Goal: Task Accomplishment & Management: Use online tool/utility

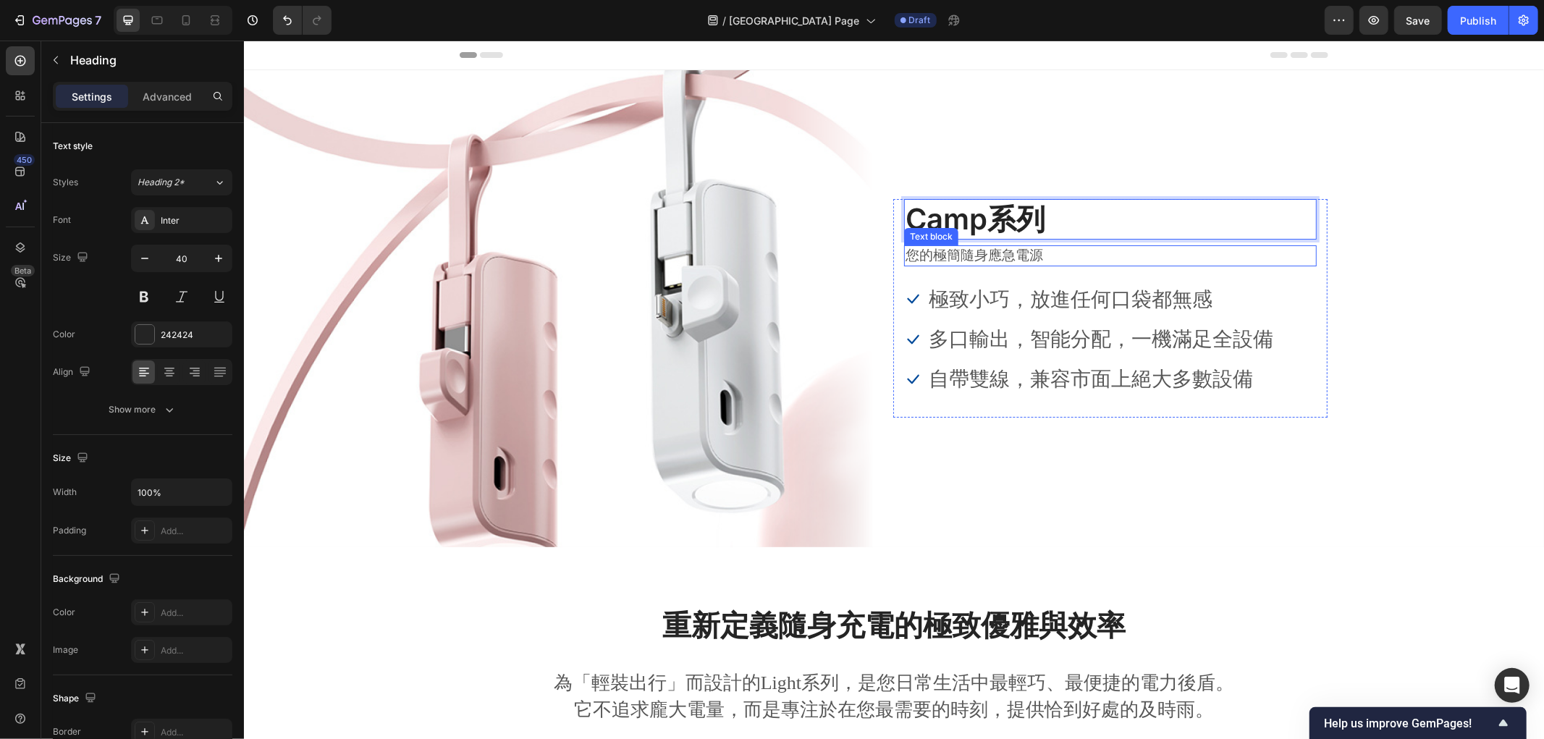
click at [1003, 255] on p "您的極簡隨身應急電源" at bounding box center [1110, 255] width 410 height 18
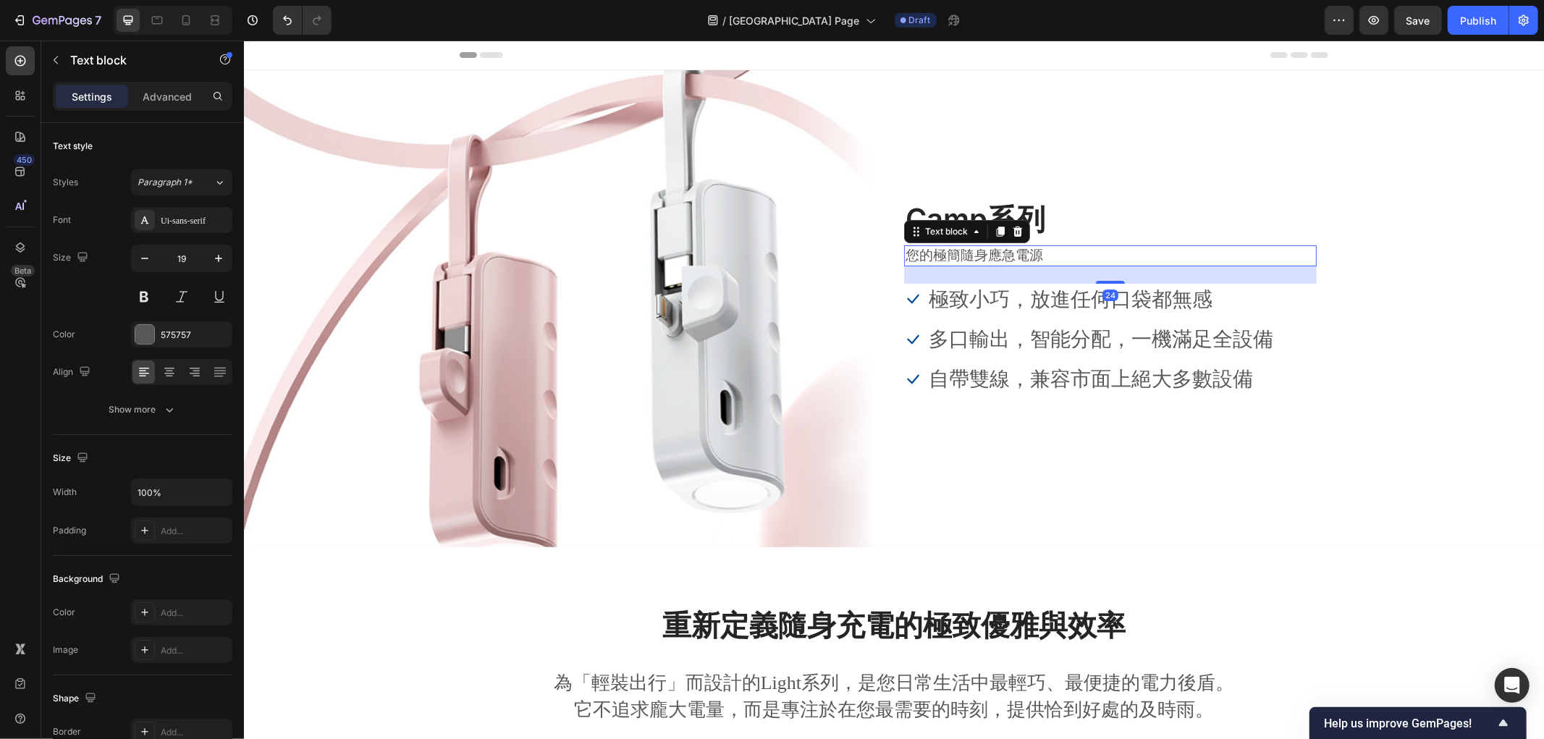
click at [1003, 255] on p "您的極簡隨身應急電源" at bounding box center [1110, 255] width 410 height 18
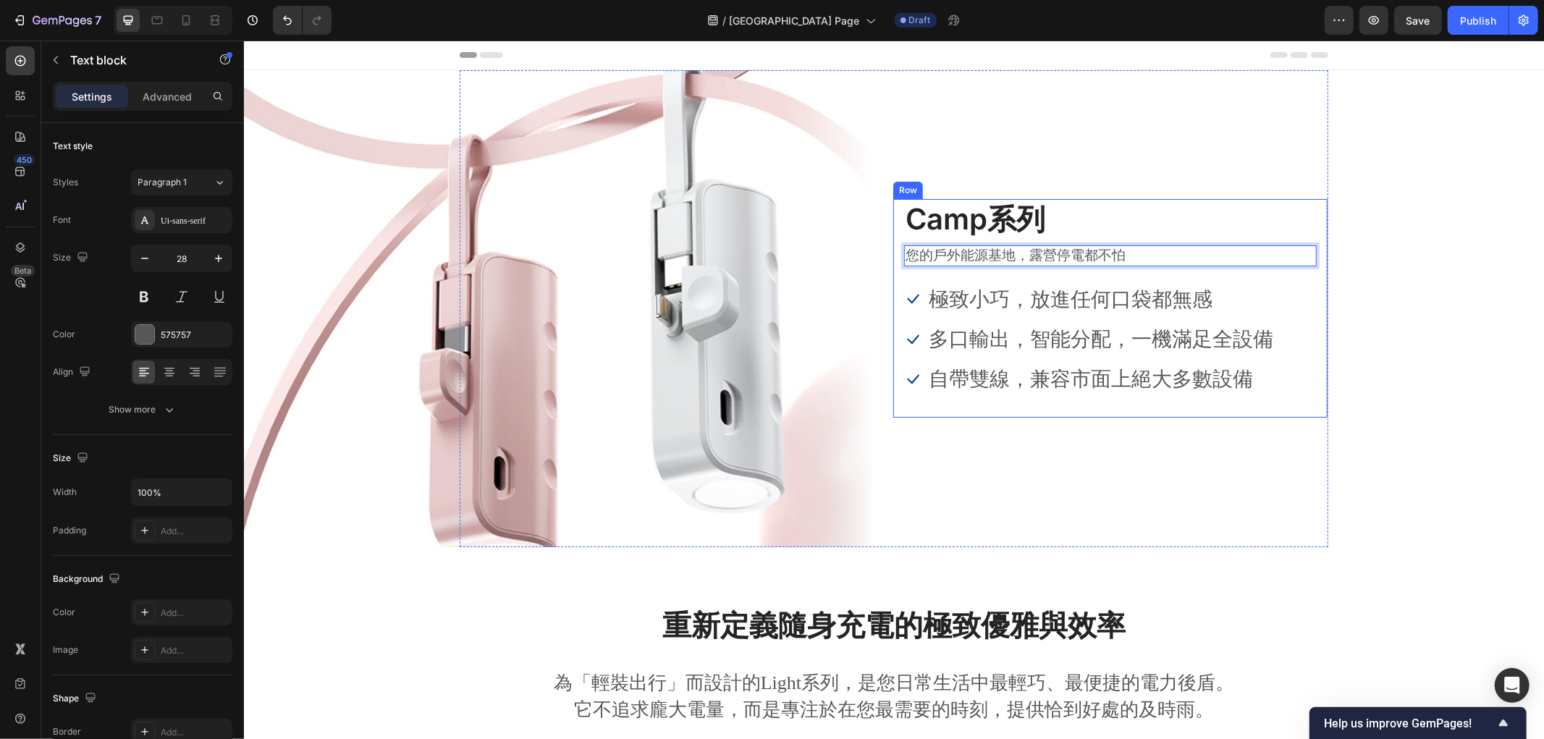
click at [1066, 298] on p "極致小巧，放進任何口袋都無感" at bounding box center [1100, 298] width 345 height 28
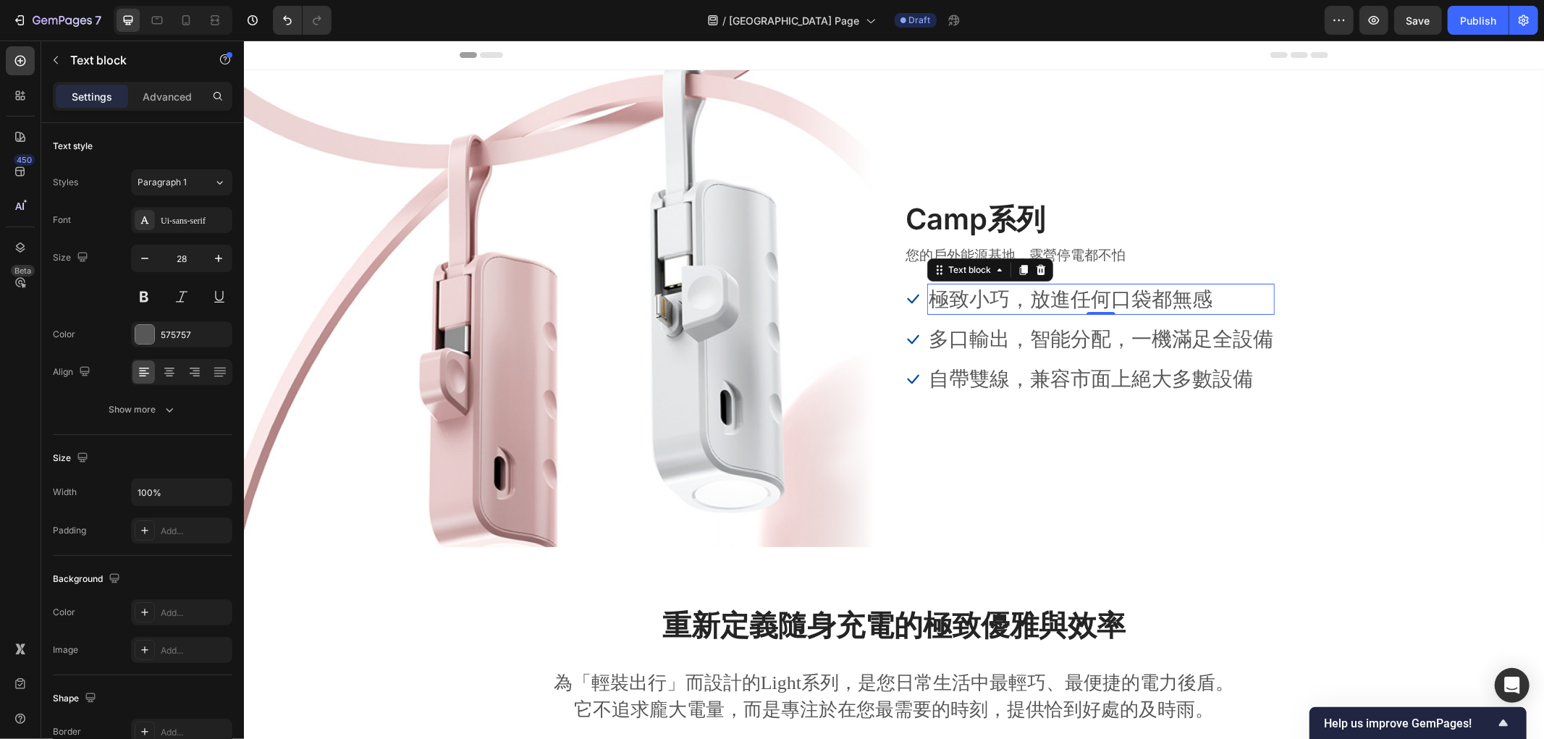
click at [1066, 304] on p "極致小巧，放進任何口袋都無感" at bounding box center [1100, 298] width 345 height 28
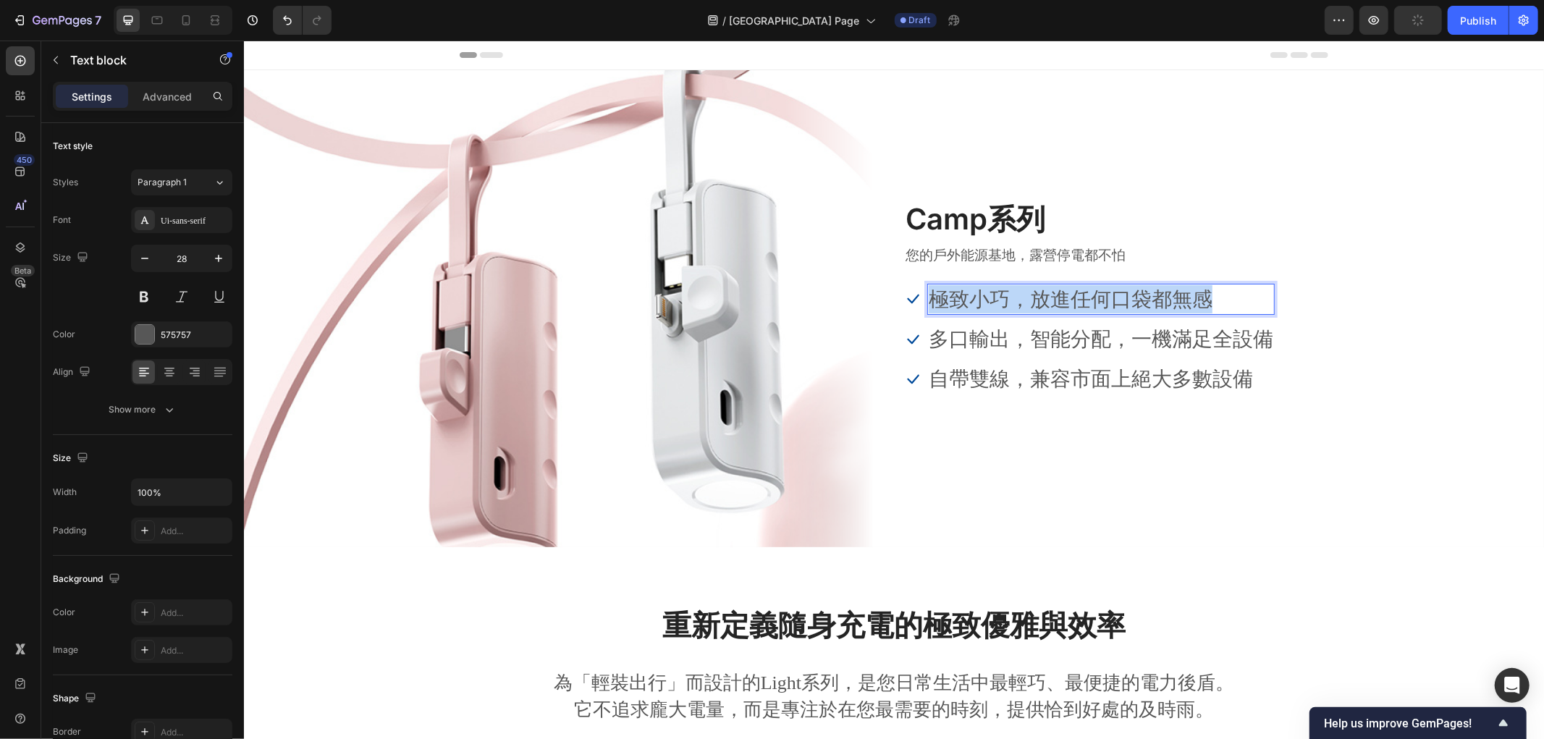
click at [1066, 304] on p "極致小巧，放進任何口袋都無感" at bounding box center [1100, 298] width 345 height 28
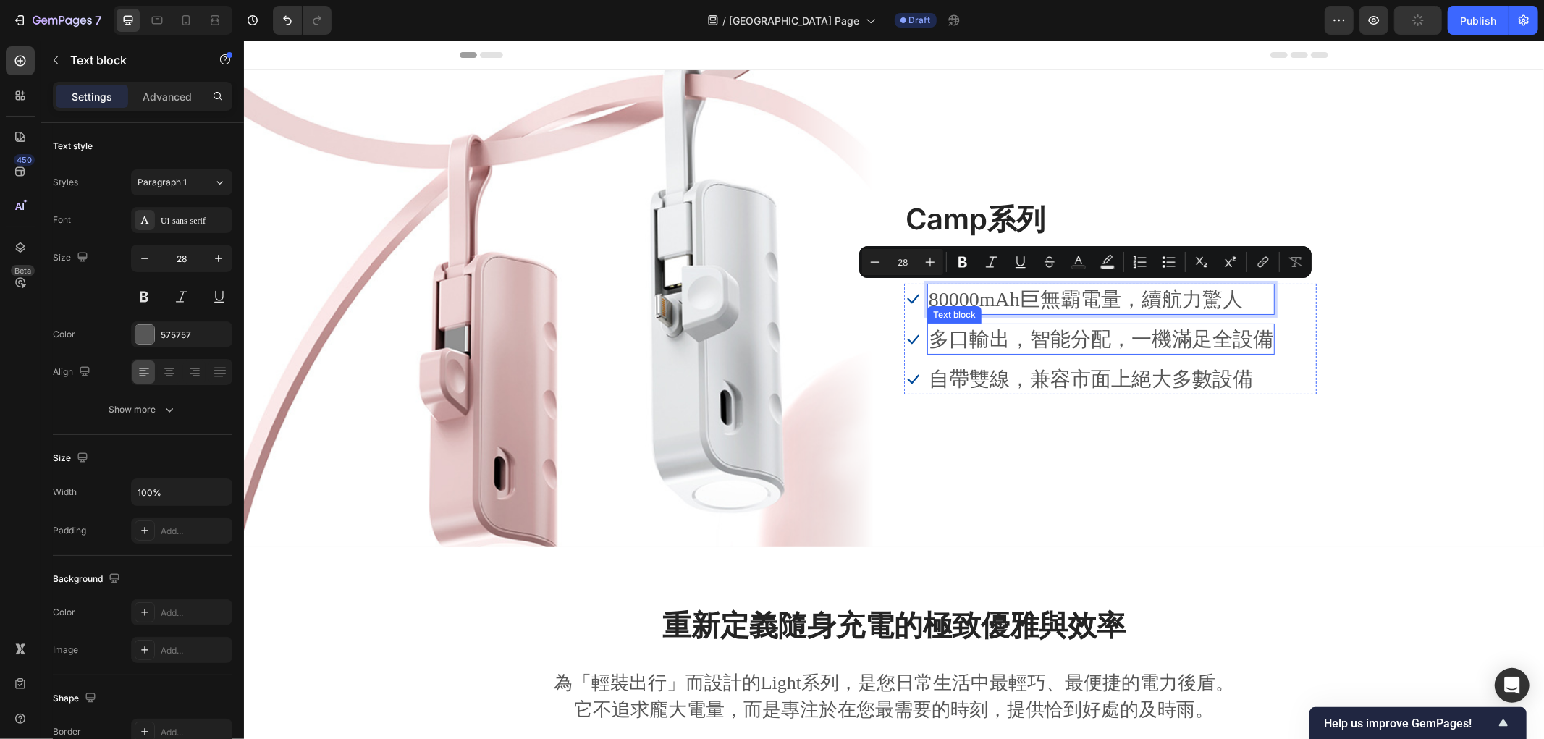
click at [1040, 347] on p "多口輸出，智能分配，一機滿足全設備" at bounding box center [1100, 338] width 345 height 28
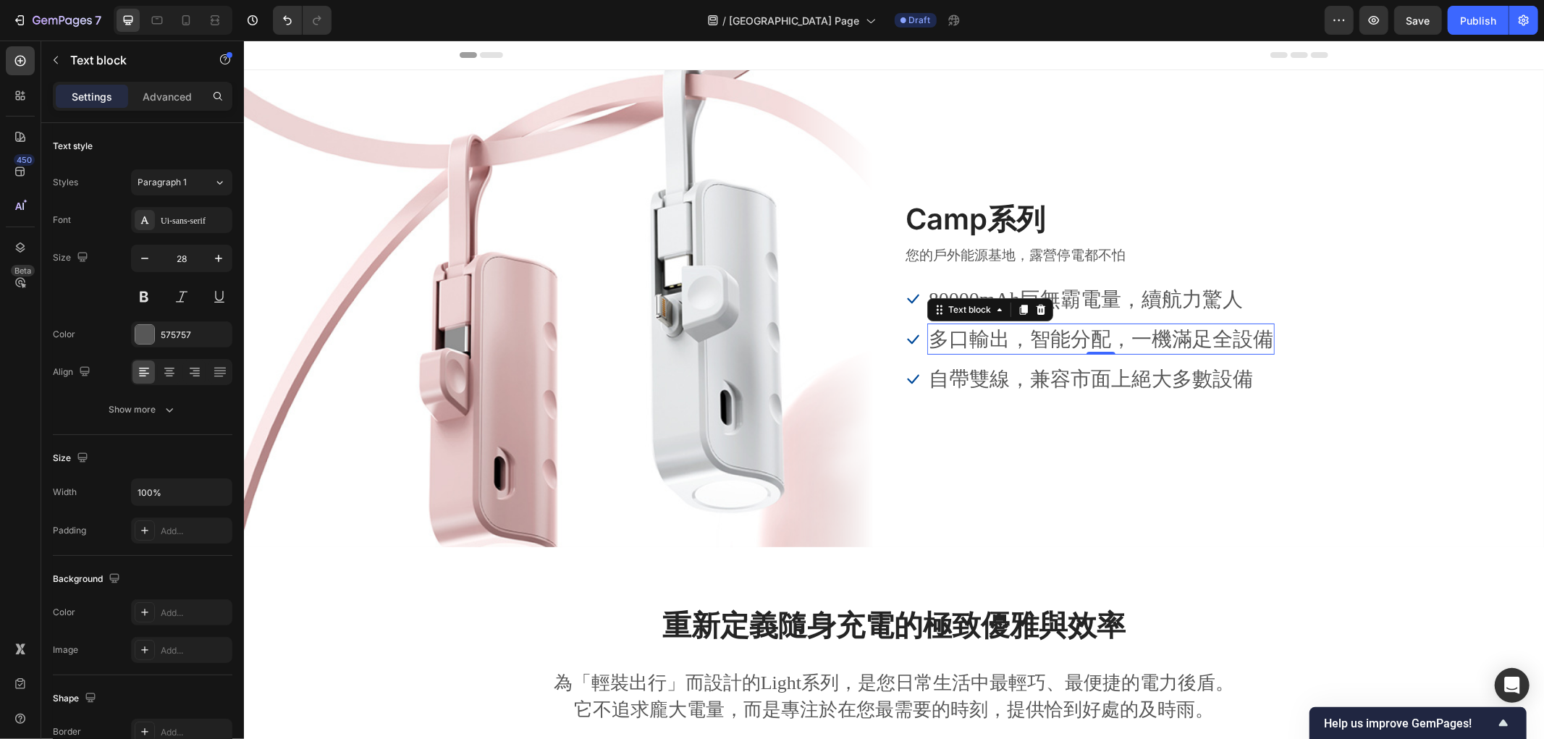
click at [996, 347] on p "多口輸出，智能分配，一機滿足全設備" at bounding box center [1100, 338] width 345 height 28
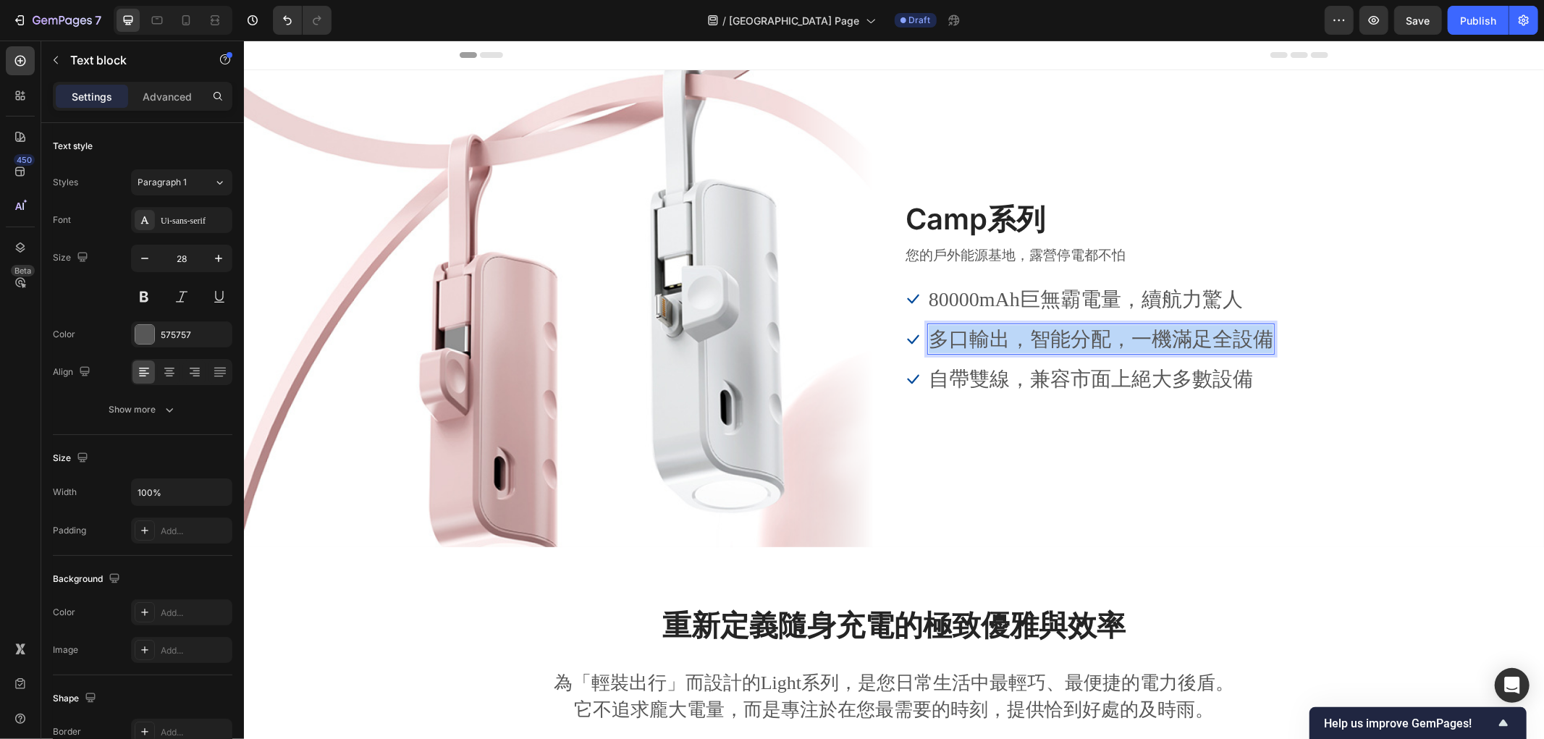
click at [996, 347] on p "多口輸出，智能分配，一機滿足全設備" at bounding box center [1100, 338] width 345 height 28
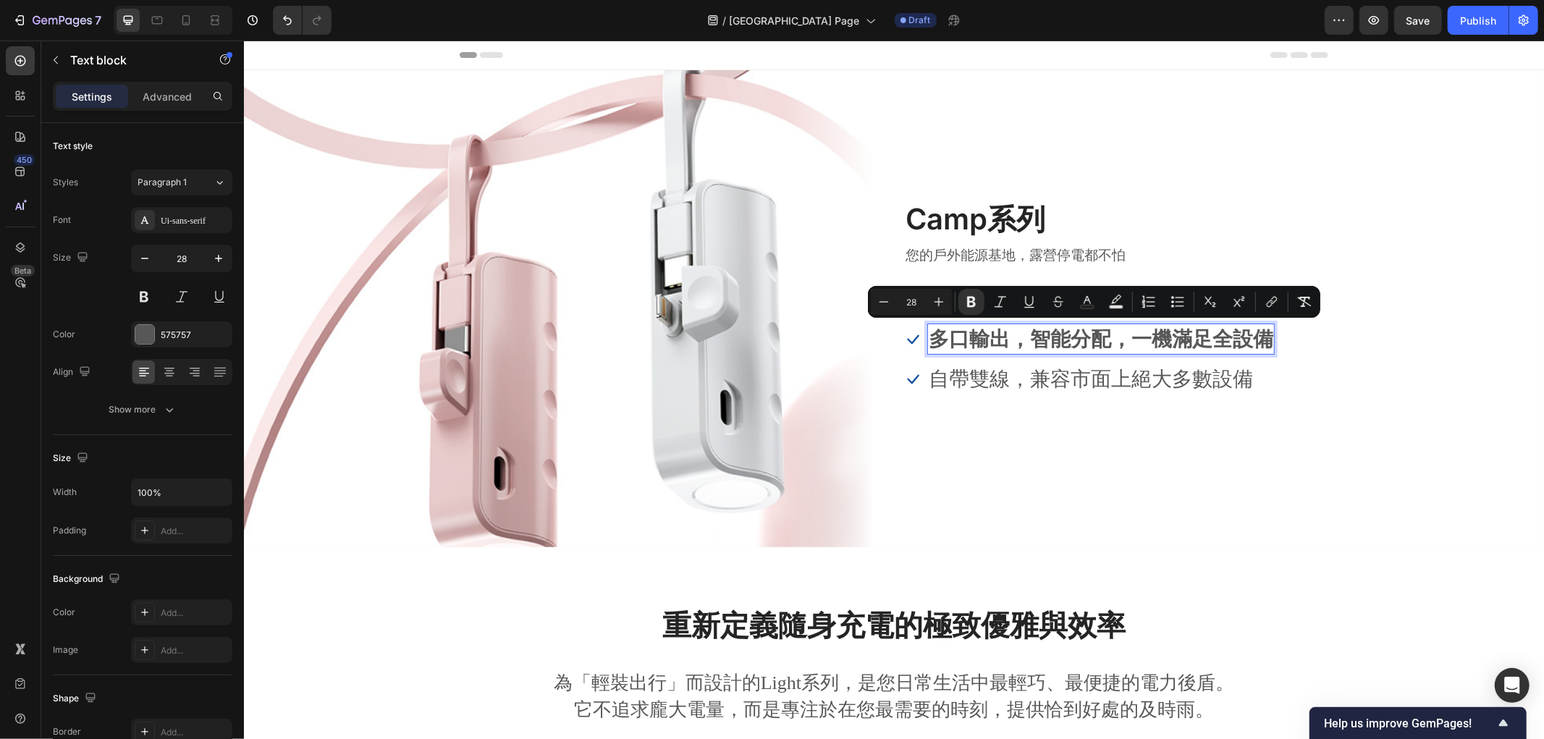
click at [998, 340] on strong "多口輸出，智能分配，一機滿足全設備" at bounding box center [1100, 338] width 345 height 22
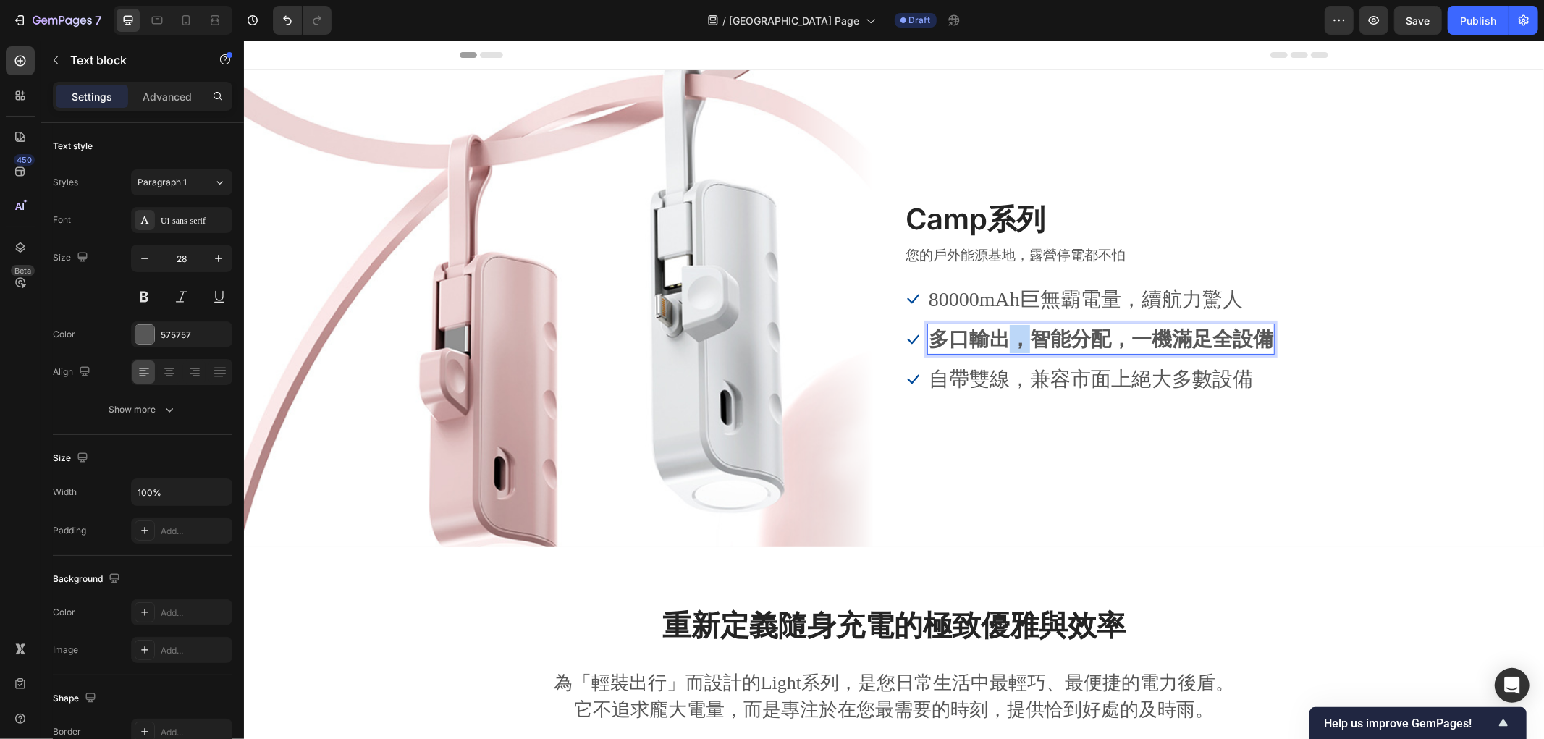
click at [998, 340] on strong "多口輸出，智能分配，一機滿足全設備" at bounding box center [1100, 338] width 345 height 22
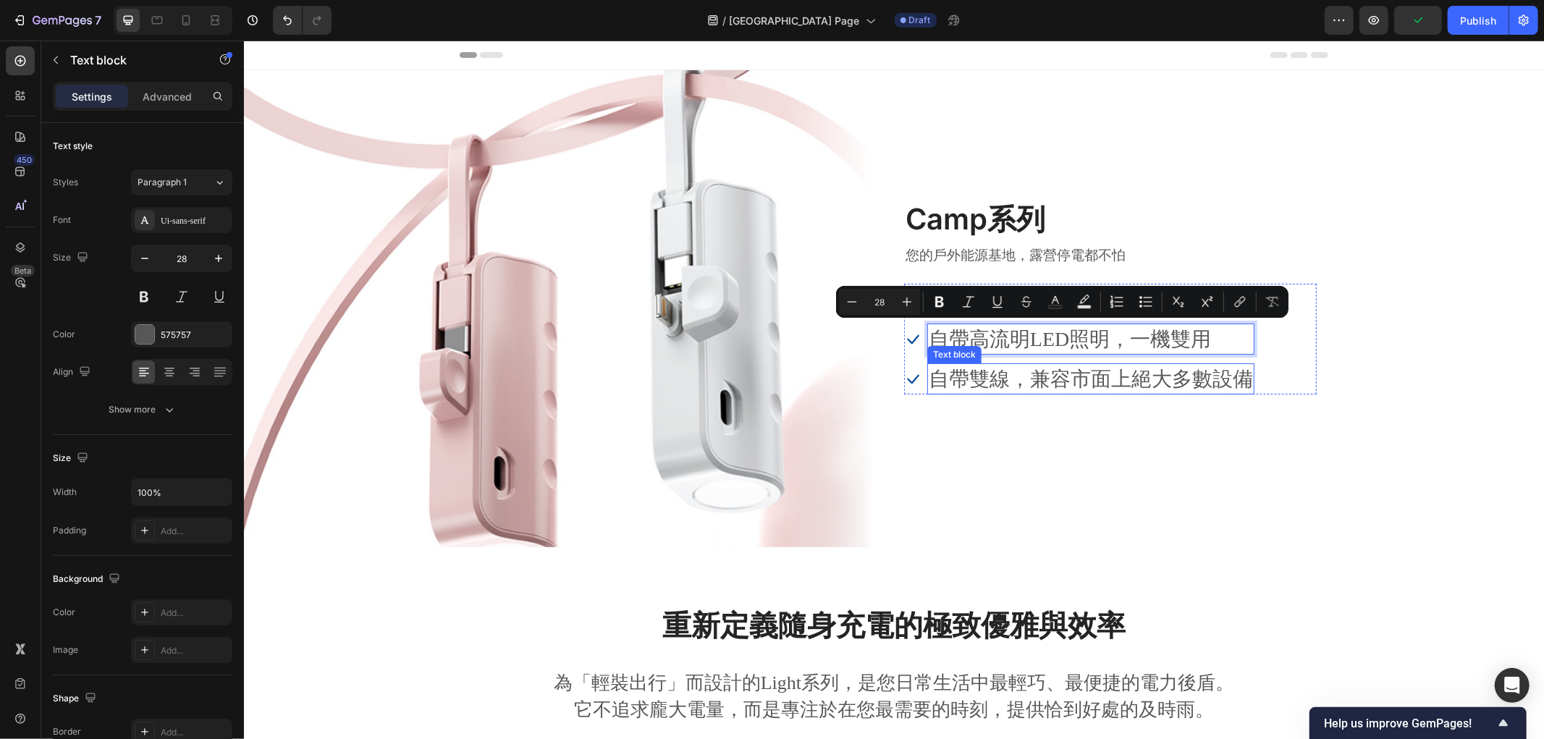
click at [986, 366] on p "自帶雙線，兼容市面上絕大多數設備" at bounding box center [1090, 378] width 324 height 28
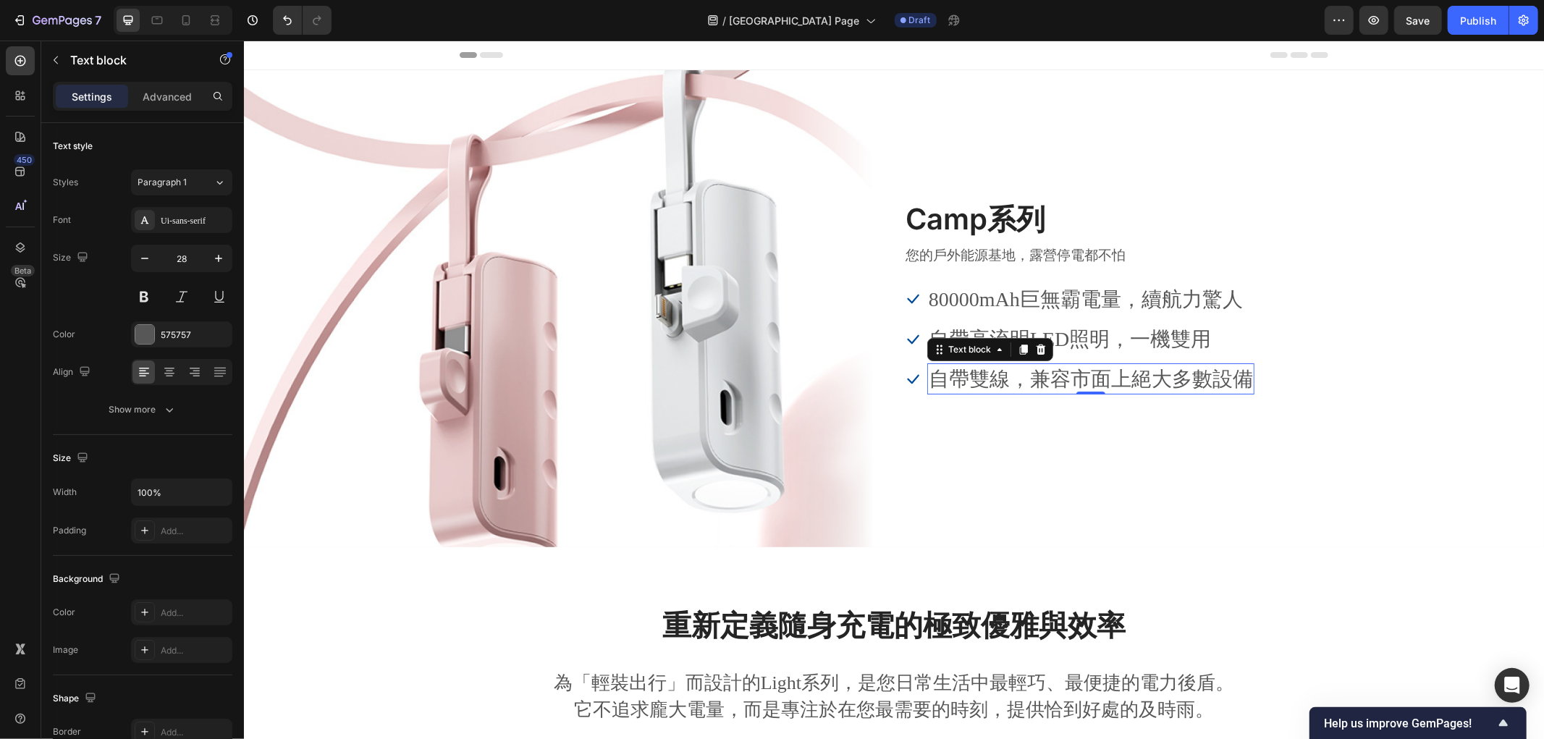
click at [1062, 374] on p "自帶雙線，兼容市面上絕大多數設備" at bounding box center [1090, 378] width 324 height 28
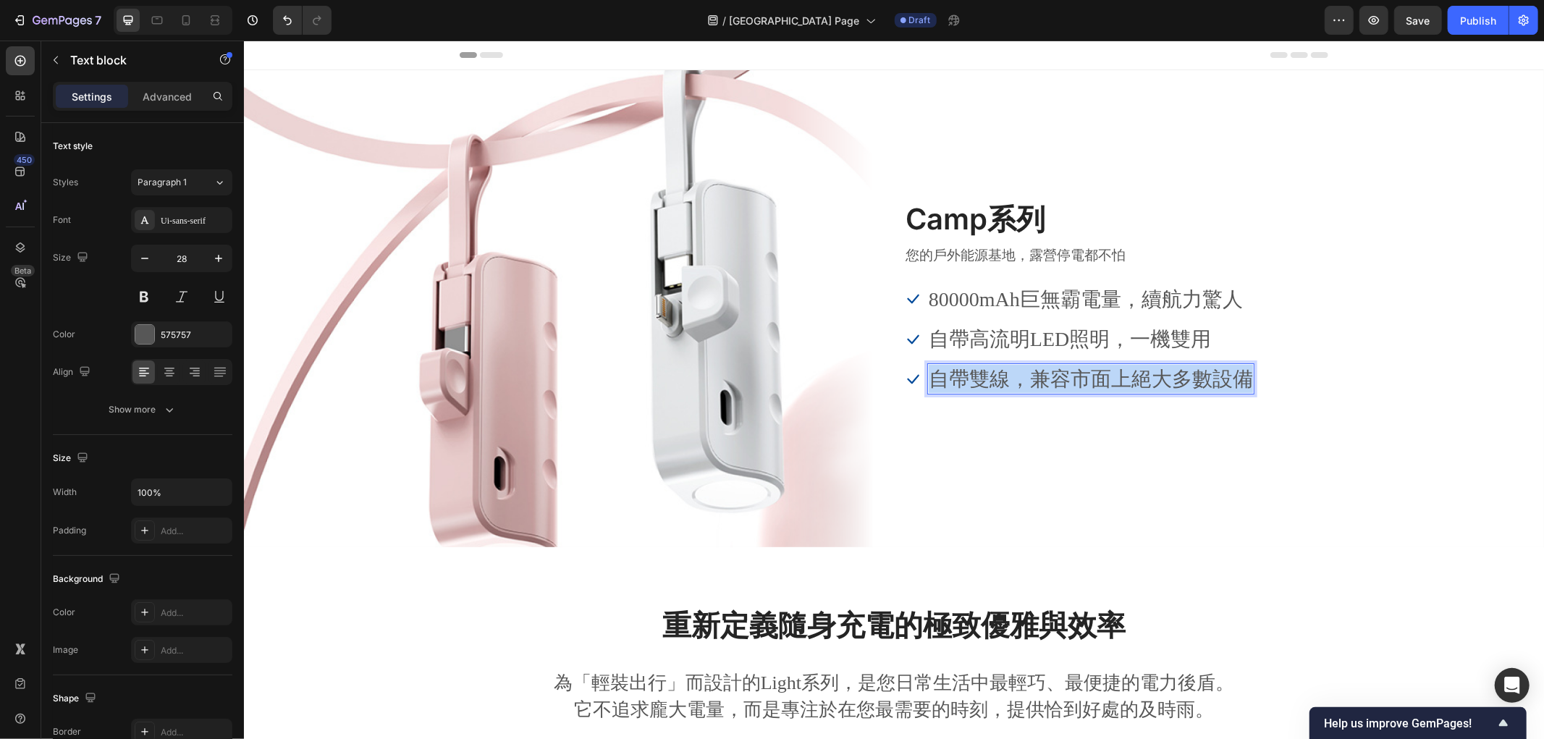
click at [1062, 374] on p "自帶雙線，兼容市面上絕大多數設備" at bounding box center [1090, 378] width 324 height 28
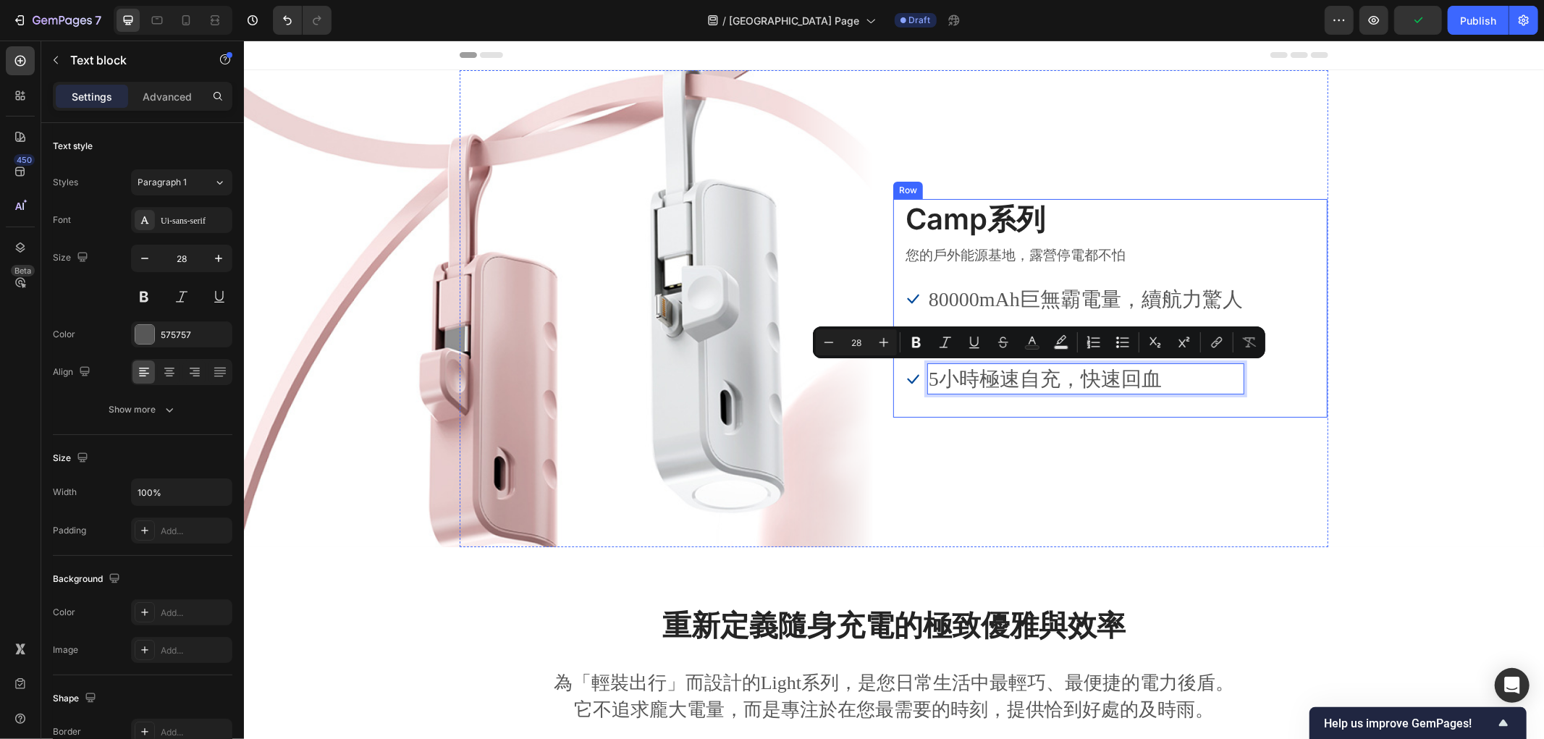
click at [1112, 392] on div "5小時極速自充，快速回血" at bounding box center [1085, 378] width 317 height 31
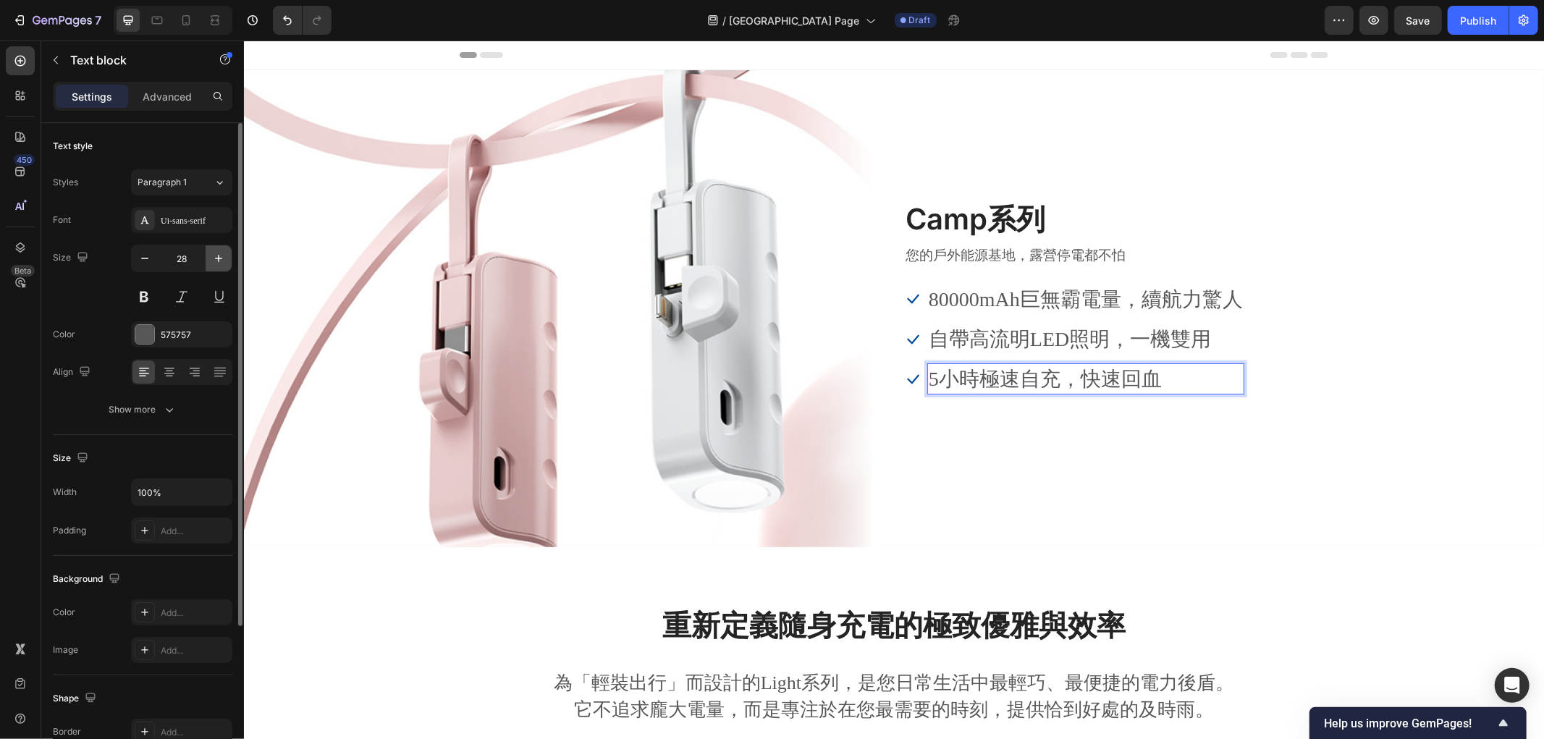
drag, startPoint x: 40, startPoint y: 204, endPoint x: 222, endPoint y: 248, distance: 187.0
click at [222, 248] on button "button" at bounding box center [219, 258] width 26 height 26
type input "29"
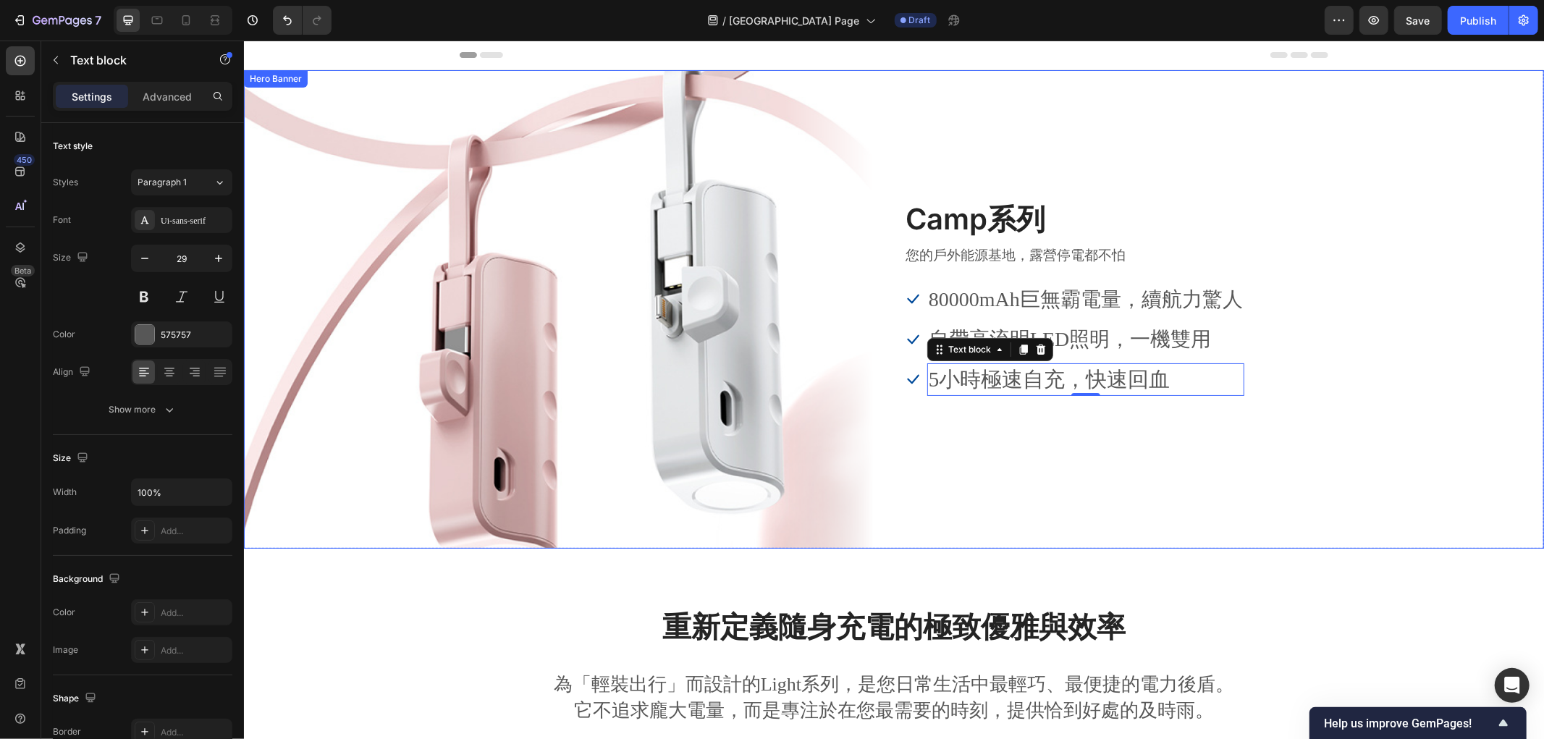
click at [425, 238] on div "Overlay" at bounding box center [893, 308] width 1300 height 478
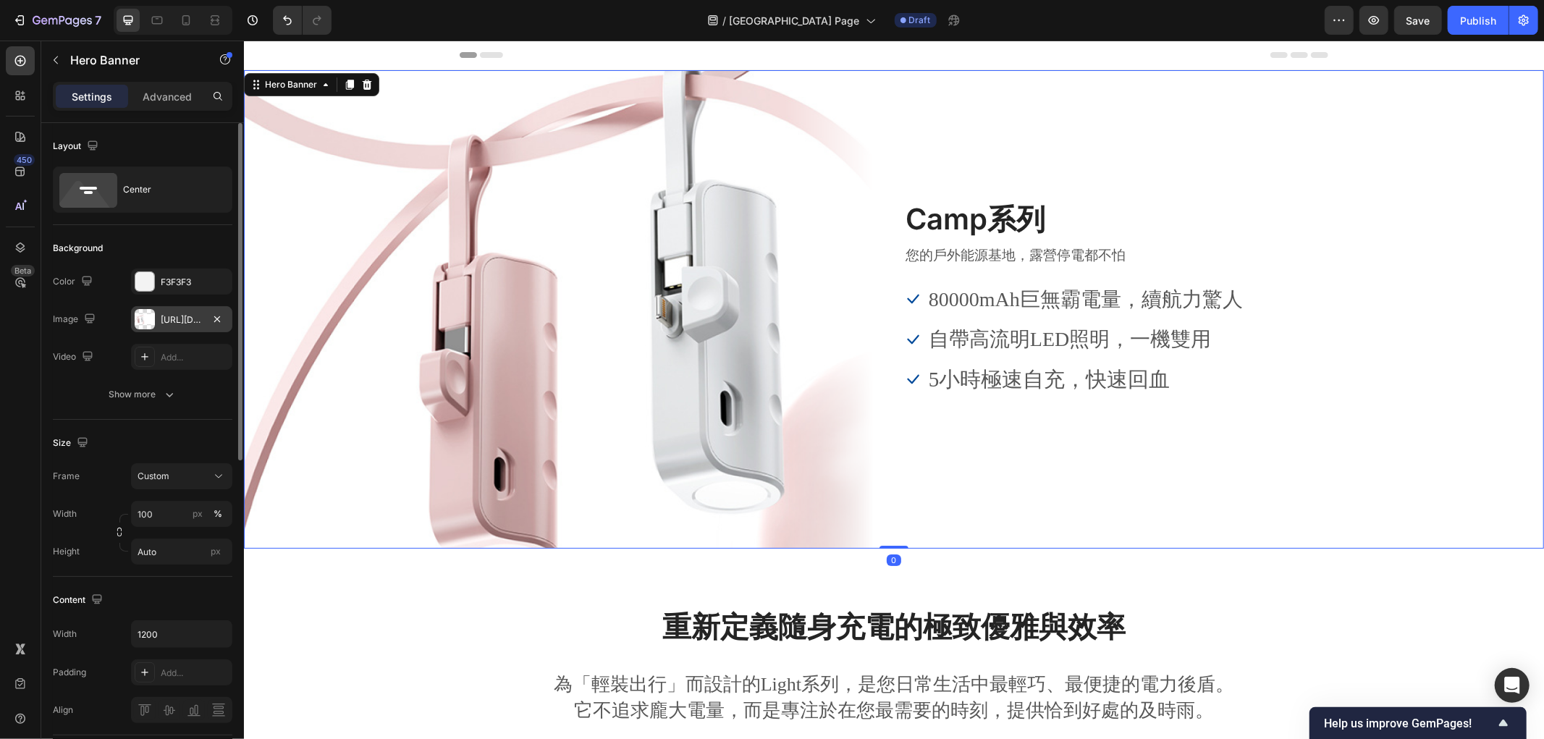
click at [148, 321] on div at bounding box center [145, 319] width 20 height 20
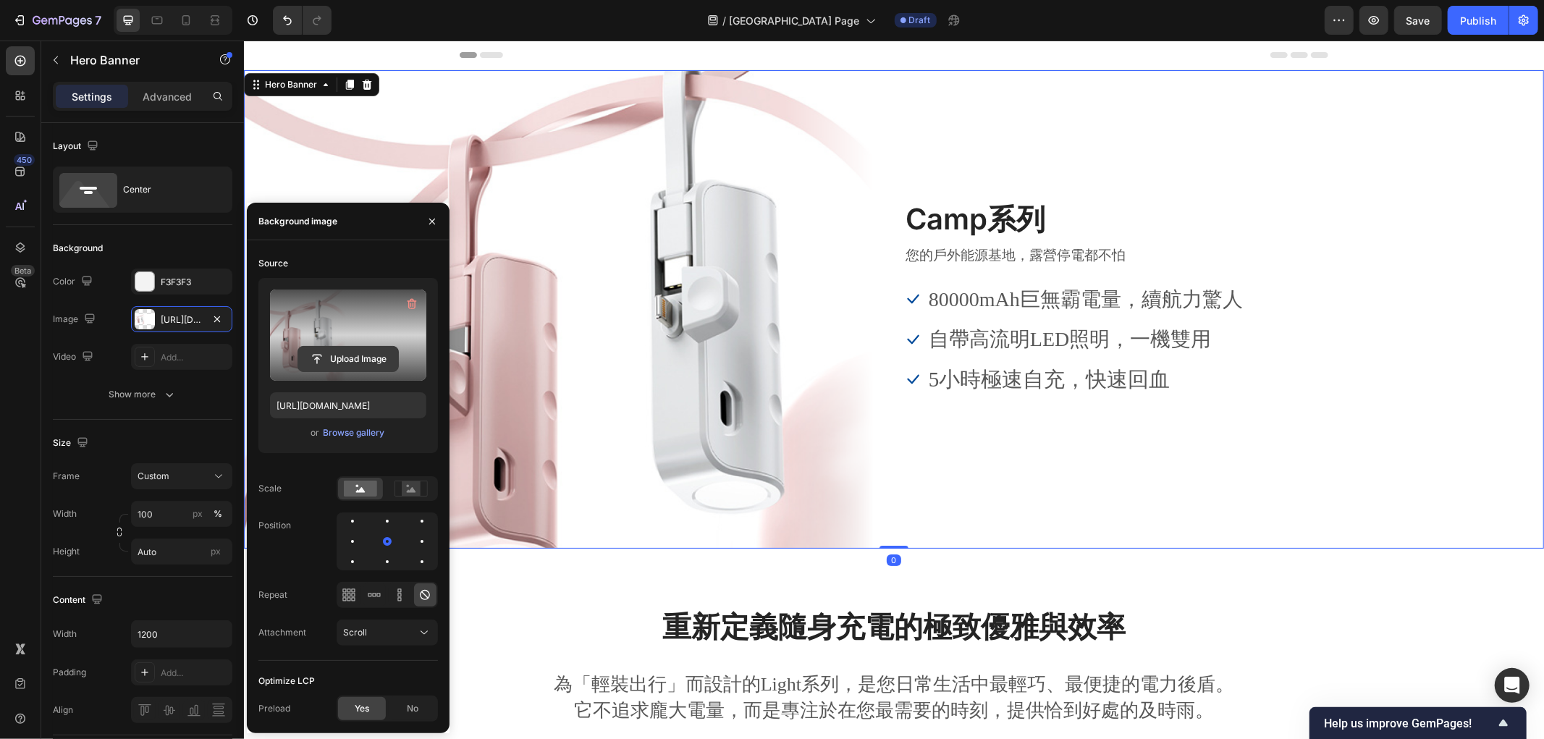
click at [343, 364] on input "file" at bounding box center [348, 359] width 100 height 25
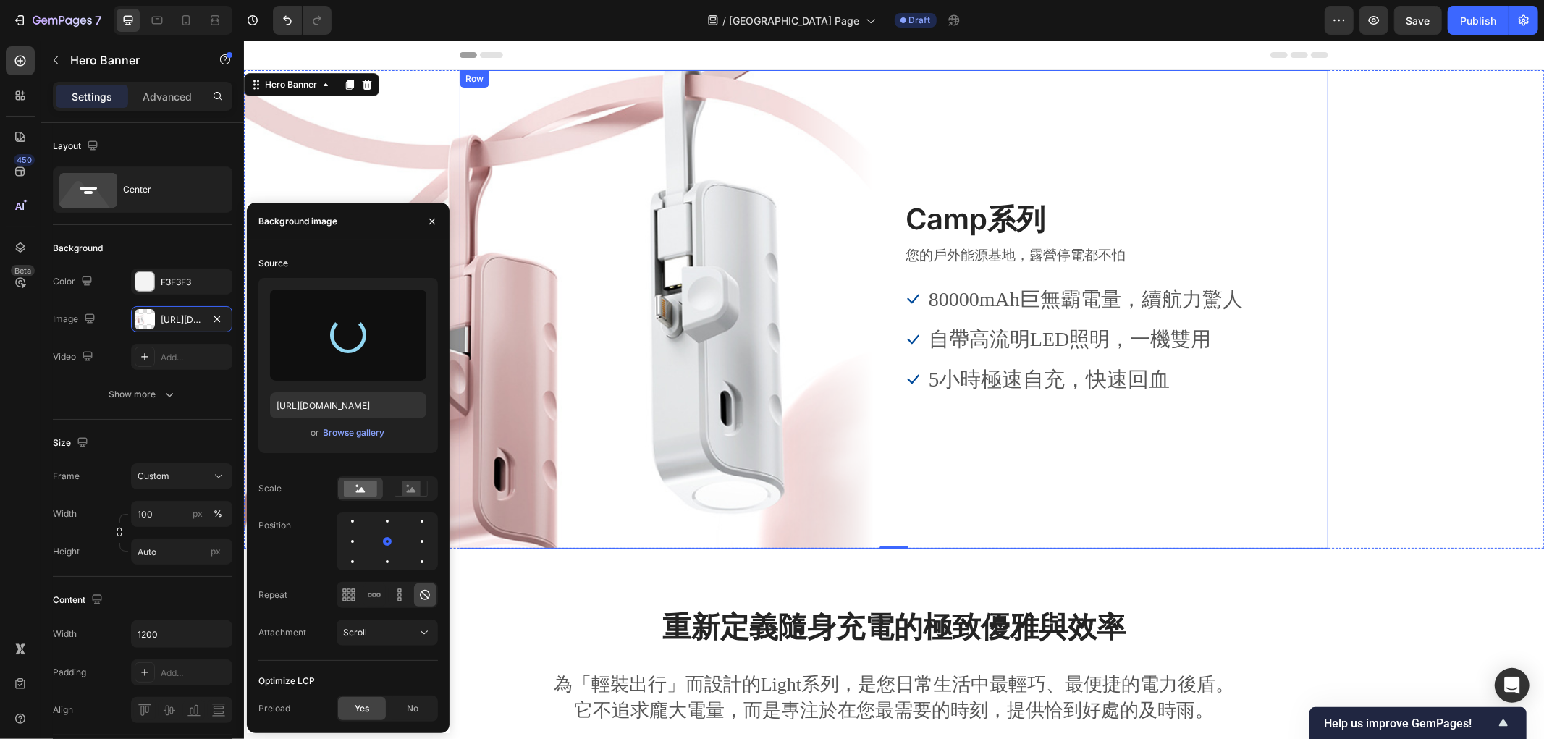
type input "https://cdn.shopify.com/s/files/1/0772/4485/8597/files/gempages_584237370715407…"
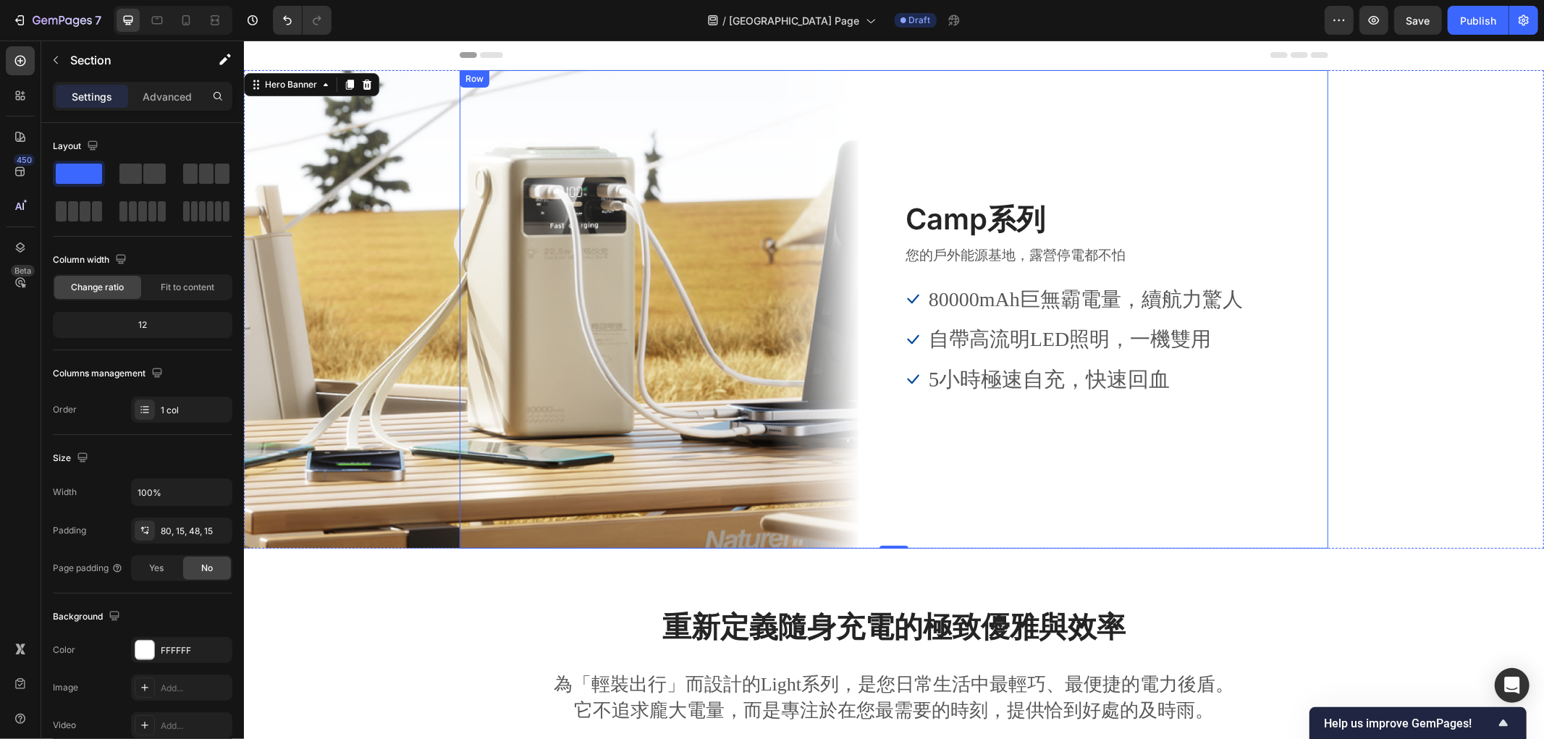
click at [523, 591] on div "重新定義隨身充電的極致優雅與效率 Heading 為「輕裝出行」而設計的Light系列，是您日常生活中最輕巧、最便捷的電力後盾。它不追求龐大電量，而是專注於在…" at bounding box center [893, 671] width 1300 height 247
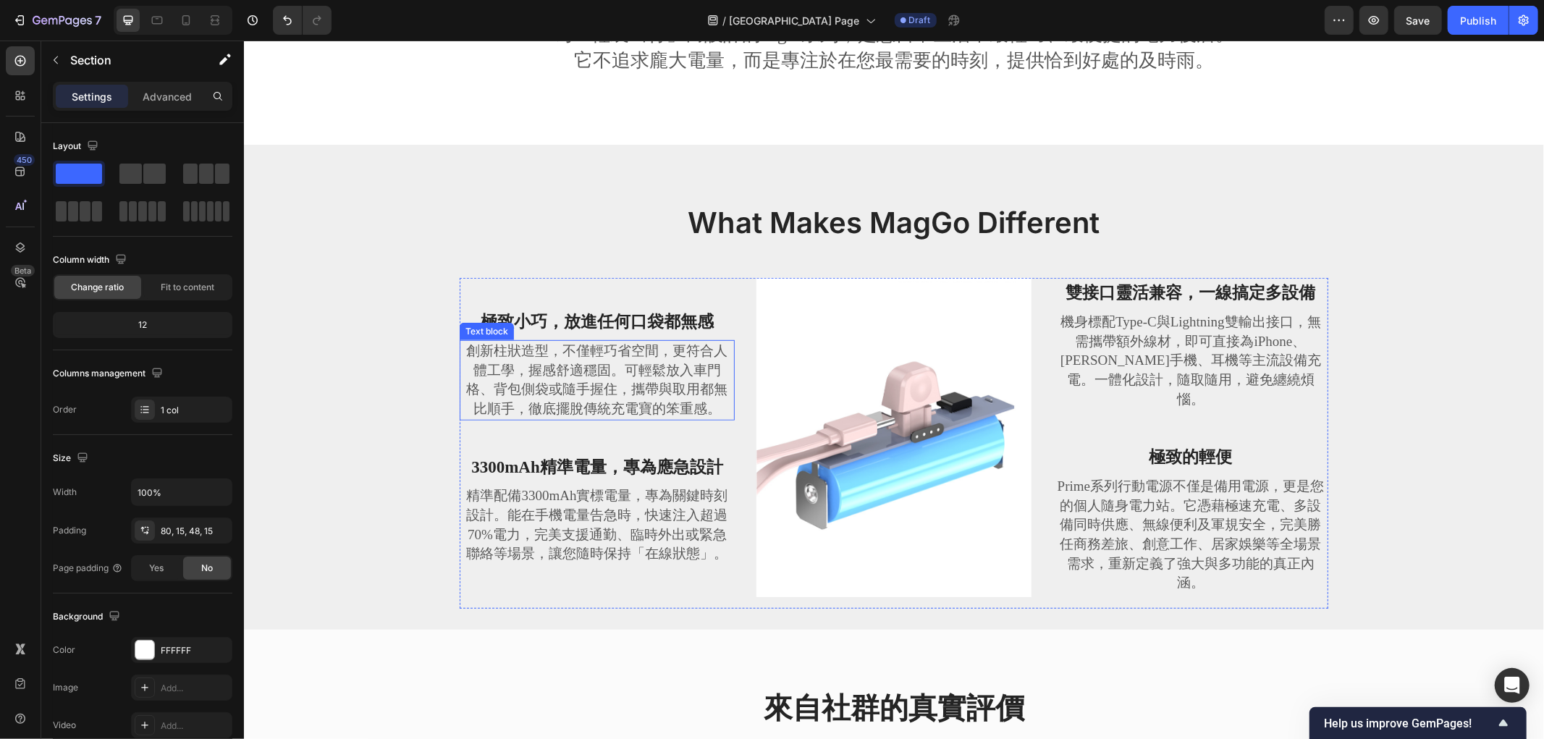
scroll to position [643, 0]
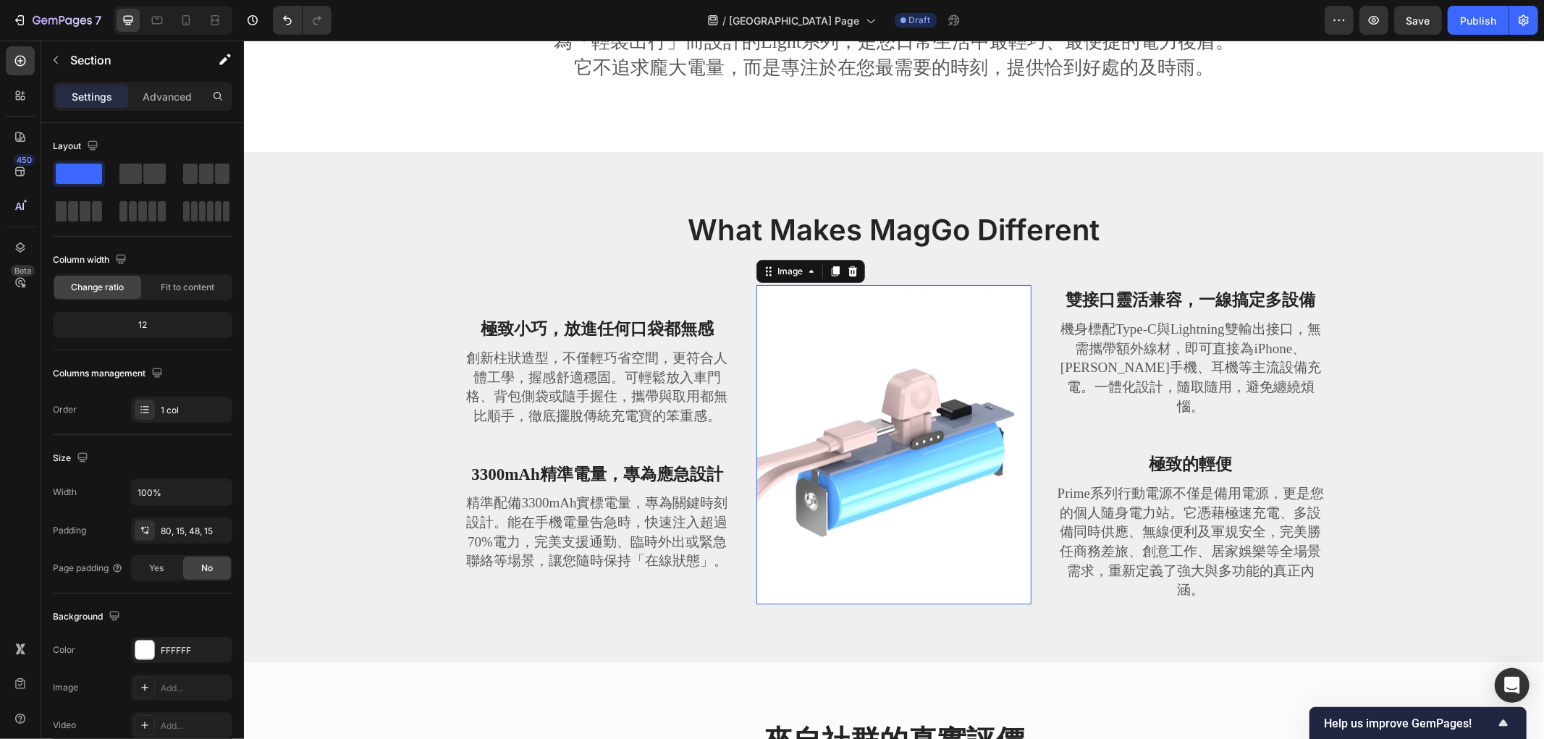
click at [877, 392] on img at bounding box center [893, 443] width 275 height 319
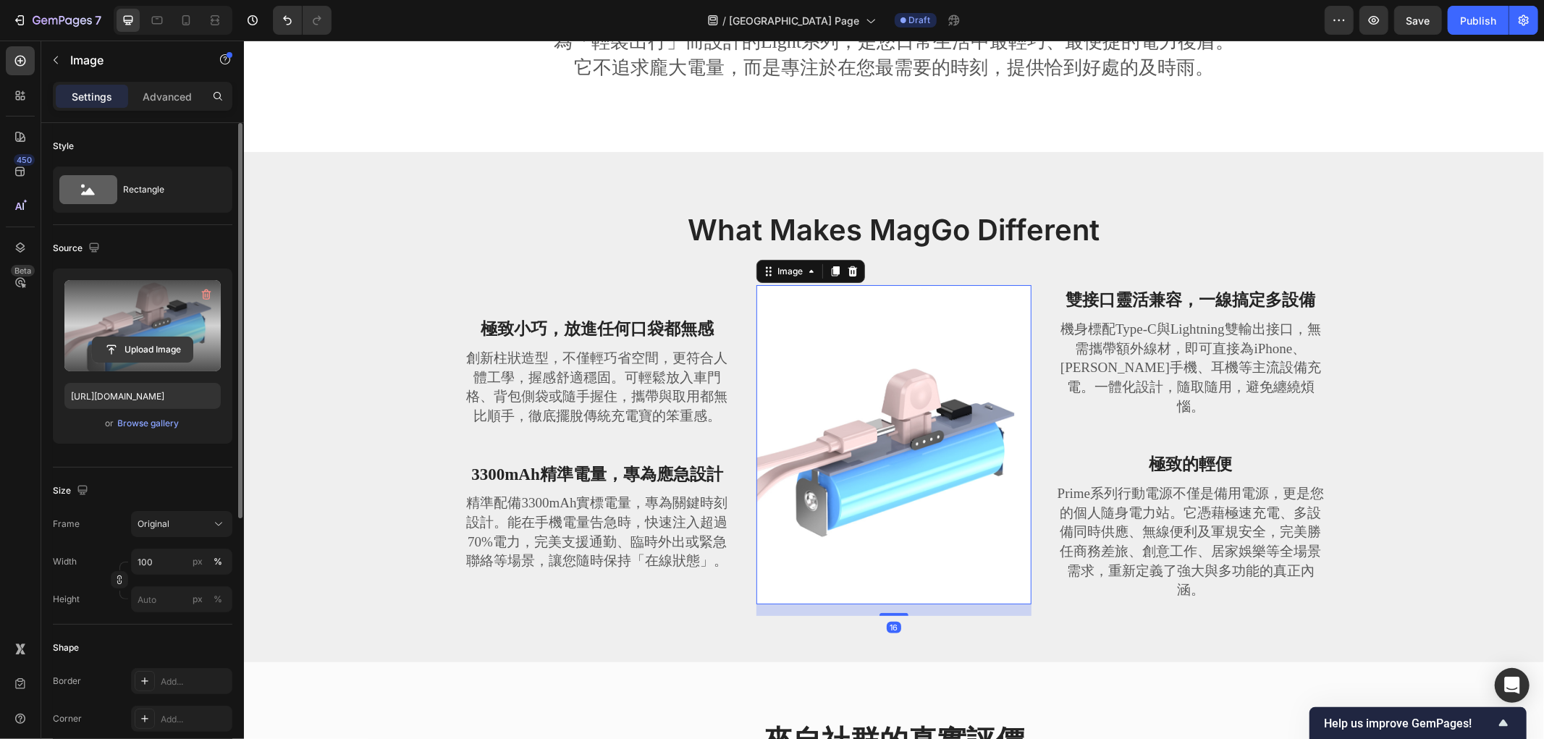
click at [153, 345] on input "file" at bounding box center [143, 349] width 100 height 25
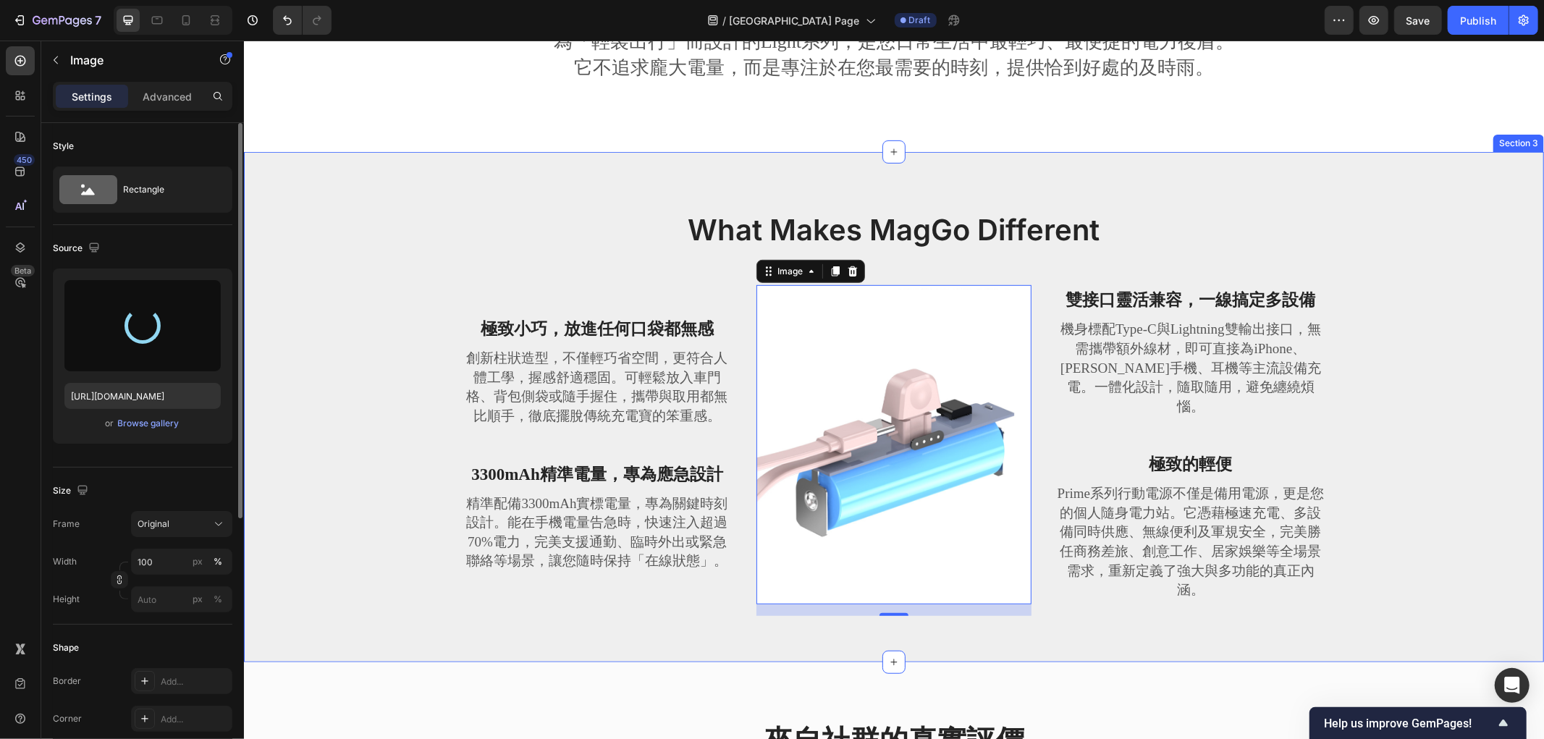
type input "https://cdn.shopify.com/s/files/1/0772/4485/8597/files/gempages_584237370715407…"
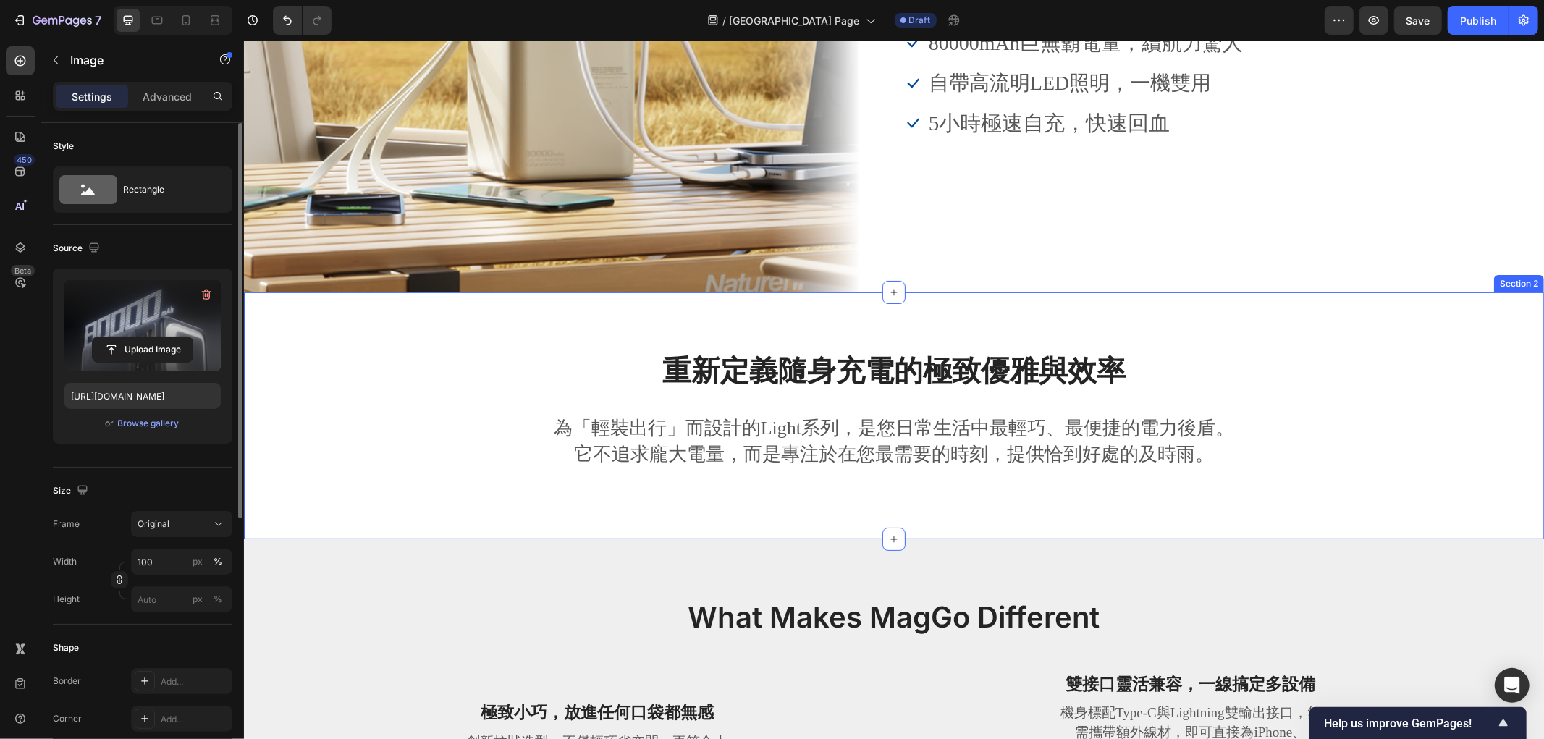
scroll to position [321, 0]
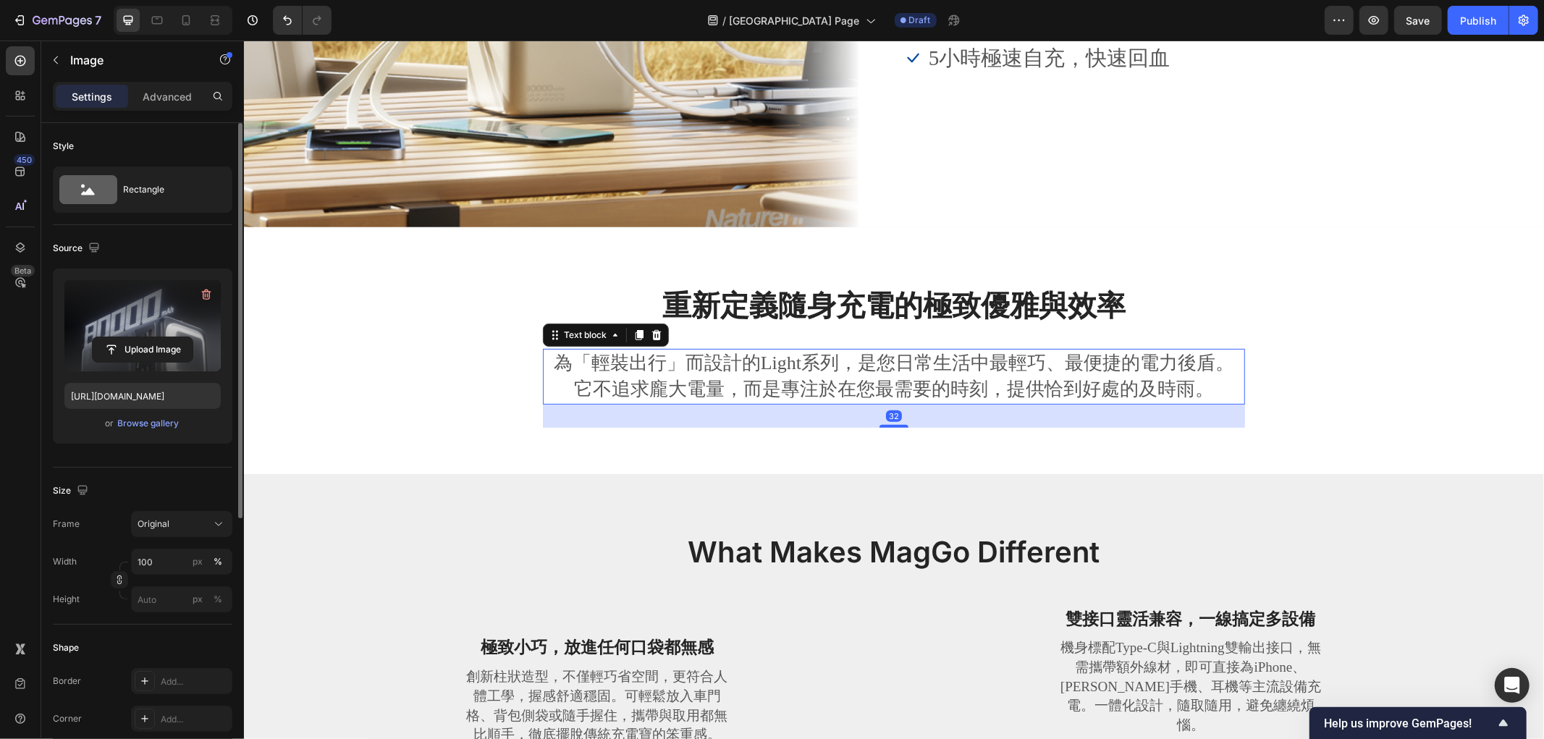
click at [825, 381] on p "為「輕裝出行」而設計的Light系列，是您日常生活中最輕巧、最便捷的電力後盾。它不追求龐大電量，而是專注於在您最需要的時刻，提供恰到好處的及時雨。" at bounding box center [893, 376] width 699 height 53
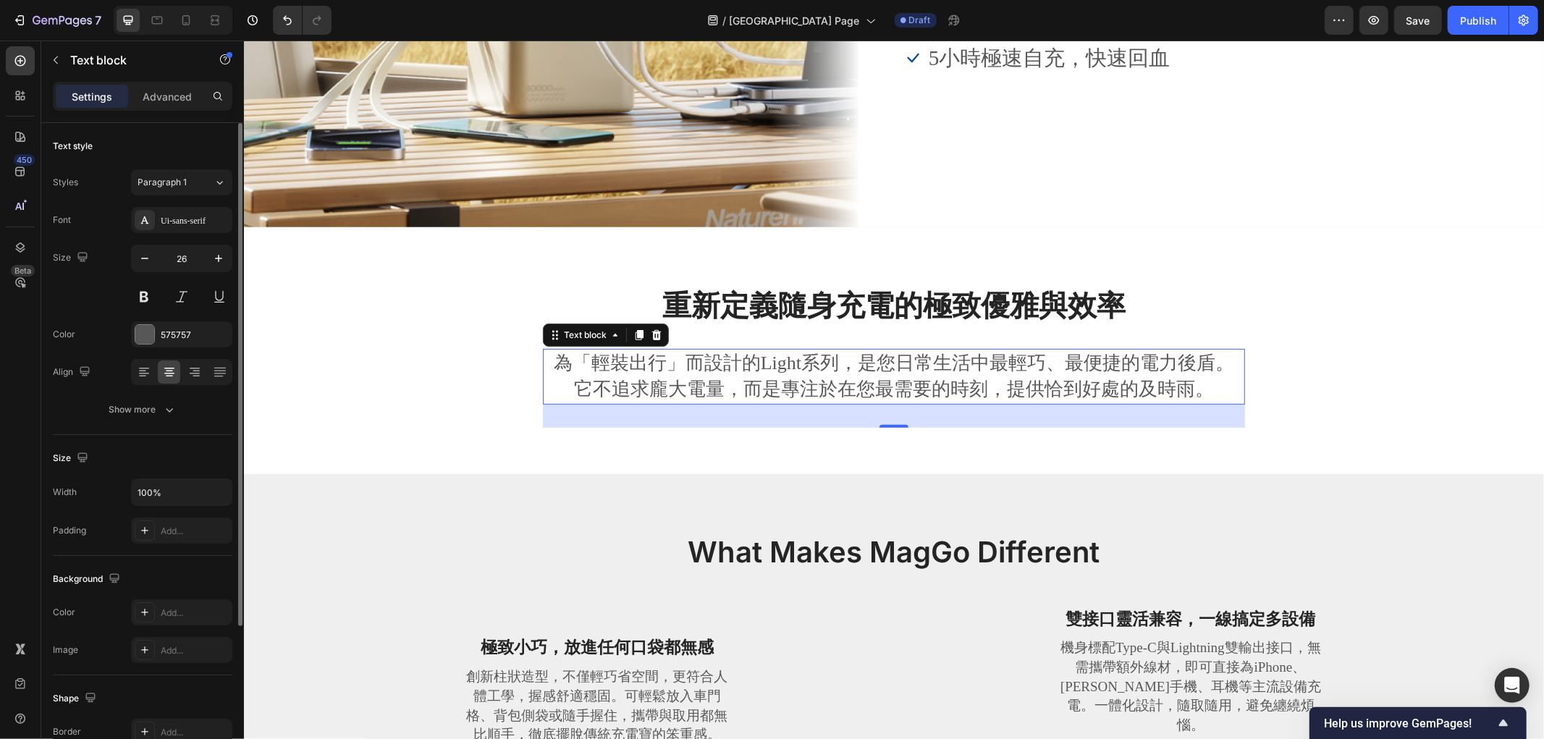
click at [707, 381] on p "為「輕裝出行」而設計的Light系列，是您日常生活中最輕巧、最便捷的電力後盾。它不追求龐大電量，而是專注於在您最需要的時刻，提供恰到好處的及時雨。" at bounding box center [893, 376] width 699 height 53
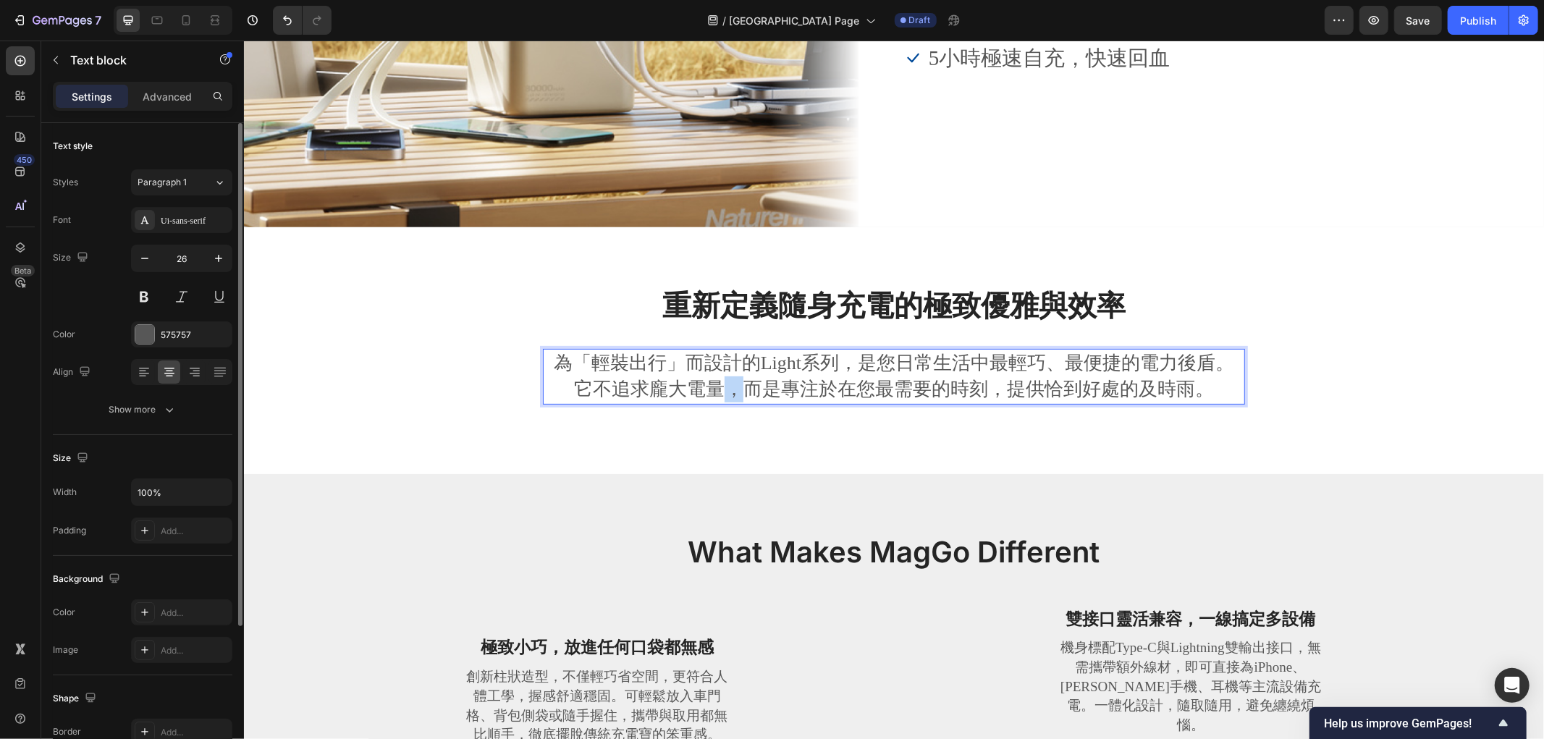
click at [707, 381] on p "為「輕裝出行」而設計的Light系列，是您日常生活中最輕巧、最便捷的電力後盾。它不追求龐大電量，而是專注於在您最需要的時刻，提供恰到好處的及時雨。" at bounding box center [893, 376] width 699 height 53
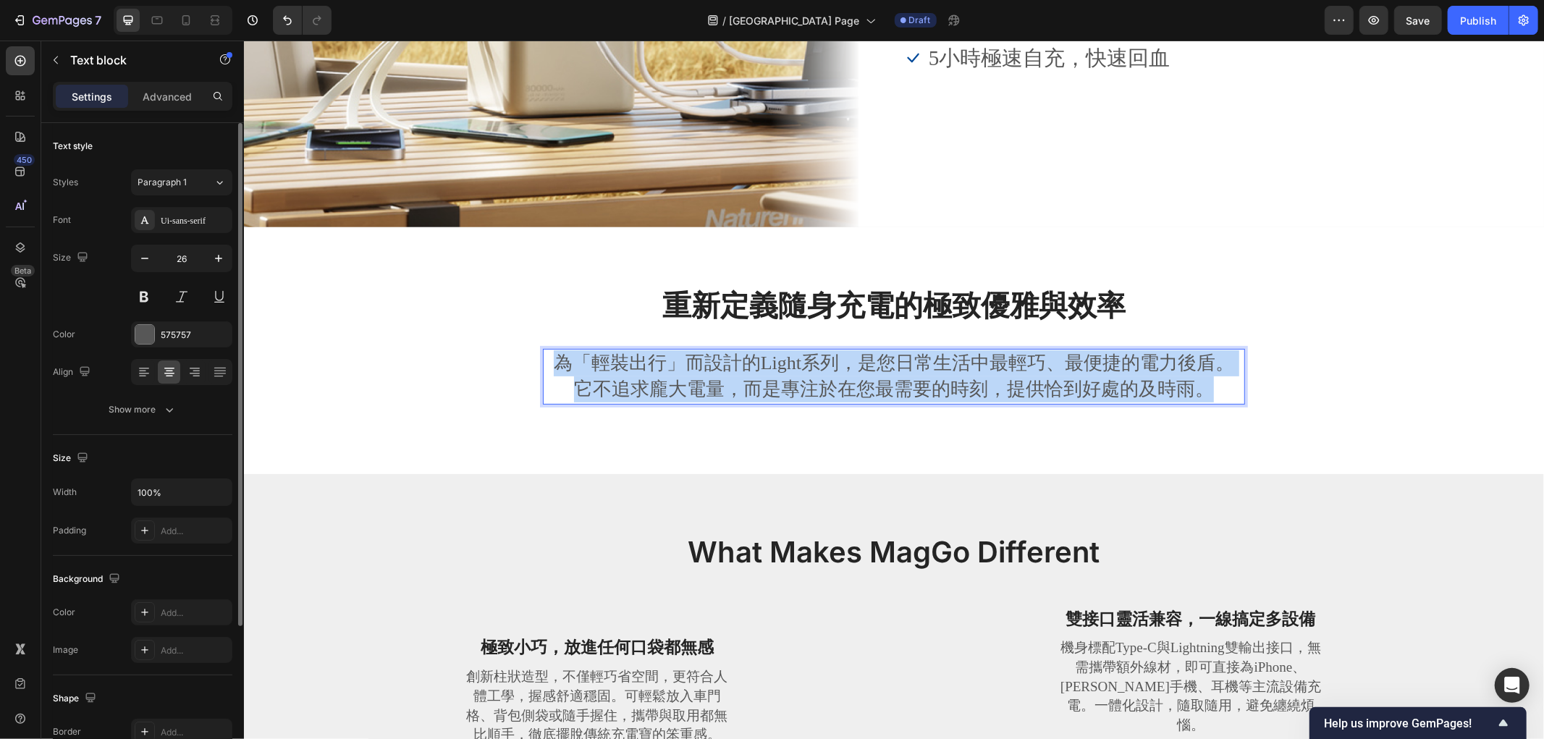
click at [707, 381] on p "為「輕裝出行」而設計的Light系列，是您日常生活中最輕巧、最便捷的電力後盾。它不追求龐大電量，而是專注於在您最需要的時刻，提供恰到好處的及時雨。" at bounding box center [893, 376] width 699 height 53
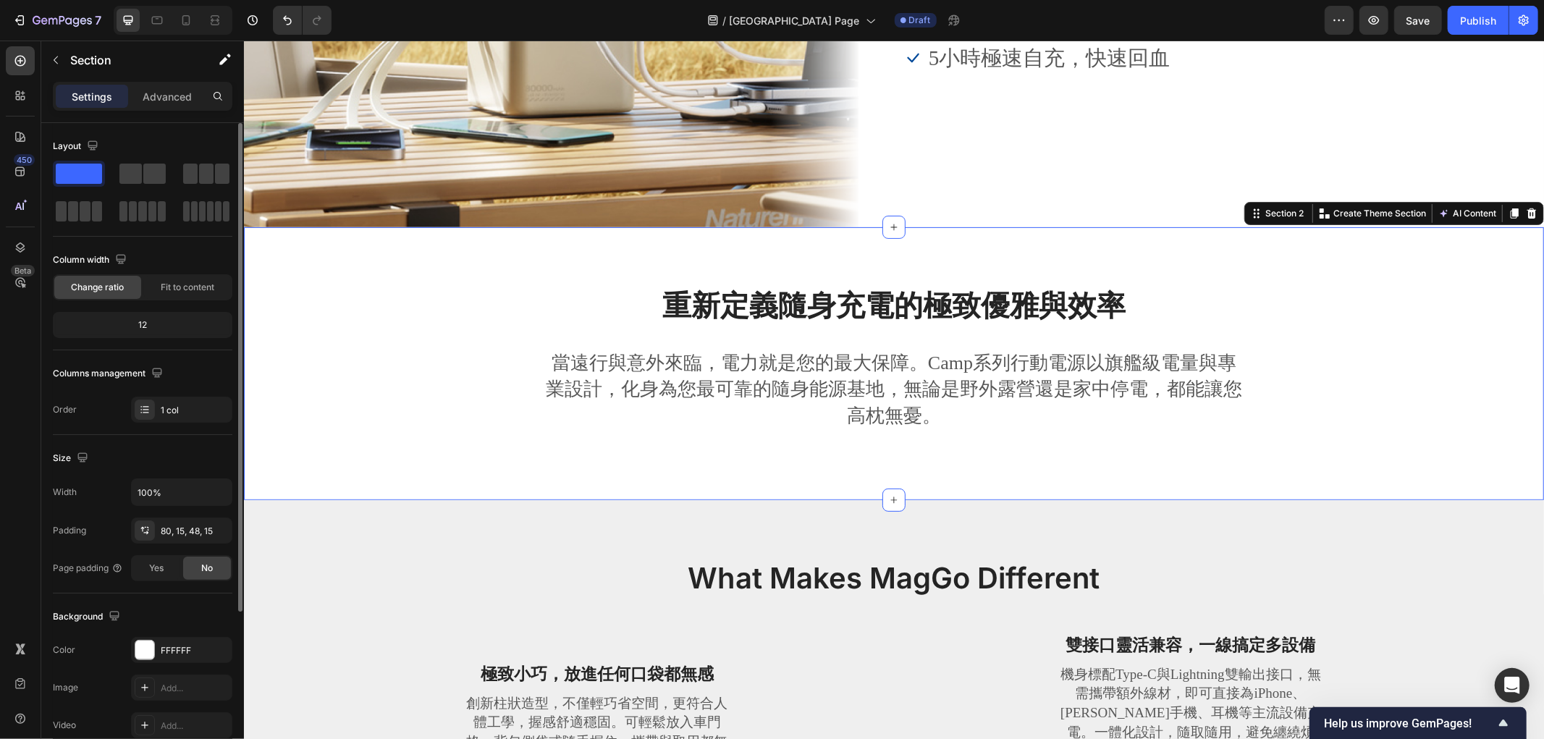
click at [336, 473] on div "重新定義隨身充電的極致優雅與效率 Heading 當遠行與意外來臨，電力就是您的最大保障。Camp系列行動電源以旗艦級電量與專業設計，化身為您最可靠的隨身能源…" at bounding box center [893, 363] width 1300 height 273
click at [903, 392] on p "當遠行與意外來臨，電力就是您的最大保障。Camp系列行動電源以旗艦級電量與專業設計，化身為您最可靠的隨身能源基地，無論是野外露營還是家中停電，都能讓您高枕無憂。" at bounding box center [893, 389] width 699 height 79
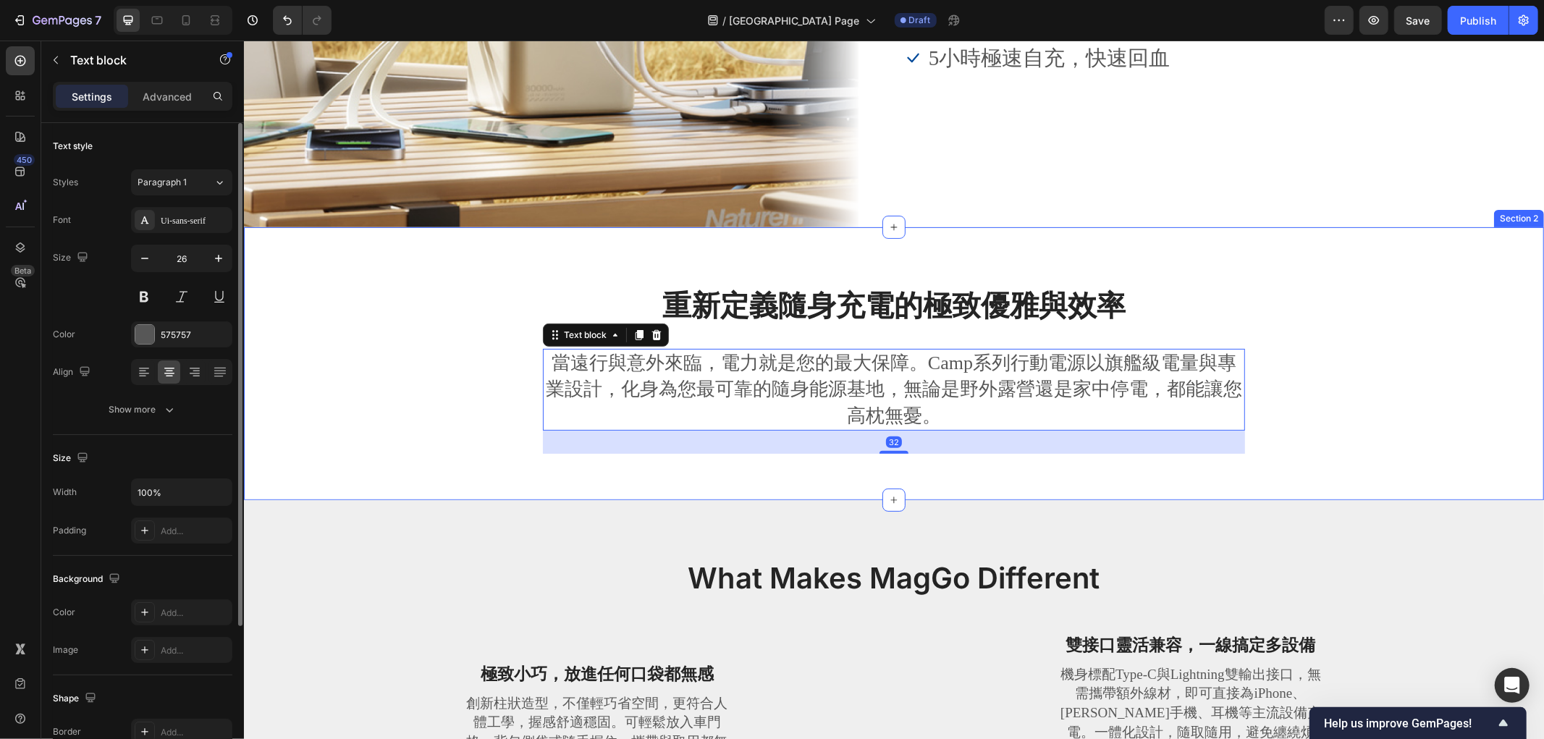
click at [392, 434] on div "重新定義隨身充電的極致優雅與效率 Heading 當遠行與意外來臨，電力就是您的最大保障。Camp系列行動電源以旗艦級電量與專業設計，化身為您最可靠的隨身能源…" at bounding box center [893, 374] width 1278 height 180
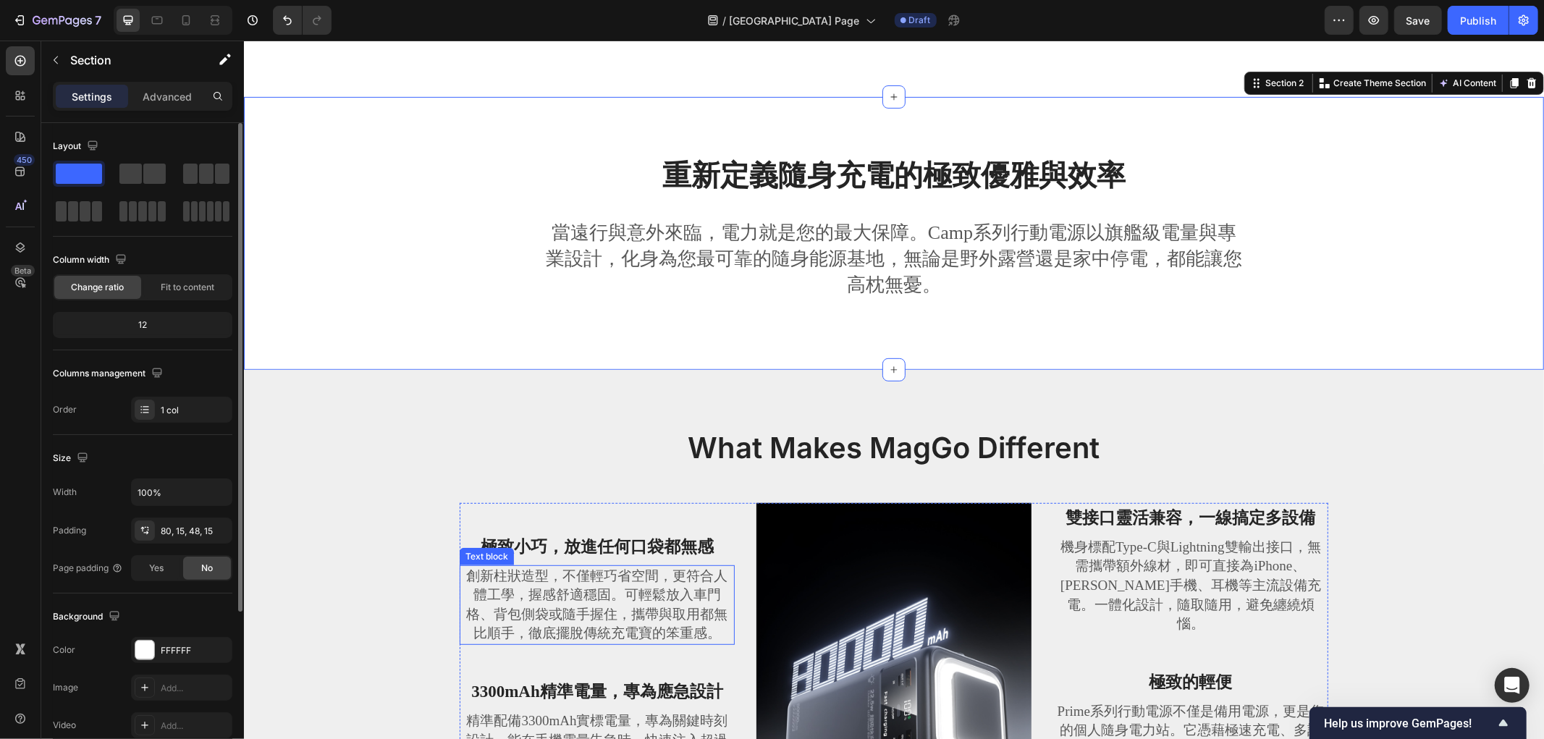
scroll to position [643, 0]
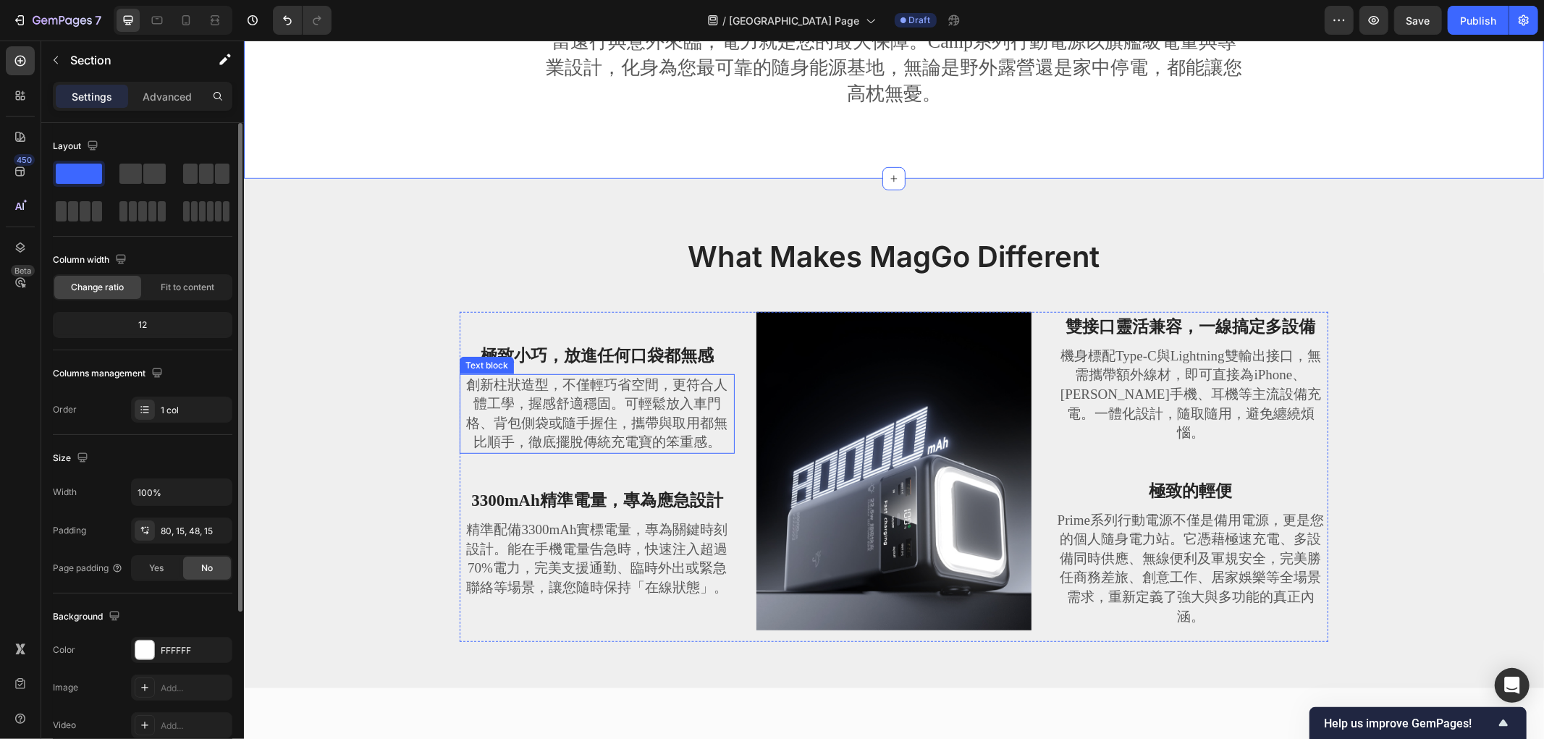
click at [570, 424] on p "創新柱狀造型，不僅輕巧省空間，更符合人體工學，握感舒適穩固。可輕鬆放入車門格、背包側袋或隨手握住，攜帶與取用都無比順手，徹底擺脫傳統充電寶的笨重感。" at bounding box center [596, 413] width 272 height 77
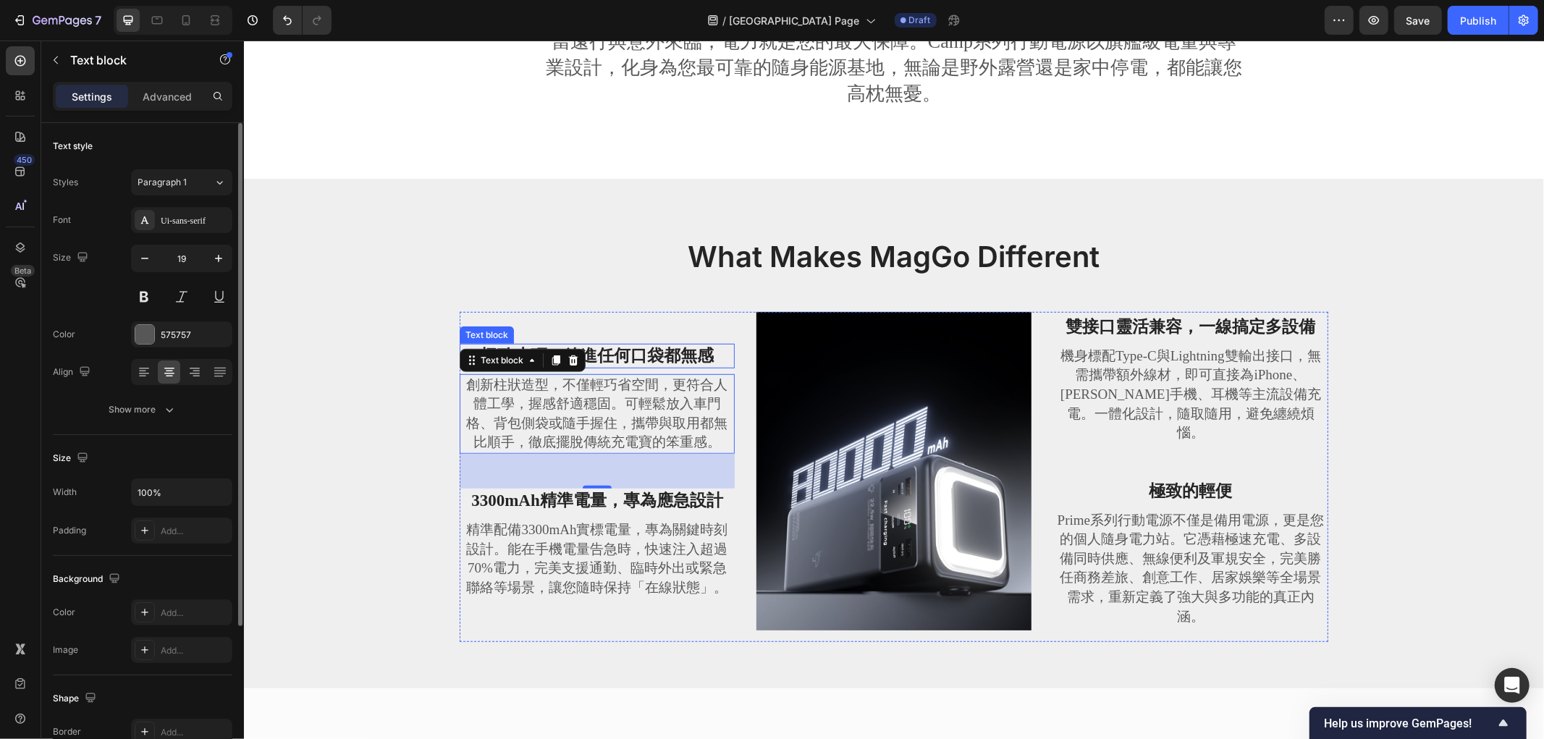
click at [663, 346] on strong "極致小巧，放進任何口袋都無感" at bounding box center [596, 355] width 233 height 18
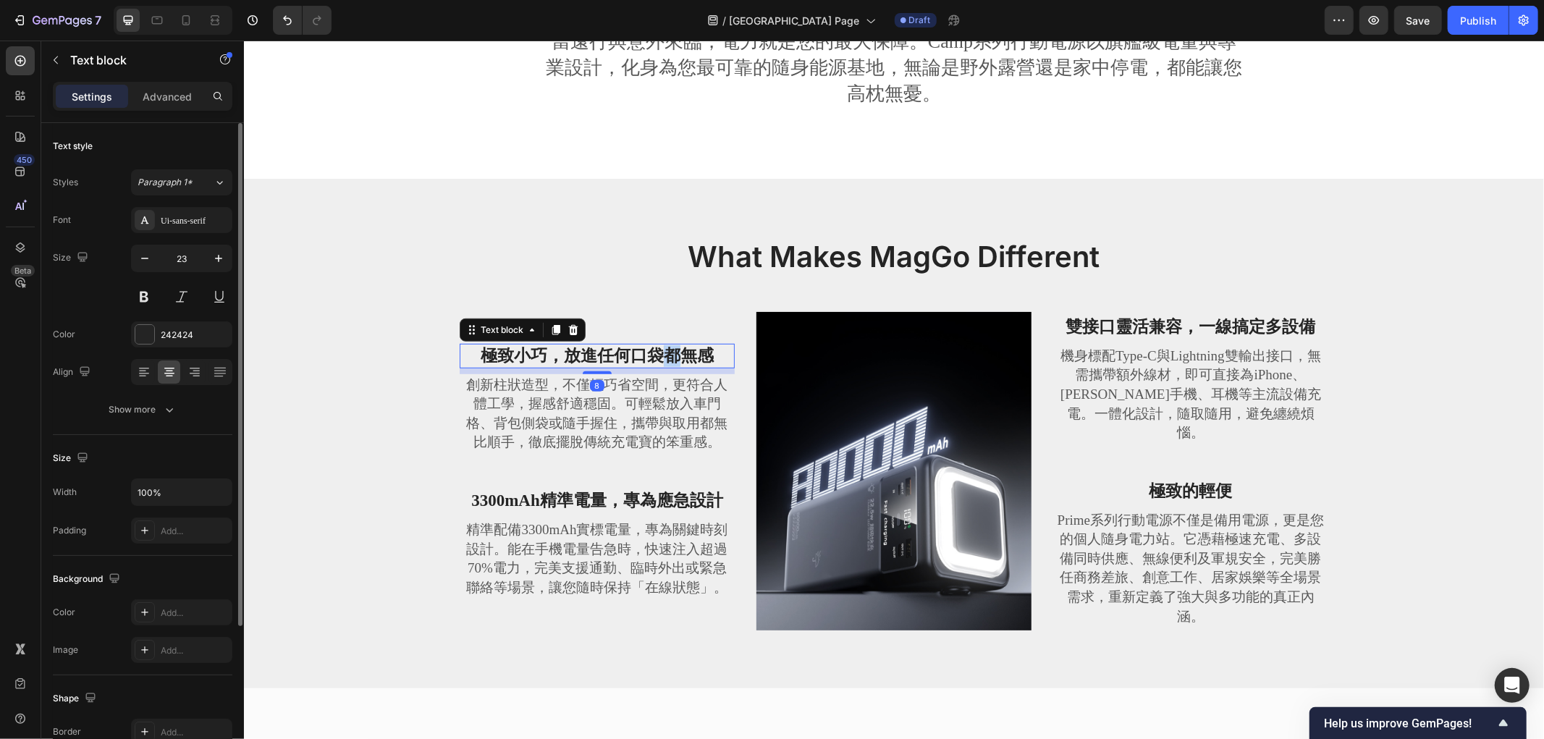
click at [663, 346] on strong "極致小巧，放進任何口袋都無感" at bounding box center [596, 355] width 233 height 18
click at [305, 365] on div "What Makes MagGo Different Heading Row 80000mAh巨無霸電量，續航力驚人 Text block 8 創新柱狀造型，…" at bounding box center [893, 444] width 1278 height 417
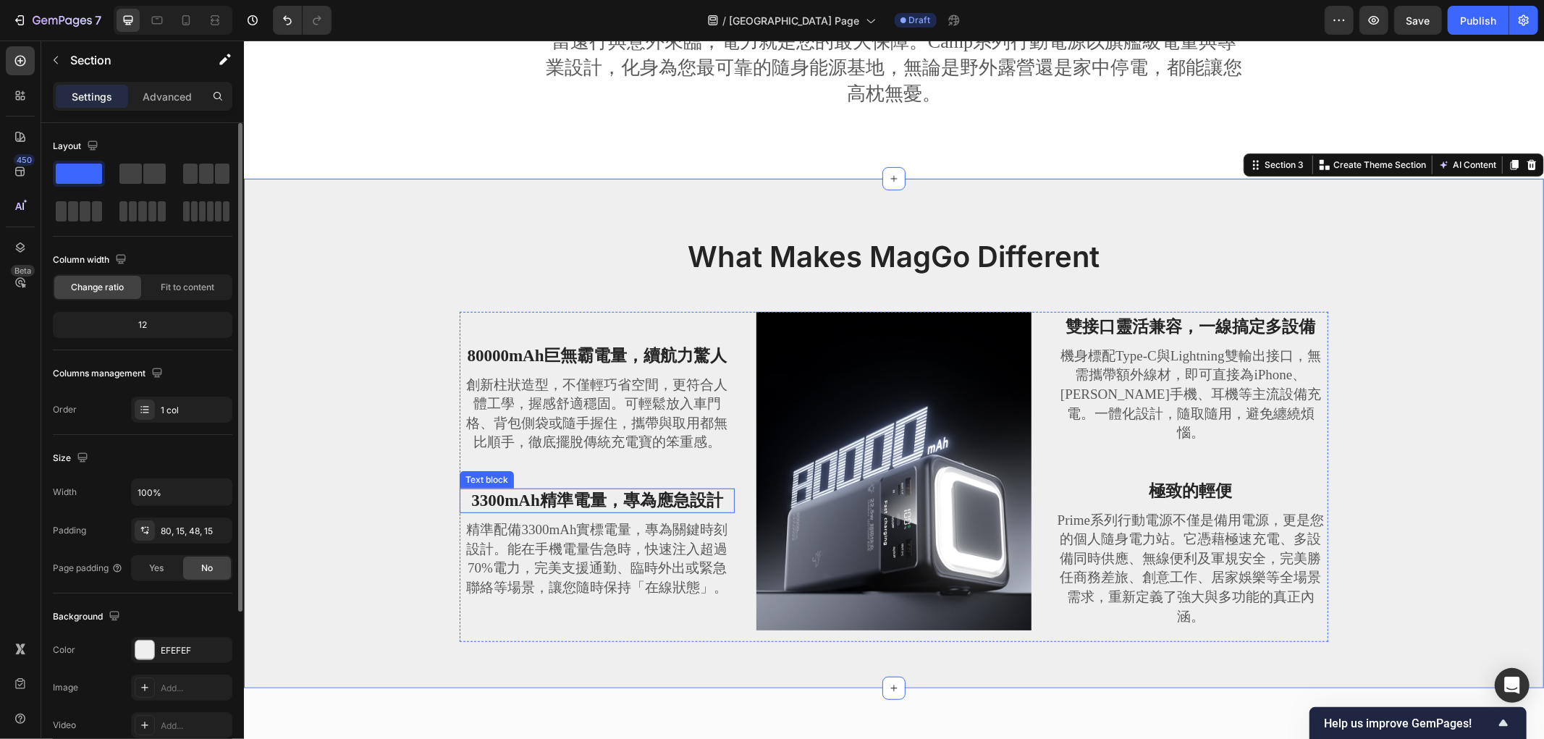
click at [652, 493] on strong "3300mAh精準電量，專為應急設計" at bounding box center [597, 500] width 252 height 18
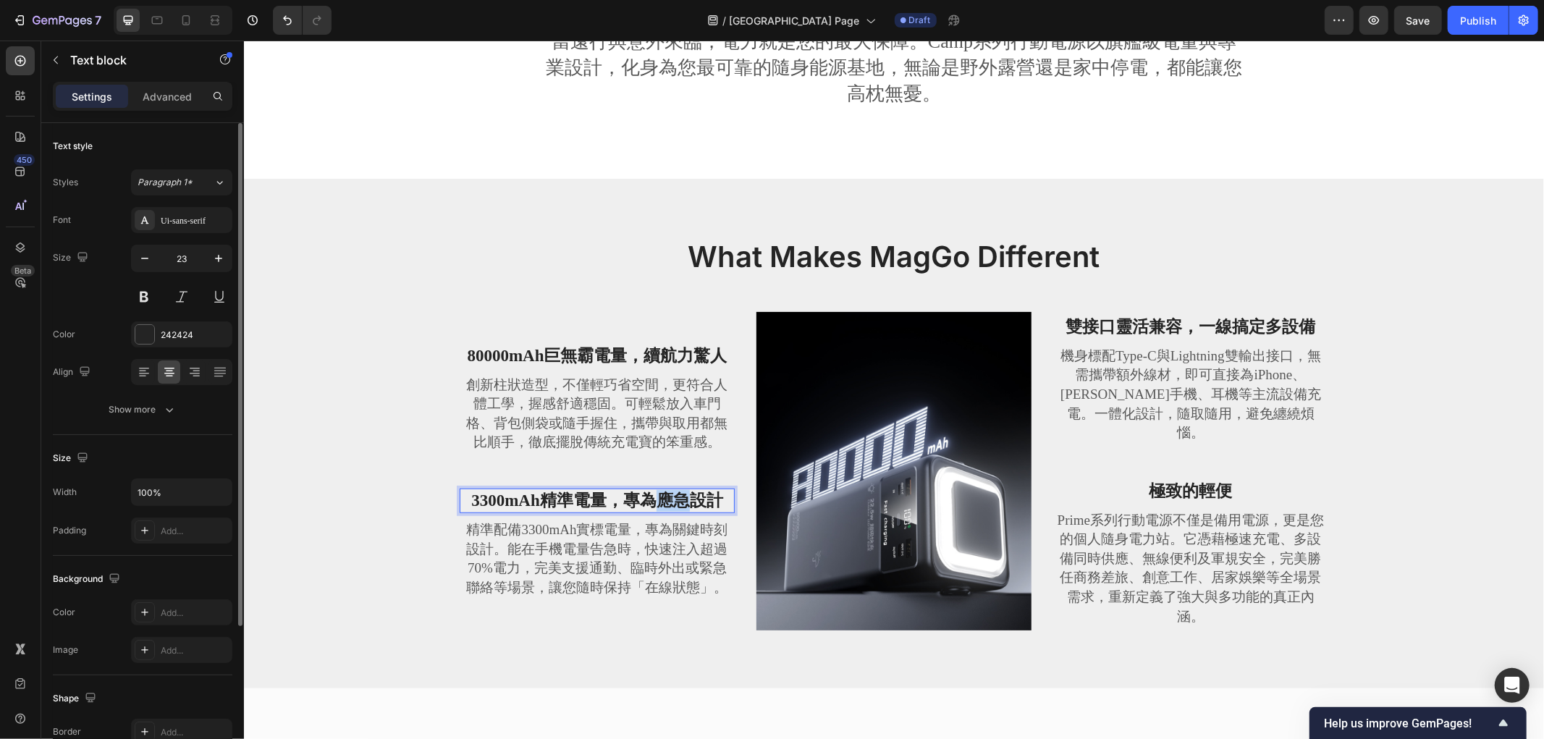
click at [652, 493] on strong "3300mAh精準電量，專為應急設計" at bounding box center [597, 500] width 252 height 18
click at [1150, 333] on strong "雙接口靈活兼容，一線搞定多設備" at bounding box center [1191, 326] width 250 height 18
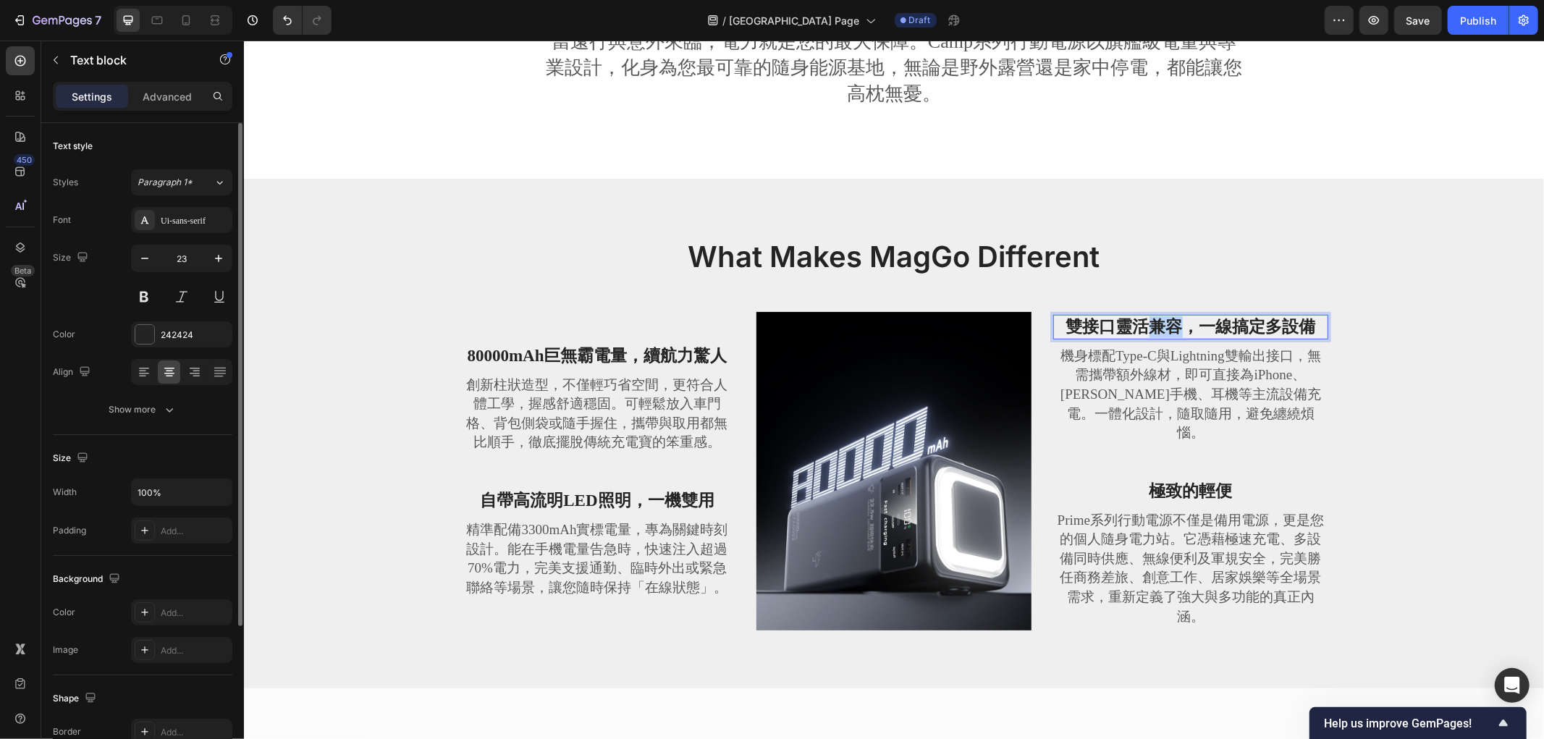
click at [1150, 333] on strong "雙接口靈活兼容，一線搞定多設備" at bounding box center [1191, 326] width 250 height 18
click at [1161, 485] on p "極致的輕便" at bounding box center [1190, 491] width 272 height 22
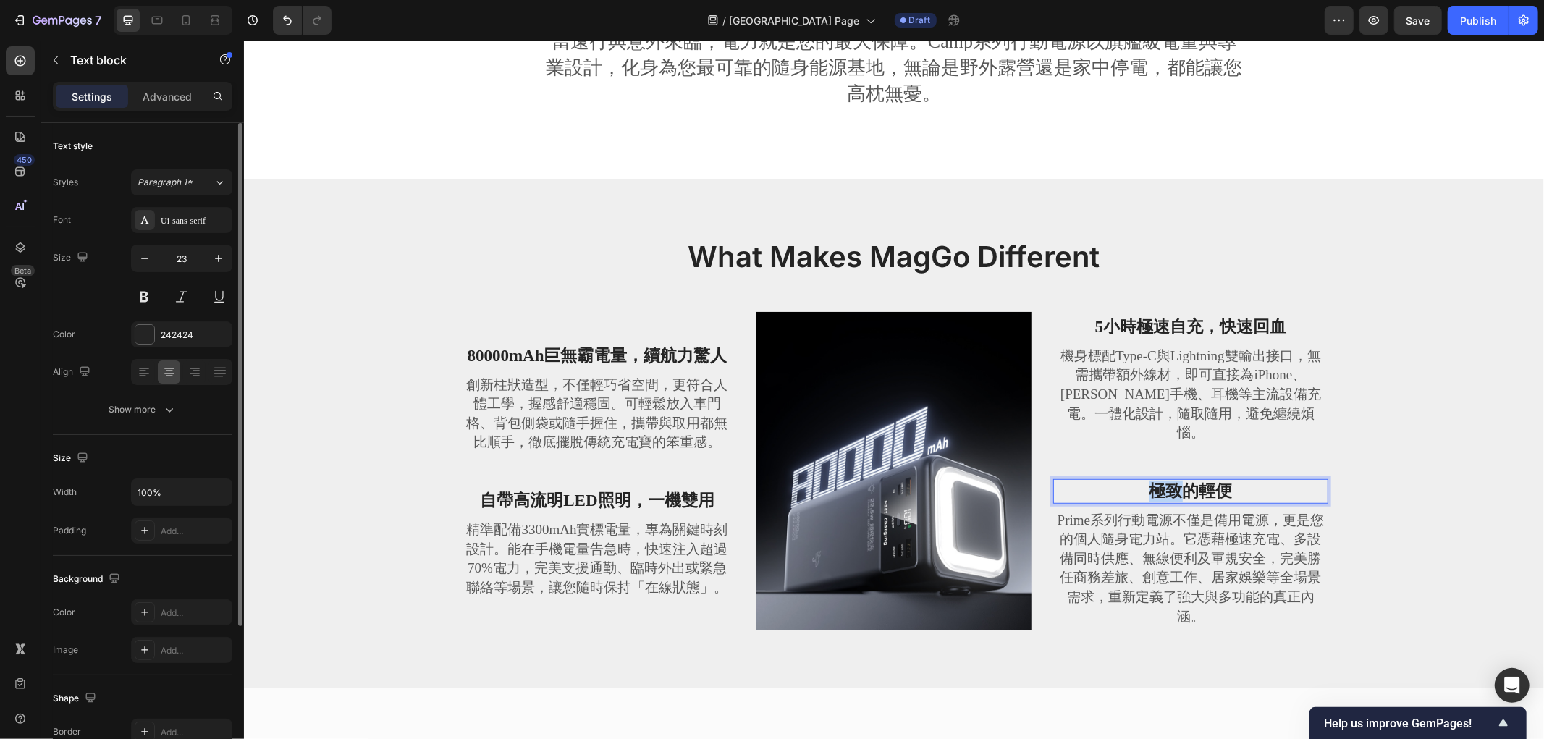
click at [1161, 485] on p "極致的輕便" at bounding box center [1190, 491] width 272 height 22
click at [1261, 551] on p "Prime系列行動電源不僅是備用電源，更是您的個人隨身電力站。它憑藉極速充電、多設備同時供應、無線便利及軍規安全，完美勝任商務差旅、創意工作、居家娛樂等全場景…" at bounding box center [1190, 568] width 272 height 116
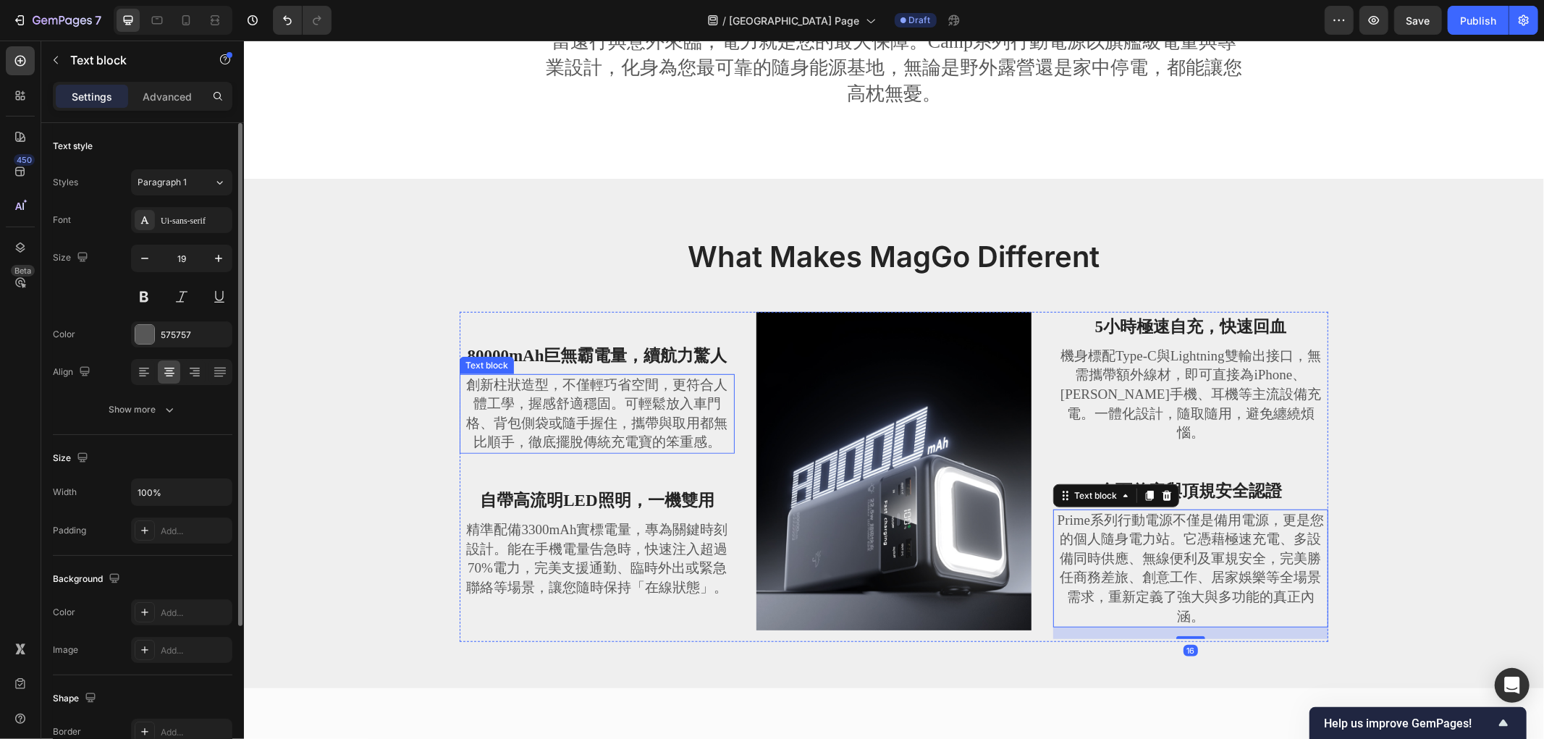
click at [547, 387] on p "創新柱狀造型，不僅輕巧省空間，更符合人體工學，握感舒適穩固。可輕鬆放入車門格、背包側袋或隨手握住，攜帶與取用都無比順手，徹底擺脫傳統充電寶的笨重感。" at bounding box center [596, 413] width 272 height 77
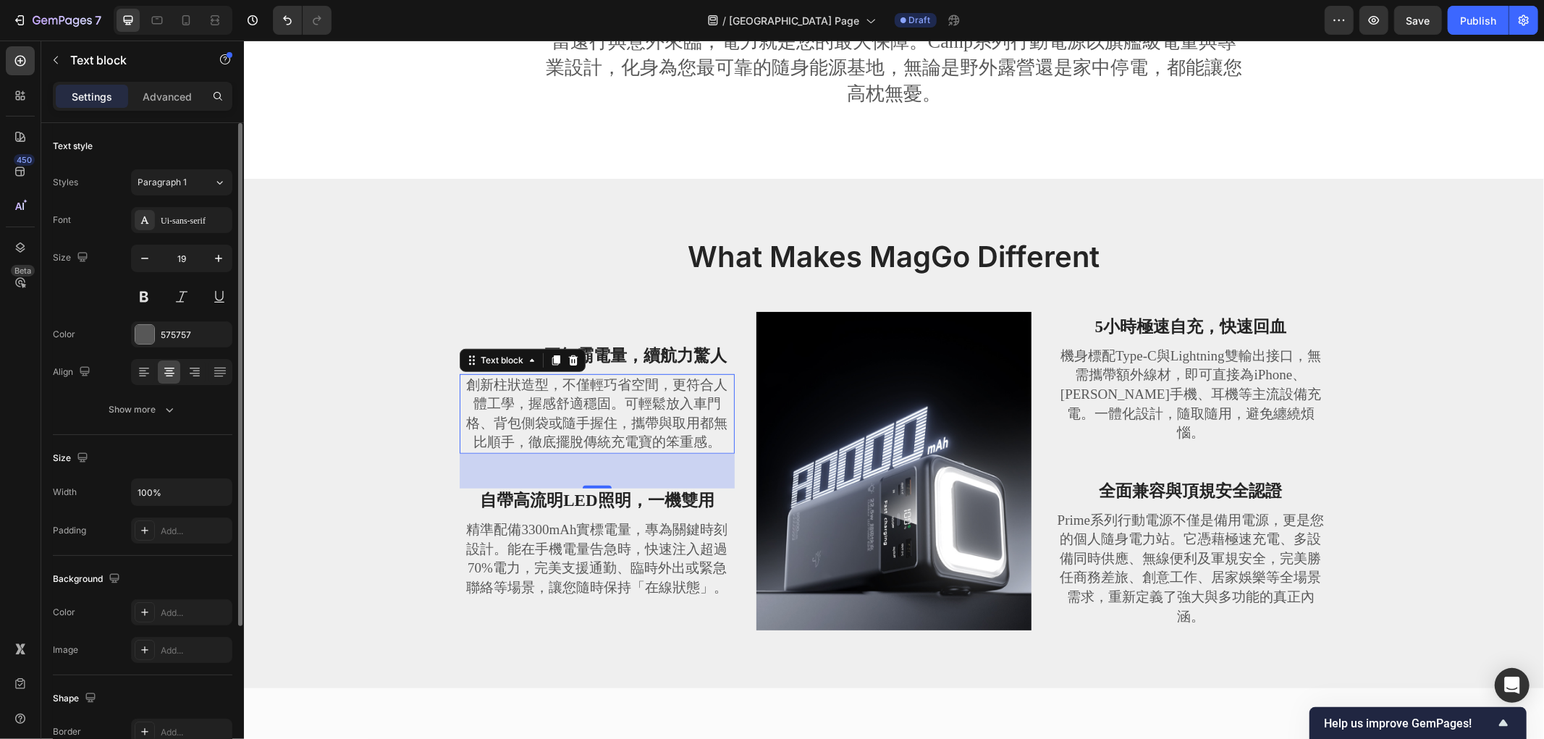
click at [639, 396] on p "創新柱狀造型，不僅輕巧省空間，更符合人體工學，握感舒適穩固。可輕鬆放入車門格、背包側袋或隨手握住，攜帶與取用都無比順手，徹底擺脫傳統充電寶的笨重感。" at bounding box center [596, 413] width 272 height 77
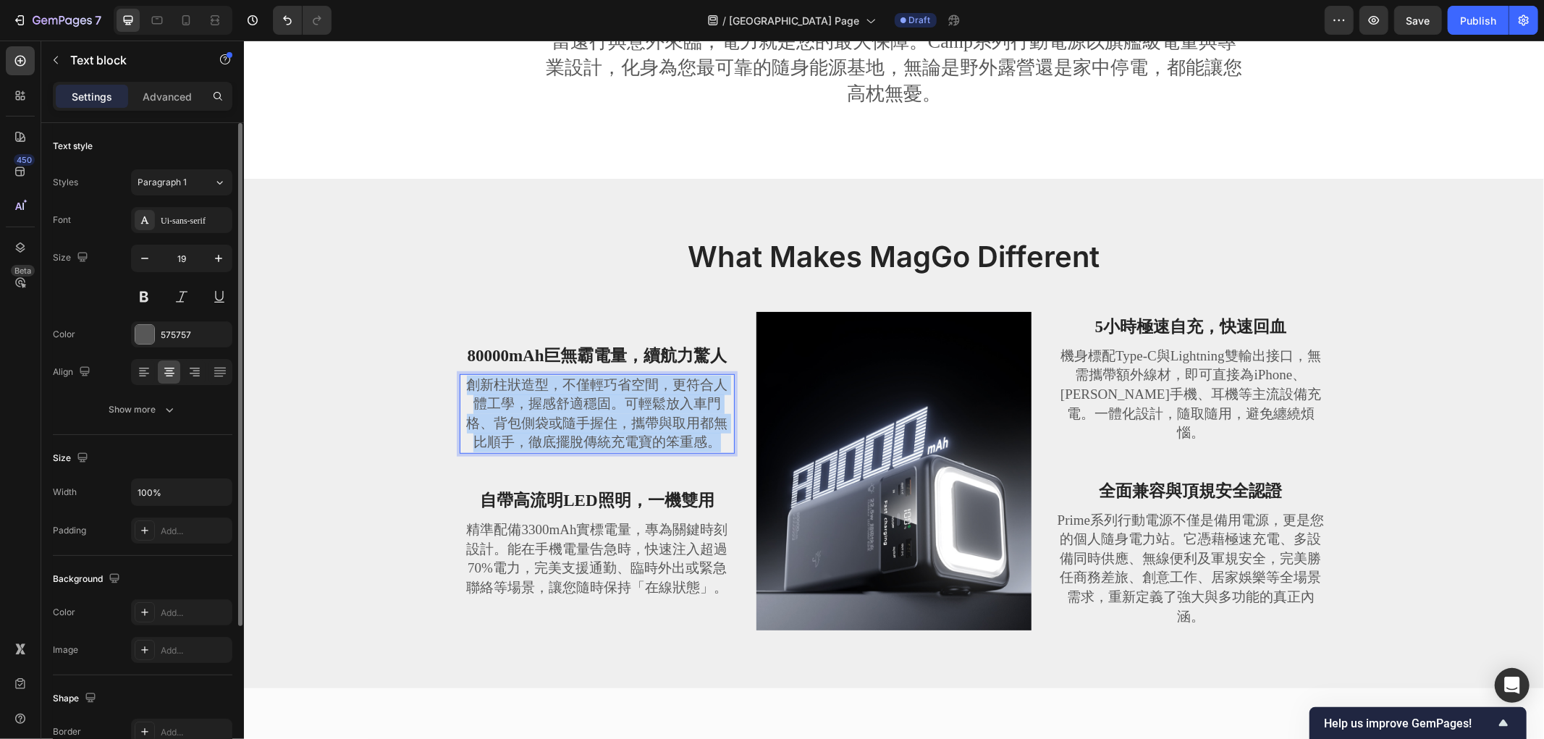
click at [639, 396] on p "創新柱狀造型，不僅輕巧省空間，更符合人體工學，握感舒適穩固。可輕鬆放入車門格、背包側袋或隨手握住，攜帶與取用都無比順手，徹底擺脫傳統充電寶的笨重感。" at bounding box center [596, 413] width 272 height 77
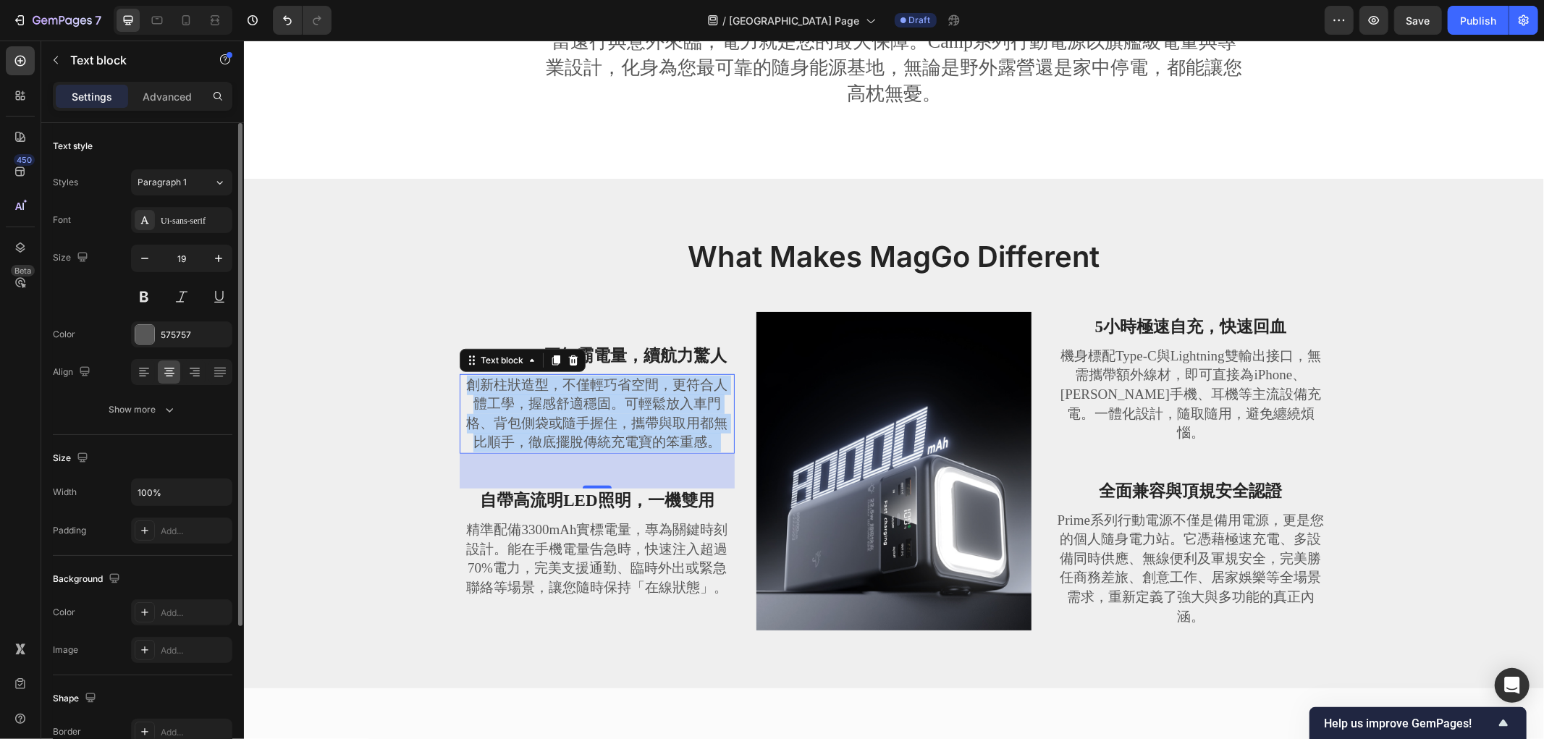
click at [502, 417] on p "創新柱狀造型，不僅輕巧省空間，更符合人體工學，握感舒適穩固。可輕鬆放入車門格、背包側袋或隨手握住，攜帶與取用都無比順手，徹底擺脫傳統充電寶的笨重感。" at bounding box center [596, 413] width 272 height 77
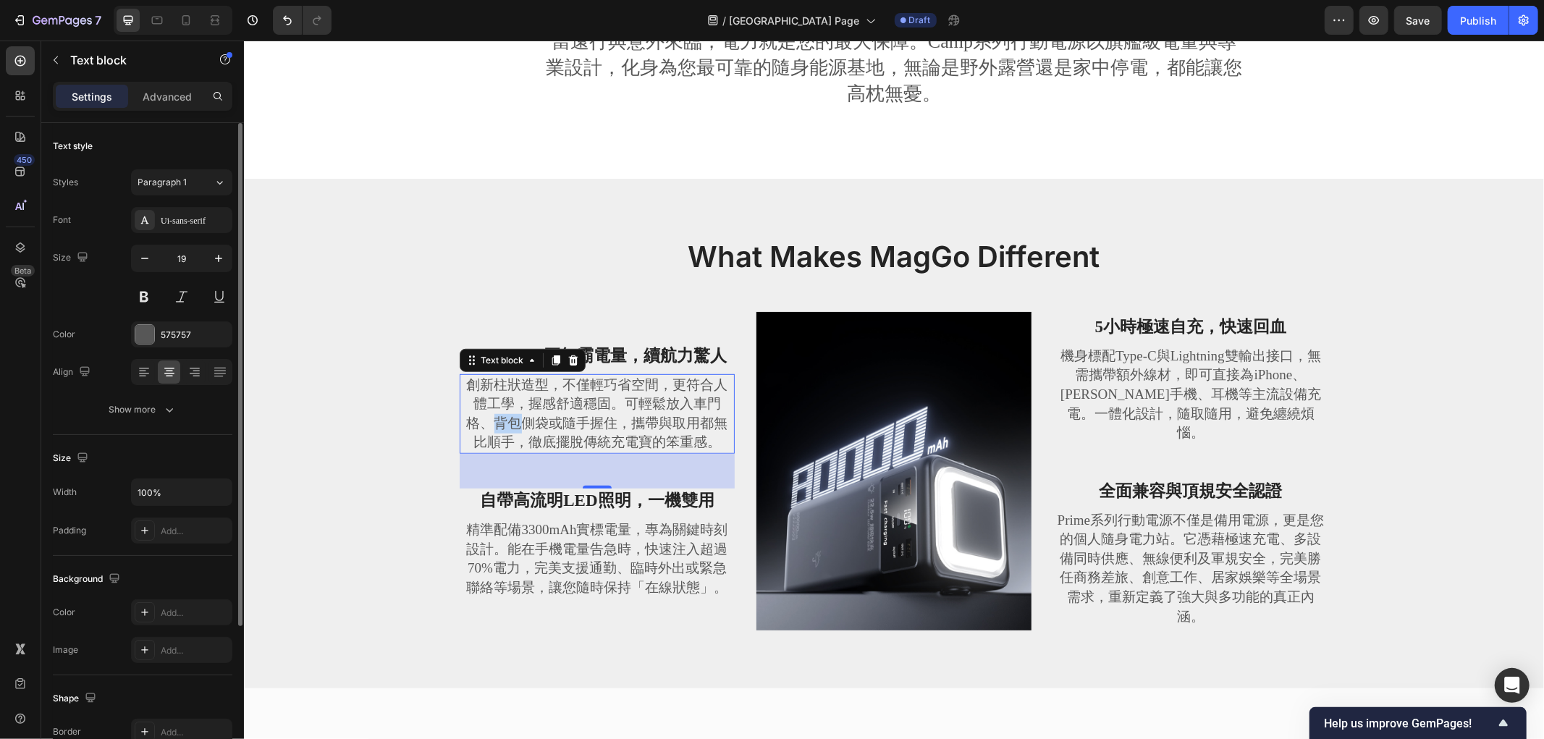
click at [502, 417] on p "創新柱狀造型，不僅輕巧省空間，更符合人體工學，握感舒適穩固。可輕鬆放入車門格、背包側袋或隨手握住，攜帶與取用都無比順手，徹底擺脫傳統充電寶的笨重感。" at bounding box center [596, 413] width 272 height 77
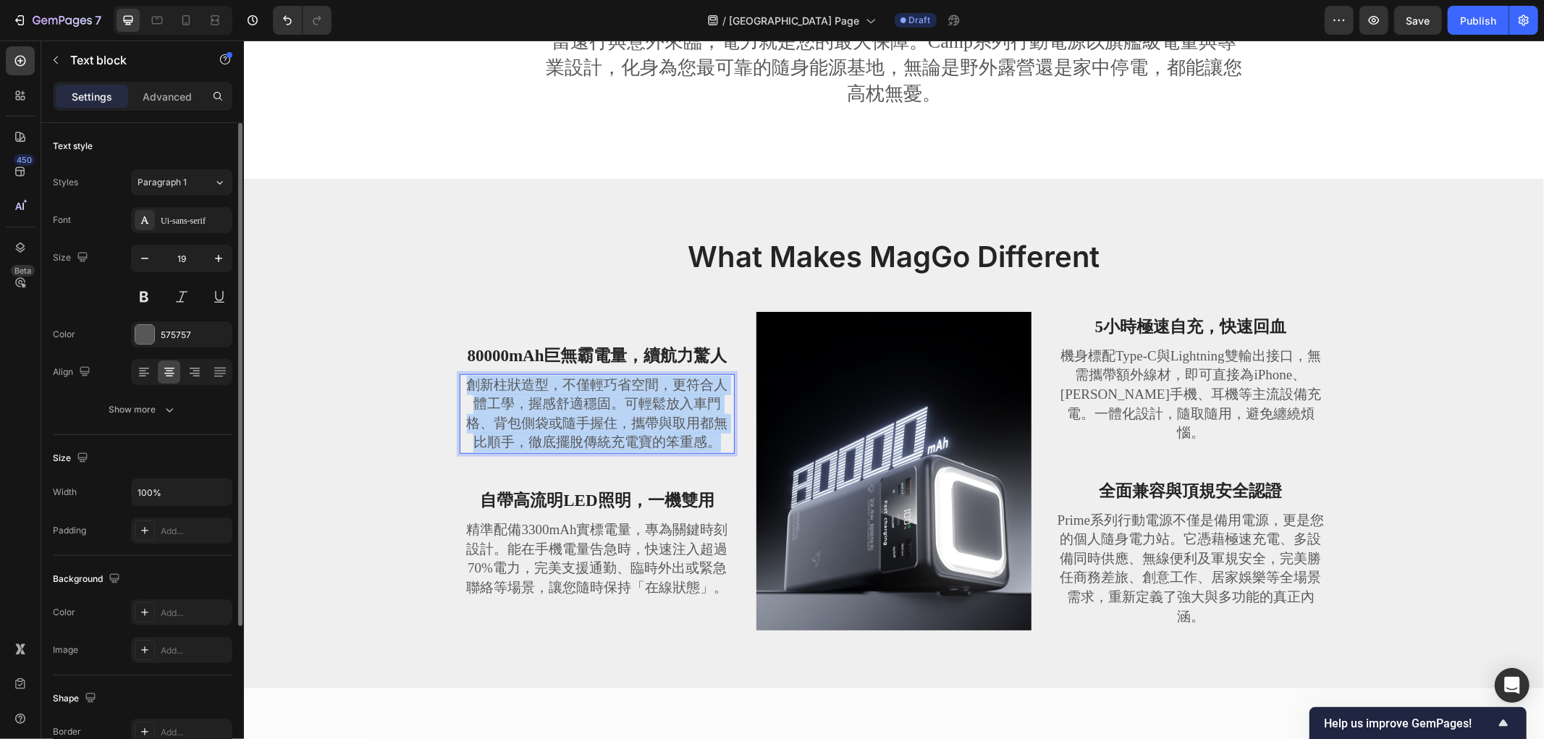
click at [502, 417] on p "創新柱狀造型，不僅輕巧省空間，更符合人體工學，握感舒適穩固。可輕鬆放入車門格、背包側袋或隨手握住，攜帶與取用都無比順手，徹底擺脫傳統充電寶的笨重感。" at bounding box center [596, 413] width 272 height 77
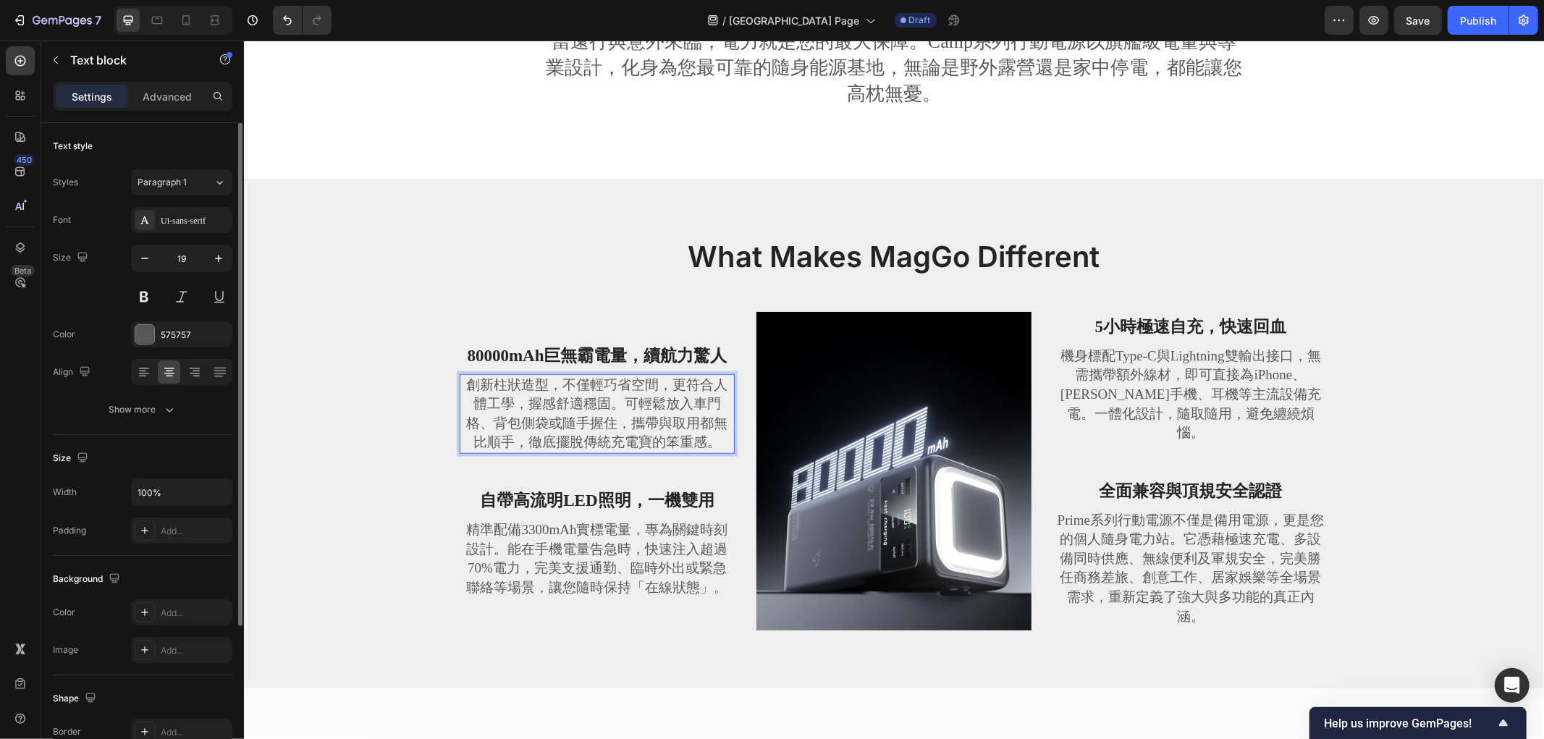
scroll to position [633, 0]
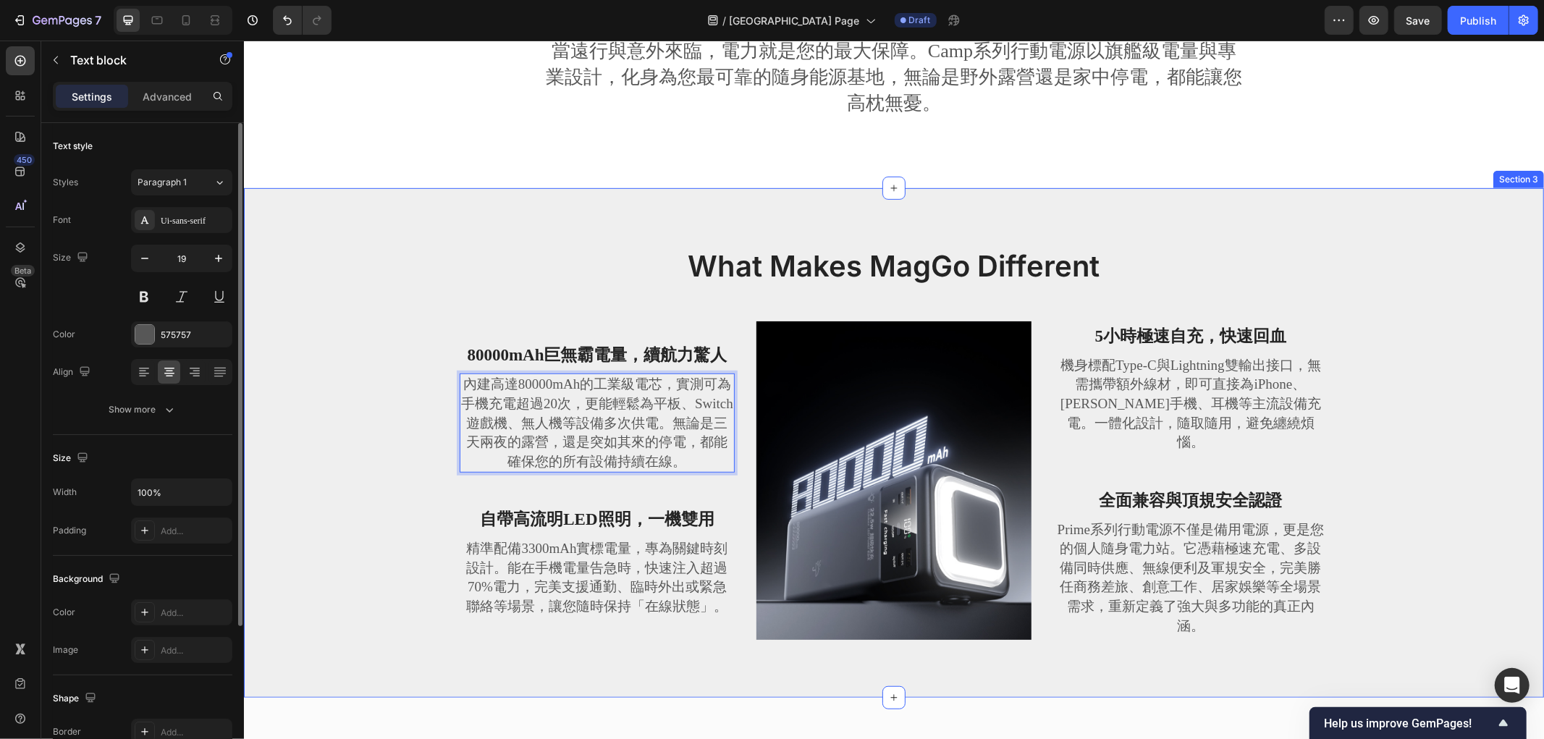
click at [296, 405] on div "What Makes MagGo Different Heading Row 80000mAh巨無霸電量，續航力驚人 Text block 內建高達80000…" at bounding box center [893, 453] width 1278 height 417
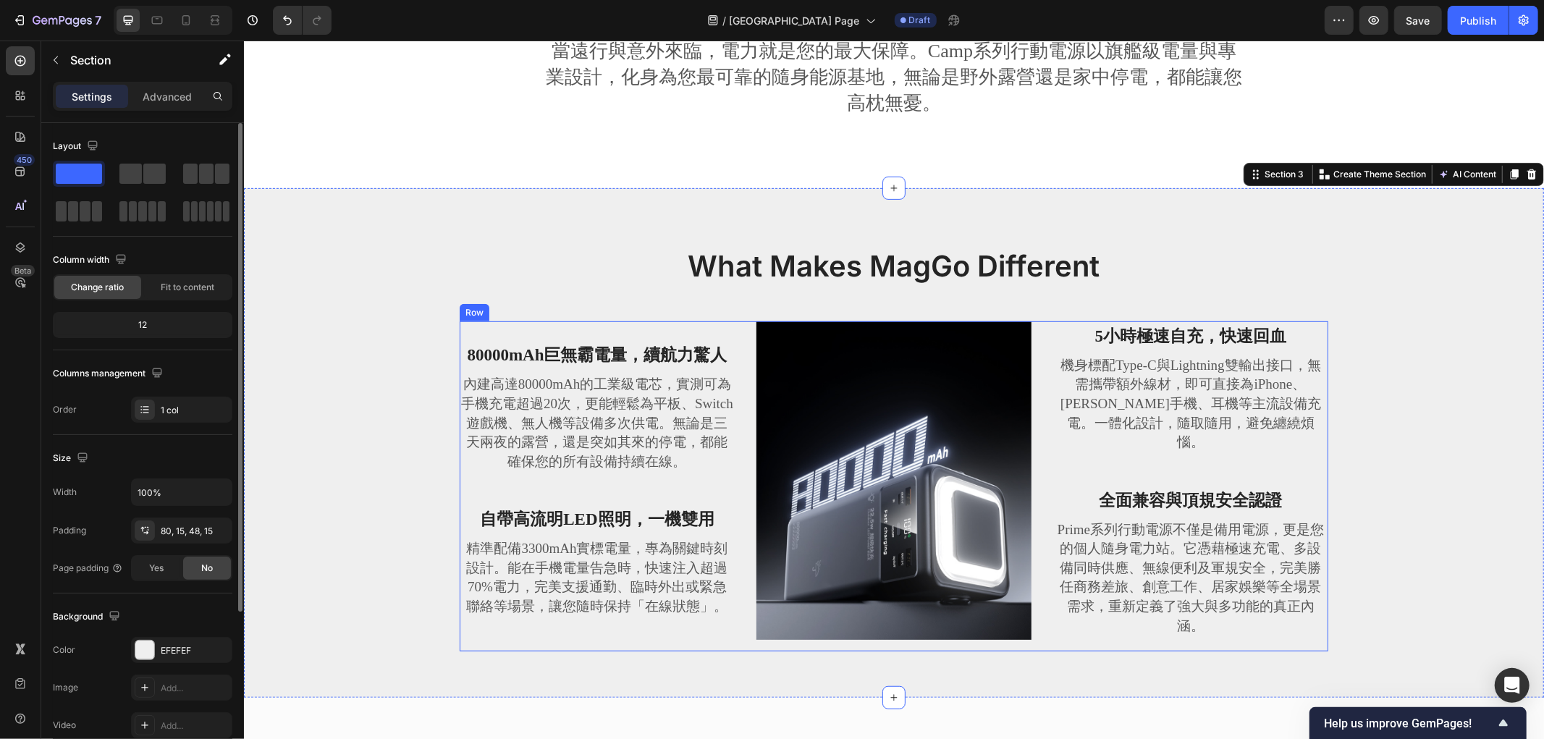
click at [603, 575] on p "精準配備3300mAh實標電量，專為關鍵時刻設計。能在手機電量告急時，快速注入超過70%電力，完美支援通勤、臨時外出或緊急聯絡等場景，讓您隨時保持「在線狀態」。" at bounding box center [596, 577] width 272 height 77
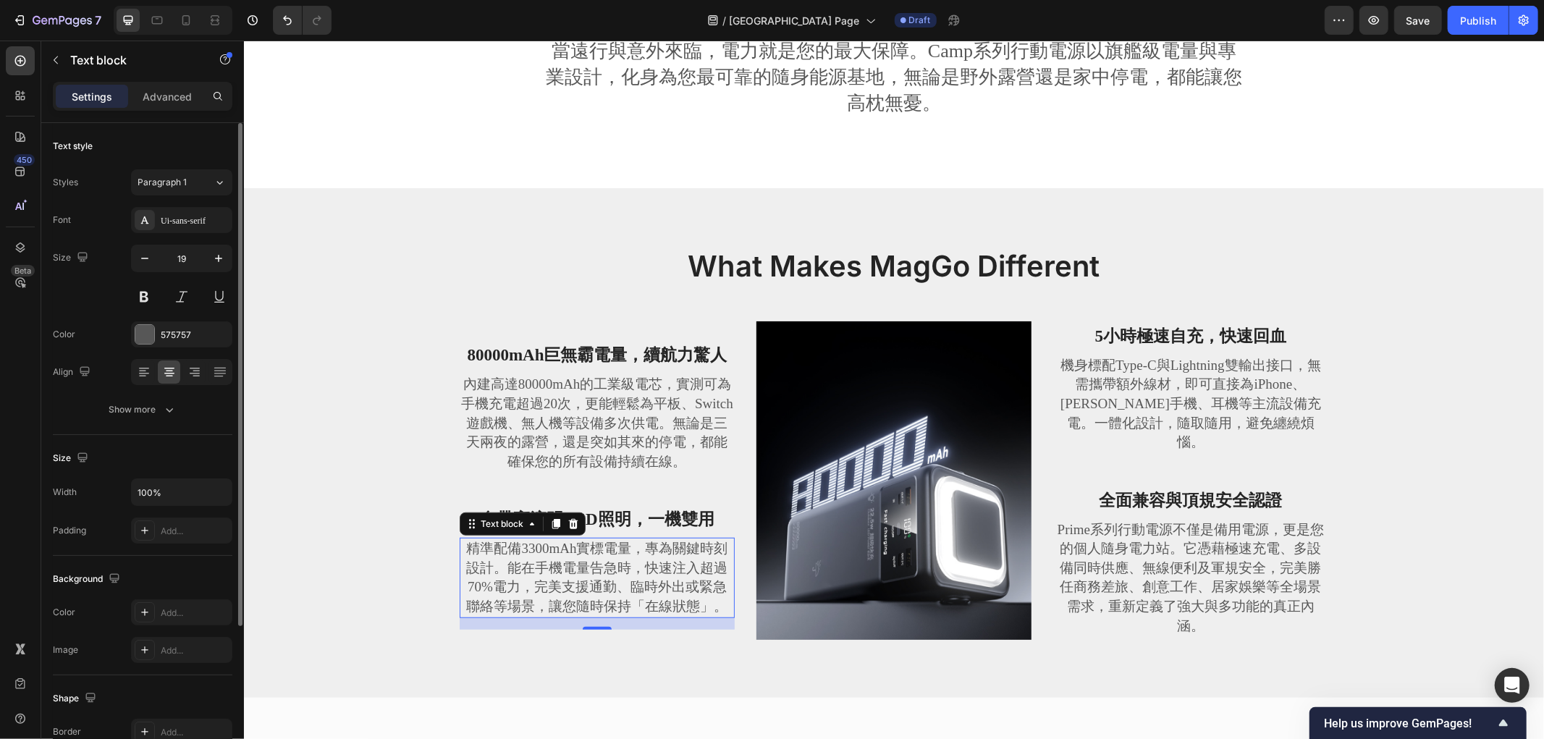
click at [545, 562] on p "精準配備3300mAh實標電量，專為關鍵時刻設計。能在手機電量告急時，快速注入超過70%電力，完美支援通勤、臨時外出或緊急聯絡等場景，讓您隨時保持「在線狀態」。" at bounding box center [596, 577] width 272 height 77
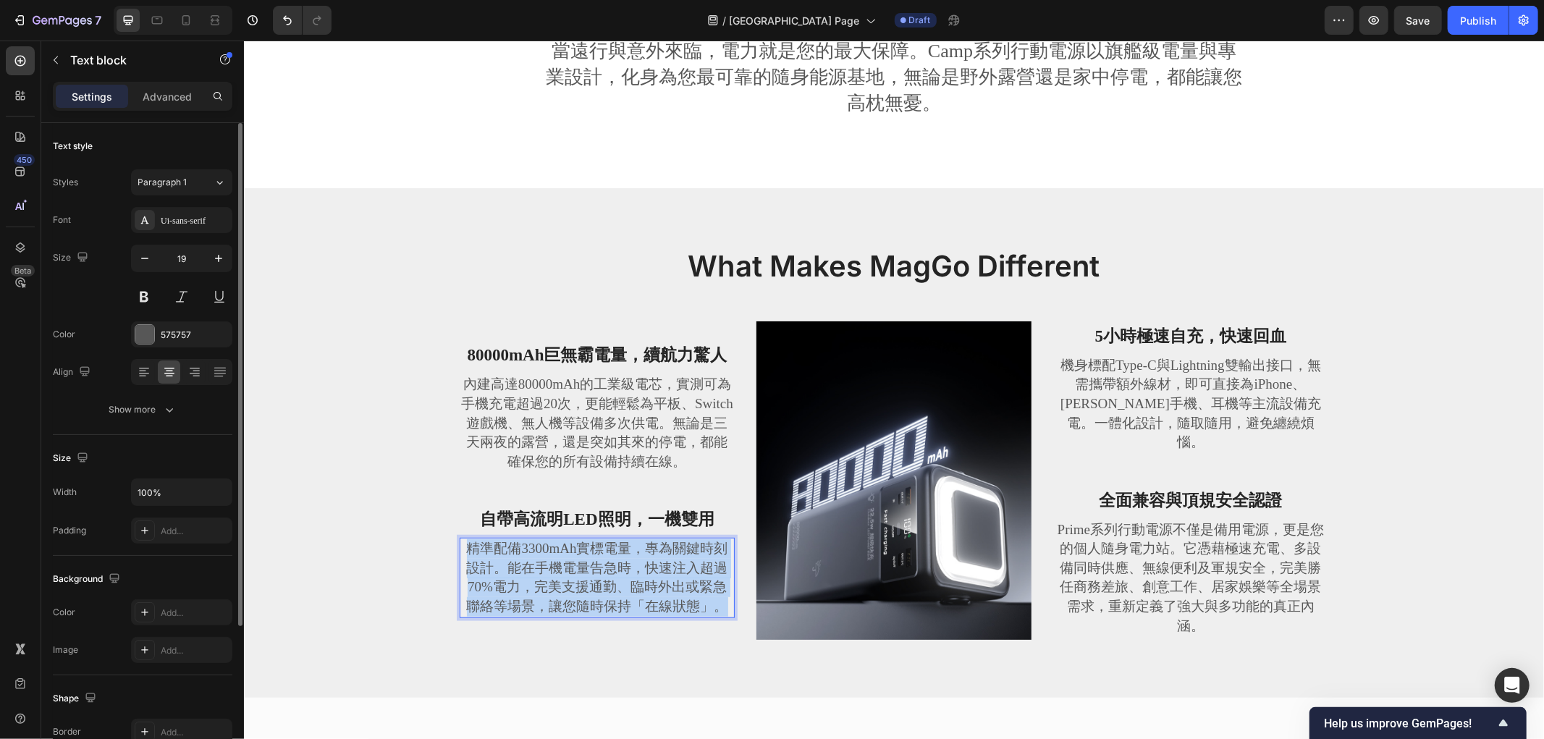
click at [545, 562] on p "精準配備3300mAh實標電量，專為關鍵時刻設計。能在手機電量告急時，快速注入超過70%電力，完美支援通勤、臨時外出或緊急聯絡等場景，讓您隨時保持「在線狀態」。" at bounding box center [596, 577] width 272 height 77
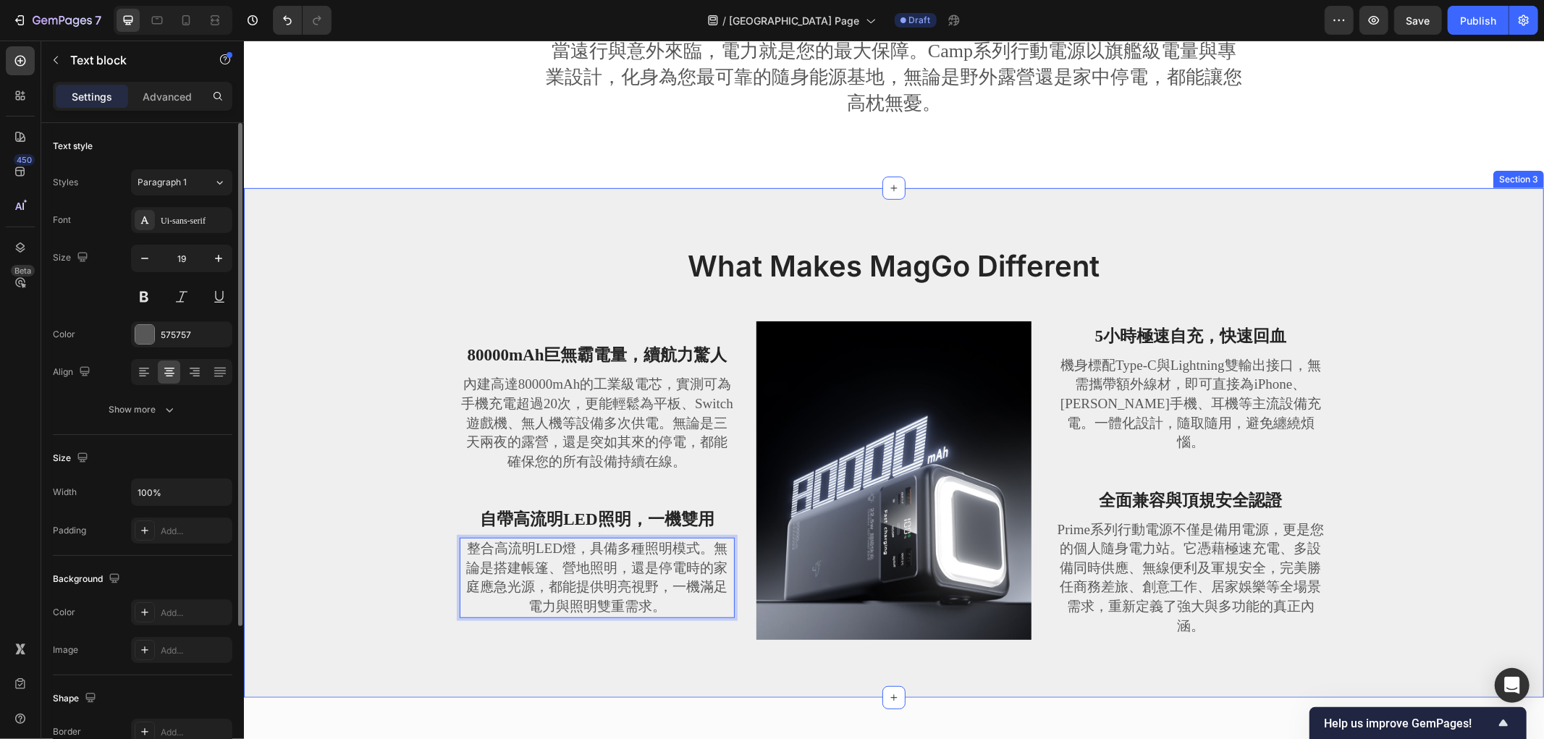
click at [366, 355] on div "What Makes MagGo Different Heading Row 80000mAh巨無霸電量，續航力驚人 Text block 內建高達80000…" at bounding box center [893, 453] width 1278 height 417
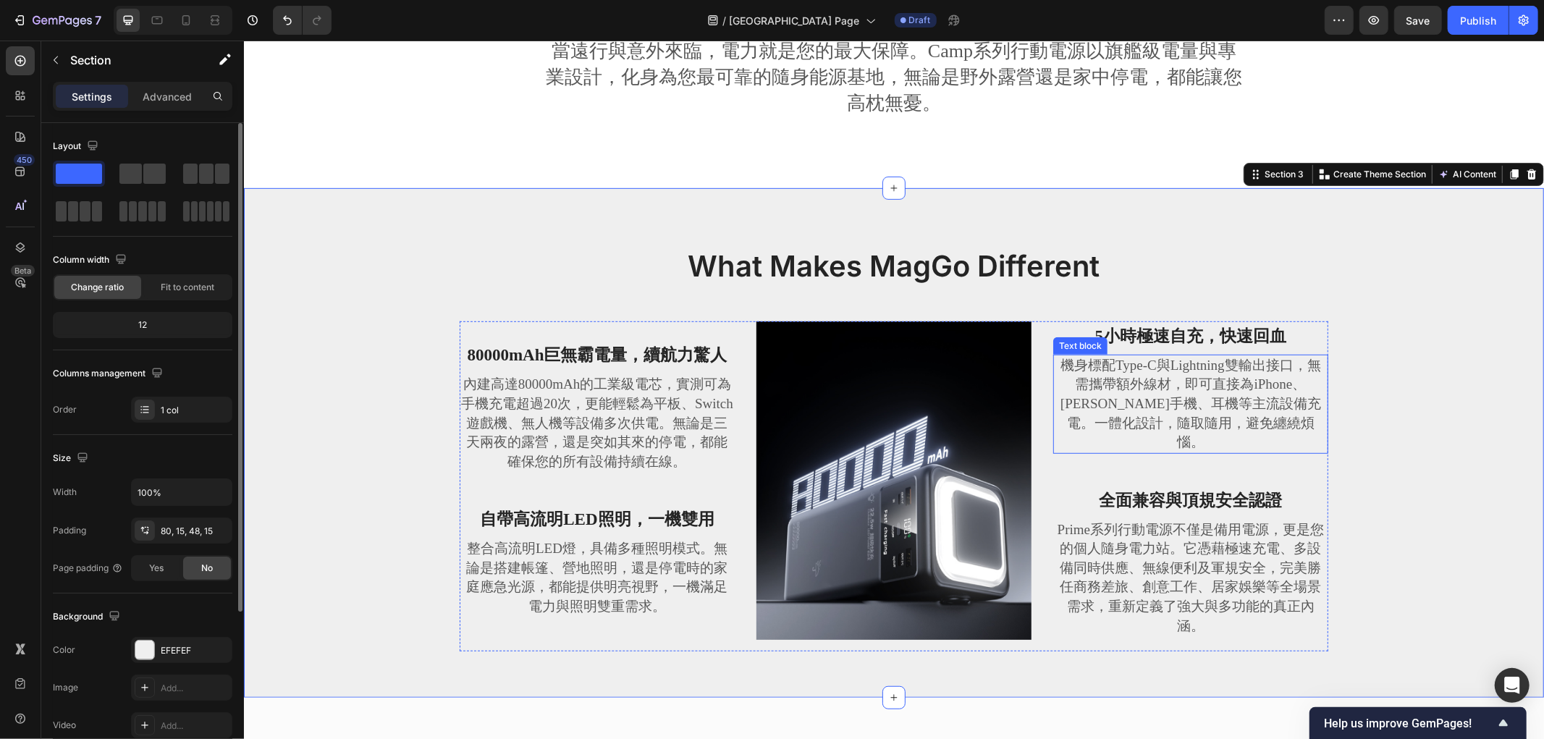
click at [1157, 413] on p "機身標配Type-C與Lightning雙輸出接口，無需攜帶額外線材，即可直接為iPhone、[PERSON_NAME]手機、耳機等主流設備充電。一體化設計，…" at bounding box center [1190, 403] width 272 height 96
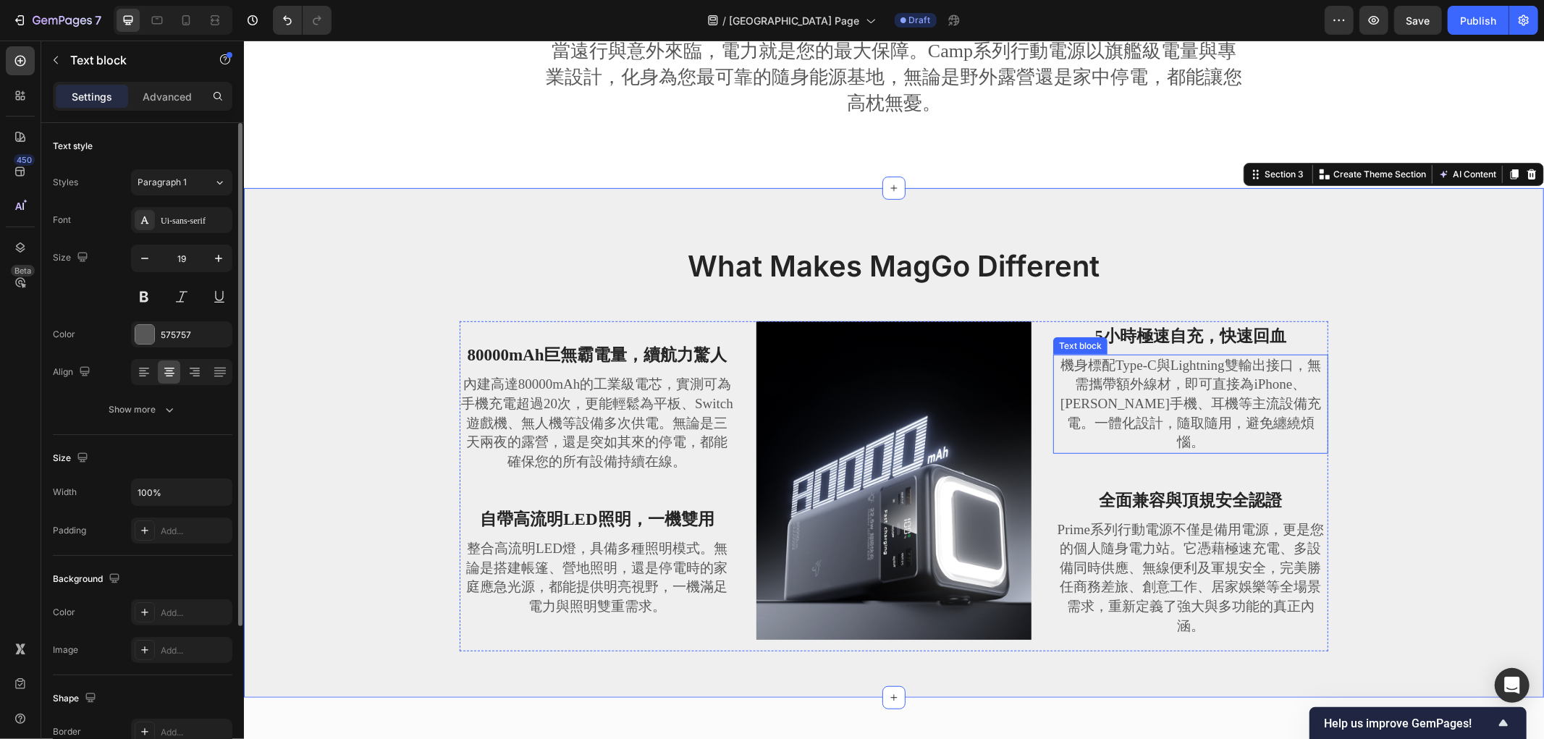
click at [1157, 413] on p "機身標配Type-C與Lightning雙輸出接口，無需攜帶額外線材，即可直接為iPhone、[PERSON_NAME]手機、耳機等主流設備充電。一體化設計，…" at bounding box center [1190, 403] width 272 height 96
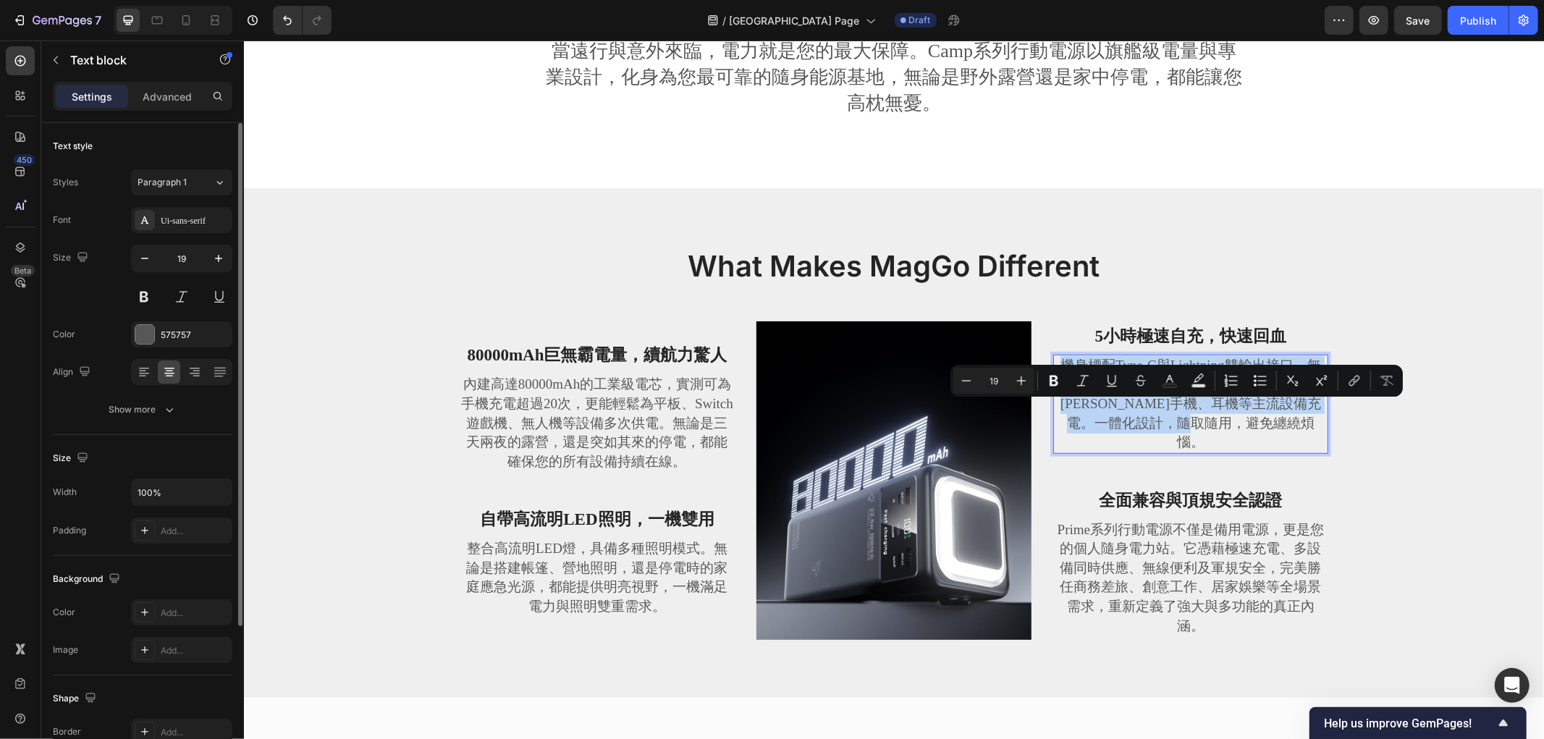
click at [1157, 413] on p "機身標配Type-C與Lightning雙輸出接口，無需攜帶額外線材，即可直接為iPhone、[PERSON_NAME]手機、耳機等主流設備充電。一體化設計，…" at bounding box center [1190, 403] width 272 height 96
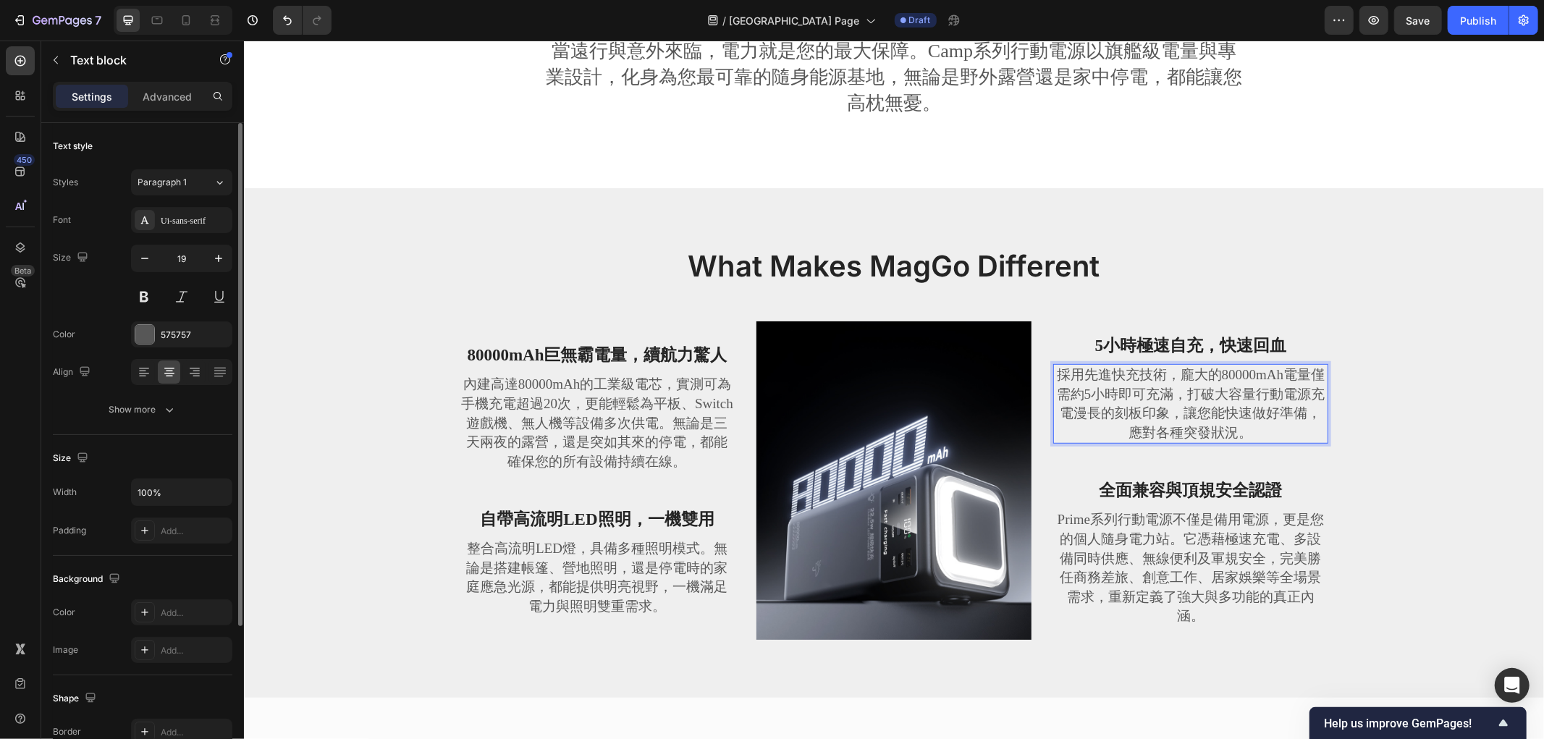
click at [1163, 410] on p "採用先進快充技術，龐大的80000mAh電量僅需約5小時即可充滿，打破大容量行動電源充電漫長的刻板印象，讓您能快速做好準備，應對各種突發狀況。" at bounding box center [1190, 403] width 272 height 77
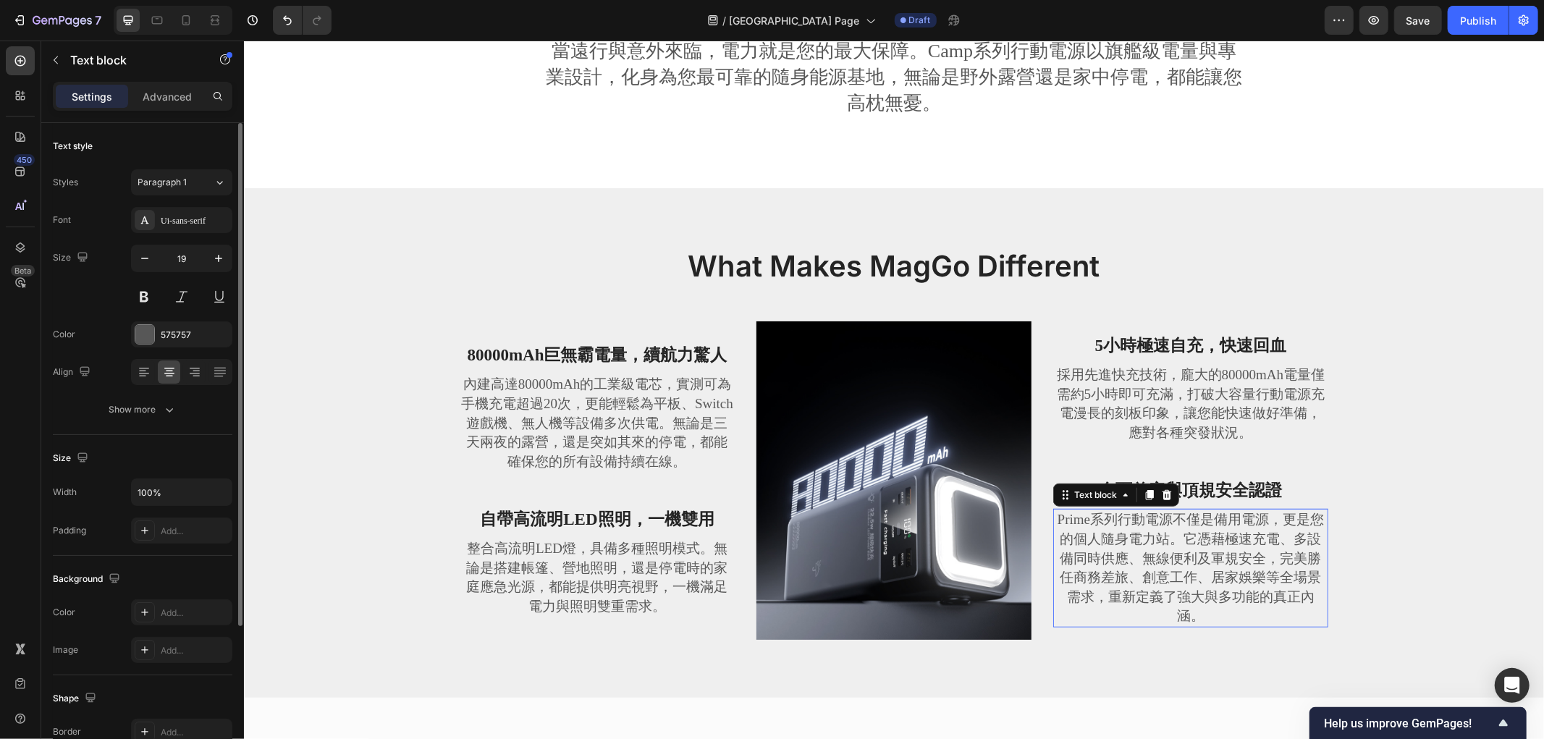
click at [1131, 549] on p "Prime系列行動電源不僅是備用電源，更是您的個人隨身電力站。它憑藉極速充電、多設備同時供應、無線便利及軍規安全，完美勝任商務差旅、創意工作、居家娛樂等全場景…" at bounding box center [1190, 568] width 272 height 116
click at [1111, 516] on p "Prime系列行動電源不僅是備用電源，更是您的個人隨身電力站。它憑藉極速充電、多設備同時供應、無線便利及軍規安全，完美勝任商務差旅、創意工作、居家娛樂等全場景…" at bounding box center [1190, 568] width 272 height 116
click at [1111, 515] on p "Prime系列行動電源不僅是備用電源，更是您的個人隨身電力站。它憑藉極速充電、多設備同時供應、無線便利及軍規安全，完美勝任商務差旅、創意工作、居家娛樂等全場景…" at bounding box center [1190, 568] width 272 height 116
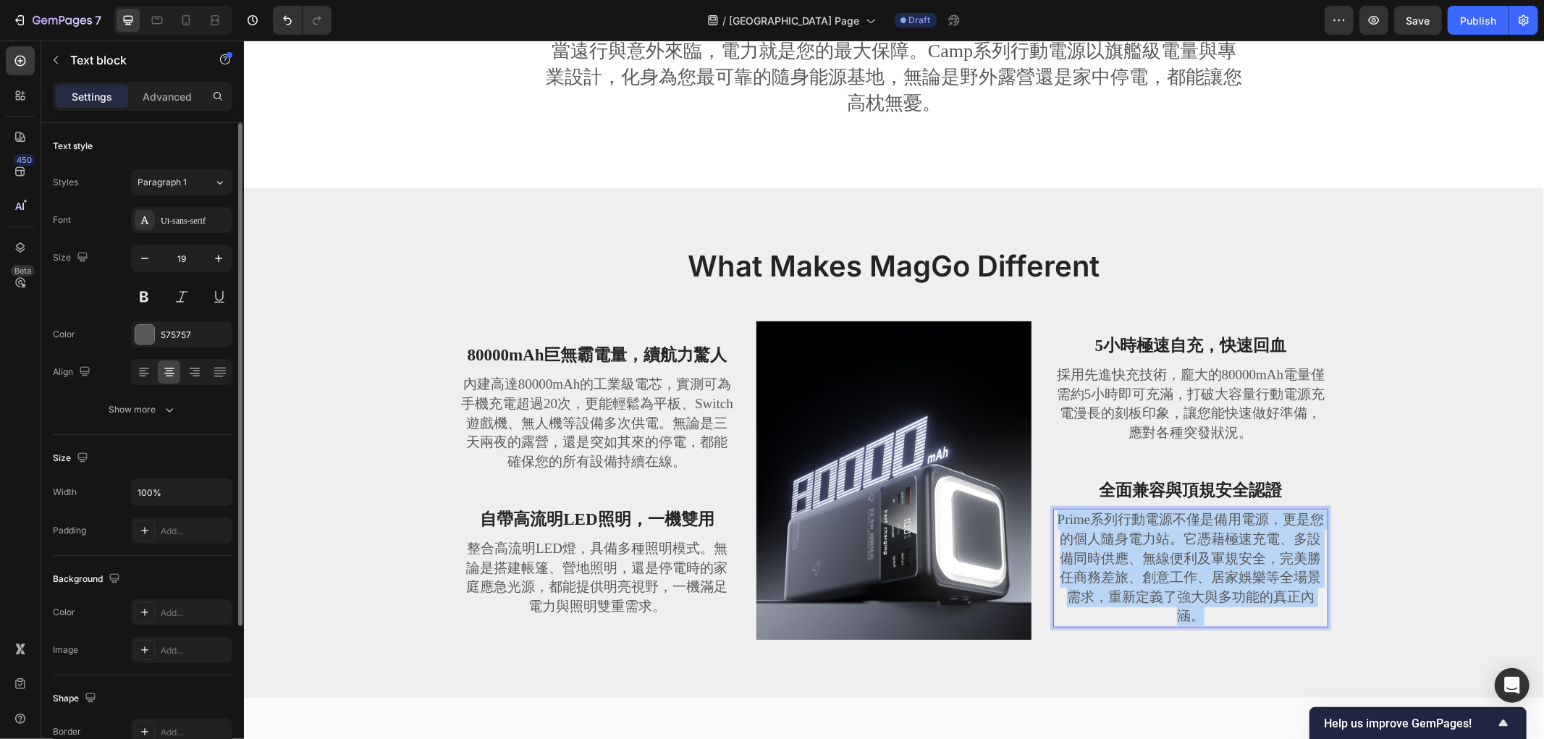
click at [1111, 515] on p "Prime系列行動電源不僅是備用電源，更是您的個人隨身電力站。它憑藉極速充電、多設備同時供應、無線便利及軍規安全，完美勝任商務差旅、創意工作、居家娛樂等全場景…" at bounding box center [1190, 568] width 272 height 116
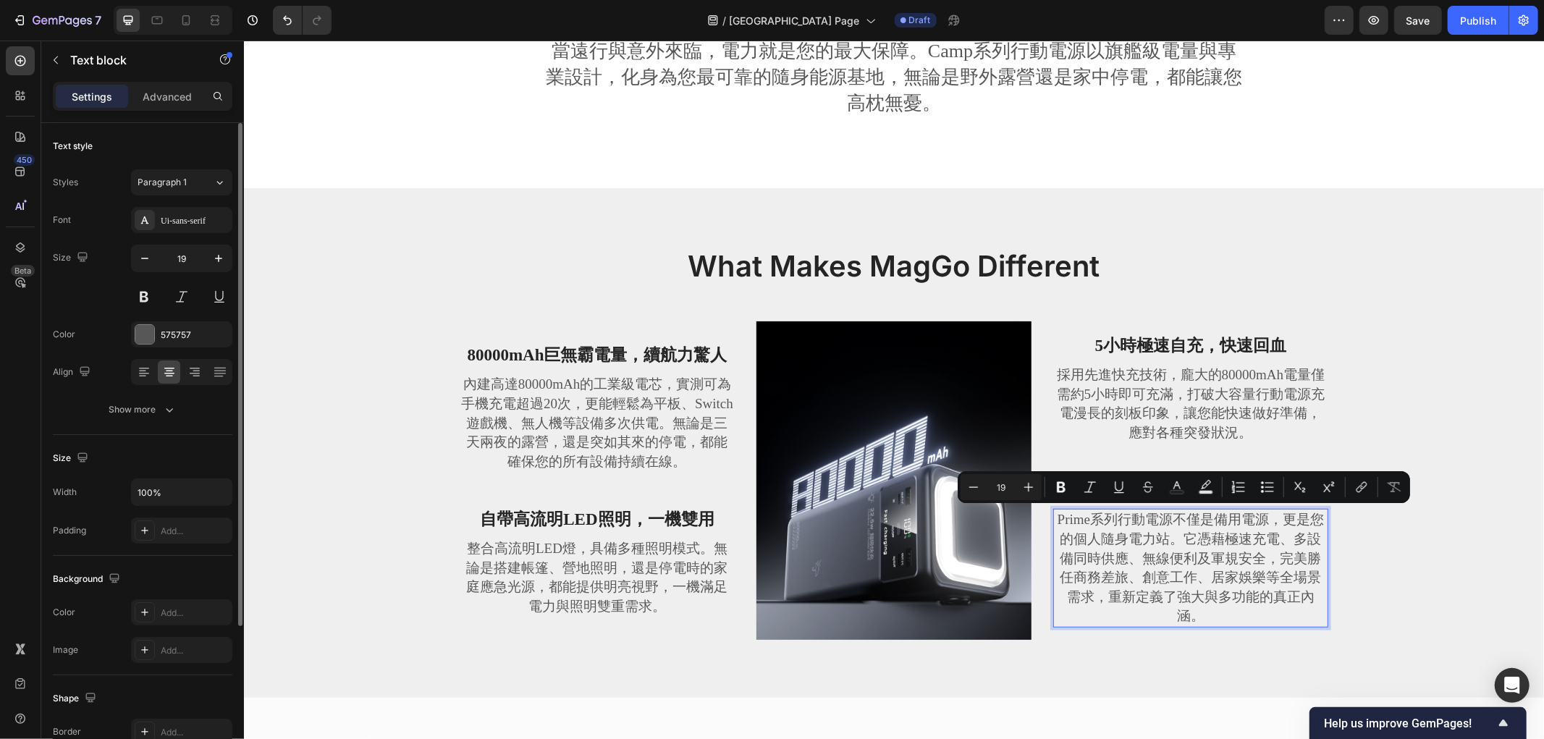
scroll to position [653, 0]
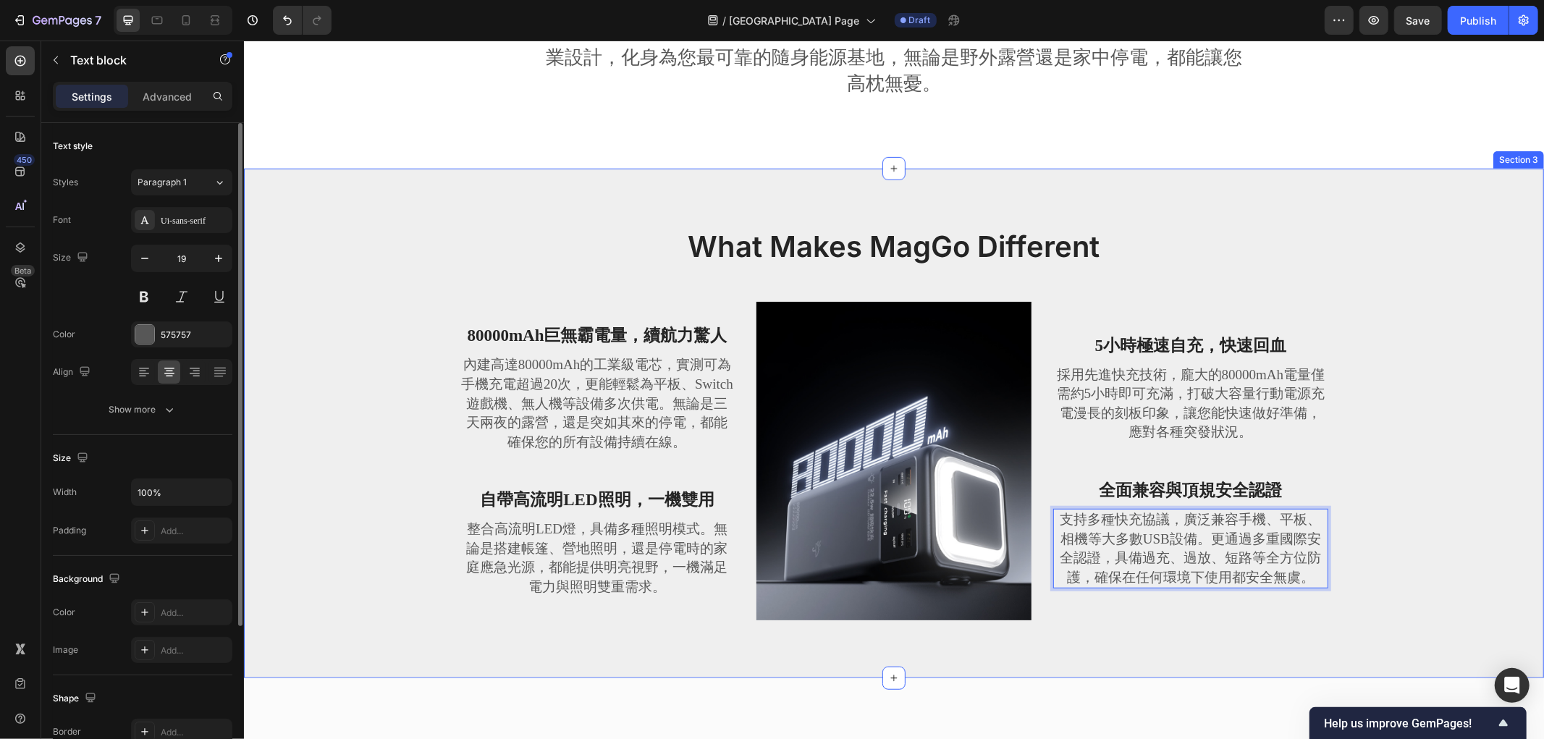
click at [1432, 397] on div "What Makes MagGo Different Heading Row 80000mAh巨無霸電量，續航力驚人 Text block 內建高達80000…" at bounding box center [893, 434] width 1278 height 417
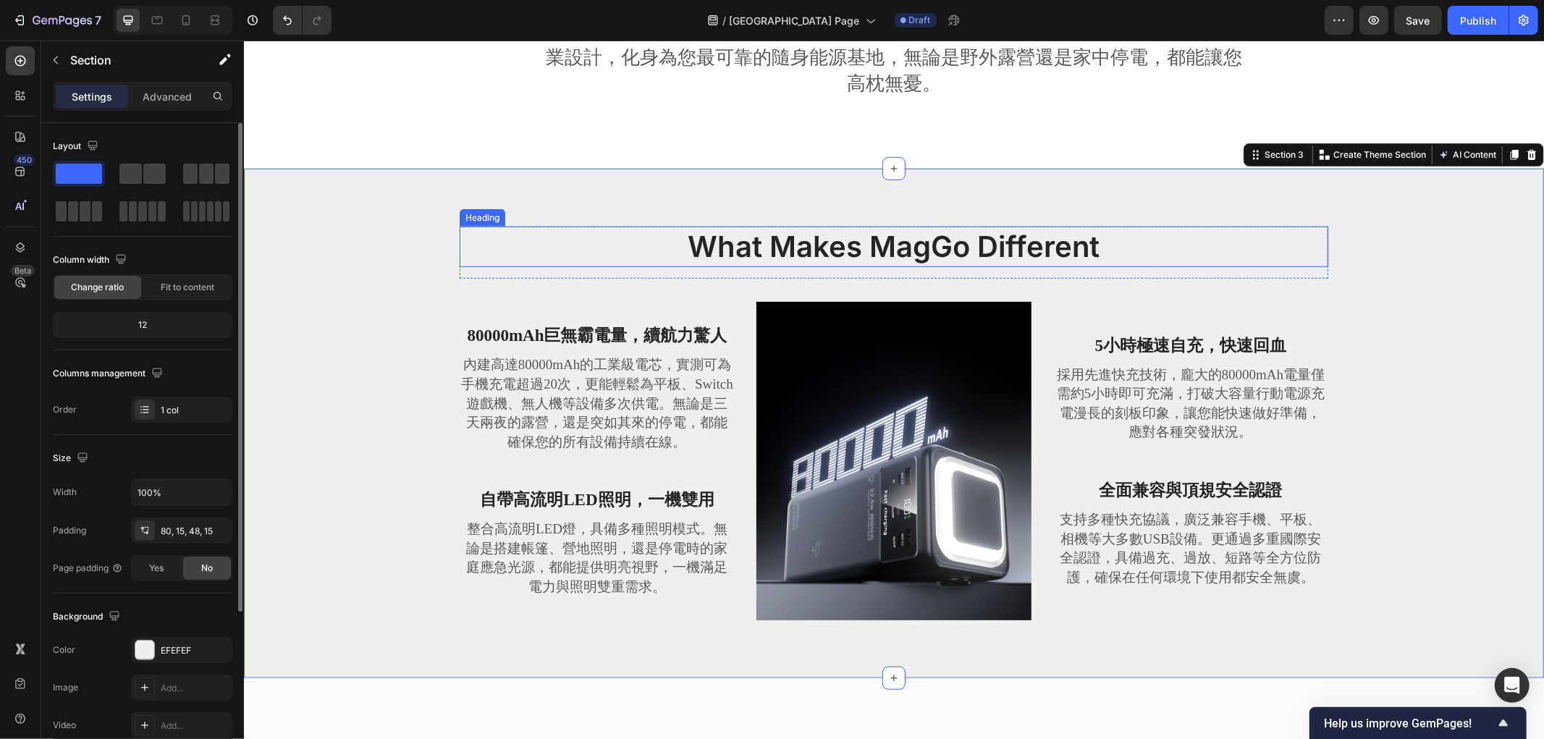
click at [943, 240] on h2 "What Makes MagGo Different" at bounding box center [893, 246] width 869 height 41
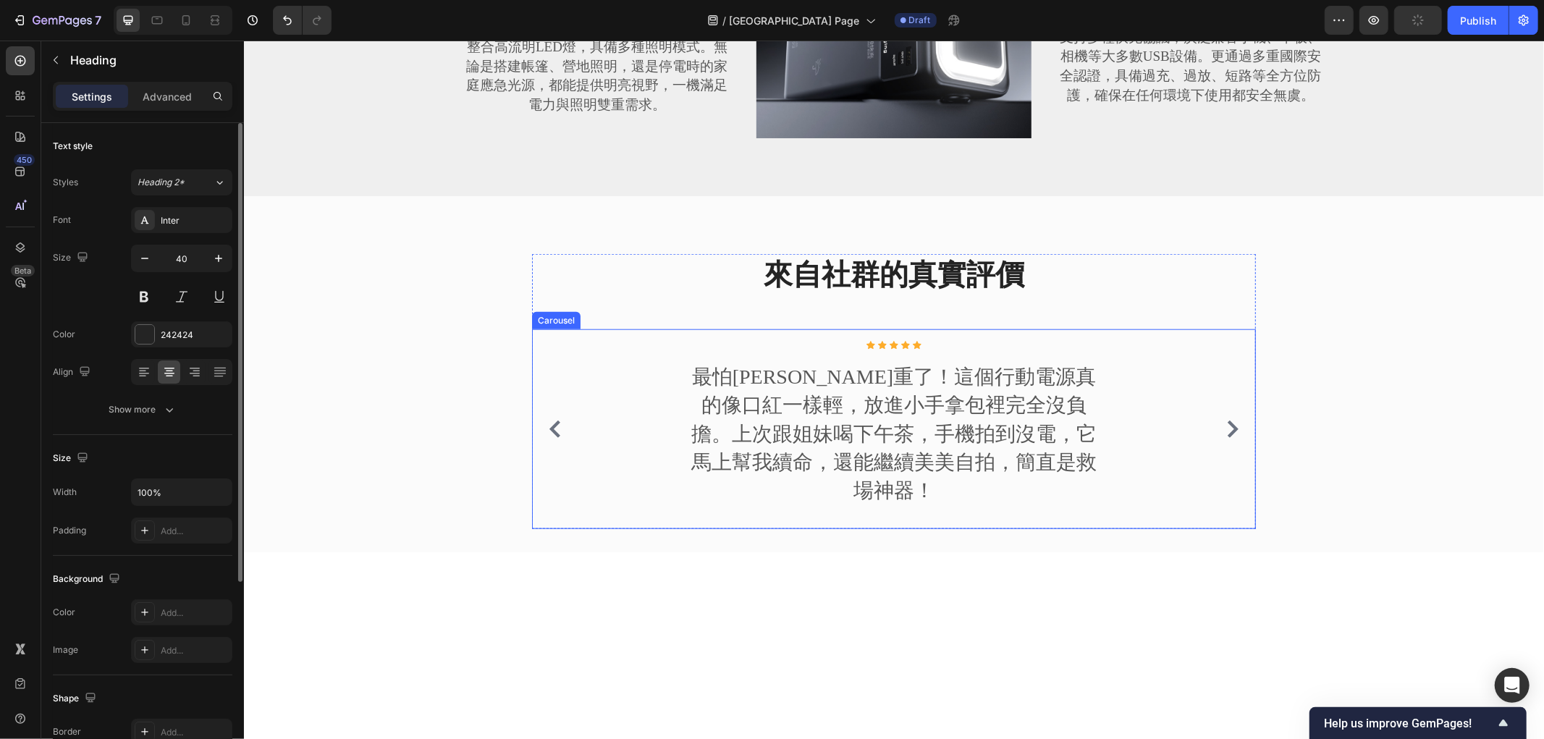
click at [512, 360] on div "來自社群的真實評價 Heading Image Icon Icon Icon Icon Icon Icon List Hoz 最怕包包太重了！這個行動電源真的…" at bounding box center [893, 602] width 1278 height 699
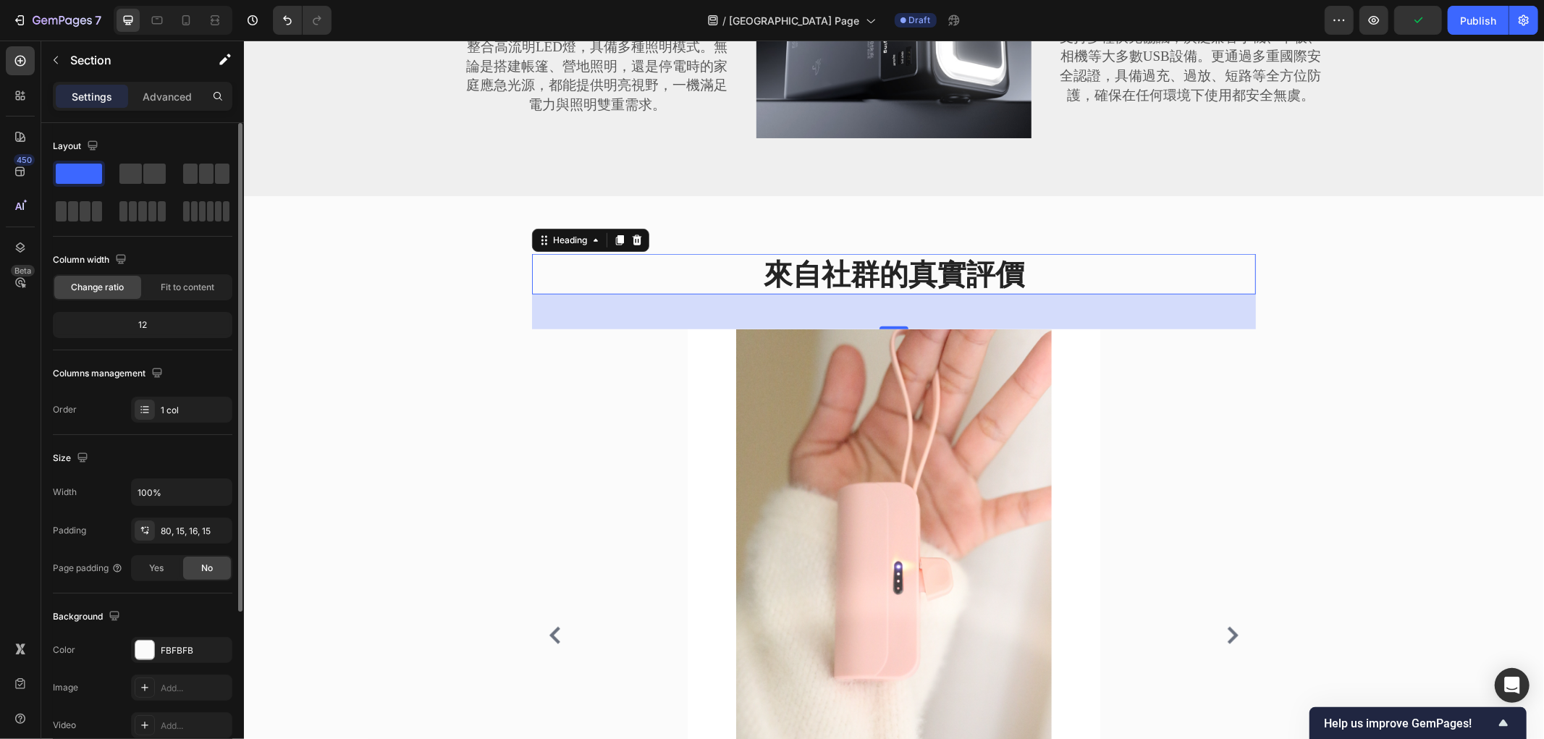
click at [1002, 261] on h2 "來自社群的真實評價" at bounding box center [893, 273] width 724 height 41
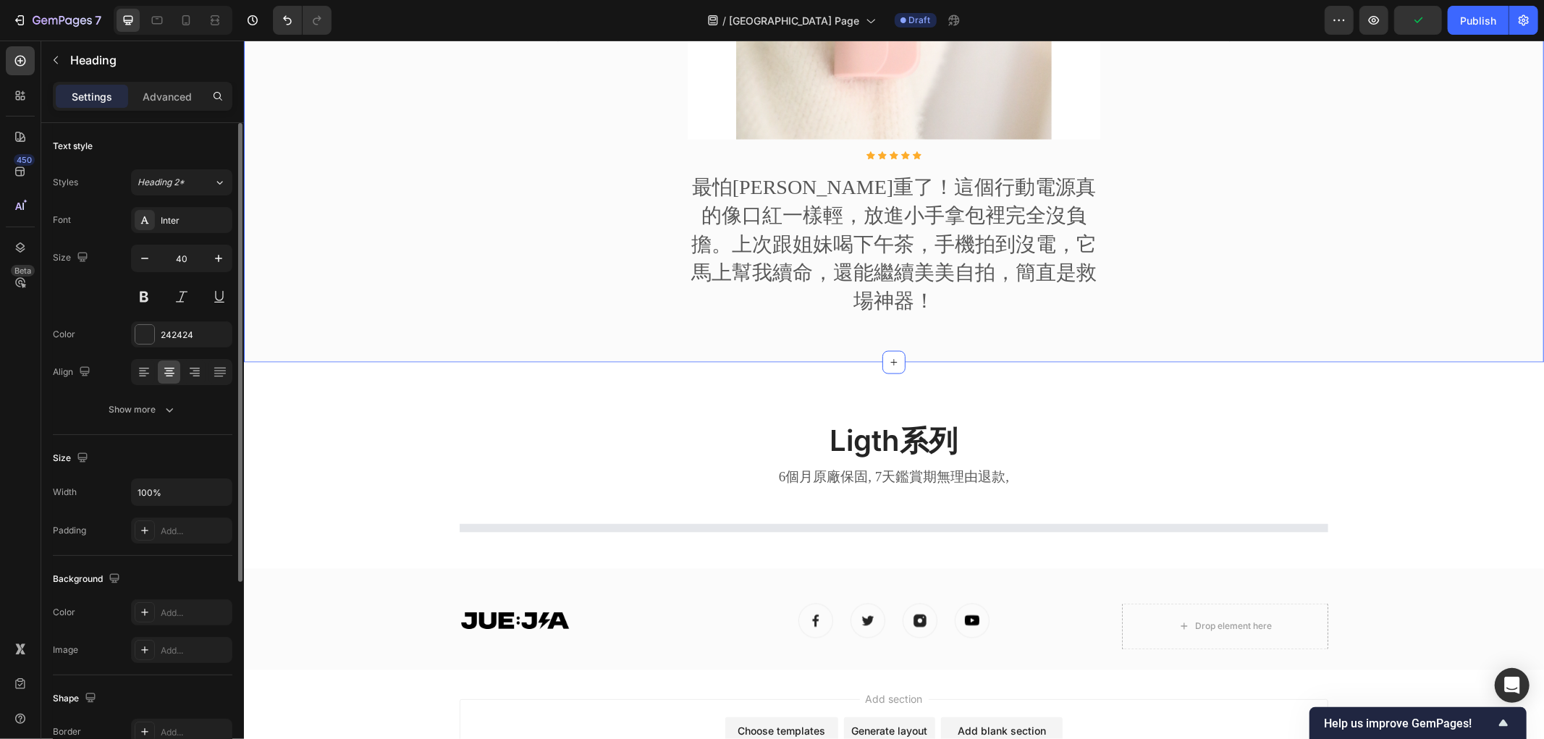
scroll to position [1848, 0]
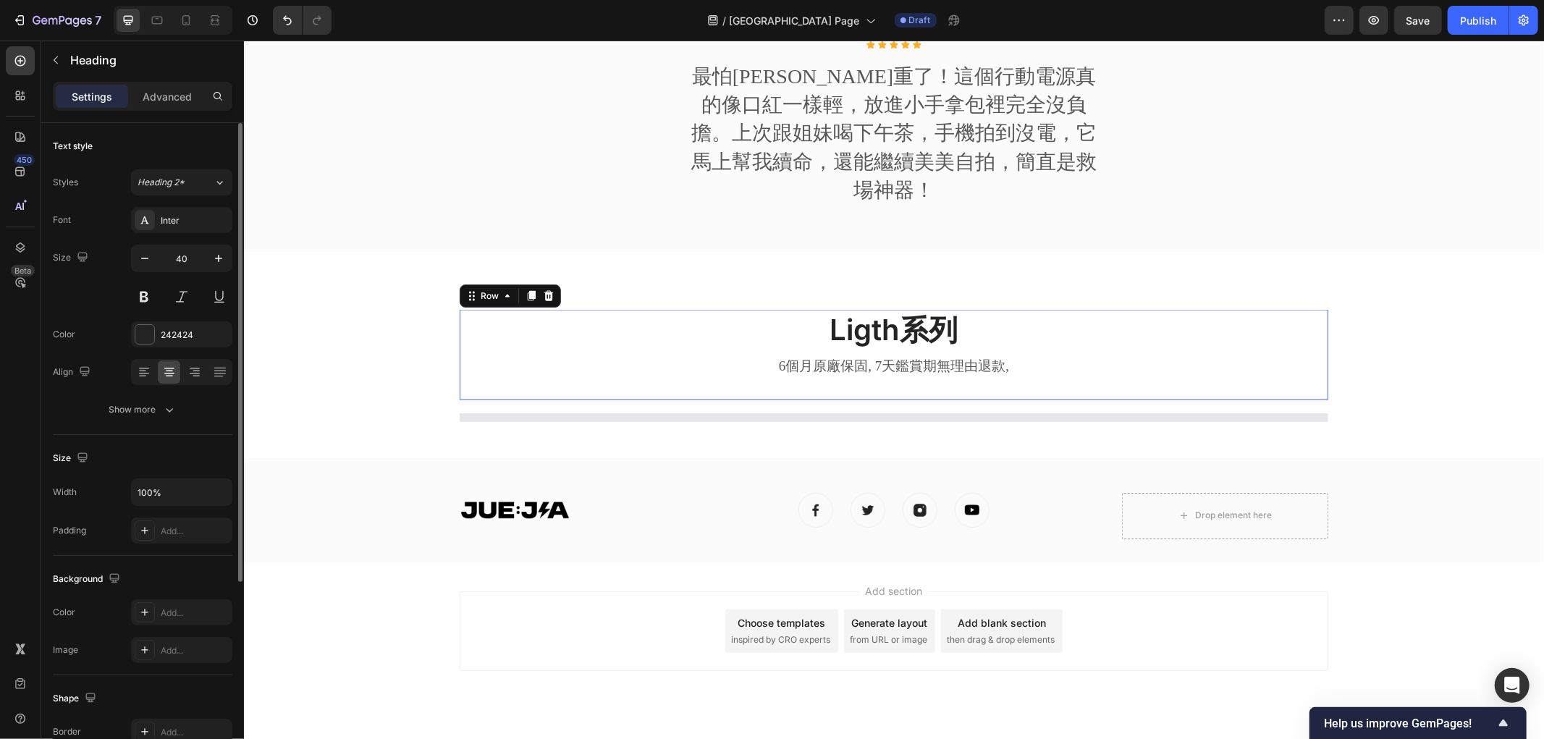
click at [1165, 309] on div "Ligth系列 Heading 6個月原廠保固, 7天鑑賞期無理由退款, Text block Row" at bounding box center [893, 354] width 869 height 90
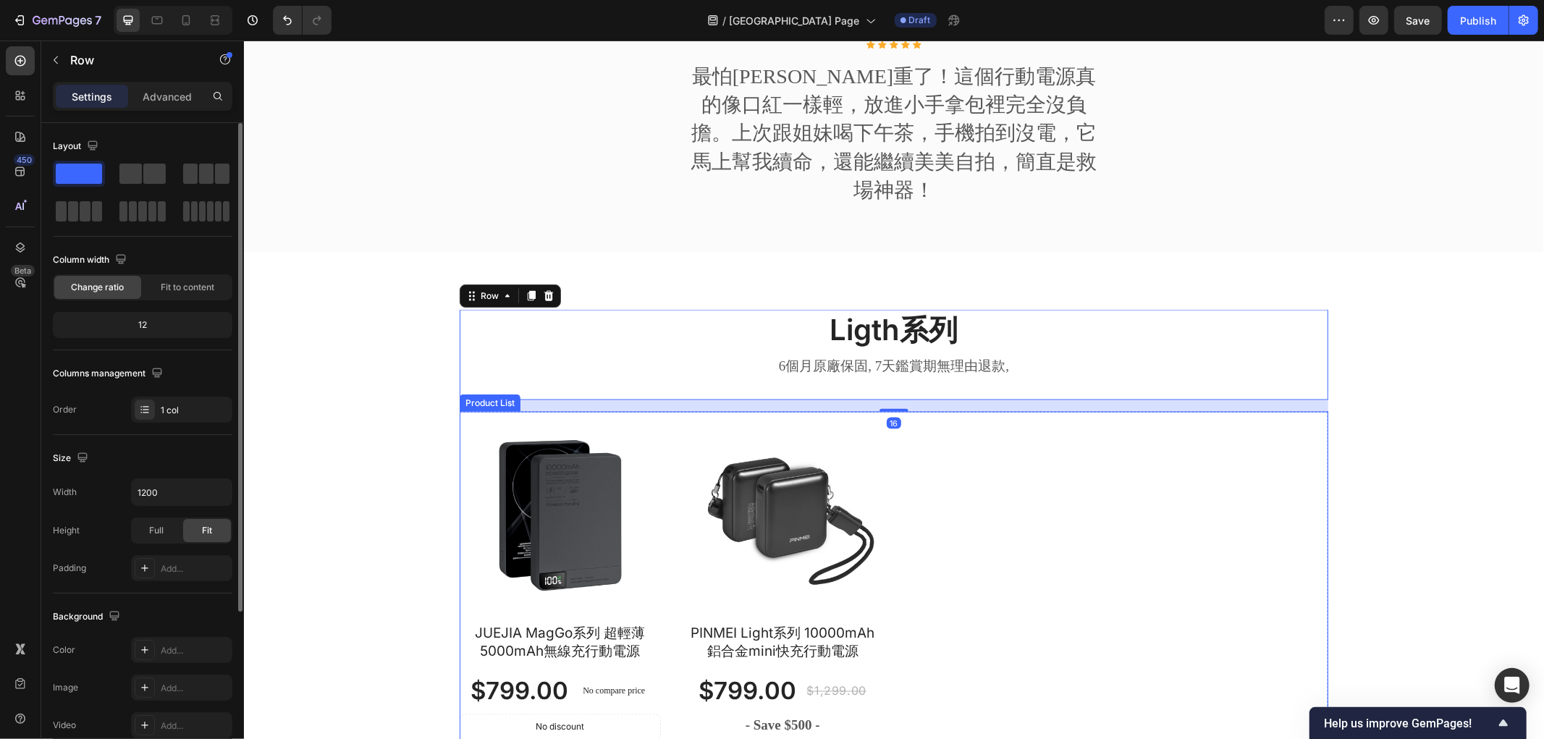
click at [1114, 447] on div "Product Images JUEJIA MagGo系列 超輕薄5000mAh無線充行動電源 Product Title $799.00 Product P…" at bounding box center [893, 605] width 869 height 388
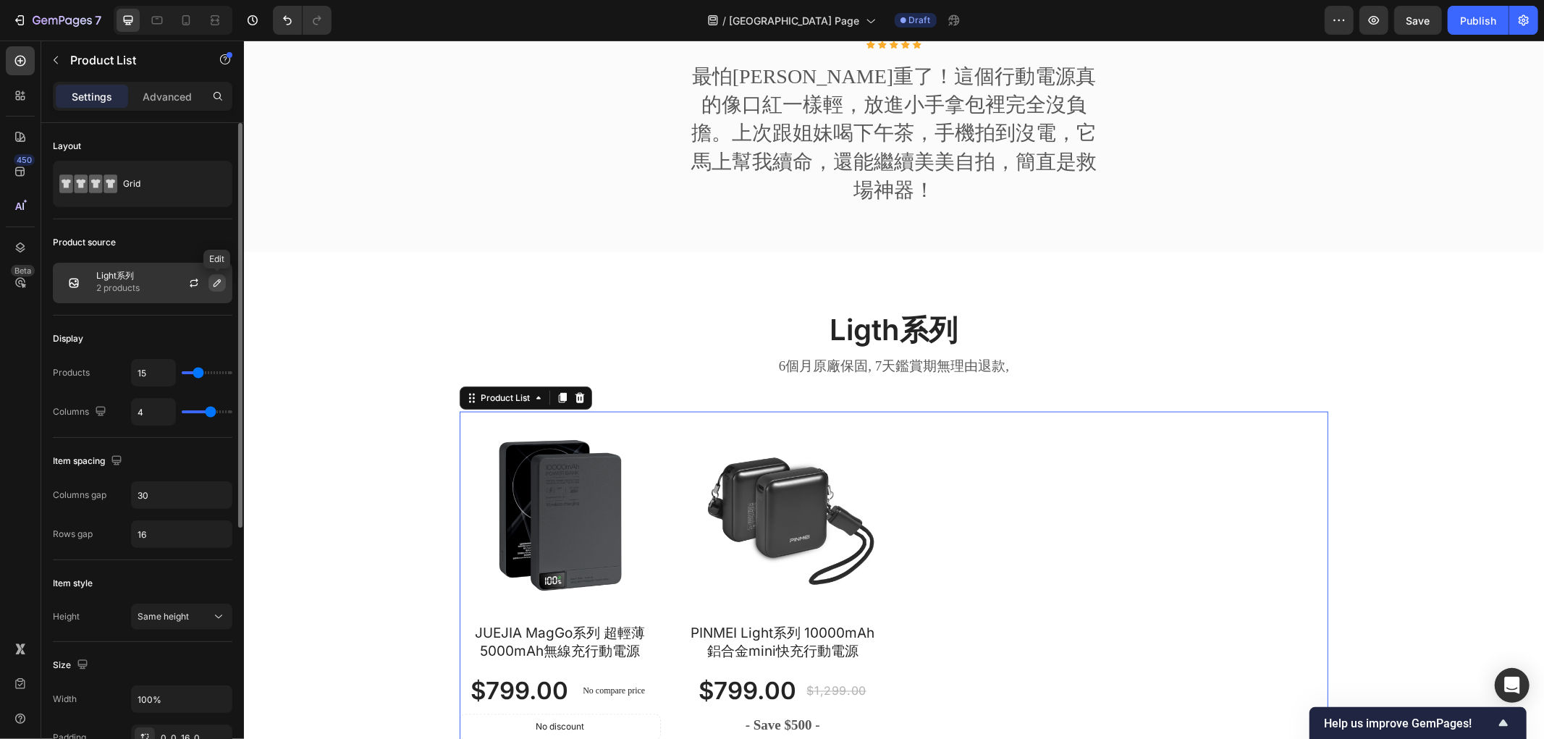
click at [211, 284] on icon "button" at bounding box center [217, 283] width 12 height 12
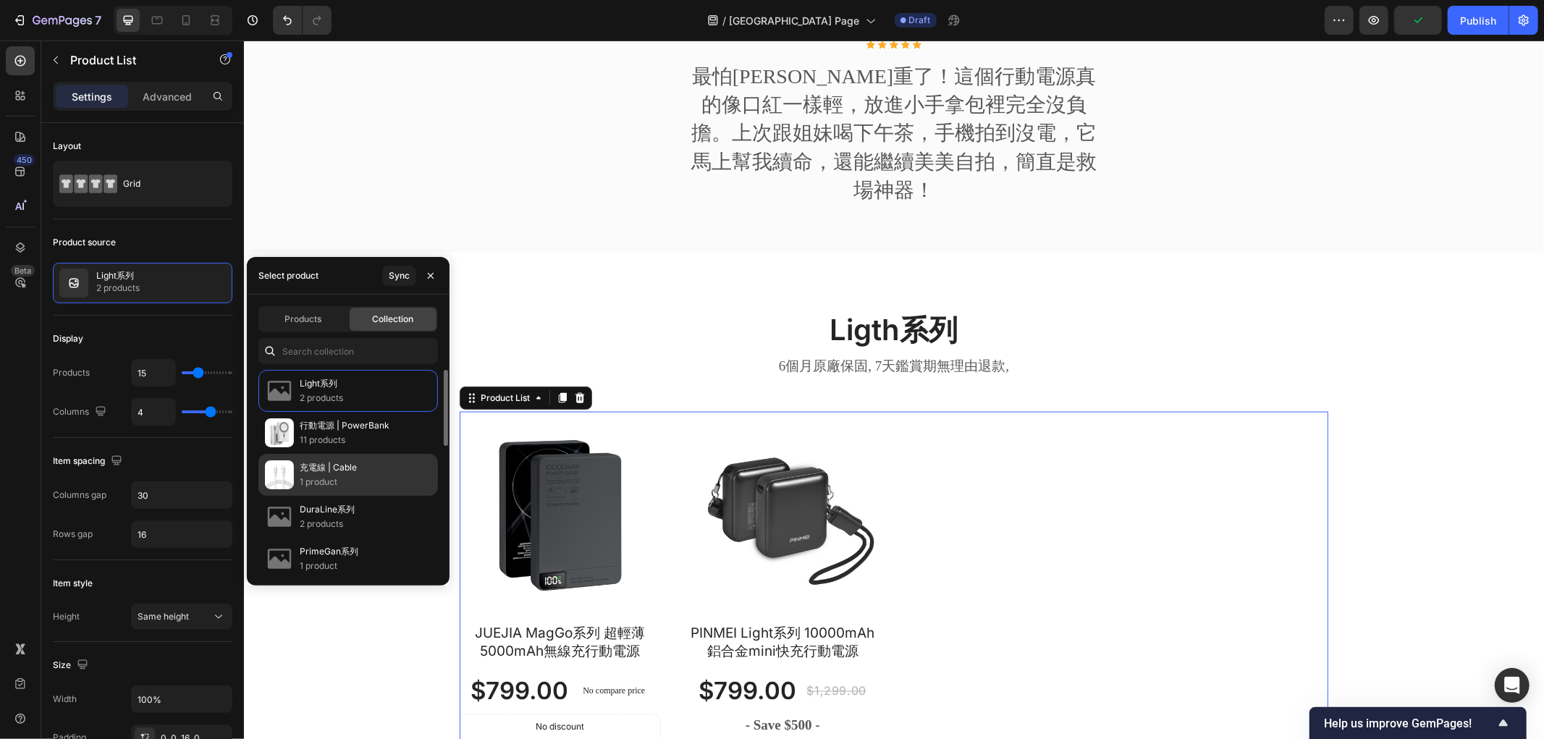
scroll to position [80, 0]
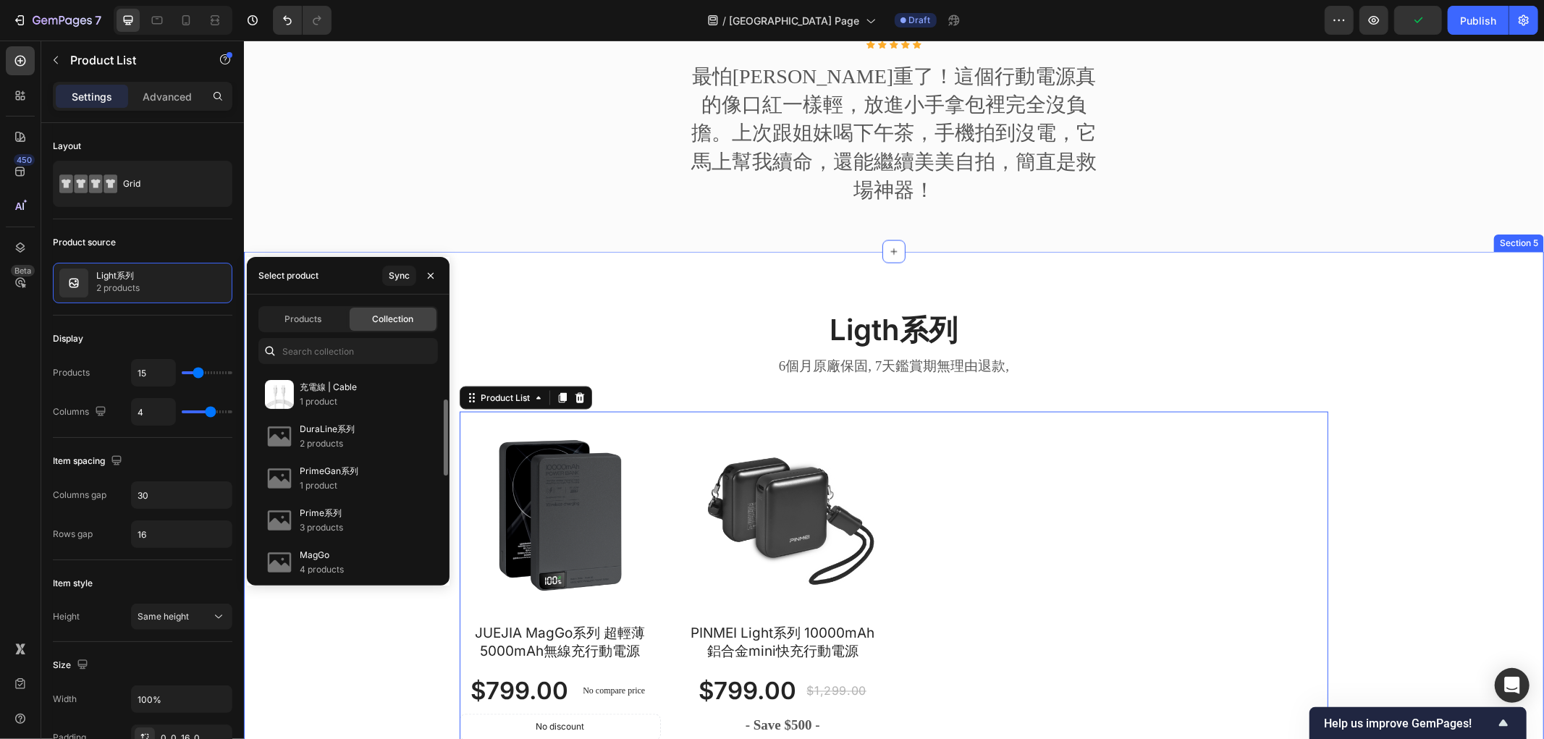
click at [324, 667] on div "Ligth系列 Heading 6個月原廠保固, 7天鑑賞期無理由退款, Text block Row Row Product Images JUEJIA M…" at bounding box center [893, 560] width 1278 height 502
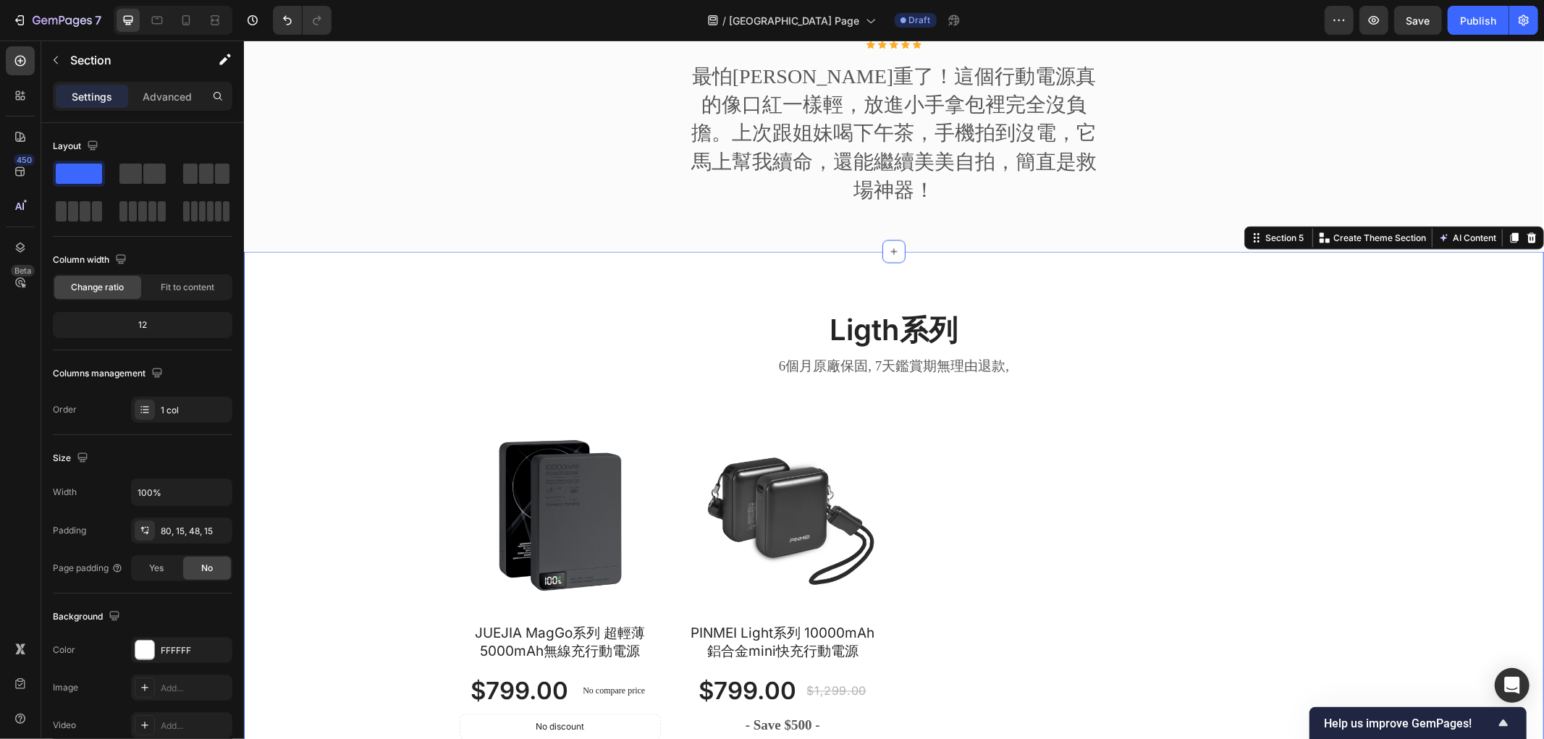
click at [898, 309] on h2 "Ligth系列" at bounding box center [893, 329] width 413 height 41
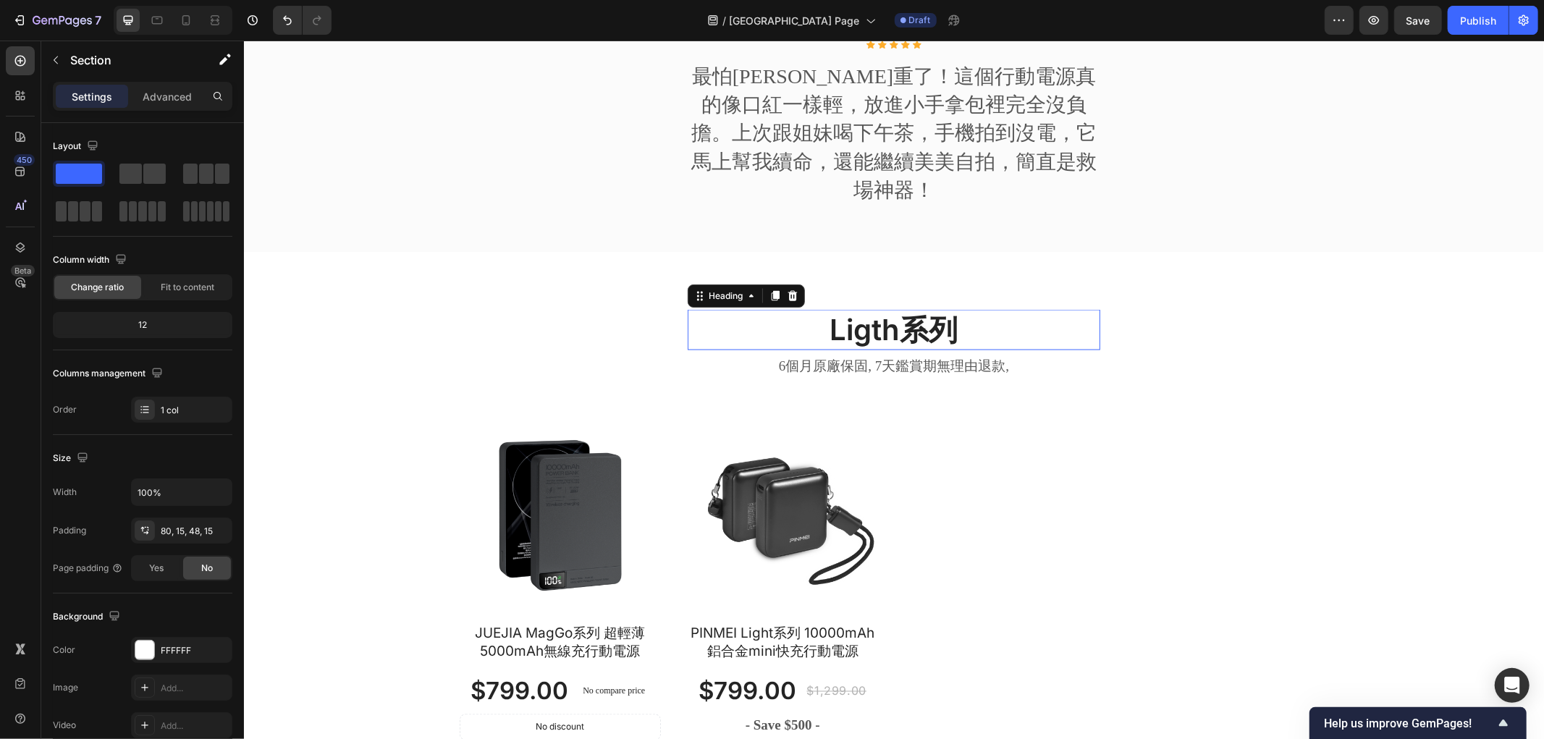
click at [898, 309] on h2 "Ligth系列" at bounding box center [893, 329] width 413 height 41
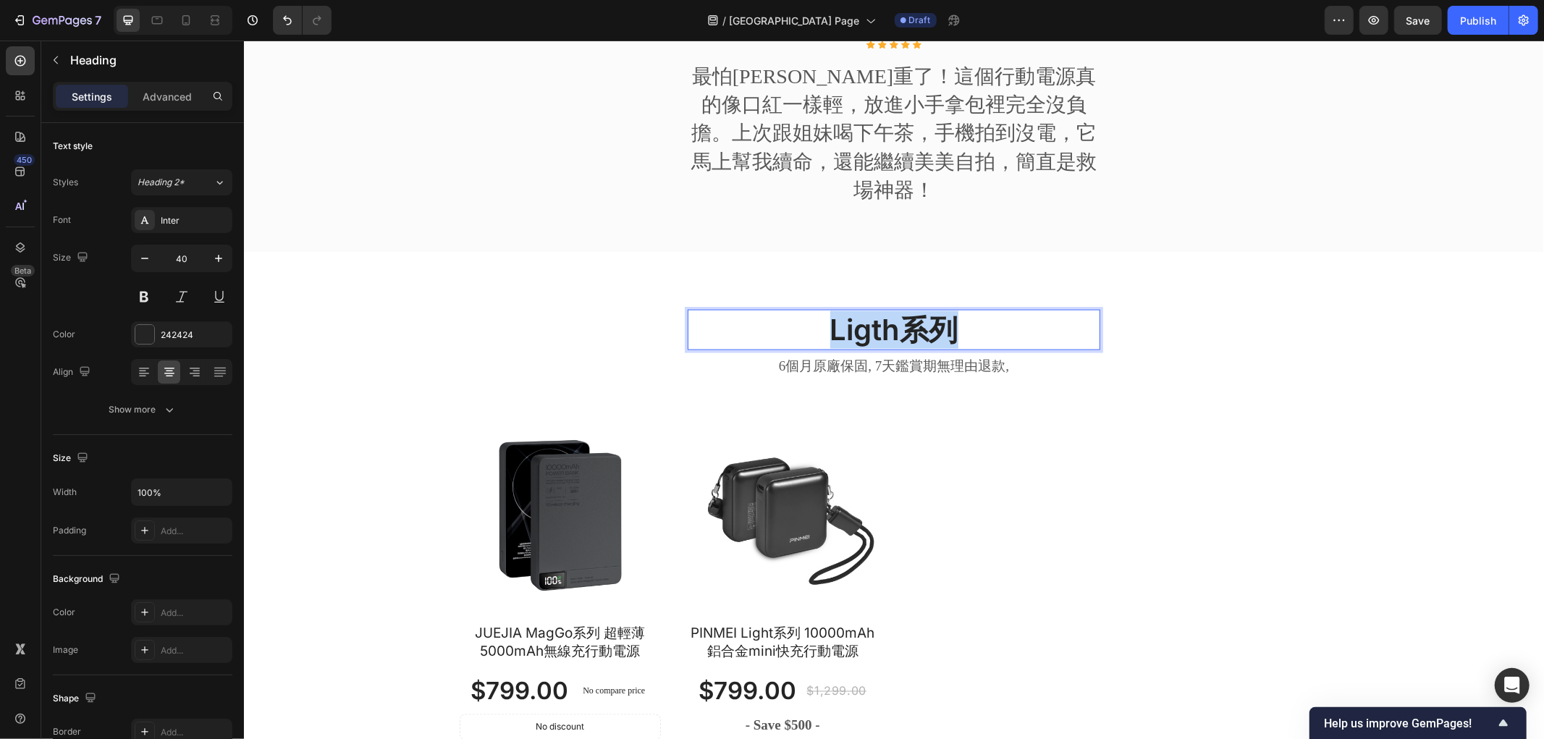
click at [898, 311] on p "Ligth系列" at bounding box center [893, 330] width 410 height 38
click at [874, 311] on p "Ligth系列" at bounding box center [893, 330] width 410 height 38
drag, startPoint x: 890, startPoint y: 294, endPoint x: 765, endPoint y: 284, distance: 124.9
click at [765, 311] on p "Ligth系列" at bounding box center [893, 330] width 410 height 38
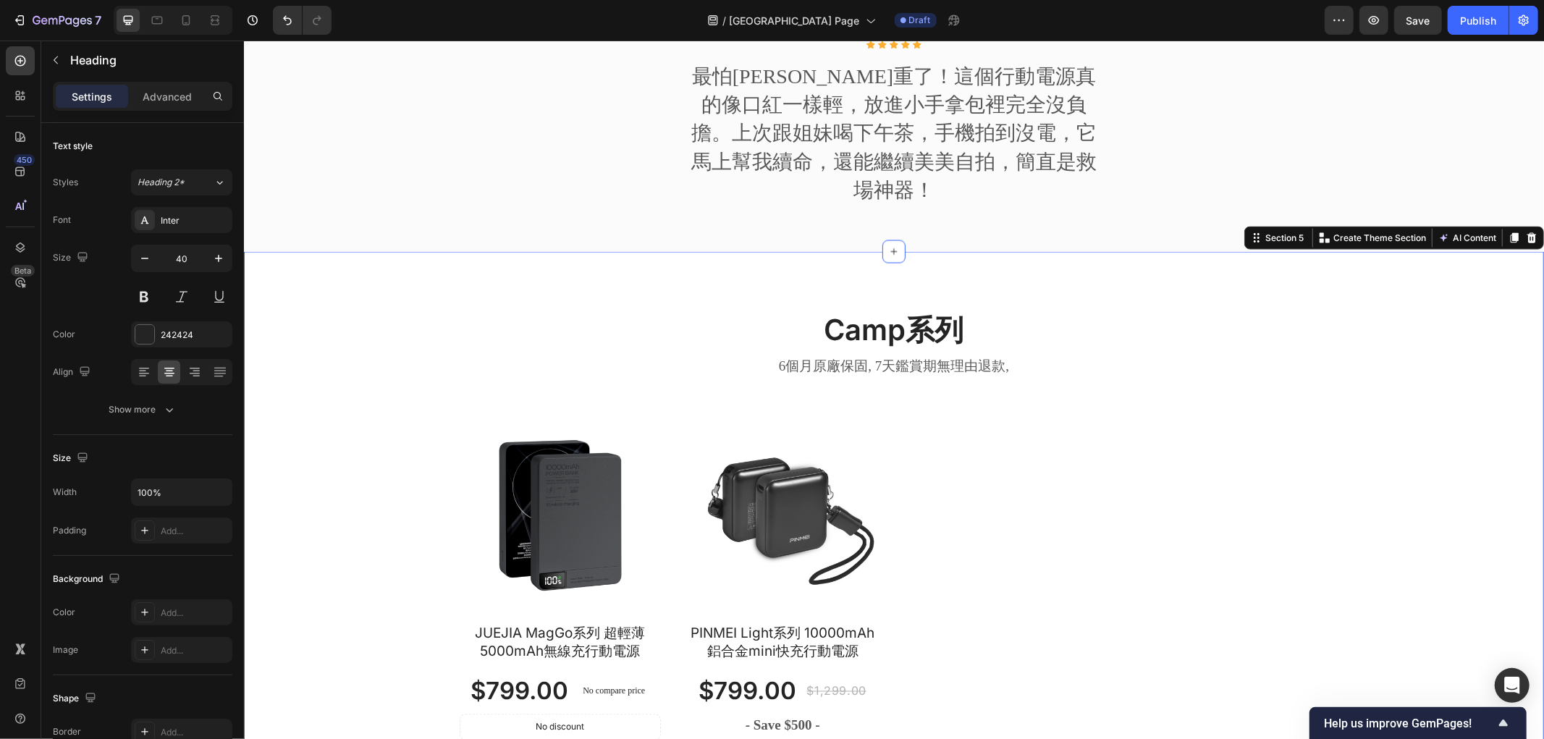
click at [366, 319] on div "Camp系列 Heading 6個月原廠保固, 7天鑑賞期無理由退款, Text block Row Row Product Images JUEJIA Ma…" at bounding box center [893, 560] width 1278 height 502
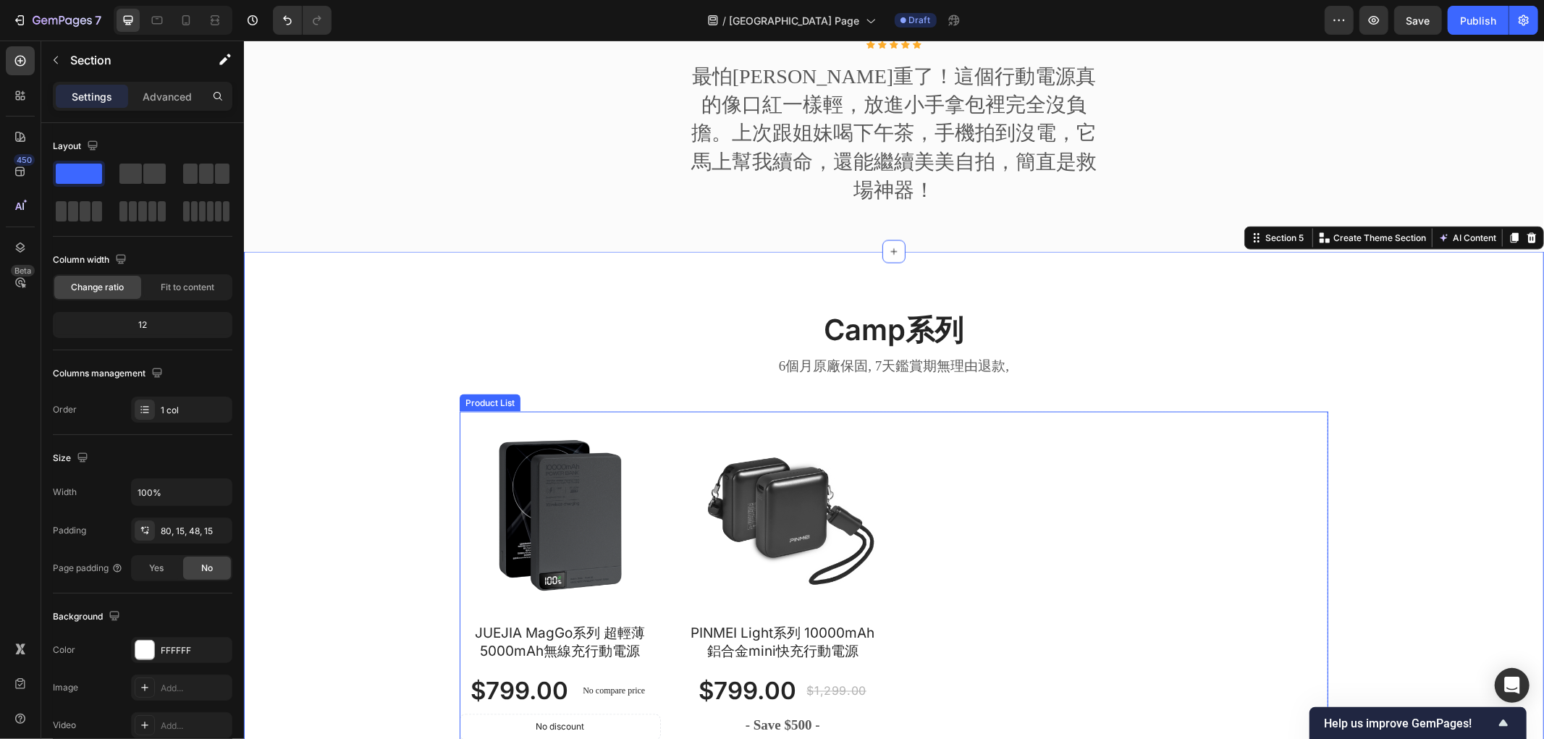
click at [1089, 492] on div "Product Images JUEJIA MagGo系列 超輕薄5000mAh無線充行動電源 Product Title $799.00 Product P…" at bounding box center [893, 605] width 869 height 388
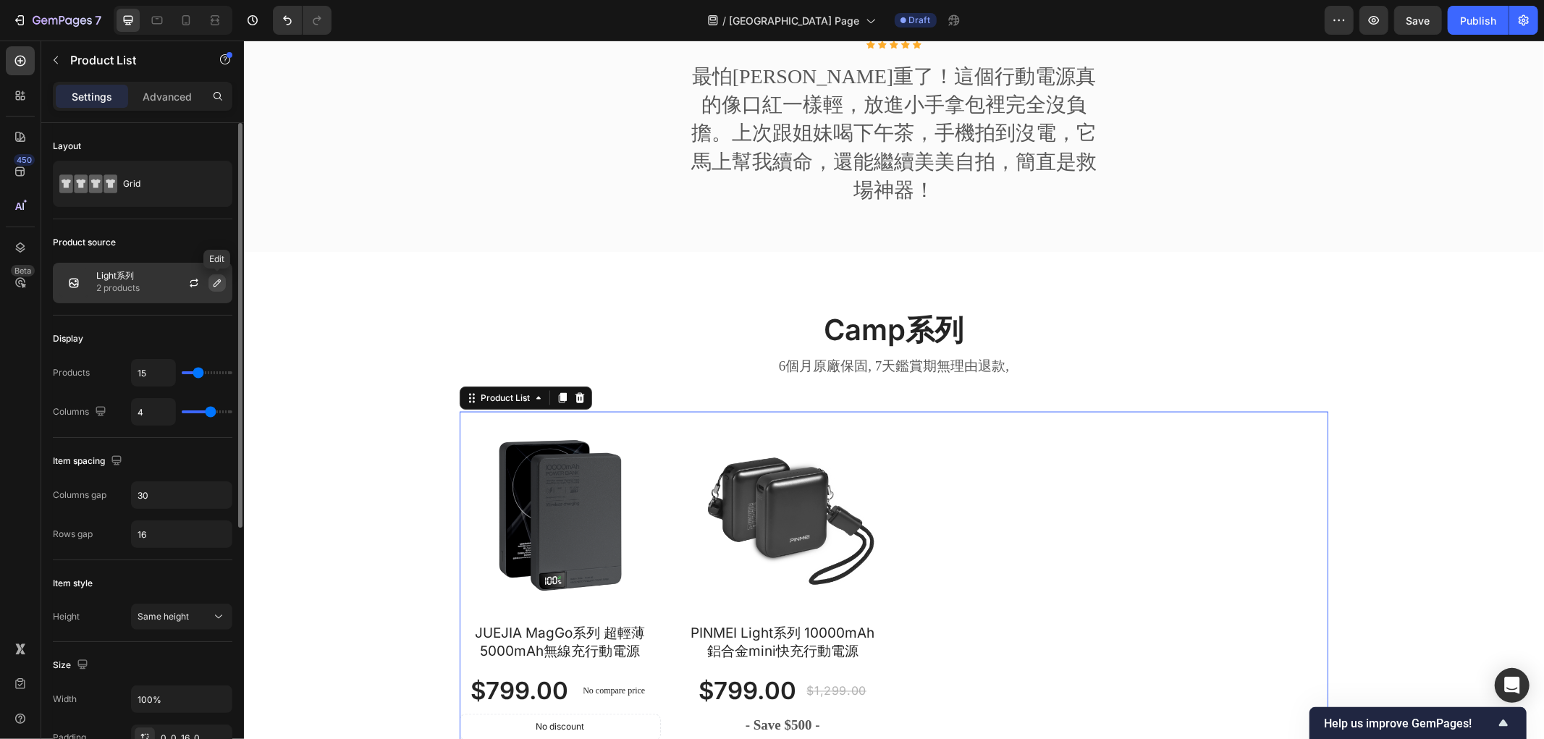
click at [211, 284] on icon "button" at bounding box center [217, 283] width 12 height 12
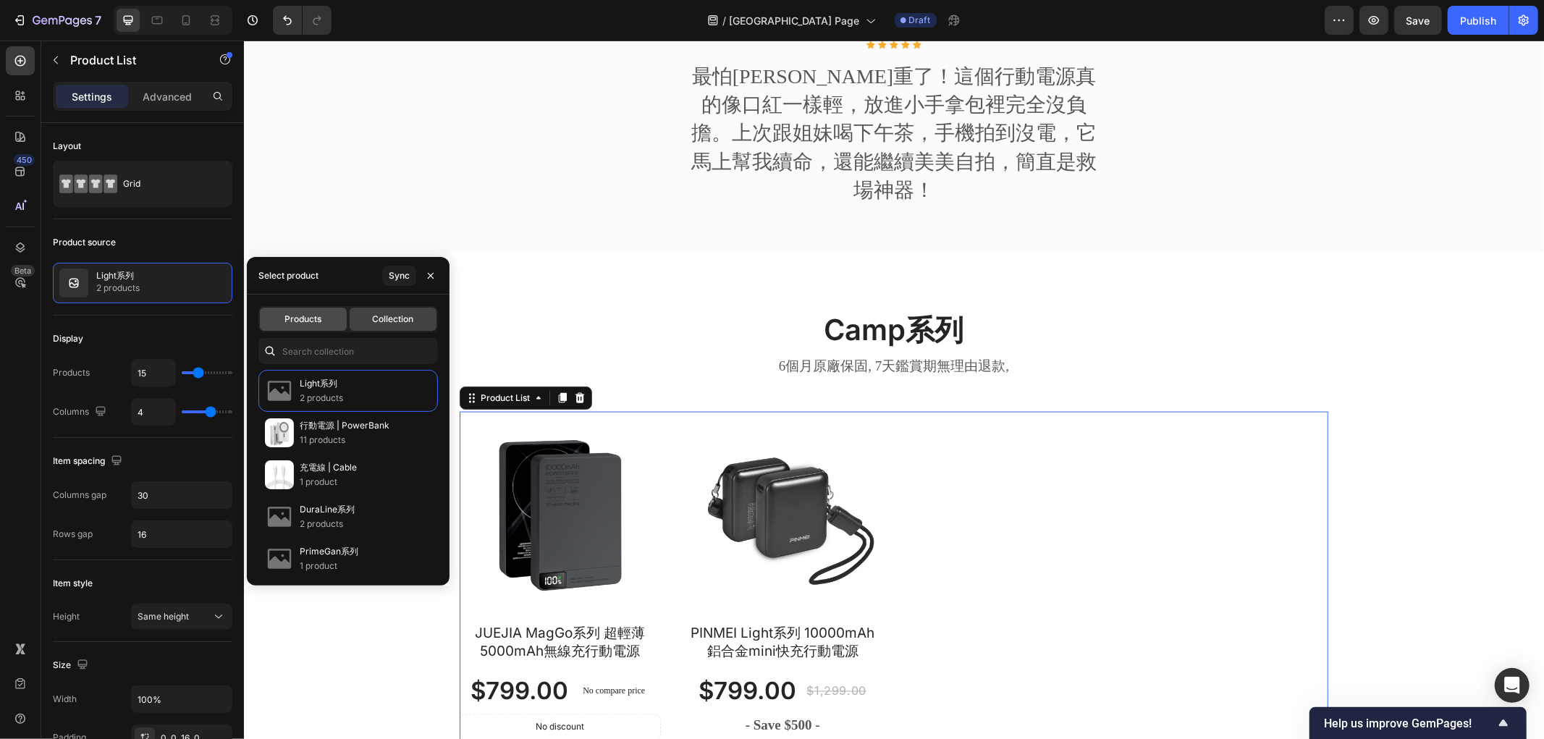
click at [317, 317] on span "Products" at bounding box center [302, 319] width 37 height 13
type input "4"
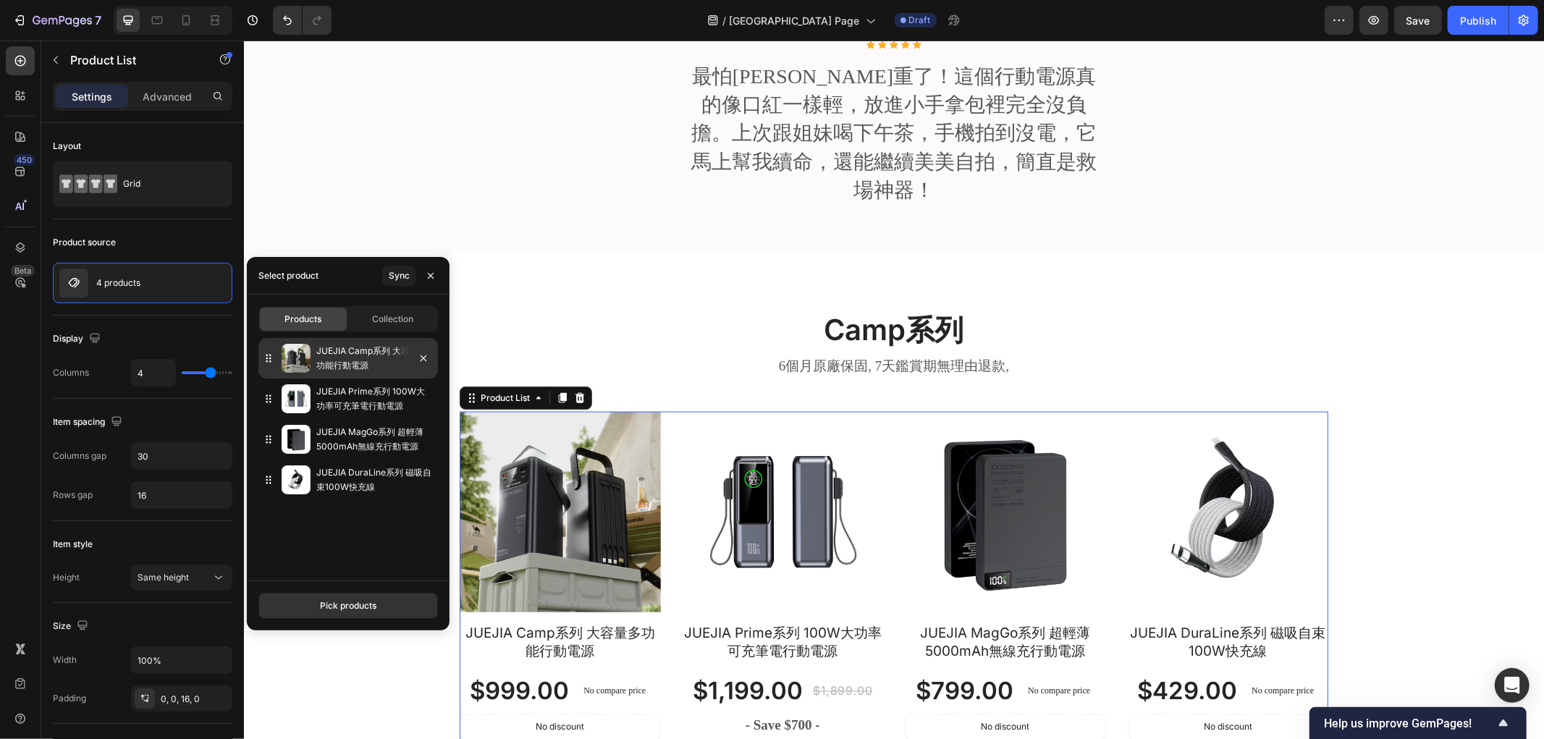
click at [321, 363] on p "JUEJIA Camp系列 大容量多功能行動電源" at bounding box center [374, 358] width 116 height 29
click at [346, 605] on div "Pick products" at bounding box center [348, 605] width 56 height 13
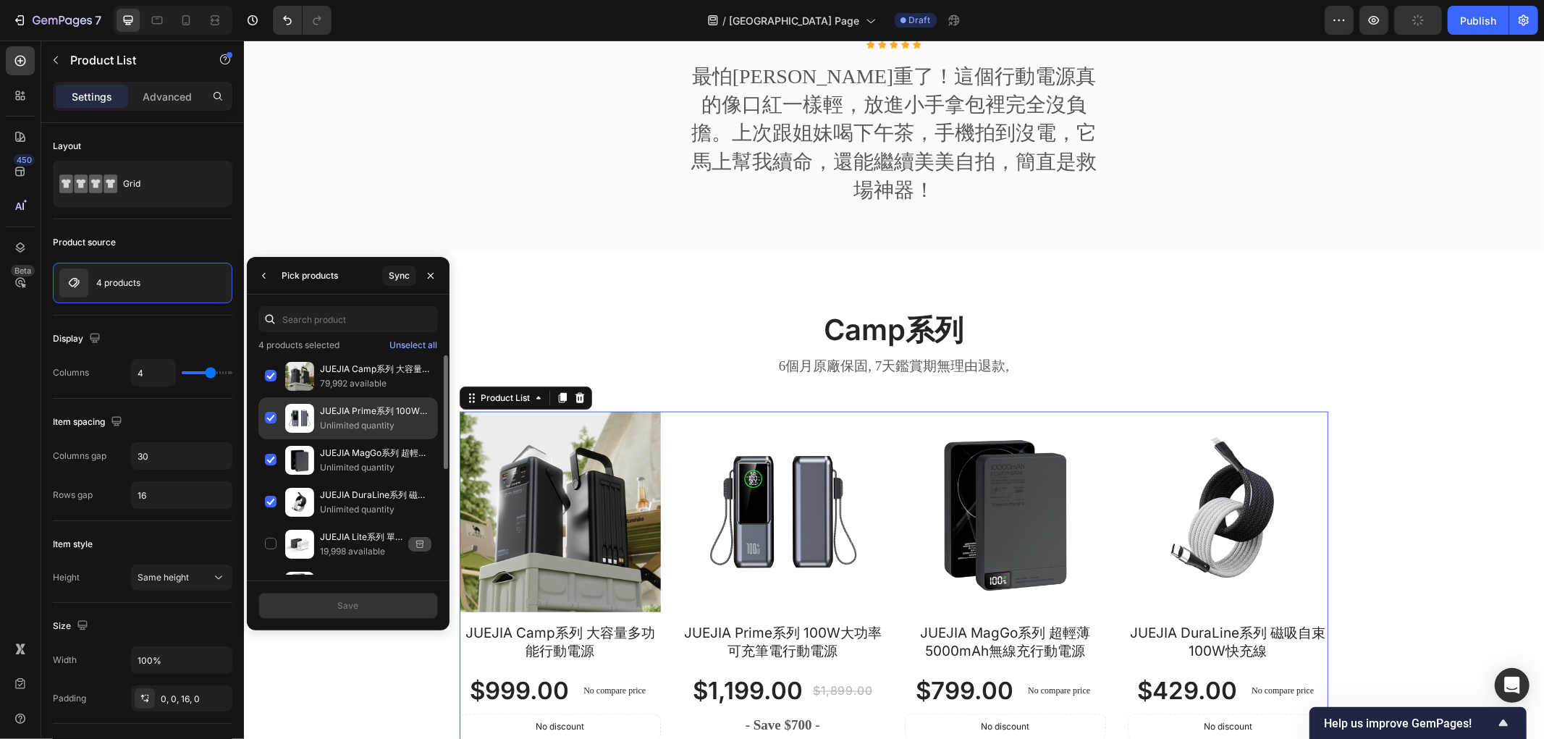
click at [269, 418] on div "JUEJIA Prime系列 100W大功率可充筆電行動電源 Unlimited quantity" at bounding box center [348, 418] width 180 height 42
click at [268, 457] on div "JUEJIA MagGo系列 超輕薄5000mAh無線充行動電源 Unlimited quantity" at bounding box center [348, 460] width 180 height 42
click at [262, 503] on div "JUEJIA DuraLine系列 磁吸自束100W快充線 Unlimited quantity" at bounding box center [348, 502] width 180 height 42
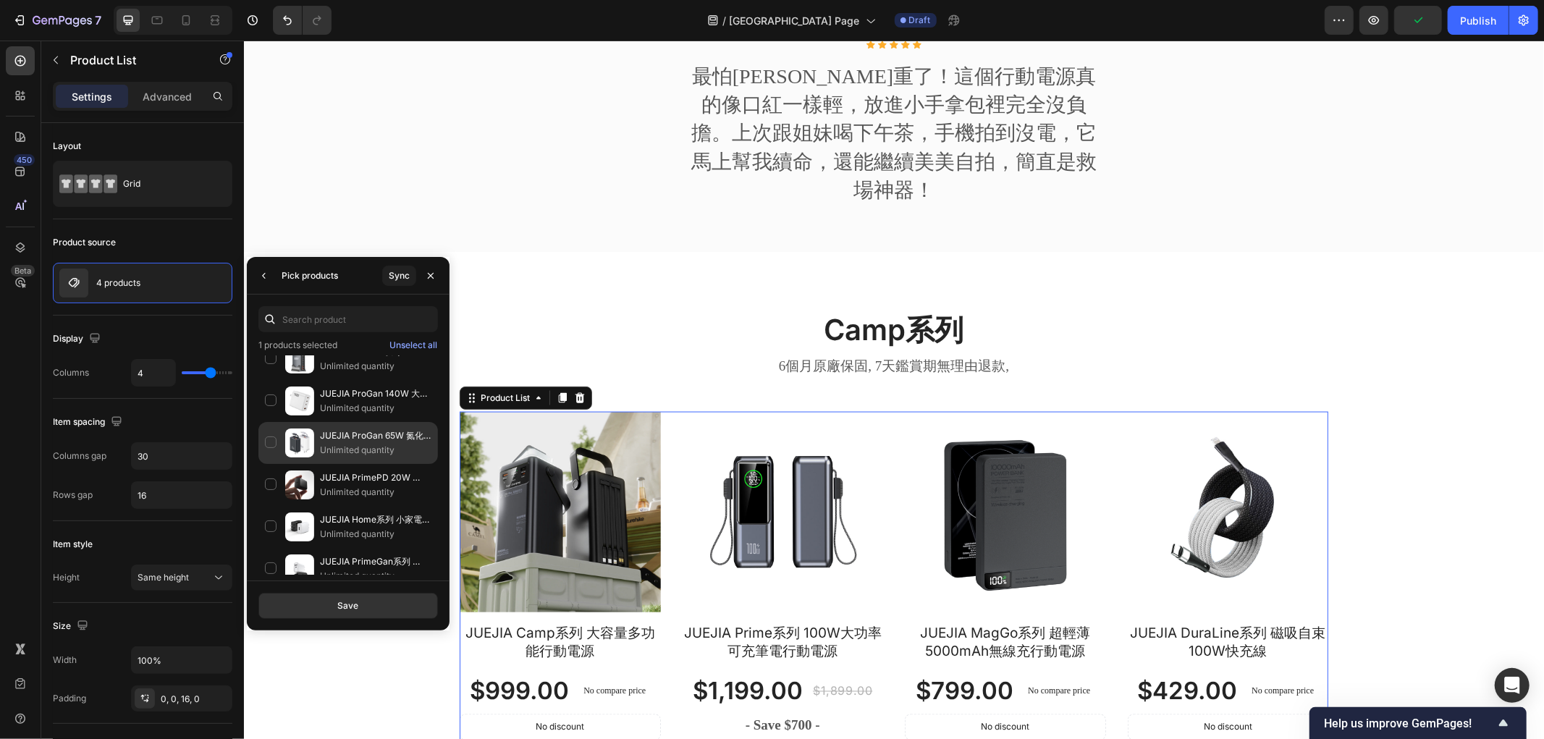
scroll to position [0, 0]
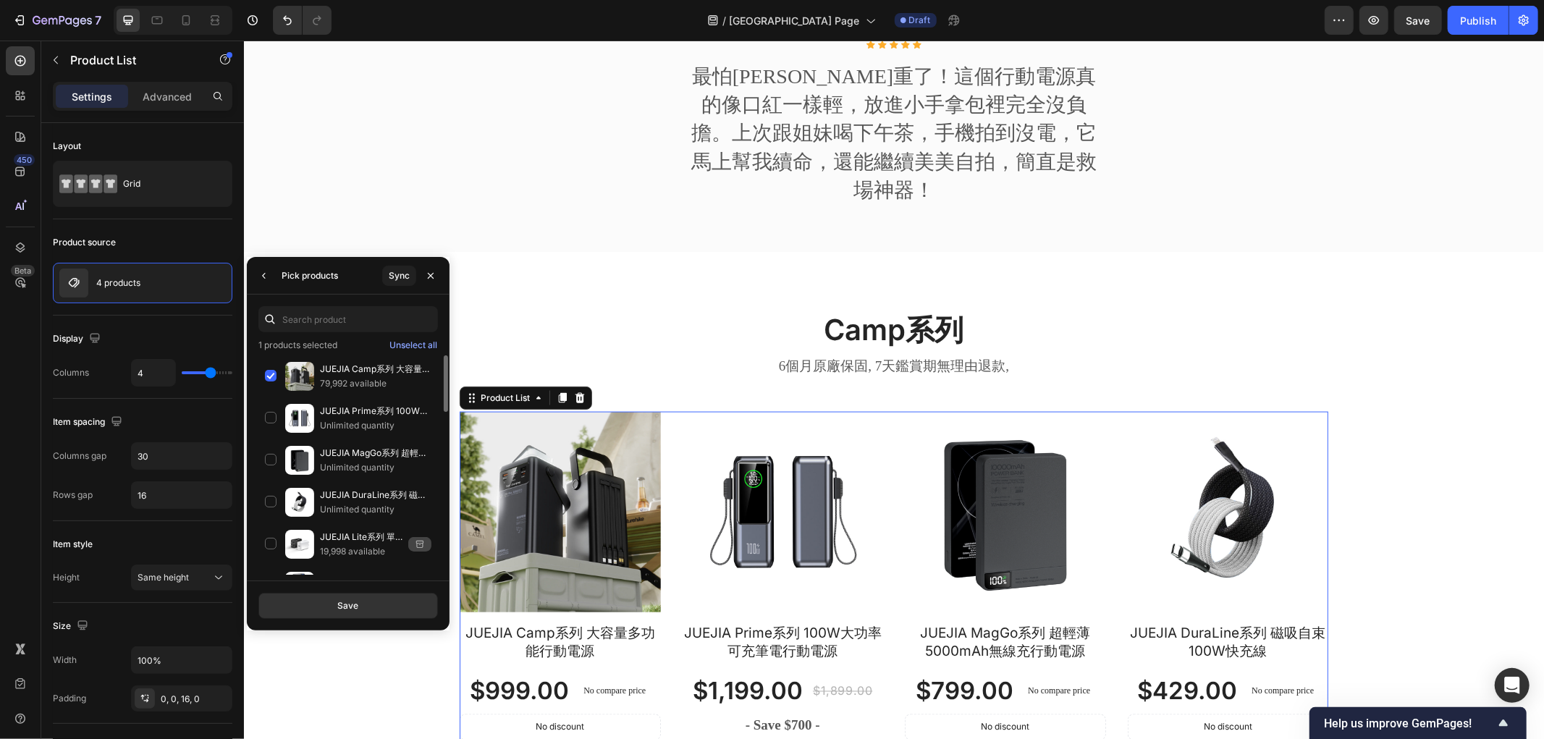
click at [351, 619] on div "Save" at bounding box center [348, 606] width 203 height 50
click at [360, 611] on button "Save" at bounding box center [348, 606] width 180 height 26
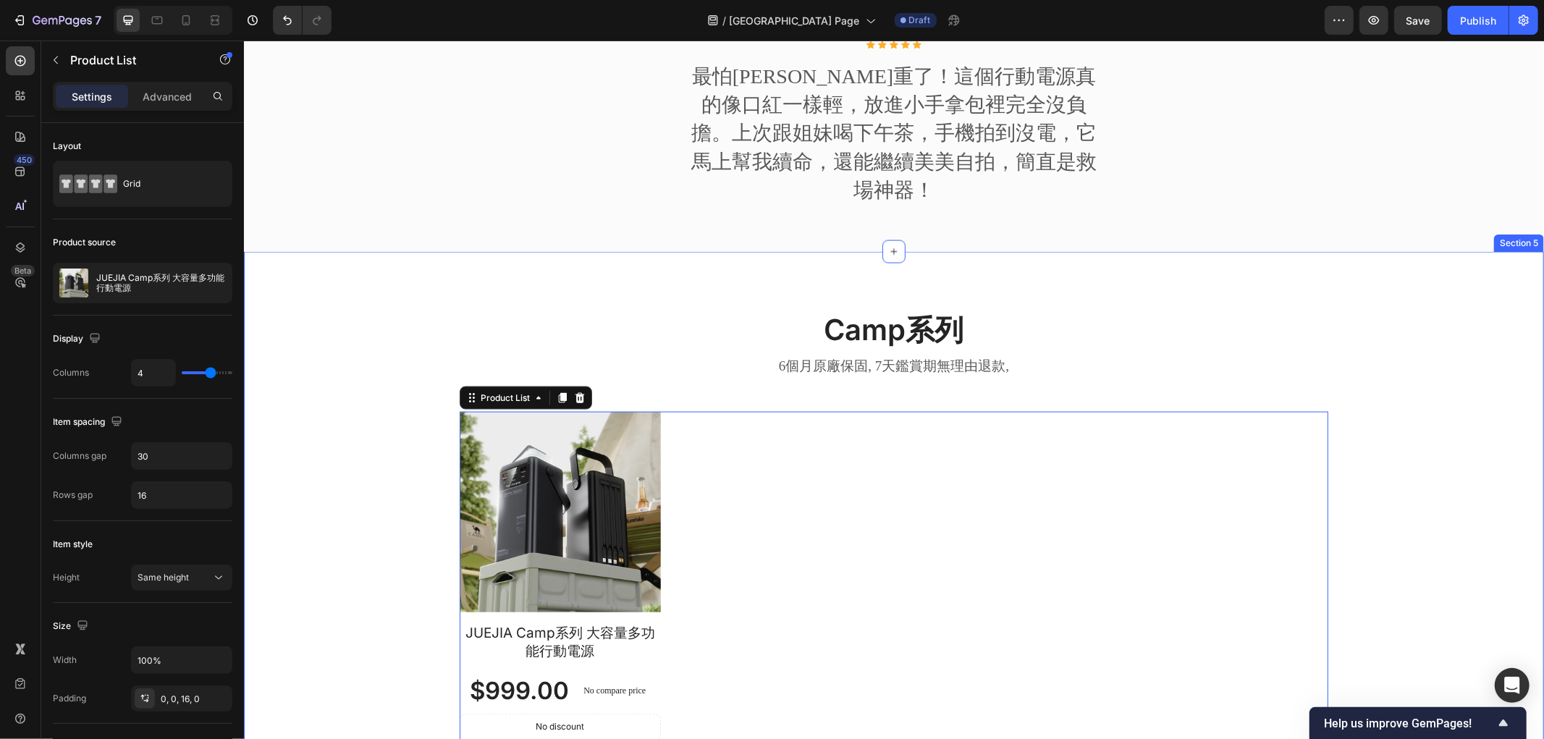
click at [323, 384] on div "Camp系列 Heading 6個月原廠保固, 7天鑑賞期無理由退款, Text block Row Row Product Images JUEJIA Ca…" at bounding box center [893, 560] width 1278 height 502
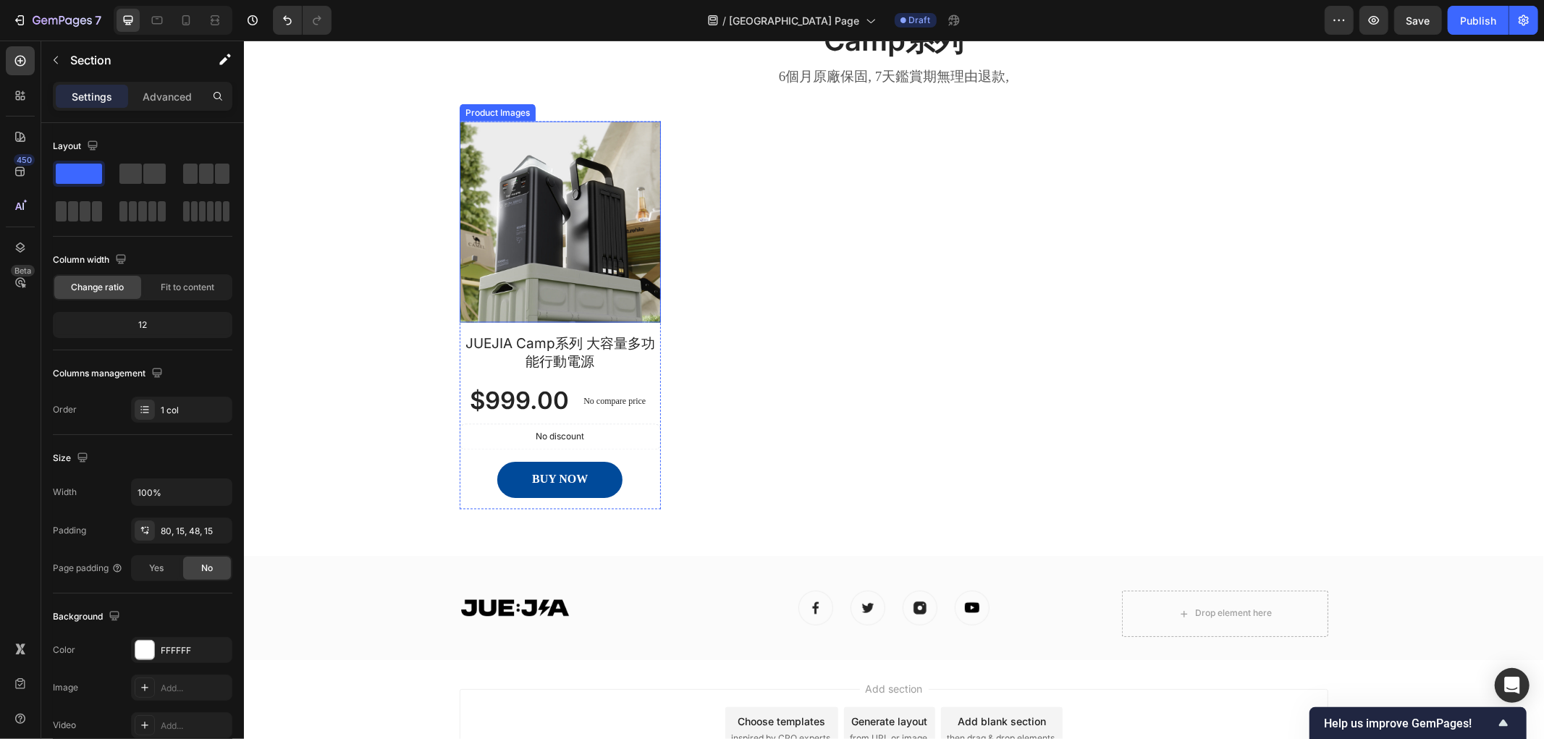
scroll to position [1917, 0]
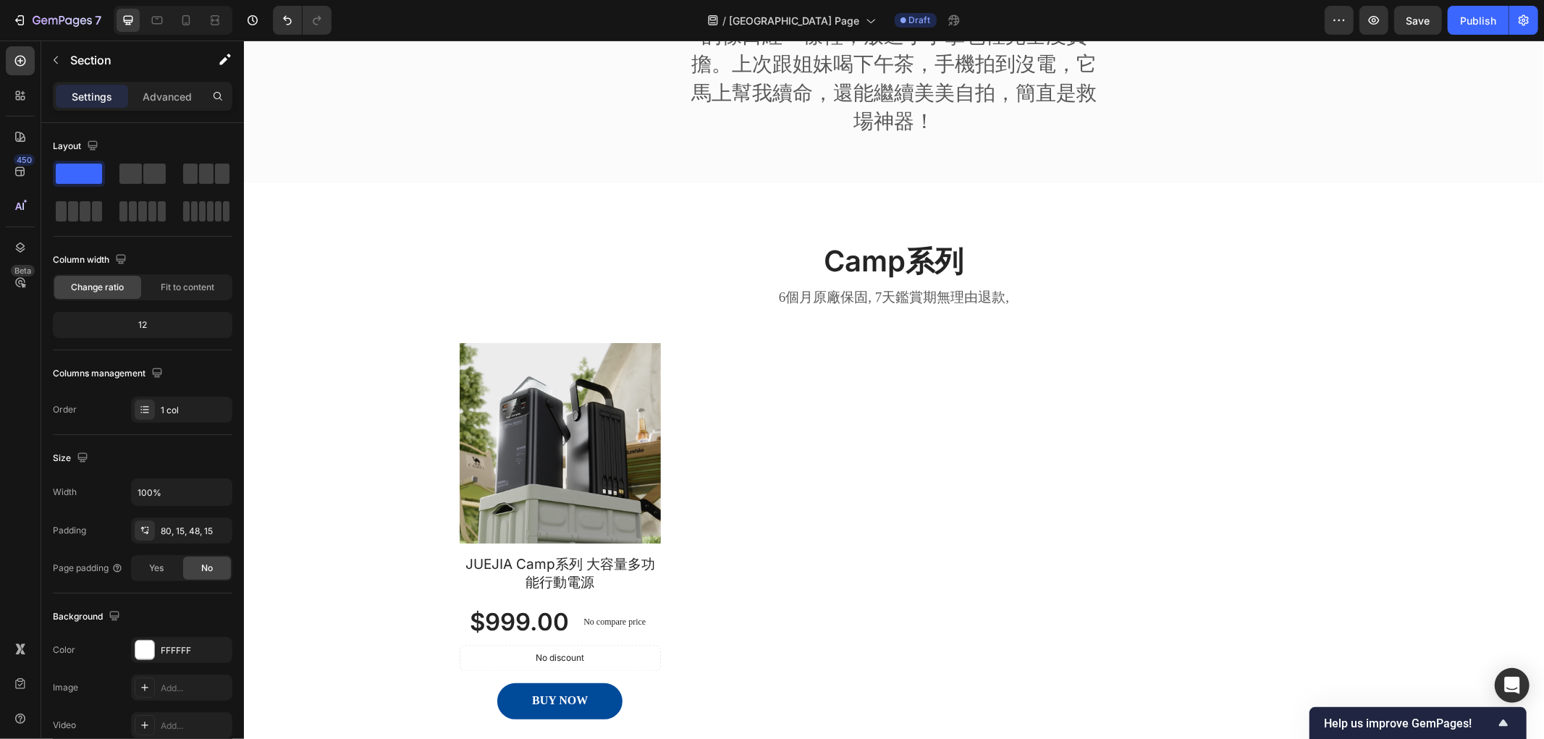
click at [358, 419] on div "Camp系列 Heading 6個月原廠保固, 7天鑑賞期無理由退款, Text block Row Row Product Images JUEJIA Ca…" at bounding box center [893, 491] width 1278 height 502
click at [343, 394] on div "Camp系列 Heading 6個月原廠保固, 7天鑑賞期無理由退款, Text block Row Row Product Images JUEJIA Ca…" at bounding box center [893, 491] width 1278 height 502
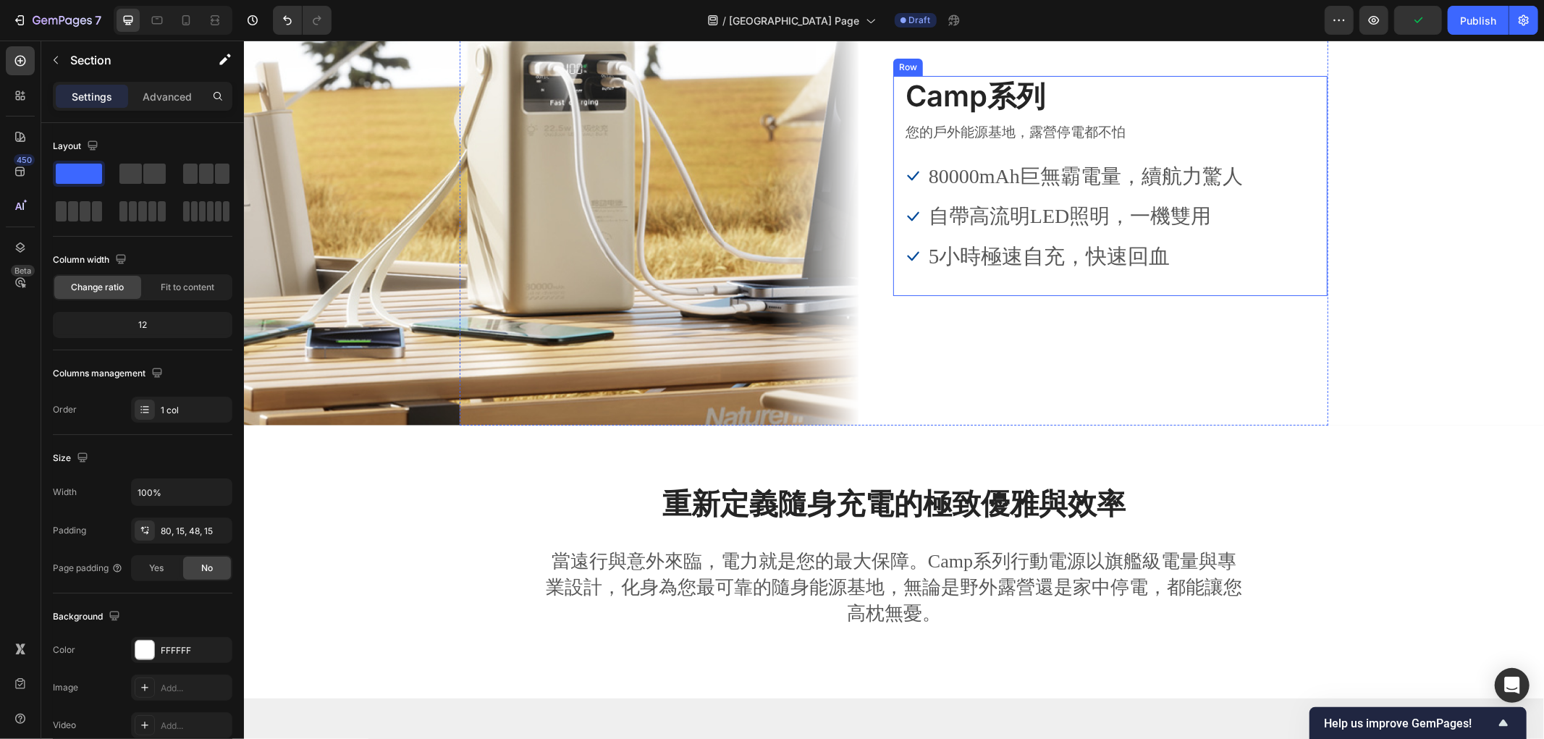
scroll to position [241, 0]
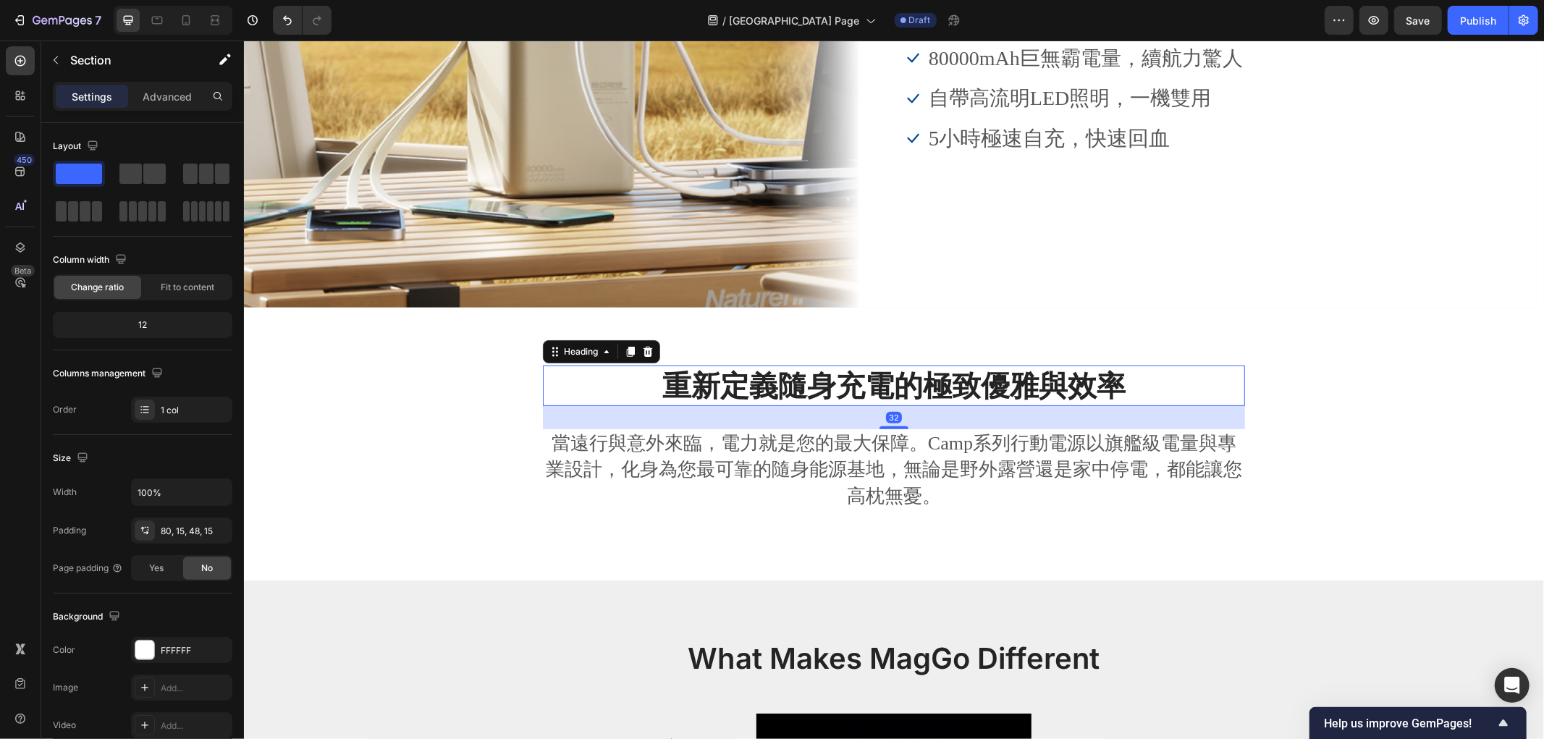
click at [817, 391] on strong "重新定義隨身充電的極致優雅與效率" at bounding box center [893, 384] width 463 height 35
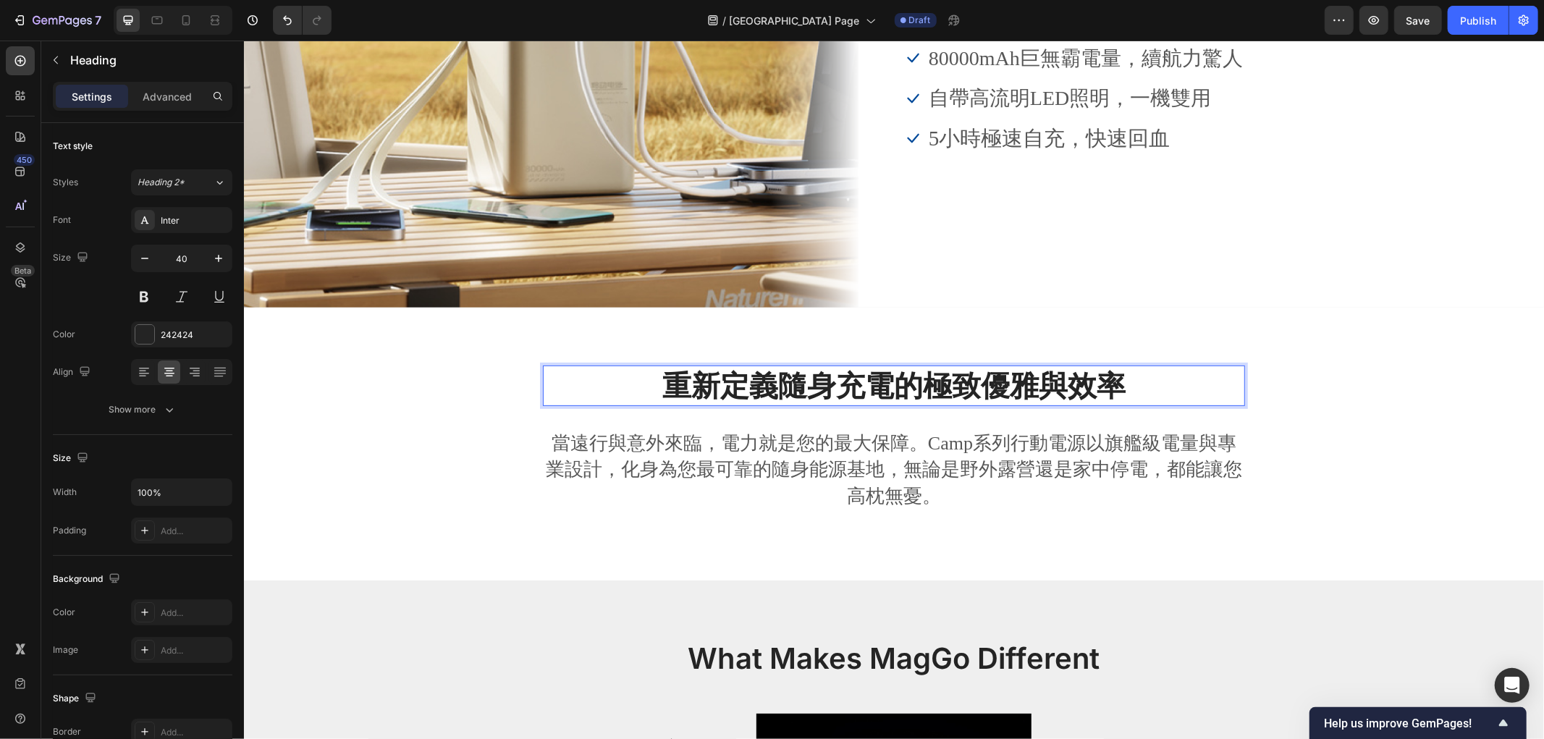
click at [852, 384] on strong "重新定義隨身充電的極致優雅與效率" at bounding box center [893, 384] width 463 height 35
click at [775, 392] on strong "重新定義隨身充電的極致優雅與效率" at bounding box center [893, 384] width 463 height 35
click at [826, 384] on strong "重新定義隨身充電的極致優雅與效率" at bounding box center [893, 384] width 463 height 35
click at [674, 441] on p "當遠行與意外來臨，電力就是您的最大保障。Camp系列行動電源以旗艦級電量與專業設計，化身為您最可靠的隨身能源基地，無論是野外露營還是家中停電，都能讓您高枕無憂。" at bounding box center [893, 469] width 699 height 79
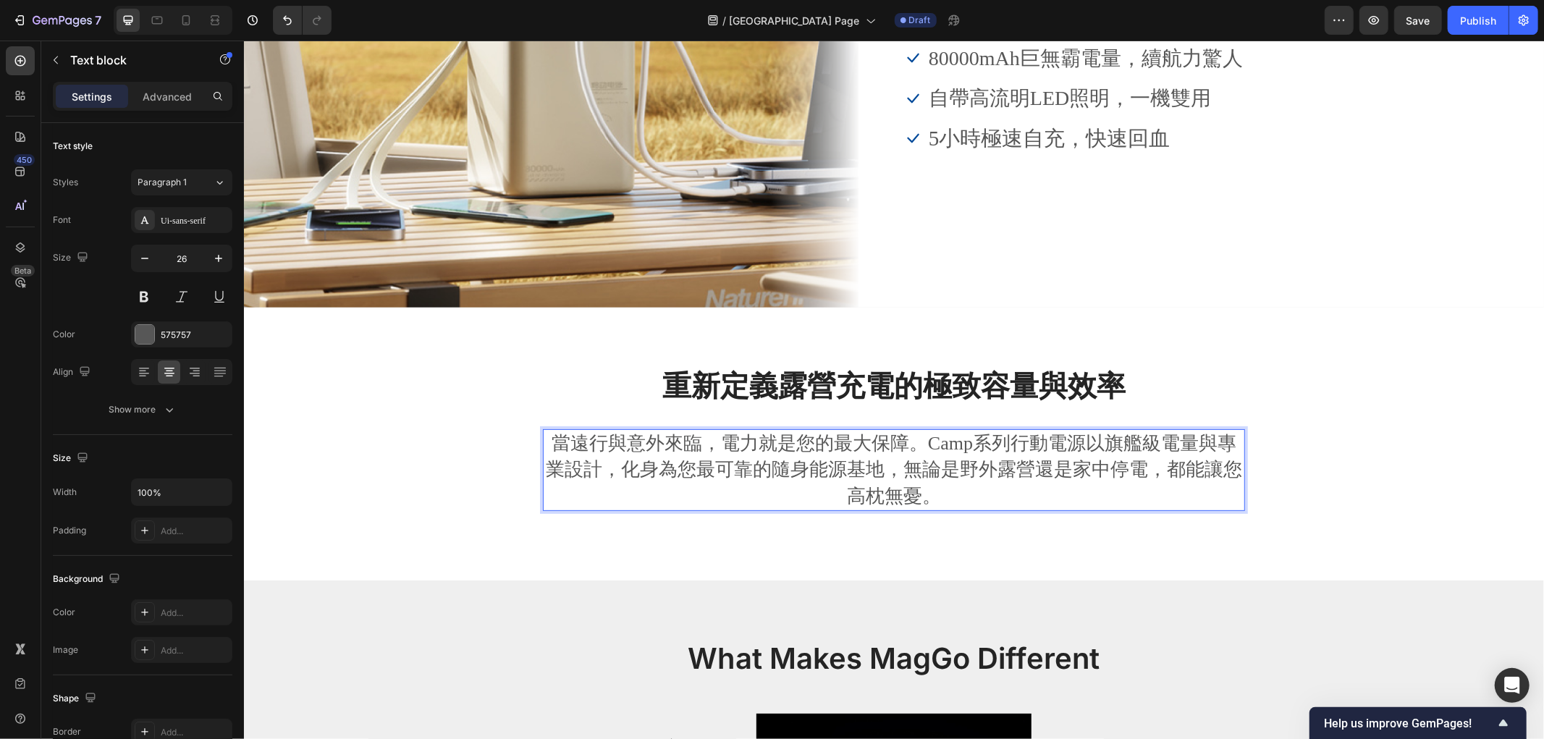
click at [984, 492] on p "當遠行與意外來臨，電力就是您的最大保障。Camp系列行動電源以旗艦級電量與專業設計，化身為您最可靠的隨身能源基地，無論是野外露營還是家中停電，都能讓您高枕無憂。" at bounding box center [893, 469] width 699 height 79
click at [1016, 368] on strong "重新定義露營充電的極致容量與效率" at bounding box center [893, 384] width 463 height 35
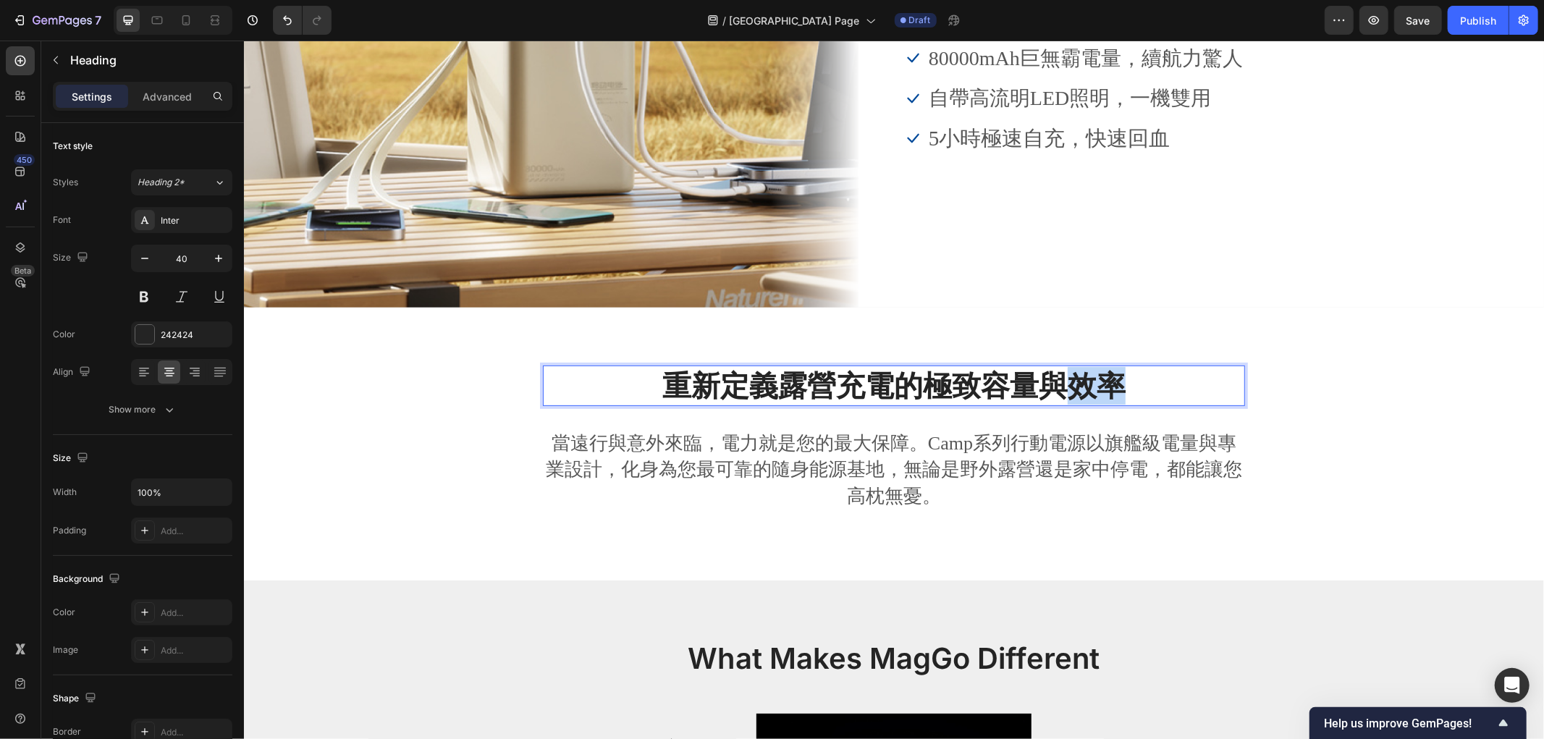
click at [1059, 378] on strong "重新定義露營充電的極致容量與效率" at bounding box center [893, 384] width 463 height 35
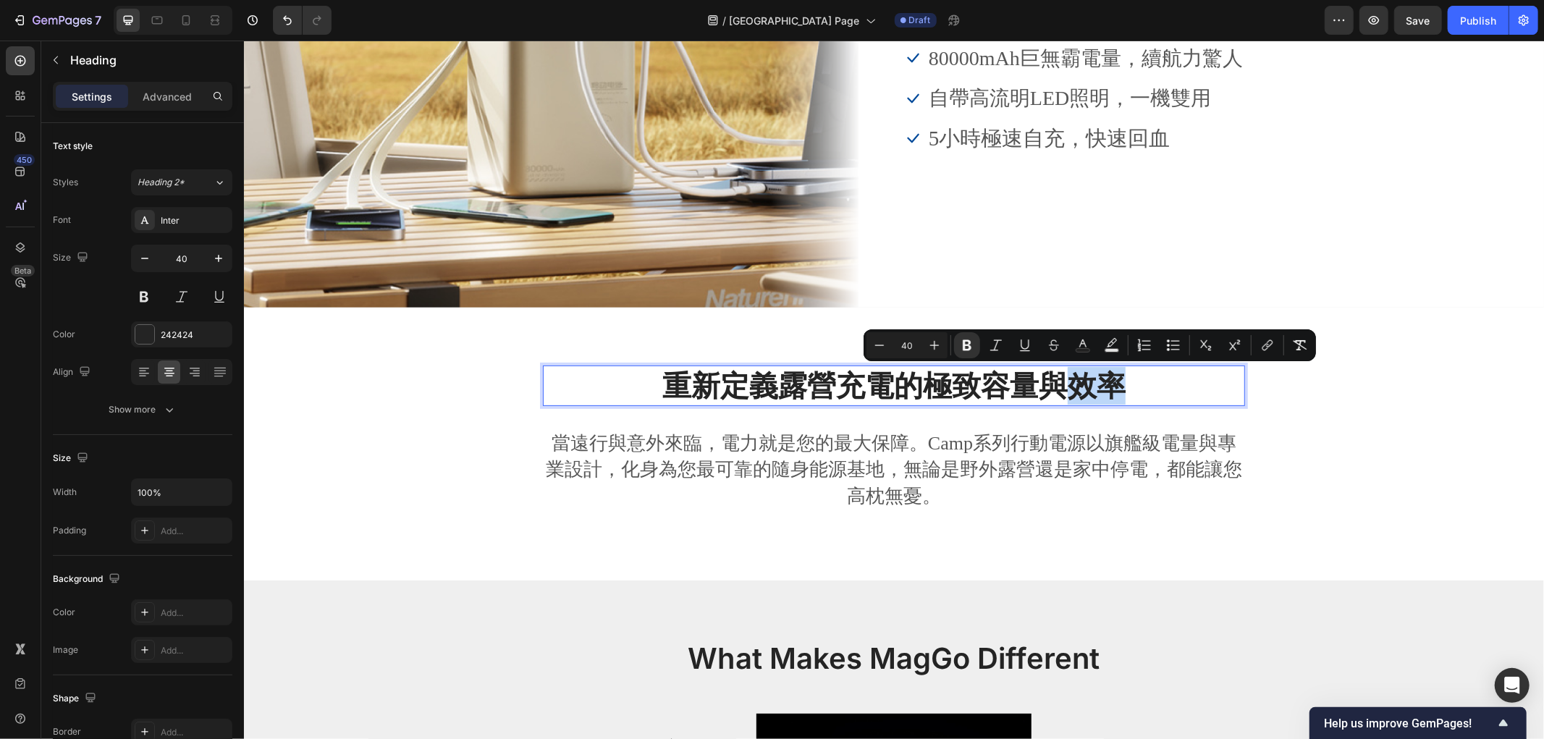
click at [1056, 379] on strong "重新定義露營充電的極致容量與效率" at bounding box center [893, 384] width 463 height 35
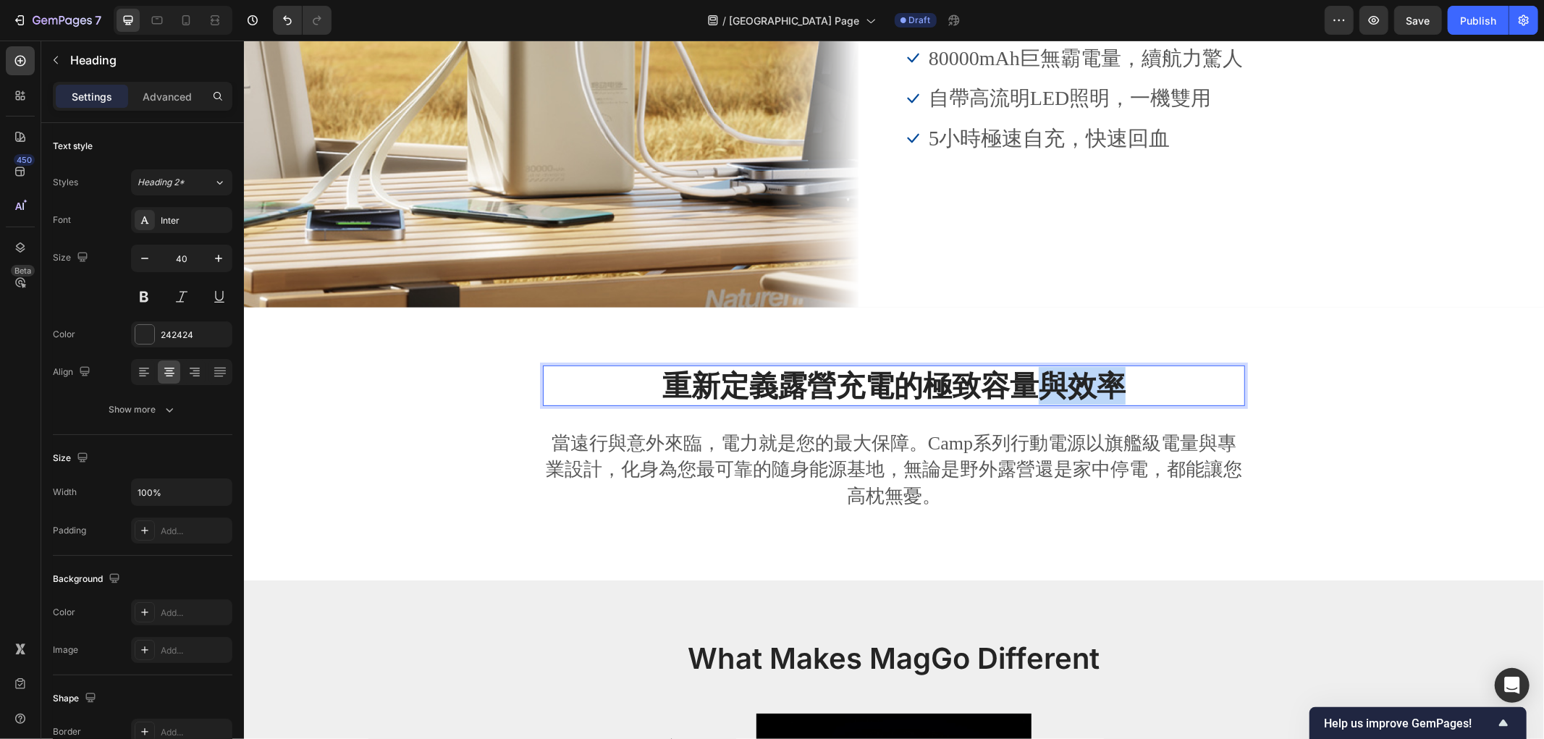
drag, startPoint x: 1040, startPoint y: 386, endPoint x: 1201, endPoint y: 399, distance: 161.2
click at [1201, 399] on p "重新定義露營充電的極致容量與效率" at bounding box center [893, 385] width 699 height 38
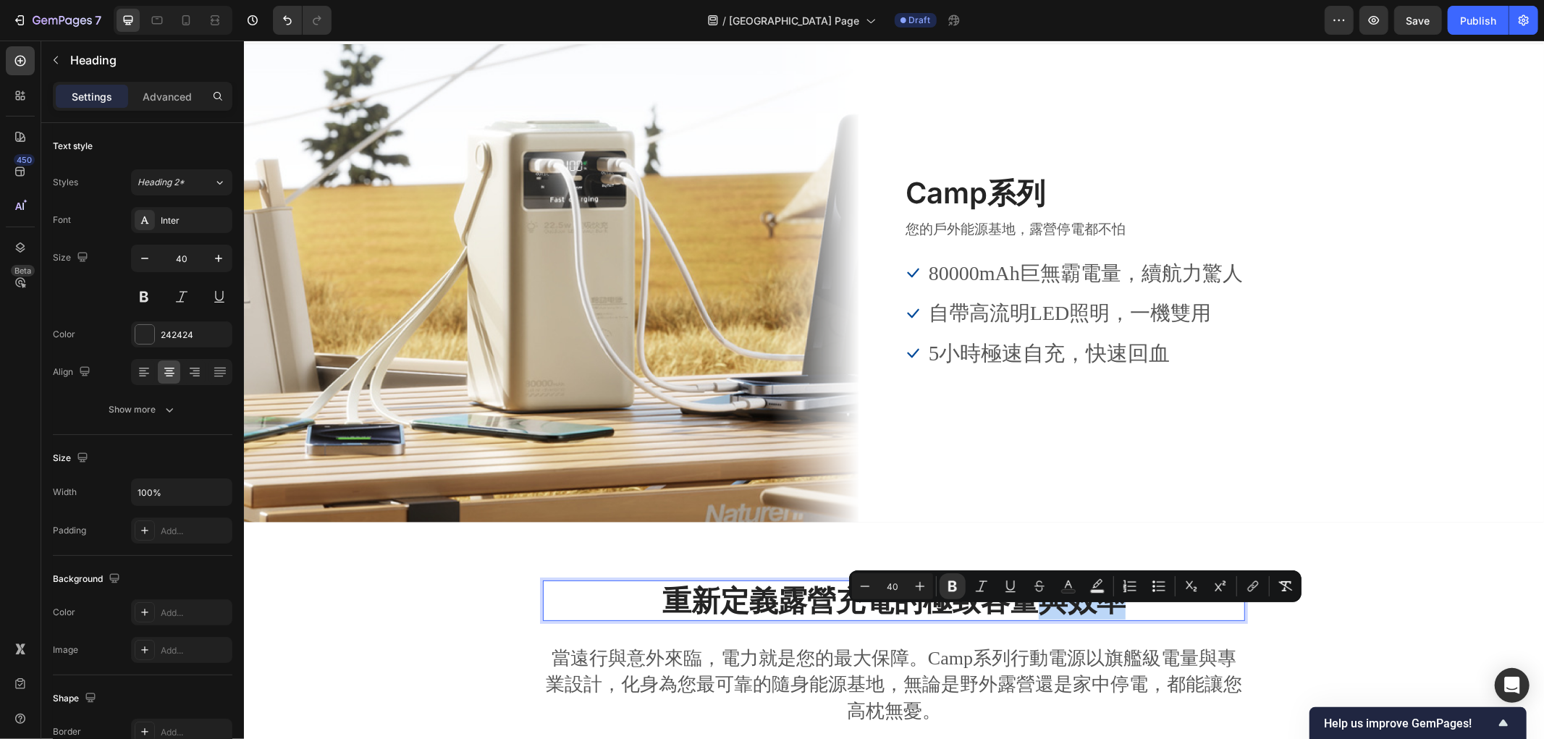
scroll to position [0, 0]
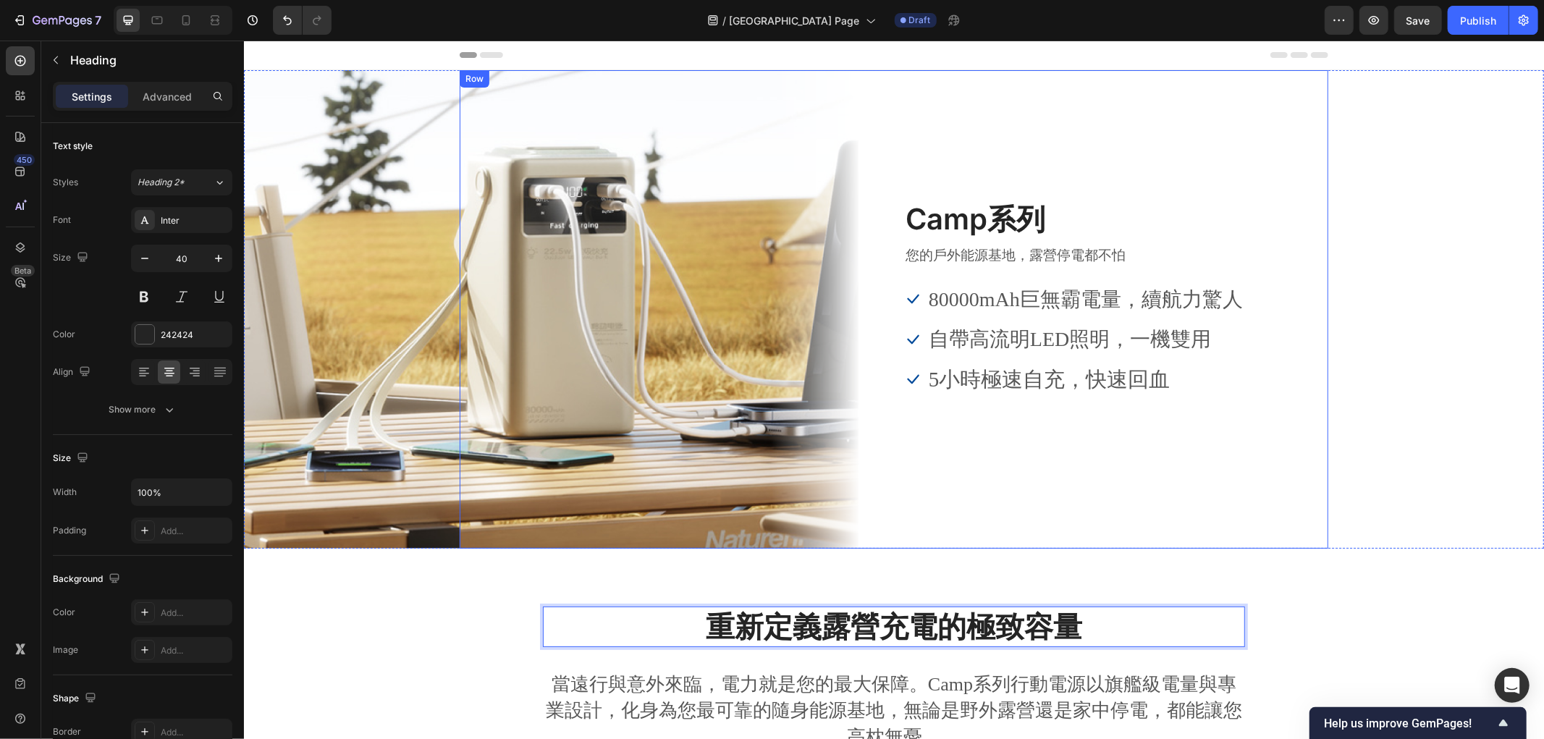
click at [1237, 432] on div "Image Camp系列 Heading 您的戶外能源基地，露營停電都不怕 Text block Icon 80000mAh巨無霸電量，續航力驚人 Text …" at bounding box center [893, 308] width 869 height 478
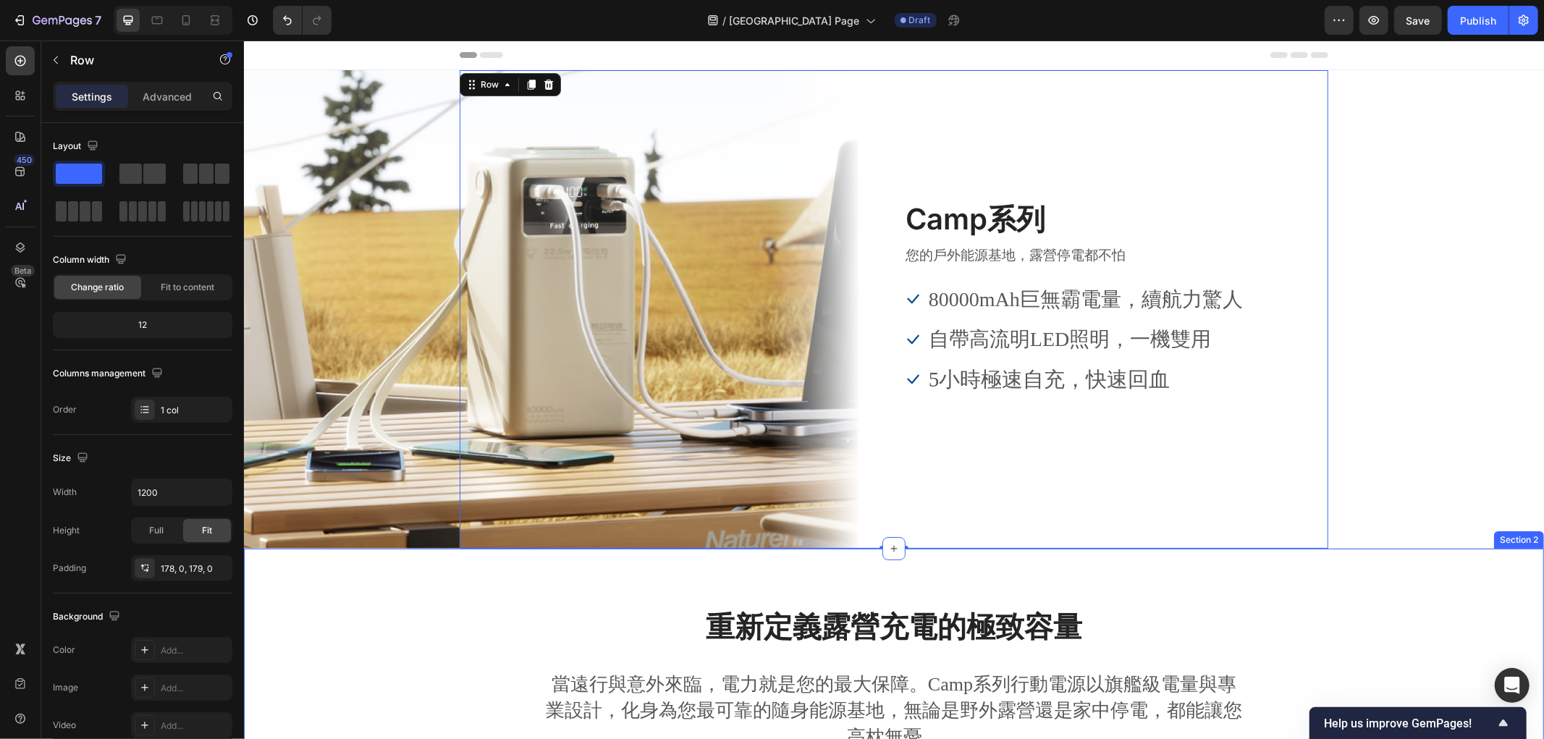
click at [343, 609] on div "⁠⁠⁠⁠⁠⁠⁠ 重新定義露營充電的極致容量 Heading 當遠行與意外來臨，電力就是您的最大保障。Camp系列行動電源以旗艦級電量與專業設計，化身為您最可靠…" at bounding box center [893, 696] width 1278 height 180
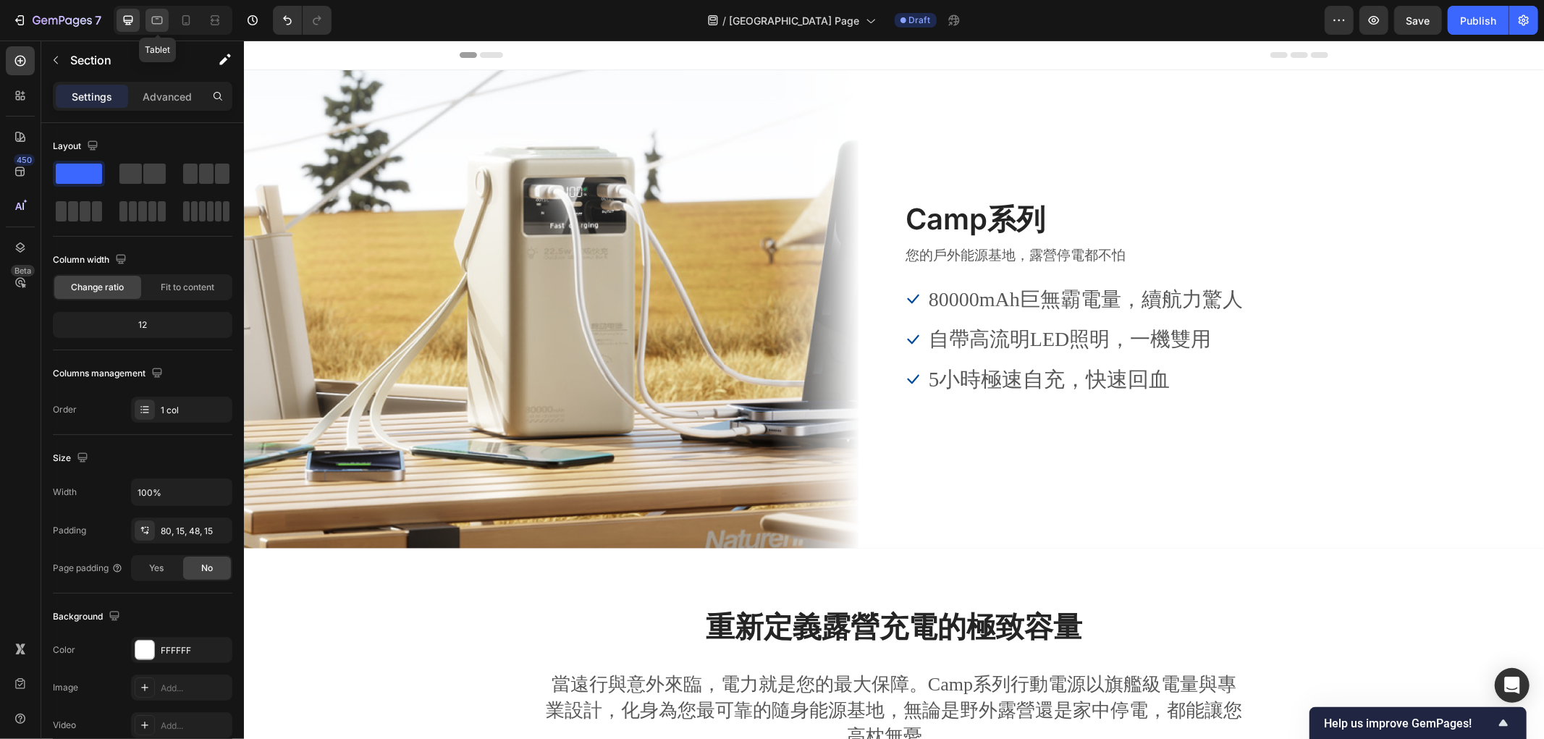
click at [163, 20] on icon at bounding box center [157, 20] width 14 height 14
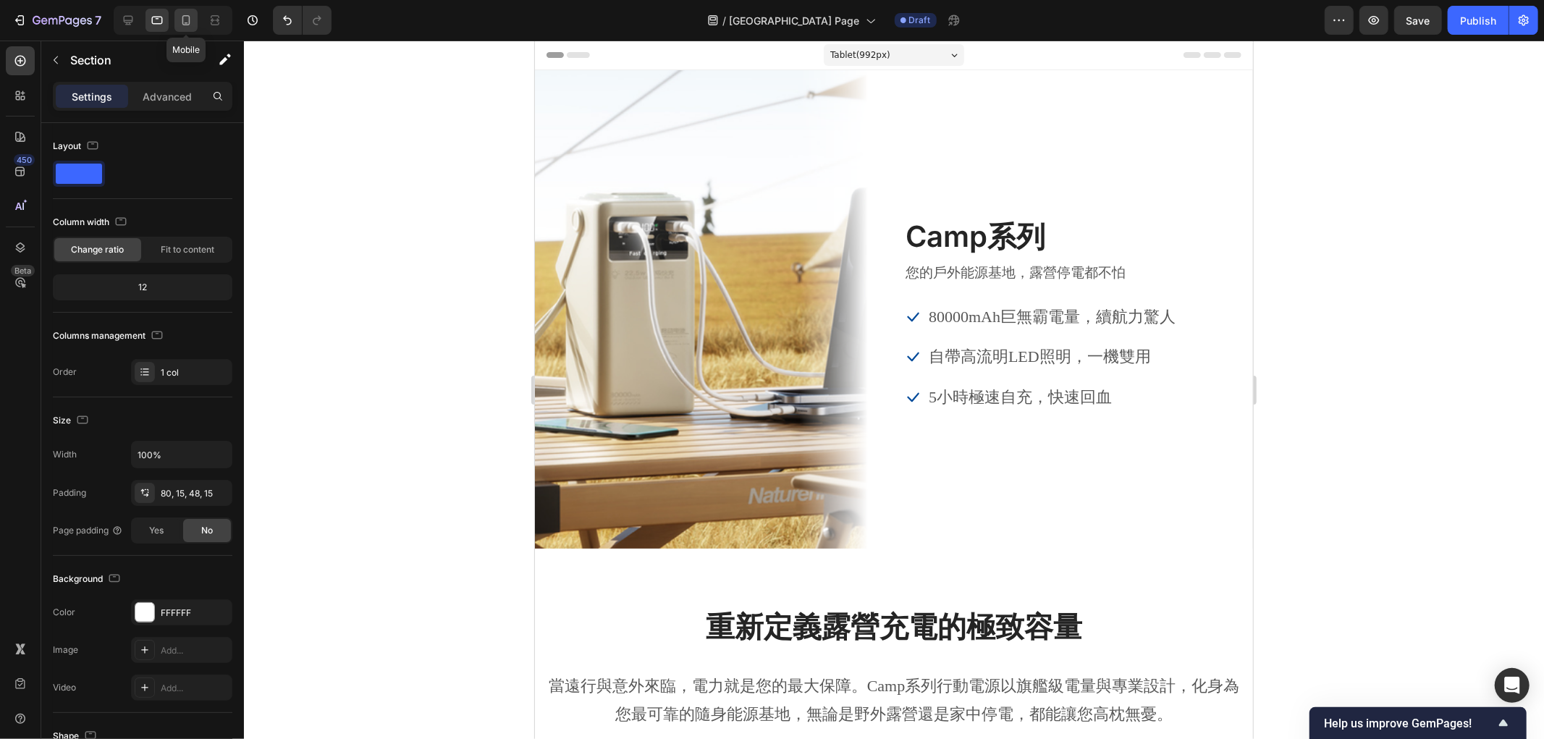
click at [188, 24] on icon at bounding box center [186, 20] width 14 height 14
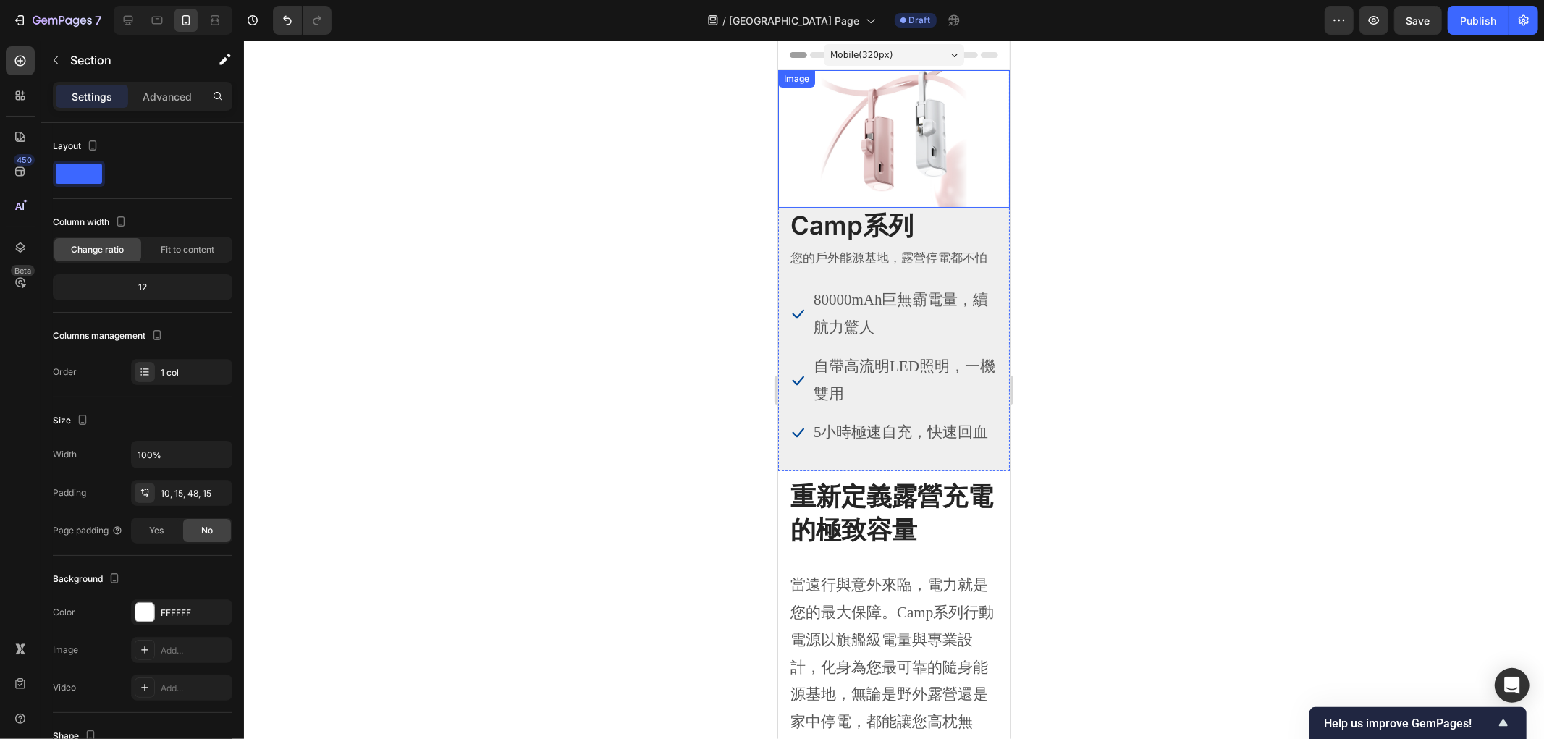
click at [895, 126] on img at bounding box center [893, 138] width 232 height 138
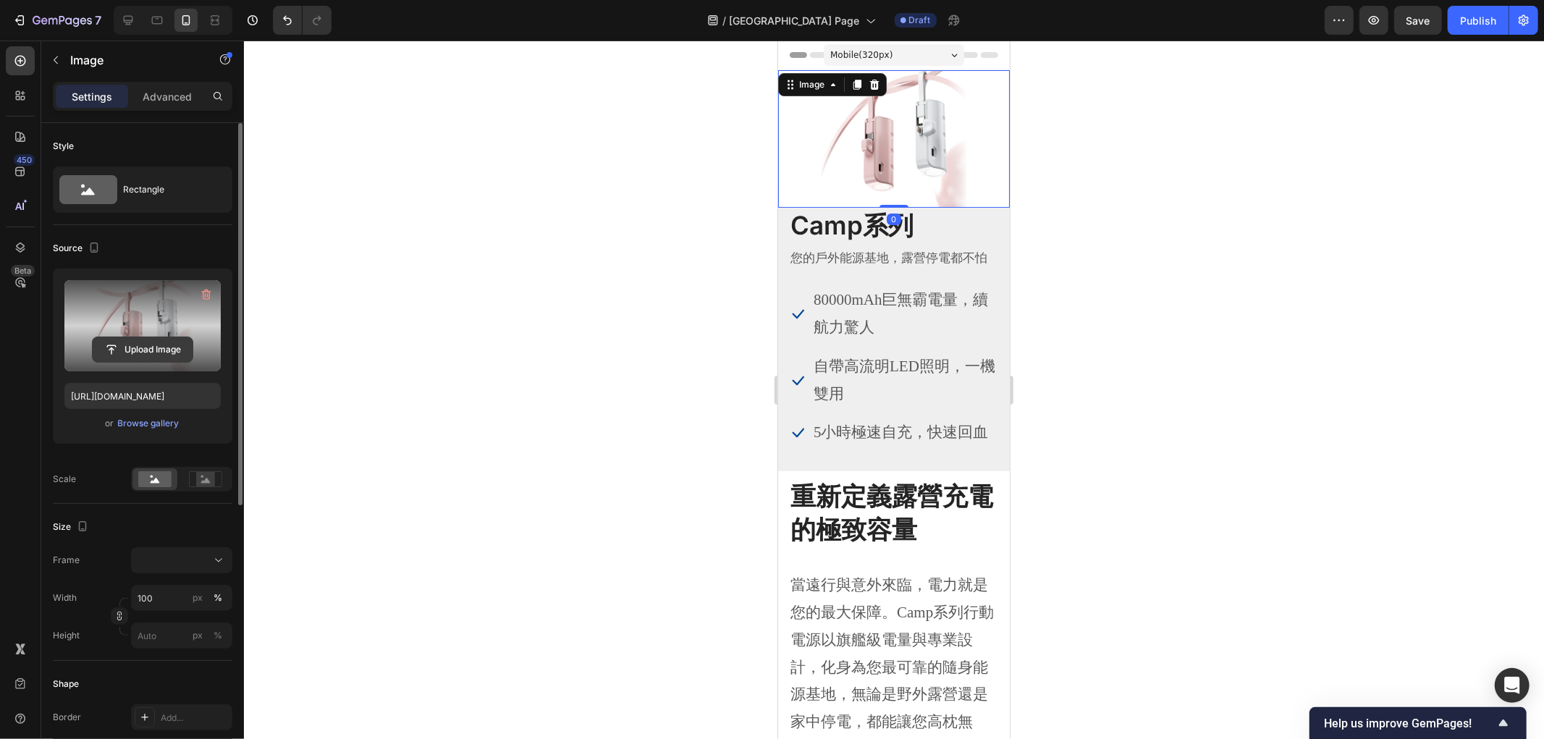
click at [161, 344] on input "file" at bounding box center [143, 349] width 100 height 25
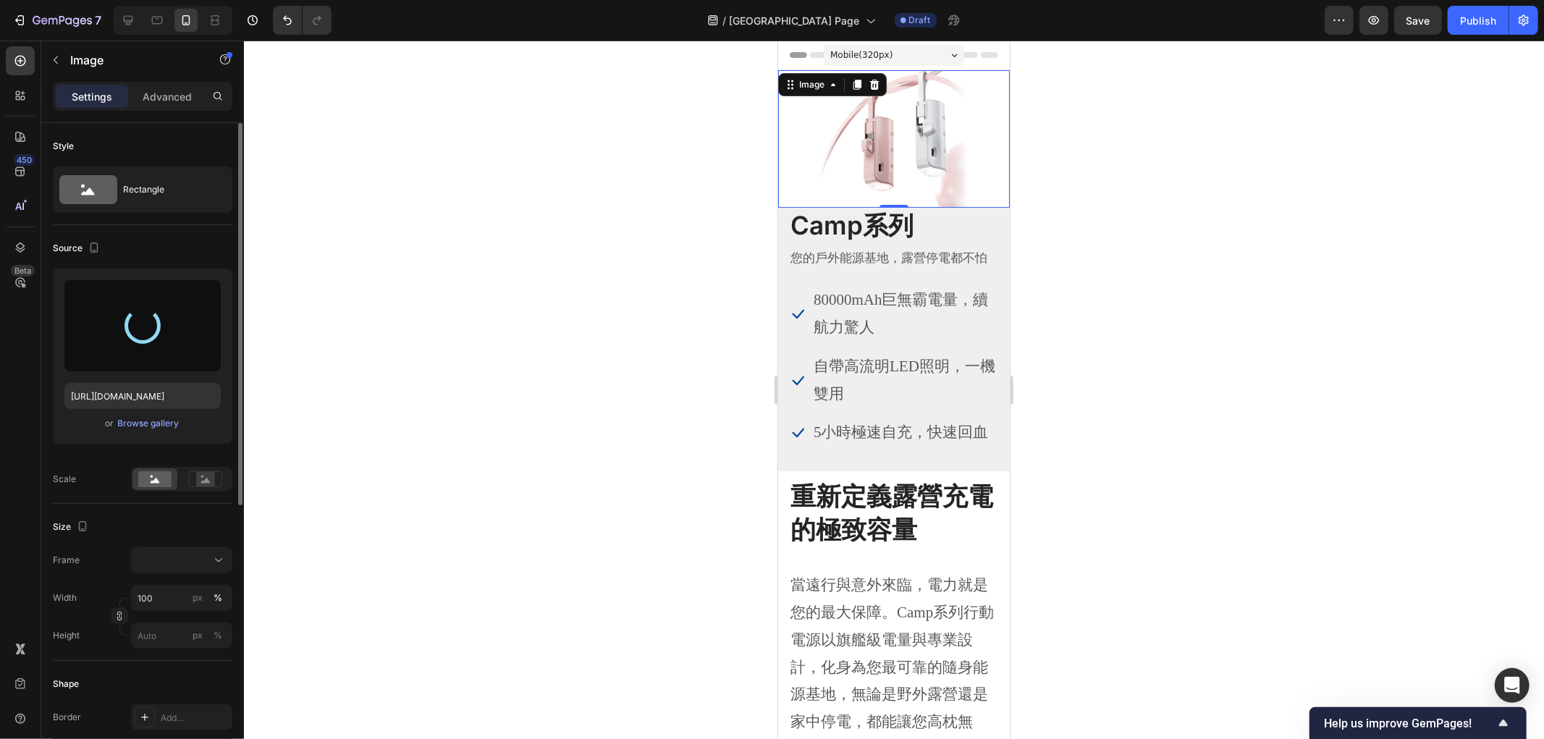
type input "https://cdn.shopify.com/s/files/1/0772/4485/8597/files/gempages_584237370715407…"
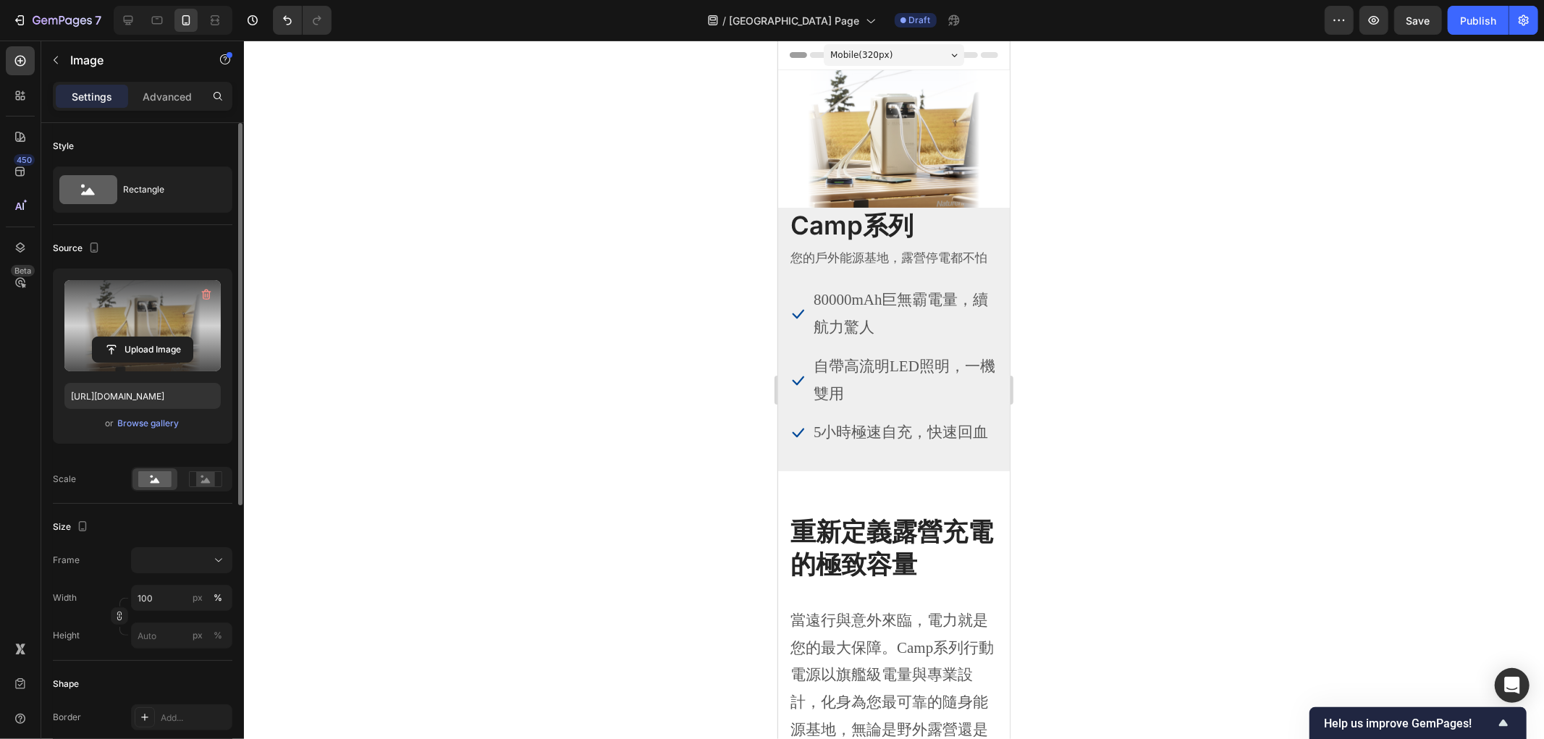
click at [606, 215] on div at bounding box center [894, 390] width 1300 height 699
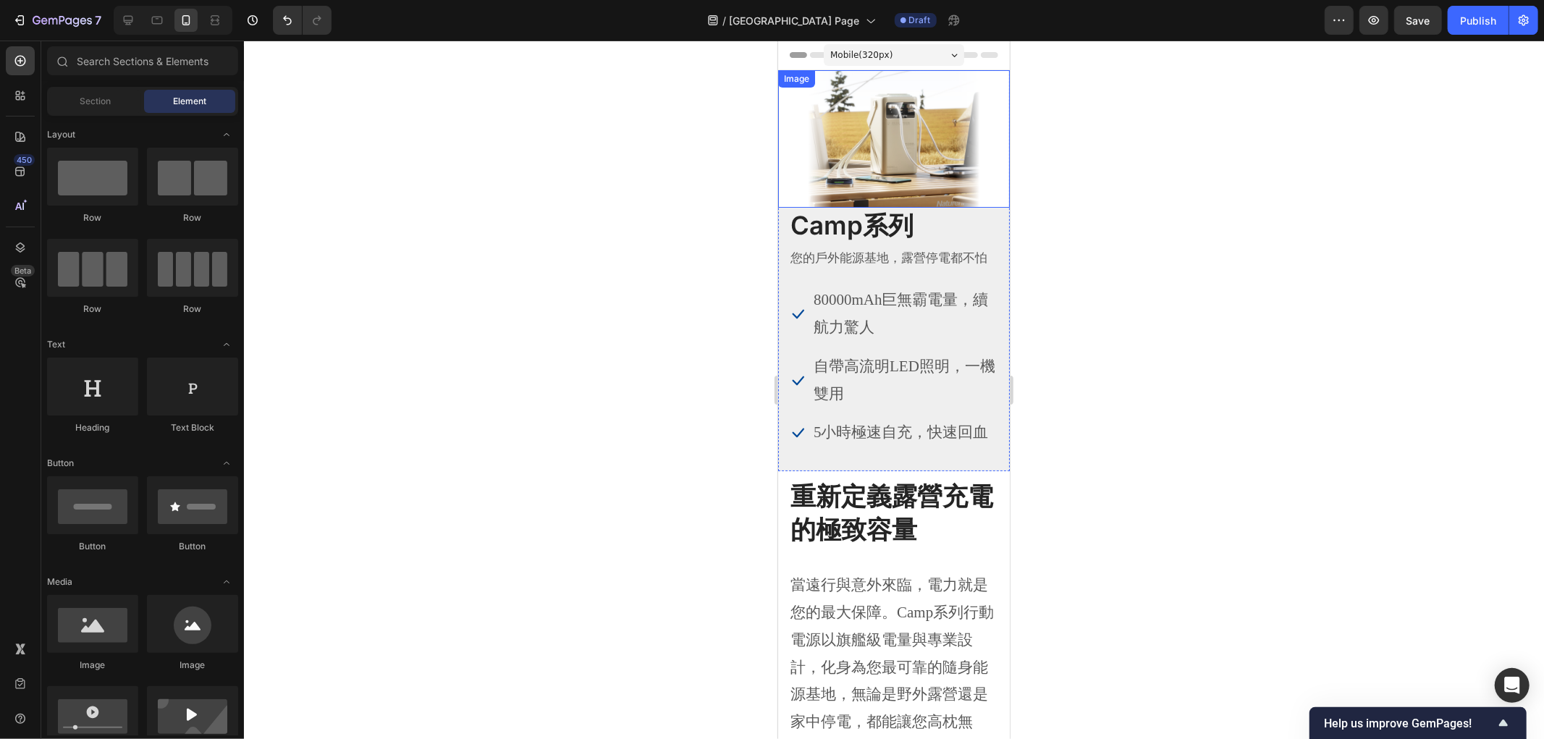
click at [885, 159] on img at bounding box center [893, 138] width 232 height 138
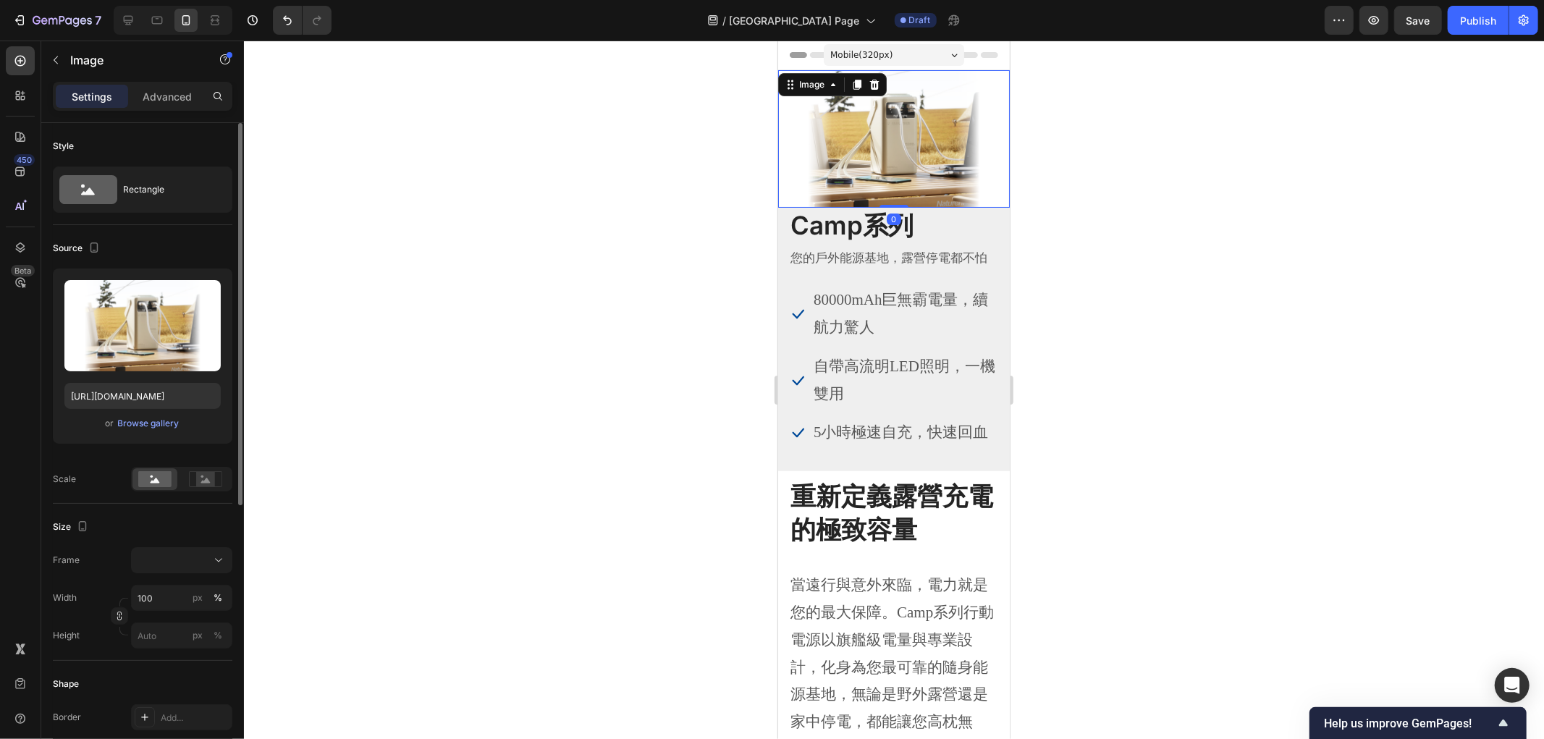
click at [188, 491] on div at bounding box center [181, 479] width 101 height 25
click at [205, 478] on rect at bounding box center [205, 479] width 19 height 14
click at [156, 476] on rect at bounding box center [154, 479] width 33 height 16
click at [589, 223] on div at bounding box center [894, 390] width 1300 height 699
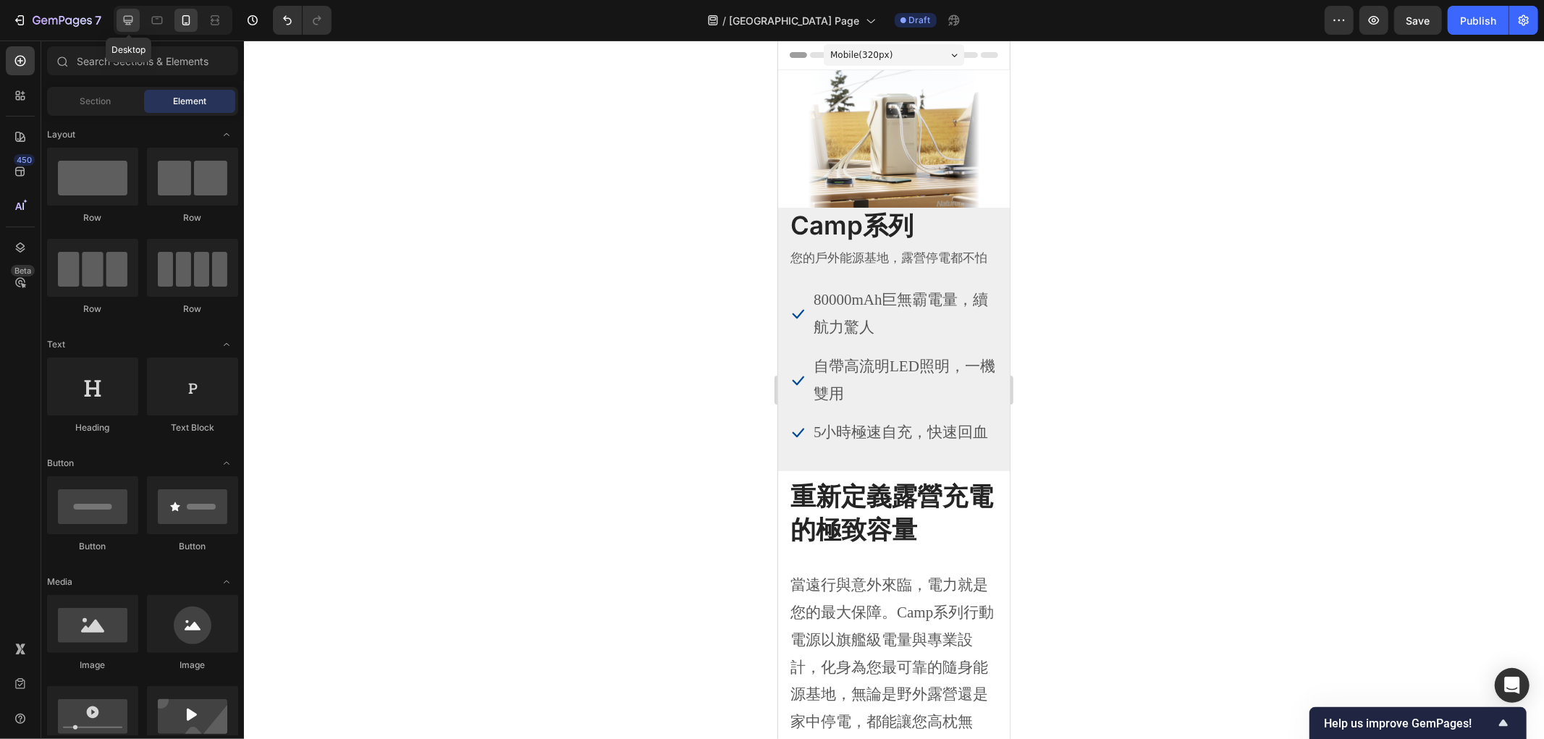
click at [135, 24] on icon at bounding box center [128, 20] width 14 height 14
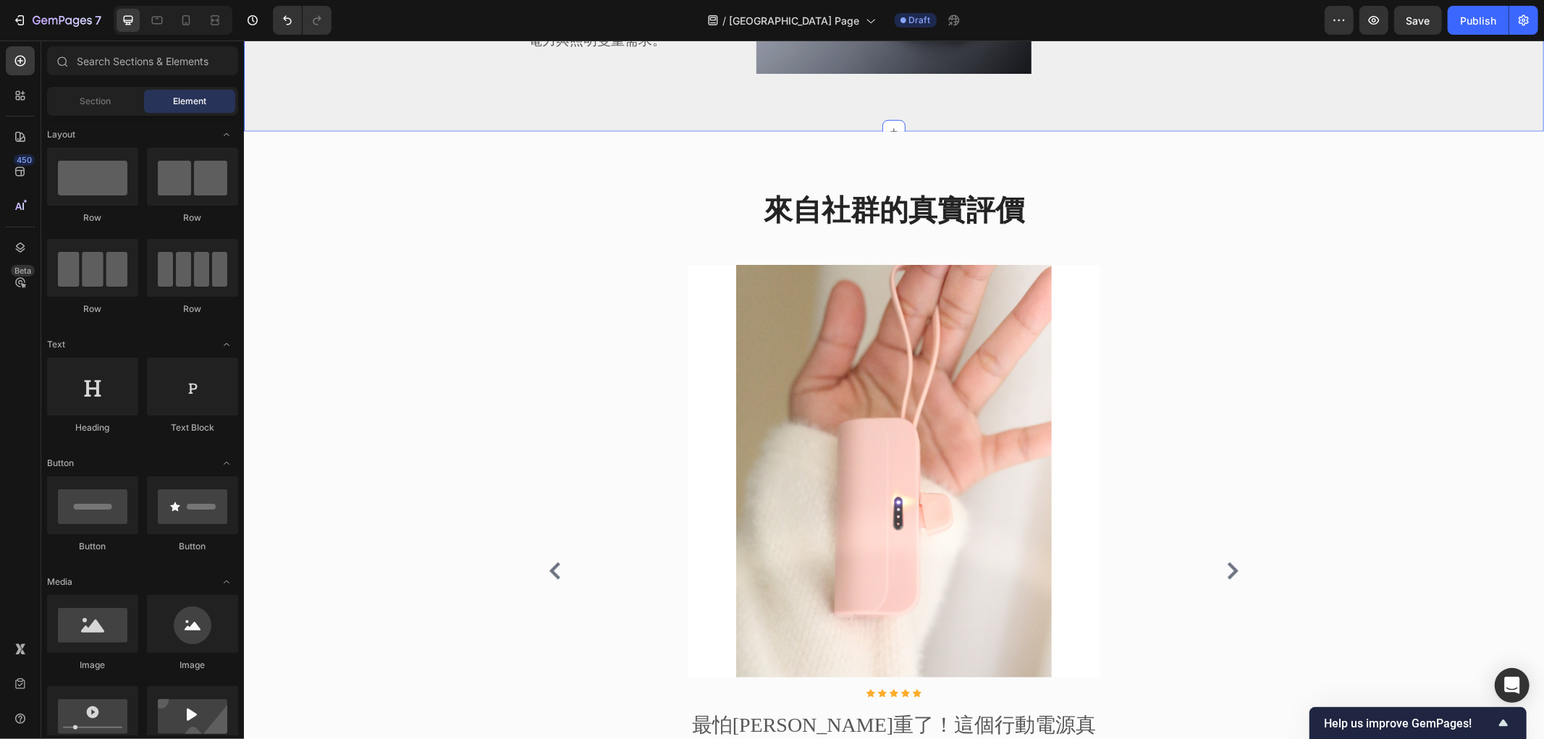
scroll to position [1367, 0]
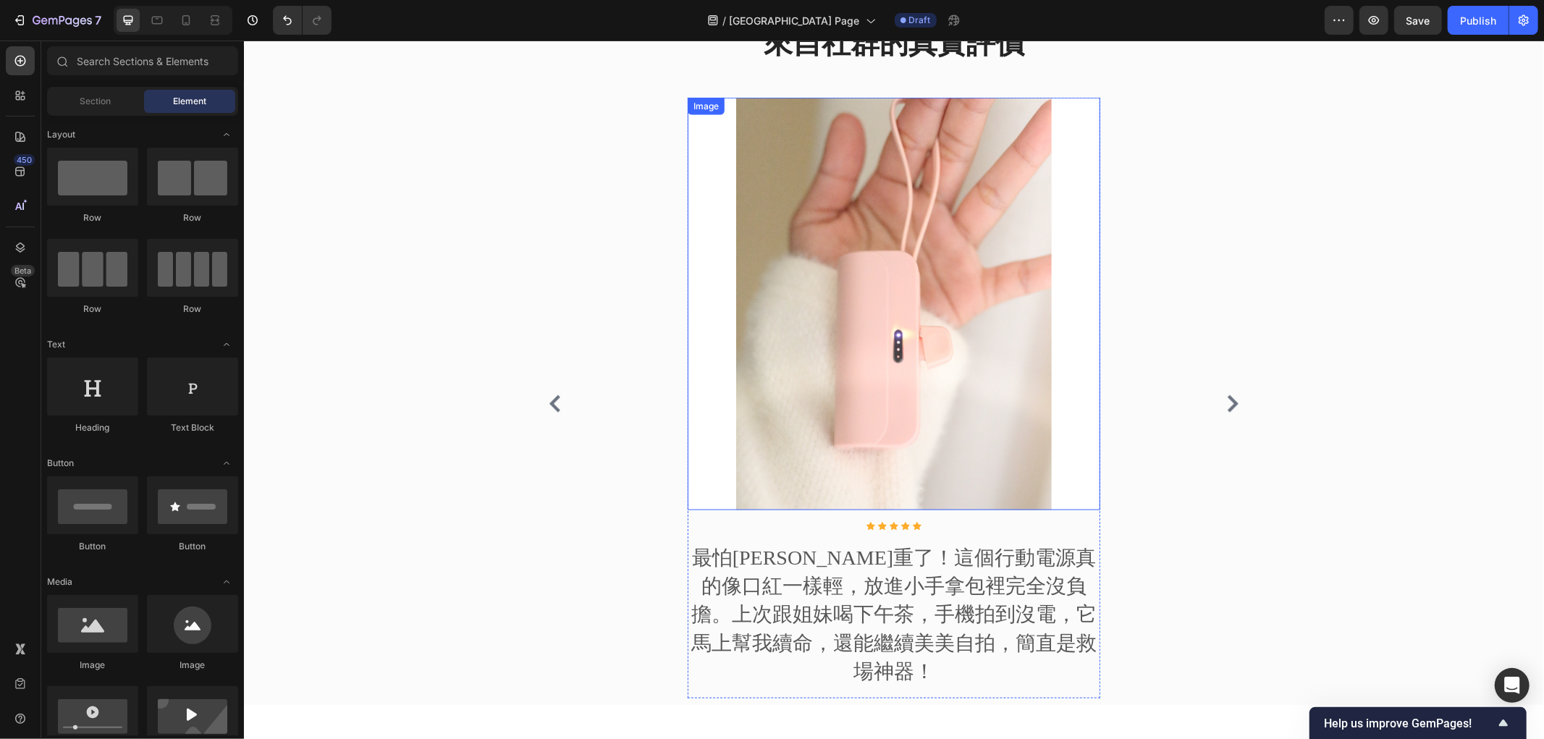
click at [874, 300] on img at bounding box center [893, 303] width 413 height 413
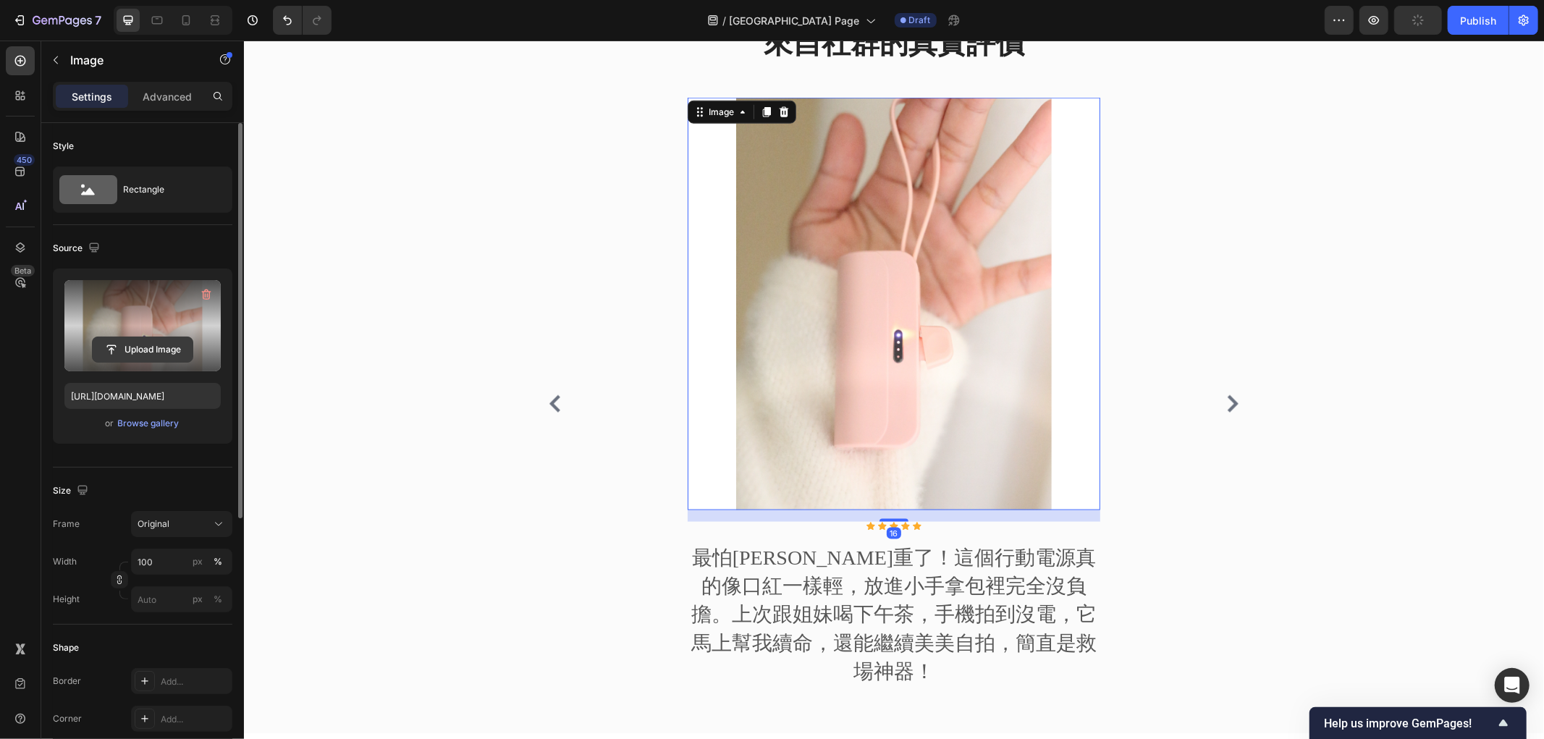
click at [160, 353] on input "file" at bounding box center [143, 349] width 100 height 25
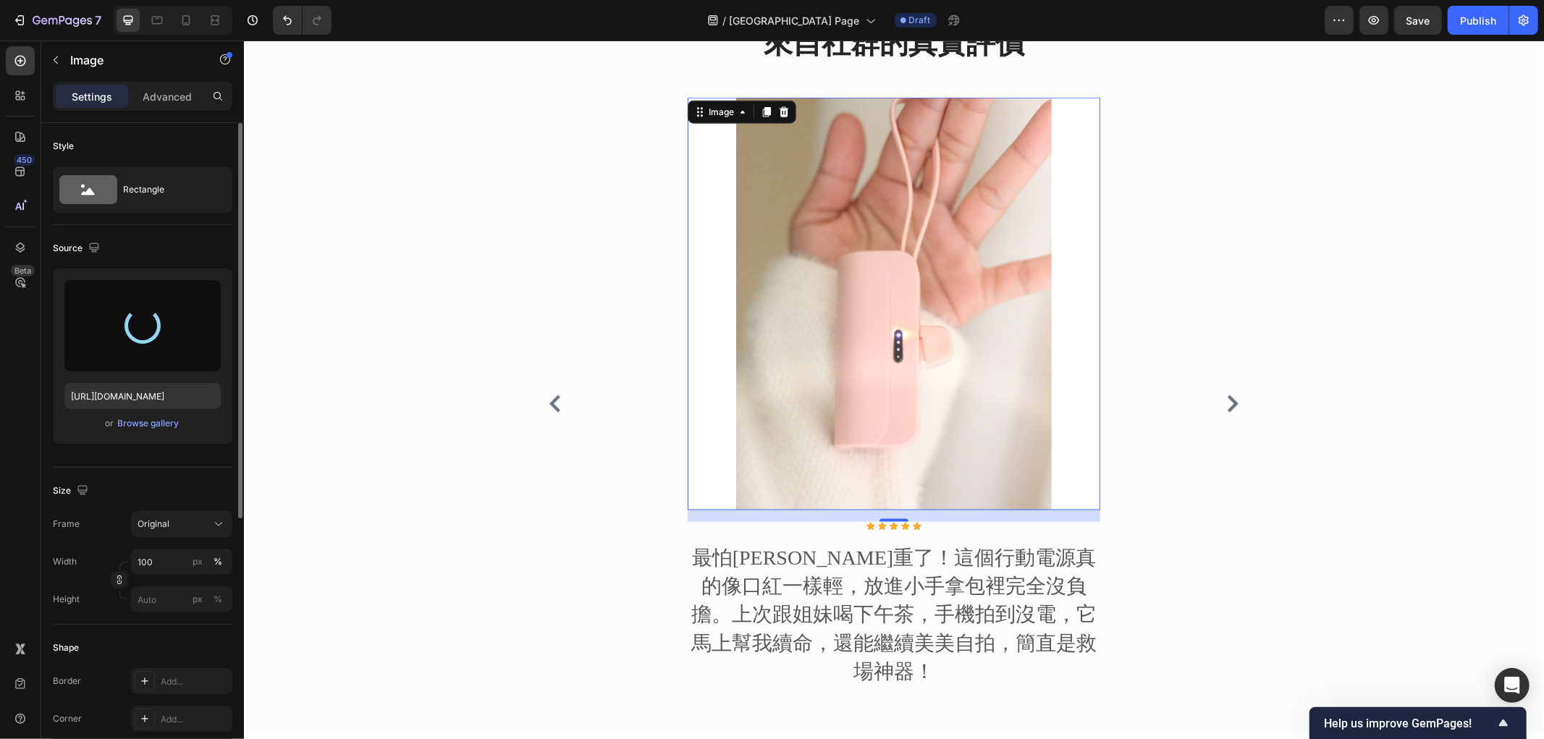
type input "https://cdn.shopify.com/s/files/1/0772/4485/8597/files/gempages_584237370715407…"
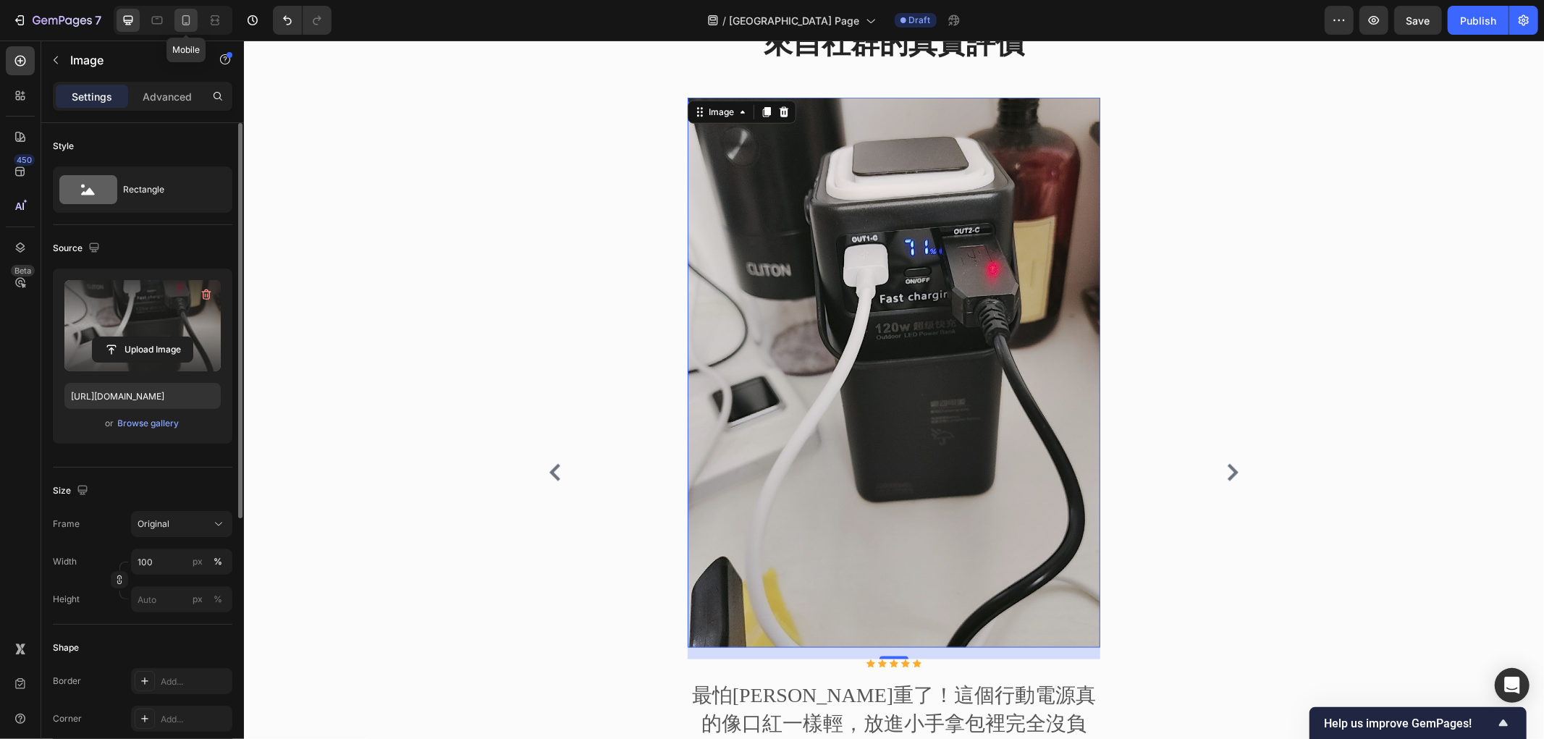
click at [186, 20] on icon at bounding box center [186, 20] width 14 height 14
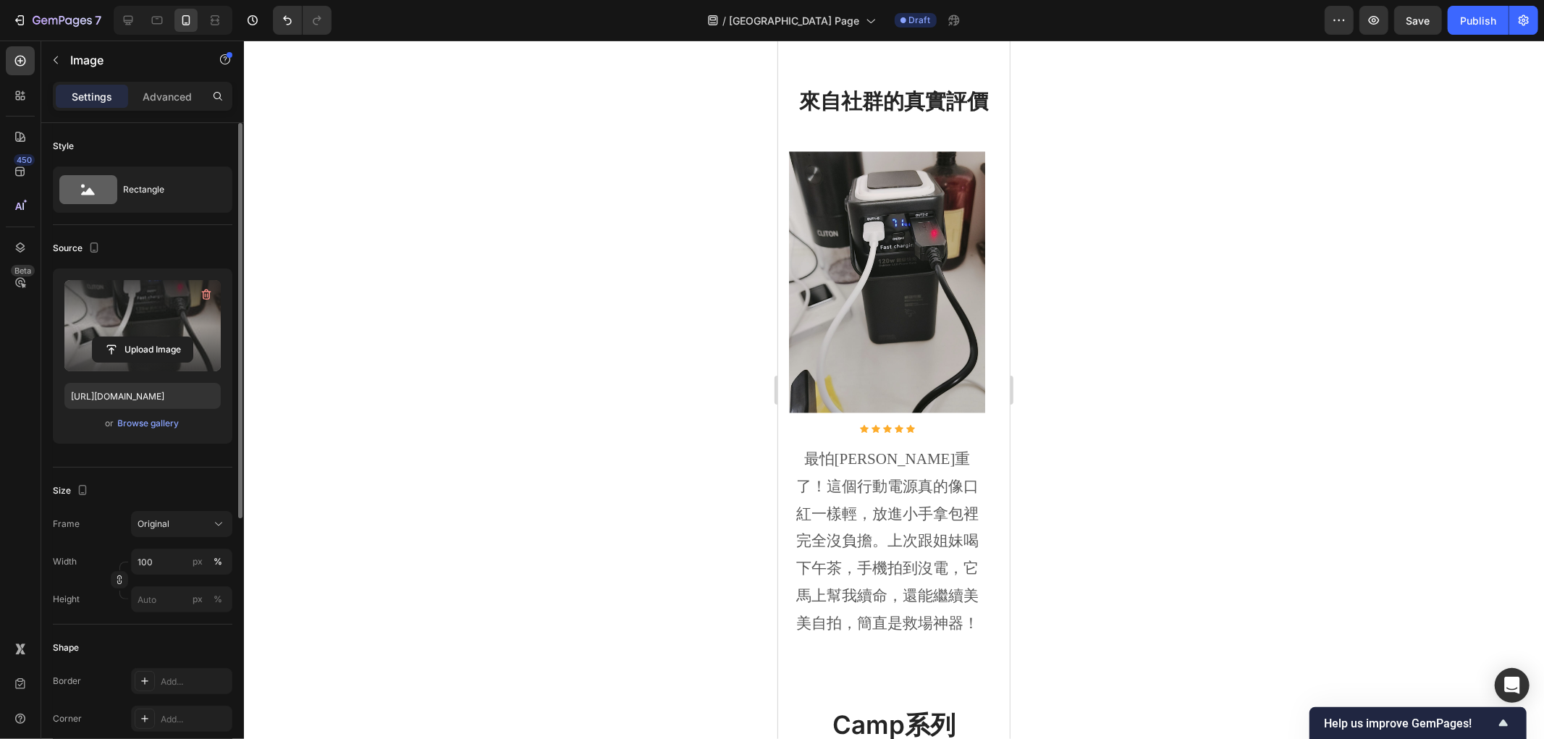
scroll to position [2394, 0]
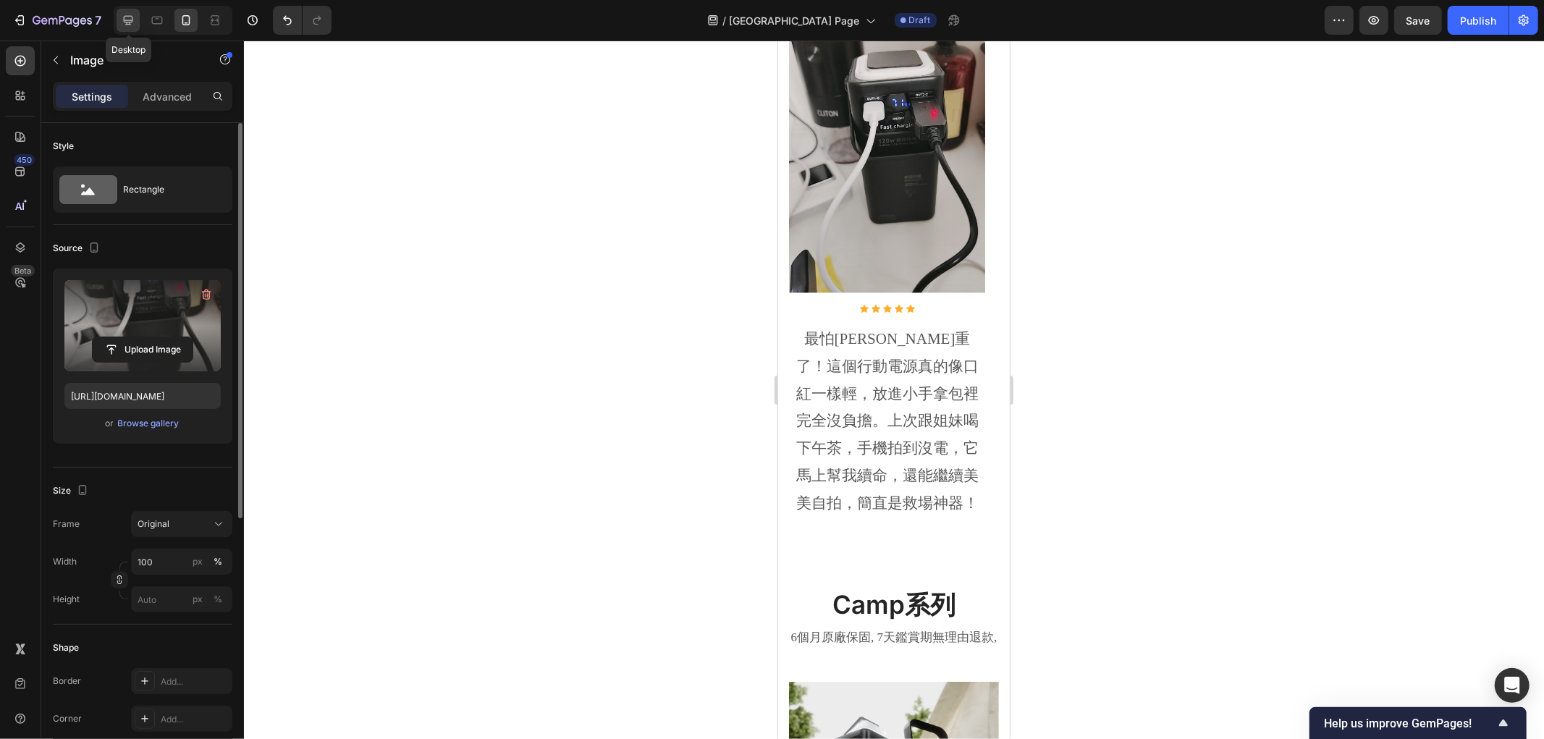
click at [119, 14] on div at bounding box center [128, 20] width 23 height 23
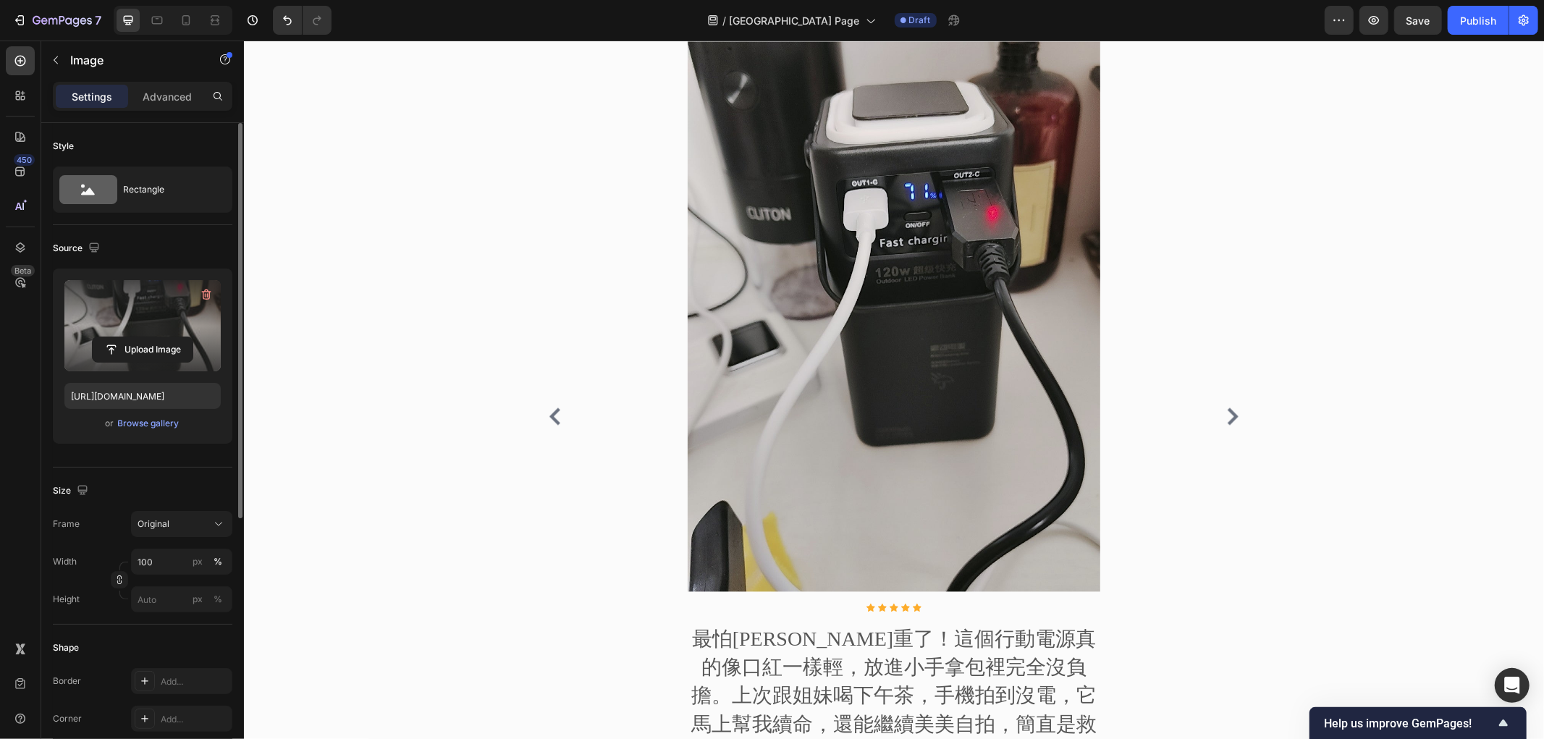
scroll to position [2343, 0]
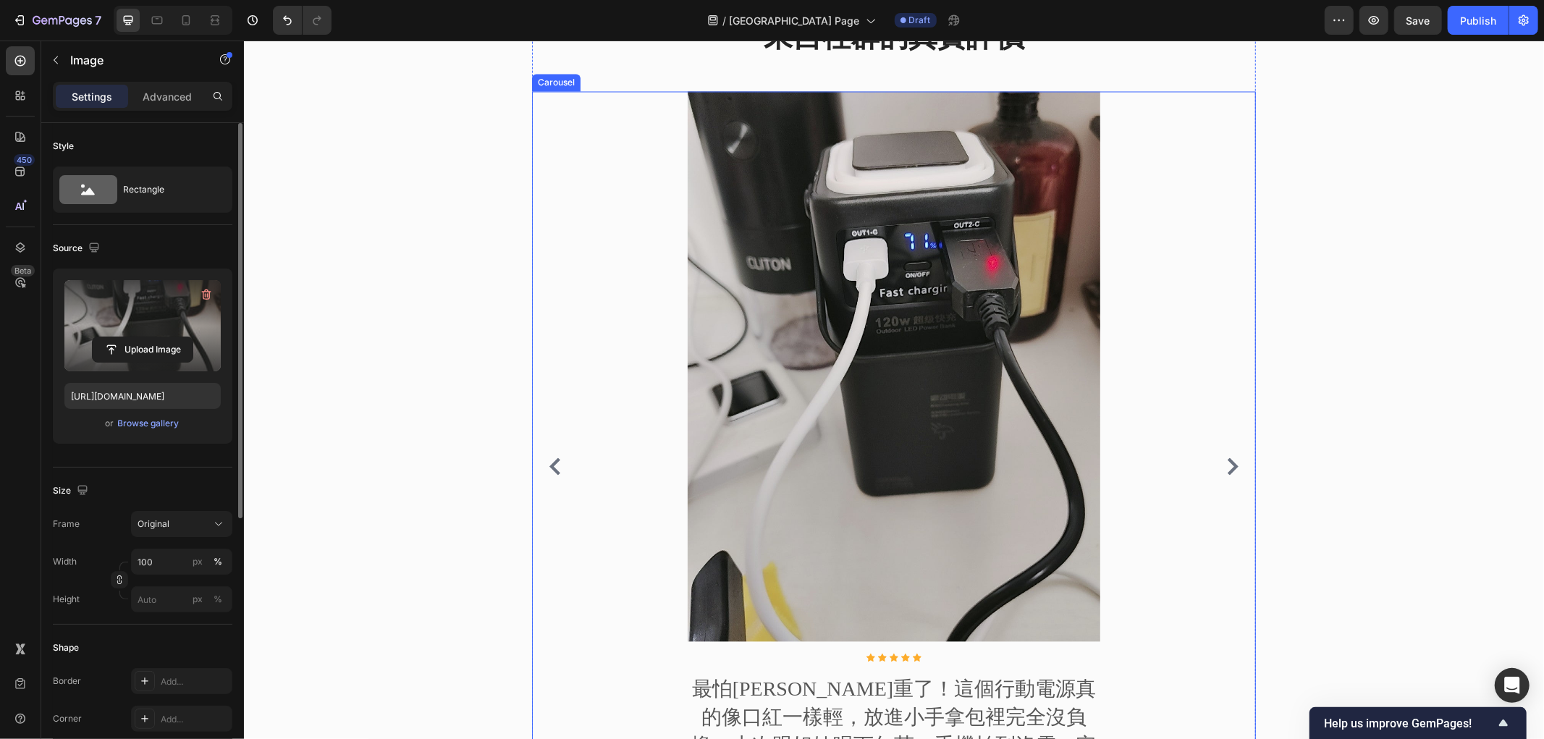
click at [1227, 457] on icon "Carousel Next Arrow" at bounding box center [1232, 465] width 11 height 17
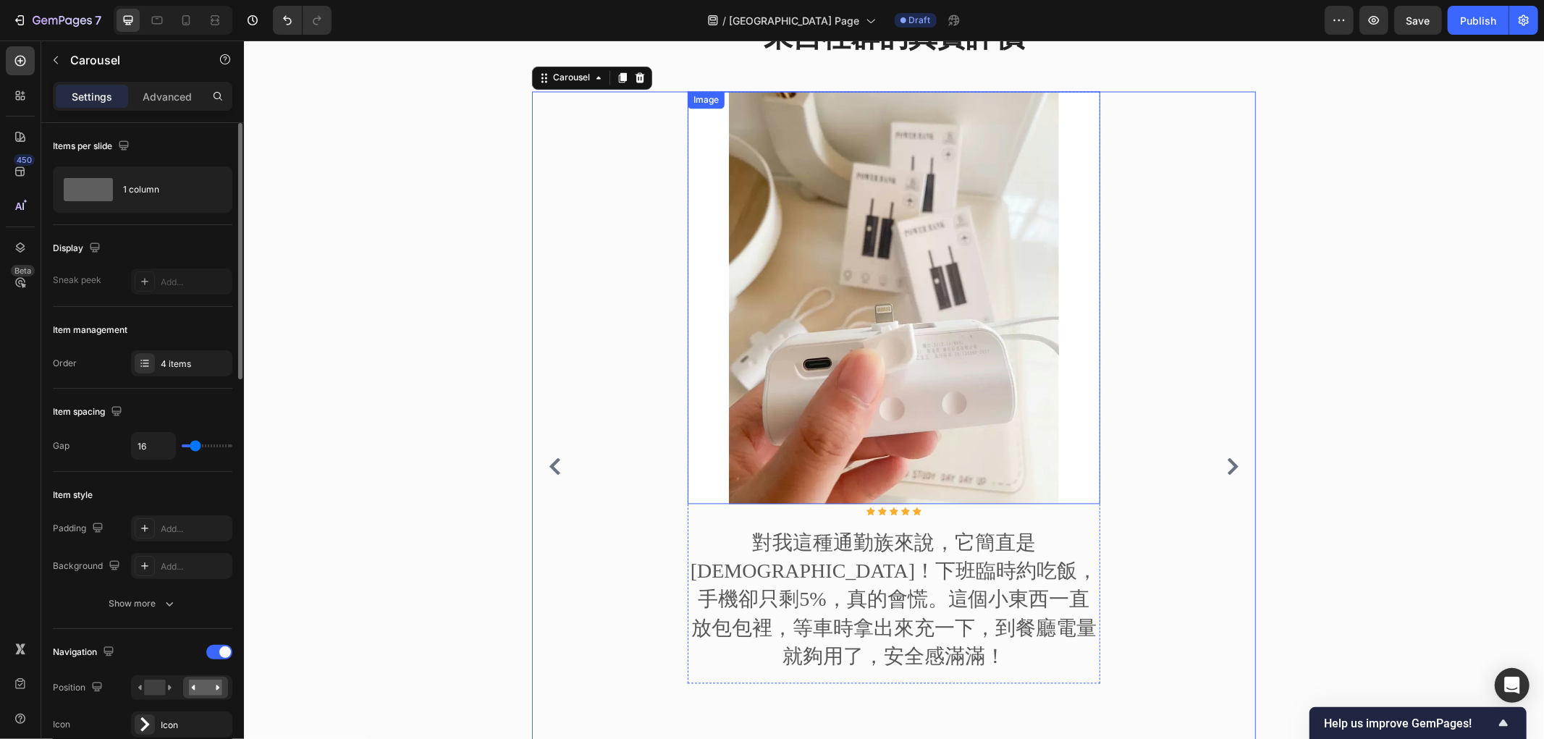
click at [842, 333] on img at bounding box center [893, 297] width 413 height 413
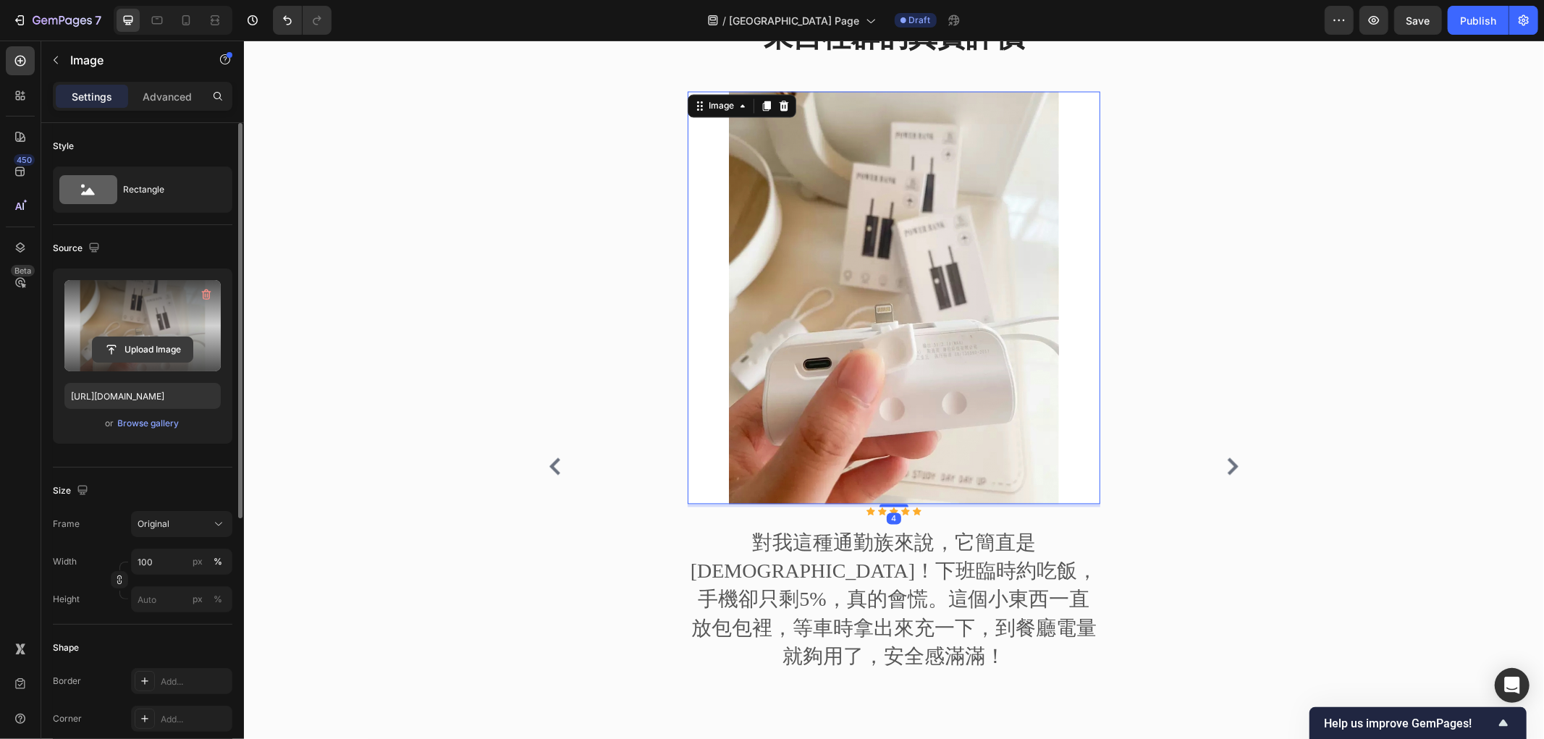
click at [143, 353] on input "file" at bounding box center [143, 349] width 100 height 25
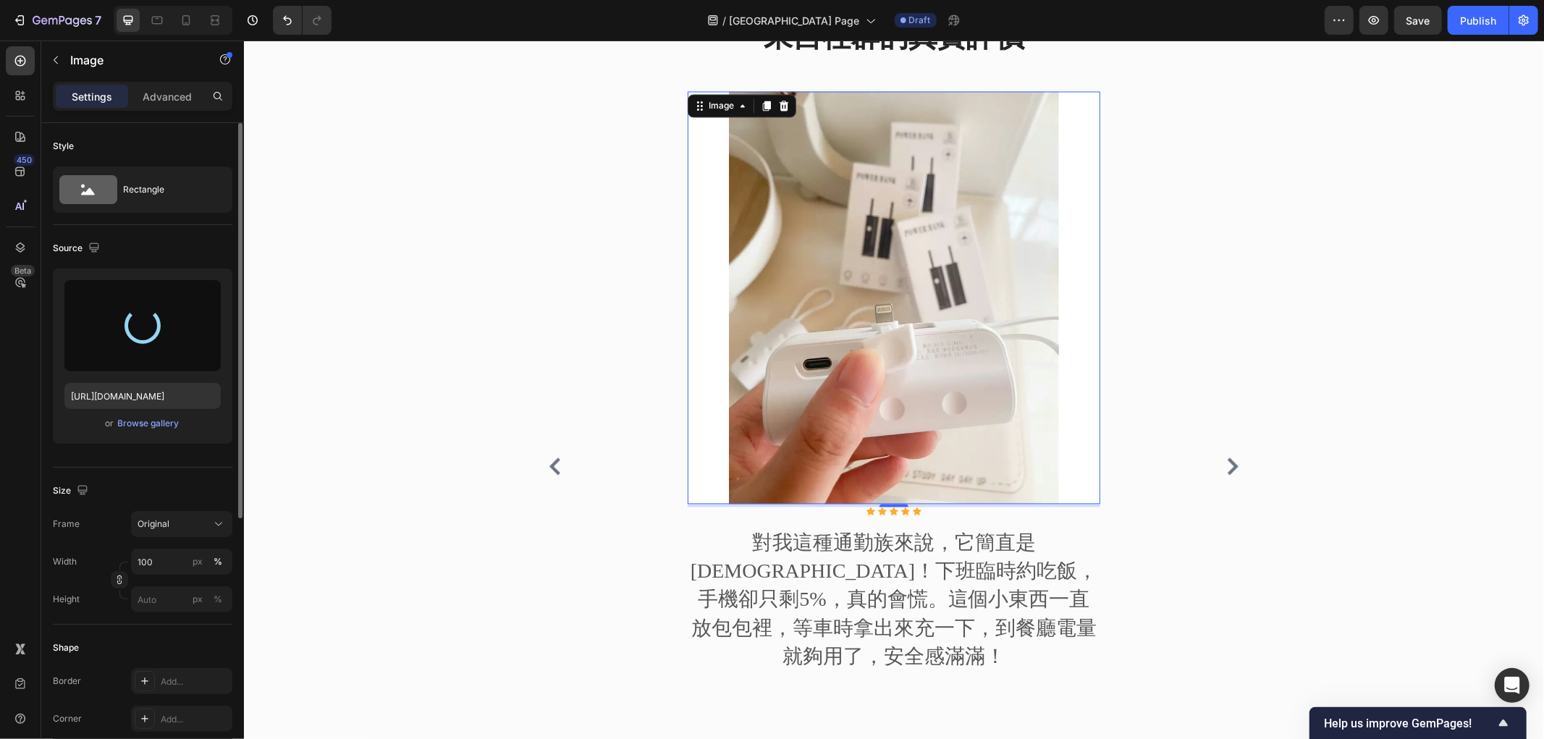
type input "https://cdn.shopify.com/s/files/1/0772/4485/8597/files/gempages_584237370715407…"
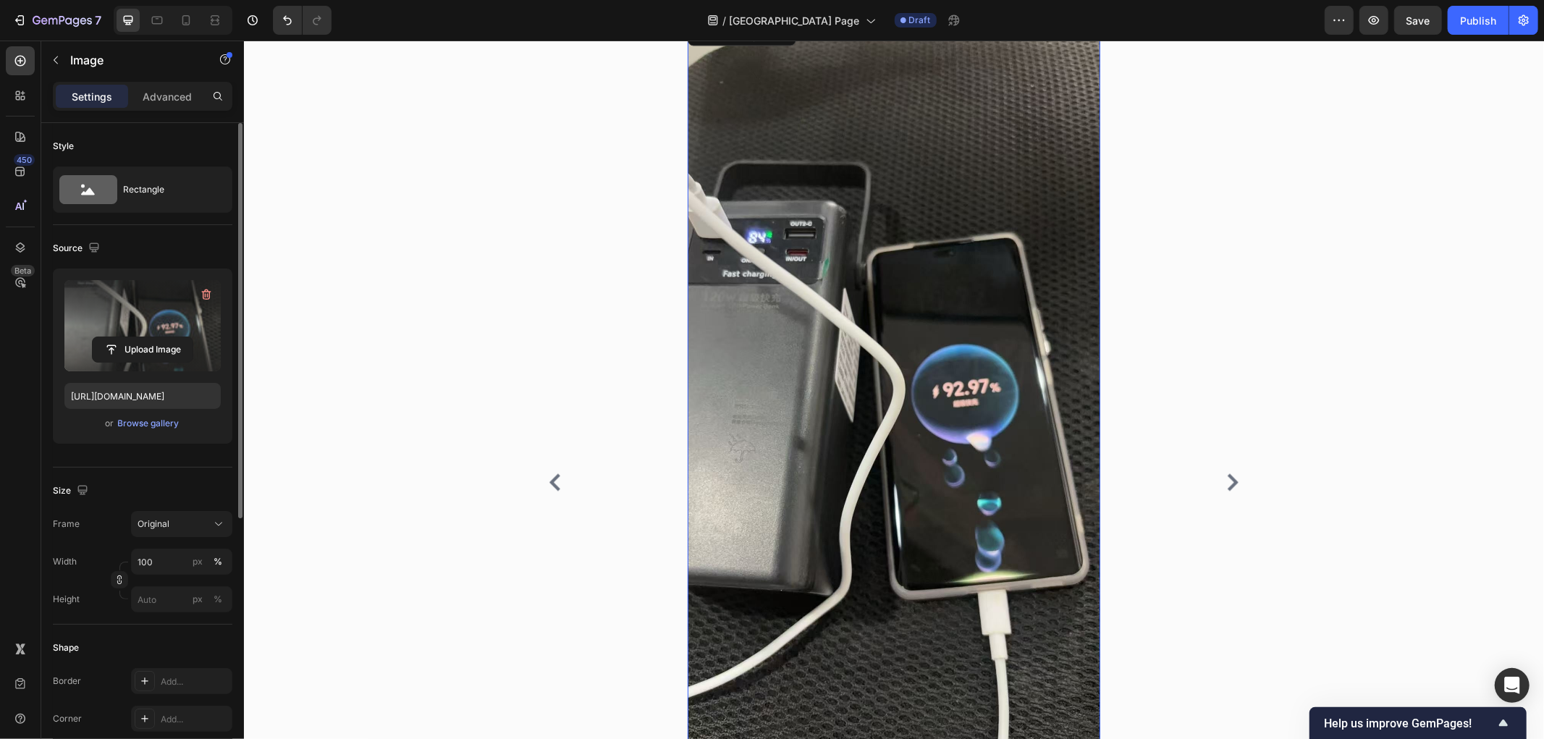
scroll to position [2505, 0]
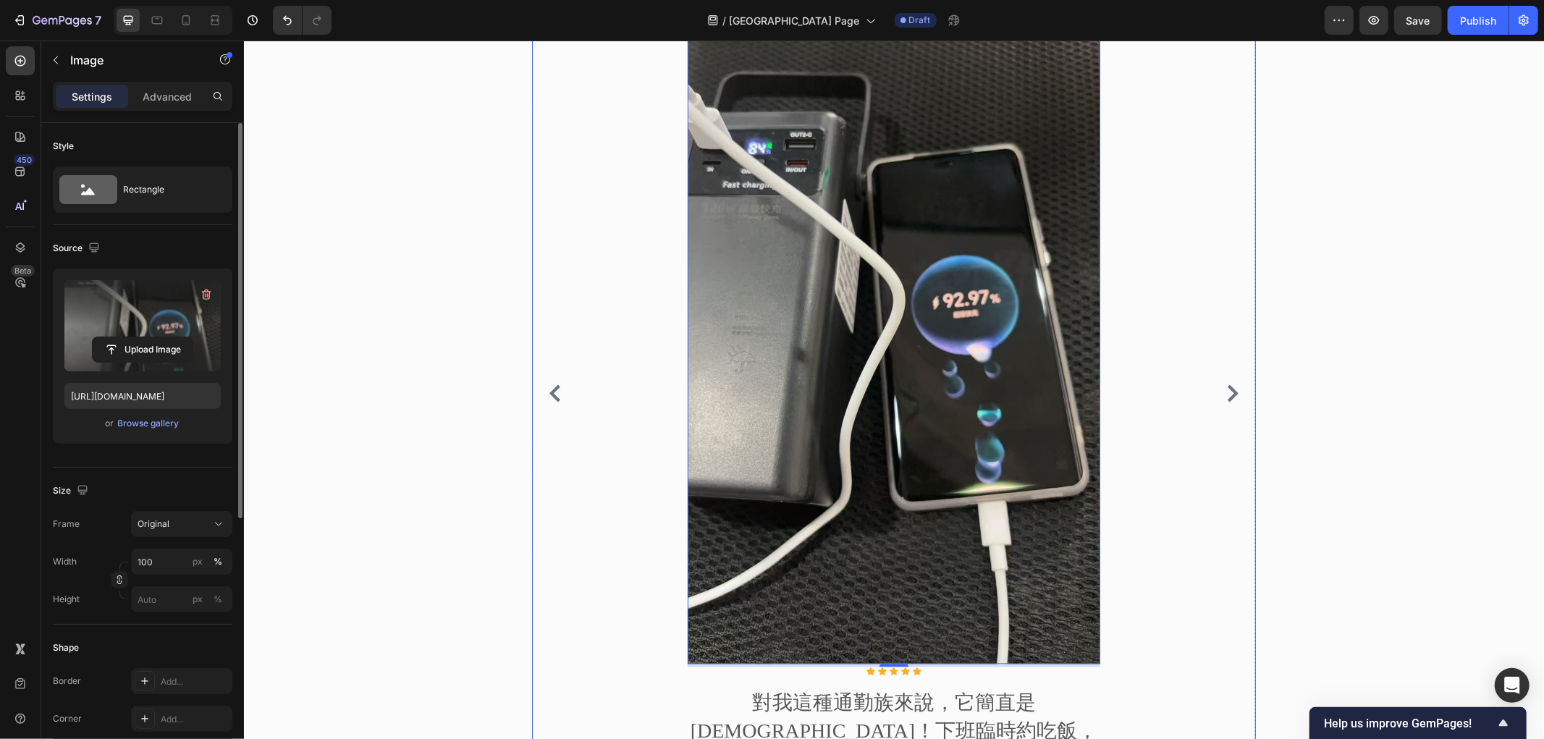
click at [1223, 384] on icon "Carousel Next Arrow" at bounding box center [1231, 392] width 17 height 17
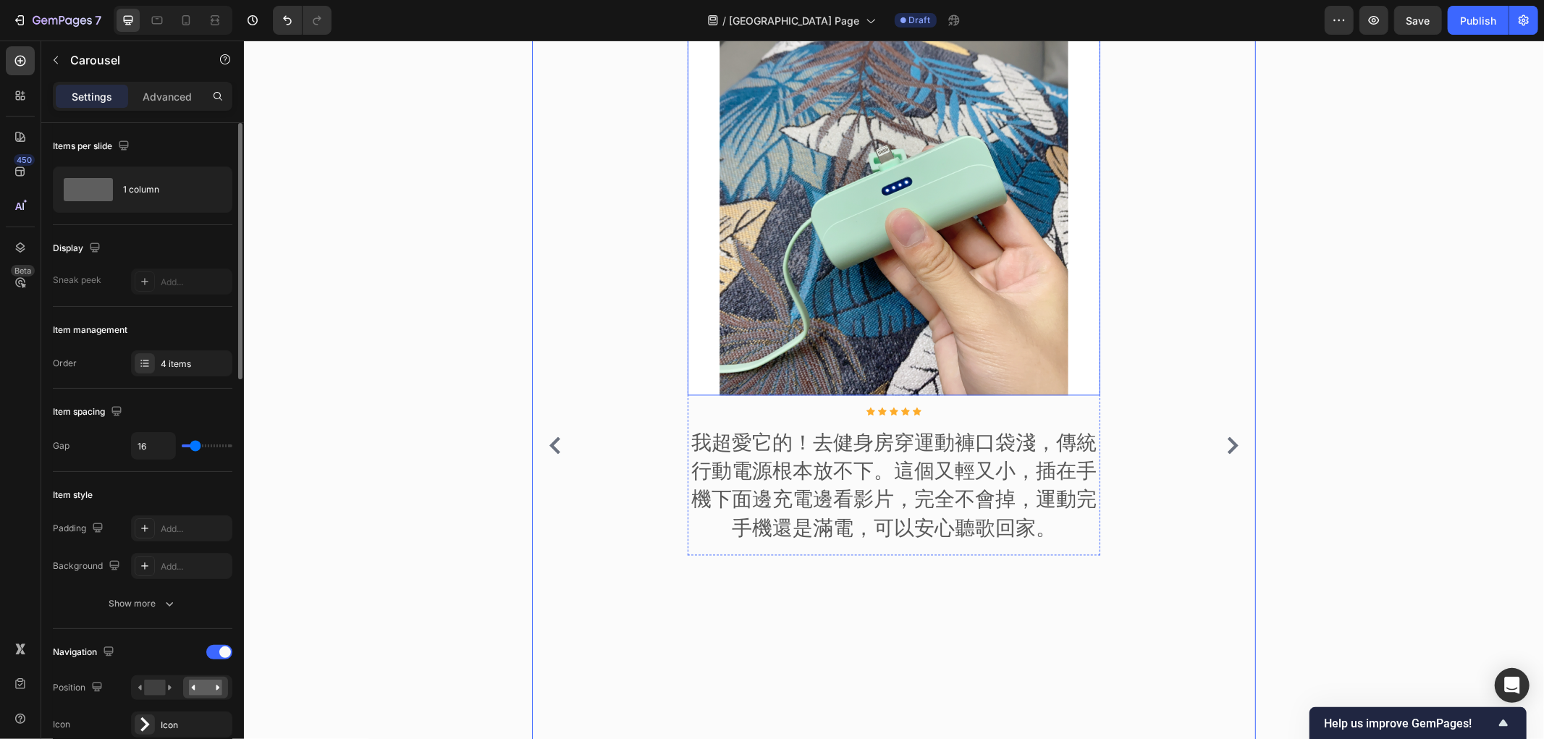
scroll to position [2424, 0]
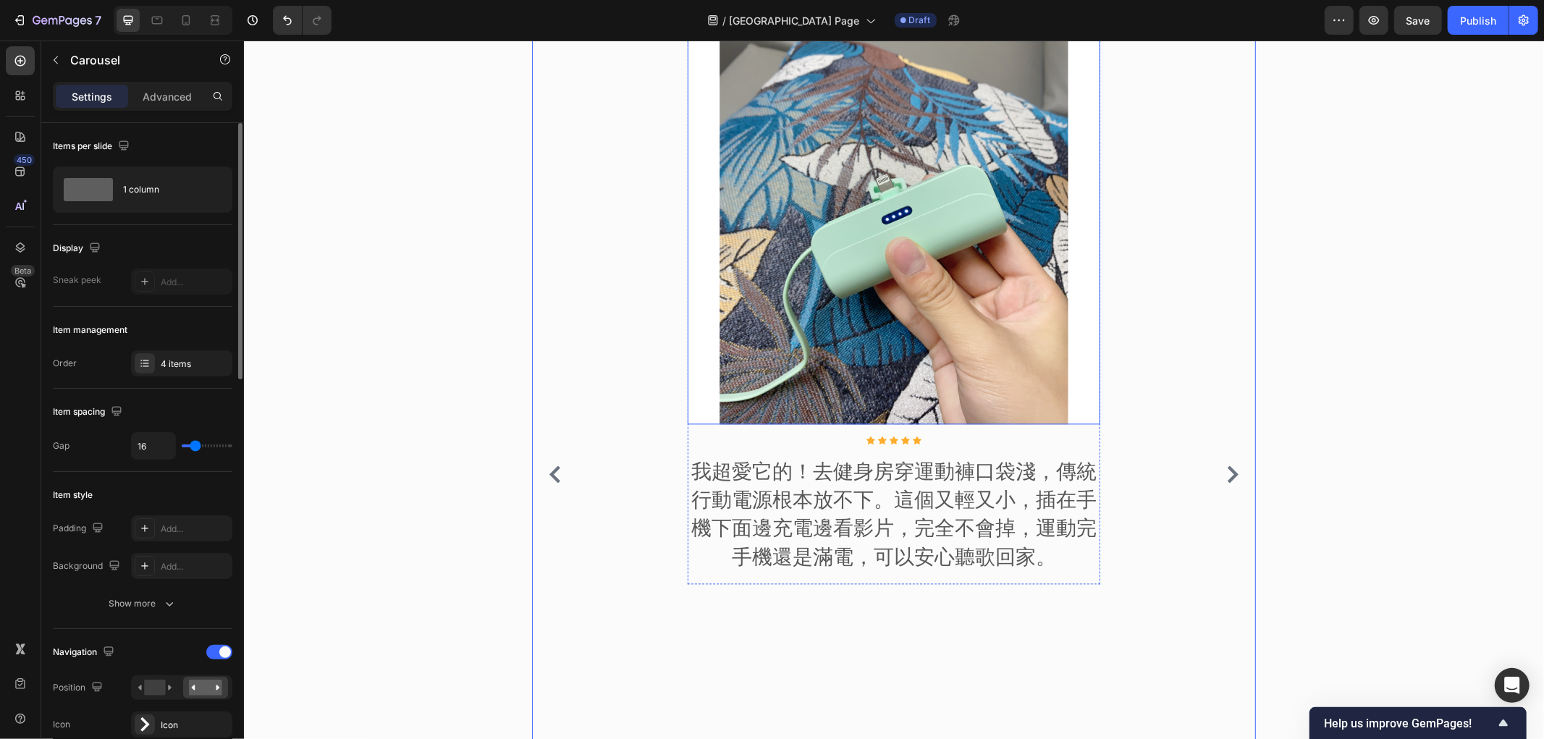
click at [888, 256] on img at bounding box center [893, 217] width 413 height 413
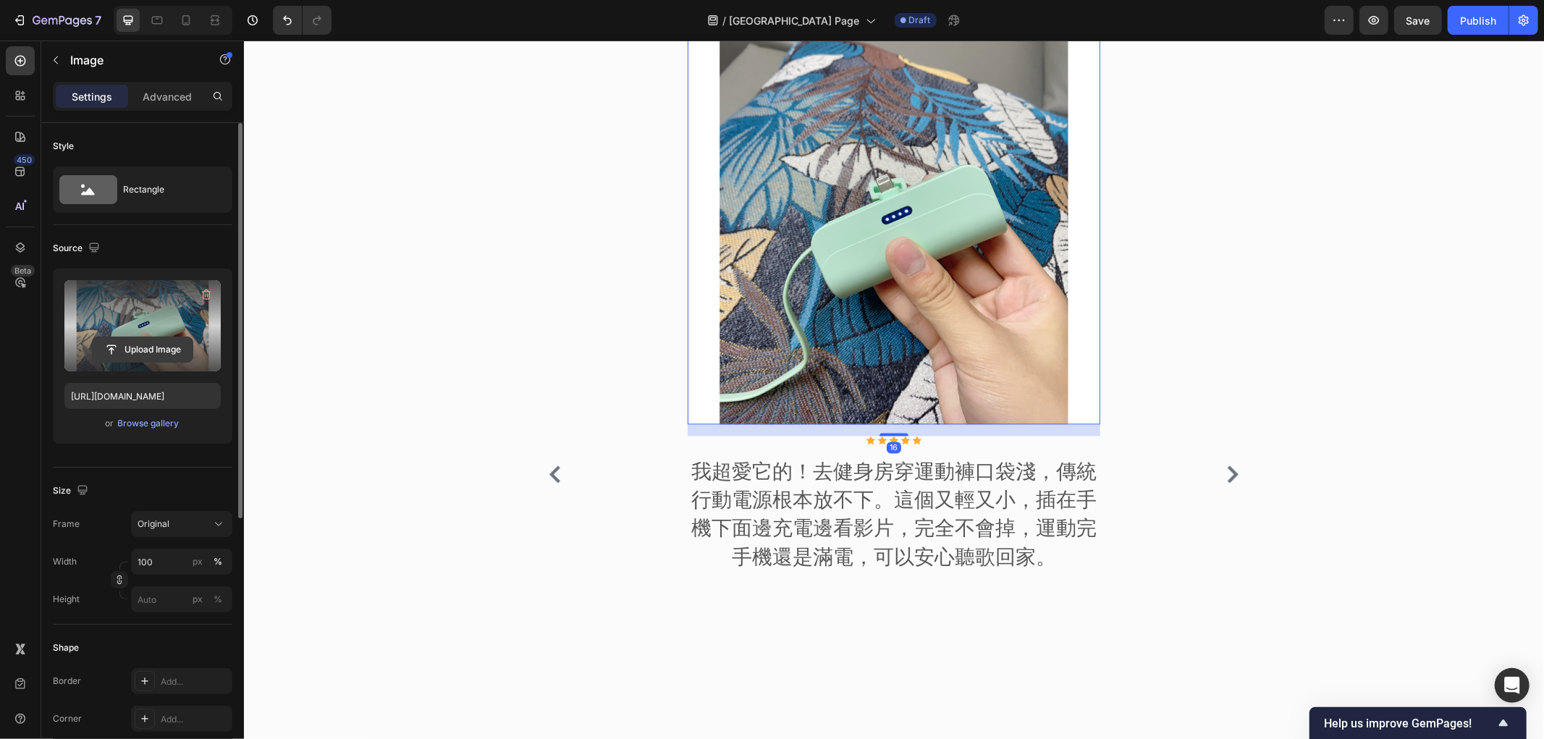
click at [140, 345] on input "file" at bounding box center [143, 349] width 100 height 25
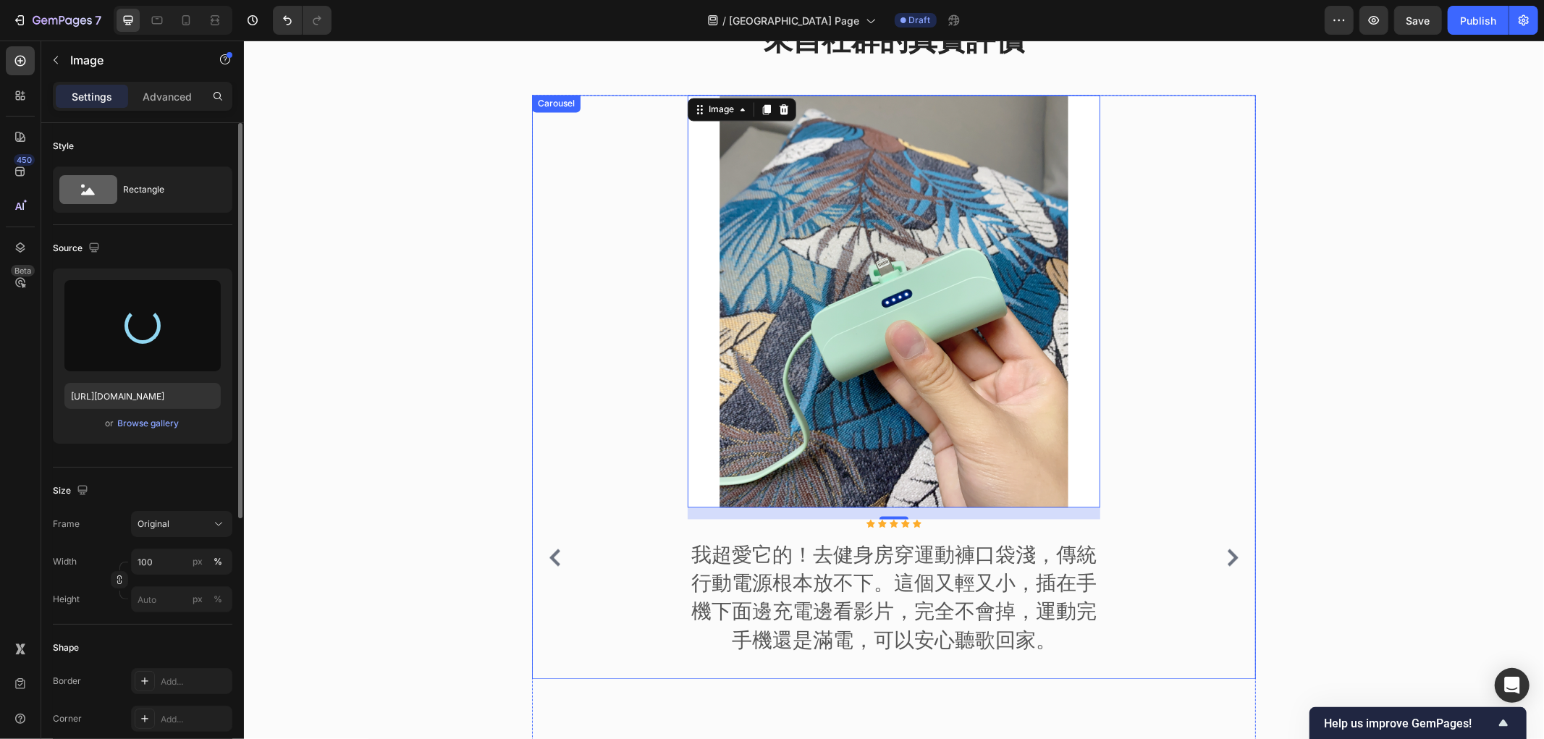
scroll to position [2263, 0]
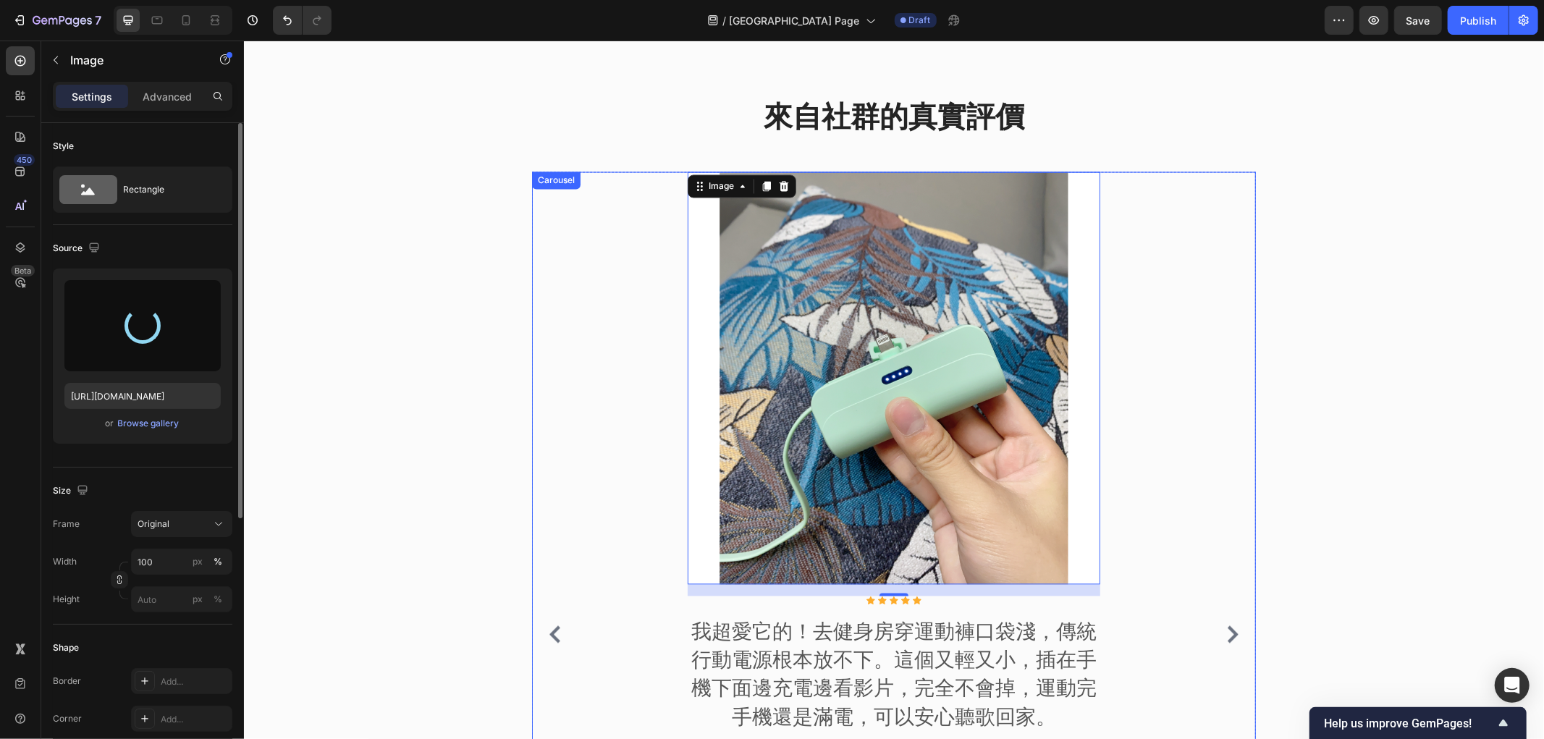
type input "https://cdn.shopify.com/s/files/1/0772/4485/8597/files/gempages_584237370715407…"
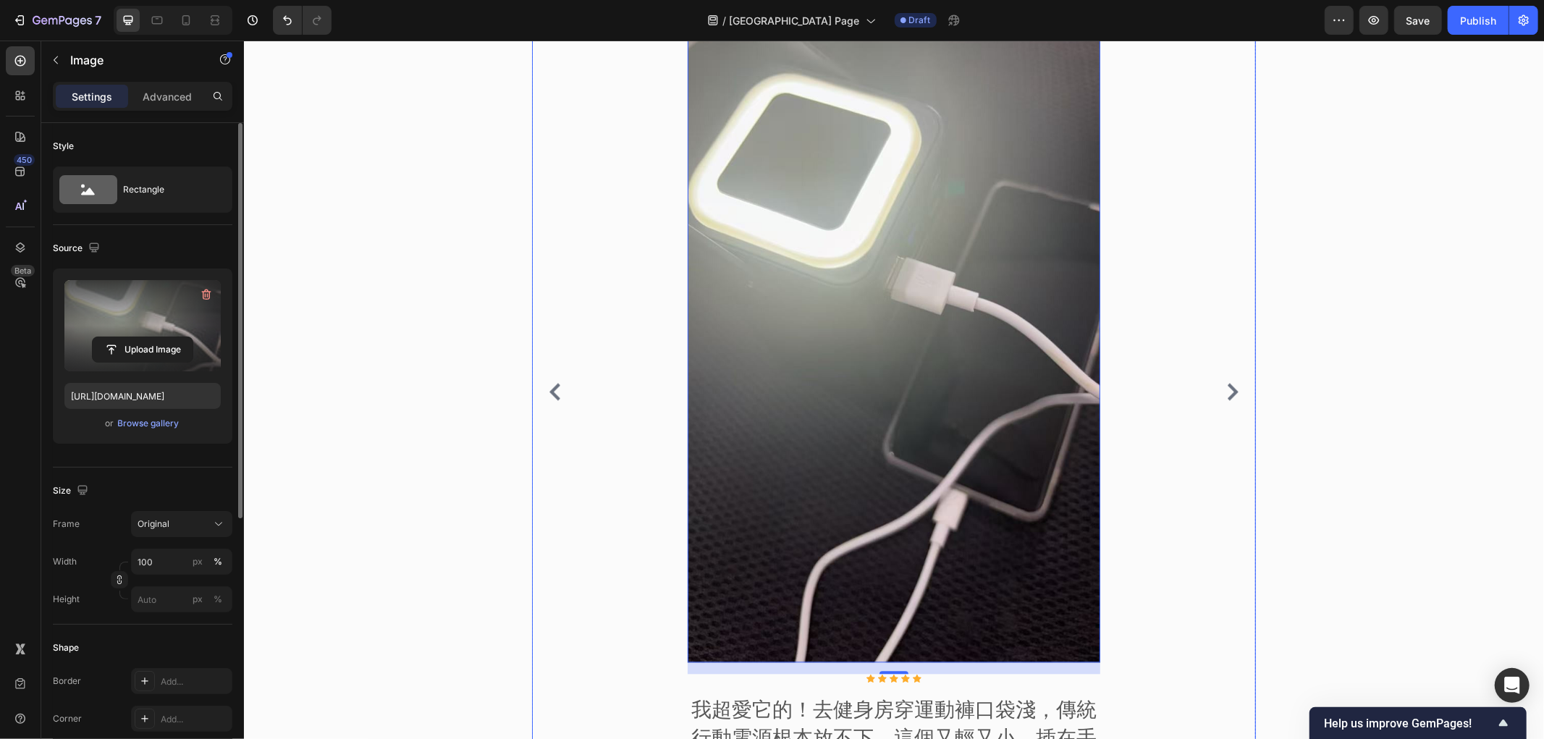
scroll to position [2505, 0]
click at [1227, 384] on icon "Carousel Next Arrow" at bounding box center [1232, 392] width 11 height 17
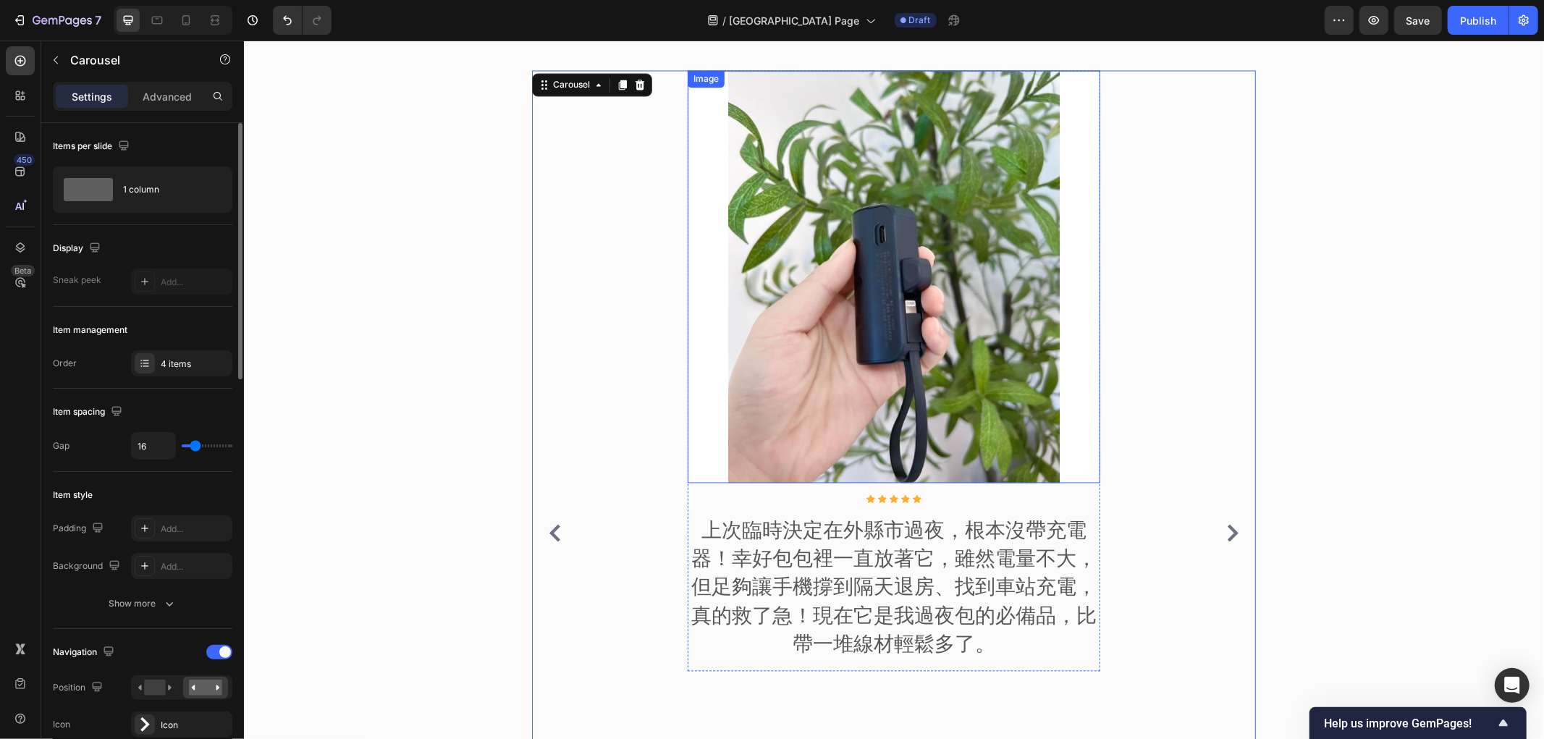
scroll to position [2263, 0]
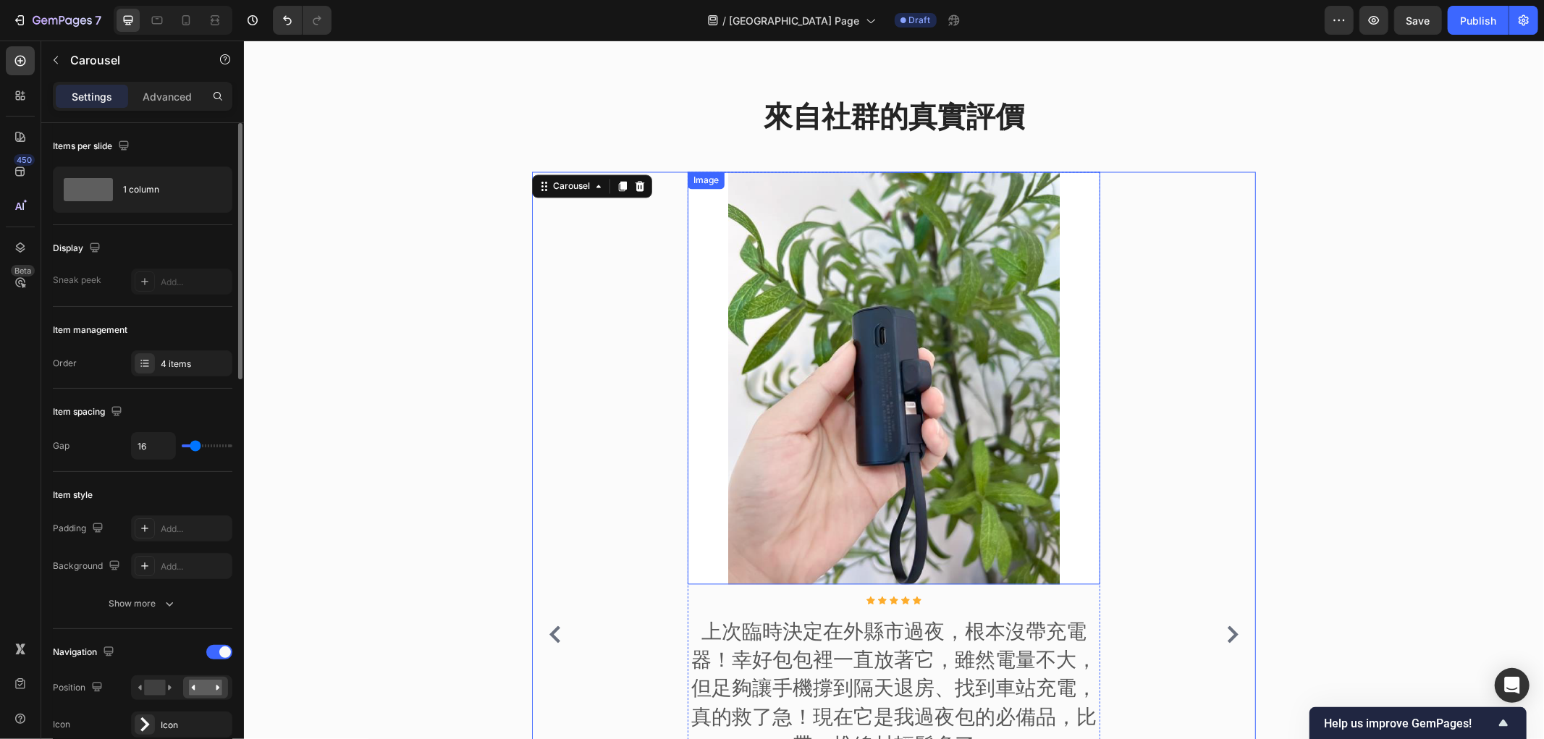
click at [853, 421] on img at bounding box center [893, 378] width 413 height 413
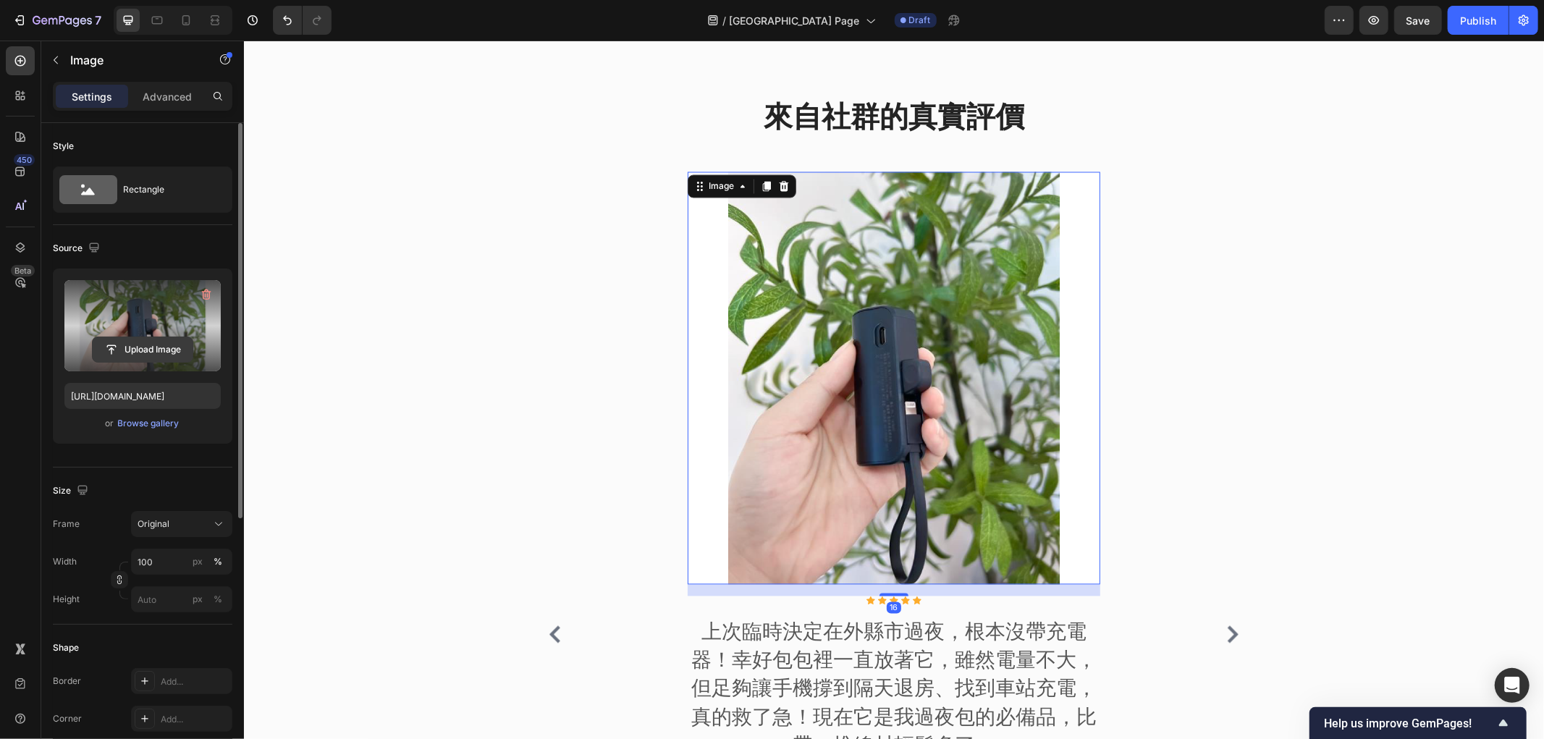
click at [132, 341] on input "file" at bounding box center [143, 349] width 100 height 25
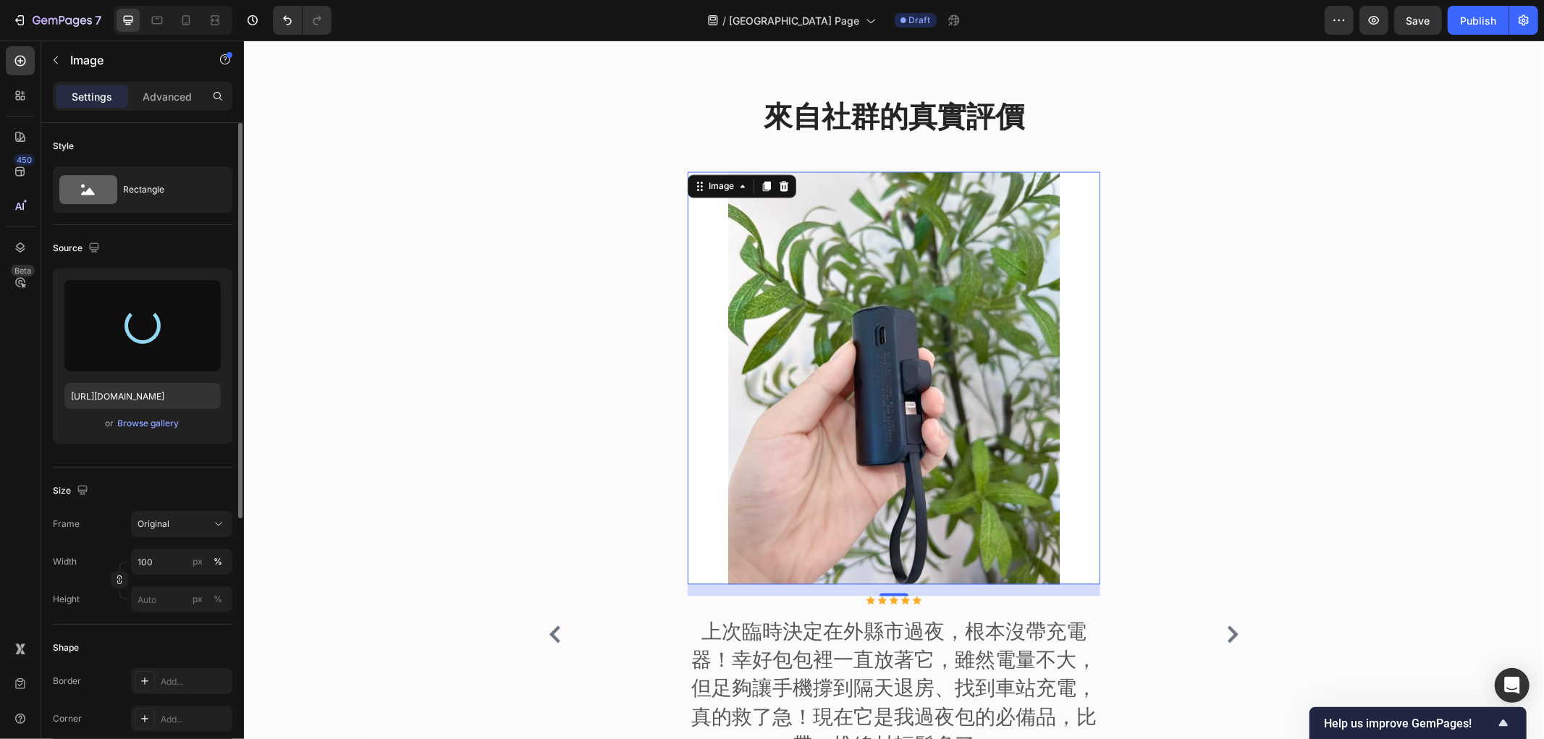
type input "https://cdn.shopify.com/s/files/1/0772/4485/8597/files/gempages_584237370715407…"
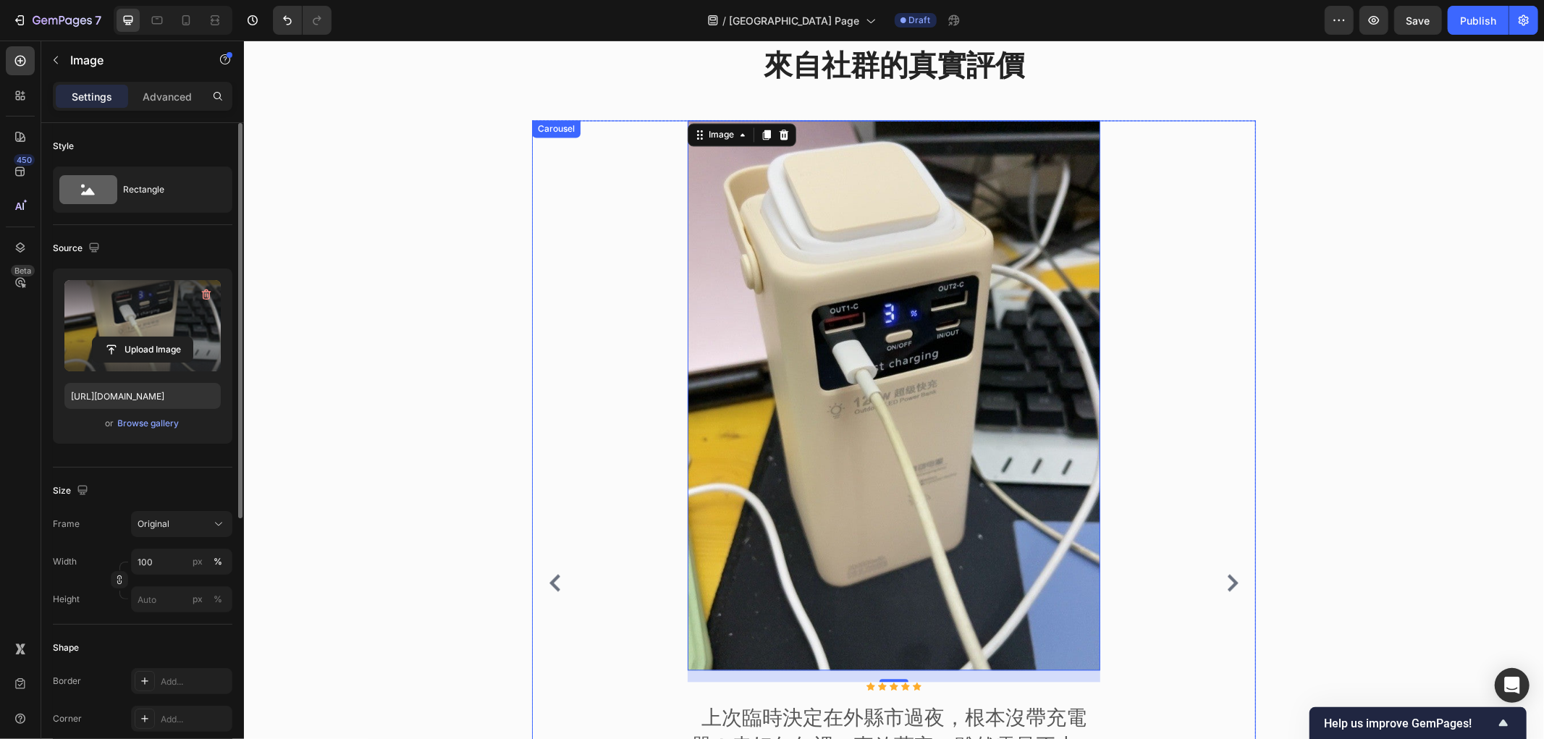
scroll to position [2343, 0]
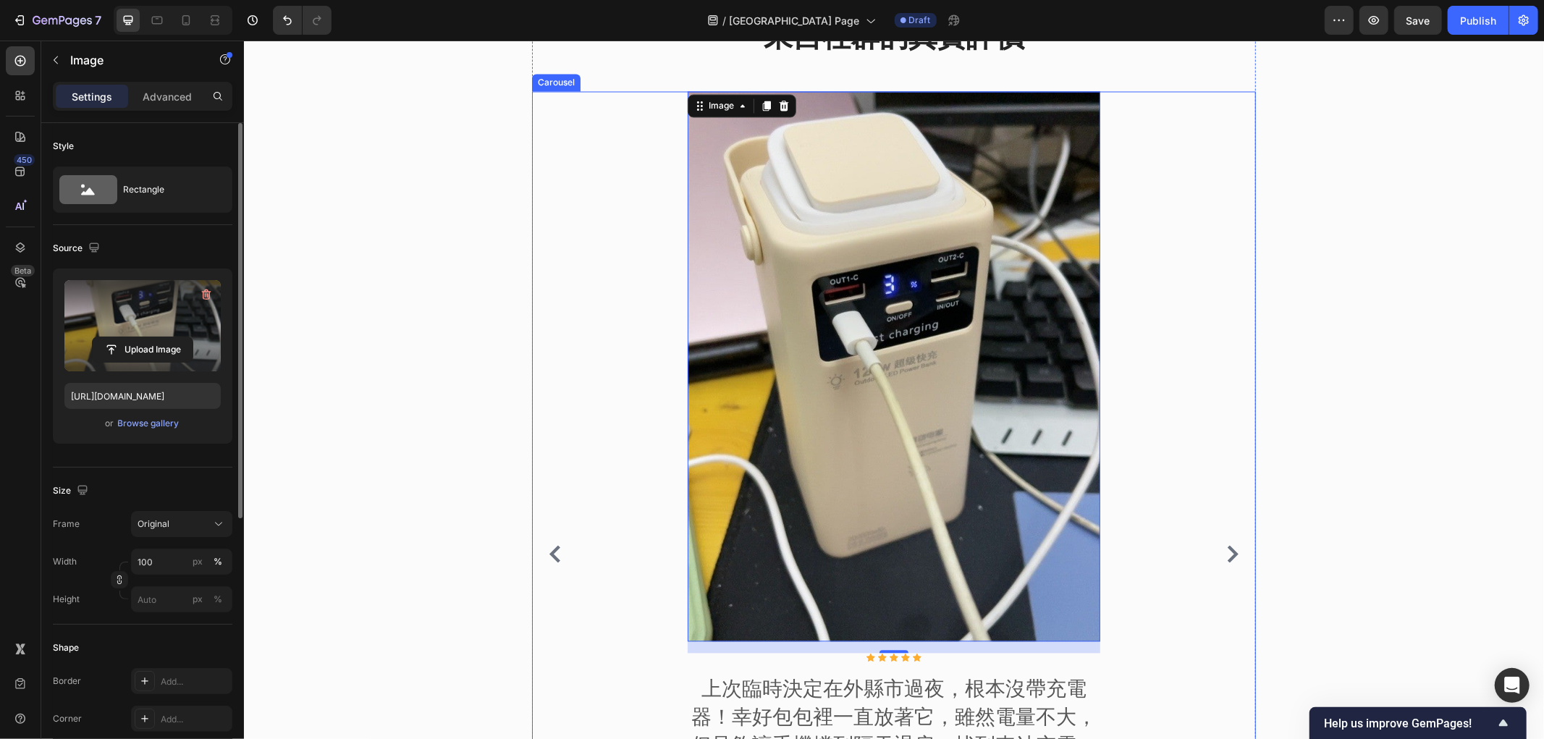
click at [1227, 545] on icon "Carousel Next Arrow" at bounding box center [1232, 553] width 11 height 17
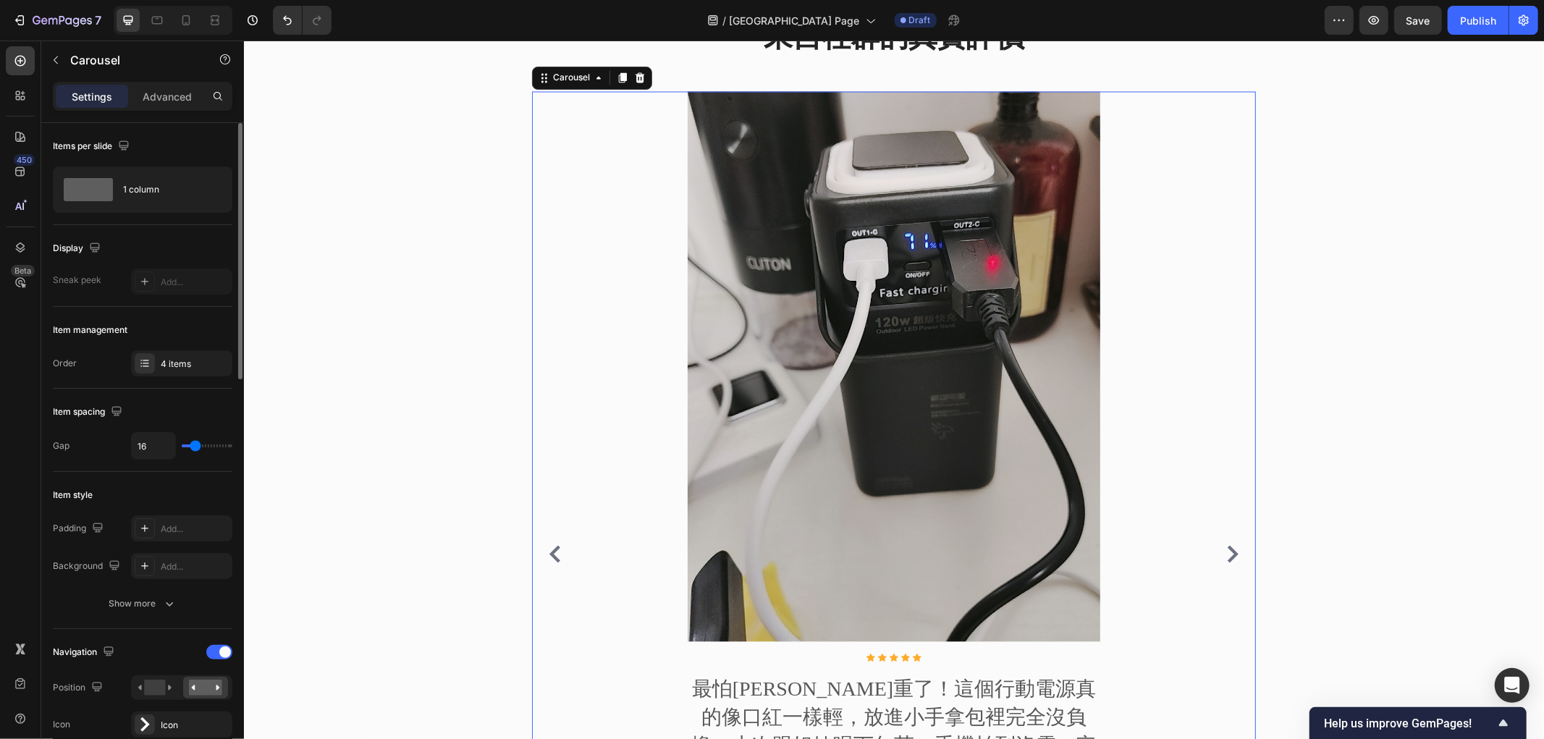
click at [1227, 545] on icon "Carousel Next Arrow" at bounding box center [1232, 553] width 11 height 17
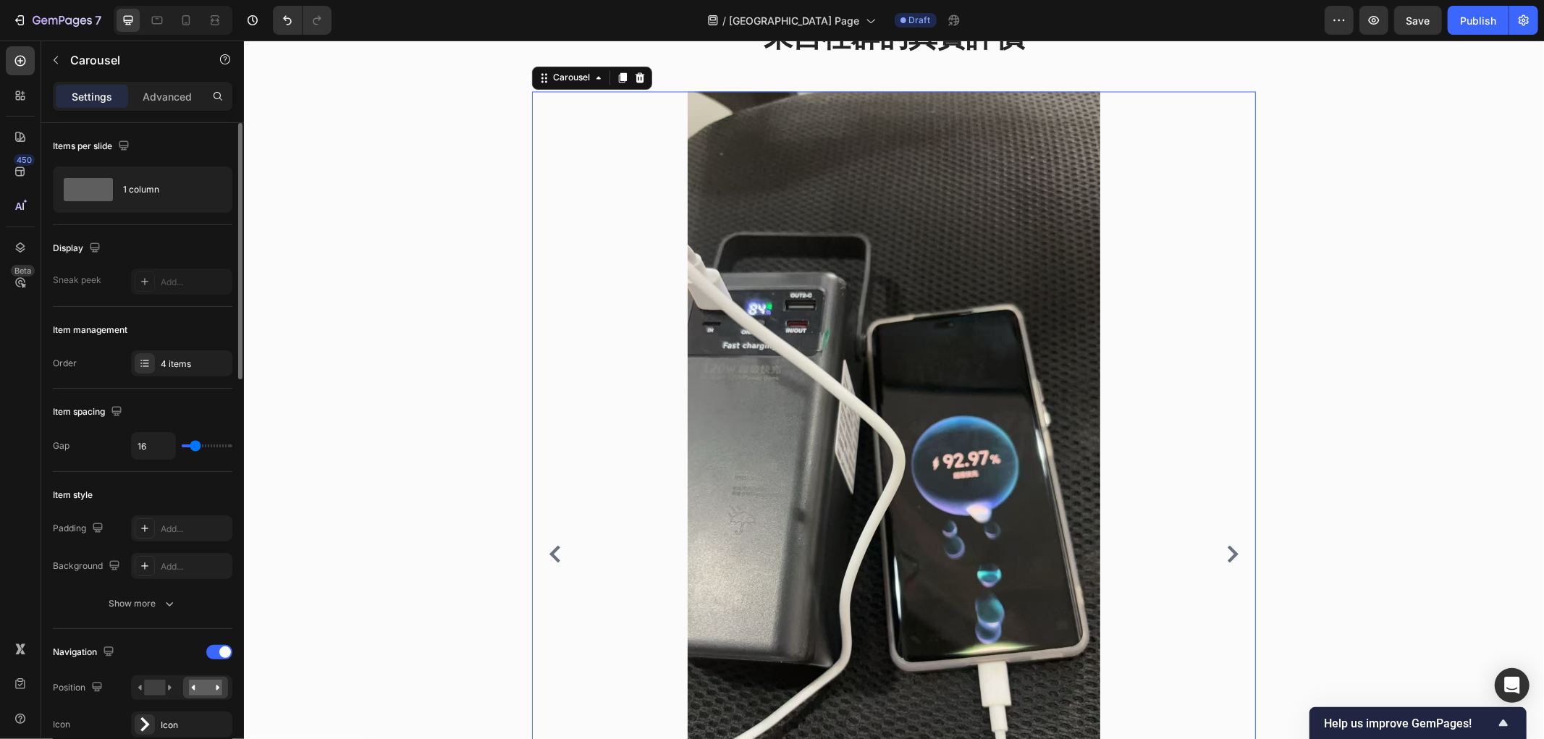
click at [1227, 545] on icon "Carousel Next Arrow" at bounding box center [1232, 553] width 11 height 17
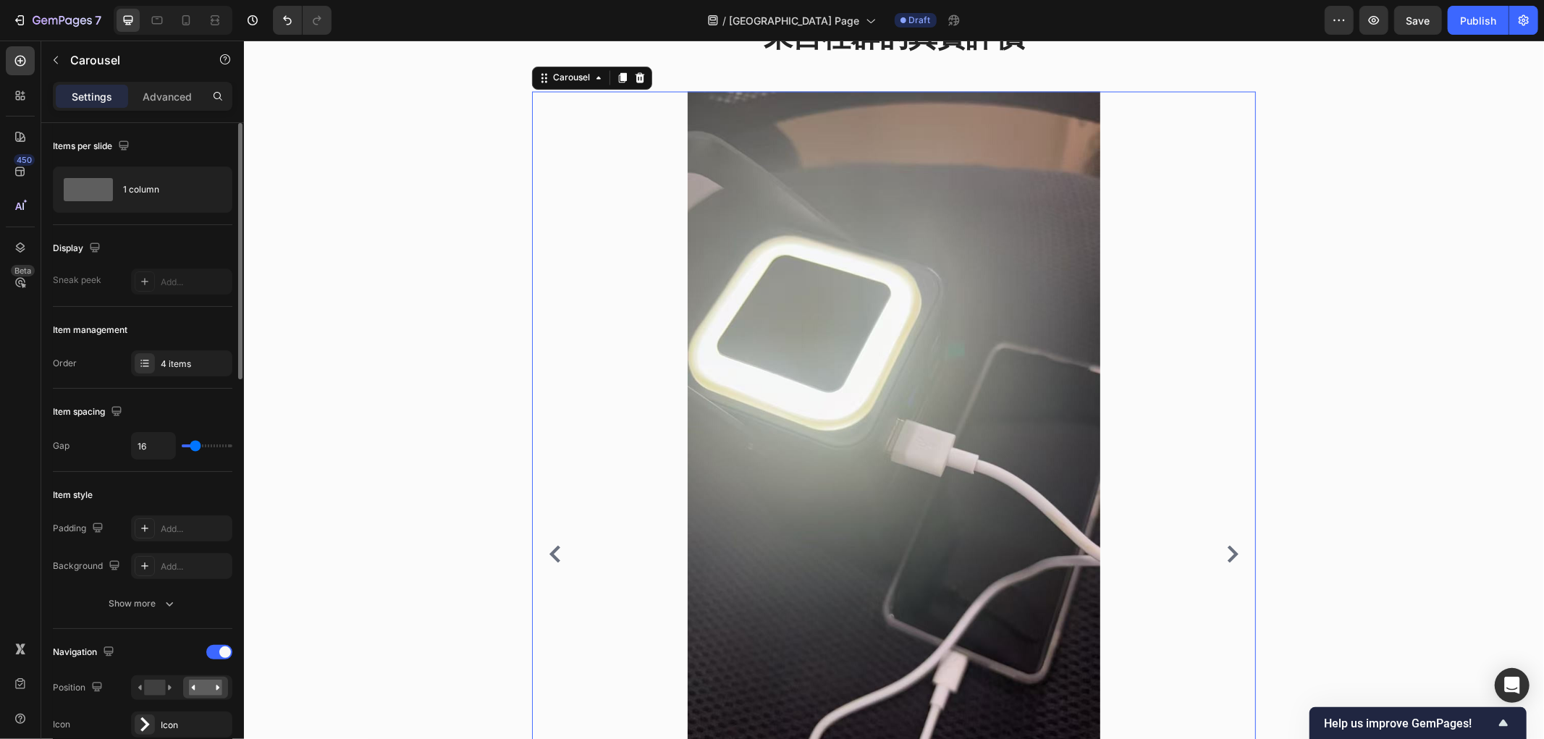
click at [1227, 545] on icon "Carousel Next Arrow" at bounding box center [1232, 553] width 11 height 17
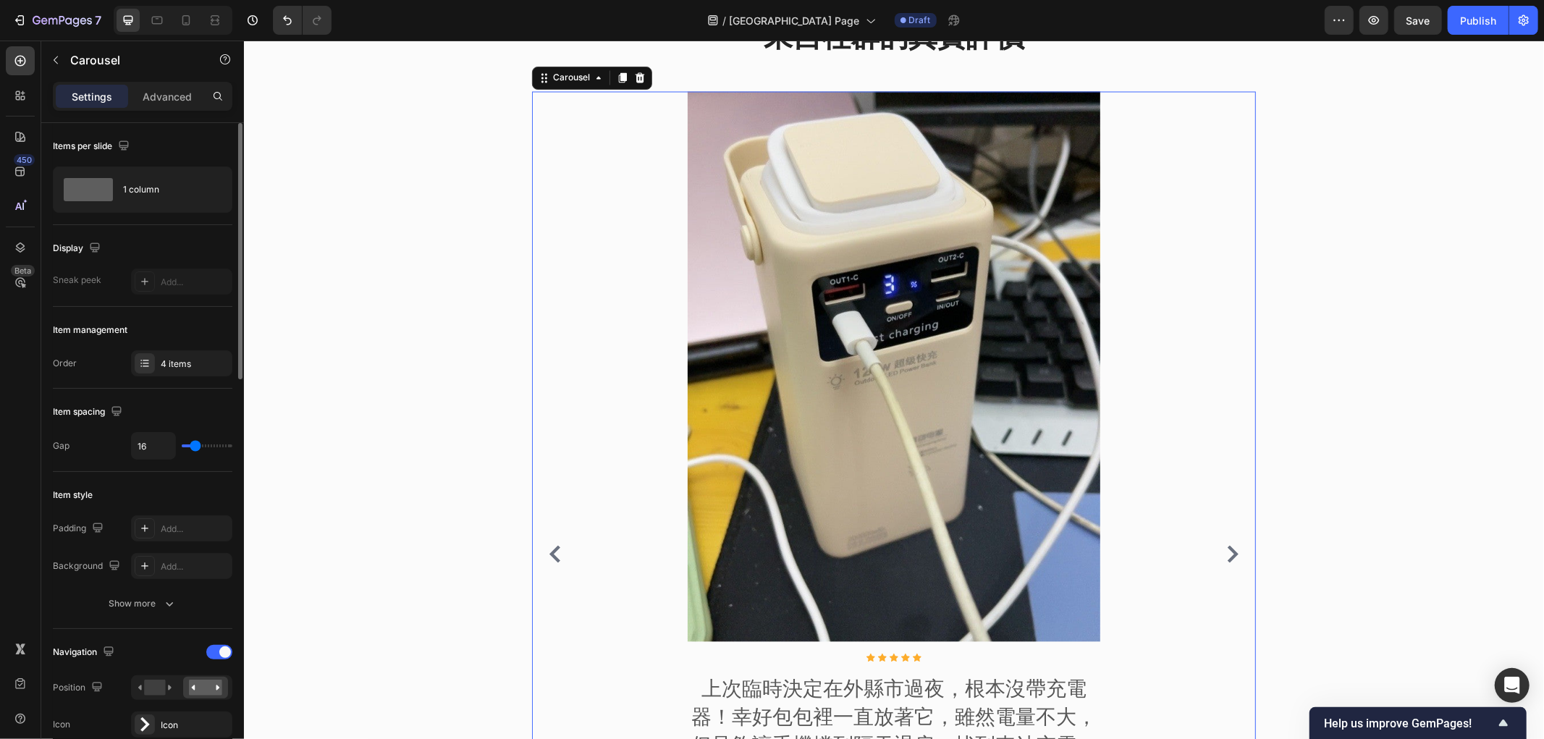
click at [554, 545] on icon "Carousel Back Arrow" at bounding box center [554, 553] width 17 height 17
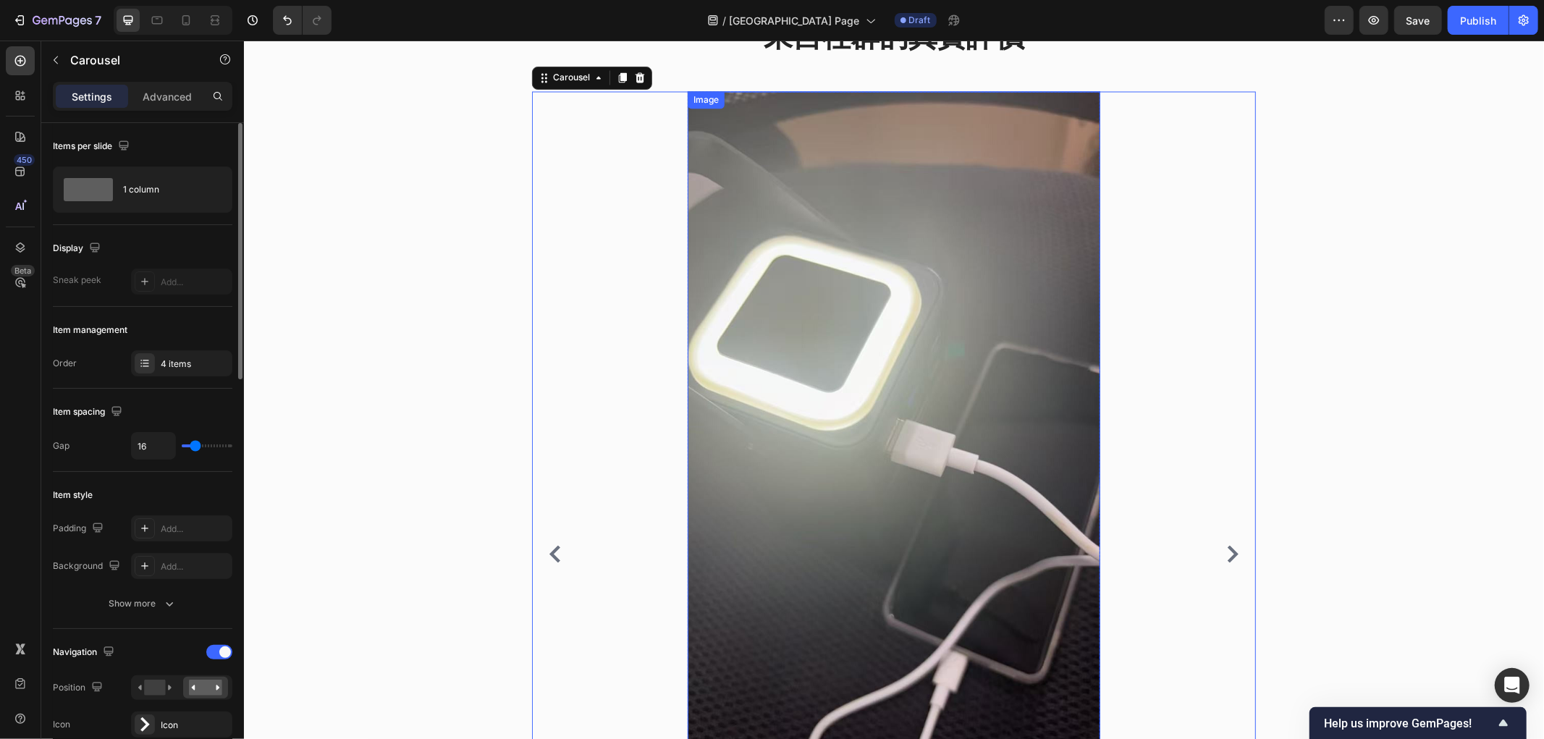
click at [863, 360] on img at bounding box center [893, 457] width 413 height 733
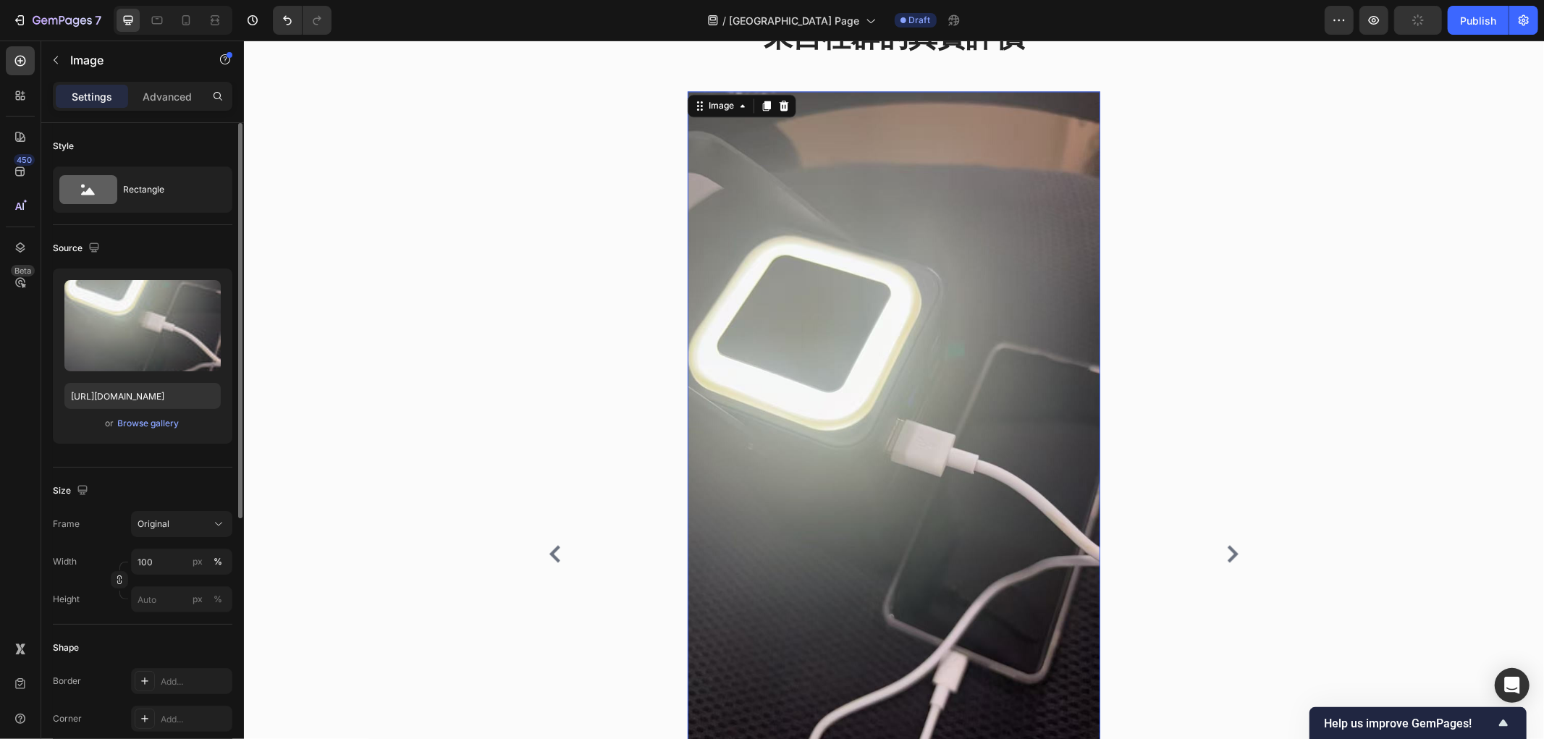
scroll to position [2665, 0]
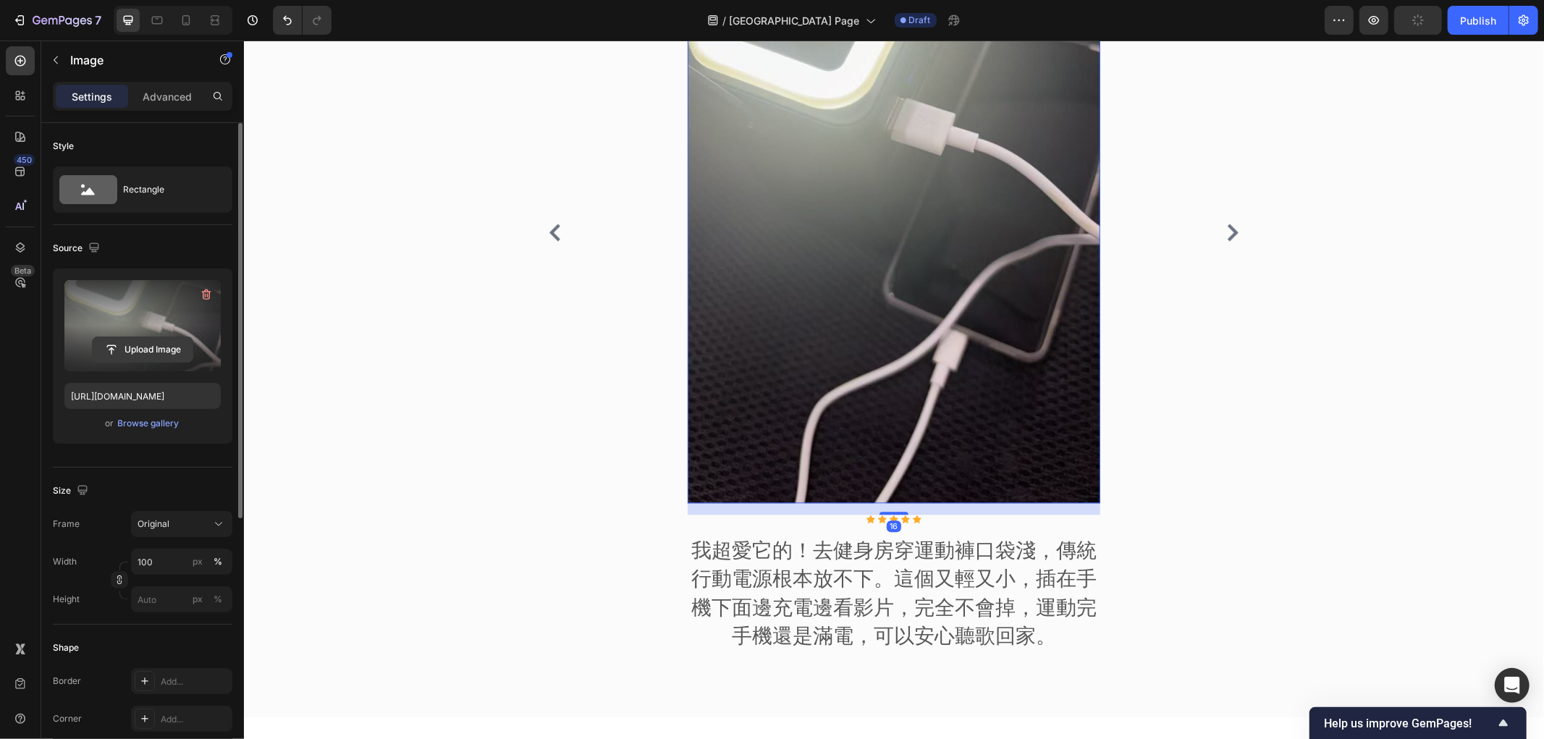
click at [139, 348] on input "file" at bounding box center [143, 349] width 100 height 25
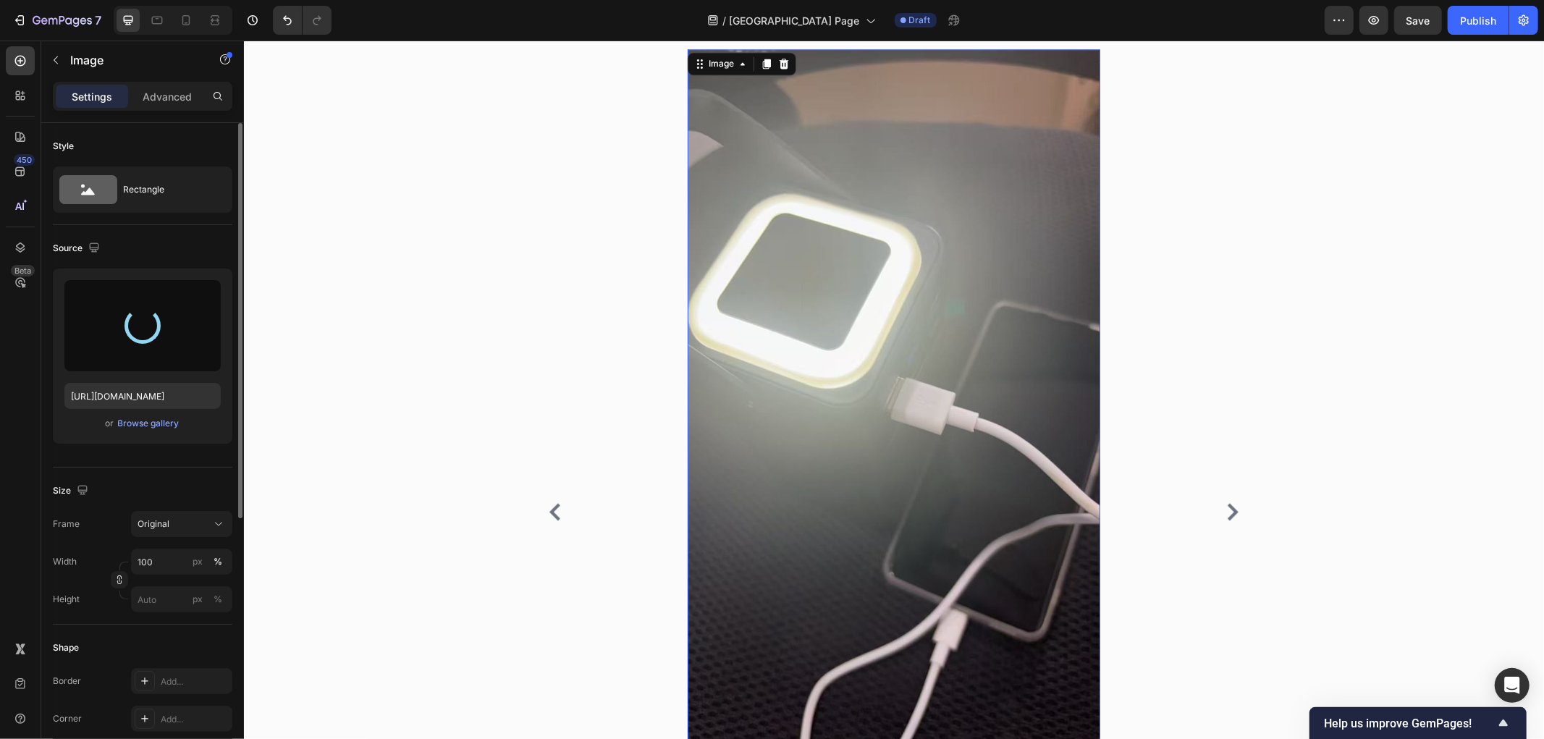
scroll to position [2343, 0]
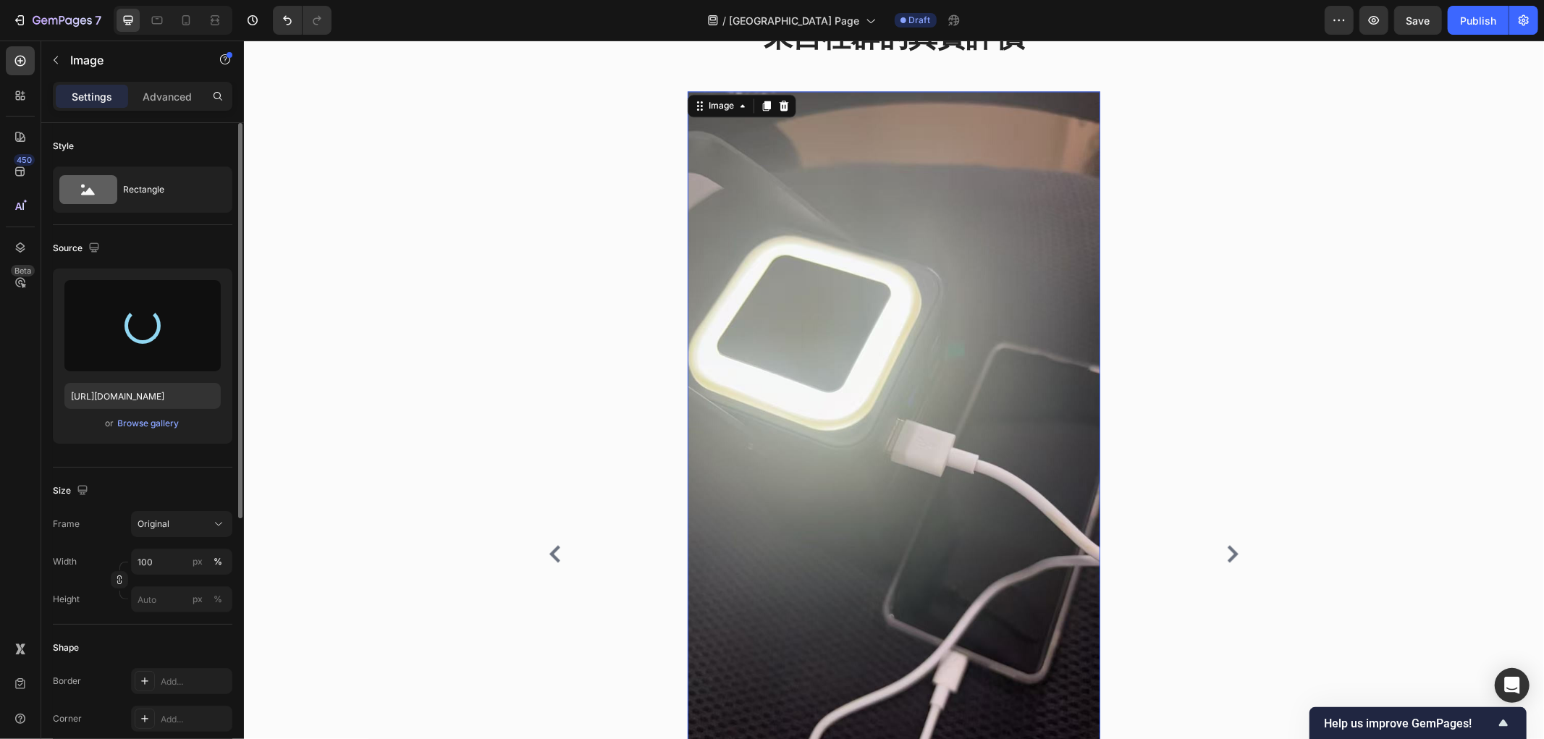
type input "https://cdn.shopify.com/s/files/1/0772/4485/8597/files/gempages_584237370715407…"
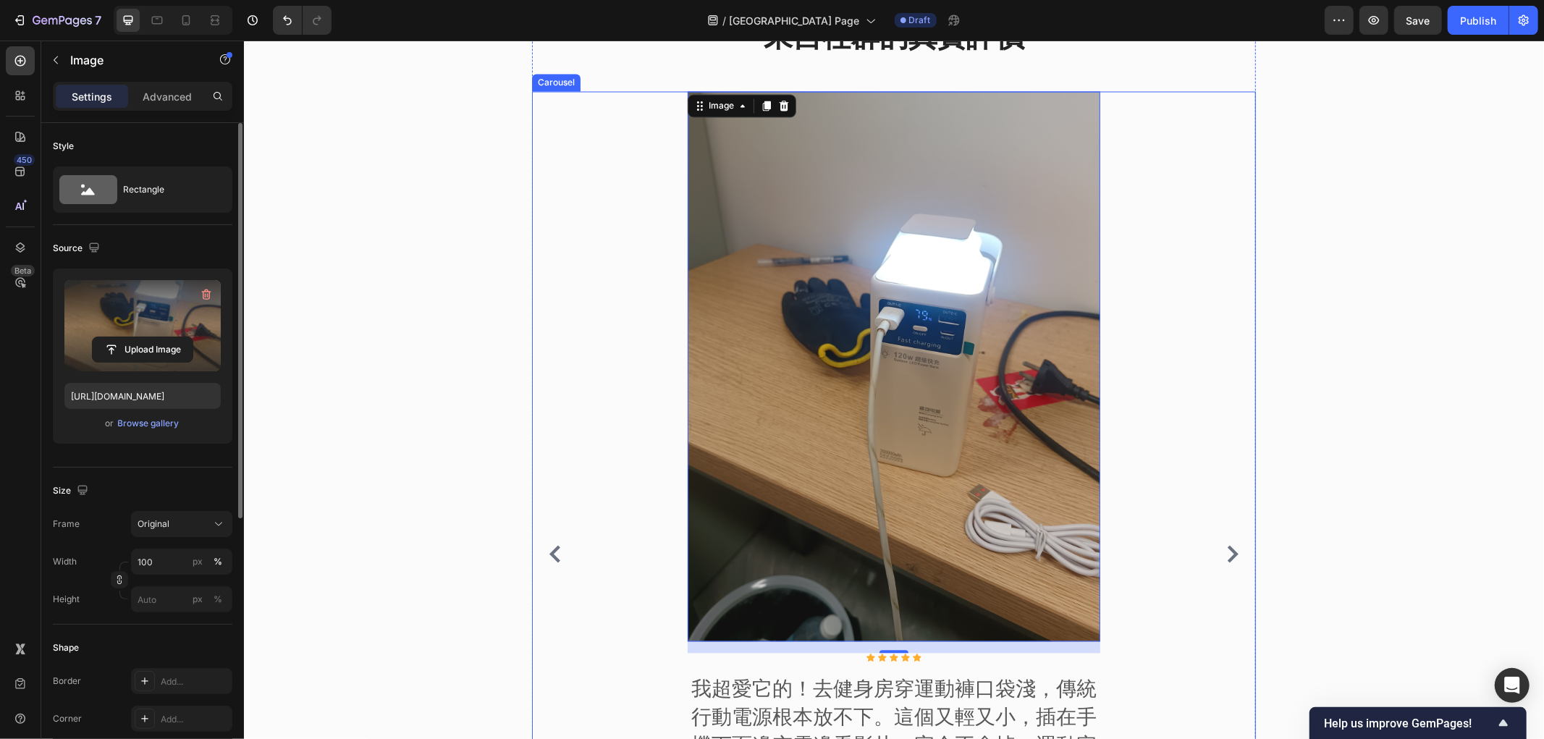
click at [1230, 546] on icon "Carousel Next Arrow" at bounding box center [1231, 553] width 17 height 17
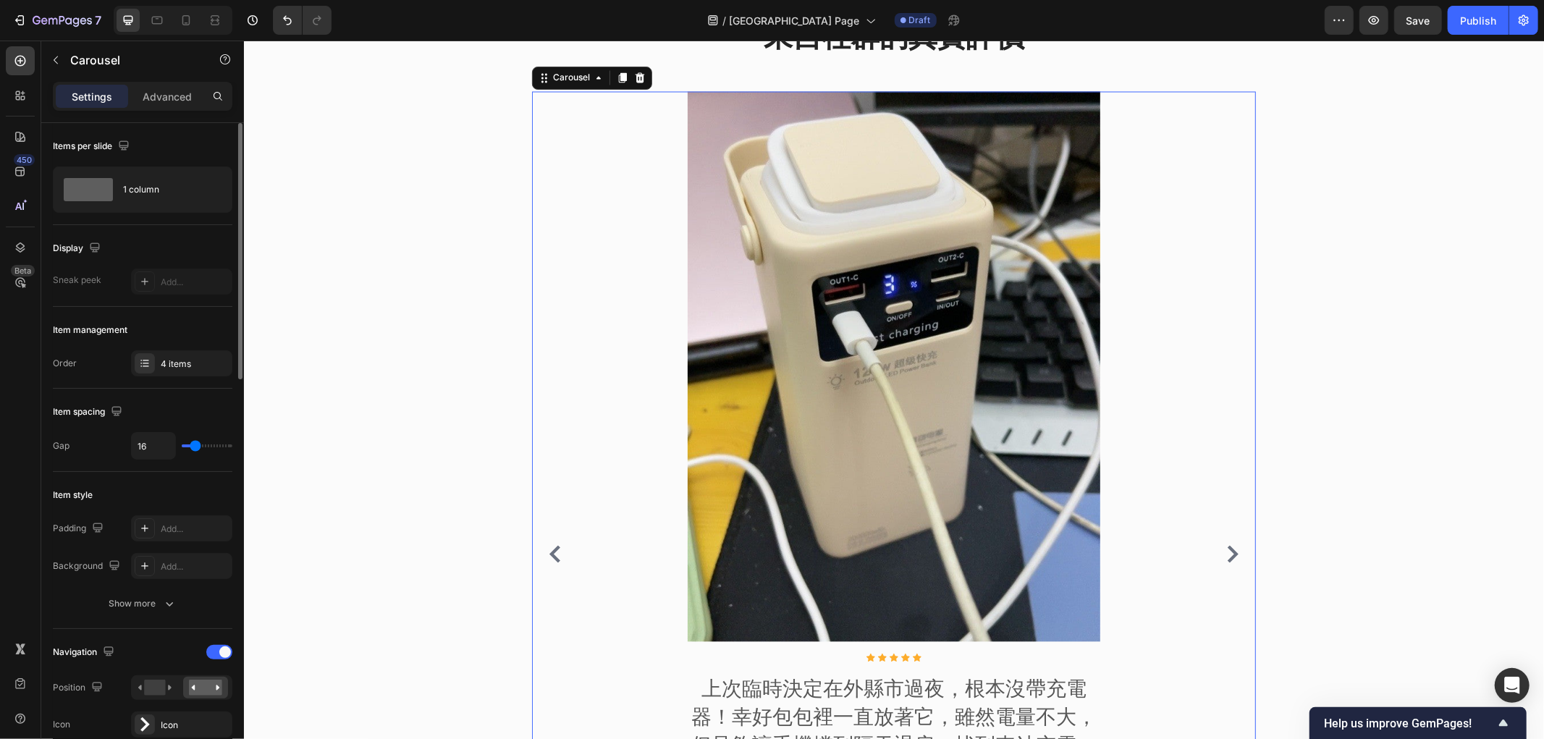
click at [1230, 546] on icon "Carousel Next Arrow" at bounding box center [1231, 553] width 17 height 17
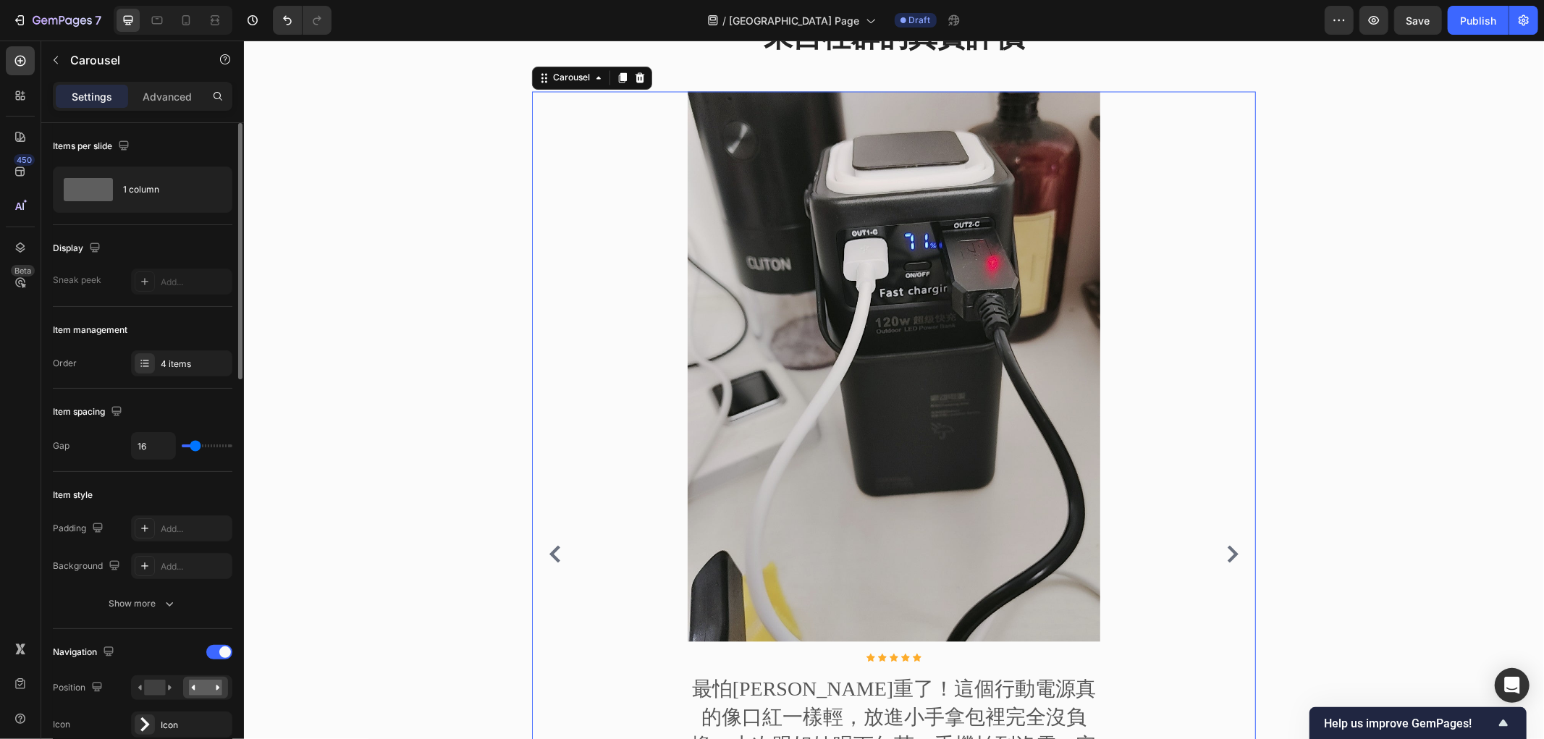
click at [1230, 546] on icon "Carousel Next Arrow" at bounding box center [1231, 553] width 17 height 17
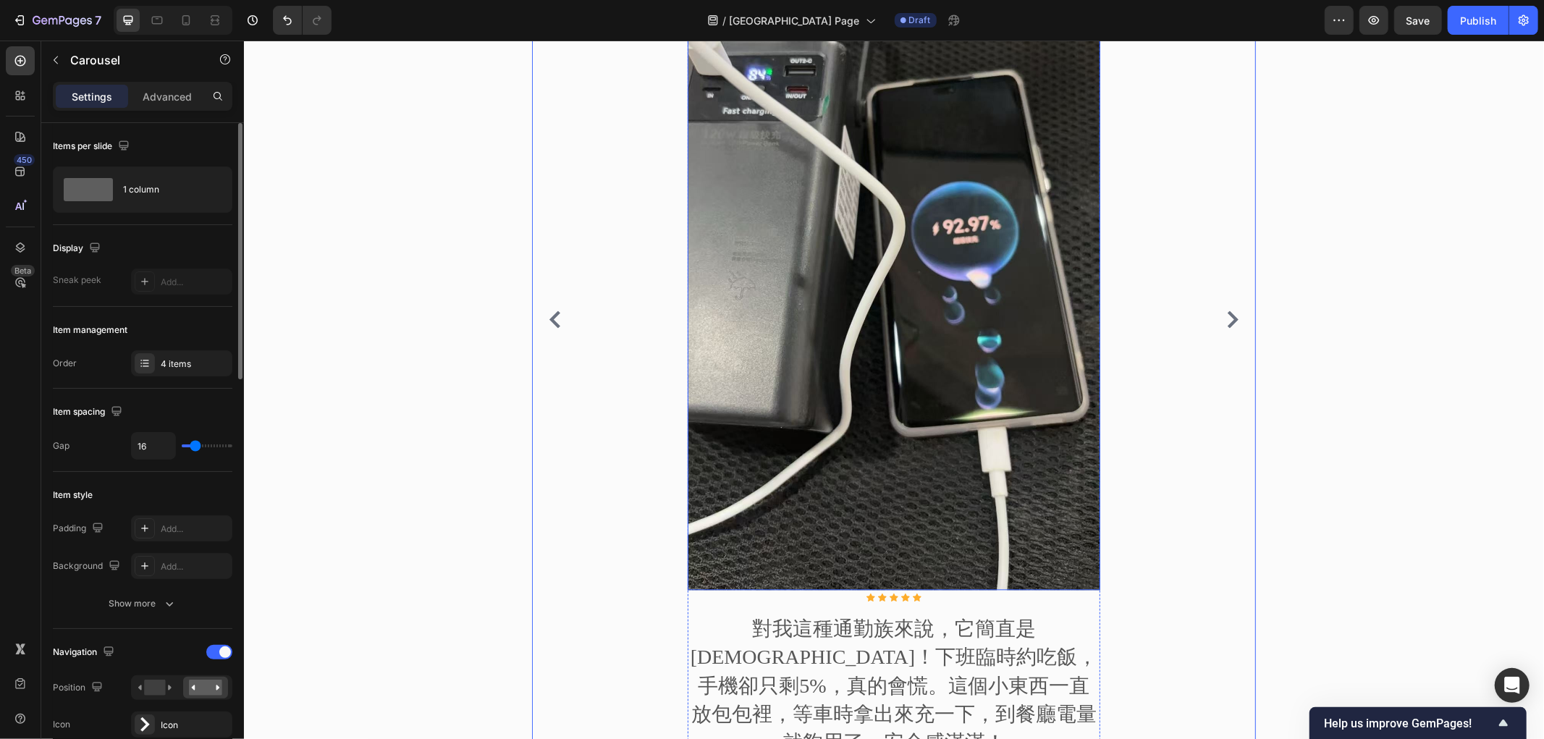
scroll to position [2424, 0]
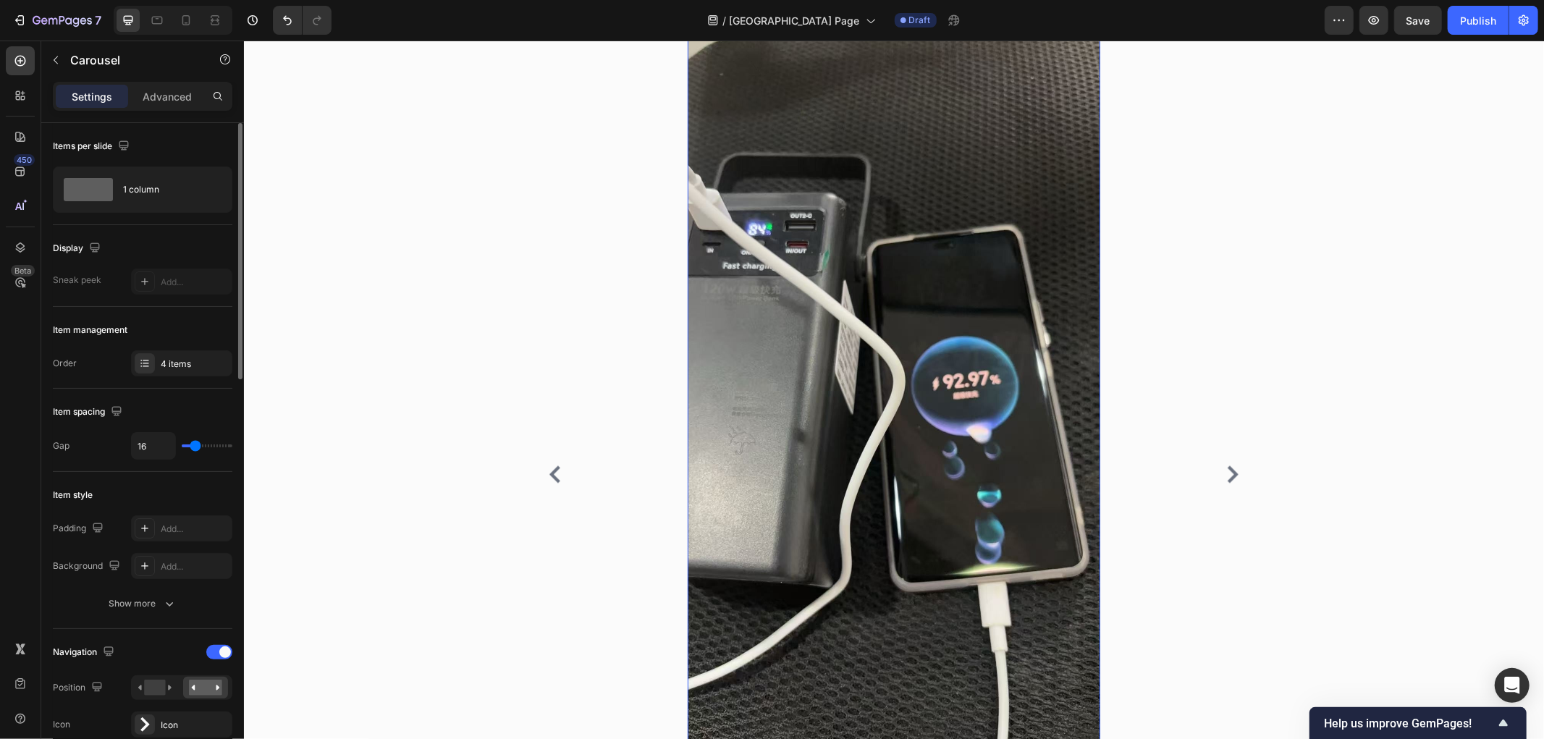
click at [861, 280] on img at bounding box center [893, 377] width 413 height 733
click at [546, 465] on icon "Carousel Back Arrow" at bounding box center [554, 473] width 17 height 17
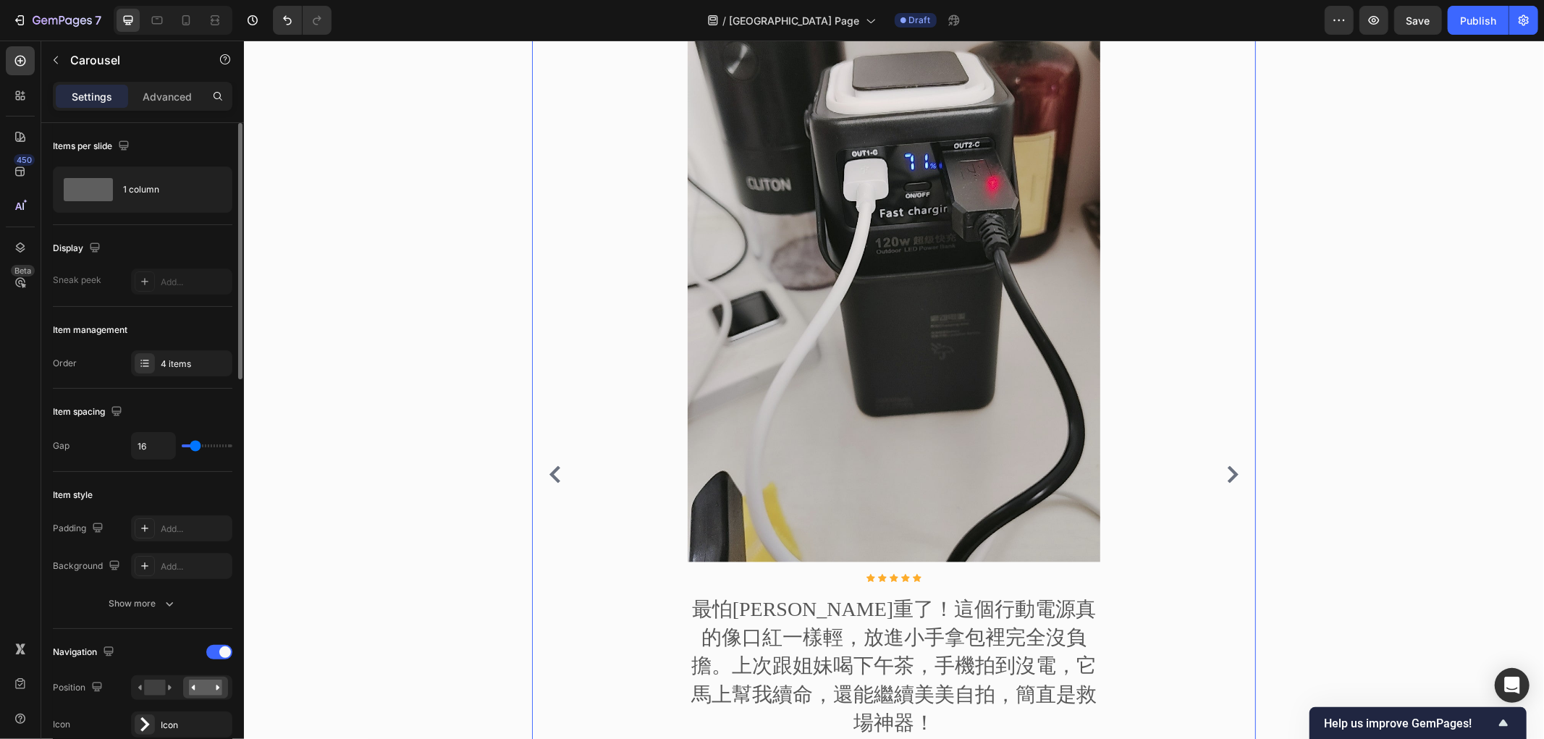
click at [546, 465] on icon "Carousel Back Arrow" at bounding box center [554, 473] width 17 height 17
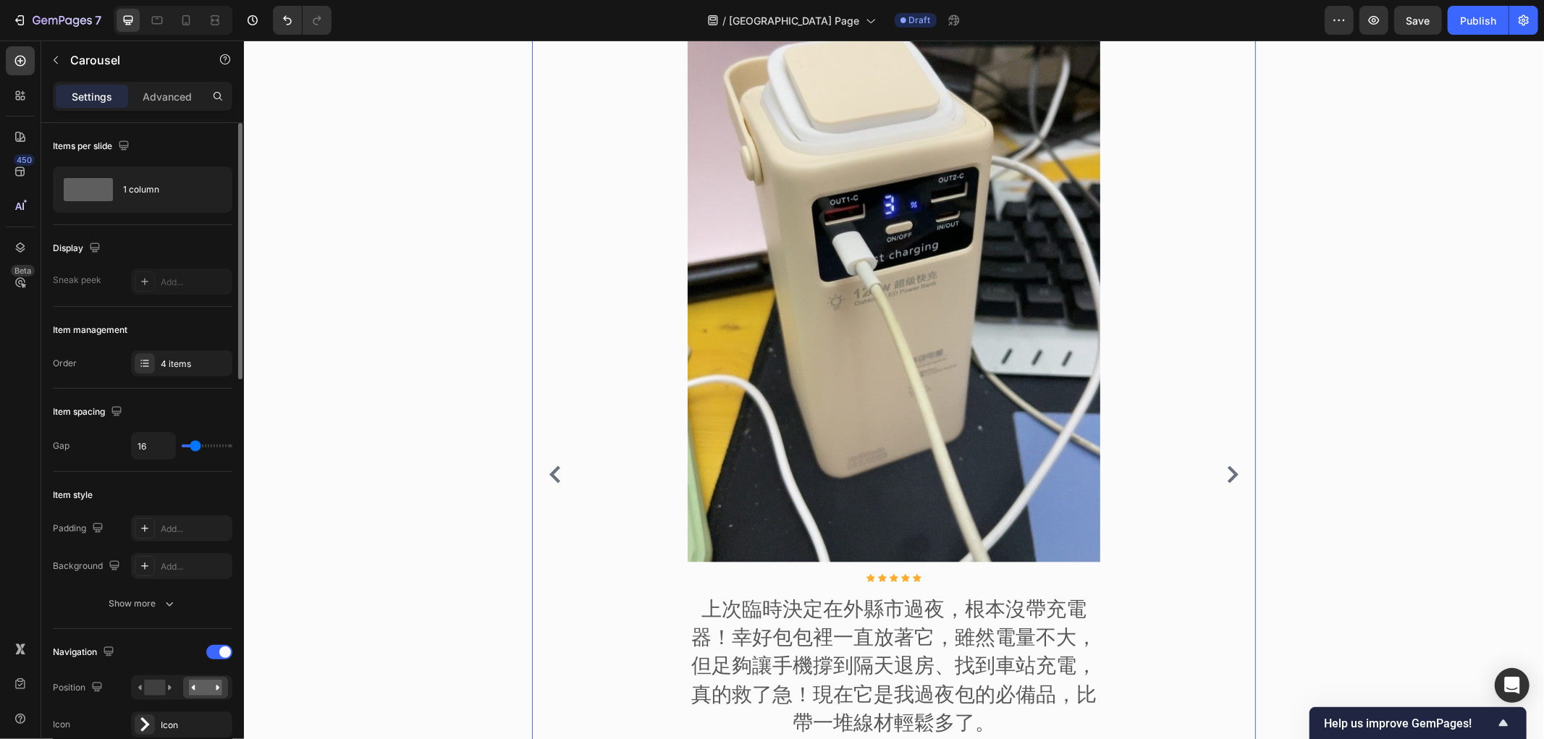
click at [546, 465] on icon "Carousel Back Arrow" at bounding box center [554, 473] width 17 height 17
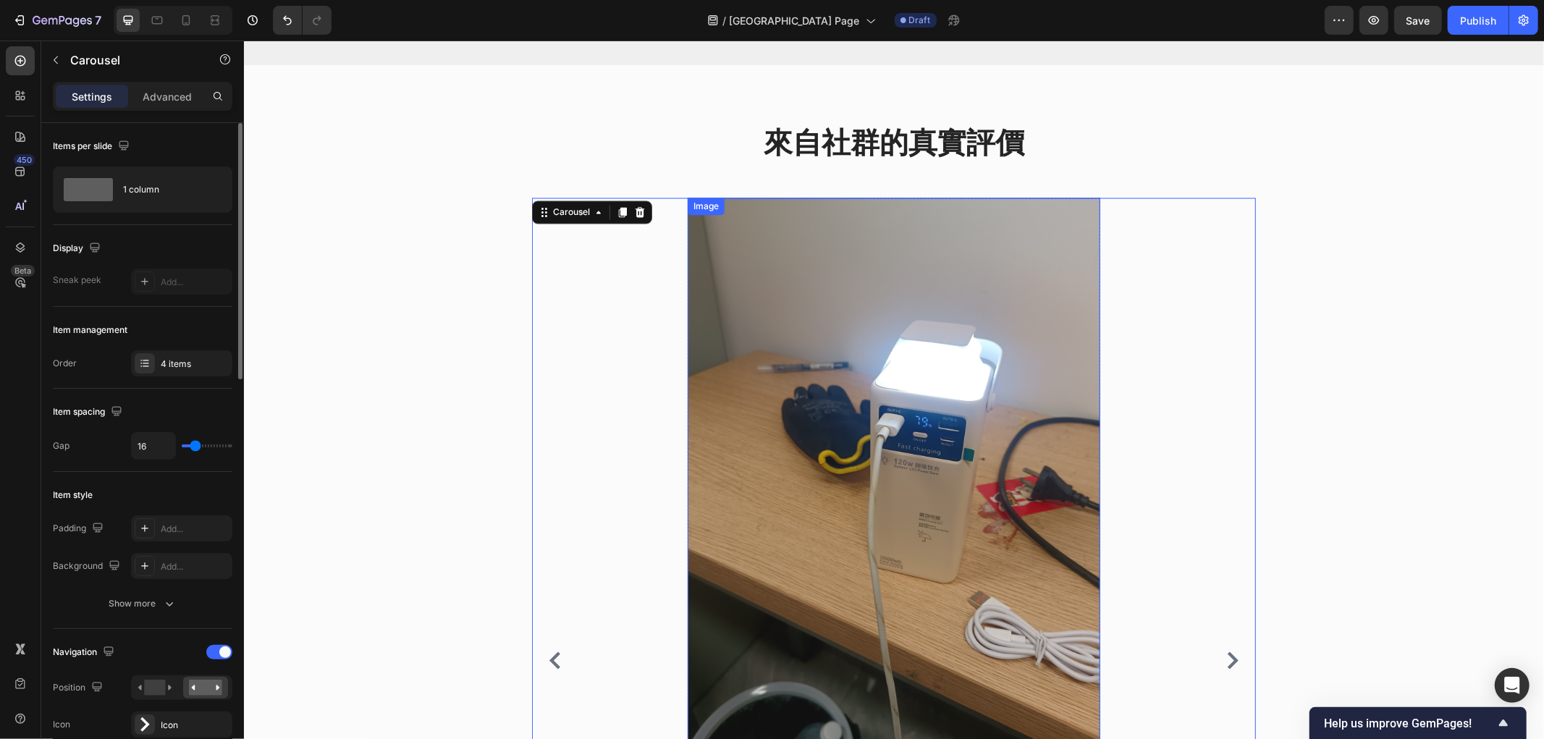
scroll to position [2343, 0]
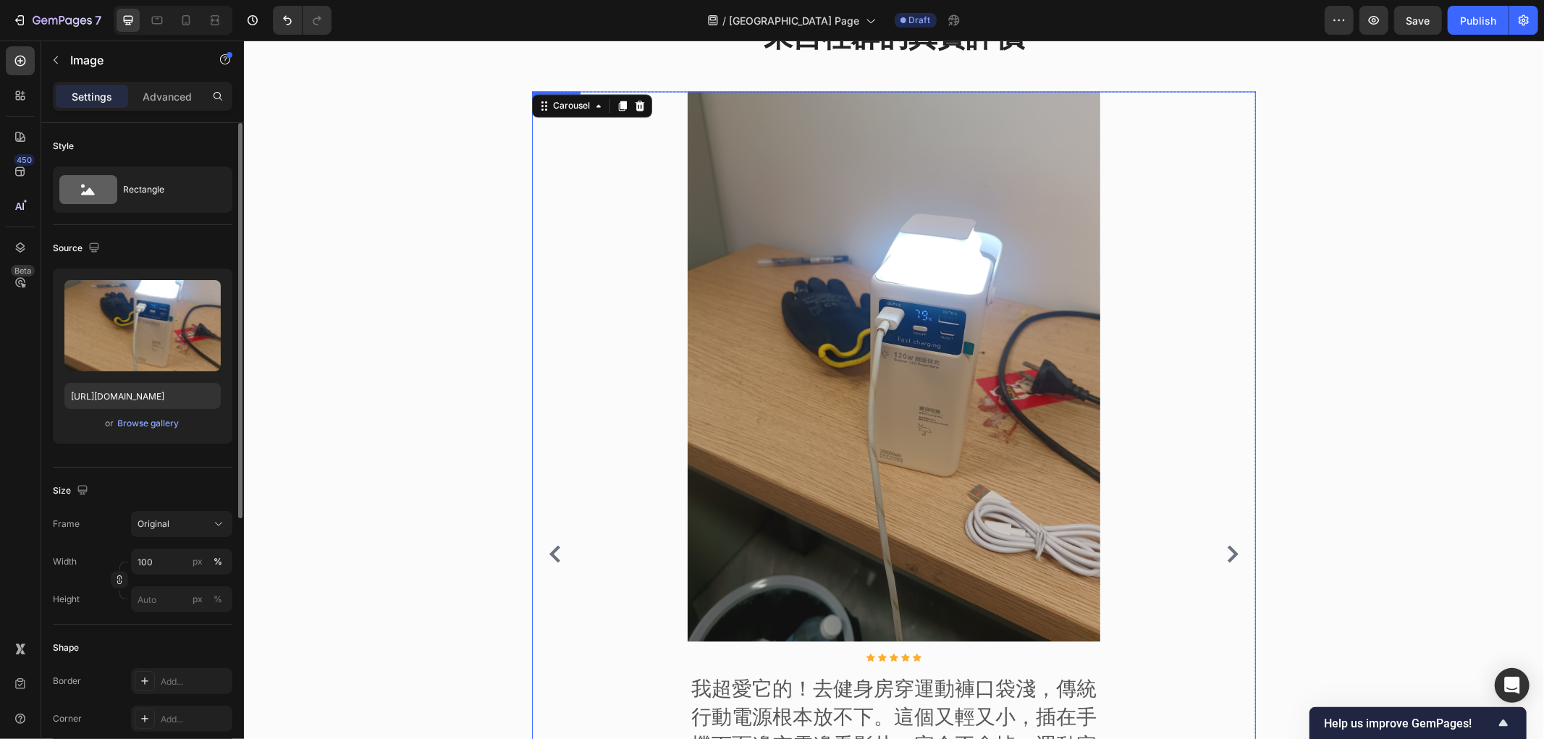
click at [802, 435] on img at bounding box center [893, 366] width 413 height 550
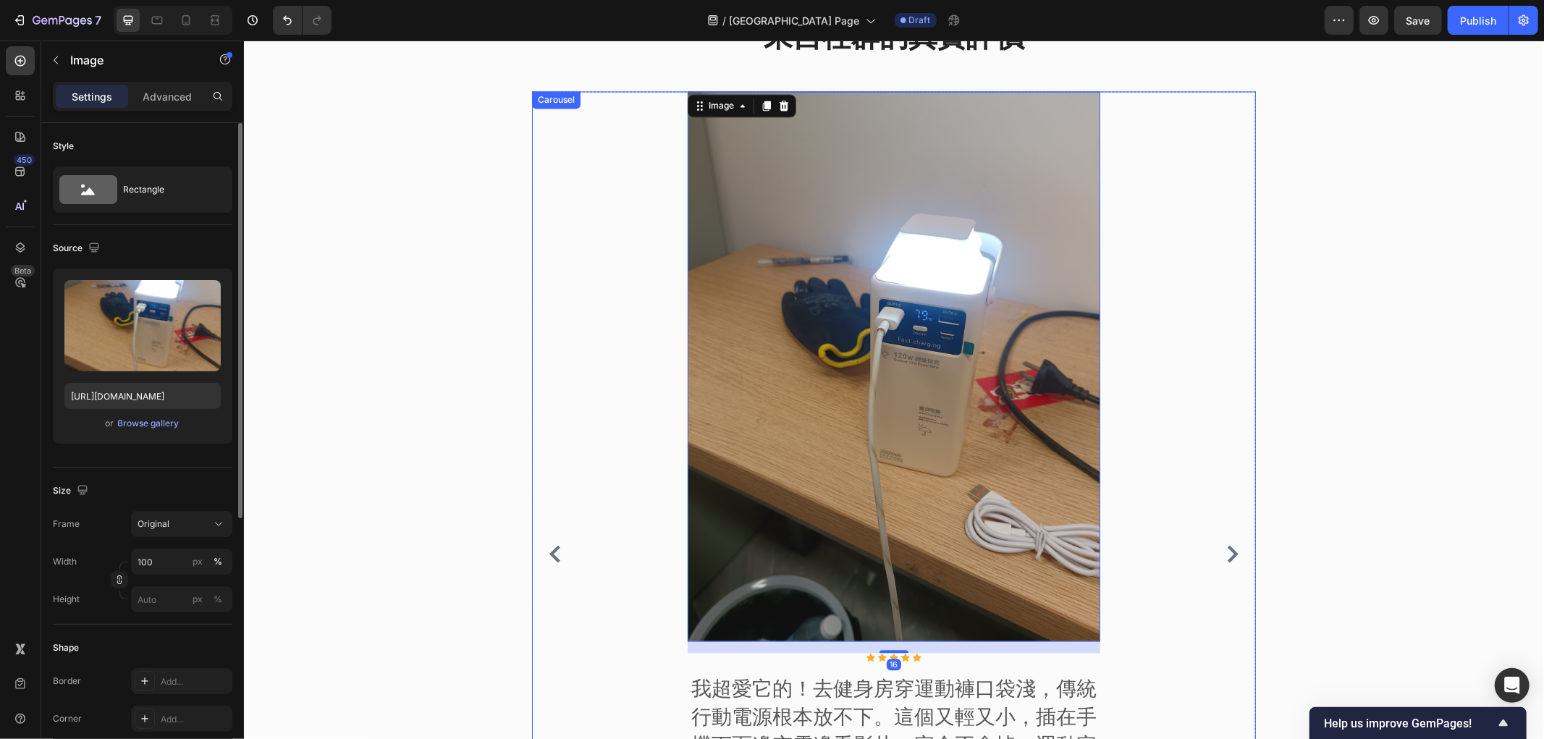
click at [552, 545] on icon "Carousel Back Arrow" at bounding box center [554, 553] width 17 height 17
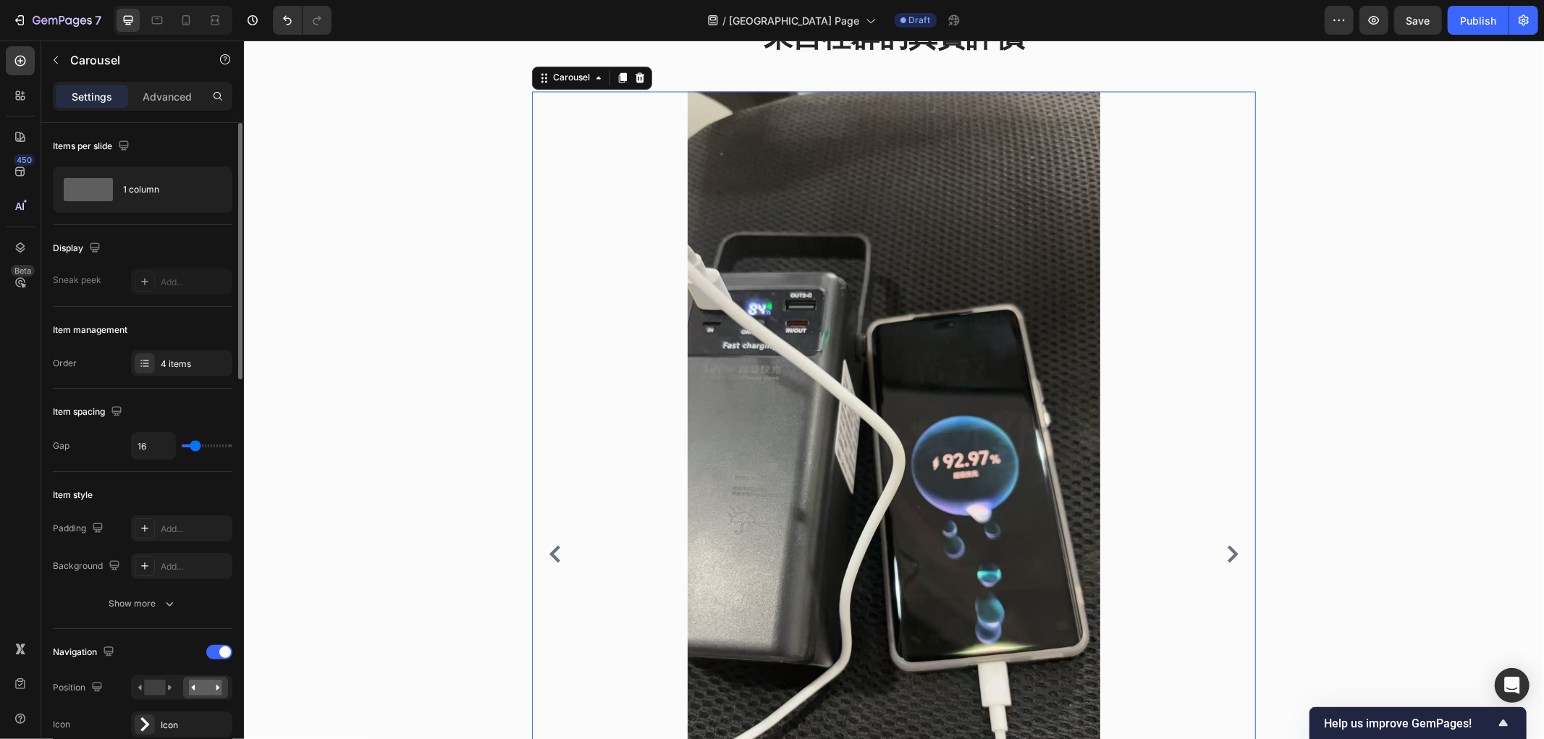
click at [551, 545] on icon "Carousel Back Arrow" at bounding box center [554, 553] width 11 height 17
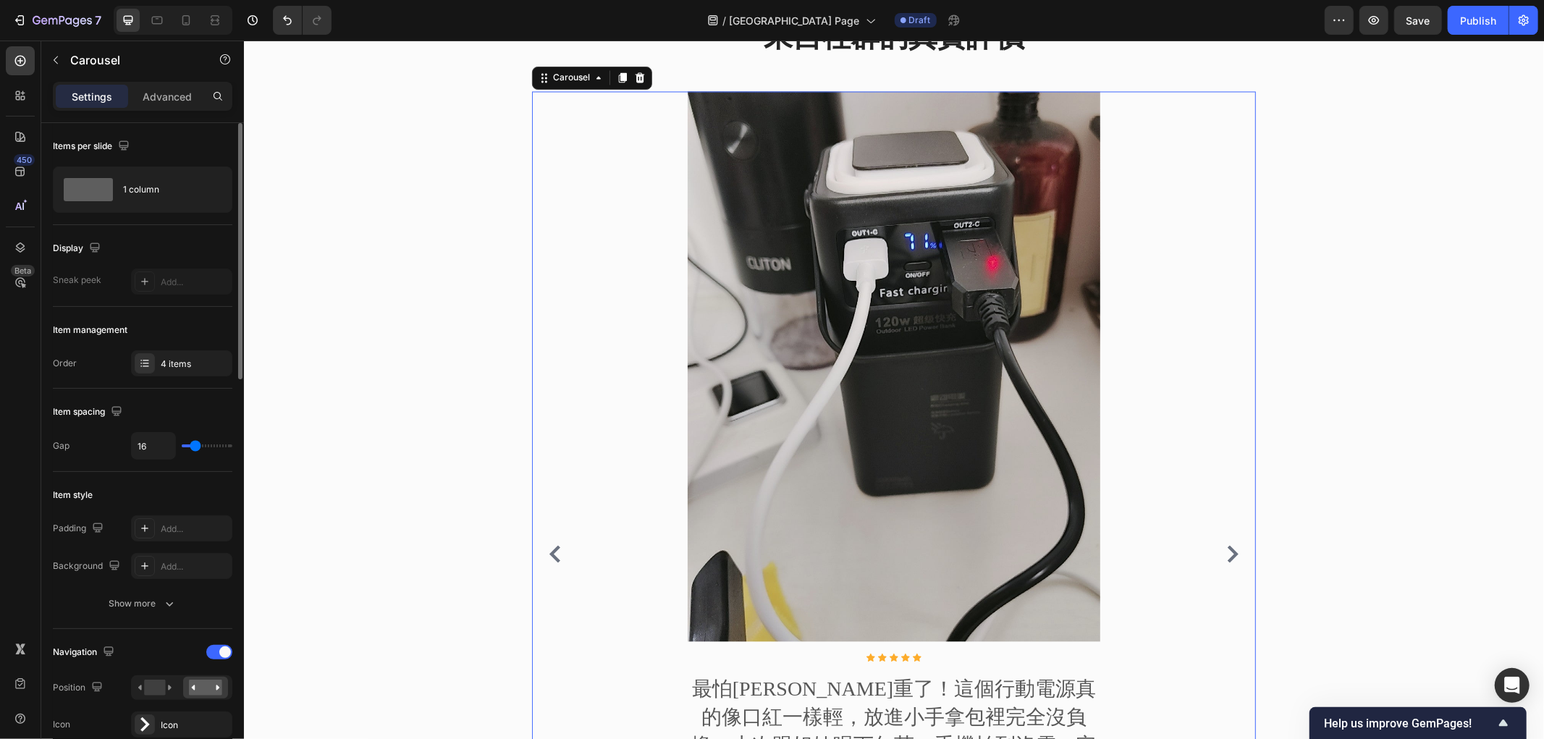
click at [551, 545] on icon "Carousel Back Arrow" at bounding box center [554, 553] width 11 height 17
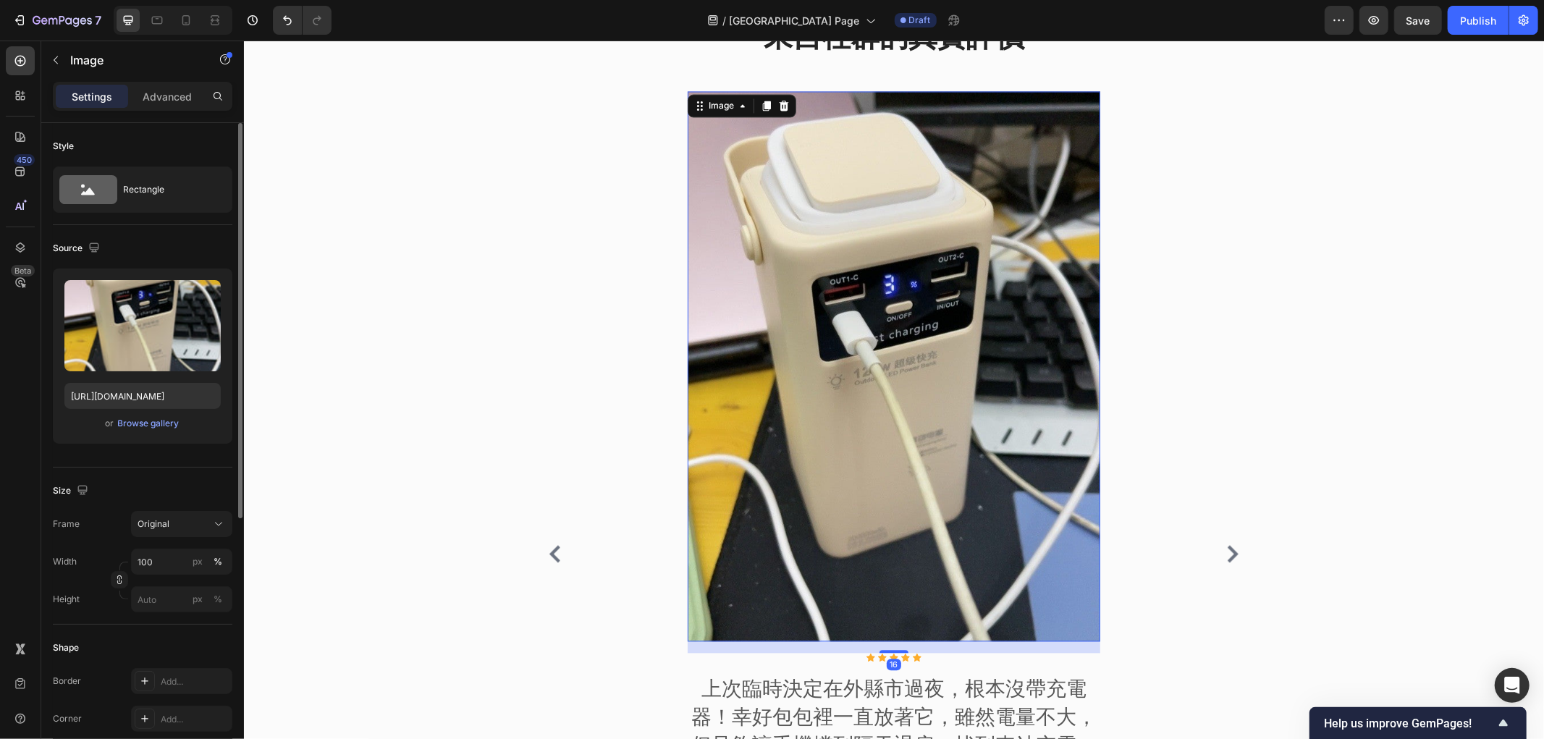
click at [940, 366] on img at bounding box center [893, 366] width 413 height 550
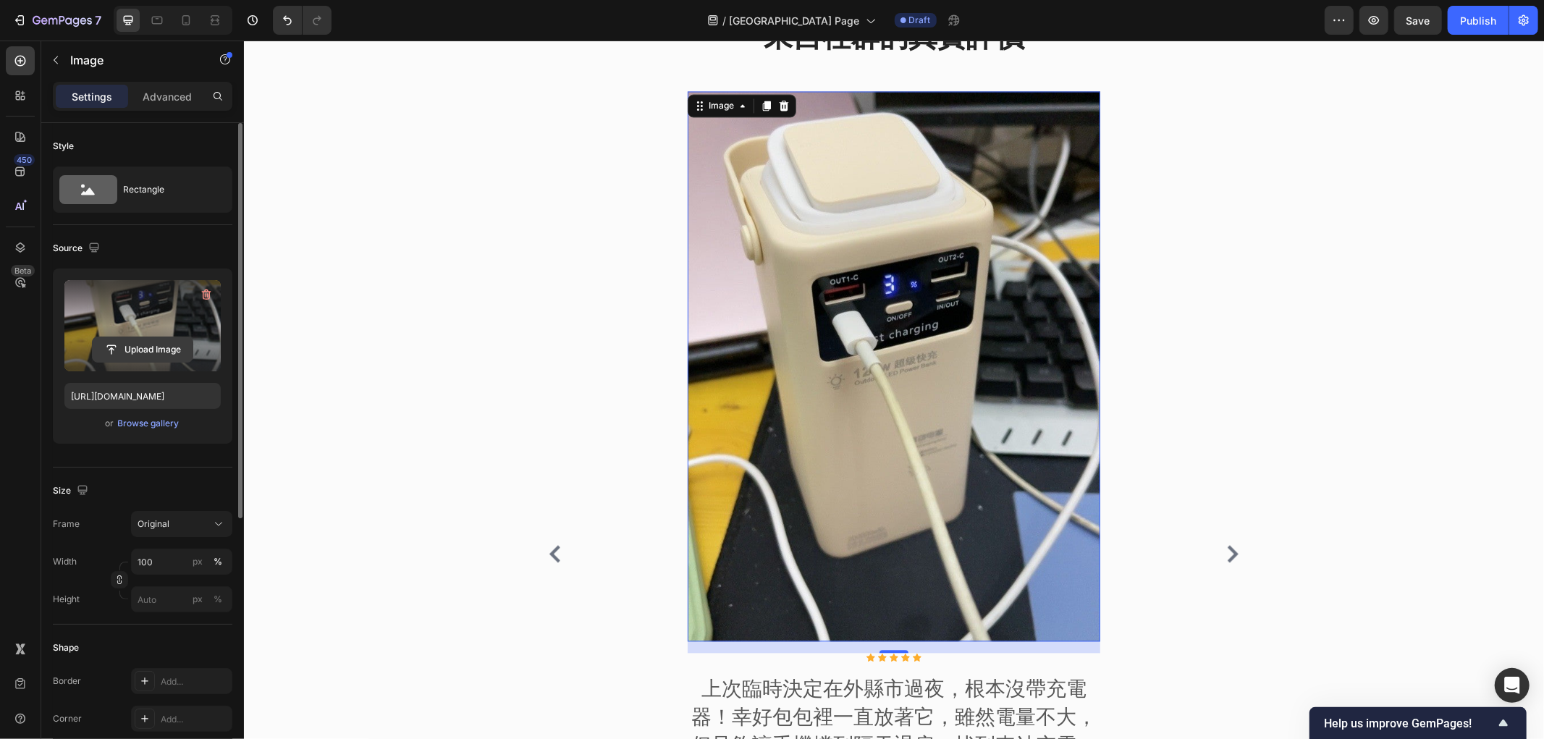
click at [148, 355] on input "file" at bounding box center [143, 349] width 100 height 25
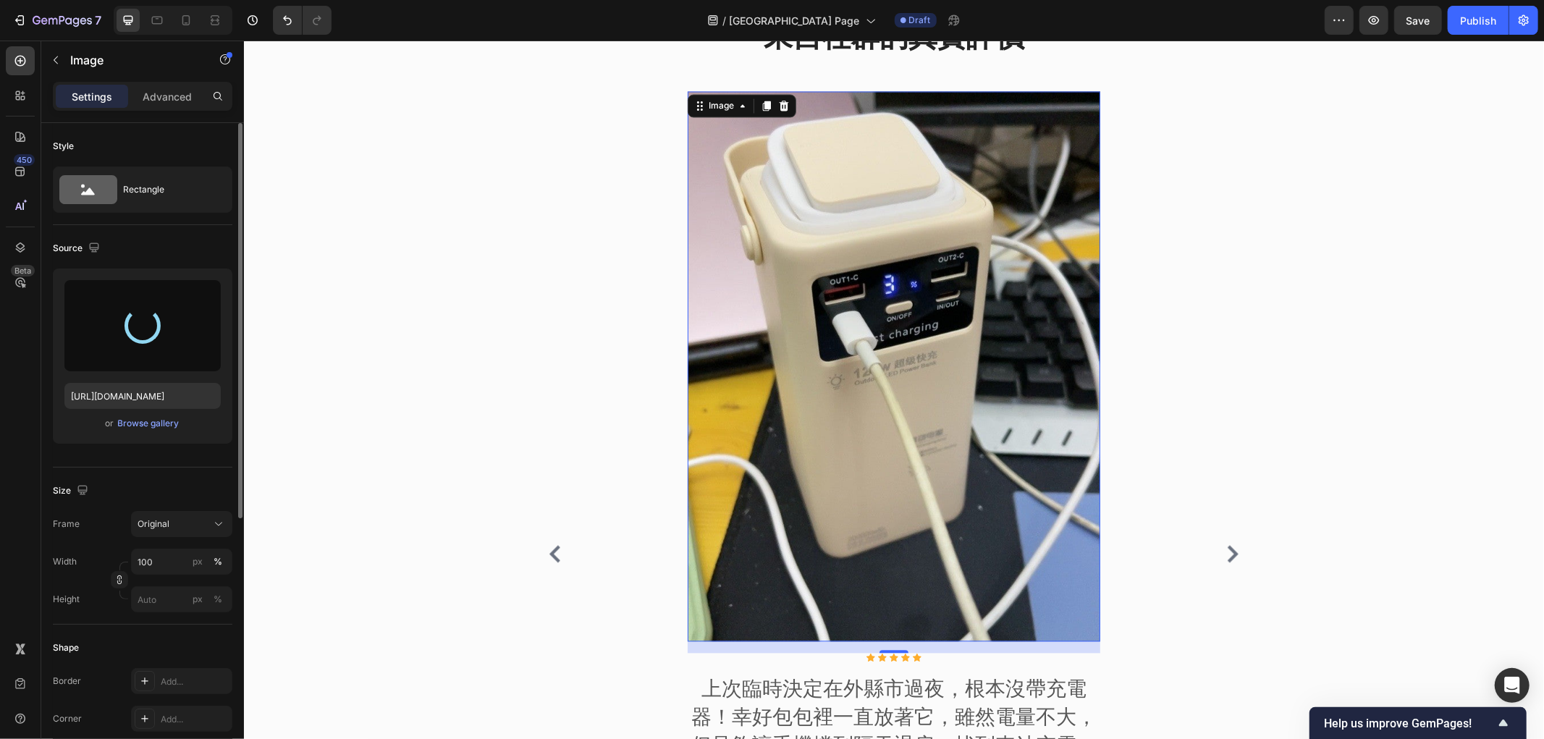
type input "https://cdn.shopify.com/s/files/1/0772/4485/8597/files/gempages_584237370715407…"
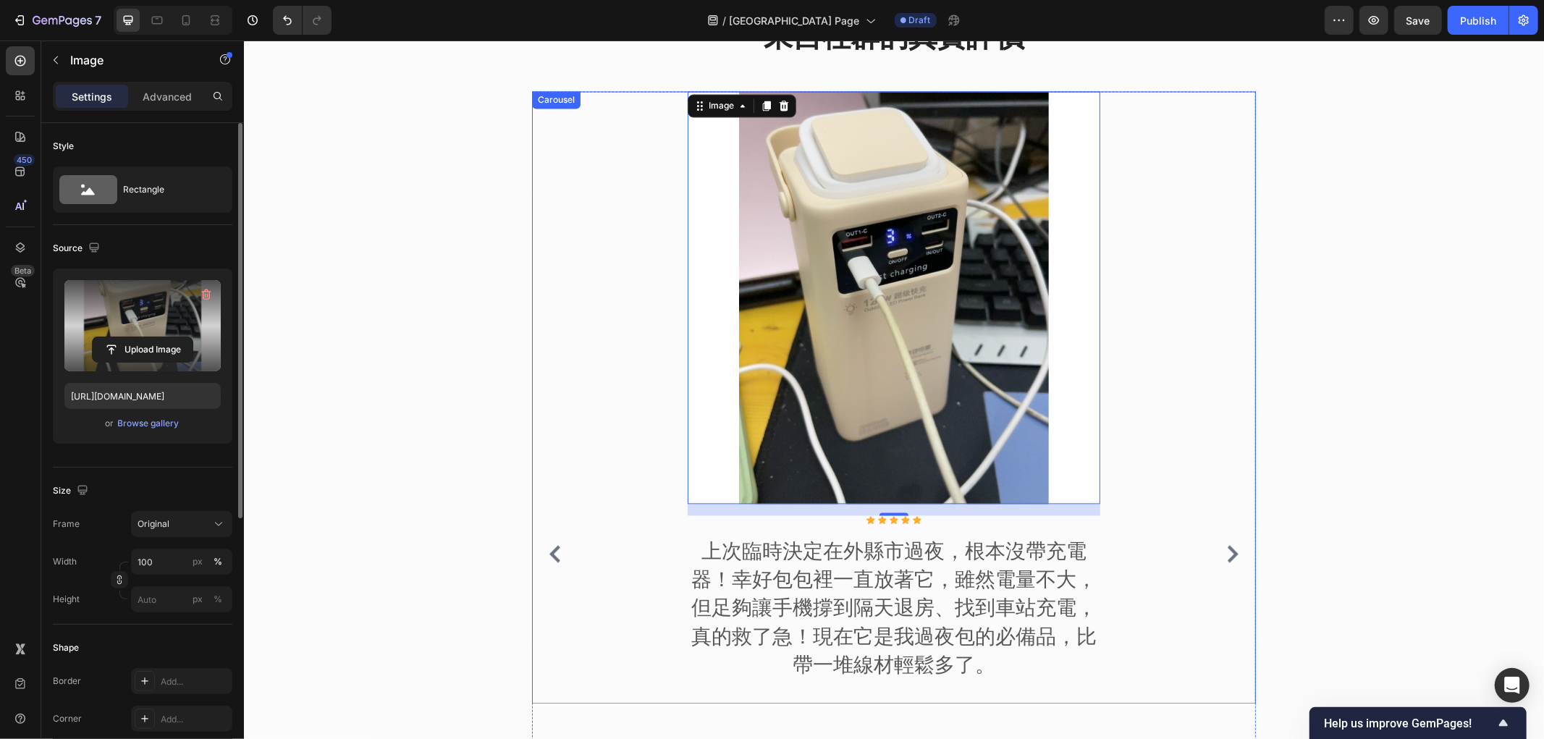
click at [1223, 545] on icon "Carousel Next Arrow" at bounding box center [1231, 553] width 17 height 17
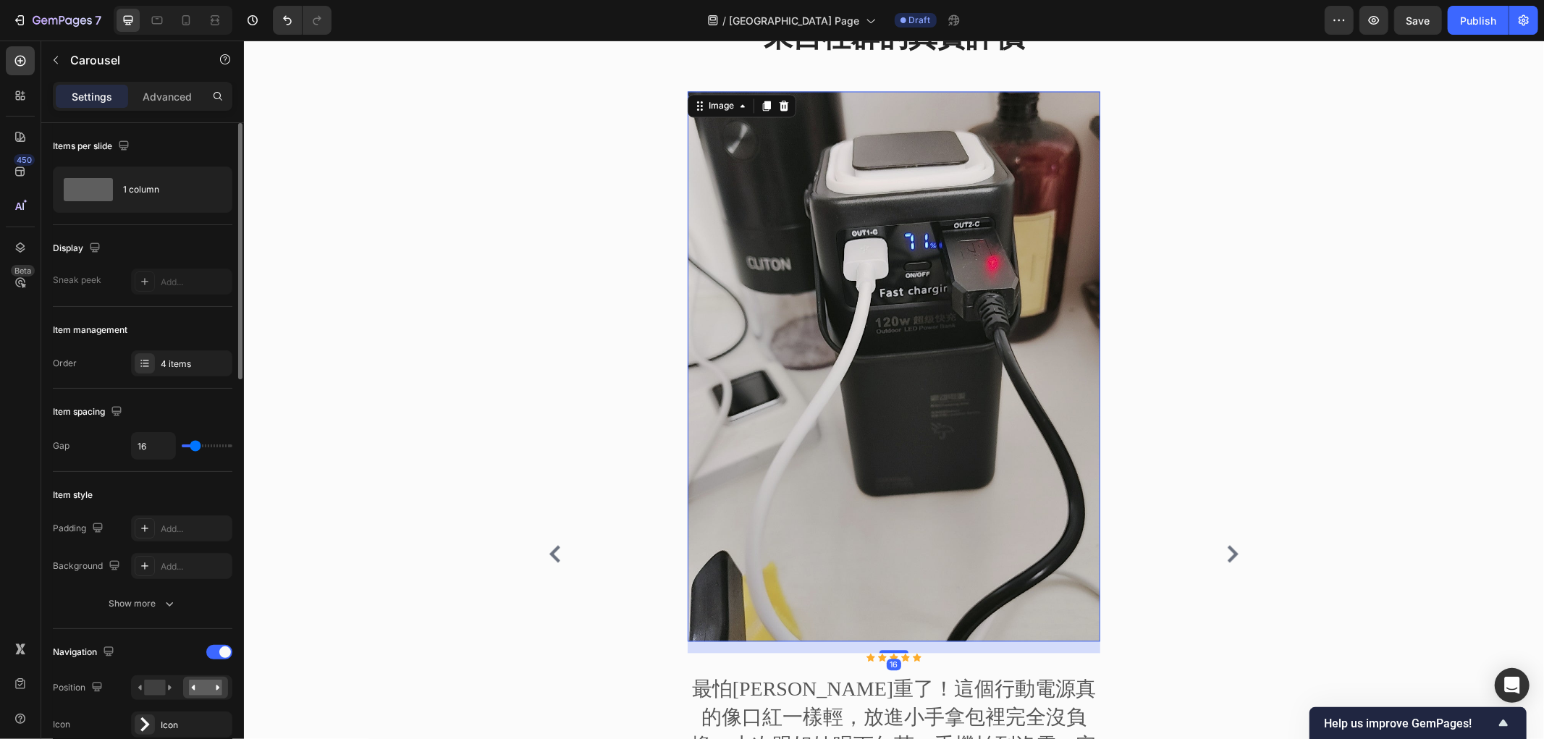
click at [846, 301] on img at bounding box center [893, 366] width 413 height 550
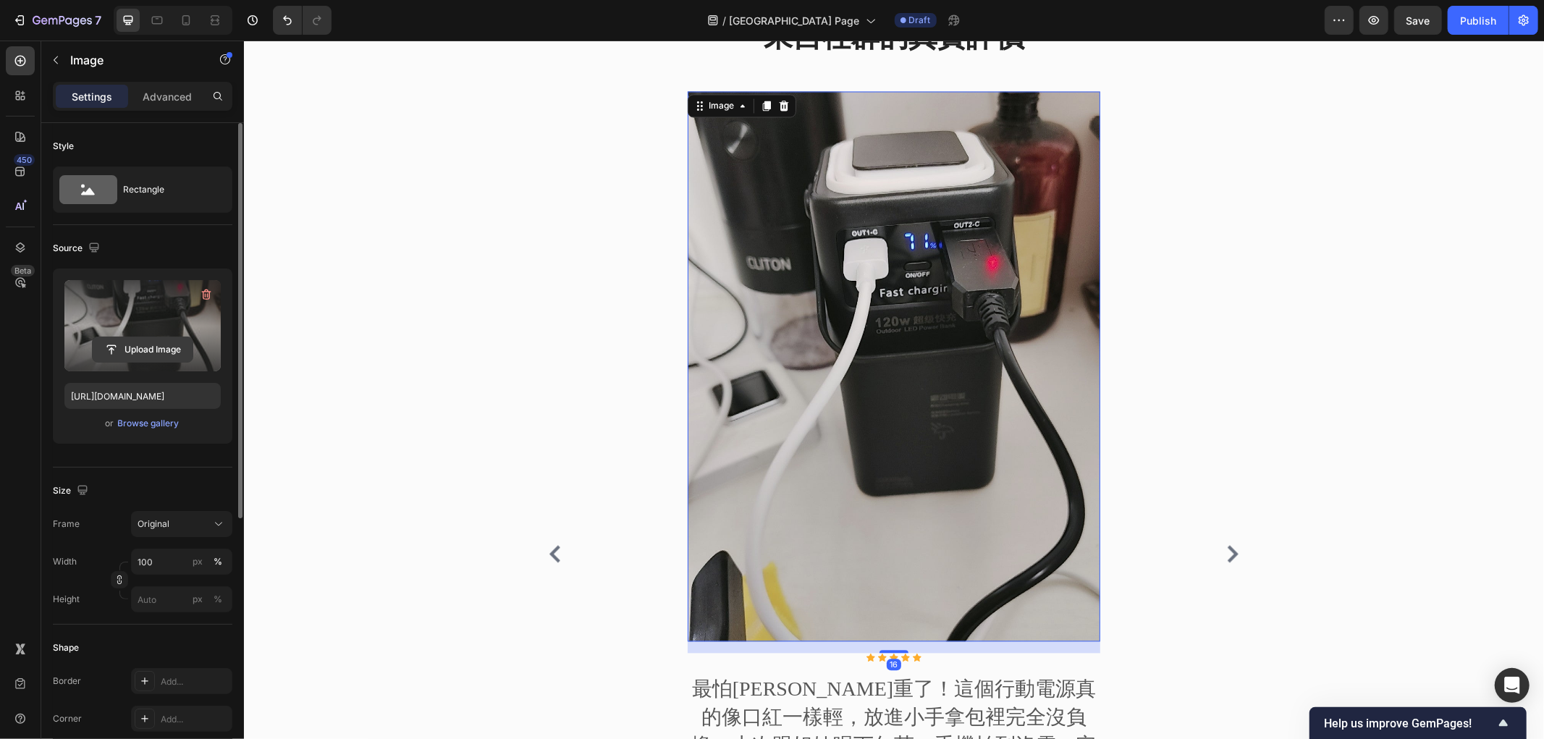
click at [135, 343] on input "file" at bounding box center [143, 349] width 100 height 25
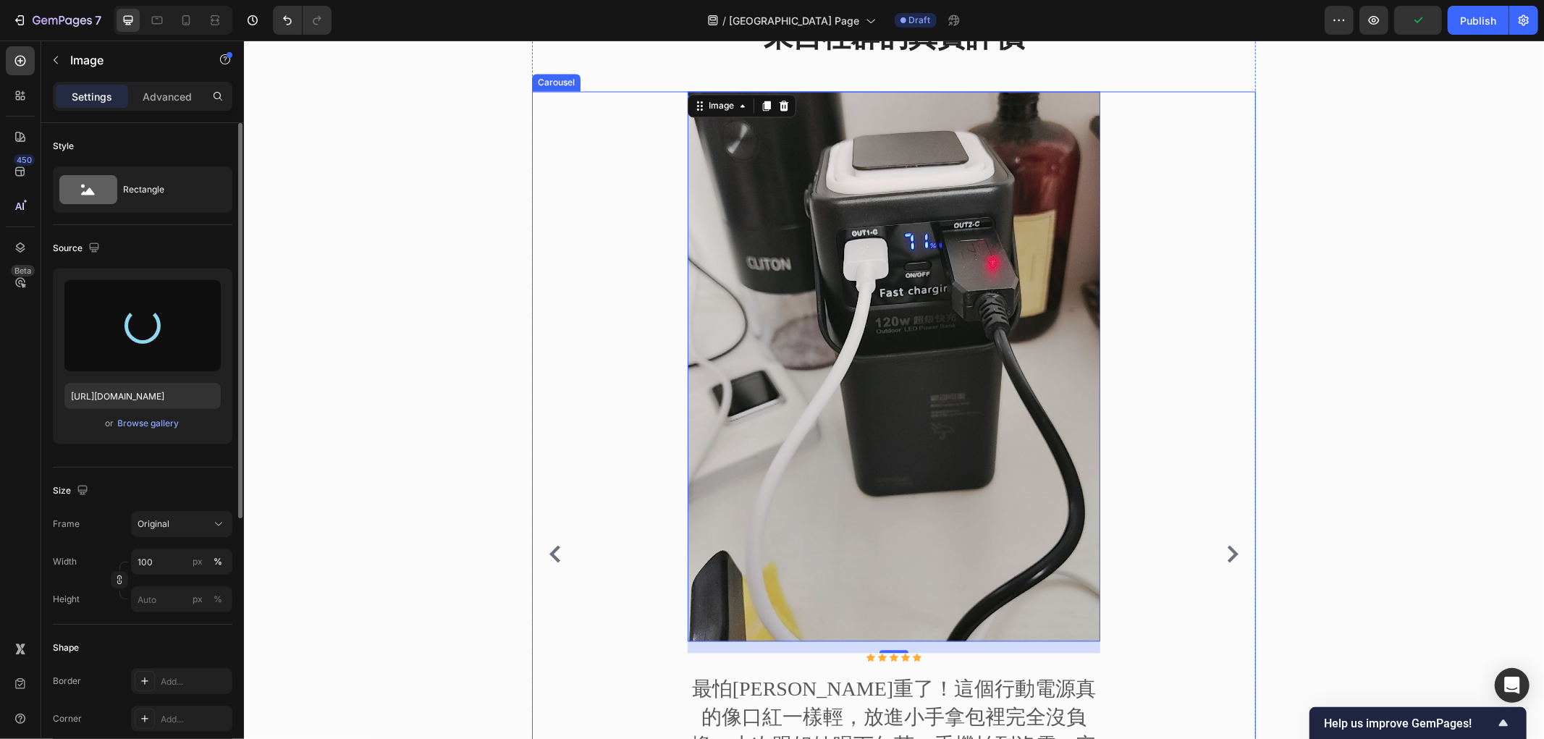
type input "https://cdn.shopify.com/s/files/1/0772/4485/8597/files/gempages_584237370715407…"
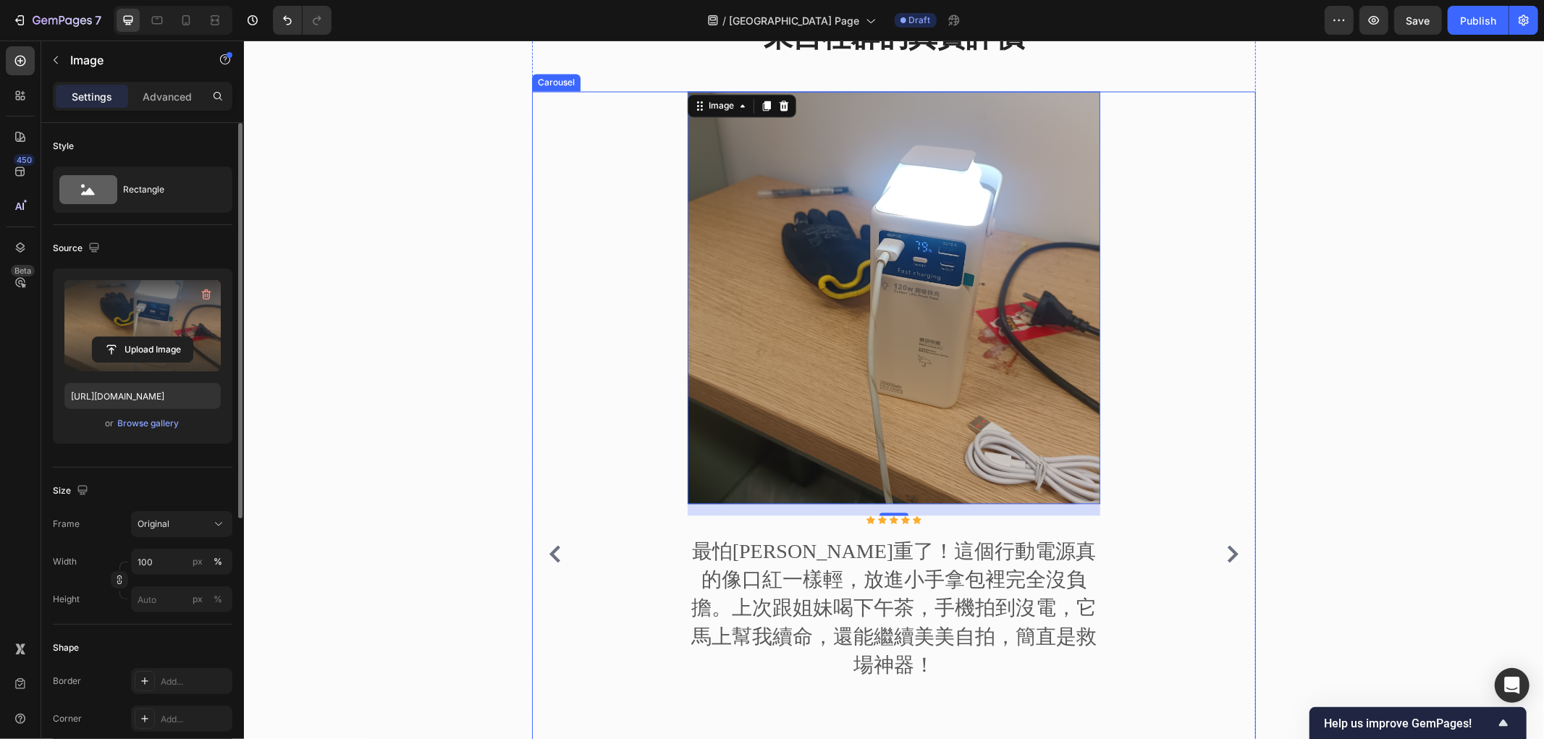
click at [1227, 545] on icon "Carousel Next Arrow" at bounding box center [1232, 553] width 11 height 17
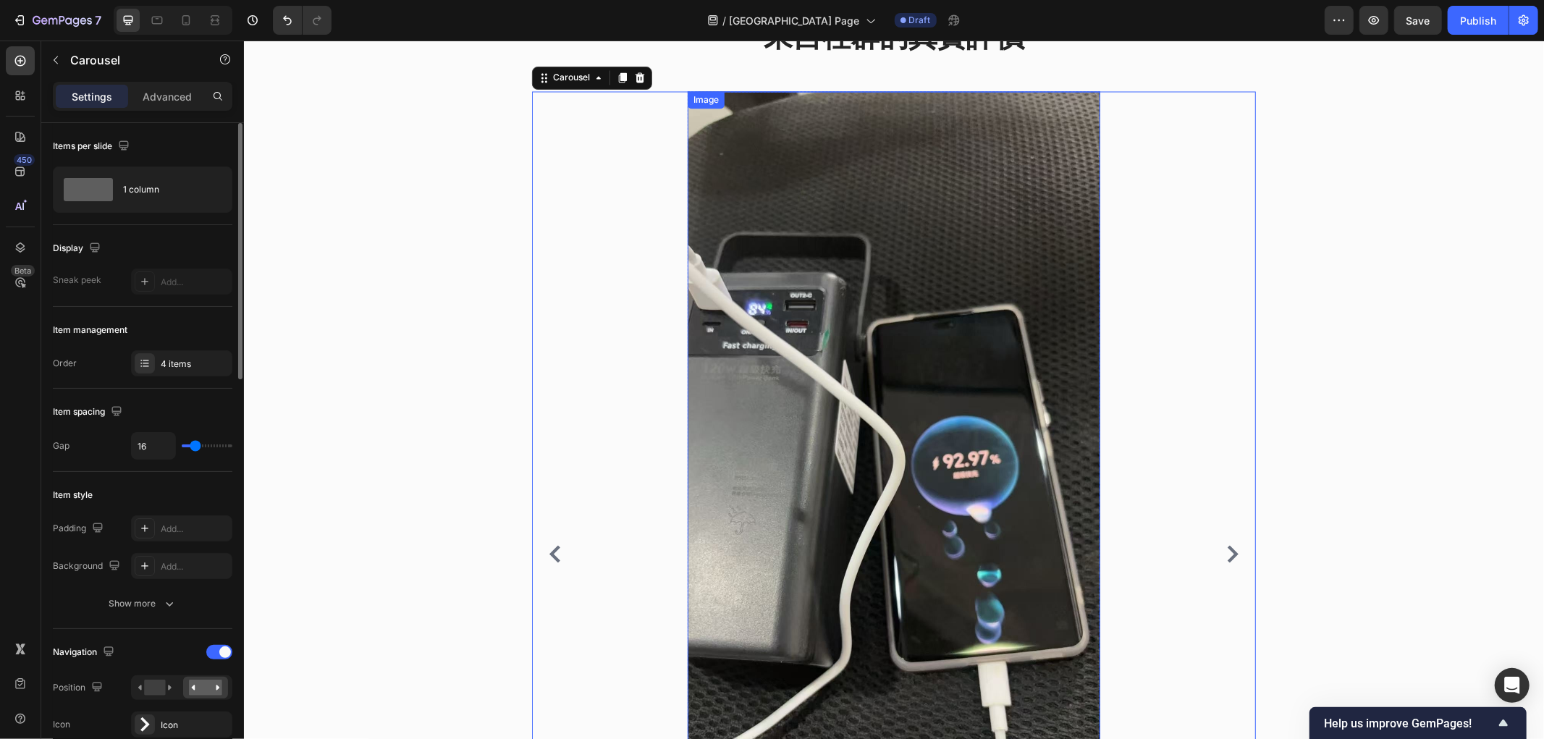
click at [889, 311] on img at bounding box center [893, 457] width 413 height 733
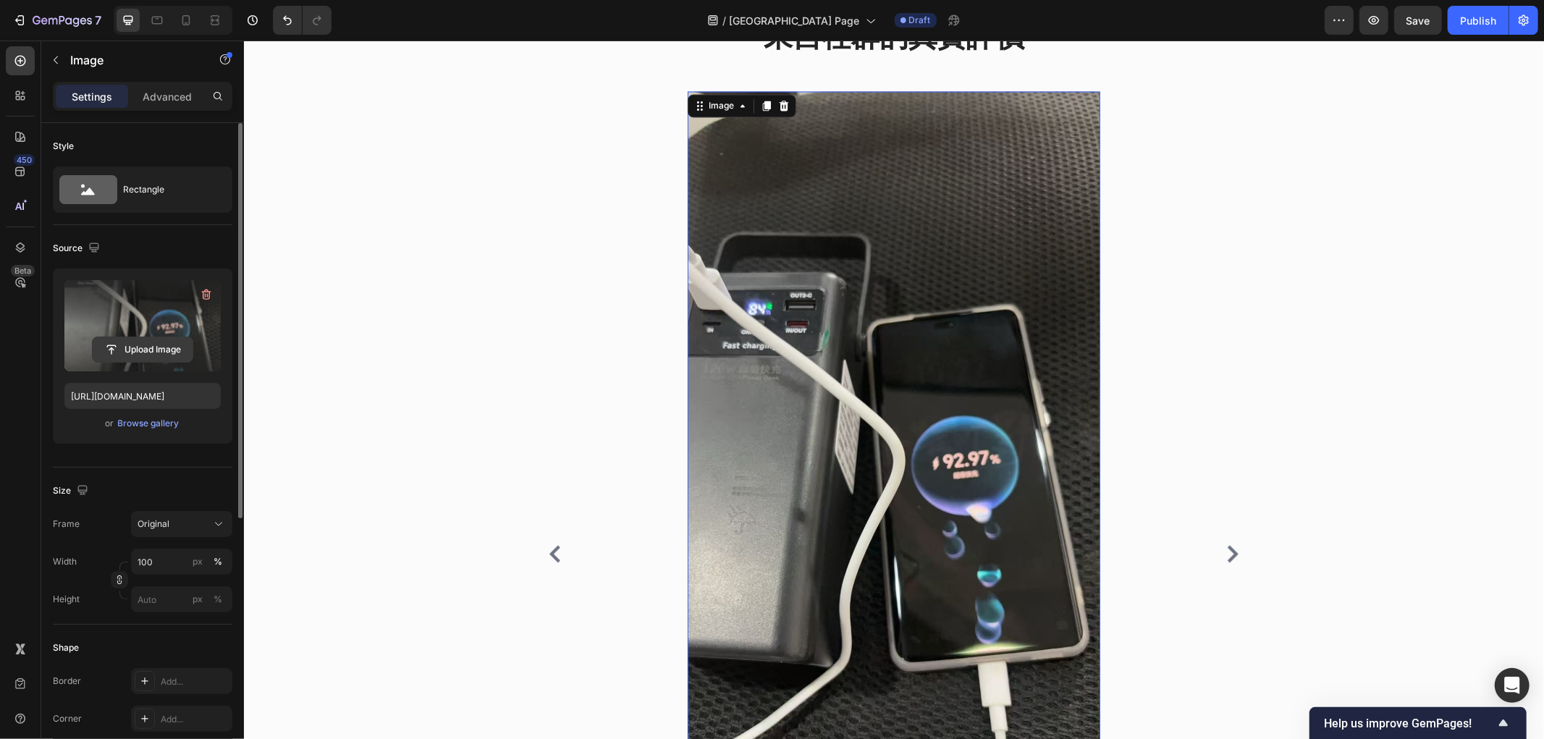
click at [157, 345] on input "file" at bounding box center [143, 349] width 100 height 25
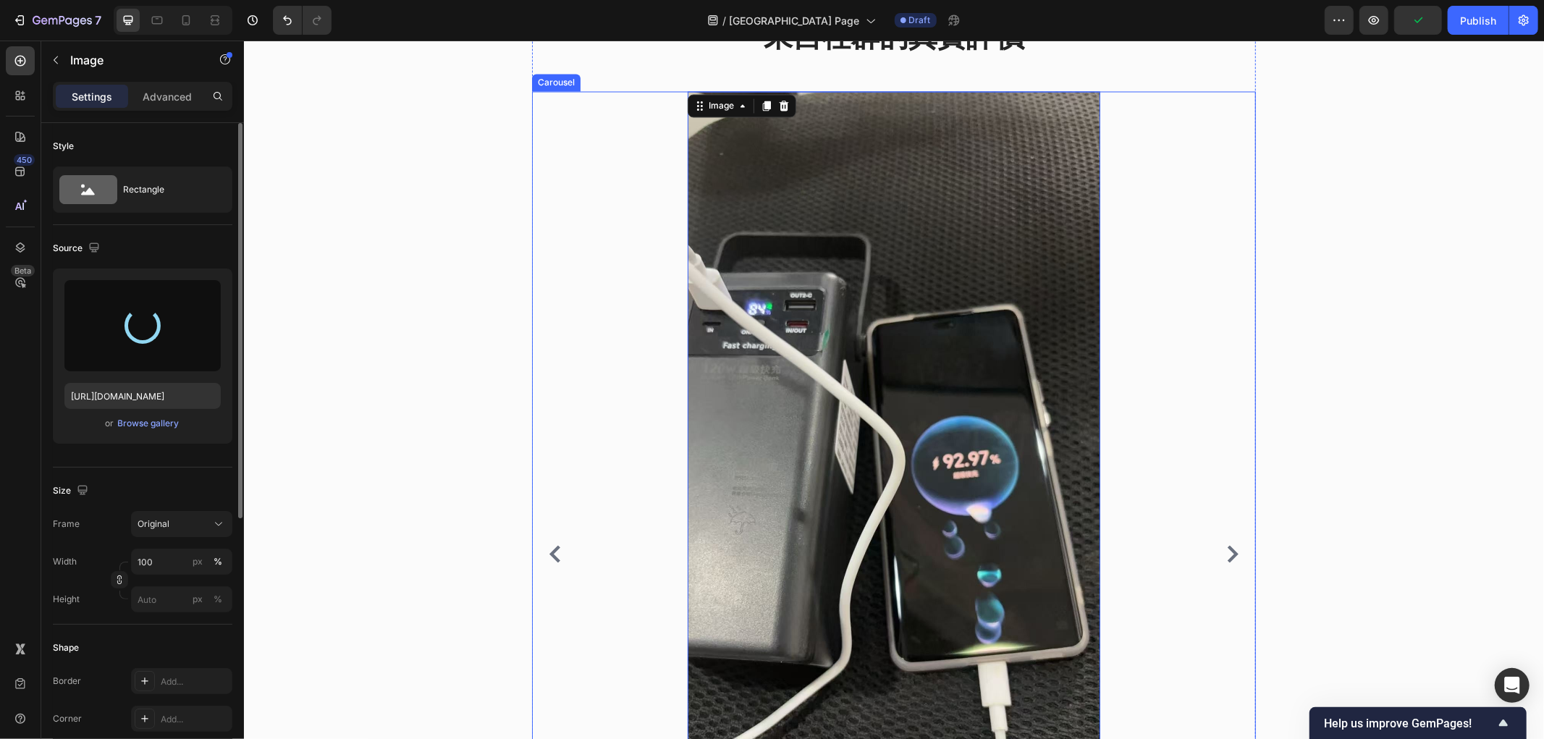
type input "https://cdn.shopify.com/s/files/1/0772/4485/8597/files/gempages_584237370715407…"
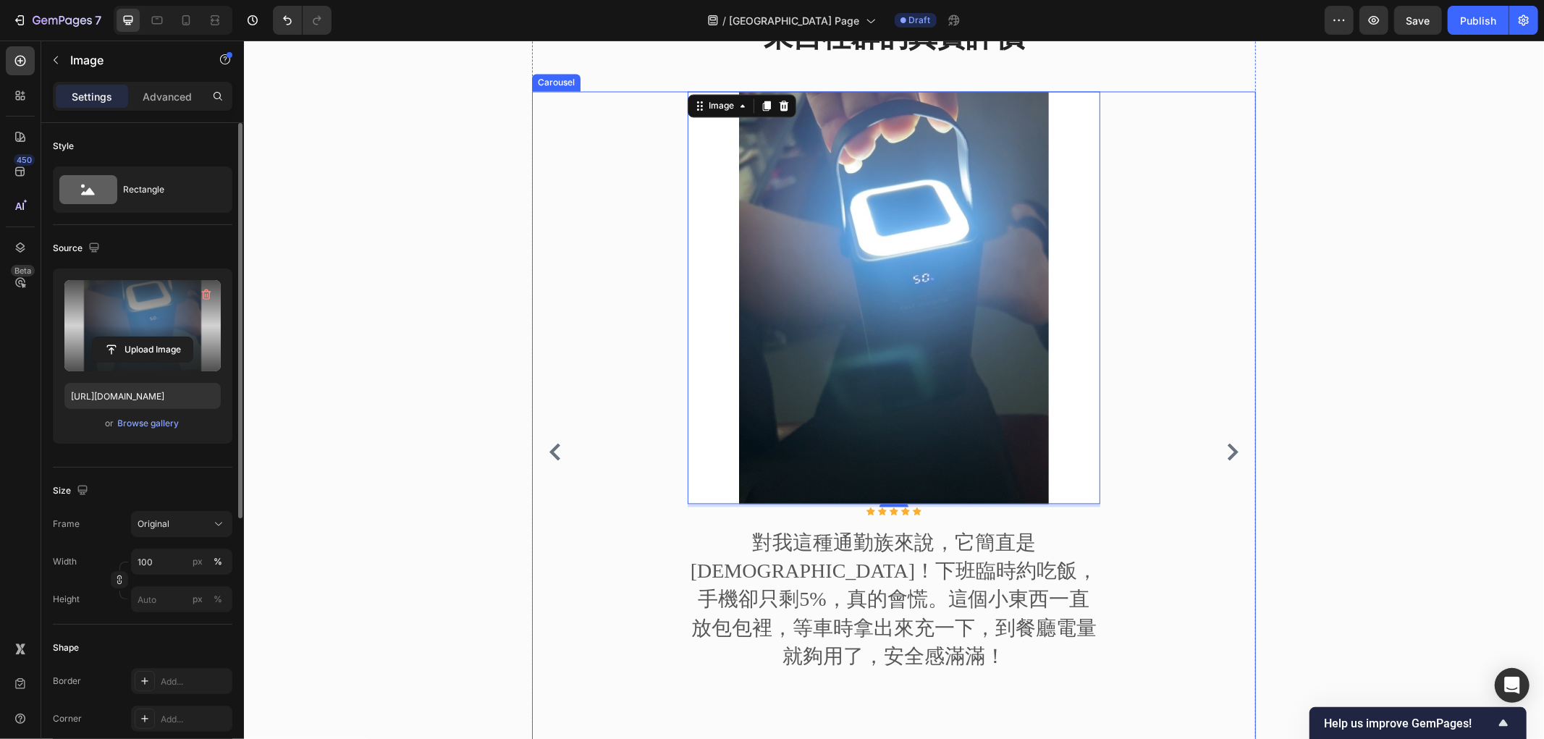
click at [1227, 444] on icon "Carousel Next Arrow" at bounding box center [1232, 451] width 11 height 17
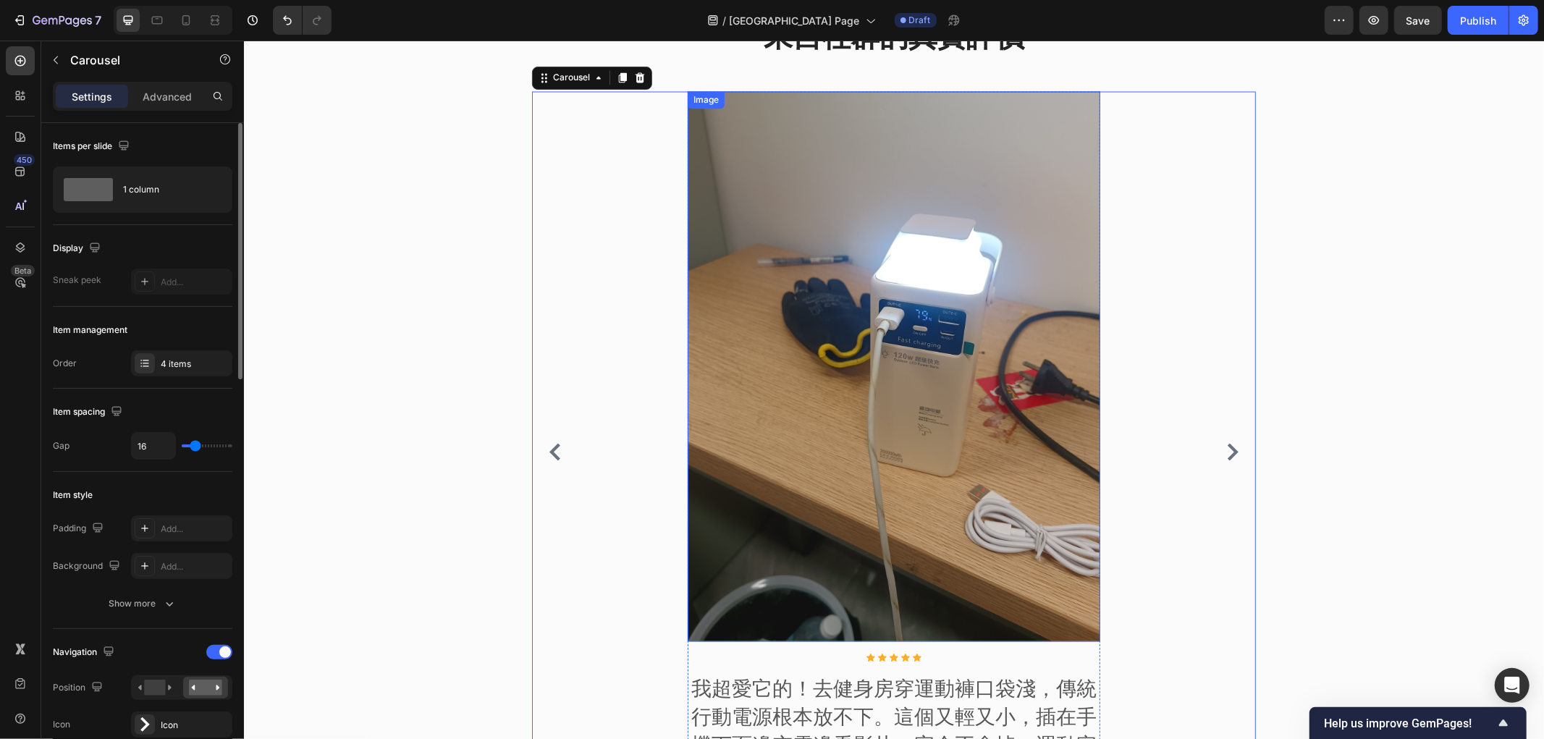
click at [899, 269] on img at bounding box center [893, 366] width 413 height 550
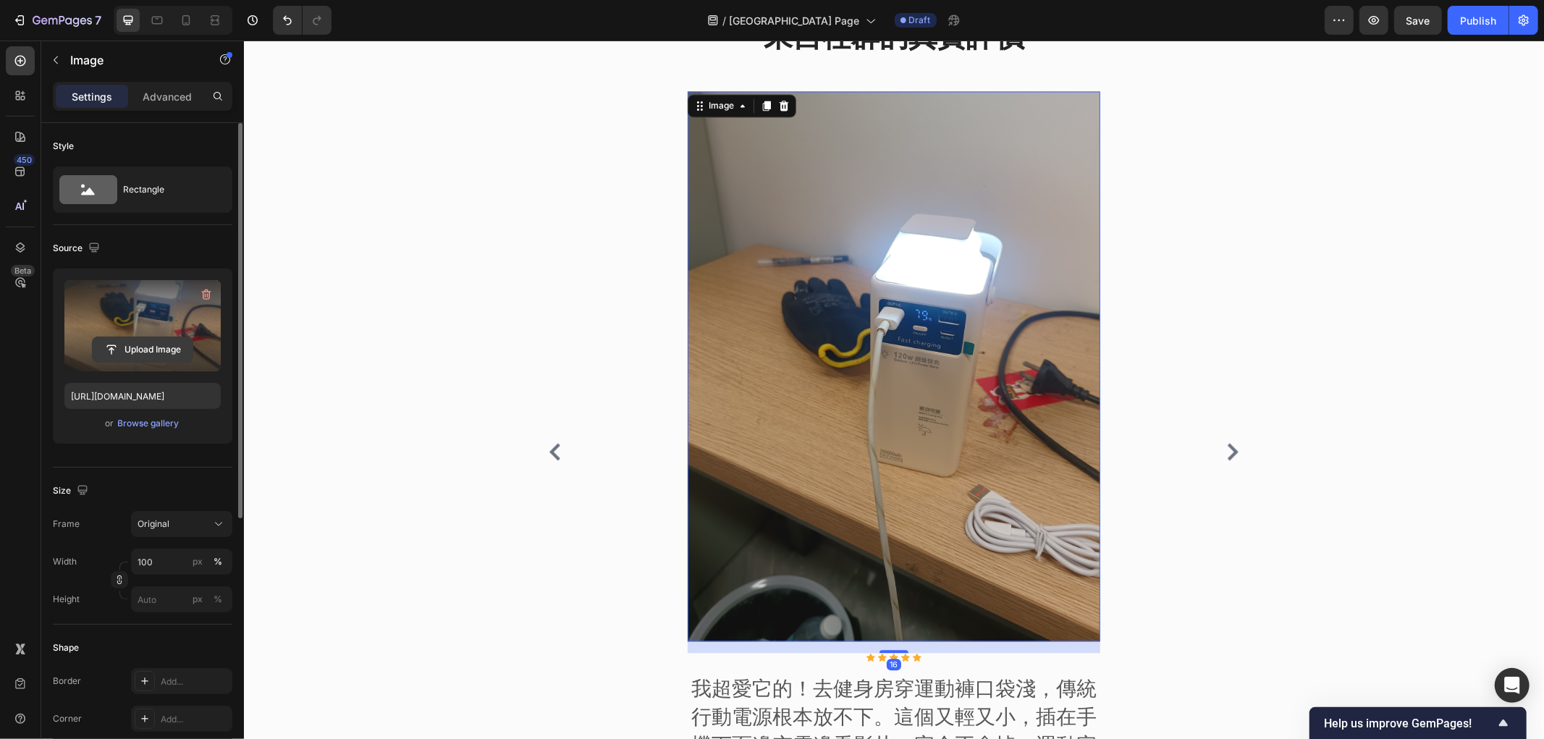
click at [146, 343] on input "file" at bounding box center [143, 349] width 100 height 25
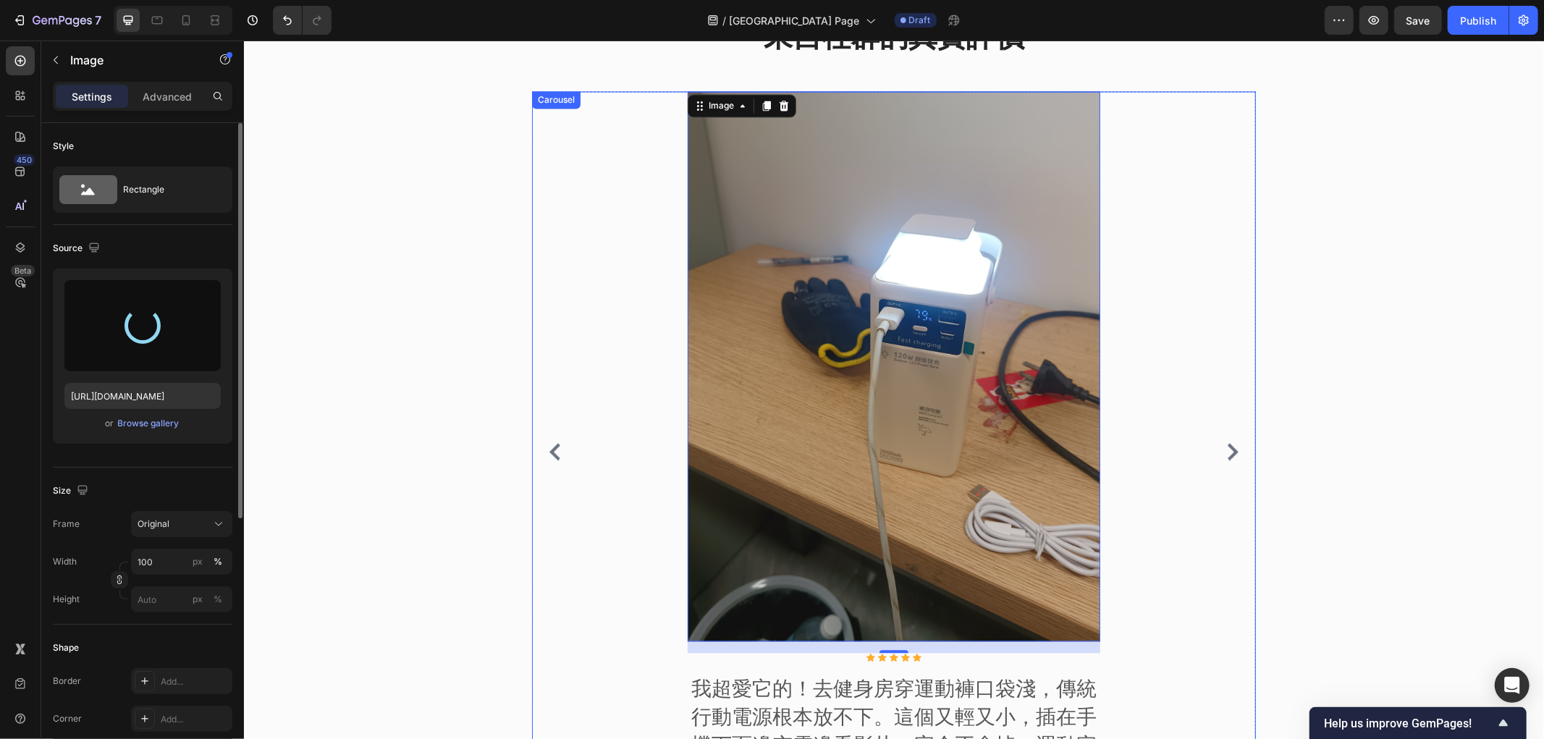
type input "https://cdn.shopify.com/s/files/1/0772/4485/8597/files/gempages_584237370715407…"
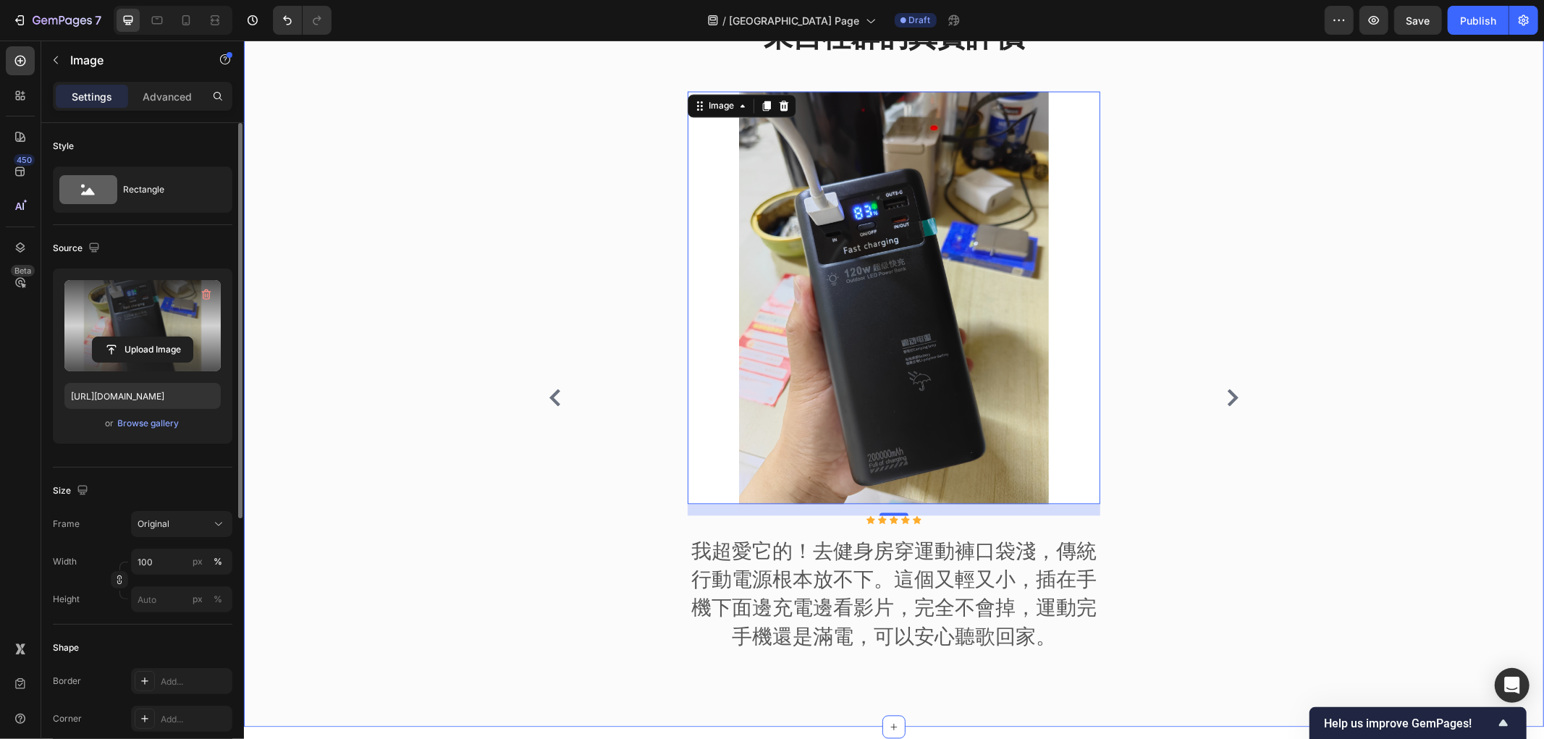
click at [1367, 376] on div "來自社群的真實評價 Heading Image Icon Icon Icon Icon Icon Icon List Hoz 最怕包包太重了！這個行動電源真的…" at bounding box center [893, 365] width 1278 height 699
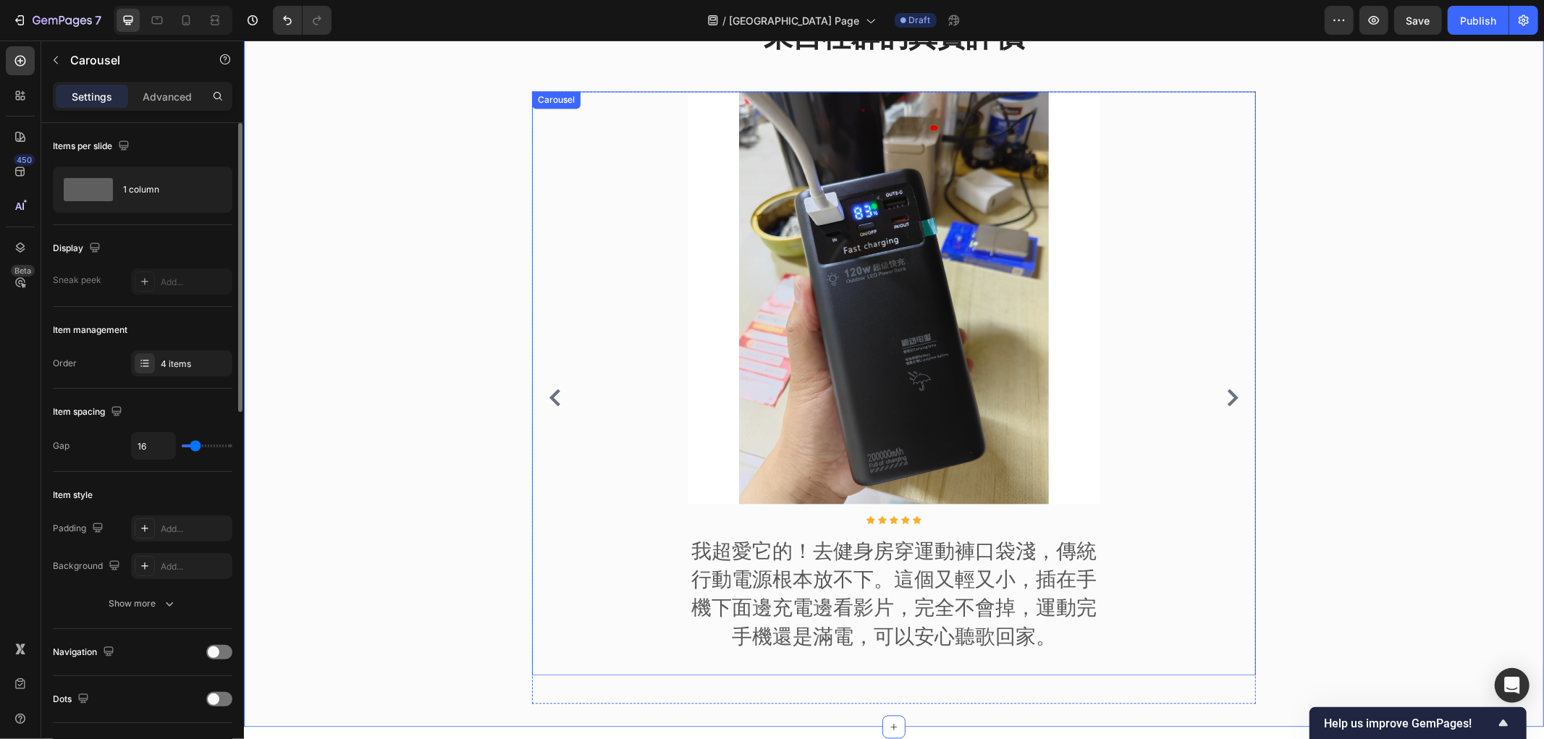
click at [562, 412] on div "Image Icon Icon Icon Icon Icon Icon List Hoz 我超愛它的！去健身房穿運動褲口袋淺，傳統行動電源根本放不下。這個又輕…" at bounding box center [893, 383] width 724 height 584
click at [547, 405] on icon "Carousel Back Arrow" at bounding box center [554, 397] width 17 height 17
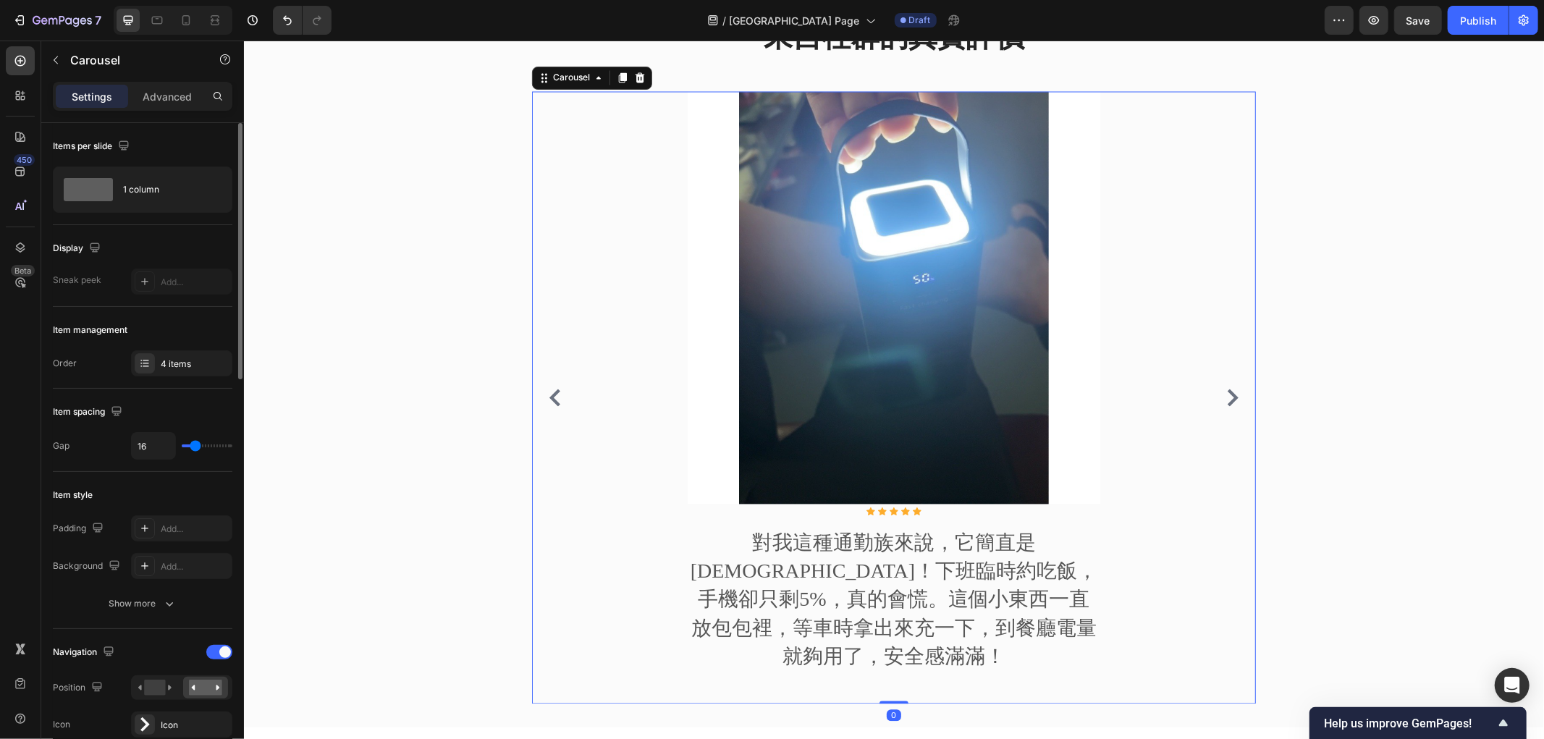
click at [547, 405] on icon "Carousel Back Arrow" at bounding box center [554, 397] width 17 height 17
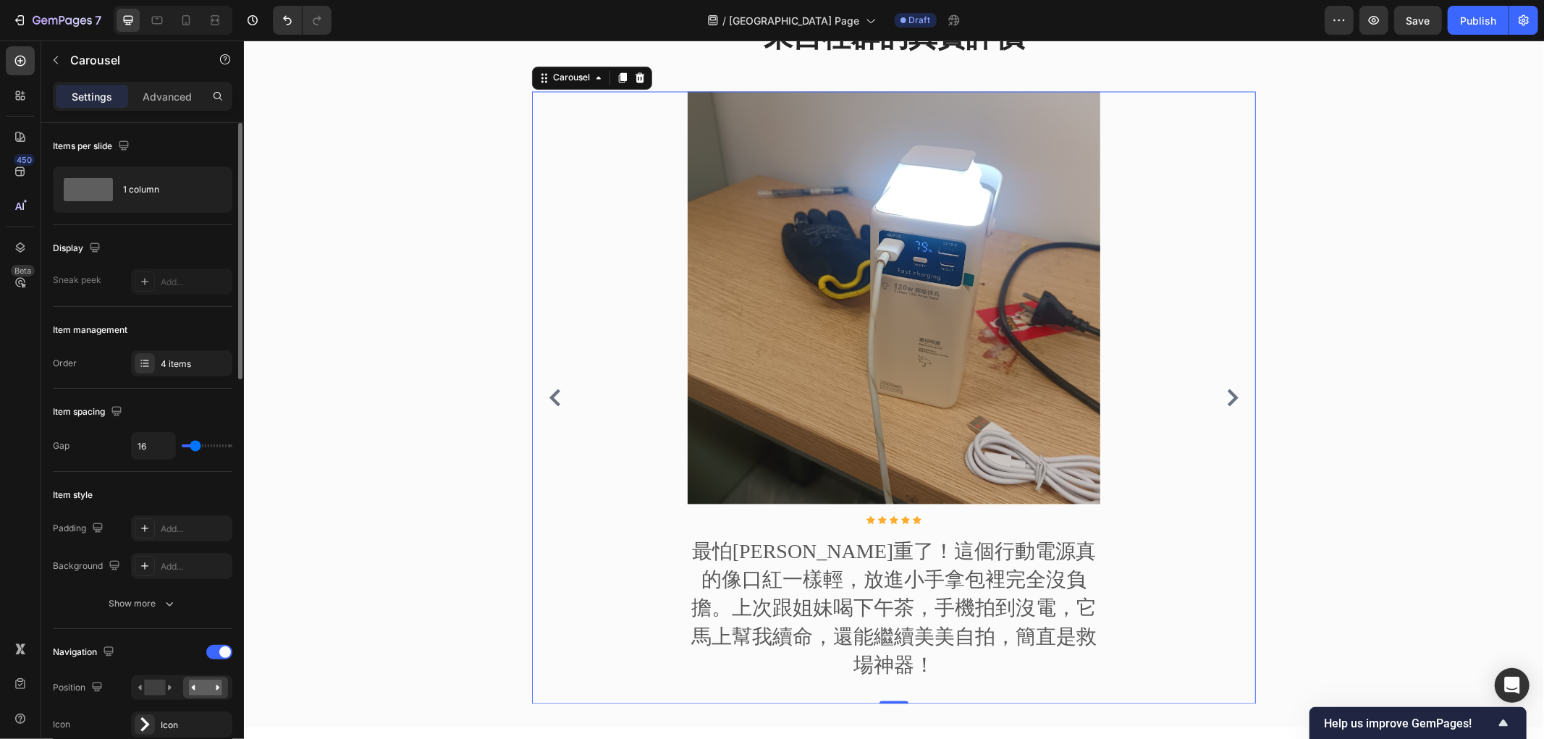
click at [1231, 403] on icon "Carousel Next Arrow" at bounding box center [1231, 397] width 17 height 17
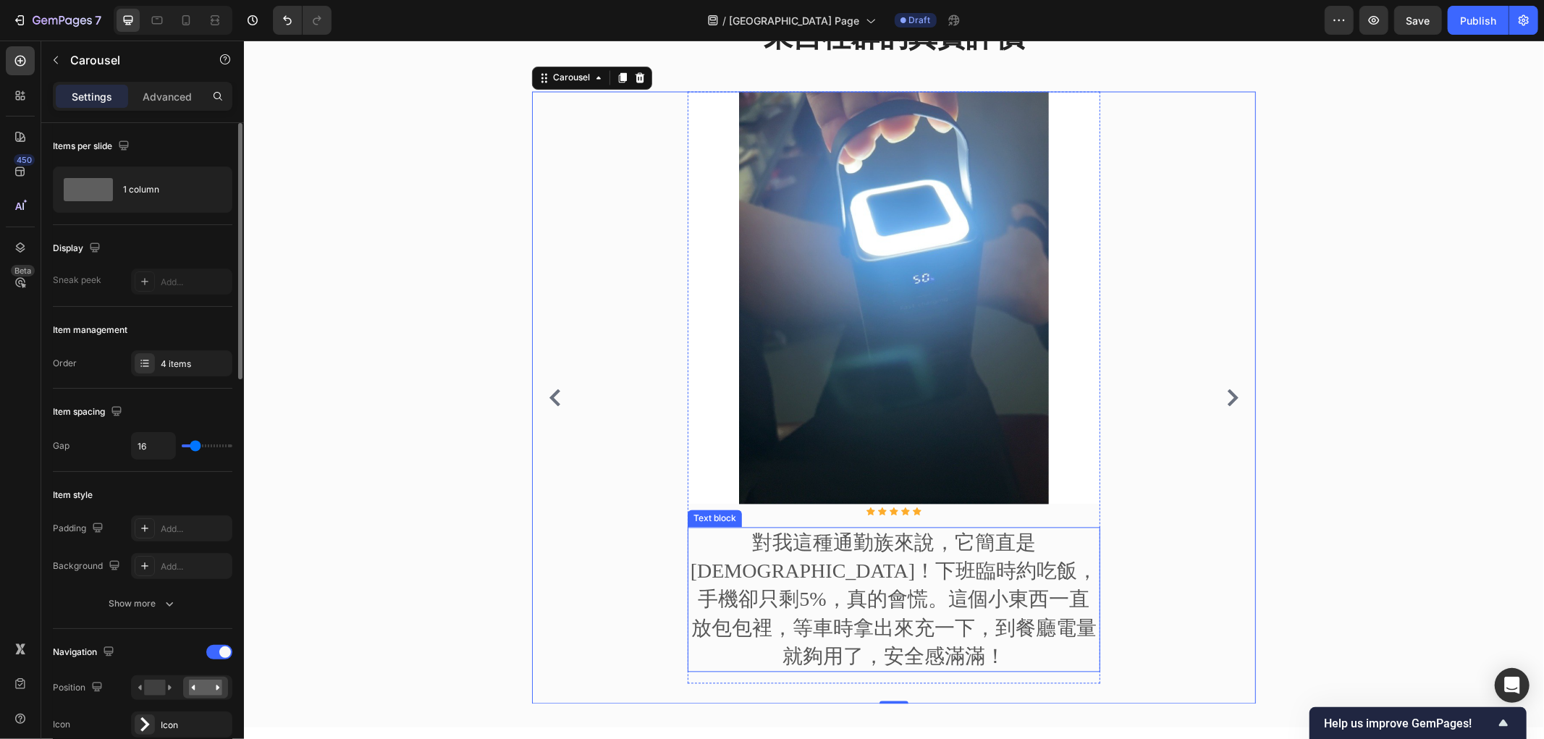
click at [825, 567] on p "對我這種通勤族來說，它簡直是天使！下班臨時約吃飯，手機卻只剩5%，真的會慌。這個小東西一直放包包裡，等車時拿出來充一下，到餐廳電量就夠用了，安全感滿滿！" at bounding box center [893, 599] width 410 height 142
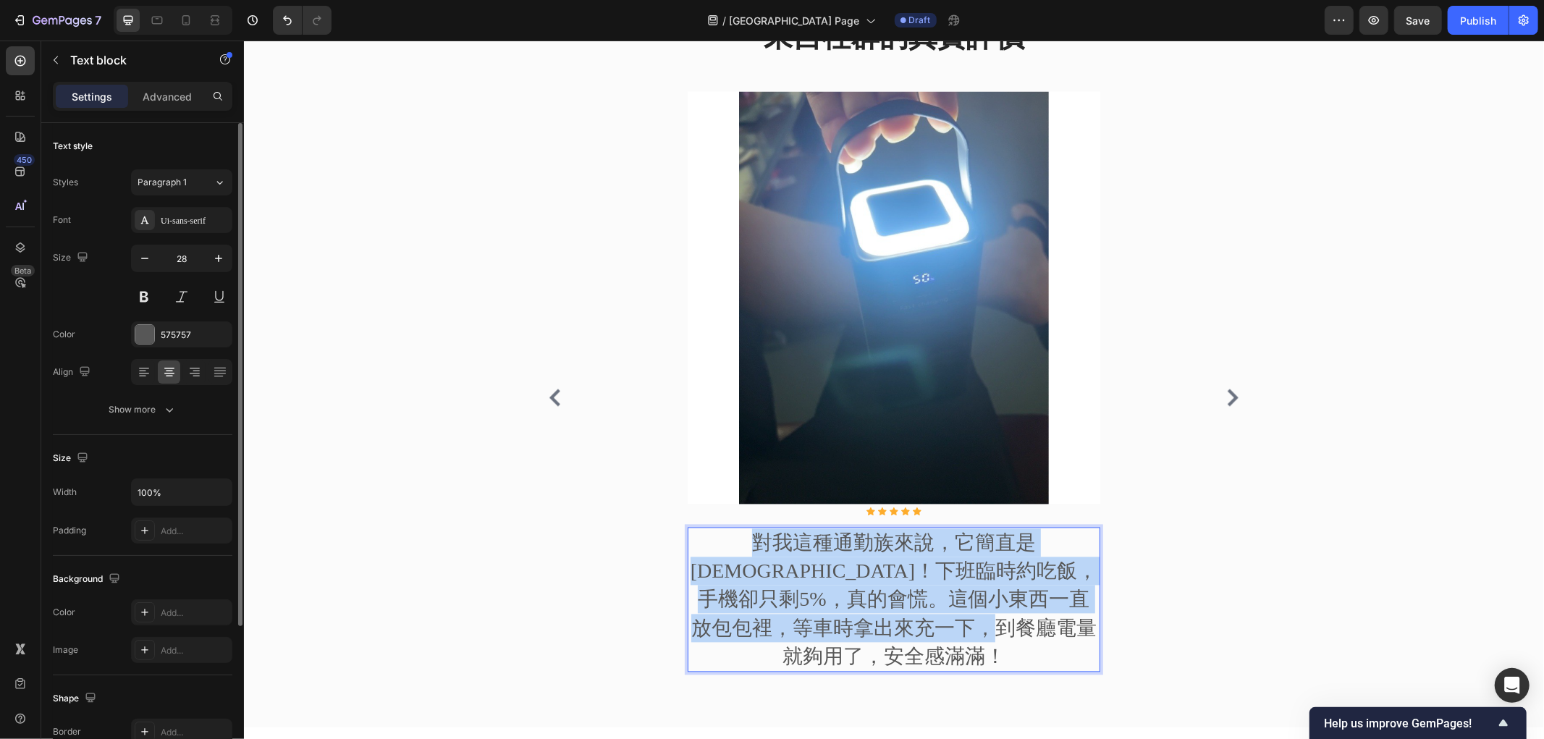
click at [825, 567] on p "對我這種通勤族來說，它簡直是天使！下班臨時約吃飯，手機卻只剩5%，真的會慌。這個小東西一直放包包裡，等車時拿出來充一下，到餐廳電量就夠用了，安全感滿滿！" at bounding box center [893, 599] width 410 height 142
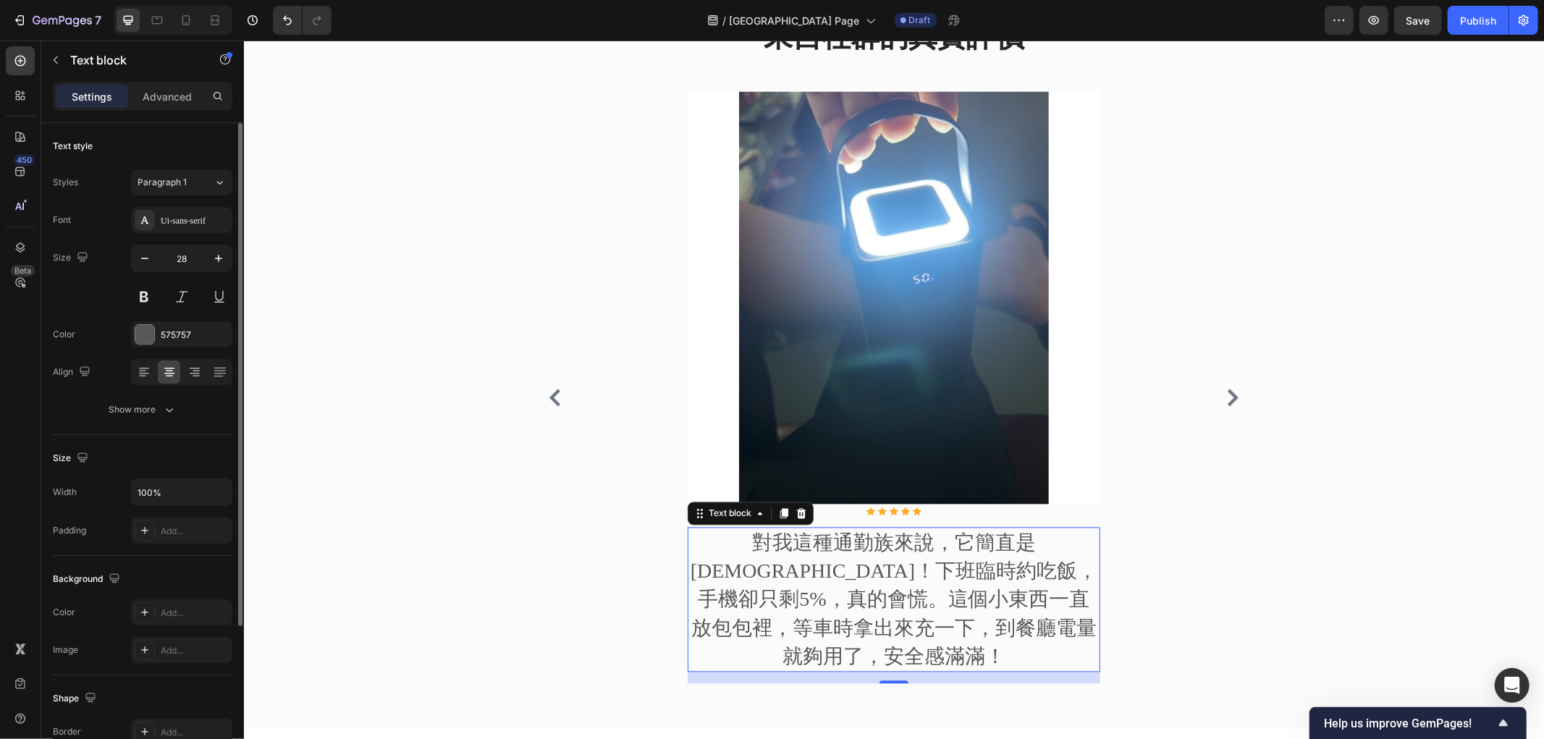
click at [486, 553] on div "來自社群的真實評價 Heading Image Icon Icon Icon Icon Icon Icon List Hoz 最怕包包太重了！這個行動電源真的…" at bounding box center [893, 365] width 1278 height 699
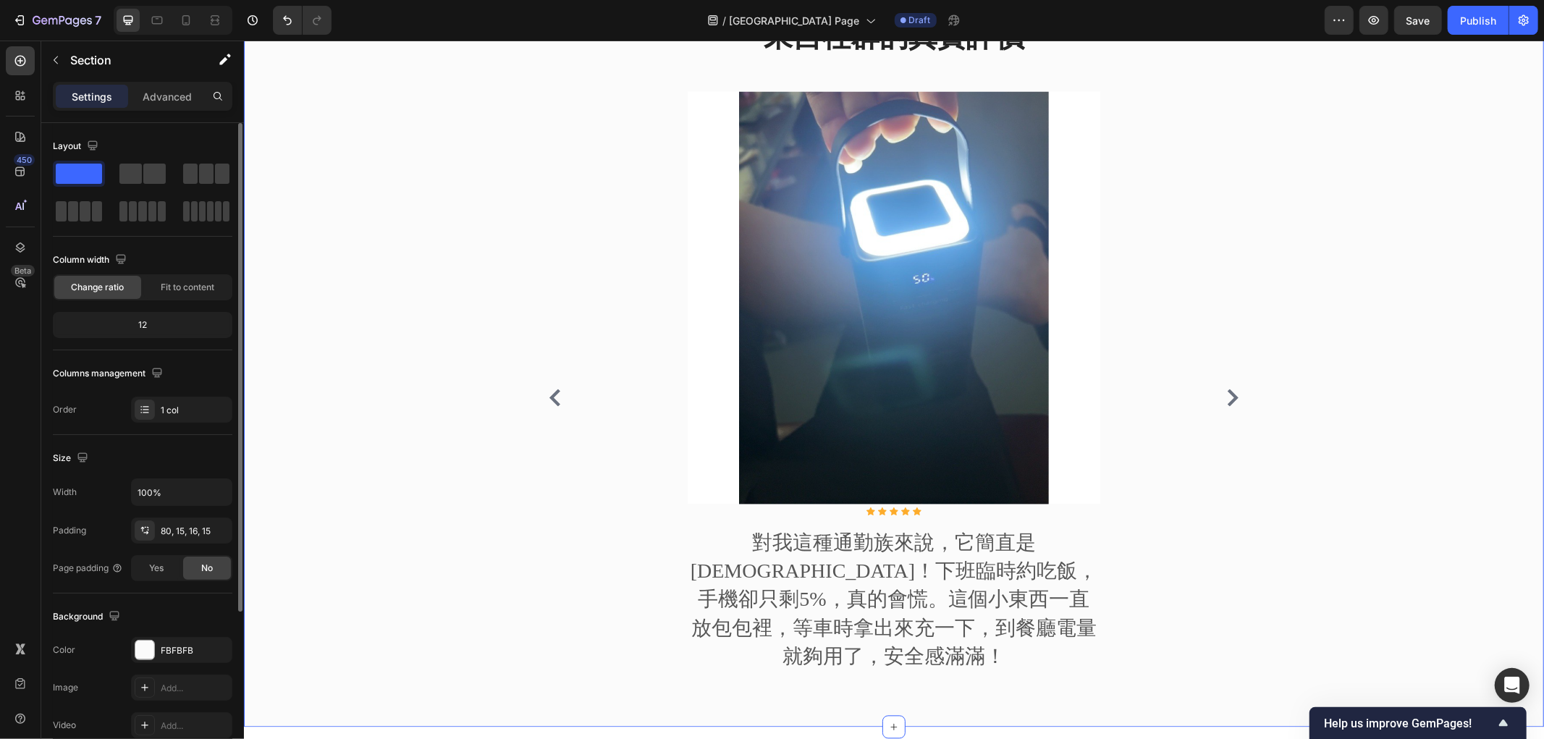
click at [887, 580] on p "對我這種通勤族來說，它簡直是天使！下班臨時約吃飯，手機卻只剩5%，真的會慌。這個小東西一直放包包裡，等車時拿出來充一下，到餐廳電量就夠用了，安全感滿滿！" at bounding box center [893, 599] width 410 height 142
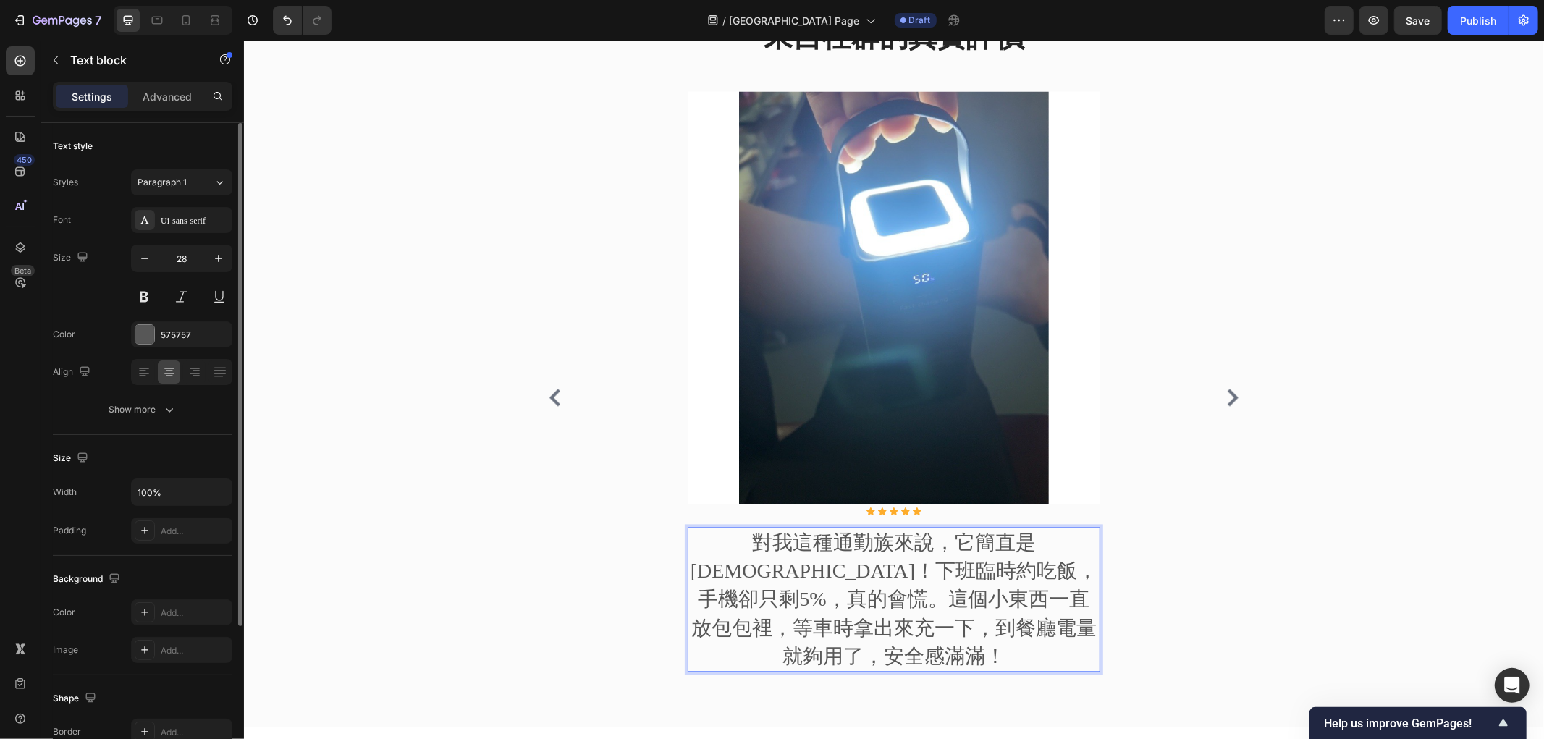
click at [887, 580] on p "對我這種通勤族來說，它簡直是天使！下班臨時約吃飯，手機卻只剩5%，真的會慌。這個小東西一直放包包裡，等車時拿出來充一下，到餐廳電量就夠用了，安全感滿滿！" at bounding box center [893, 599] width 410 height 142
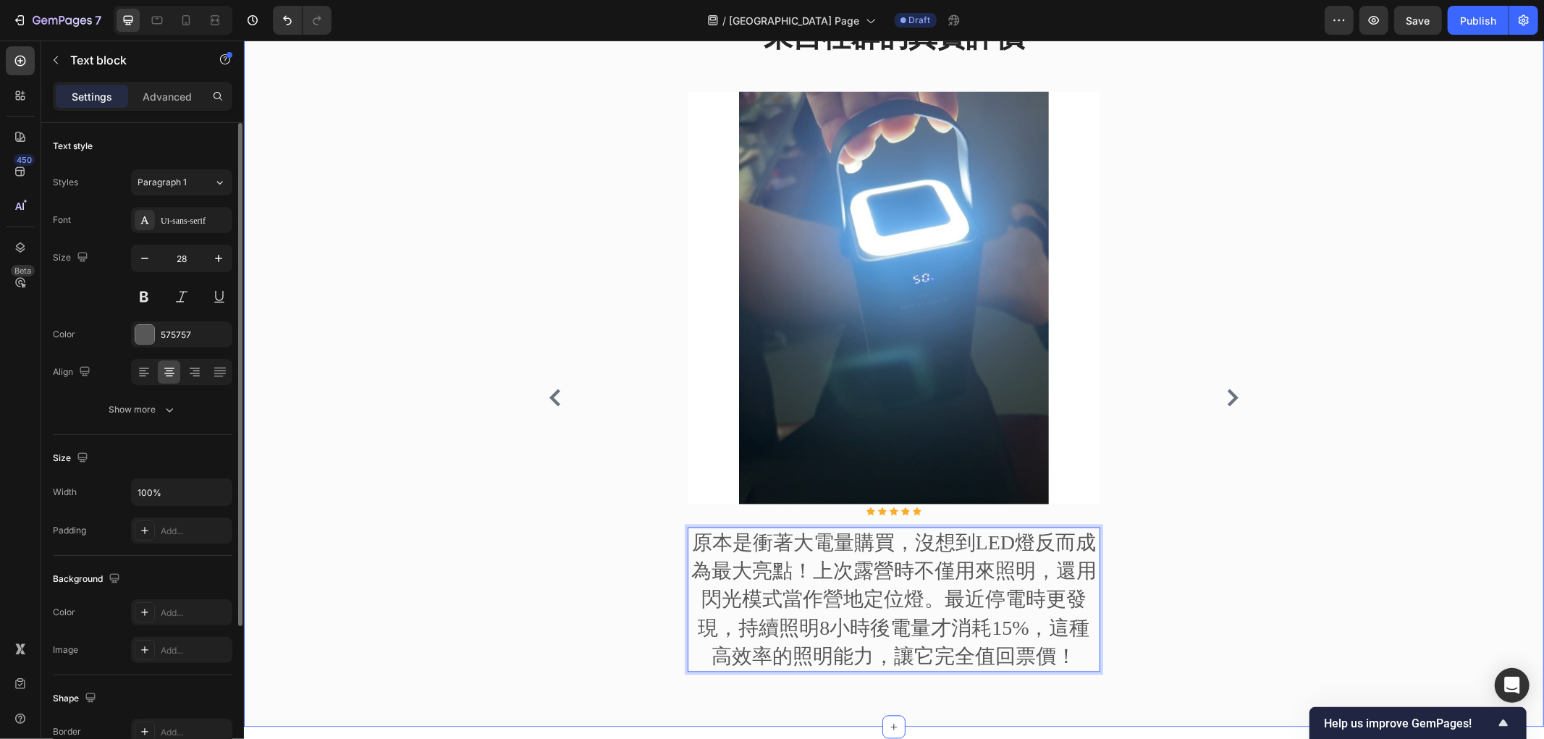
click at [342, 552] on div "來自社群的真實評價 Heading Image Icon Icon Icon Icon Icon Icon List Hoz 最怕包包太重了！這個行動電源真的…" at bounding box center [893, 365] width 1278 height 699
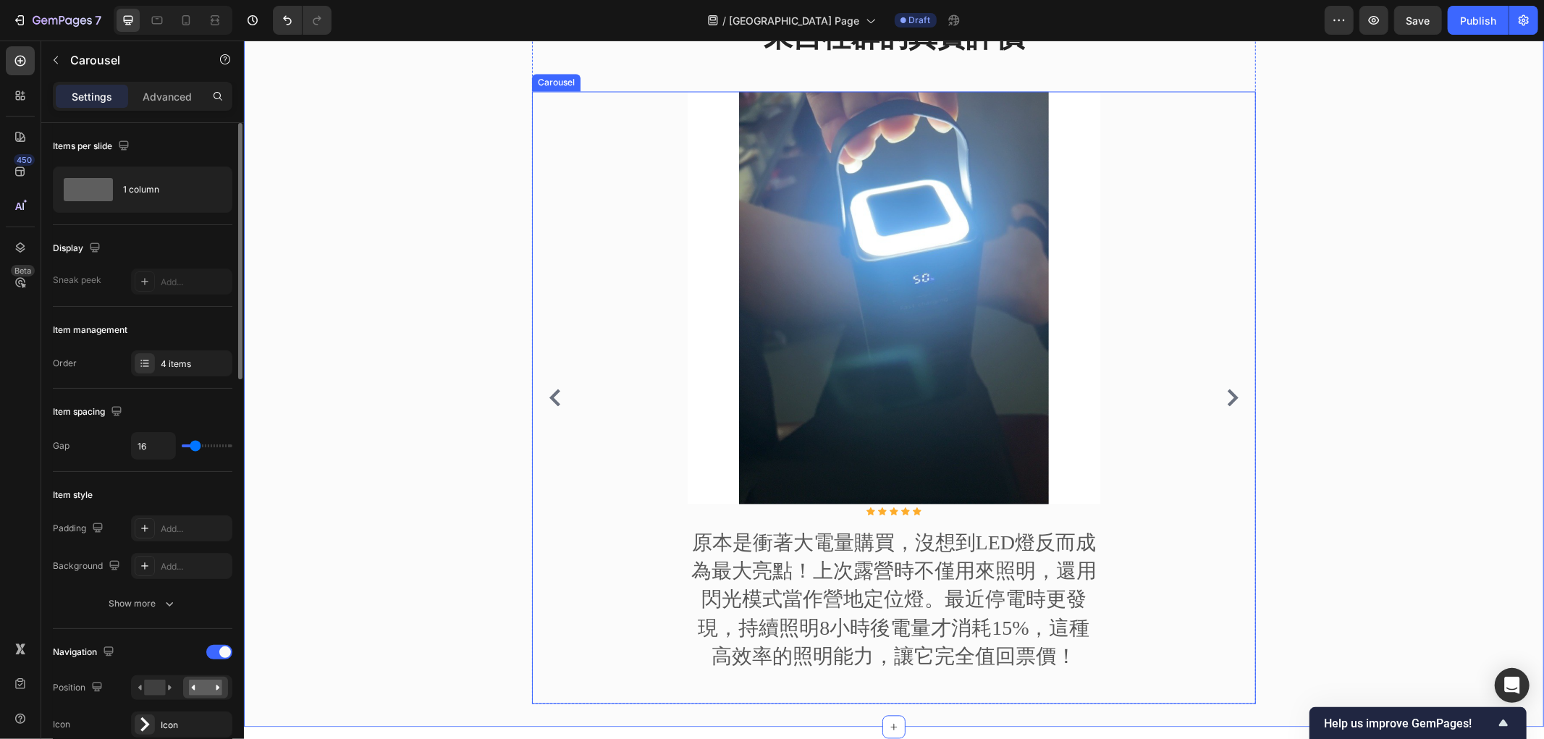
click at [1224, 390] on div "Image Icon Icon Icon Icon Icon Icon List Hoz 原本是衝著大電量購買，沒想到LED燈反而成為最大亮點！上次露營時不僅…" at bounding box center [893, 397] width 724 height 612
click at [1223, 401] on icon "Carousel Next Arrow" at bounding box center [1231, 397] width 17 height 17
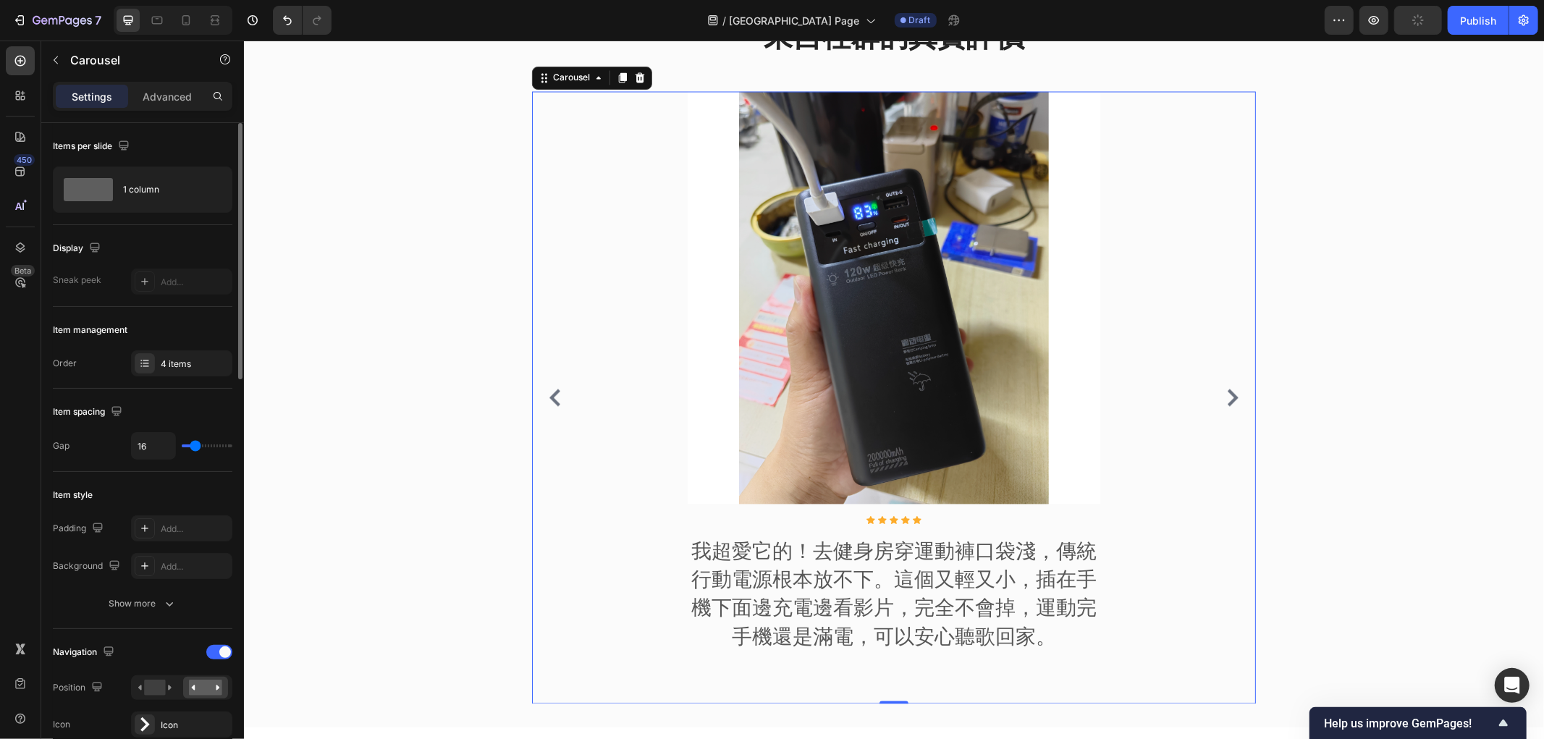
click at [1233, 402] on icon "Carousel Next Arrow" at bounding box center [1231, 397] width 17 height 17
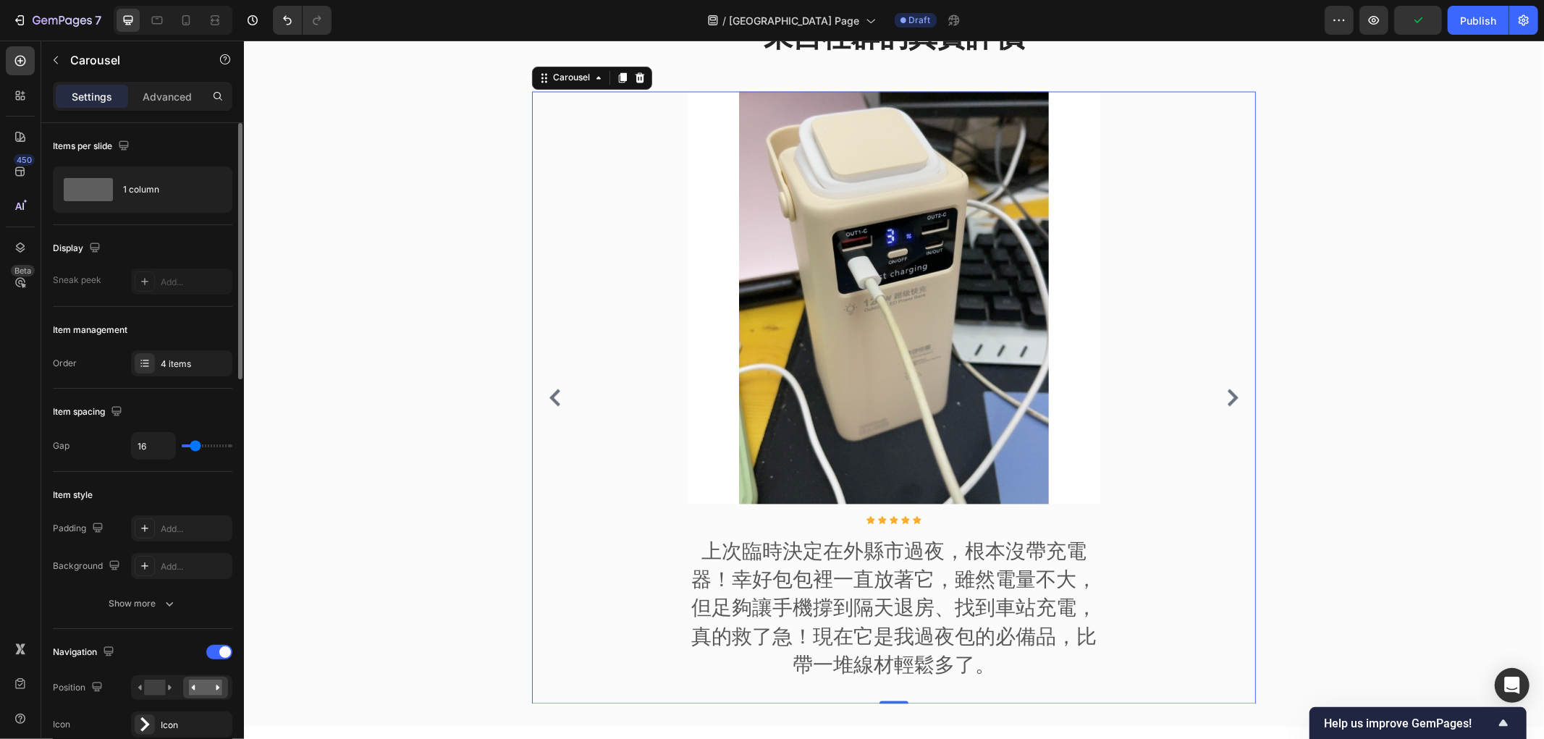
click at [549, 403] on icon "Carousel Back Arrow" at bounding box center [554, 397] width 11 height 17
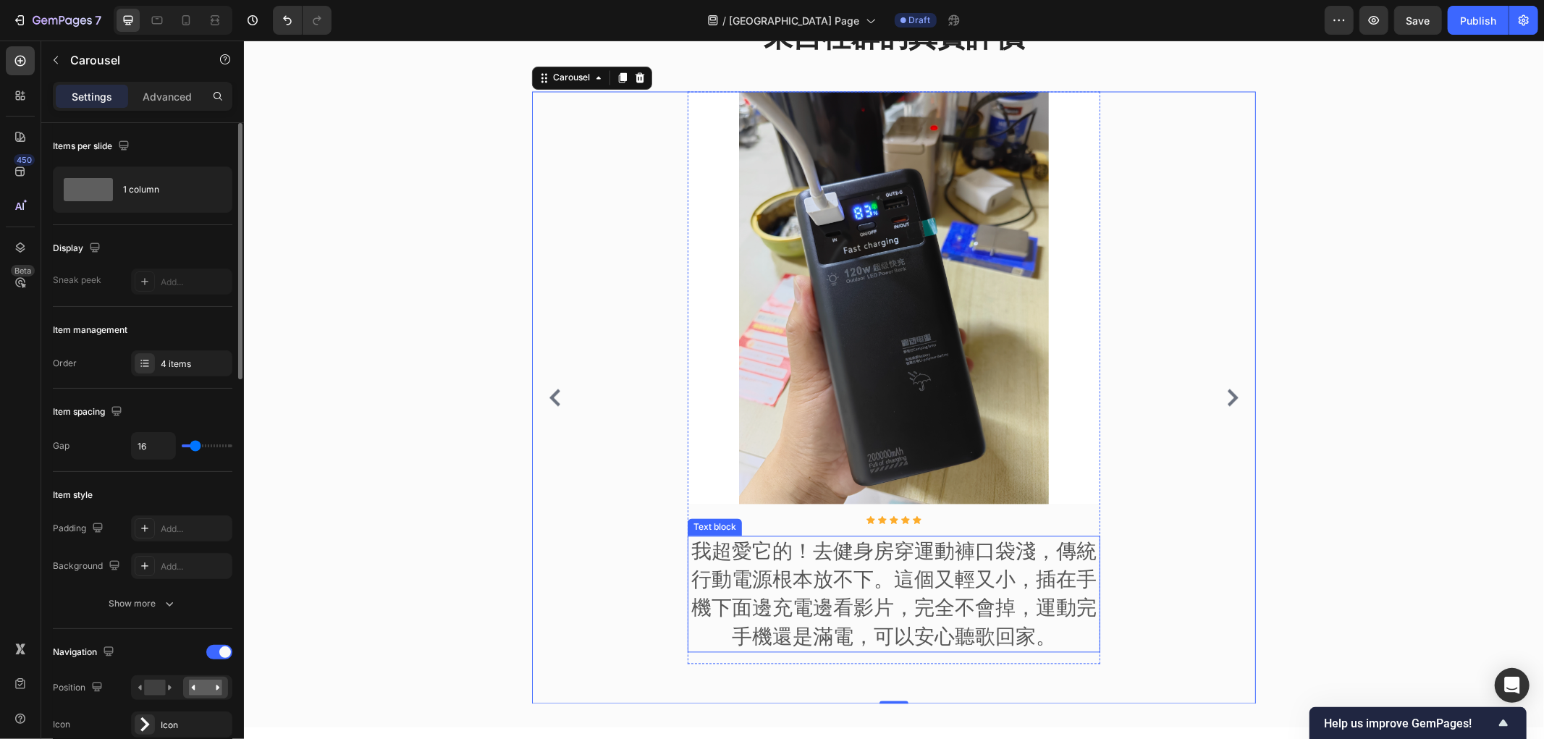
click at [891, 583] on p "我超愛它的！去健身房穿運動褲口袋淺，傳統行動電源根本放不下。這個又輕又小，插在手機下面邊充電邊看影片，完全不會掉，運動完手機還是滿電，可以安心聽歌回家。" at bounding box center [893, 594] width 410 height 114
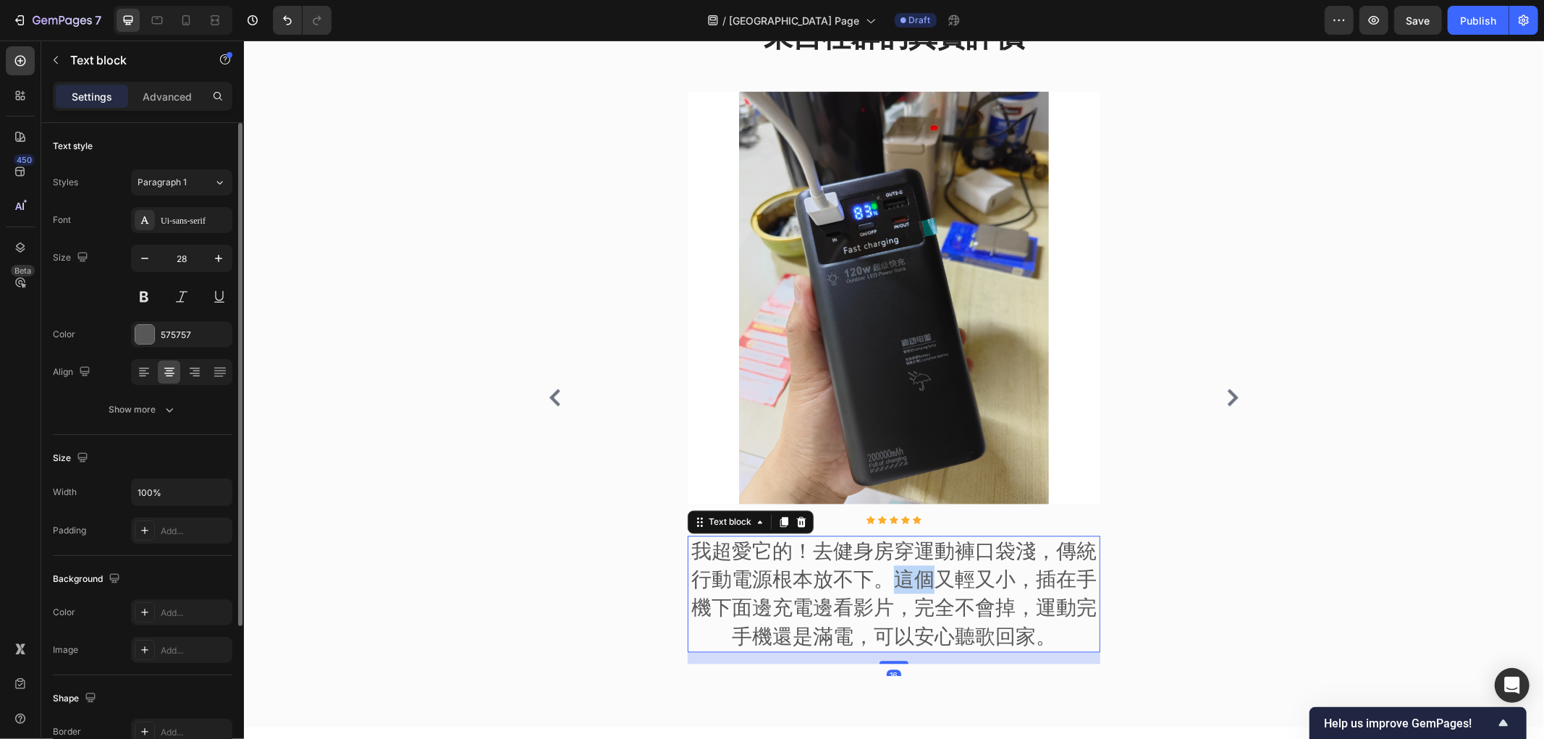
click at [891, 583] on p "我超愛它的！去健身房穿運動褲口袋淺，傳統行動電源根本放不下。這個又輕又小，插在手機下面邊充電邊看影片，完全不會掉，運動完手機還是滿電，可以安心聽歌回家。" at bounding box center [893, 594] width 410 height 114
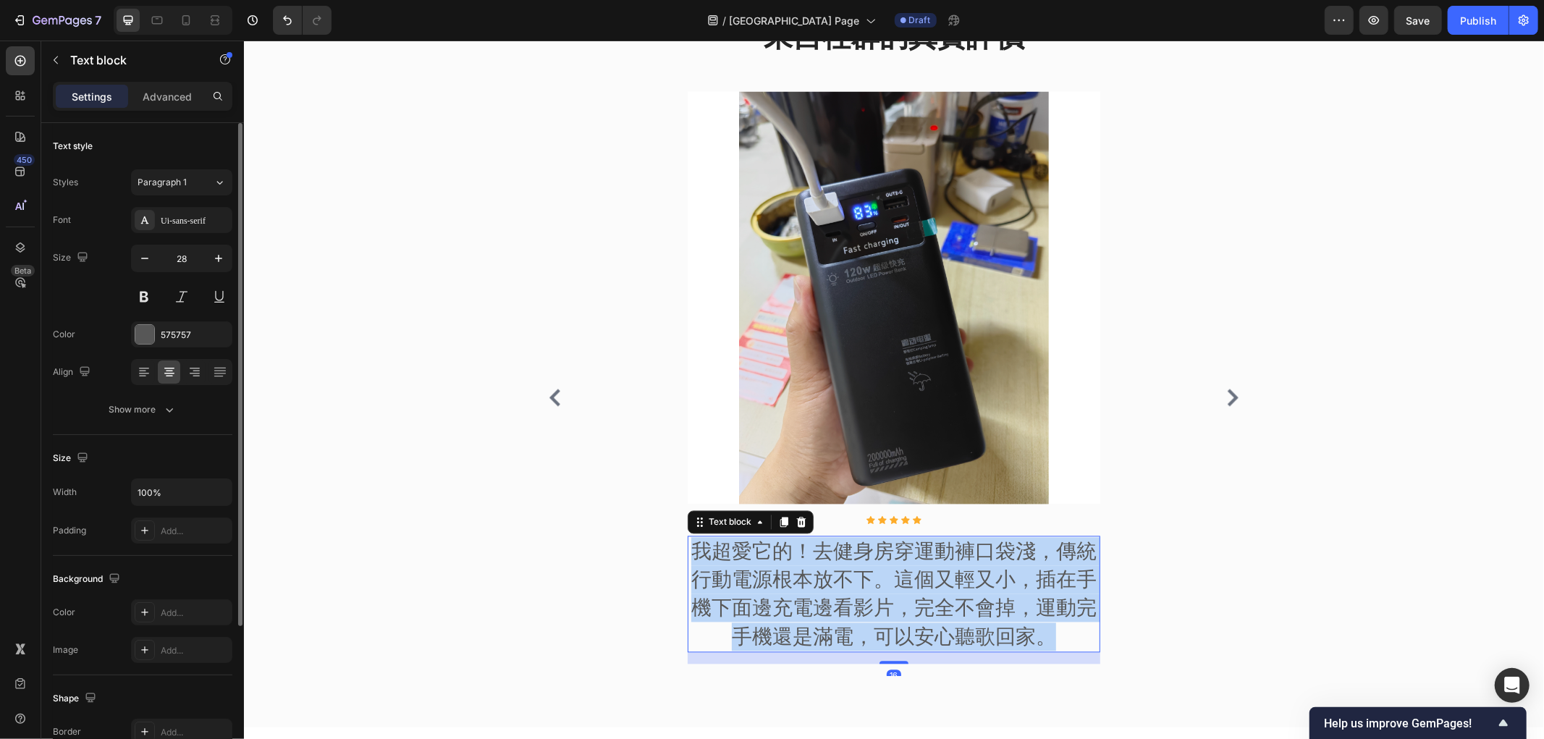
click at [891, 583] on p "我超愛它的！去健身房穿運動褲口袋淺，傳統行動電源根本放不下。這個又輕又小，插在手機下面邊充電邊看影片，完全不會掉，運動完手機還是滿電，可以安心聽歌回家。" at bounding box center [893, 594] width 410 height 114
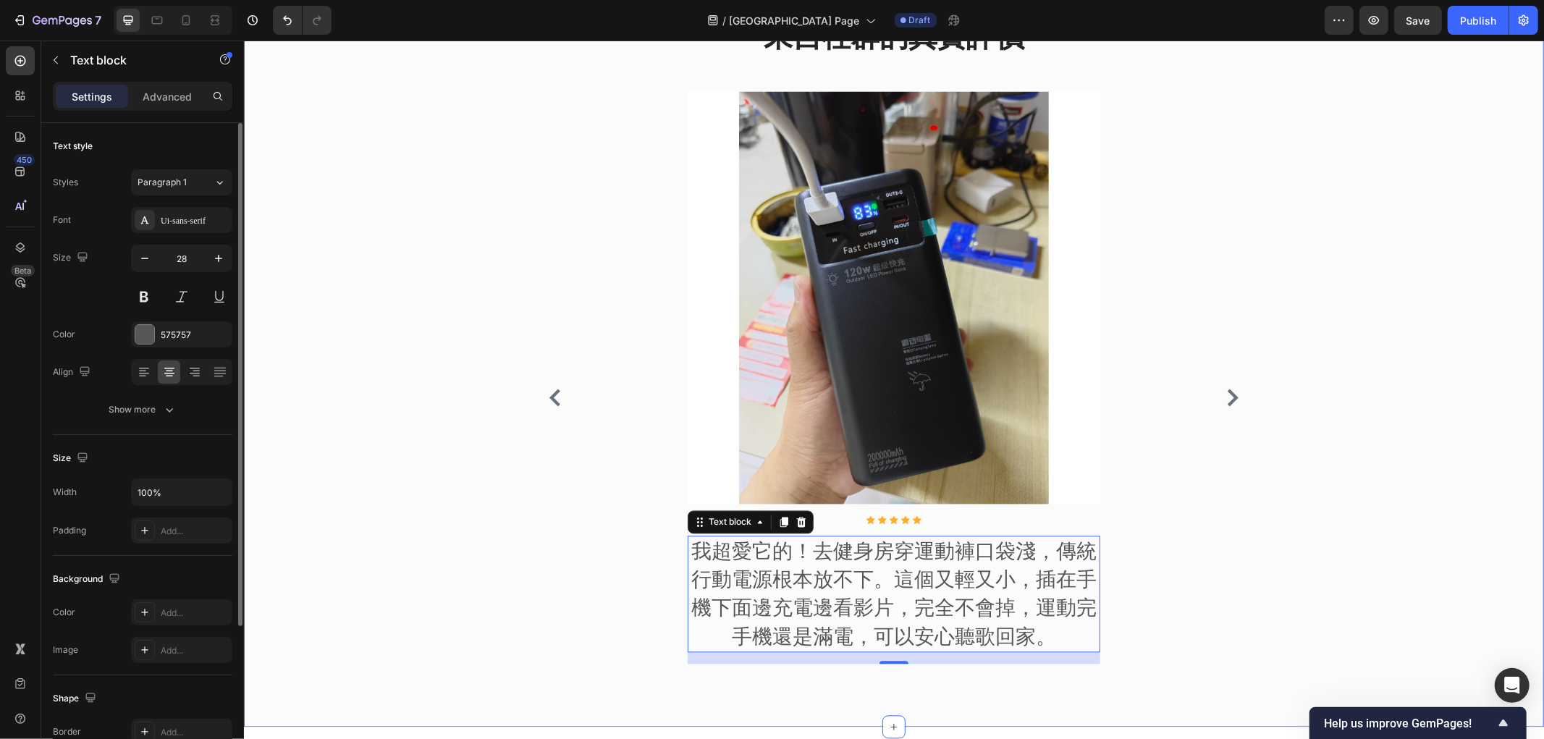
click at [320, 615] on div "來自社群的真實評價 Heading Image Icon Icon Icon Icon Icon Icon List Hoz 最怕包包太重了！這個行動電源真的…" at bounding box center [893, 365] width 1278 height 699
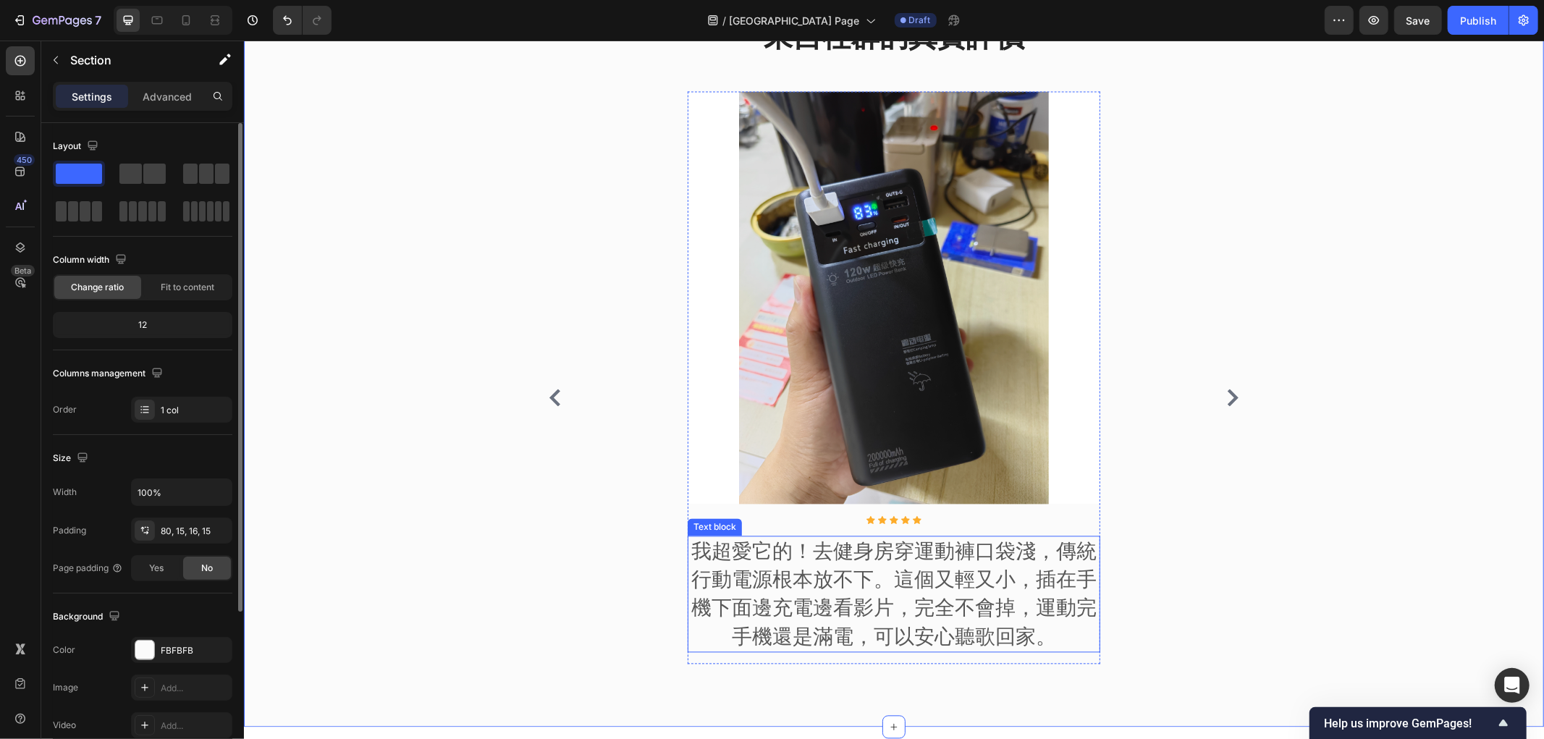
click at [935, 561] on p "我超愛它的！去健身房穿運動褲口袋淺，傳統行動電源根本放不下。這個又輕又小，插在手機下面邊充電邊看影片，完全不會掉，運動完手機還是滿電，可以安心聽歌回家。" at bounding box center [893, 594] width 410 height 114
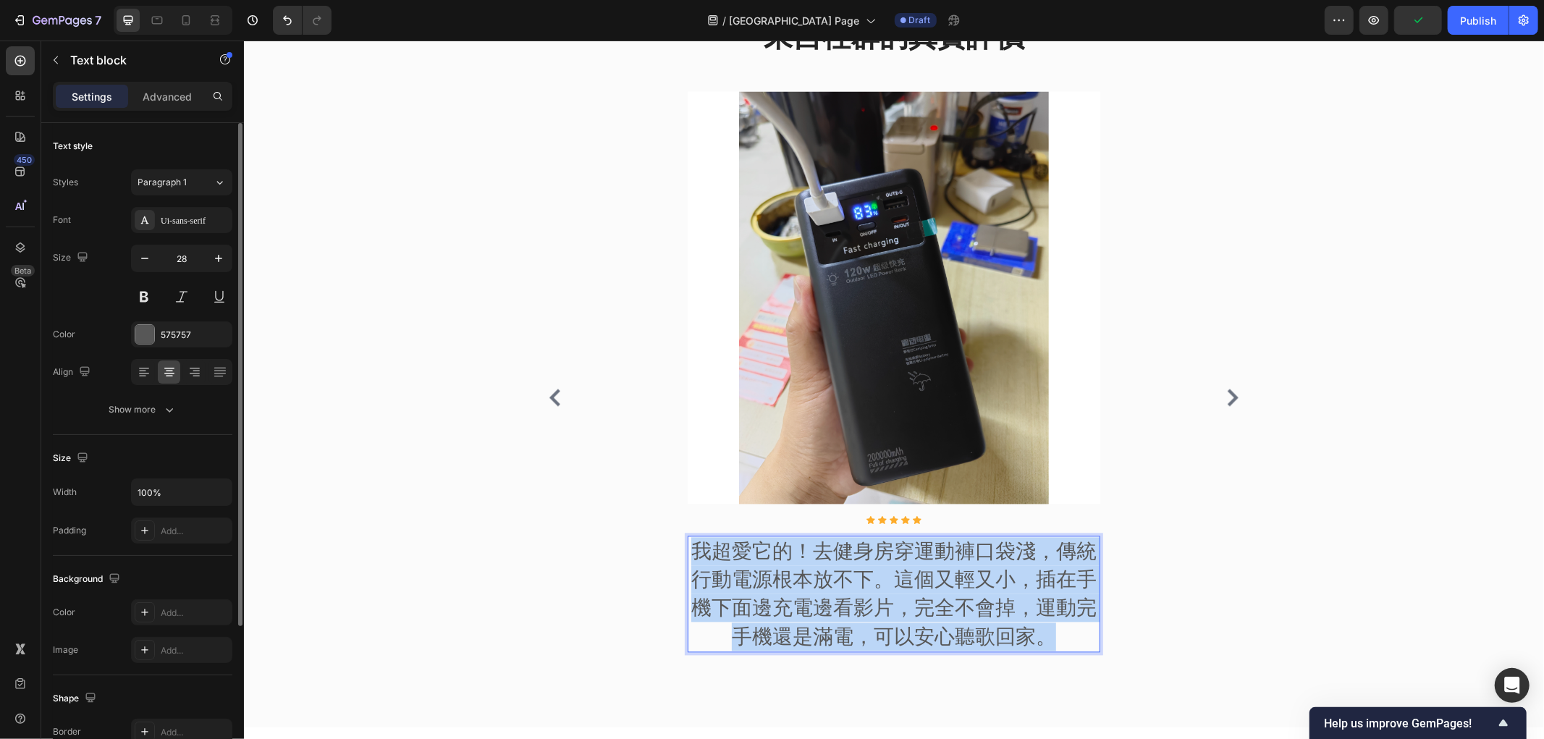
click at [935, 561] on p "我超愛它的！去健身房穿運動褲口袋淺，傳統行動電源根本放不下。這個又輕又小，插在手機下面邊充電邊看影片，完全不會掉，運動完手機還是滿電，可以安心聽歌回家。" at bounding box center [893, 594] width 410 height 114
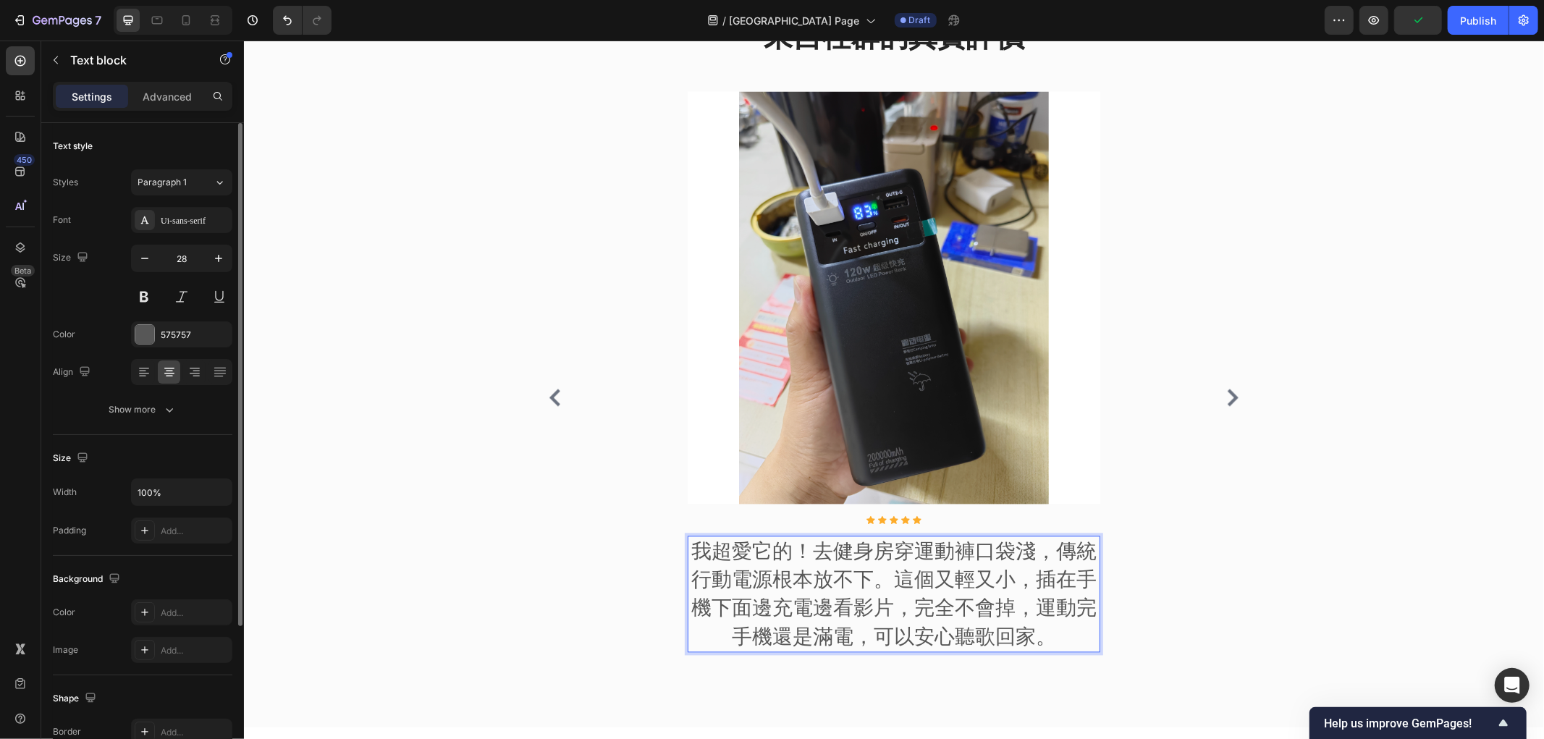
scroll to position [2354, 0]
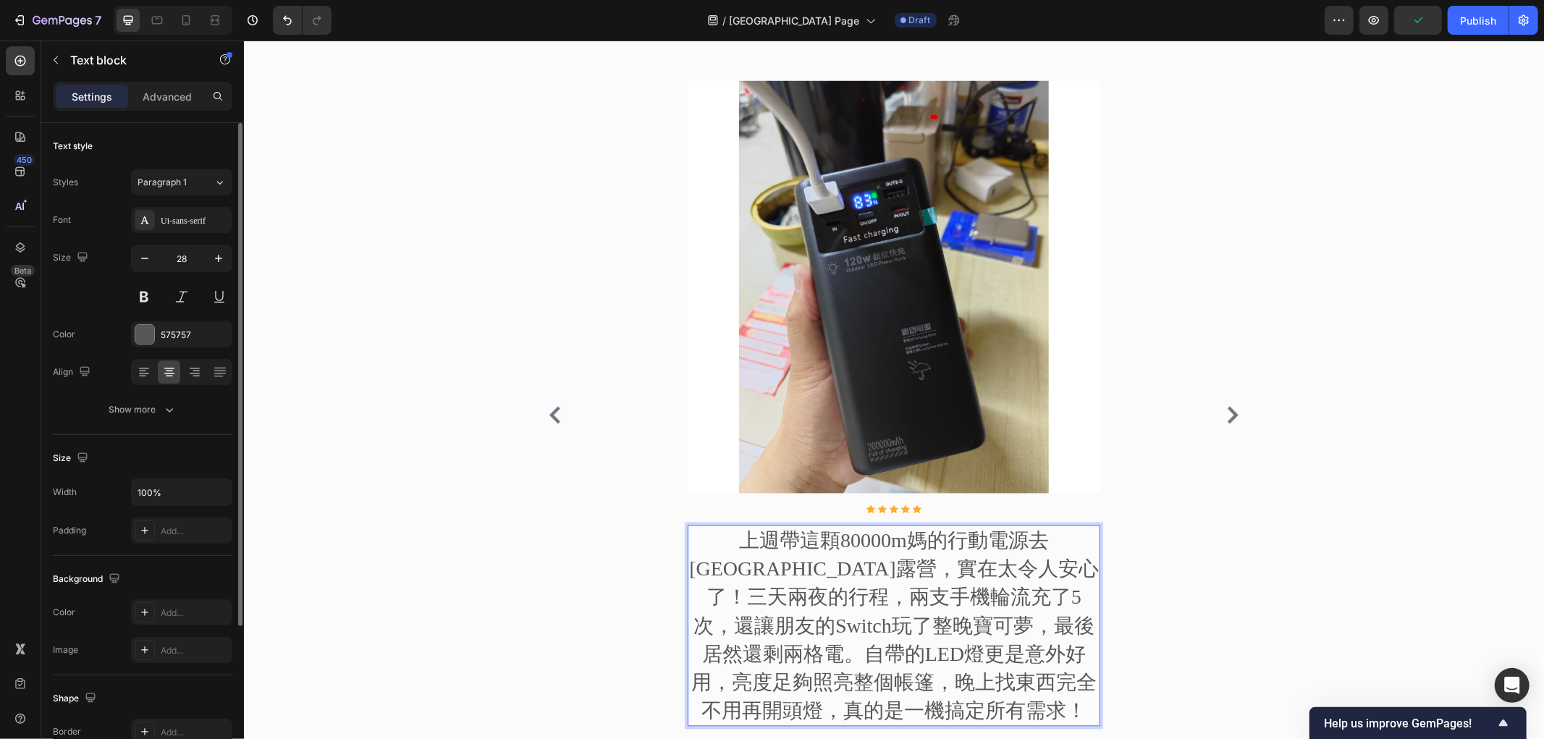
click at [860, 539] on p "上週帶這顆80000m媽的行動電源去武陵農場露營，實在太令人安心了！三天兩夜的行程，兩支手機輪流充了5次，還讓朋友的Switch玩了整晚寶可夢，最後居然還剩兩…" at bounding box center [893, 625] width 410 height 198
click at [877, 540] on p "上週帶這顆80000m媽的行動電源去武陵農場露營，實在太令人安心了！三天兩夜的行程，兩支手機輪流充了5次，還讓朋友的Switch玩了整晚寶可夢，最後居然還剩兩…" at bounding box center [893, 625] width 410 height 198
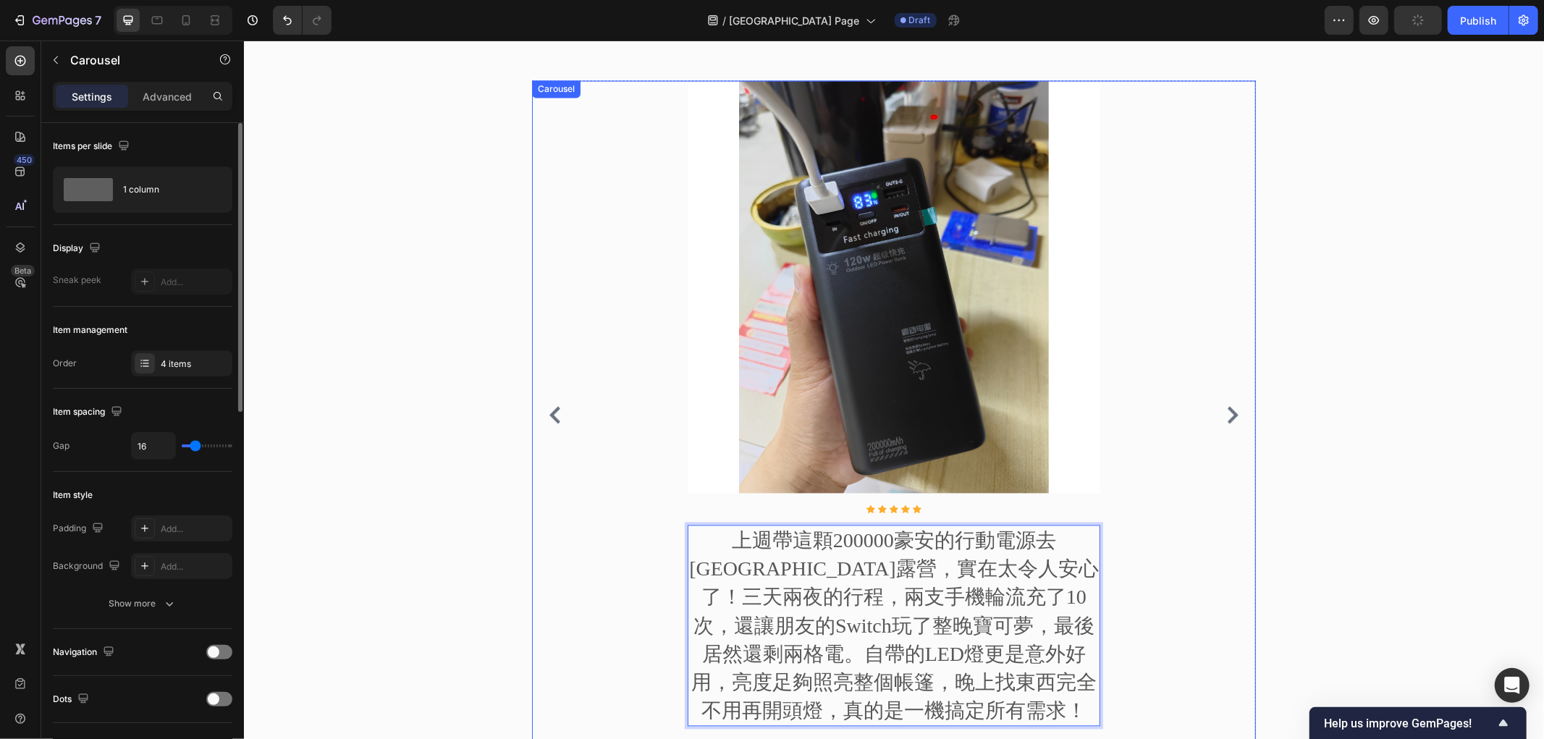
click at [1205, 416] on div "Image Icon Icon Icon Icon Icon Icon List Hoz 上週帶這顆200000豪安的行動電源去武陵農場露營，實在太令人安心了…" at bounding box center [893, 414] width 724 height 669
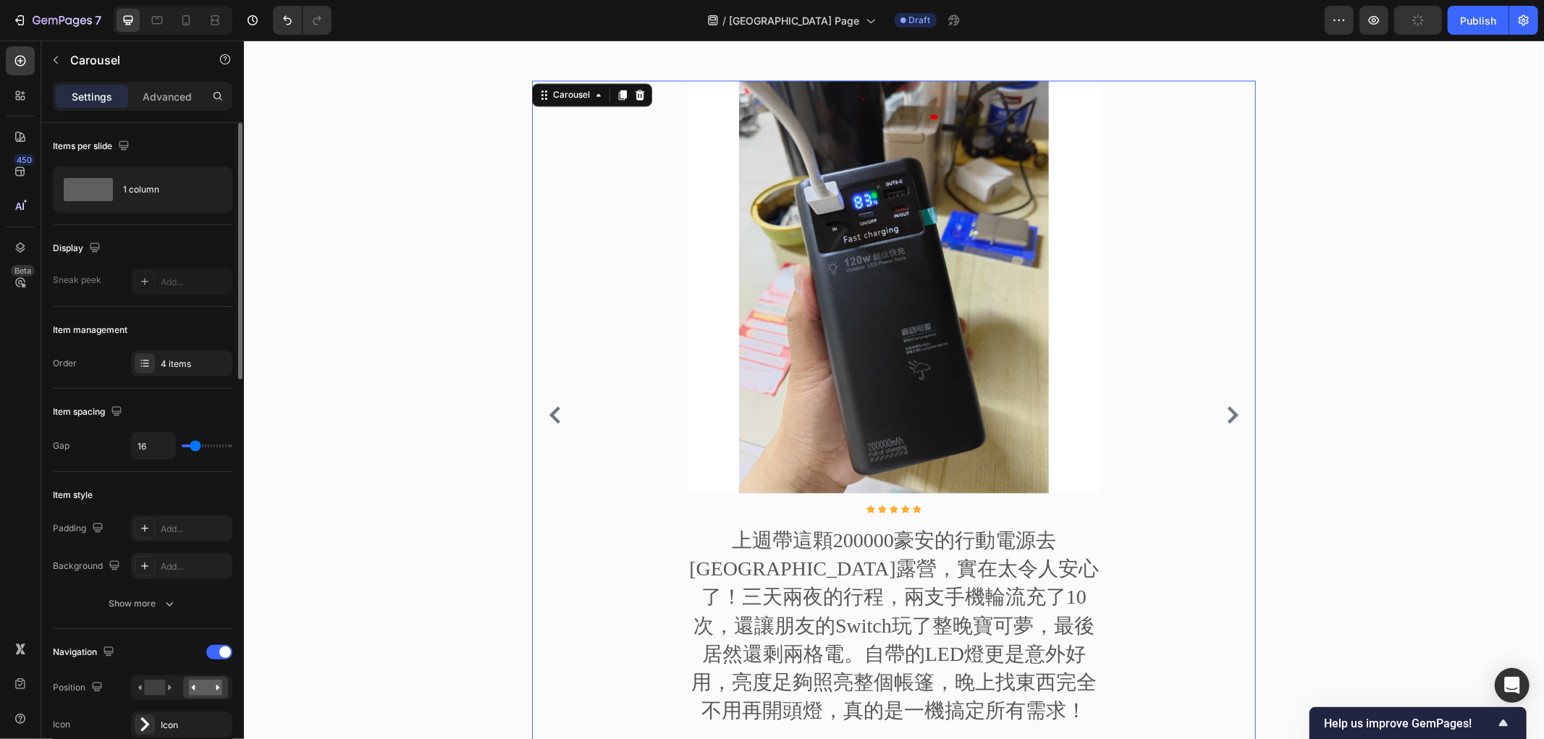
click at [1228, 408] on icon "Carousel Next Arrow" at bounding box center [1231, 414] width 17 height 17
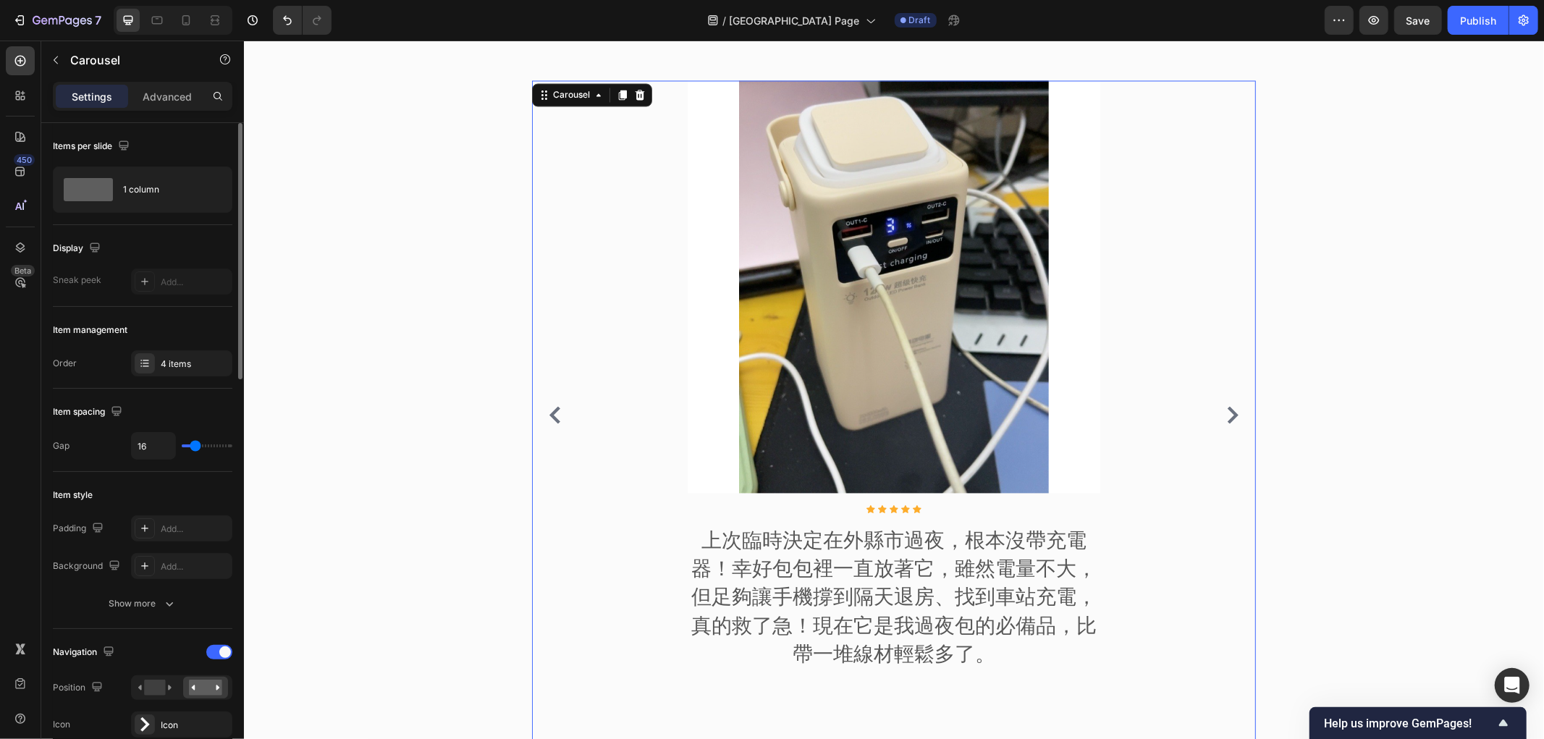
click at [1228, 414] on icon "Carousel Next Arrow" at bounding box center [1232, 414] width 11 height 17
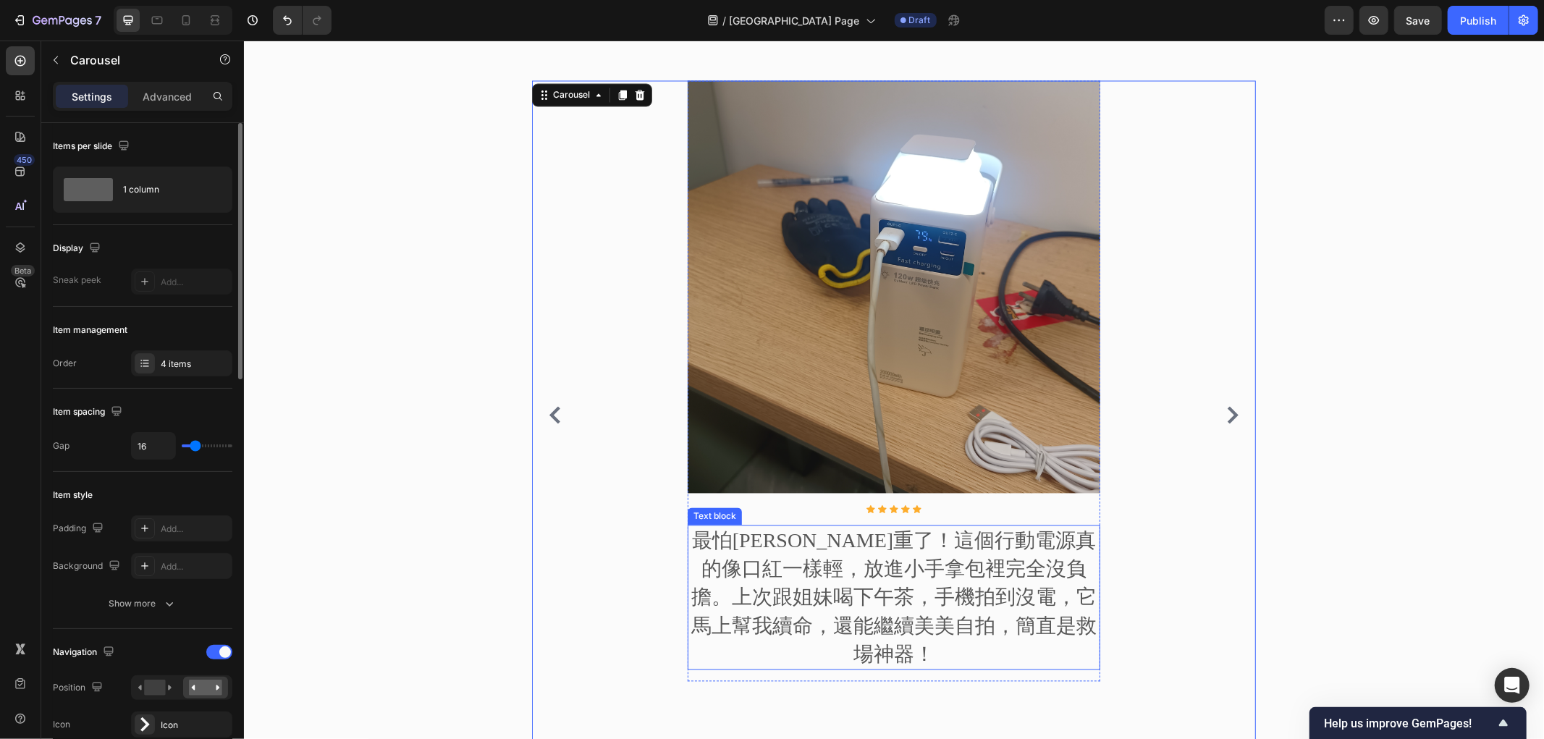
click at [877, 566] on p "最怕包包太重了！這個行動電源真的像口紅一樣輕，放進小手拿包裡完全沒負擔。上次跟姐妹喝下午茶，手機拍到沒電，它馬上幫我續命，還能繼續美美自拍，簡直是救場神器！" at bounding box center [893, 597] width 410 height 142
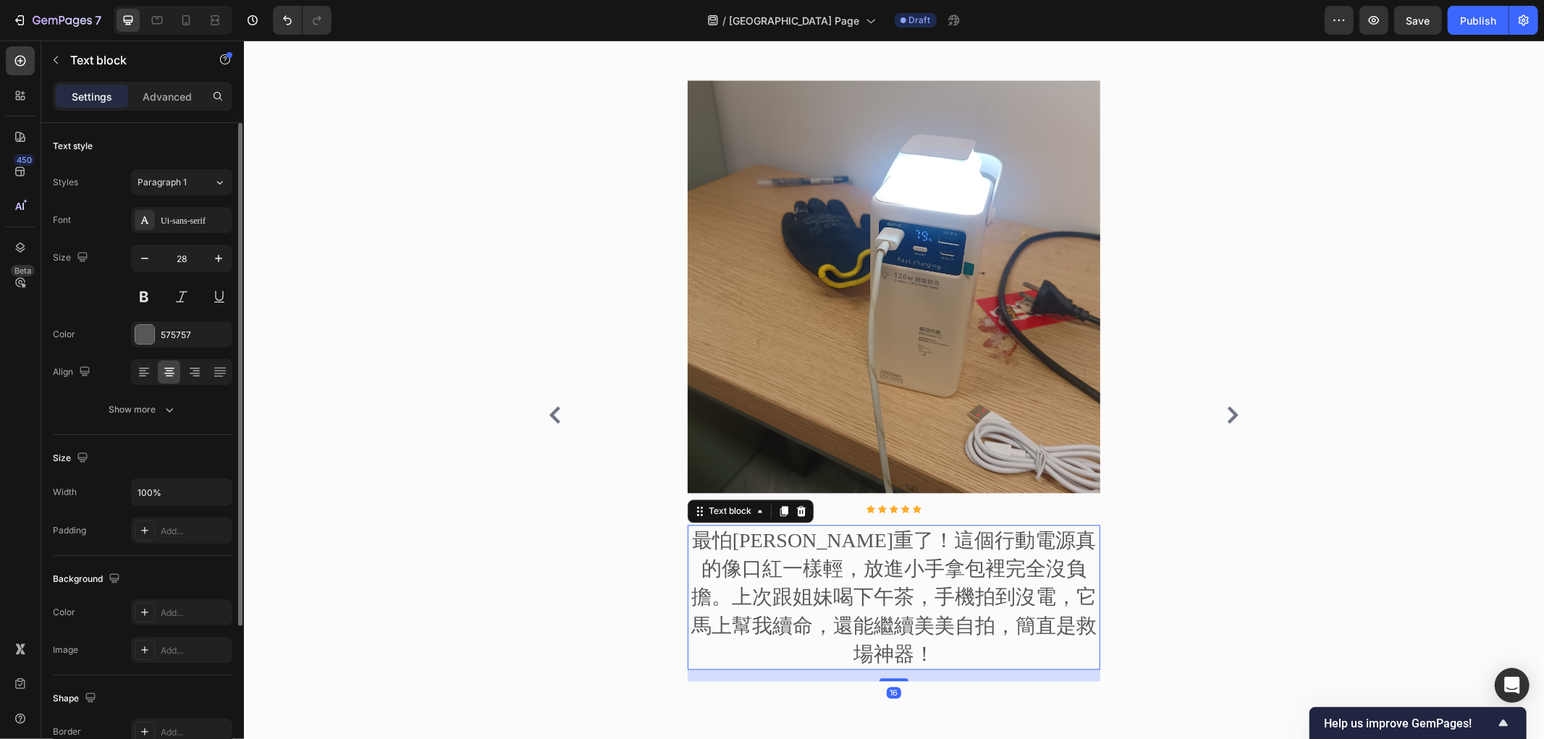
click at [877, 566] on p "最怕包包太重了！這個行動電源真的像口紅一樣輕，放進小手拿包裡完全沒負擔。上次跟姐妹喝下午茶，手機拍到沒電，它馬上幫我續命，還能繼續美美自拍，簡直是救場神器！" at bounding box center [893, 597] width 410 height 142
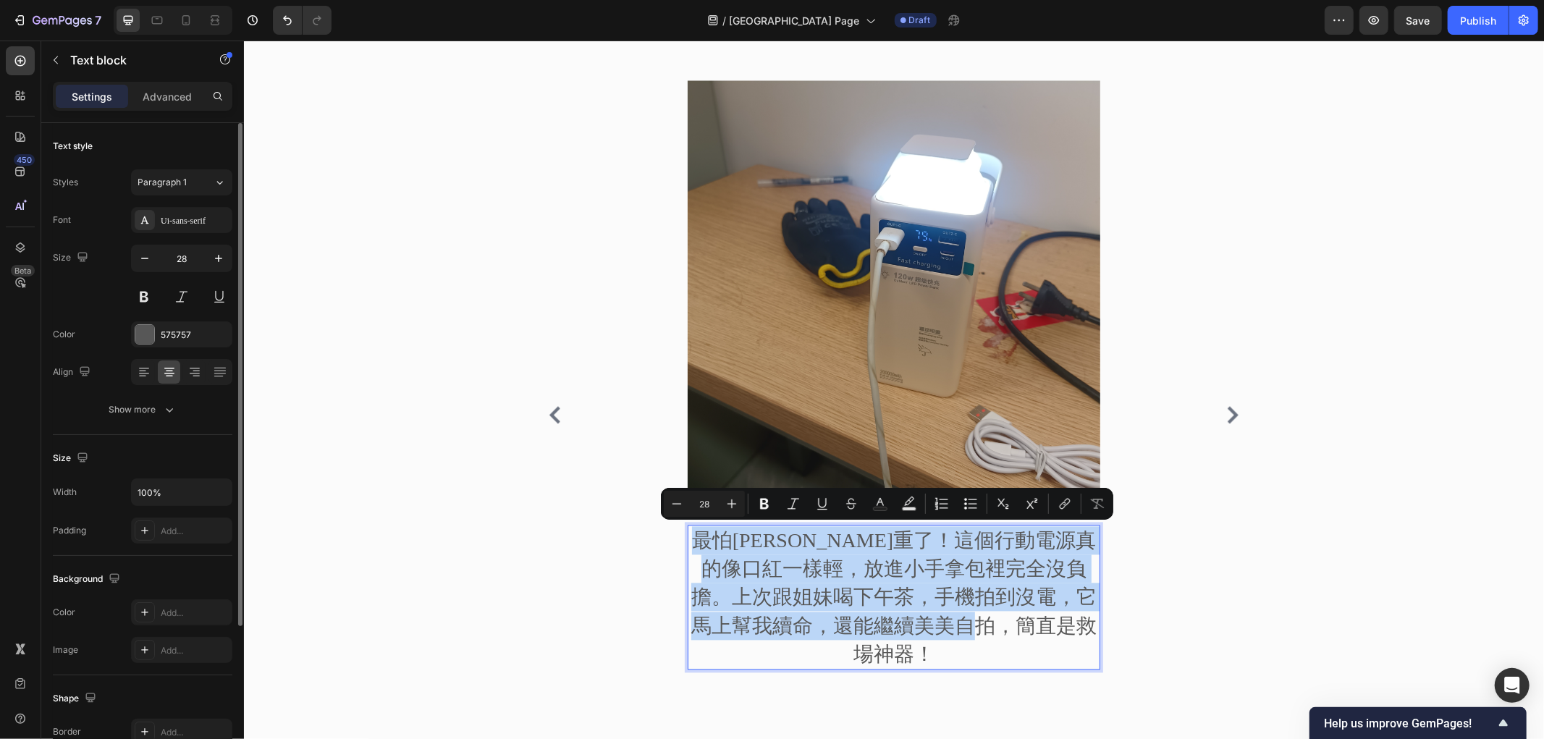
type input "16"
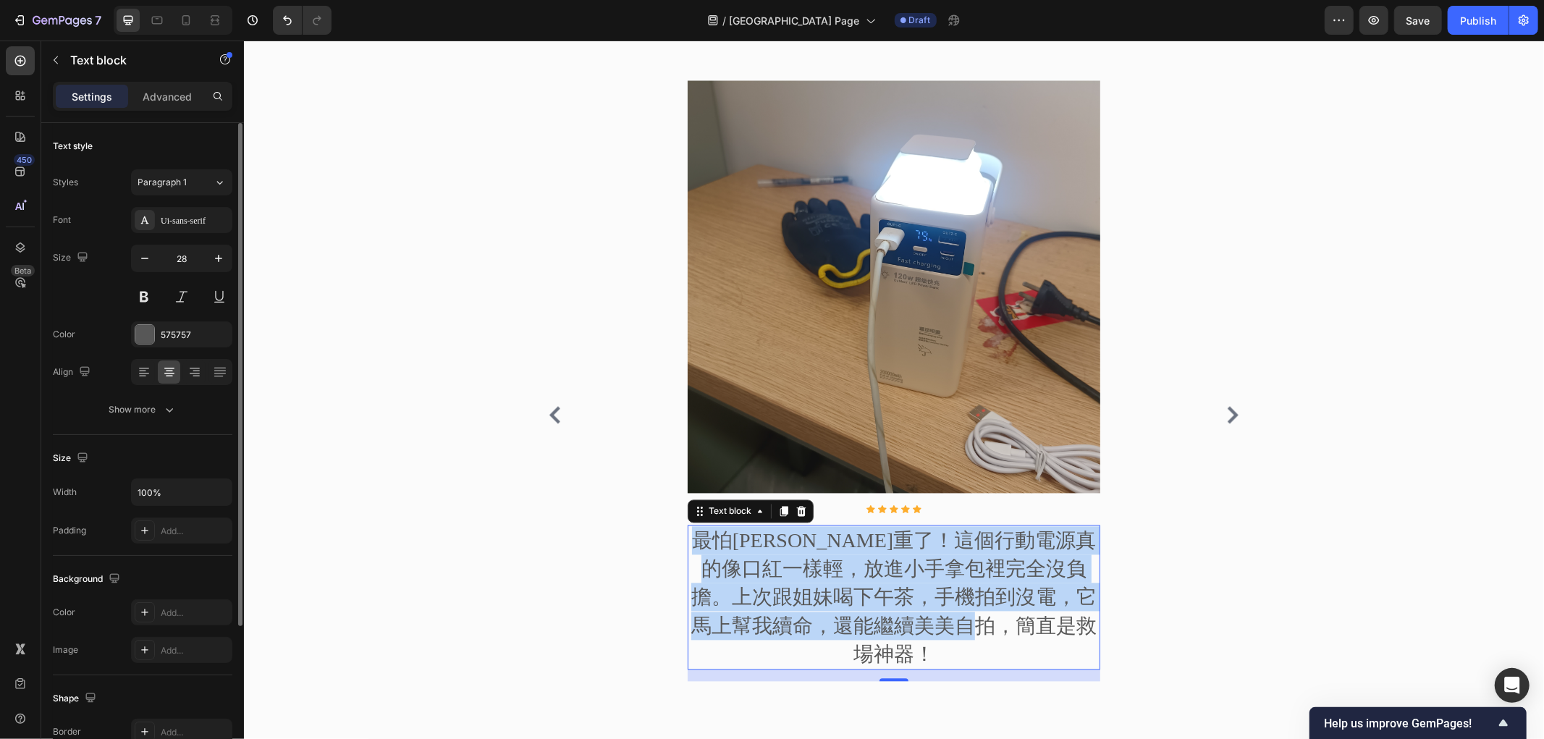
click at [353, 492] on div "來自社群的真實評價 Heading Image Icon Icon Icon Icon Icon Icon List Hoz 最怕包包太重了！這個行動電源真的…" at bounding box center [893, 383] width 1278 height 756
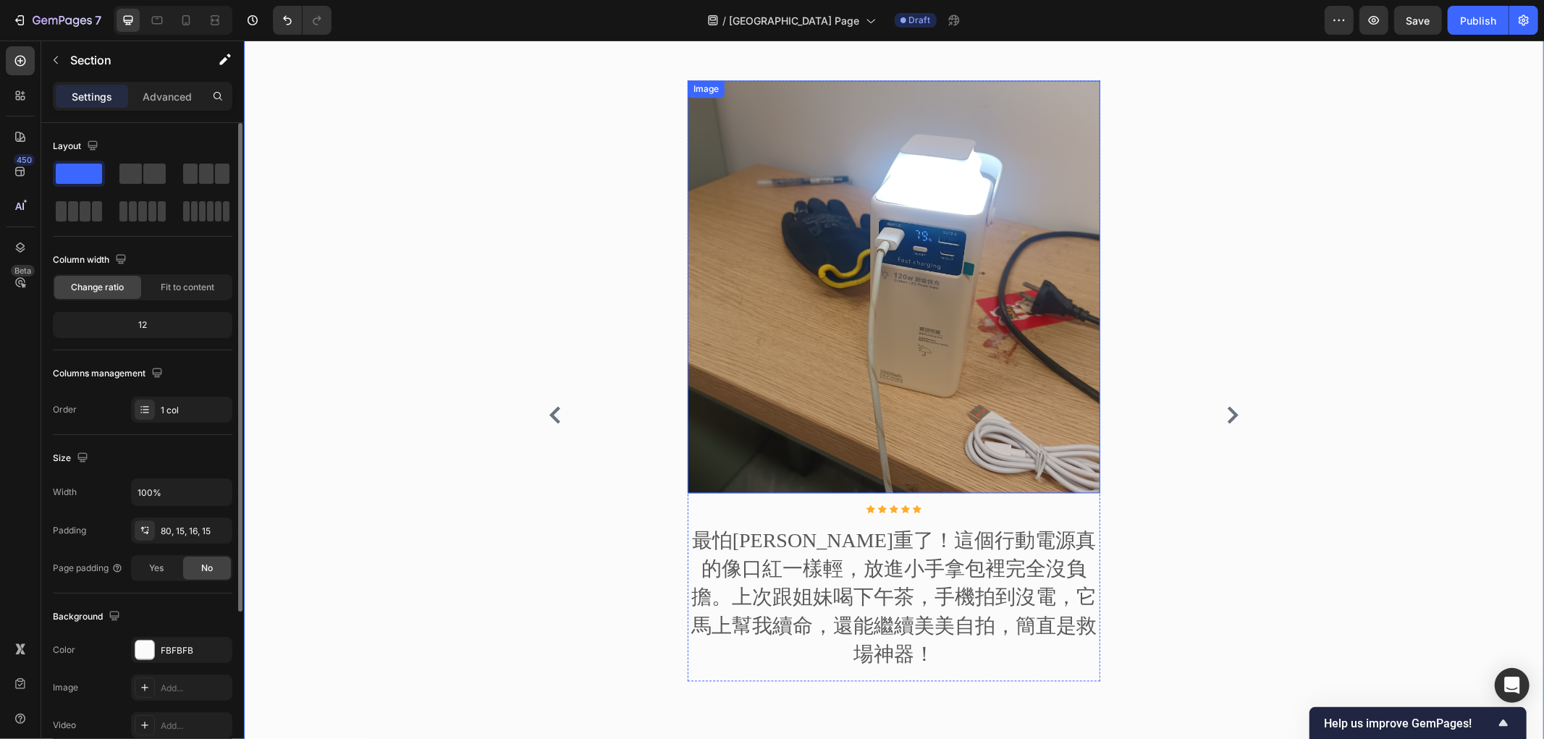
click at [937, 488] on img at bounding box center [893, 286] width 413 height 413
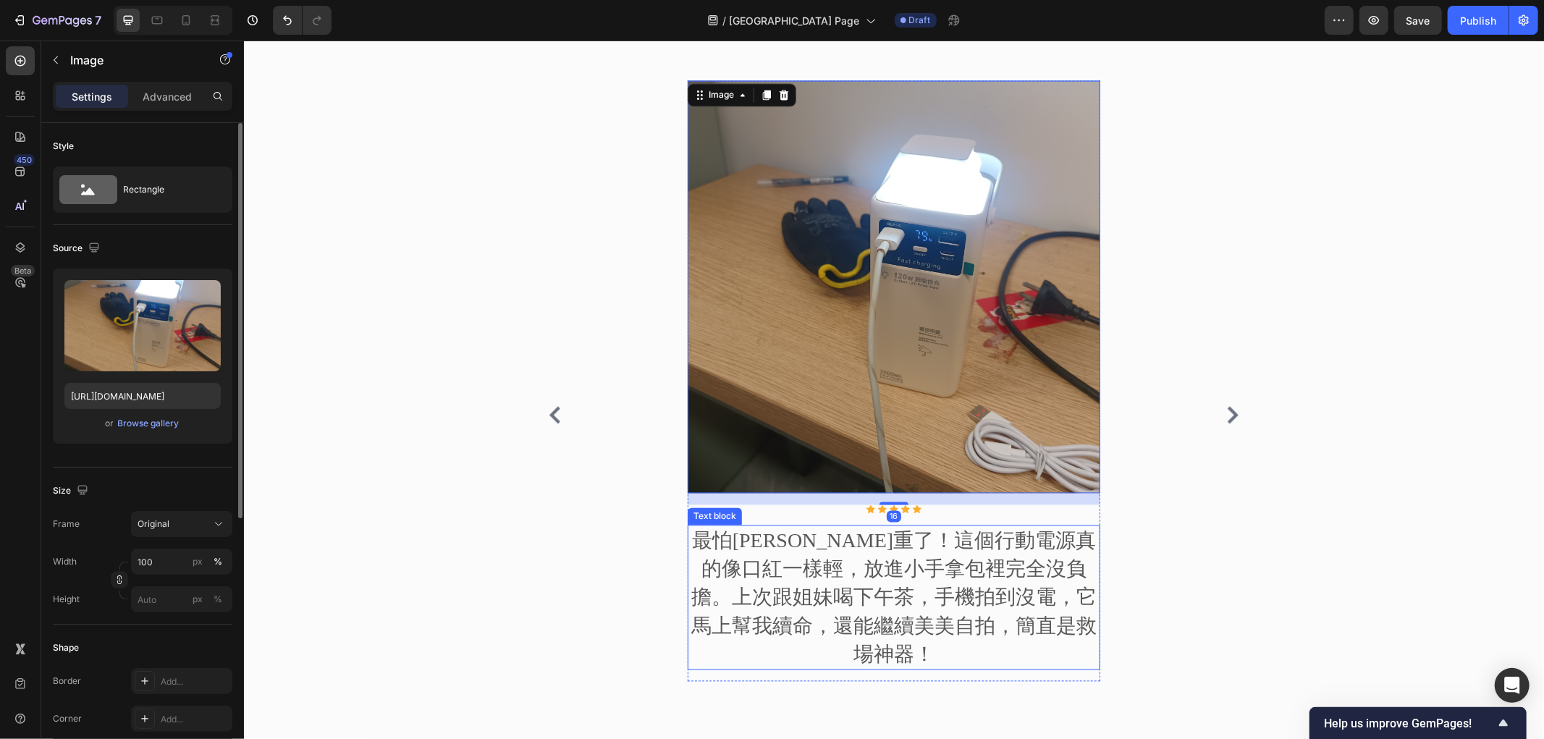
click at [923, 601] on p "最怕包包太重了！這個行動電源真的像口紅一樣輕，放進小手拿包裡完全沒負擔。上次跟姐妹喝下午茶，手機拍到沒電，它馬上幫我續命，還能繼續美美自拍，簡直是救場神器！" at bounding box center [893, 597] width 410 height 142
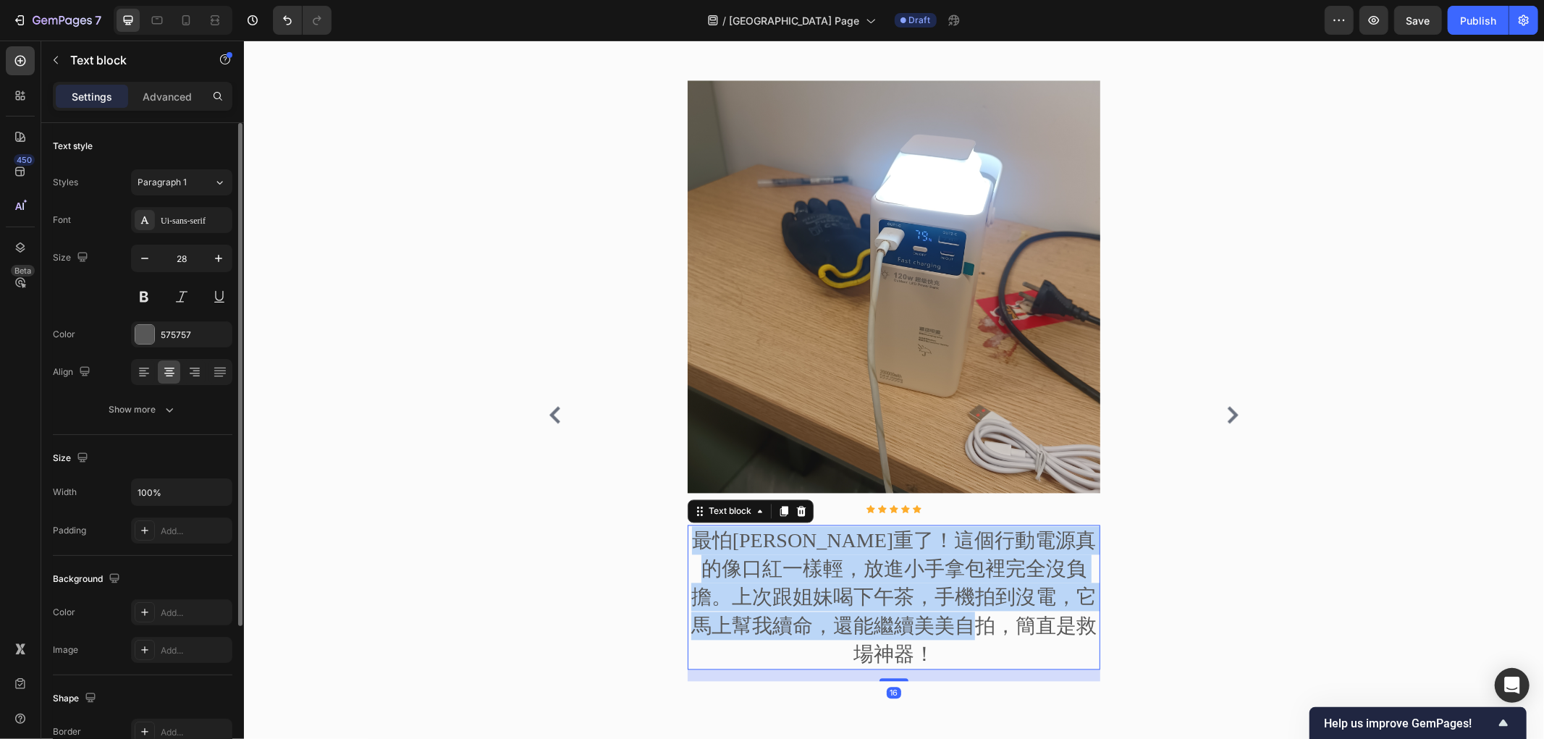
click at [923, 601] on p "最怕包包太重了！這個行動電源真的像口紅一樣輕，放進小手拿包裡完全沒負擔。上次跟姐妹喝下午茶，手機拍到沒電，它馬上幫我續命，還能繼續美美自拍，簡直是救場神器！" at bounding box center [893, 597] width 410 height 142
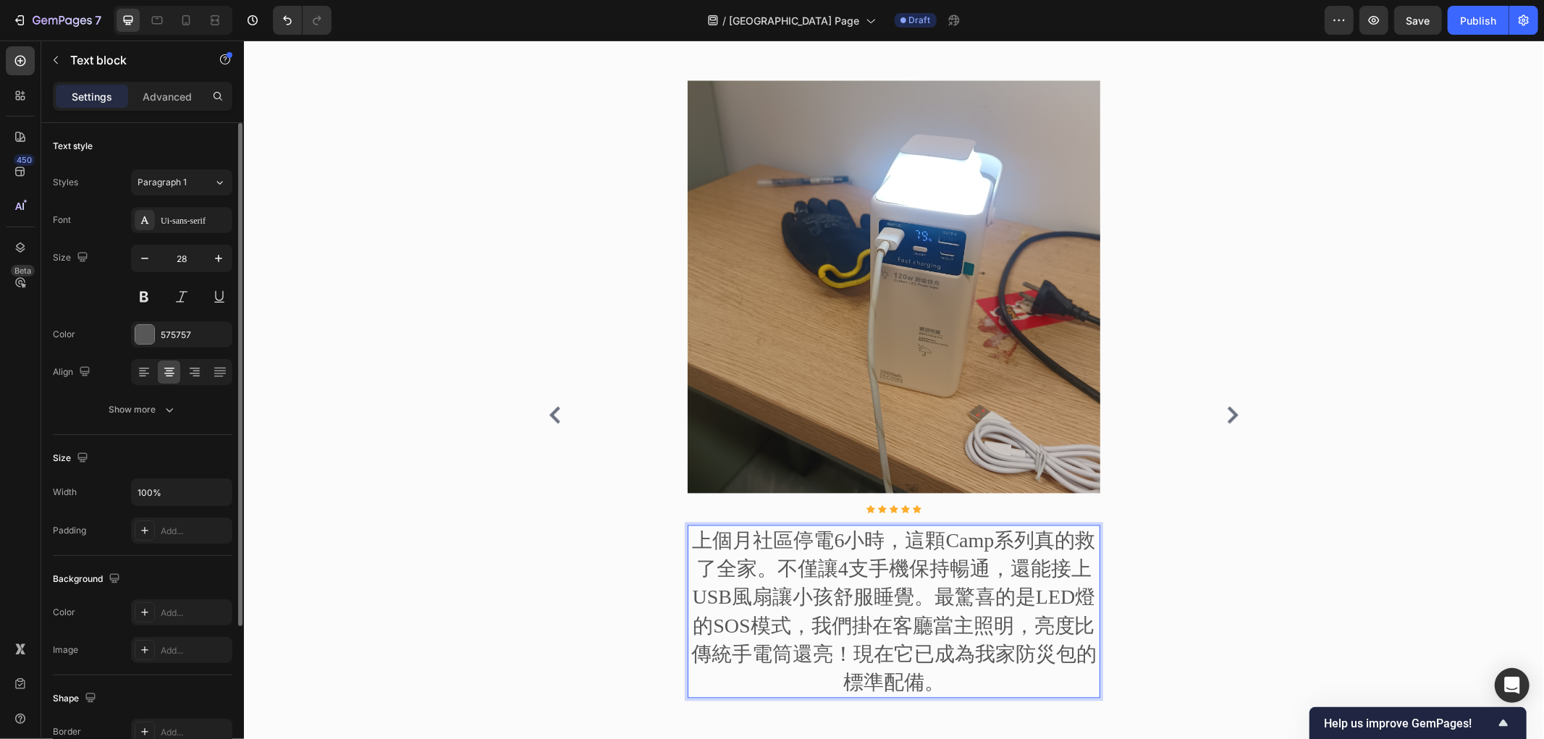
click at [1003, 540] on p "上個月社區停電6小時，這顆Camp系列真的救了全家。不僅讓4支手機保持暢通，還能接上USB風扇讓小孩舒服睡覺。最驚喜的是LED燈的SOS模式，我們掛在客廳當主…" at bounding box center [893, 611] width 410 height 170
click at [1039, 543] on p "上個月社區停電6小時，這顆Camp系列真的救了全家。不僅讓4支手機保持暢通，還能接上USB風扇讓小孩舒服睡覺。最驚喜的是LED燈的SOS模式，我們掛在客廳當主…" at bounding box center [893, 611] width 410 height 170
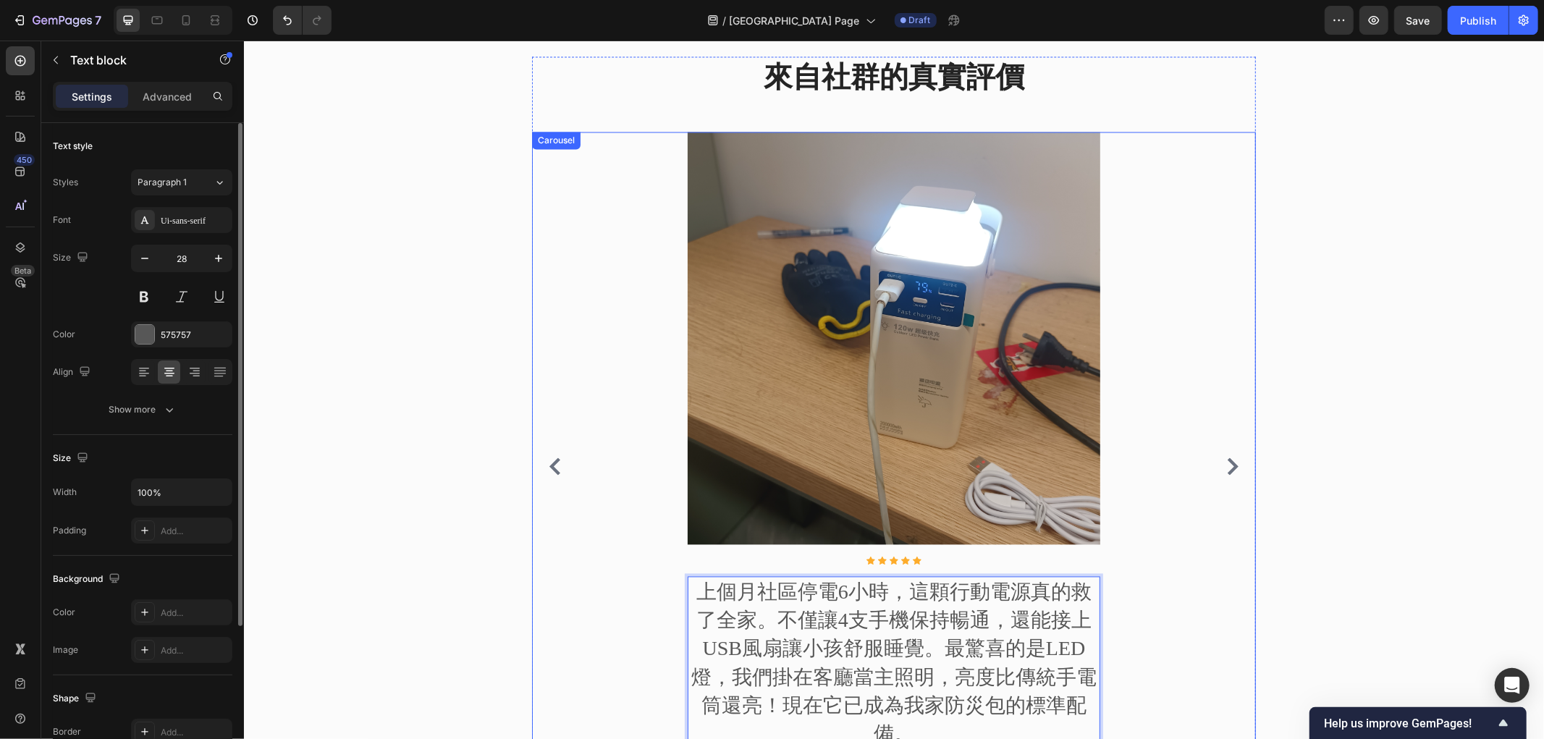
scroll to position [2274, 0]
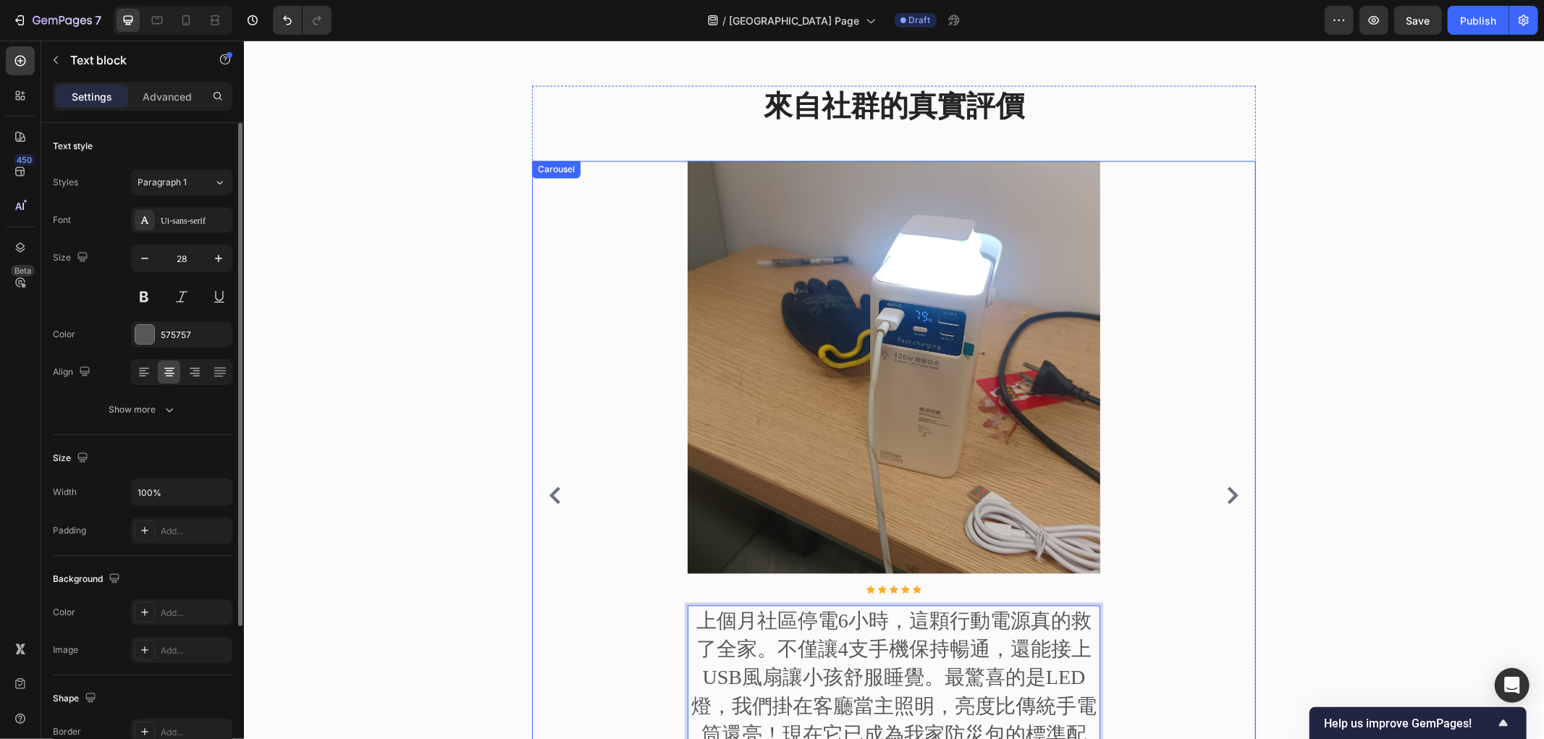
click at [1223, 494] on icon "Carousel Next Arrow" at bounding box center [1231, 494] width 17 height 17
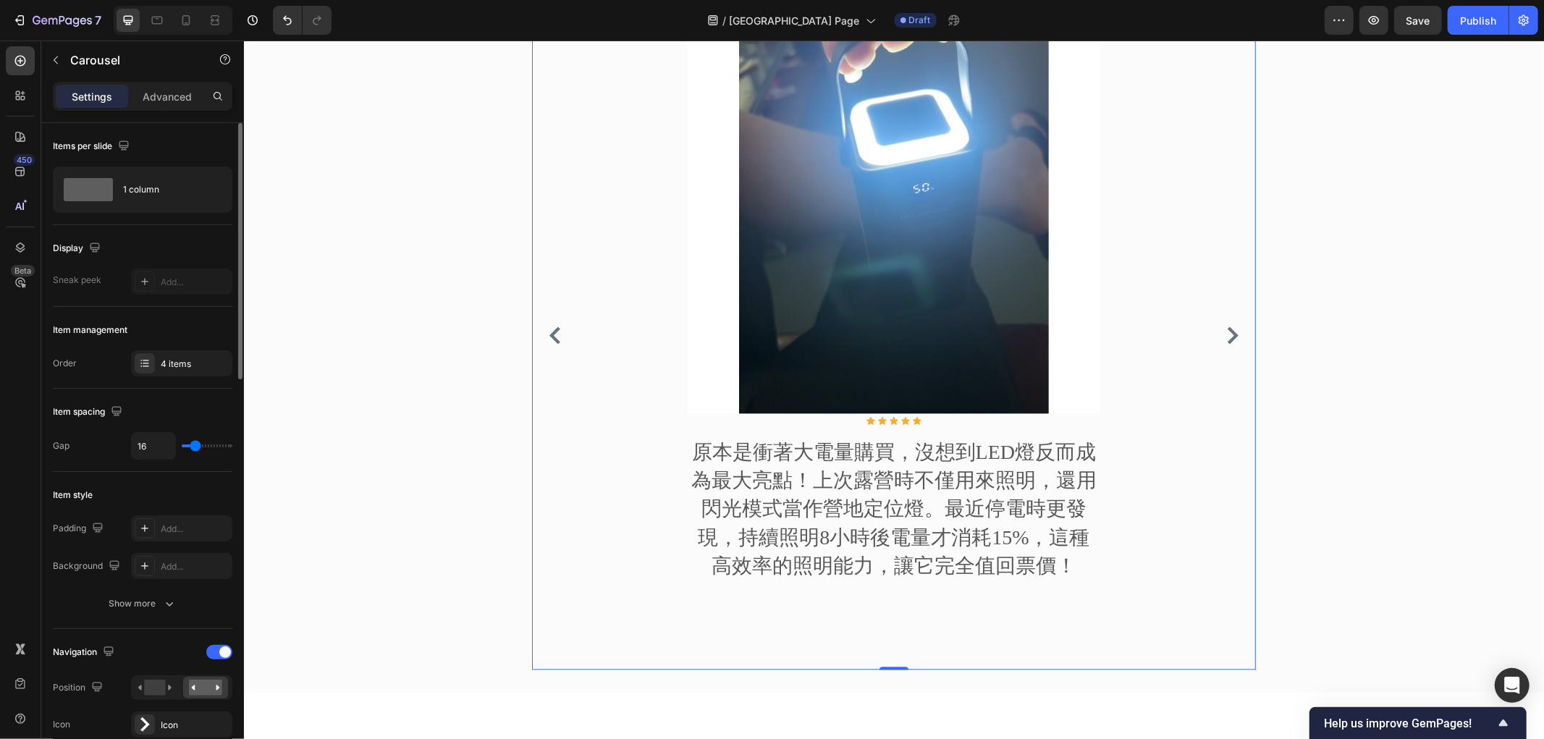
scroll to position [2354, 0]
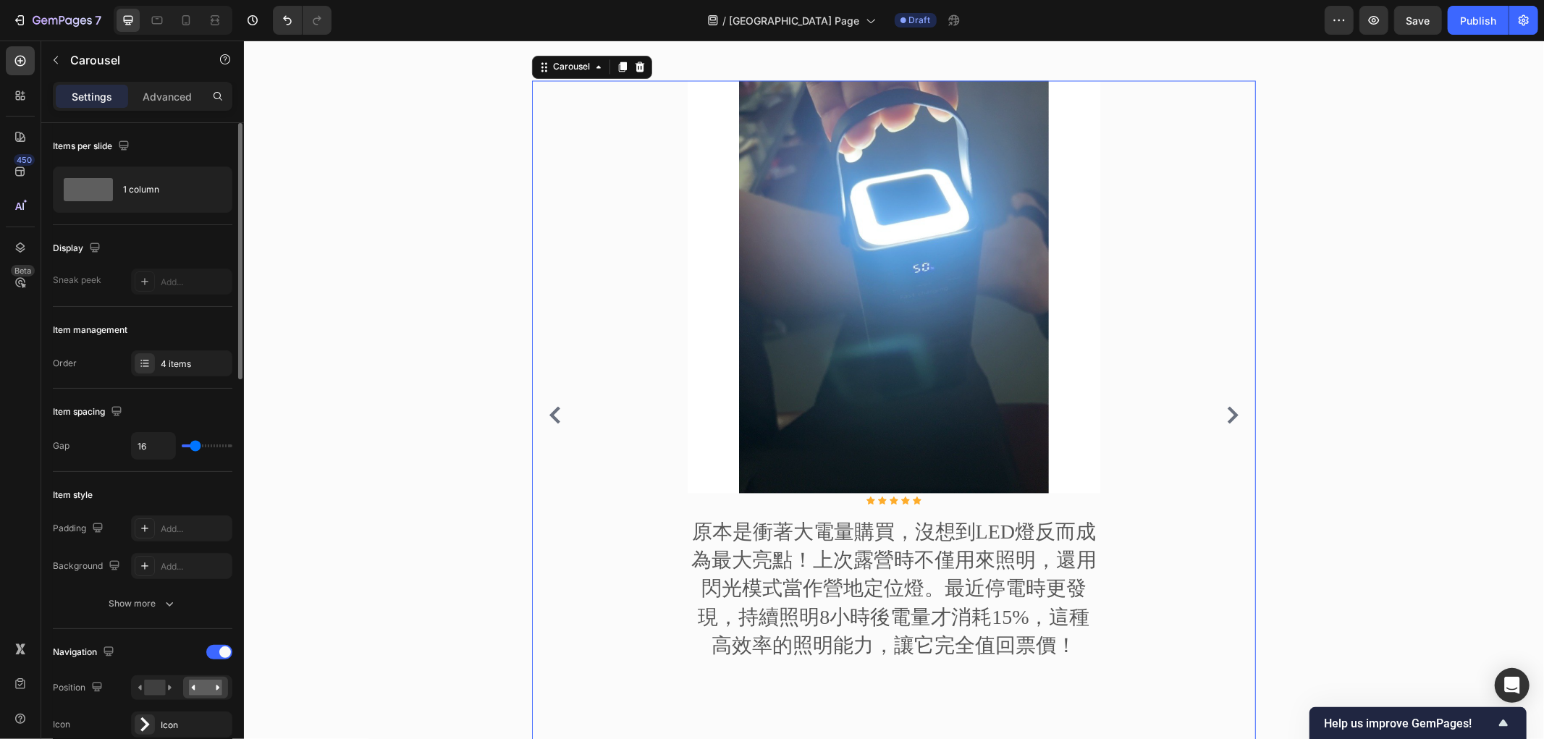
click at [1227, 410] on icon "Carousel Next Arrow" at bounding box center [1232, 414] width 11 height 17
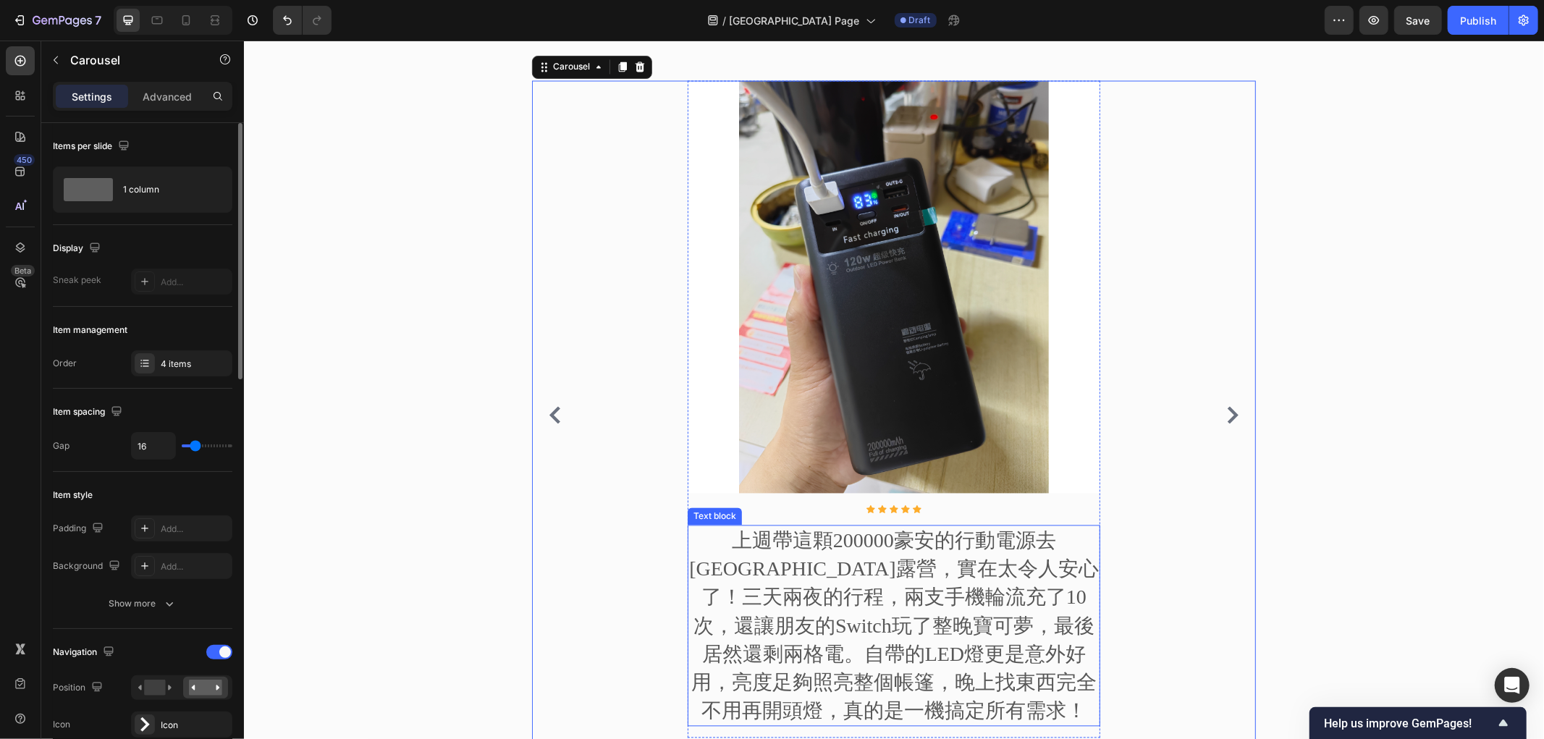
click at [793, 571] on p "上週帶這顆200000豪安的行動電源去武陵農場露營，實在太令人安心了！三天兩夜的行程，兩支手機輪流充了10次，還讓朋友的Switch玩了整晚寶可夢，最後居然還…" at bounding box center [893, 625] width 410 height 198
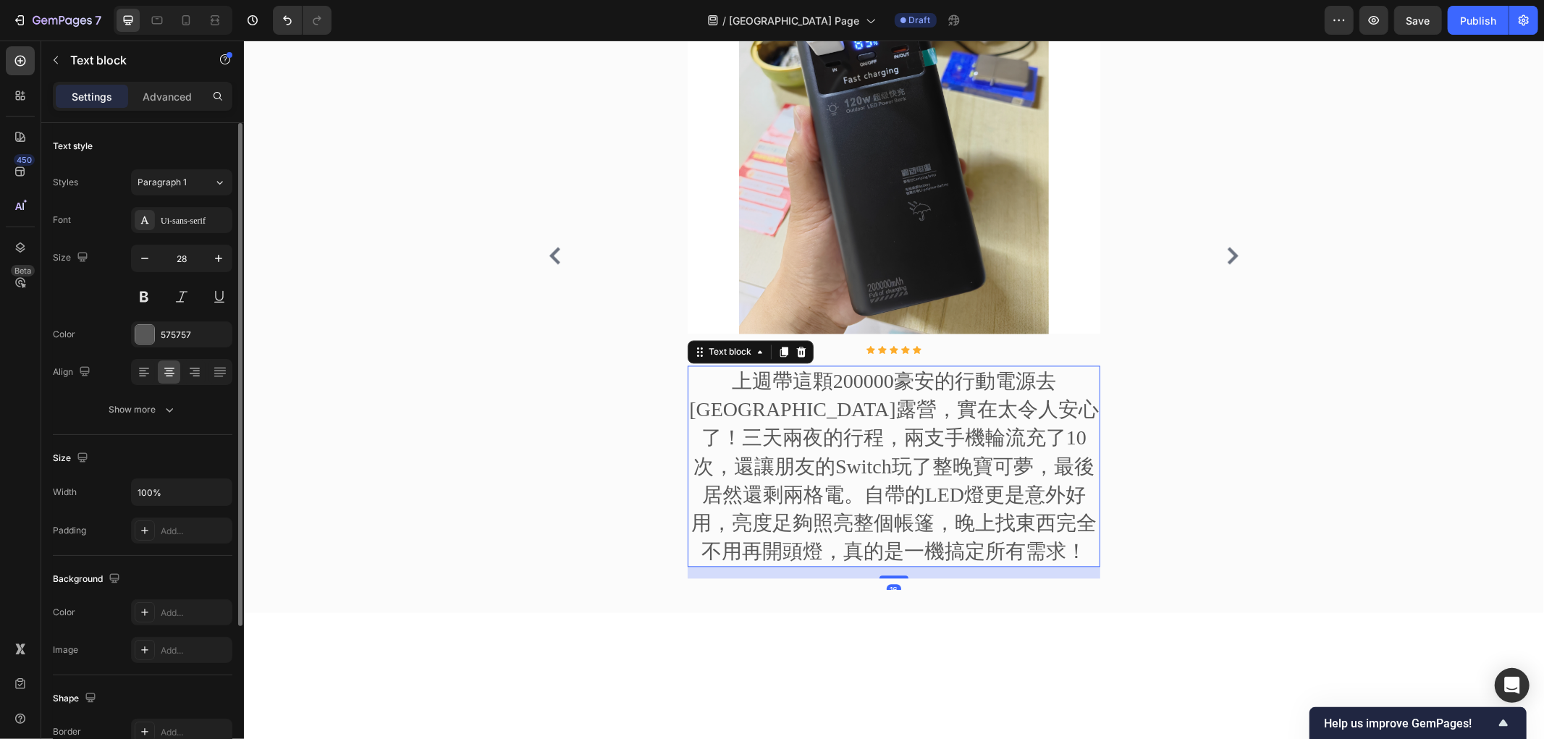
scroll to position [2515, 0]
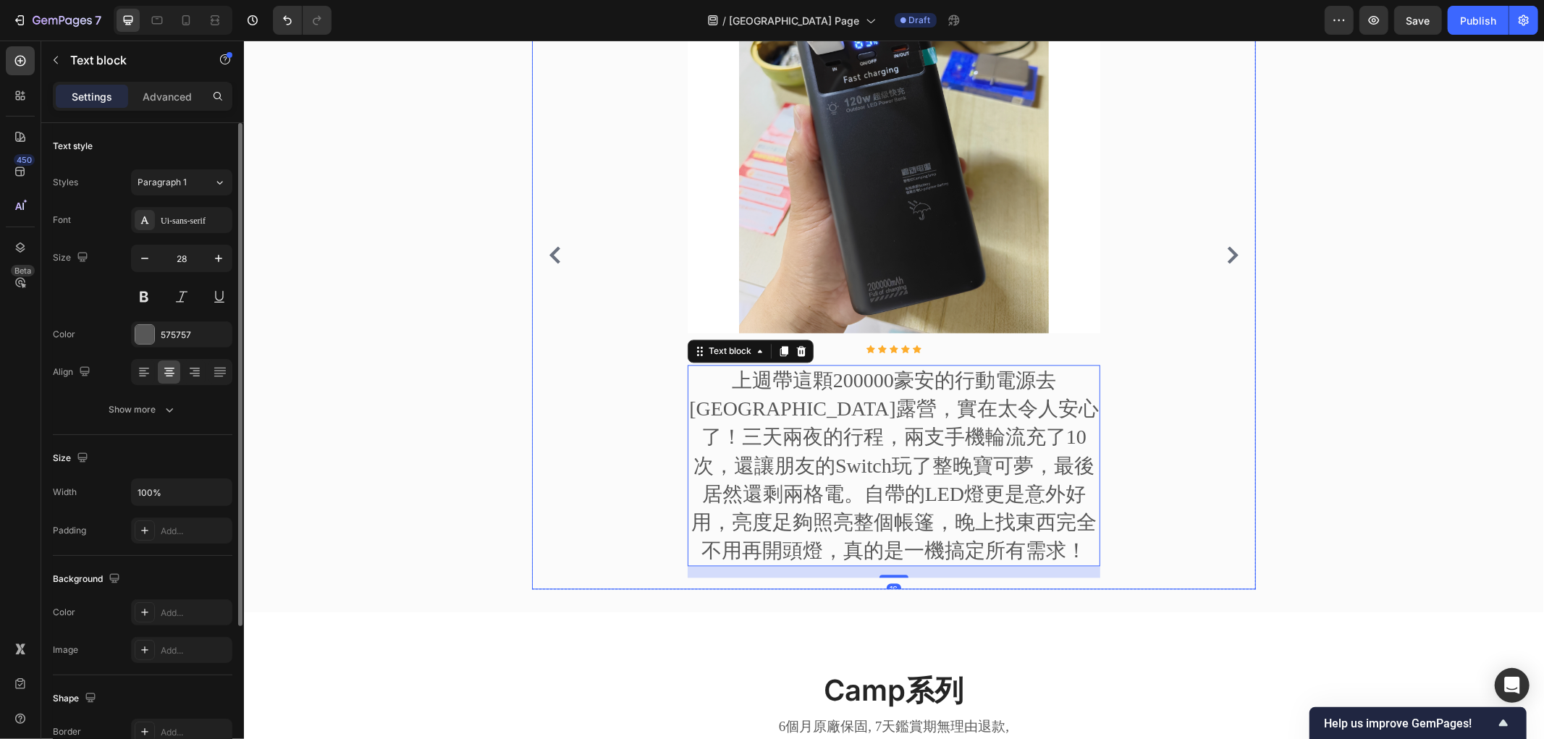
click at [1227, 256] on icon "Carousel Next Arrow" at bounding box center [1232, 253] width 11 height 17
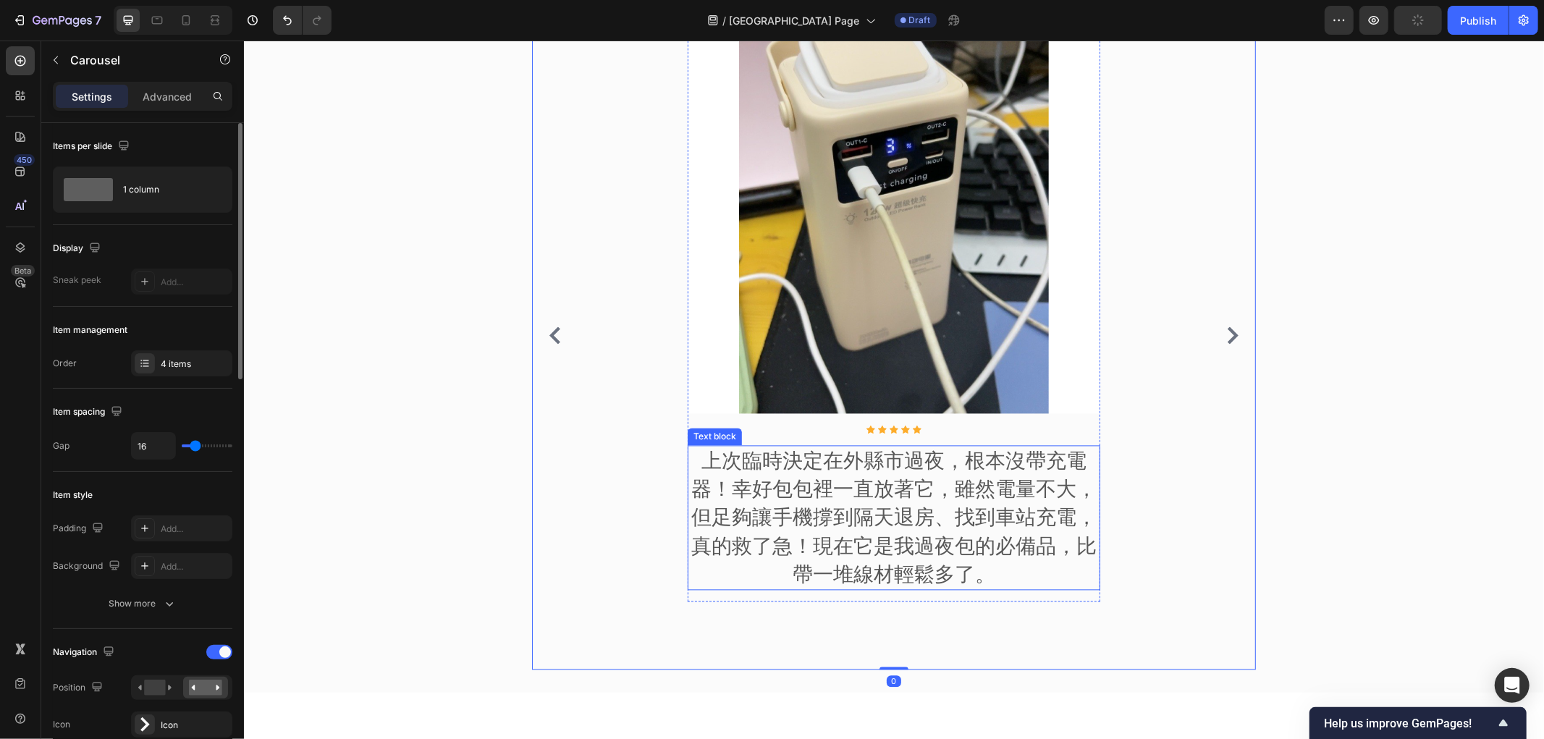
scroll to position [2354, 0]
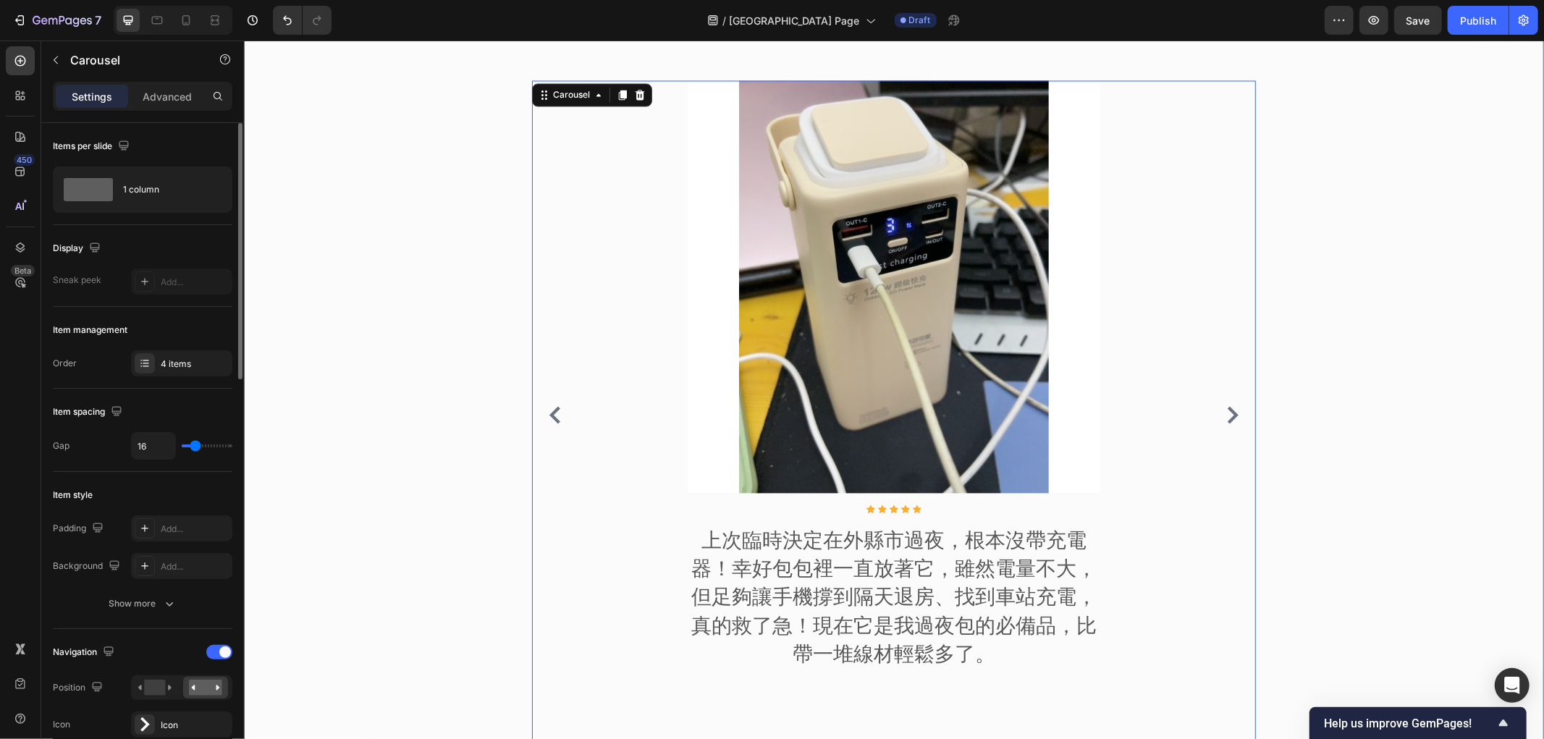
click at [477, 460] on div "來自社群的真實評價 Heading Image Icon Icon Icon Icon Icon Icon List Hoz 上個月社區停電6小時，這顆行動電…" at bounding box center [893, 383] width 1278 height 756
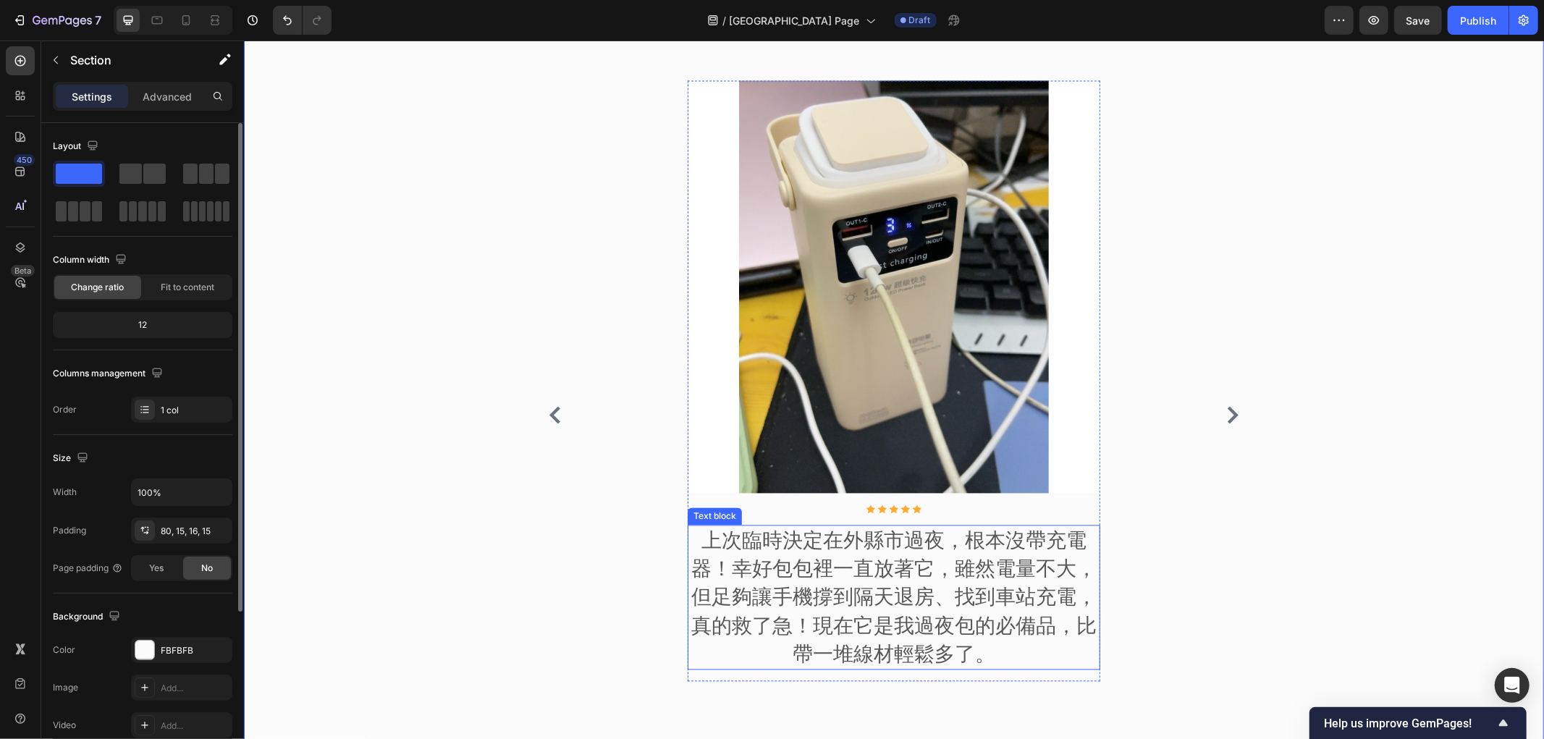
click at [859, 586] on p "上次臨時決定在外縣市過夜，根本沒帶充電器！幸好包包裡一直放著它，雖然電量不大，但足夠讓手機撐到隔天退房、找到車站充電，真的救了急！現在它是我過夜包的必備品，比…" at bounding box center [893, 597] width 410 height 142
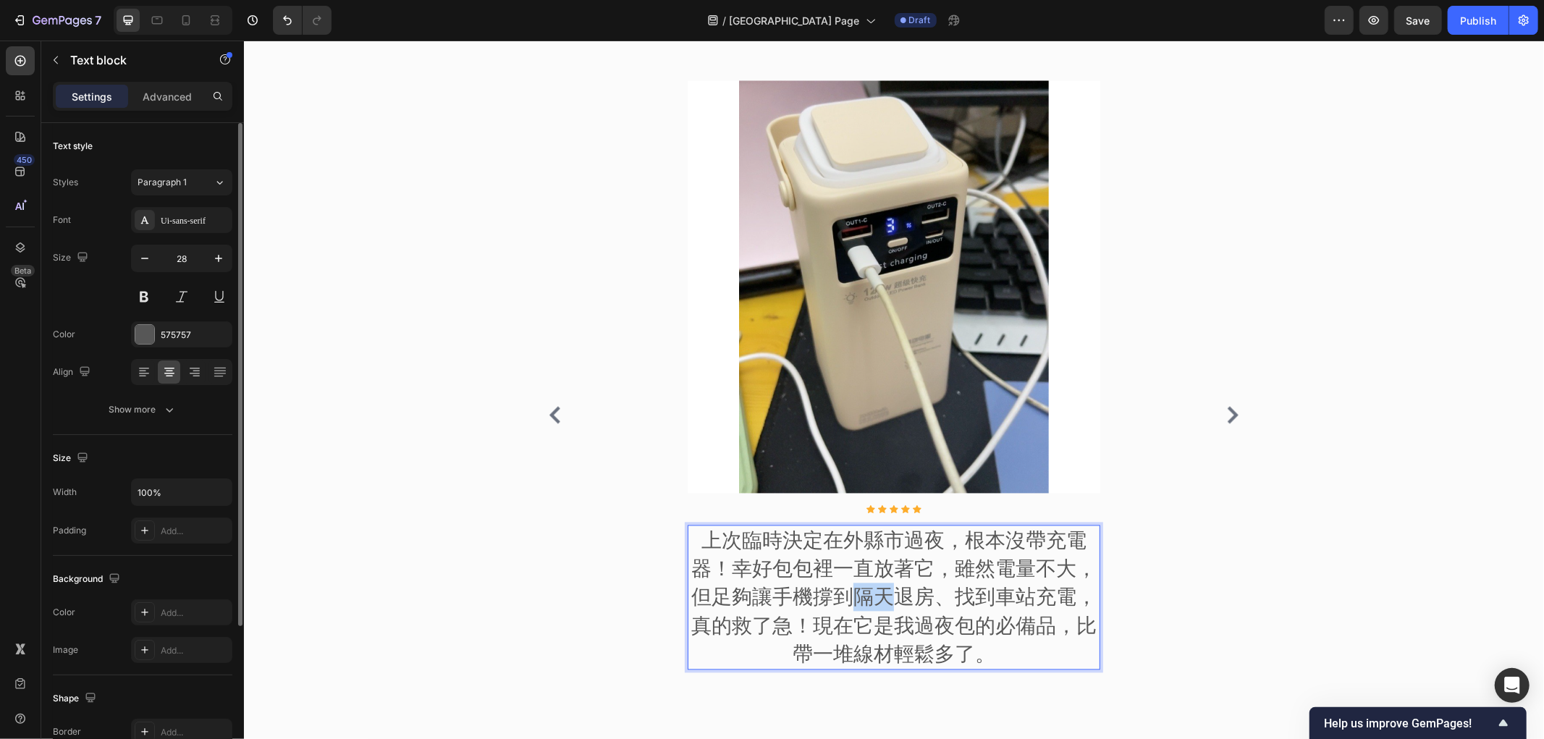
click at [859, 586] on p "上次臨時決定在外縣市過夜，根本沒帶充電器！幸好包包裡一直放著它，雖然電量不大，但足夠讓手機撐到隔天退房、找到車站充電，真的救了急！現在它是我過夜包的必備品，比…" at bounding box center [893, 597] width 410 height 142
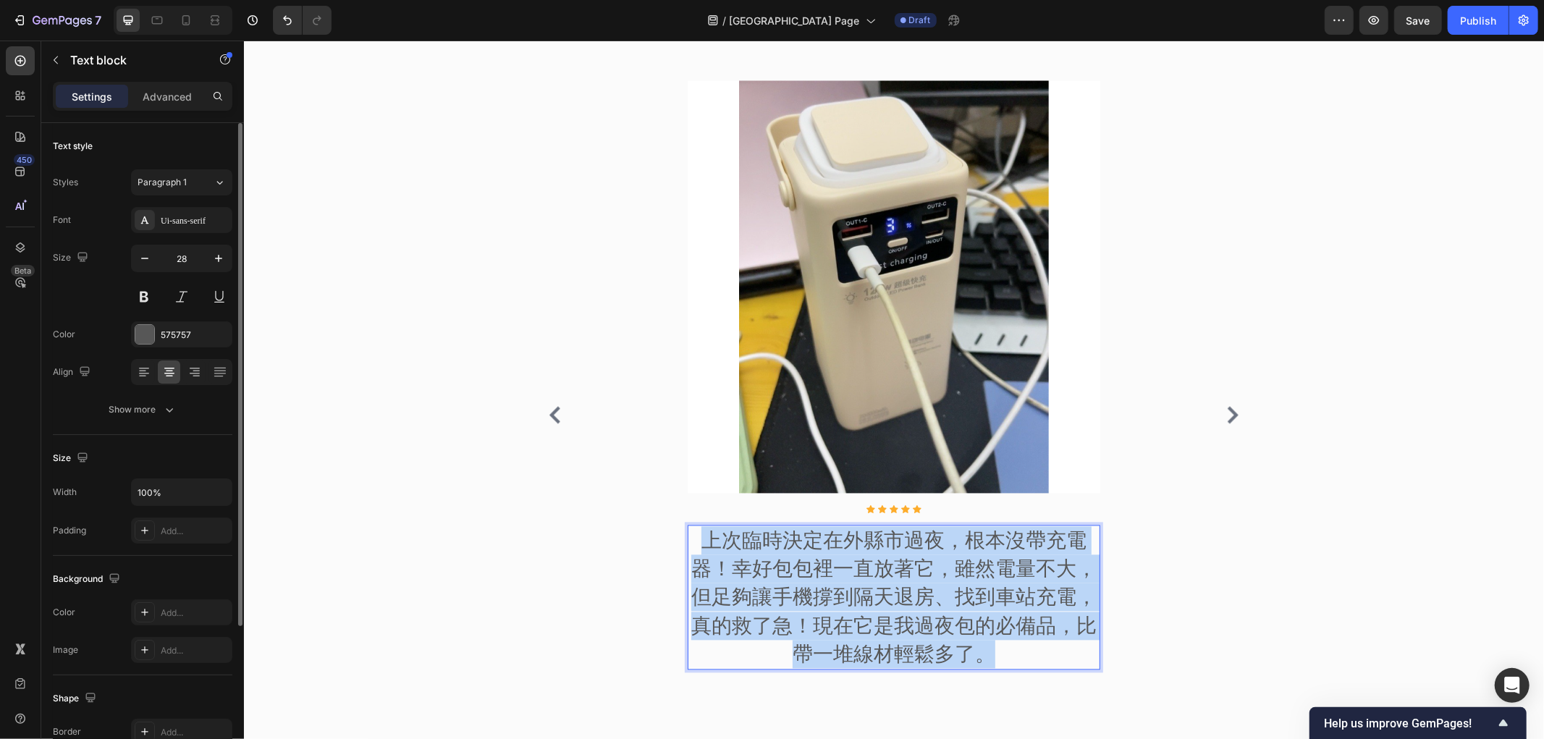
click at [859, 586] on p "上次臨時決定在外縣市過夜，根本沒帶充電器！幸好包包裡一直放著它，雖然電量不大，但足夠讓手機撐到隔天退房、找到車站充電，真的救了急！現在它是我過夜包的必備品，比…" at bounding box center [893, 597] width 410 height 142
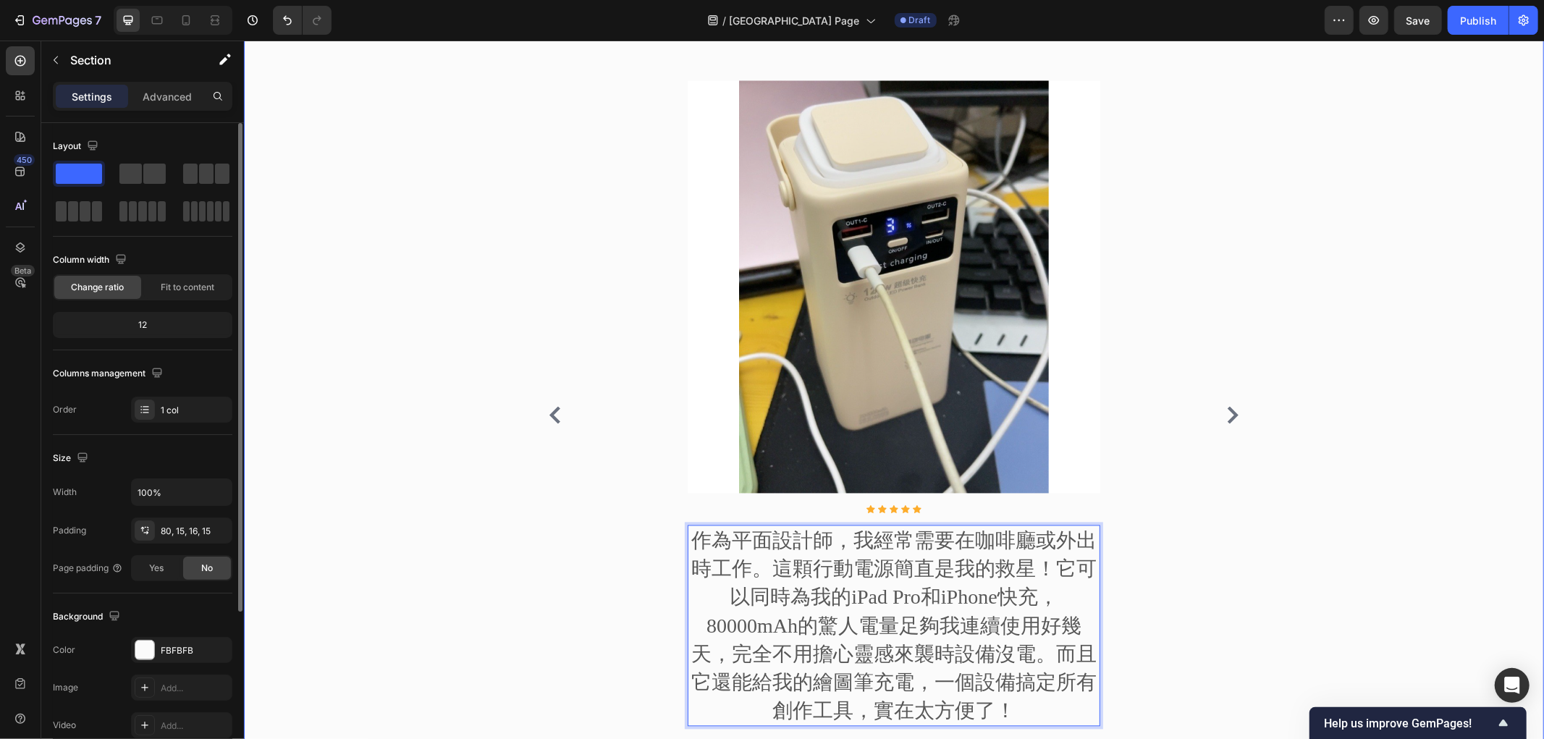
click at [419, 480] on div "來自社群的真實評價 Heading Image Icon Icon Icon Icon Icon Icon List Hoz 上個月社區停電6小時，這顆行動電…" at bounding box center [893, 383] width 1278 height 756
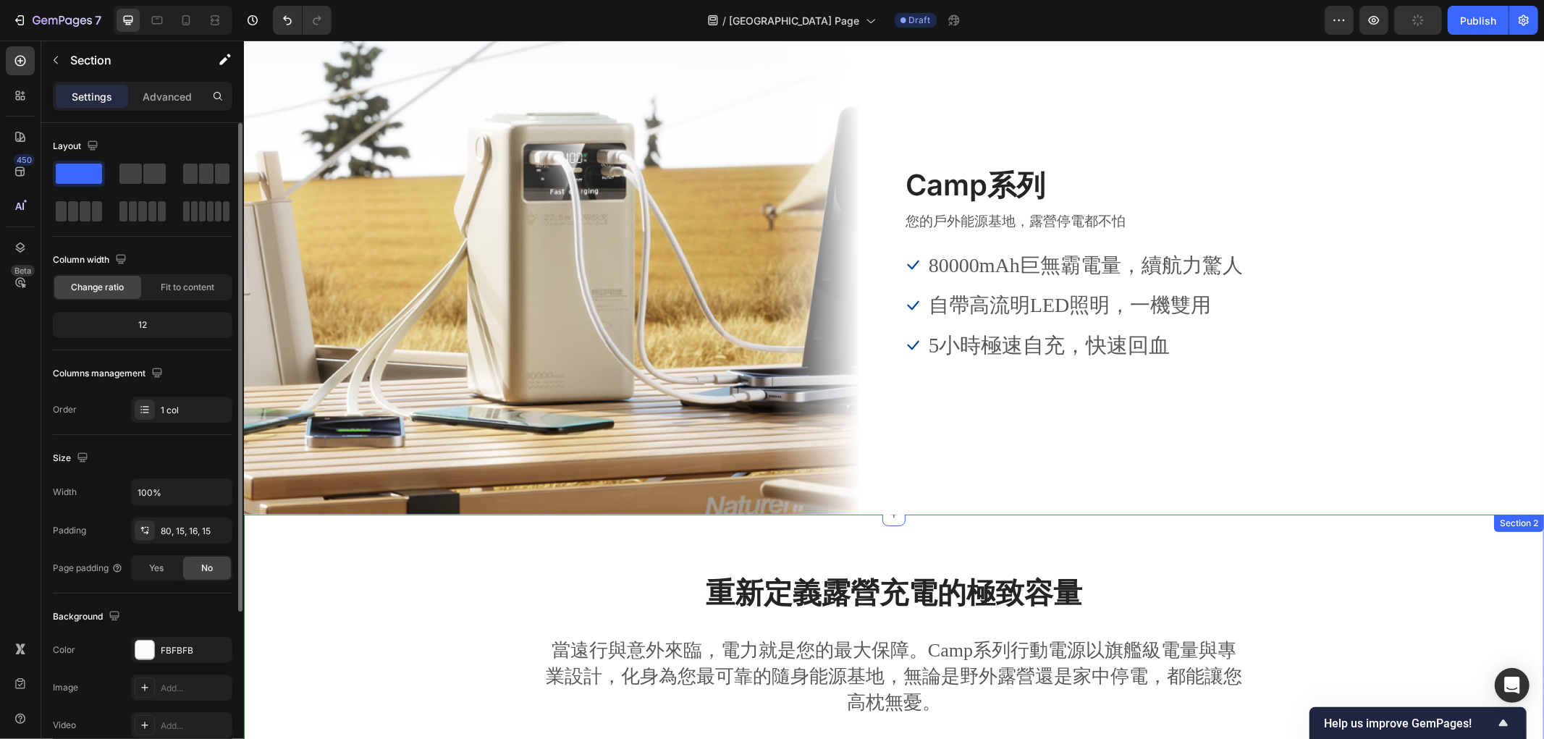
scroll to position [0, 0]
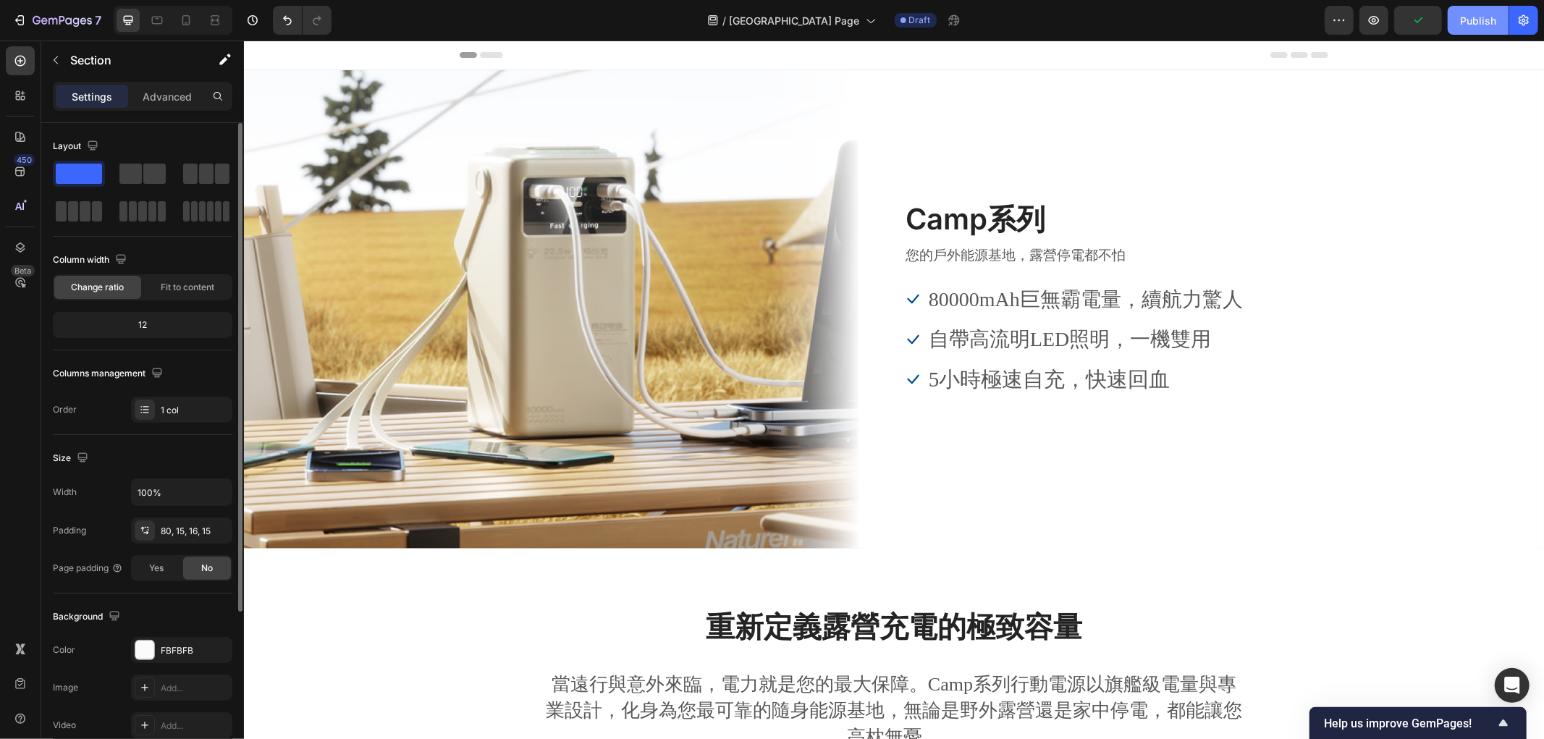
click at [1477, 22] on div "Publish" at bounding box center [1478, 20] width 36 height 15
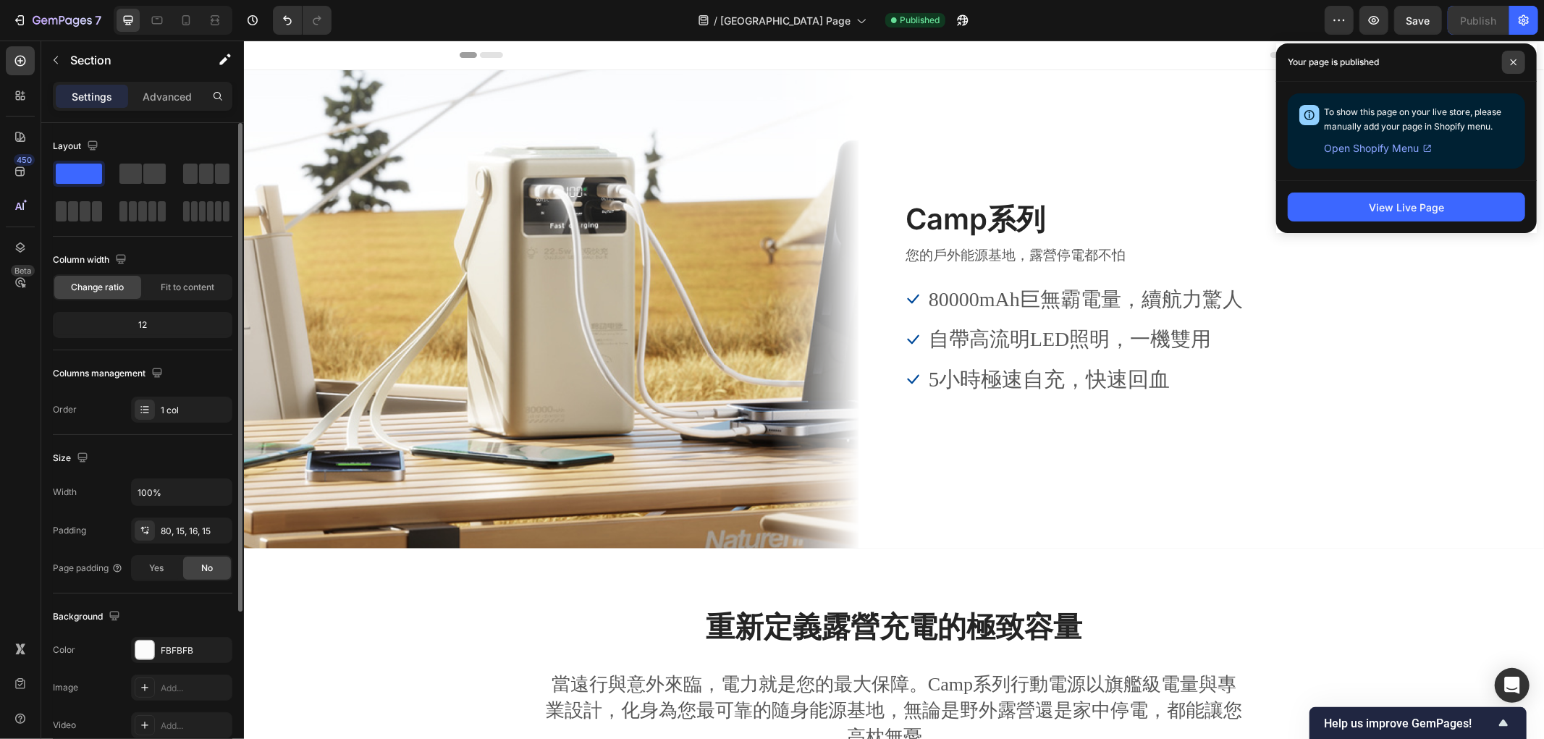
click at [1515, 61] on icon at bounding box center [1514, 62] width 6 height 6
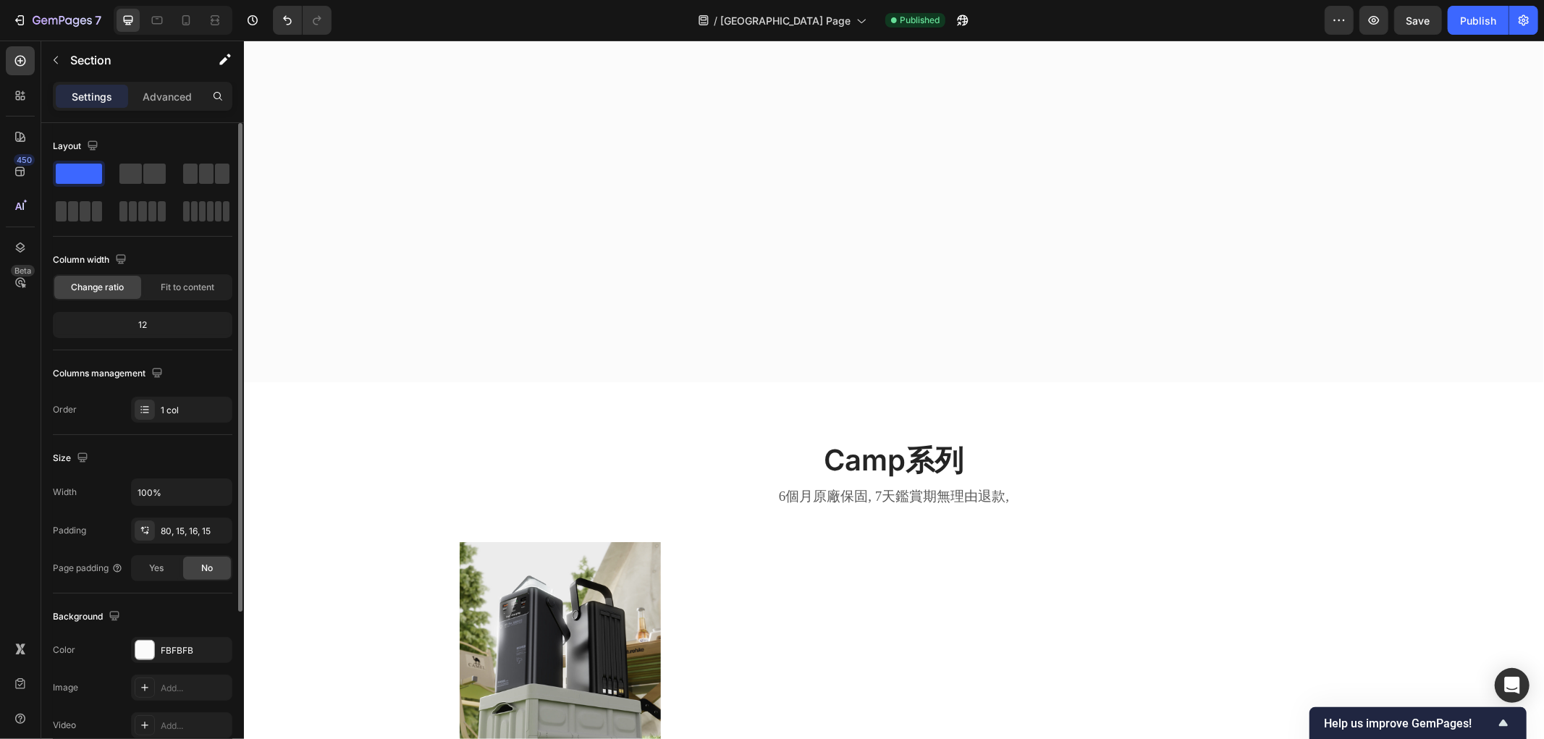
scroll to position [2324, 0]
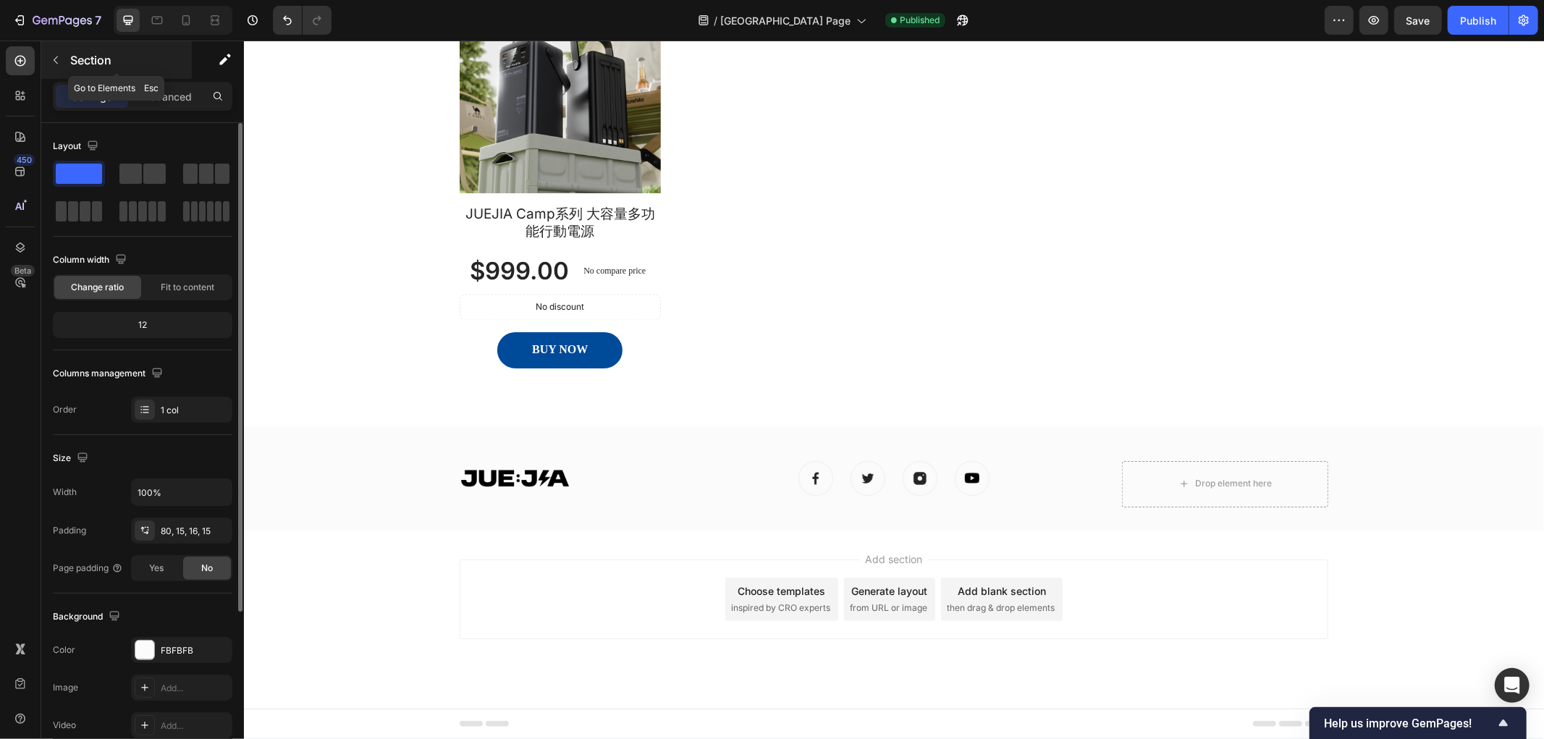
click at [60, 51] on button "button" at bounding box center [55, 60] width 23 height 23
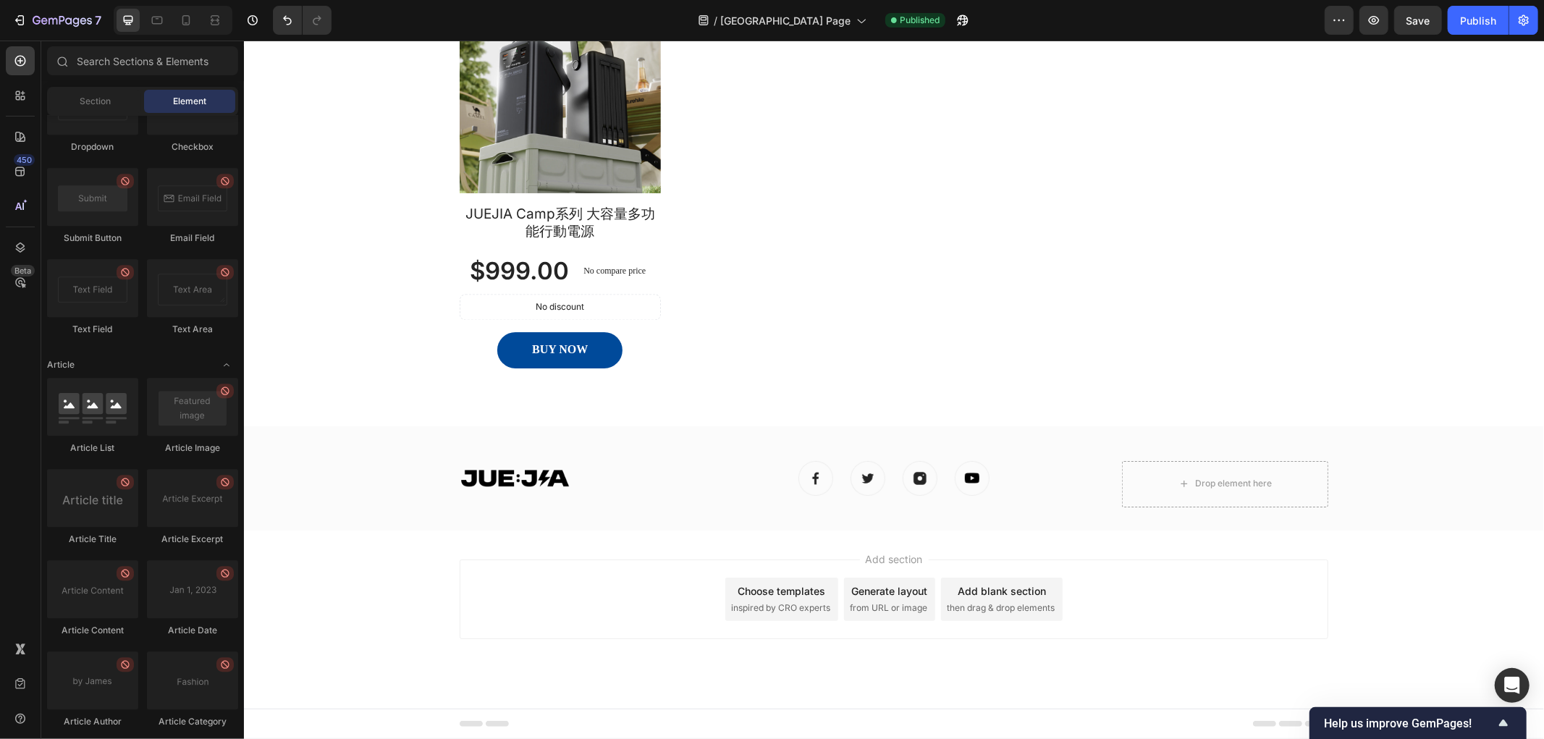
scroll to position [3669, 0]
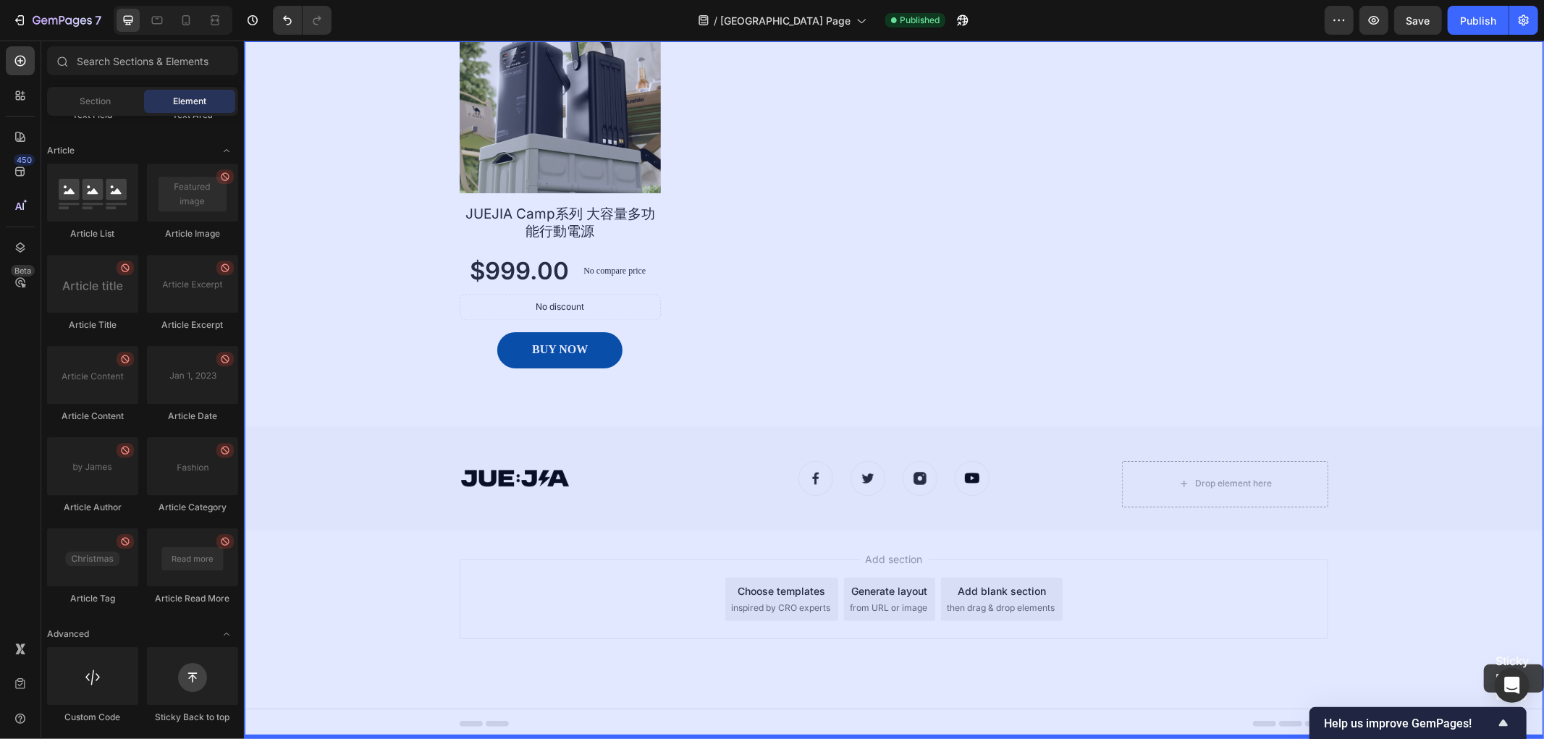
drag, startPoint x: 470, startPoint y: 712, endPoint x: 1472, endPoint y: 573, distance: 1012.1
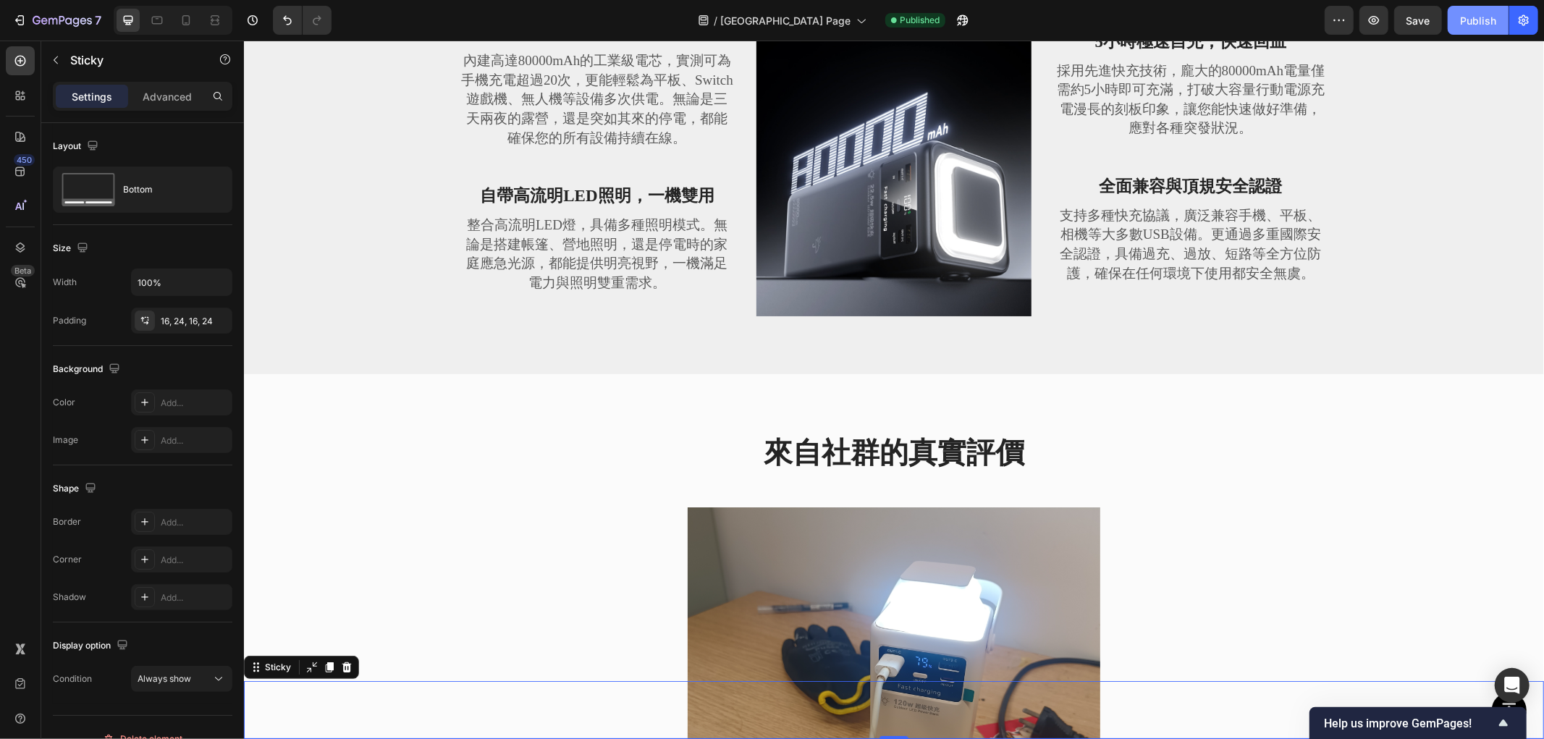
click at [1461, 17] on div "Publish" at bounding box center [1478, 20] width 36 height 15
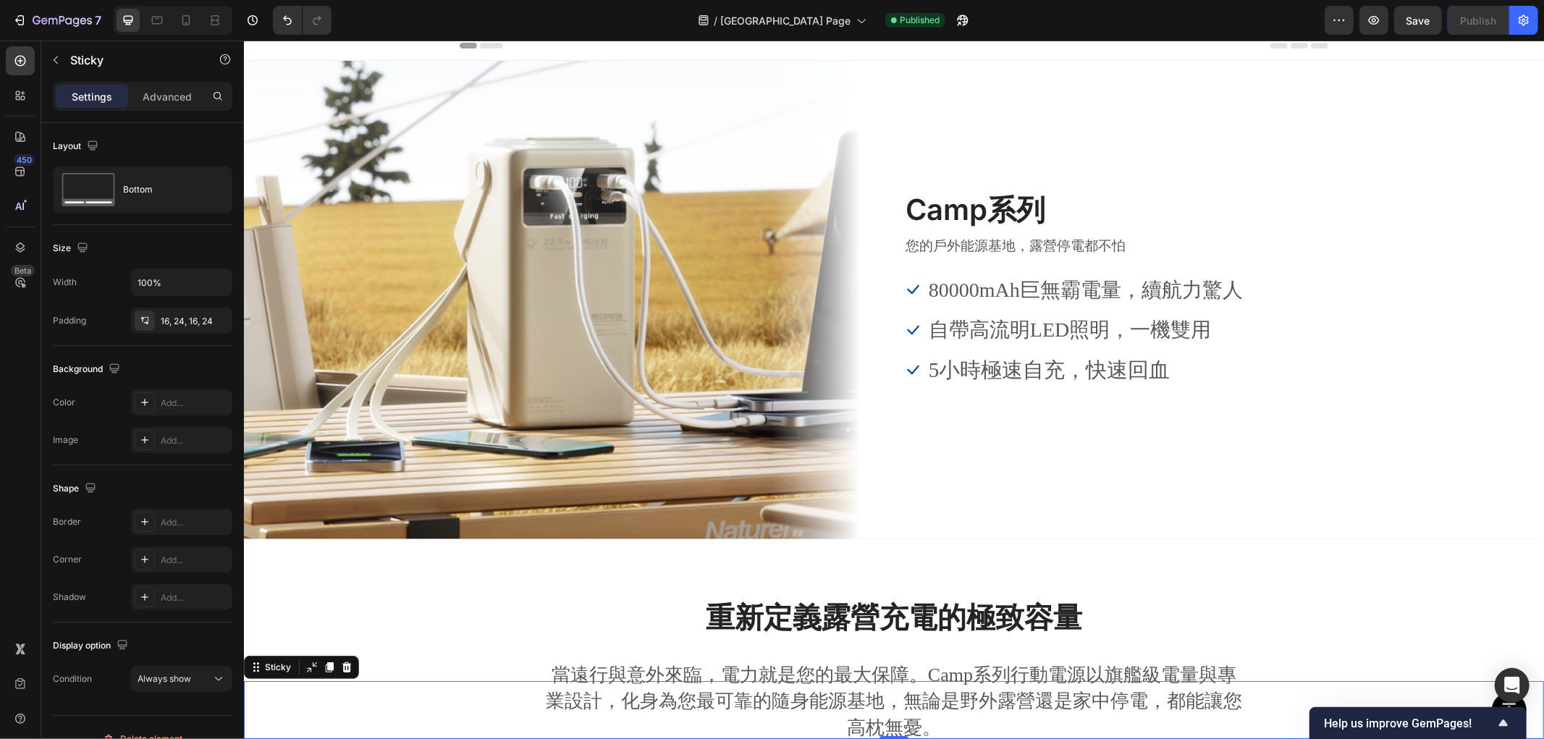
scroll to position [0, 0]
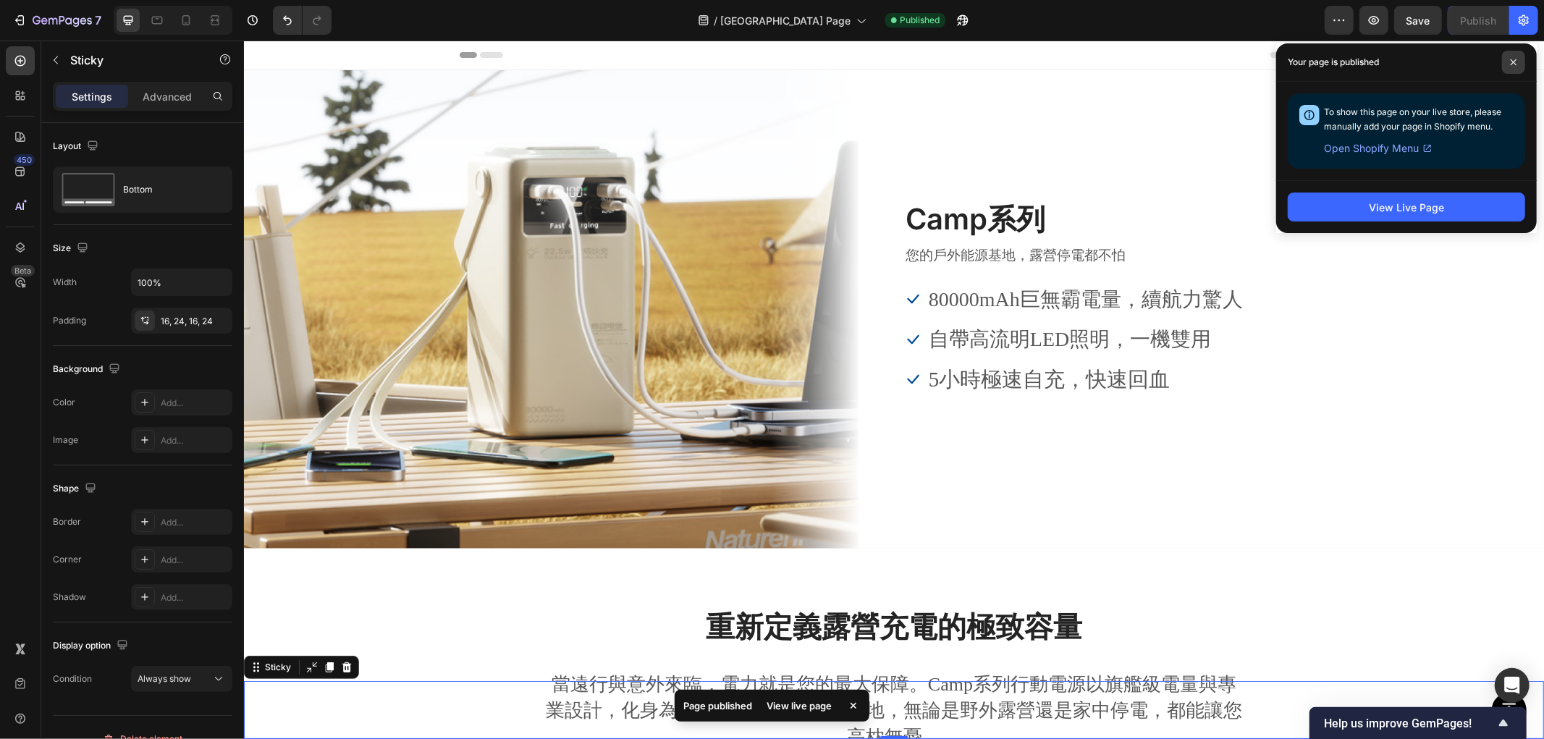
click at [1506, 62] on span at bounding box center [1513, 62] width 23 height 23
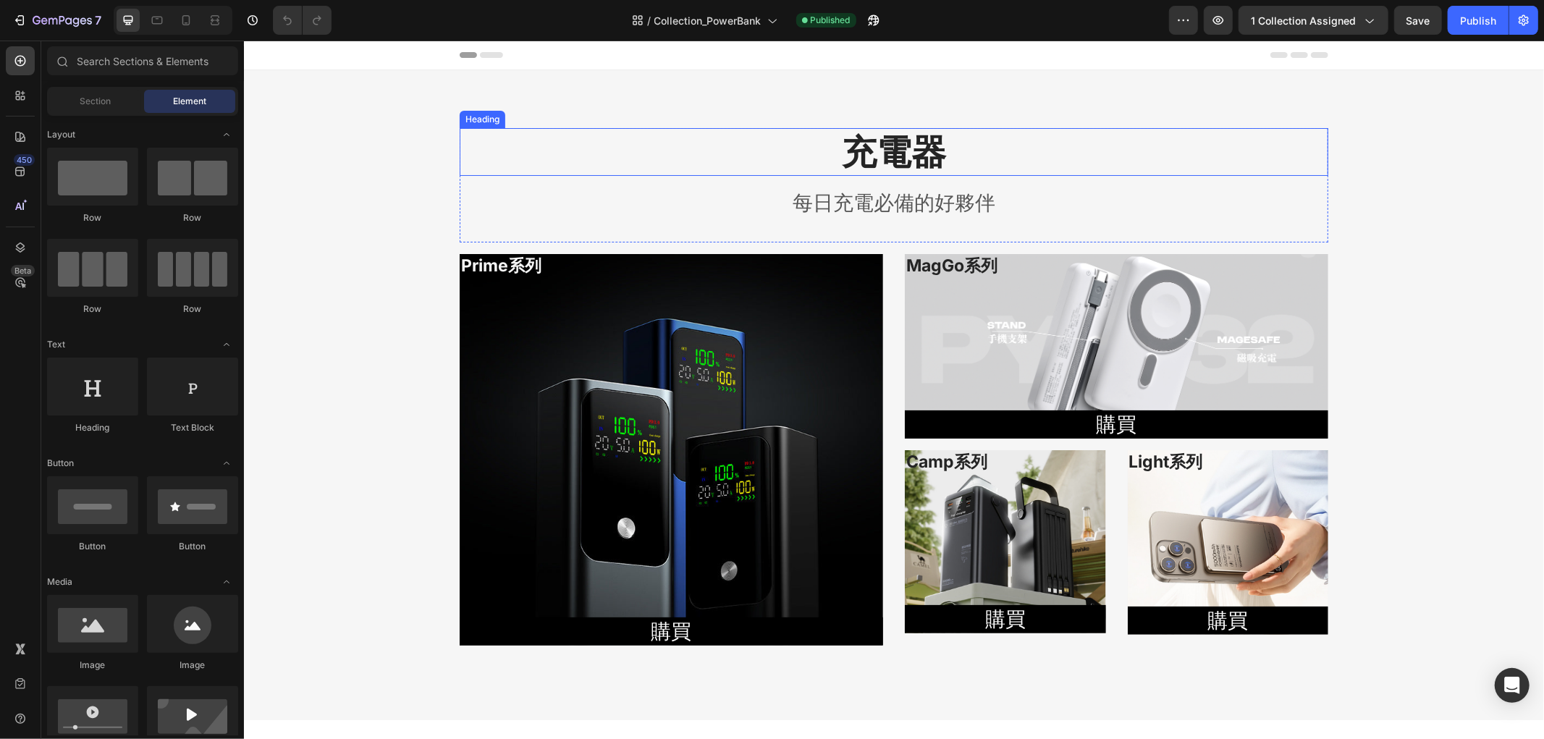
click at [893, 159] on h2 "充電器" at bounding box center [893, 151] width 869 height 48
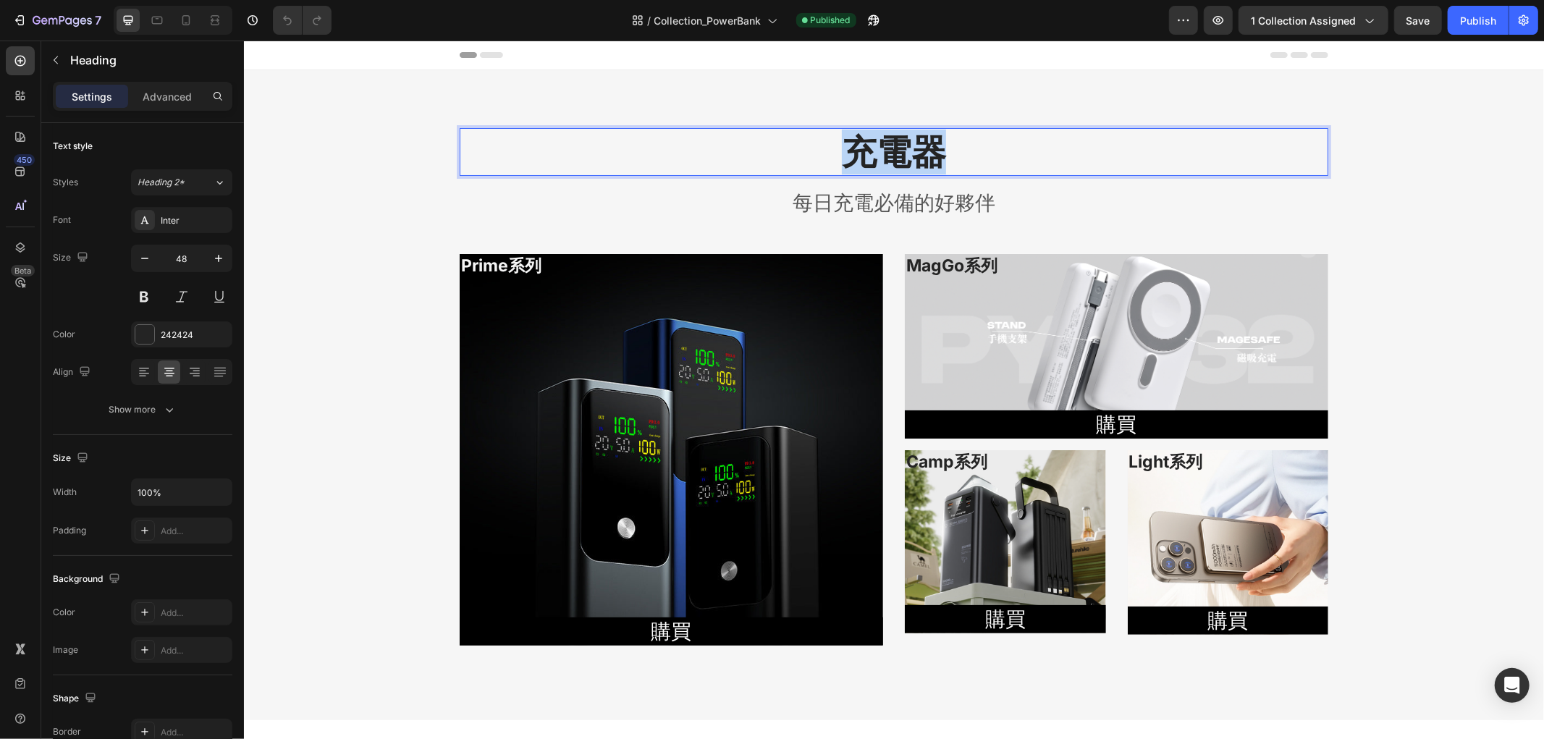
click at [893, 159] on p "充電器" at bounding box center [893, 151] width 866 height 45
click at [877, 201] on p "每日充電必備的好夥伴" at bounding box center [893, 202] width 866 height 28
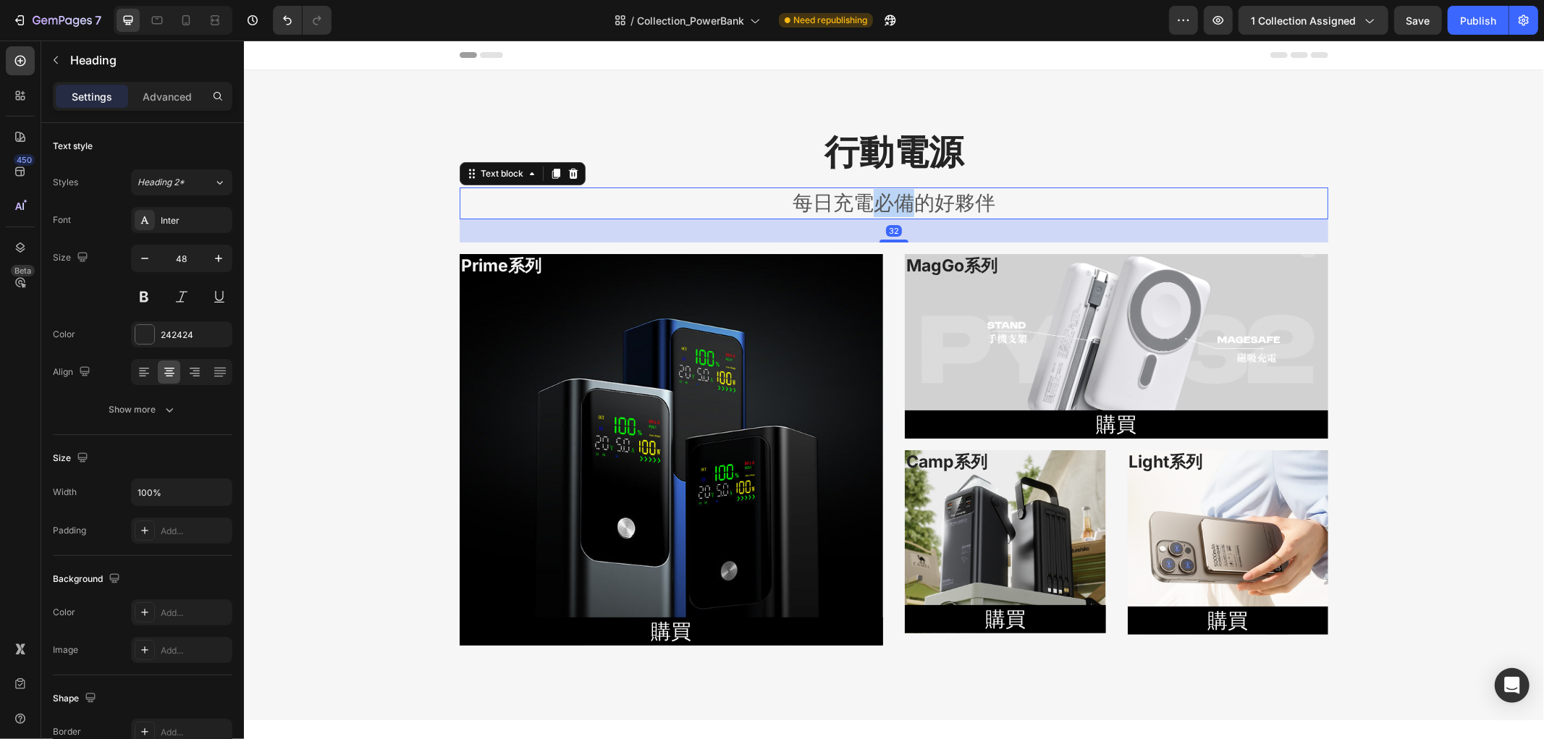
click at [877, 201] on p "每日充電必備的好夥伴" at bounding box center [893, 202] width 866 height 28
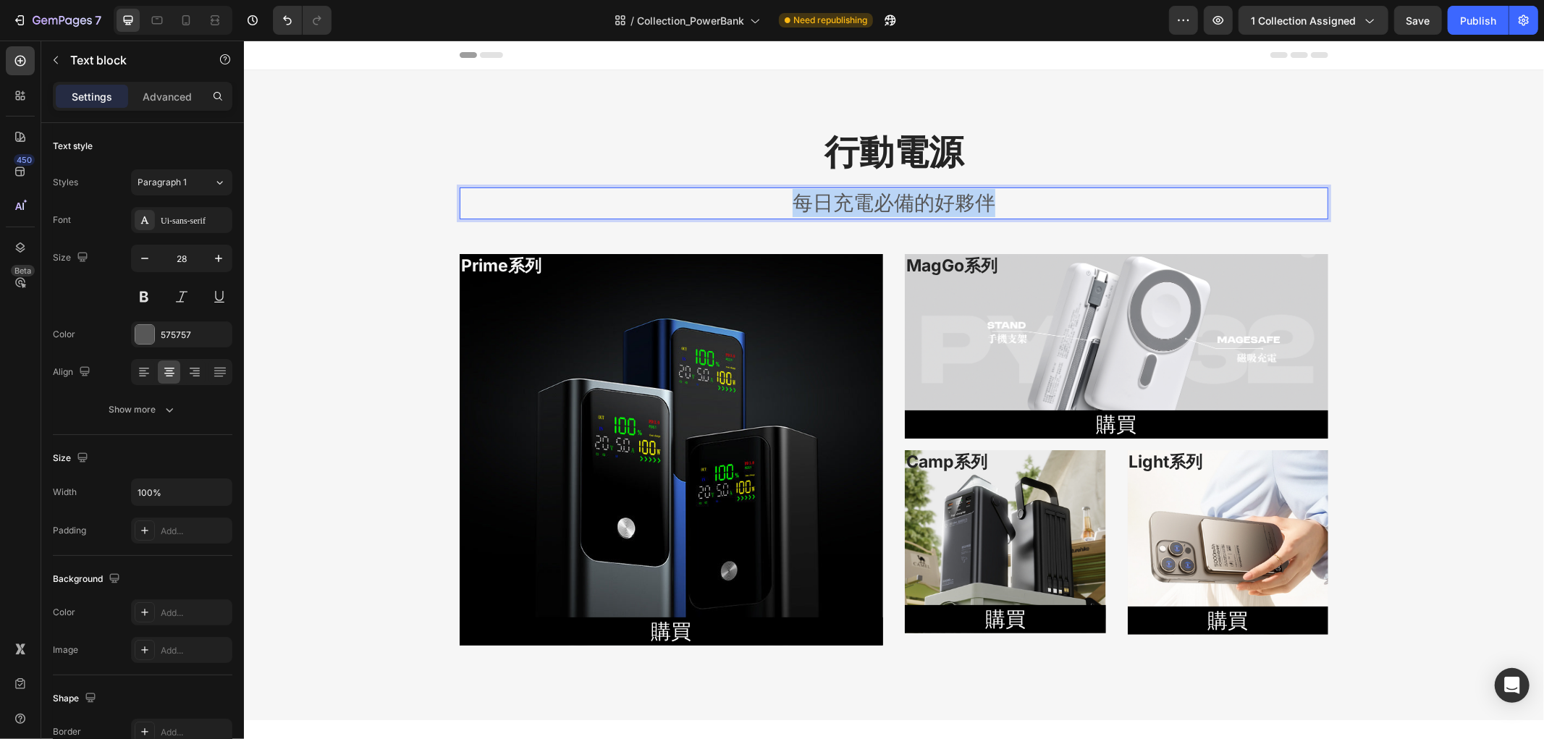
click at [828, 207] on p "每日充電必備的好夥伴" at bounding box center [893, 202] width 866 height 28
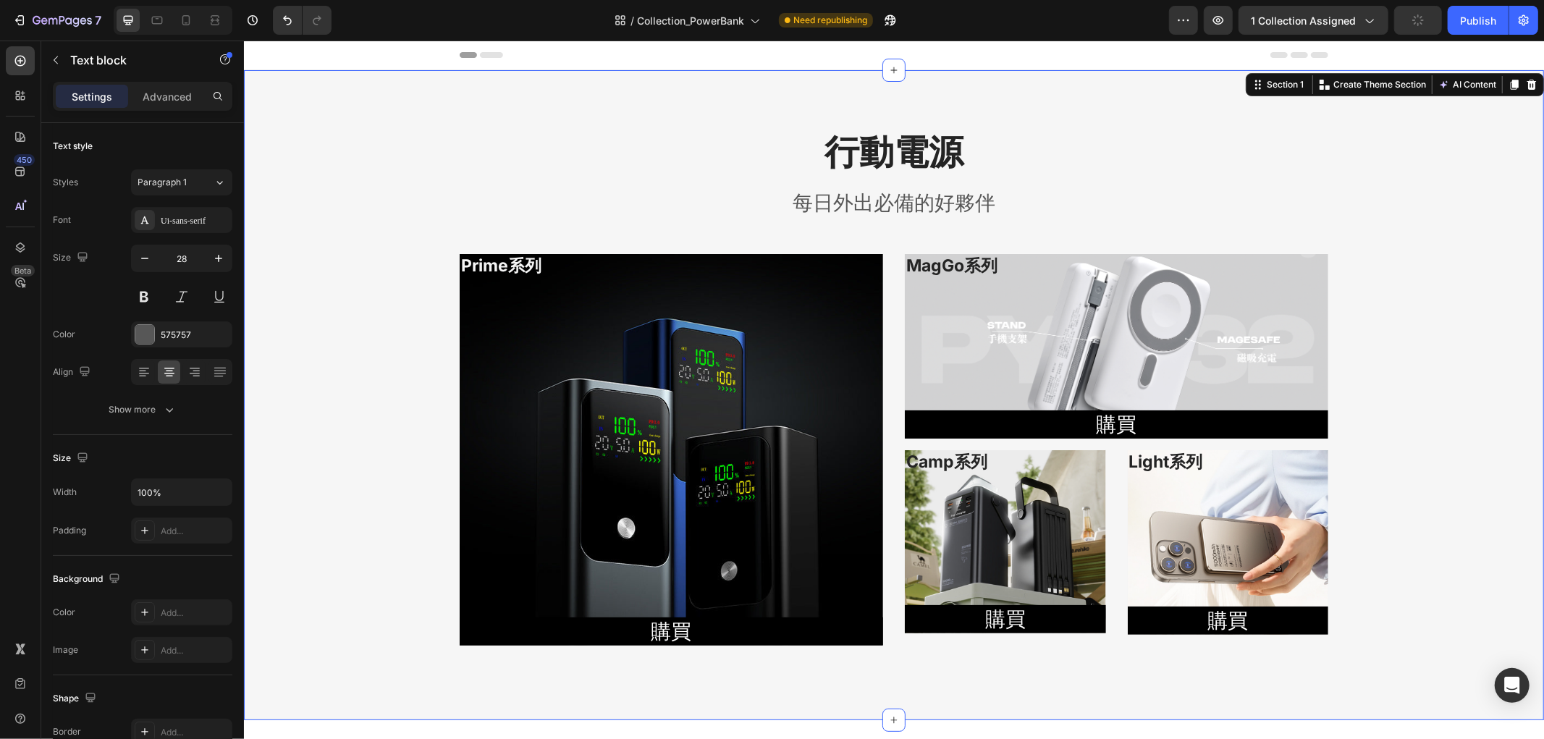
click at [349, 182] on div "行動電源 Heading 每日外出必備的好夥伴 Text block Row Prime系列 Heading 購買 Button Hero Banner Ma…" at bounding box center [893, 394] width 1300 height 534
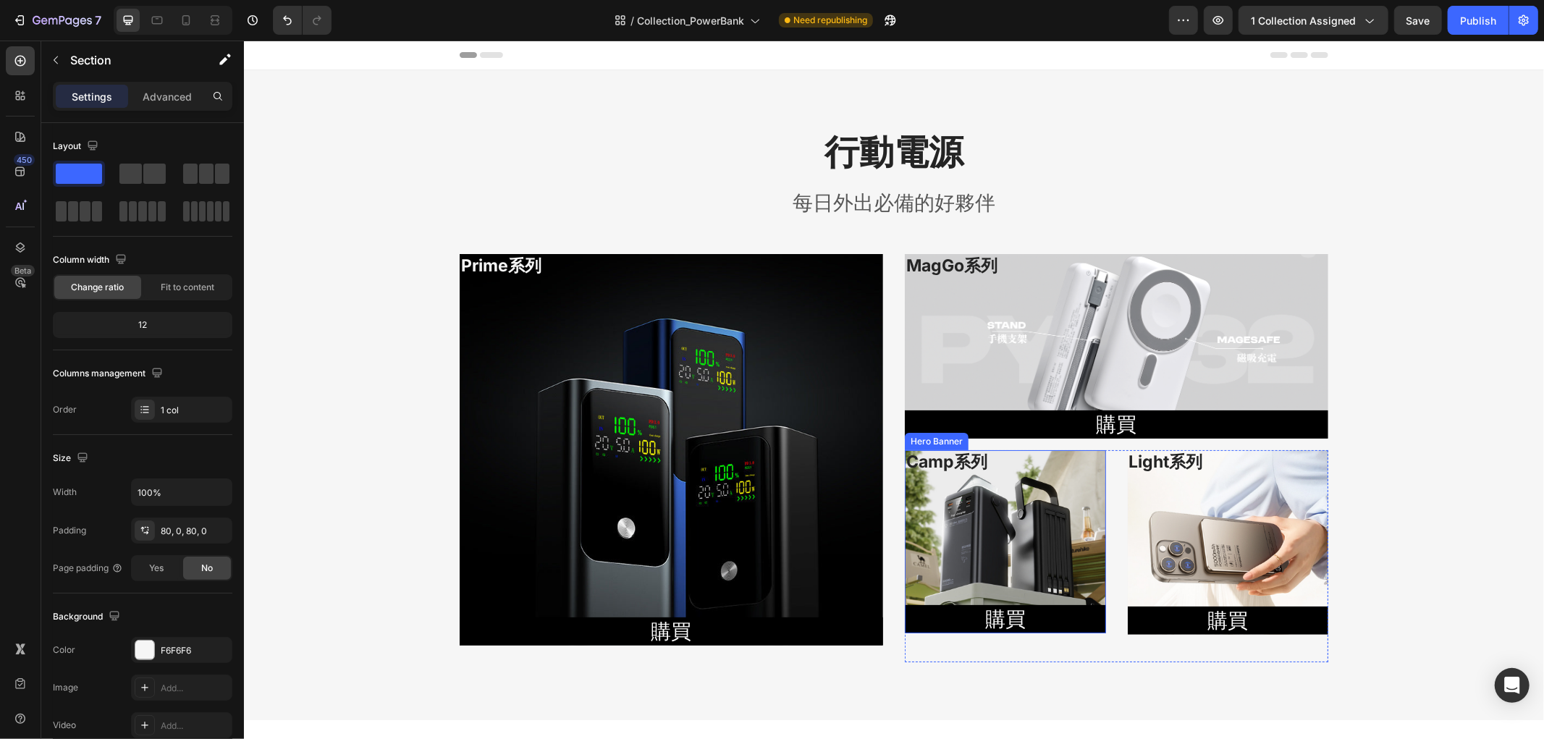
click at [1023, 545] on div "Camp系列 Heading 購買 Button" at bounding box center [1004, 541] width 201 height 183
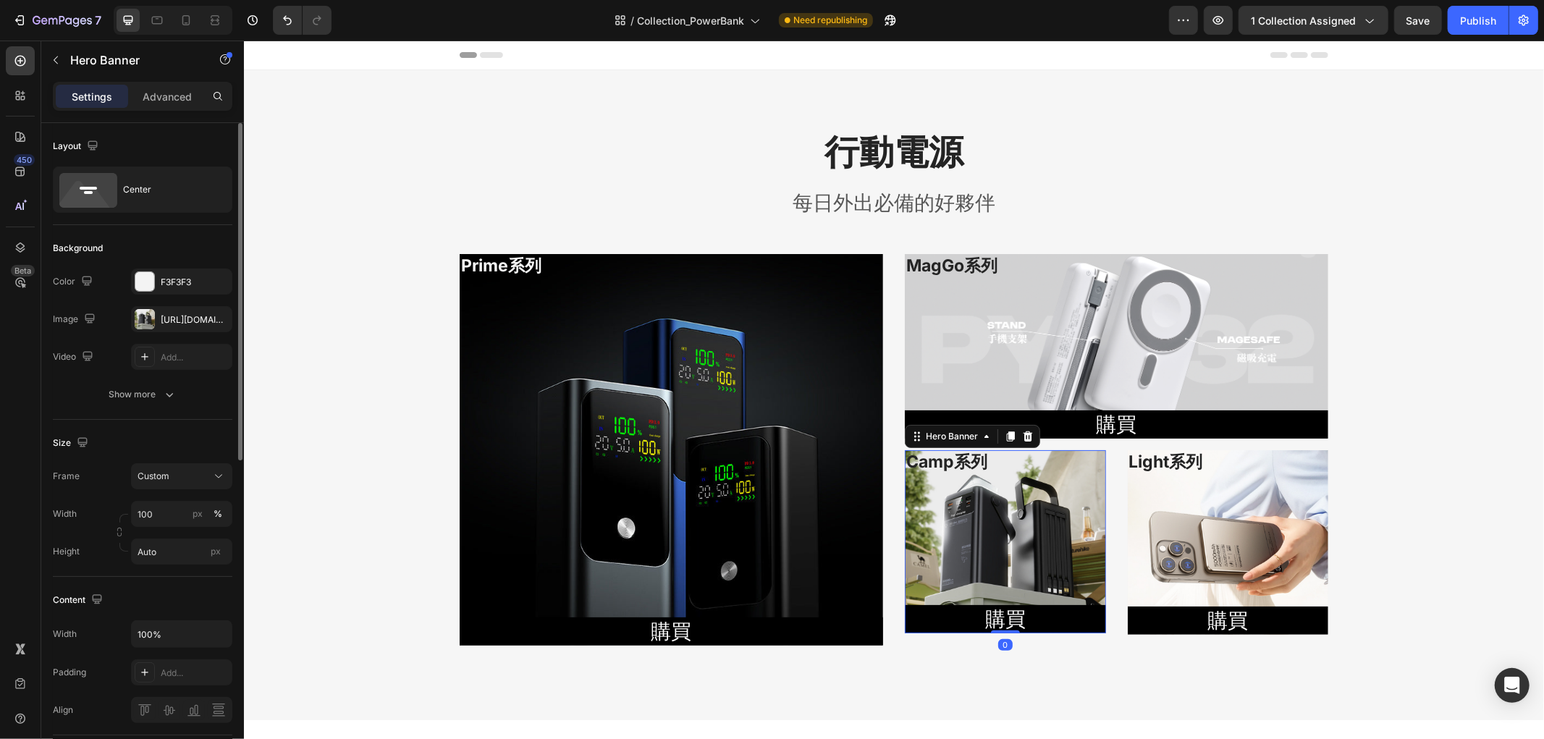
scroll to position [481, 0]
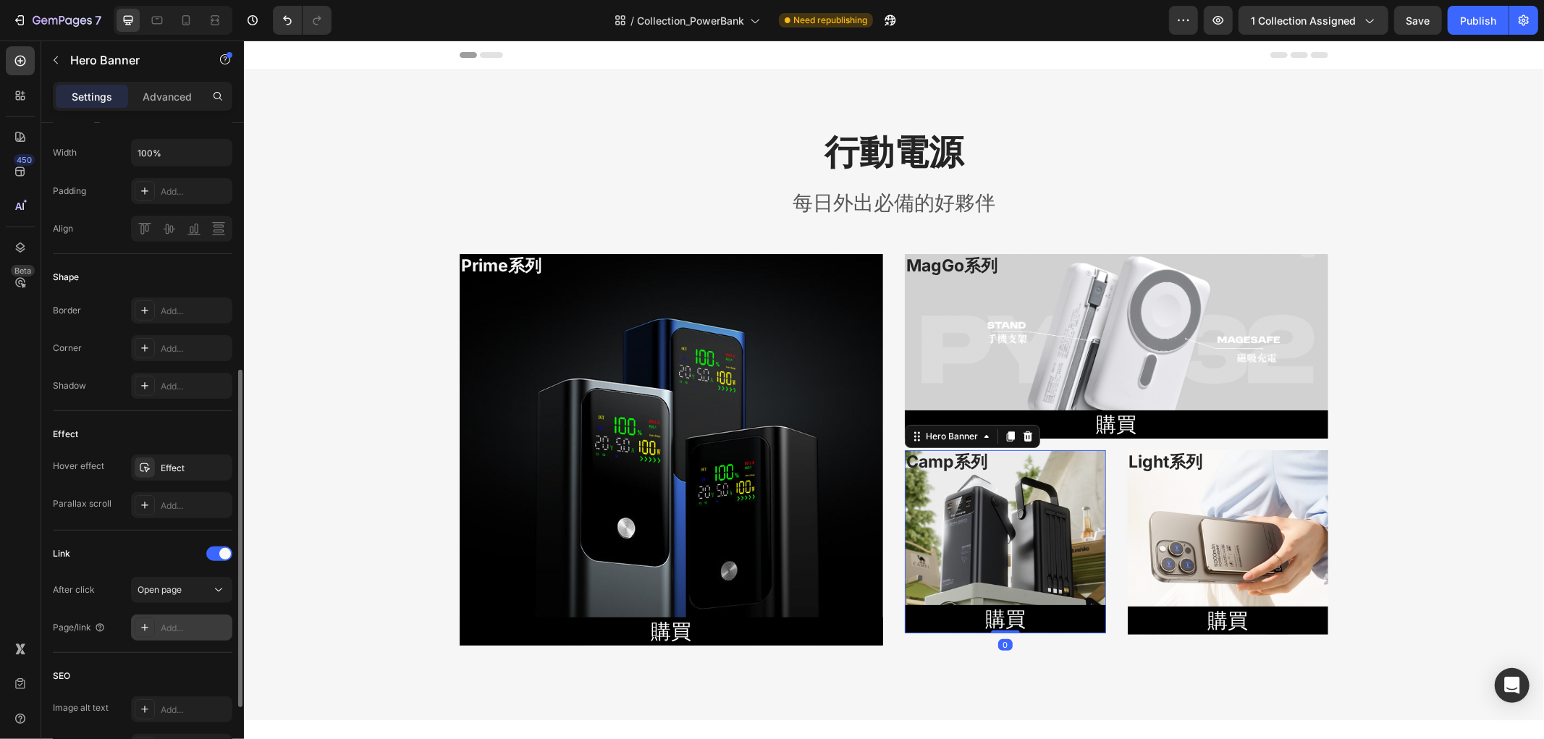
click at [158, 625] on div "Add..." at bounding box center [181, 628] width 101 height 26
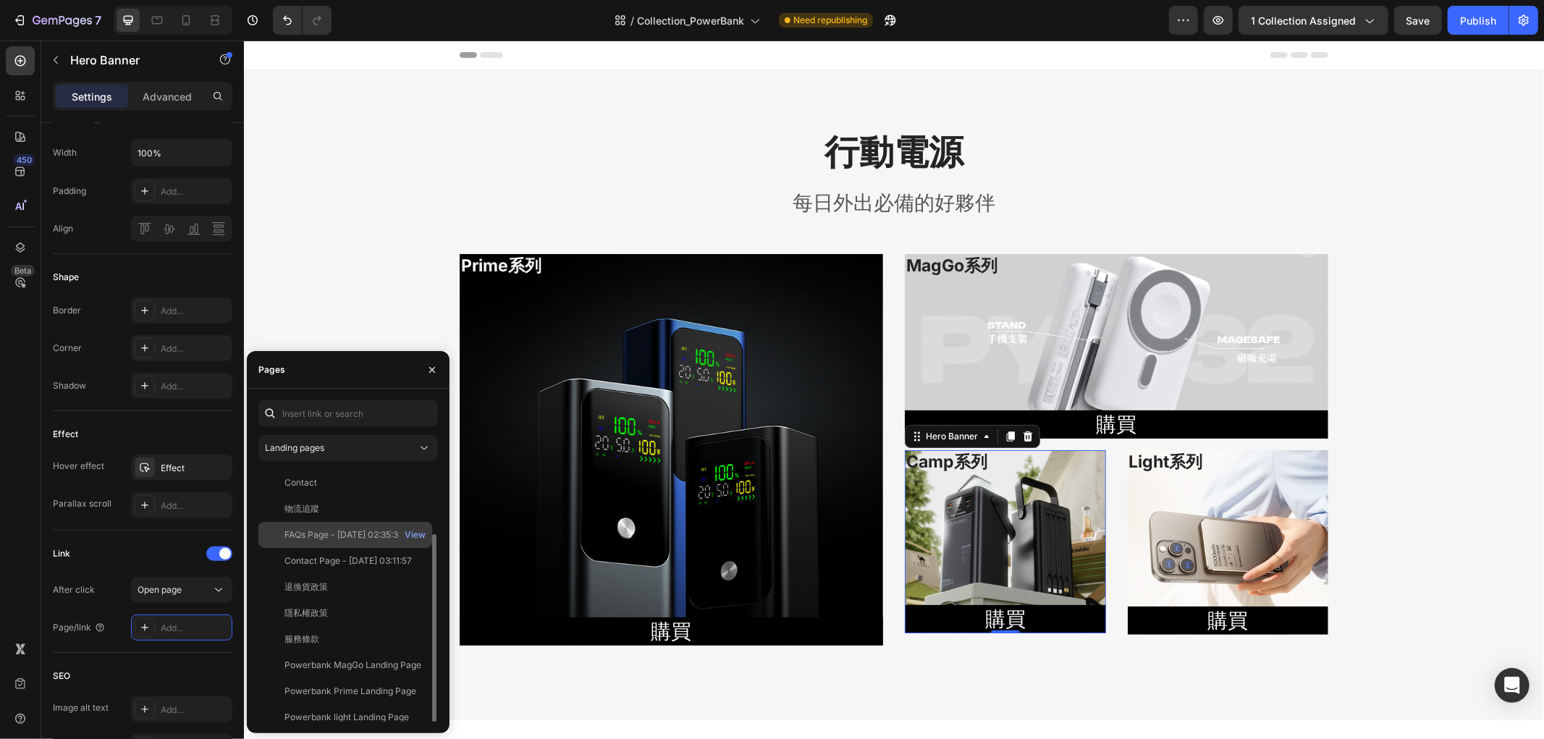
scroll to position [34, 0]
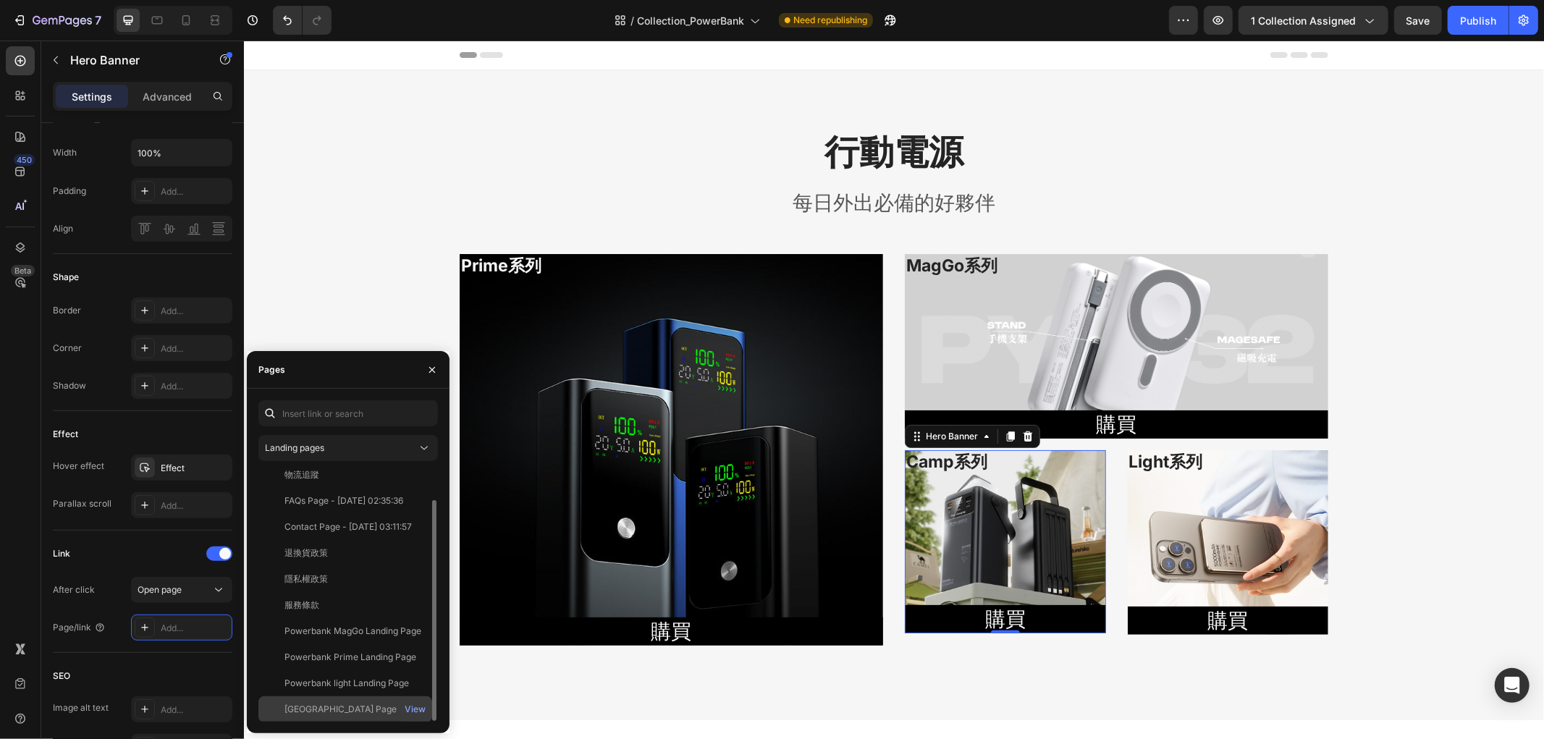
click at [356, 707] on div "[GEOGRAPHIC_DATA] Page" at bounding box center [340, 709] width 112 height 13
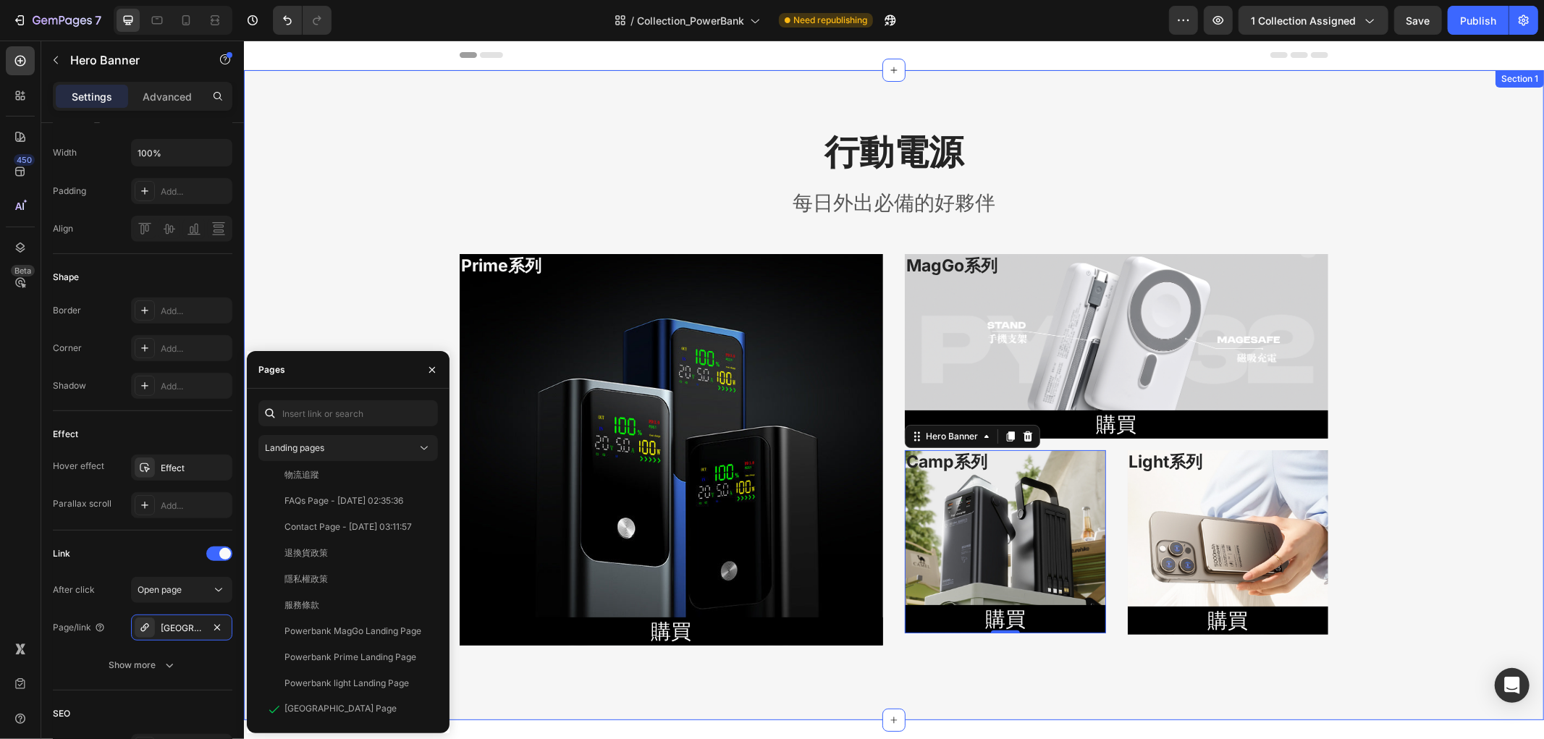
click at [311, 263] on div "行動電源 Heading 每日外出必備的好夥伴 Text block Row Prime系列 Heading 購買 Button Hero Banner Ma…" at bounding box center [893, 394] width 1300 height 534
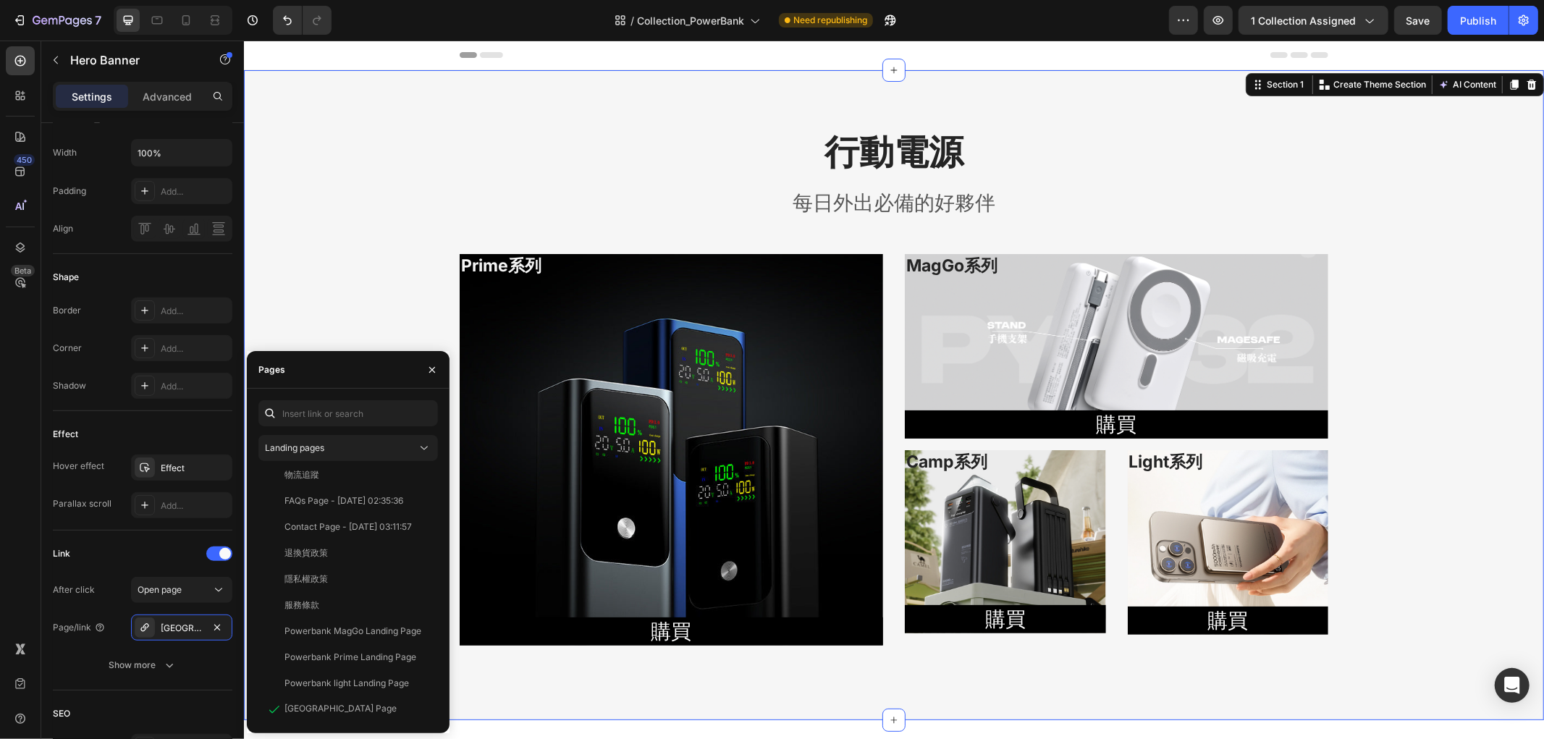
scroll to position [0, 0]
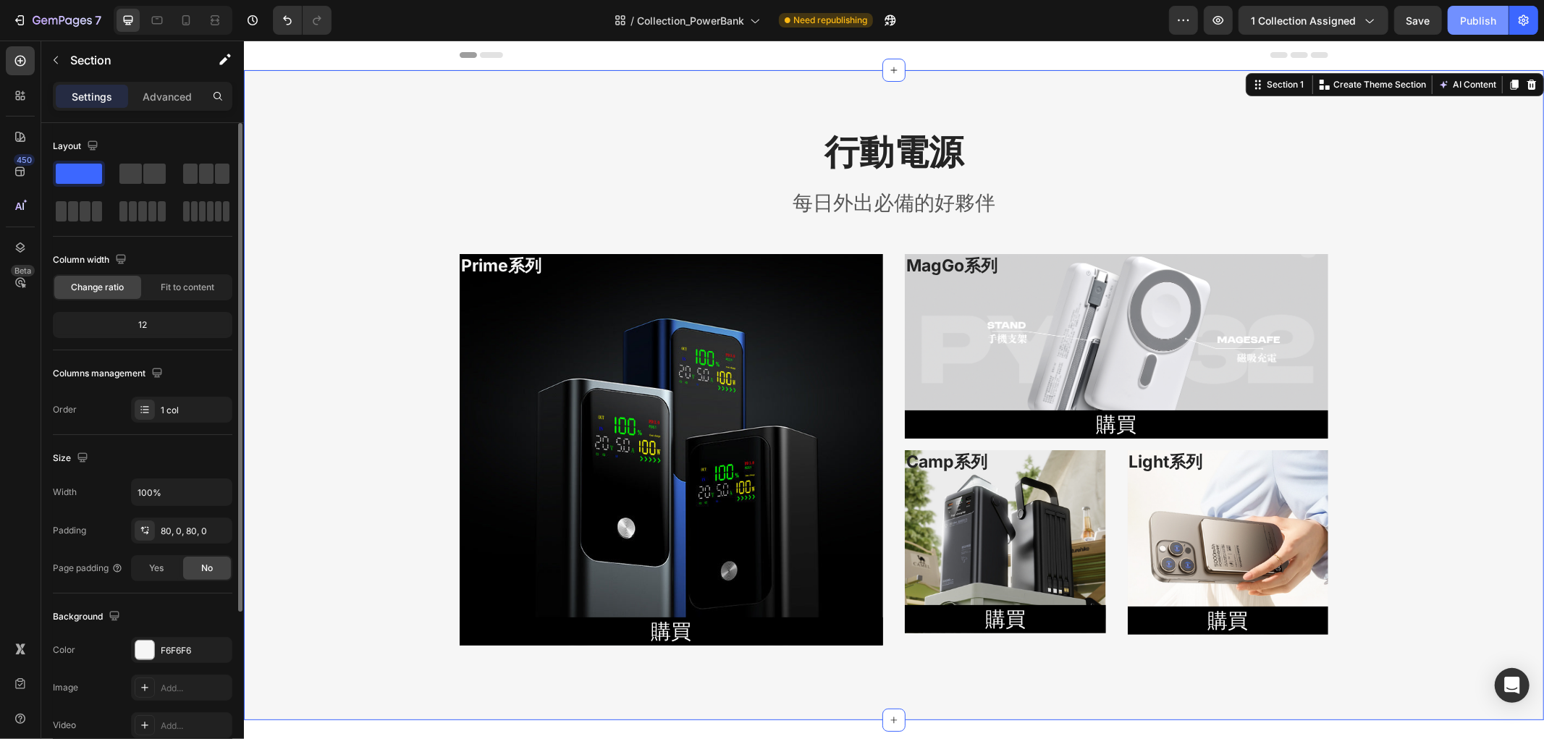
click at [1423, 23] on span "Save" at bounding box center [1419, 20] width 24 height 12
click at [1475, 17] on div "Publish" at bounding box center [1478, 20] width 36 height 15
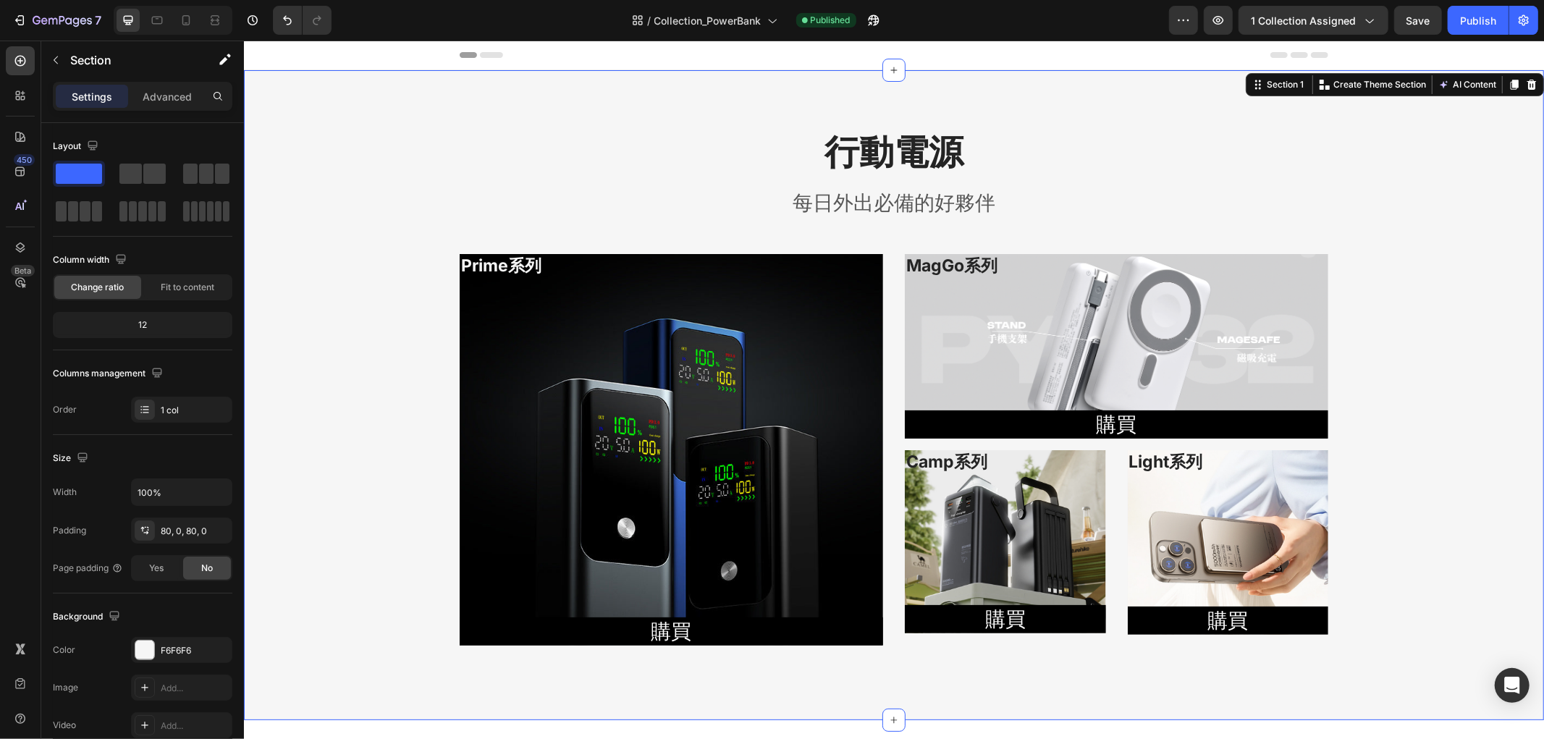
click at [315, 280] on div "行動電源 Heading 每日外出必備的好夥伴 Text block Row Prime系列 Heading 購買 Button Hero Banner Ma…" at bounding box center [893, 394] width 1300 height 534
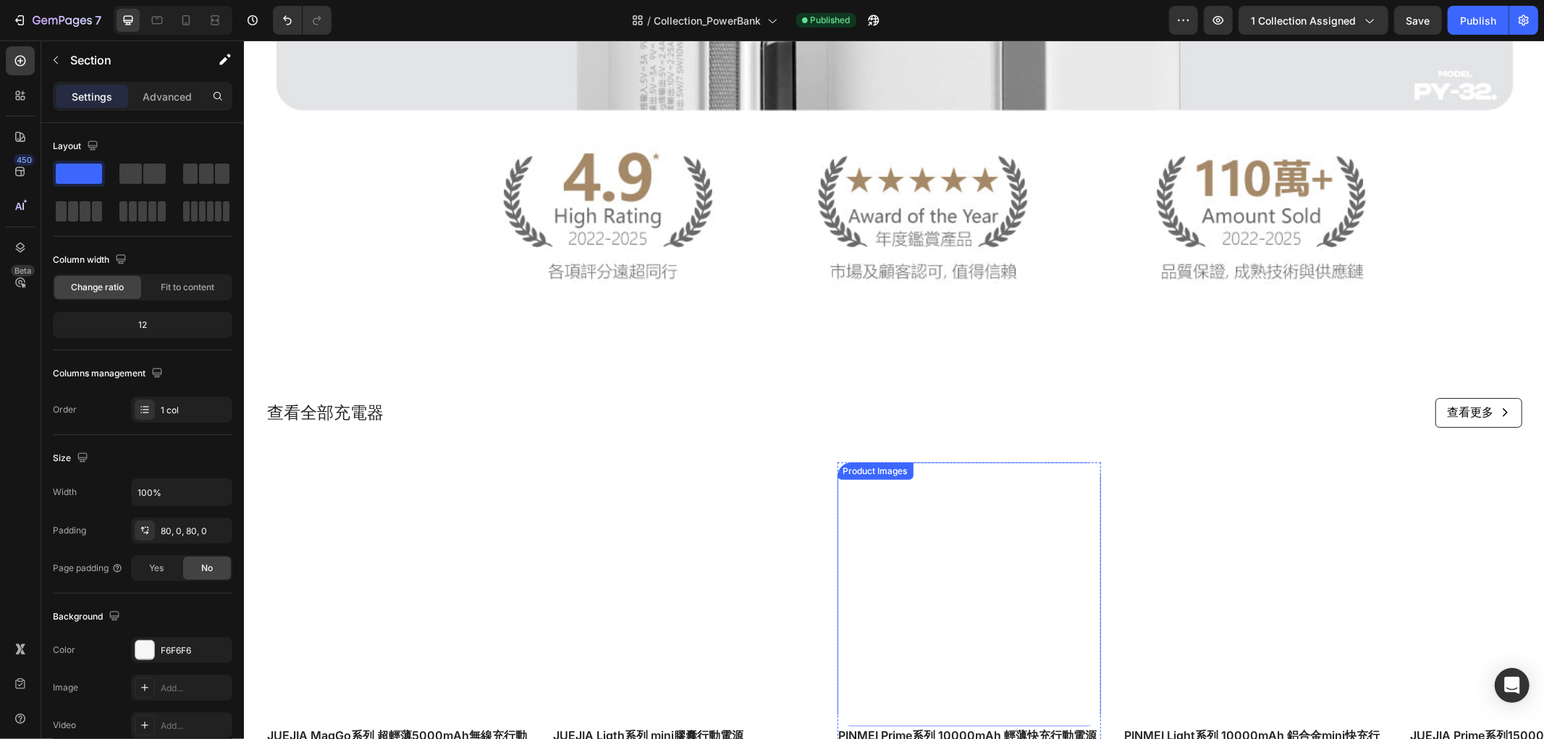
scroll to position [1311, 0]
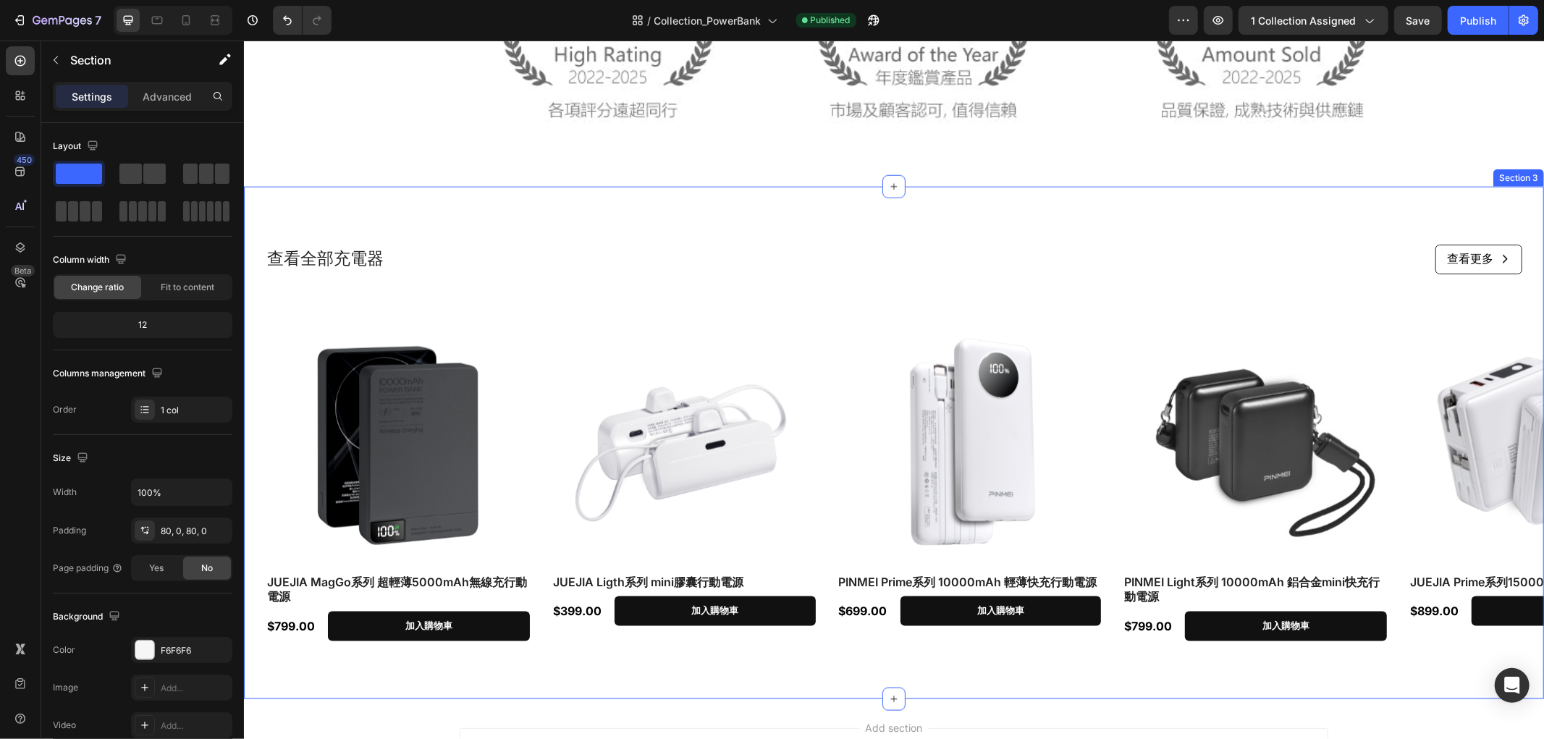
click at [378, 254] on p "查看全部充電器" at bounding box center [573, 259] width 615 height 22
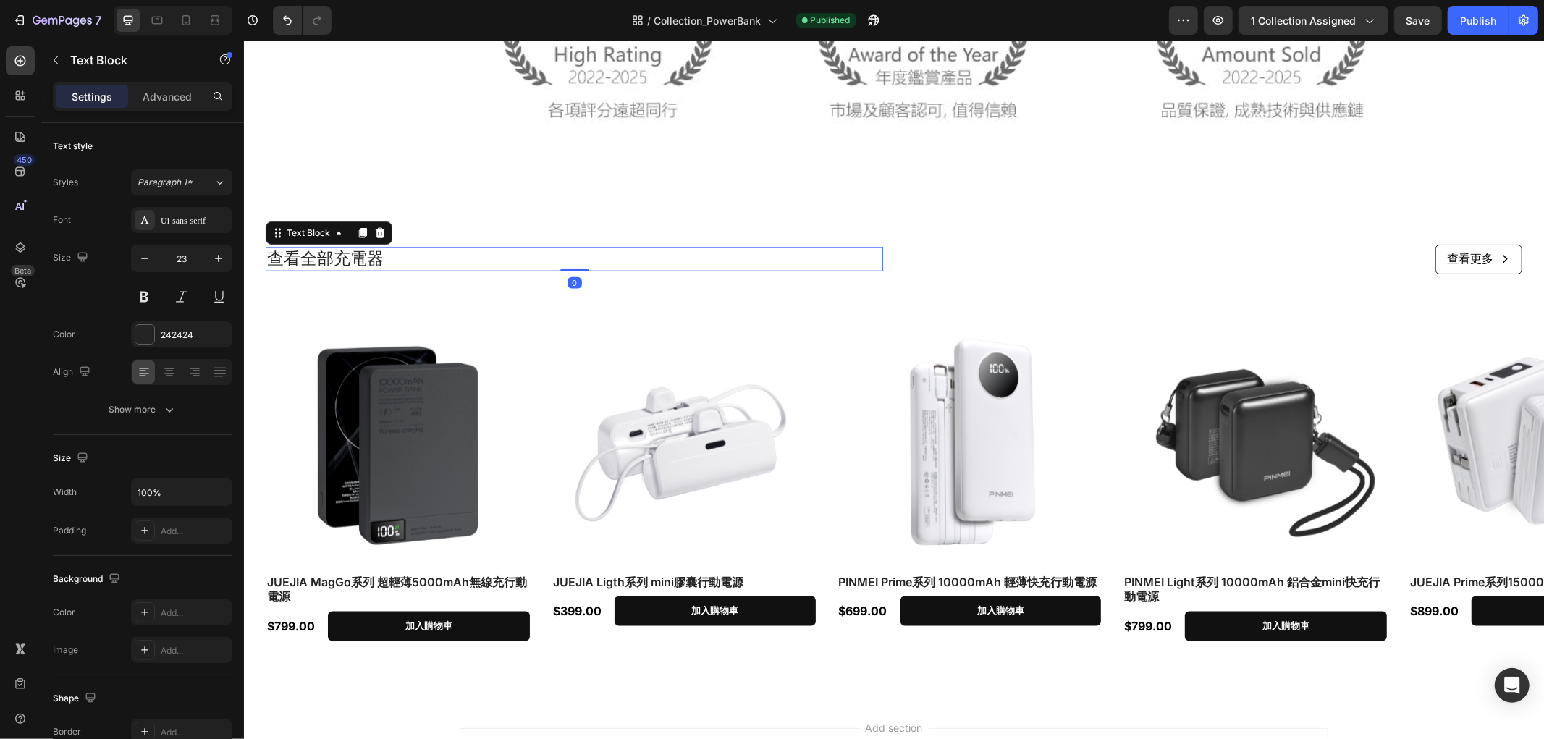
click at [378, 254] on p "查看全部充電器" at bounding box center [573, 259] width 615 height 22
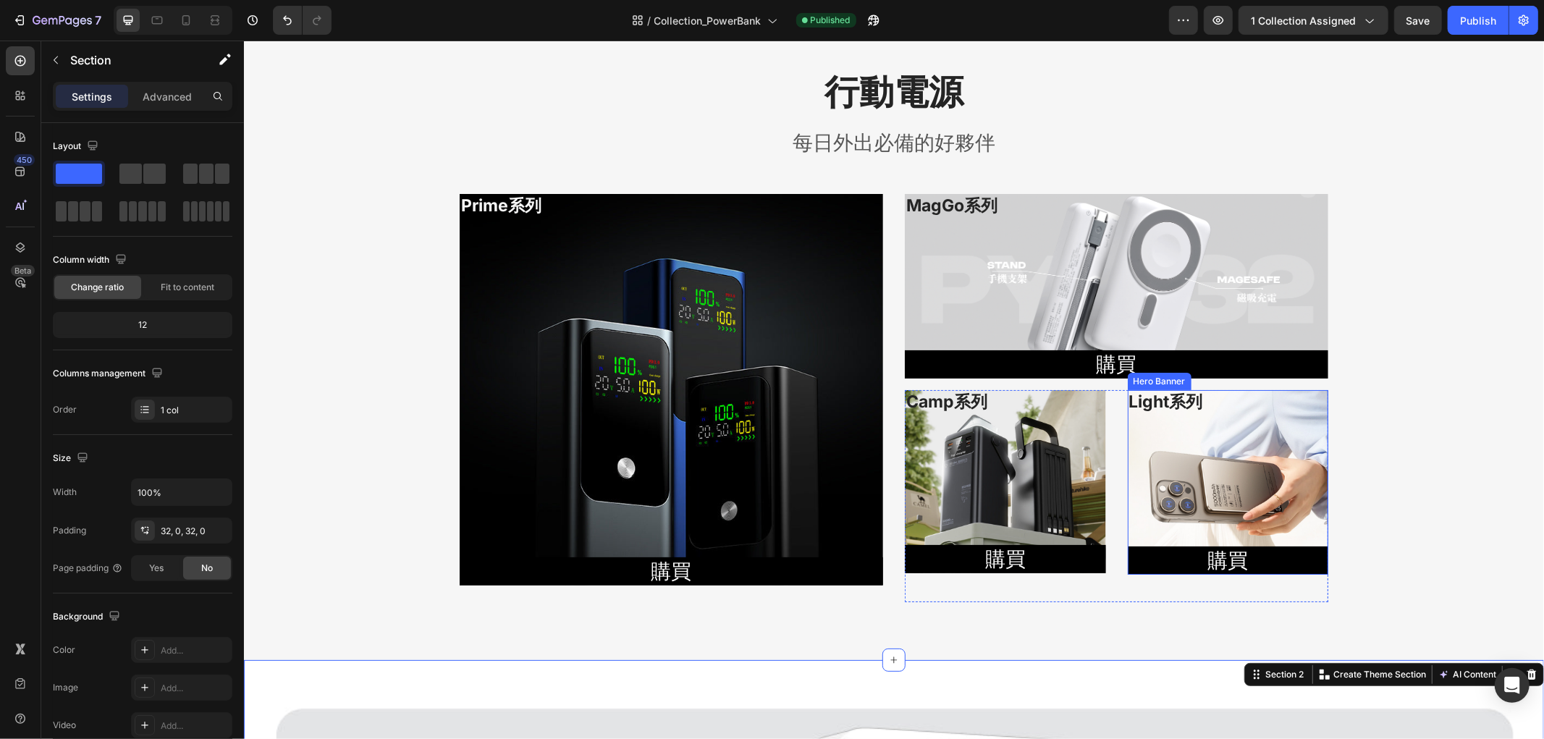
scroll to position [0, 0]
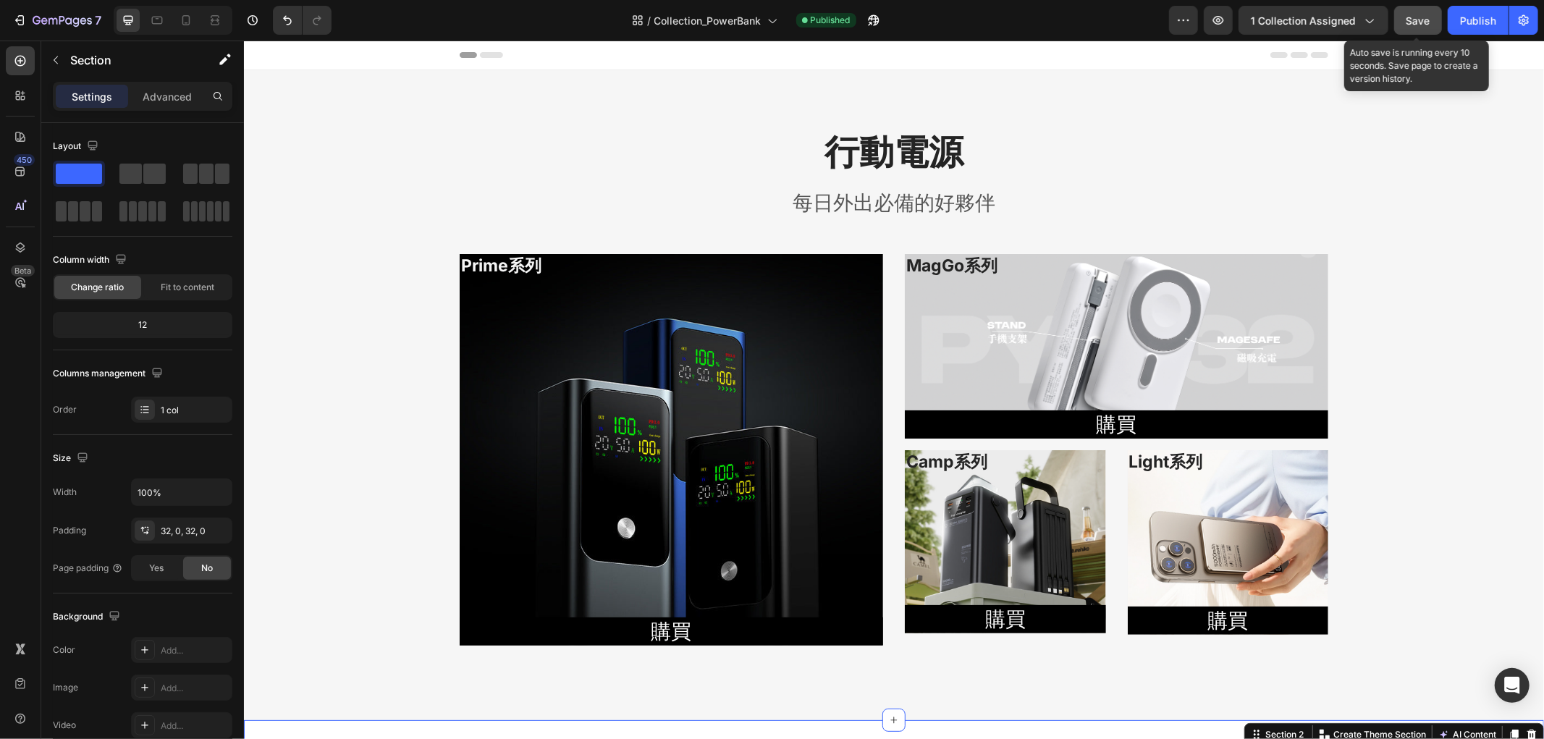
click at [1399, 33] on button "Save" at bounding box center [1418, 20] width 48 height 29
click at [1478, 27] on div "Publish" at bounding box center [1478, 20] width 36 height 15
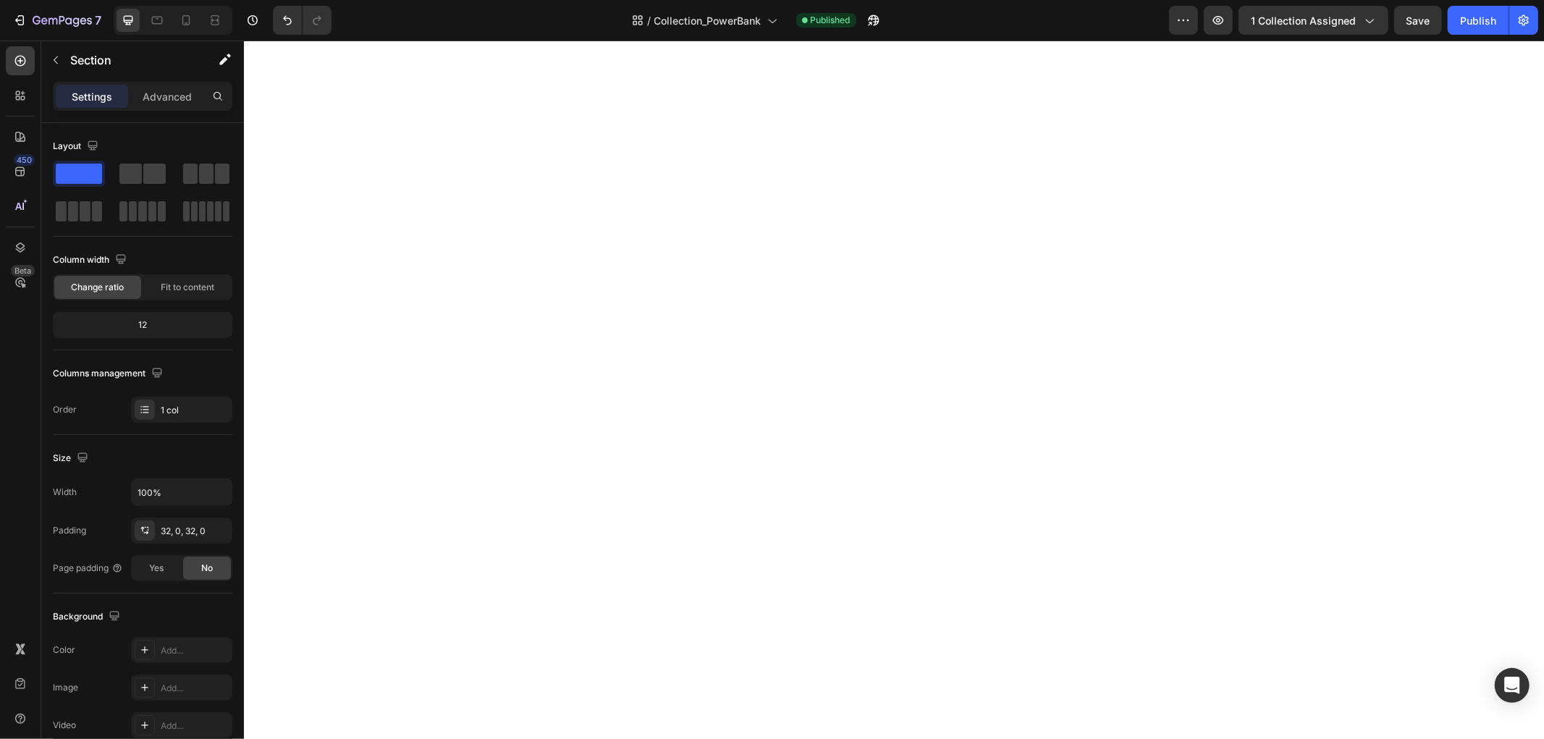
scroll to position [1472, 0]
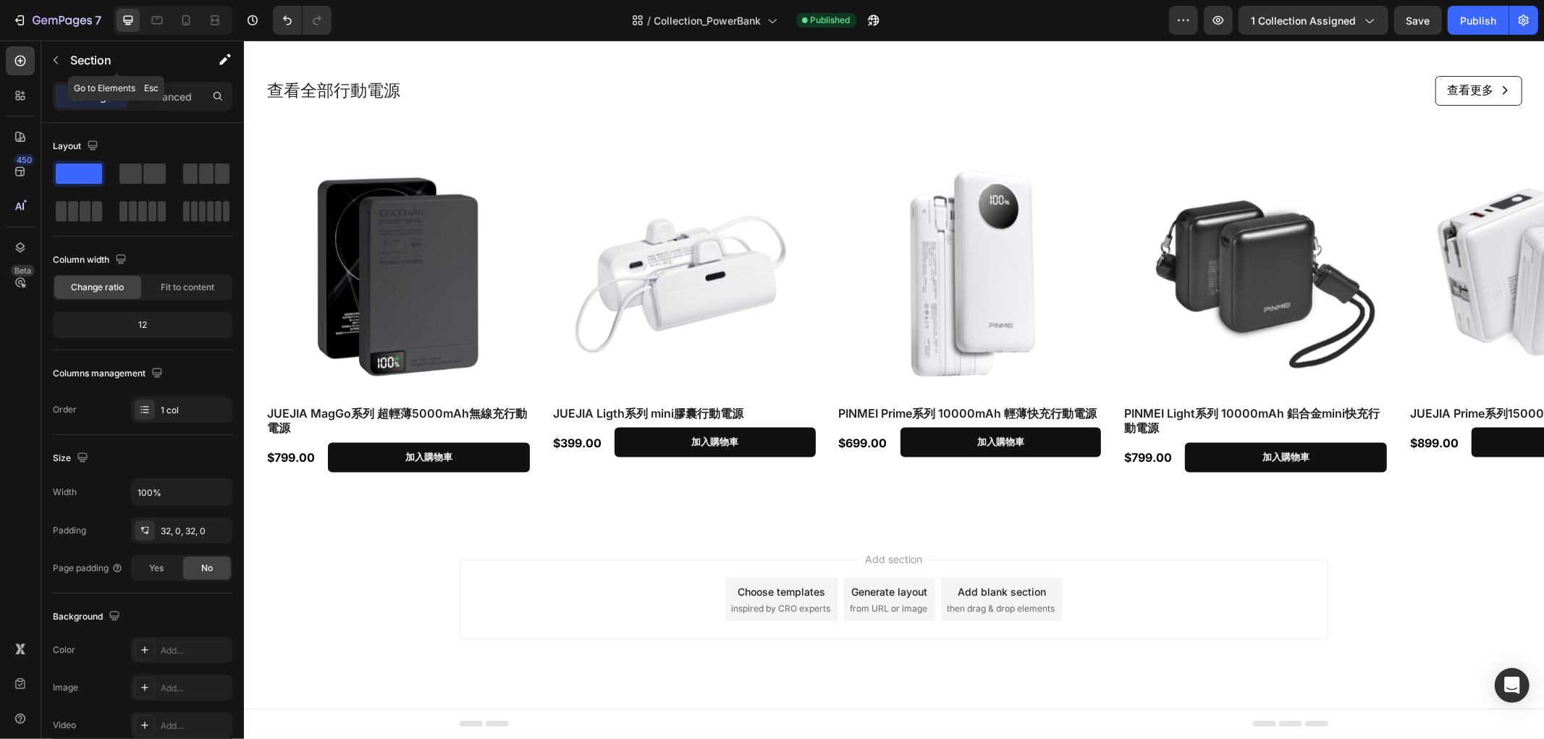
click at [62, 63] on button "button" at bounding box center [55, 60] width 23 height 23
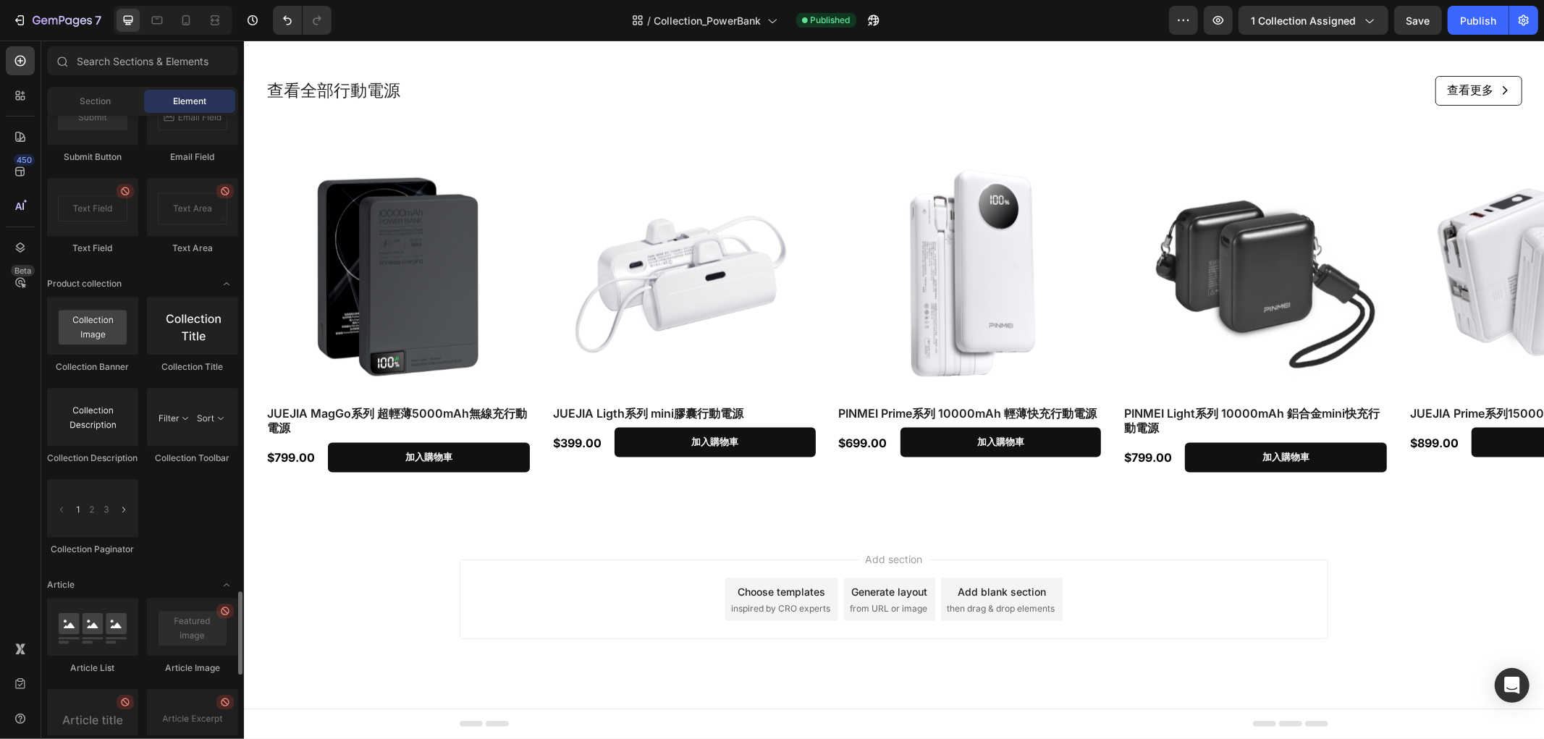
scroll to position [3984, 0]
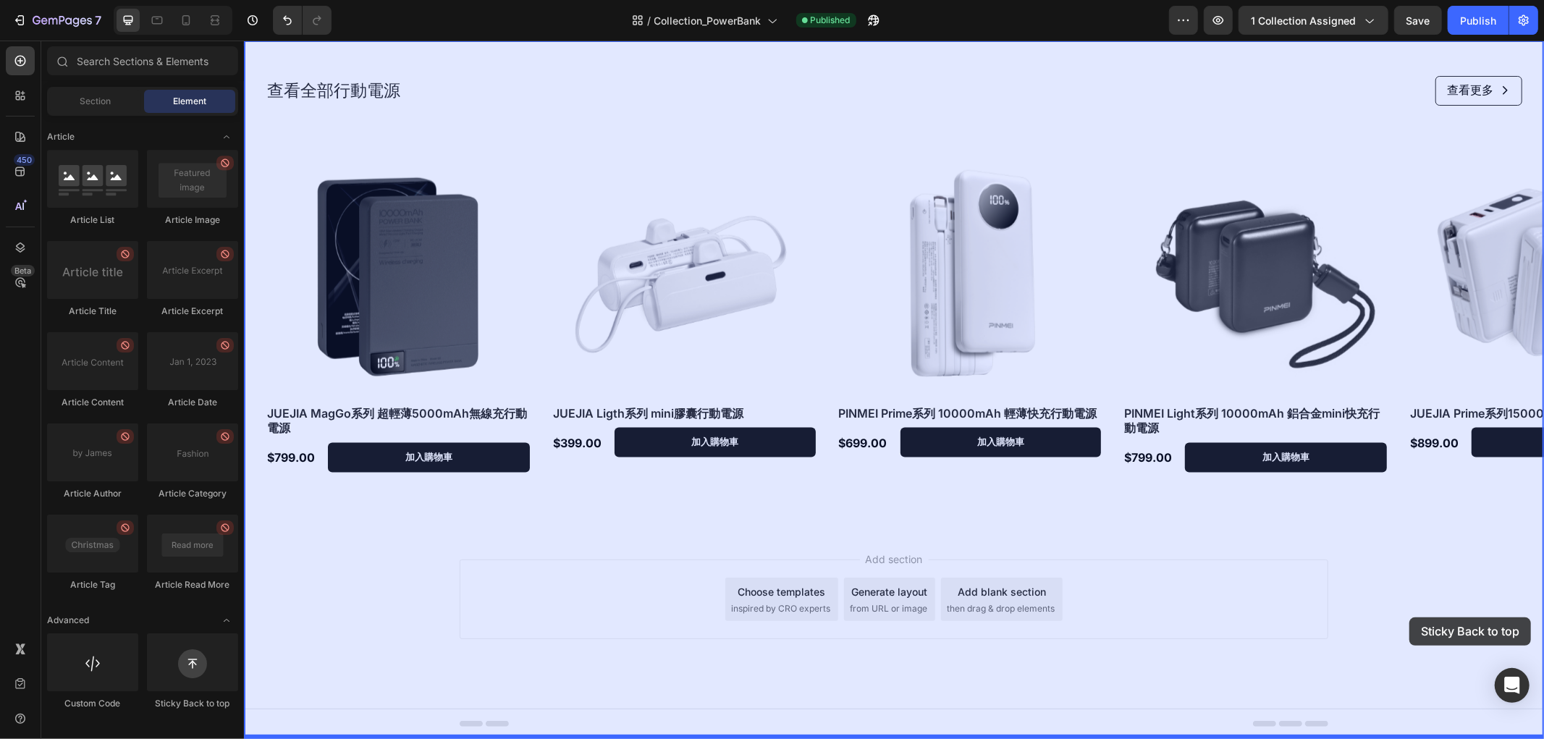
drag, startPoint x: 434, startPoint y: 704, endPoint x: 1432, endPoint y: 627, distance: 1001.2
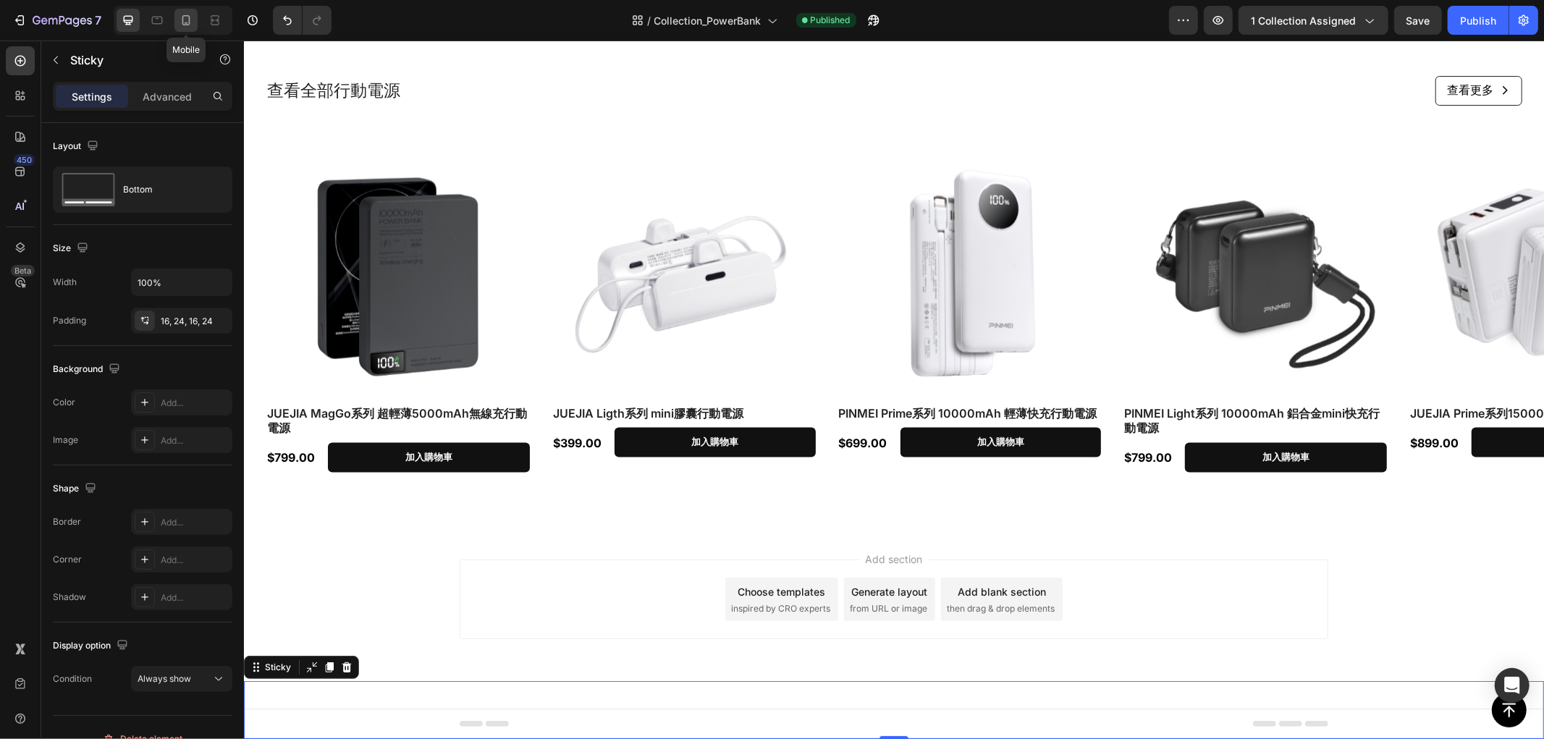
click at [193, 14] on div at bounding box center [185, 20] width 23 height 23
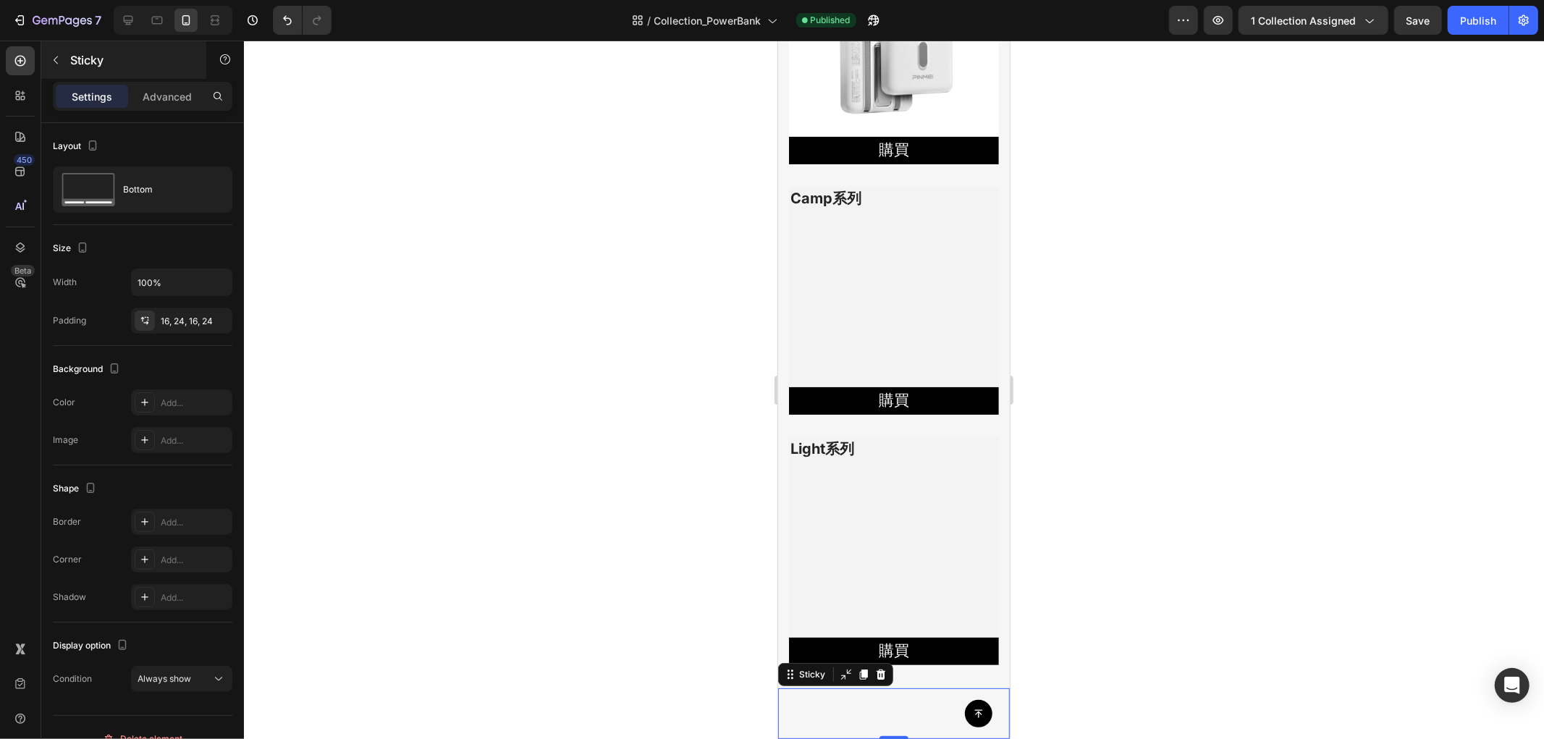
scroll to position [528, 0]
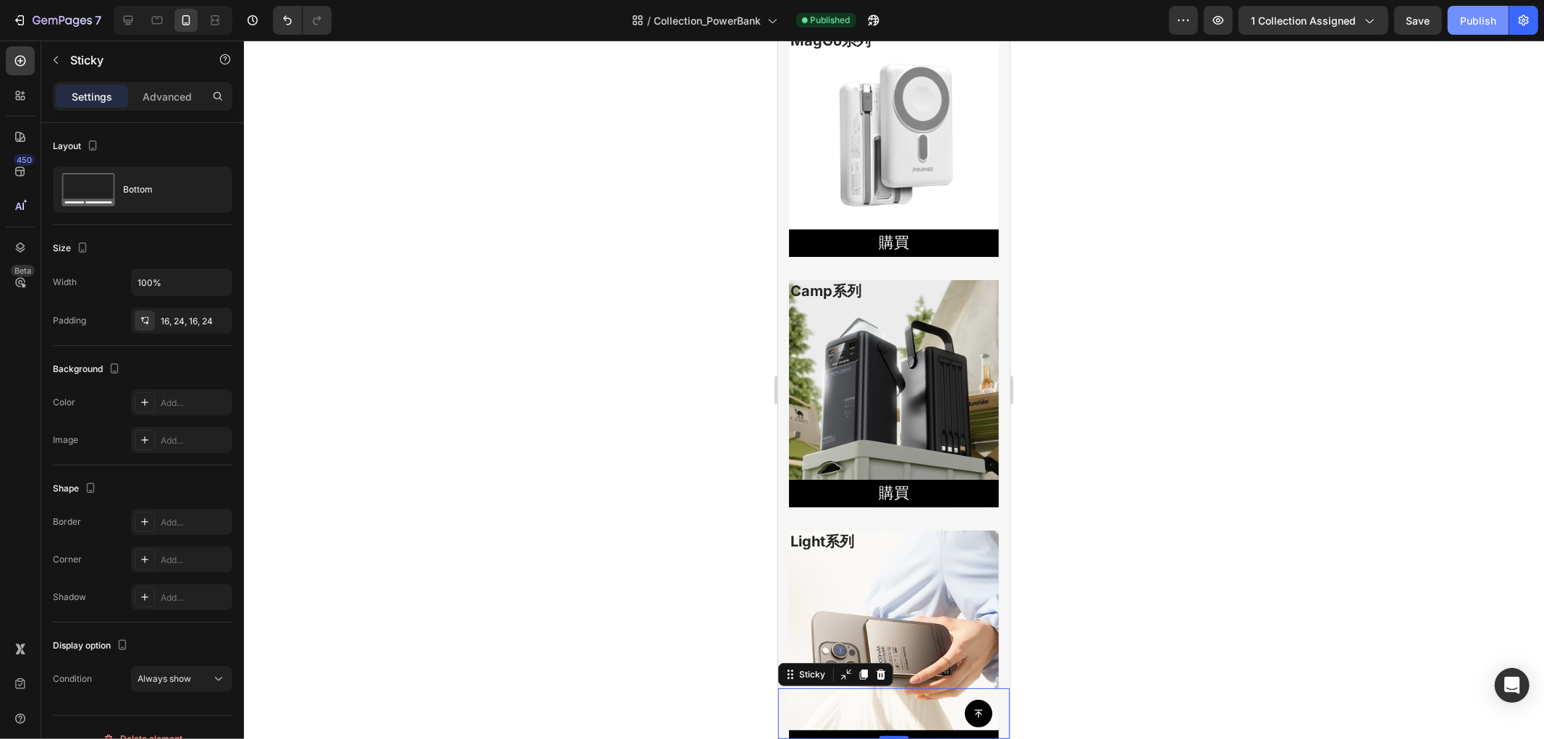
click at [1481, 11] on button "Publish" at bounding box center [1478, 20] width 61 height 29
click at [16, 23] on icon "button" at bounding box center [19, 20] width 14 height 14
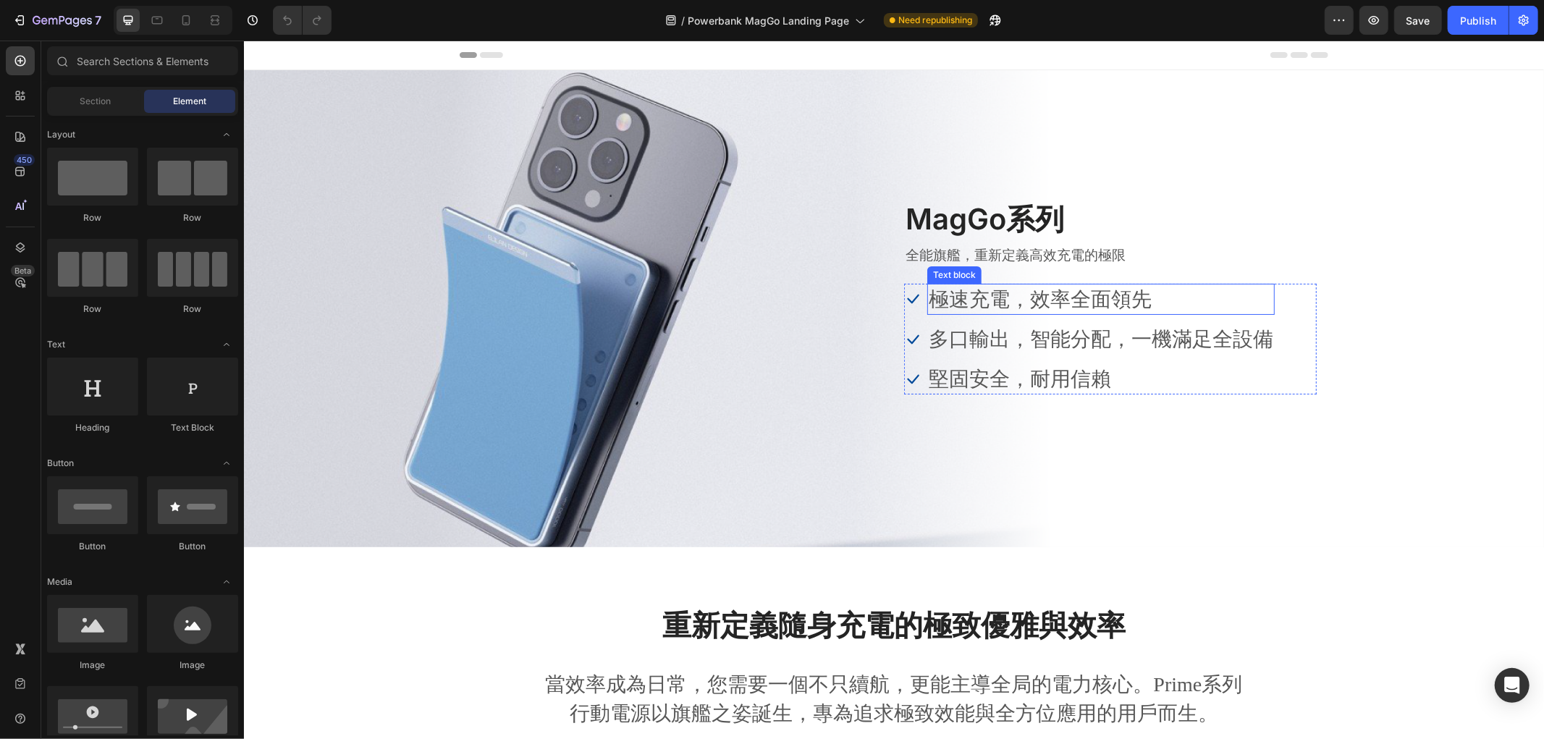
click at [1069, 291] on p "極速充電，效率全面領先" at bounding box center [1100, 298] width 345 height 28
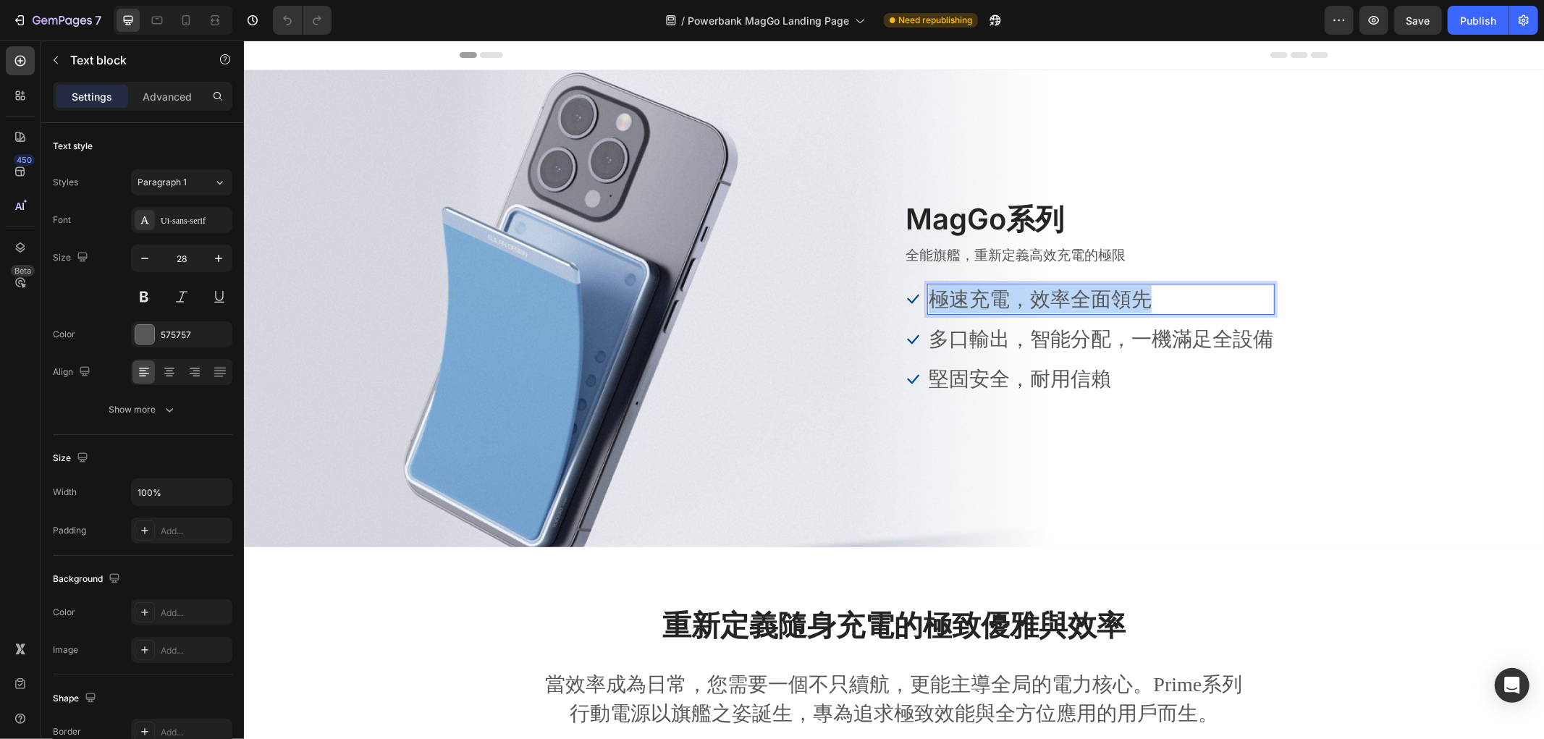
click at [1069, 291] on p "極速充電，效率全面領先" at bounding box center [1100, 298] width 345 height 28
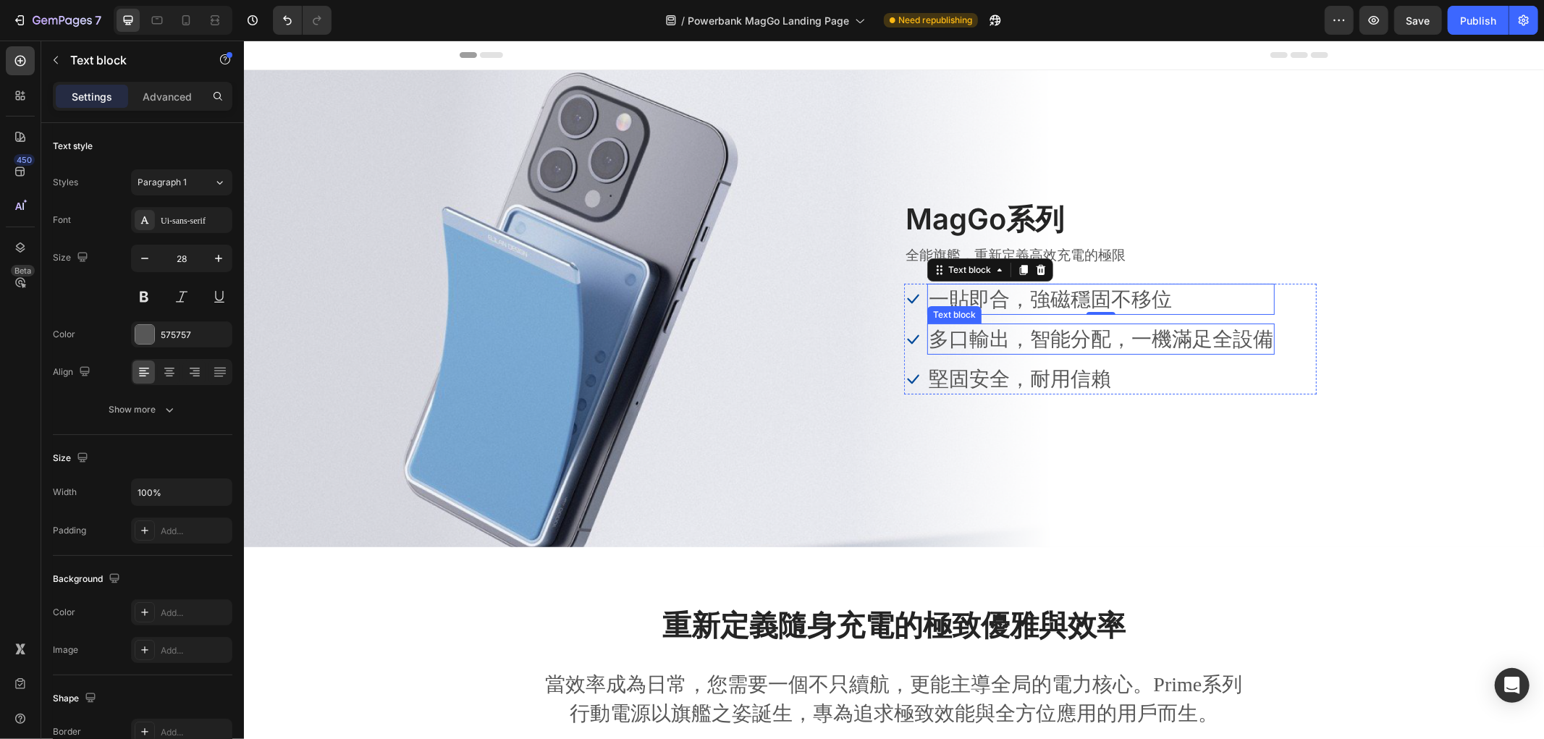
click at [1129, 348] on p "多口輸出，智能分配，一機滿足全設備" at bounding box center [1100, 338] width 345 height 28
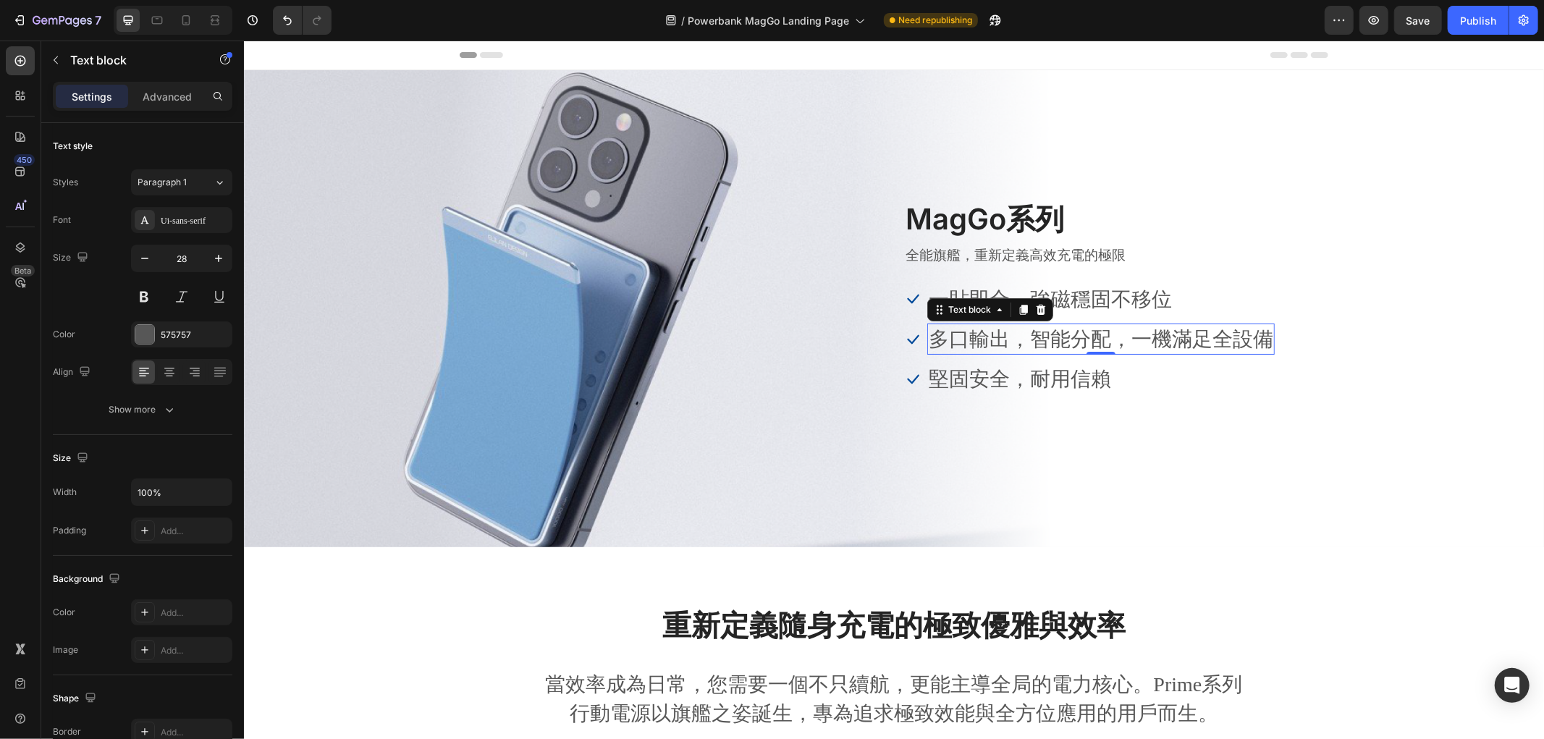
click at [1129, 348] on p "多口輸出，智能分配，一機滿足全設備" at bounding box center [1100, 338] width 345 height 28
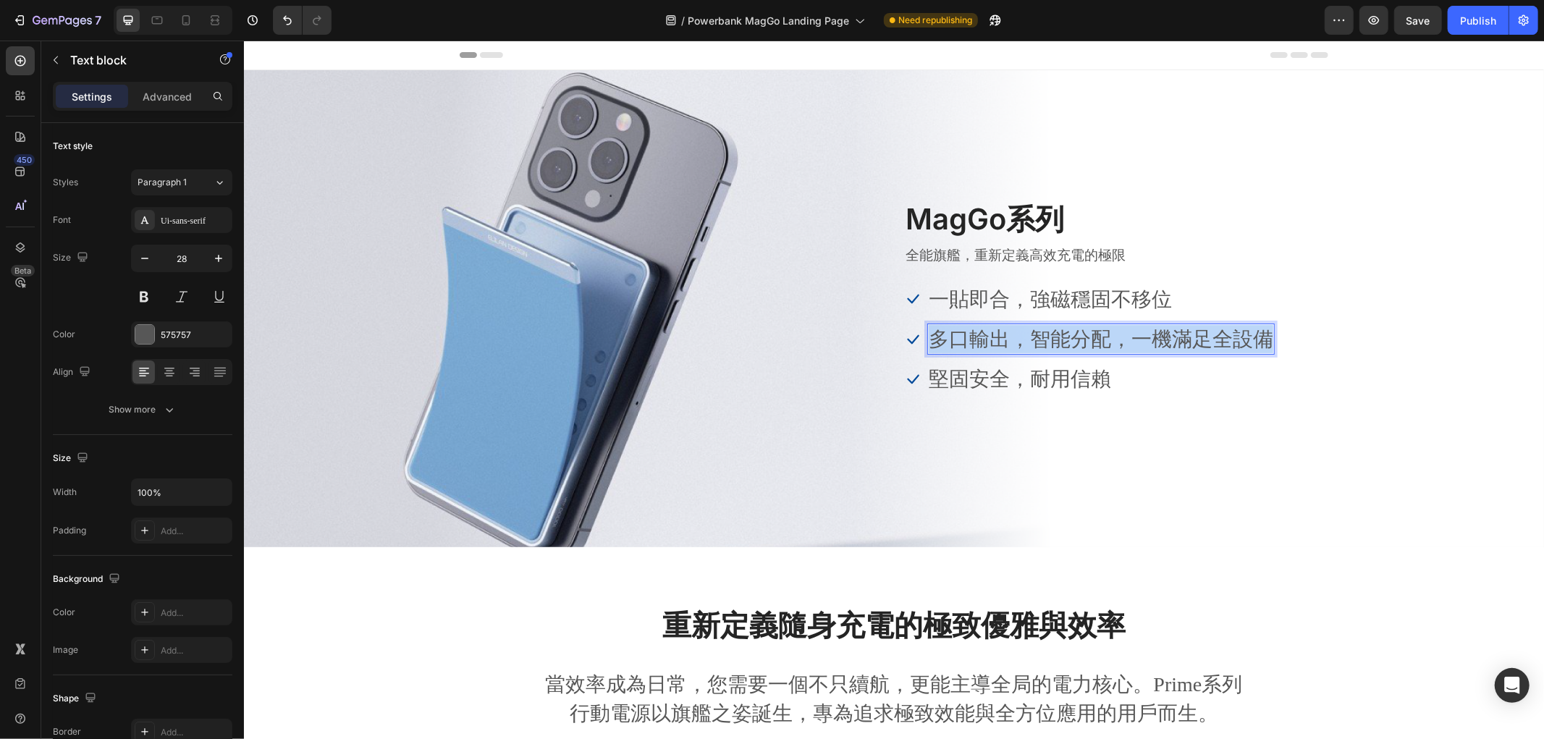
click at [1129, 348] on p "多口輸出，智能分配，一機滿足全設備" at bounding box center [1100, 338] width 345 height 28
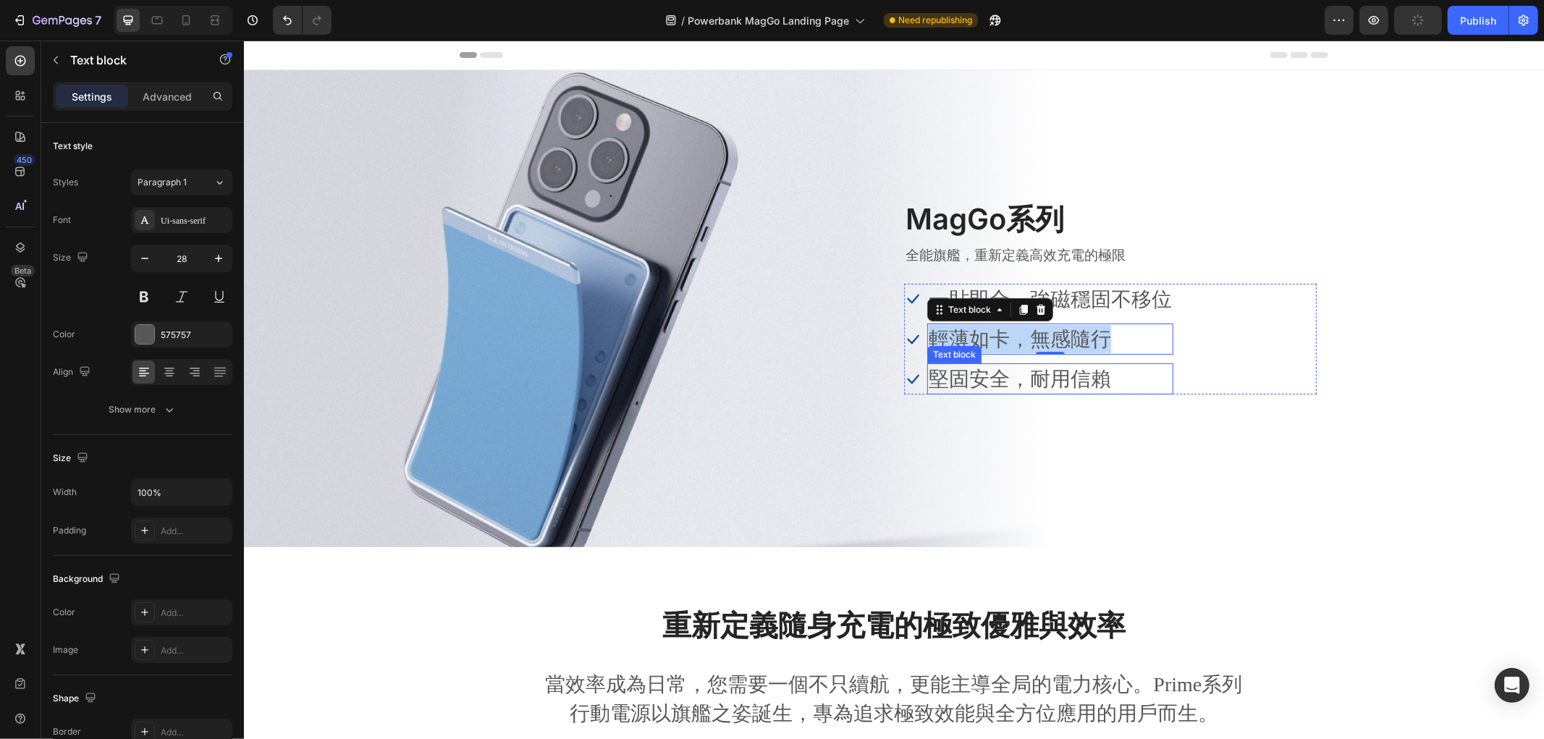
click at [1034, 366] on p "堅固安全，耐用信賴" at bounding box center [1049, 378] width 243 height 28
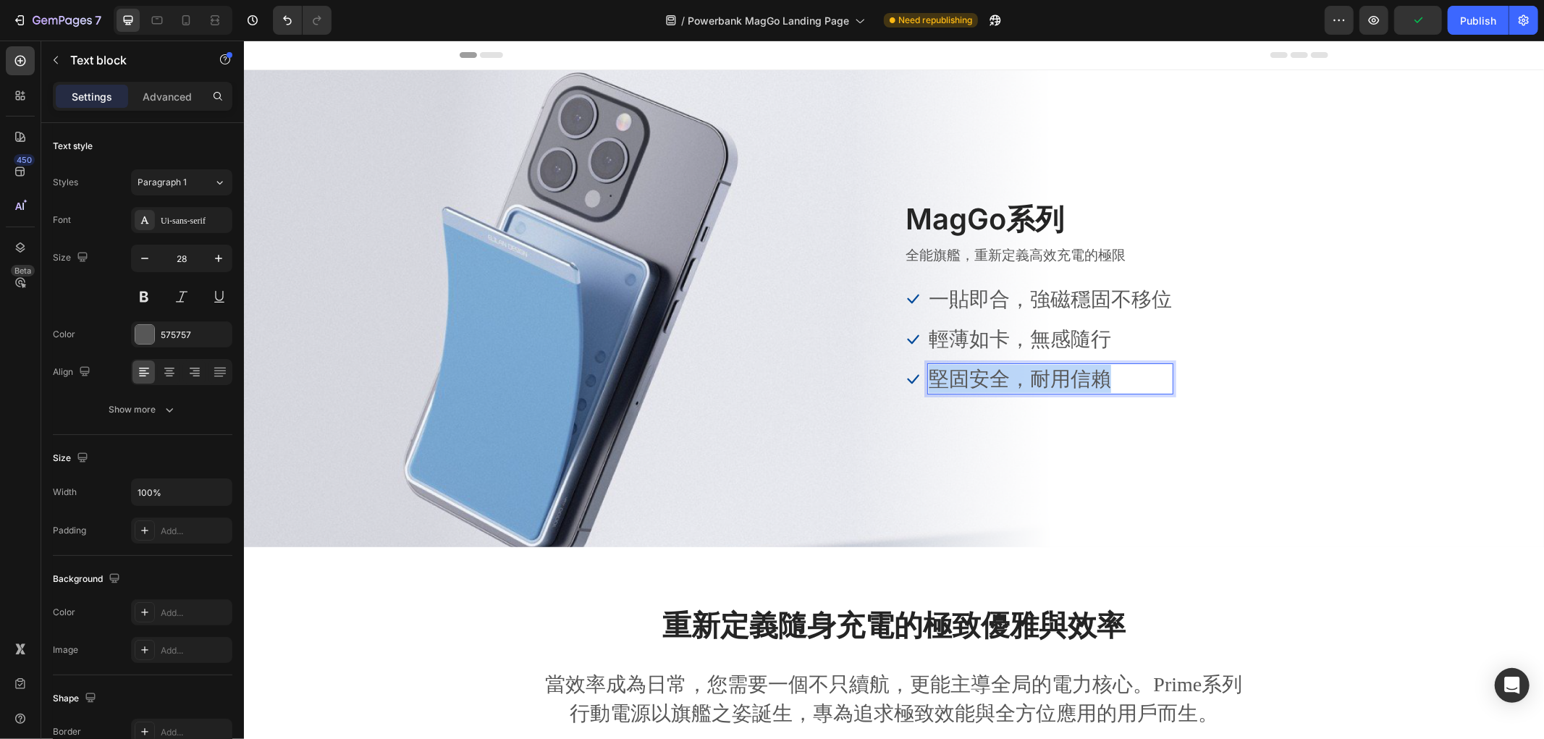
click at [1034, 366] on p "堅固安全，耐用信賴" at bounding box center [1049, 378] width 243 height 28
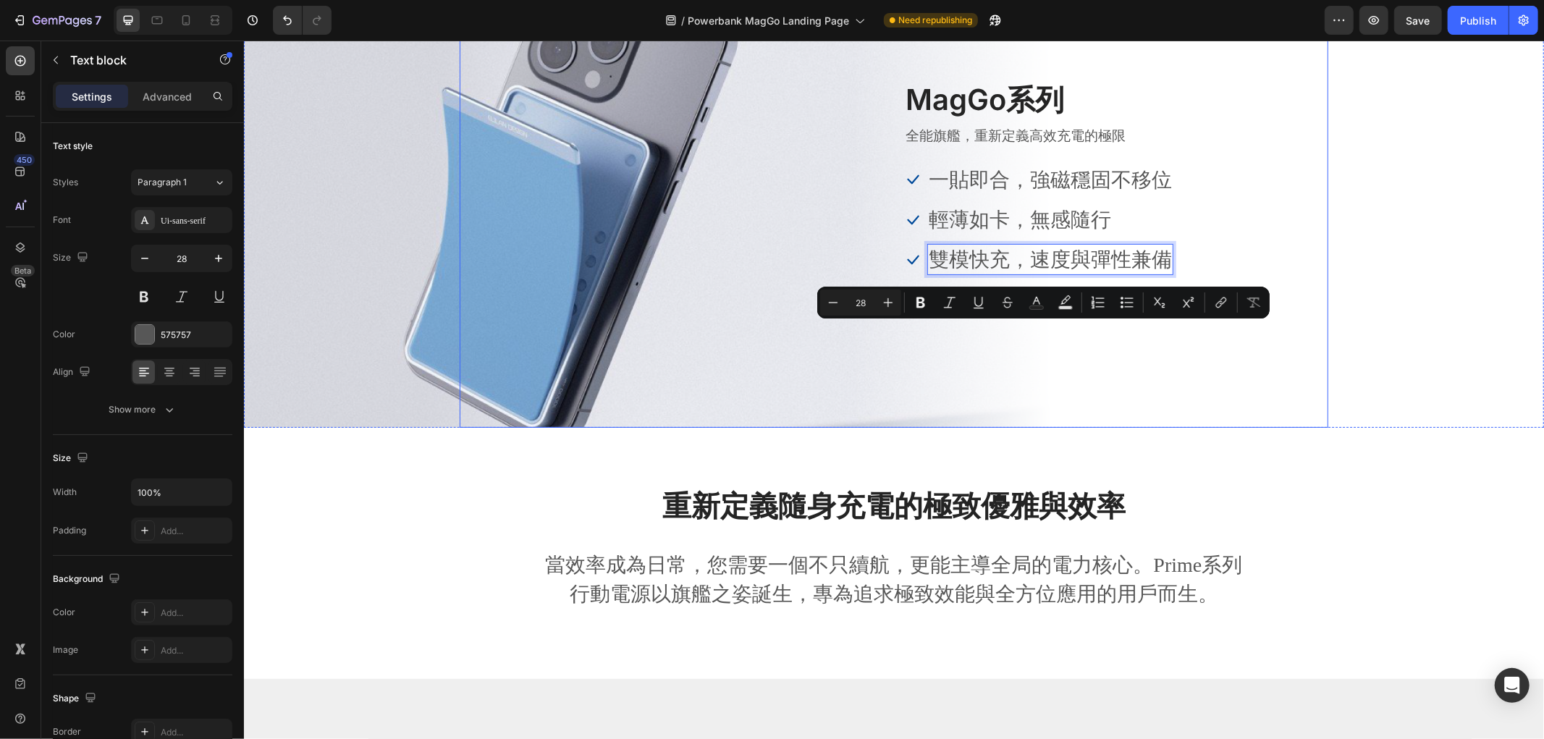
scroll to position [241, 0]
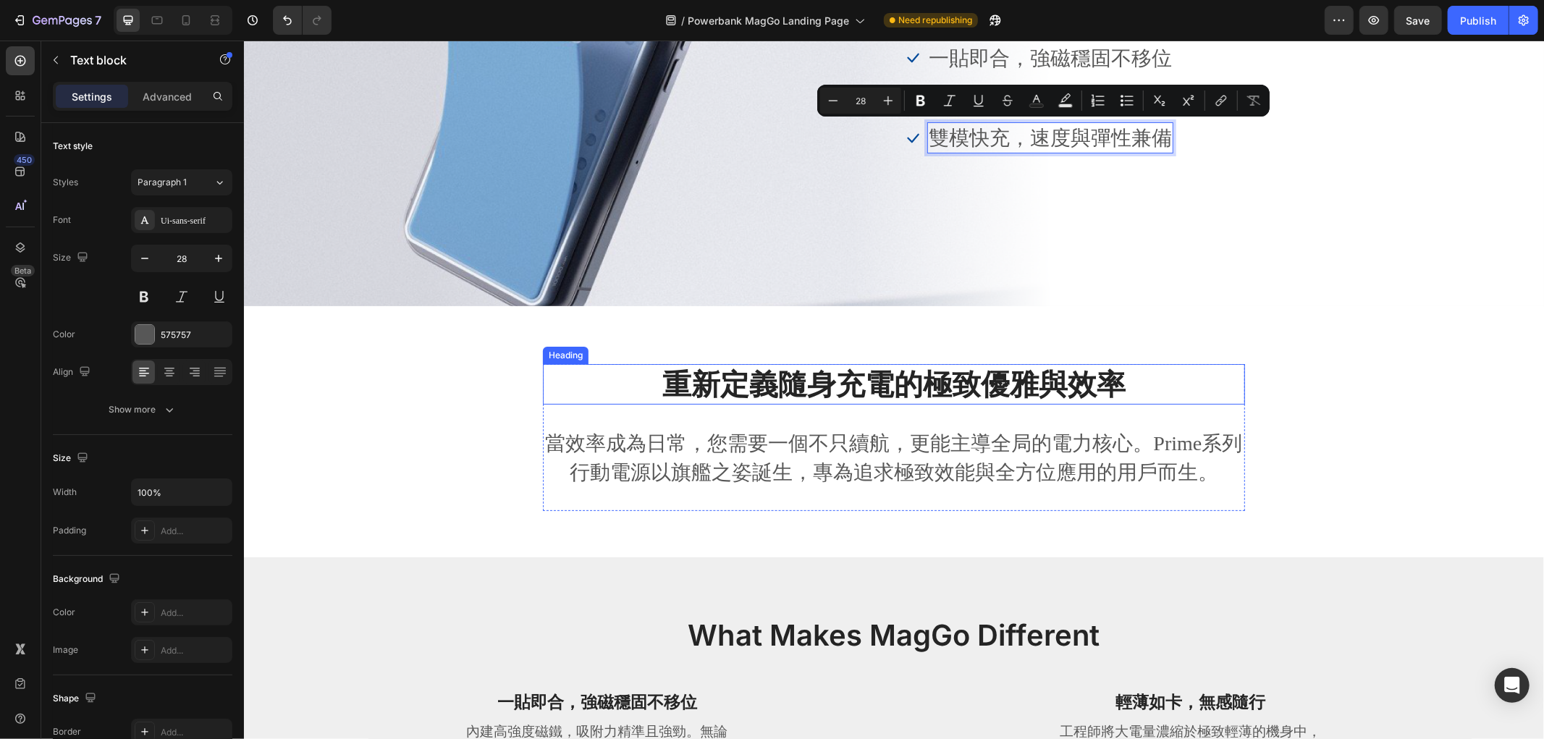
click at [1060, 452] on p "當效率成為日常，您需要一個不只續航，更能主導全局的電力核心。Prime系列行動電源以旗艦之姿誕生，專為追求極致效能與全方位應用的用戶而生。" at bounding box center [893, 457] width 699 height 56
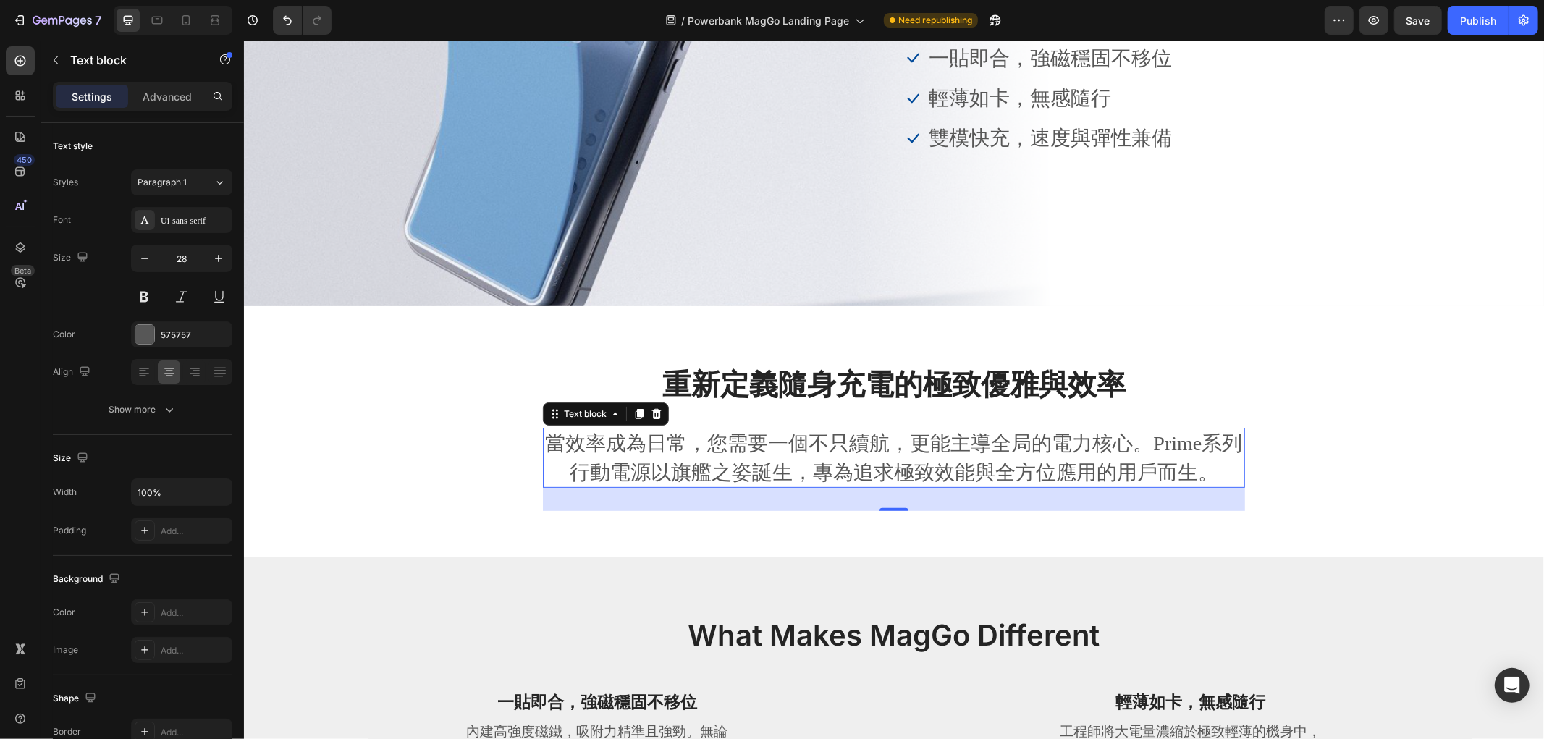
click at [1014, 467] on p "當效率成為日常，您需要一個不只續航，更能主導全局的電力核心。Prime系列行動電源以旗艦之姿誕生，專為追求極致效能與全方位應用的用戶而生。" at bounding box center [893, 457] width 699 height 56
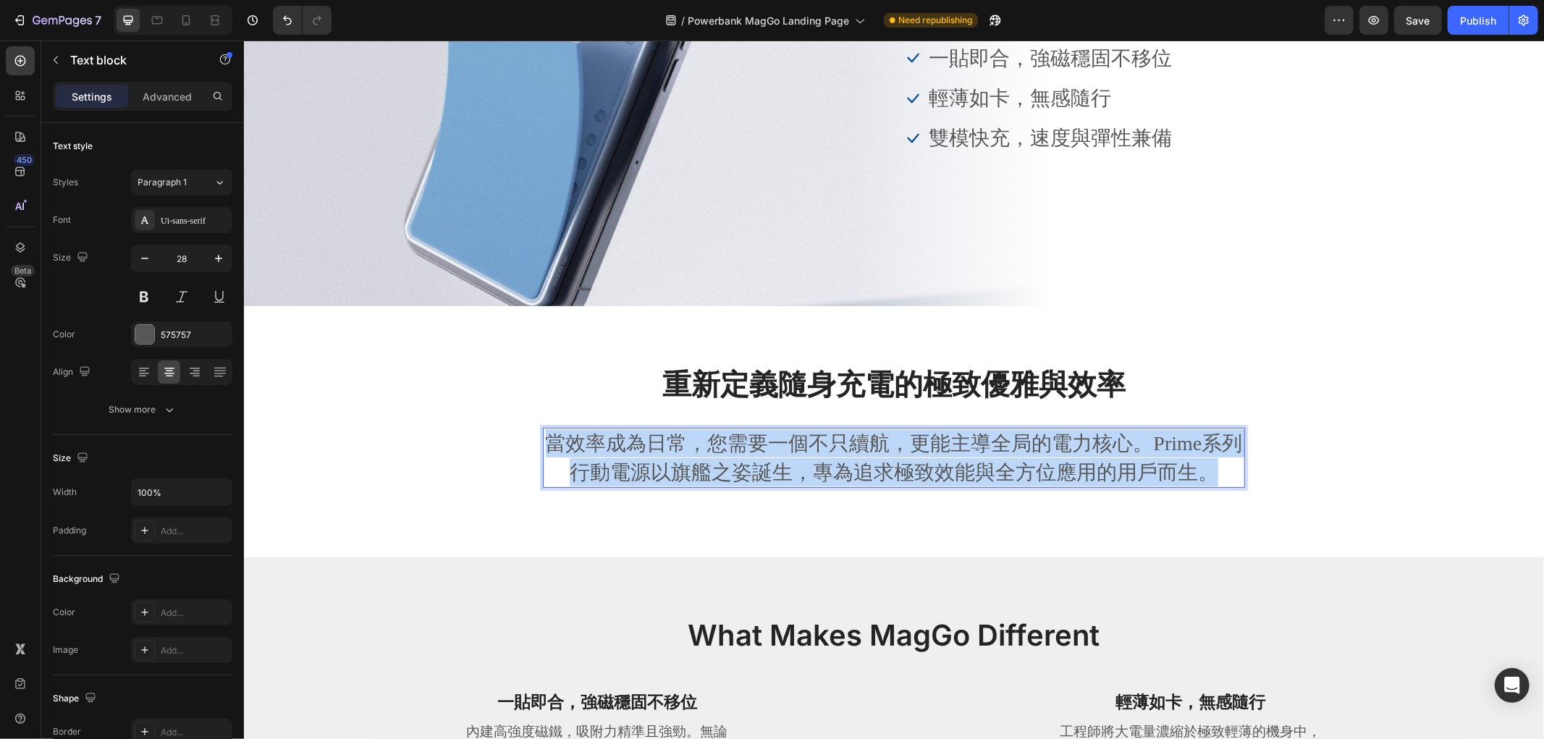
click at [1014, 467] on p "當效率成為日常，您需要一個不只續航，更能主導全局的電力核心。Prime系列行動電源以旗艦之姿誕生，專為追求極致效能與全方位應用的用戶而生。" at bounding box center [893, 457] width 699 height 56
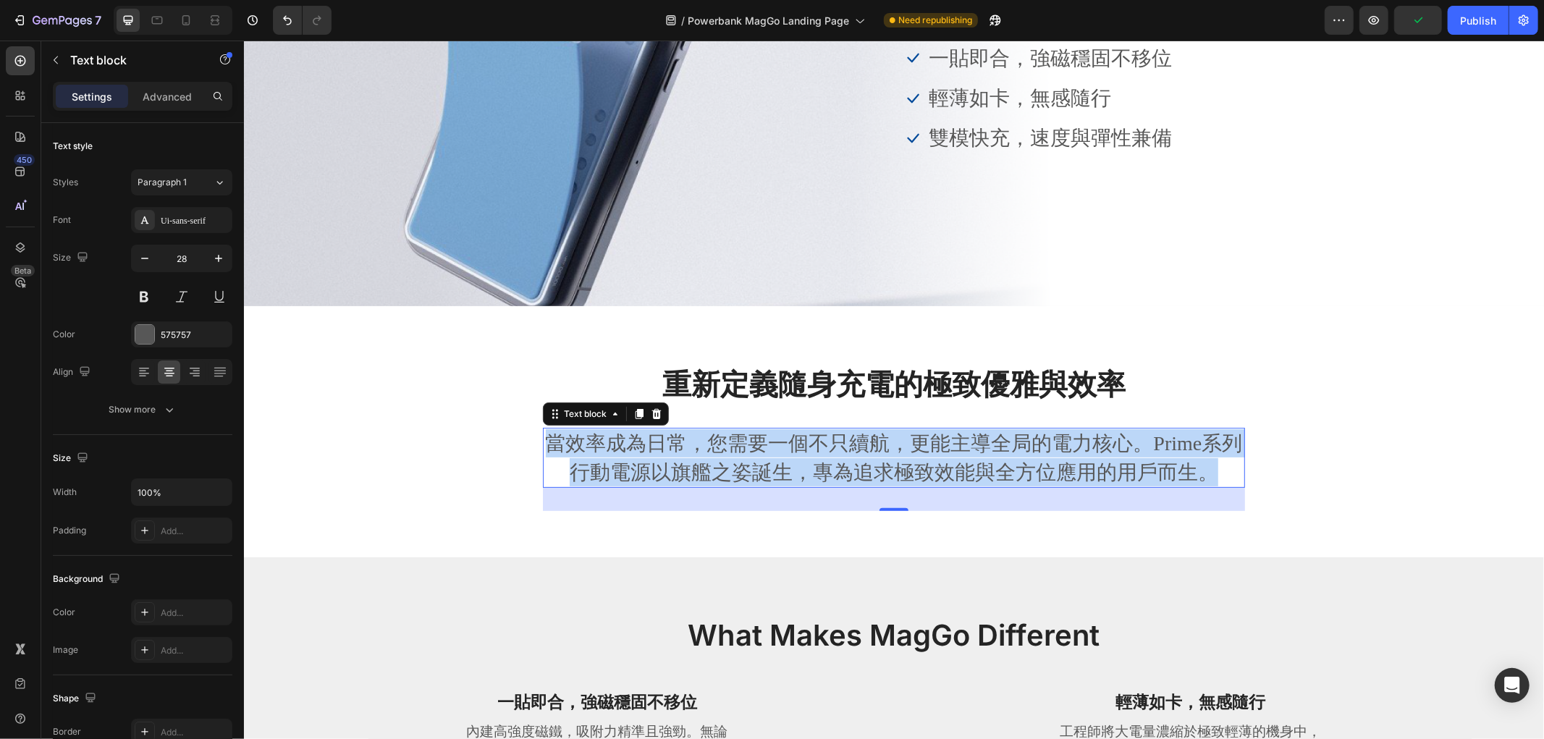
click at [624, 475] on p "當效率成為日常，您需要一個不只續航，更能主導全局的電力核心。Prime系列行動電源以旗艦之姿誕生，專為追求極致效能與全方位應用的用戶而生。" at bounding box center [893, 457] width 699 height 56
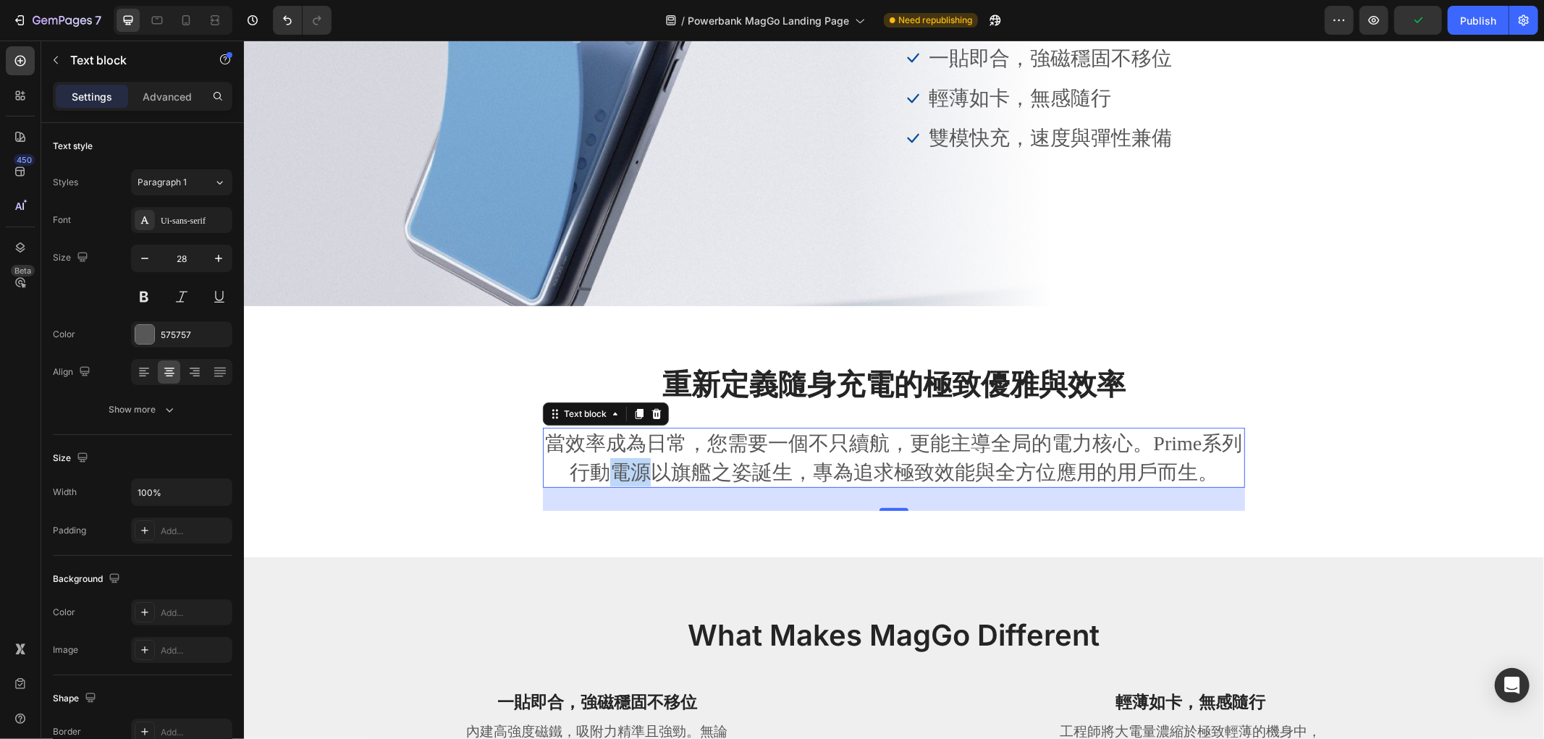
click at [624, 475] on p "當效率成為日常，您需要一個不只續航，更能主導全局的電力核心。Prime系列行動電源以旗艦之姿誕生，專為追求極致效能與全方位應用的用戶而生。" at bounding box center [893, 457] width 699 height 56
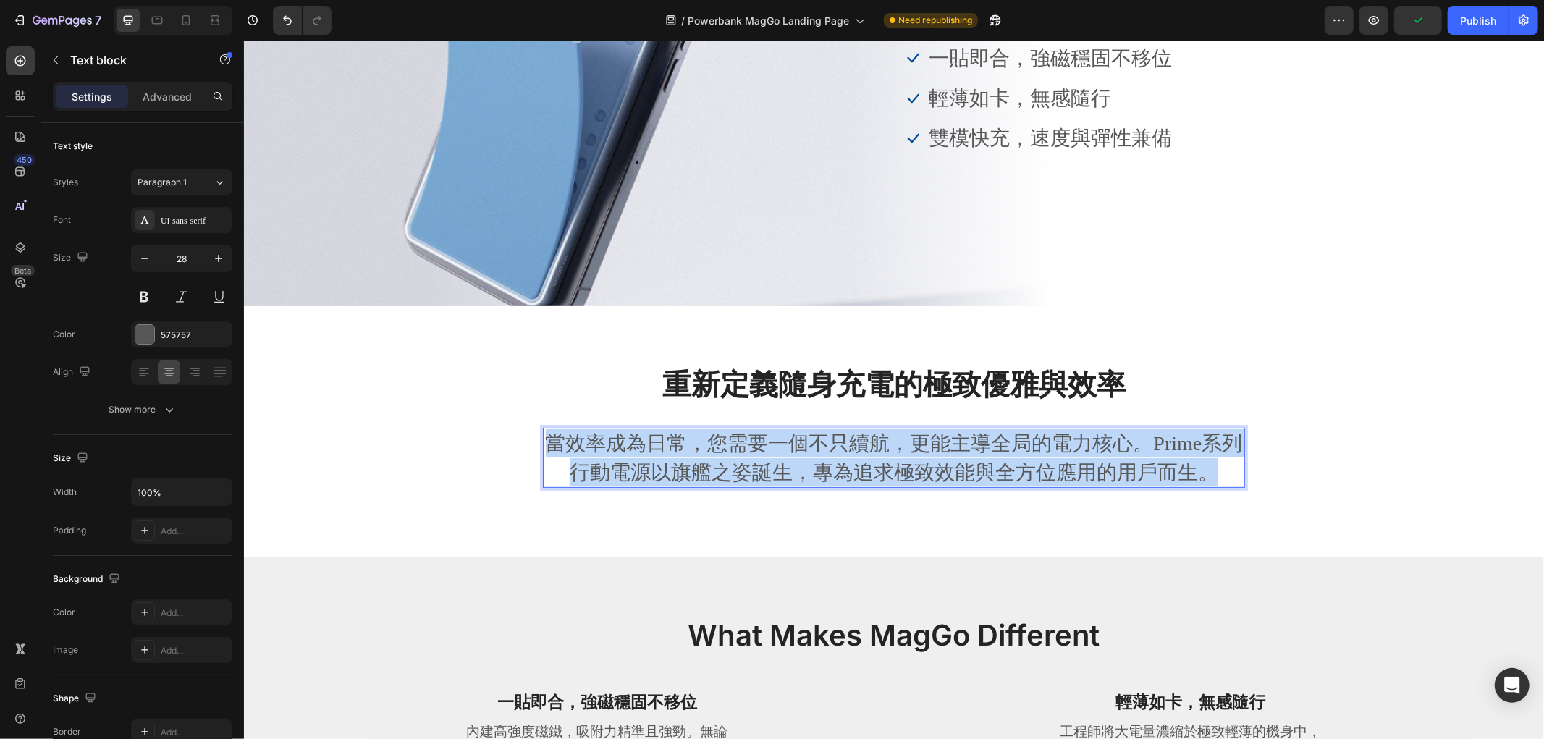
click at [624, 475] on p "當效率成為日常，您需要一個不只續航，更能主導全局的電力核心。Prime系列行動電源以旗艦之姿誕生，專為追求極致效能與全方位應用的用戶而生。" at bounding box center [893, 457] width 699 height 56
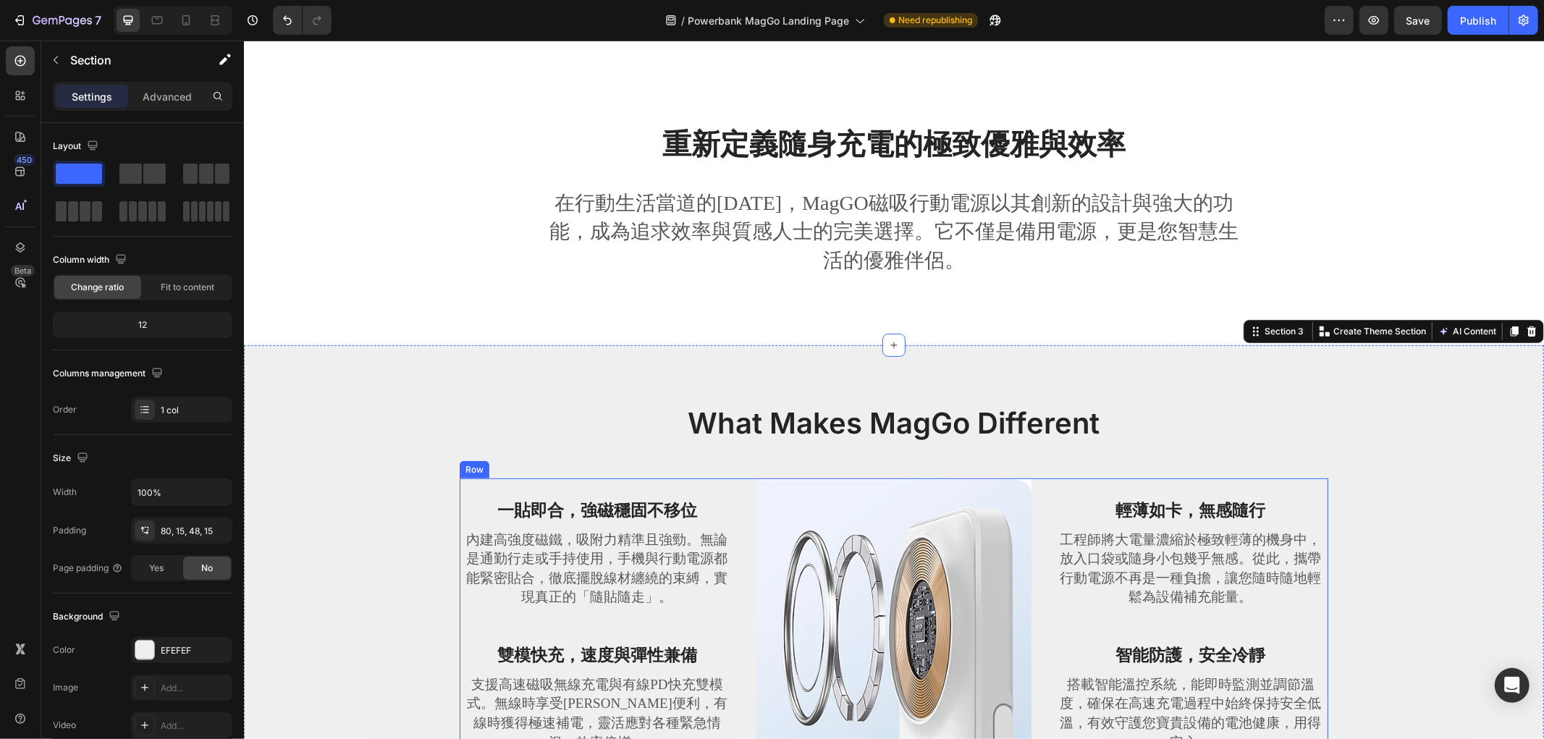
scroll to position [724, 0]
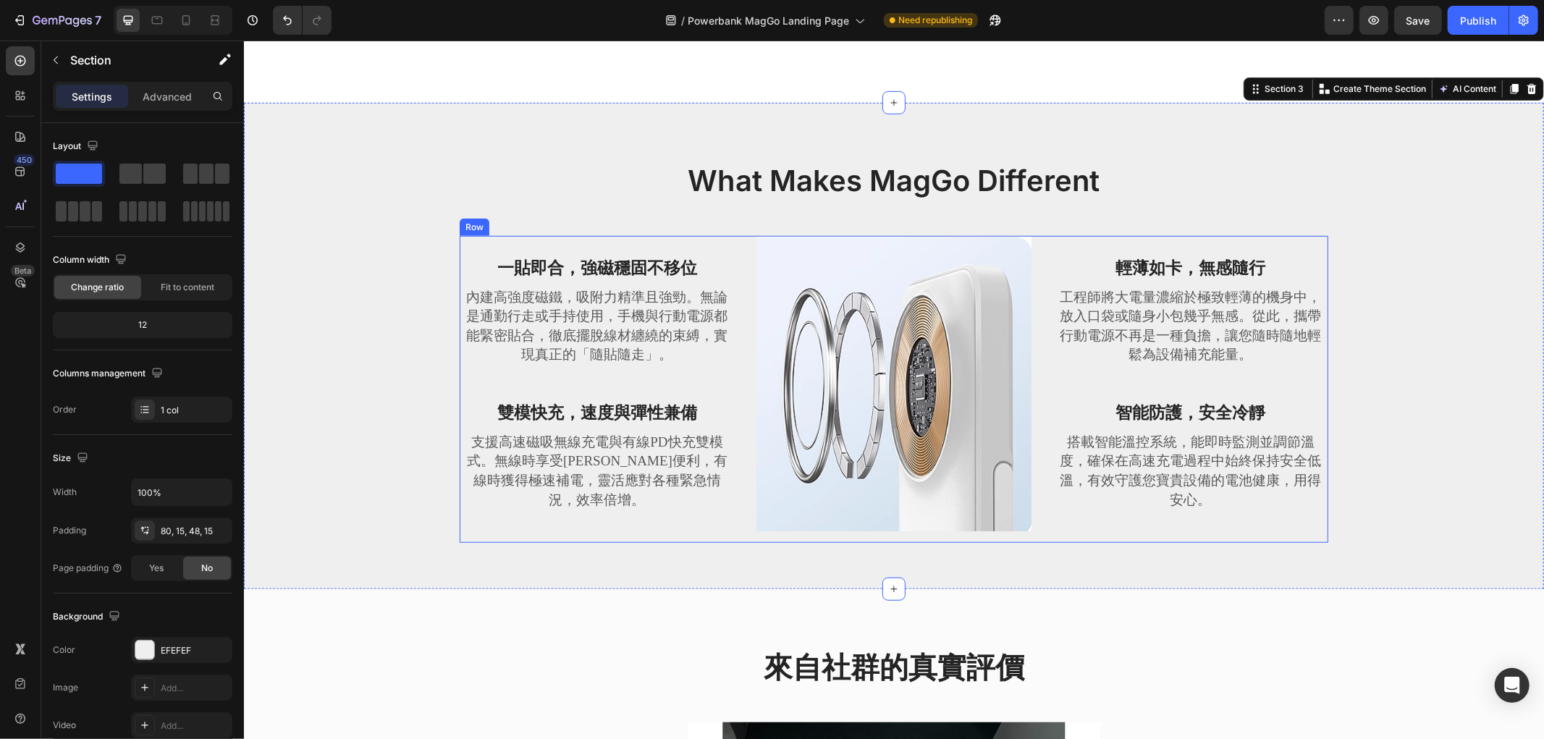
click at [623, 292] on div "一貼即合，強磁穩固不移位 Text block 內建高強度磁鐵，吸附力精準且強勁。無論是通勤行走或手持使用，手機與行動電源都能緊密貼合，徹底擺脫線材纏繞的束縛…" at bounding box center [596, 388] width 275 height 307
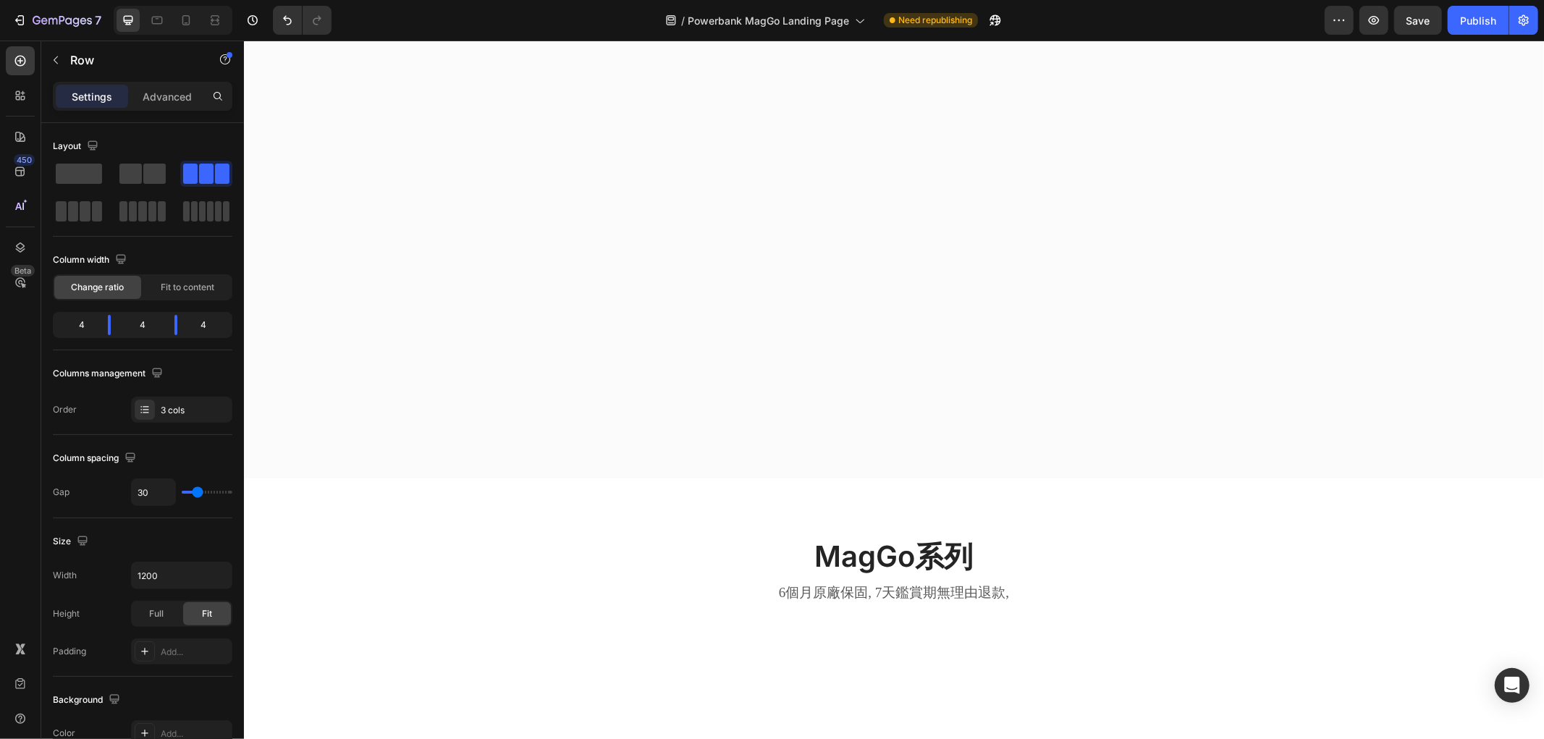
scroll to position [2263, 0]
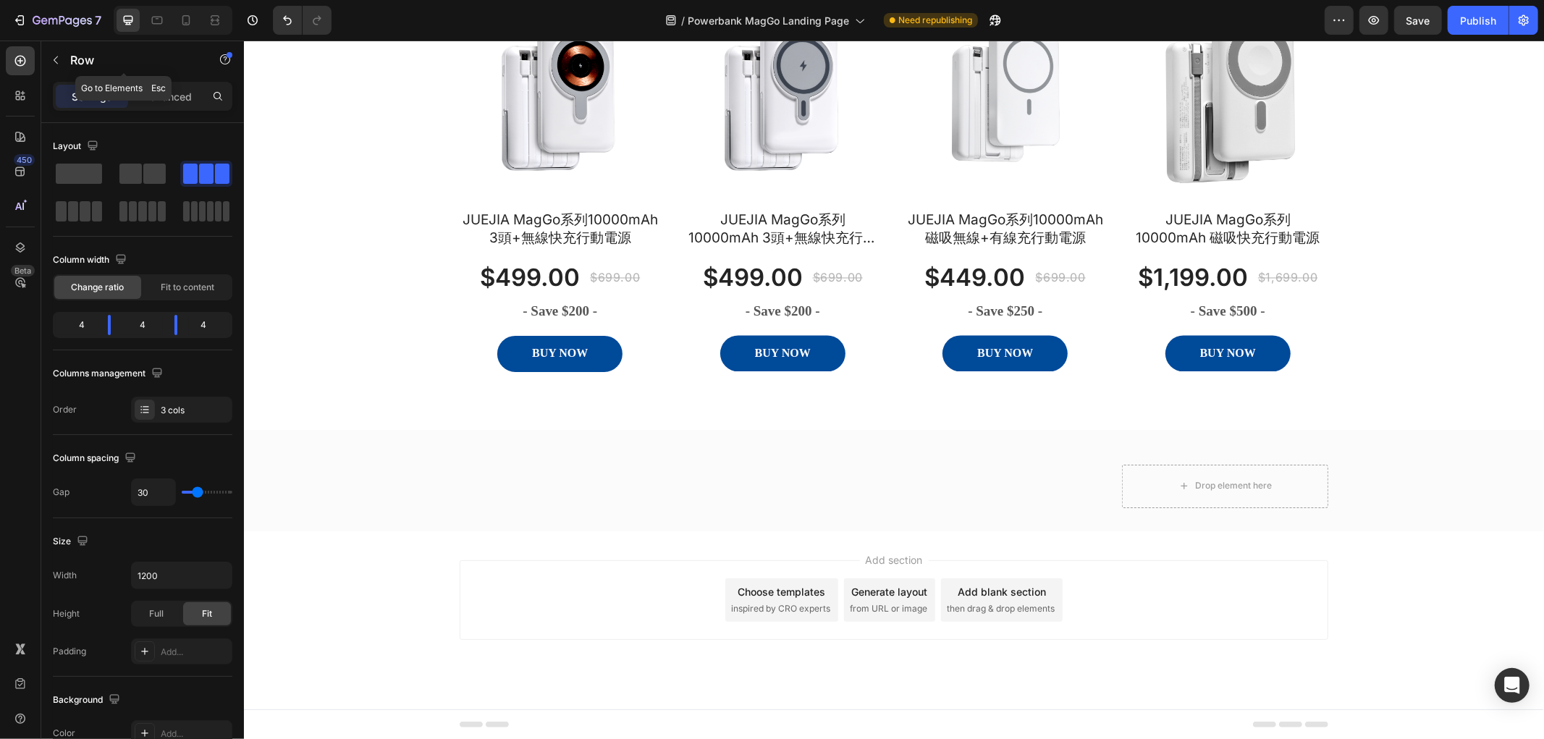
click at [68, 54] on div "Row" at bounding box center [123, 60] width 165 height 38
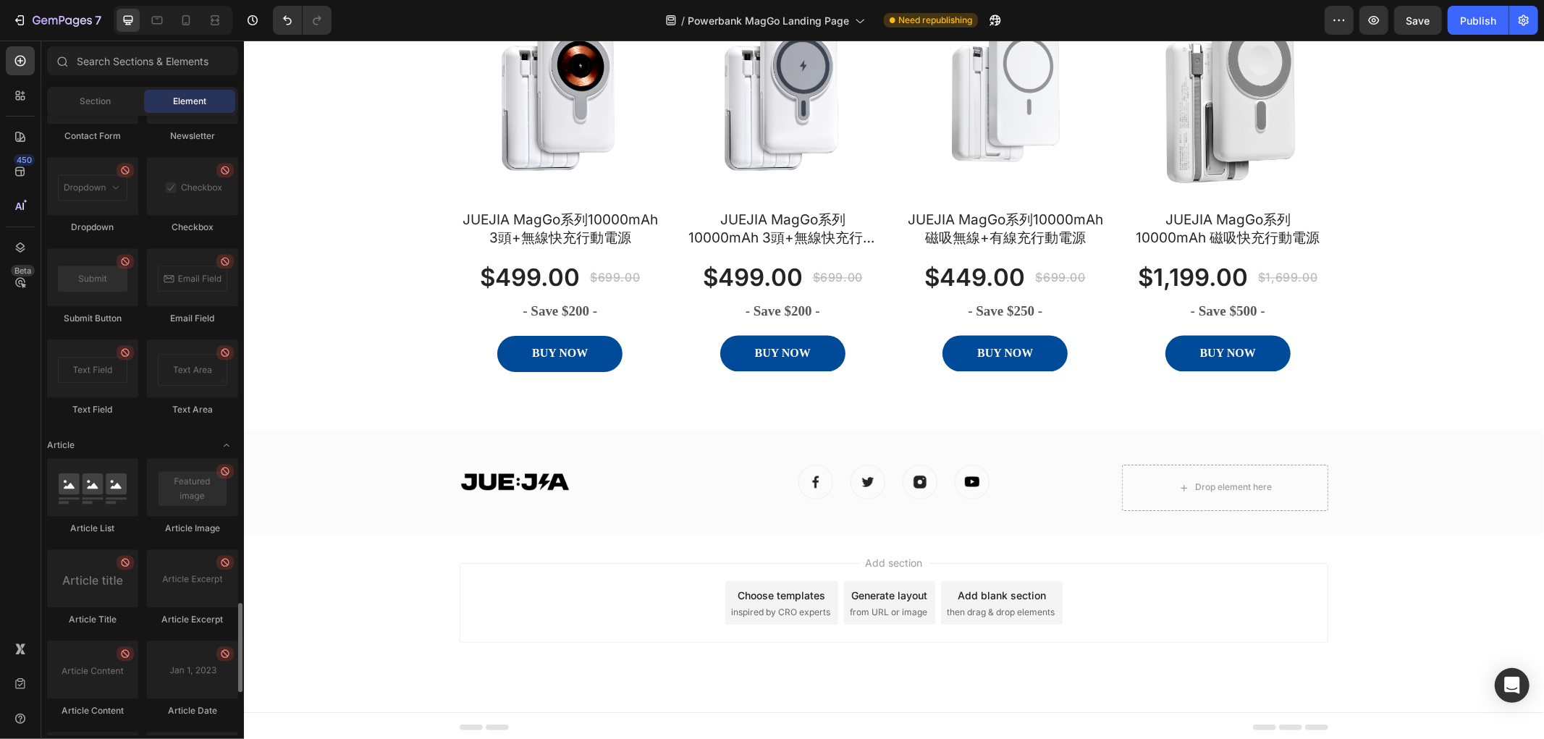
scroll to position [3669, 0]
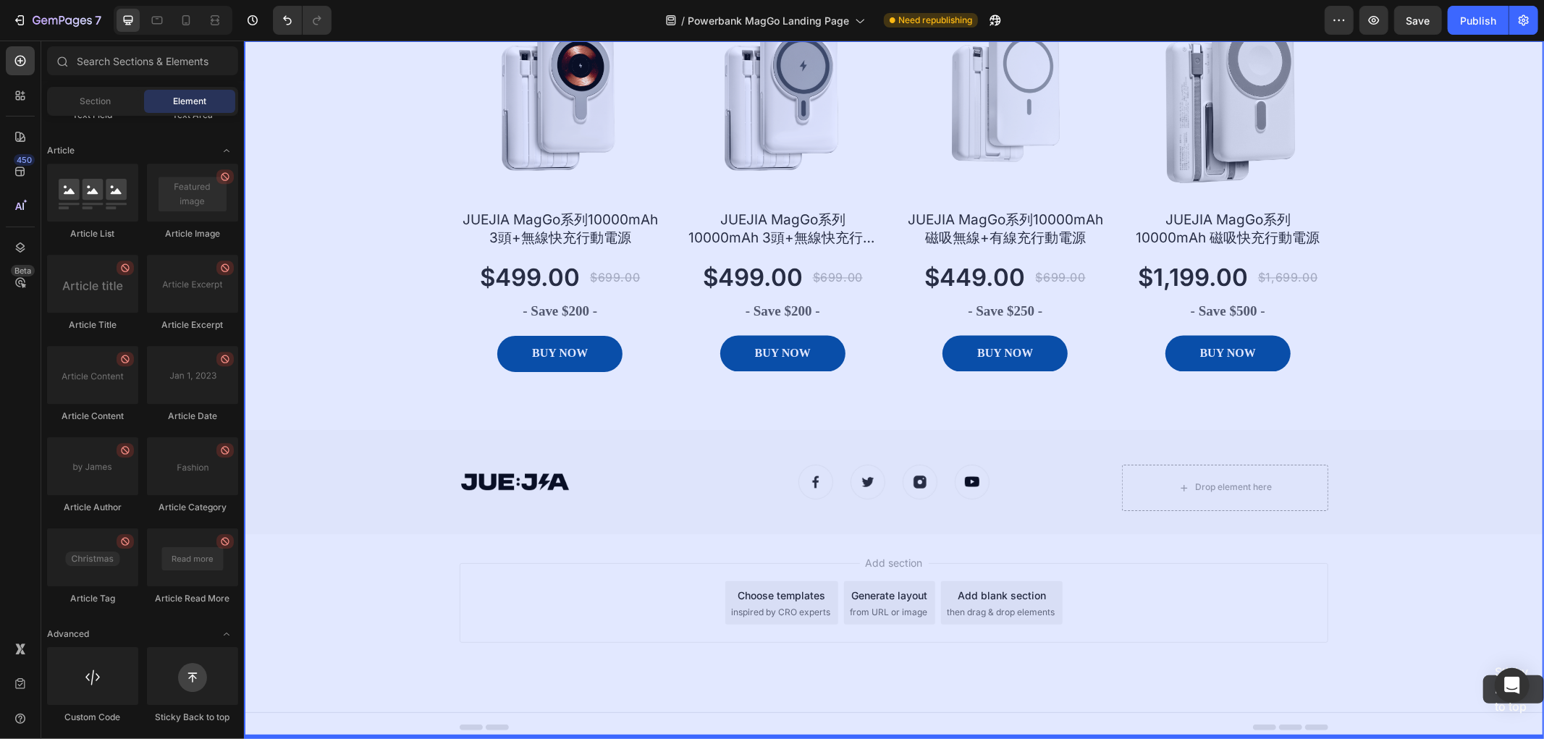
drag, startPoint x: 437, startPoint y: 724, endPoint x: 1481, endPoint y: 675, distance: 1045.7
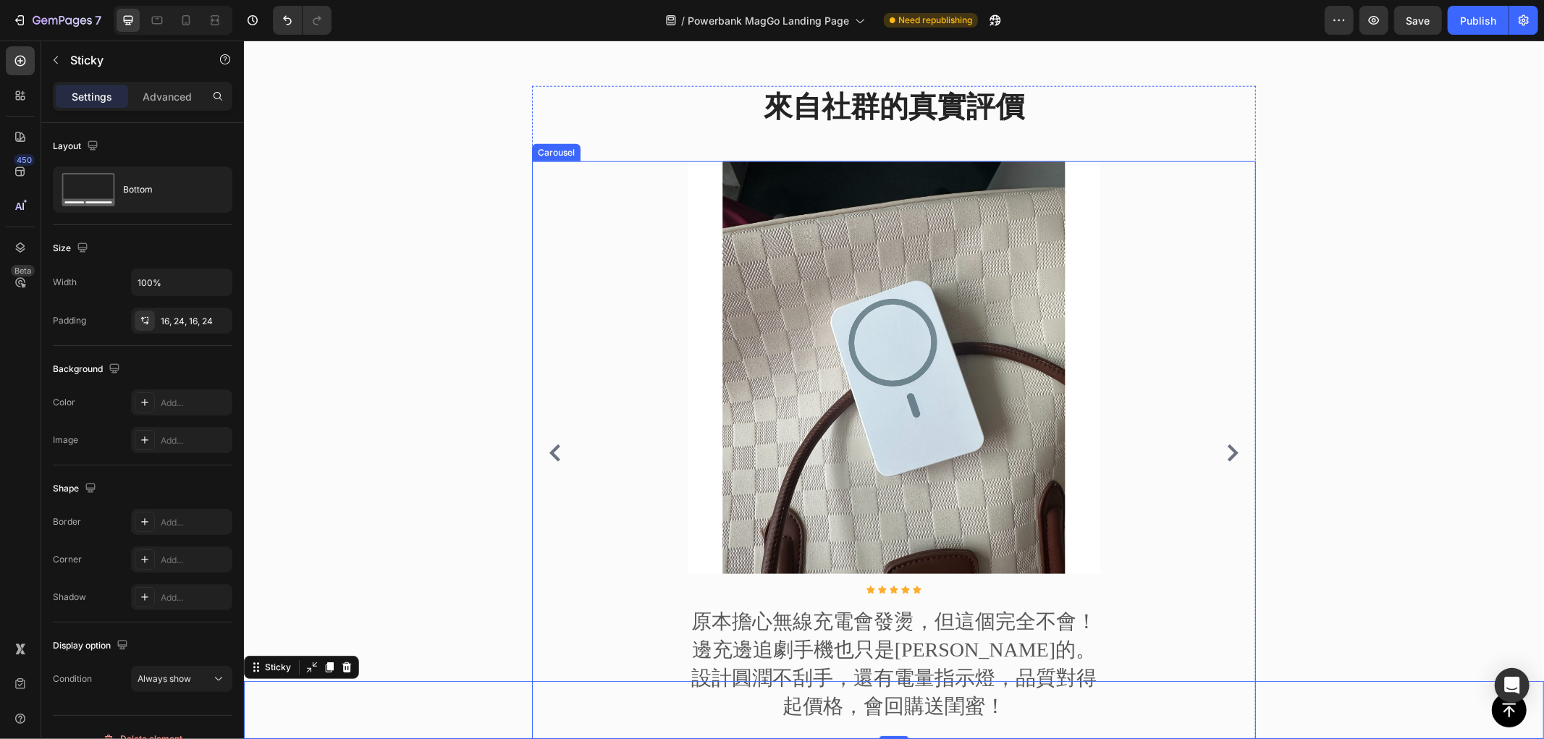
scroll to position [1378, 0]
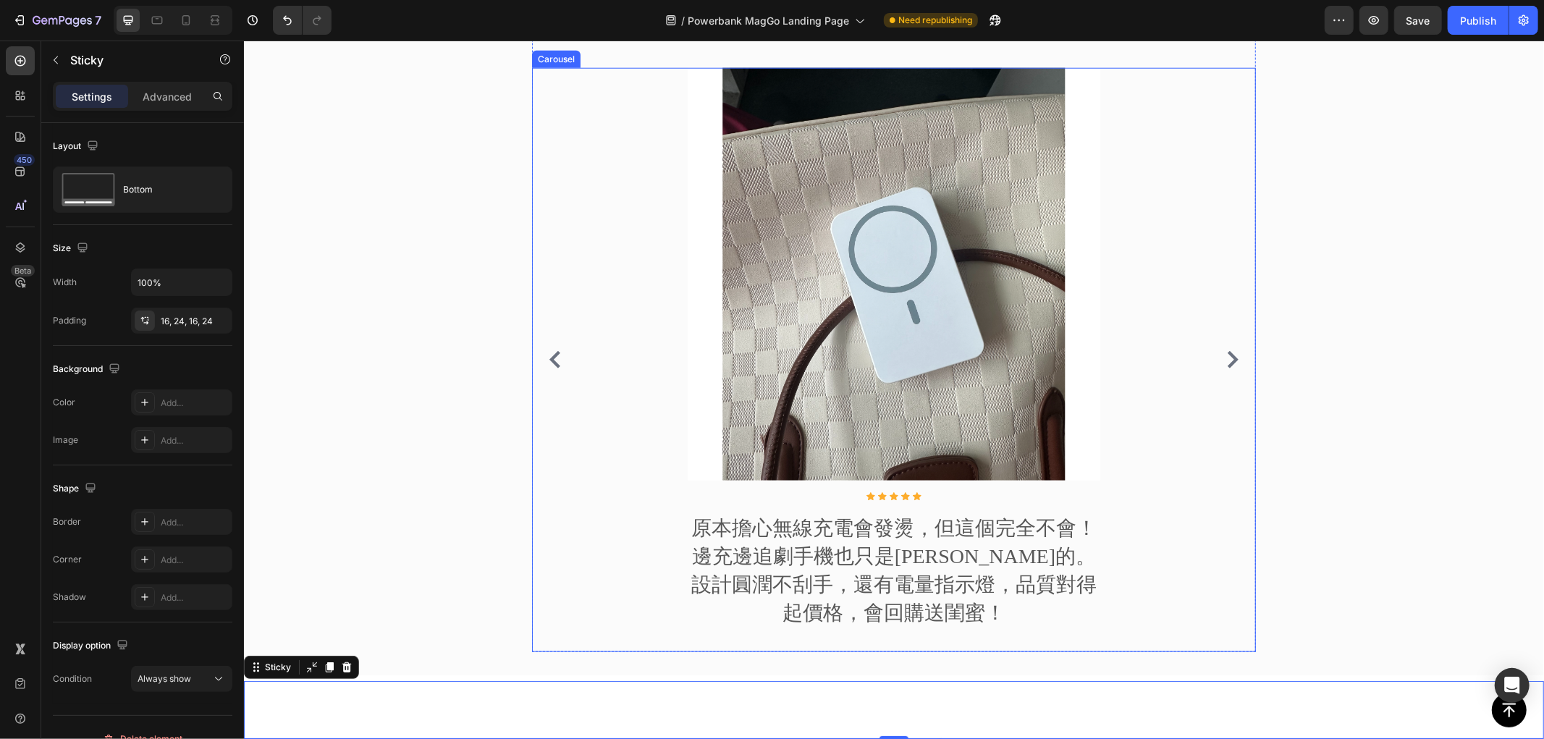
click at [1223, 368] on icon "Carousel Next Arrow" at bounding box center [1231, 358] width 17 height 17
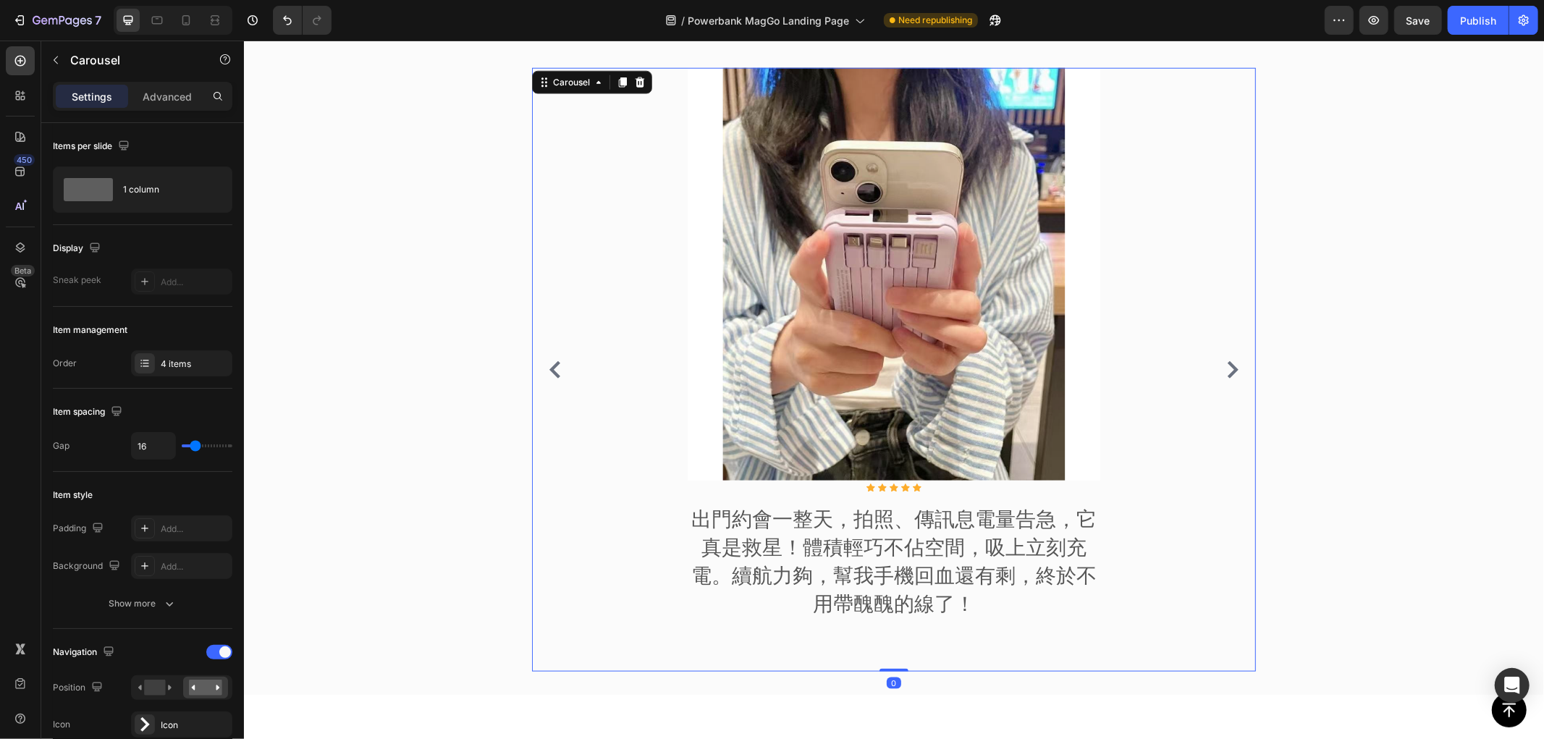
click at [1223, 378] on icon "Carousel Next Arrow" at bounding box center [1231, 368] width 17 height 17
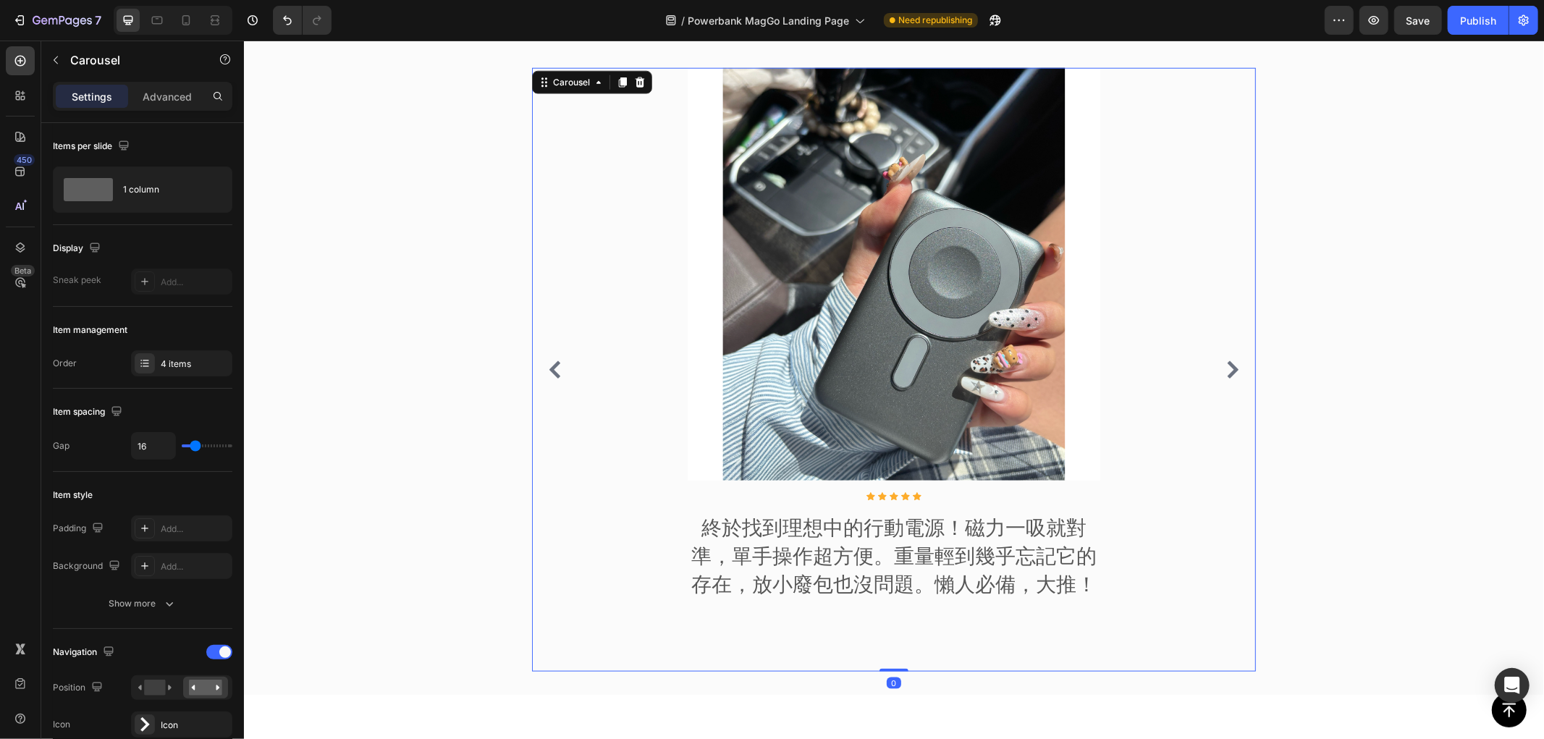
click at [1223, 378] on icon "Carousel Next Arrow" at bounding box center [1231, 368] width 17 height 17
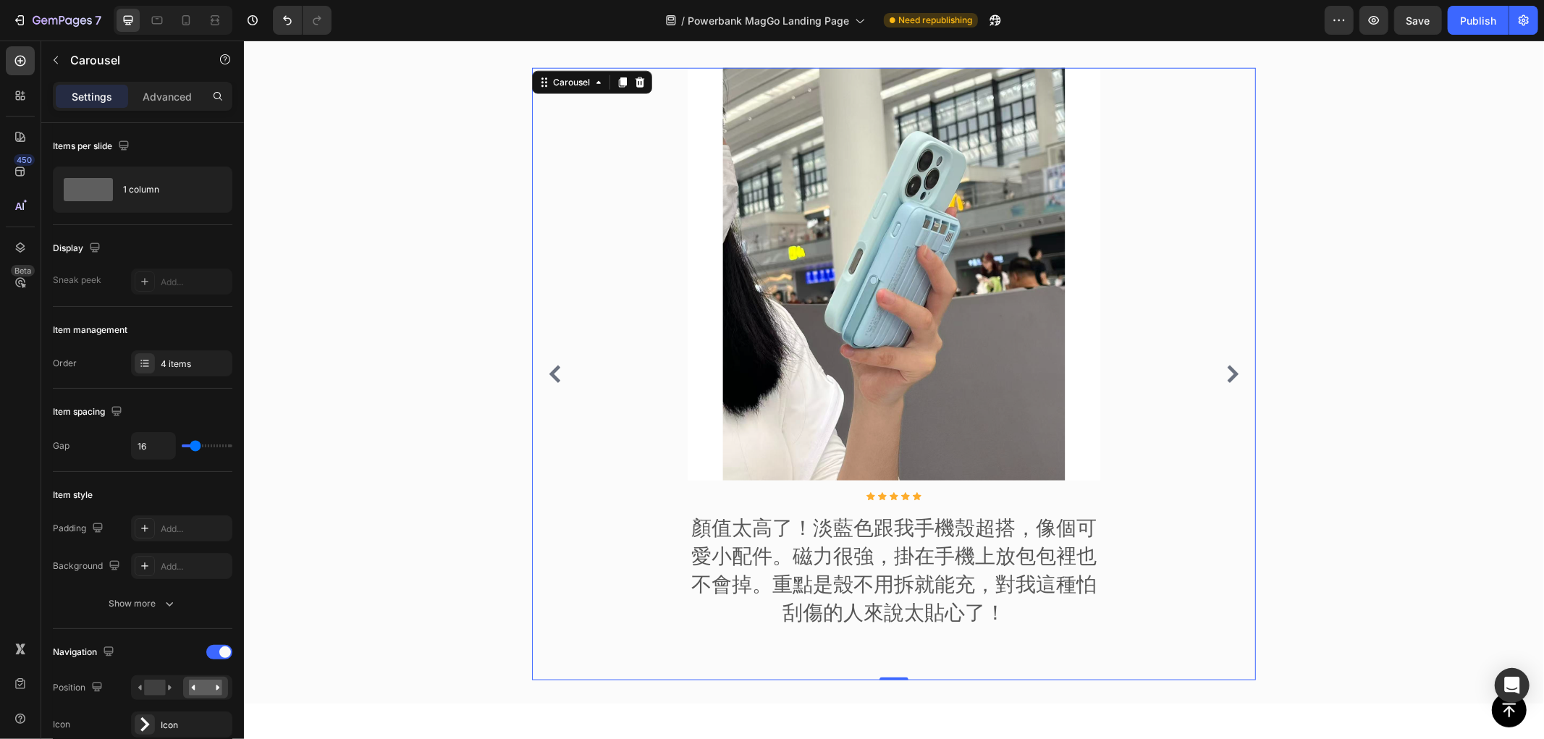
click at [1223, 381] on icon "Carousel Next Arrow" at bounding box center [1231, 373] width 17 height 17
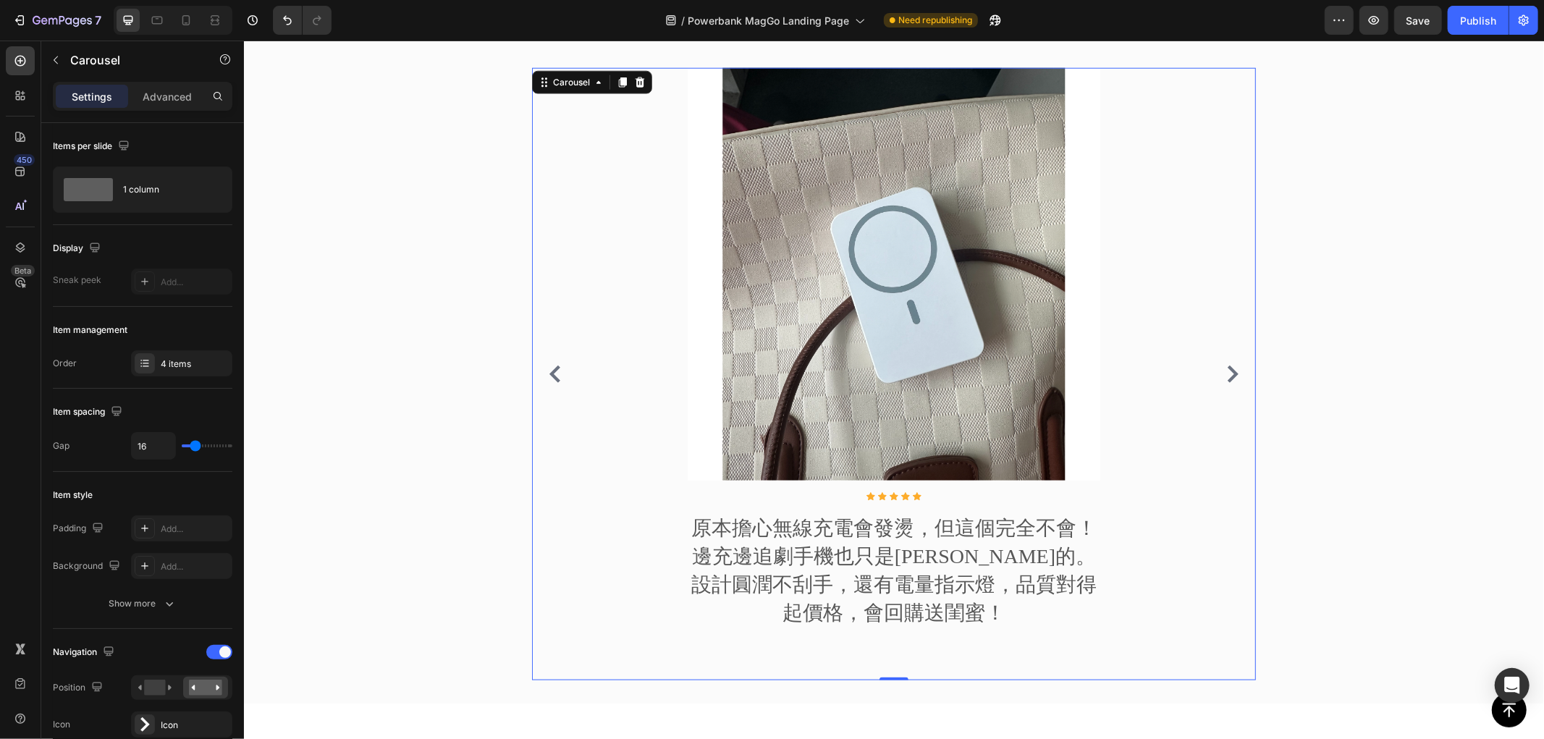
click at [1223, 381] on icon "Carousel Next Arrow" at bounding box center [1231, 373] width 17 height 17
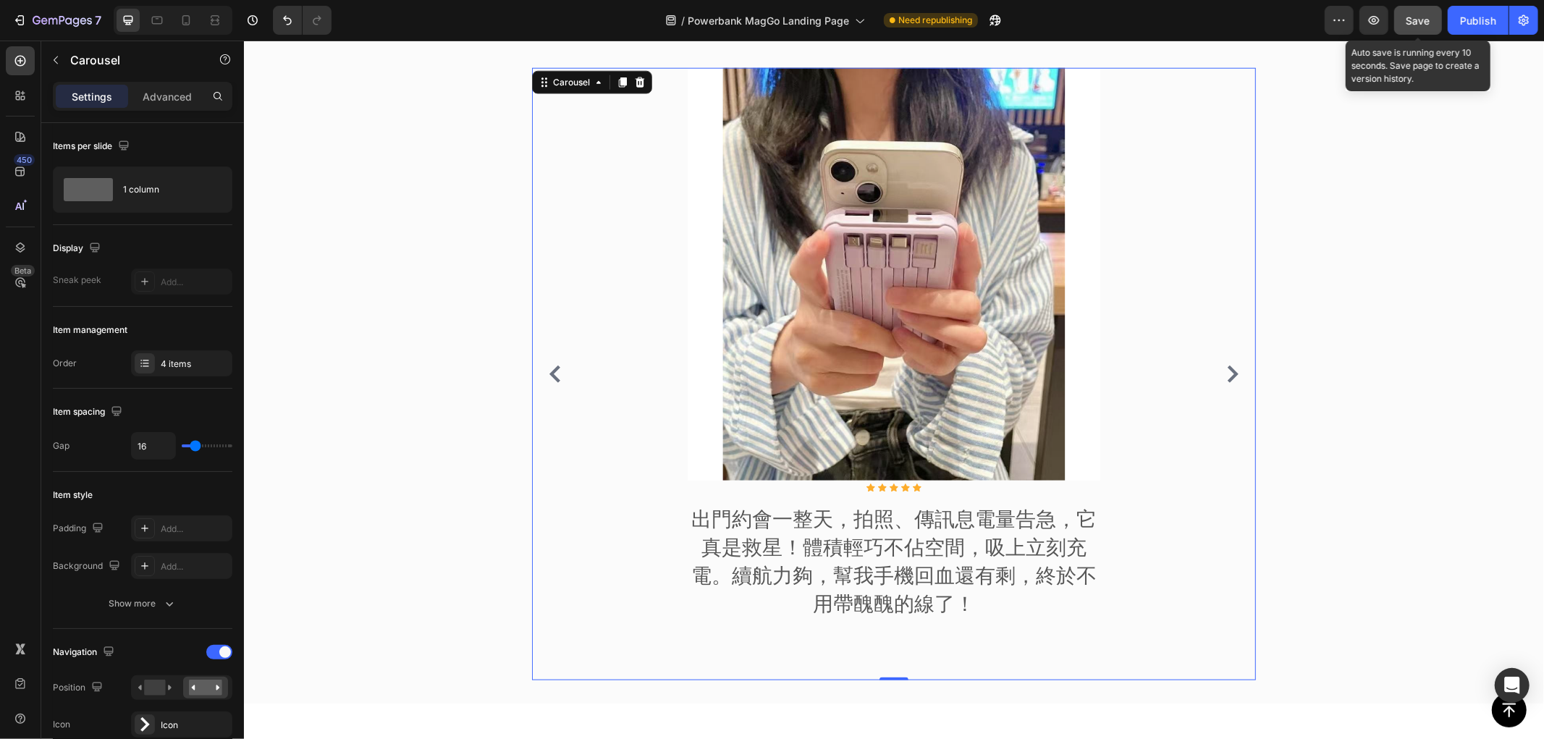
click at [1424, 25] on span "Save" at bounding box center [1419, 20] width 24 height 12
click at [1469, 10] on button "Publish" at bounding box center [1478, 20] width 61 height 29
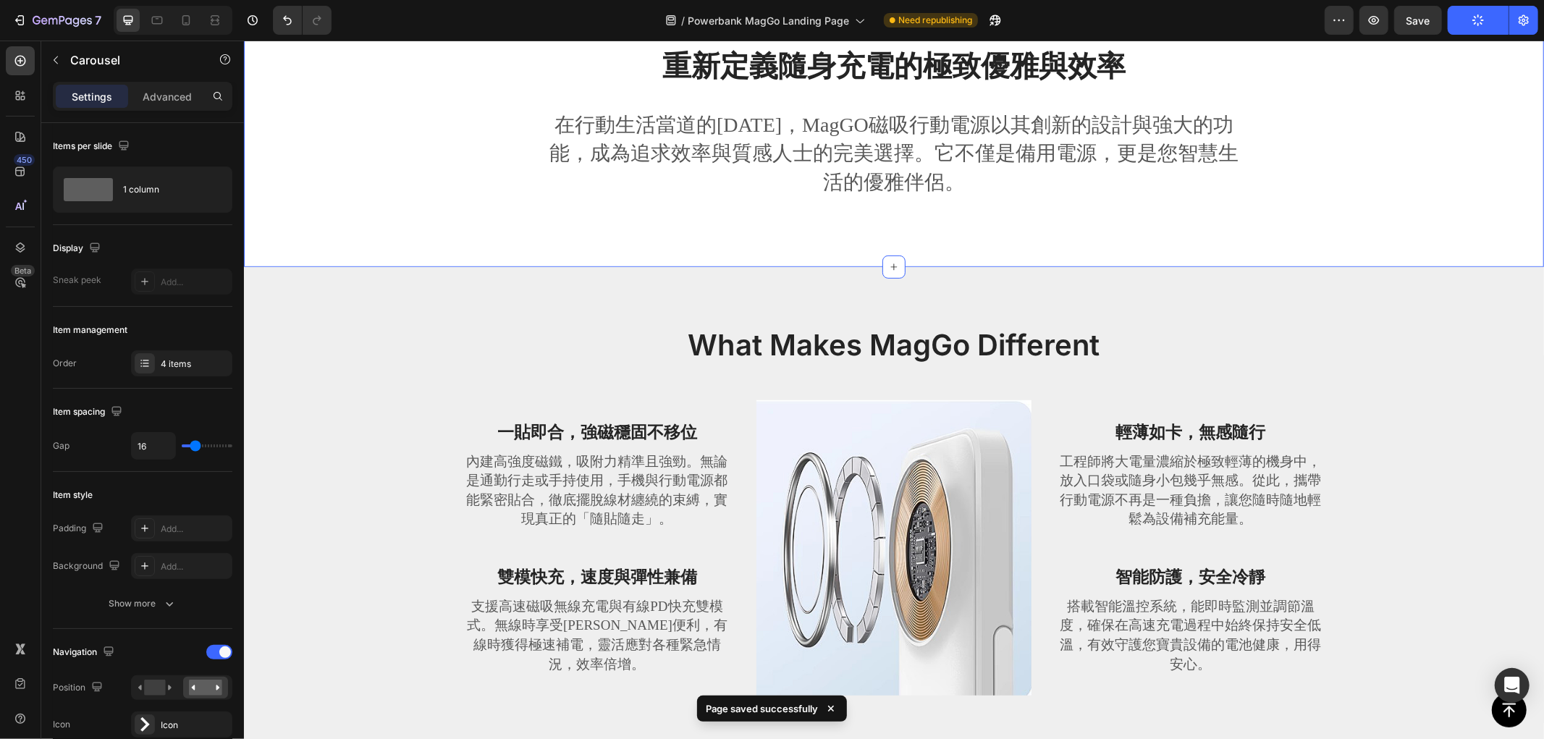
scroll to position [804, 0]
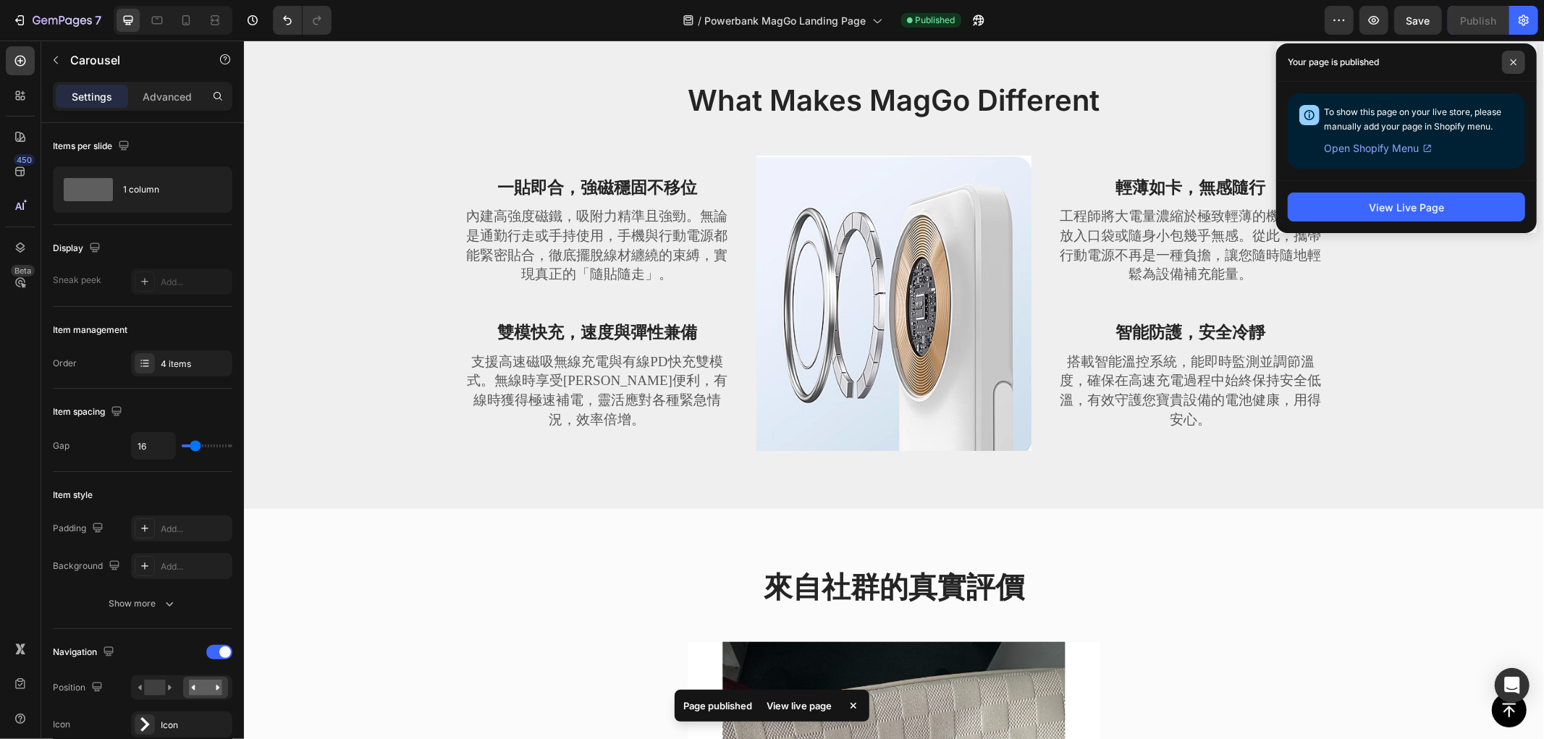
click at [1511, 54] on span at bounding box center [1513, 62] width 23 height 23
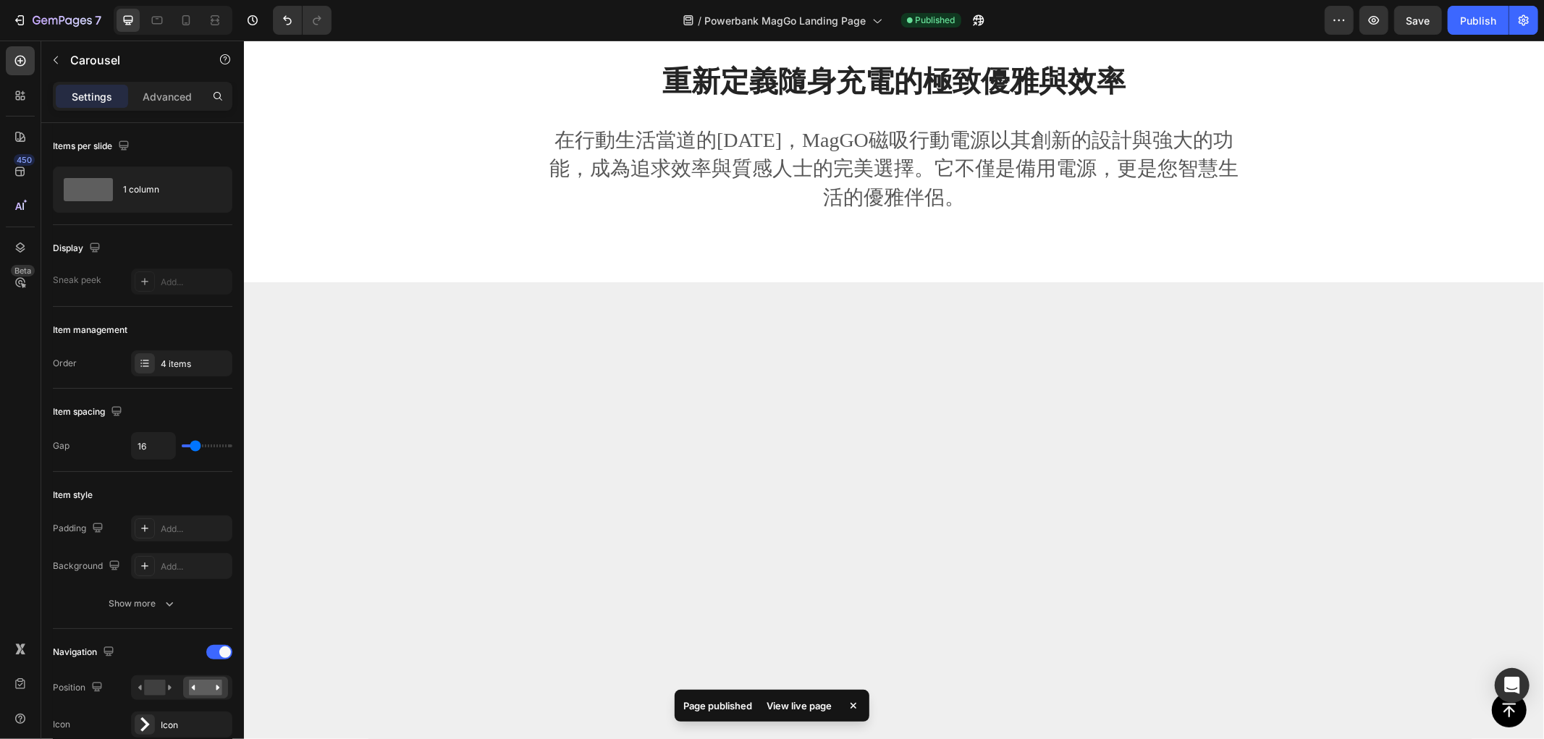
scroll to position [0, 0]
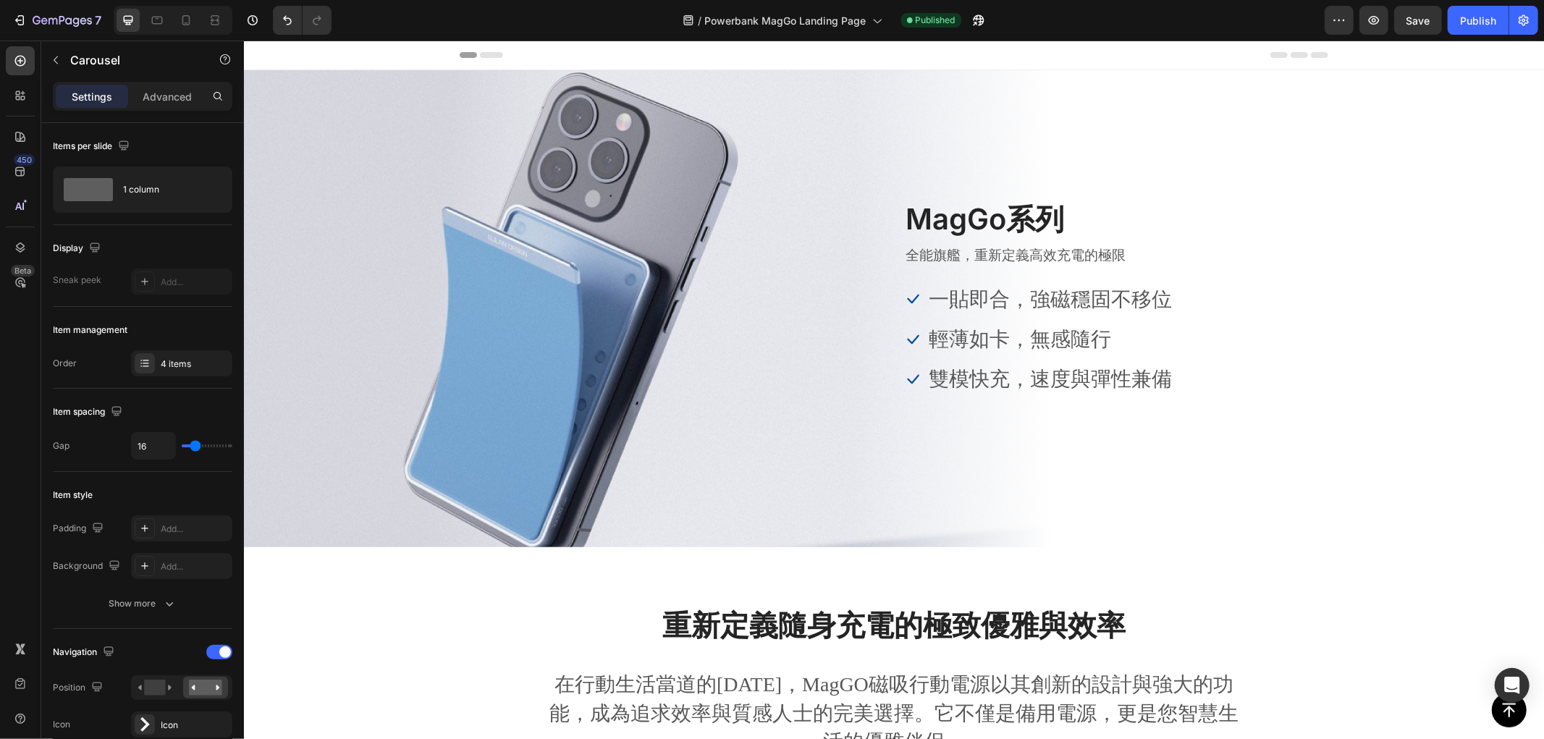
click at [0, 17] on div "7" at bounding box center [54, 20] width 108 height 29
click at [31, 12] on div "7" at bounding box center [56, 20] width 89 height 17
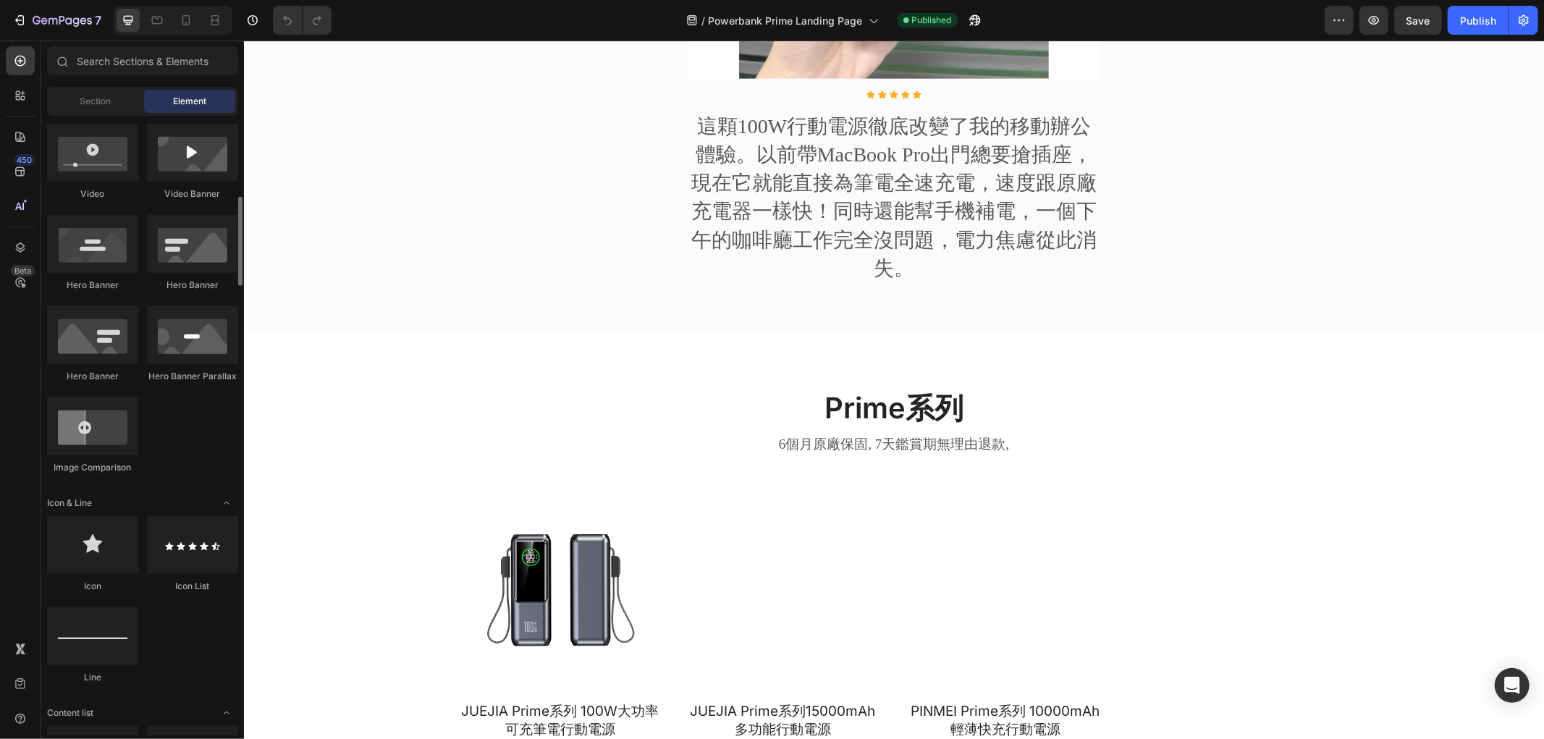
scroll to position [722, 0]
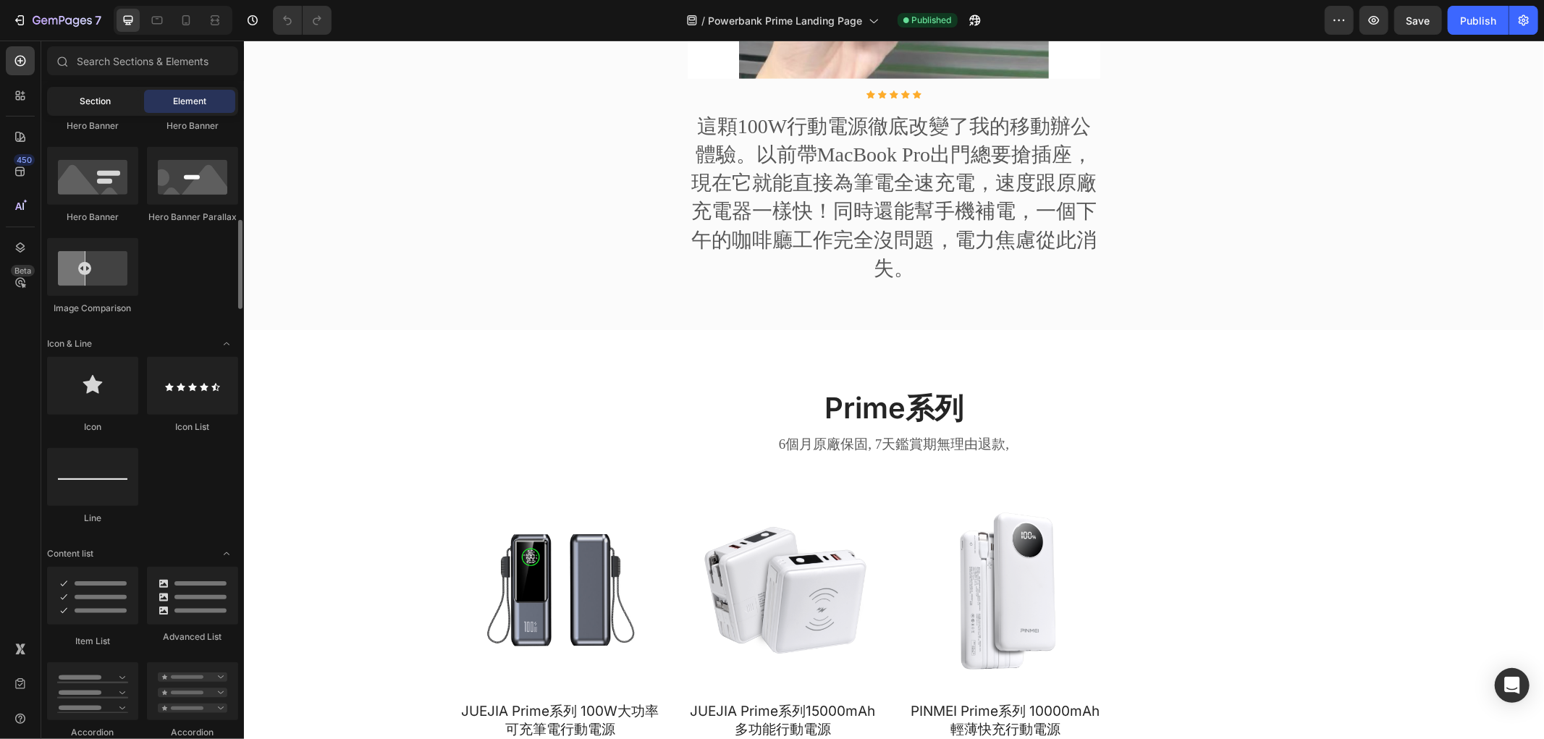
click at [96, 100] on span "Section" at bounding box center [95, 101] width 31 height 13
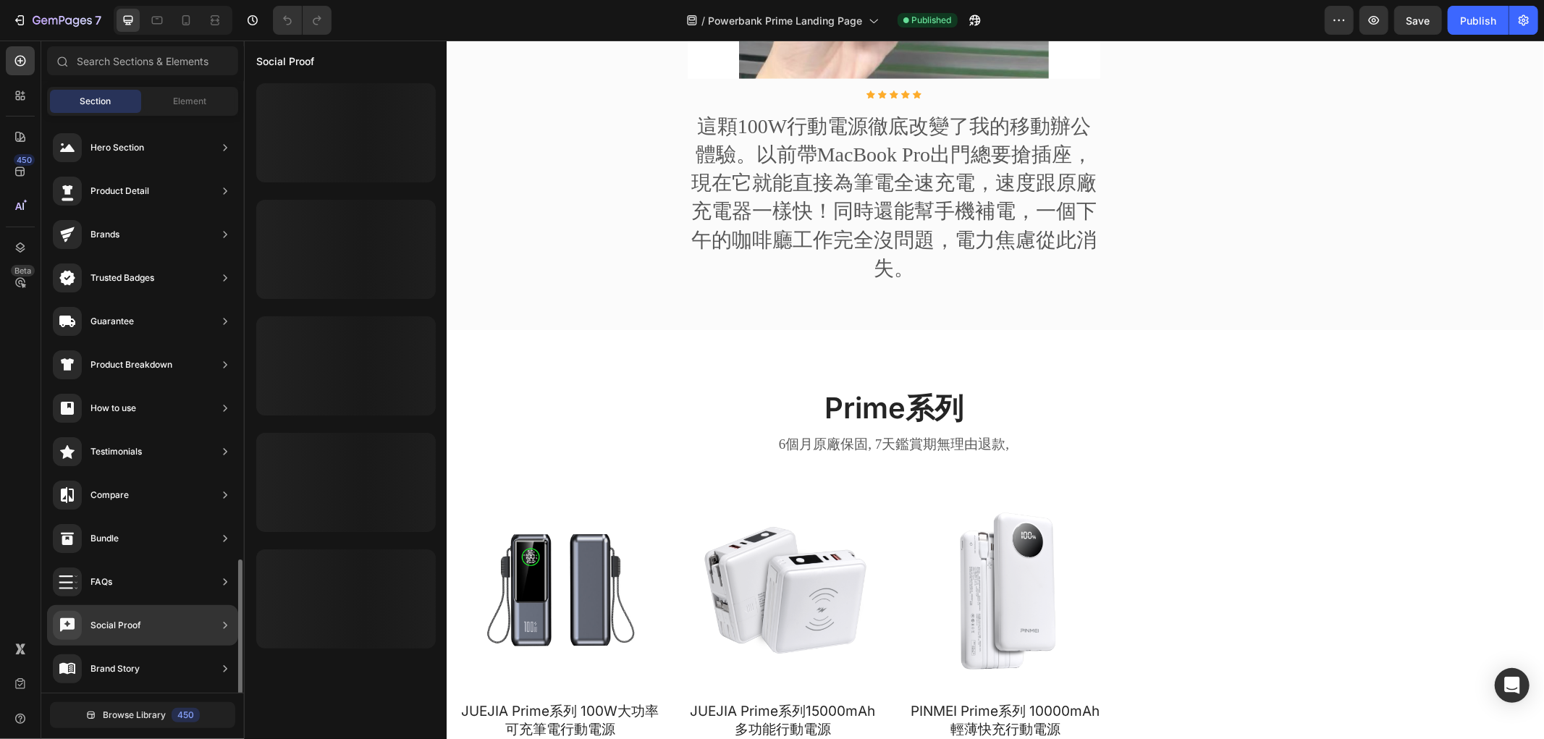
scroll to position [263, 0]
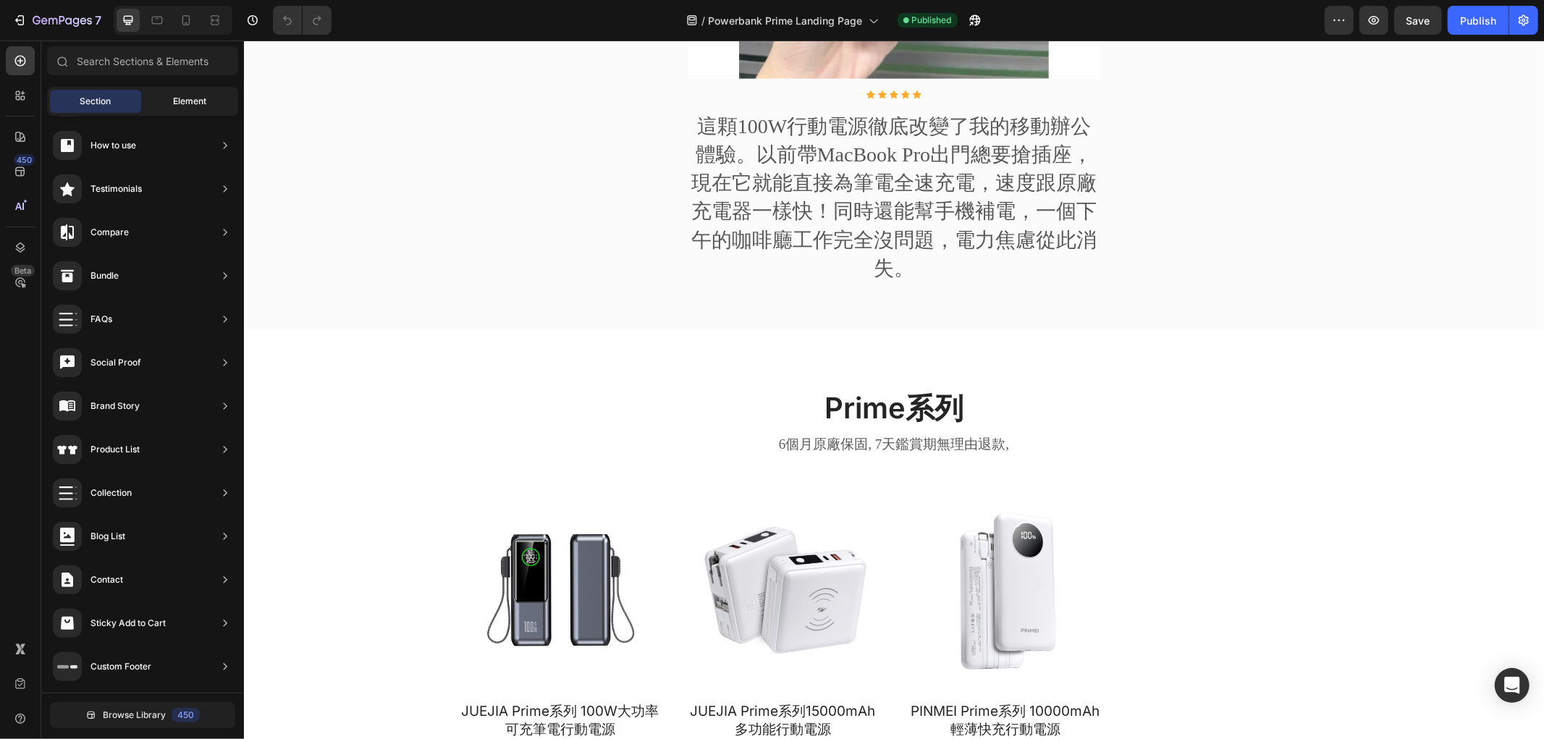
click at [161, 97] on div "Element" at bounding box center [189, 101] width 91 height 23
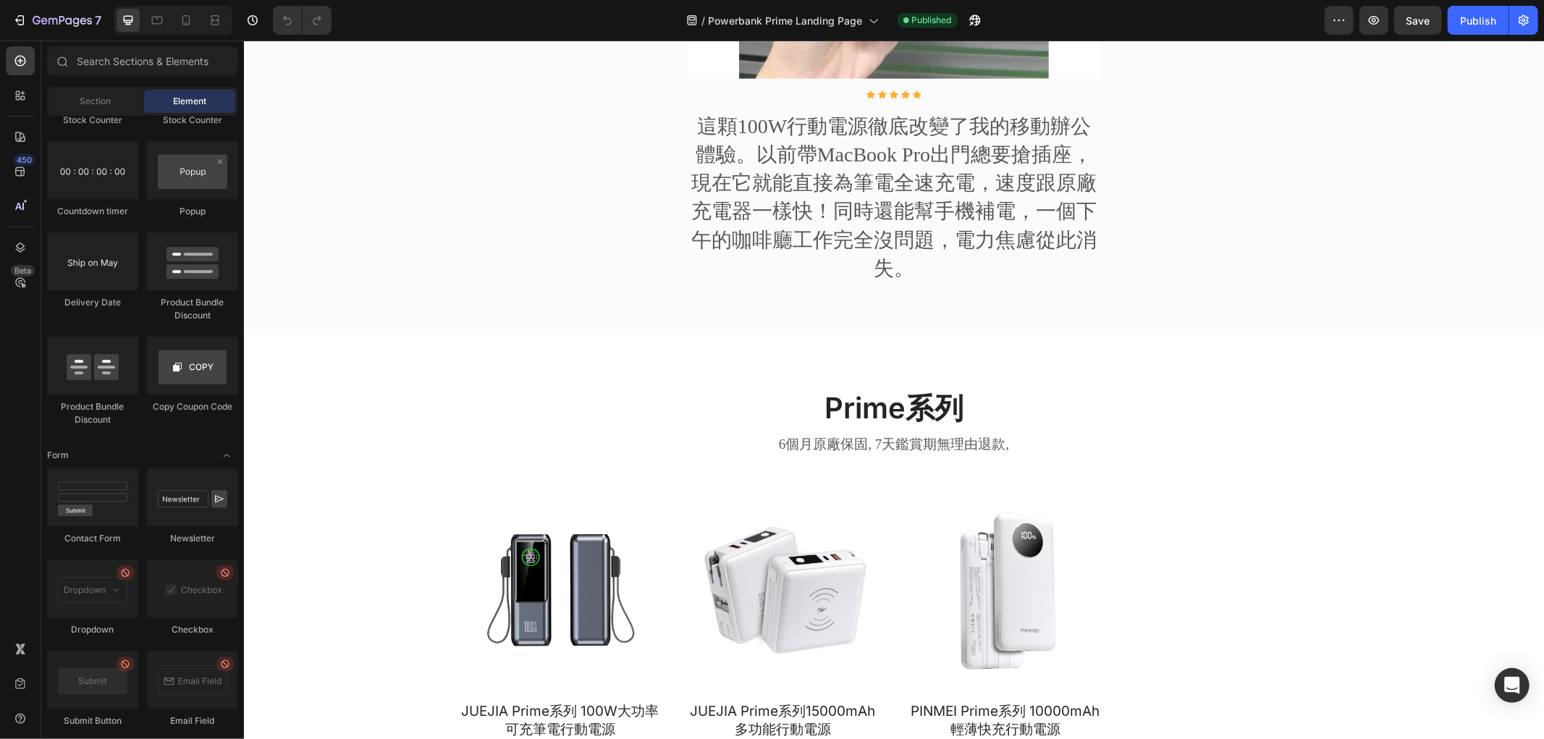
scroll to position [3669, 0]
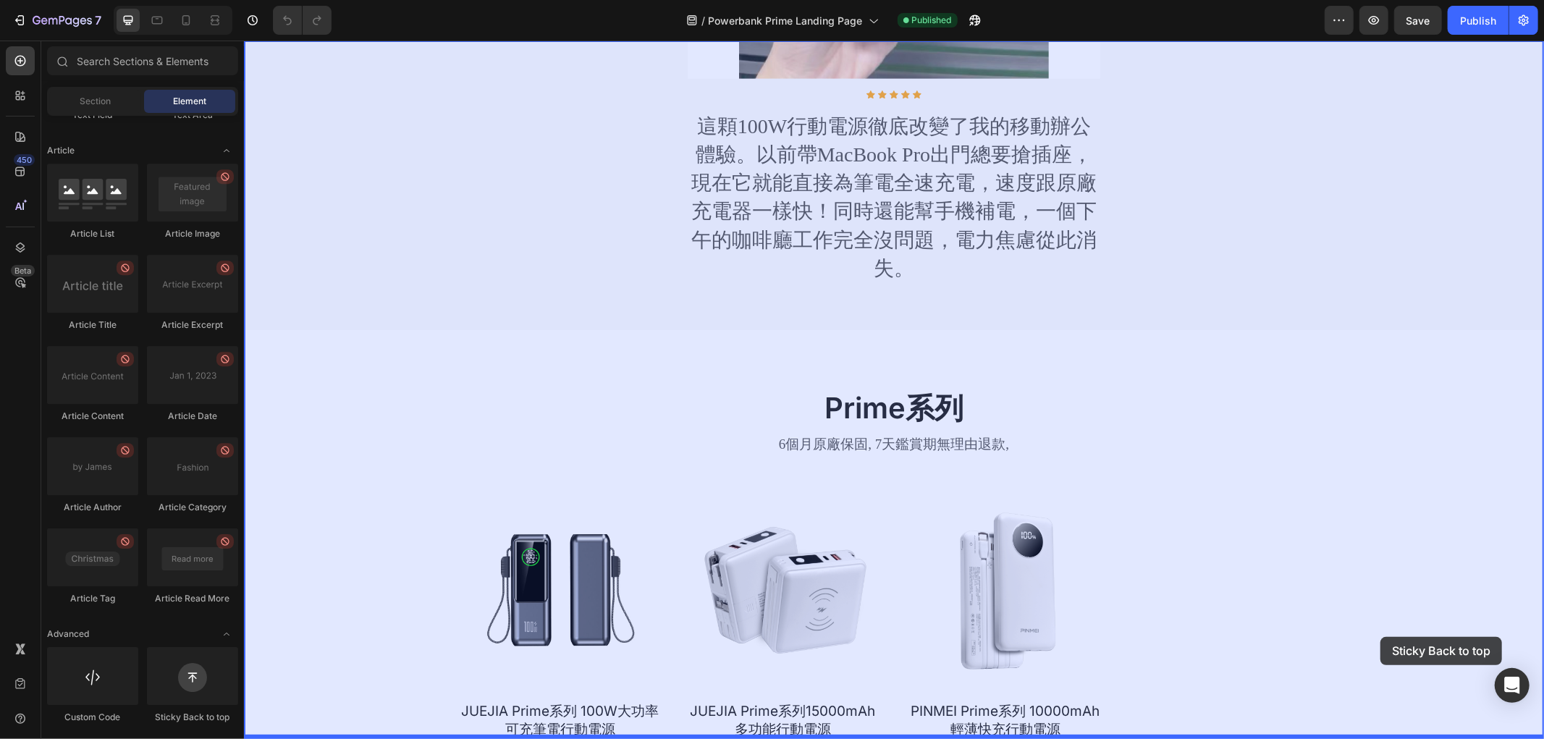
drag, startPoint x: 625, startPoint y: 676, endPoint x: 1396, endPoint y: 642, distance: 771.7
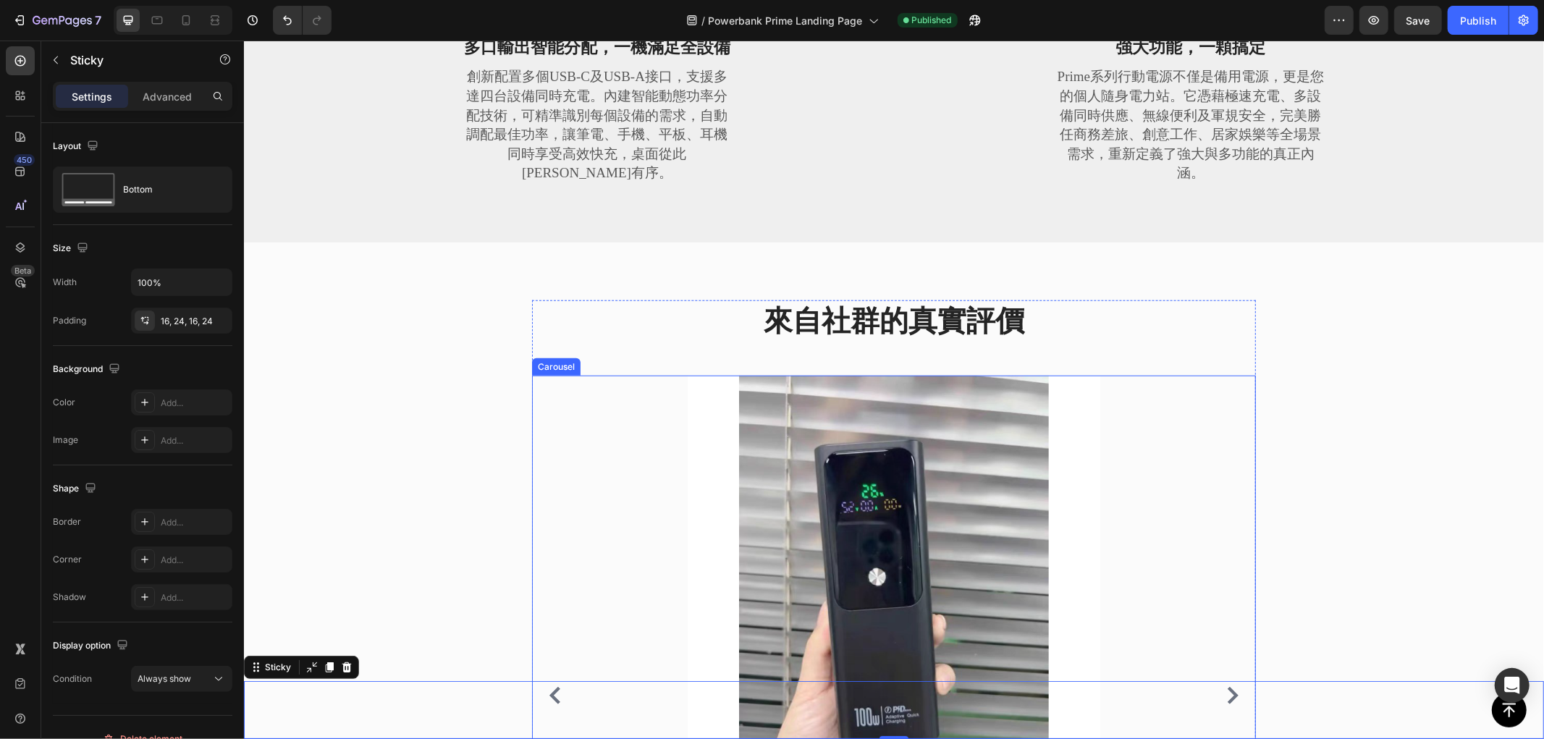
scroll to position [1206, 0]
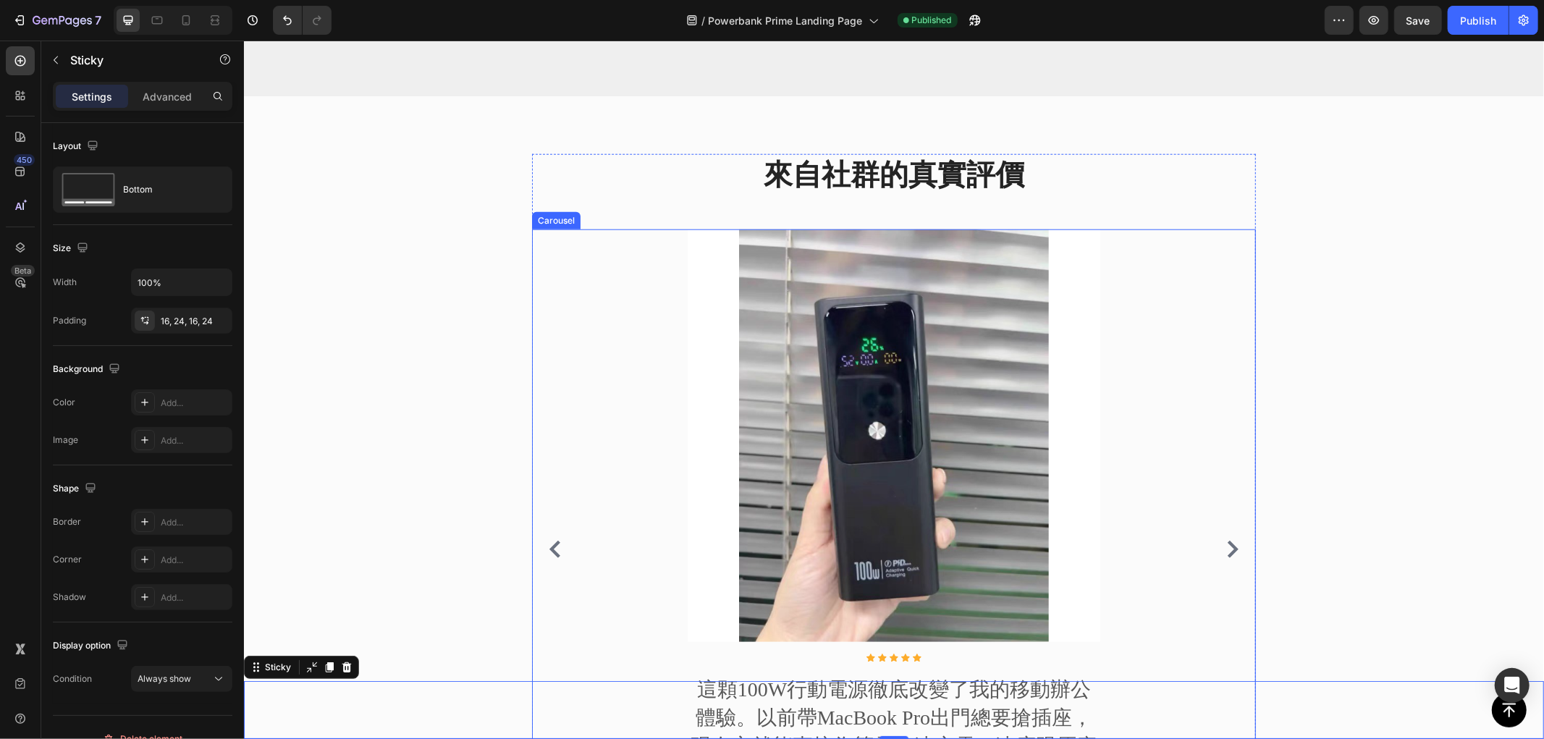
click at [1228, 547] on icon "Carousel Next Arrow" at bounding box center [1232, 548] width 11 height 17
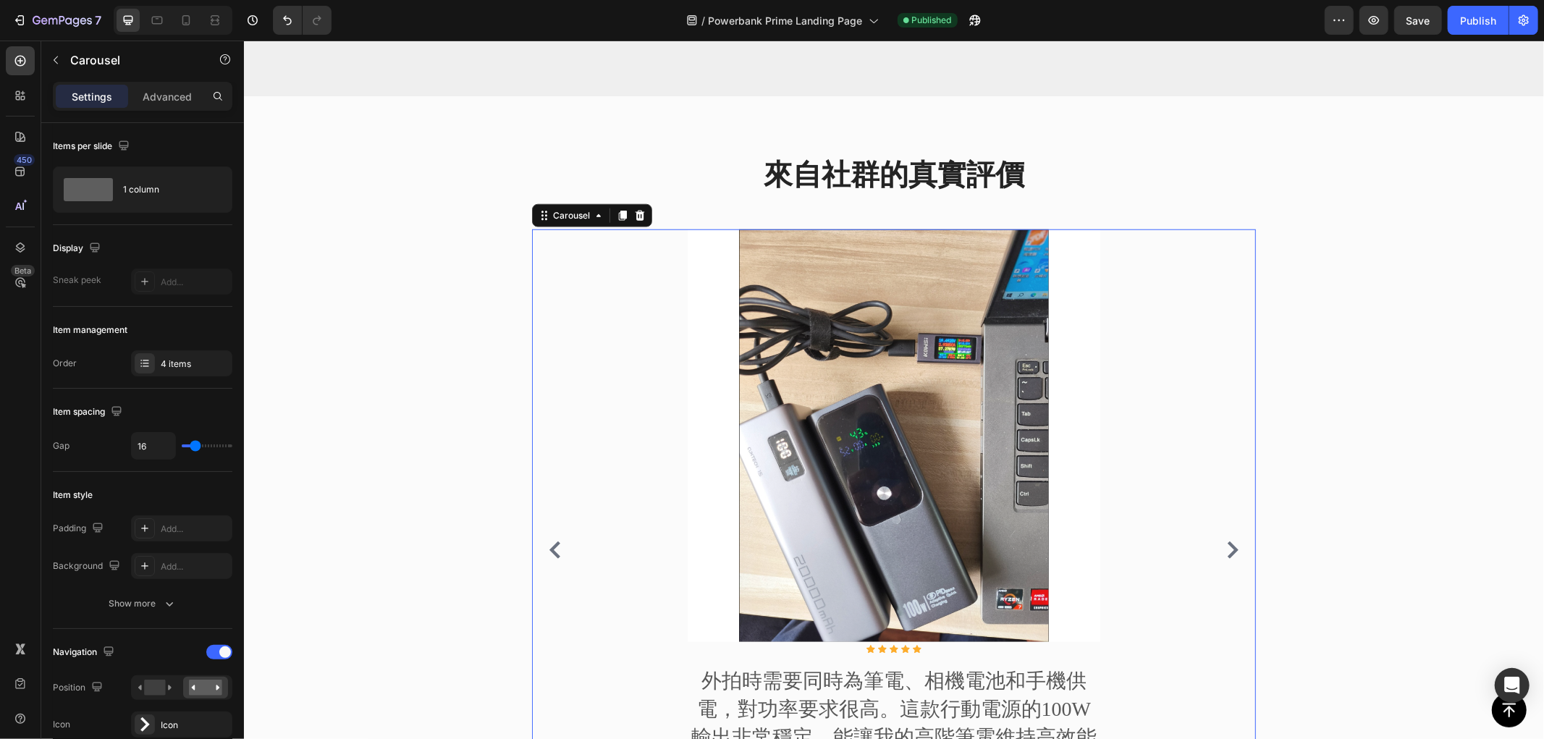
click at [1228, 547] on icon "Carousel Next Arrow" at bounding box center [1232, 549] width 11 height 17
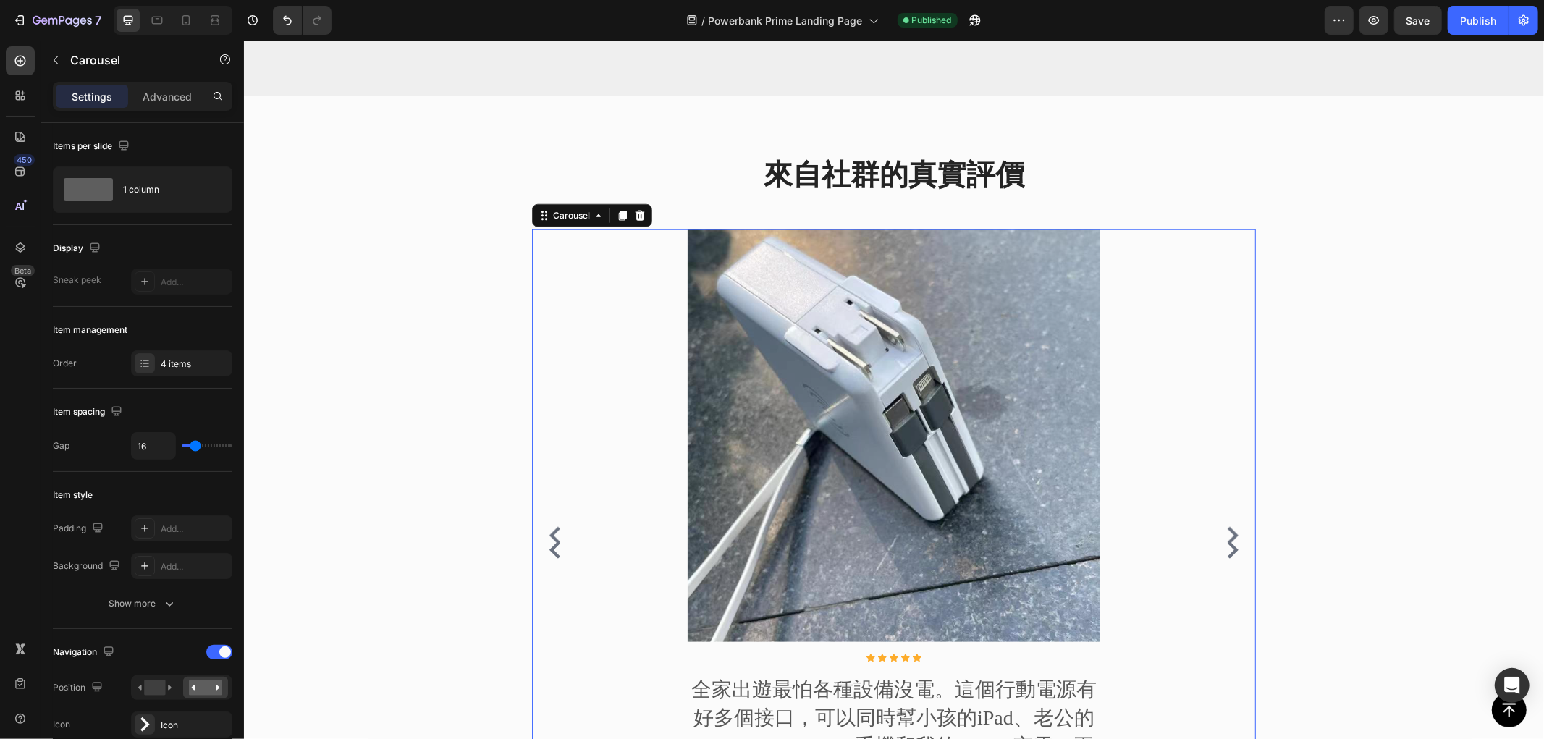
click at [1228, 547] on icon "Carousel Next Arrow" at bounding box center [1232, 549] width 11 height 17
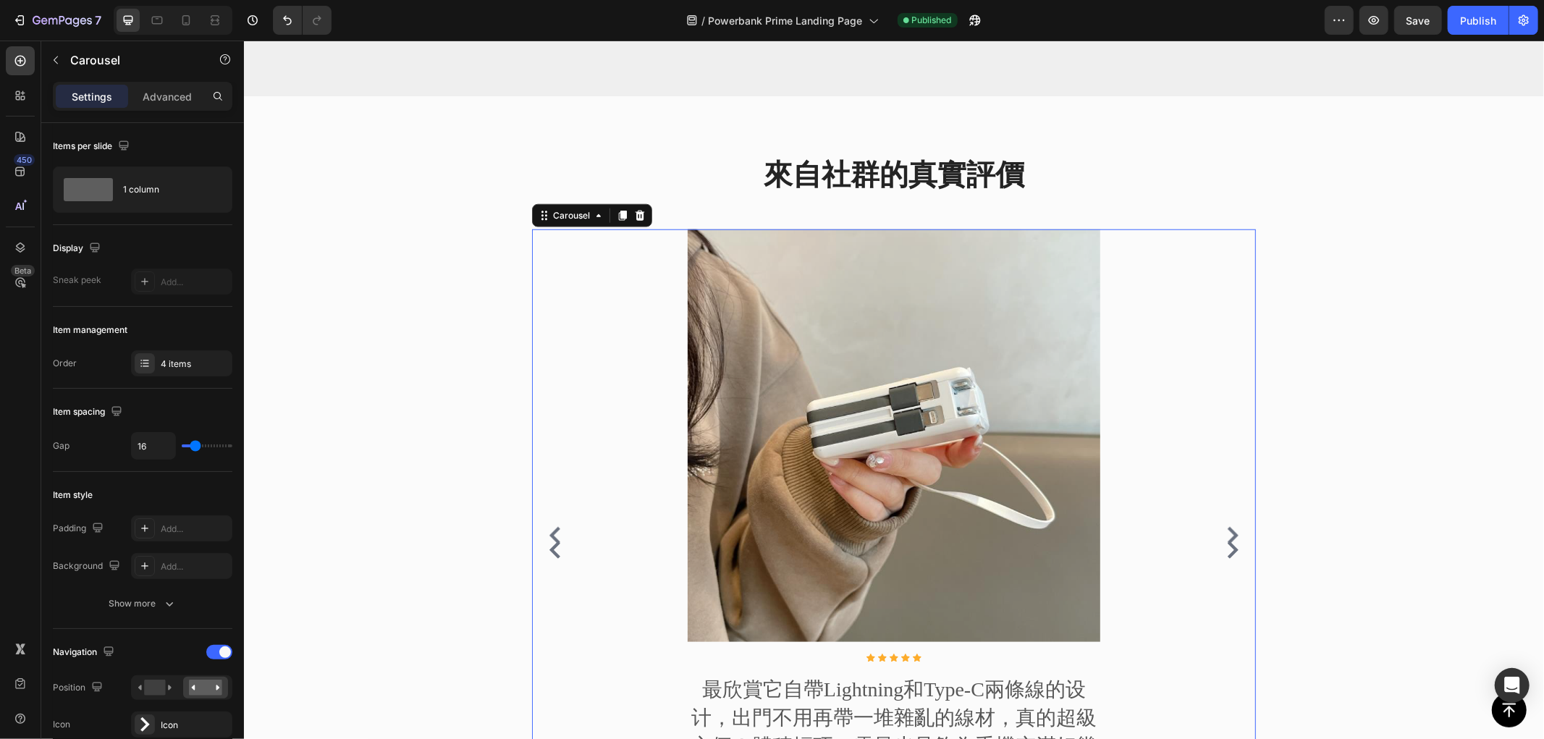
click at [1228, 547] on icon "Carousel Next Arrow" at bounding box center [1232, 549] width 11 height 17
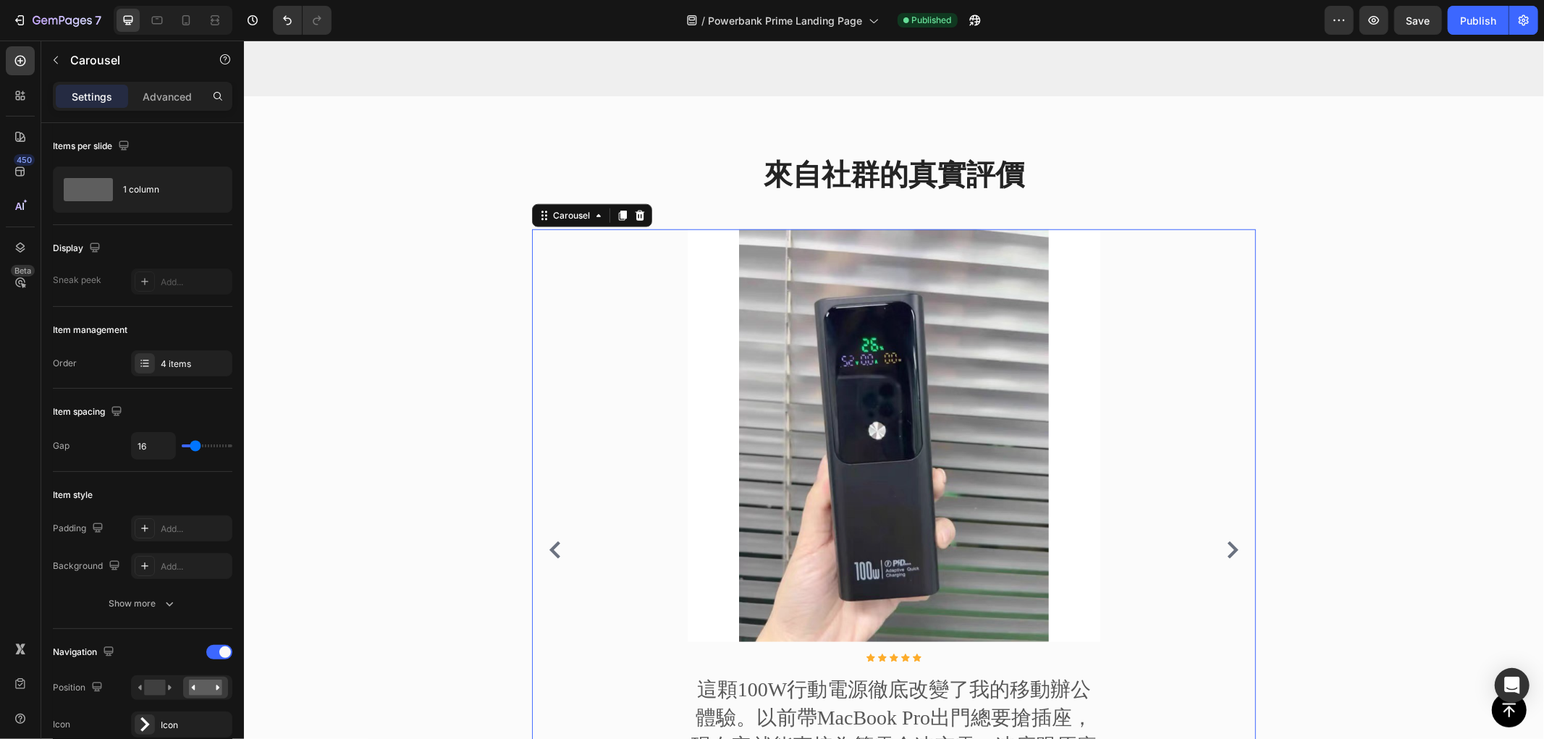
click at [1228, 547] on icon "Carousel Next Arrow" at bounding box center [1232, 549] width 11 height 17
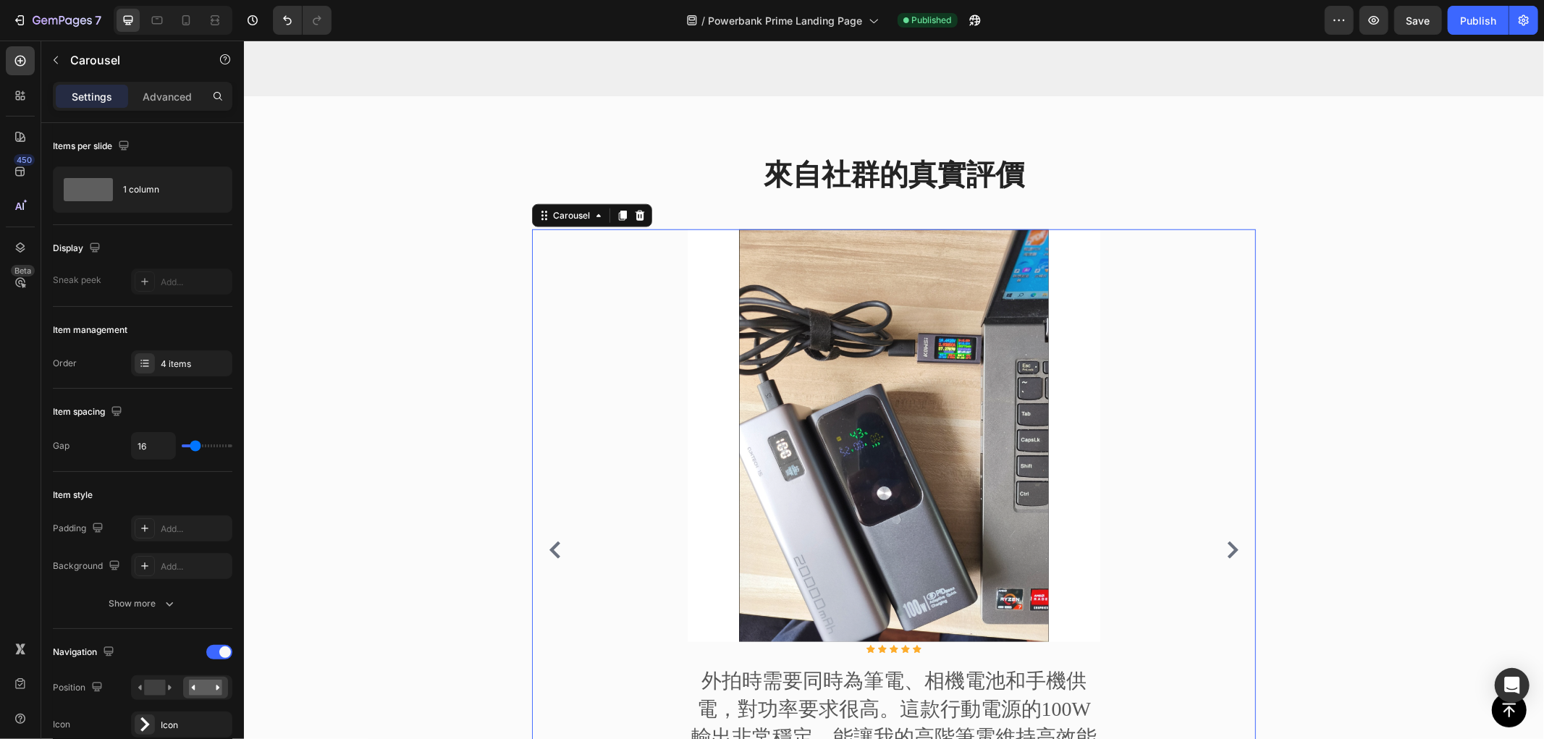
click at [1228, 547] on icon "Carousel Next Arrow" at bounding box center [1232, 549] width 11 height 17
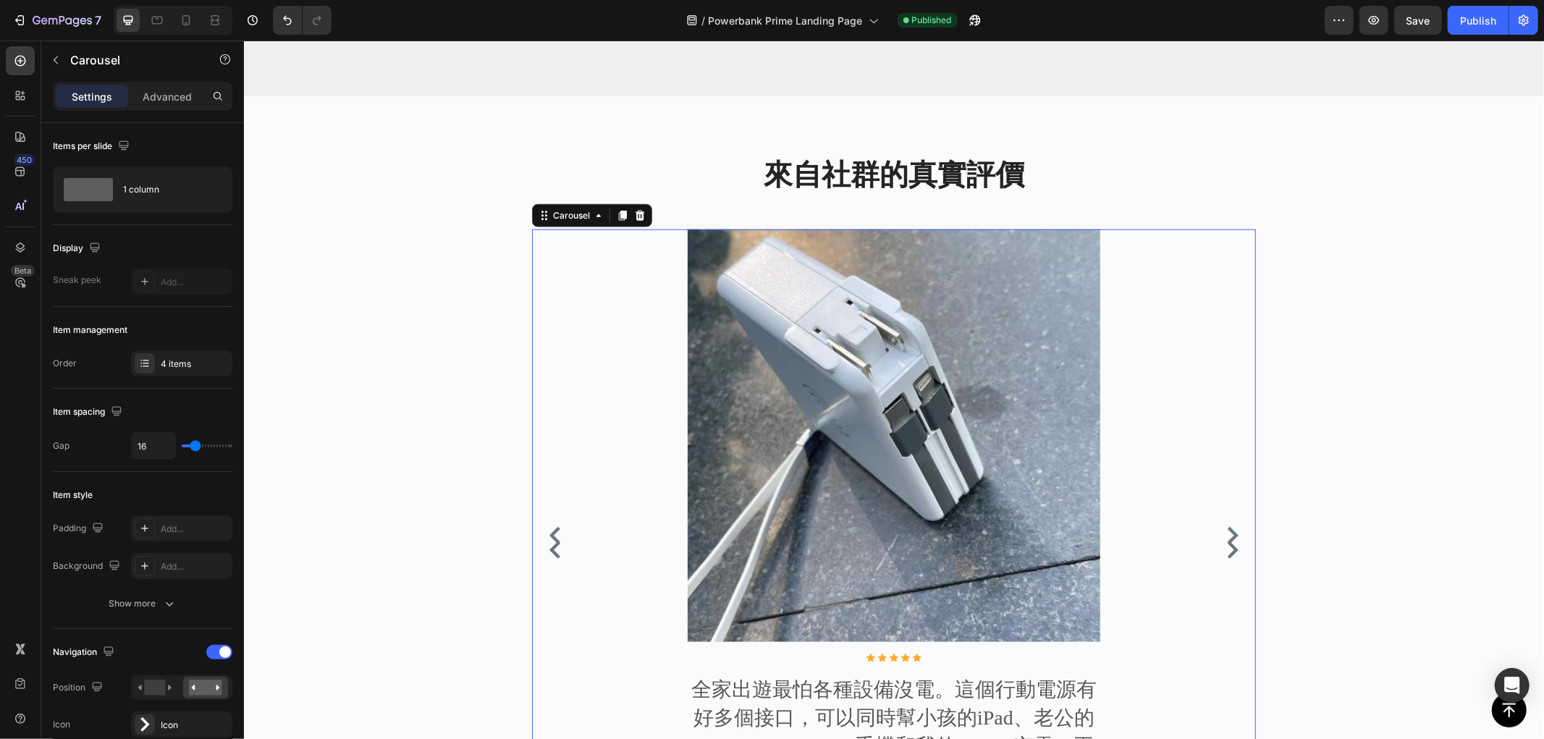
click at [1228, 547] on icon "Carousel Next Arrow" at bounding box center [1232, 549] width 11 height 17
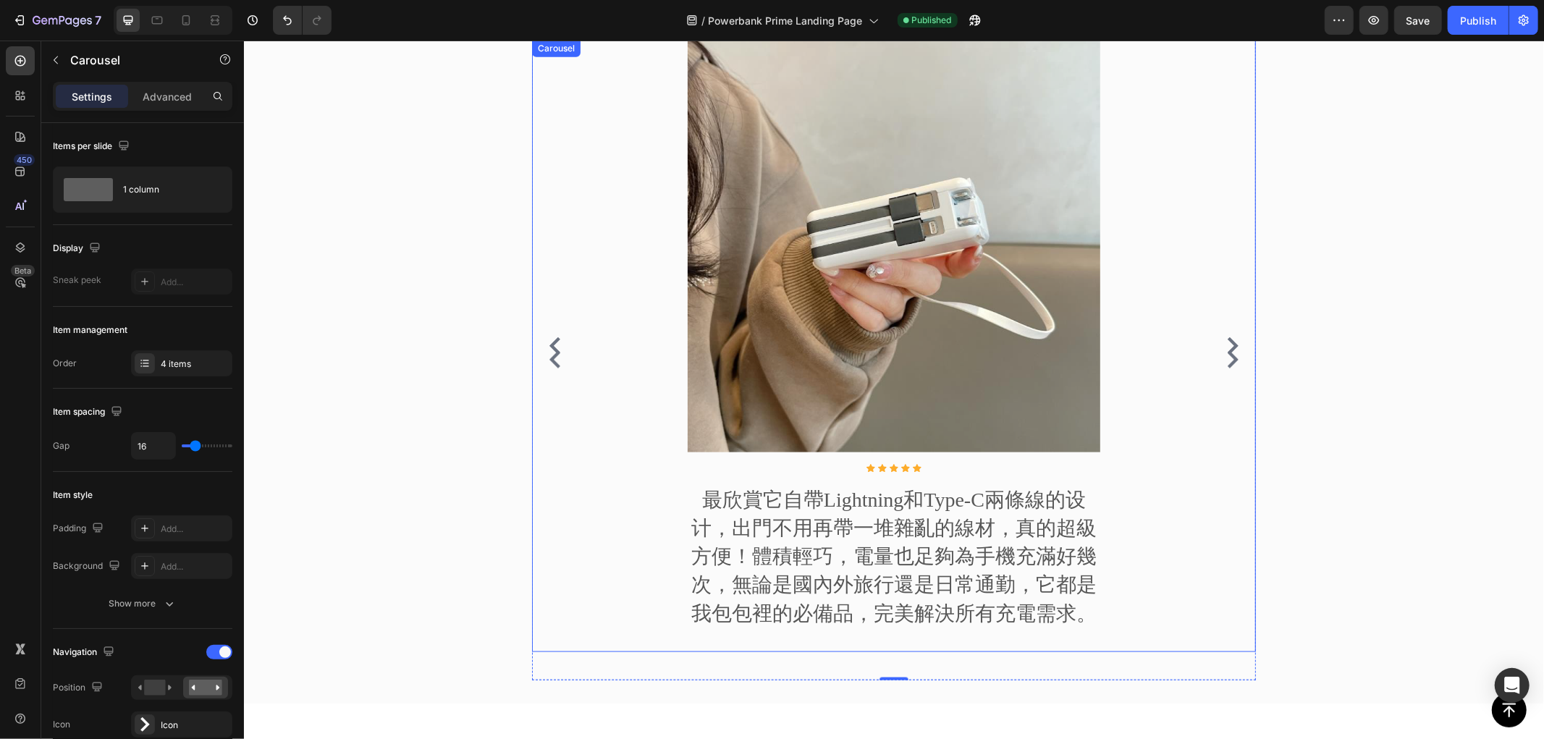
scroll to position [1367, 0]
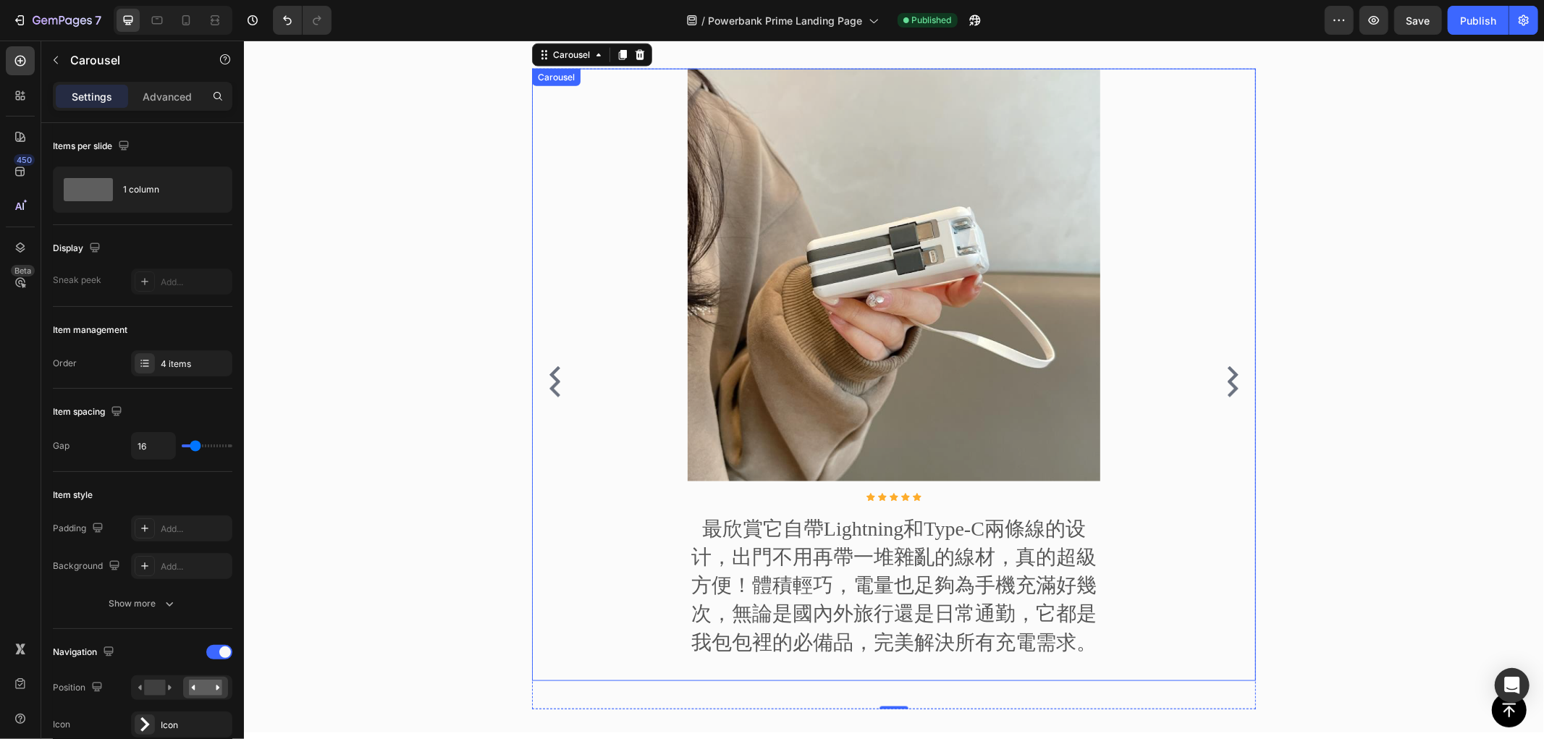
click at [1228, 367] on div "Image Icon Icon Icon Icon Icon Icon List Hoz 最欣賞它自帶Lightning和Type-C兩條線的设计，出門不用再…" at bounding box center [893, 374] width 724 height 612
click at [518, 379] on div "來自社群的真實評價 Heading Image Icon Icon Icon Icon Icon Icon List Hoz 這顆100W行動電源徹底改變了我…" at bounding box center [893, 357] width 1278 height 728
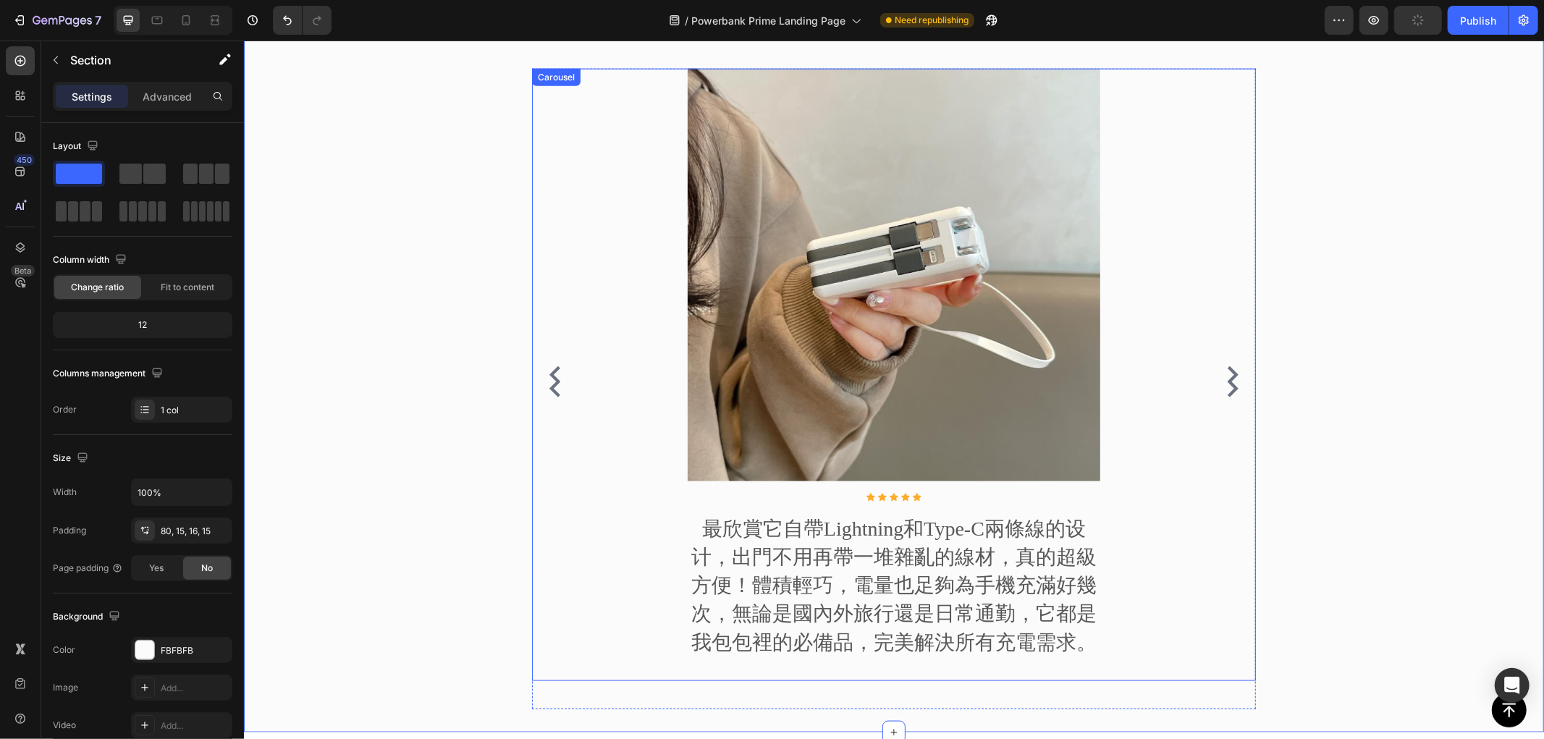
click at [645, 313] on div "Image Icon Icon Icon Icon Icon Icon List Hoz 最欣賞它自帶Lightning和Type-C兩條線的设计，出門不用再…" at bounding box center [893, 374] width 724 height 612
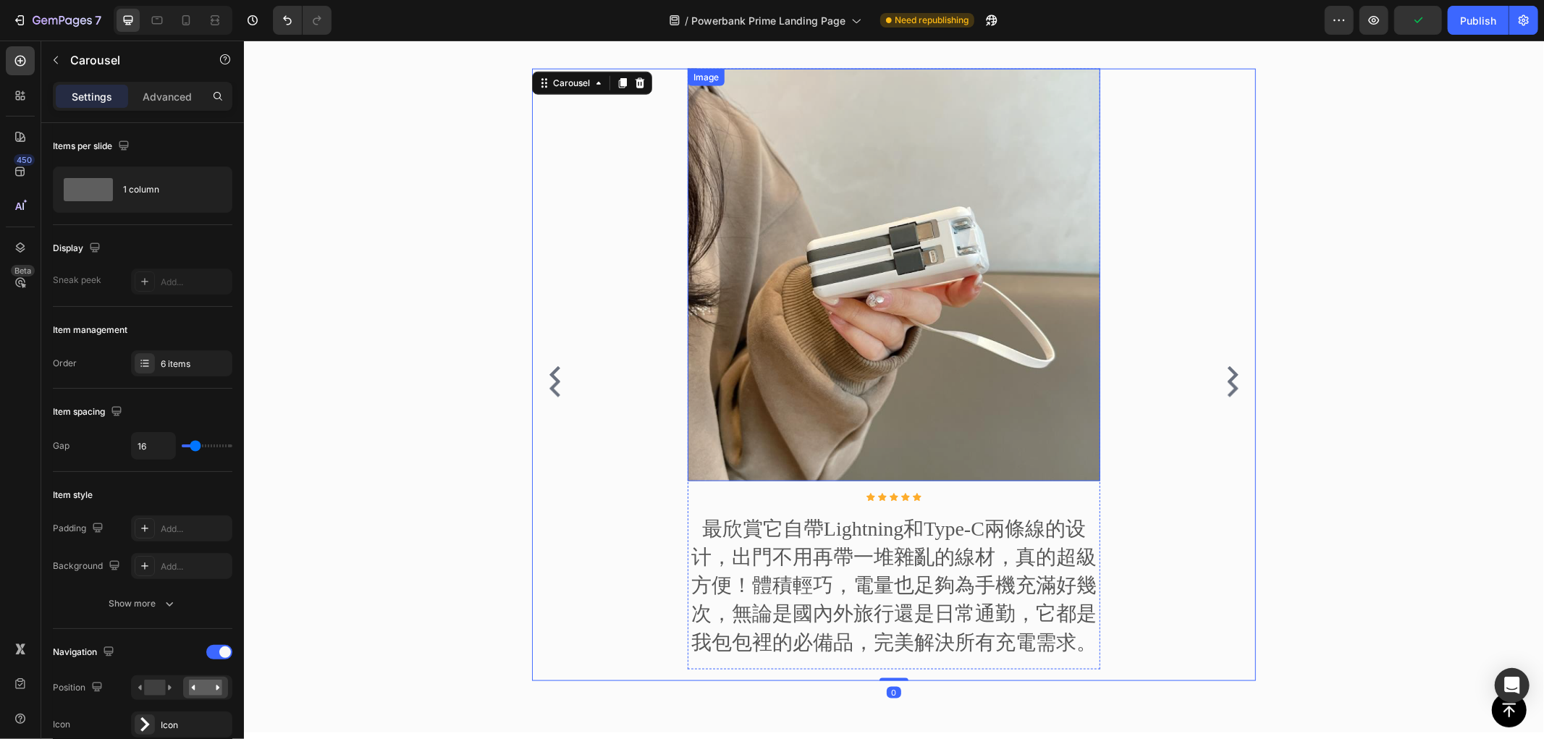
click at [751, 293] on img at bounding box center [893, 274] width 413 height 413
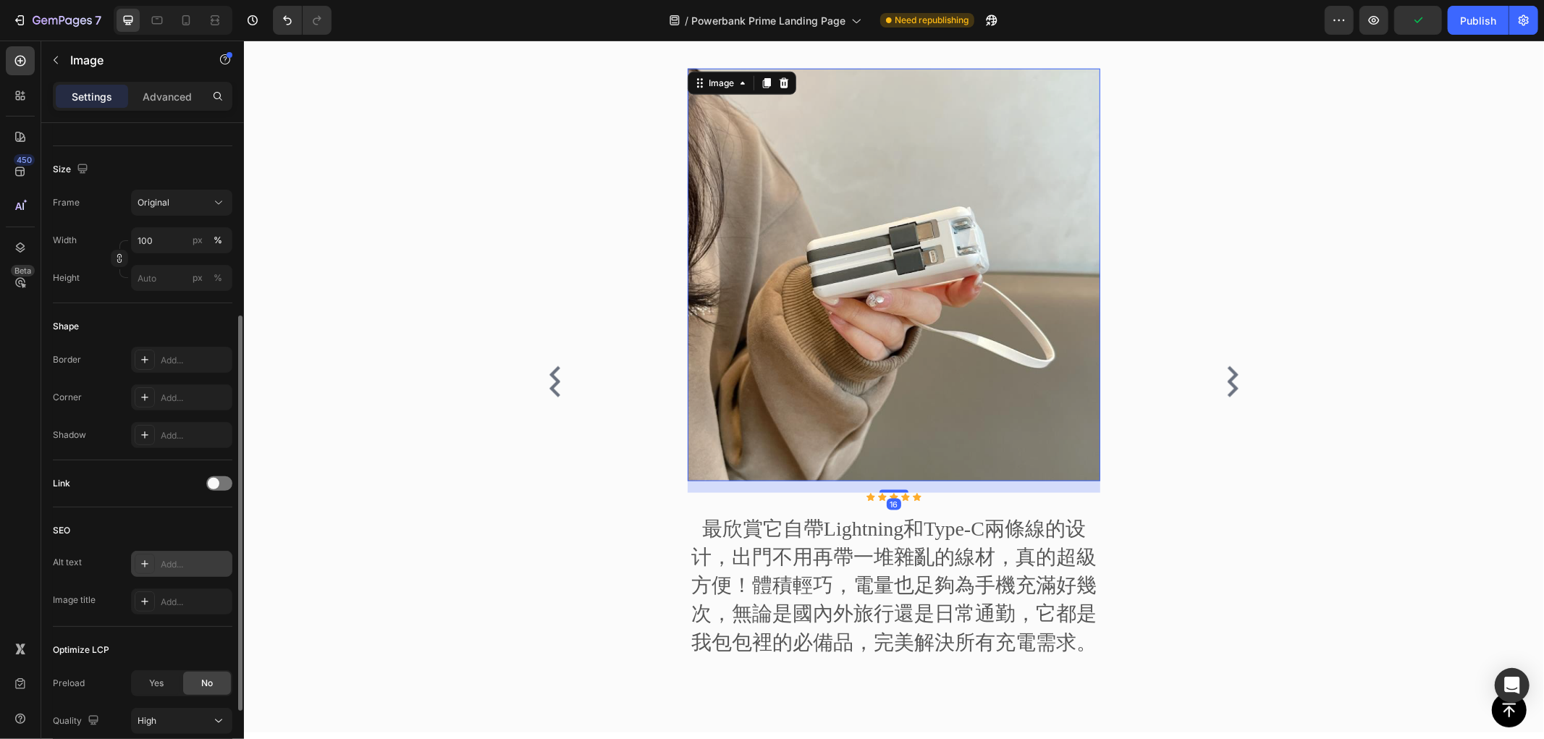
scroll to position [436, 0]
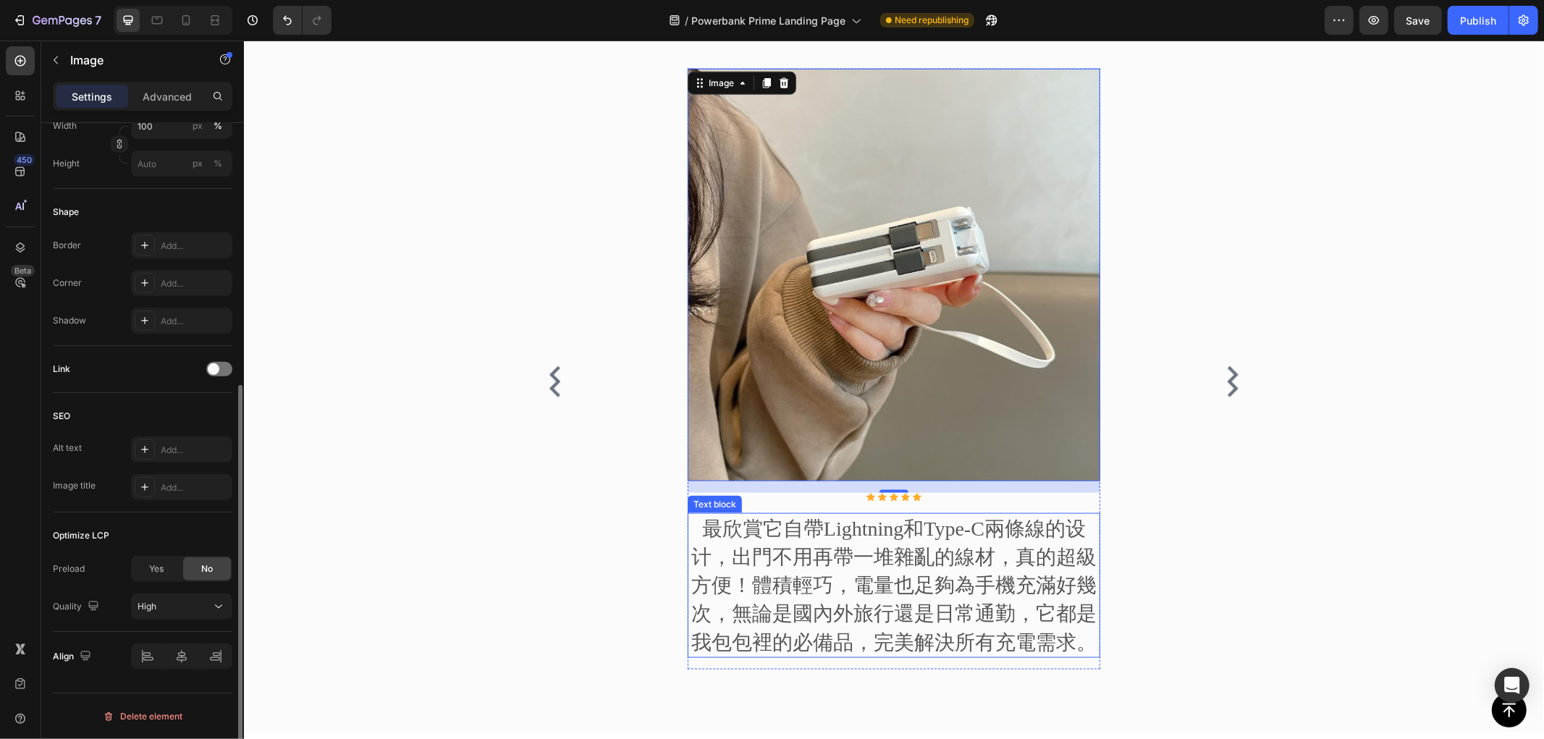
click at [884, 555] on p "最欣賞它自帶Lightning和Type-C兩條線的设计，出門不用再帶一堆雜亂的線材，真的超級方便！體積輕巧，電量也足夠為手機充滿好幾次，無論是國內外旅行還是…" at bounding box center [893, 585] width 410 height 142
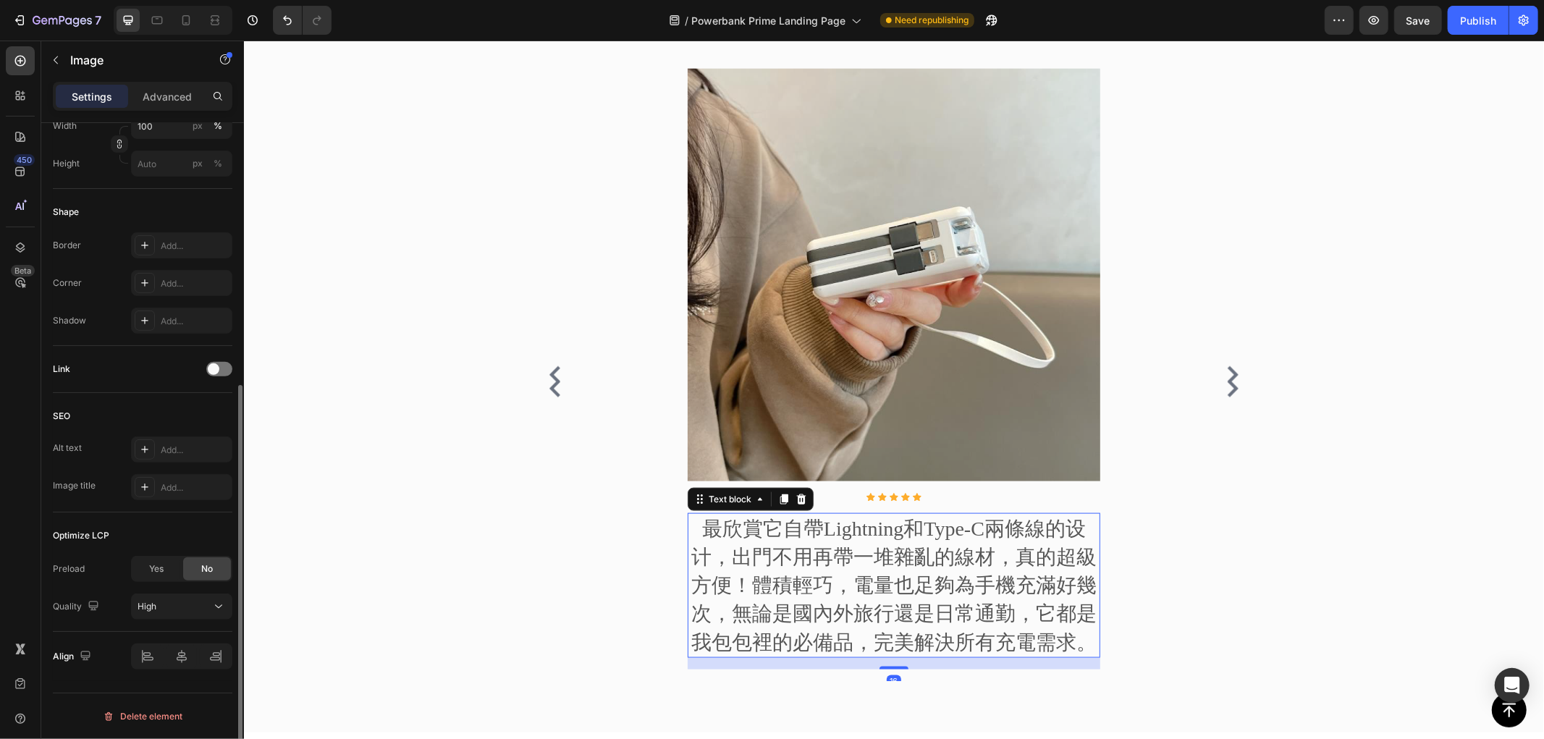
scroll to position [0, 0]
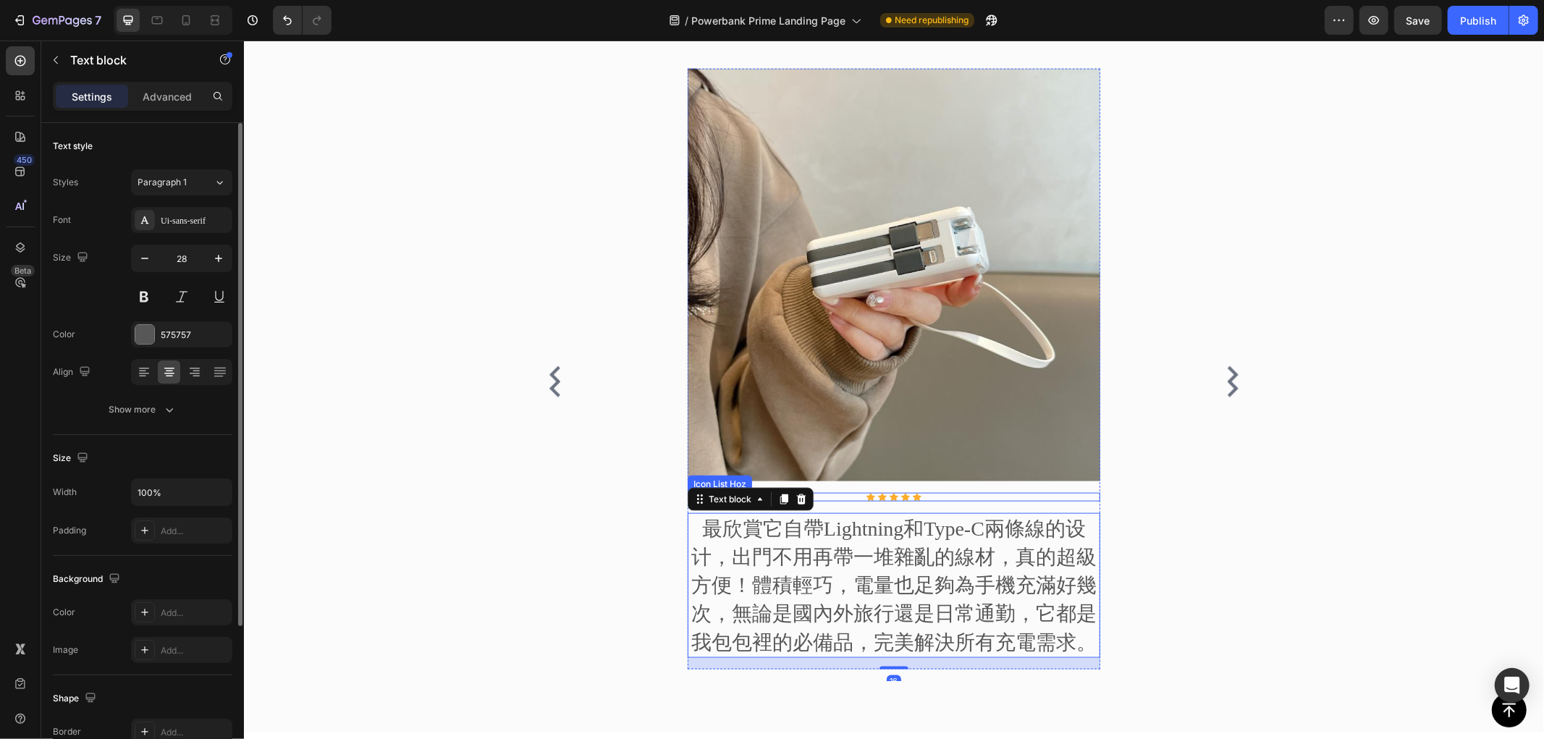
click at [848, 495] on div "Icon Icon Icon Icon Icon" at bounding box center [893, 496] width 413 height 9
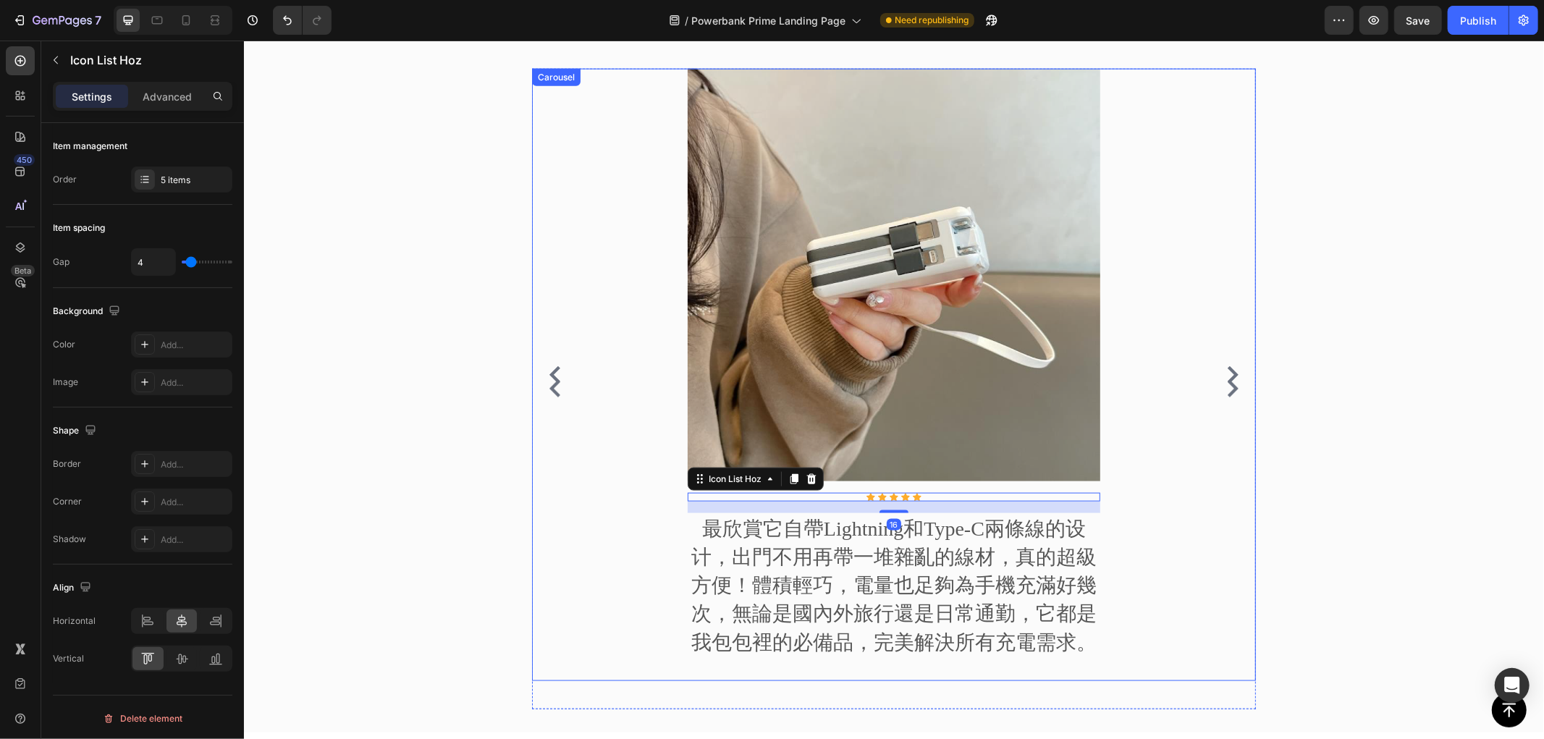
click at [549, 392] on icon "Carousel Back Arrow" at bounding box center [554, 387] width 11 height 17
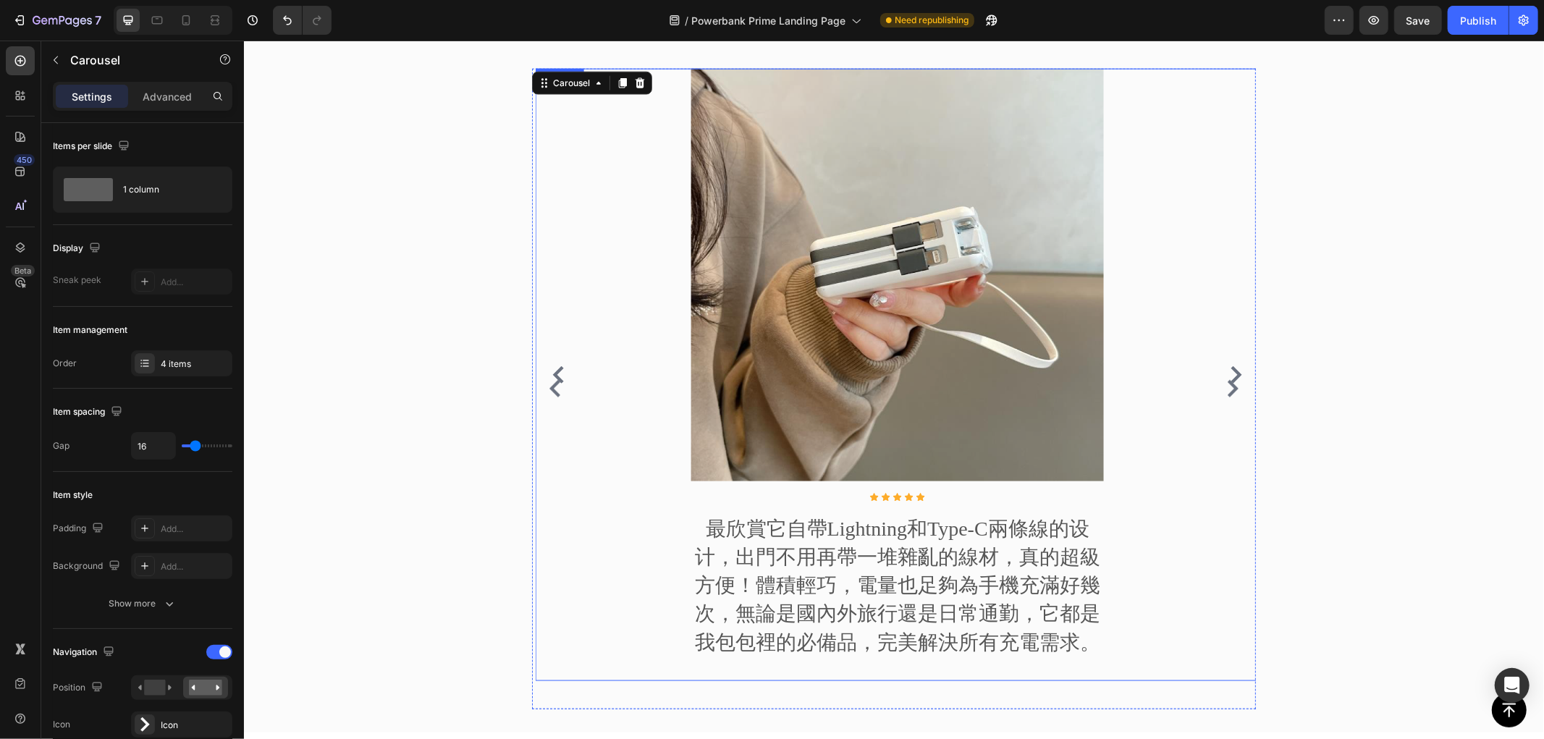
click at [577, 442] on div "Image Icon Icon Icon Icon Icon Icon List Hoz 最欣賞它自帶Lightning和Type-C兩條線的设计，出門不用再…" at bounding box center [897, 374] width 724 height 612
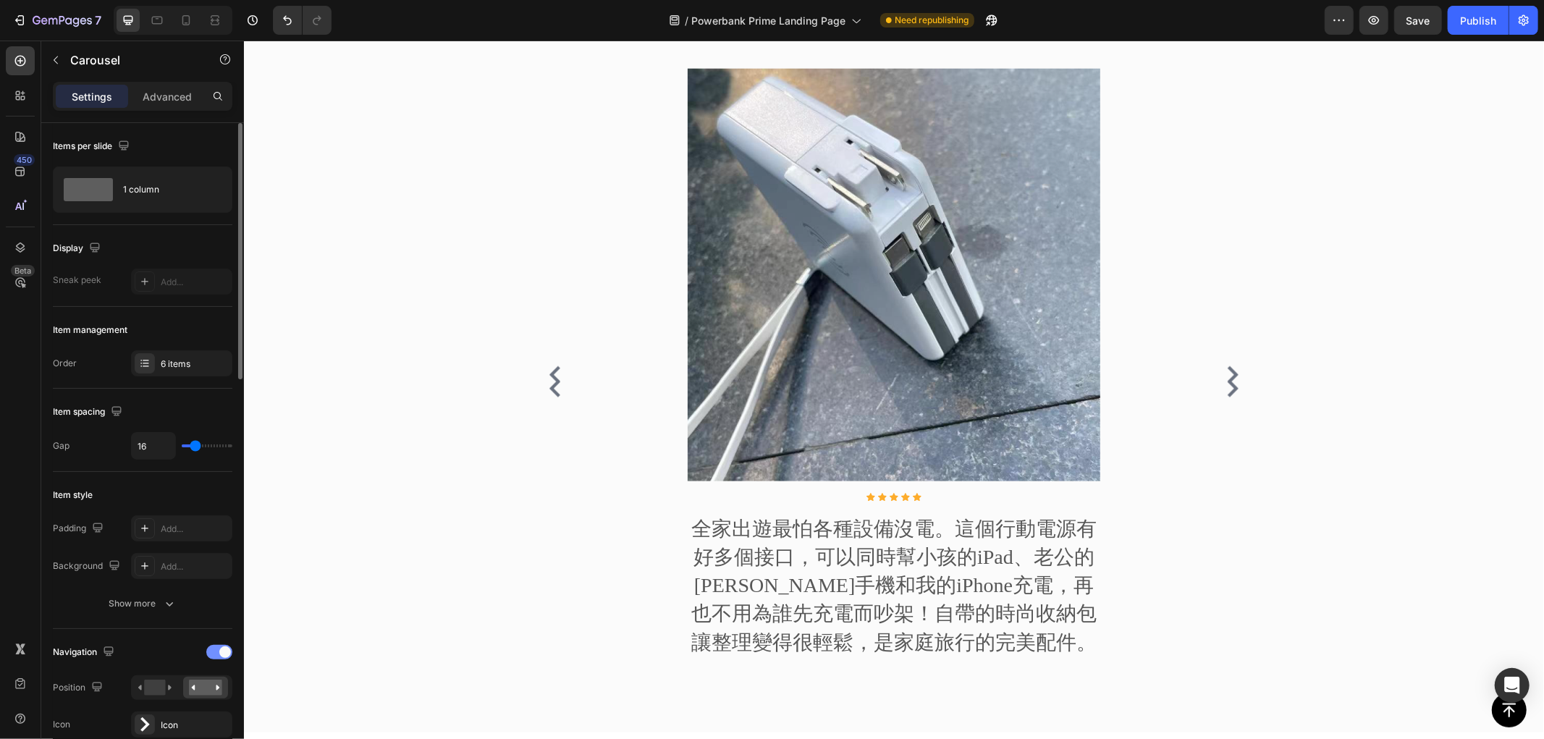
click at [219, 652] on span at bounding box center [225, 652] width 12 height 12
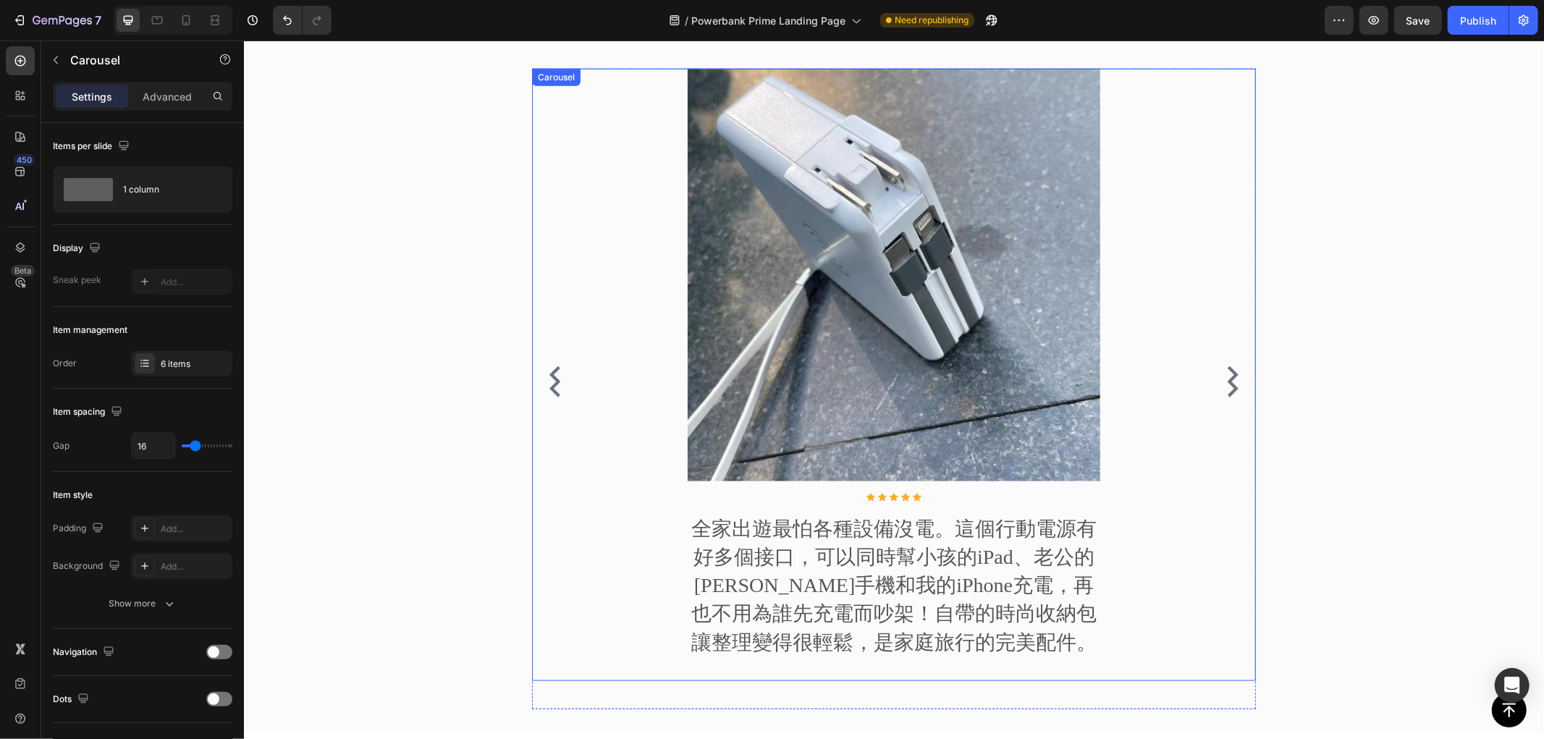
click at [602, 371] on div "Image Icon Icon Icon Icon Icon Icon List Hoz 全家出遊最怕各種設備沒電。這個行動電源有好多個接口，可以同時幫小孩的…" at bounding box center [893, 374] width 724 height 612
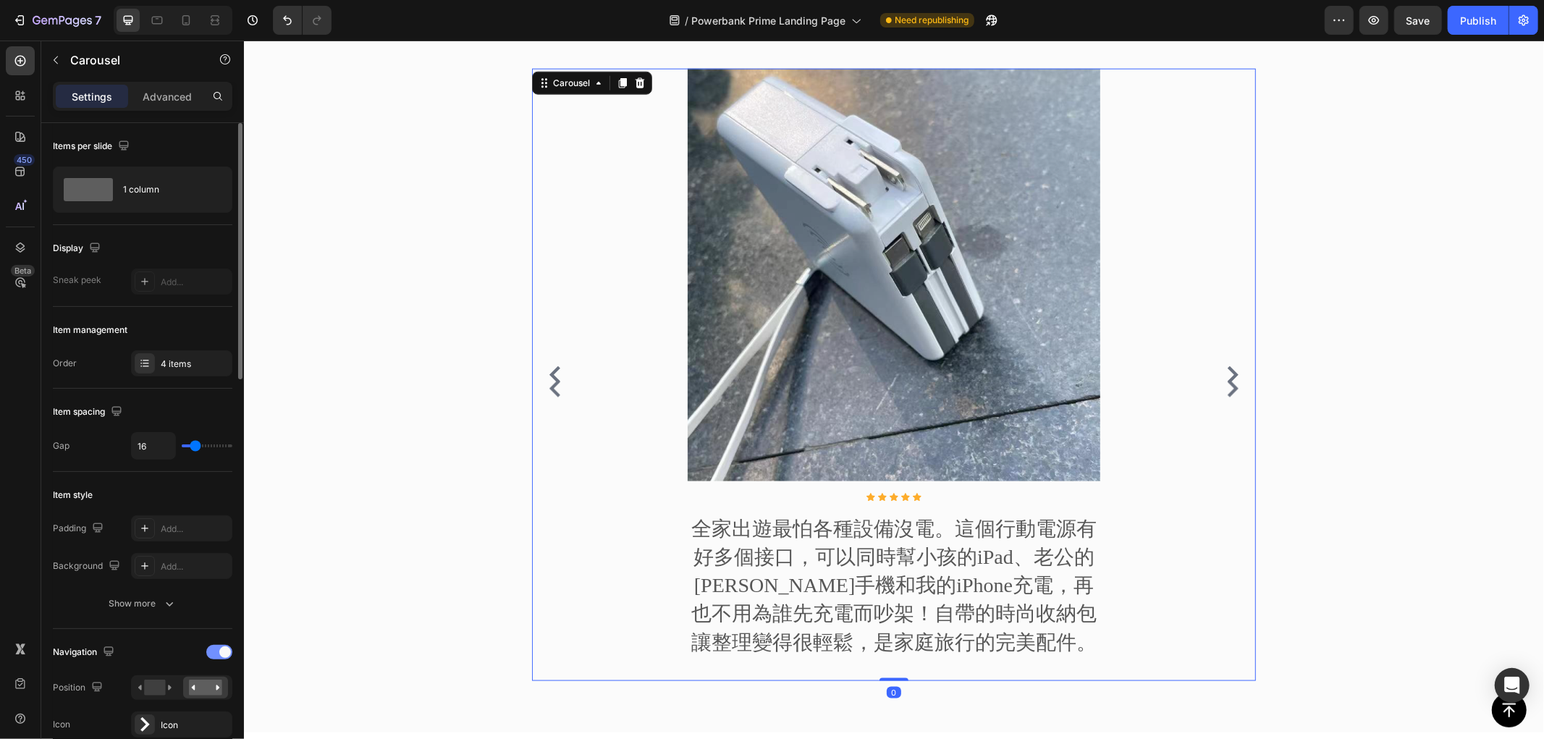
click at [229, 656] on div at bounding box center [219, 652] width 26 height 14
click at [531, 383] on div "Image Icon Icon Icon Icon Icon Icon List Hoz 全家出遊最怕各種設備沒電。這個行動電源有好多個接口，可以同時幫小孩的…" at bounding box center [893, 374] width 724 height 612
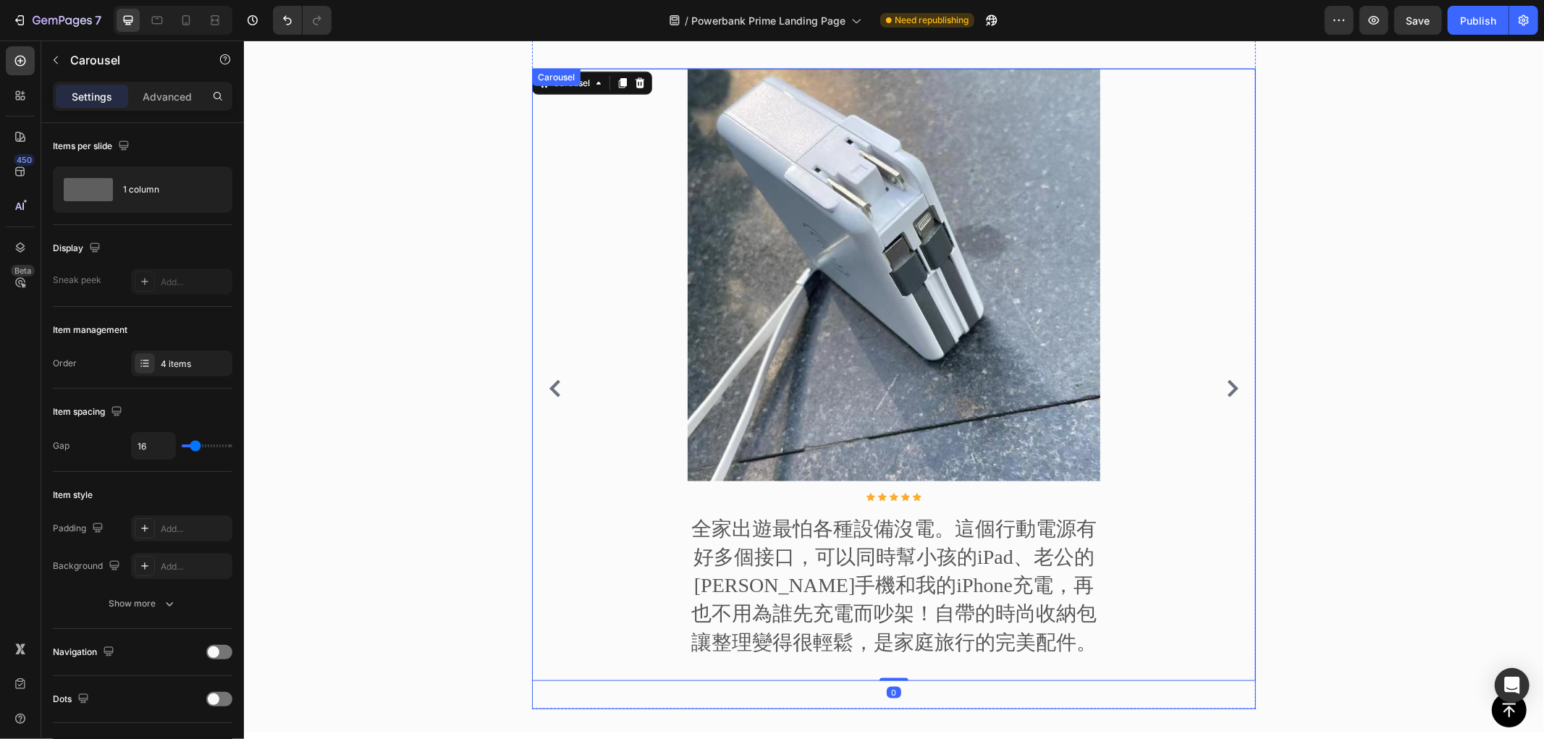
click at [546, 384] on icon "Carousel Back Arrow" at bounding box center [554, 387] width 17 height 17
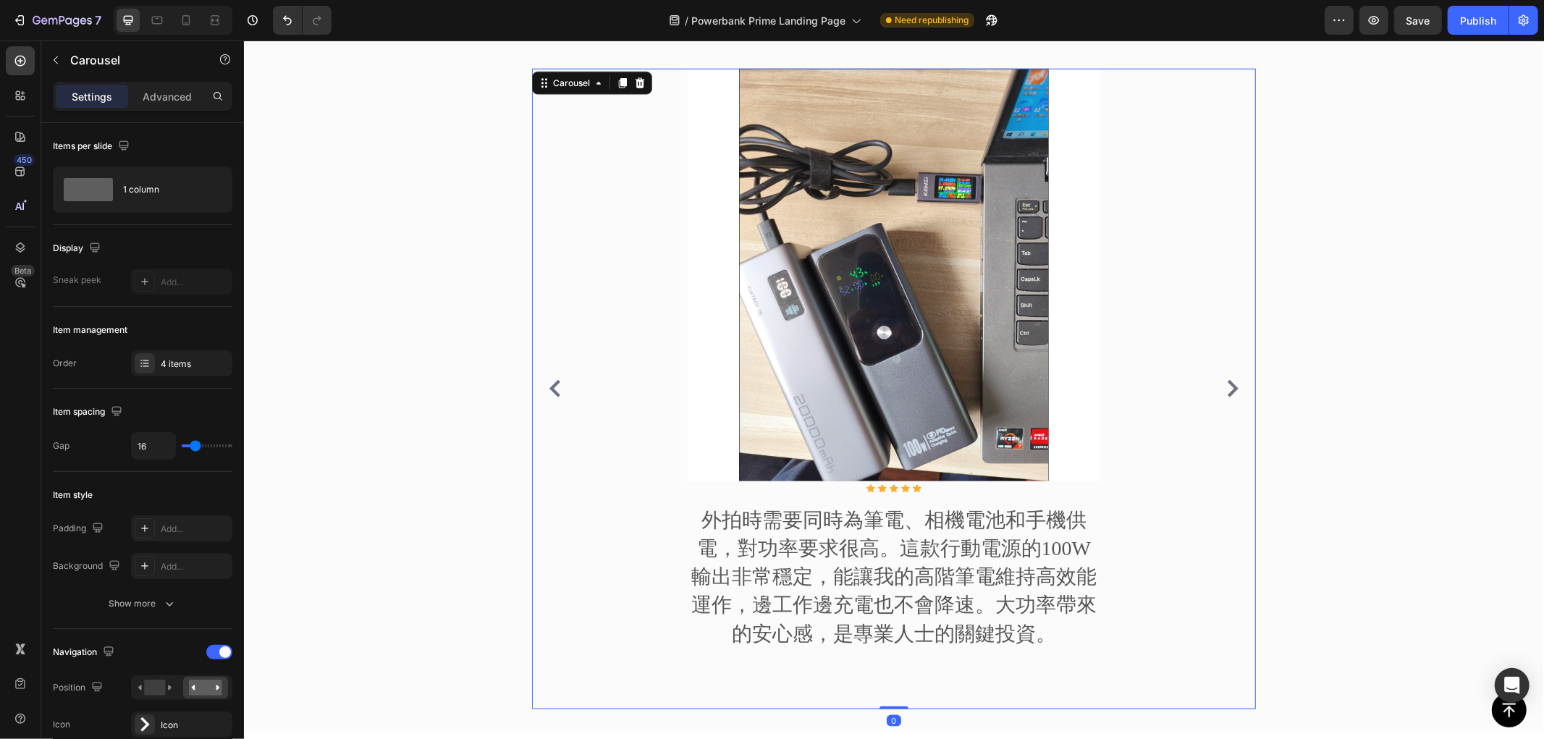
click at [1220, 384] on button "Carousel Next Arrow" at bounding box center [1231, 387] width 23 height 23
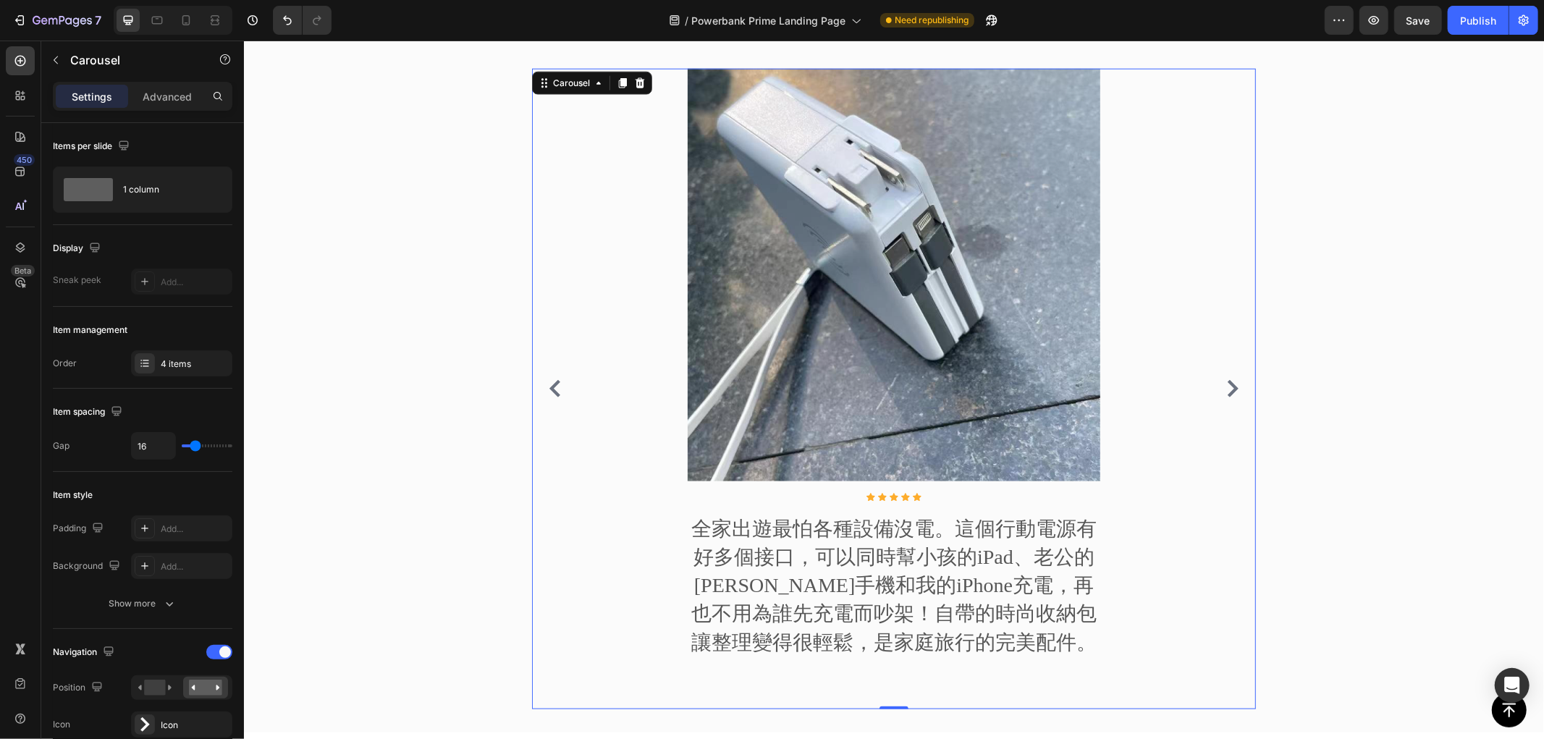
click at [1220, 384] on button "Carousel Next Arrow" at bounding box center [1231, 387] width 23 height 23
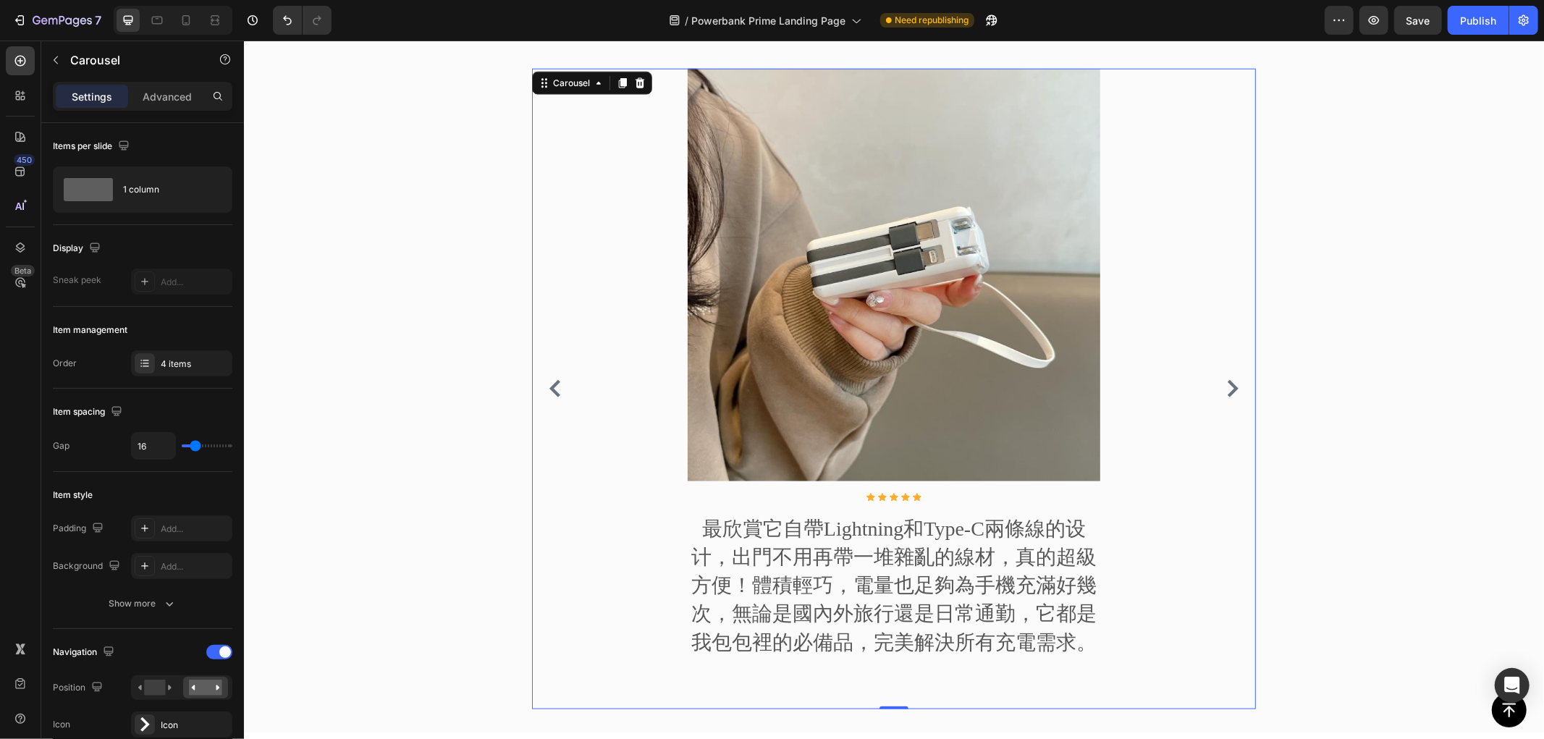
click at [1220, 384] on button "Carousel Next Arrow" at bounding box center [1231, 387] width 23 height 23
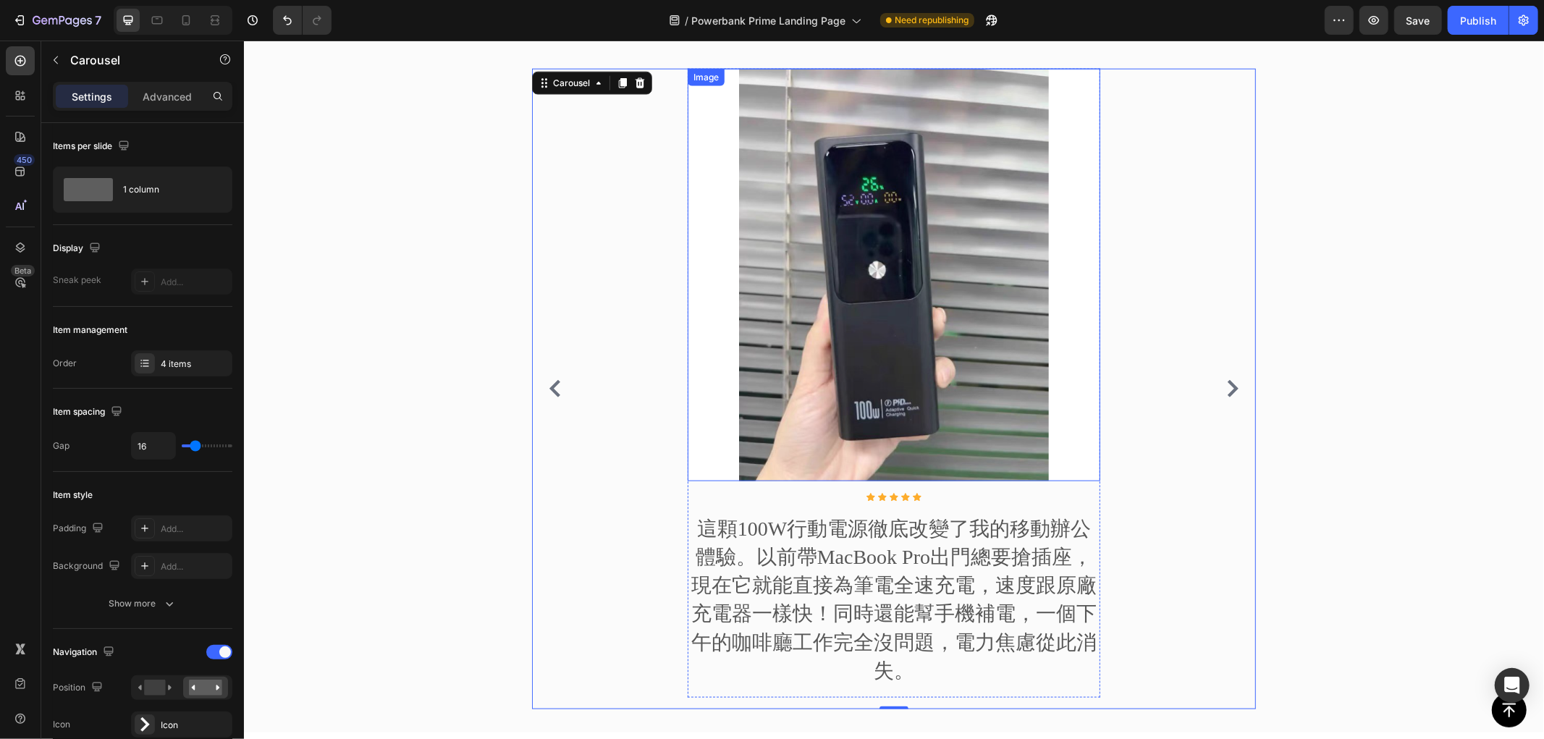
click at [321, 321] on div "來自社群的真實評價 Heading Image Icon Icon Icon Icon Icon Icon List Hoz 這顆100W行動電源徹底改變了我…" at bounding box center [893, 357] width 1278 height 728
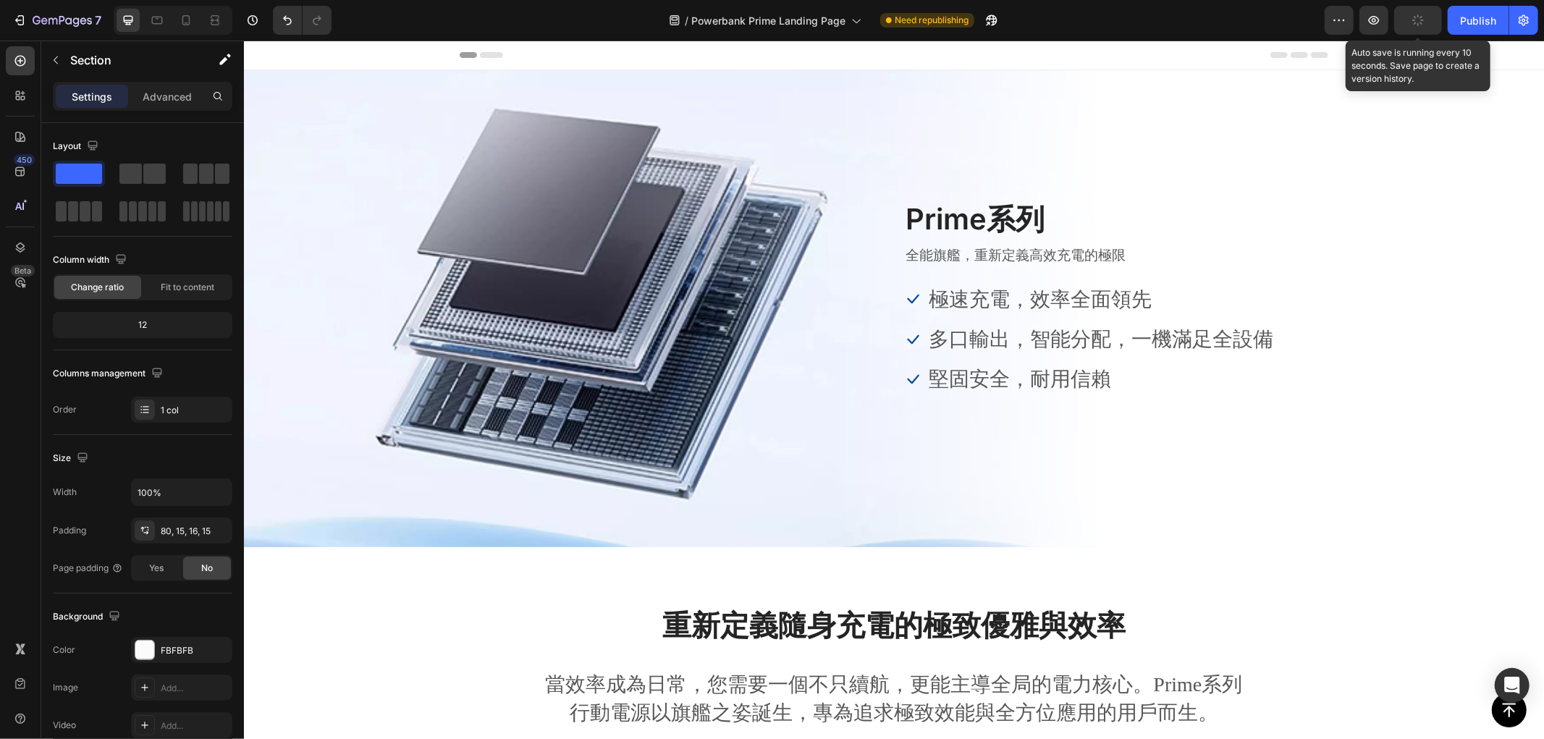
click at [1435, 19] on button "button" at bounding box center [1418, 20] width 48 height 29
click at [1482, 13] on div "Publish" at bounding box center [1478, 20] width 36 height 15
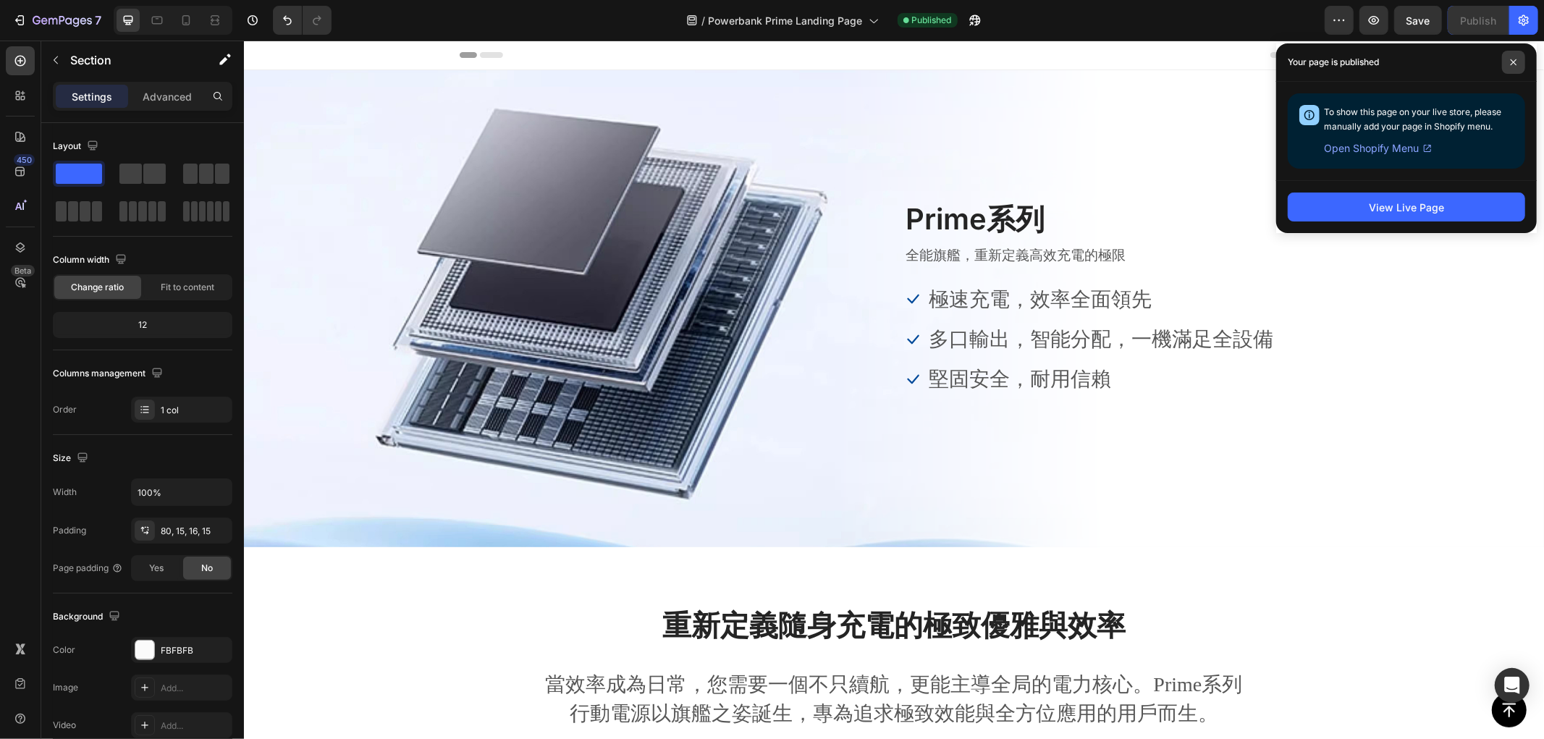
click at [1518, 66] on span at bounding box center [1513, 62] width 23 height 23
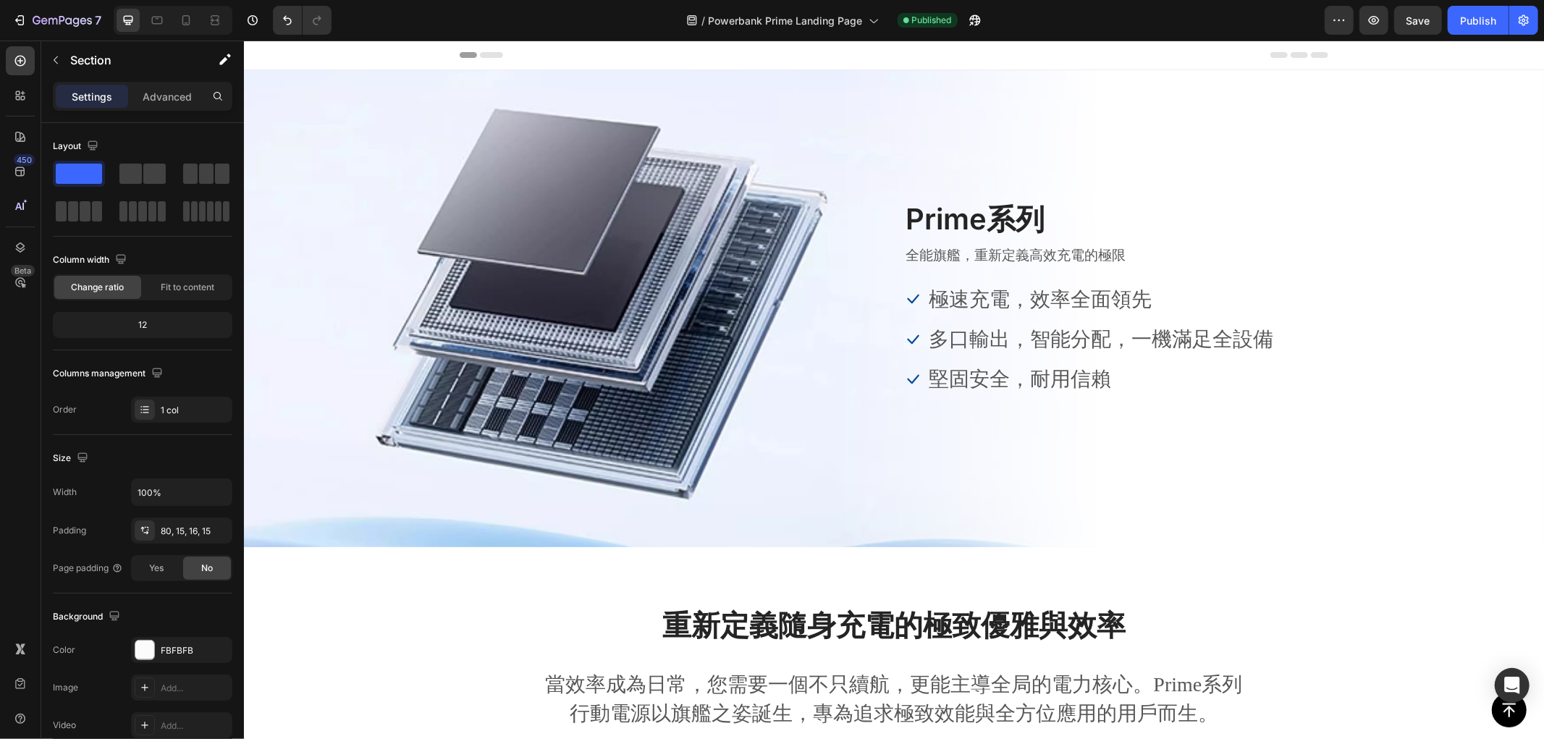
drag, startPoint x: 1113, startPoint y: 17, endPoint x: 843, endPoint y: 133, distance: 293.1
click at [1113, 17] on div "/ Powerbank Prime Landing Page Published" at bounding box center [834, 20] width 982 height 29
click at [513, 10] on div "/ Powerbank Prime Landing Page Published" at bounding box center [834, 20] width 982 height 29
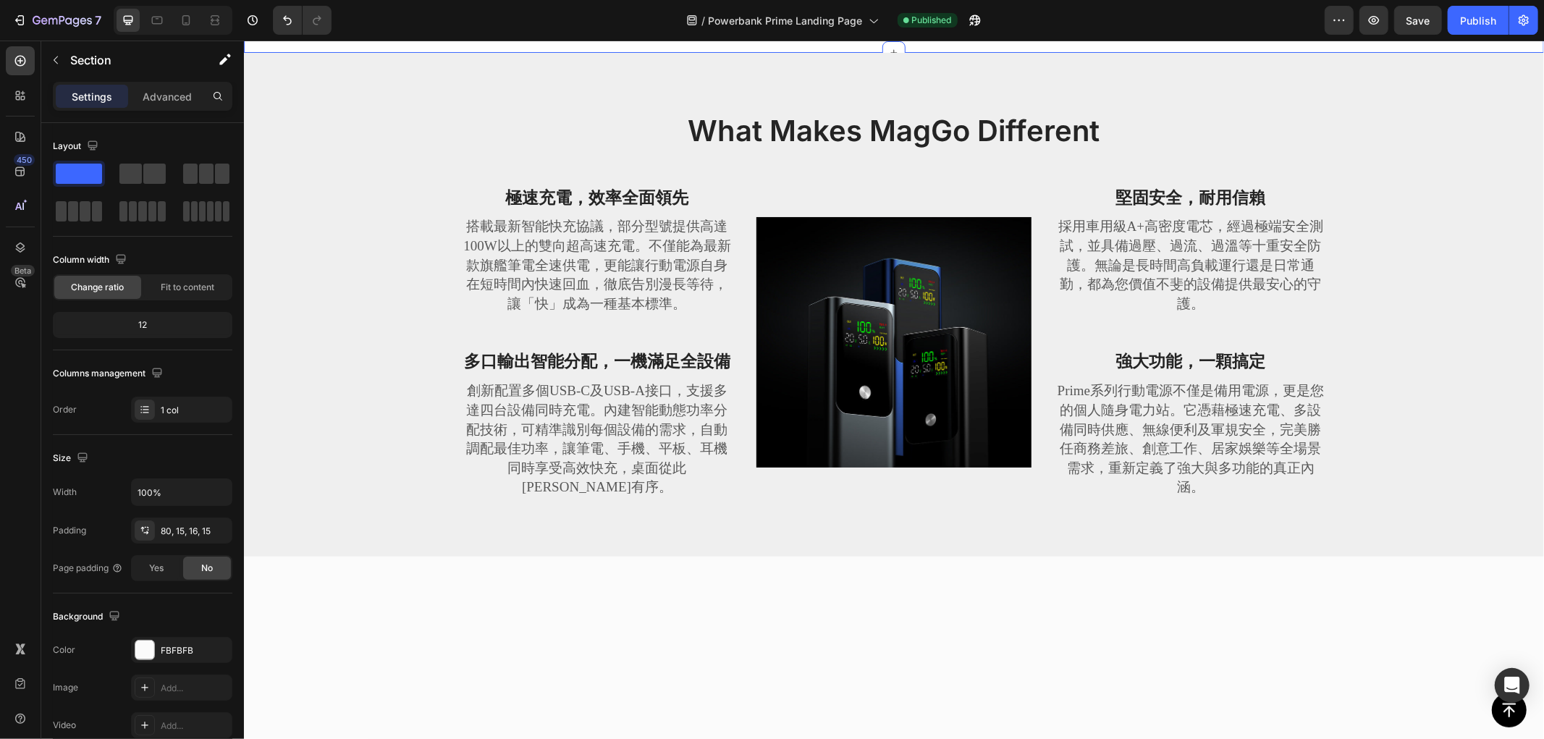
scroll to position [161, 0]
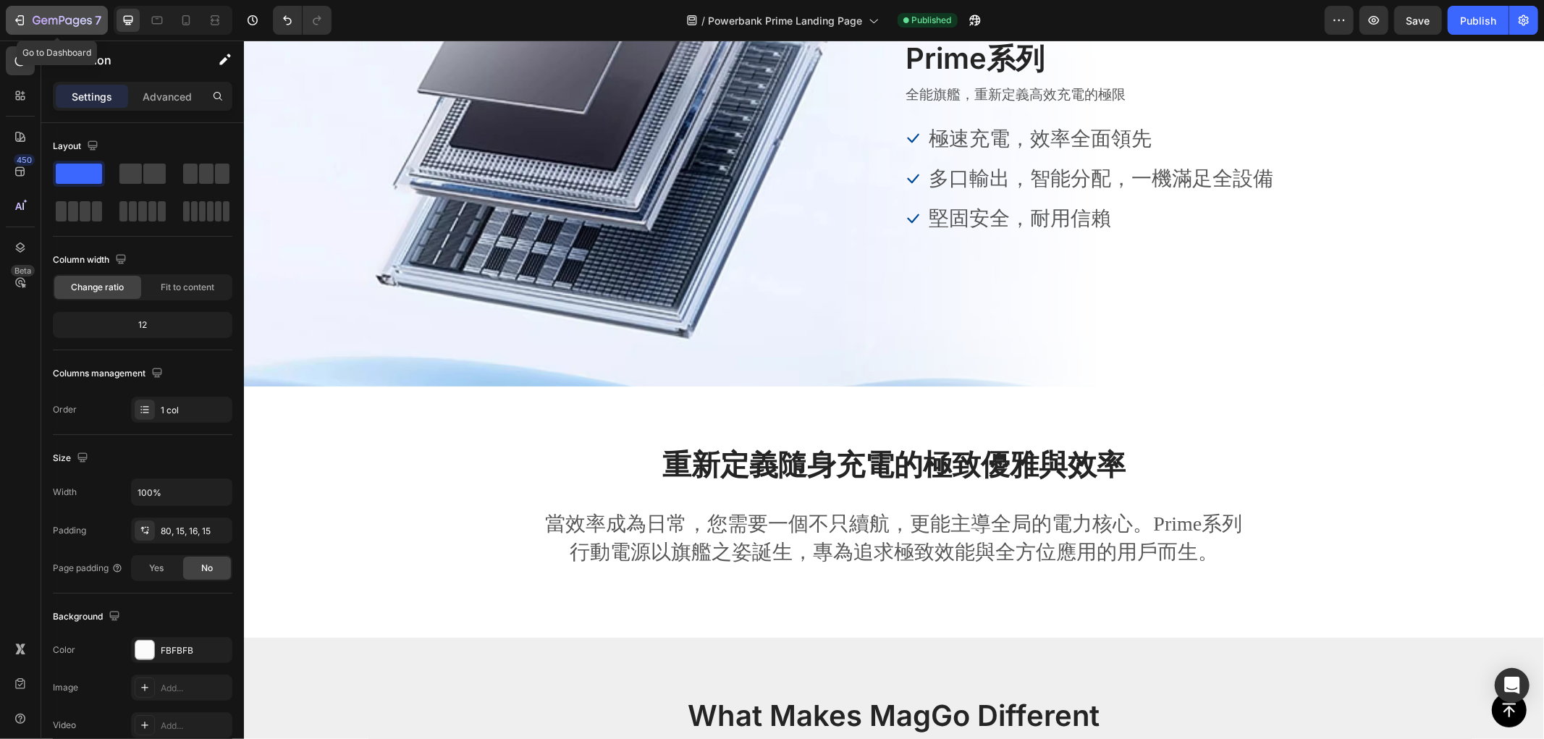
click at [25, 17] on icon "button" at bounding box center [19, 20] width 14 height 14
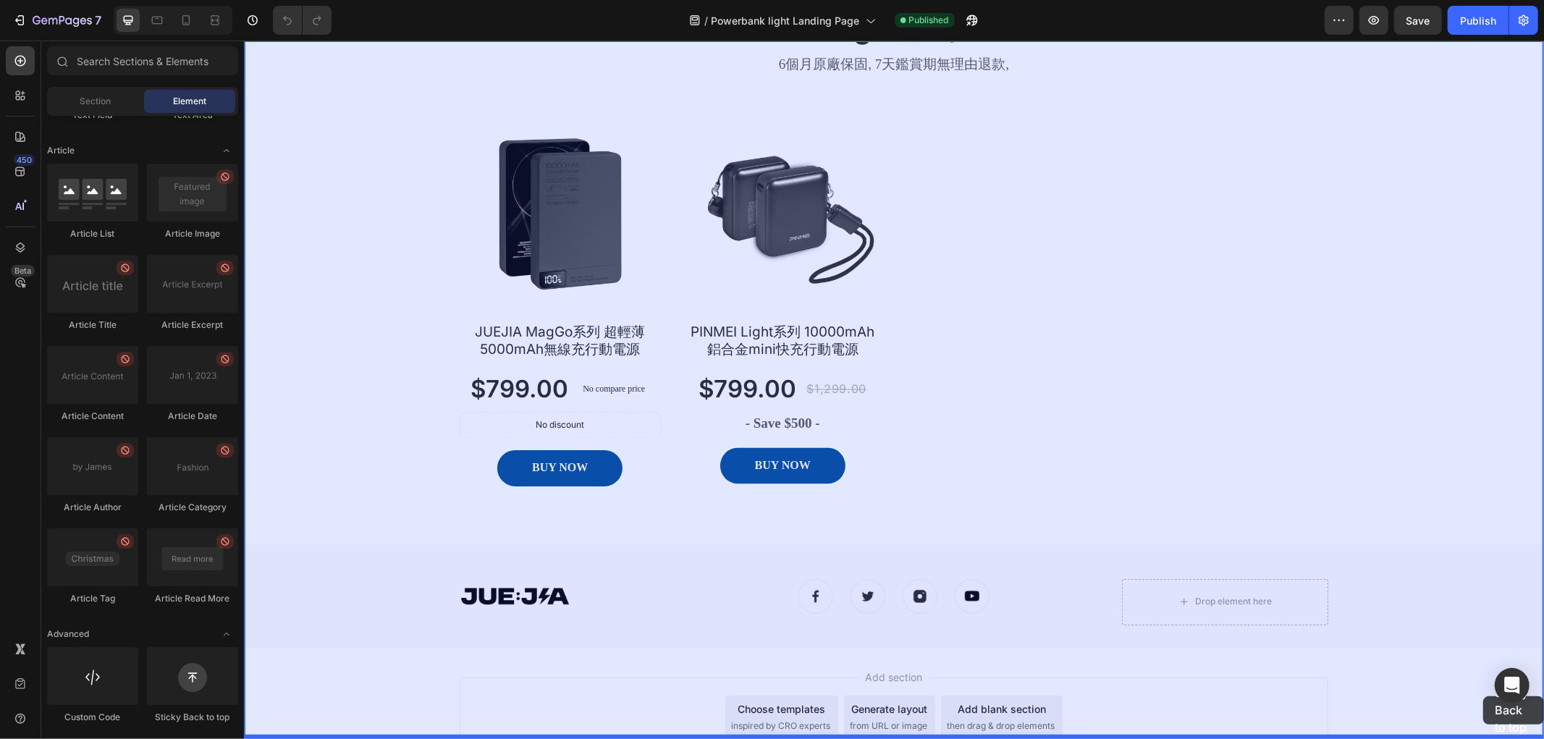
scroll to position [2075, 0]
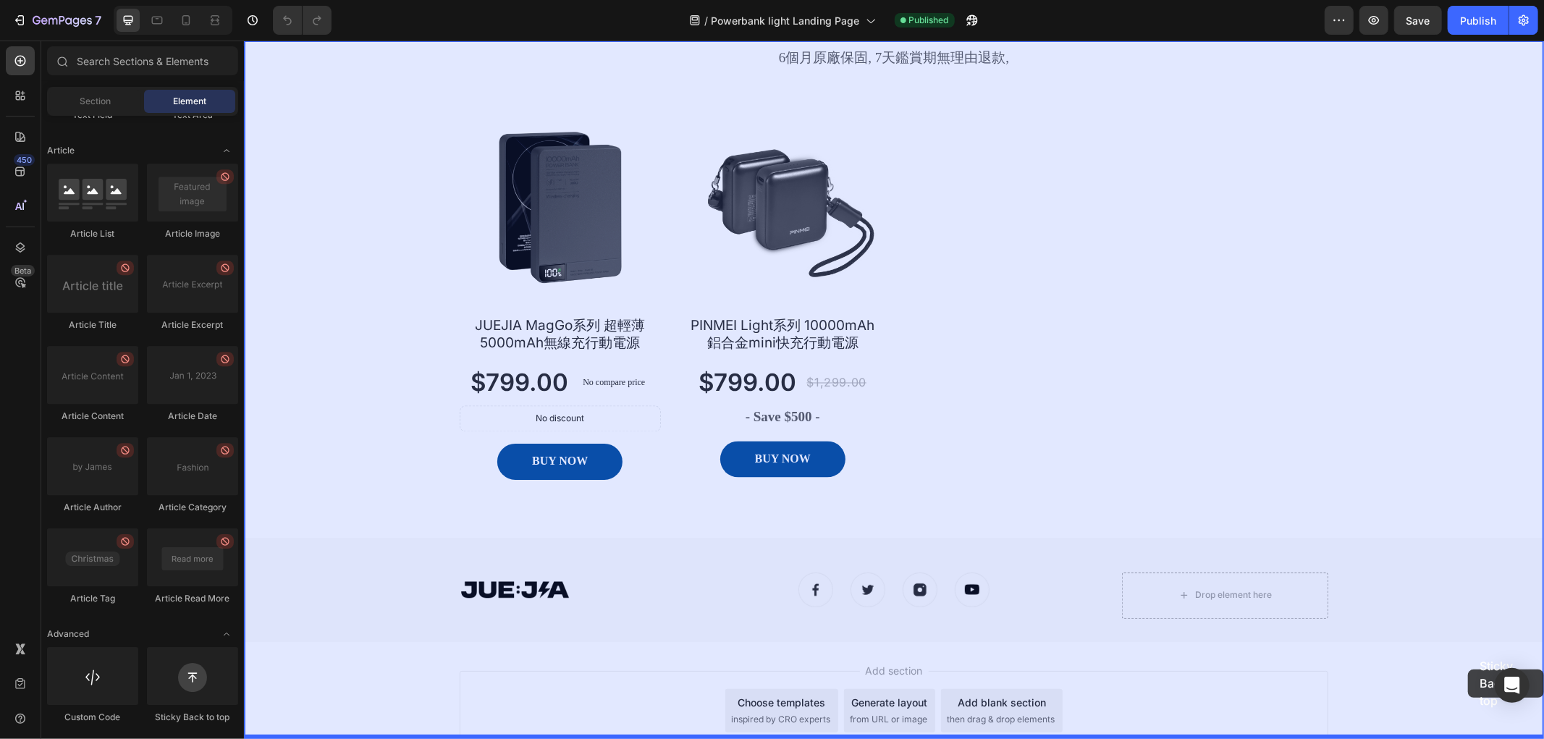
drag, startPoint x: 599, startPoint y: 714, endPoint x: 1467, endPoint y: 669, distance: 869.1
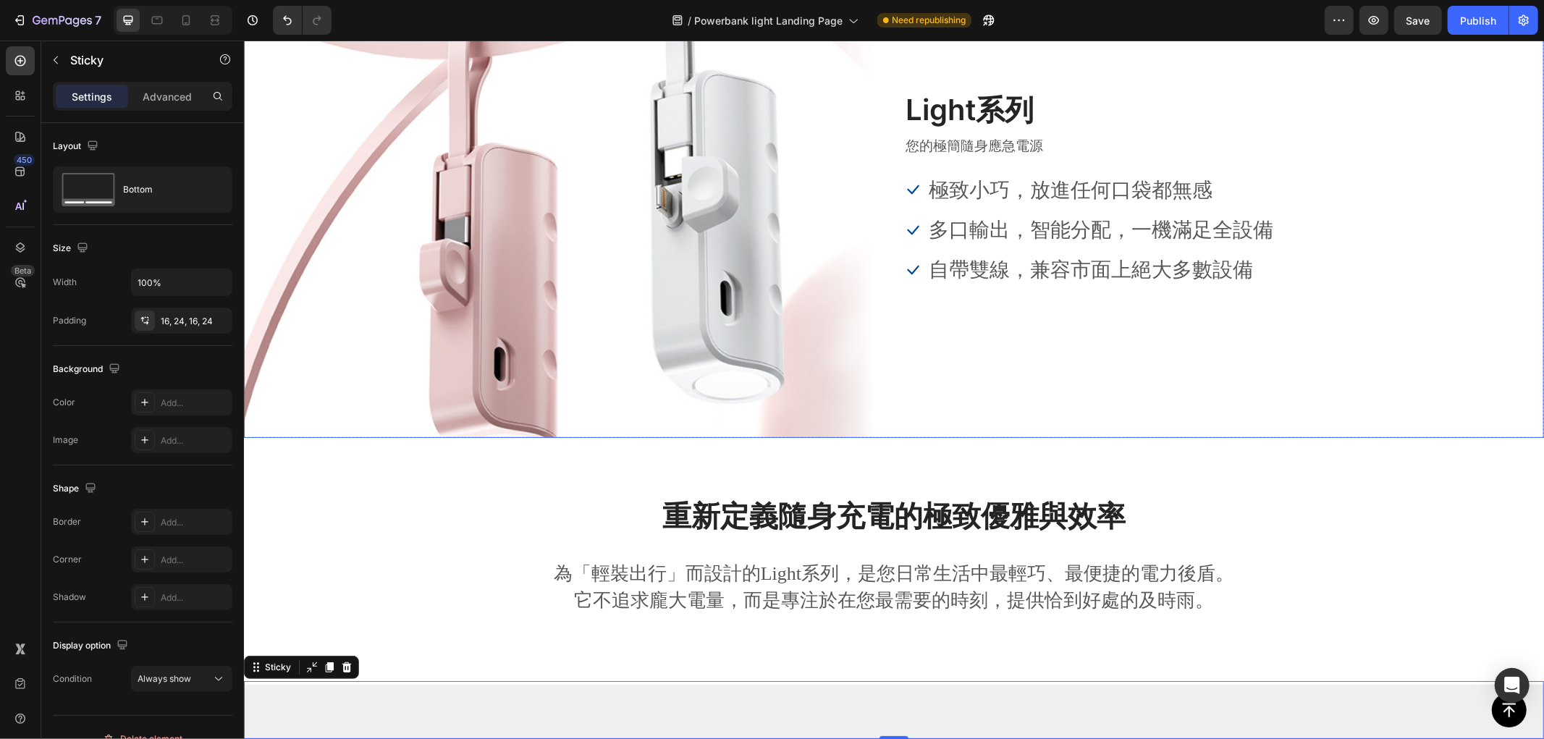
scroll to position [0, 0]
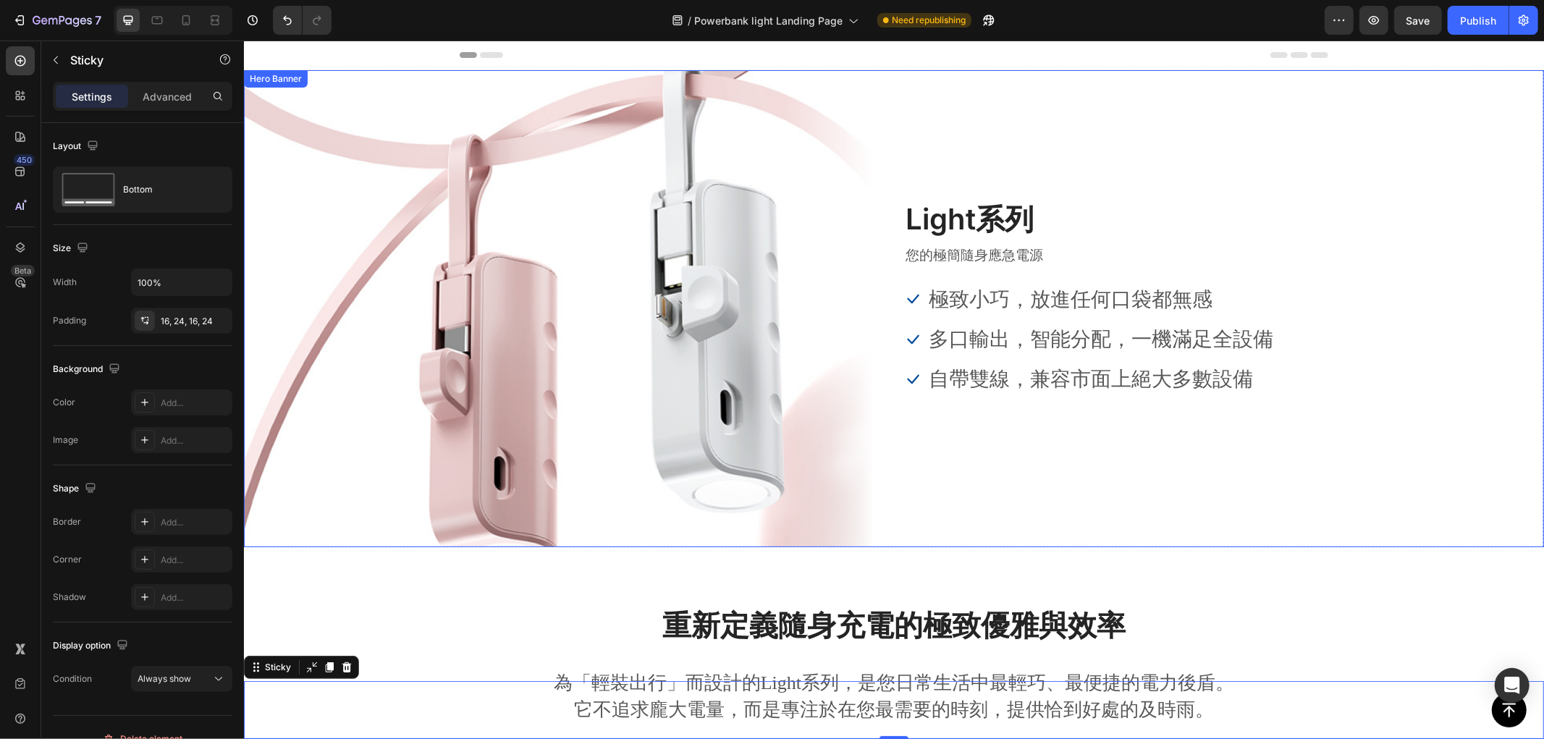
click at [381, 271] on div "Overlay" at bounding box center [893, 307] width 1300 height 477
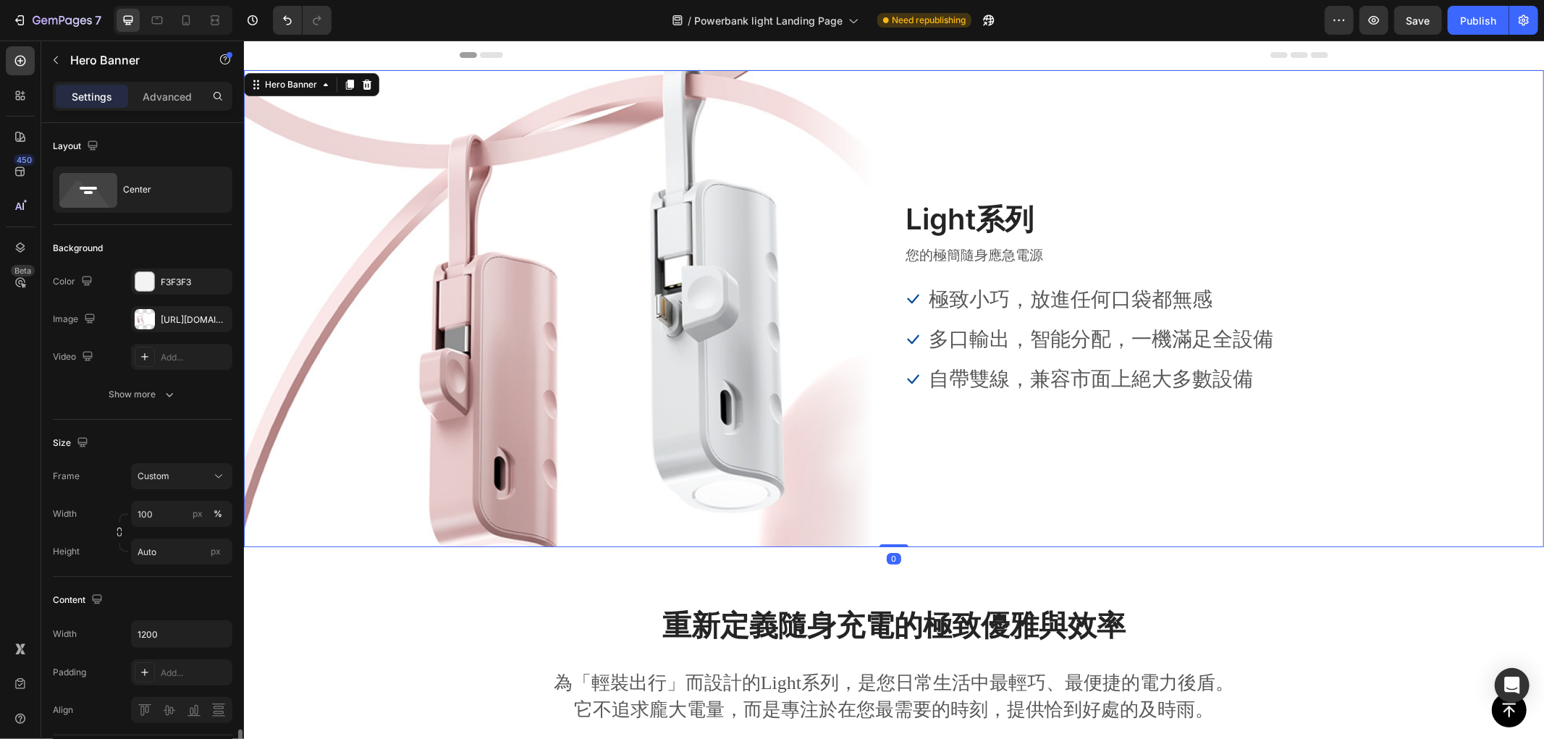
scroll to position [481, 0]
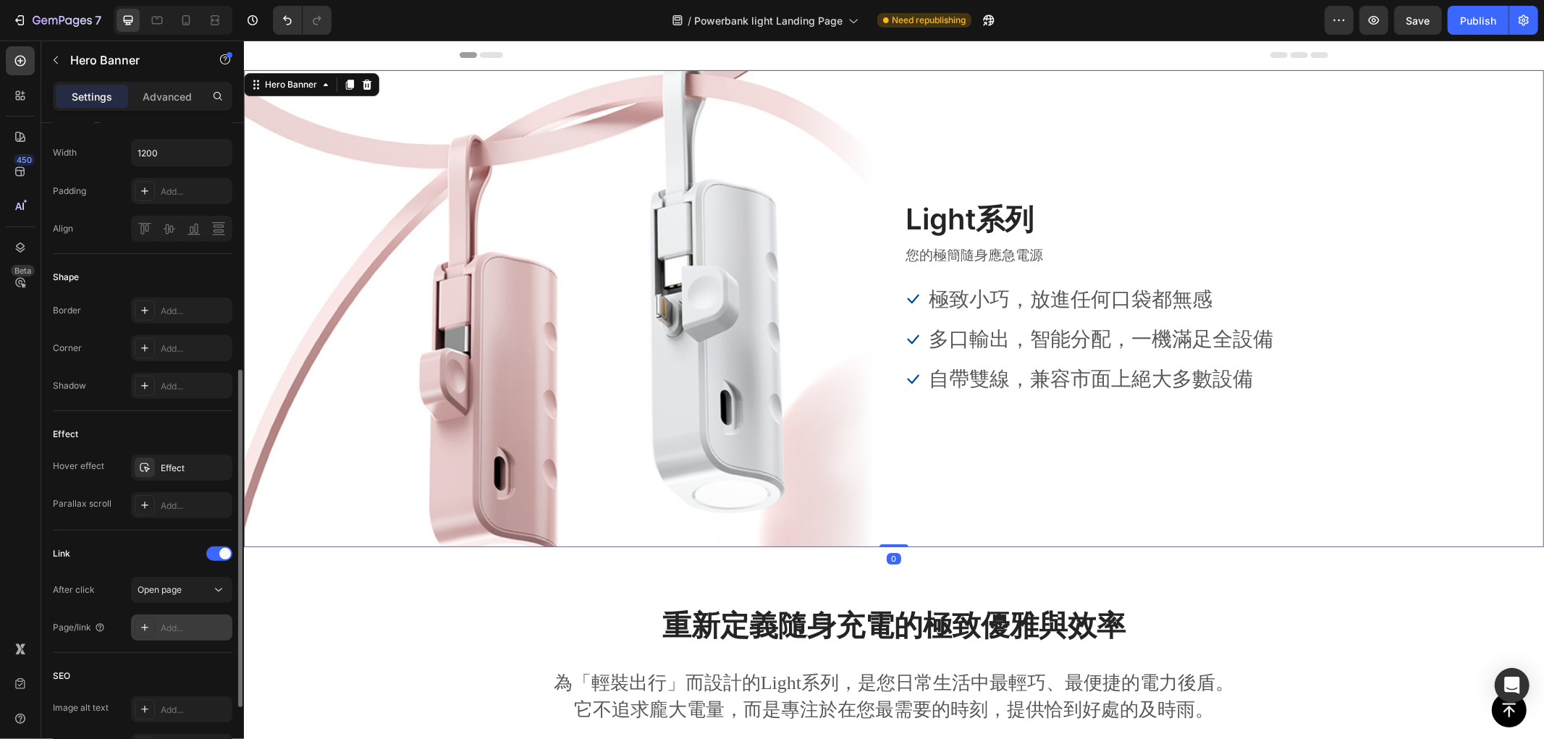
click at [187, 627] on div "Add..." at bounding box center [195, 628] width 68 height 13
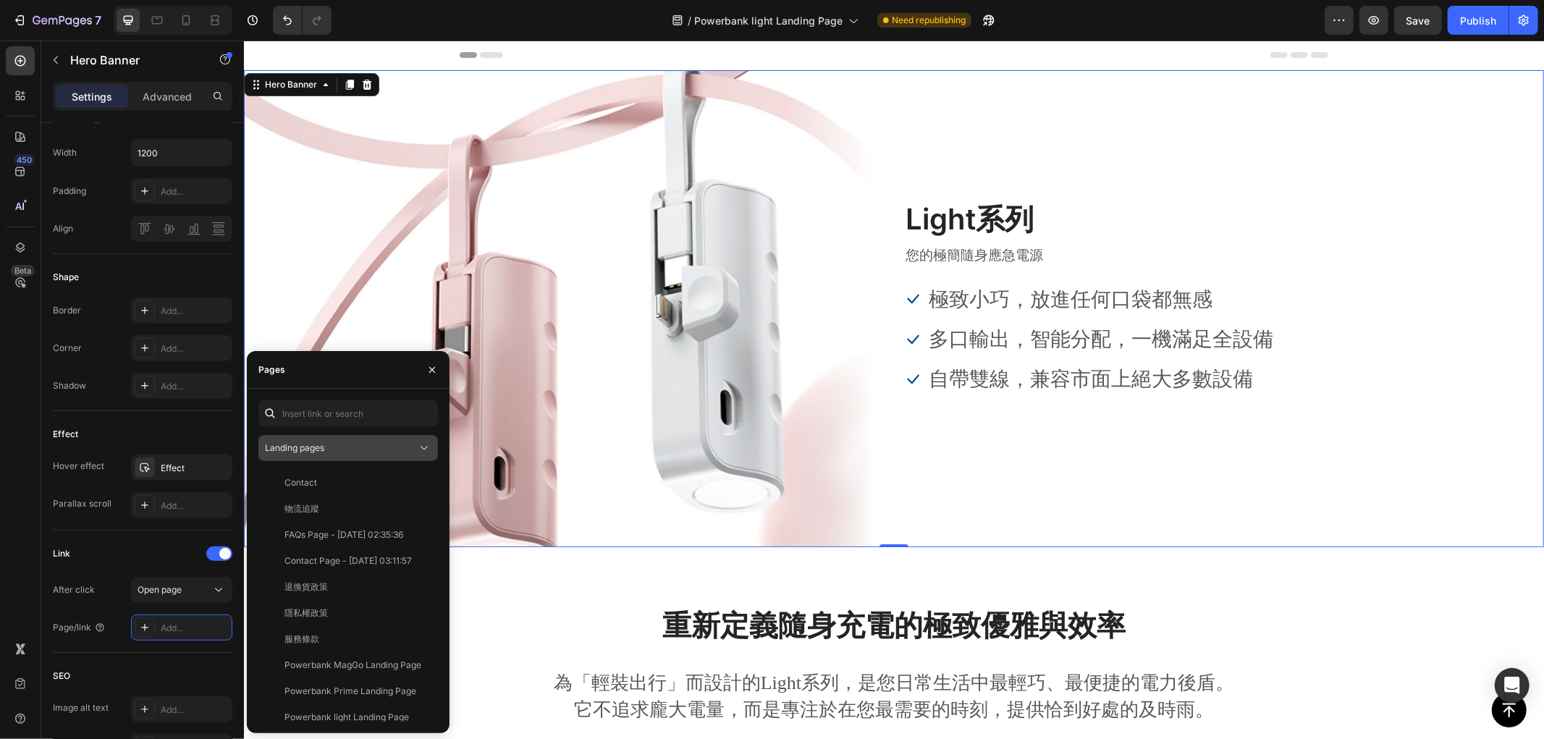
click at [290, 458] on button "Landing pages" at bounding box center [348, 448] width 180 height 26
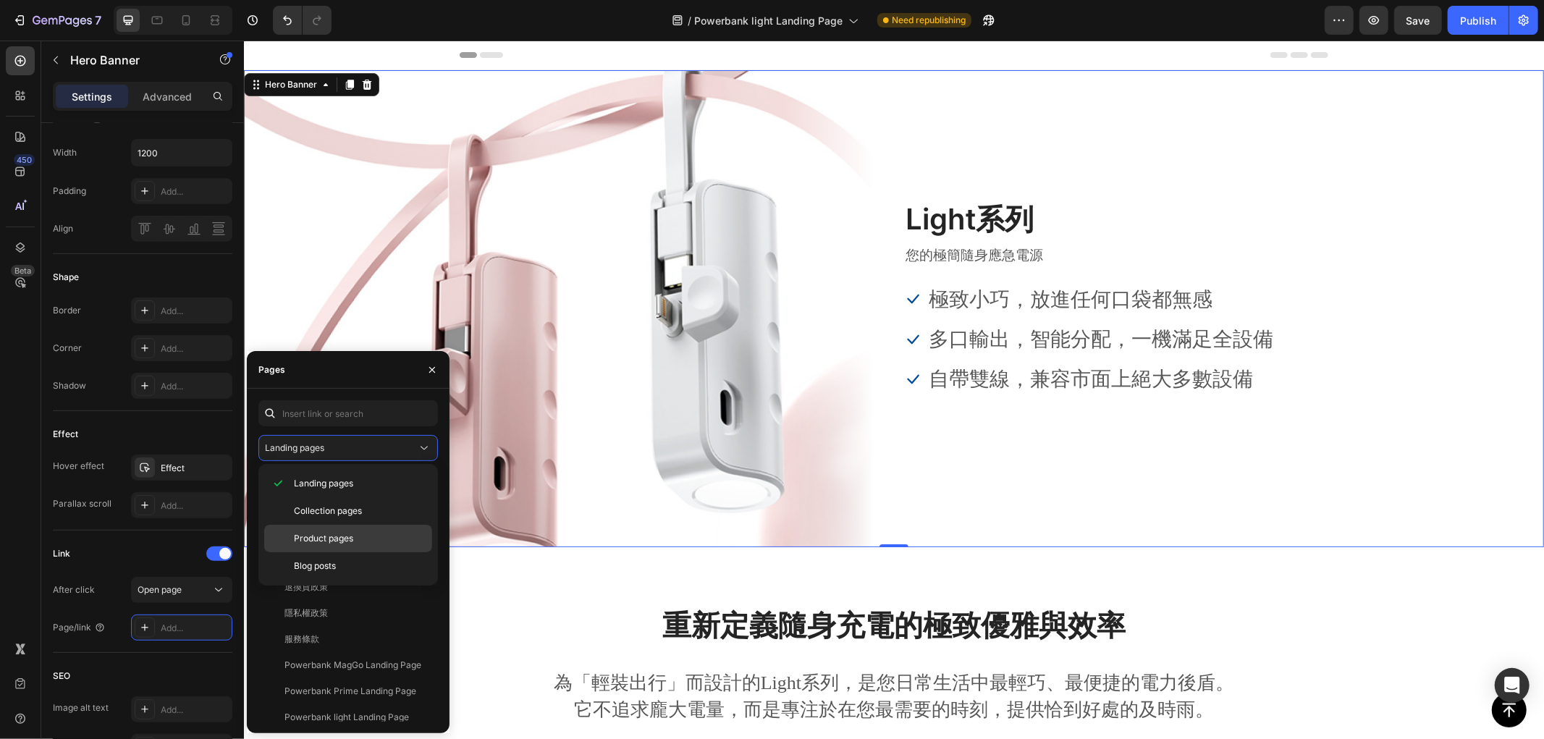
click at [342, 539] on span "Product pages" at bounding box center [323, 538] width 59 height 13
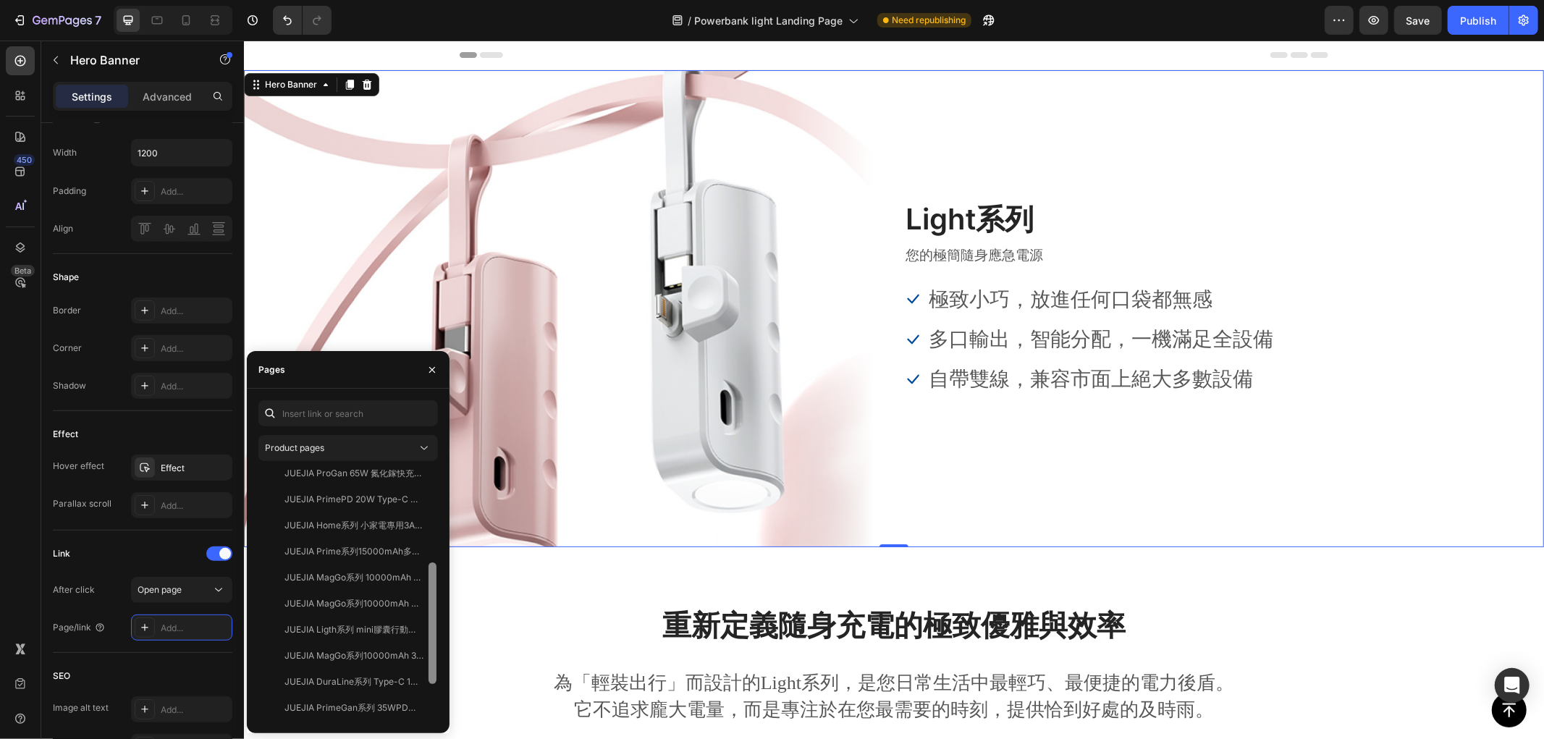
scroll to position [199, 0]
drag, startPoint x: 432, startPoint y: 504, endPoint x: 433, endPoint y: 633, distance: 128.9
click at [433, 633] on div at bounding box center [433, 616] width 8 height 122
click at [362, 623] on div "JUEJIA Ligth系列 mini膠囊行動電源" at bounding box center [353, 622] width 139 height 13
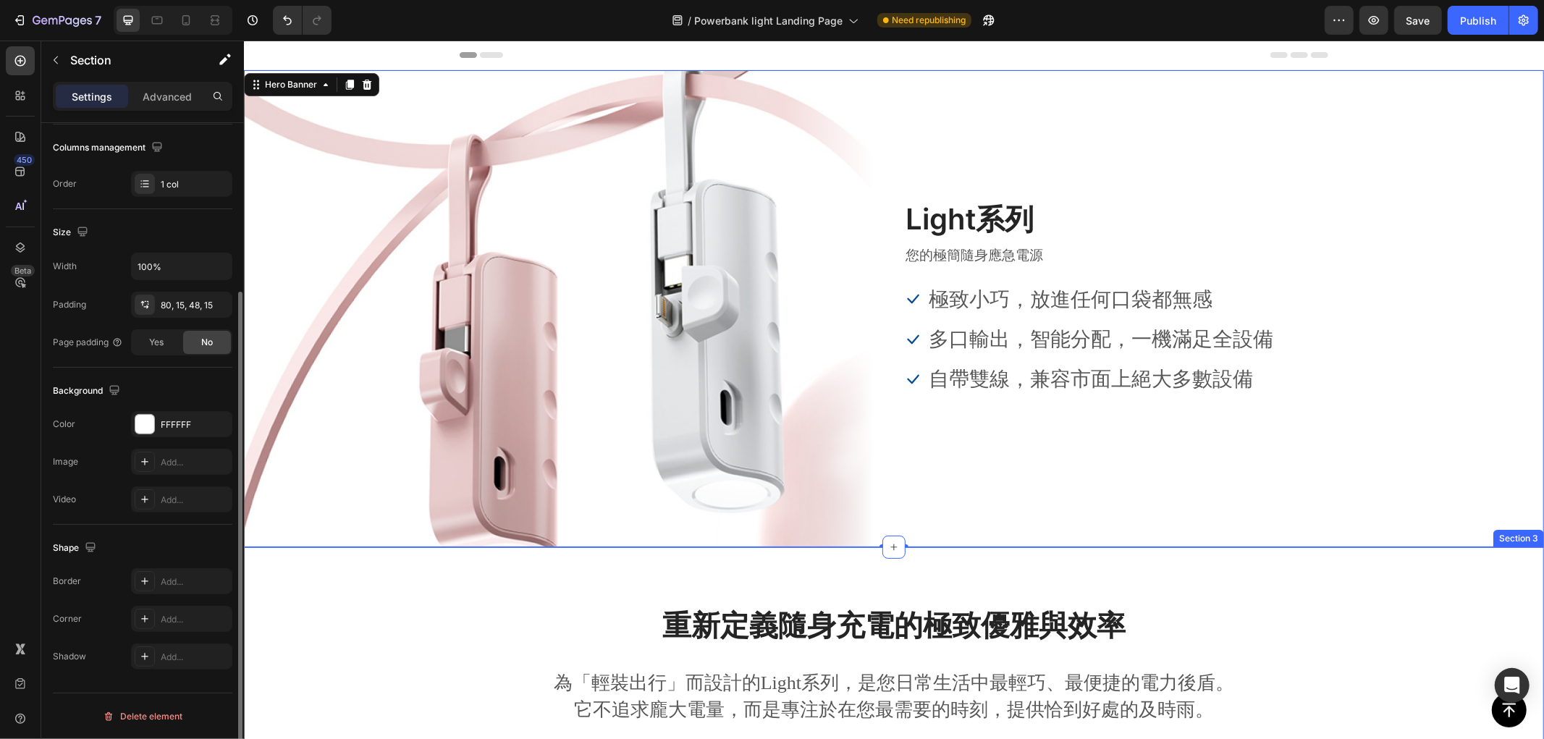
click at [525, 620] on div "重新定義隨身充電的極致優雅與效率 Heading 為「輕裝出行」而設計的Light系列，是您日常生活中最輕巧、最便捷的電力後盾。它不追求龐大電量，而是專注於在…" at bounding box center [893, 681] width 1278 height 154
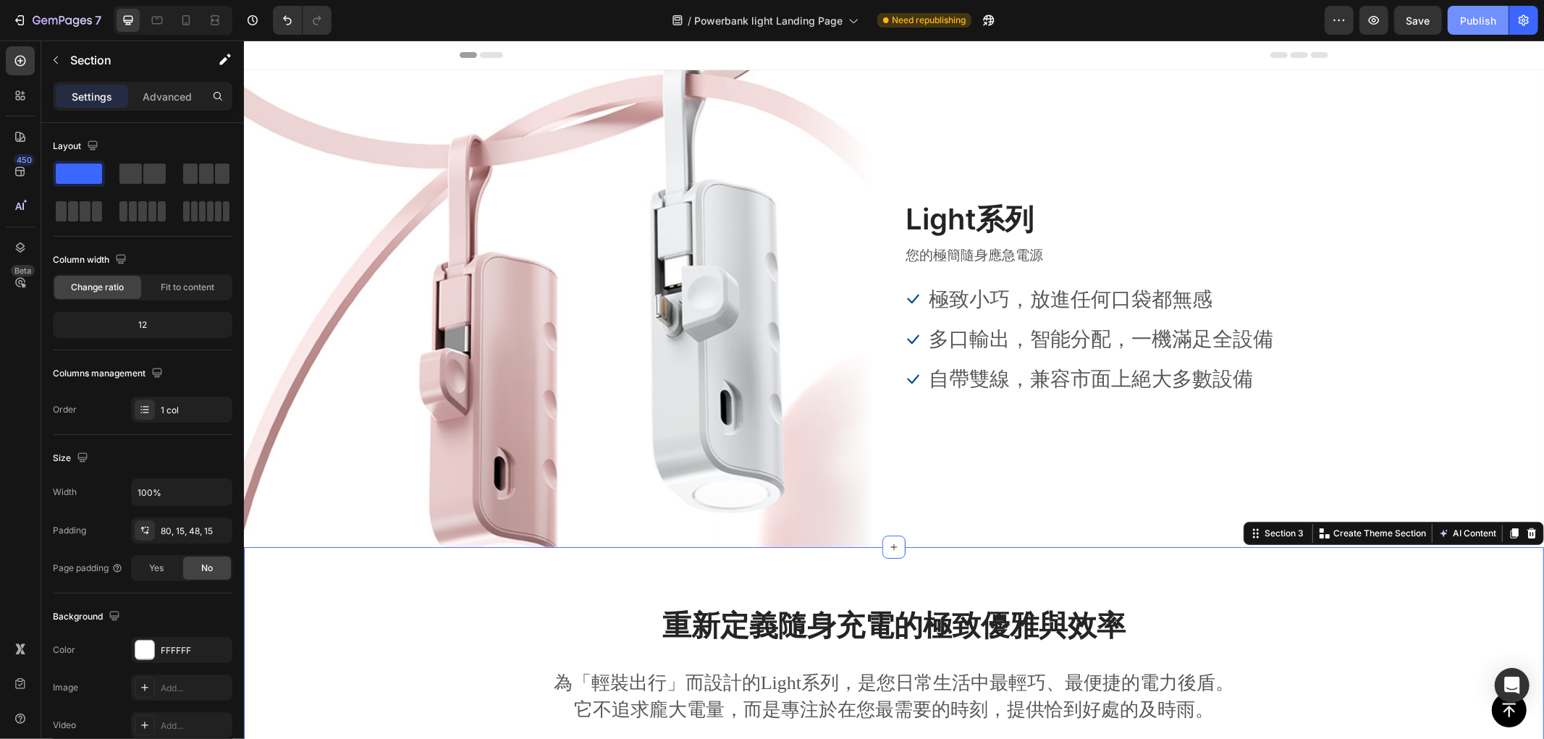
click at [1477, 17] on div "Publish" at bounding box center [1478, 20] width 36 height 15
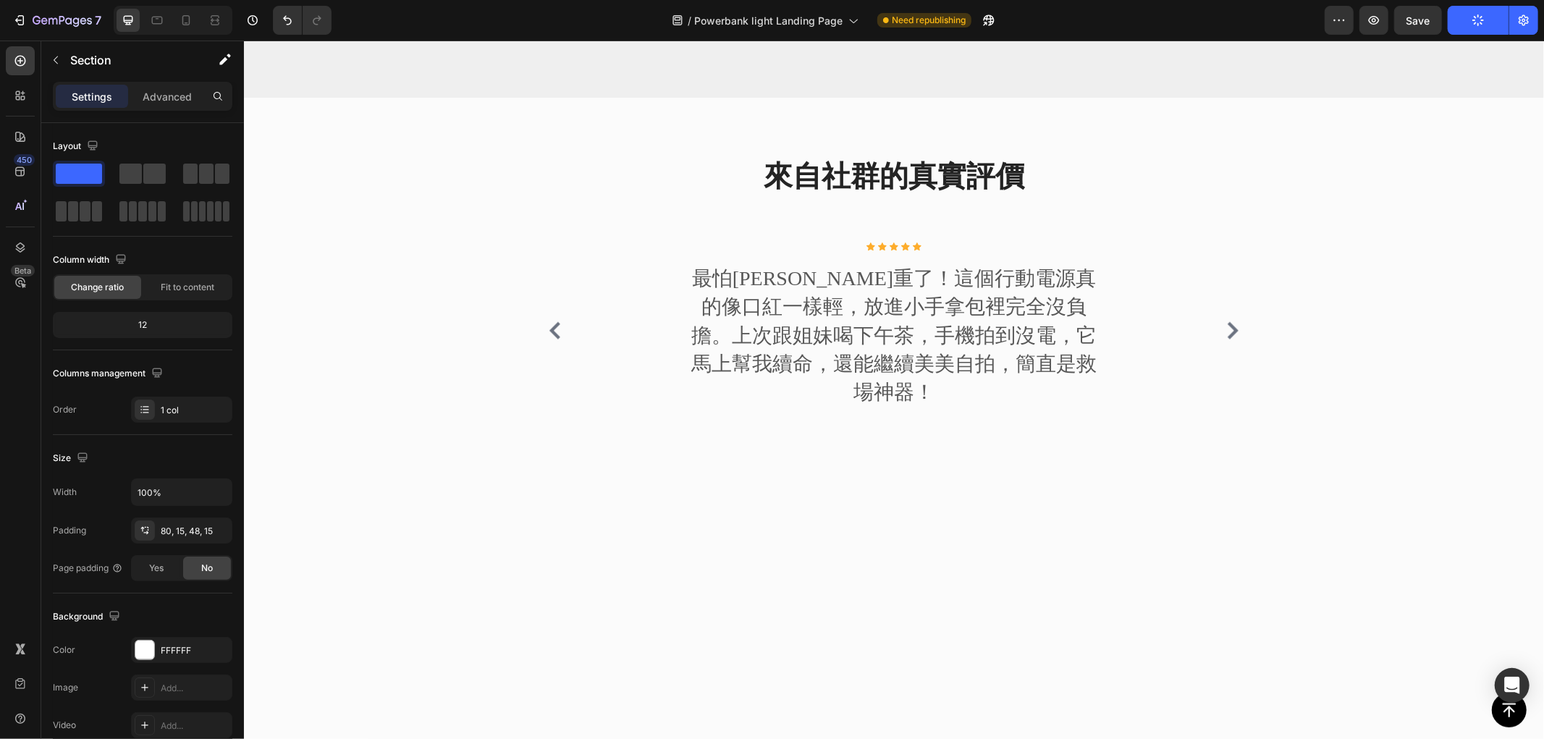
scroll to position [724, 0]
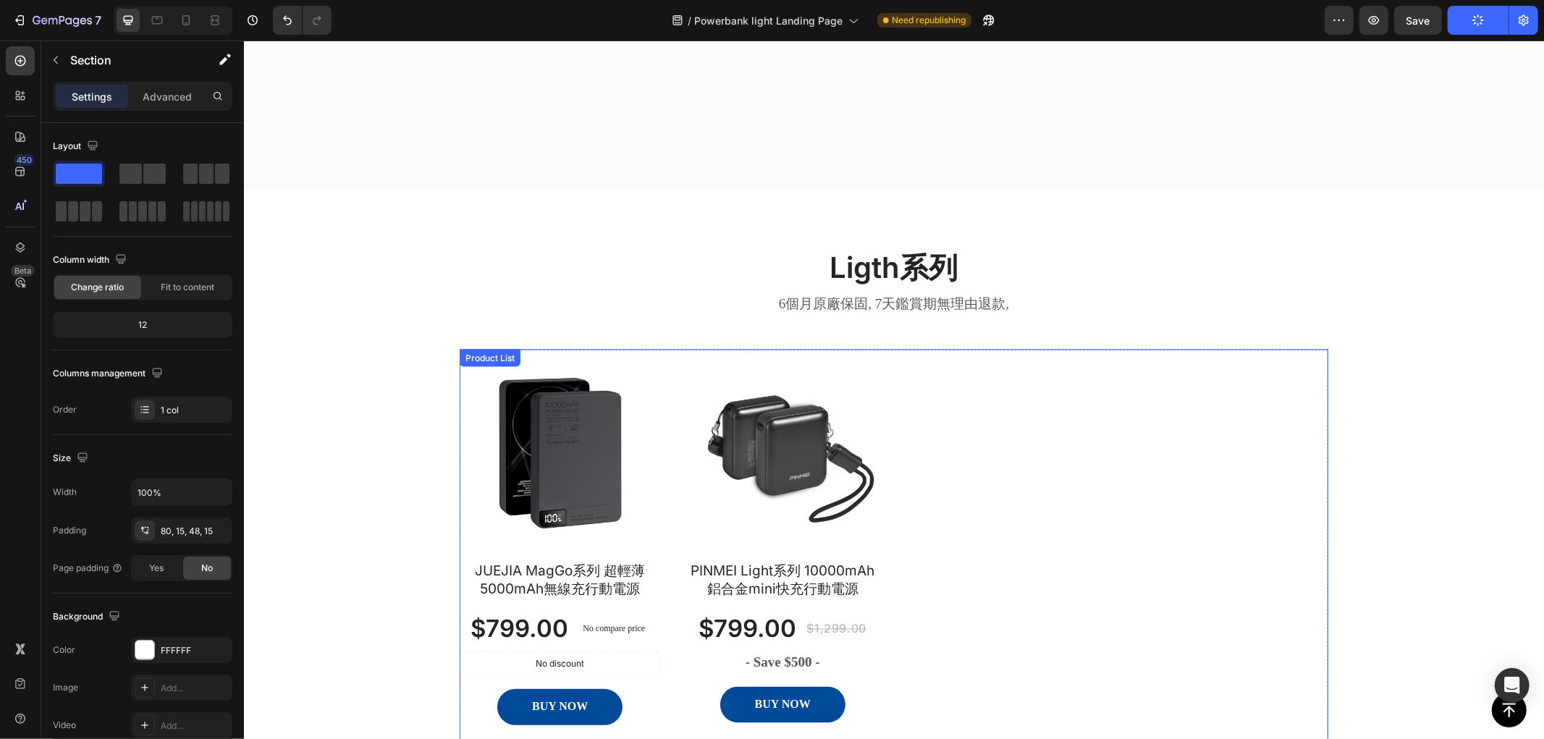
click at [1016, 349] on div "Product Images JUEJIA MagGo系列 超輕薄5000mAh無線充行動電源 Product Title $799.00 Product P…" at bounding box center [893, 543] width 869 height 388
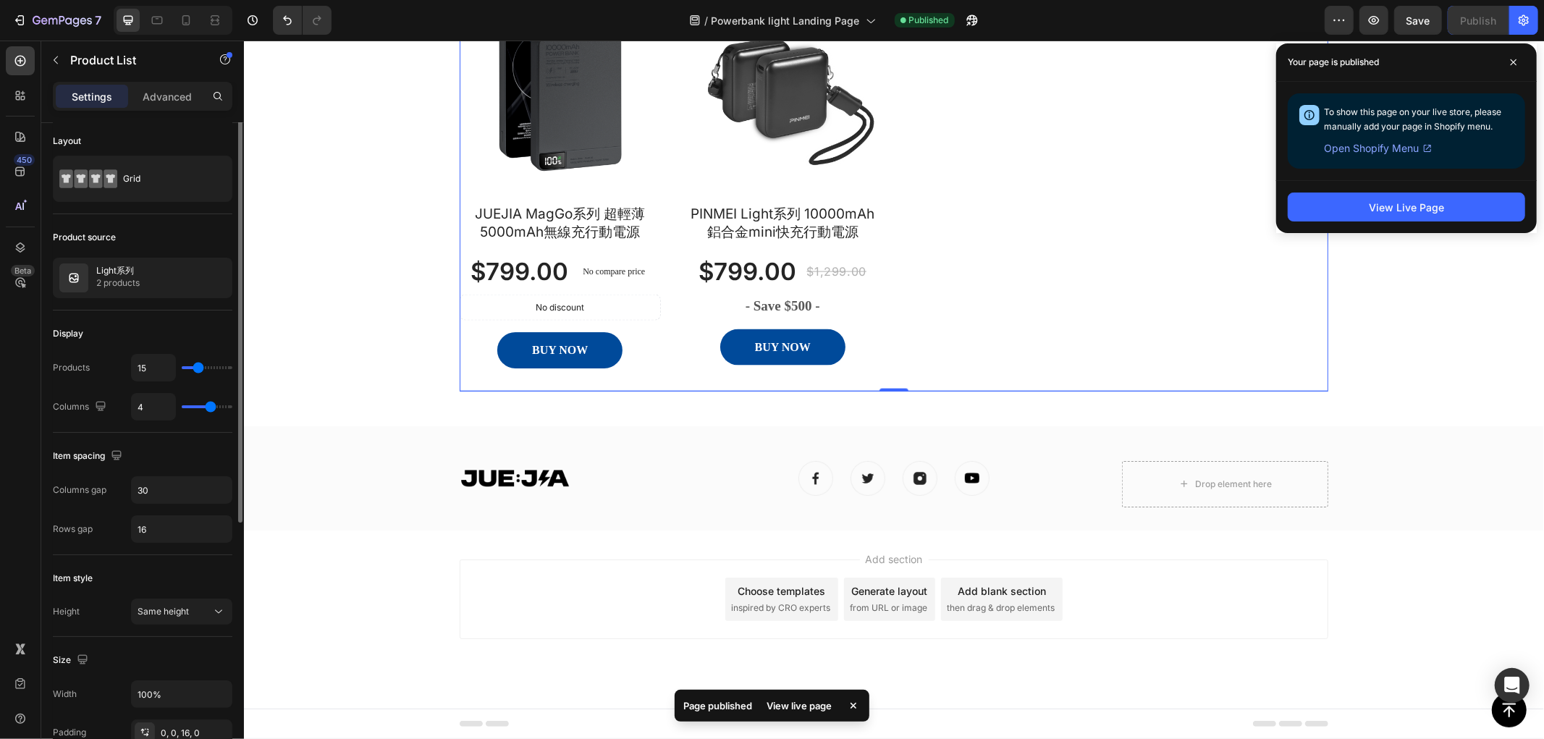
scroll to position [0, 0]
click at [195, 283] on icon "button" at bounding box center [194, 283] width 12 height 12
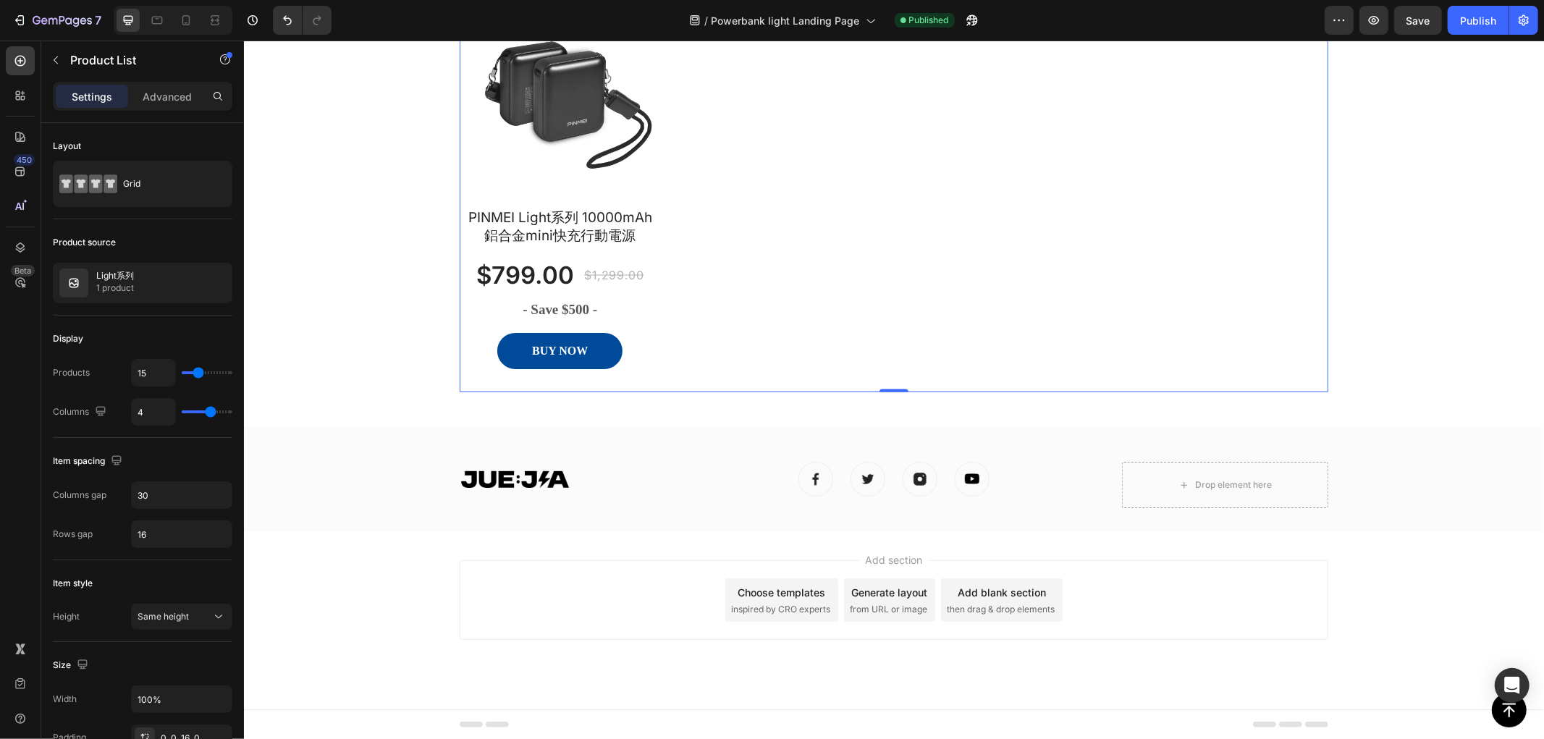
scroll to position [1970, 0]
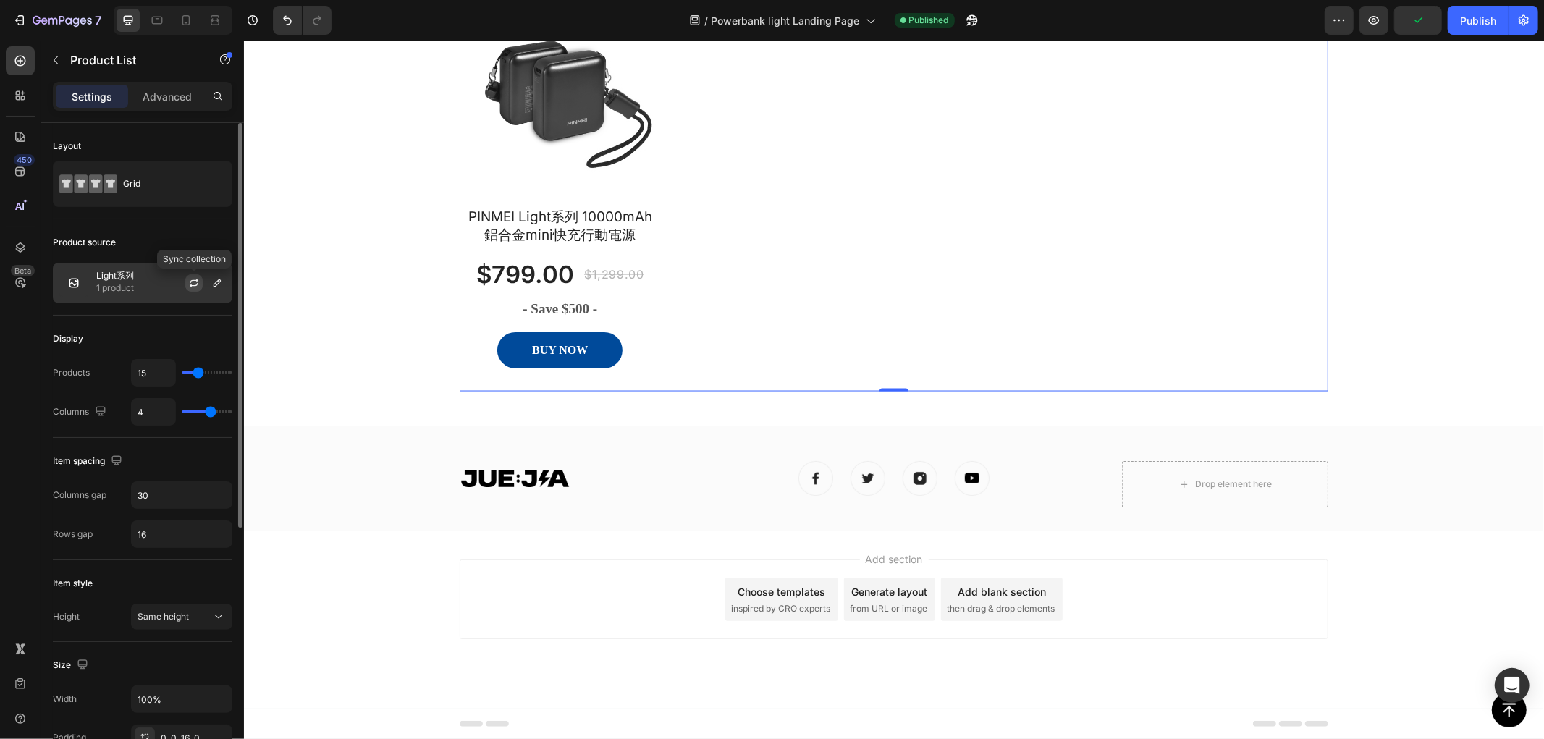
click at [193, 280] on icon "button" at bounding box center [194, 281] width 8 height 4
click at [219, 281] on icon "button" at bounding box center [217, 282] width 7 height 7
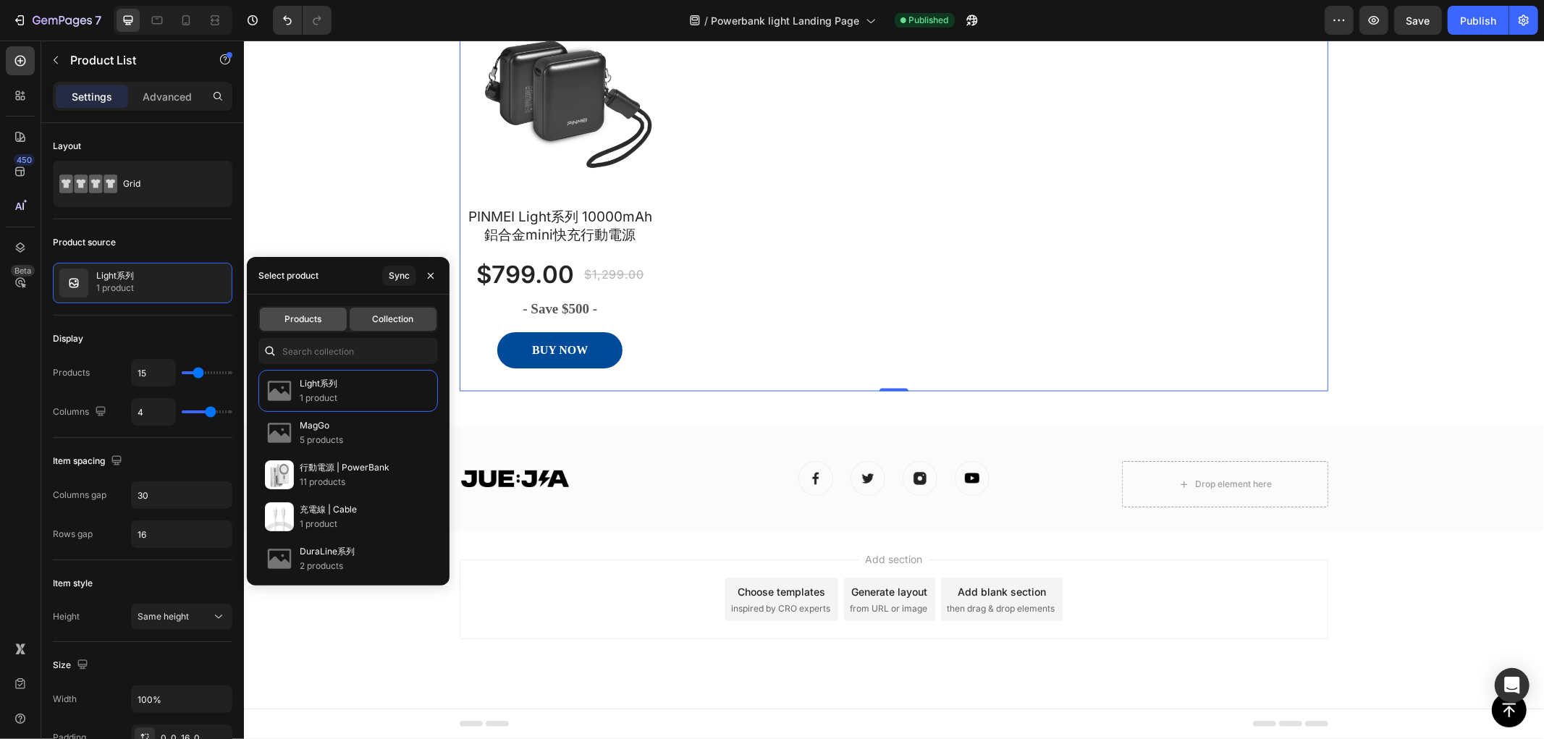
click at [308, 315] on span "Products" at bounding box center [302, 319] width 37 height 13
type input "4"
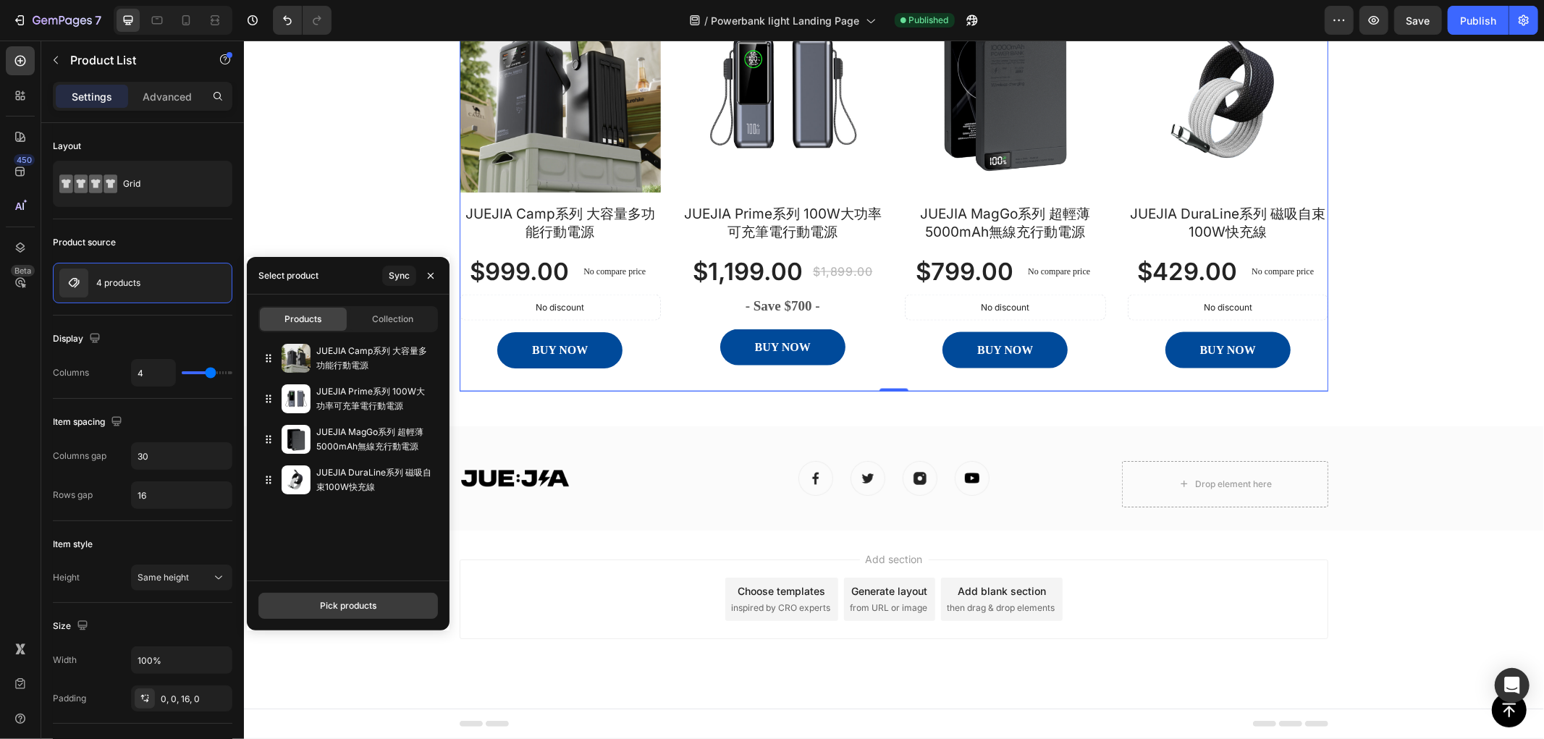
click at [368, 597] on button "Pick products" at bounding box center [348, 606] width 180 height 26
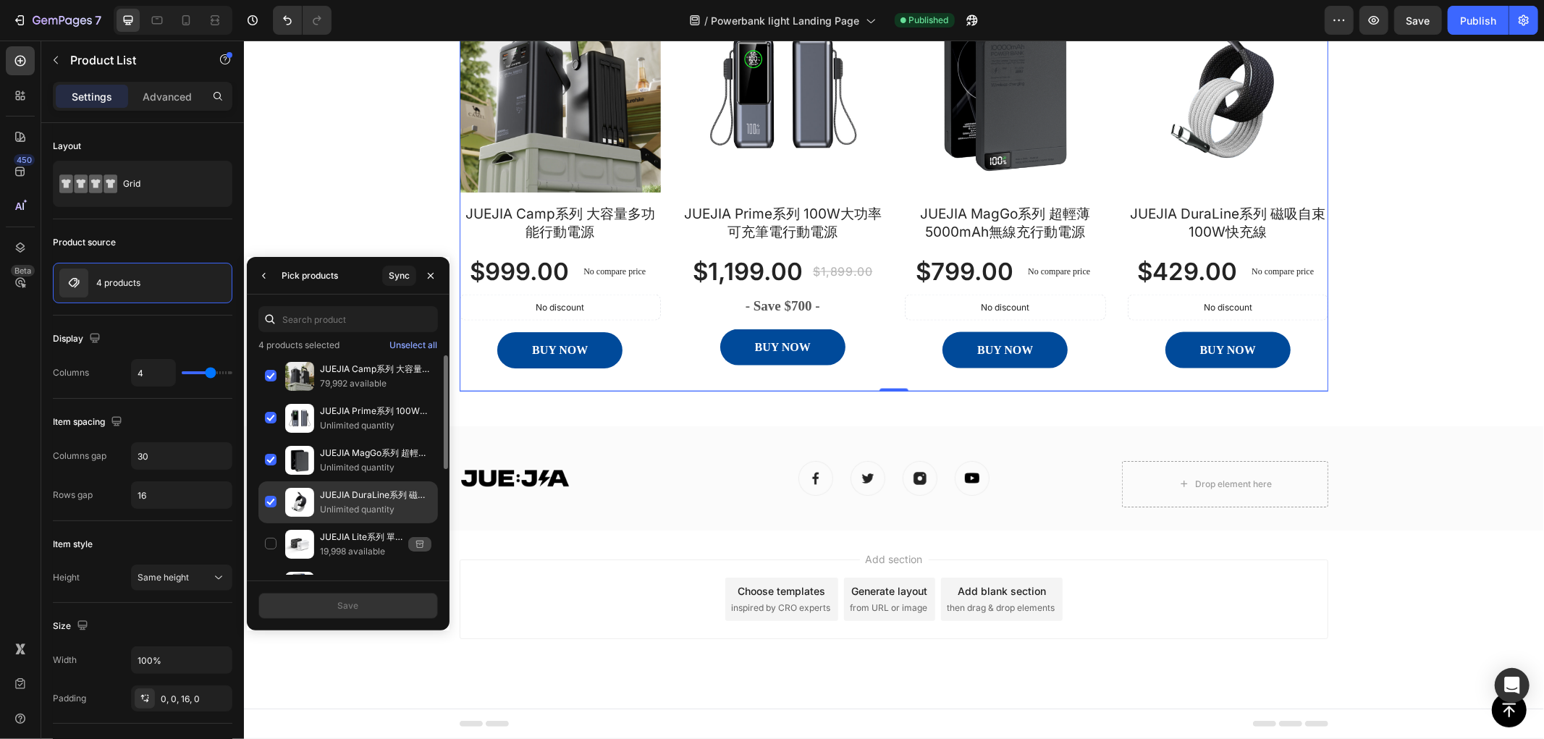
click at [268, 502] on div "JUEJIA DuraLine系列 磁吸自束100W快充線 Unlimited quantity" at bounding box center [348, 502] width 180 height 42
click at [270, 418] on div "JUEJIA Prime系列 100W大功率可充筆電行動電源 Unlimited quantity" at bounding box center [348, 418] width 180 height 42
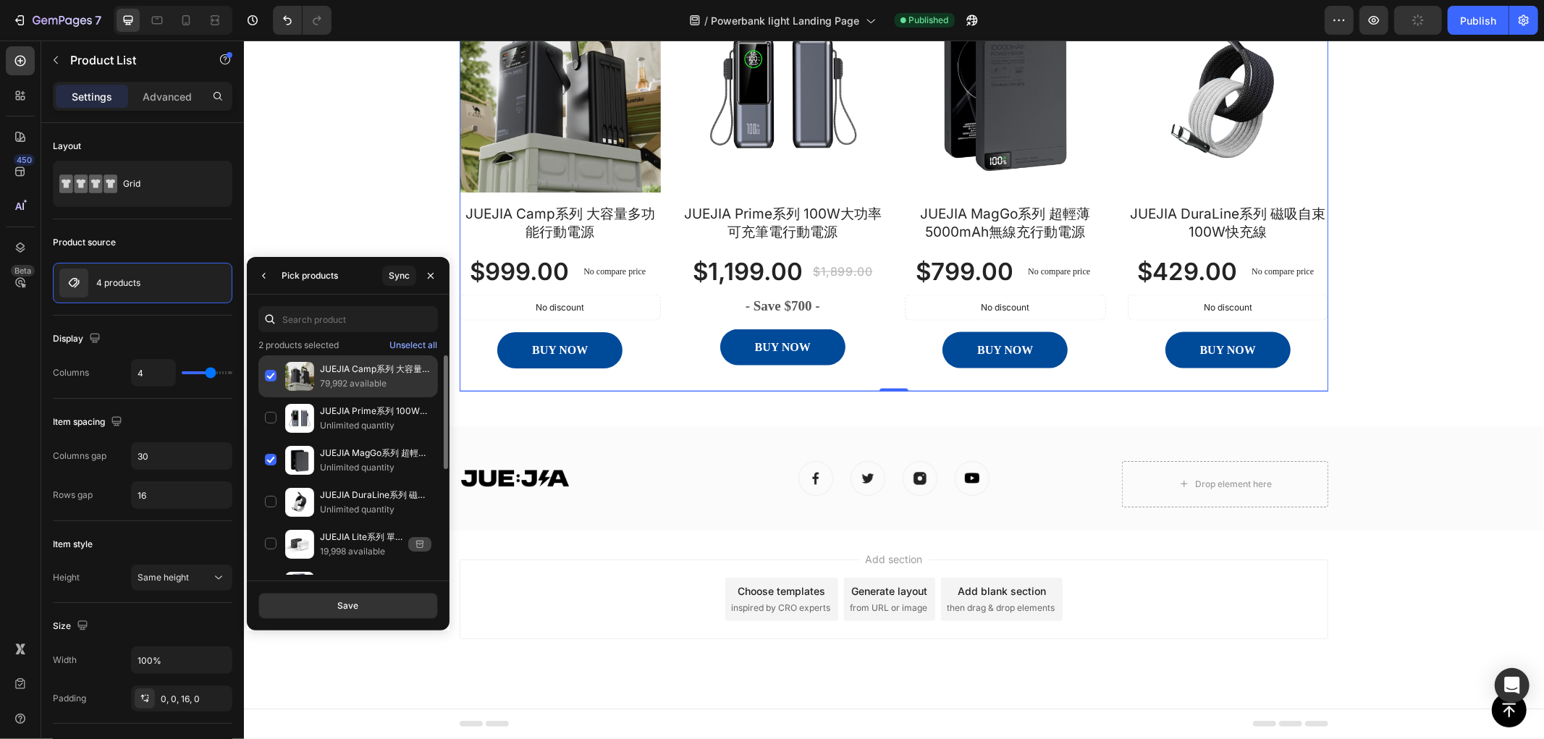
click at [269, 370] on div "JUEJIA Camp系列 大容量多功能行動電源 79,992 available" at bounding box center [348, 376] width 180 height 42
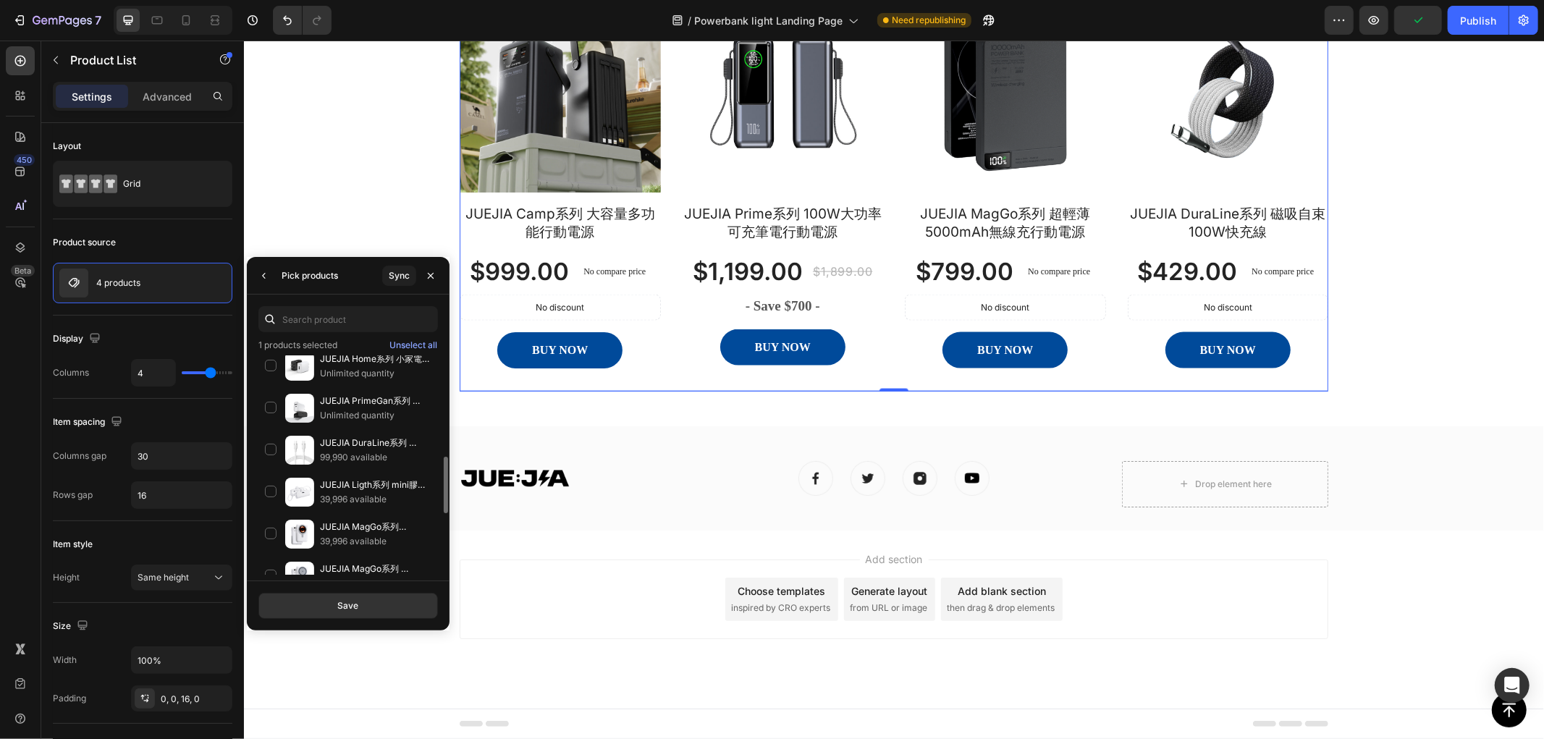
scroll to position [468, 0]
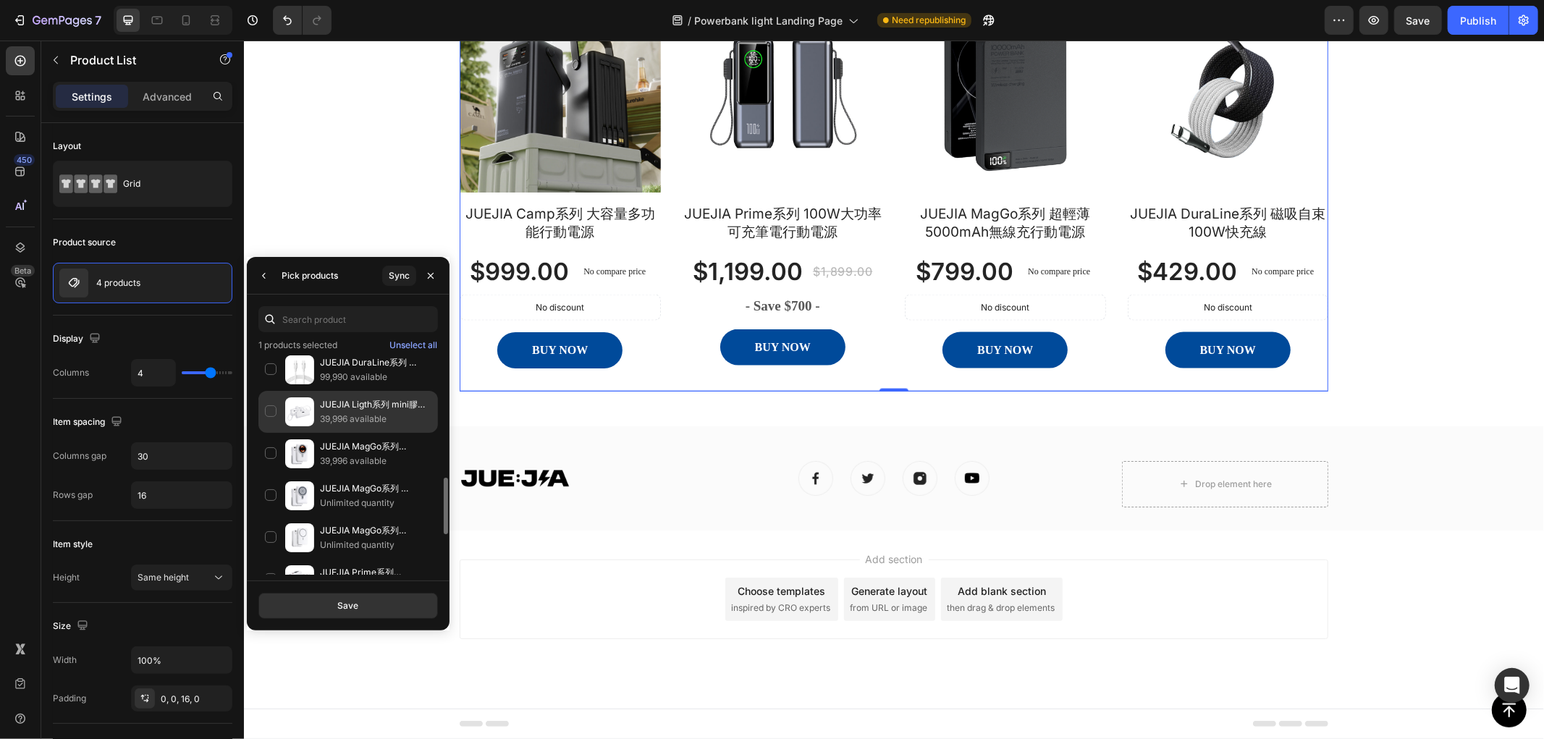
click at [342, 406] on p "JUEJIA Ligth系列 mini膠囊行動電源" at bounding box center [375, 404] width 111 height 14
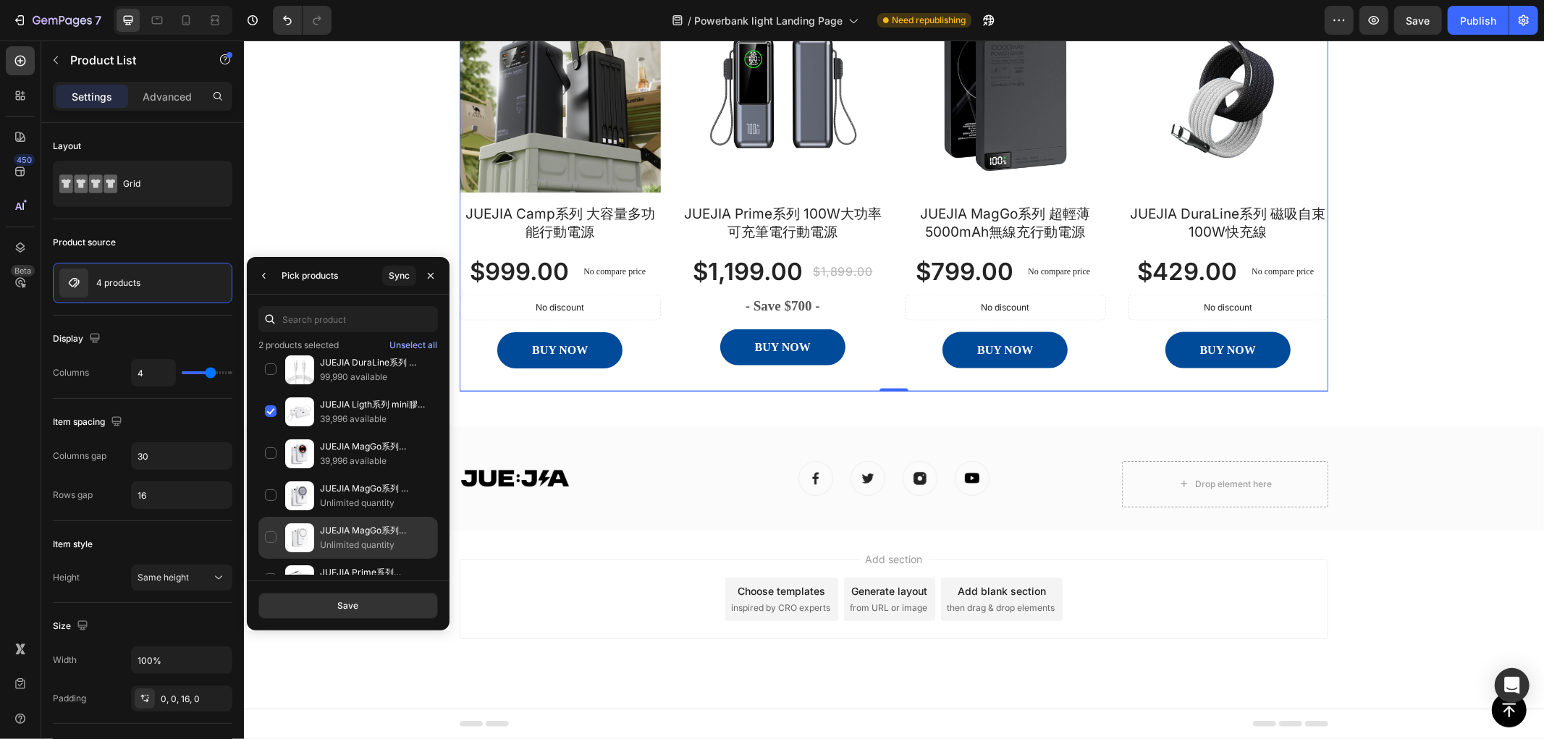
scroll to position [623, 0]
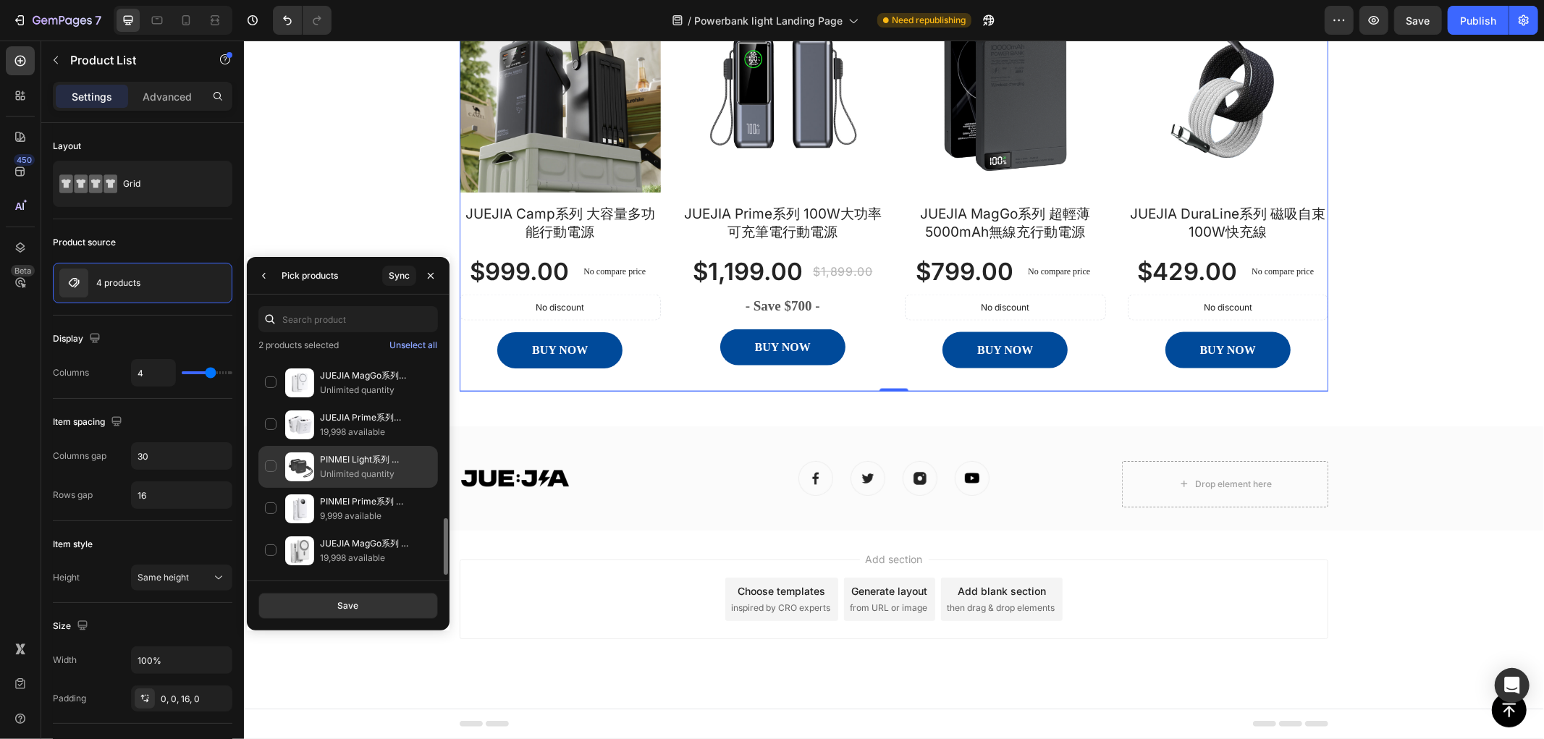
click at [351, 469] on p "Unlimited quantity" at bounding box center [375, 474] width 111 height 14
click at [355, 608] on div "Save" at bounding box center [347, 605] width 21 height 13
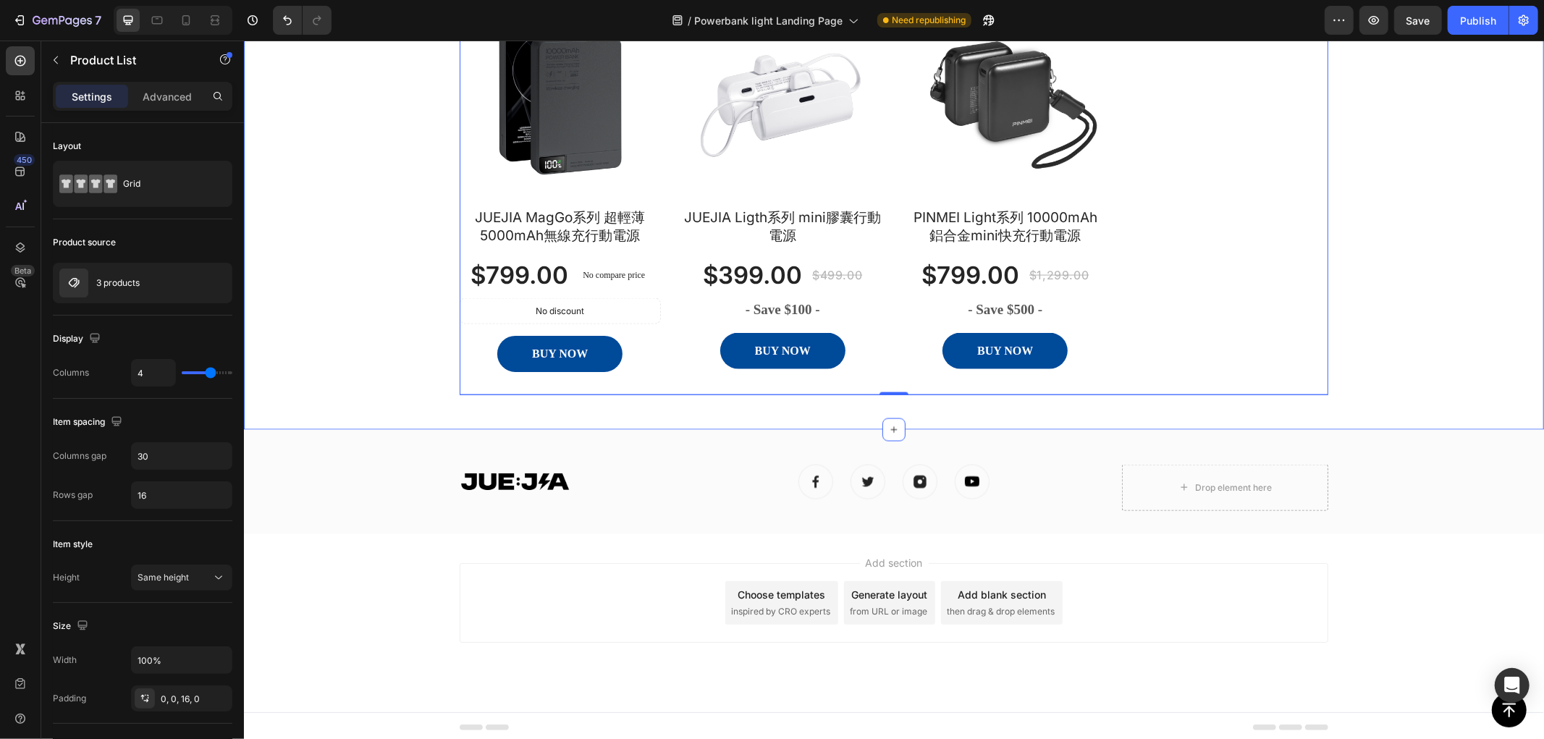
scroll to position [1970, 0]
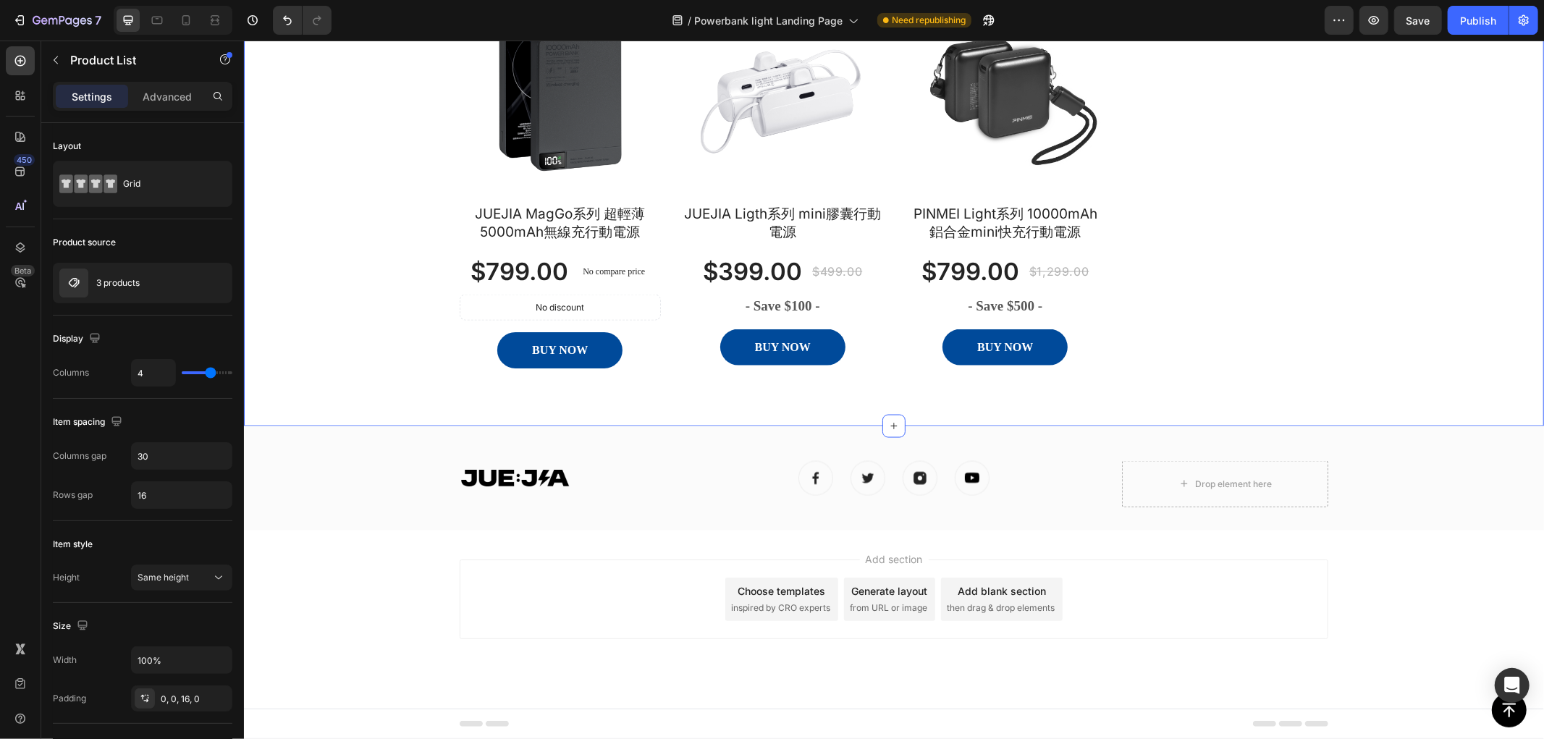
click at [330, 302] on div "Ligth系列 Heading 6個月原廠保固, 7天鑑賞期無理由退款, Text block Row Row Product Images JUEJIA M…" at bounding box center [893, 140] width 1278 height 502
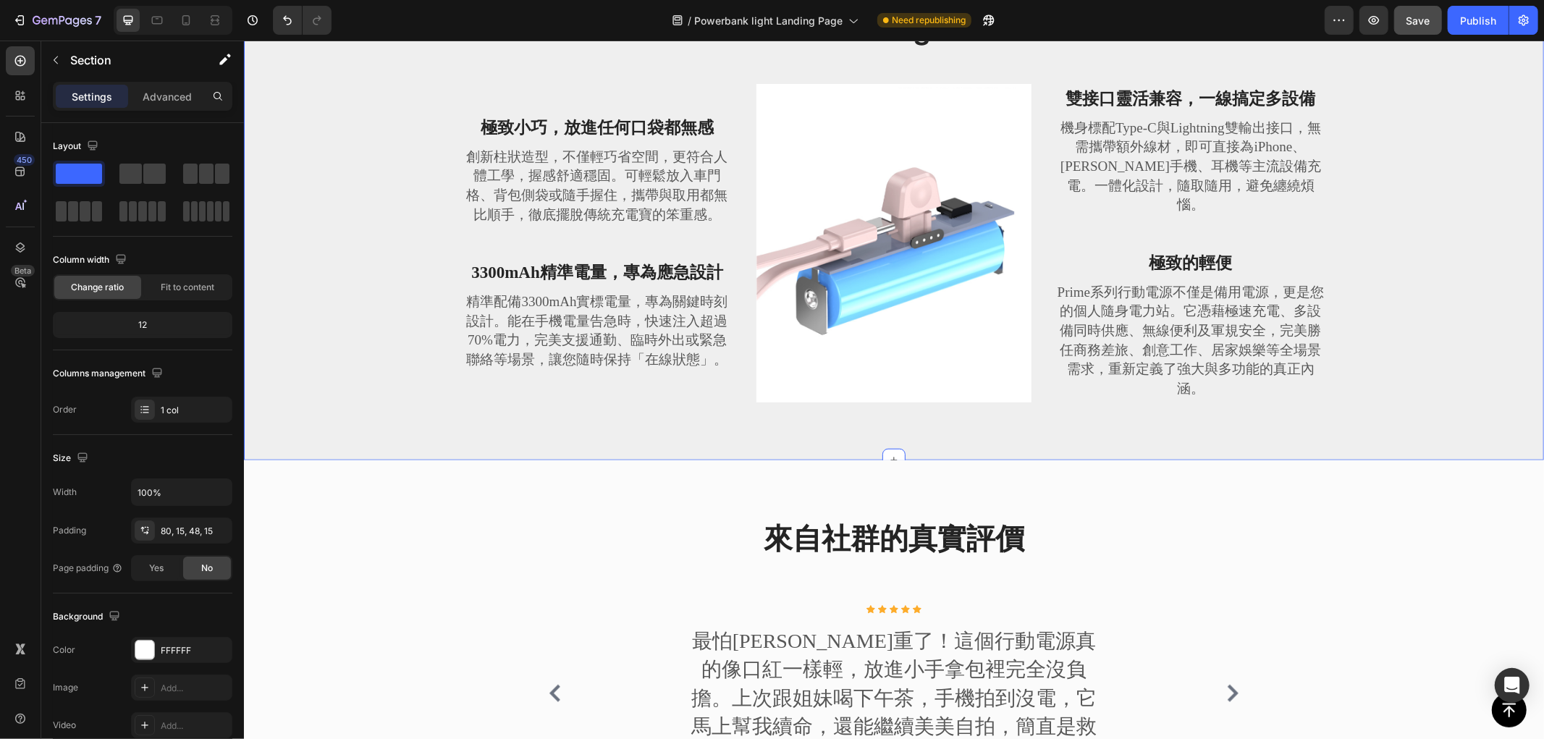
scroll to position [683, 0]
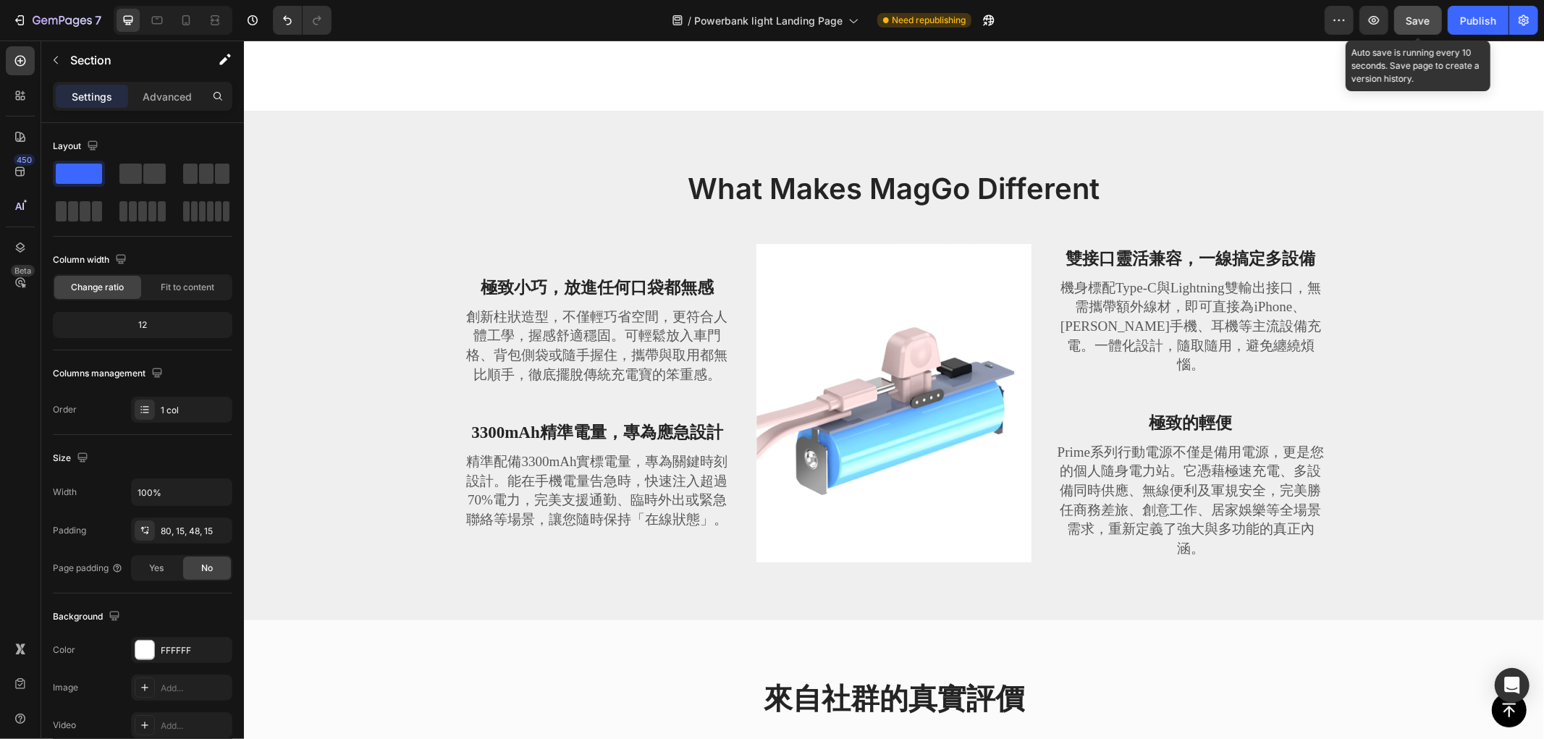
drag, startPoint x: 1412, startPoint y: 25, endPoint x: 1432, endPoint y: 22, distance: 19.7
click at [1414, 25] on span "Save" at bounding box center [1419, 20] width 24 height 12
click at [1480, 22] on div "Publish" at bounding box center [1478, 20] width 36 height 15
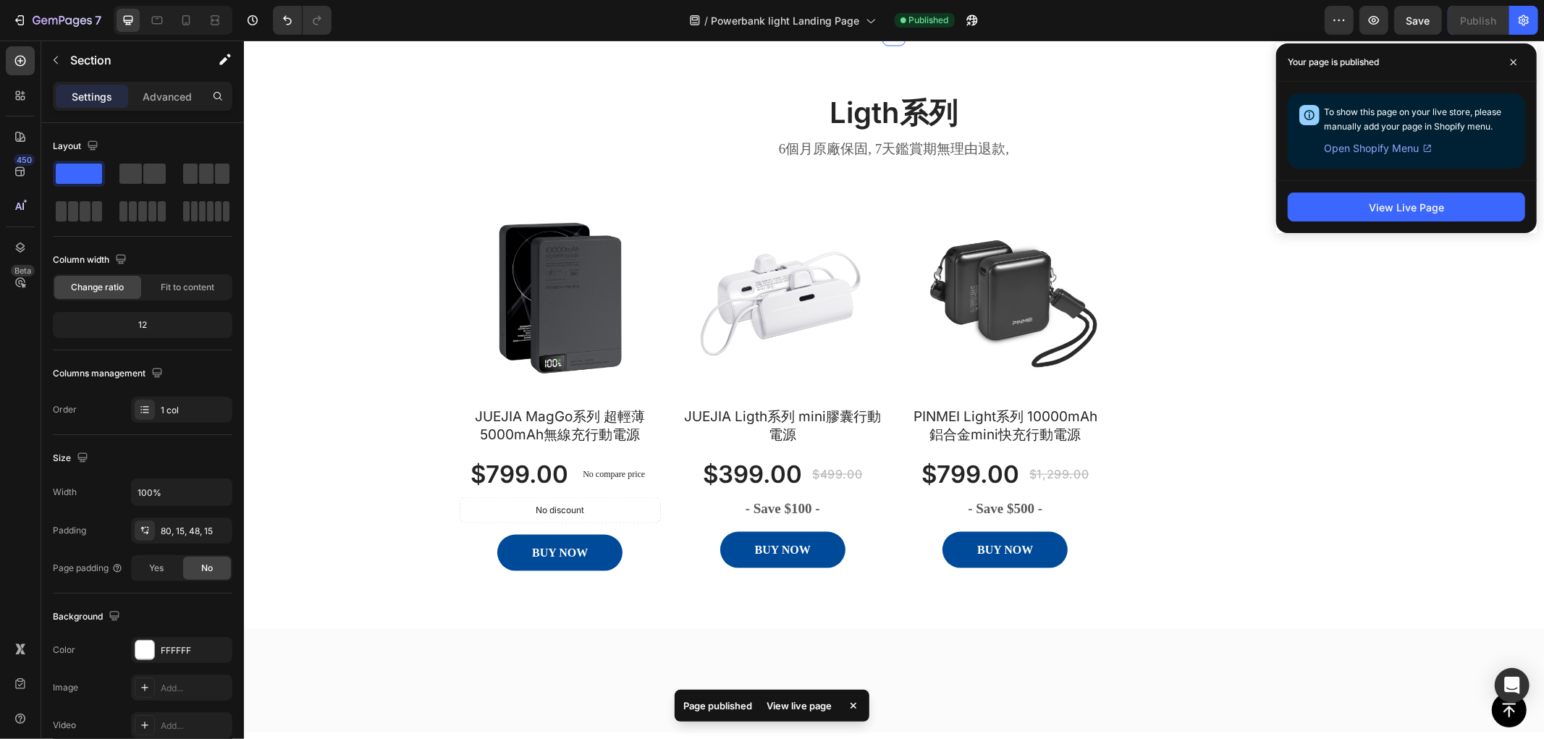
scroll to position [1729, 0]
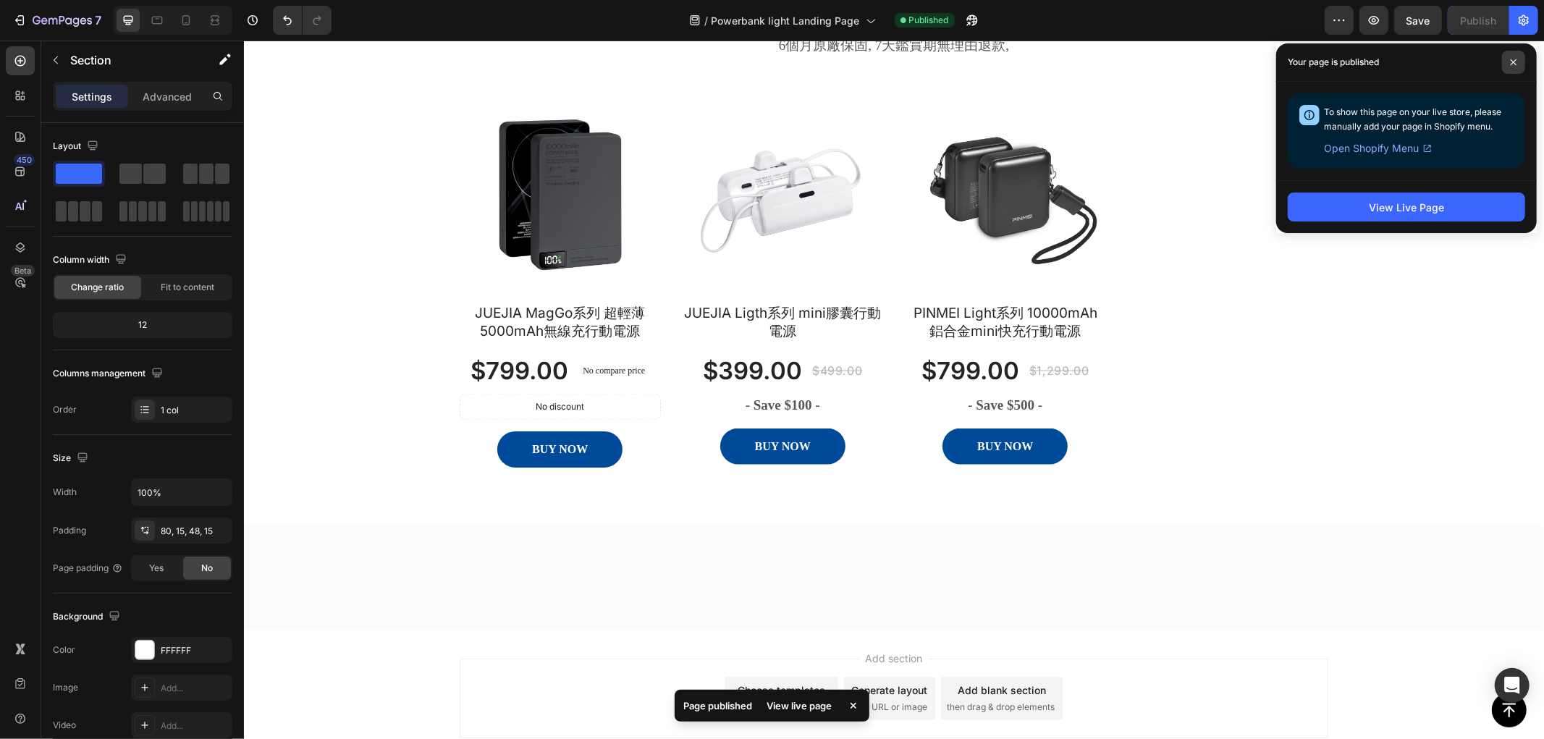
click at [1518, 59] on span at bounding box center [1513, 62] width 23 height 23
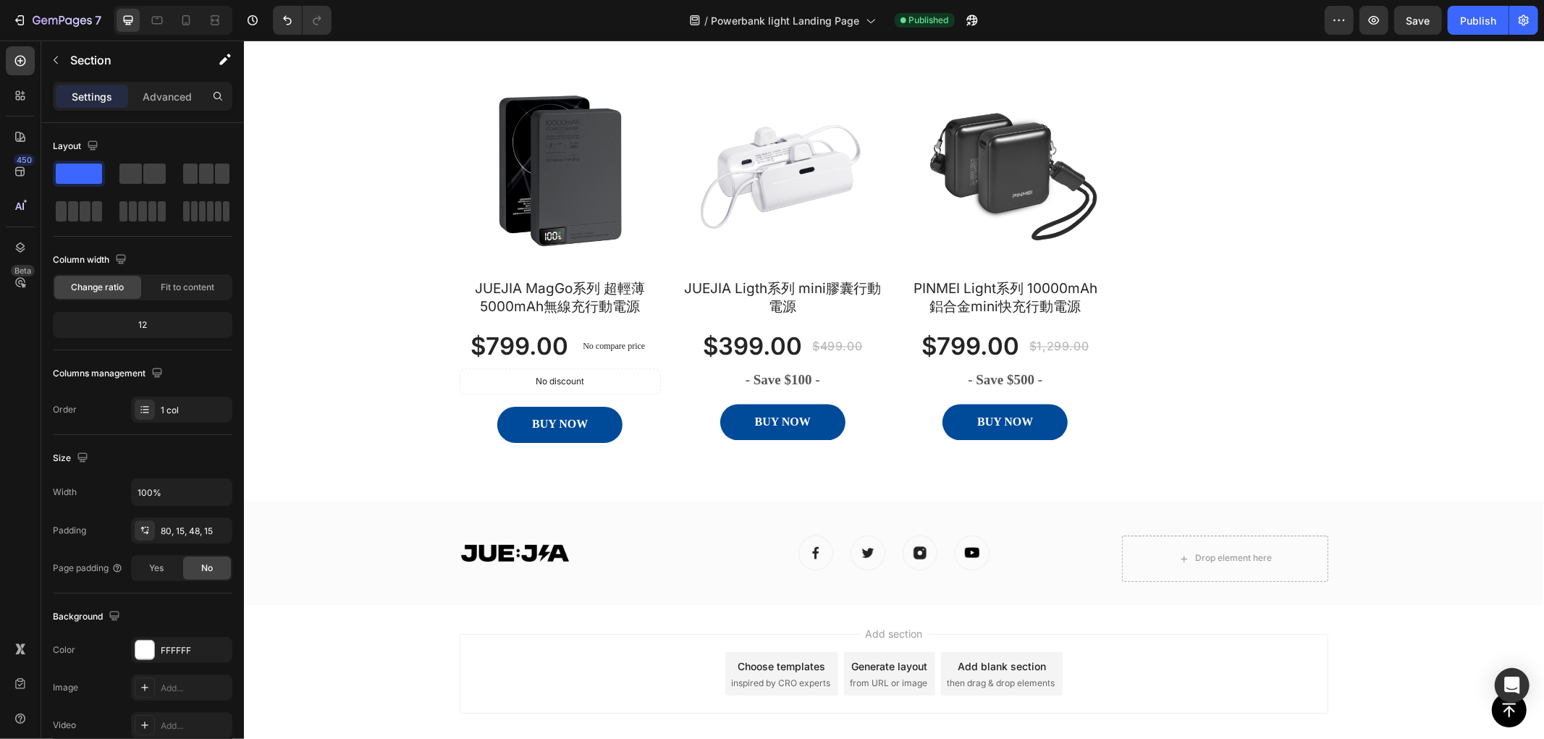
scroll to position [2211, 0]
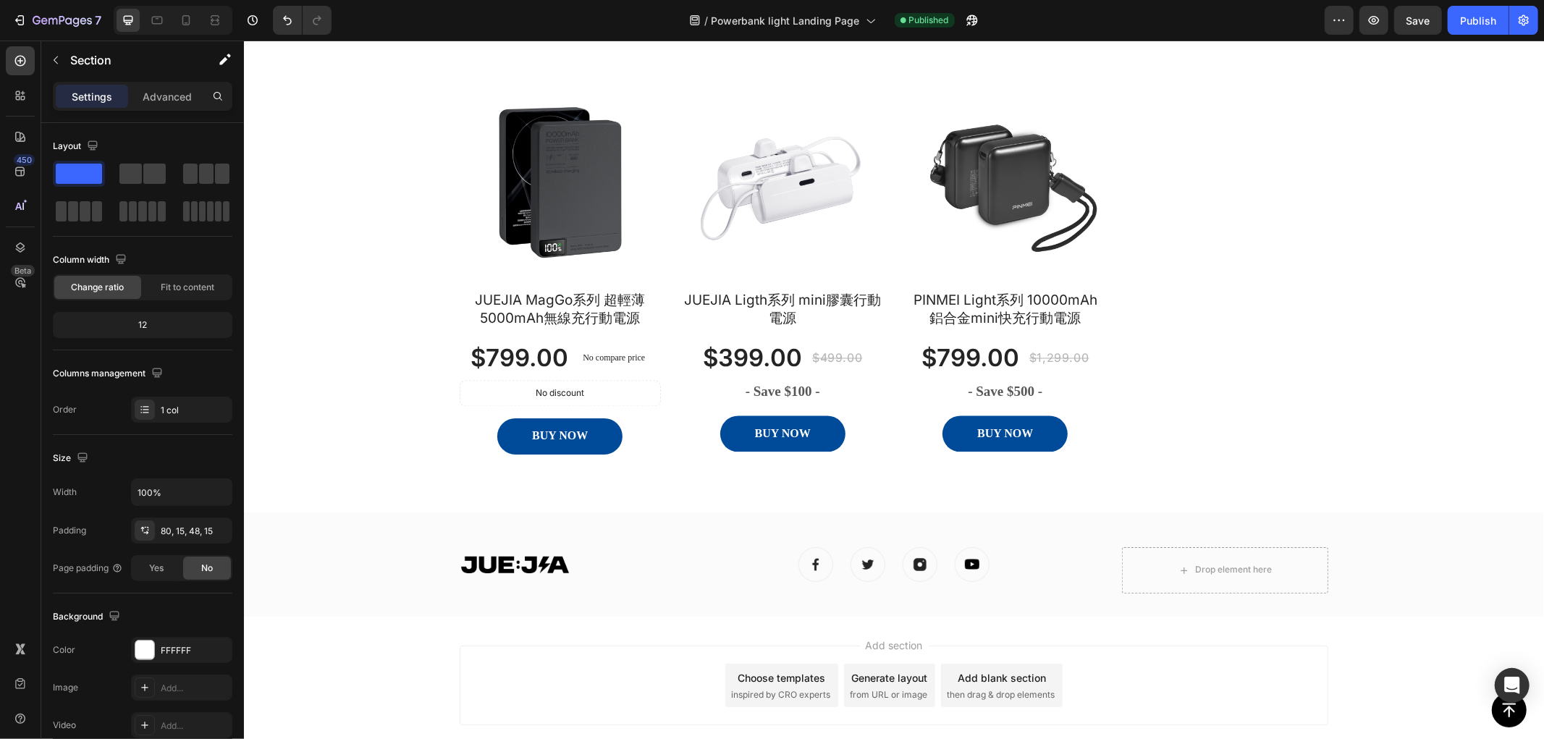
click at [607, 279] on img at bounding box center [559, 178] width 201 height 201
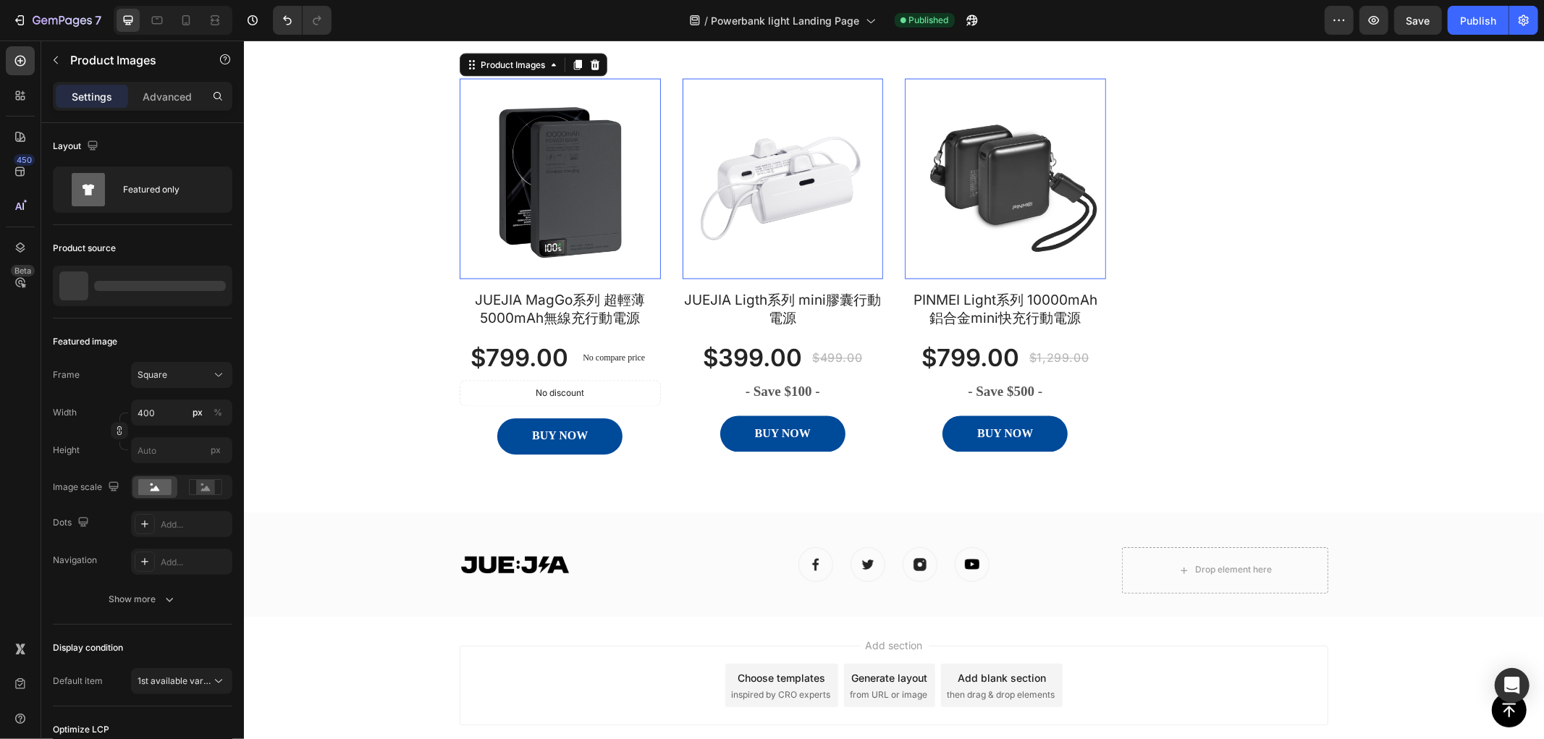
scroll to position [1970, 0]
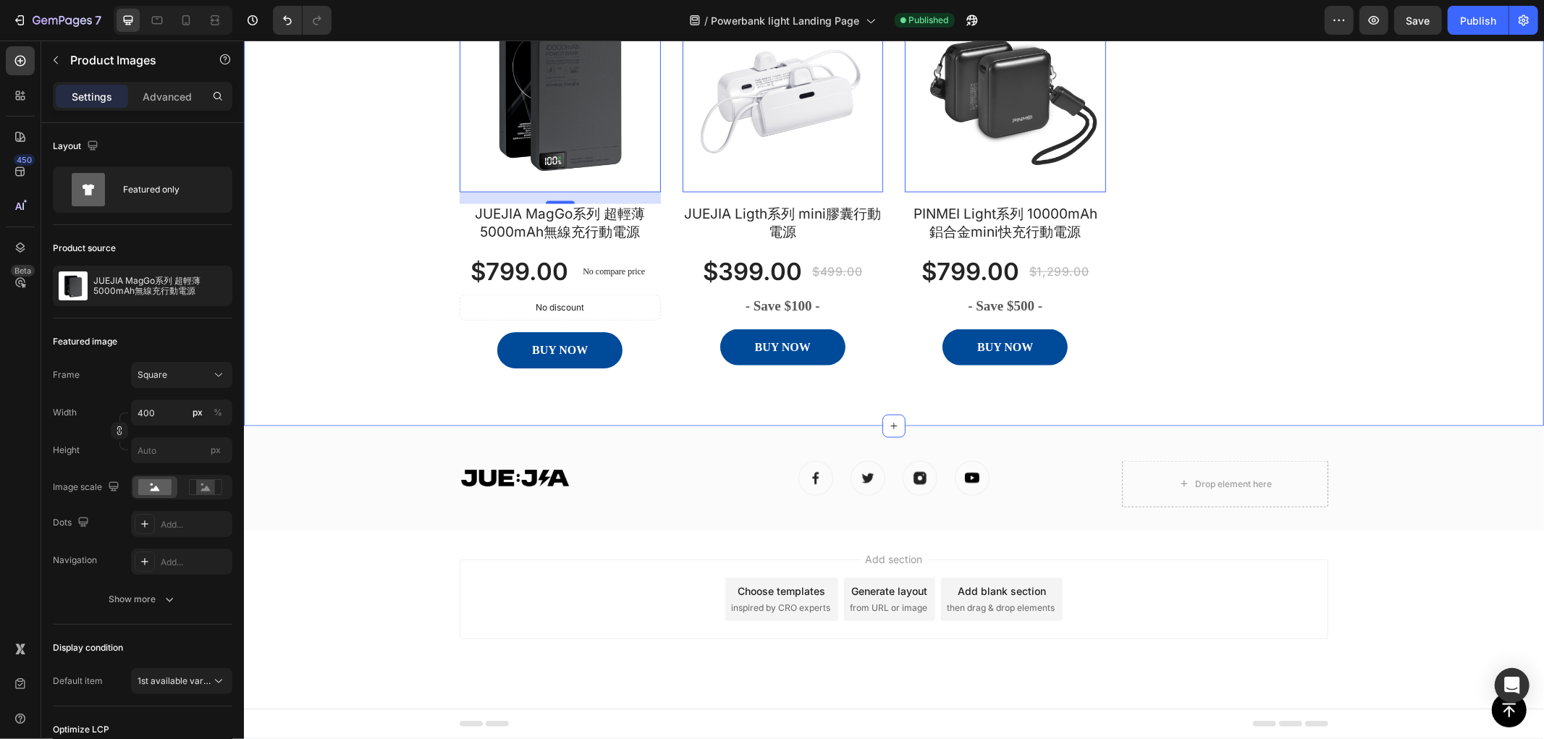
click at [341, 304] on div "Ligth系列 Heading 6個月原廠保固, 7天鑑賞期無理由退款, Text block Row Row Product Images 16 JUEJI…" at bounding box center [893, 140] width 1278 height 502
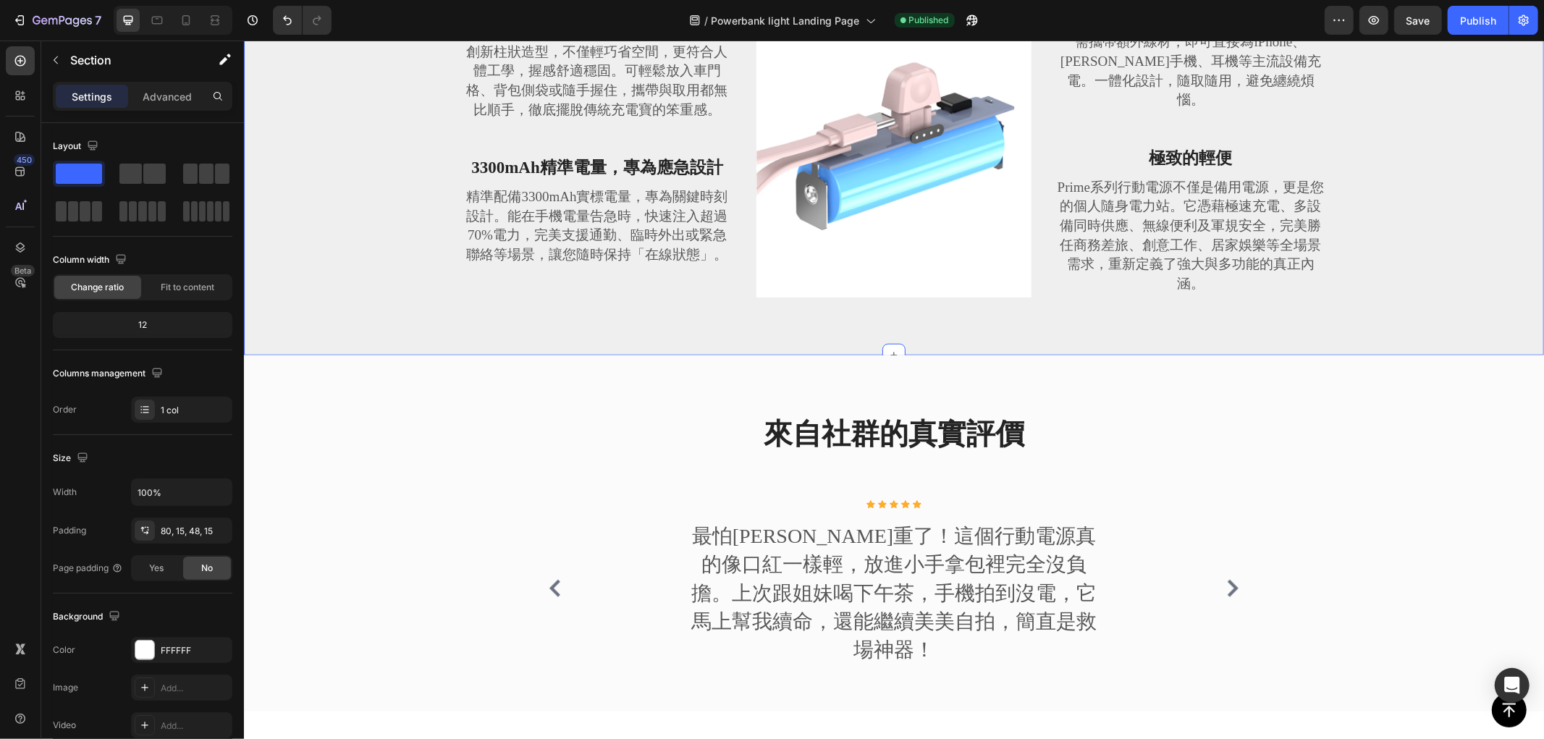
scroll to position [603, 0]
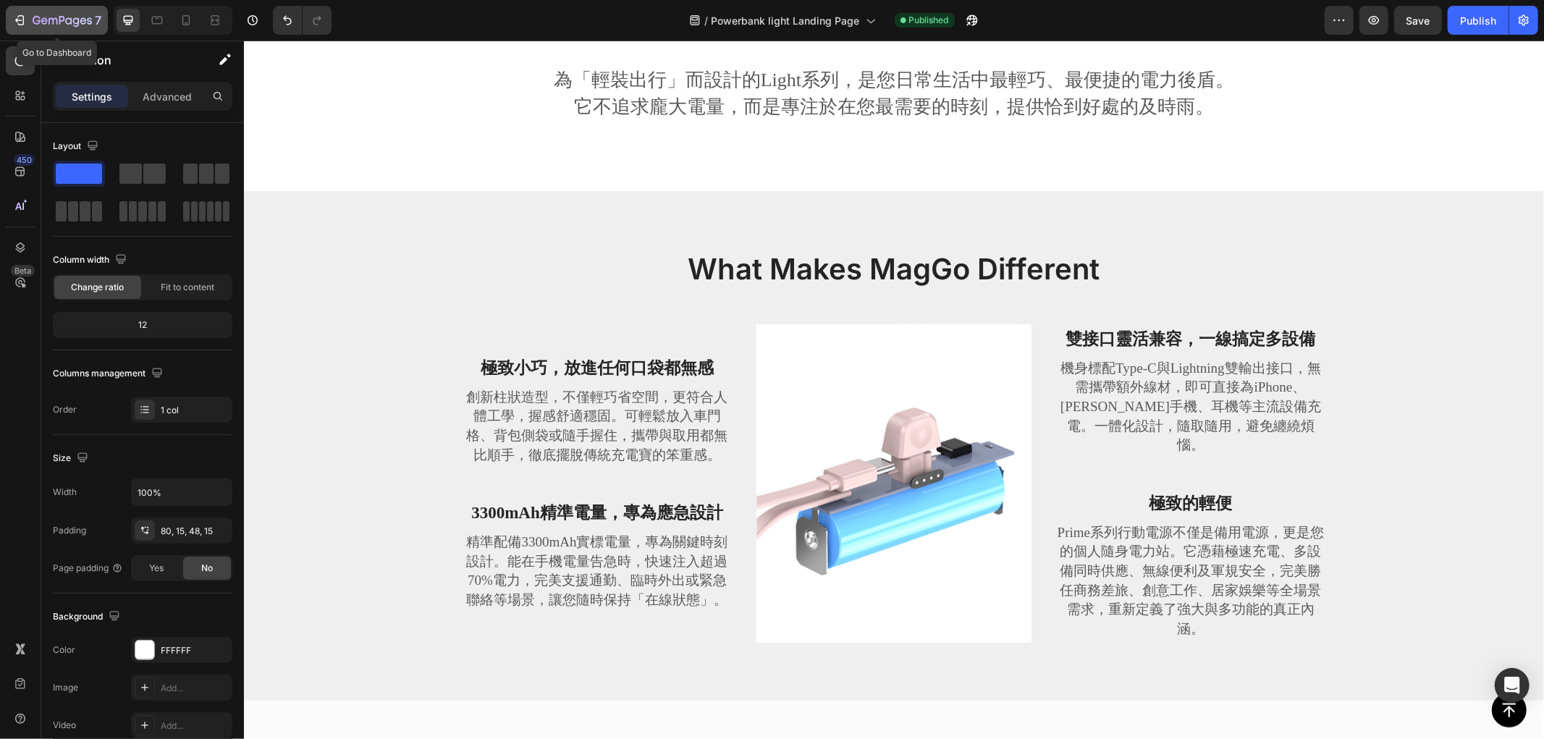
click at [25, 16] on icon "button" at bounding box center [19, 20] width 14 height 14
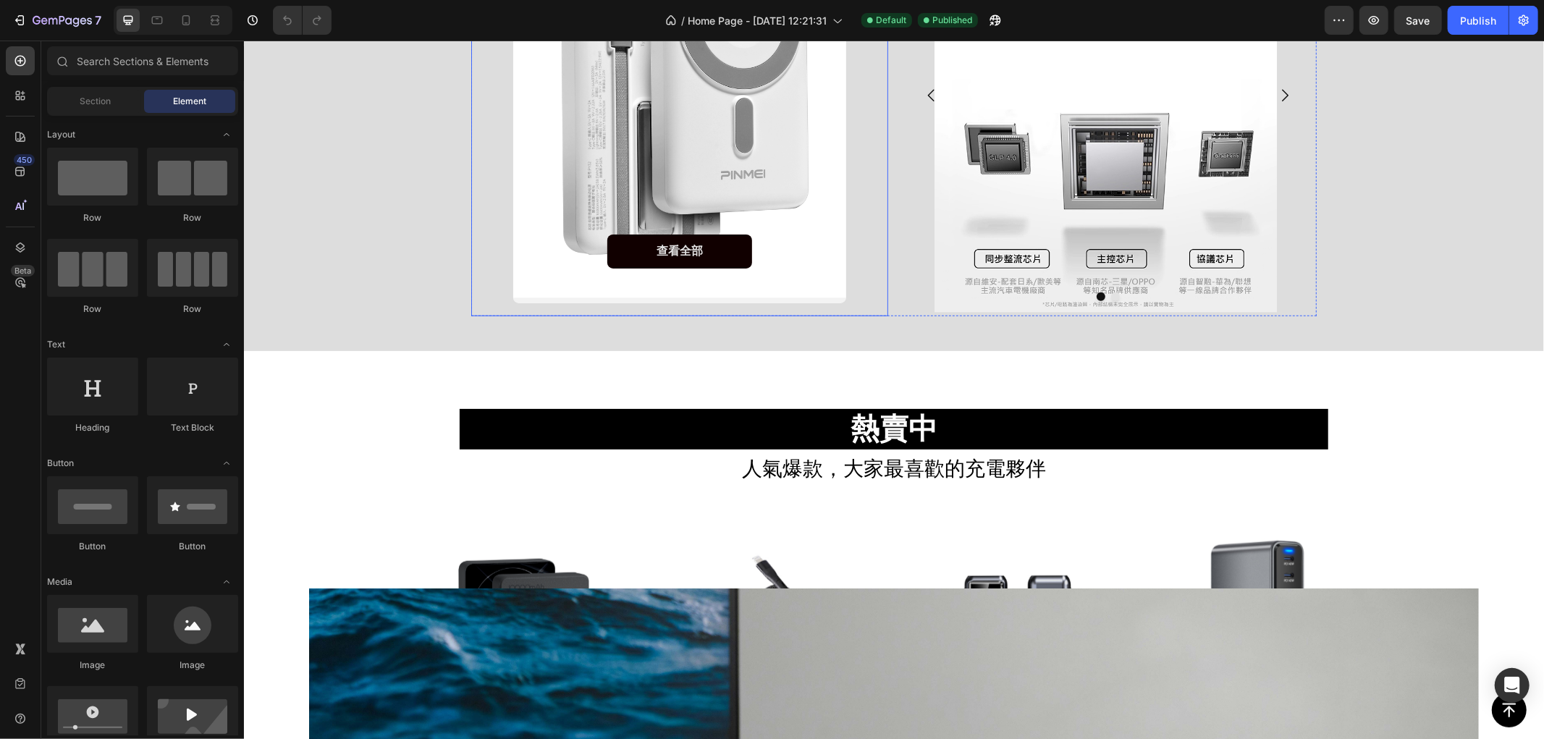
click at [692, 133] on div "Overlay" at bounding box center [680, 90] width 334 height 425
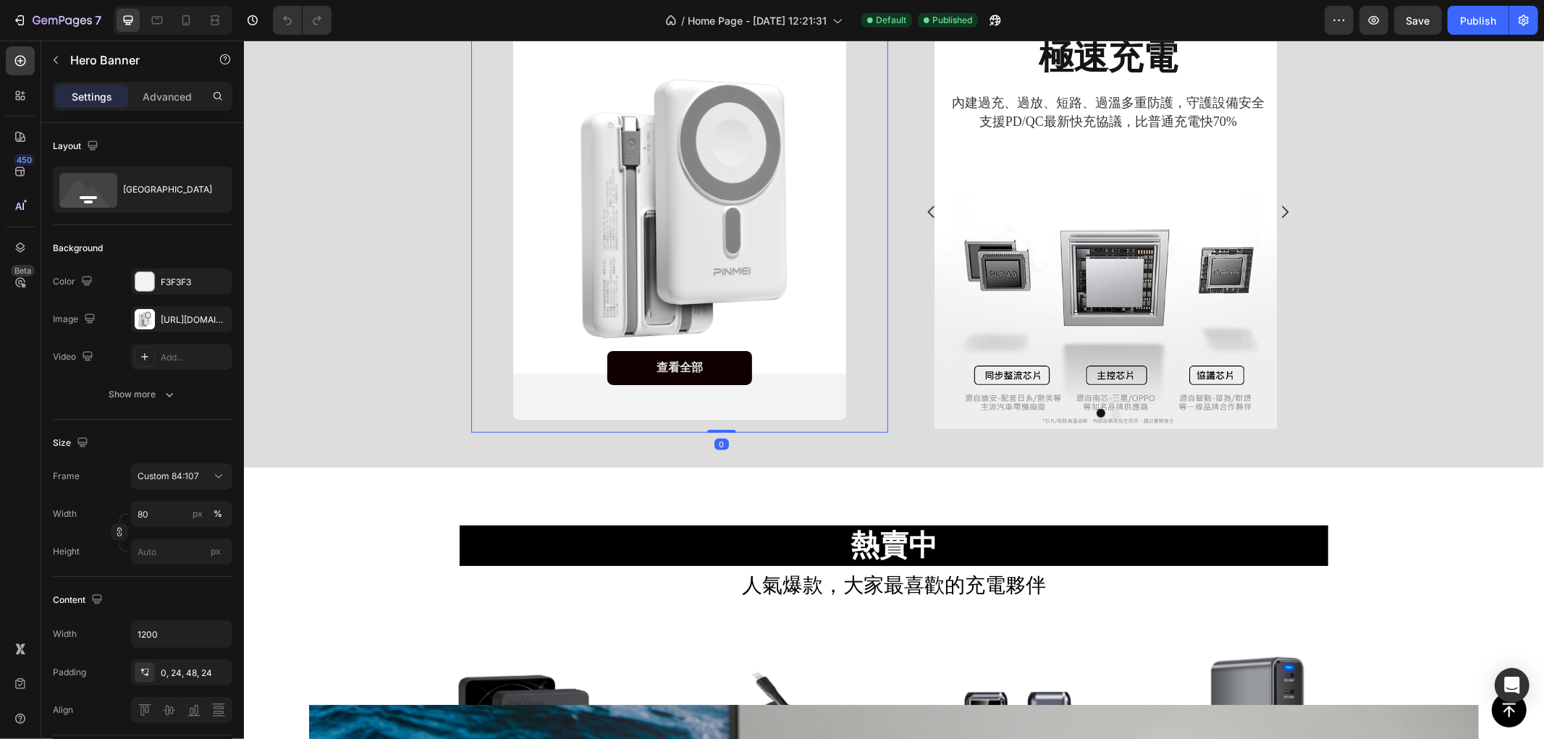
scroll to position [804, 0]
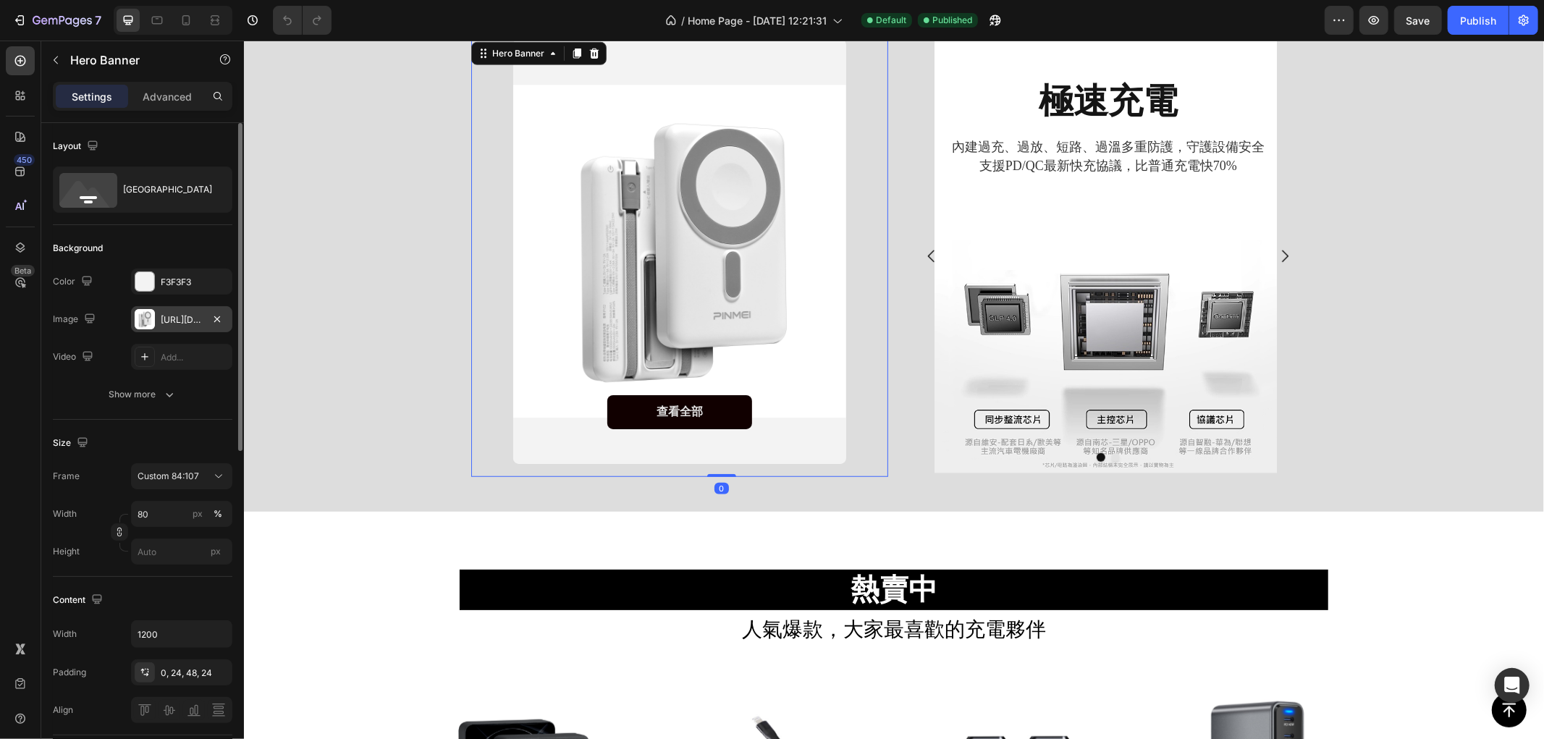
click at [154, 320] on div at bounding box center [145, 319] width 20 height 20
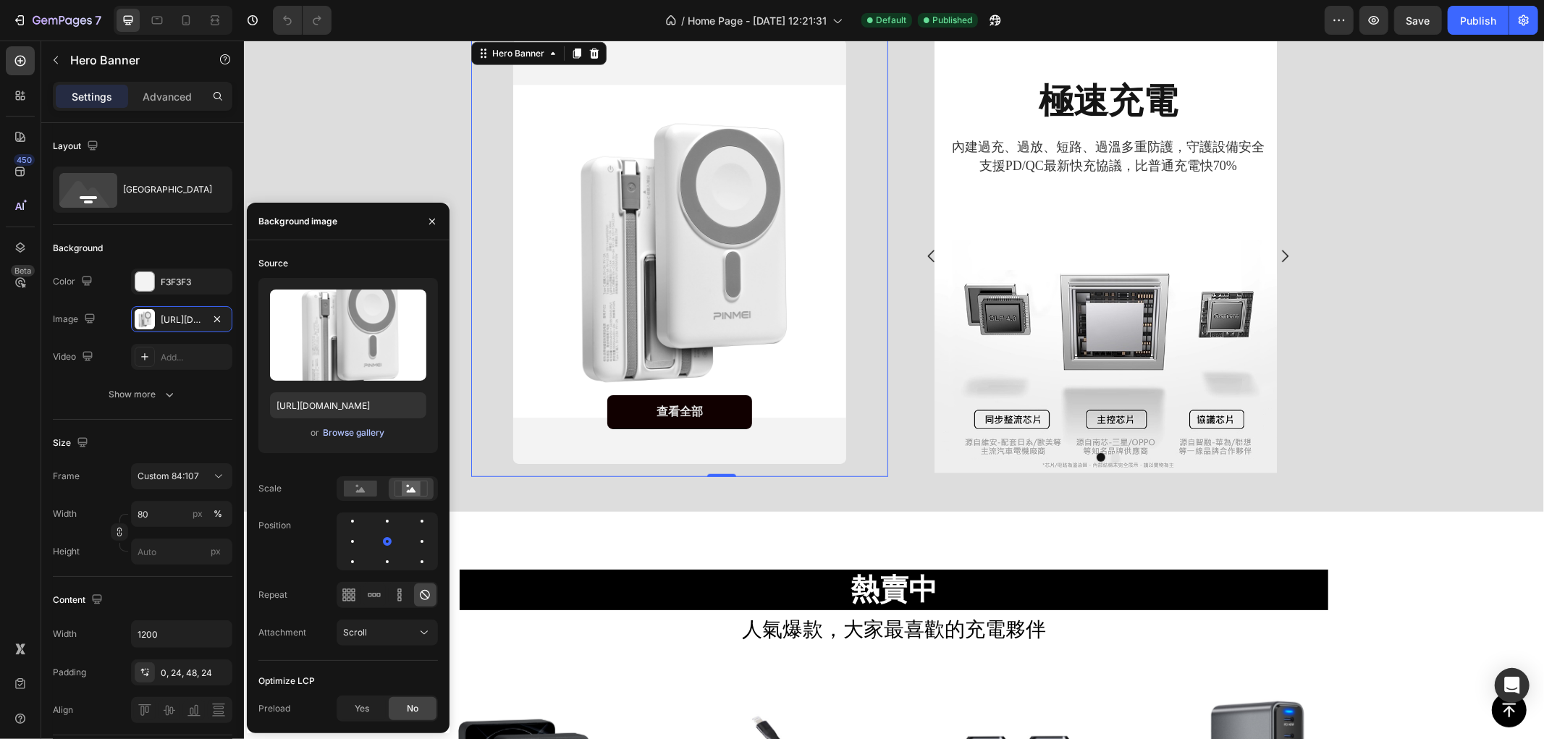
click at [355, 432] on div "Browse gallery" at bounding box center [354, 432] width 62 height 13
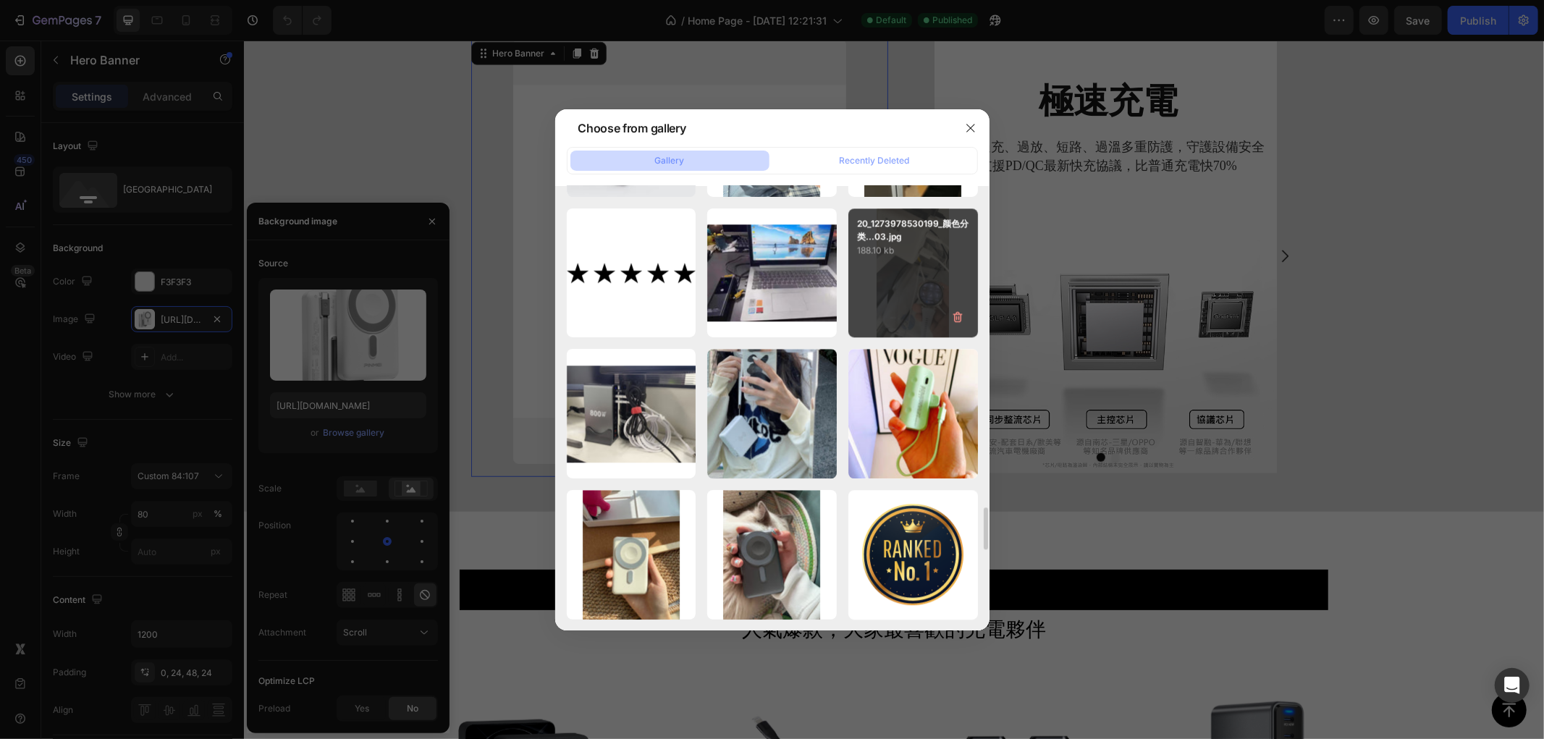
scroll to position [3613, 0]
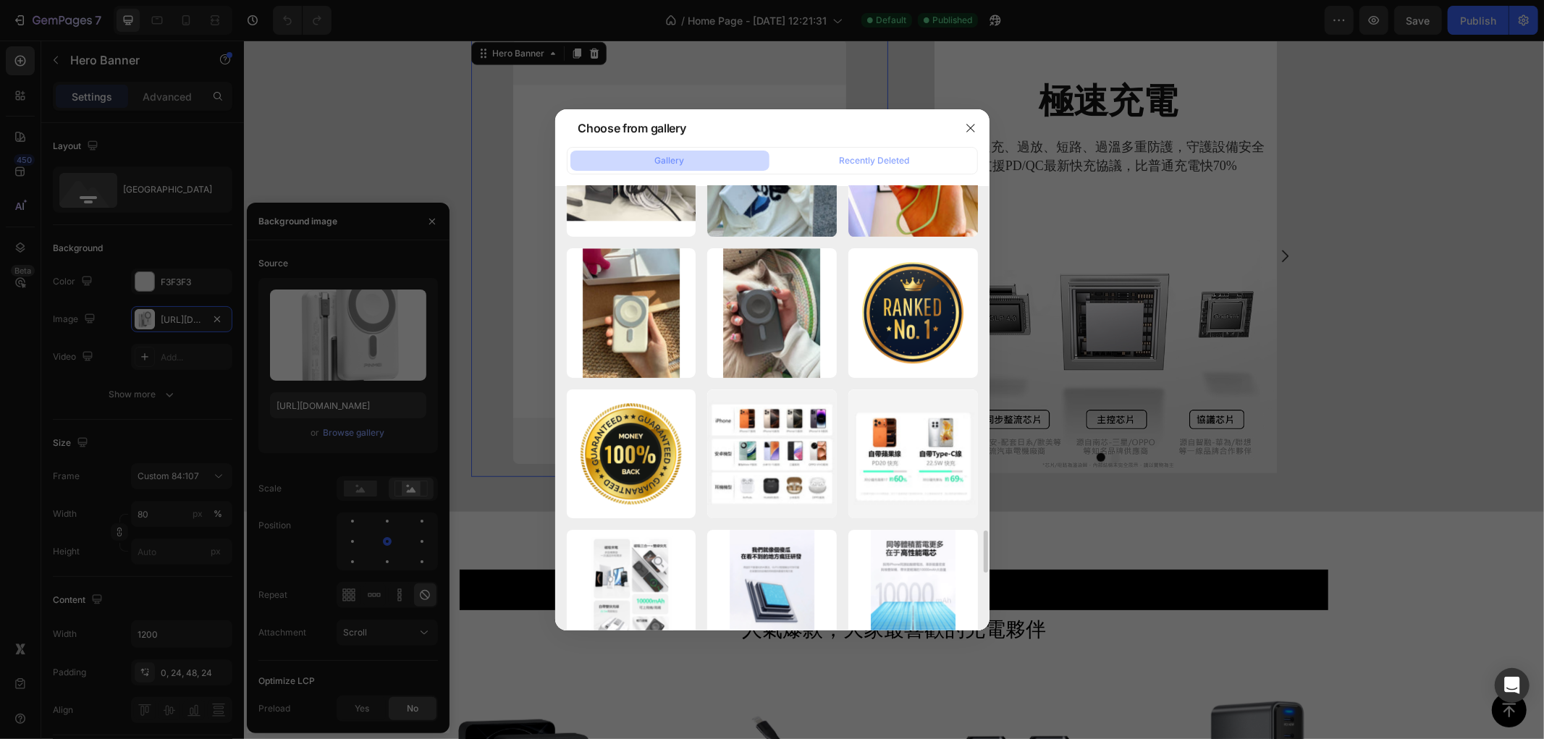
click at [385, 139] on div at bounding box center [772, 369] width 1544 height 739
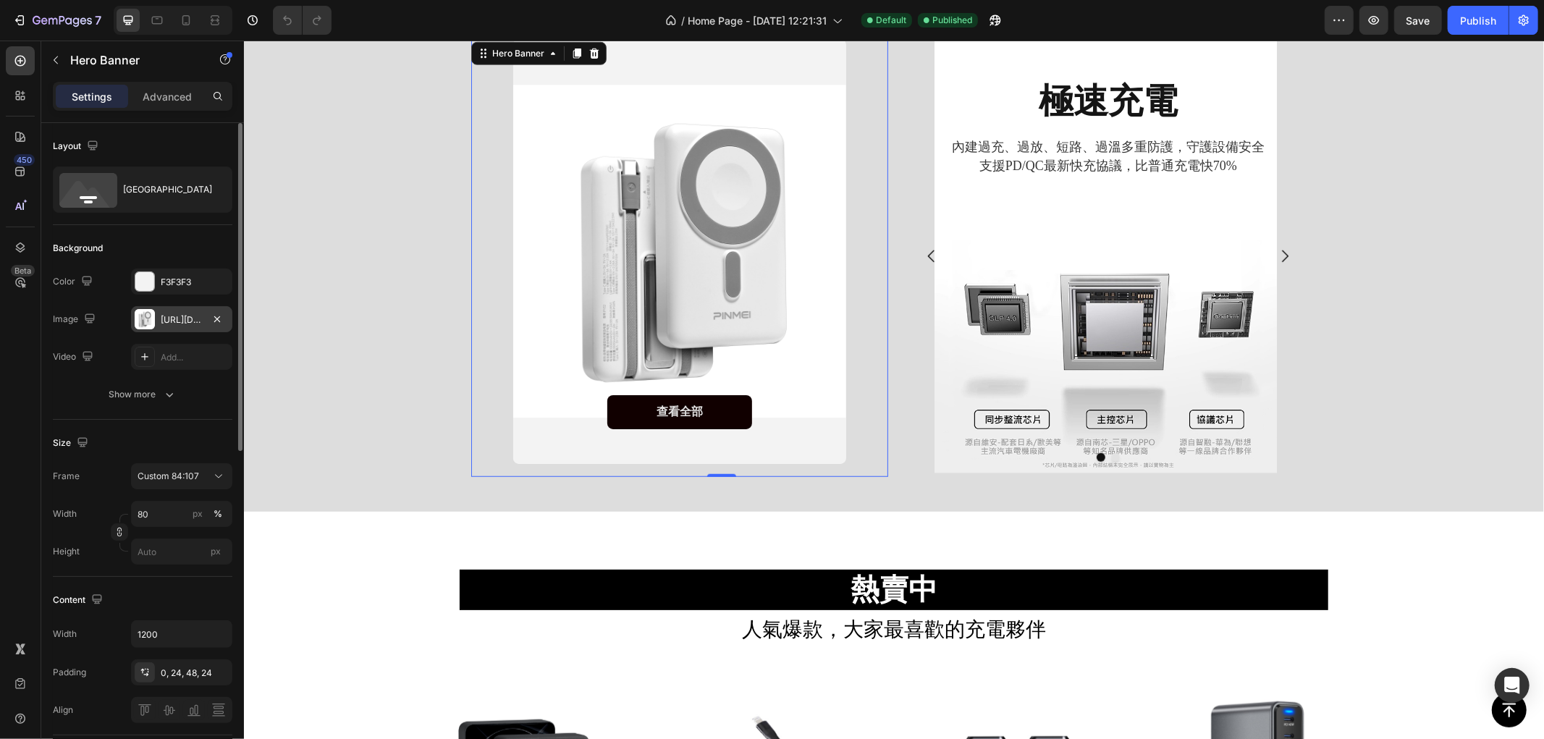
click at [164, 316] on div "https://cdn.shopify.com/s/files/1/0772/4485/8597/files/gempages_584237370715407…" at bounding box center [182, 319] width 42 height 13
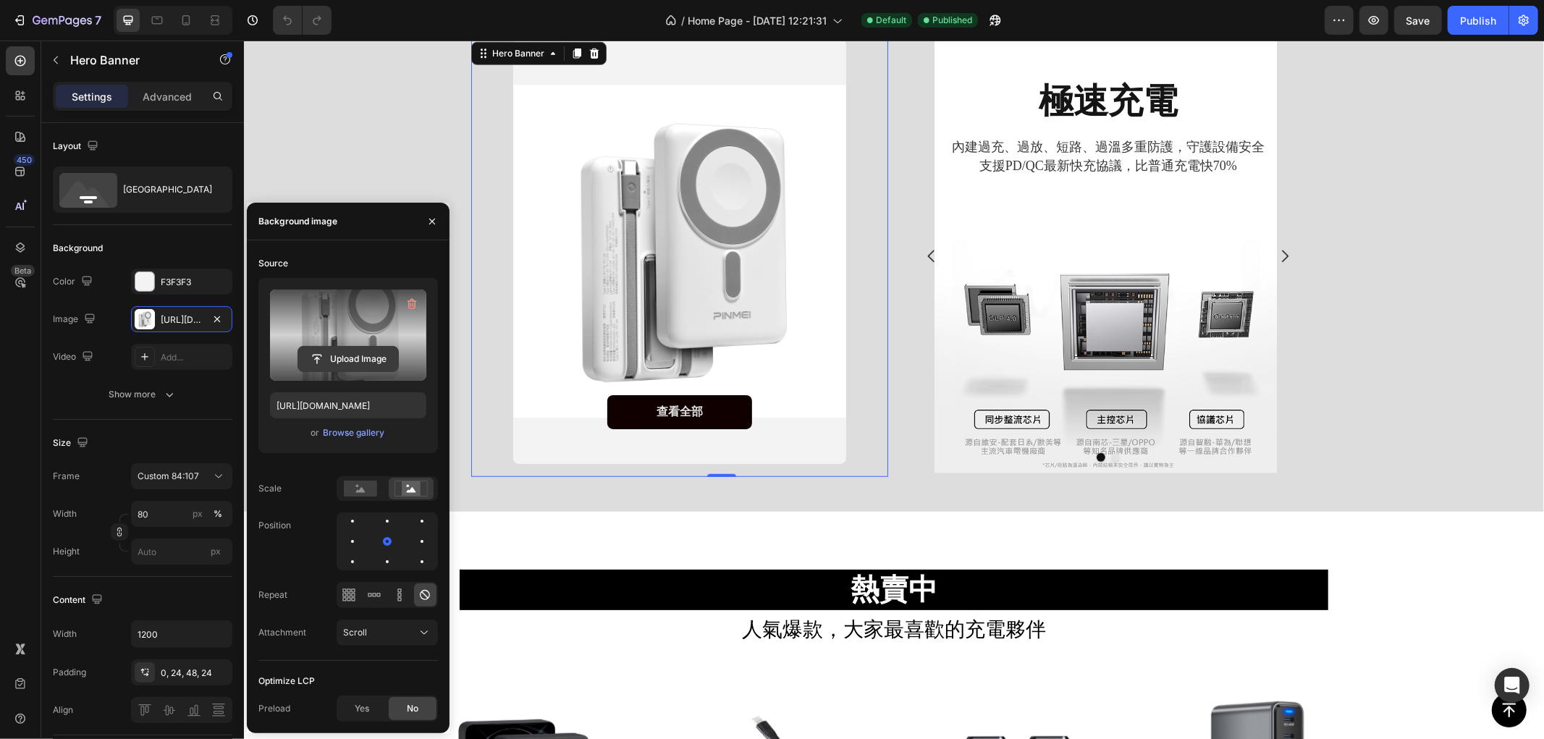
click at [335, 353] on input "file" at bounding box center [348, 359] width 100 height 25
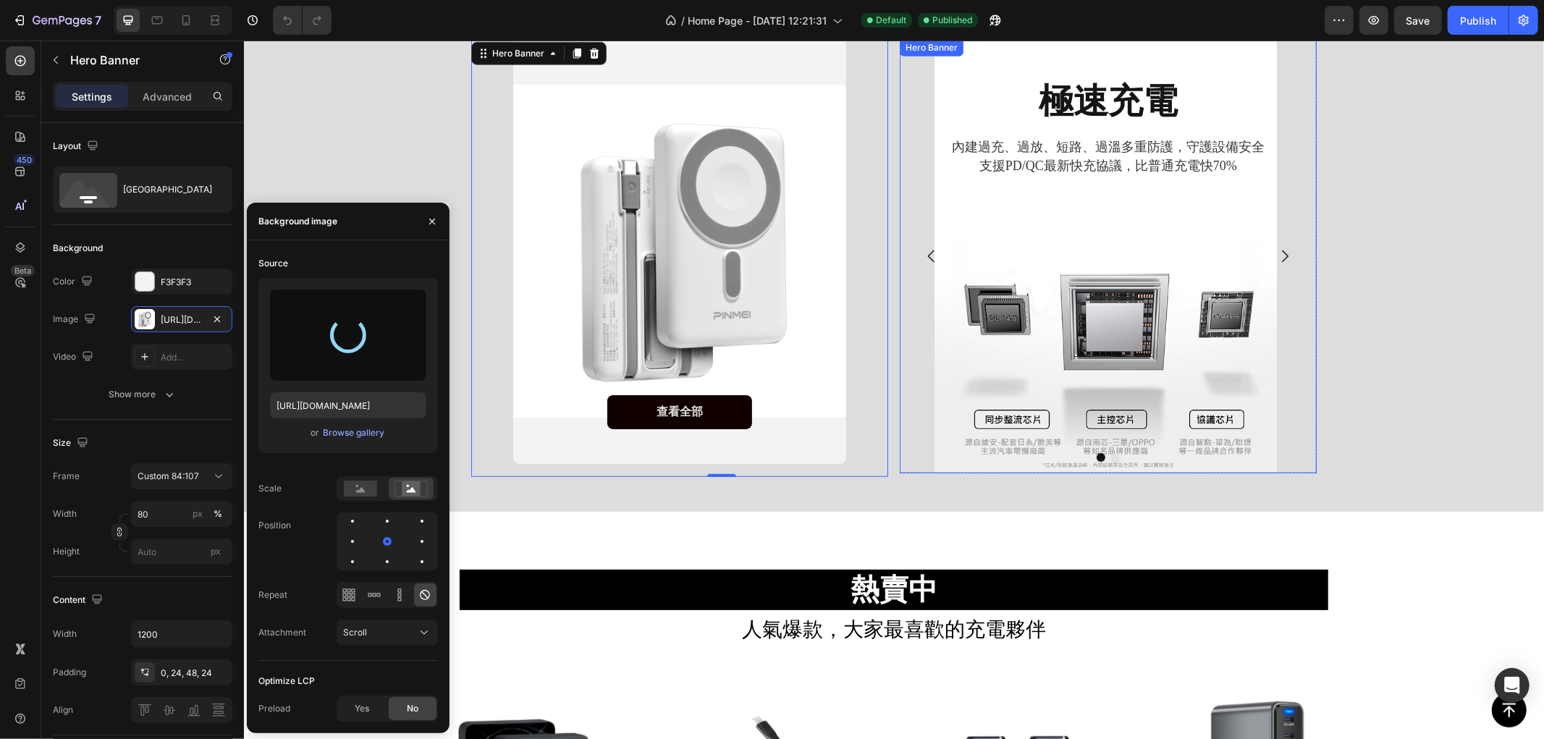
scroll to position [643, 0]
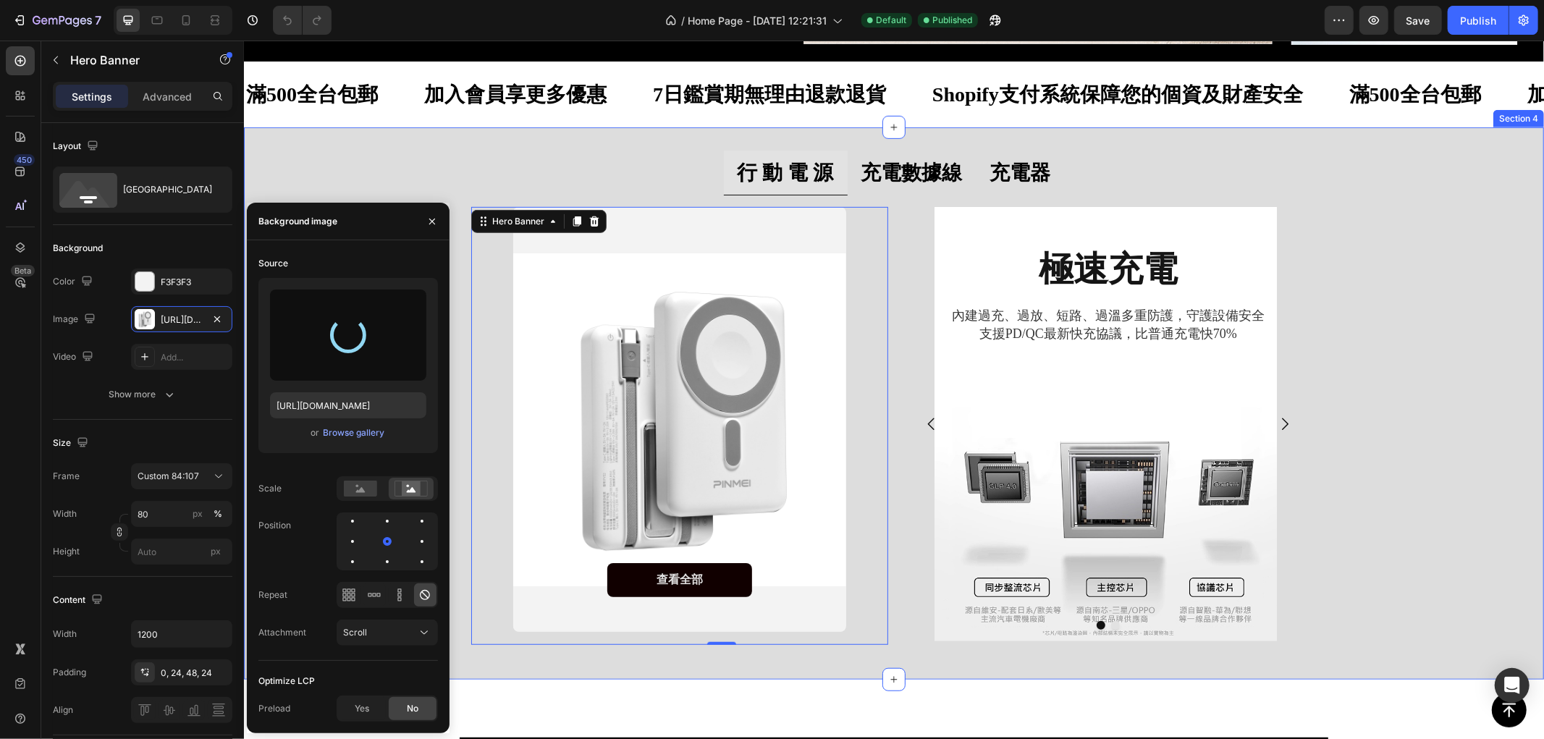
type input "https://cdn.shopify.com/s/files/1/0772/4485/8597/files/gempages_584237370715407…"
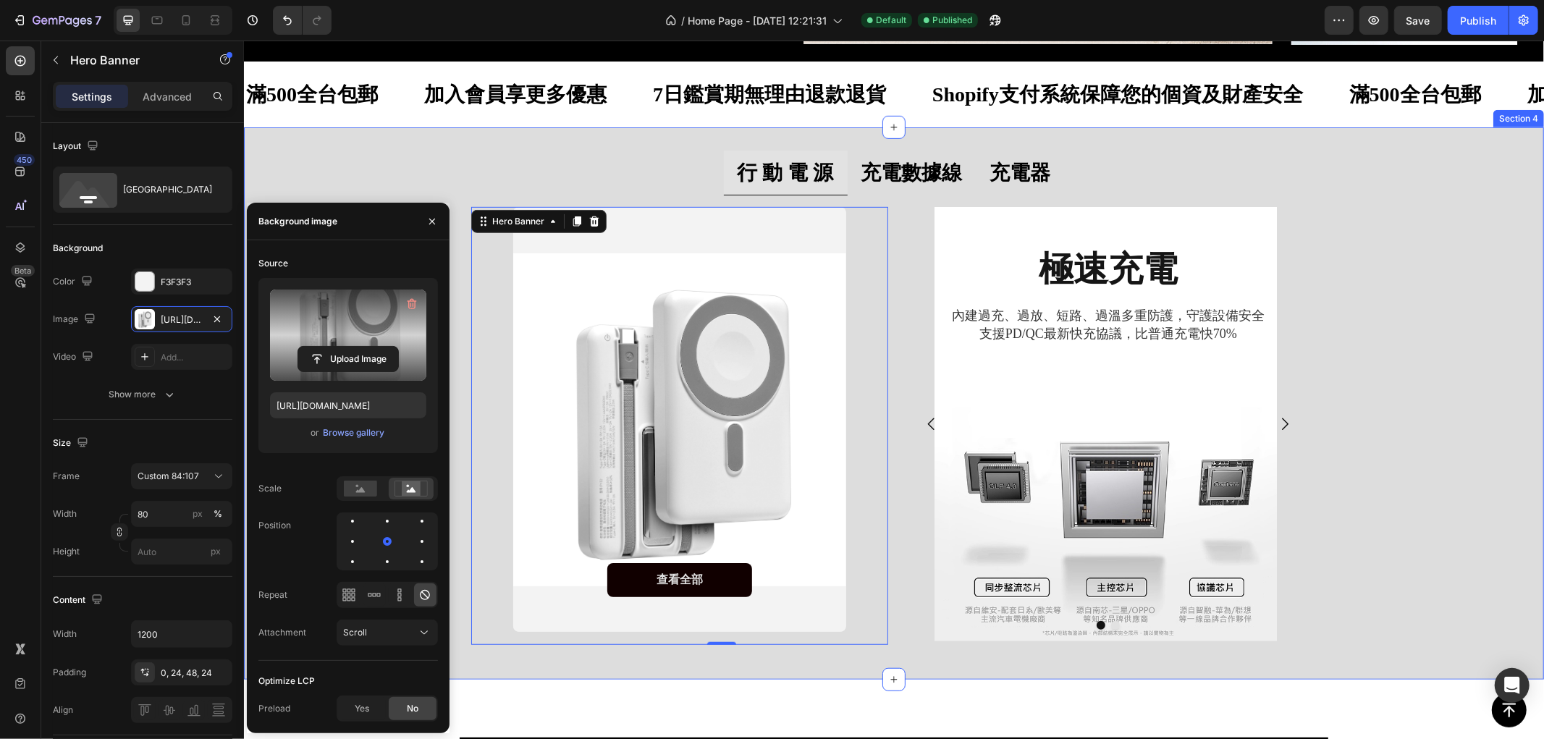
click at [358, 161] on div "行 動 電 源 充電數據線 充電器 查看全部 Button Hero Banner 0 極速充電 Heading 內建過充、過放、短路、過溫多重防護，守護設備…" at bounding box center [893, 403] width 1300 height 506
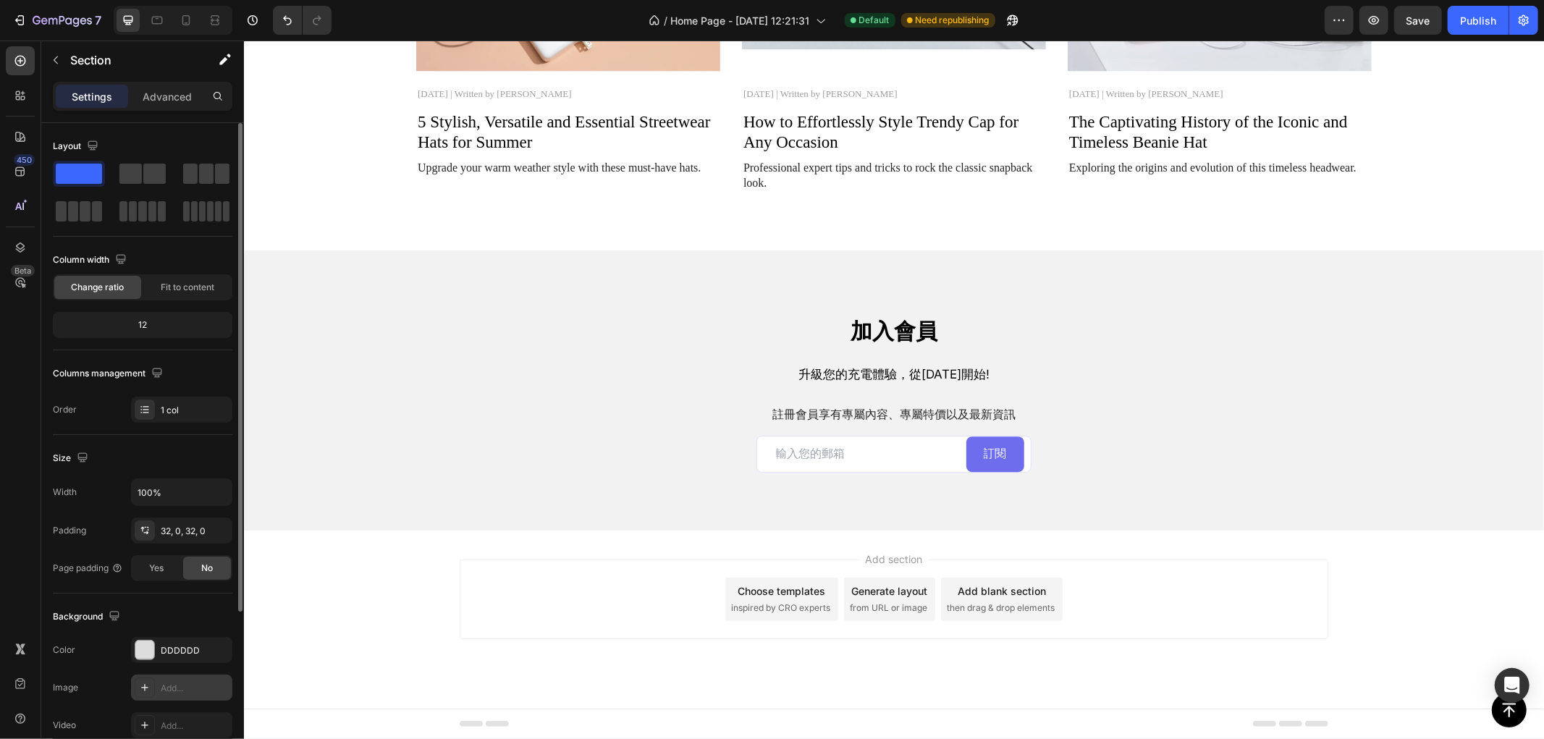
scroll to position [226, 0]
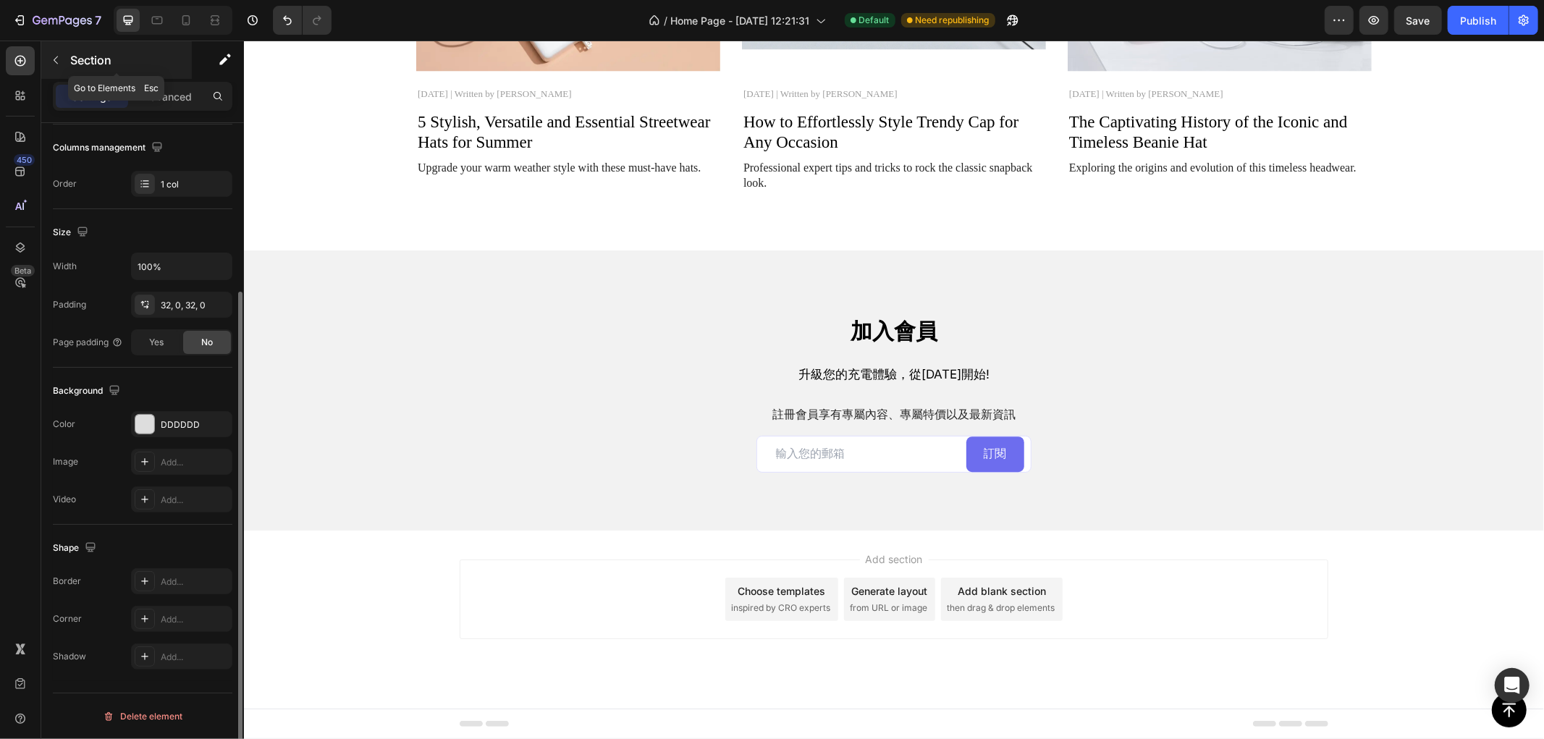
click at [42, 52] on div "Section" at bounding box center [116, 60] width 151 height 38
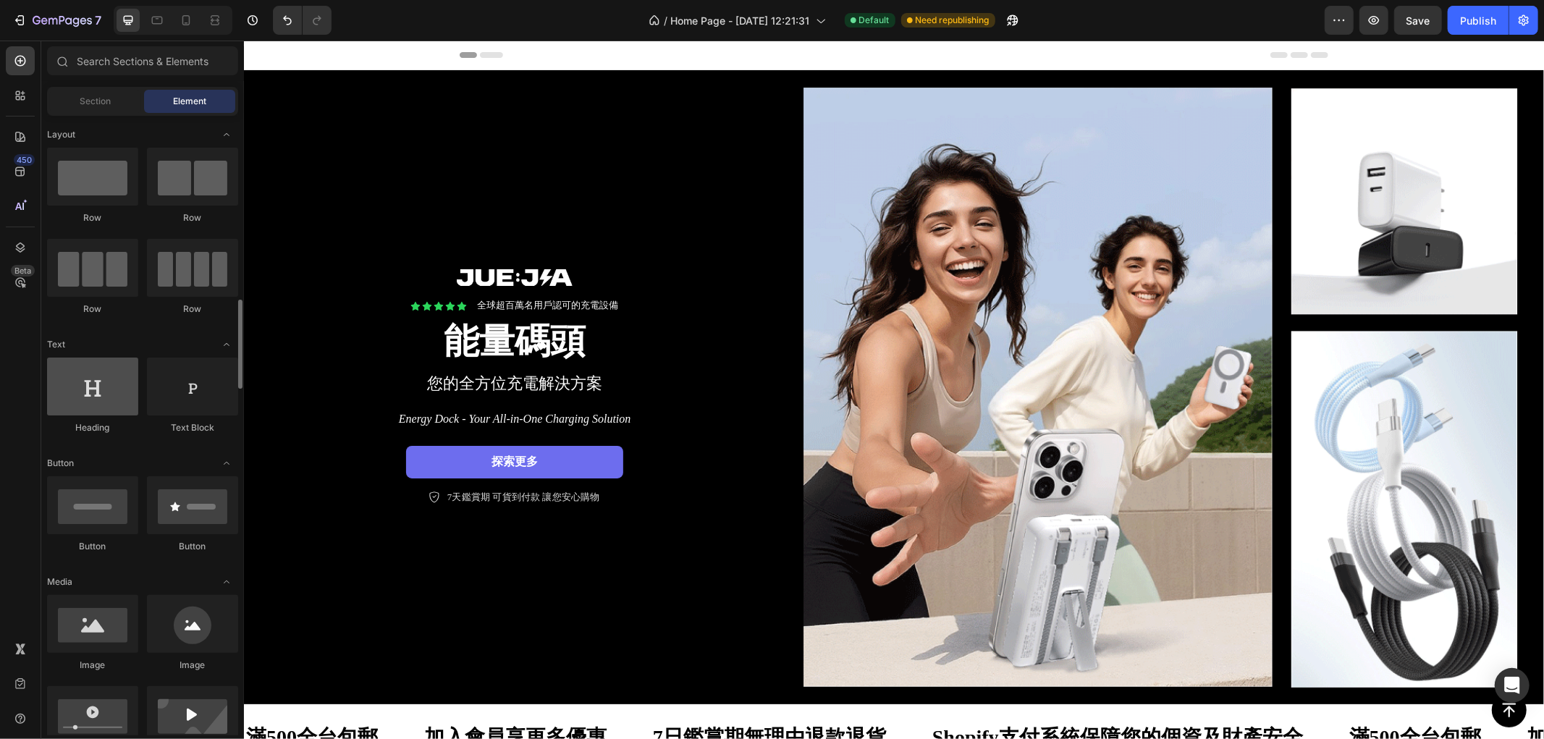
scroll to position [161, 0]
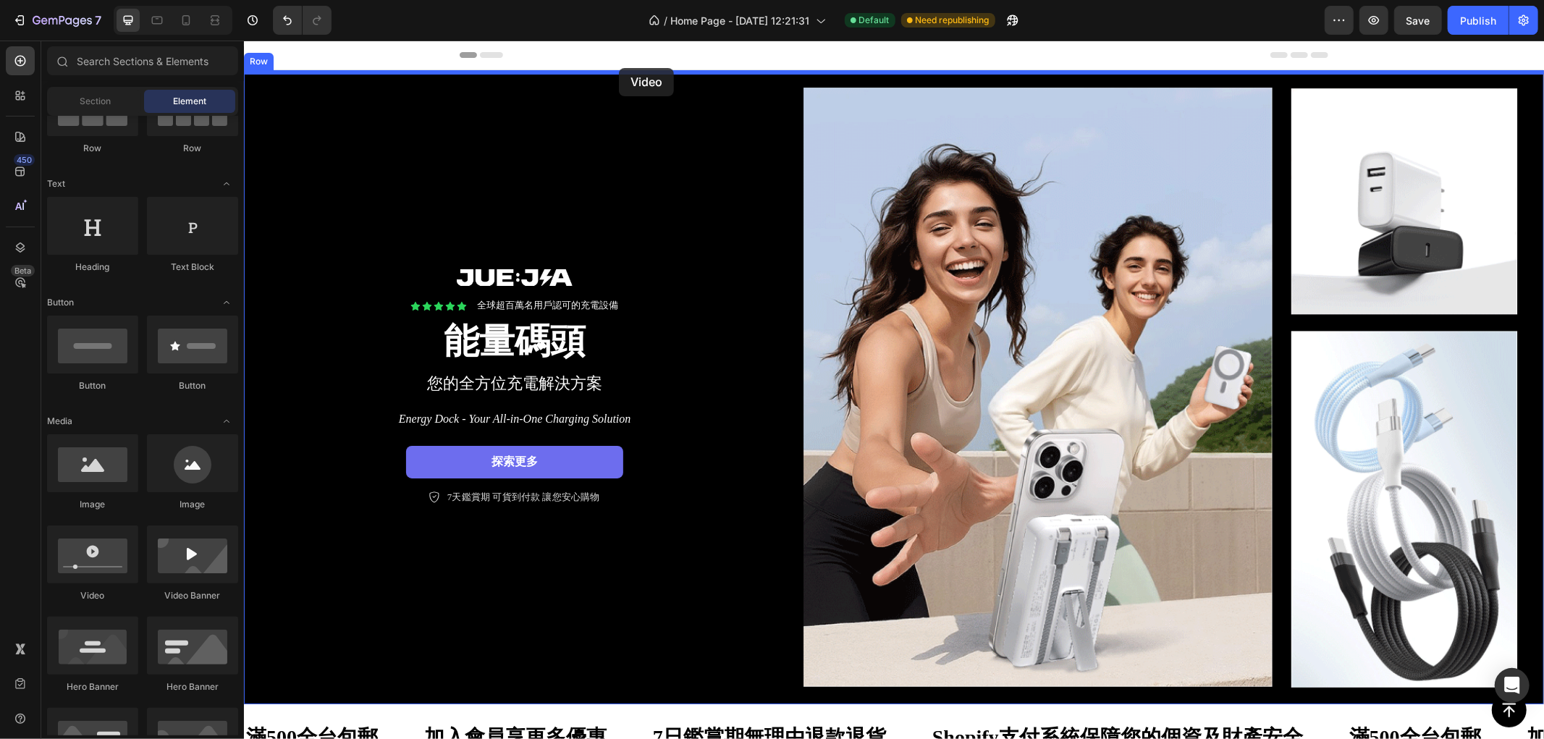
drag, startPoint x: 376, startPoint y: 556, endPoint x: 618, endPoint y: 67, distance: 545.2
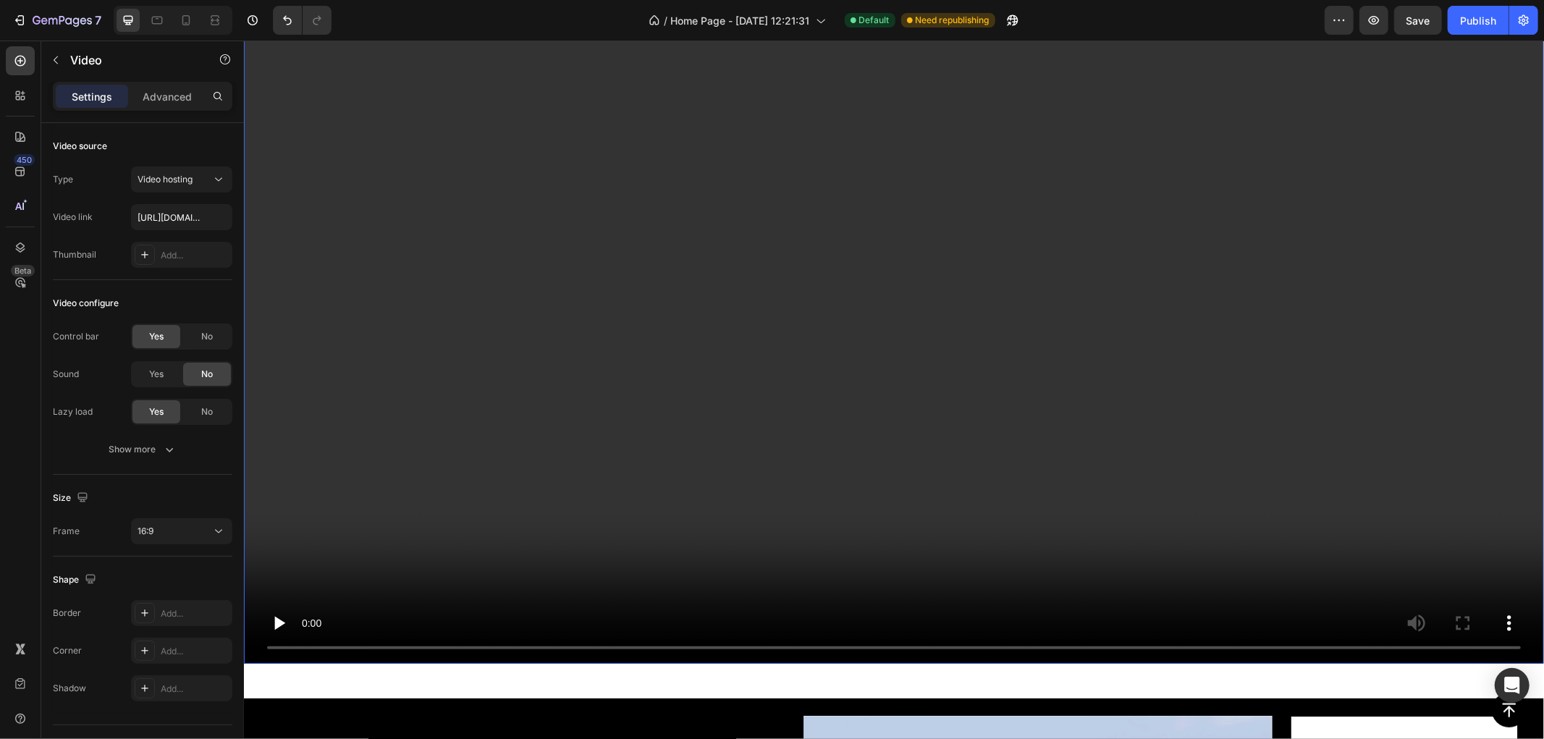
click at [1145, 214] on video at bounding box center [893, 297] width 1300 height 731
click at [429, 672] on div "Video 16 Section 2" at bounding box center [893, 303] width 1300 height 789
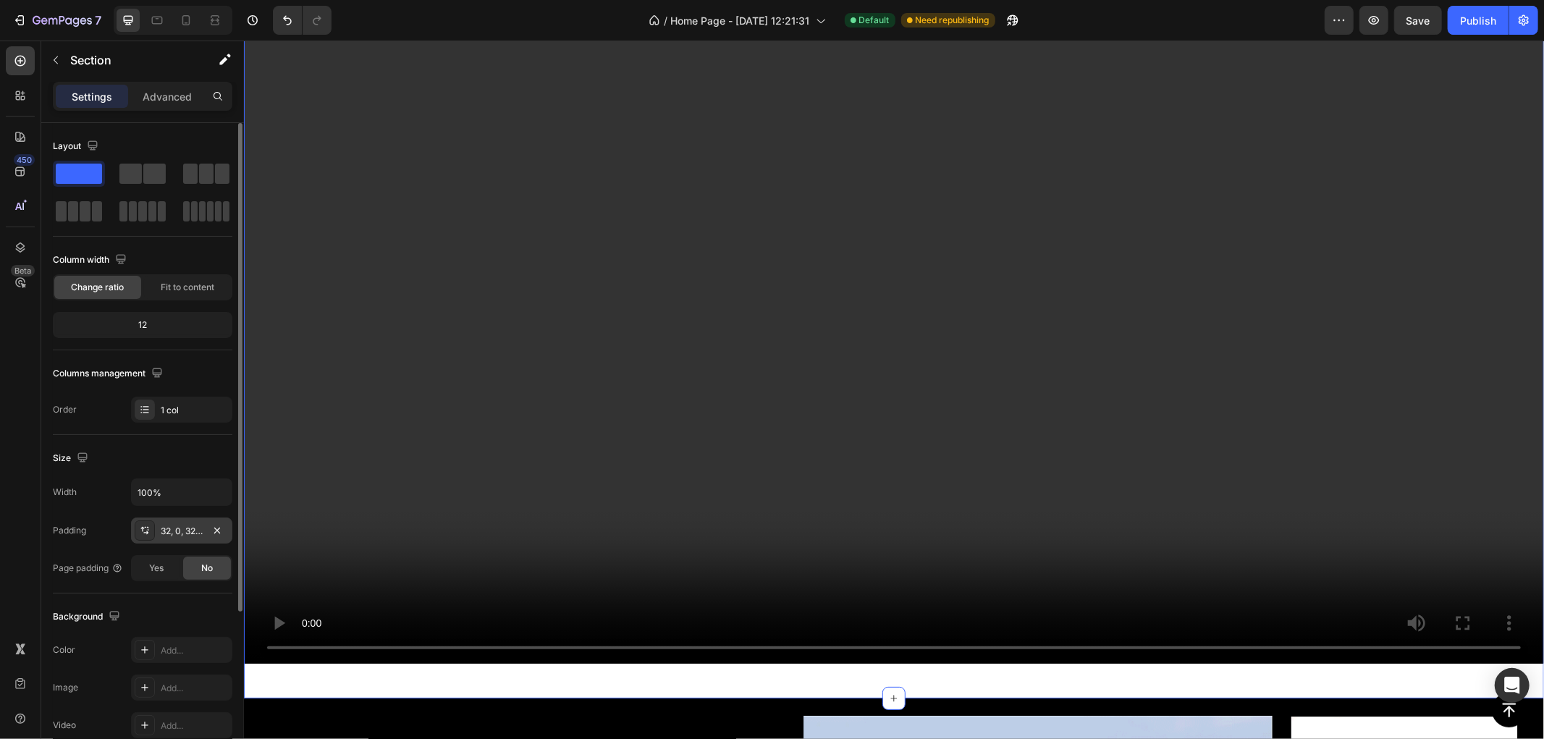
click at [192, 527] on div "32, 0, 32, 0" at bounding box center [182, 531] width 42 height 13
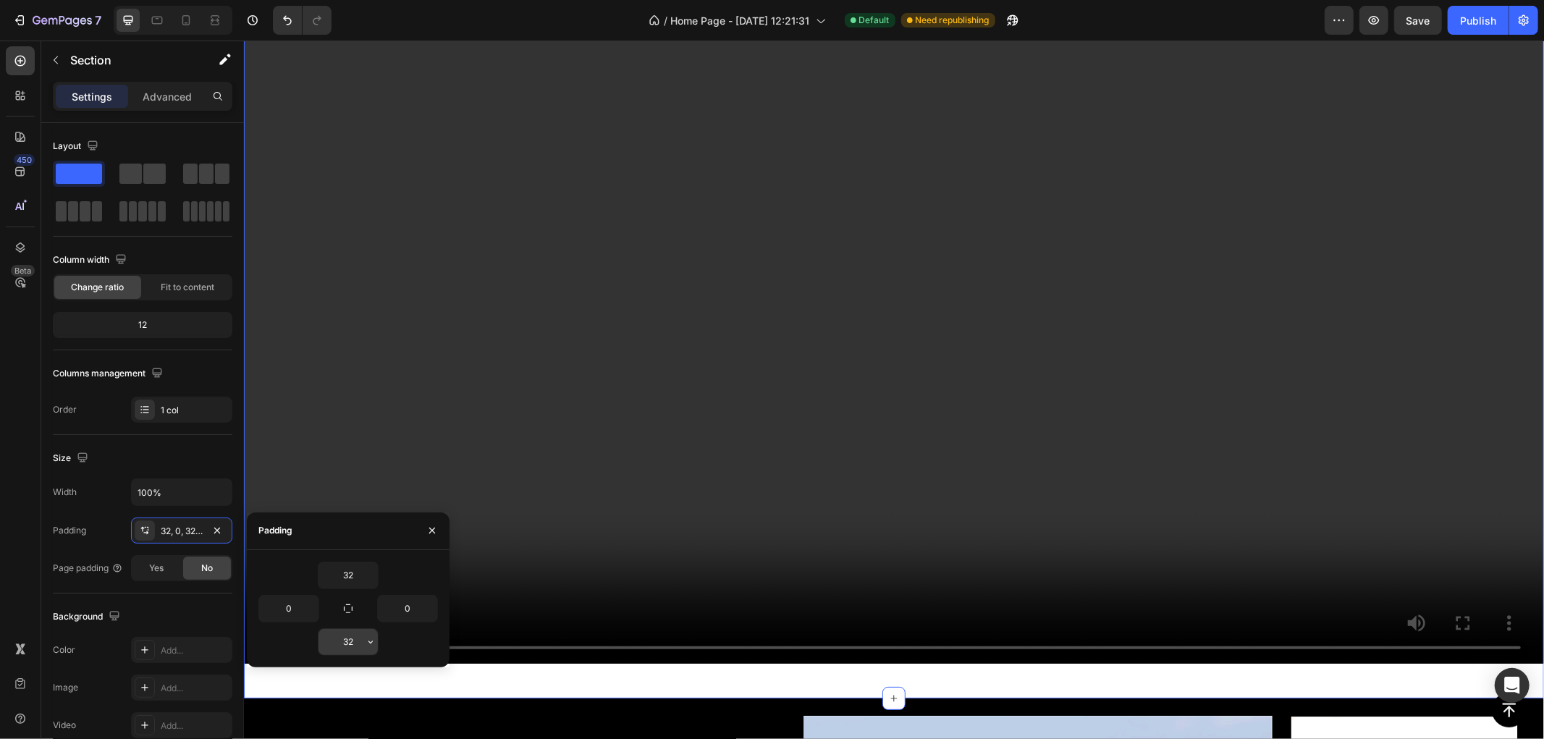
click at [348, 640] on input "32" at bounding box center [348, 642] width 59 height 26
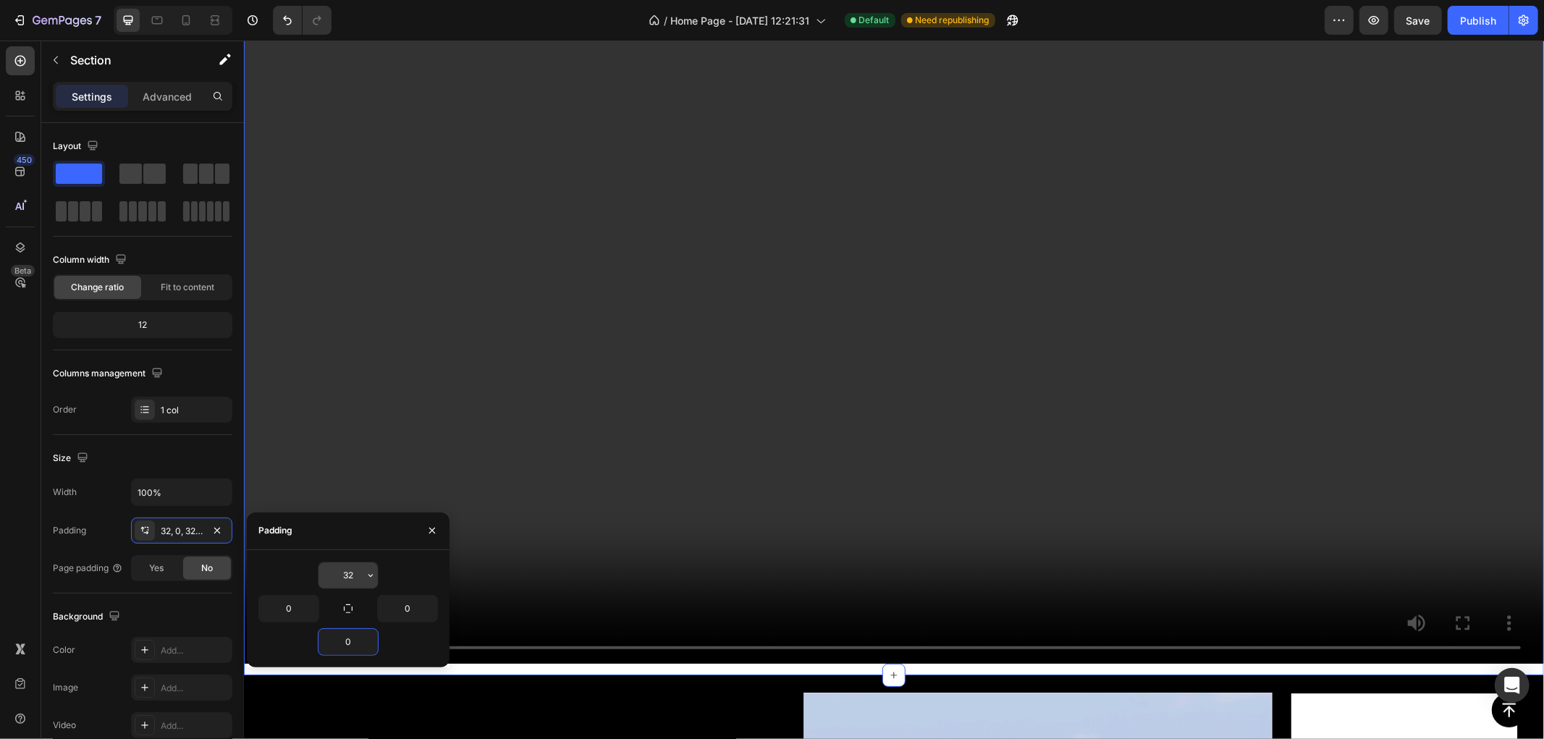
type input "0"
click at [349, 572] on input "32" at bounding box center [348, 575] width 59 height 26
type input "0"
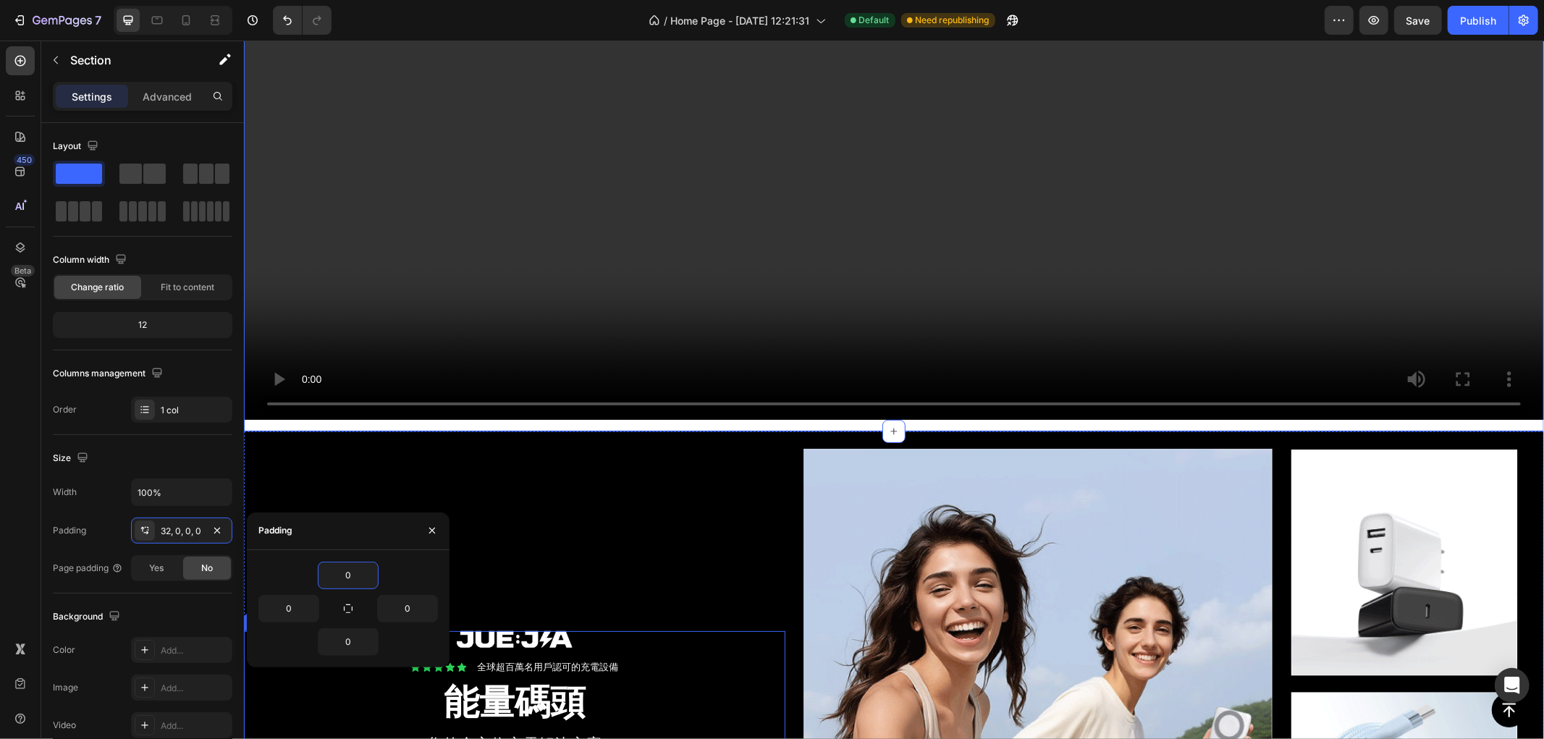
scroll to position [562, 0]
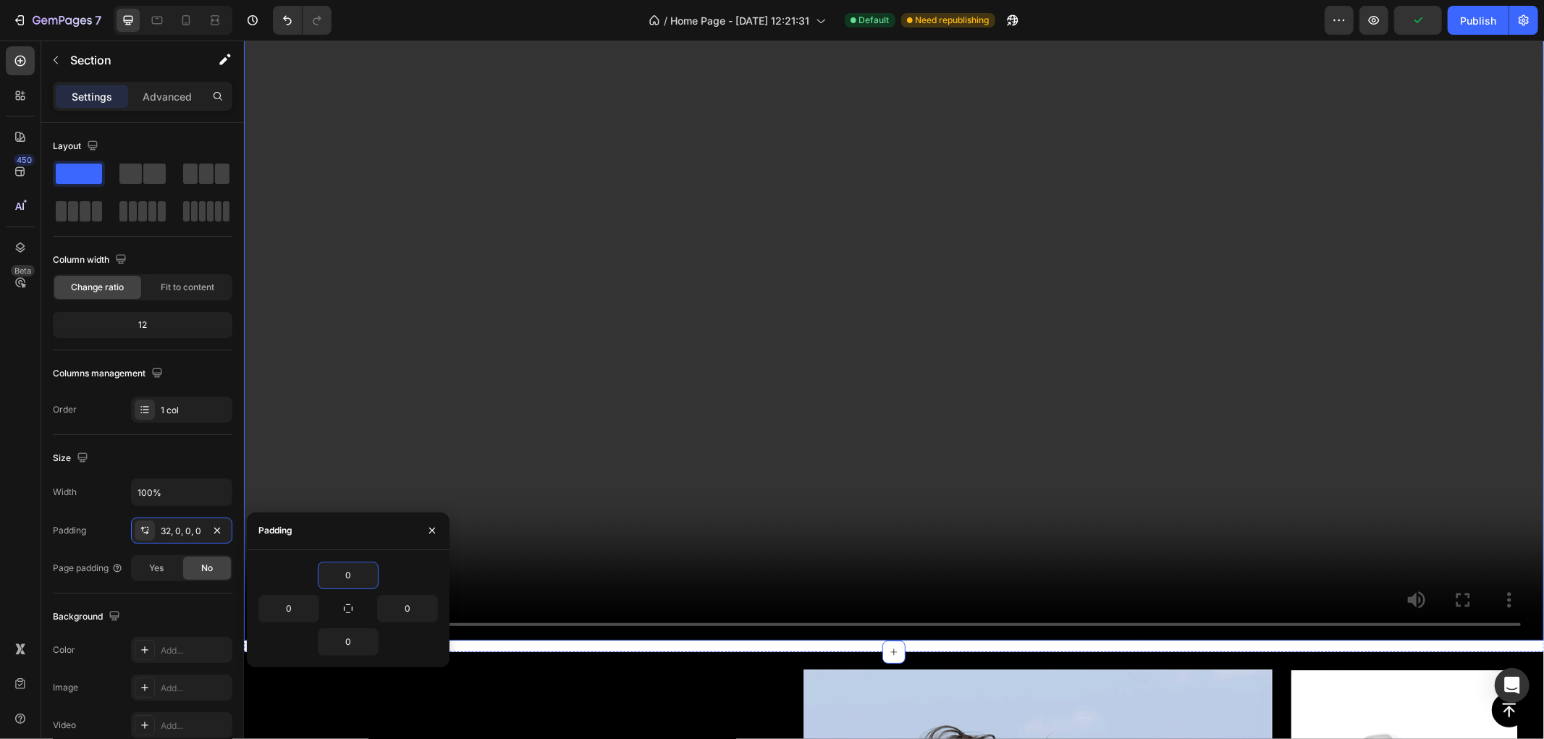
click at [671, 270] on video at bounding box center [893, 274] width 1300 height 731
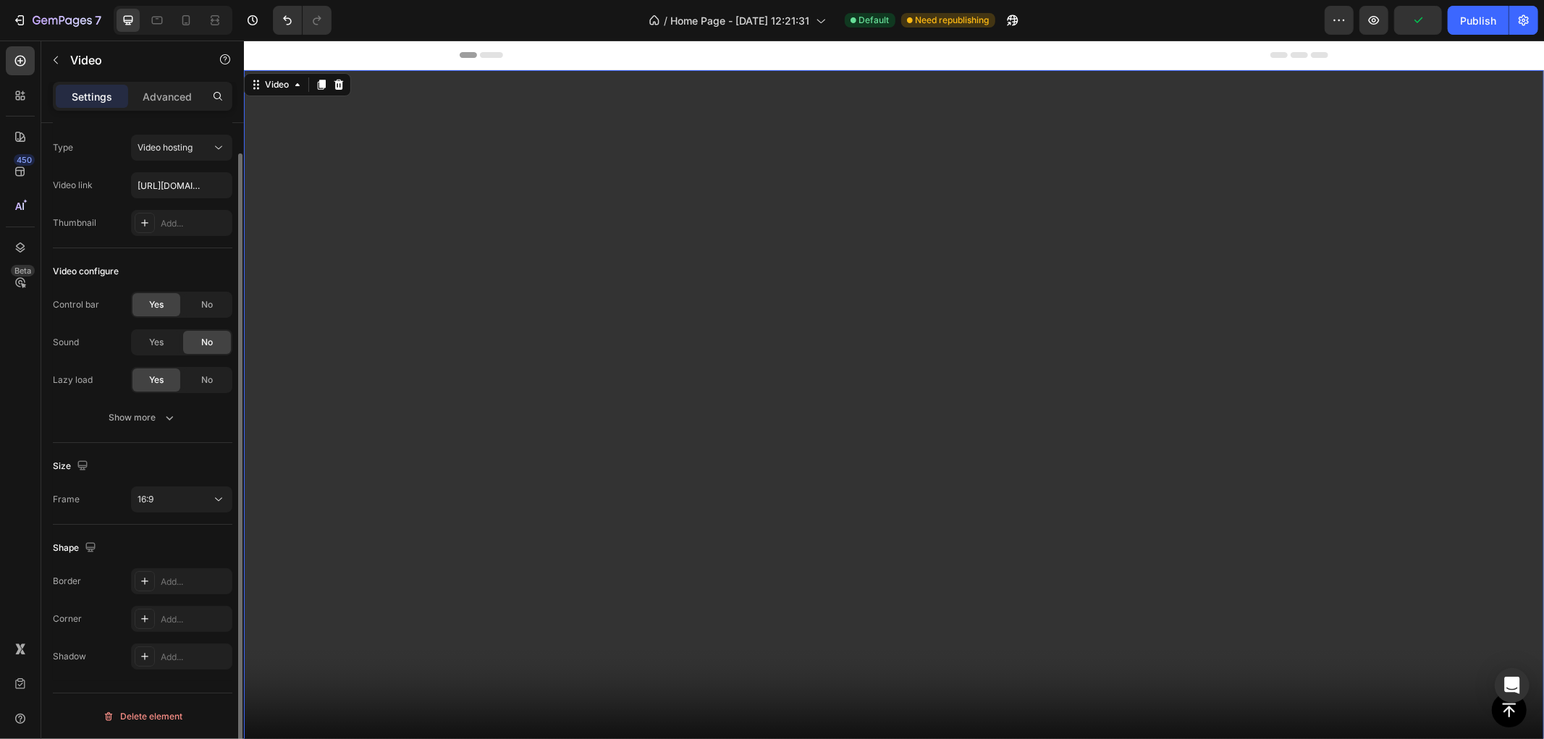
scroll to position [0, 0]
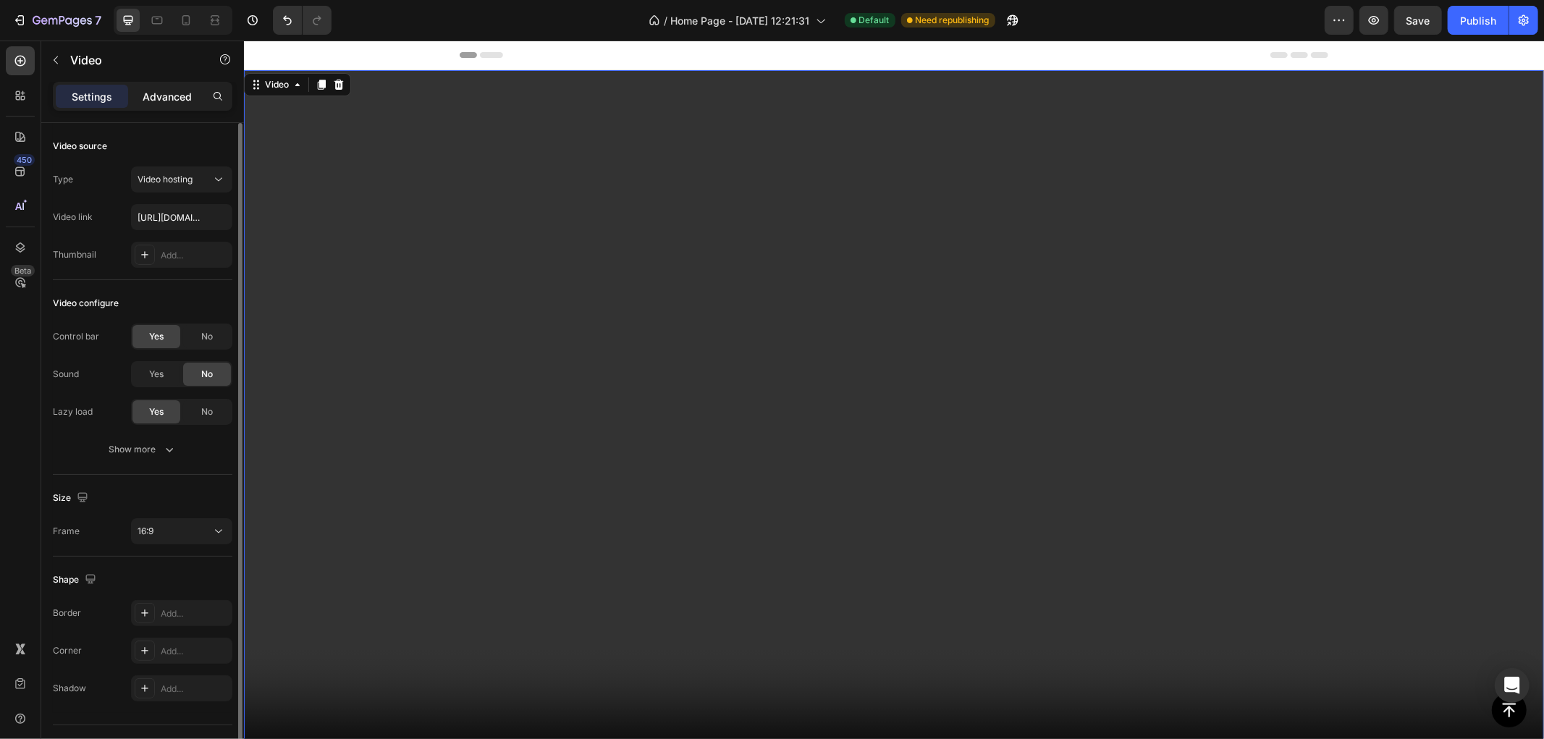
click at [154, 91] on p "Advanced" at bounding box center [167, 96] width 49 height 15
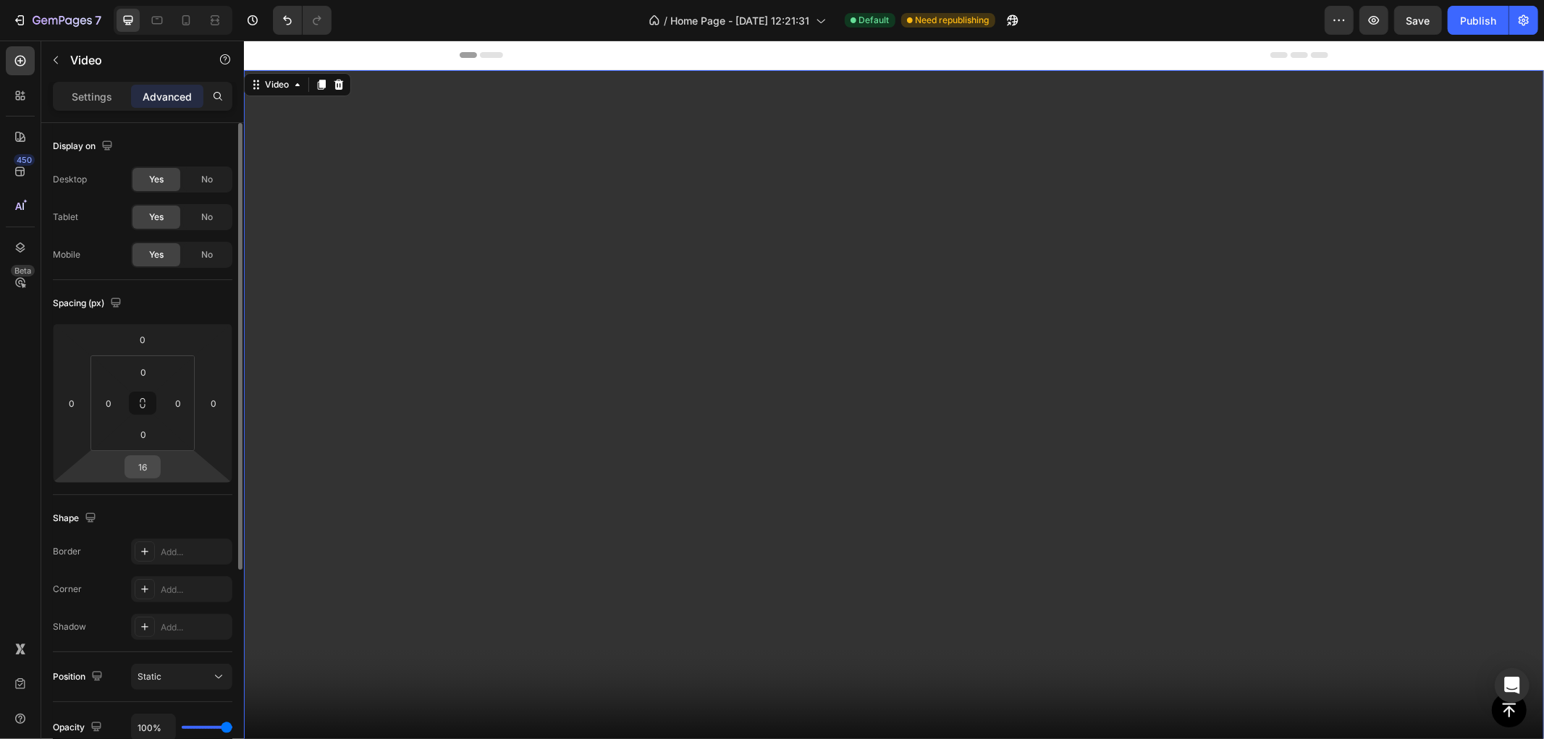
click at [148, 469] on input "16" at bounding box center [142, 467] width 29 height 22
type input "0"
click at [682, 318] on video at bounding box center [893, 434] width 1300 height 731
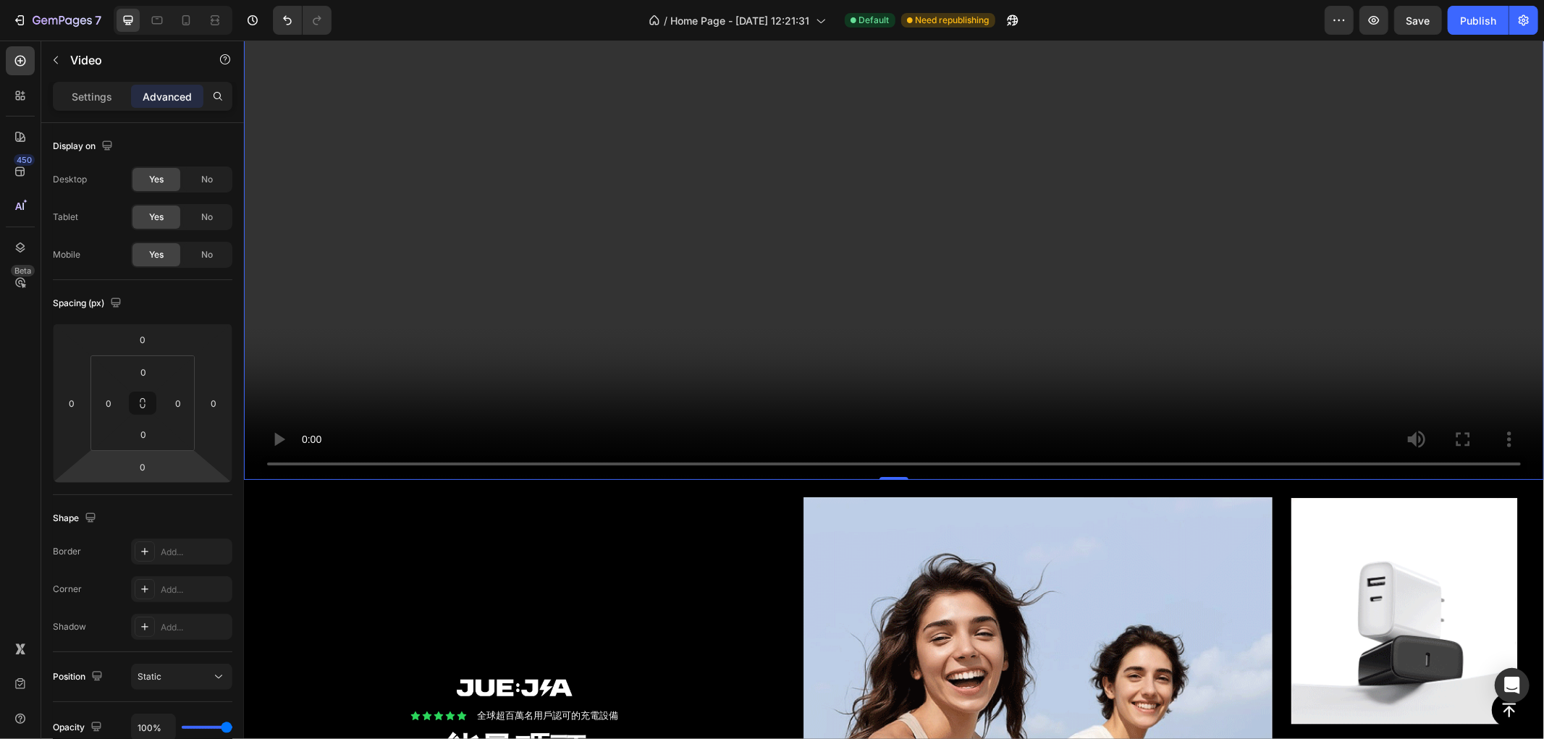
click at [751, 206] on video at bounding box center [893, 113] width 1300 height 731
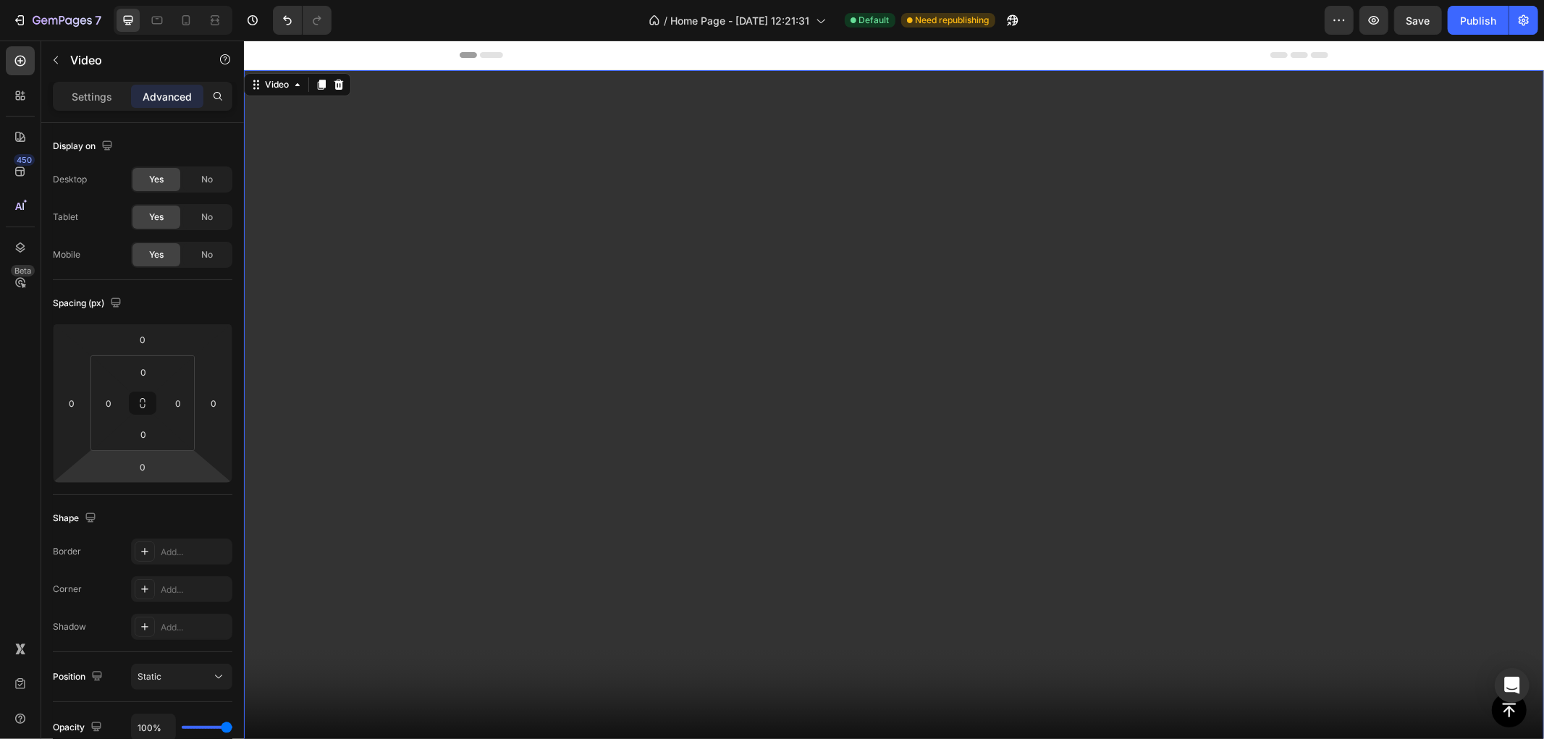
click at [591, 212] on video at bounding box center [893, 434] width 1300 height 731
click at [85, 94] on p "Settings" at bounding box center [92, 96] width 41 height 15
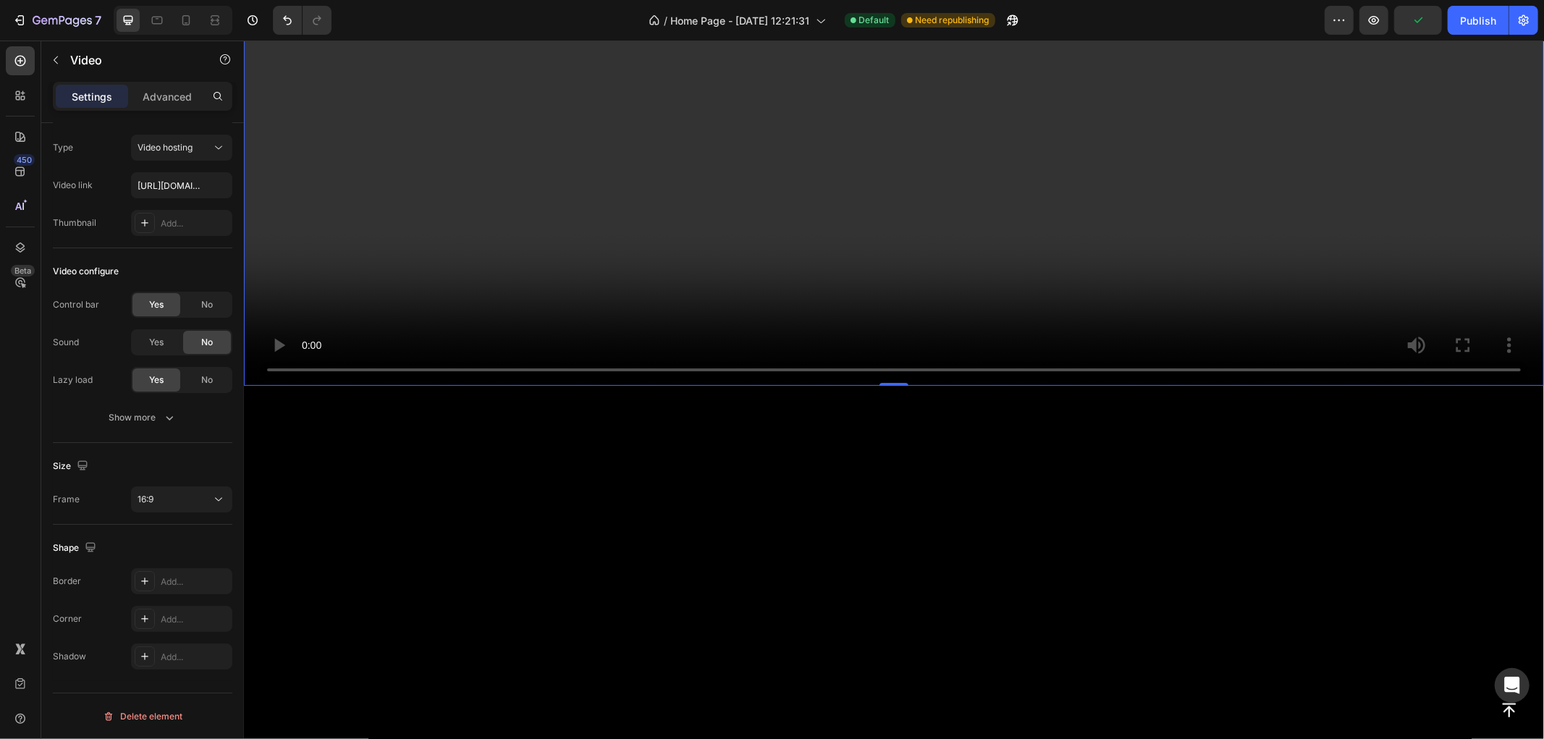
scroll to position [482, 0]
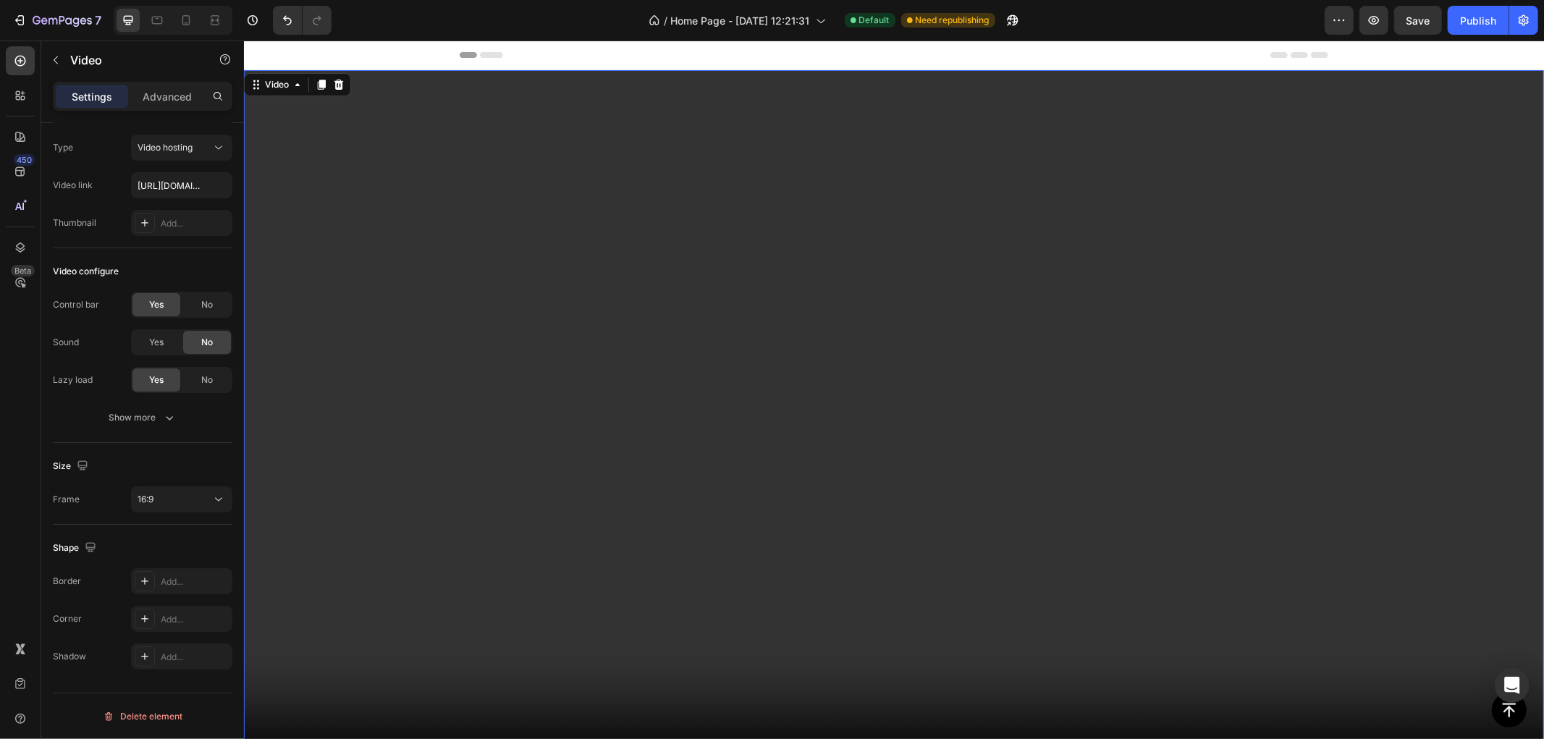
click at [373, 190] on video at bounding box center [893, 434] width 1300 height 731
click at [262, 83] on div "Video" at bounding box center [276, 83] width 30 height 13
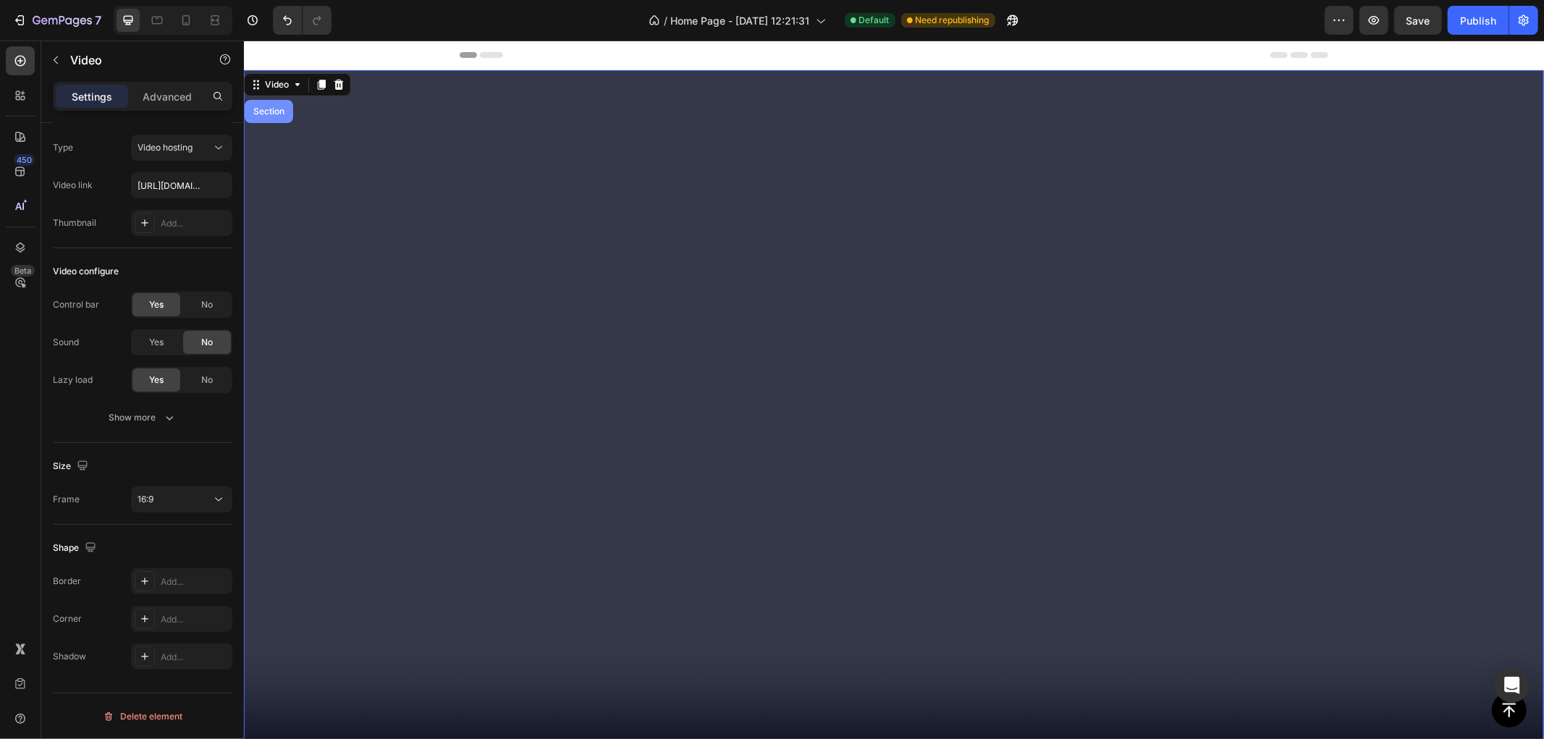
click at [266, 109] on div "Section" at bounding box center [268, 110] width 37 height 9
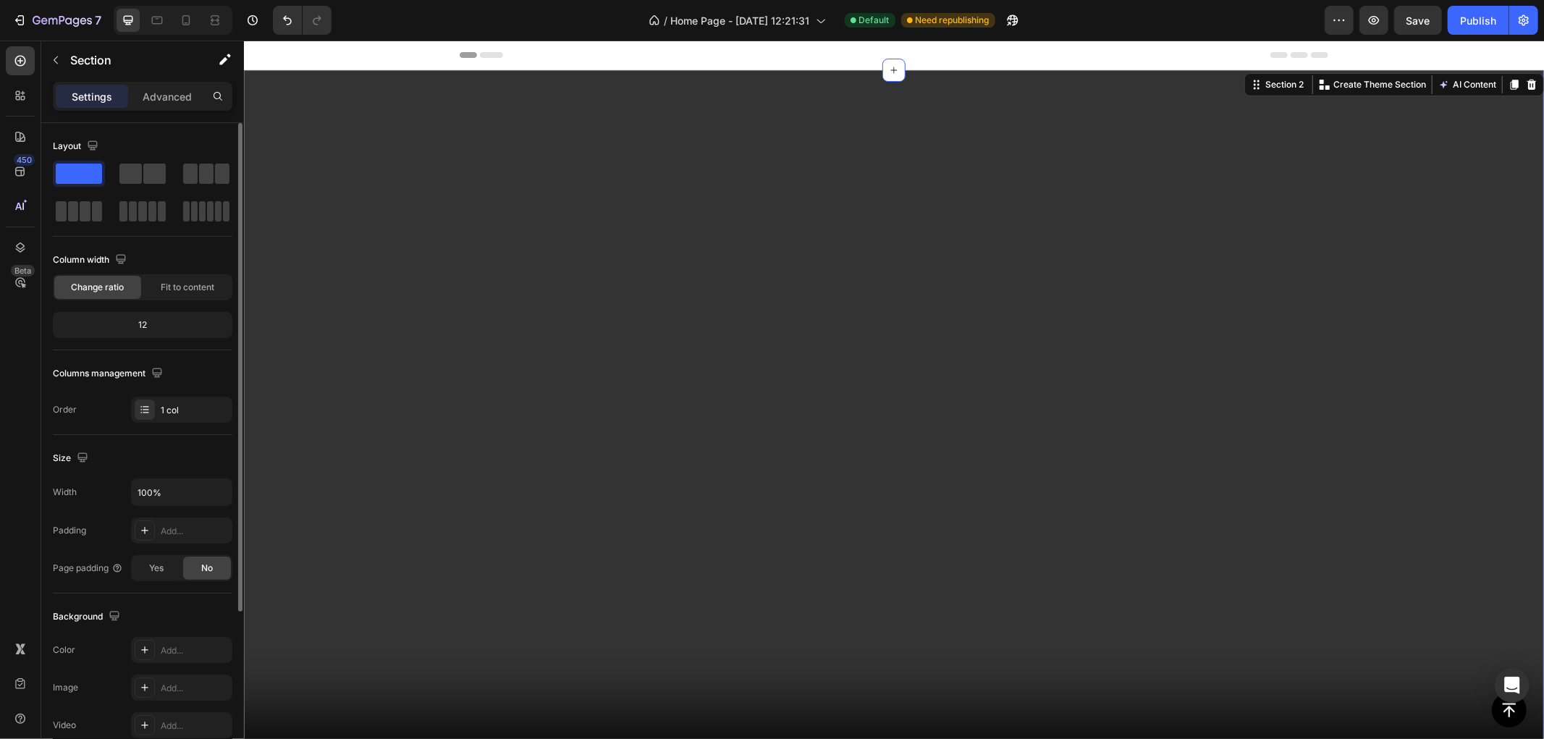
scroll to position [226, 0]
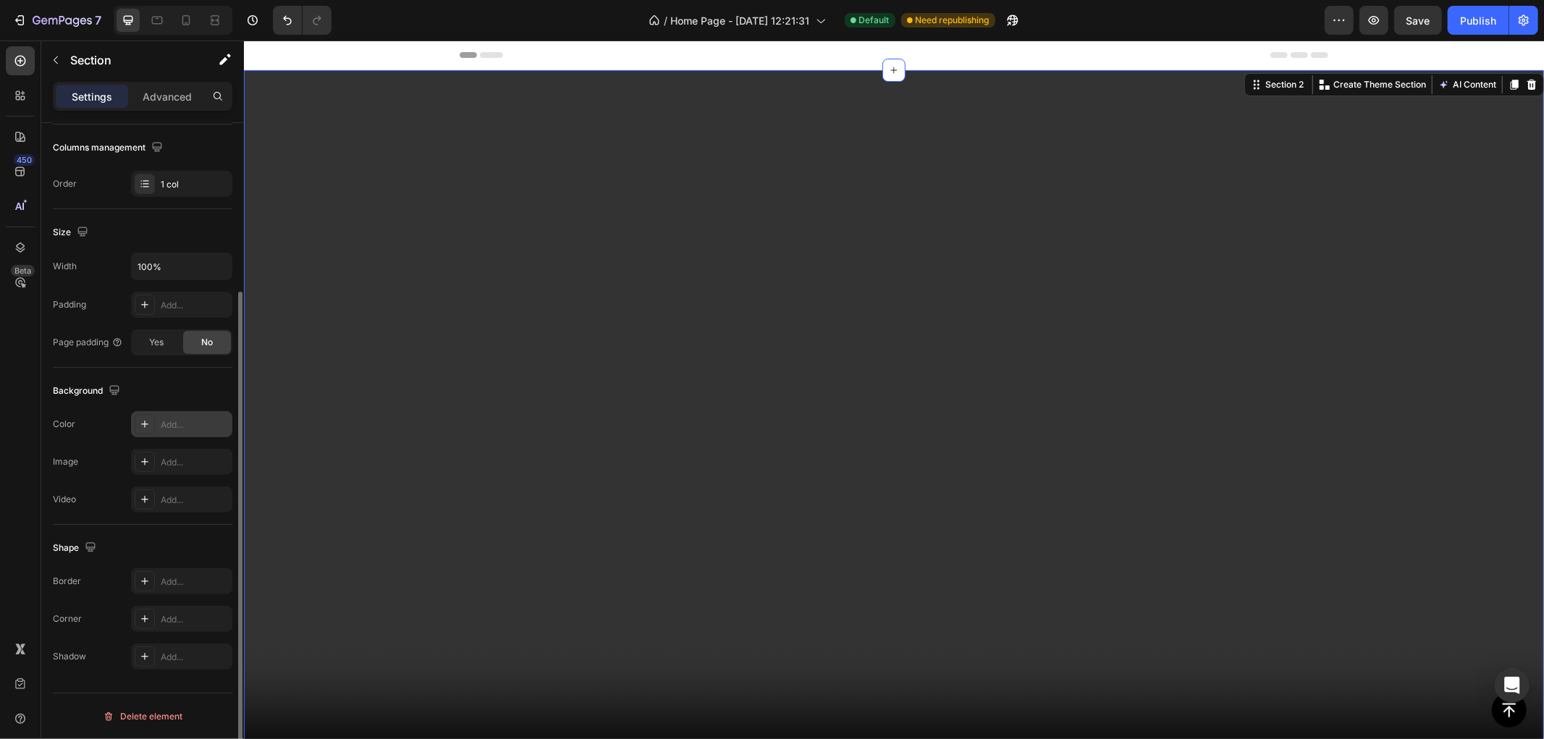
click at [177, 422] on div "Add..." at bounding box center [195, 424] width 68 height 13
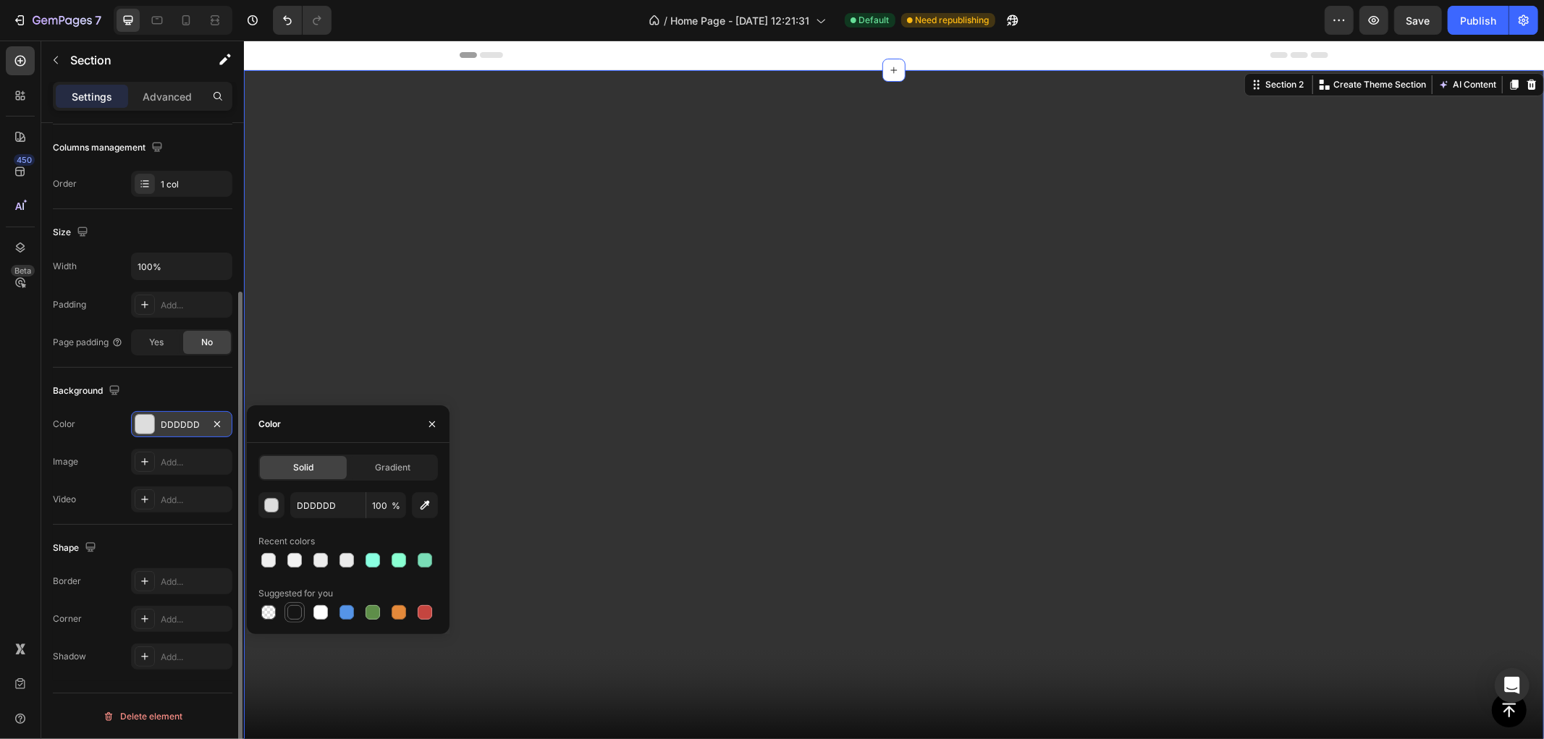
click at [290, 612] on div at bounding box center [294, 612] width 14 height 14
click at [273, 510] on div "button" at bounding box center [272, 506] width 14 height 14
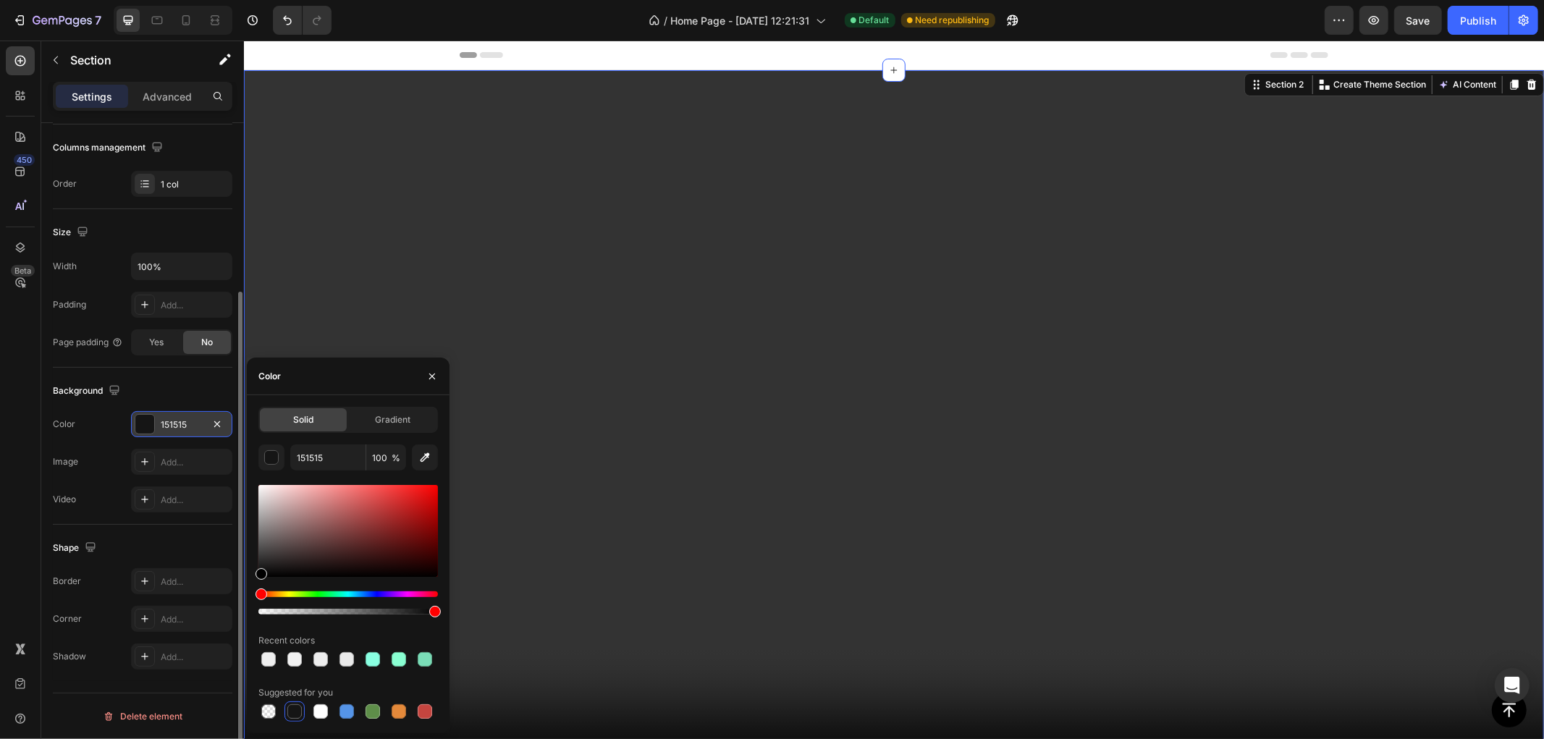
drag, startPoint x: 266, startPoint y: 573, endPoint x: 264, endPoint y: 531, distance: 42.0
click at [198, 604] on div "450 Beta Sections(18) Elements(83) Section Element Hero Section Product Detail …" at bounding box center [122, 390] width 244 height 699
type input "000000"
click at [431, 378] on icon "button" at bounding box center [432, 377] width 12 height 12
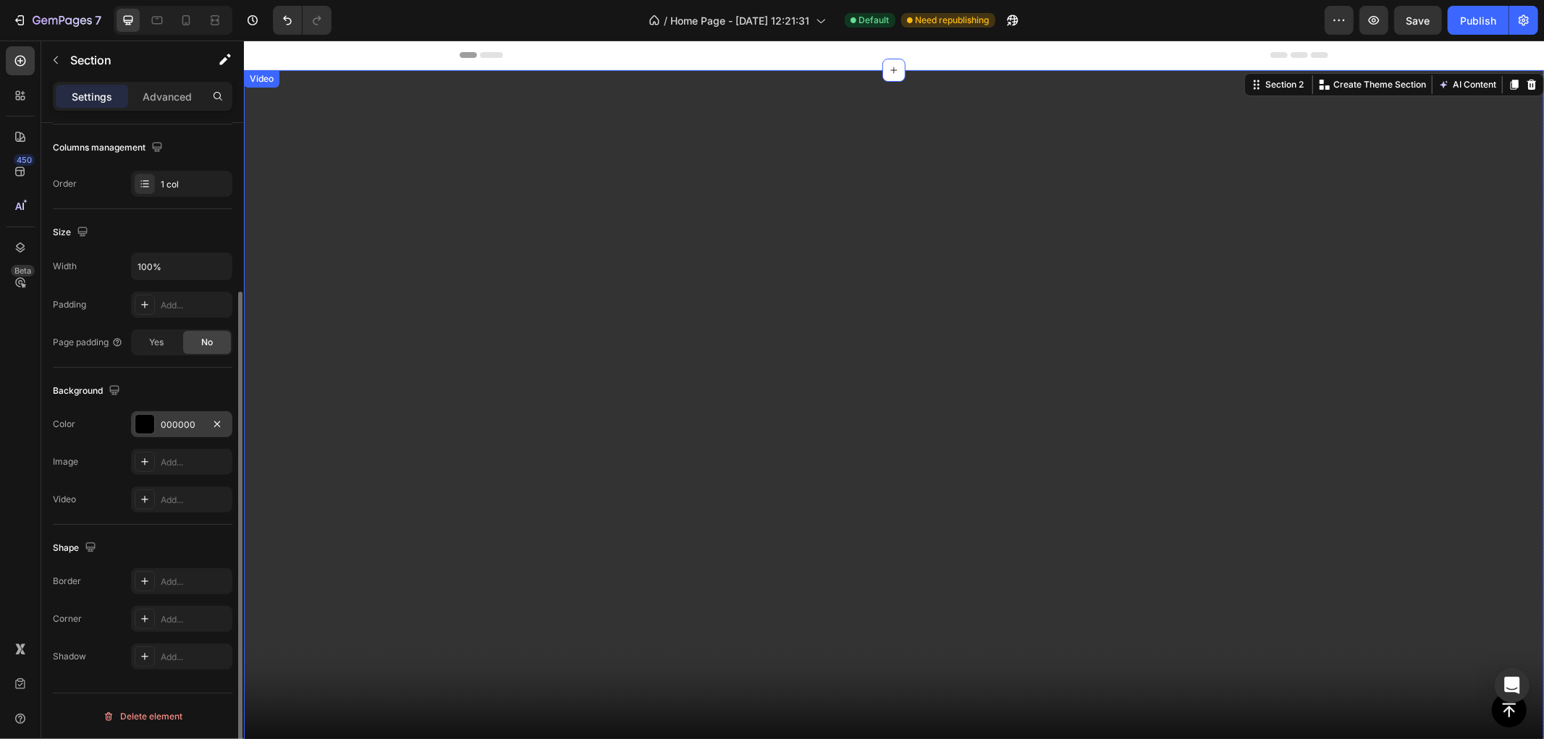
click at [492, 235] on video at bounding box center [893, 434] width 1300 height 731
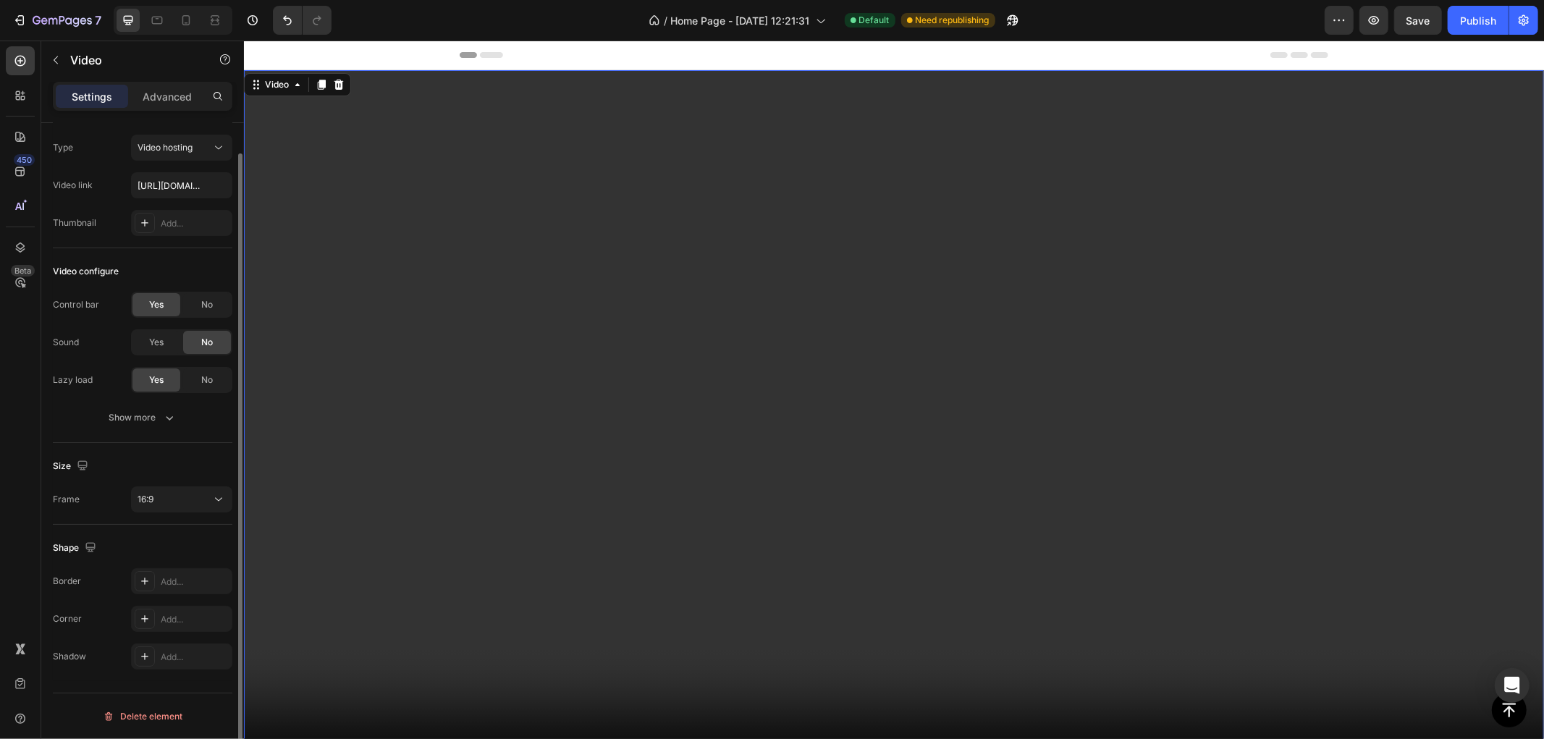
scroll to position [0, 0]
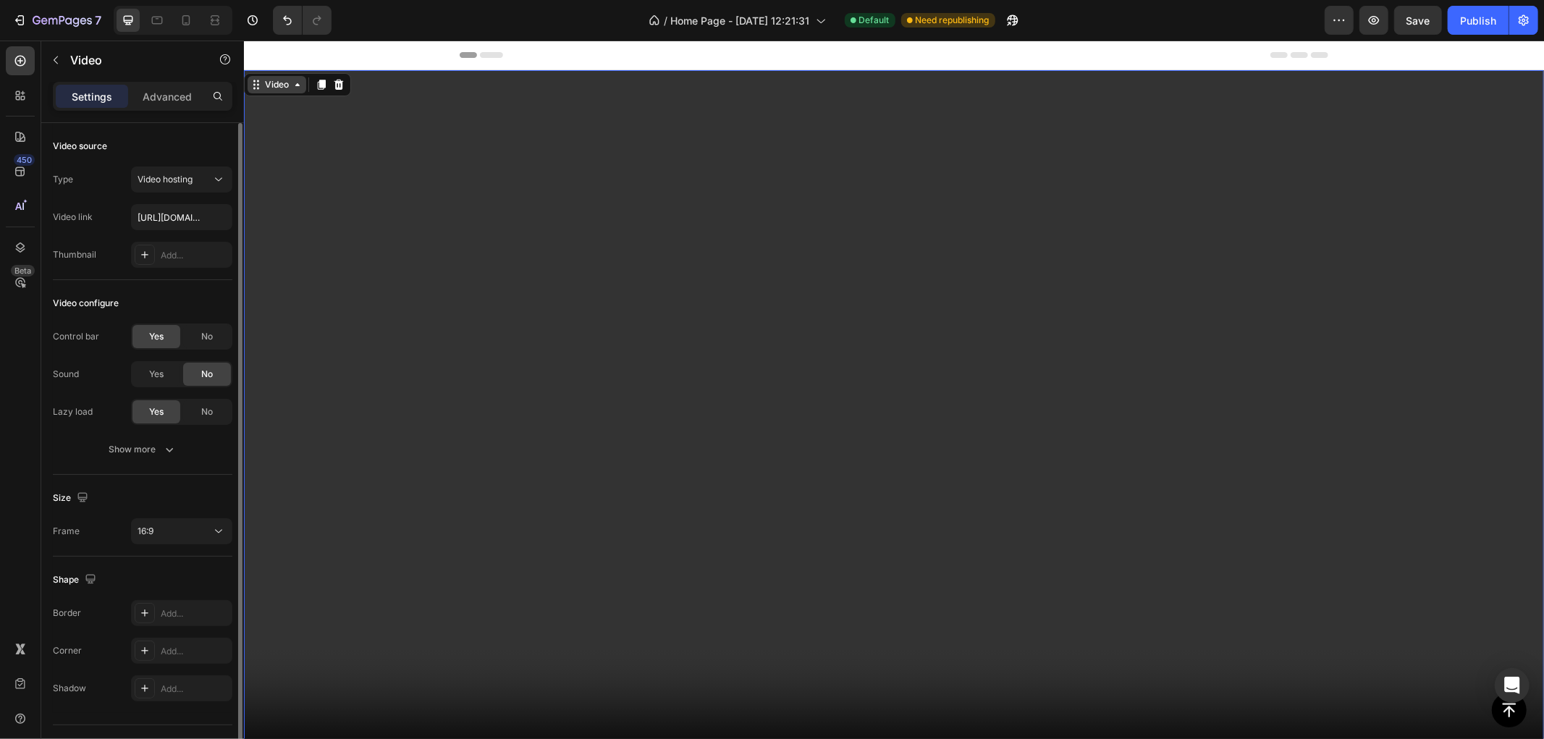
click at [263, 84] on div "Video" at bounding box center [276, 83] width 30 height 13
click at [276, 83] on div "Video" at bounding box center [276, 83] width 30 height 13
click at [277, 87] on div "Video" at bounding box center [276, 83] width 30 height 13
drag, startPoint x: 193, startPoint y: 90, endPoint x: 181, endPoint y: 91, distance: 12.4
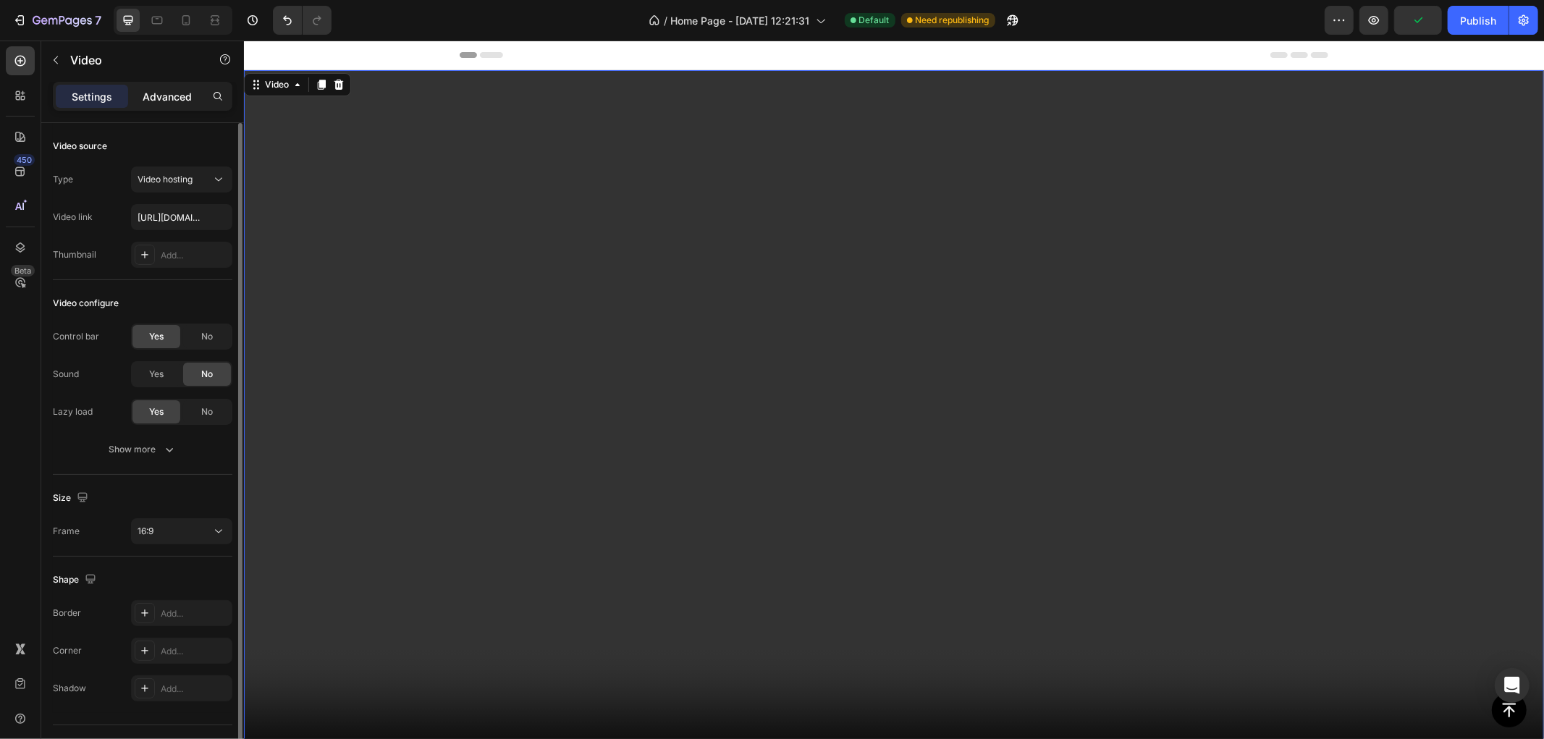
click at [193, 90] on div "Advanced" at bounding box center [167, 96] width 72 height 23
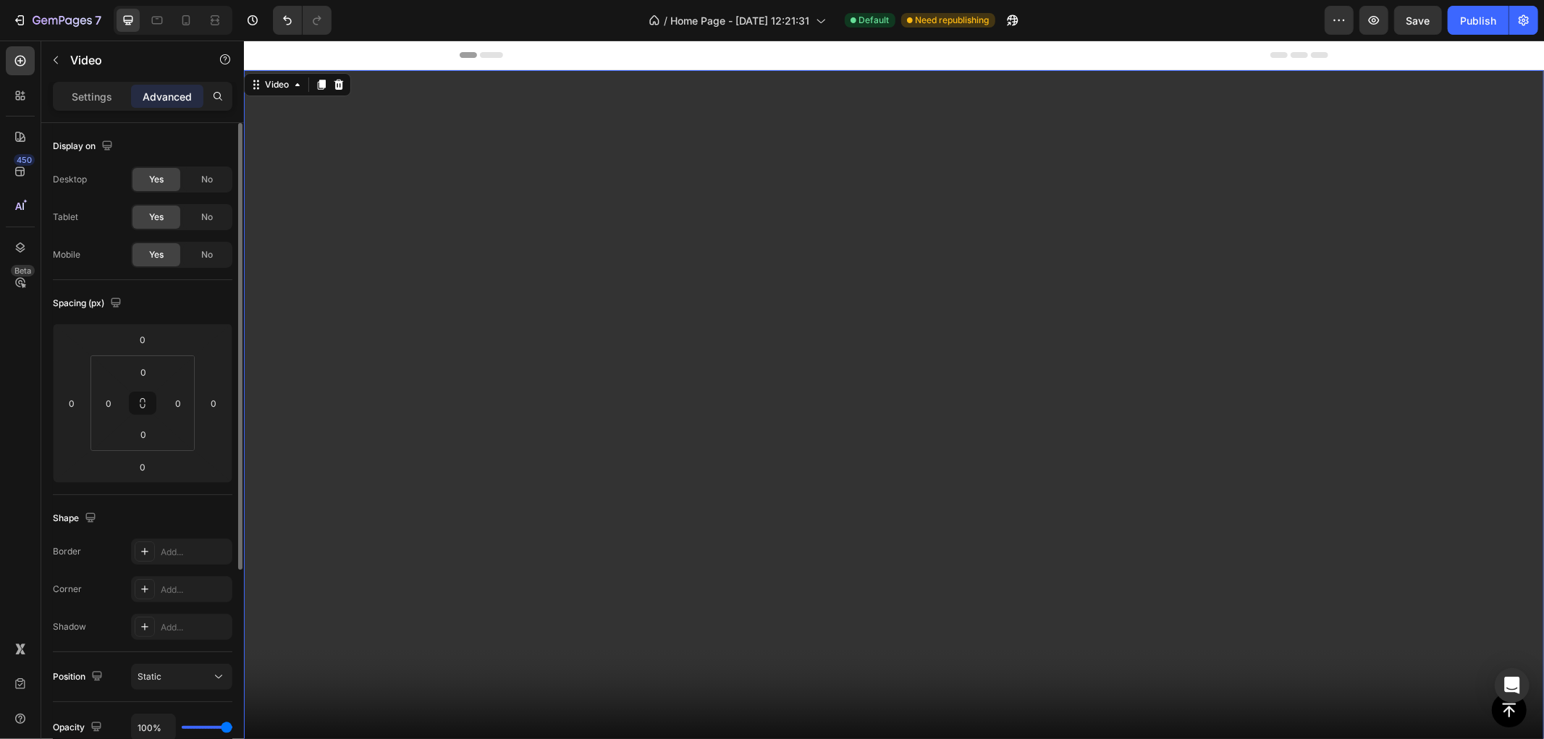
click at [164, 90] on p "Advanced" at bounding box center [167, 96] width 49 height 15
click at [85, 89] on p "Settings" at bounding box center [92, 96] width 41 height 15
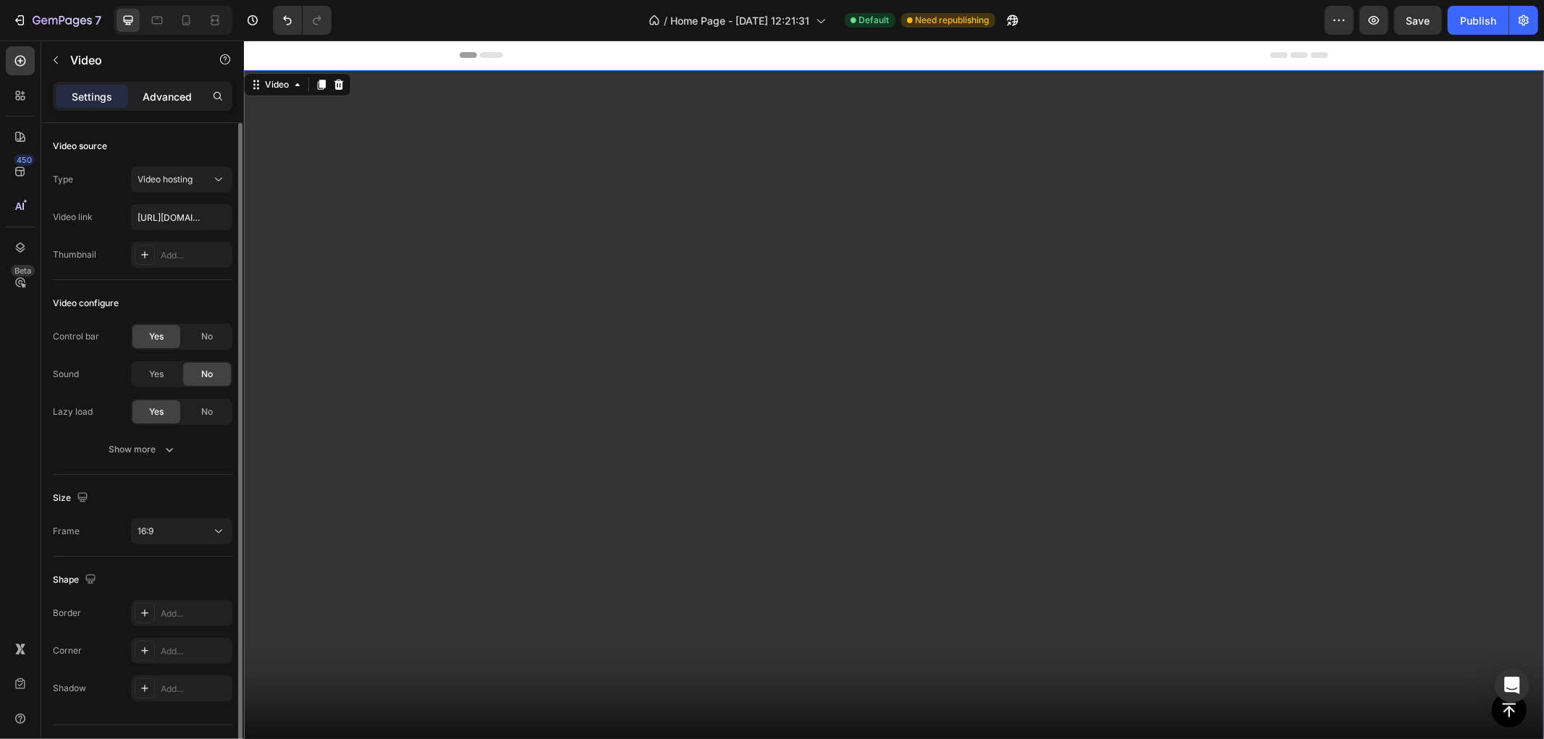
click at [165, 96] on p "Advanced" at bounding box center [167, 96] width 49 height 15
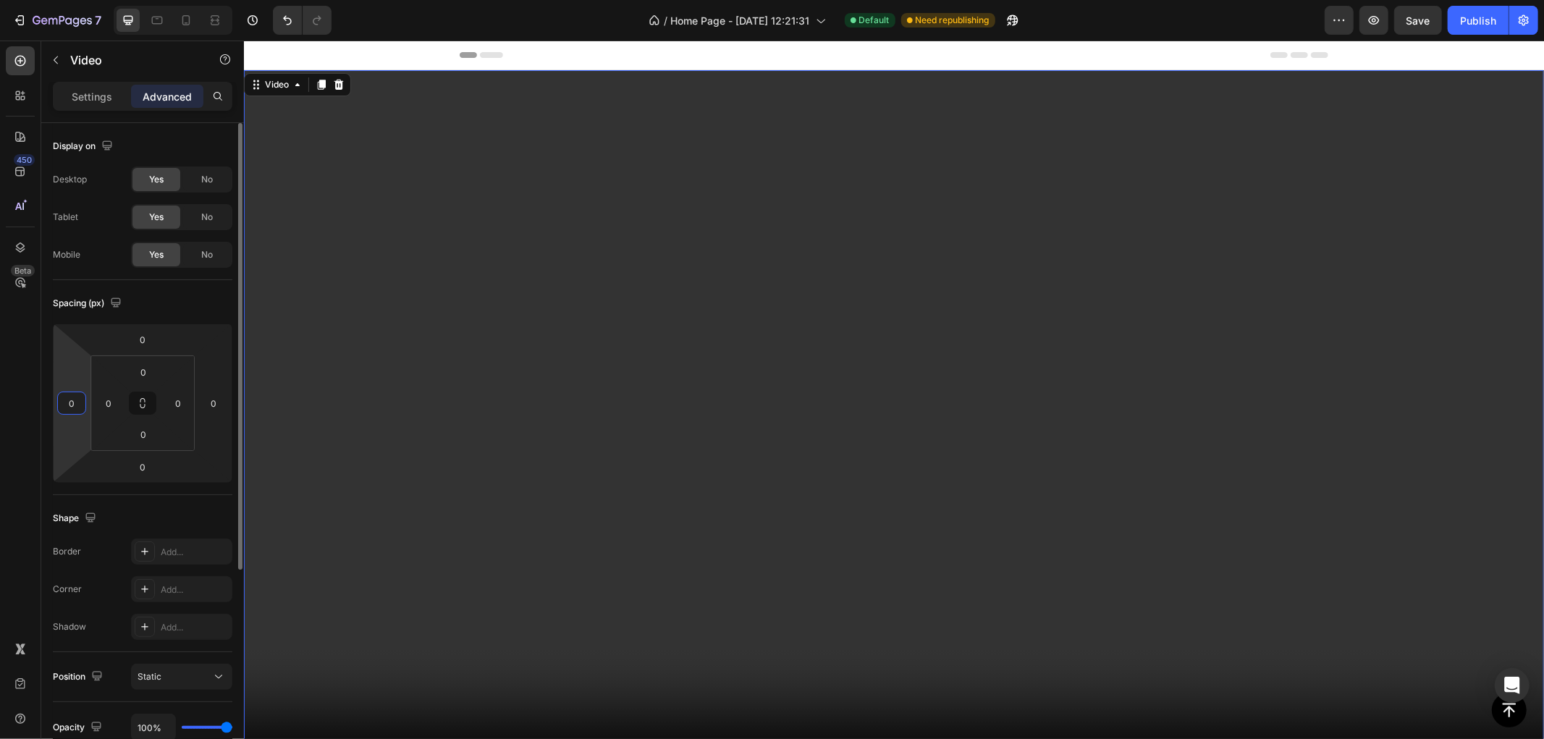
click at [69, 409] on input "0" at bounding box center [72, 403] width 22 height 22
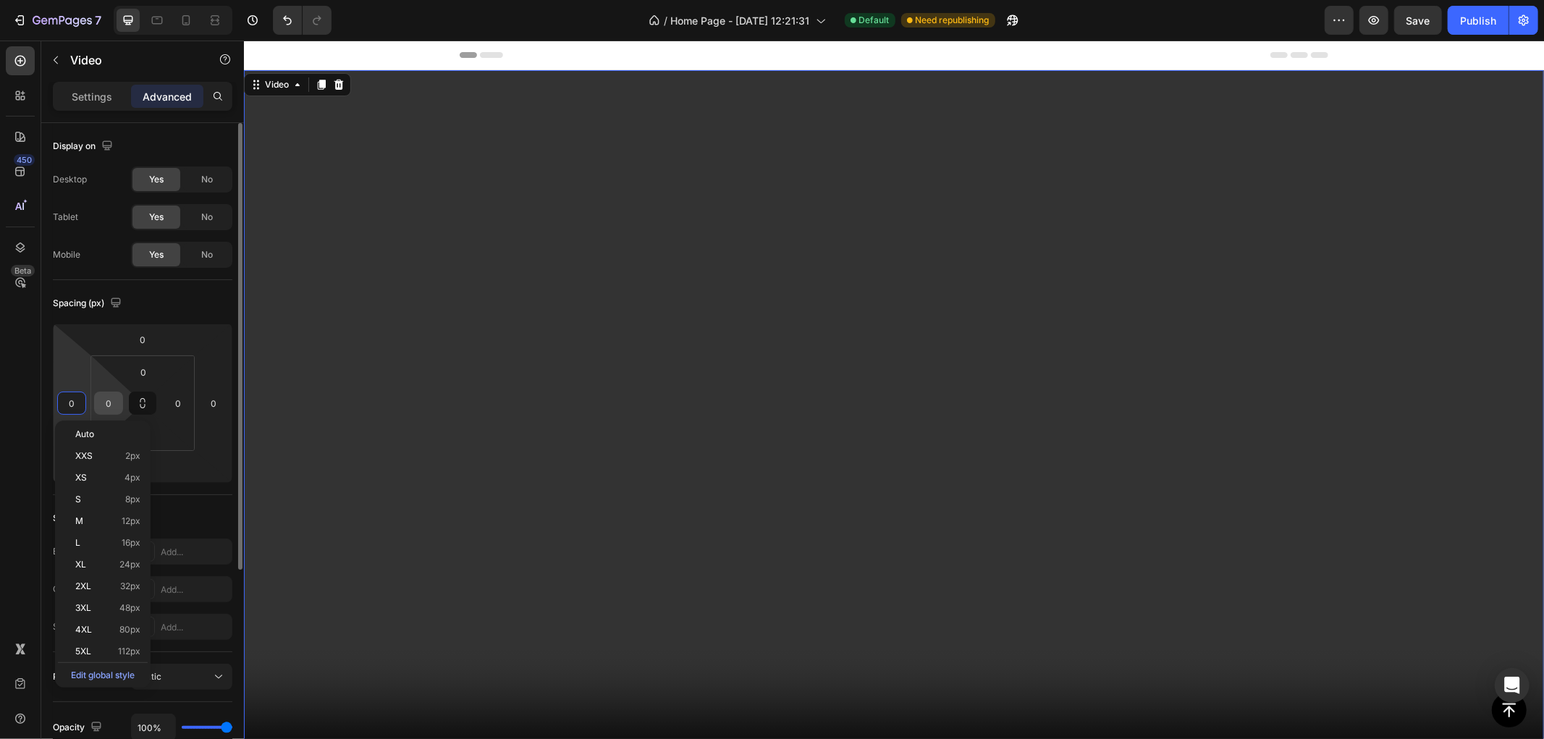
click at [109, 407] on input "0" at bounding box center [109, 403] width 22 height 22
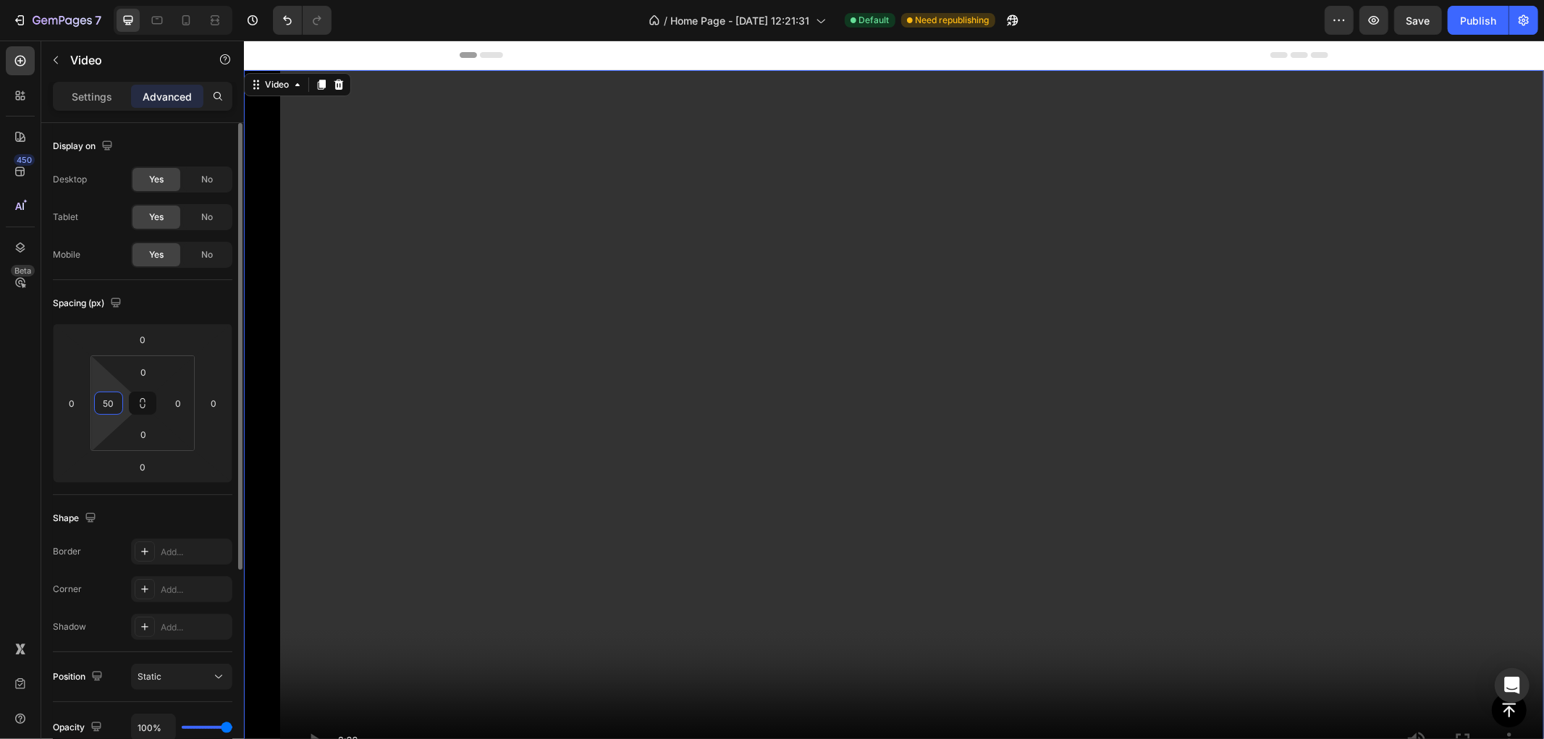
drag, startPoint x: 114, startPoint y: 399, endPoint x: 42, endPoint y: 392, distance: 72.7
click at [42, 392] on div "Display on Desktop Yes No Tablet Yes No Mobile Yes No Spacing (px) 0 0 0 0 0 50…" at bounding box center [142, 606] width 203 height 966
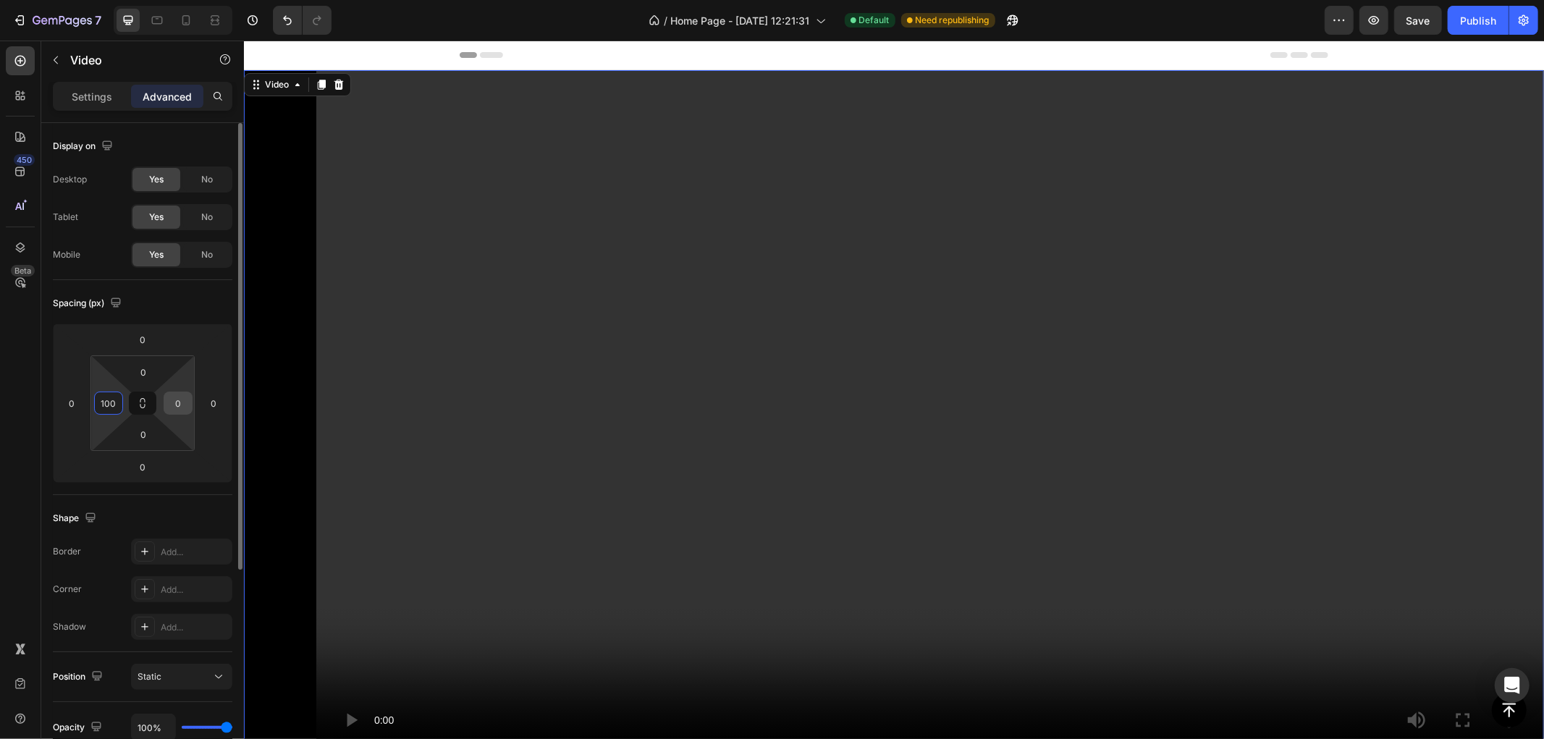
type input "100"
click at [178, 399] on input "0" at bounding box center [178, 403] width 22 height 22
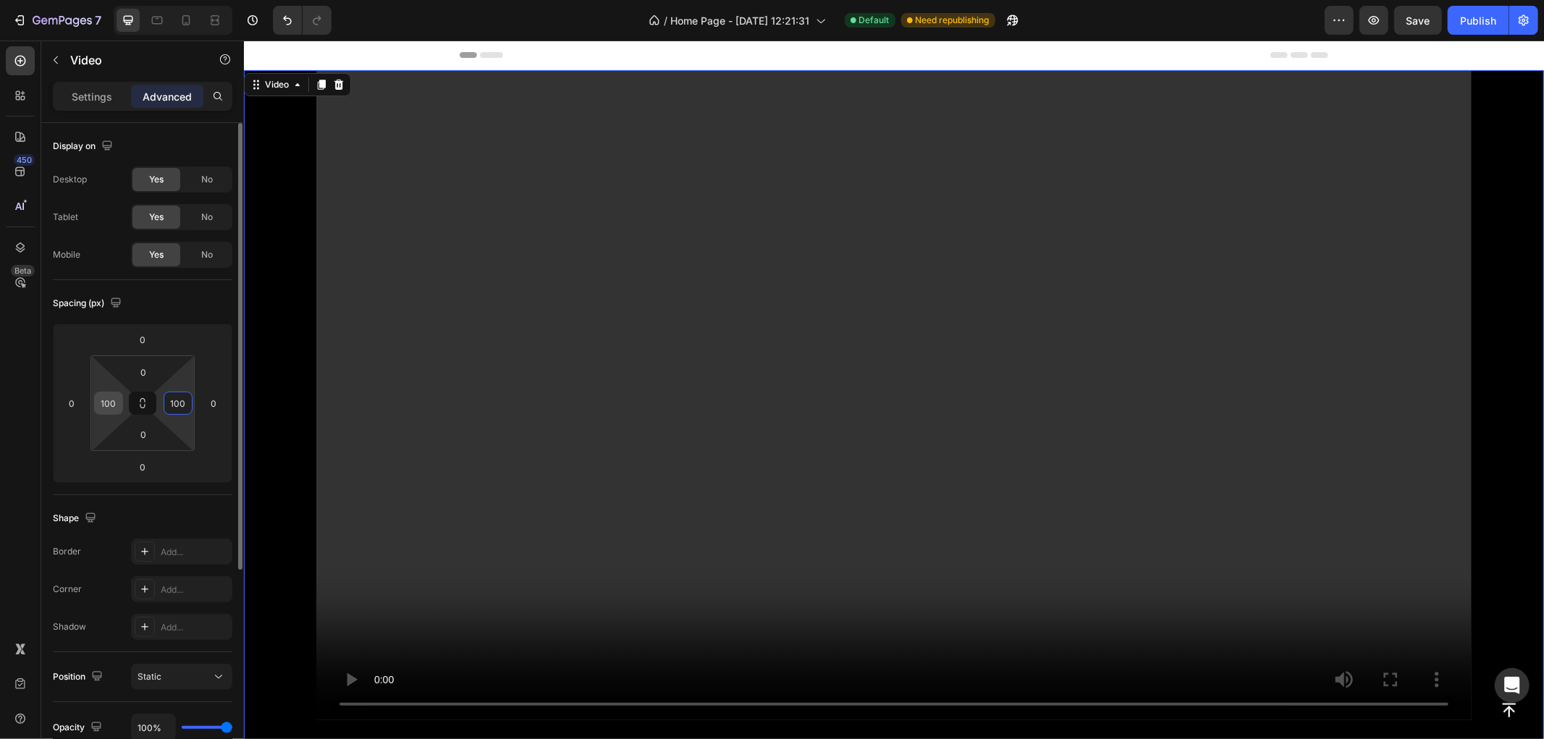
type input "100"
drag, startPoint x: 106, startPoint y: 400, endPoint x: 205, endPoint y: 402, distance: 98.5
click at [106, 400] on input "100" at bounding box center [109, 403] width 22 height 22
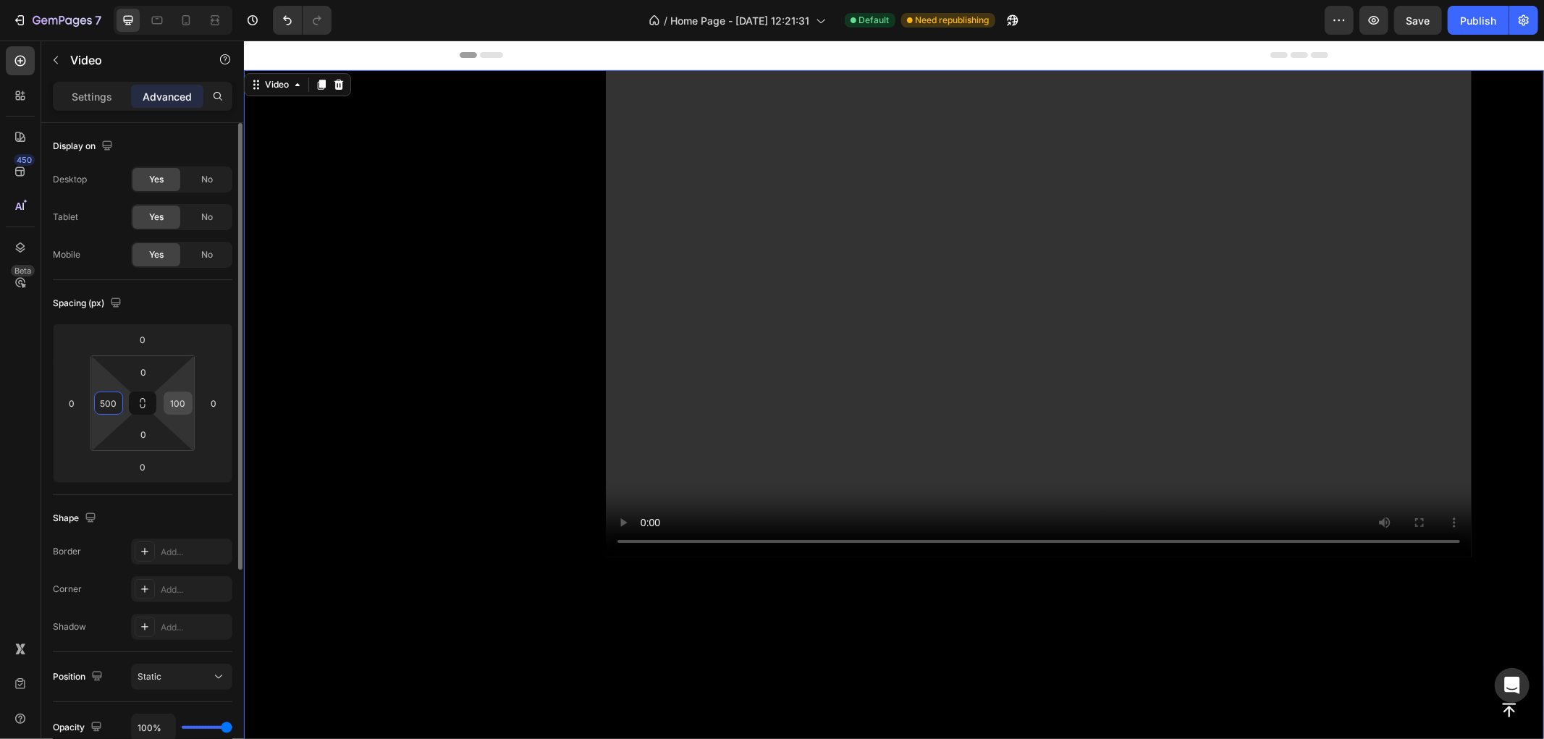
type input "500"
click at [183, 402] on input "100" at bounding box center [178, 403] width 22 height 22
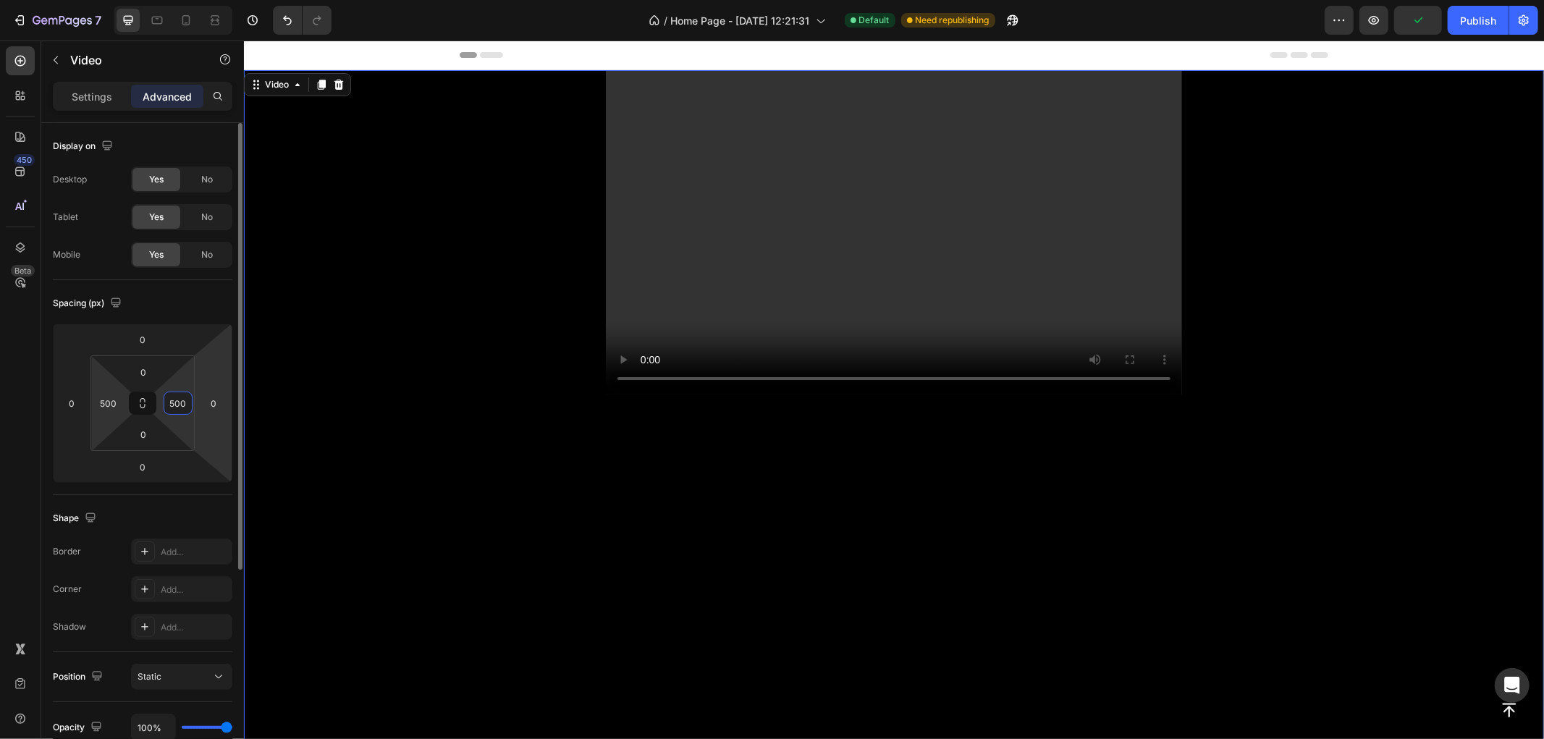
drag, startPoint x: 187, startPoint y: 402, endPoint x: 94, endPoint y: 387, distance: 93.9
click at [94, 387] on div "0 500 0 500" at bounding box center [142, 403] width 104 height 96
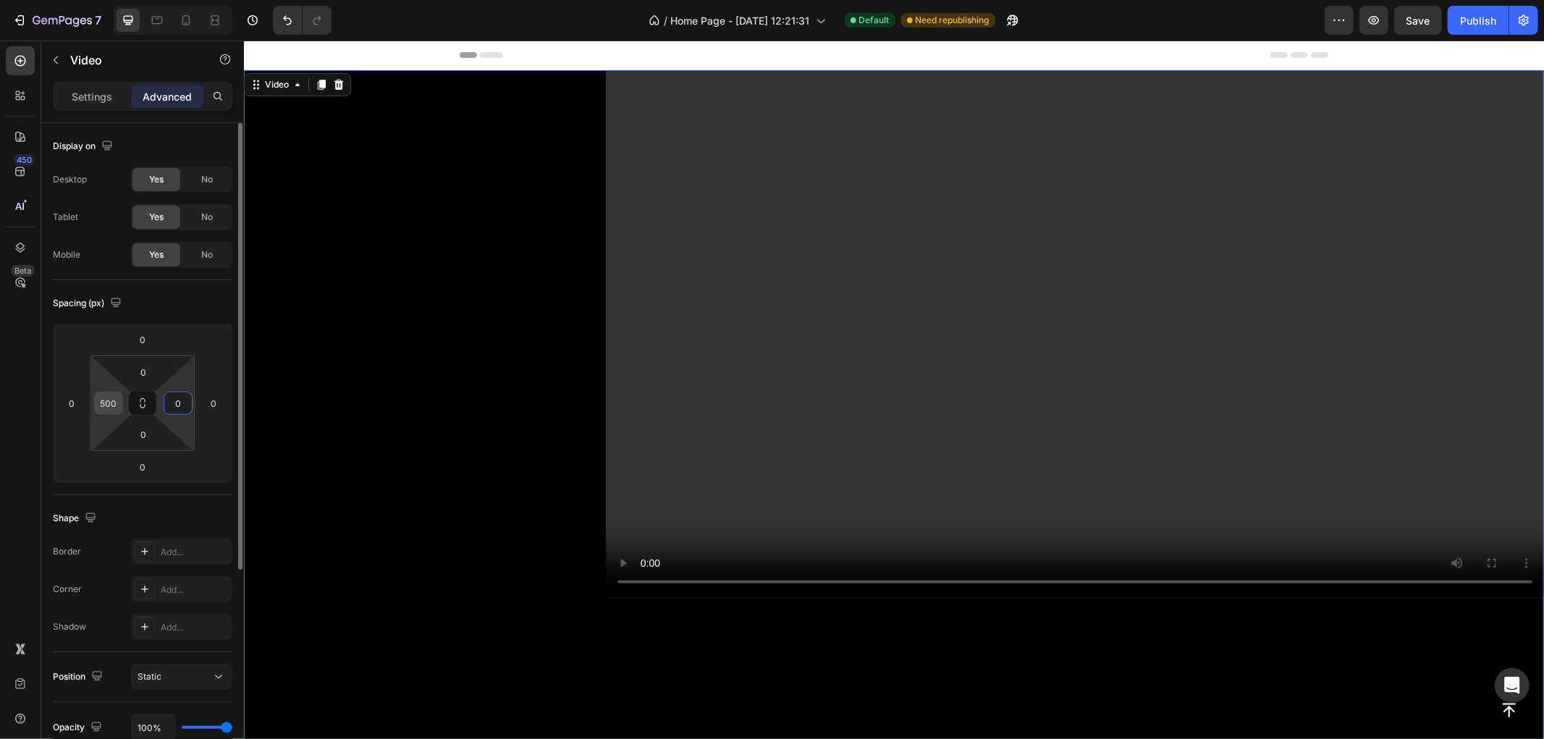
type input "0"
drag, startPoint x: 123, startPoint y: 402, endPoint x: 51, endPoint y: 394, distance: 72.1
click at [51, 394] on div "Display on Desktop Yes No Tablet Yes No Mobile Yes No Spacing (px) 0 0 0 0 0 50…" at bounding box center [142, 606] width 203 height 966
click at [114, 399] on input "500" at bounding box center [109, 403] width 22 height 22
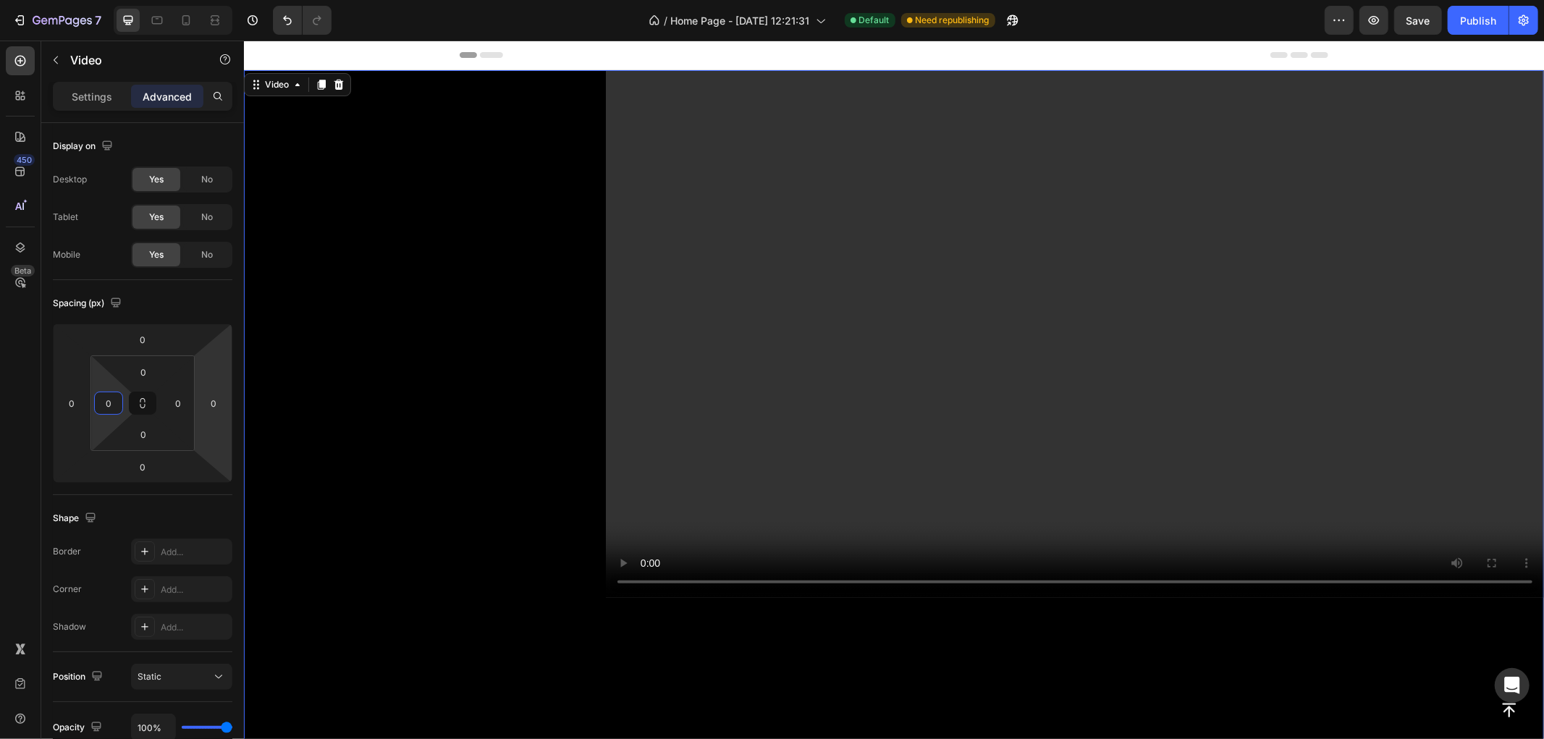
type input "0"
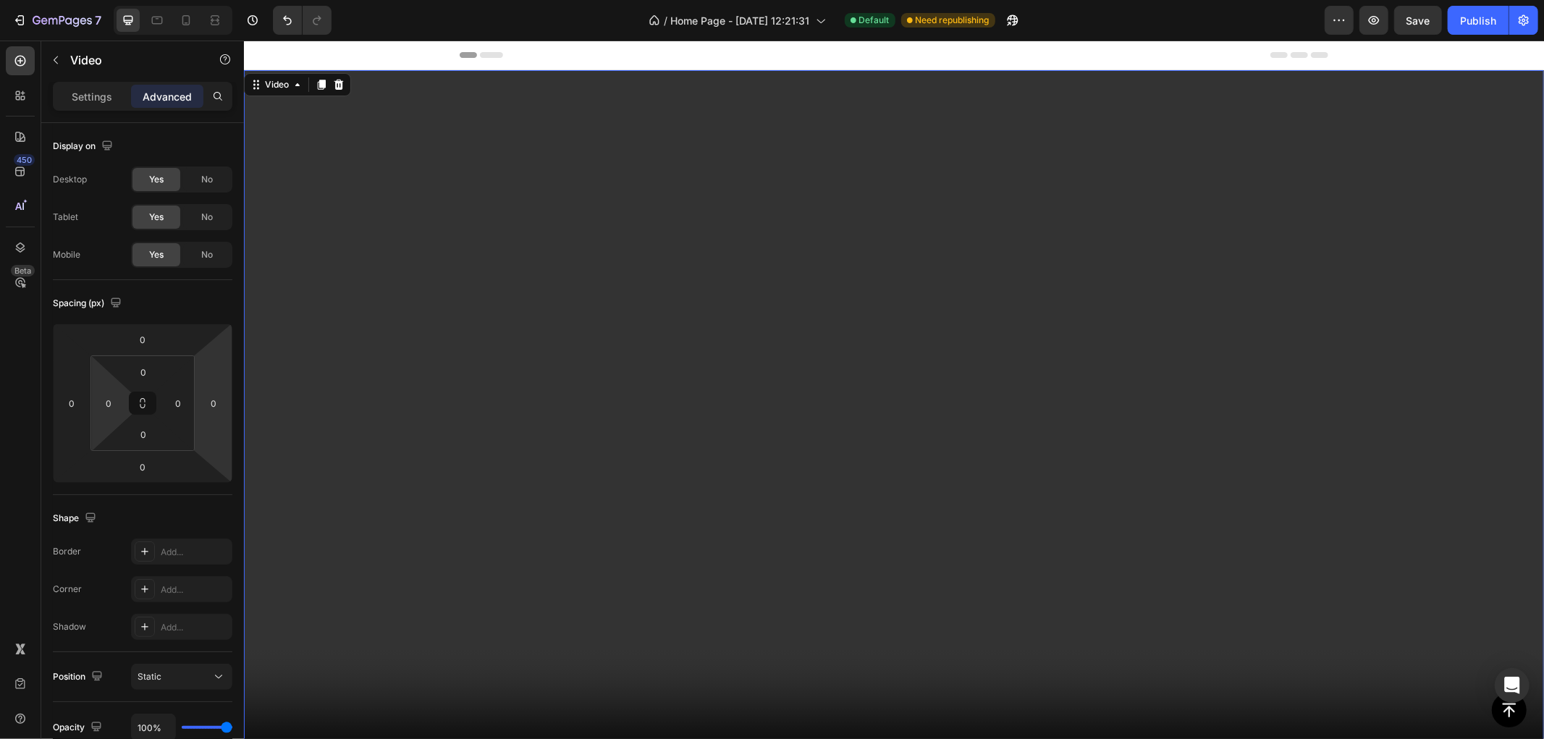
click at [342, 203] on div "Video 0" at bounding box center [893, 434] width 1300 height 731
click at [277, 90] on div "Video" at bounding box center [276, 83] width 59 height 17
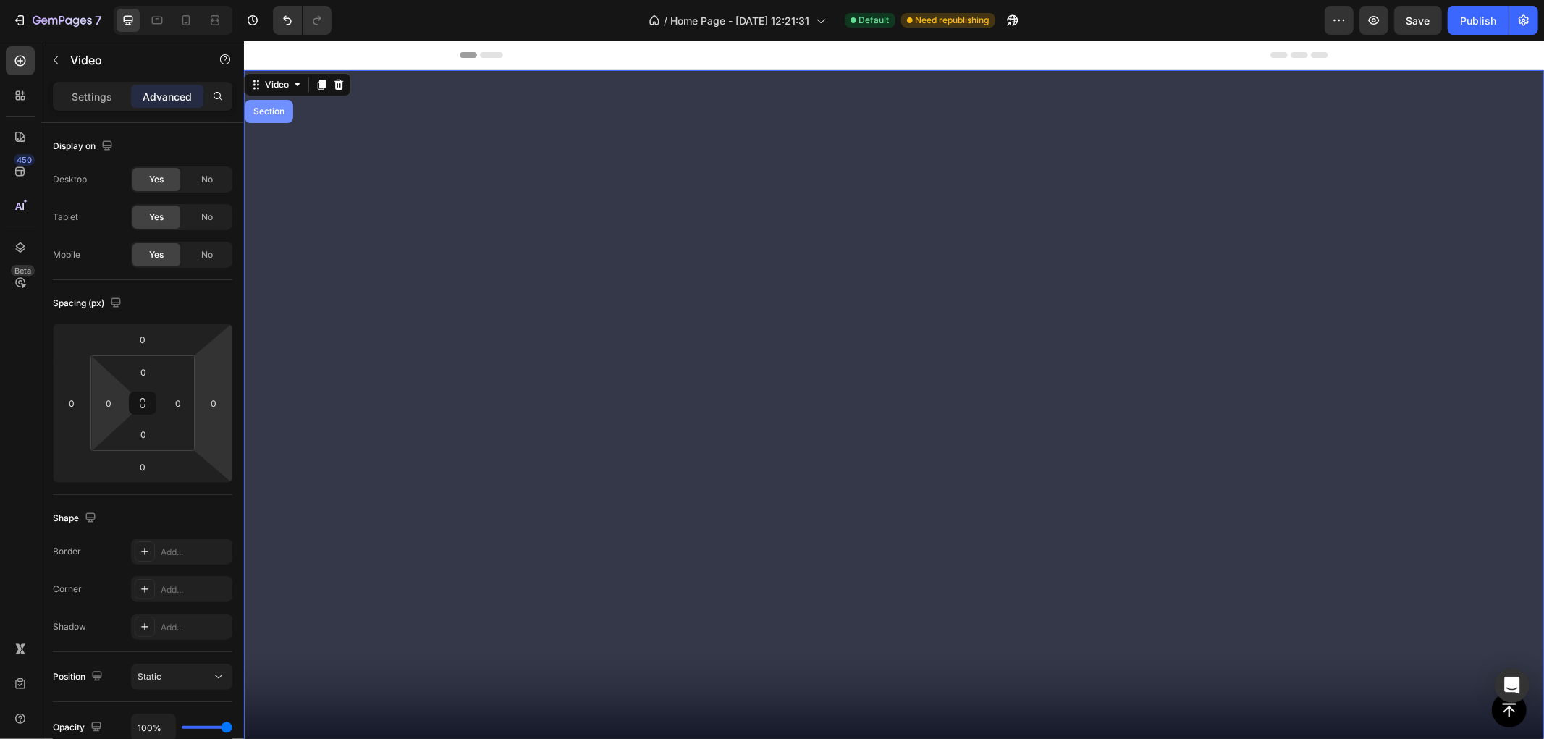
click at [263, 103] on div "Section" at bounding box center [268, 110] width 49 height 23
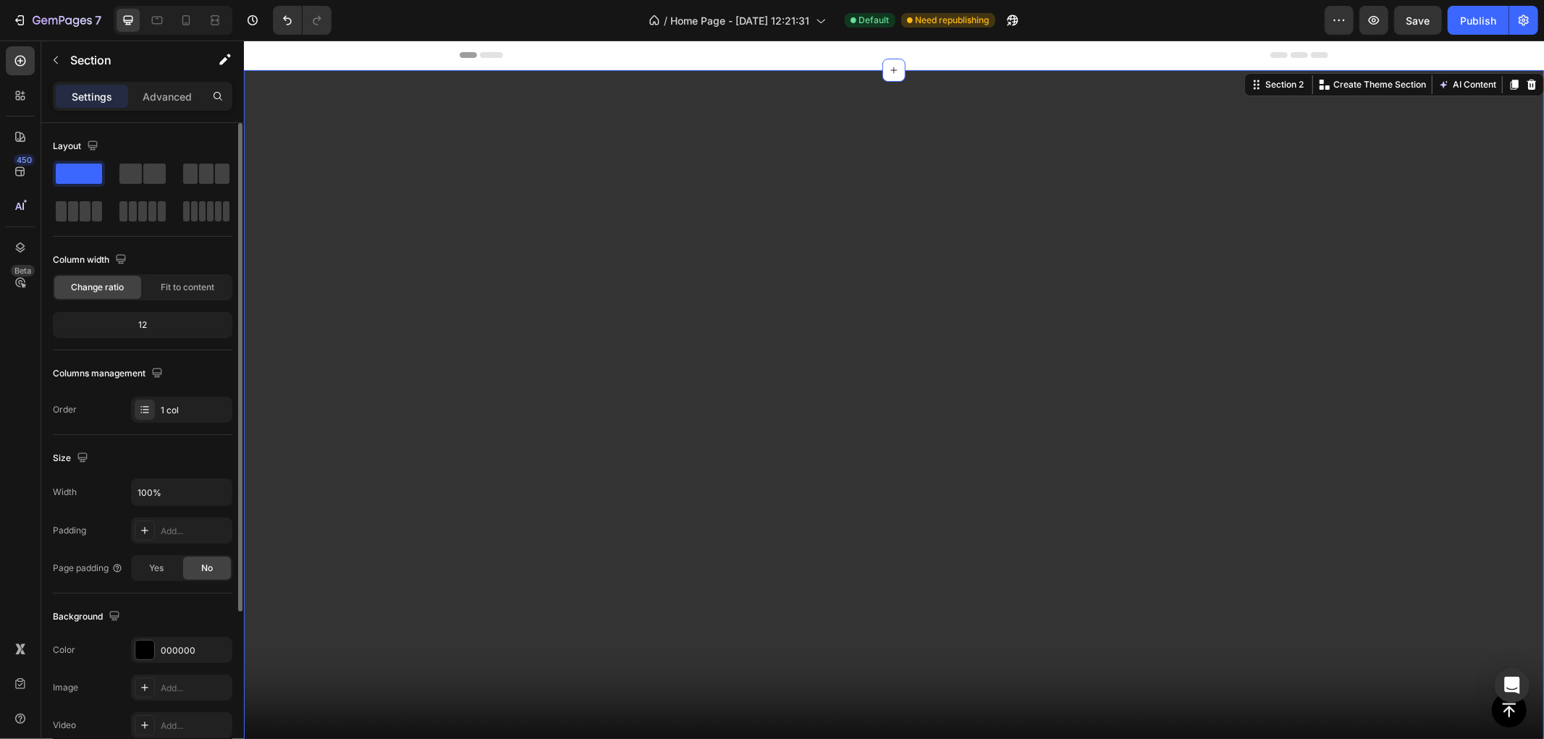
click at [161, 320] on div "12" at bounding box center [143, 325] width 174 height 20
click at [170, 489] on input "100%" at bounding box center [182, 492] width 100 height 26
click at [206, 488] on button "button" at bounding box center [219, 492] width 26 height 26
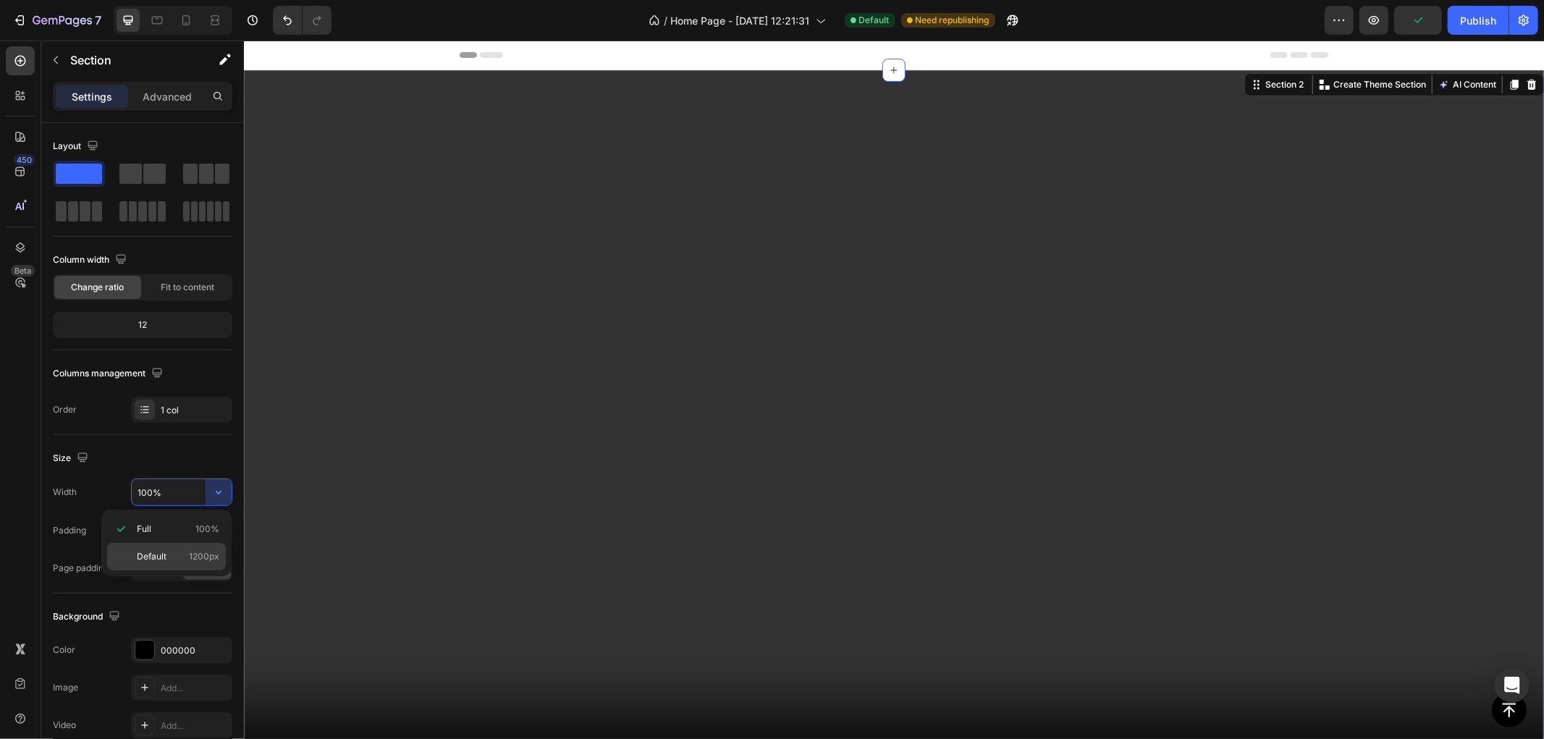
click at [153, 560] on span "Default" at bounding box center [152, 556] width 30 height 13
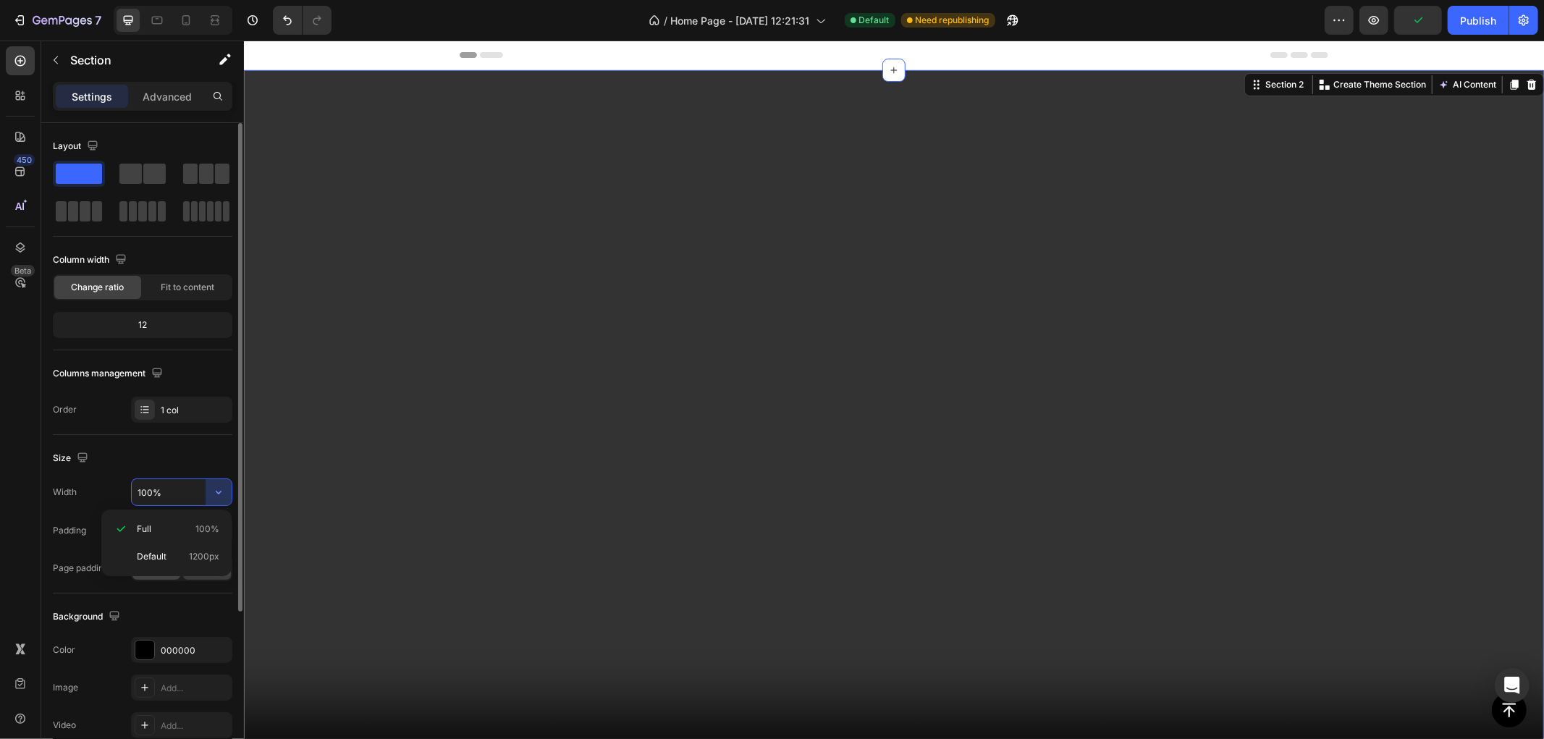
type input "1200"
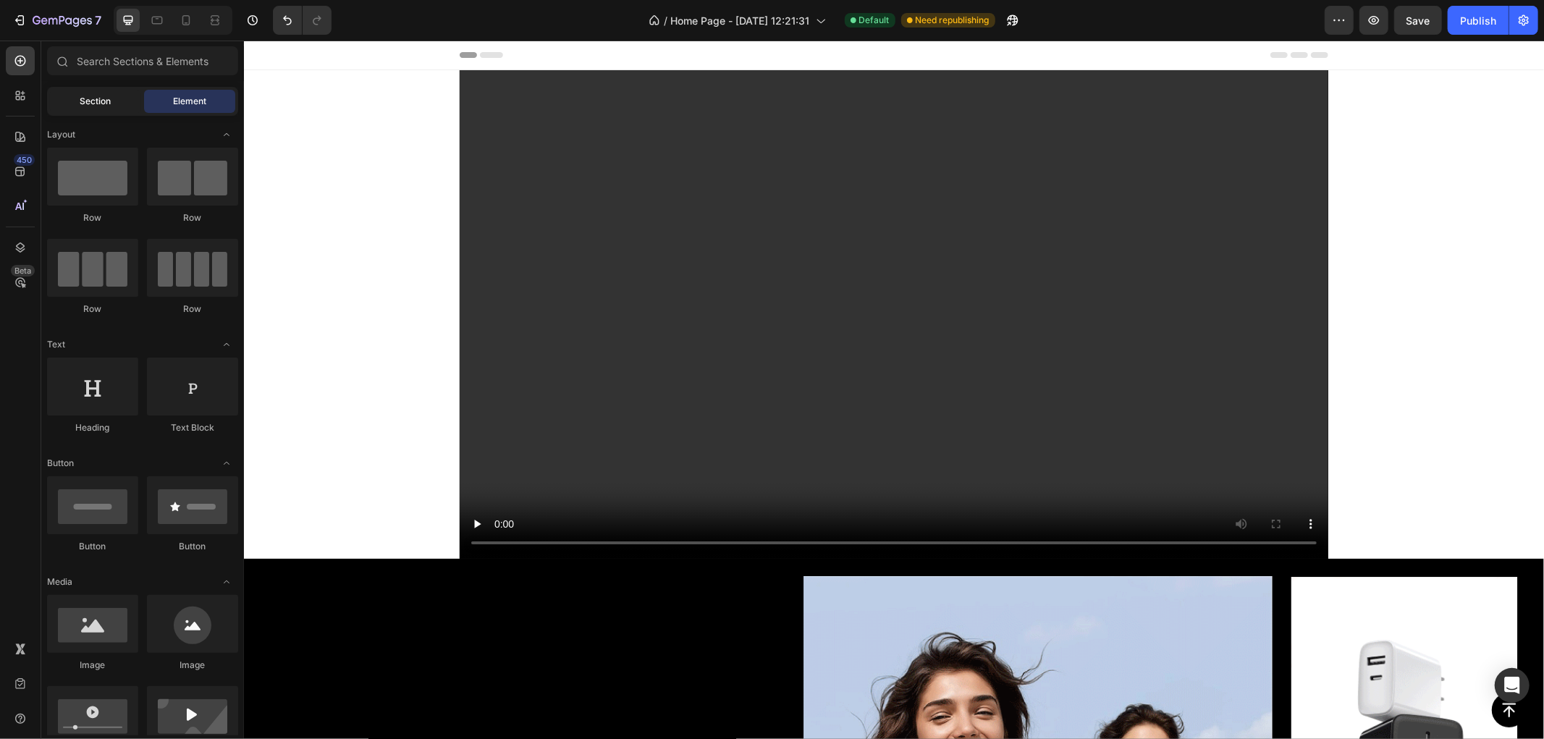
click at [90, 97] on span "Section" at bounding box center [95, 101] width 31 height 13
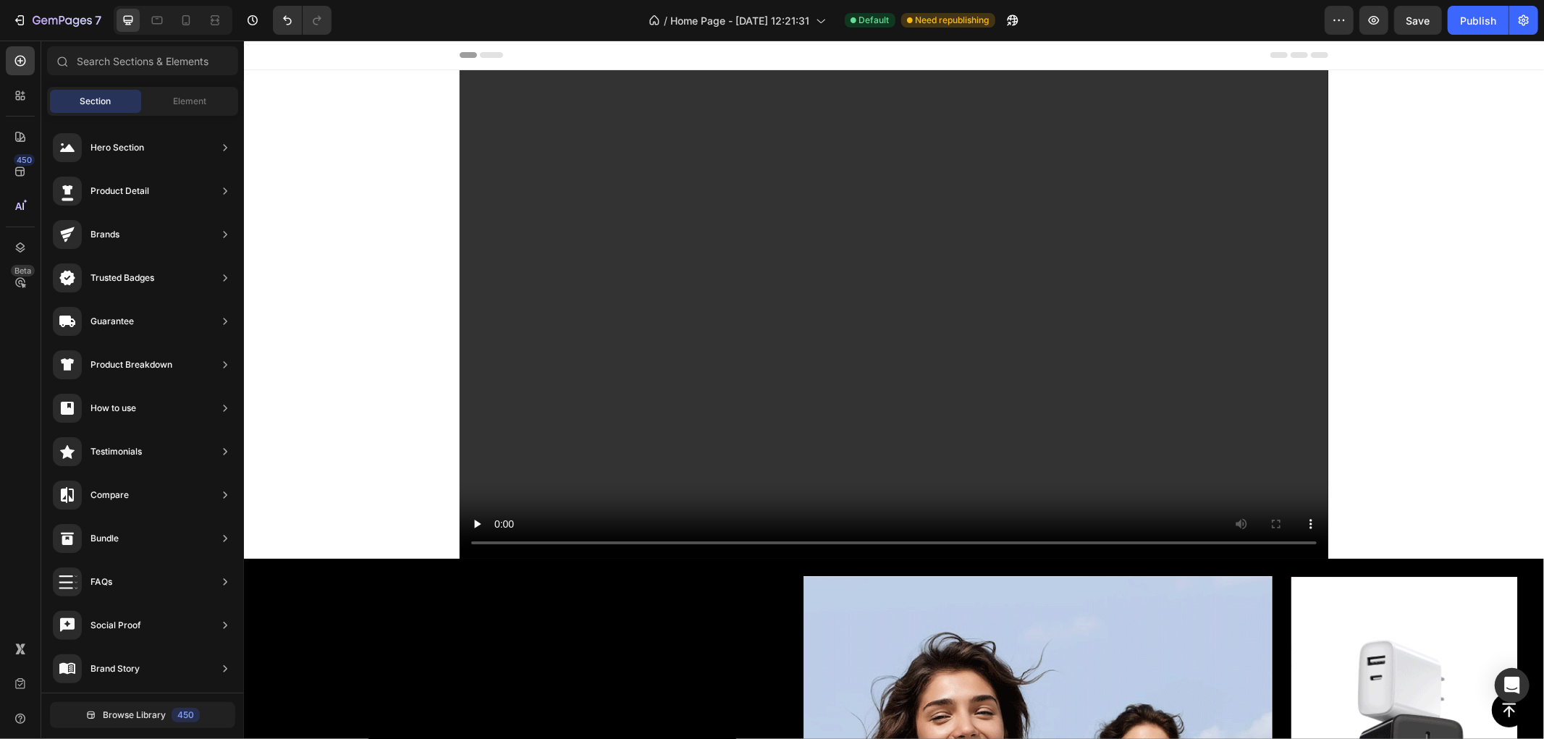
click at [665, 120] on video at bounding box center [893, 313] width 869 height 489
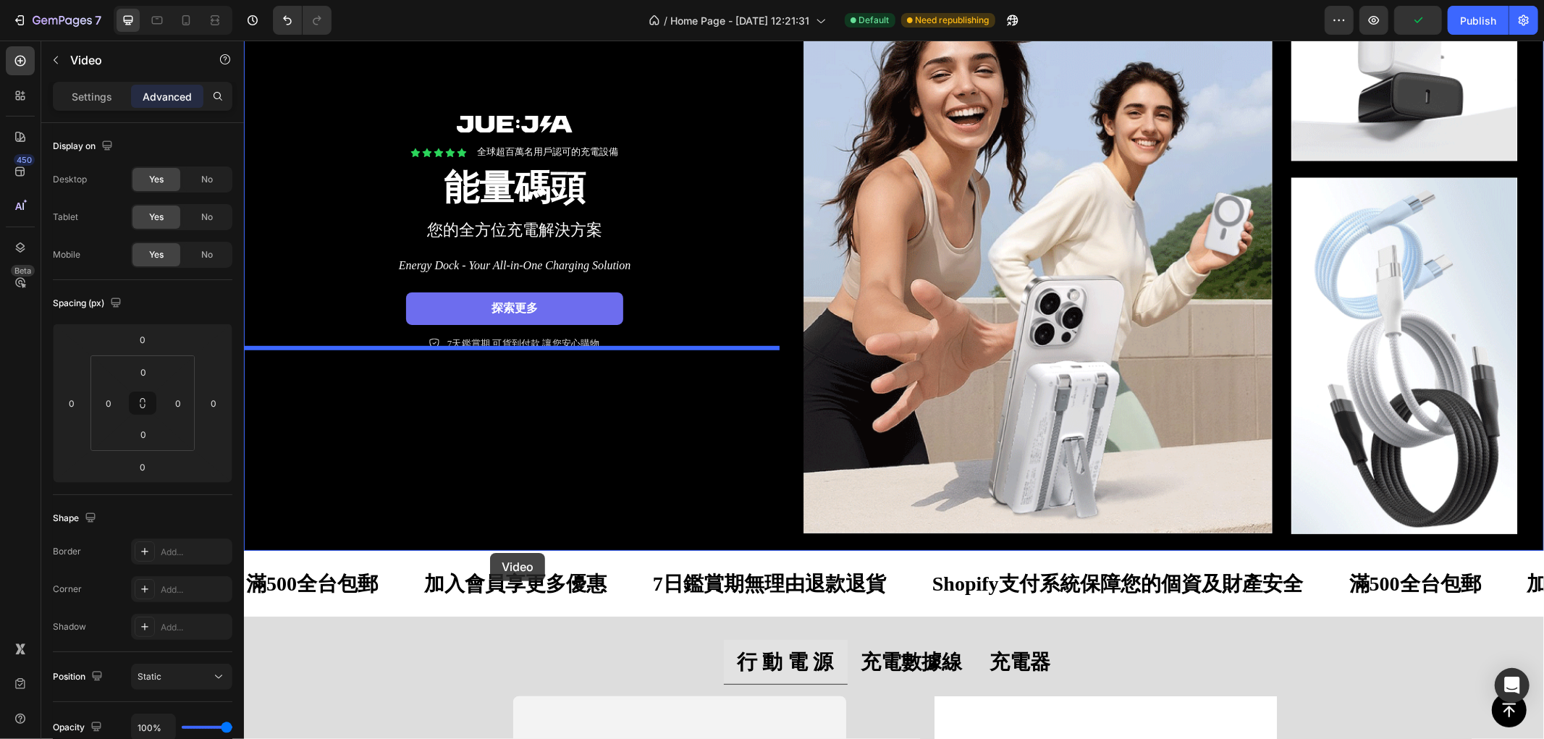
scroll to position [643, 0]
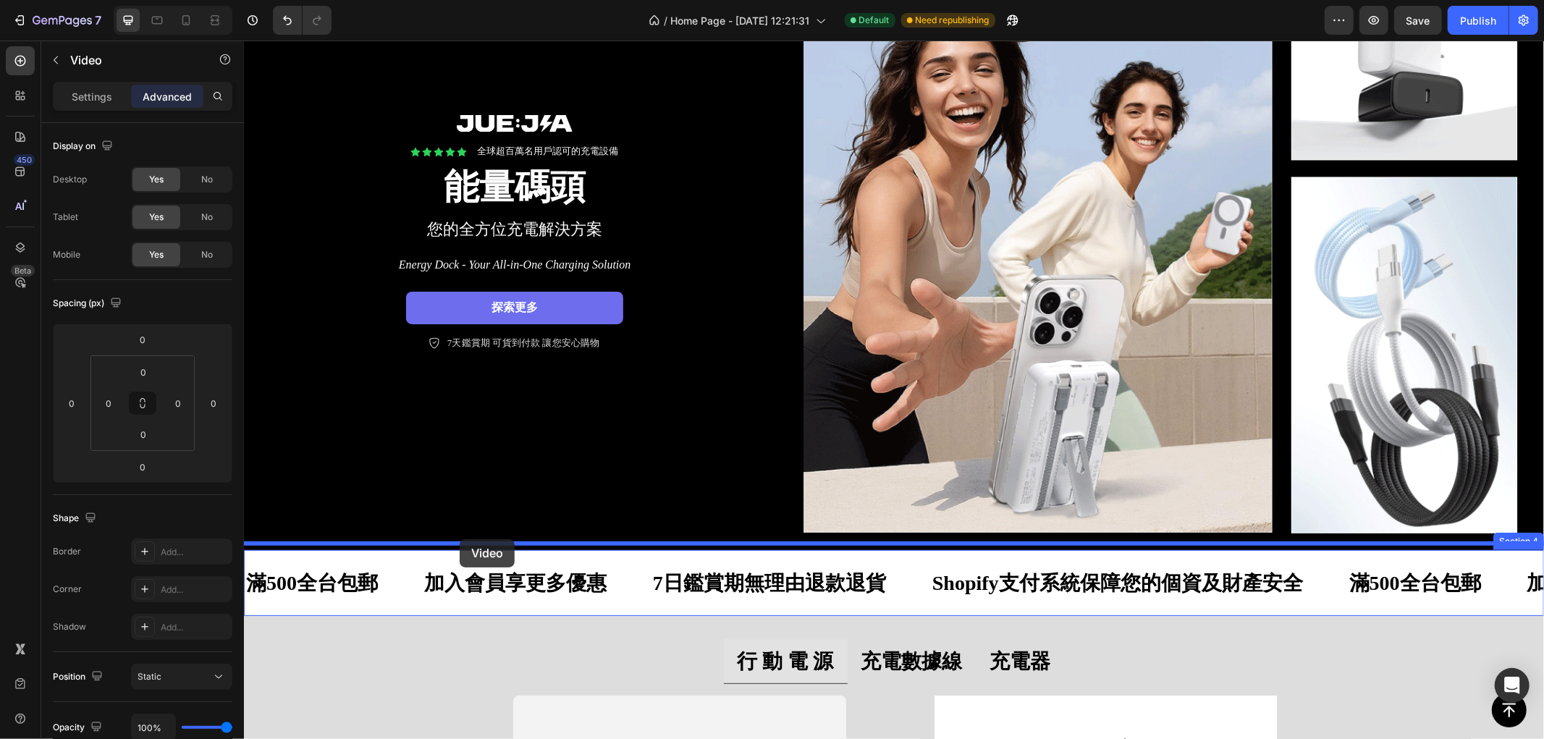
drag, startPoint x: 461, startPoint y: 88, endPoint x: 459, endPoint y: 539, distance: 451.0
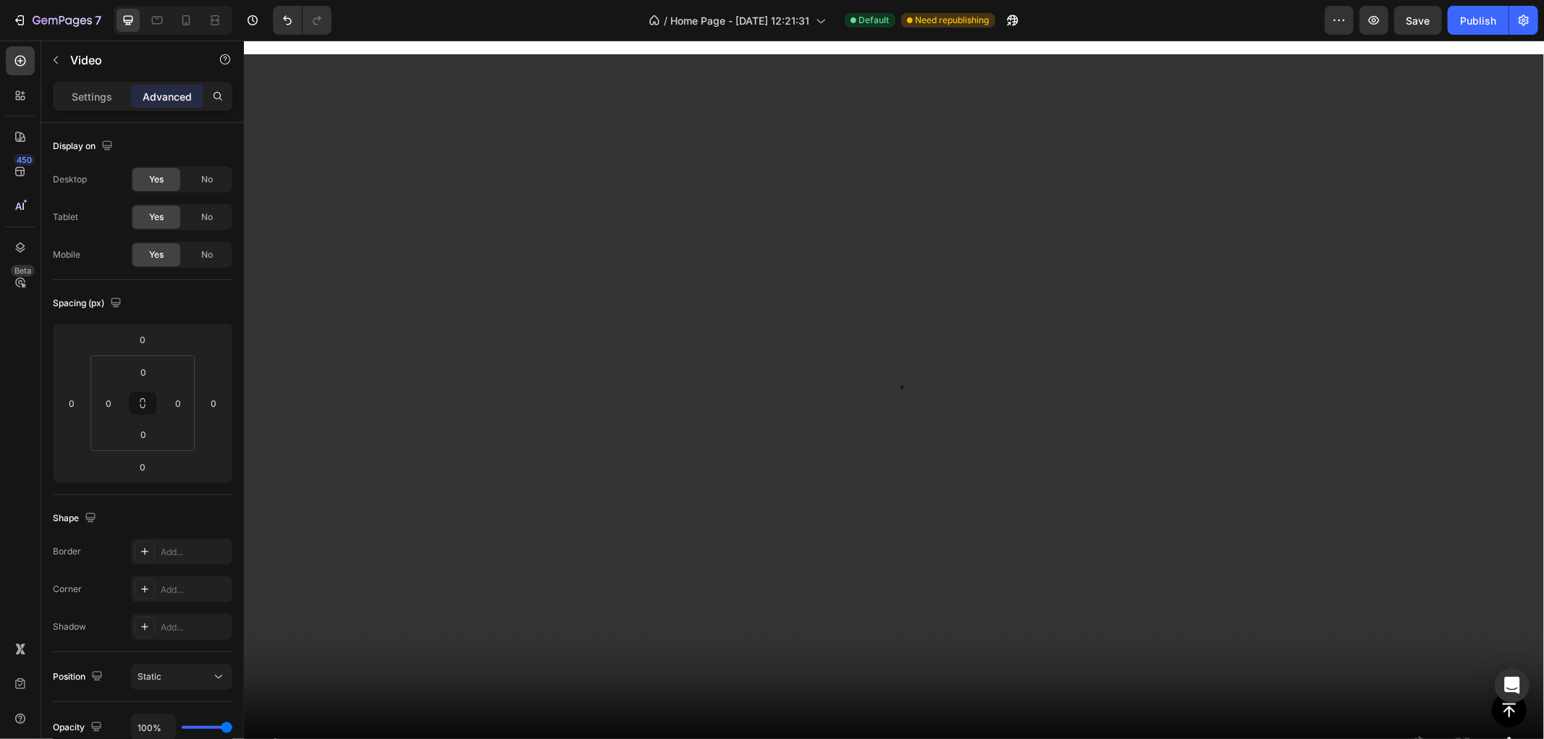
scroll to position [1126, 0]
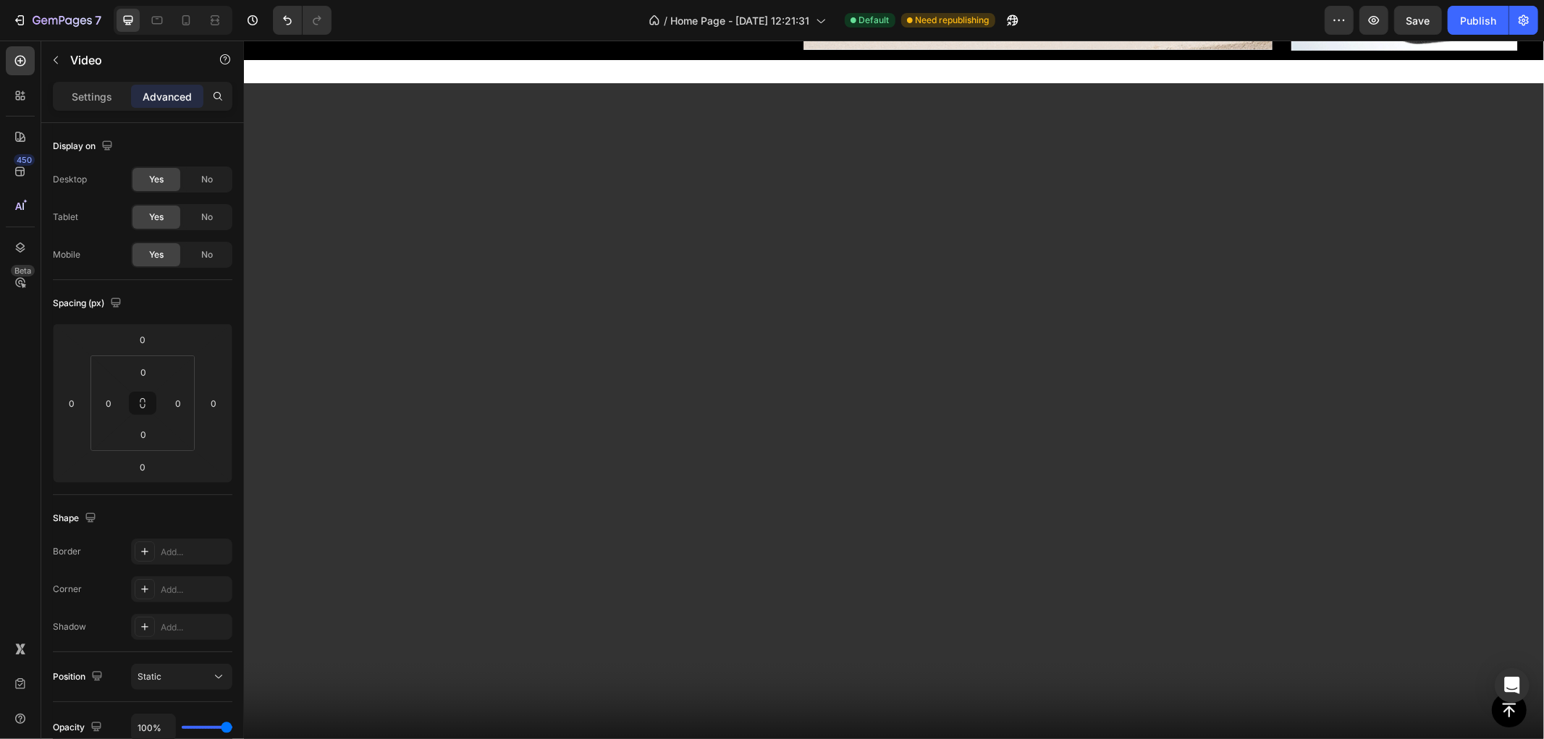
click at [374, 214] on video at bounding box center [893, 448] width 1300 height 731
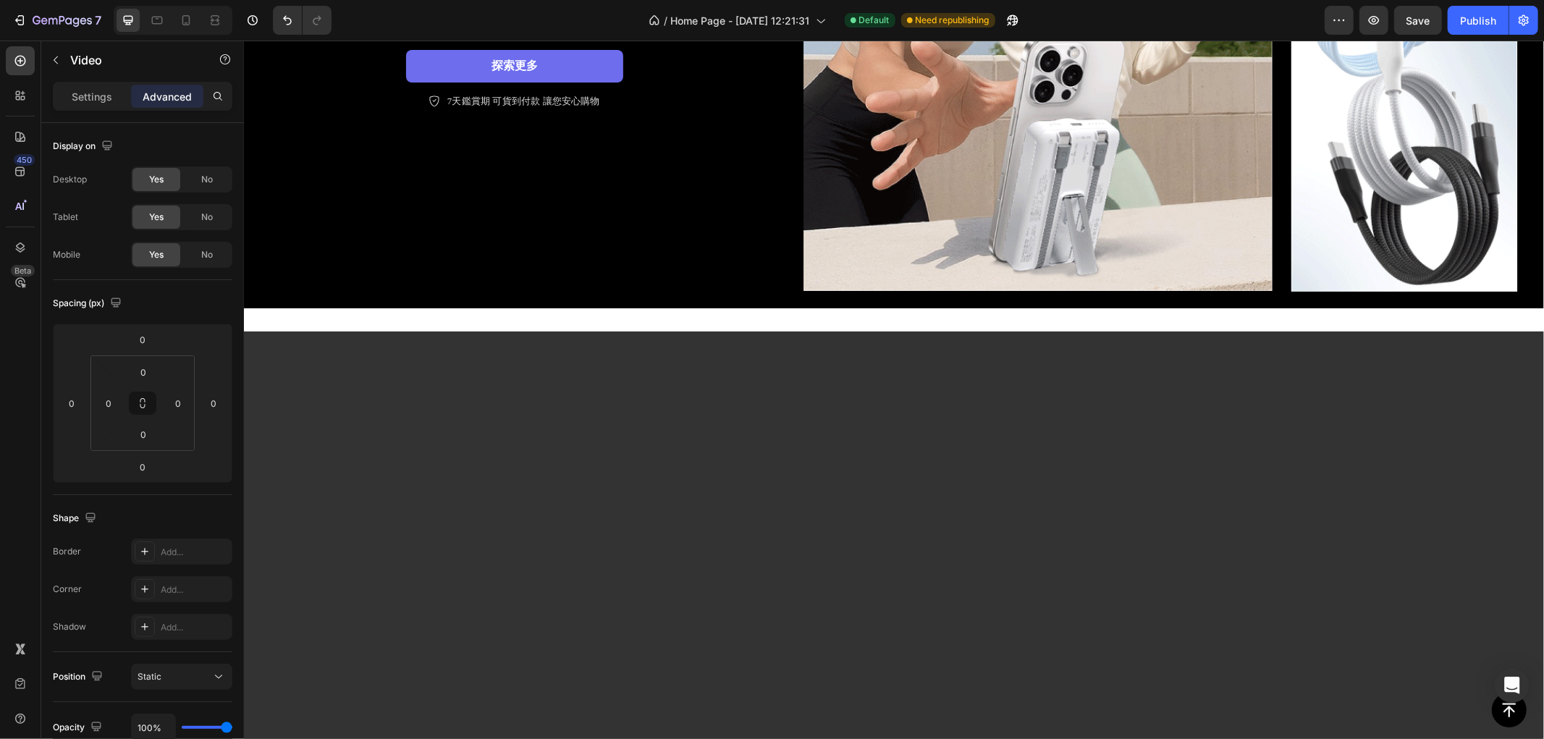
click at [404, 338] on video at bounding box center [893, 696] width 1300 height 731
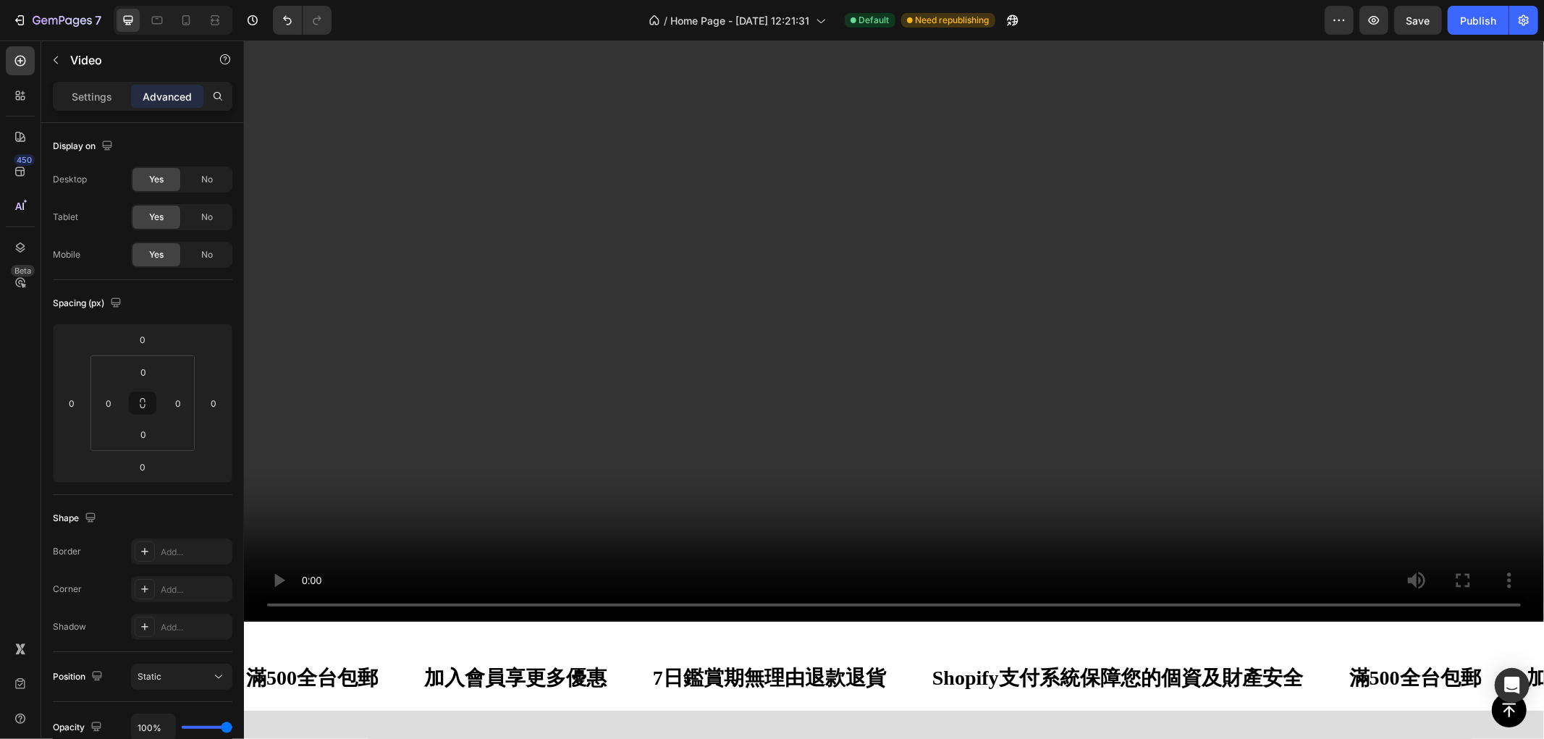
scroll to position [1206, 0]
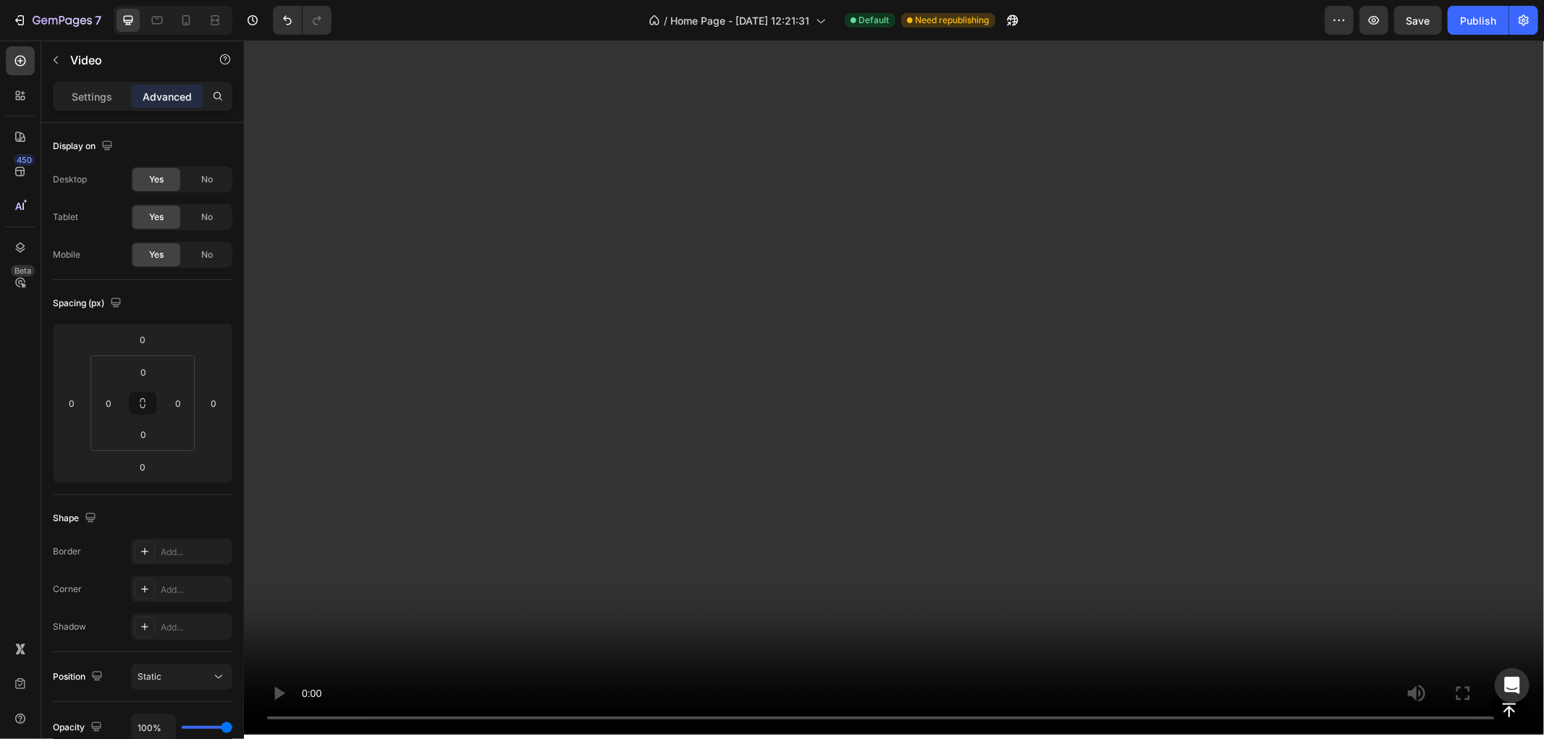
click at [467, 327] on video at bounding box center [893, 367] width 1300 height 731
click at [101, 100] on p "Settings" at bounding box center [92, 96] width 41 height 15
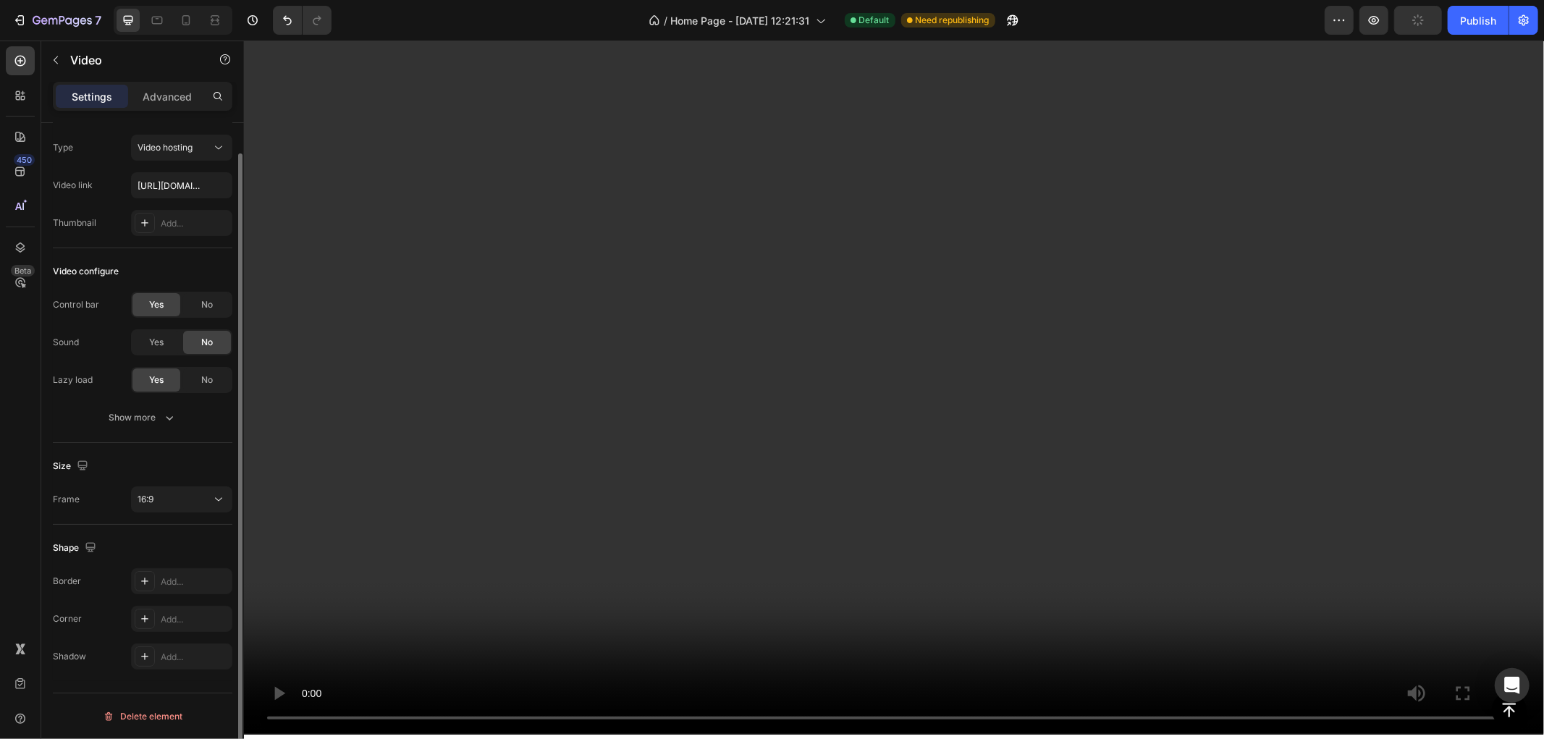
scroll to position [0, 0]
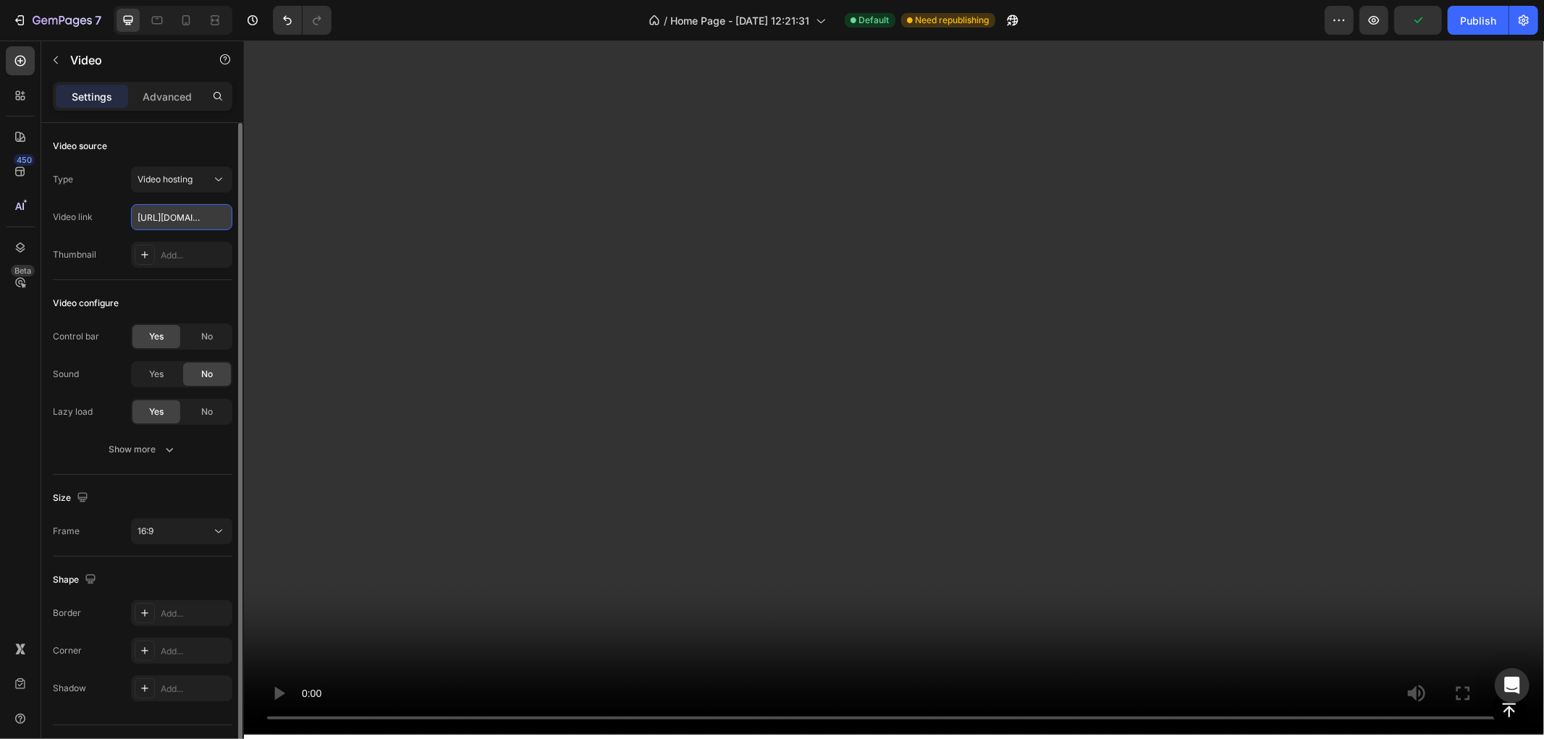
click at [182, 206] on input "https://cdn.shopify.com/videos/c/o/v/2cd3deb506b54b009063f7270ab5cf2e.mp4" at bounding box center [181, 217] width 101 height 26
click at [177, 252] on div "Add..." at bounding box center [195, 255] width 68 height 13
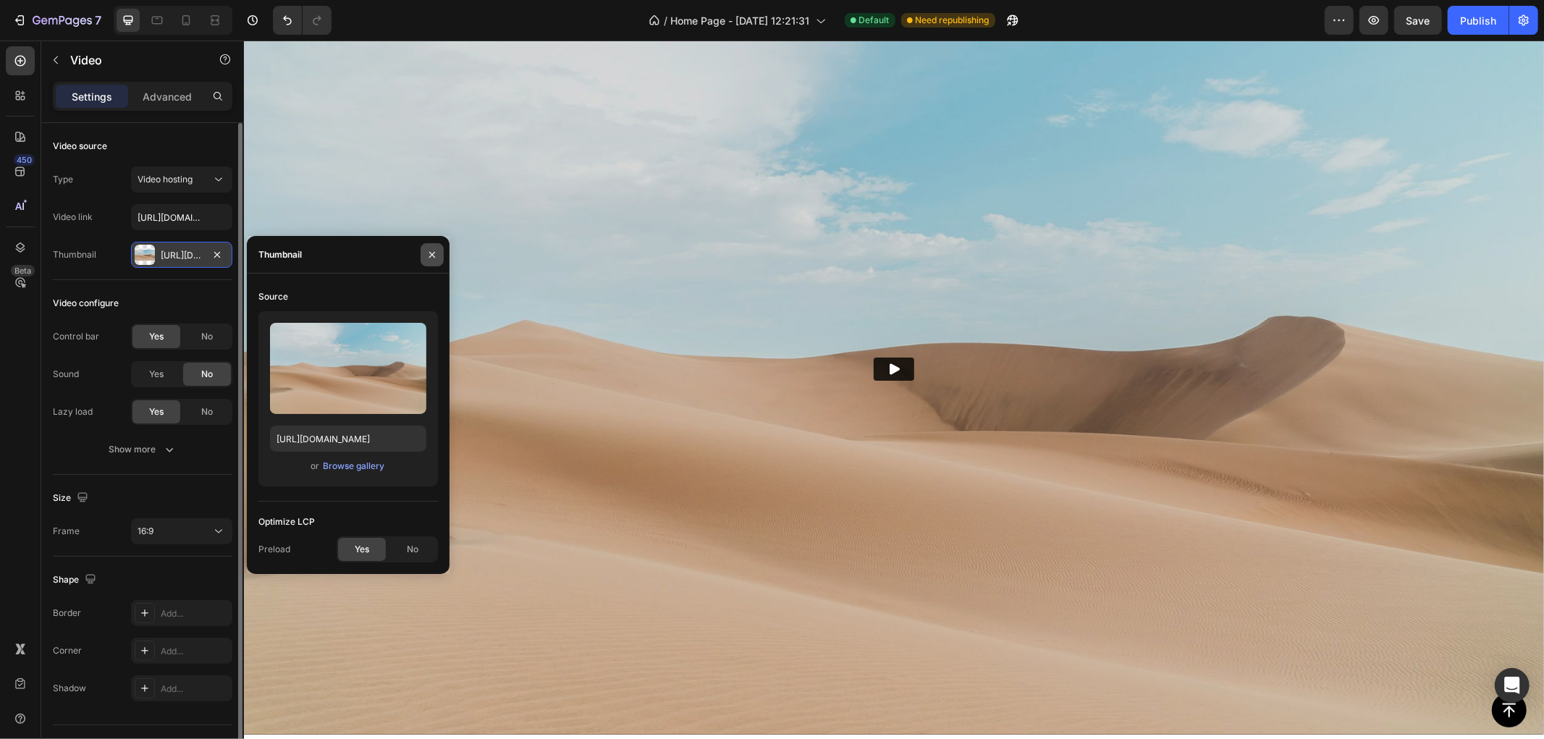
drag, startPoint x: 432, startPoint y: 249, endPoint x: 7, endPoint y: 191, distance: 429.6
click at [432, 249] on icon "button" at bounding box center [432, 255] width 12 height 12
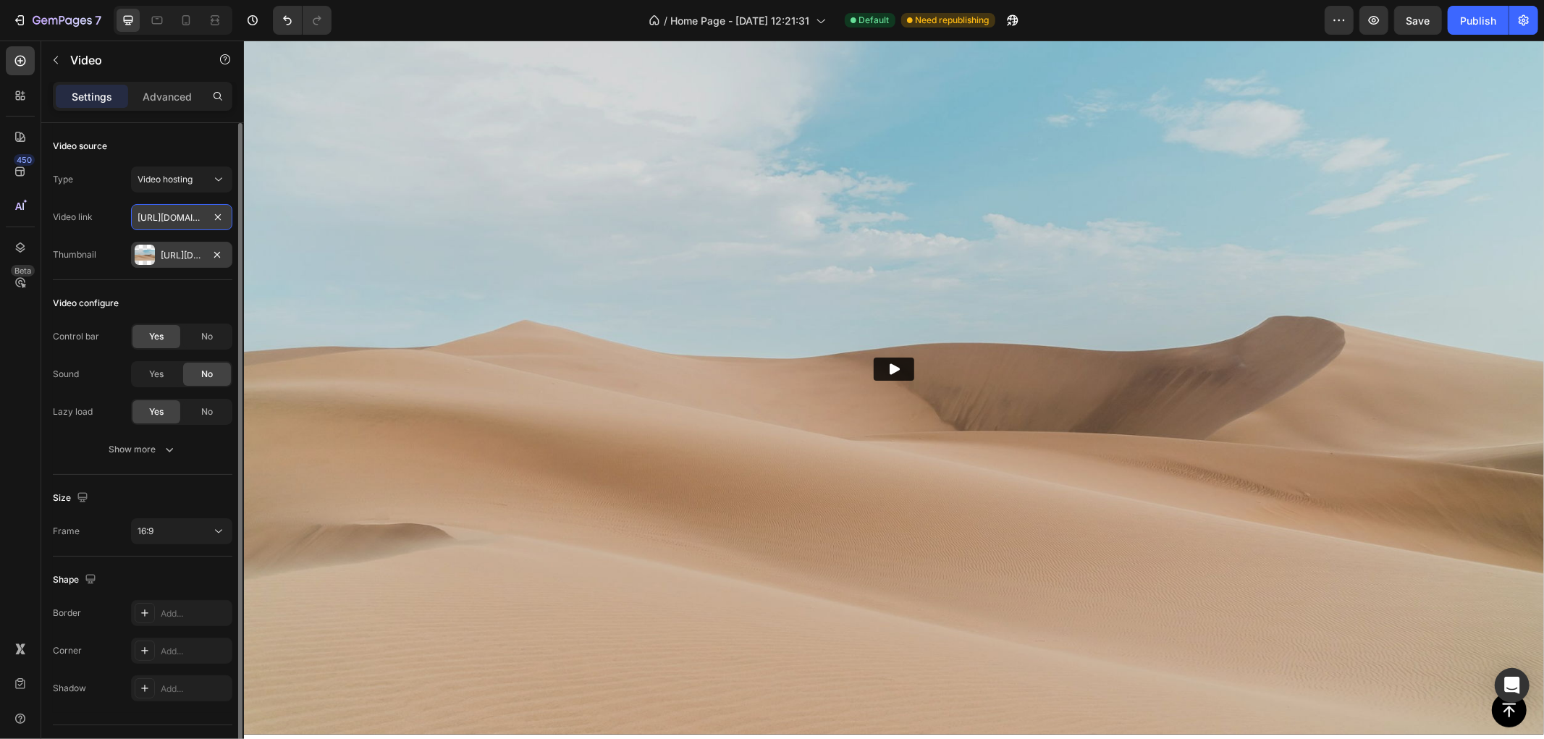
click at [165, 218] on input "https://cdn.shopify.com/videos/c/o/v/2cd3deb506b54b009063f7270ab5cf2e.mp4" at bounding box center [181, 217] width 101 height 26
click at [182, 215] on input "text" at bounding box center [181, 217] width 101 height 26
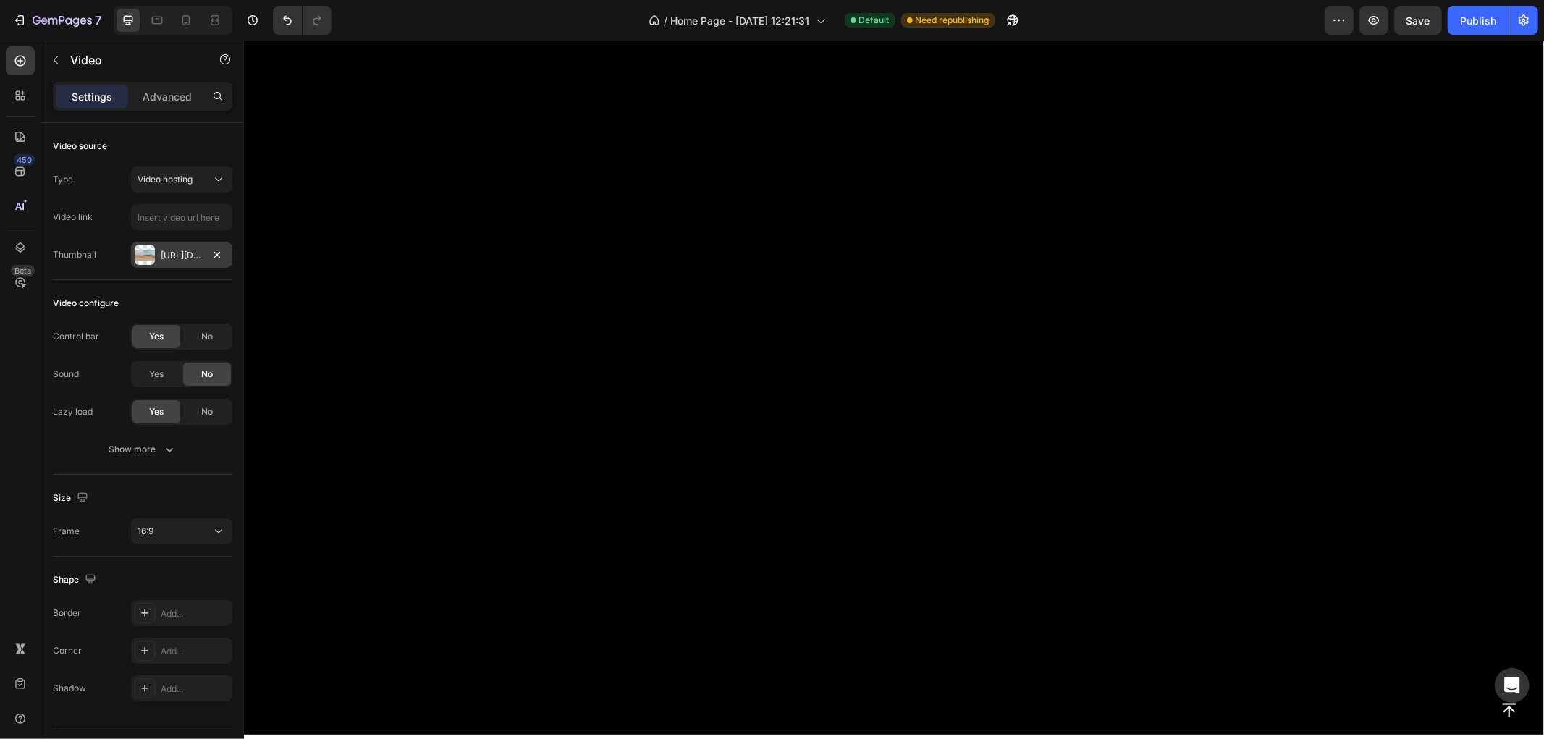
click at [185, 256] on div "Https://ucarecdn.Com/06075225-af9e-460c-8e3c-6be63c0b773a/-/format/auto/" at bounding box center [182, 255] width 42 height 13
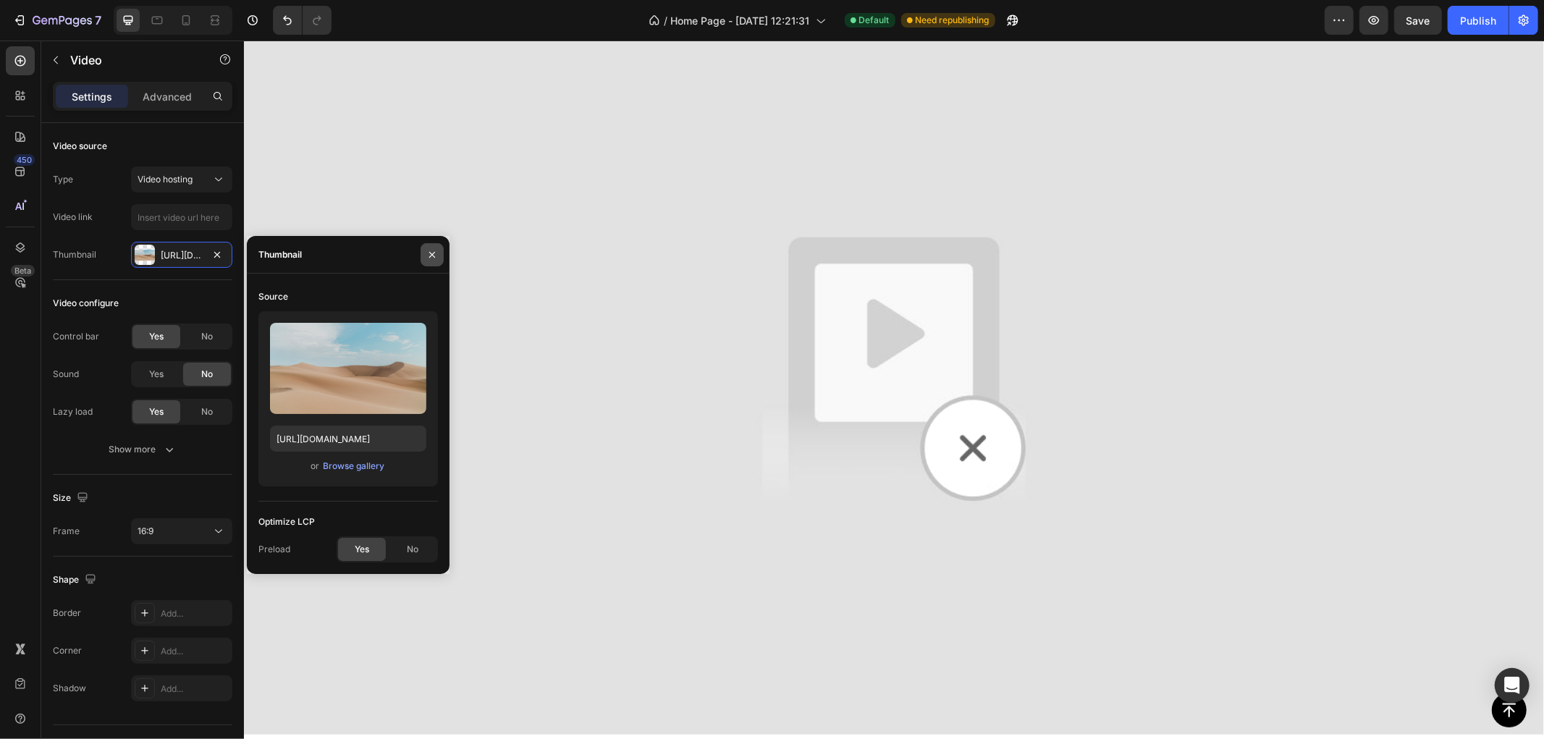
click at [434, 250] on icon "button" at bounding box center [432, 255] width 12 height 12
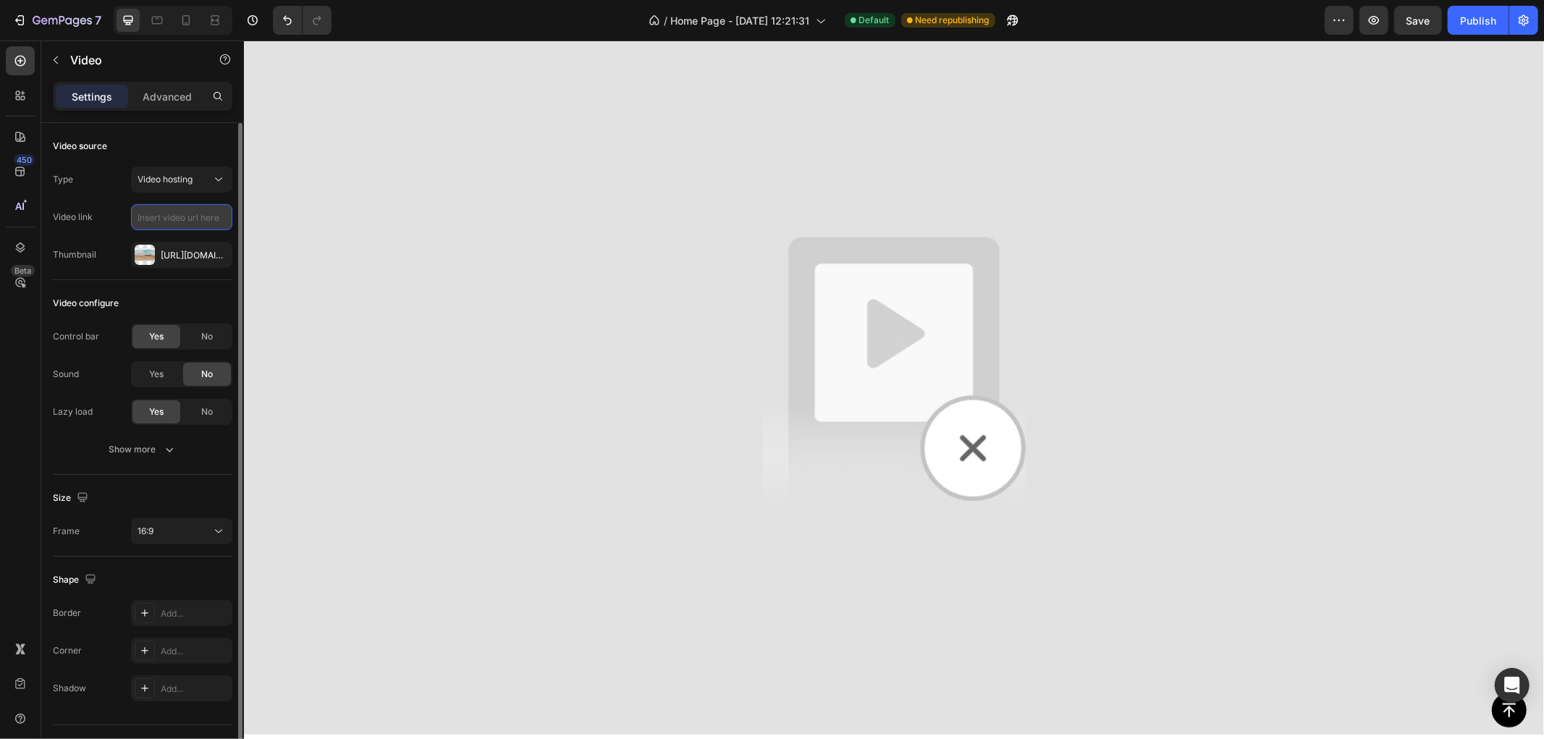
click at [190, 214] on input "text" at bounding box center [181, 217] width 101 height 26
click at [207, 180] on div "Video hosting" at bounding box center [175, 179] width 74 height 13
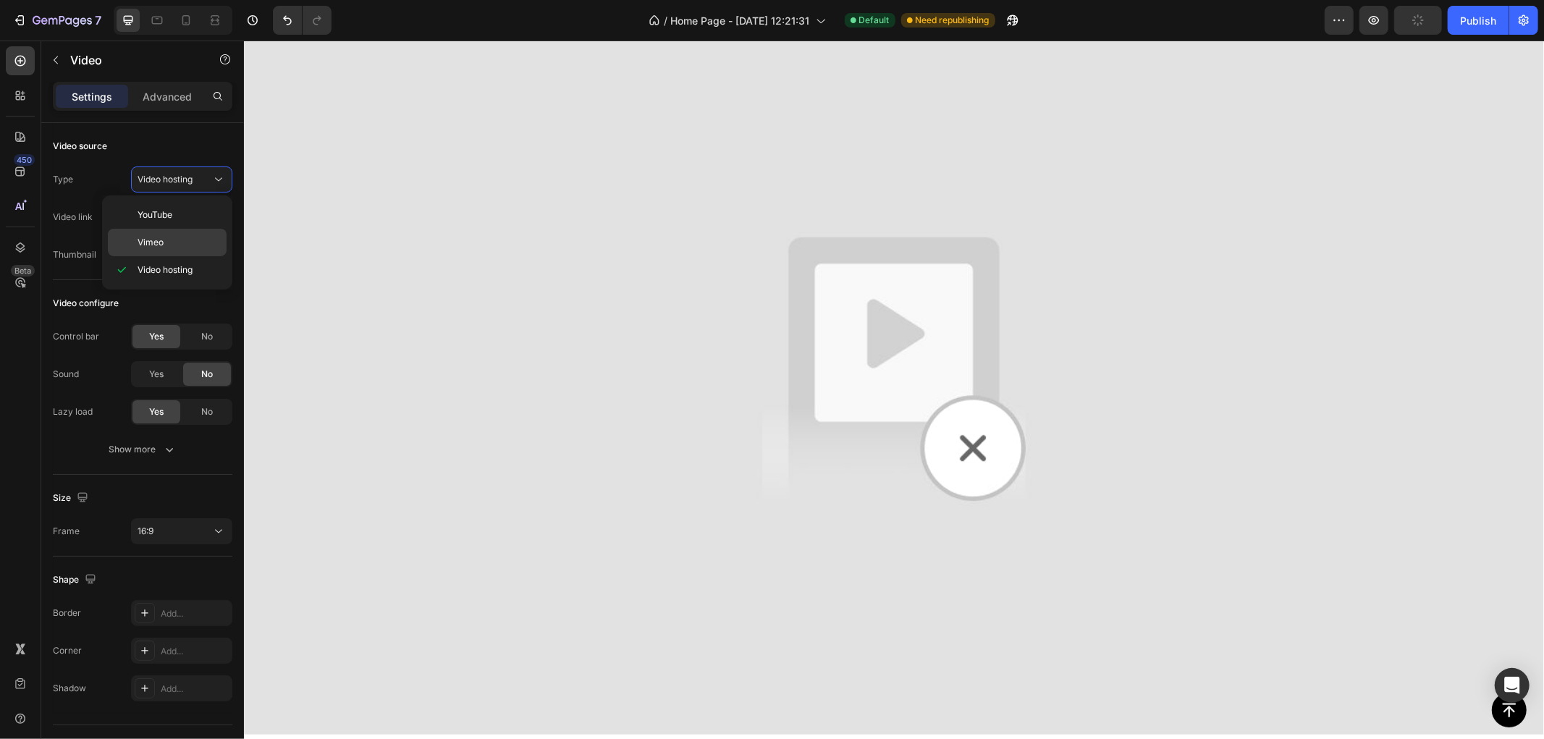
click at [186, 240] on p "Vimeo" at bounding box center [179, 242] width 83 height 13
type input "https://vimeo.com/1095883398"
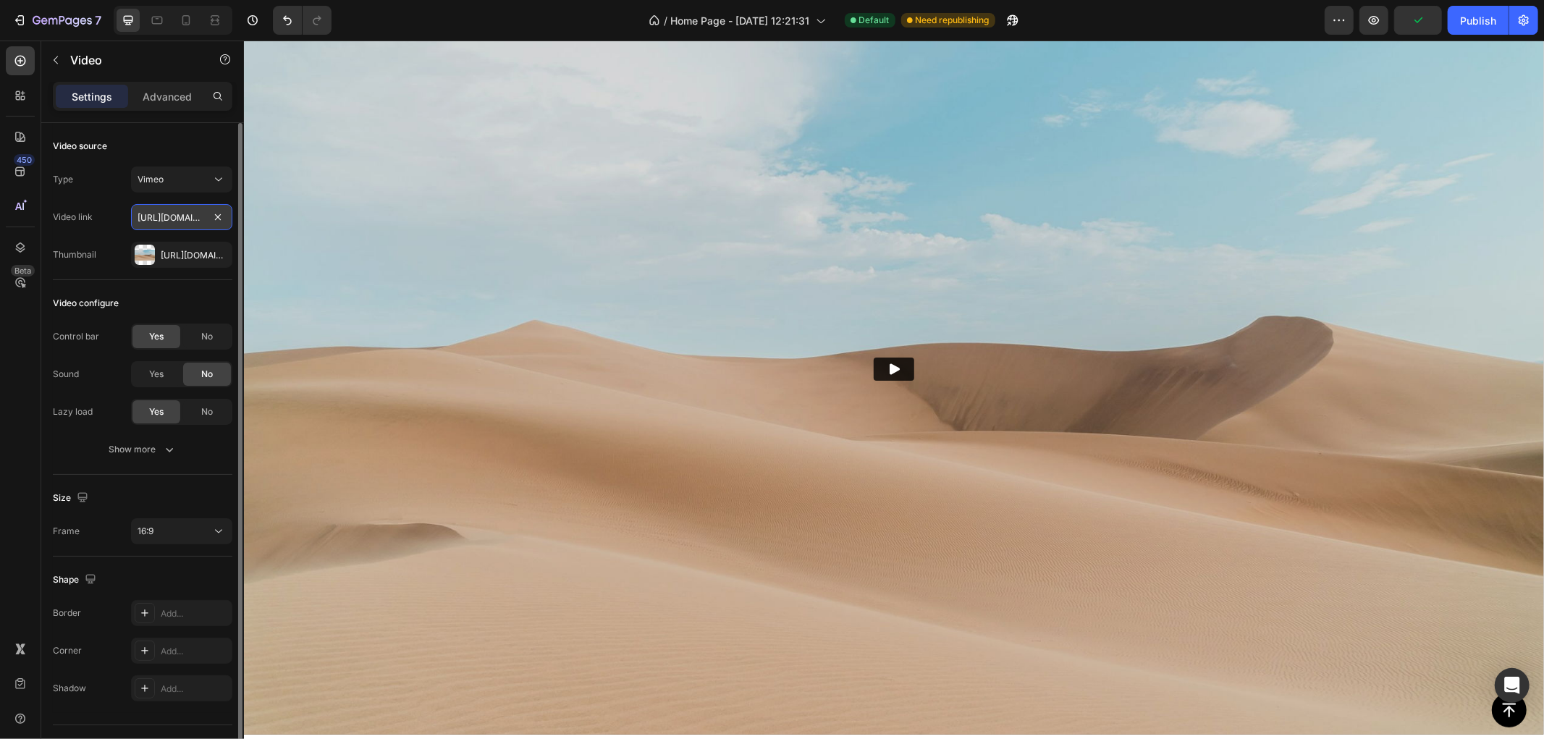
click at [174, 229] on input "https://vimeo.com/1095883398" at bounding box center [181, 217] width 101 height 26
click at [218, 179] on icon at bounding box center [218, 179] width 14 height 14
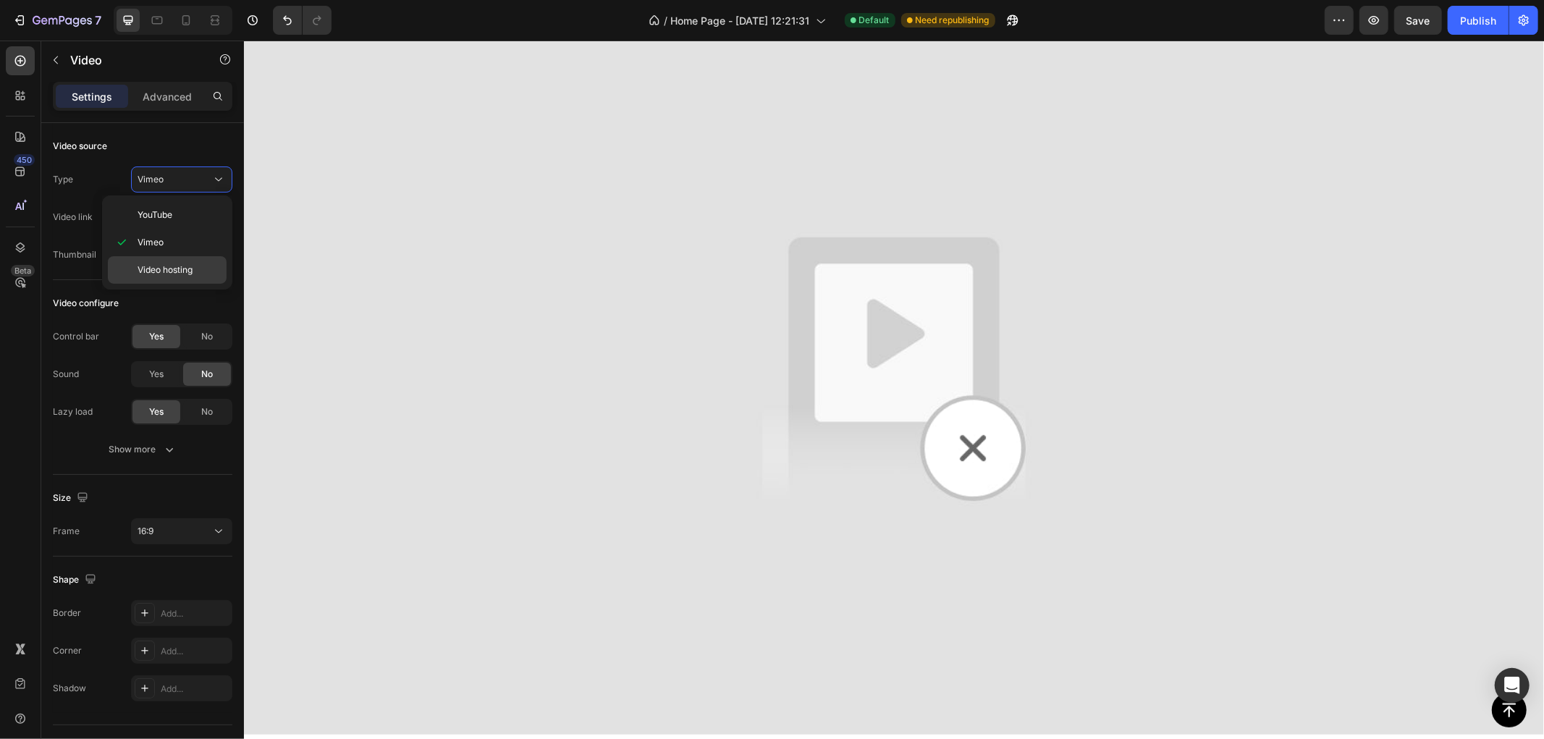
click at [168, 272] on span "Video hosting" at bounding box center [165, 269] width 55 height 13
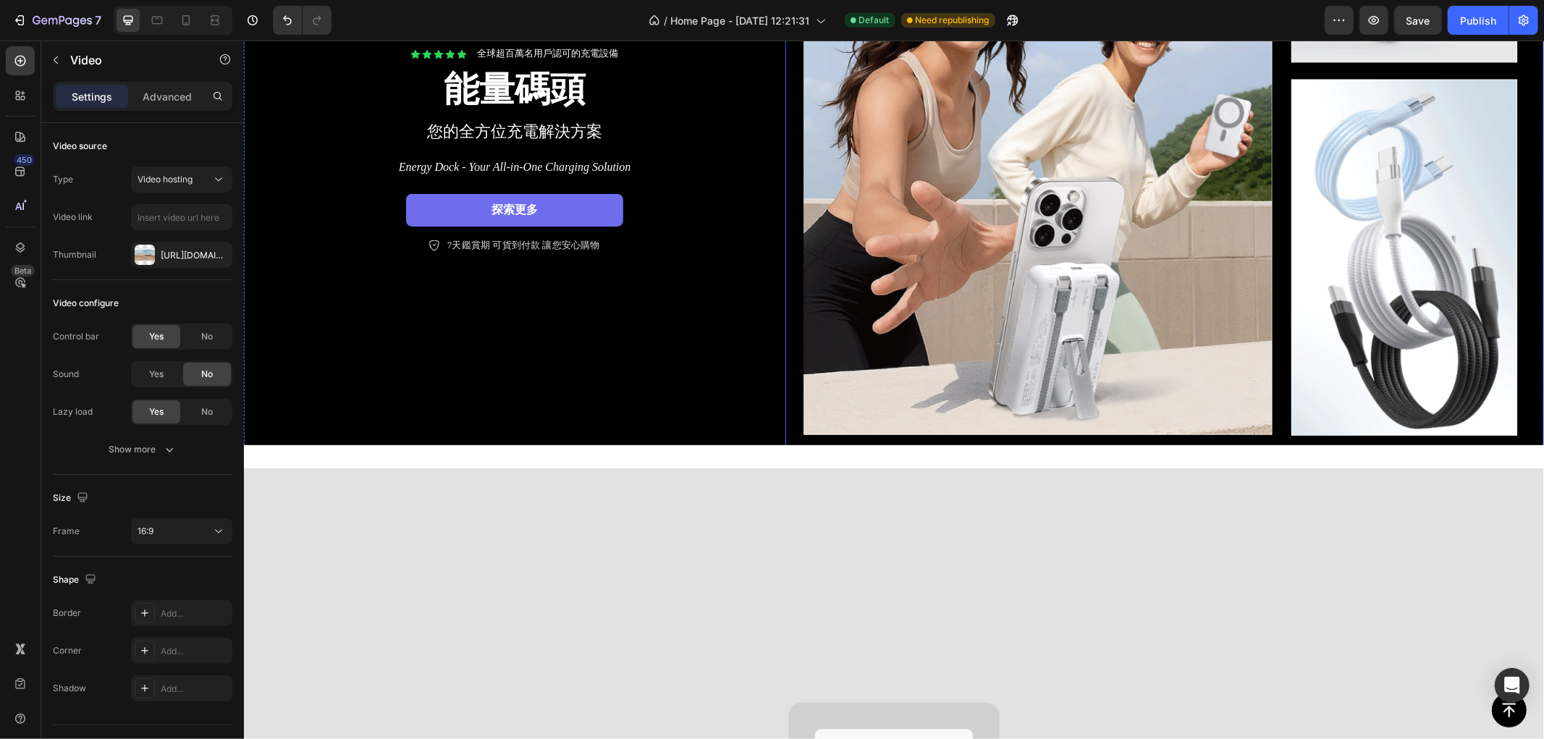
scroll to position [643, 0]
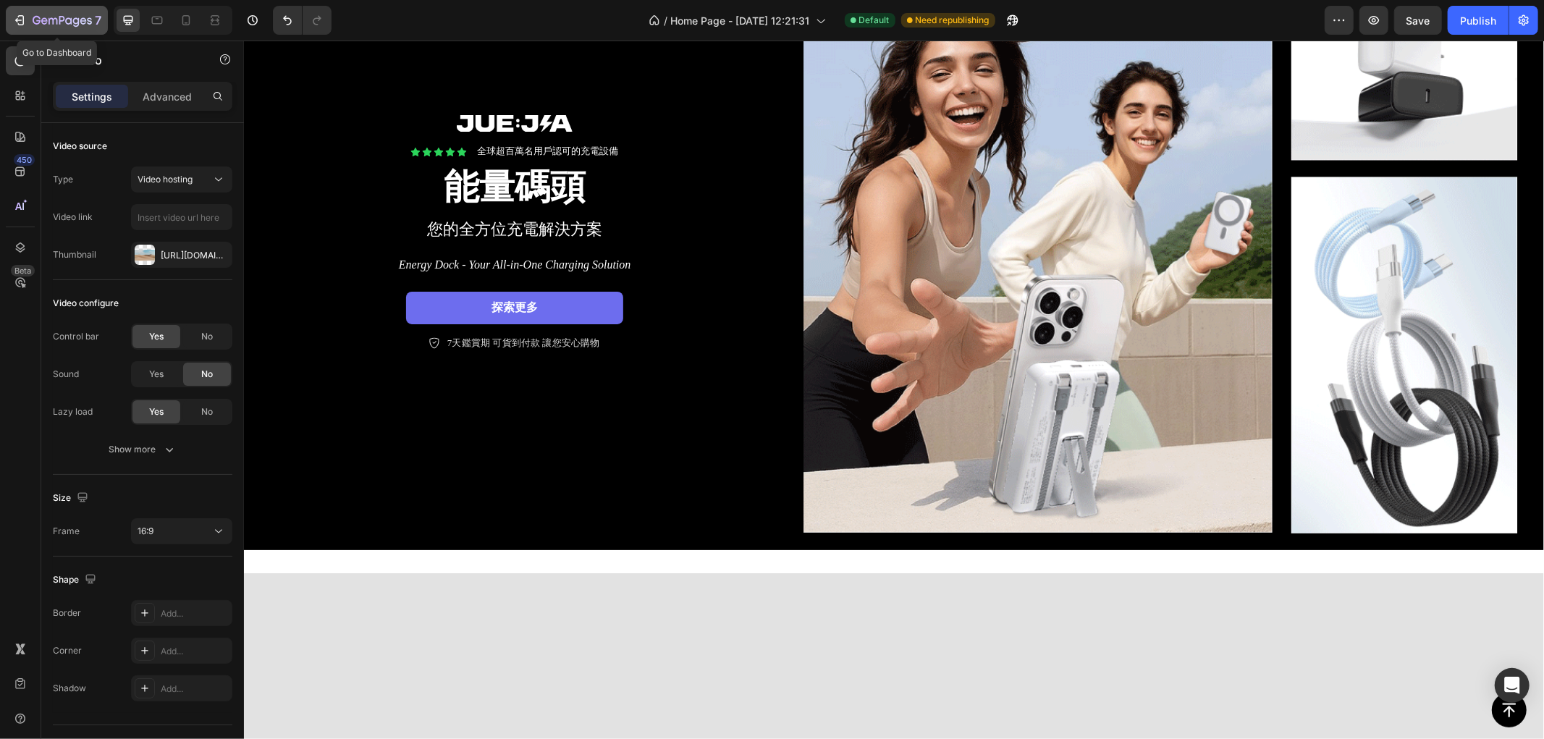
click at [16, 13] on icon "button" at bounding box center [19, 20] width 14 height 14
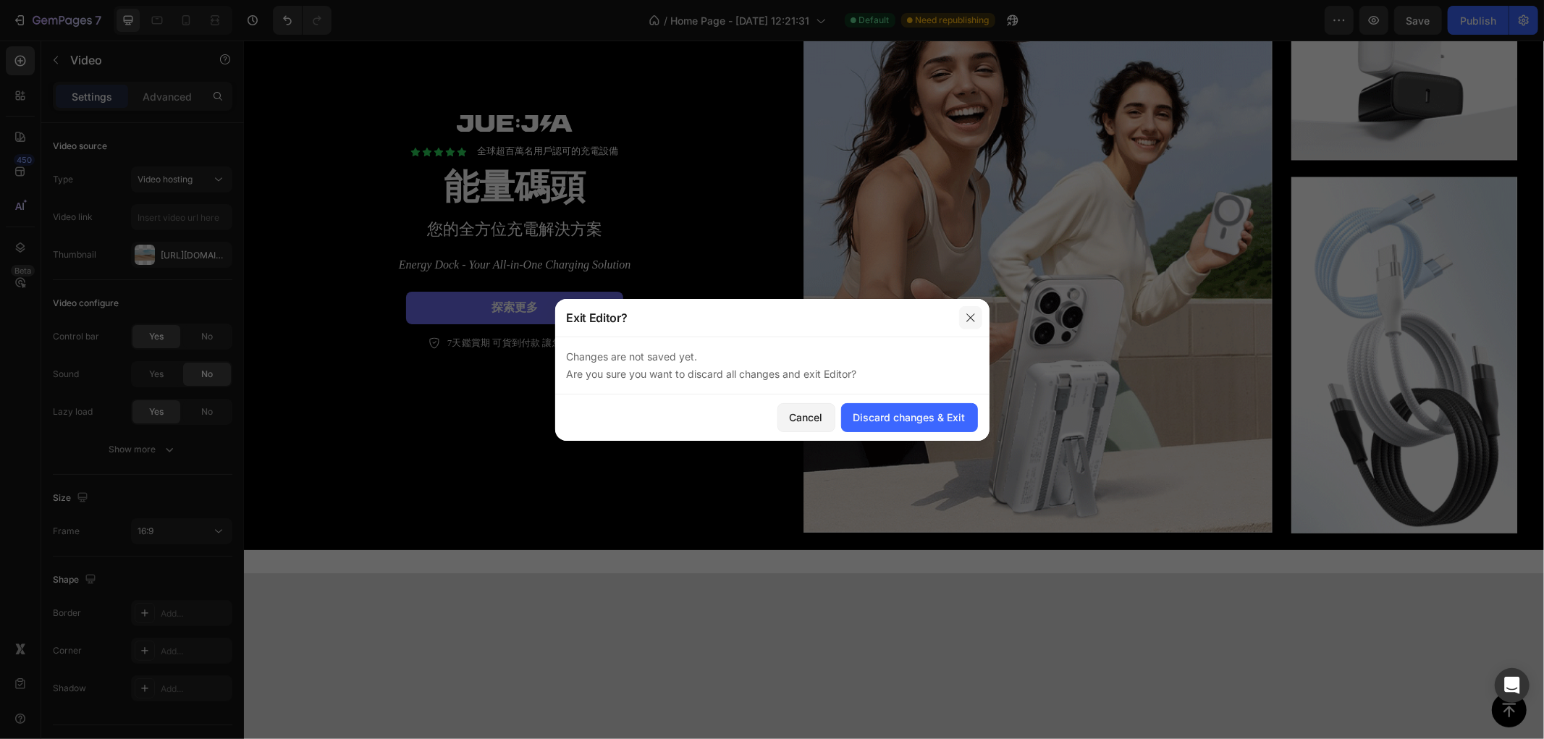
click at [976, 316] on button "button" at bounding box center [970, 317] width 23 height 23
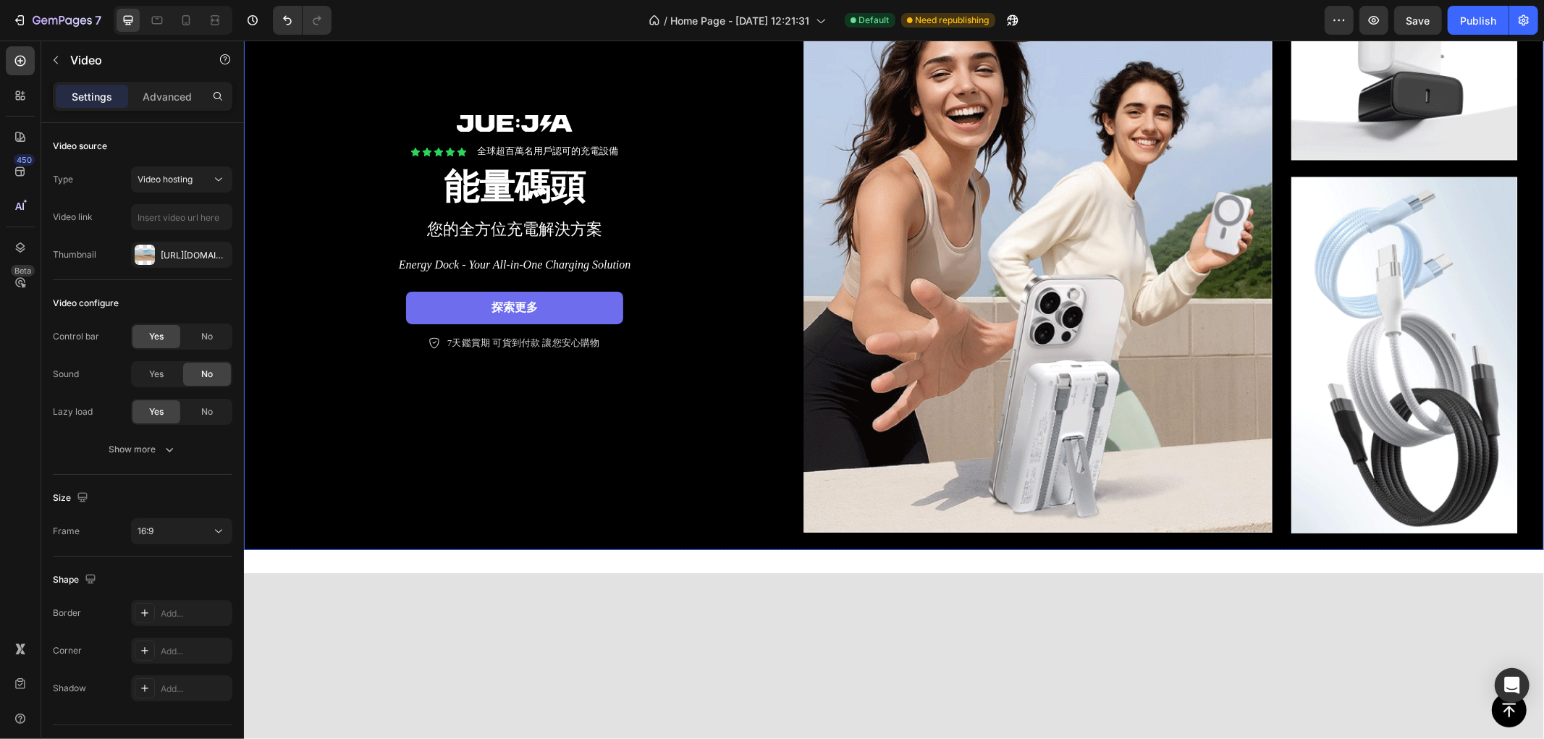
click at [394, 534] on div "Text Block Row Icon Icon Icon Icon Icon Icon List 全球超百萬名用戶認可的充電設備 Text Block Ro…" at bounding box center [513, 232] width 541 height 634
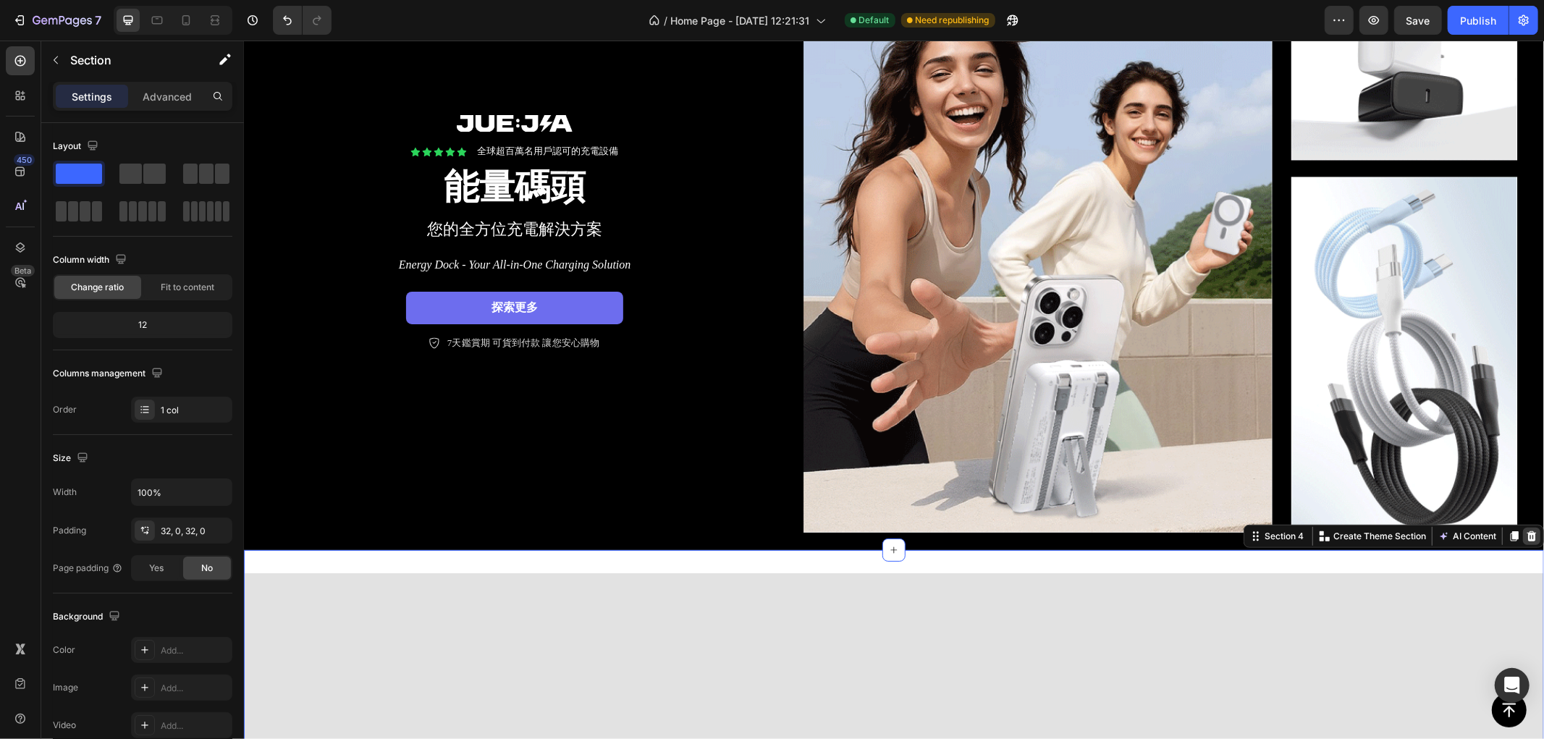
click at [1525, 527] on div at bounding box center [1530, 535] width 17 height 17
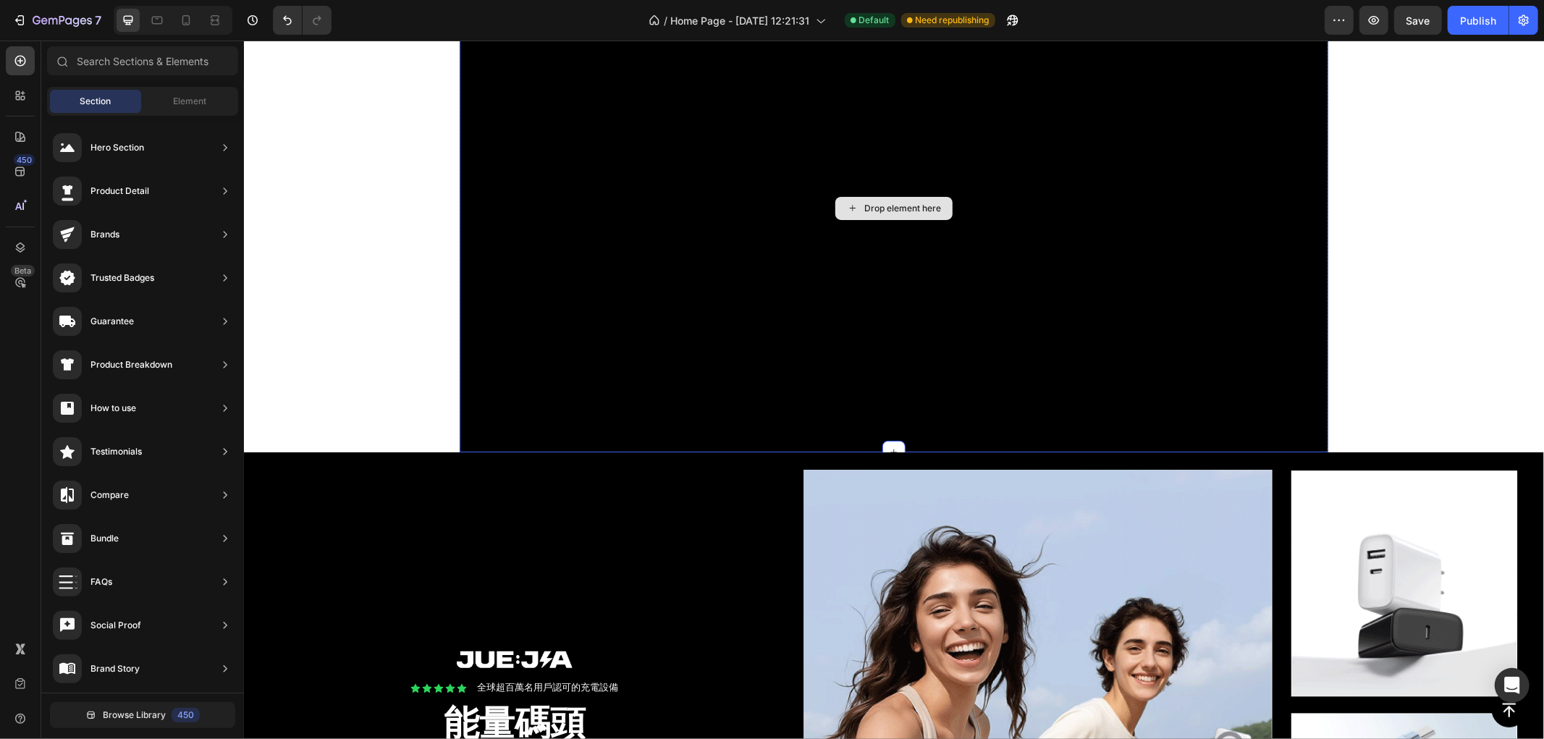
scroll to position [0, 0]
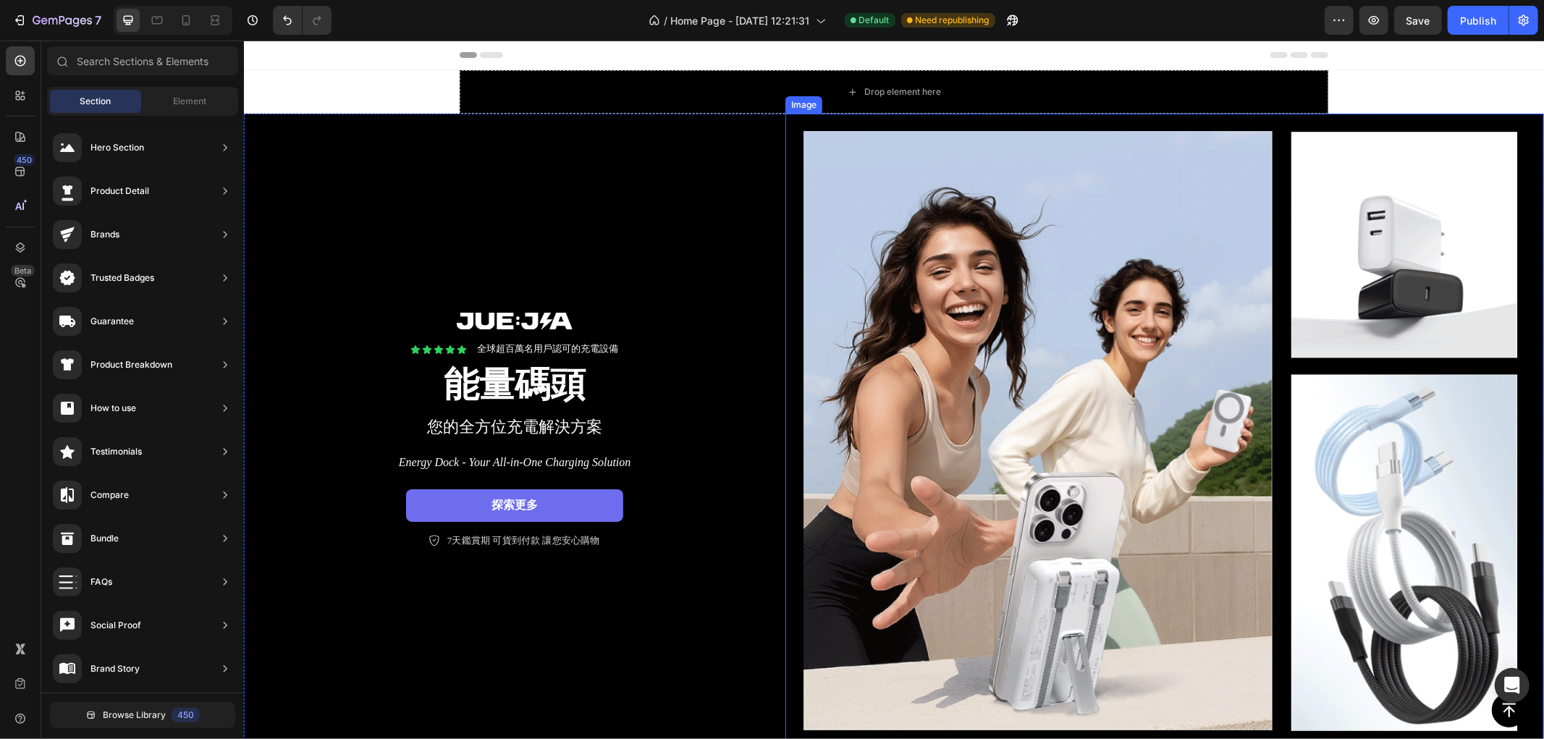
click at [1428, 156] on img at bounding box center [1164, 430] width 759 height 634
click at [494, 83] on div "Drop element here" at bounding box center [893, 90] width 869 height 43
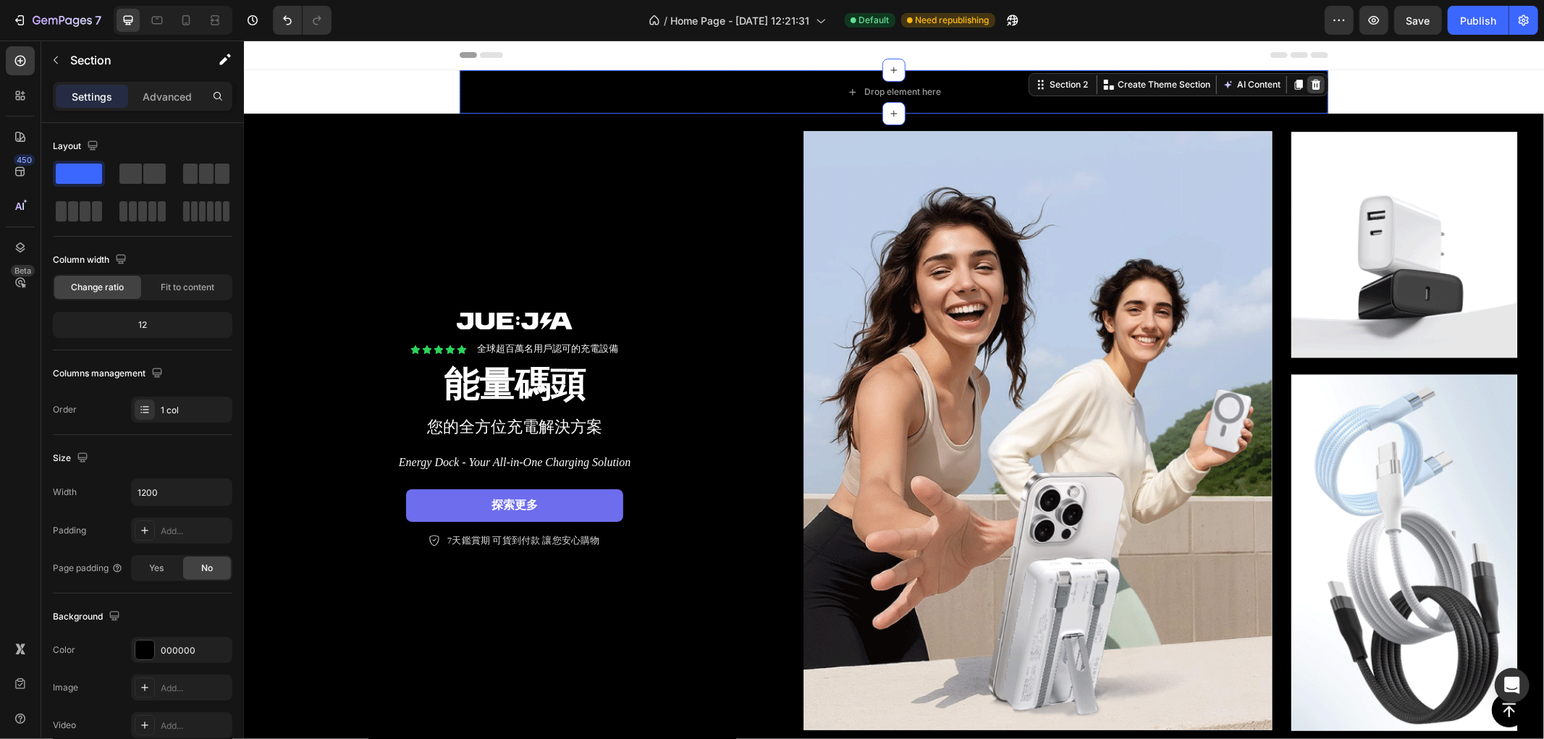
click at [1311, 80] on icon at bounding box center [1315, 84] width 9 height 10
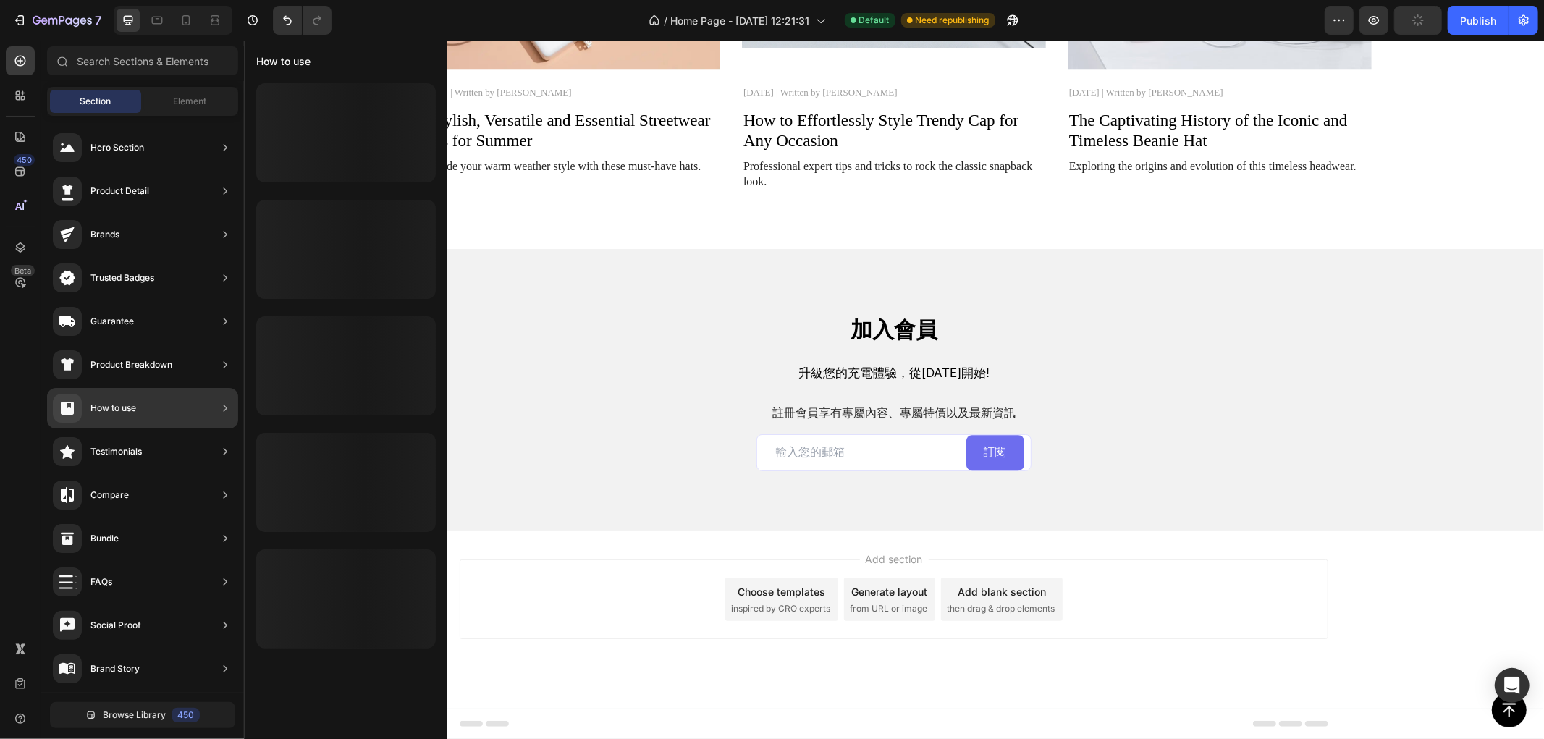
scroll to position [263, 0]
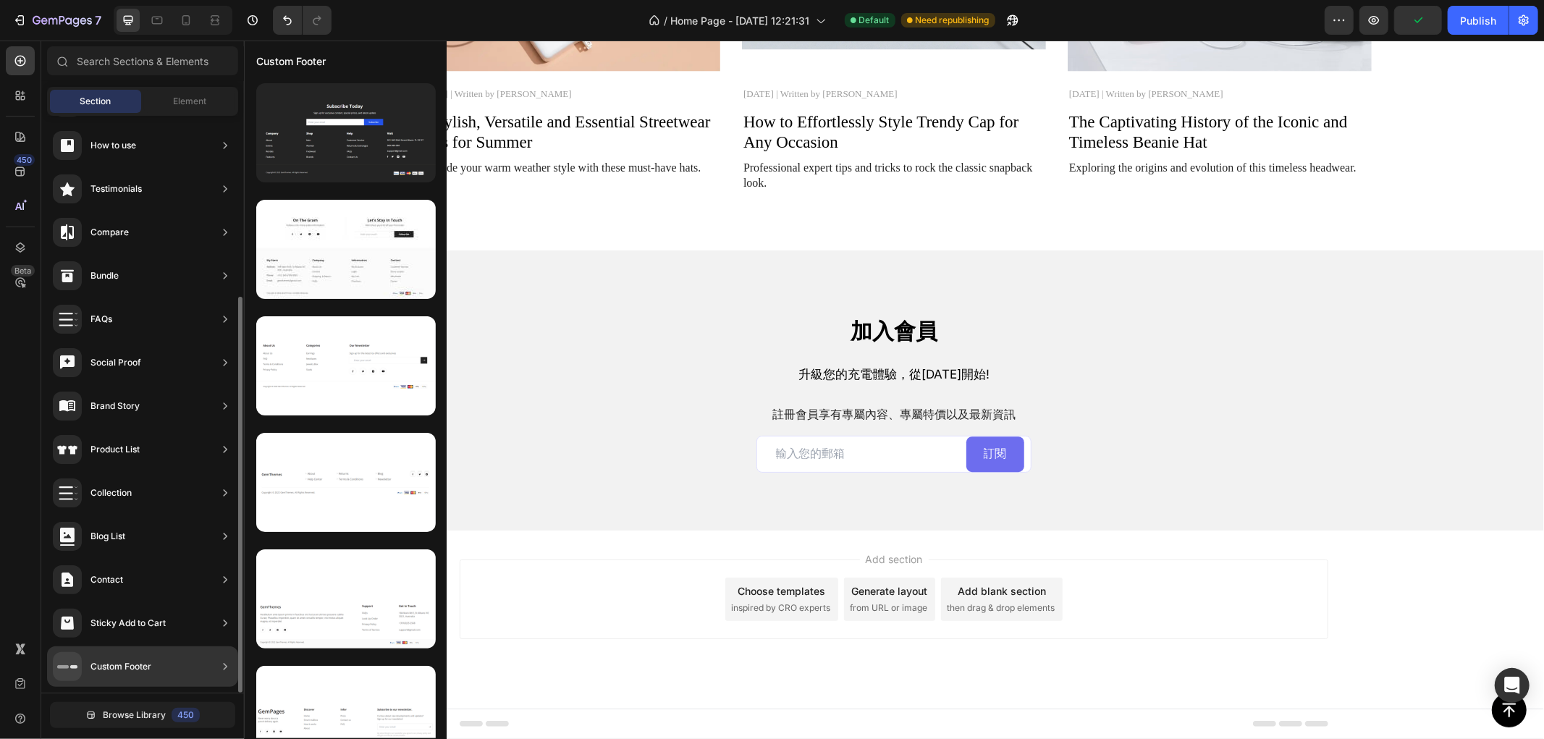
click at [122, 665] on div "Custom Footer" at bounding box center [120, 666] width 61 height 14
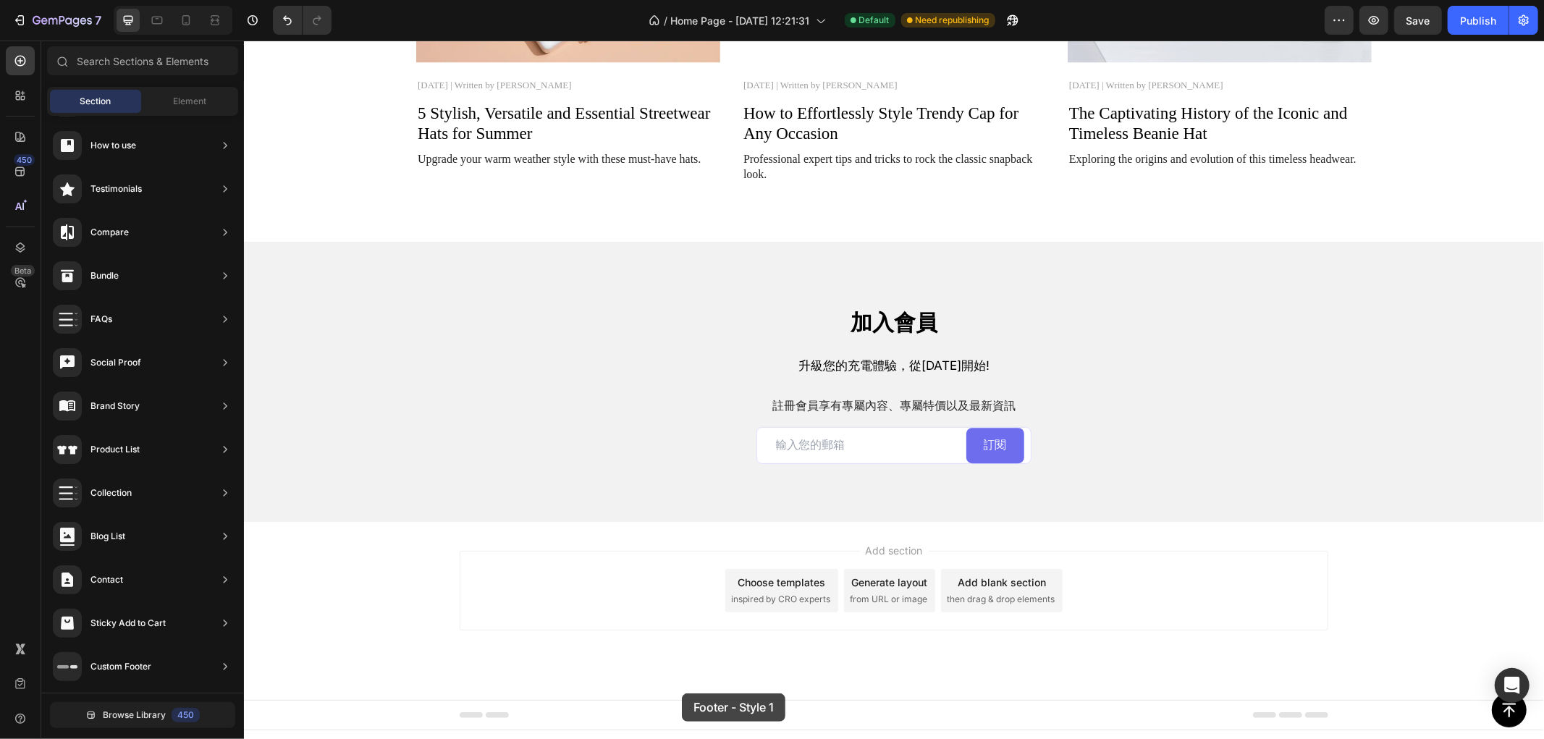
scroll to position [3386, 0]
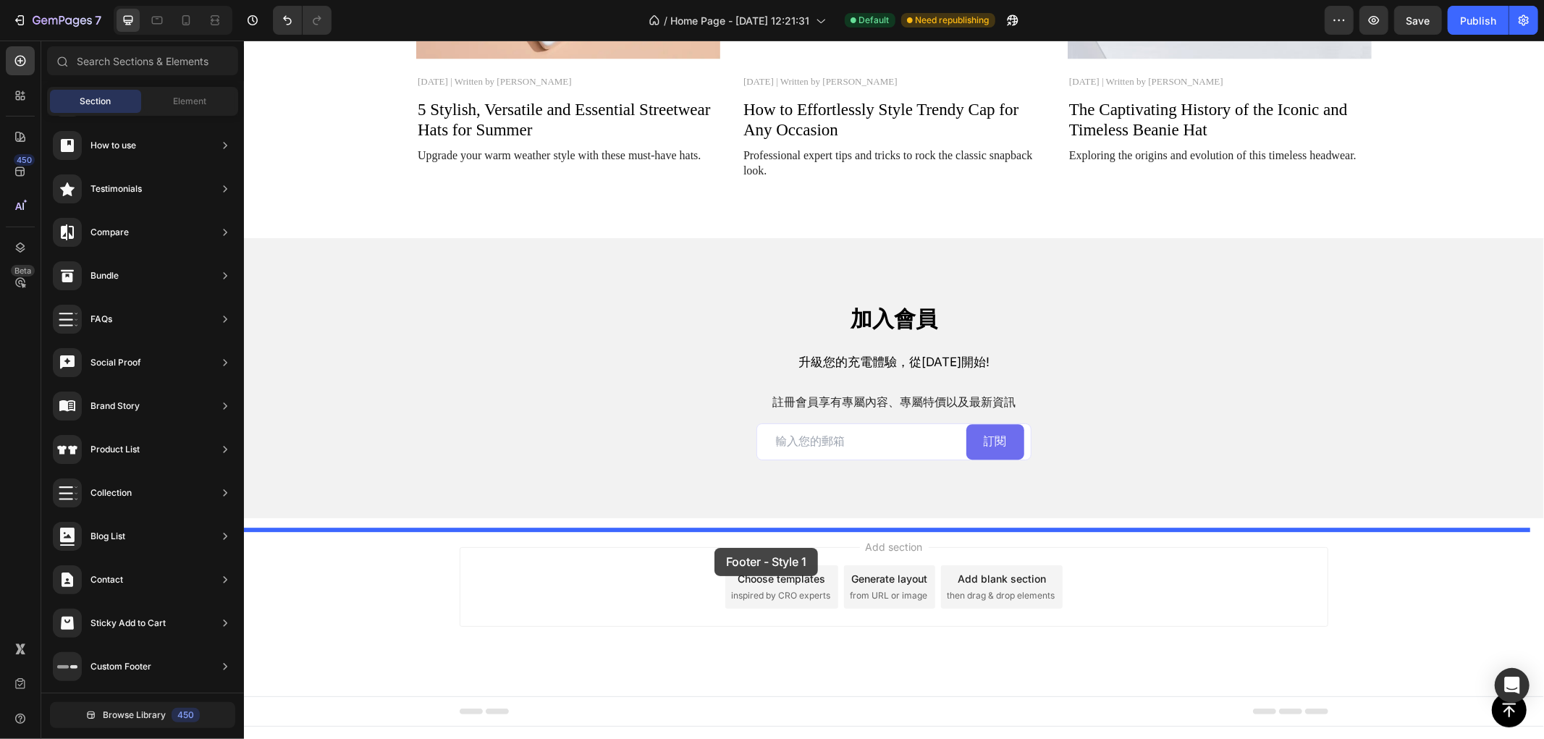
drag, startPoint x: 599, startPoint y: 178, endPoint x: 714, endPoint y: 547, distance: 386.5
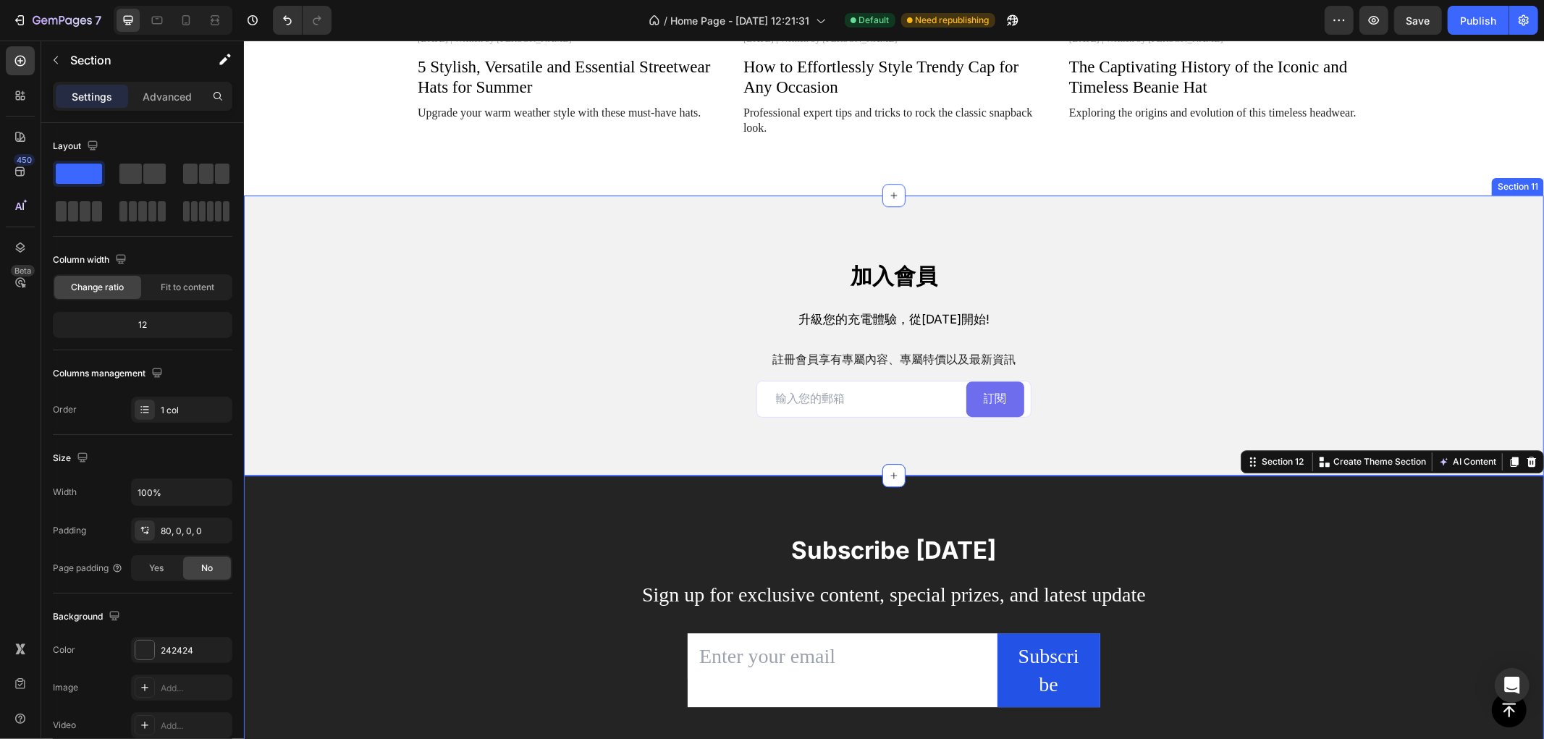
scroll to position [3553, 0]
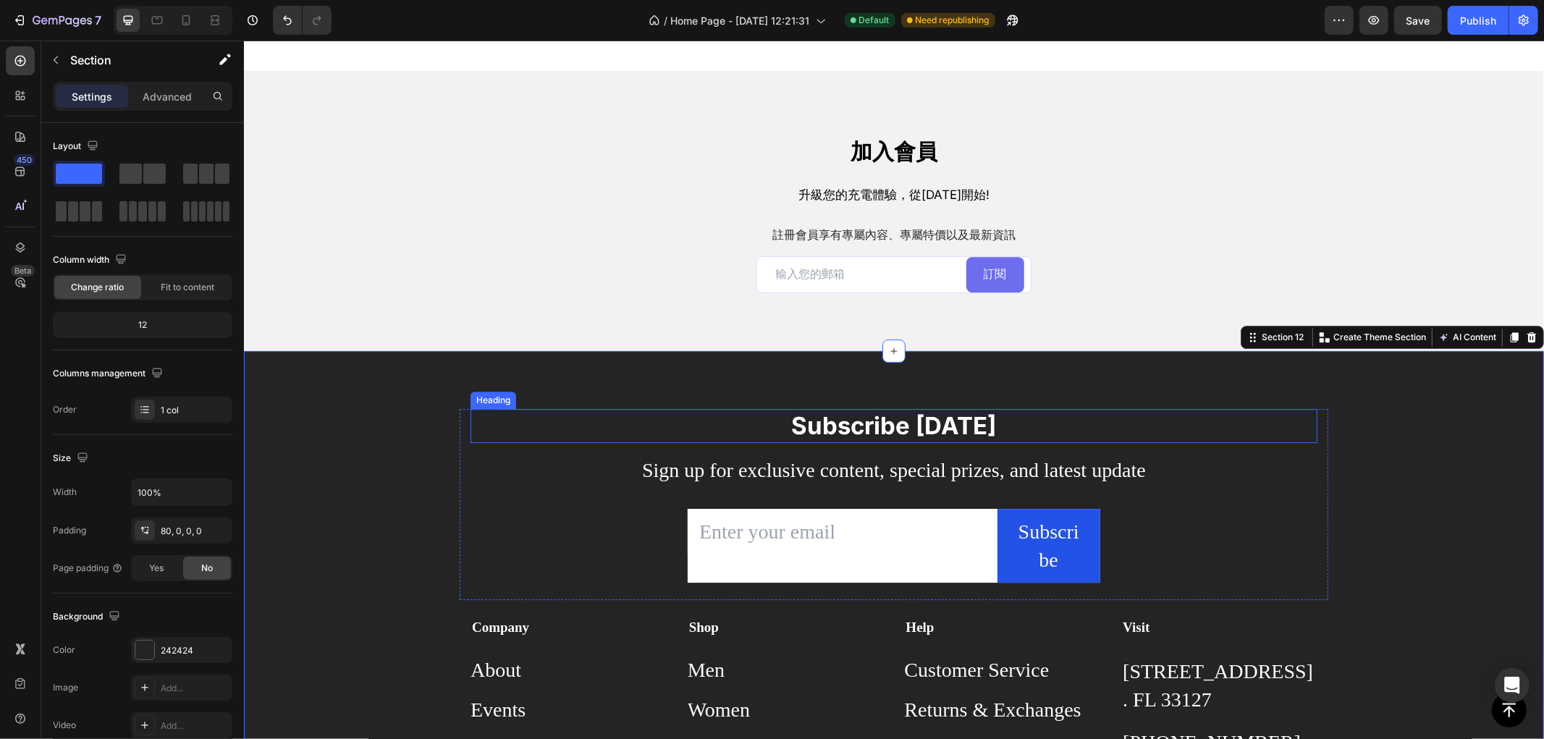
click at [893, 439] on p "Subscribe Today" at bounding box center [893, 425] width 844 height 31
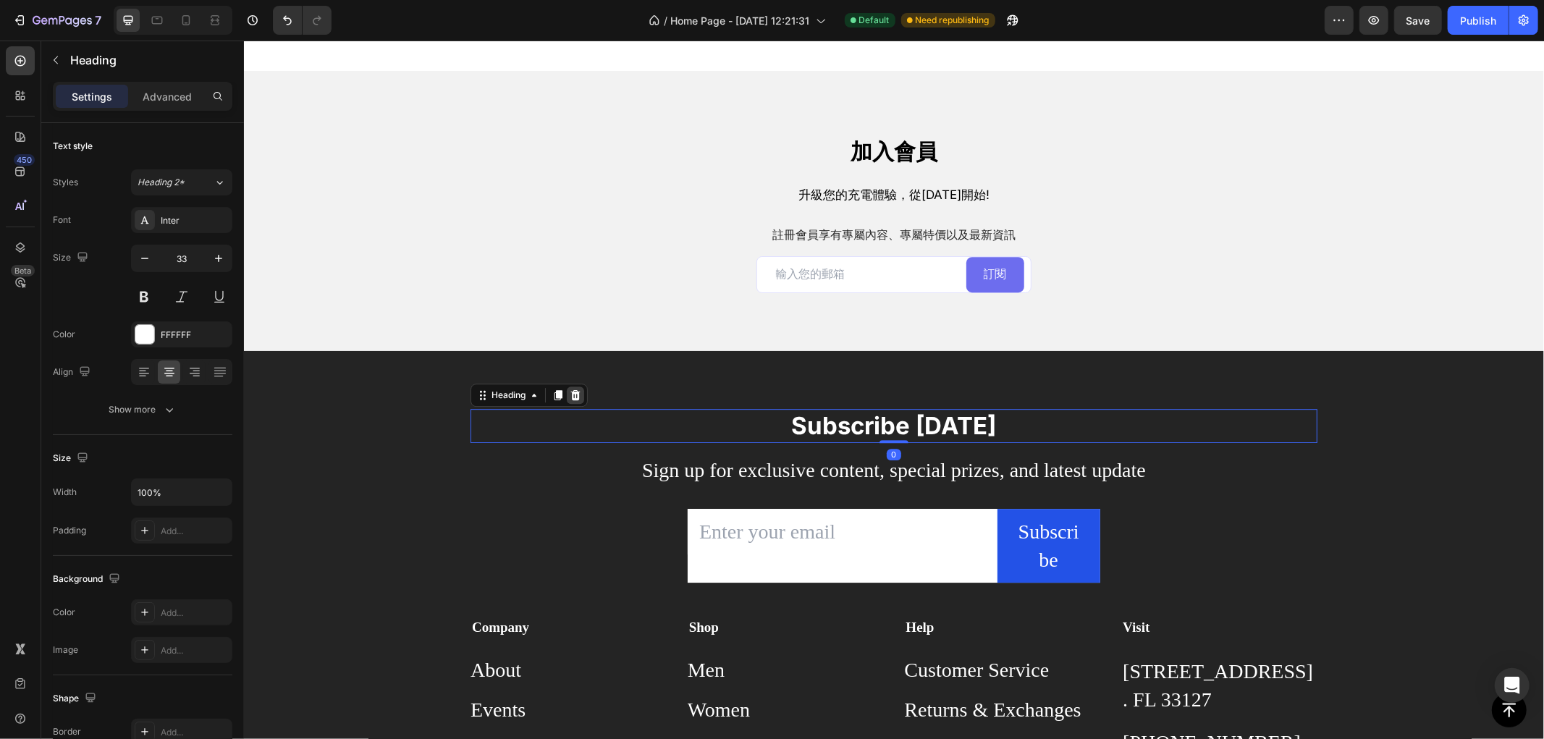
click at [566, 394] on div at bounding box center [574, 394] width 17 height 17
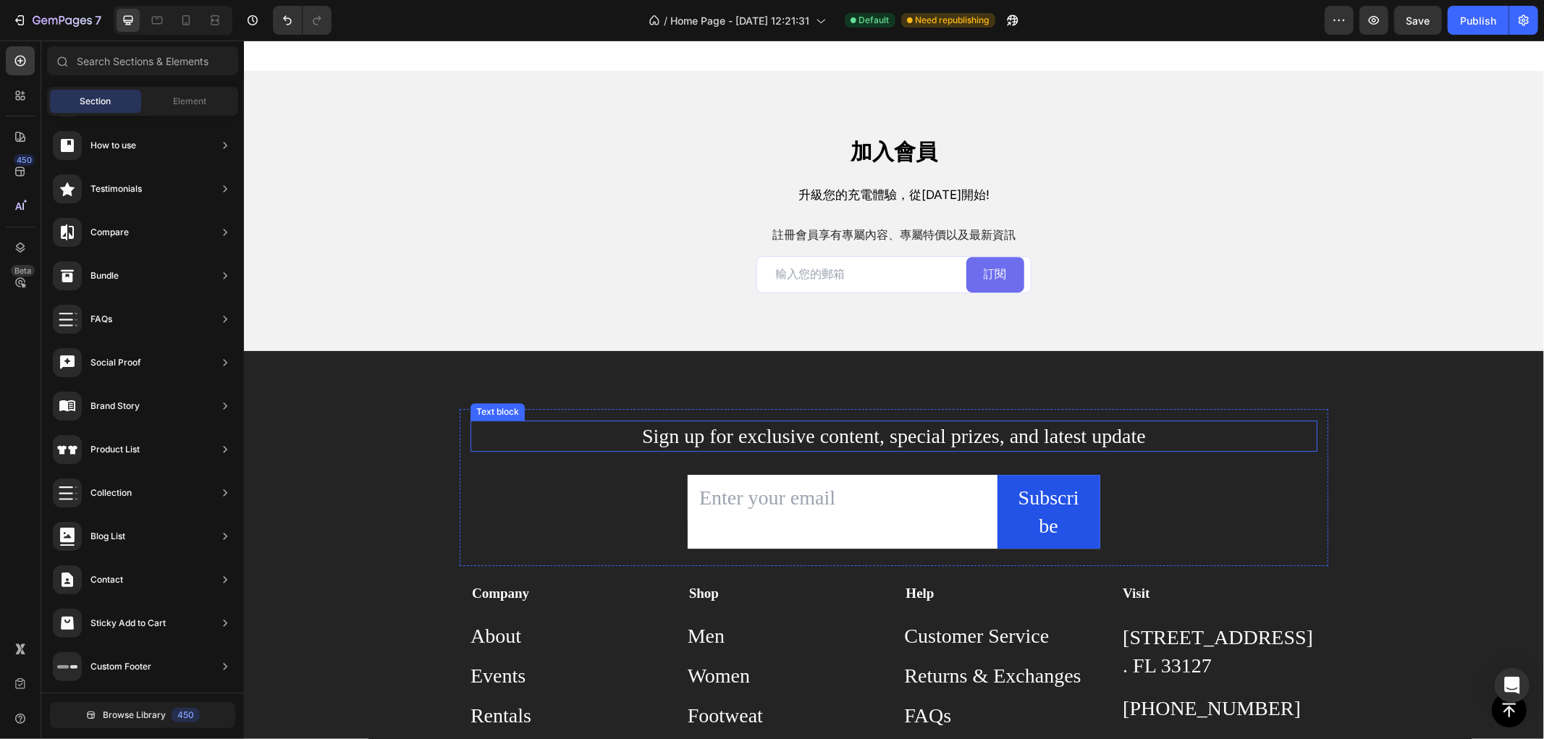
click at [805, 434] on p "Sign up for exclusive content, special prizes, and latest update" at bounding box center [893, 435] width 844 height 28
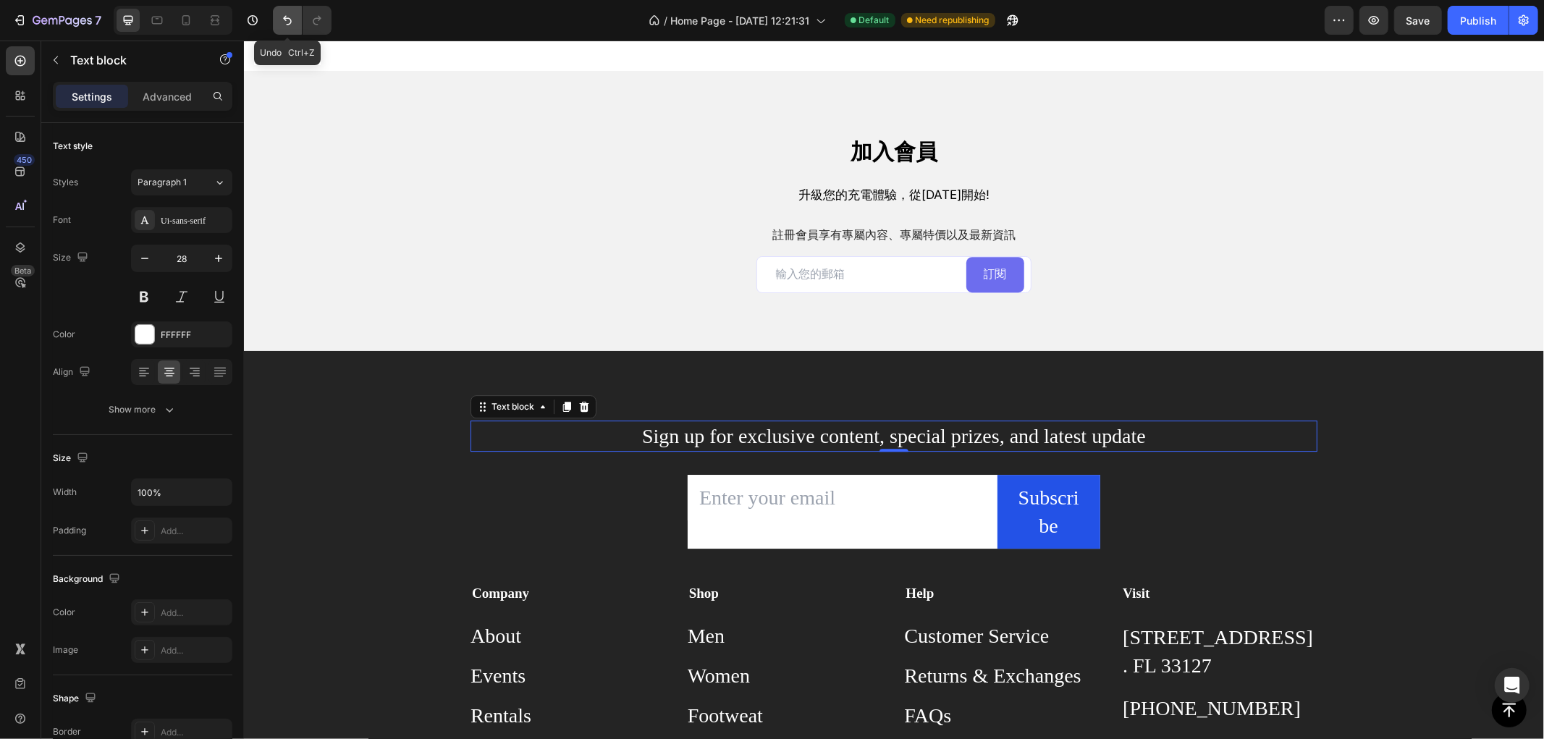
click at [284, 13] on icon "Undo/Redo" at bounding box center [287, 20] width 14 height 14
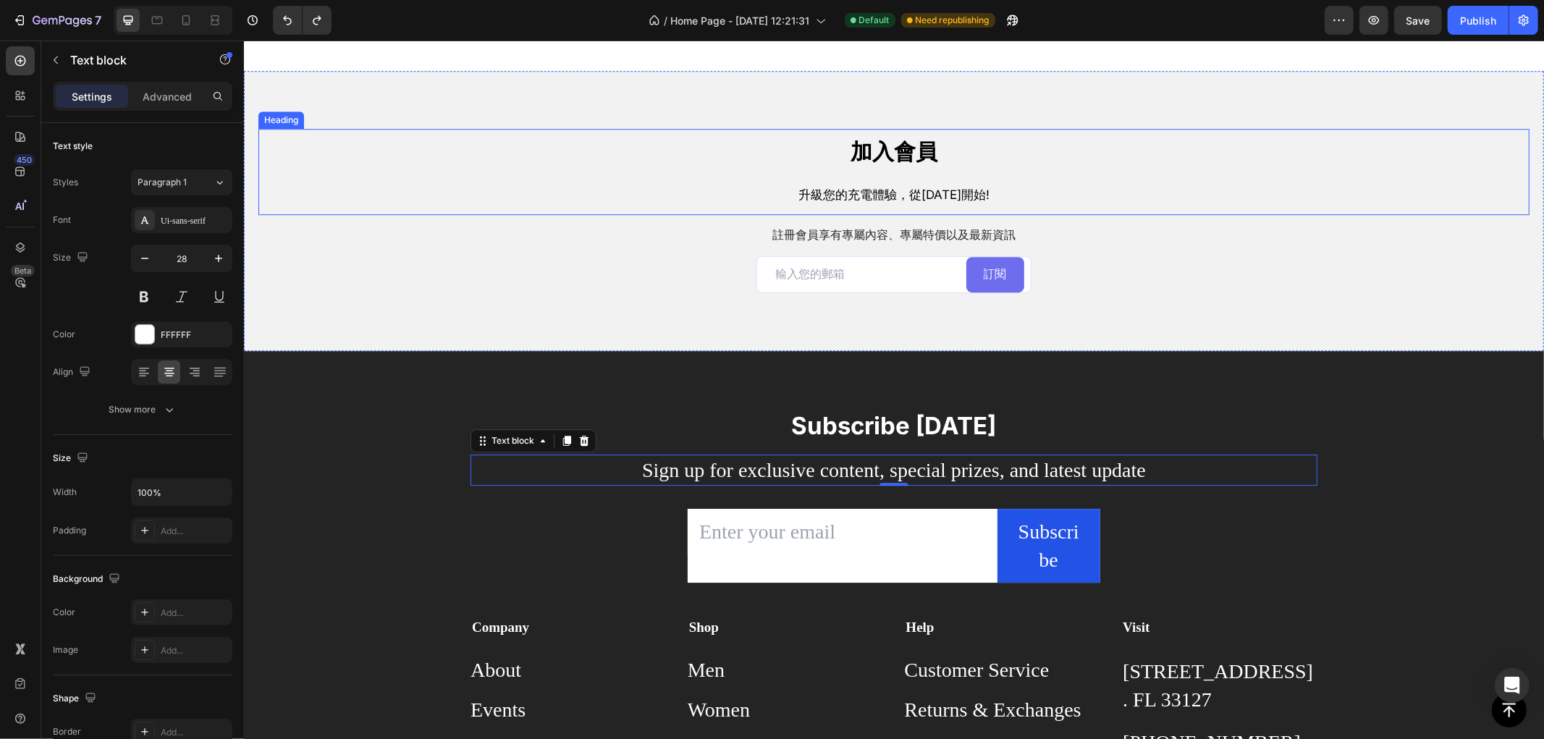
click at [1131, 159] on h2 "加入會員 升級您的充電體驗，從今天開始!" at bounding box center [893, 171] width 869 height 86
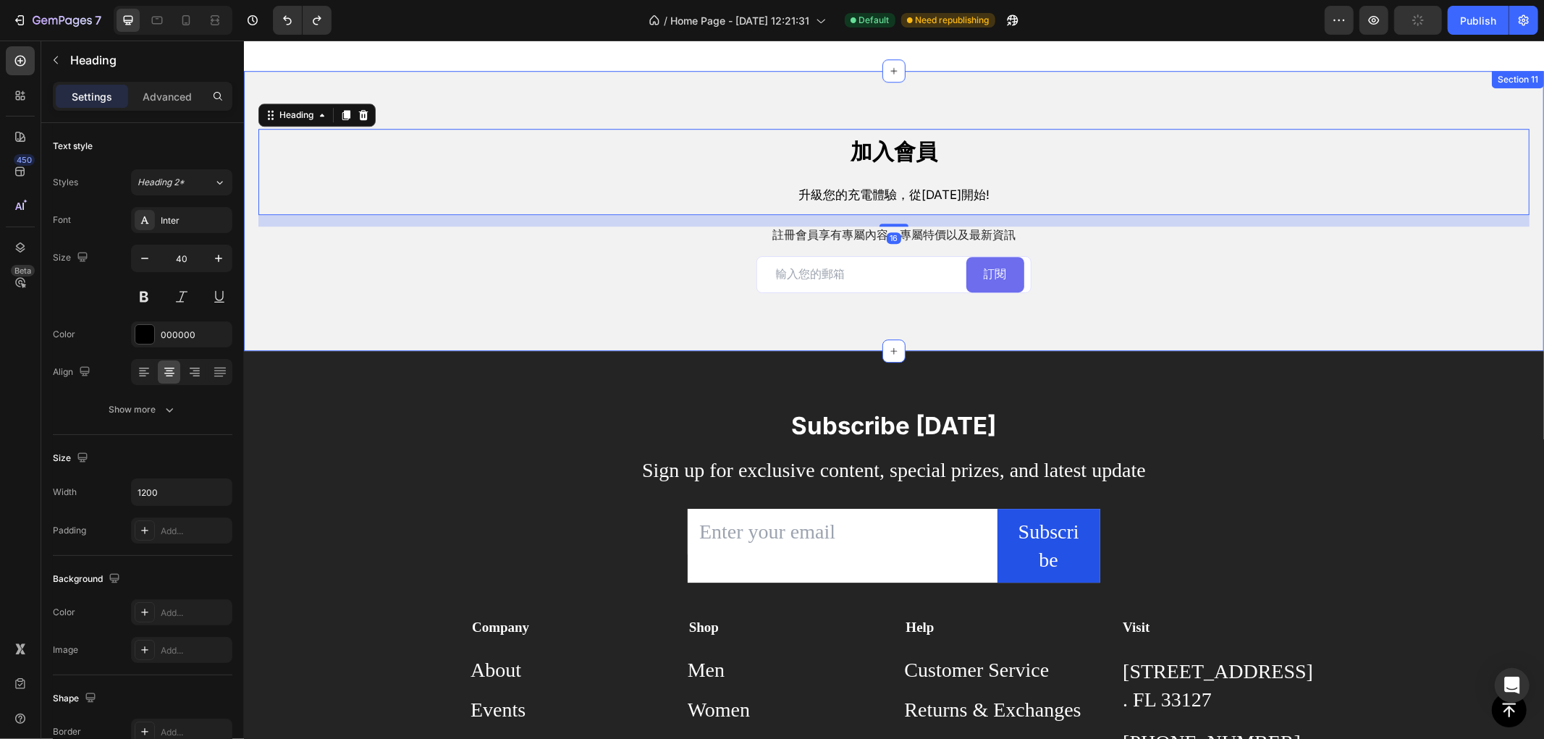
click at [720, 90] on div "加入會員 升級您的充電體驗，從今天開始! Heading 16 註冊會員享有專屬內容、專屬特價以及最新資訊 Text Block Email Field 訂閱…" at bounding box center [893, 210] width 1300 height 280
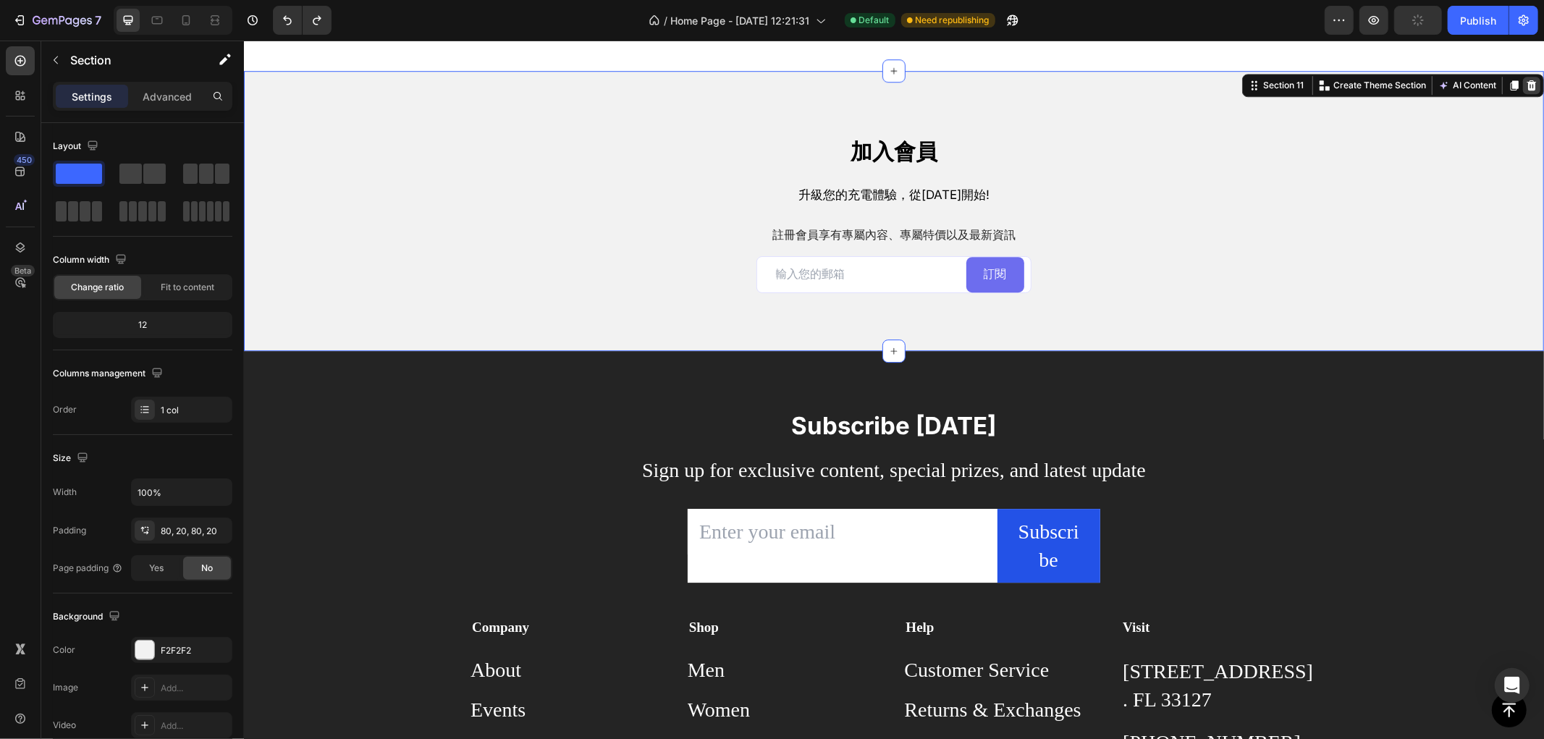
click at [1522, 76] on div at bounding box center [1530, 84] width 17 height 17
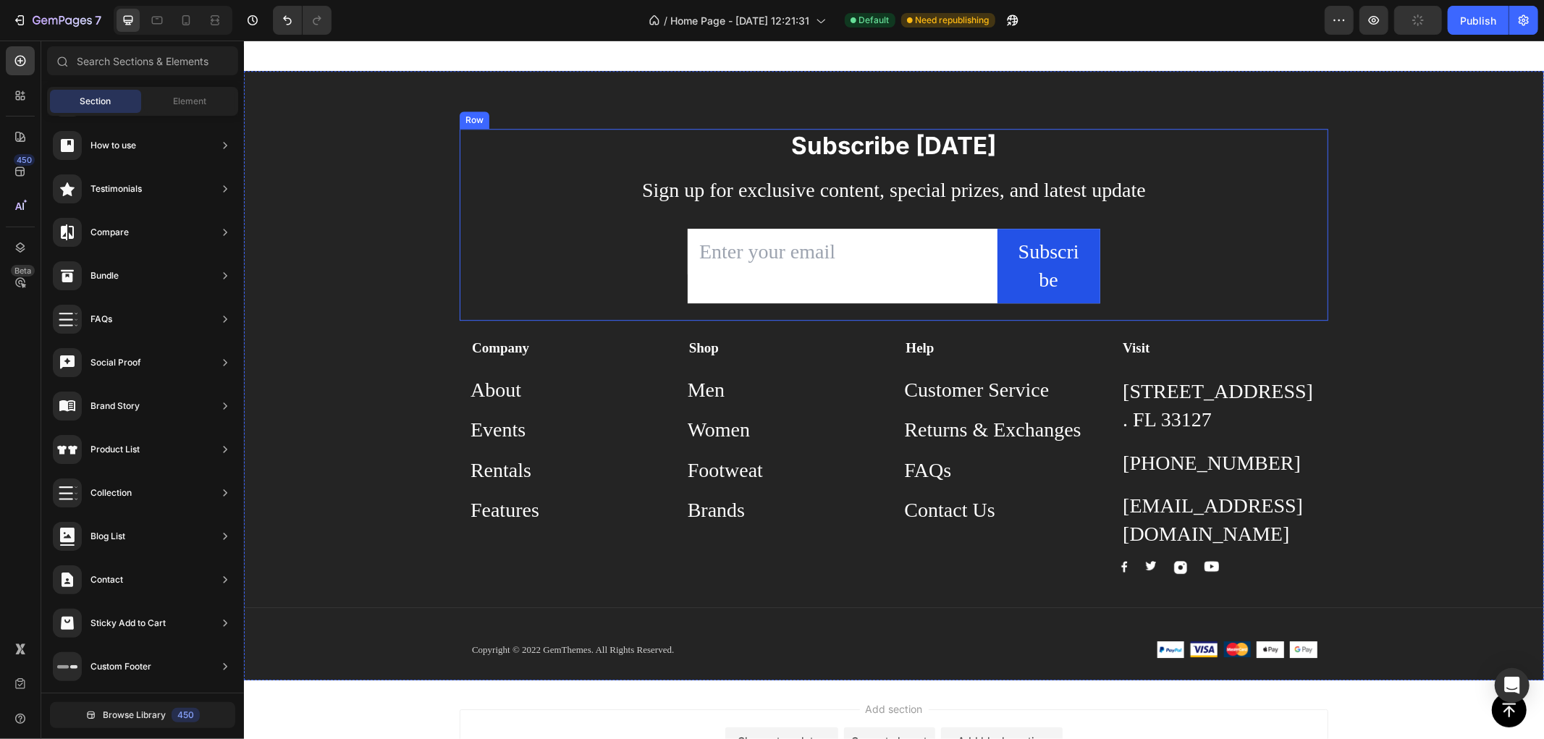
click at [865, 140] on p "Subscribe Today" at bounding box center [893, 145] width 844 height 31
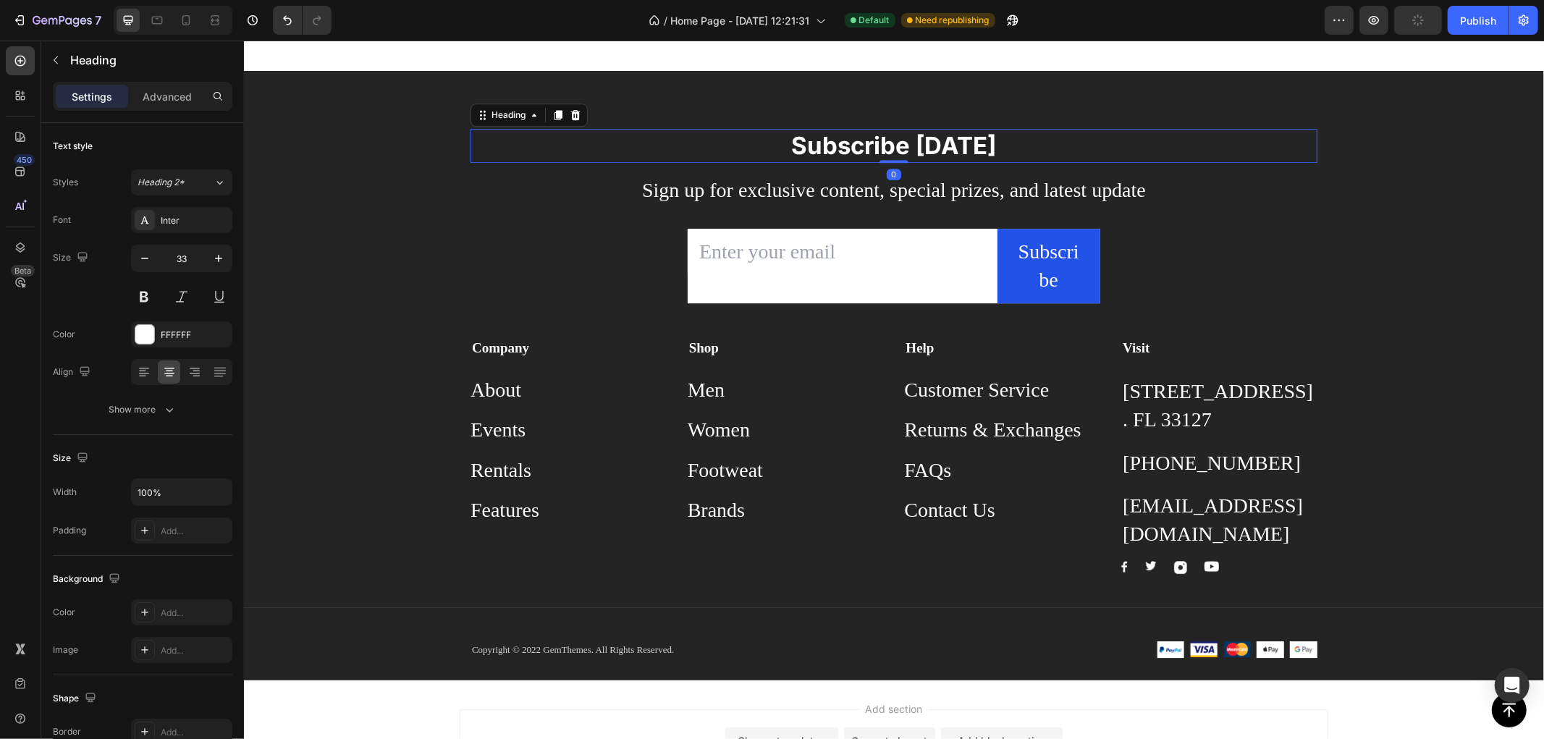
click at [816, 145] on p "Subscribe Today" at bounding box center [893, 145] width 844 height 31
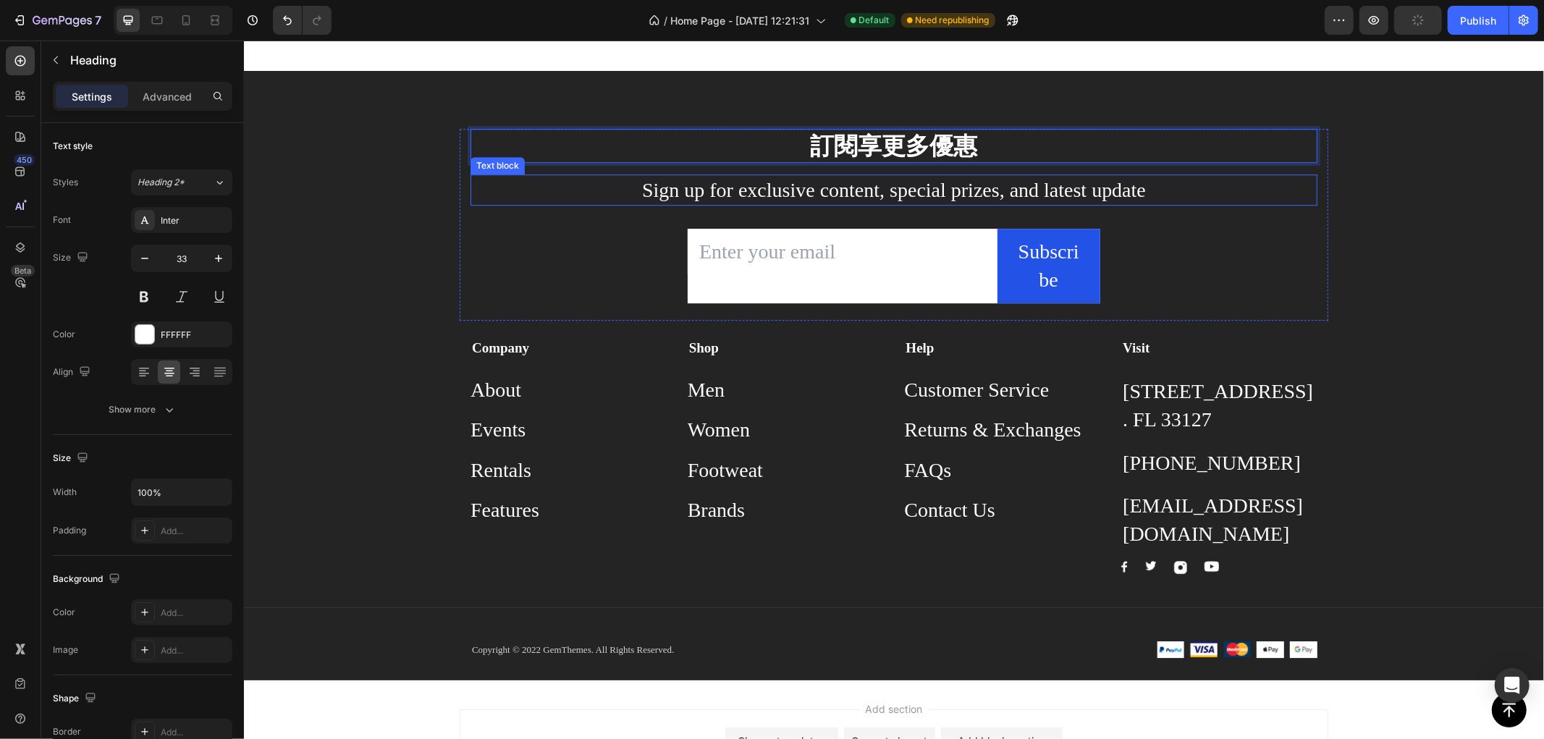
click at [769, 187] on p "Sign up for exclusive content, special prizes, and latest update" at bounding box center [893, 189] width 844 height 28
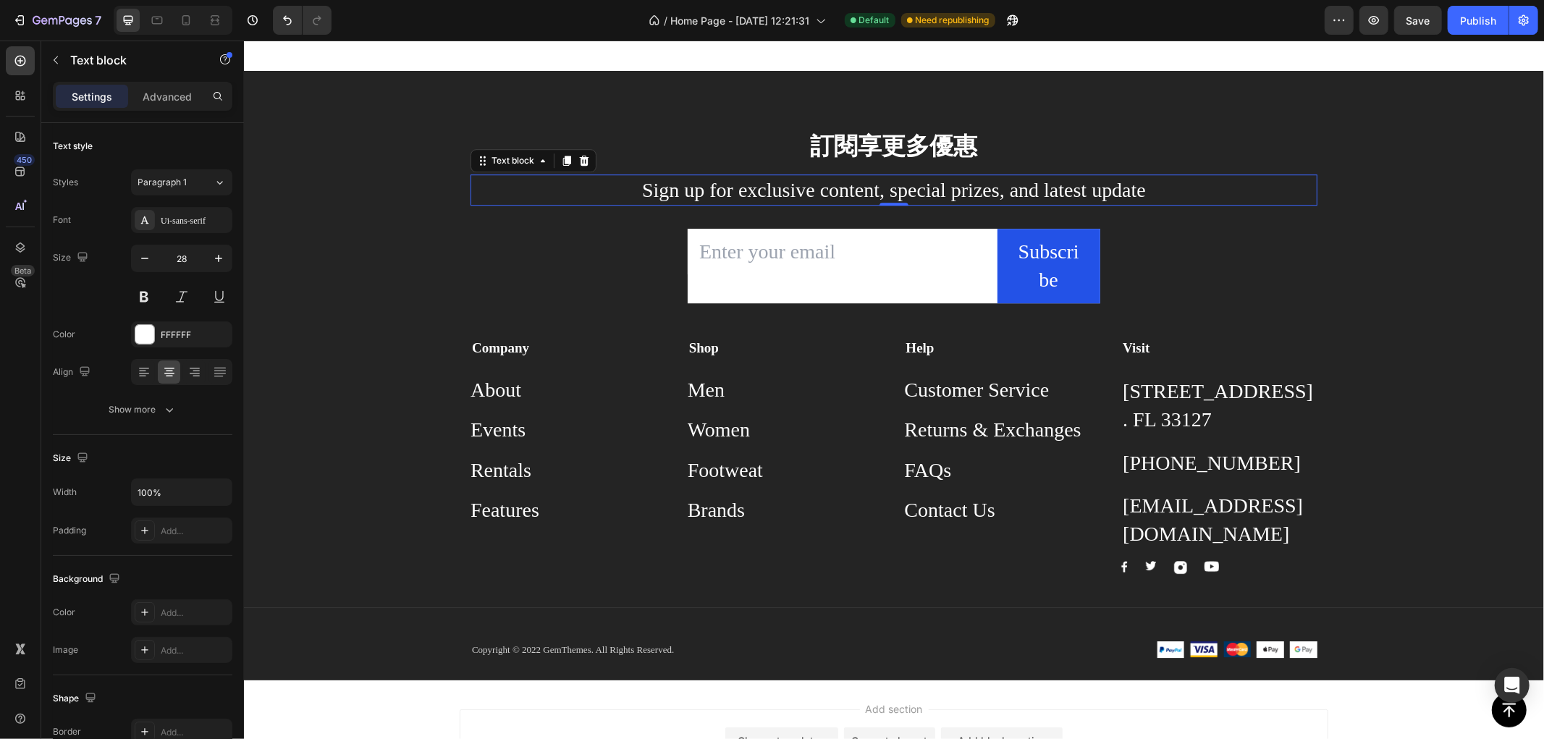
click at [956, 190] on p "Sign up for exclusive content, special prizes, and latest update" at bounding box center [893, 189] width 844 height 28
click at [1082, 182] on p "Sign up for exclusive content, special prizes, and latest update" at bounding box center [893, 189] width 844 height 28
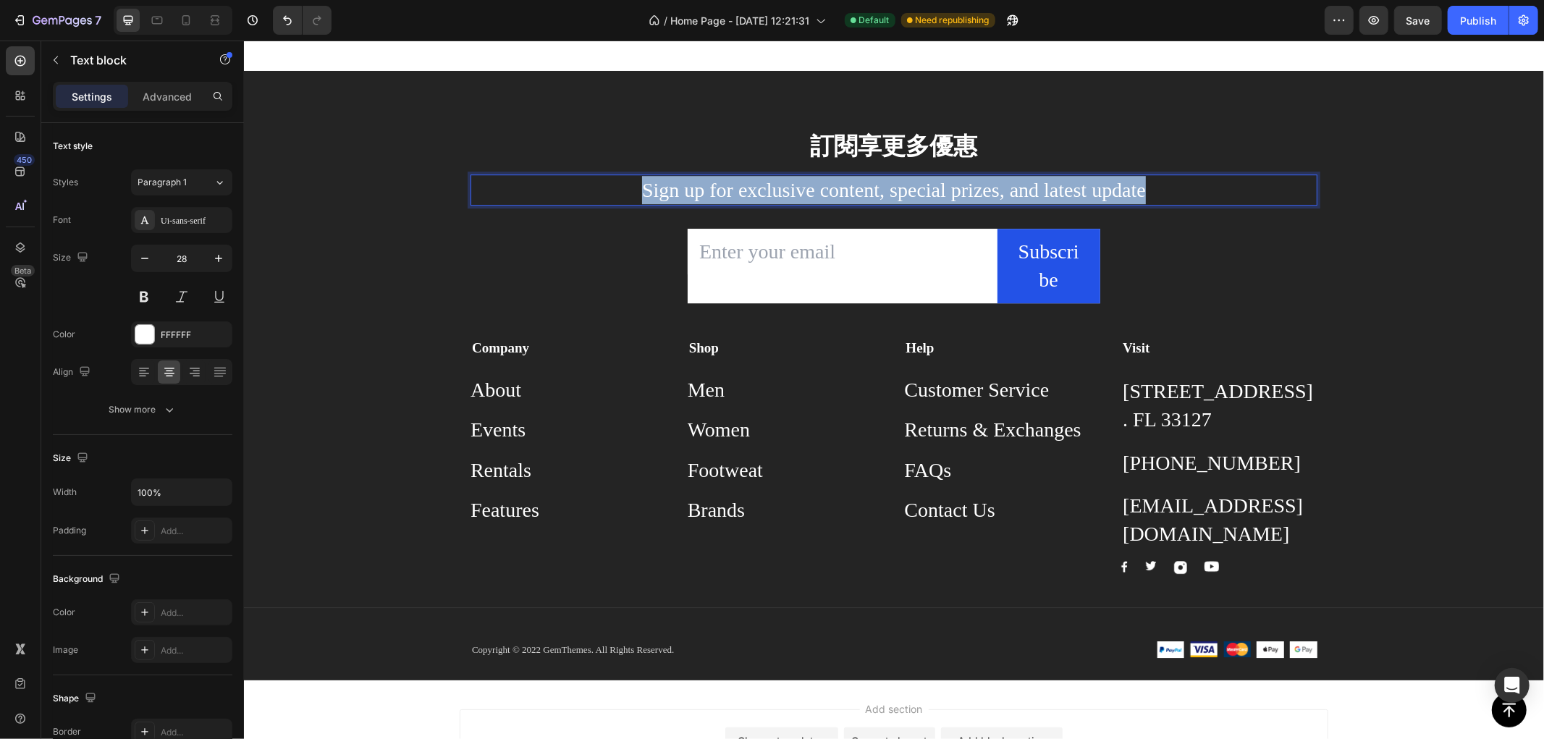
click at [1082, 182] on p "Sign up for exclusive content, special prizes, and latest update" at bounding box center [893, 189] width 844 height 28
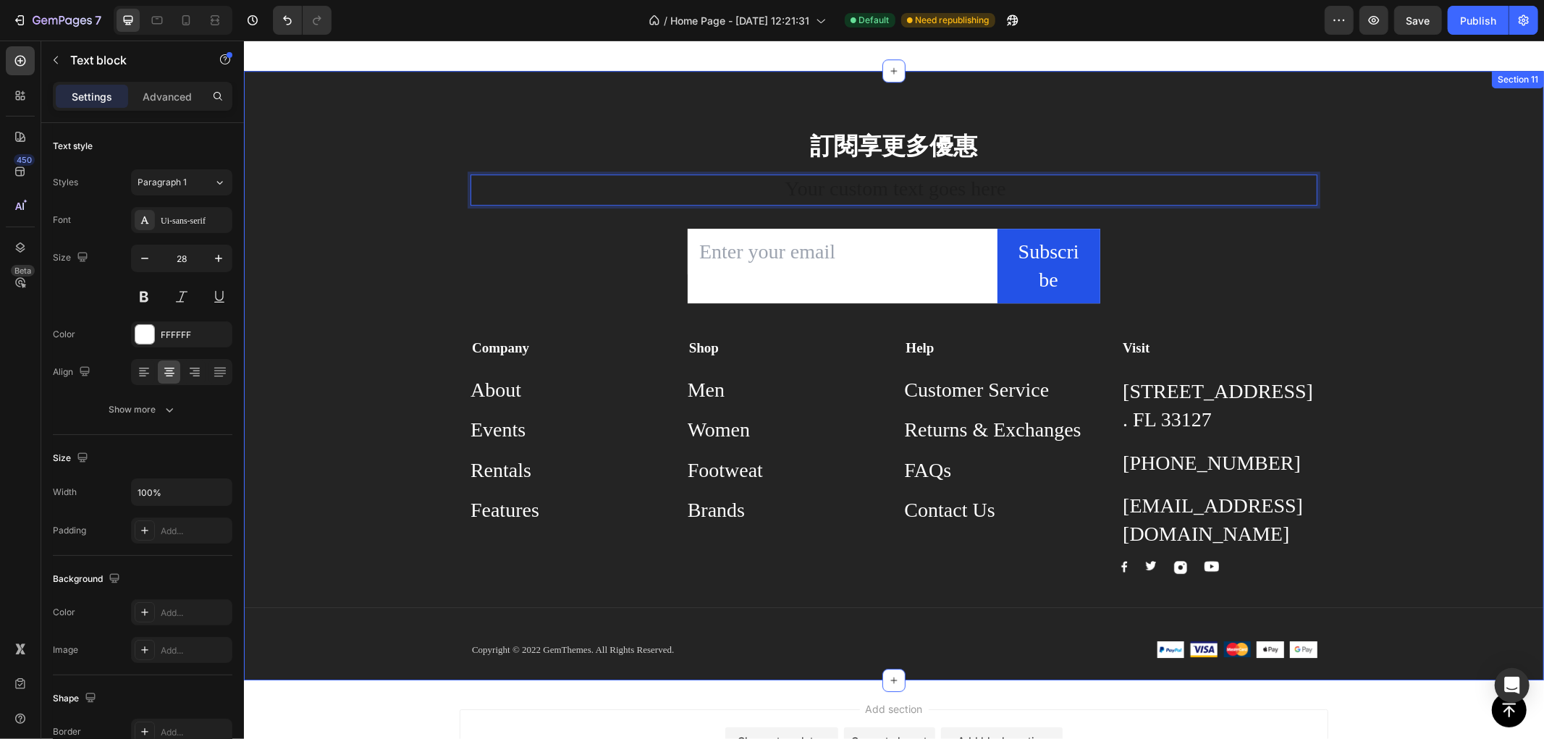
click at [1364, 191] on div "訂閱享更多優惠 Heading Text block 0 Email Field Subscribe Submit Button Row Newsletter…" at bounding box center [893, 404] width 1300 height 552
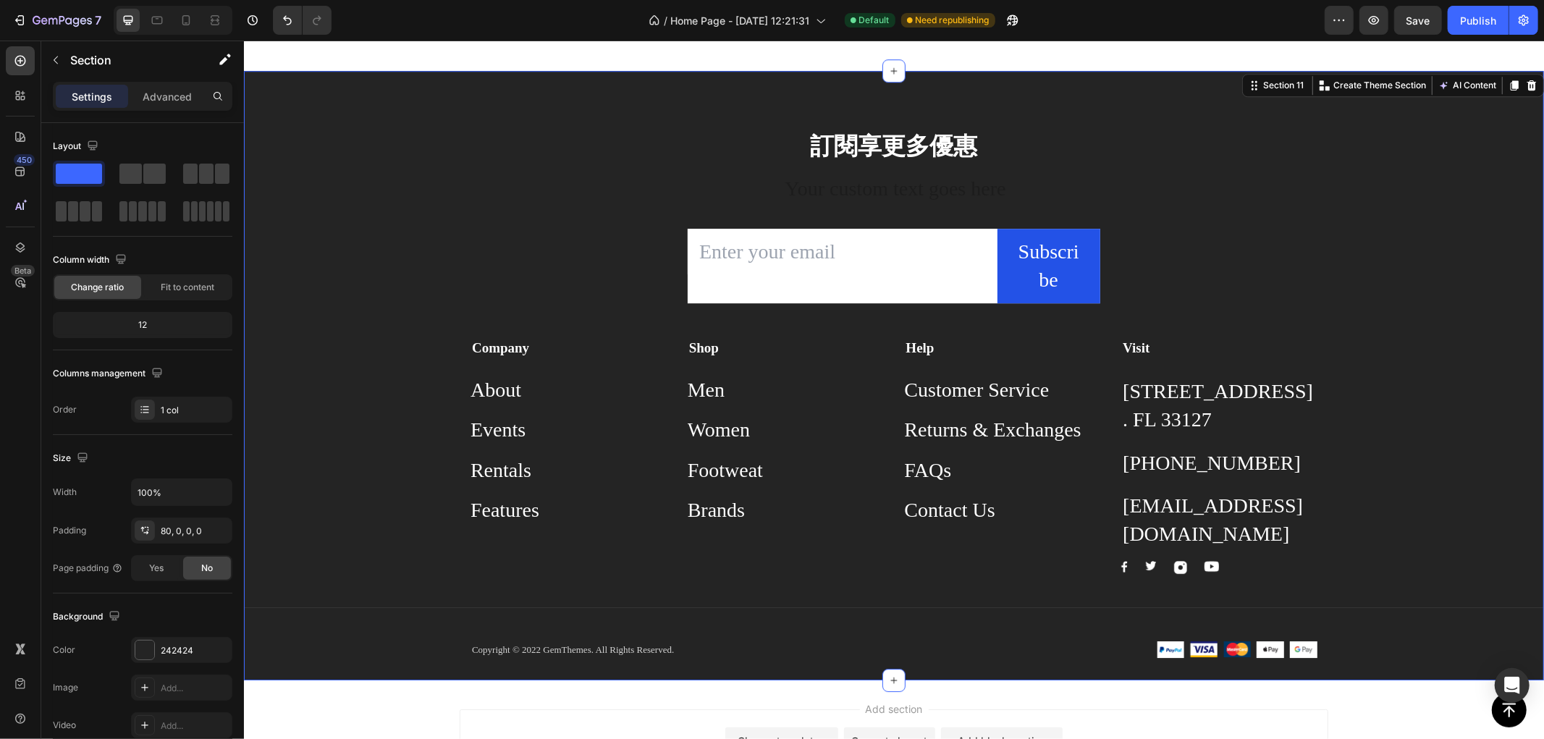
click at [1294, 184] on div "Rich Text Editor. Editing area: main" at bounding box center [893, 189] width 847 height 31
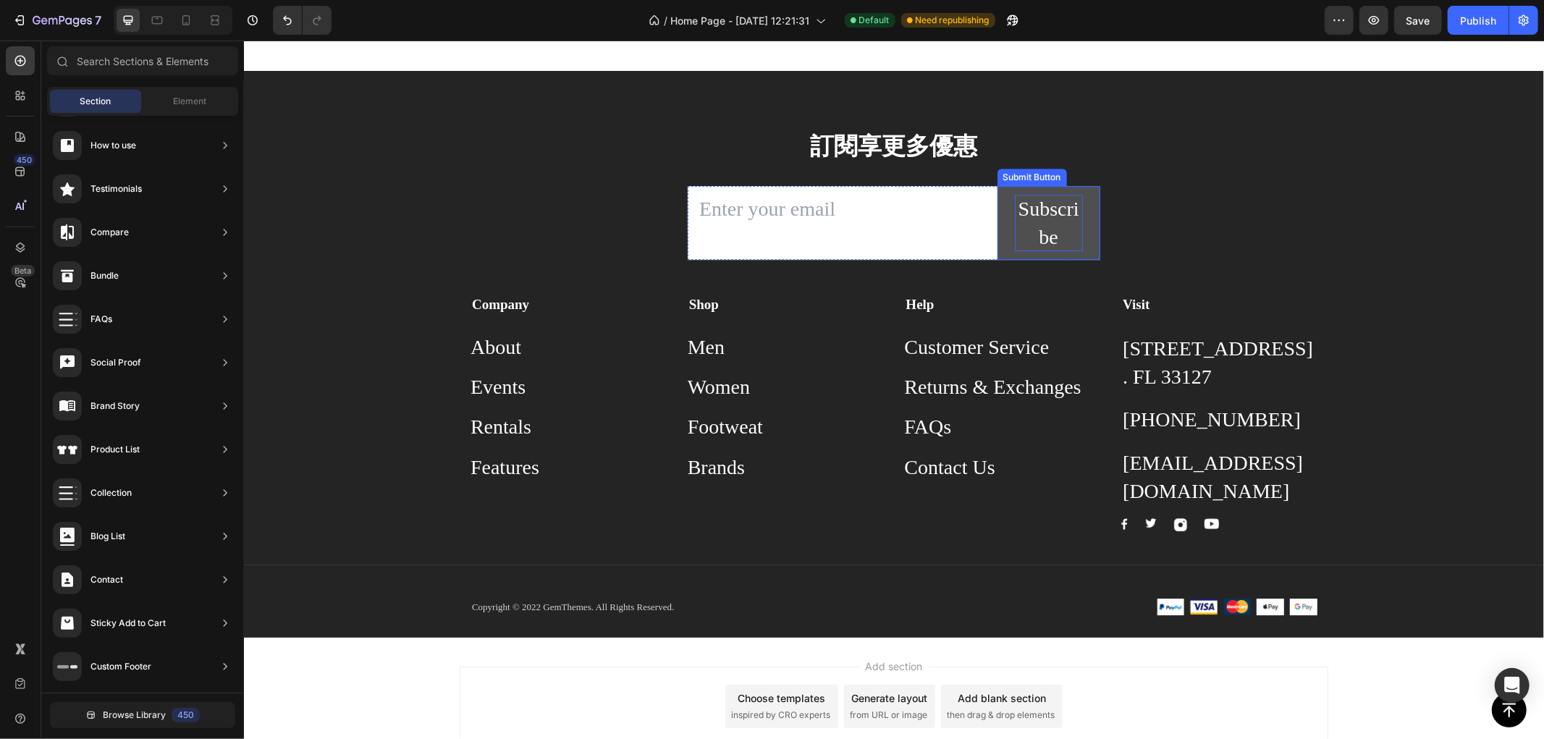
click at [1040, 218] on div "Subscribe" at bounding box center [1048, 222] width 69 height 56
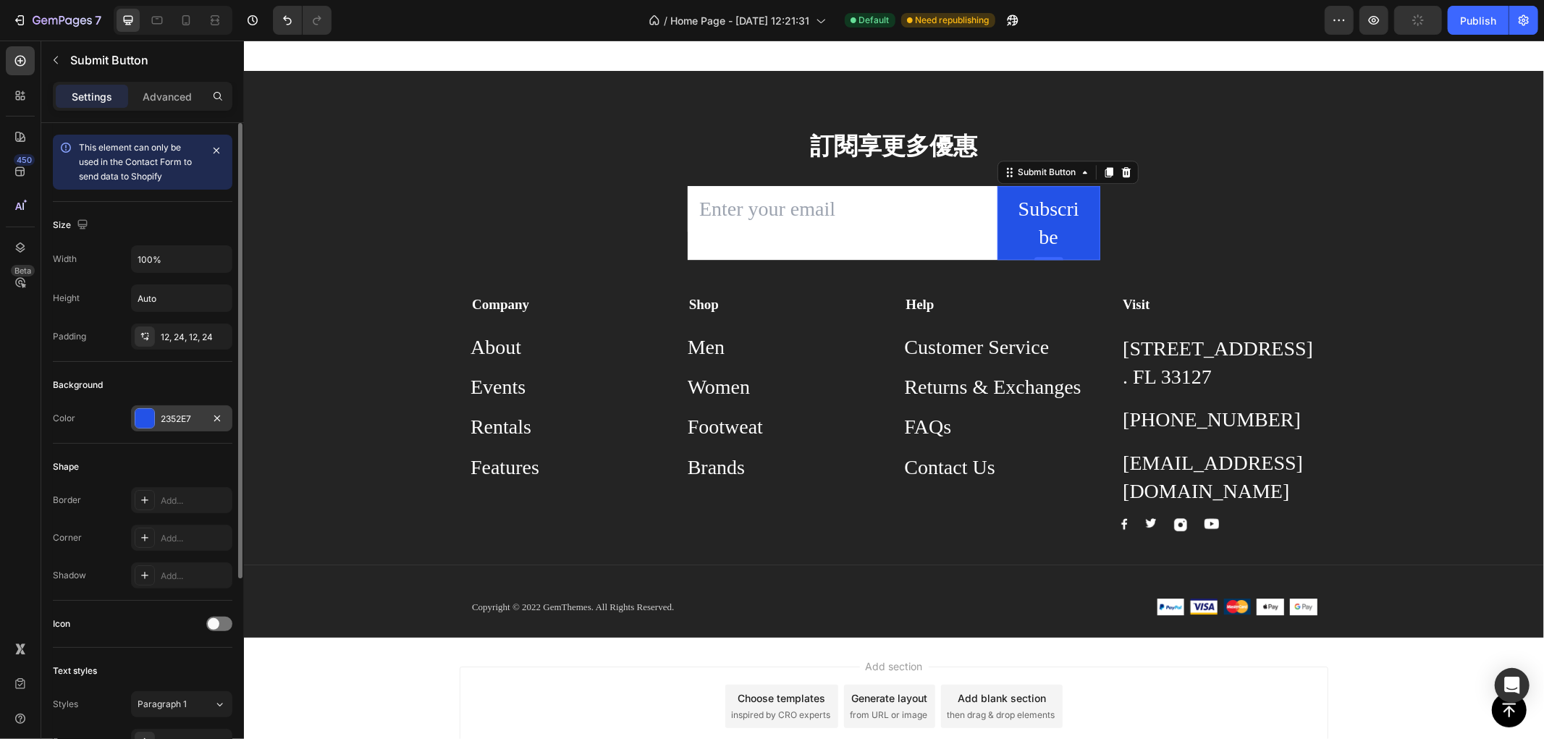
click at [146, 417] on div at bounding box center [144, 418] width 19 height 19
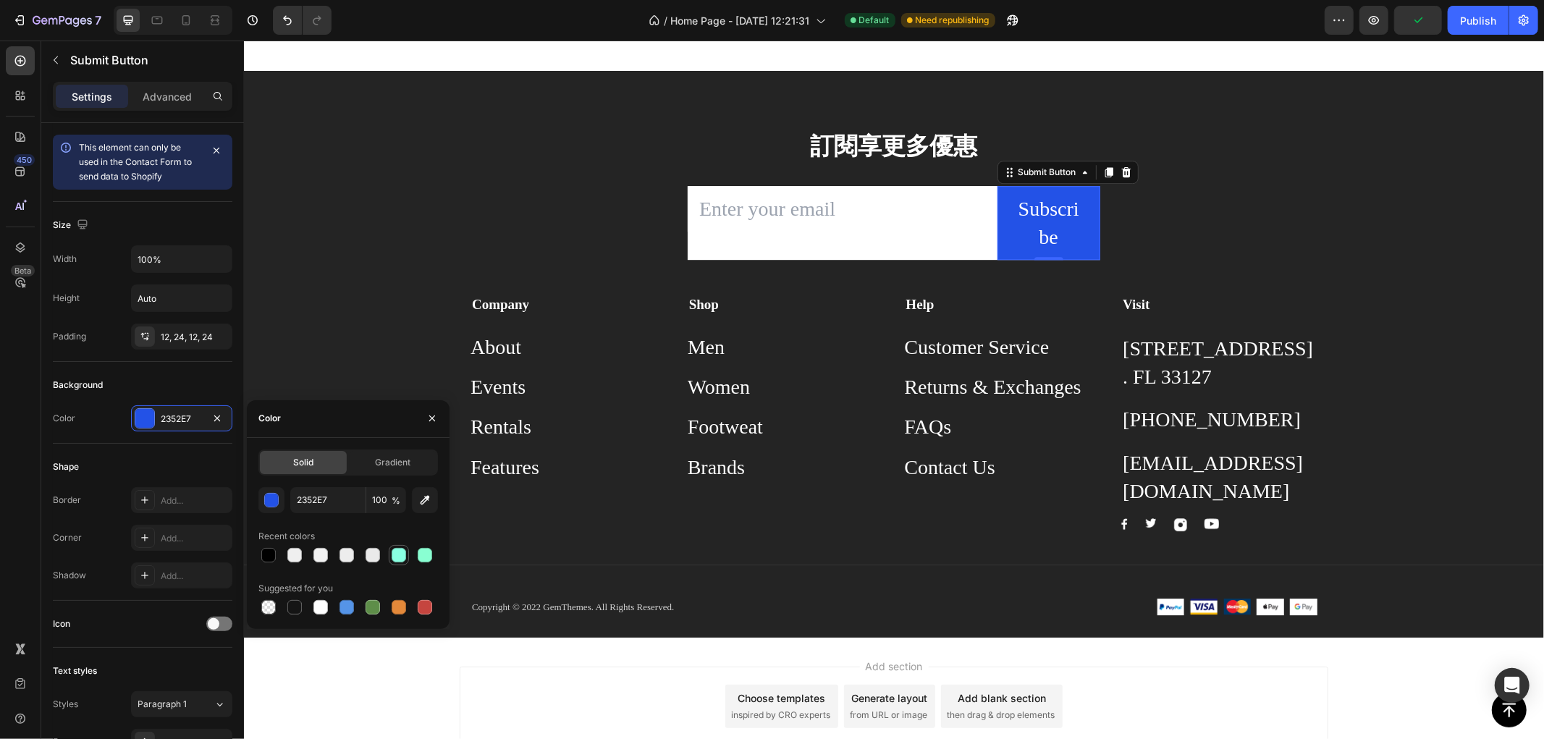
click at [393, 559] on div at bounding box center [399, 555] width 14 height 14
click at [374, 605] on div at bounding box center [373, 607] width 14 height 14
click at [351, 603] on div at bounding box center [347, 607] width 14 height 14
click at [404, 609] on div at bounding box center [399, 607] width 14 height 14
type input "E4893A"
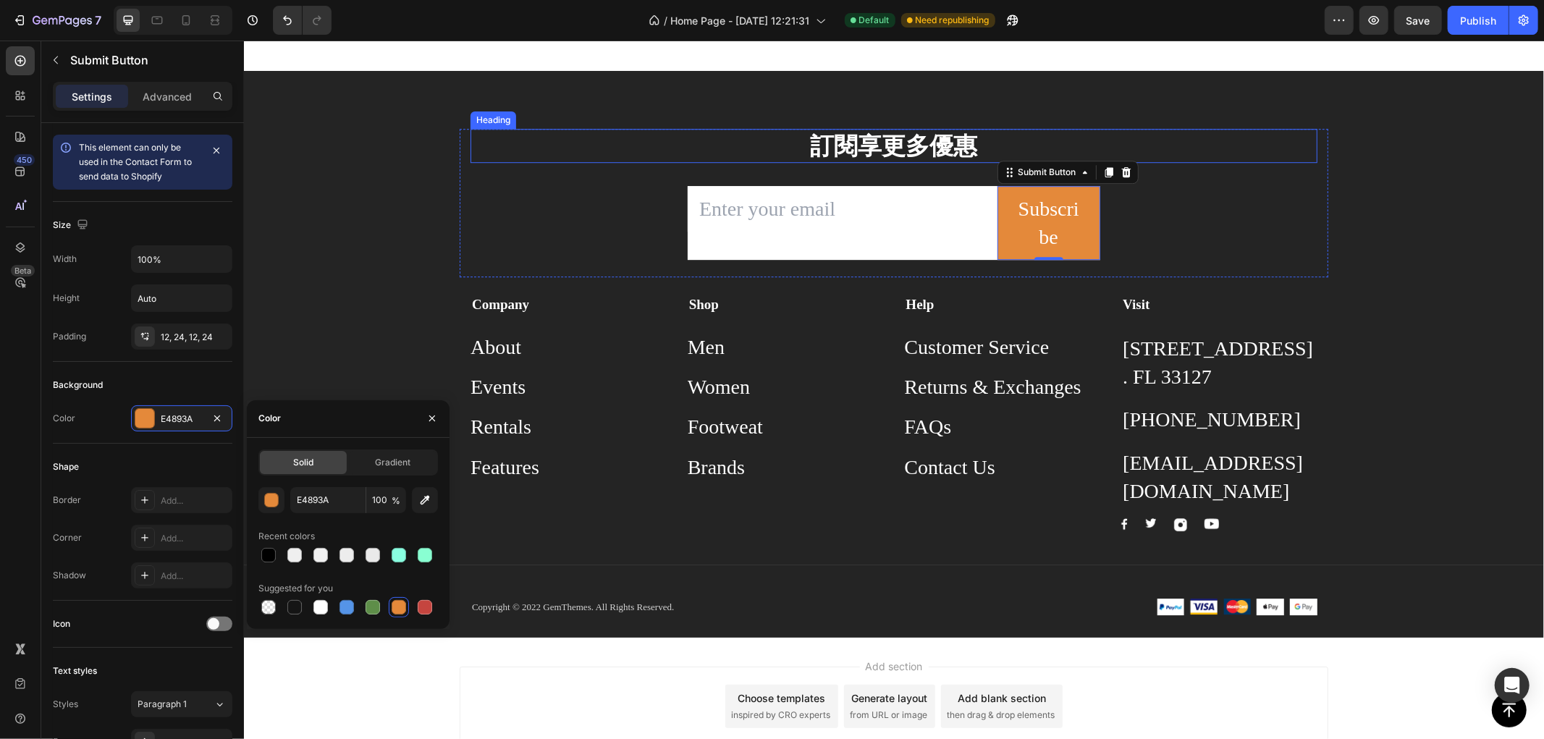
click at [626, 152] on p "訂閱享更多優惠" at bounding box center [893, 145] width 844 height 31
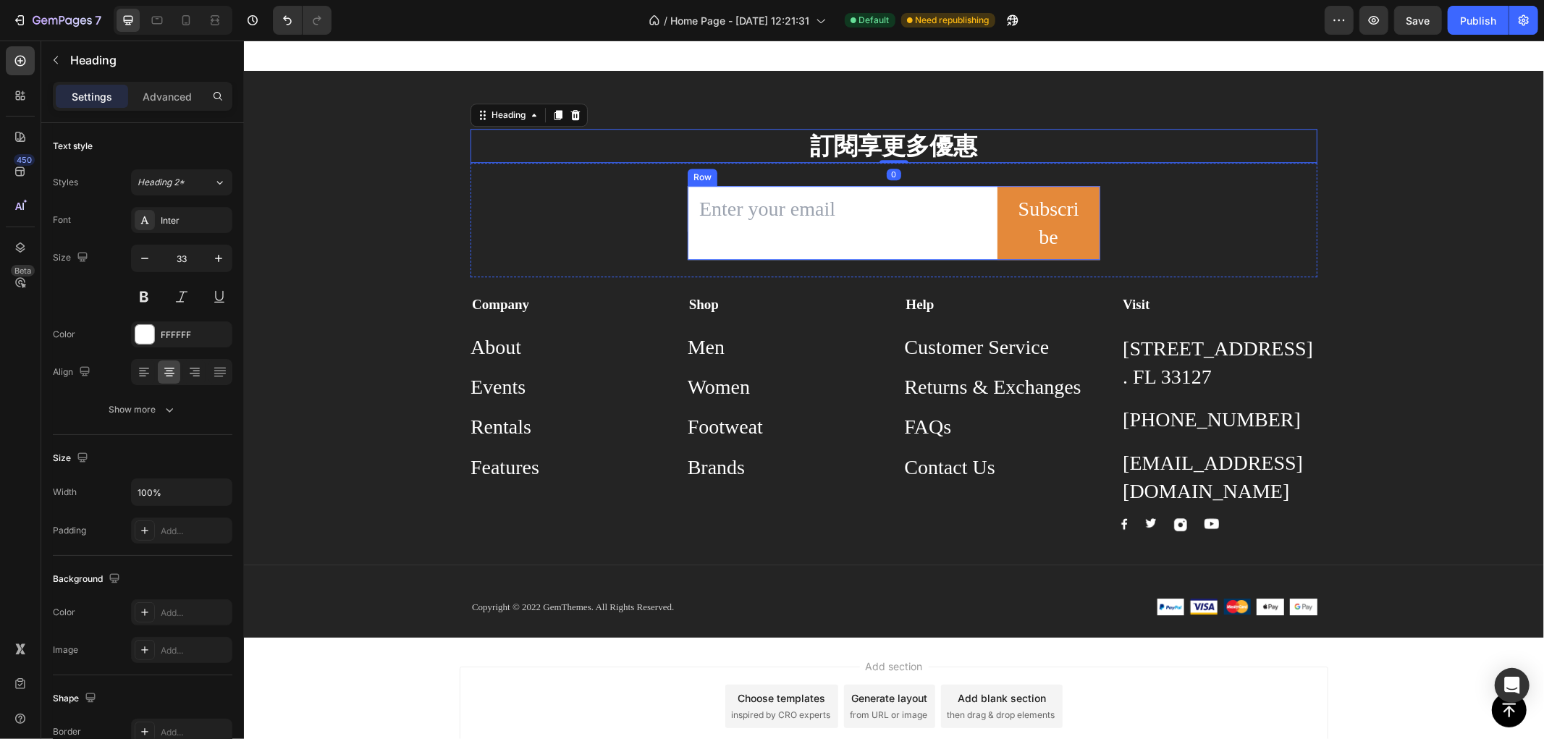
click at [946, 231] on div "Email Field" at bounding box center [842, 222] width 310 height 74
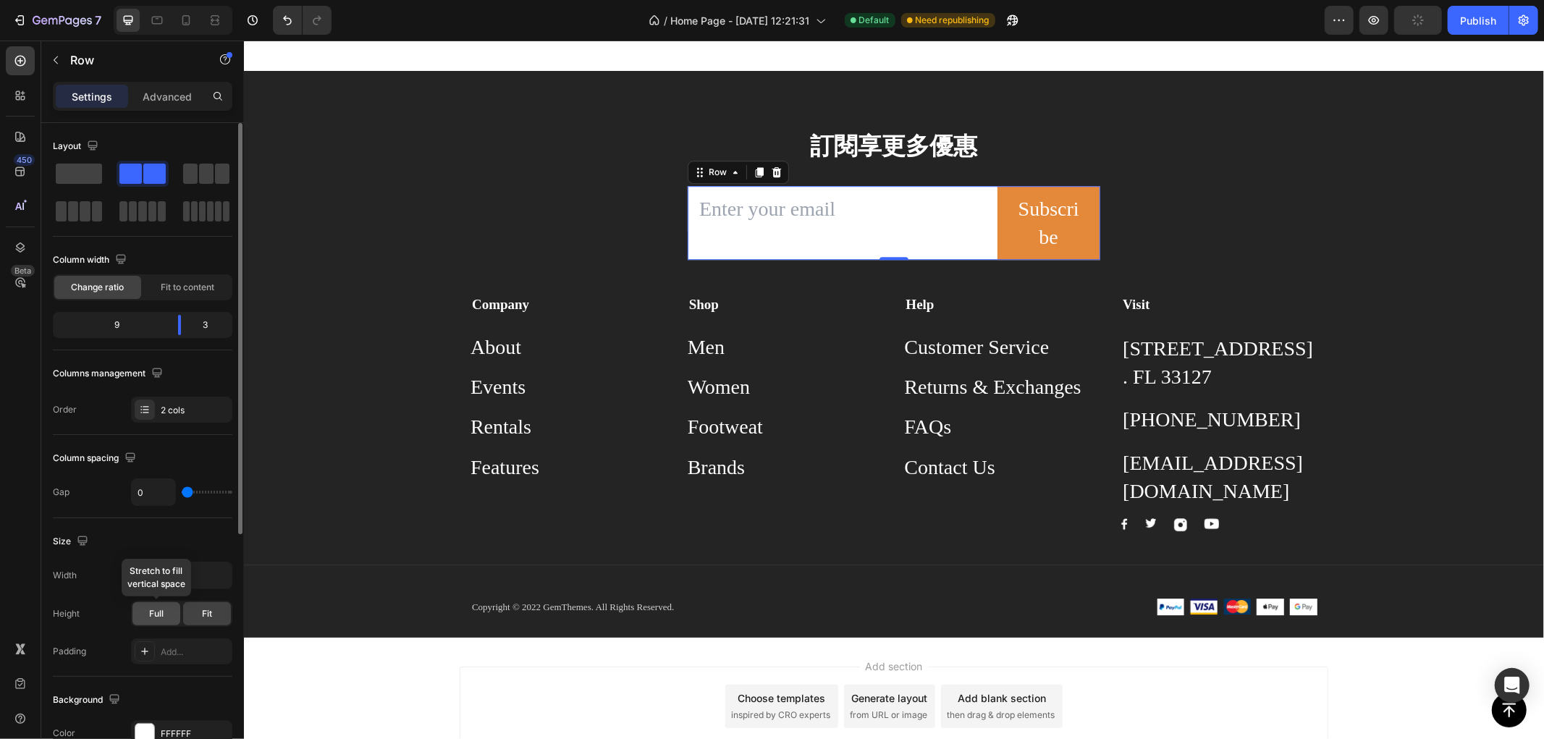
click at [153, 617] on span "Full" at bounding box center [156, 613] width 14 height 13
click at [206, 612] on span "Fit" at bounding box center [207, 613] width 10 height 13
click at [168, 612] on div "Full" at bounding box center [156, 613] width 48 height 23
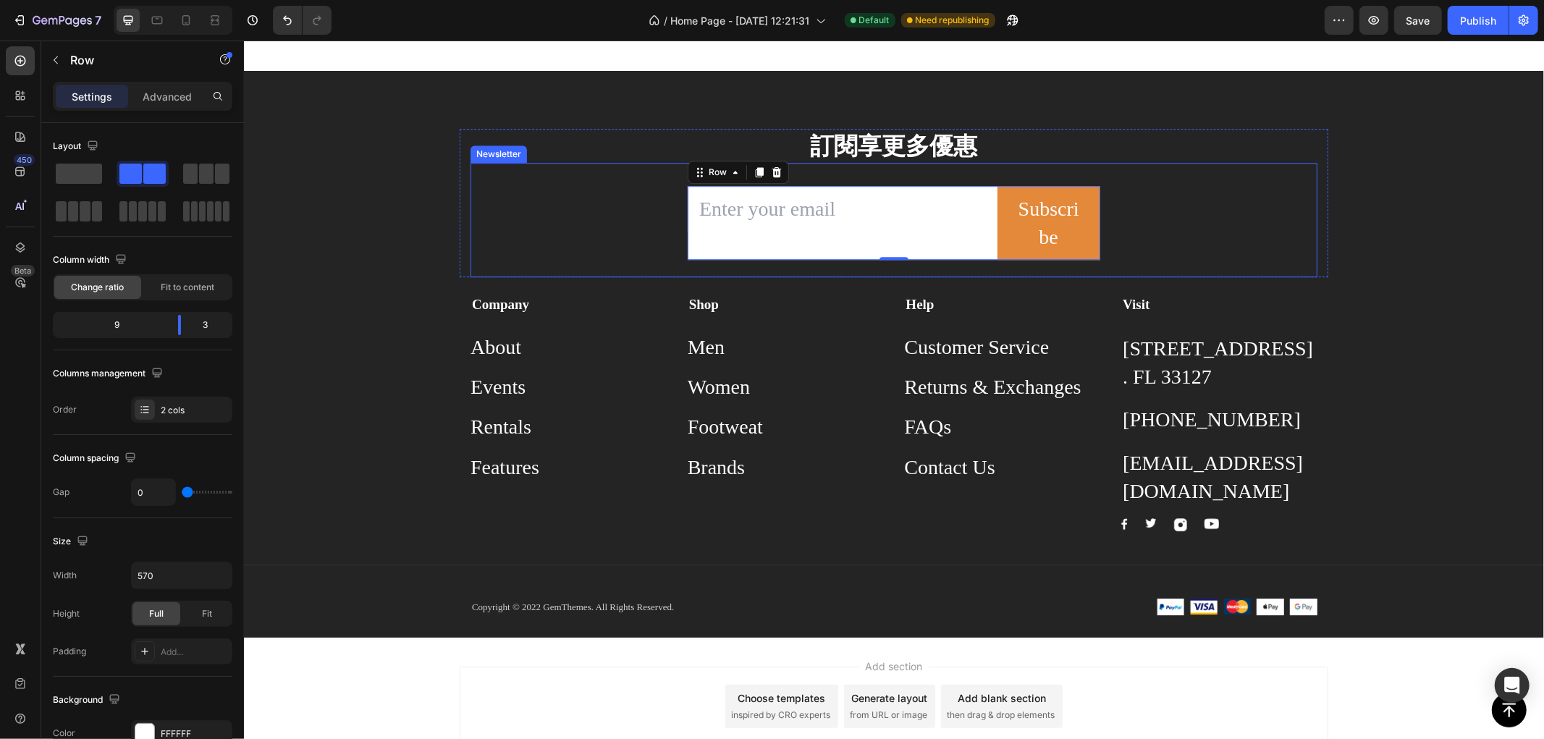
click at [568, 187] on div "Email Field Subscribe Submit Button Row 0 Newsletter" at bounding box center [893, 219] width 847 height 114
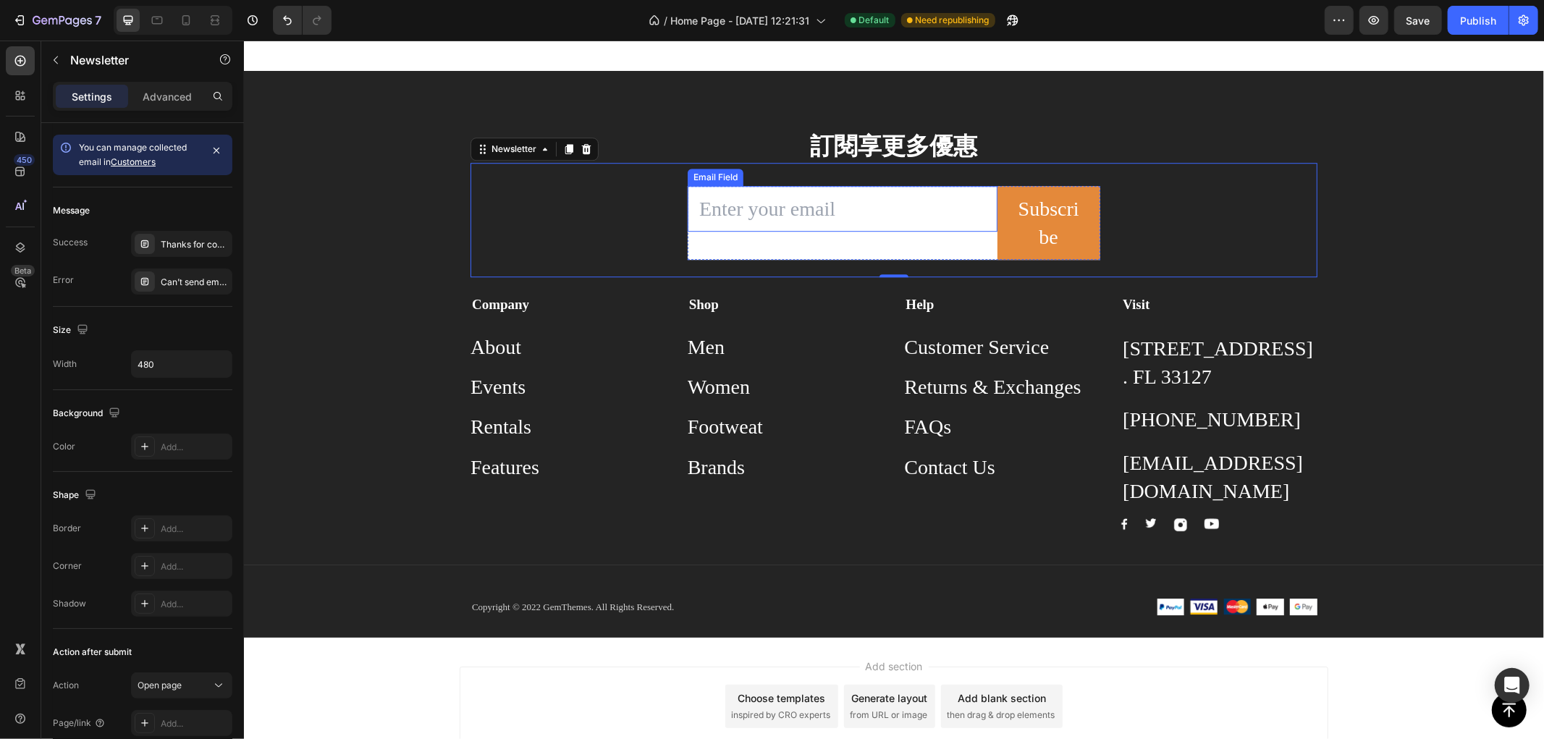
click at [768, 200] on input "email" at bounding box center [842, 208] width 310 height 46
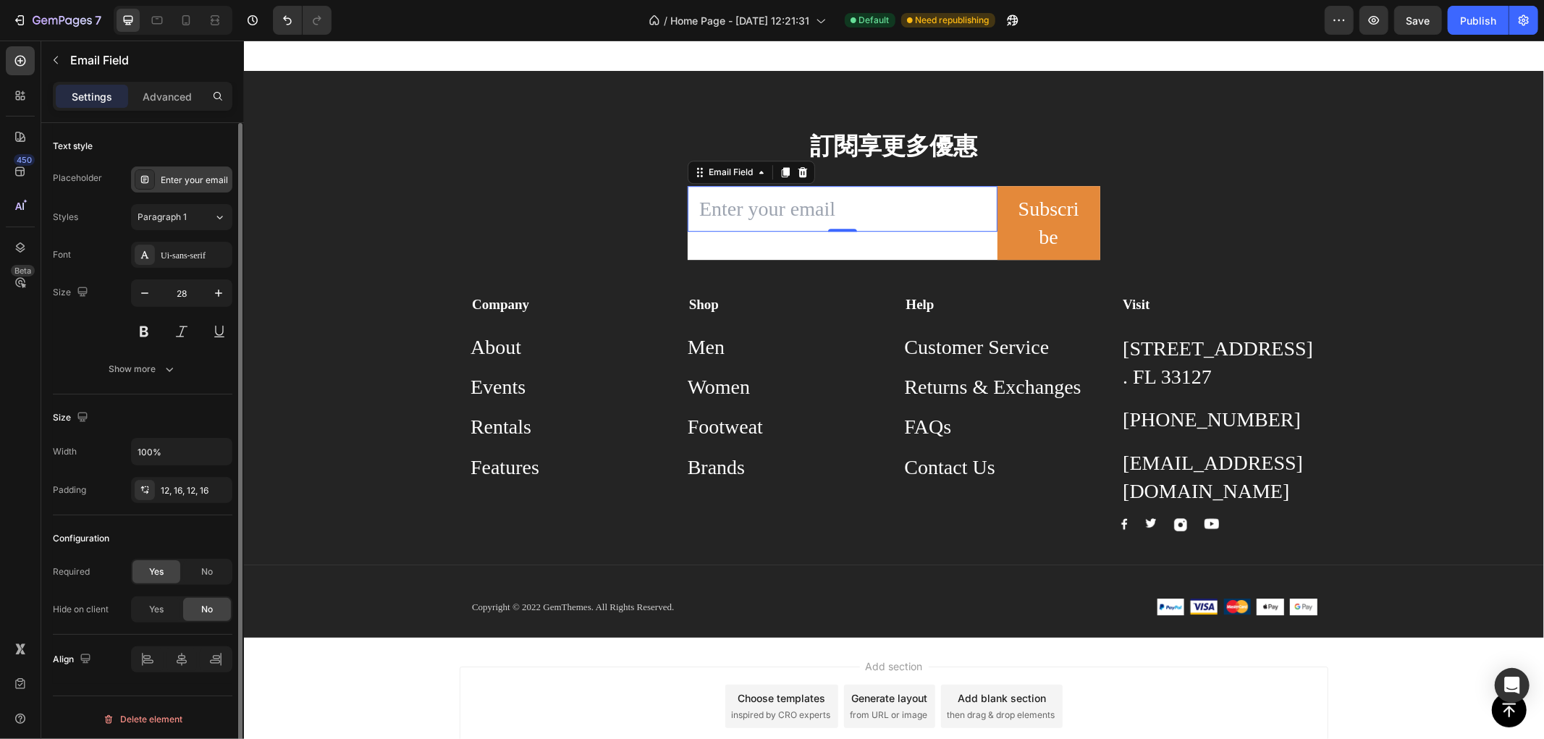
click at [185, 182] on div "Enter your email" at bounding box center [195, 180] width 68 height 13
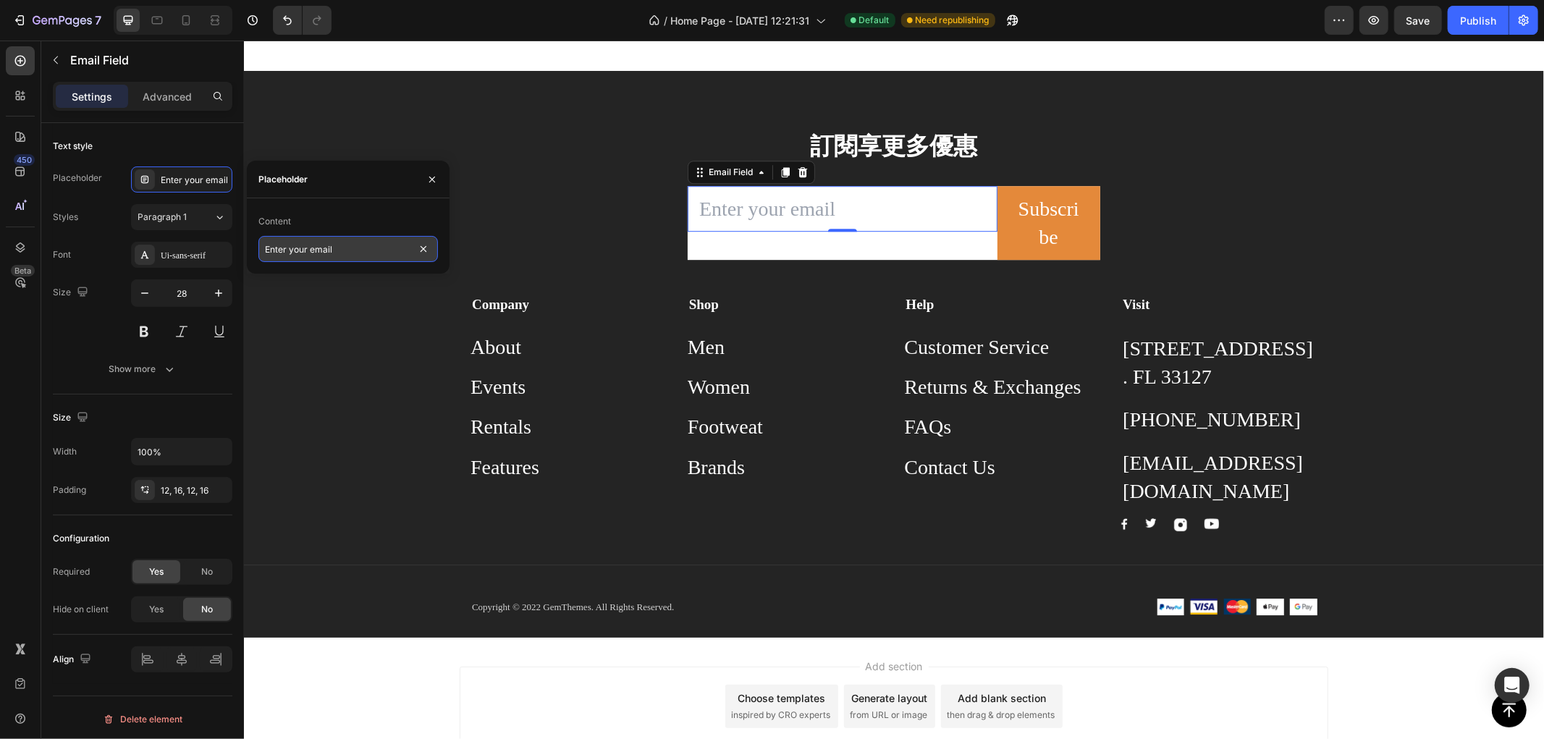
type input "d"
type input "書"
type input "您的郵箱"
click at [305, 478] on div "訂閱享更多優惠 Heading Email Field 0 Subscribe Submit Button Row Newsletter Row Compan…" at bounding box center [893, 382] width 1300 height 509
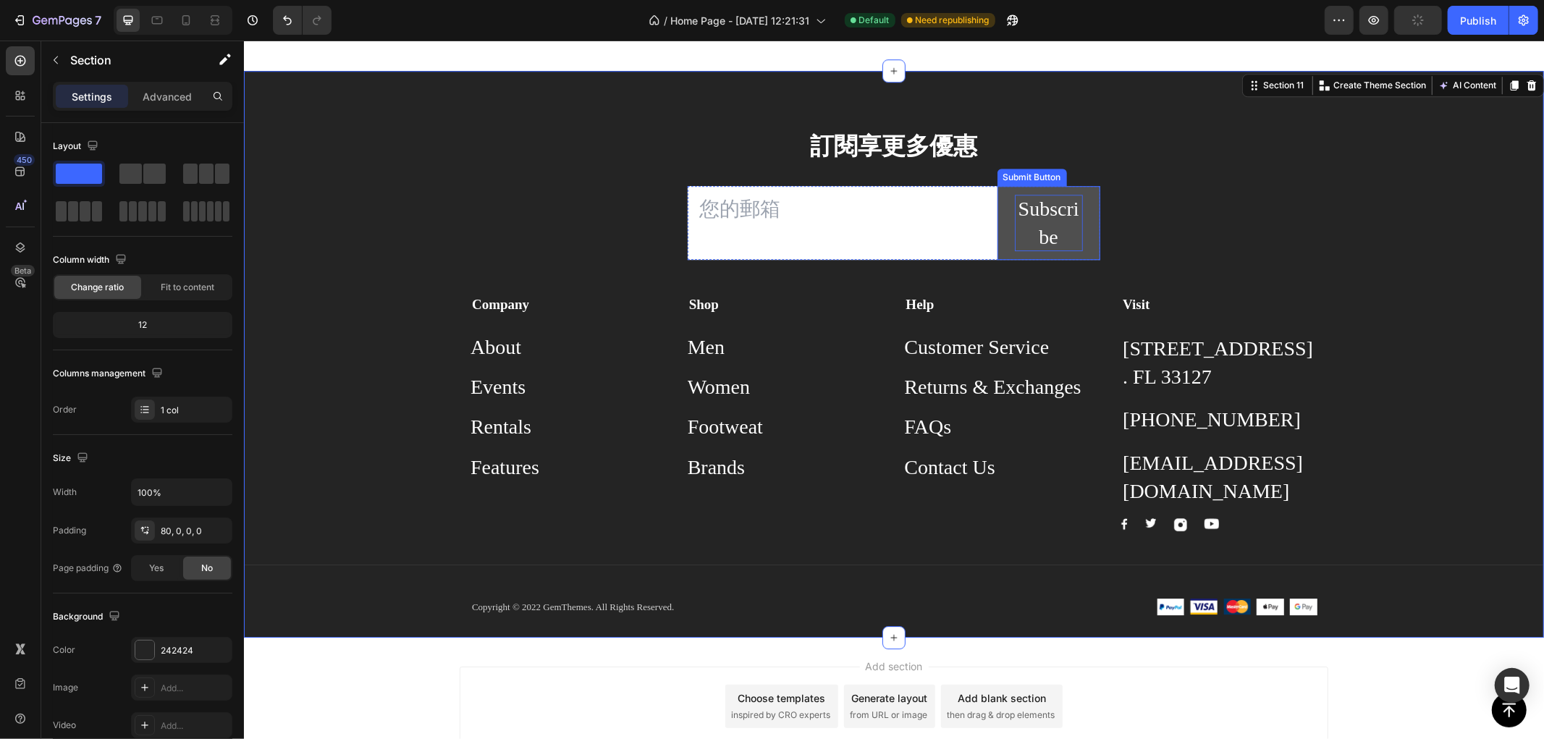
click at [1024, 201] on div "Subscribe" at bounding box center [1048, 222] width 69 height 56
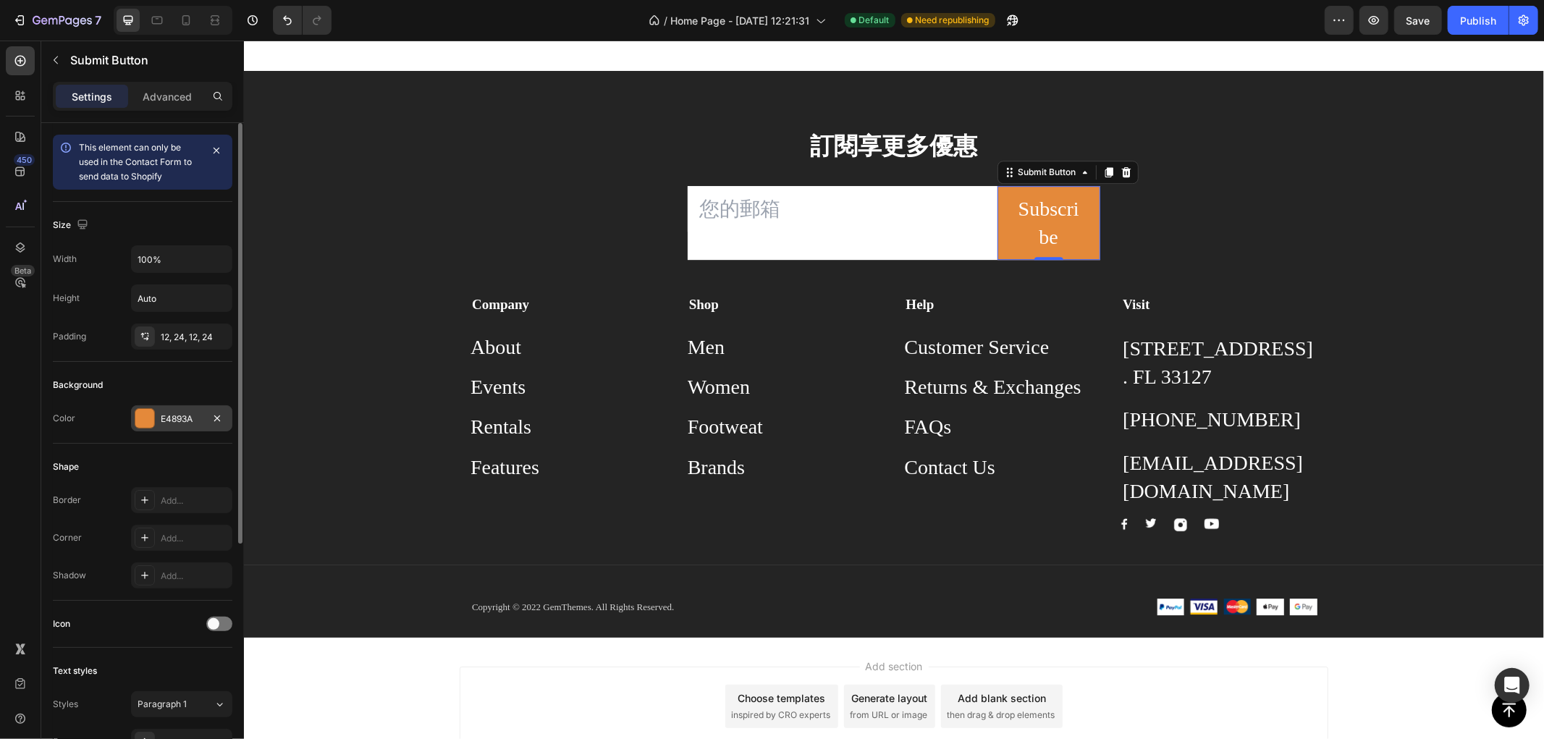
click at [188, 420] on div "E4893A" at bounding box center [182, 419] width 42 height 13
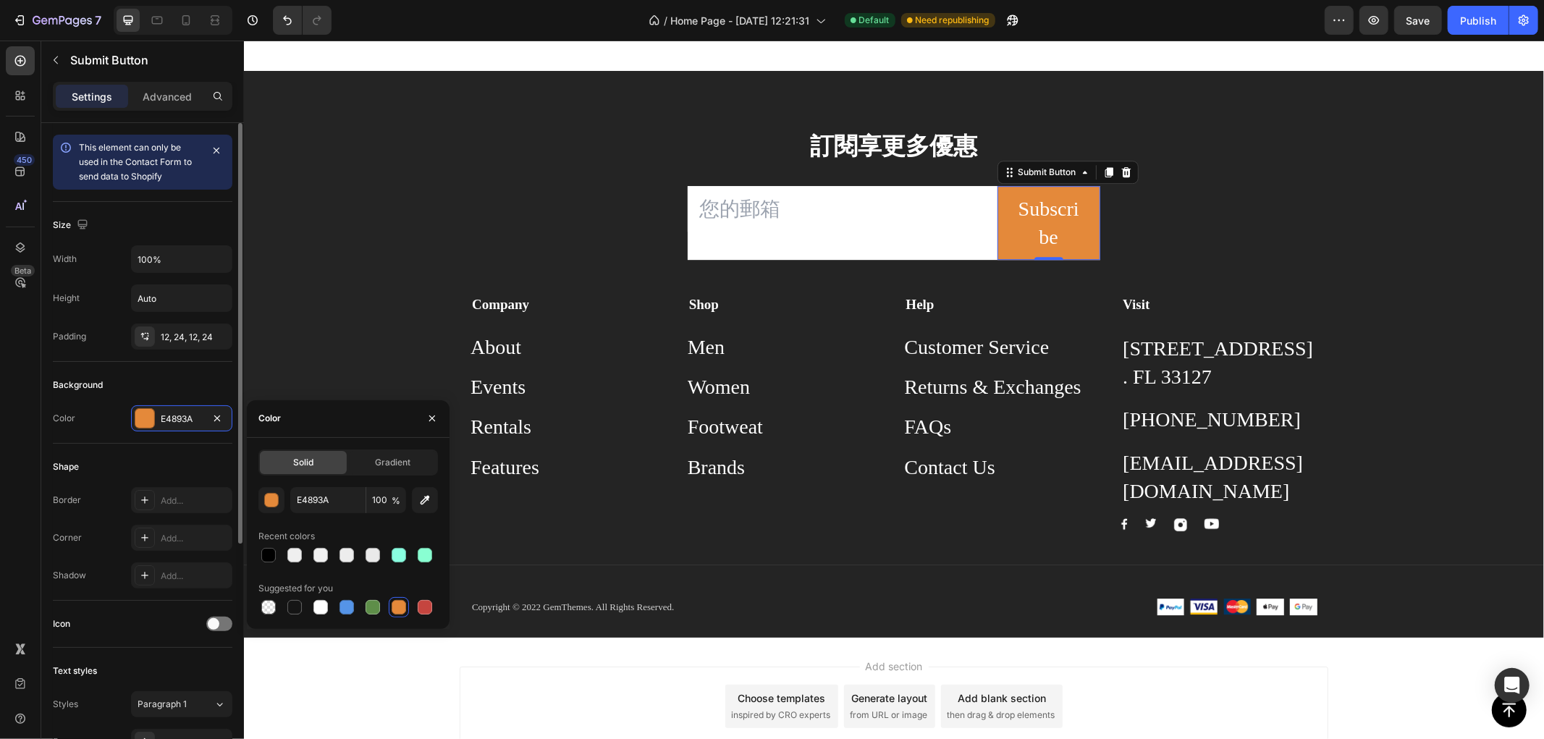
click at [104, 384] on div "Background" at bounding box center [143, 385] width 180 height 23
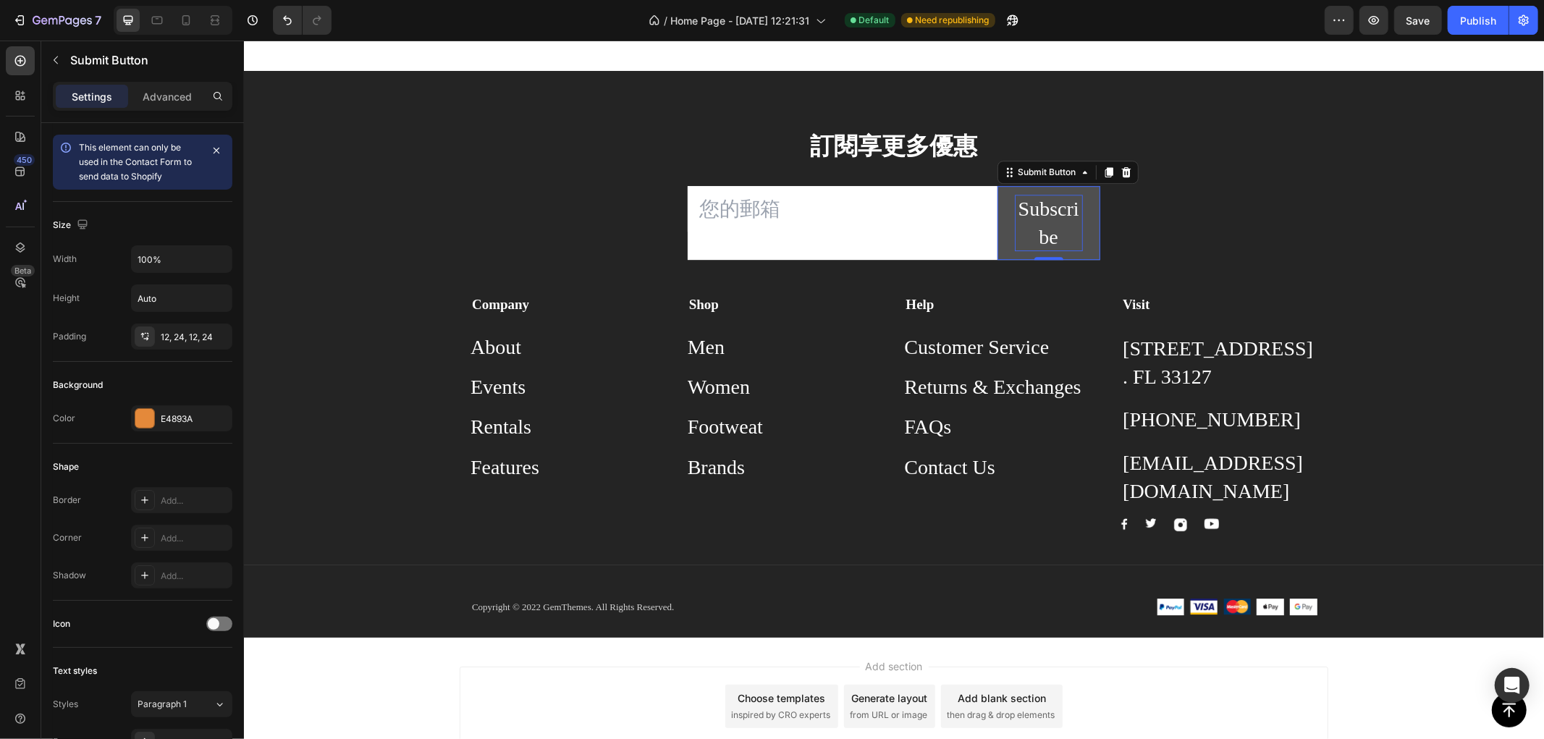
click at [1044, 210] on div "Subscribe" at bounding box center [1048, 222] width 69 height 56
click at [1044, 210] on p "Subscribe" at bounding box center [1048, 222] width 69 height 56
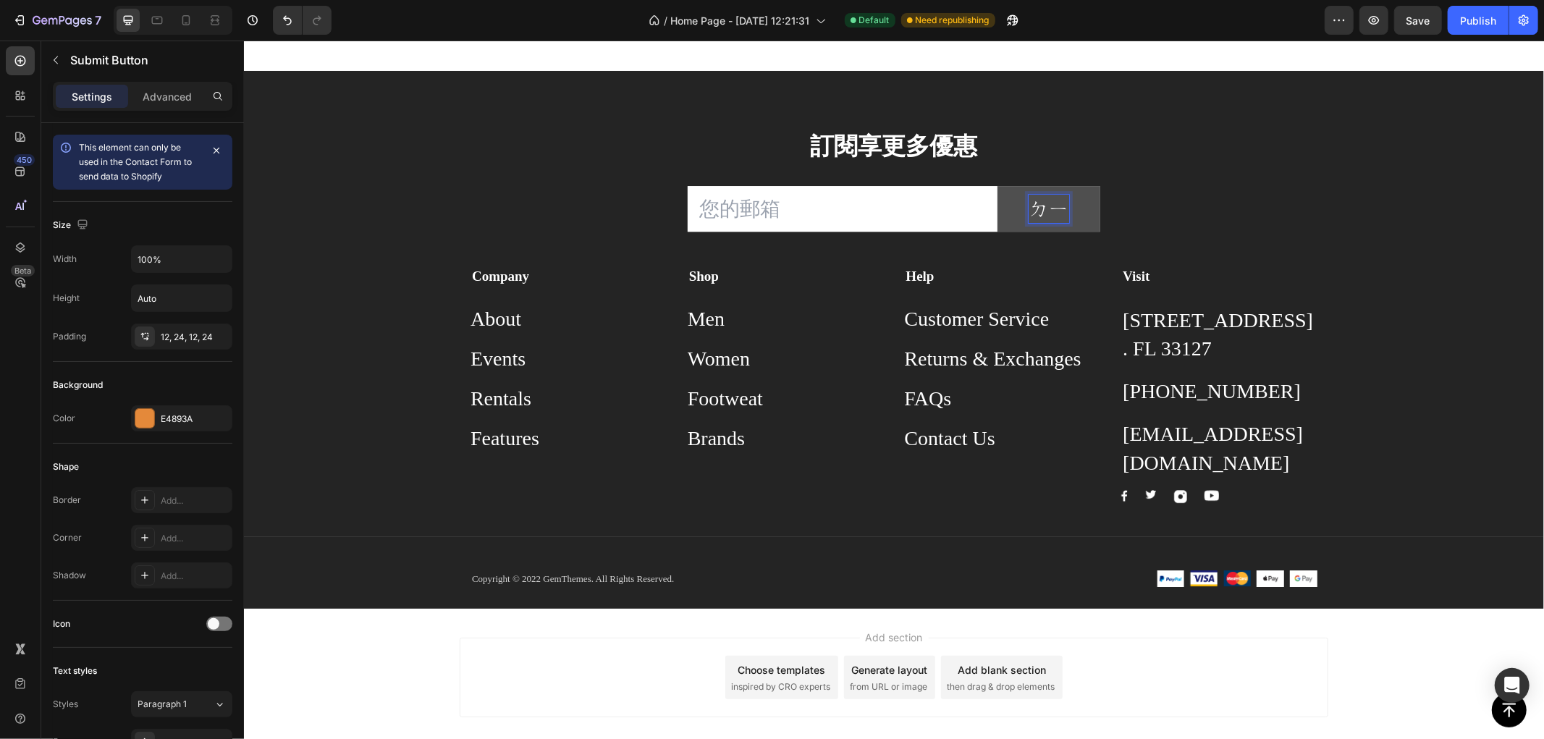
scroll to position [0, 0]
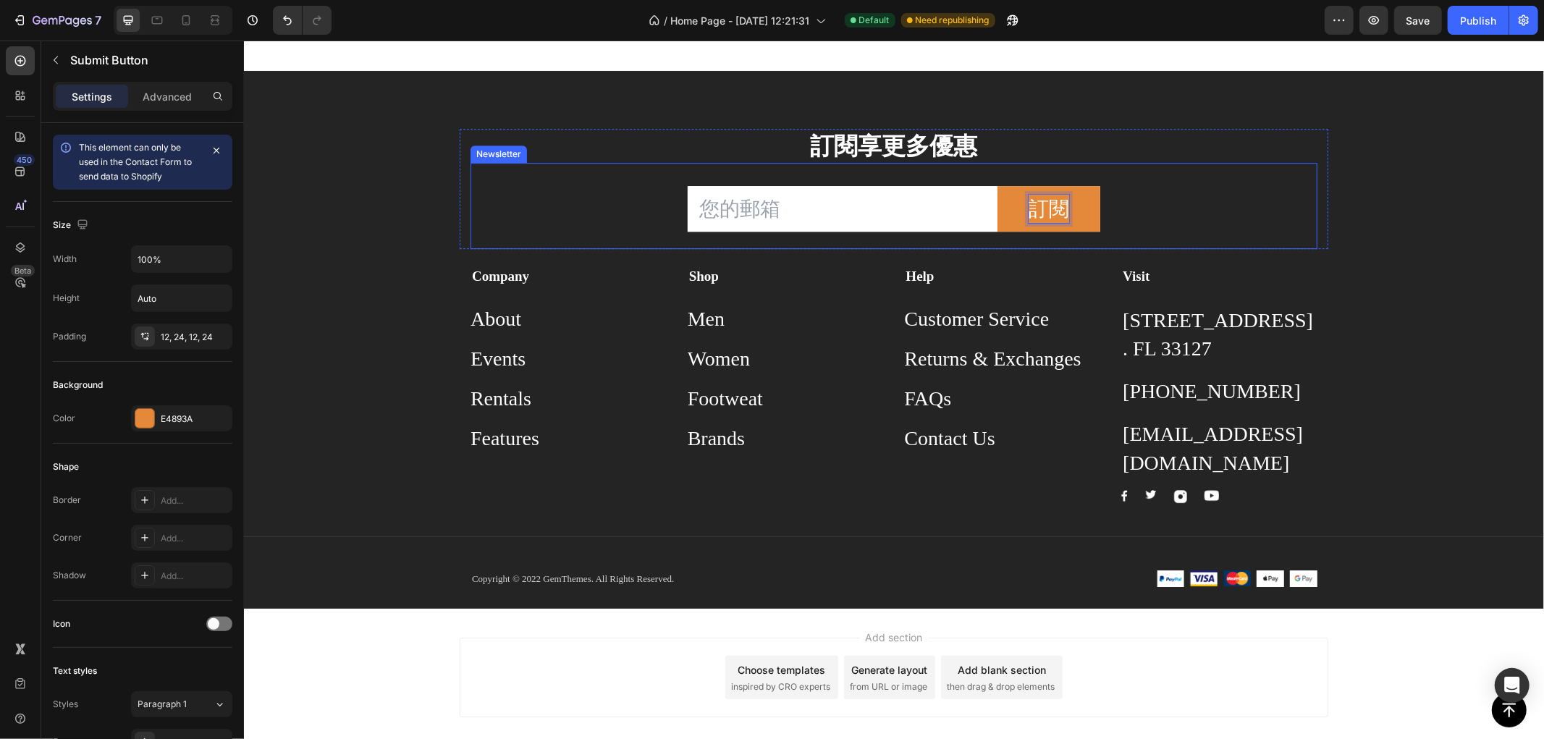
click at [541, 206] on div "Email Field 訂閱 Submit Button 0 Row Newsletter" at bounding box center [893, 205] width 847 height 86
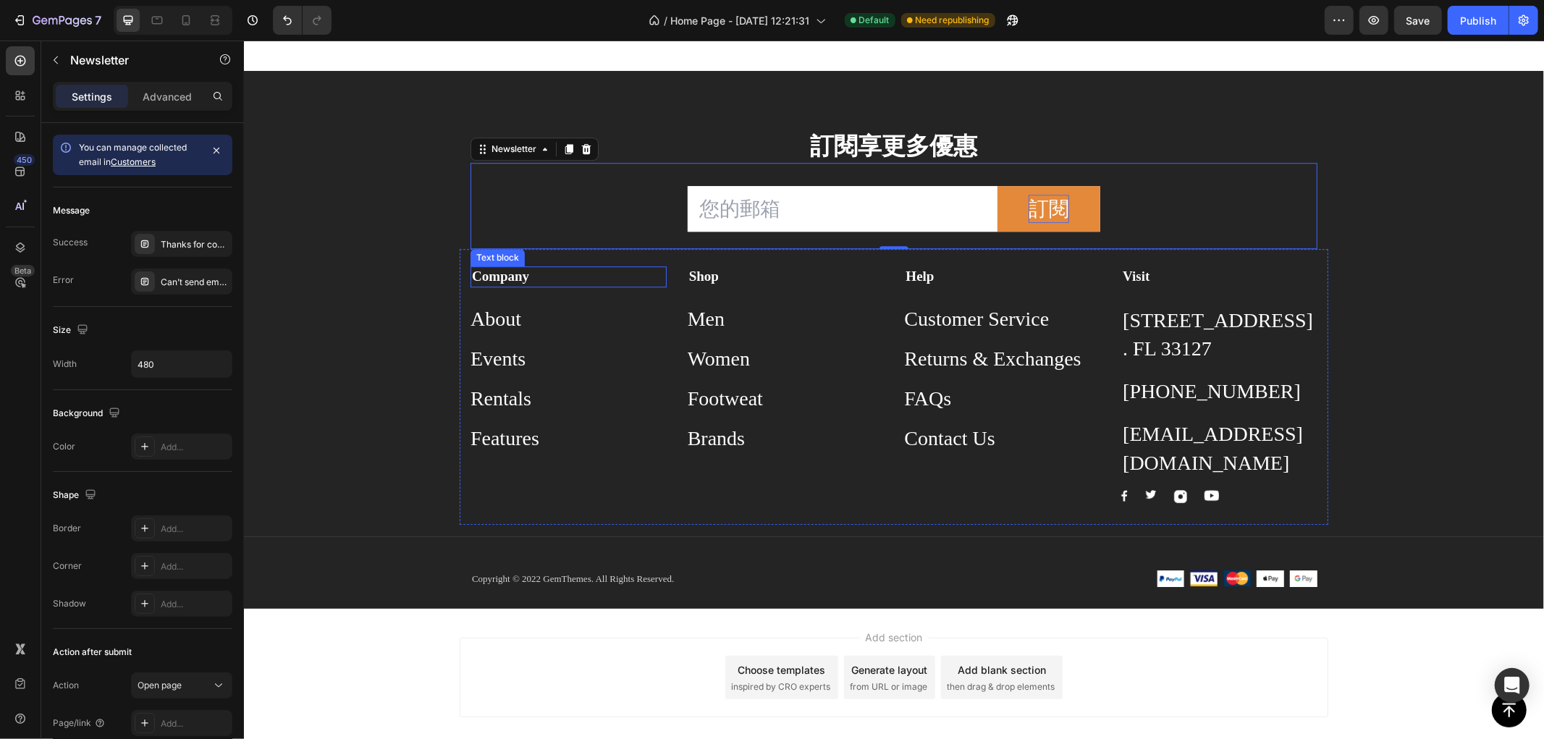
click at [489, 282] on strong "Company" at bounding box center [499, 275] width 57 height 15
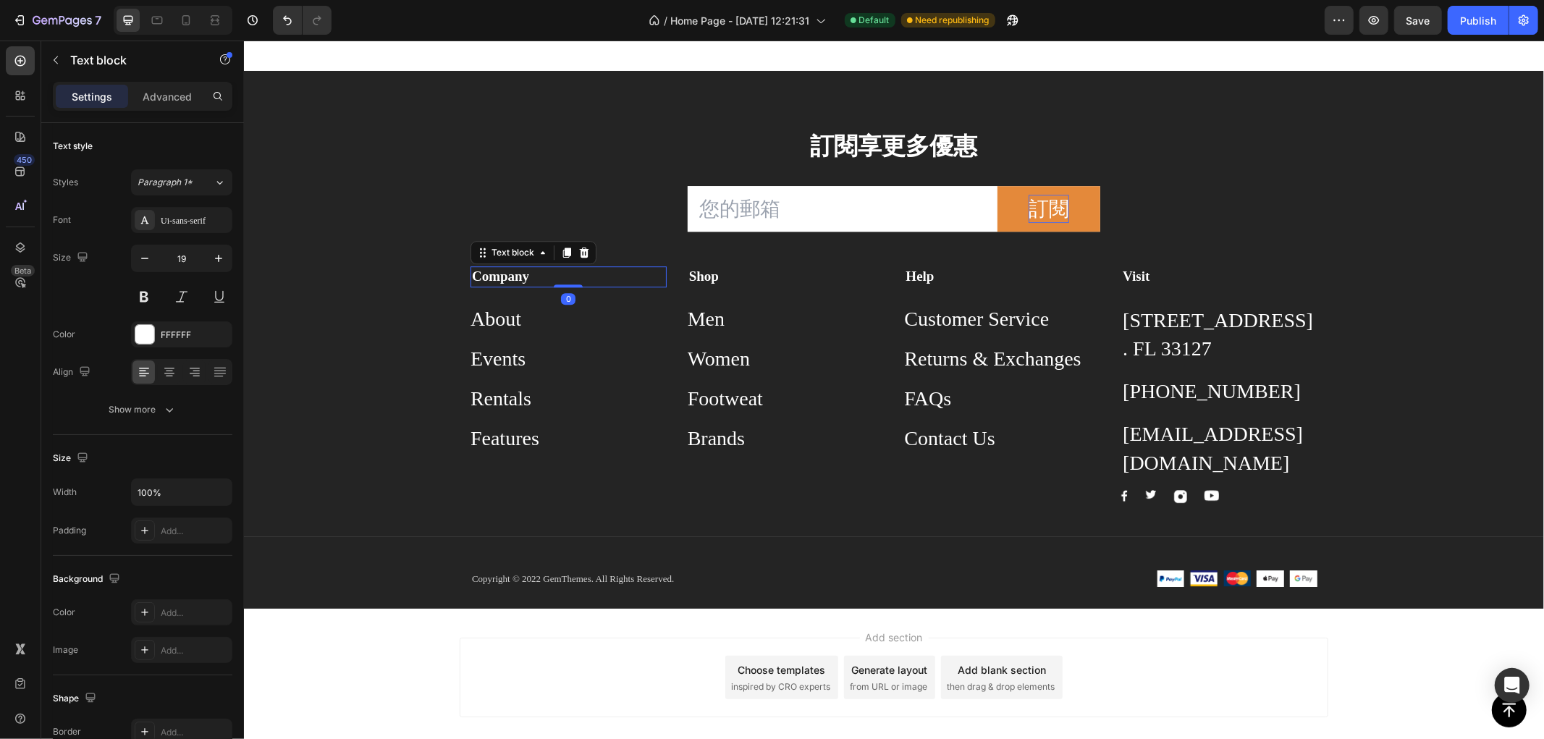
click at [489, 272] on strong "Company" at bounding box center [499, 275] width 57 height 15
click at [394, 261] on div "訂閱享更多優惠 Heading Email Field 訂閱 Submit Button Row Newsletter Row Text block 0 Ab…" at bounding box center [893, 368] width 1300 height 480
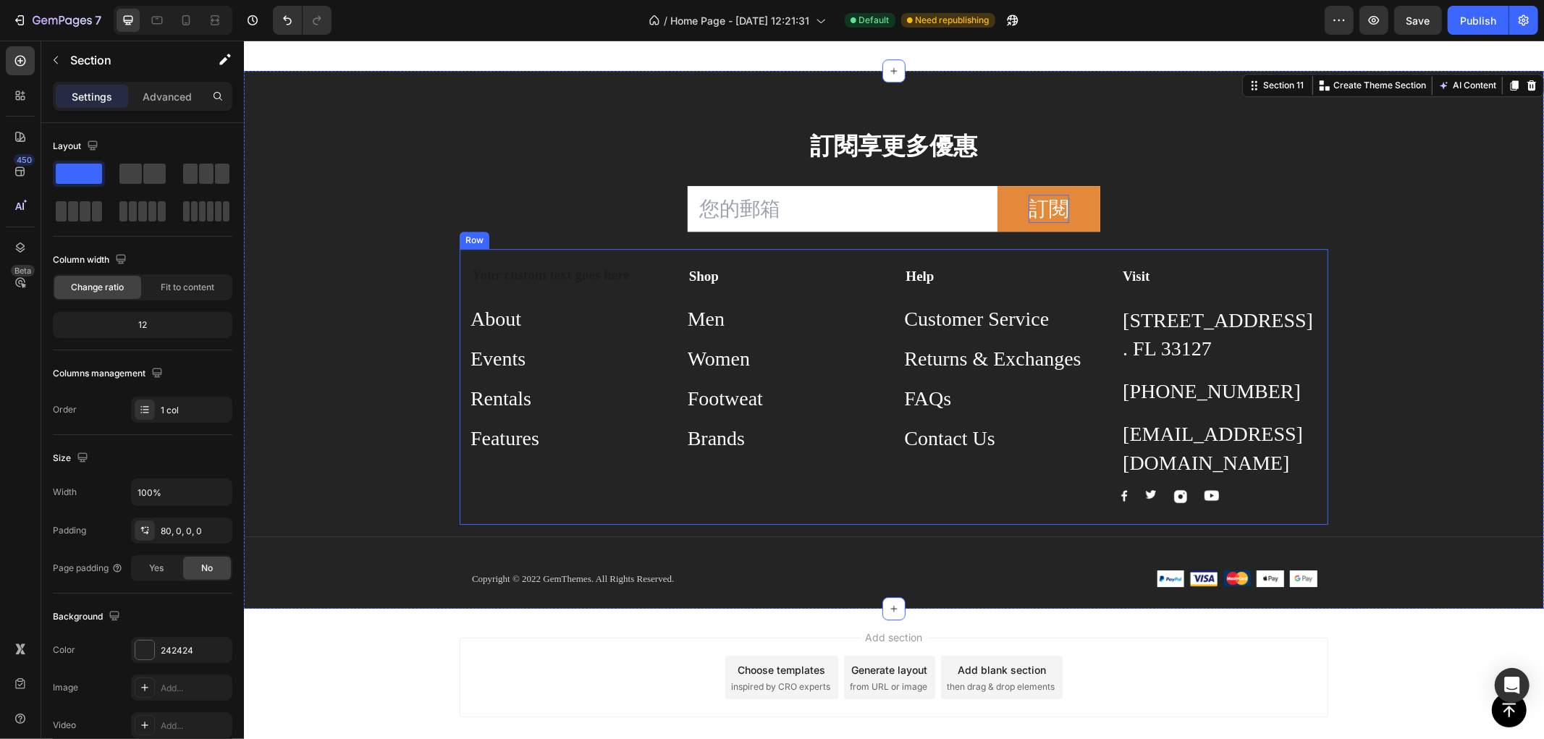
click at [519, 283] on p "Rich Text Editor. Editing area: main" at bounding box center [567, 276] width 193 height 18
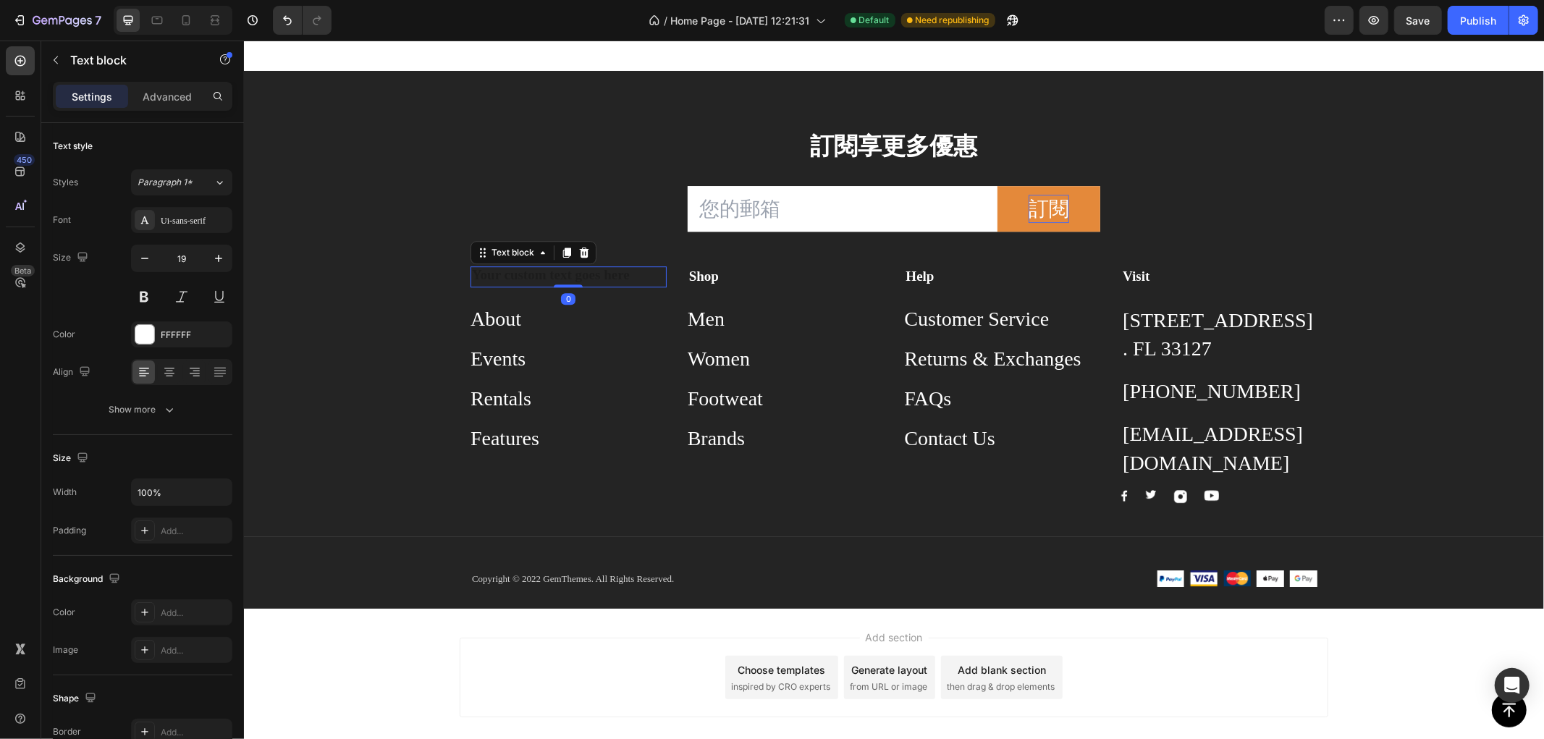
click at [530, 275] on div "Rich Text Editor. Editing area: main" at bounding box center [568, 276] width 196 height 21
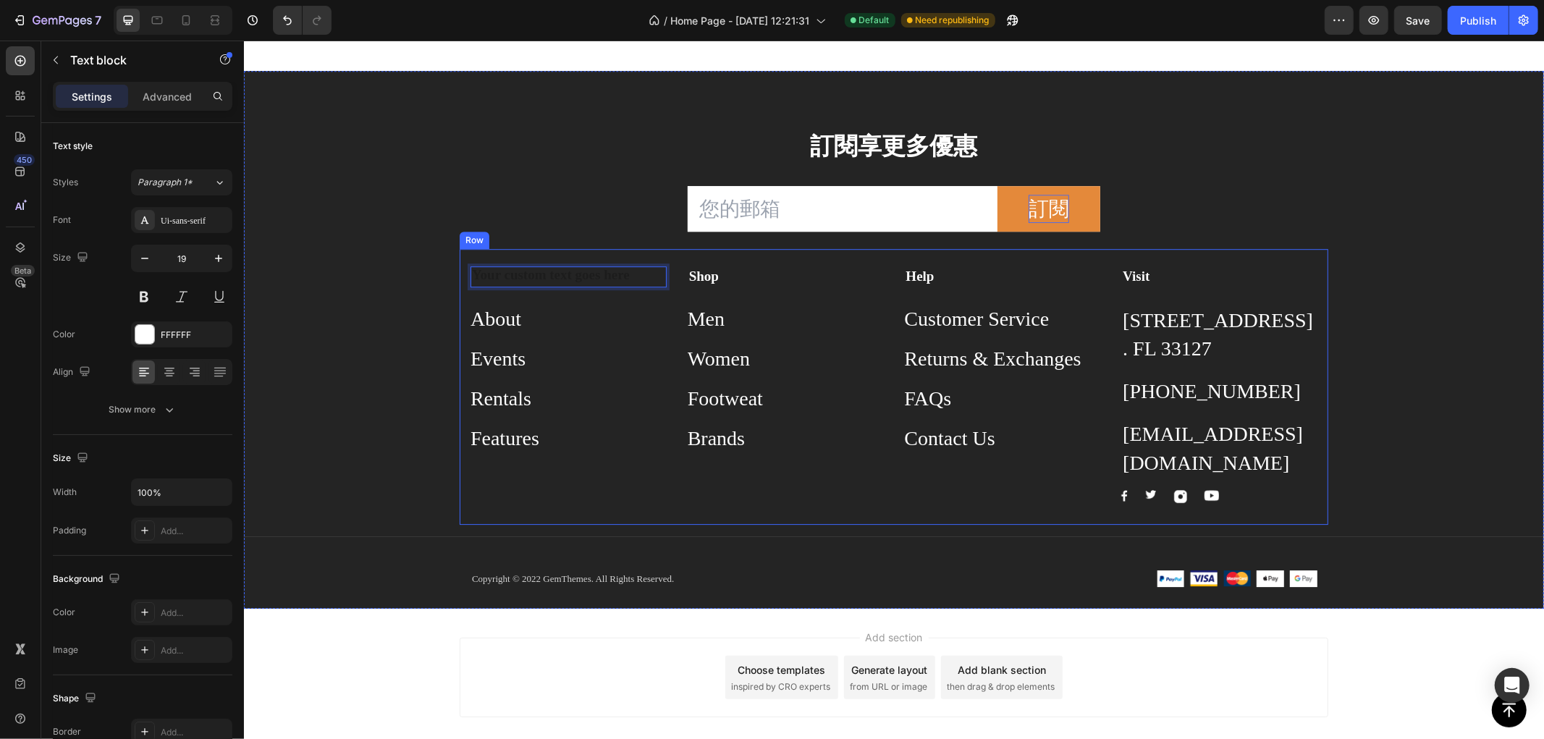
click at [570, 263] on div "Text block 0 About Button Events Button Rentals Button Features Button Shop Tex…" at bounding box center [893, 386] width 869 height 276
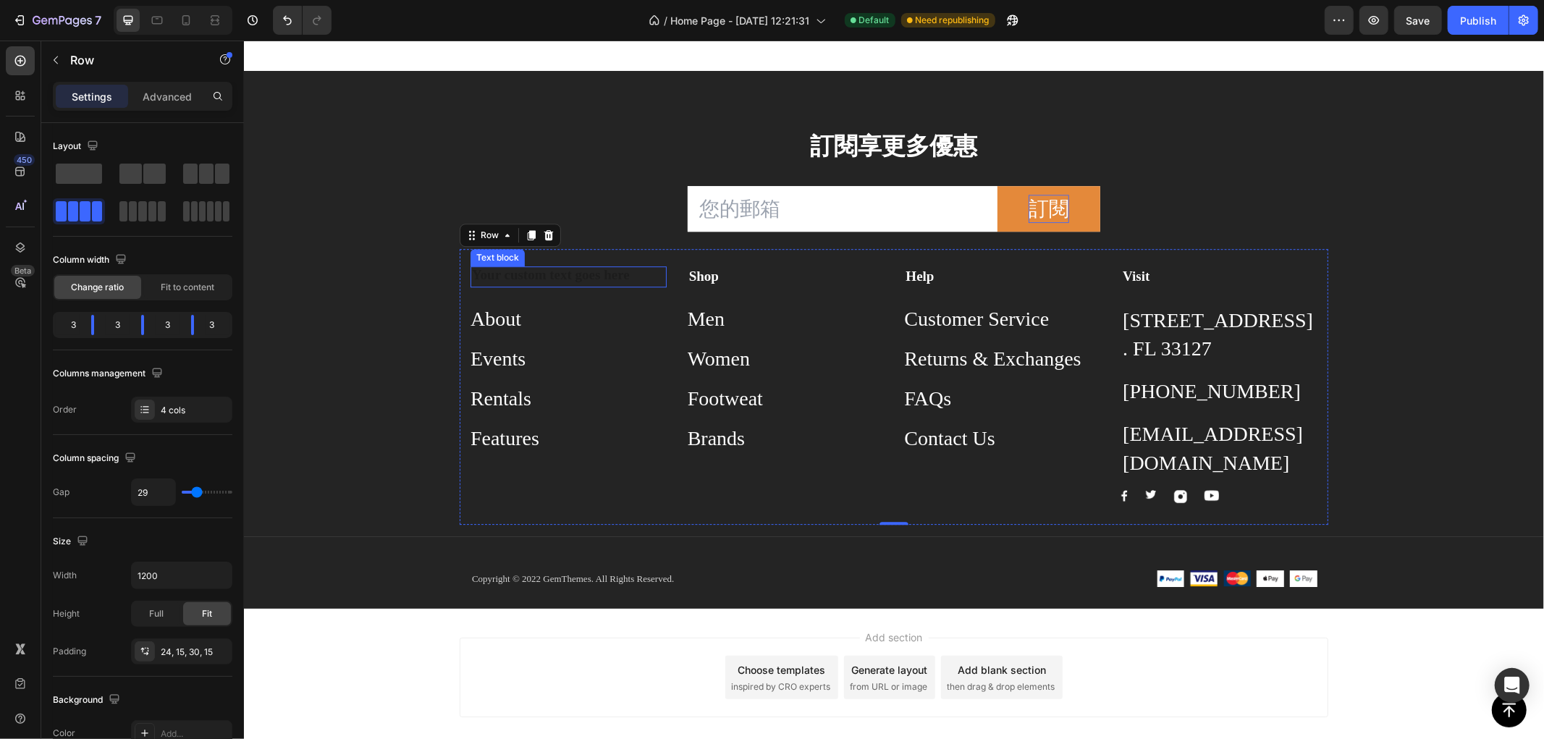
click at [545, 270] on div "Rich Text Editor. Editing area: main" at bounding box center [568, 276] width 196 height 21
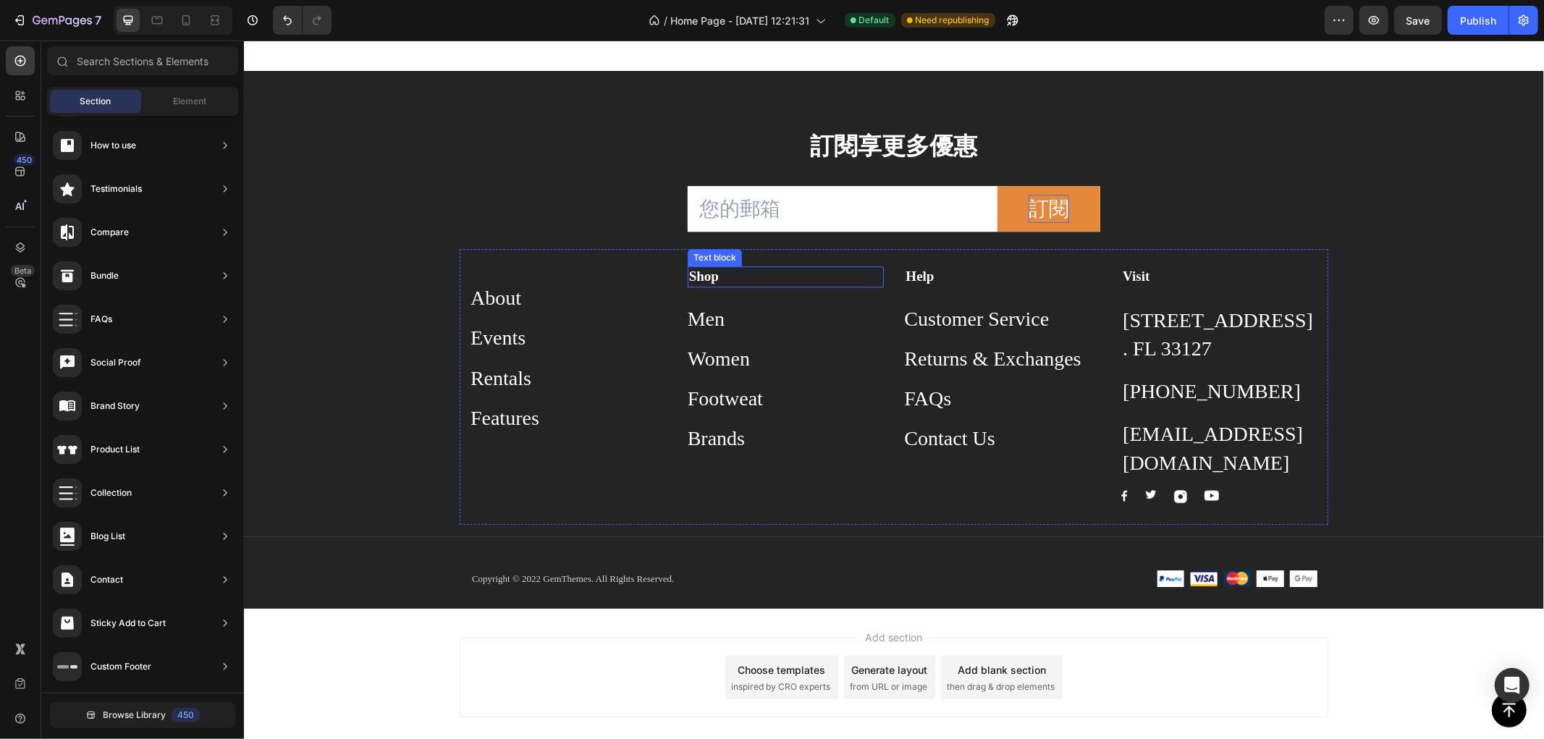
click at [691, 274] on strong "Shop" at bounding box center [703, 275] width 30 height 15
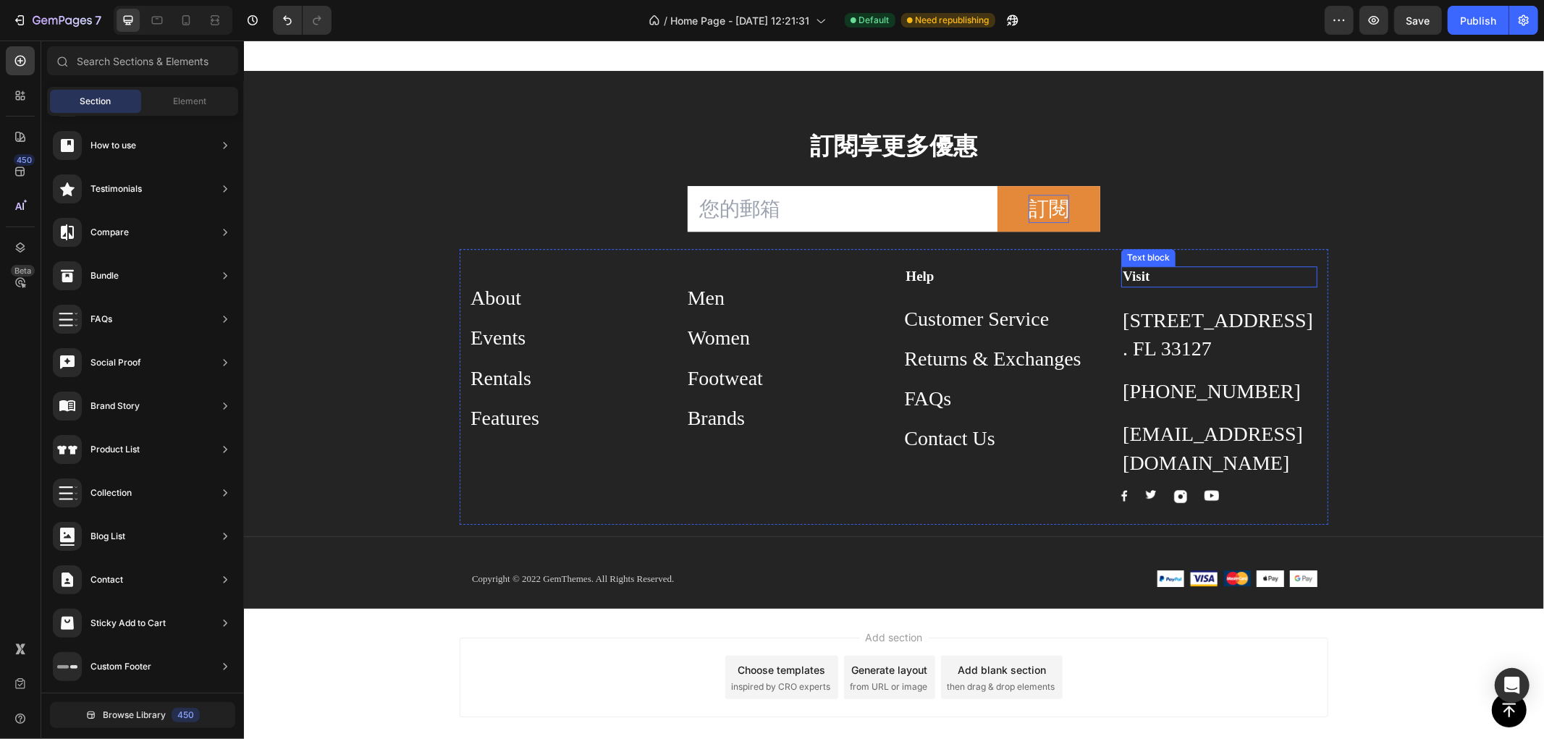
click at [1132, 269] on strong "Visit" at bounding box center [1135, 275] width 27 height 15
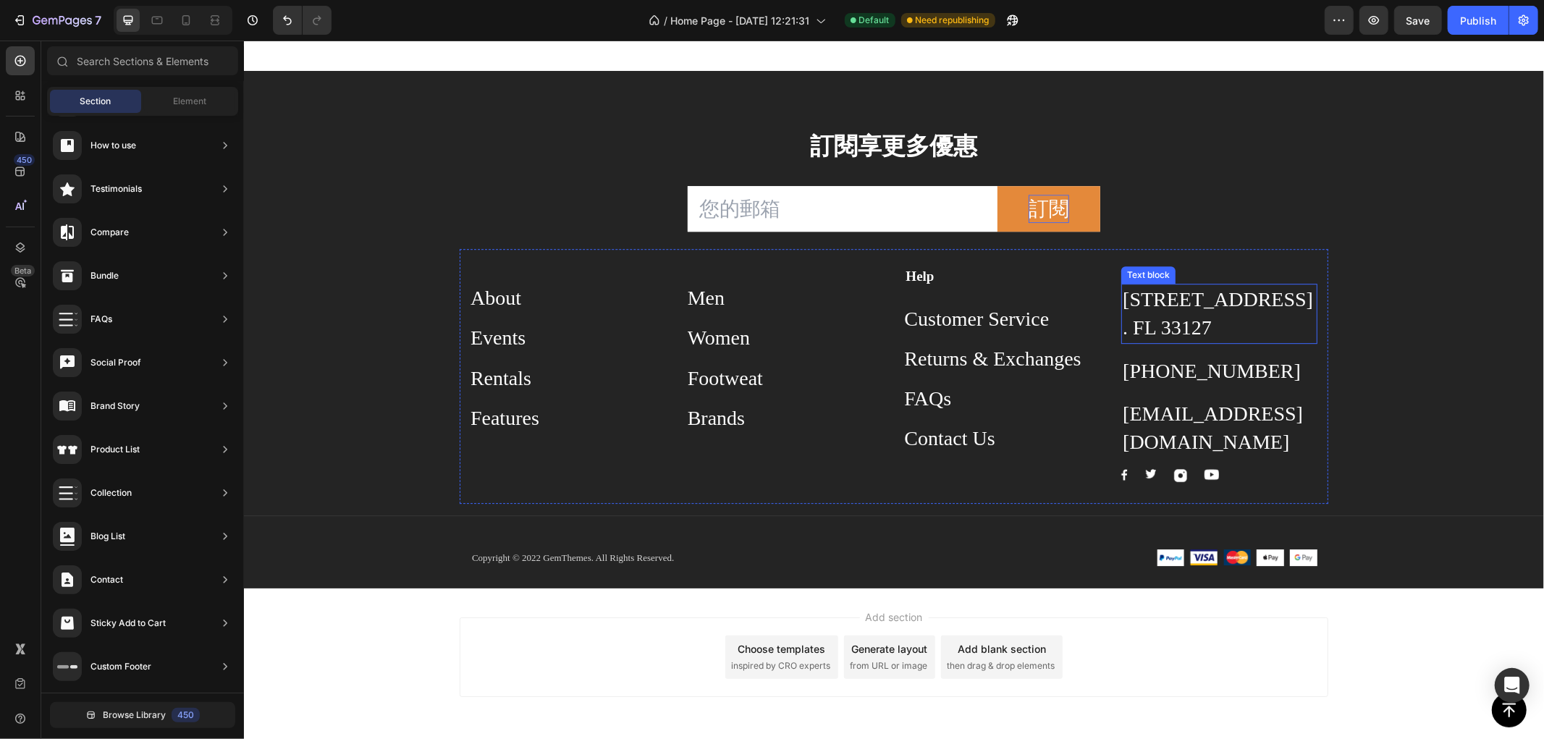
click at [1159, 301] on p "261 NW 26th Street Miami. FL 33127" at bounding box center [1218, 312] width 193 height 56
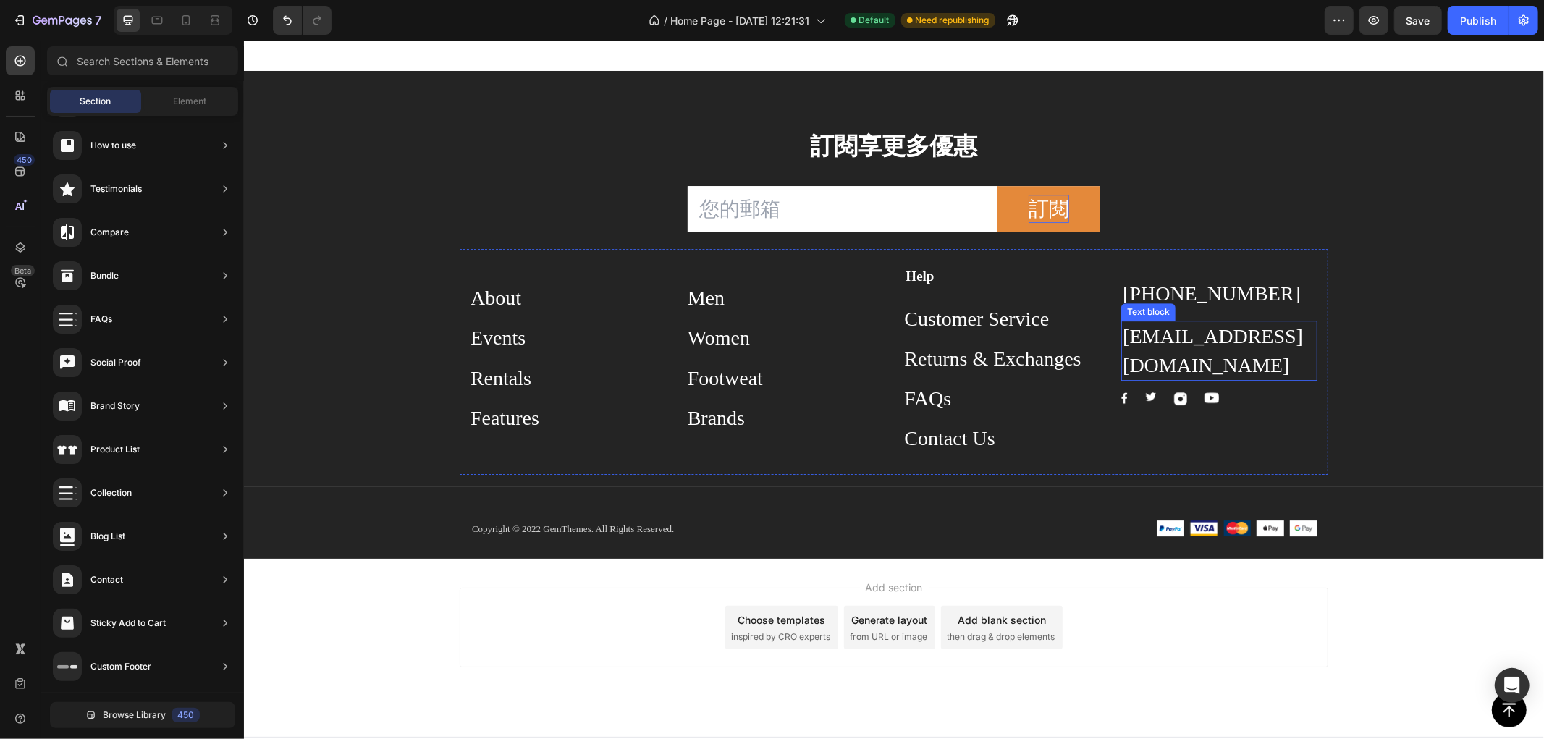
click at [1161, 341] on p "support@gmail.com" at bounding box center [1218, 349] width 193 height 56
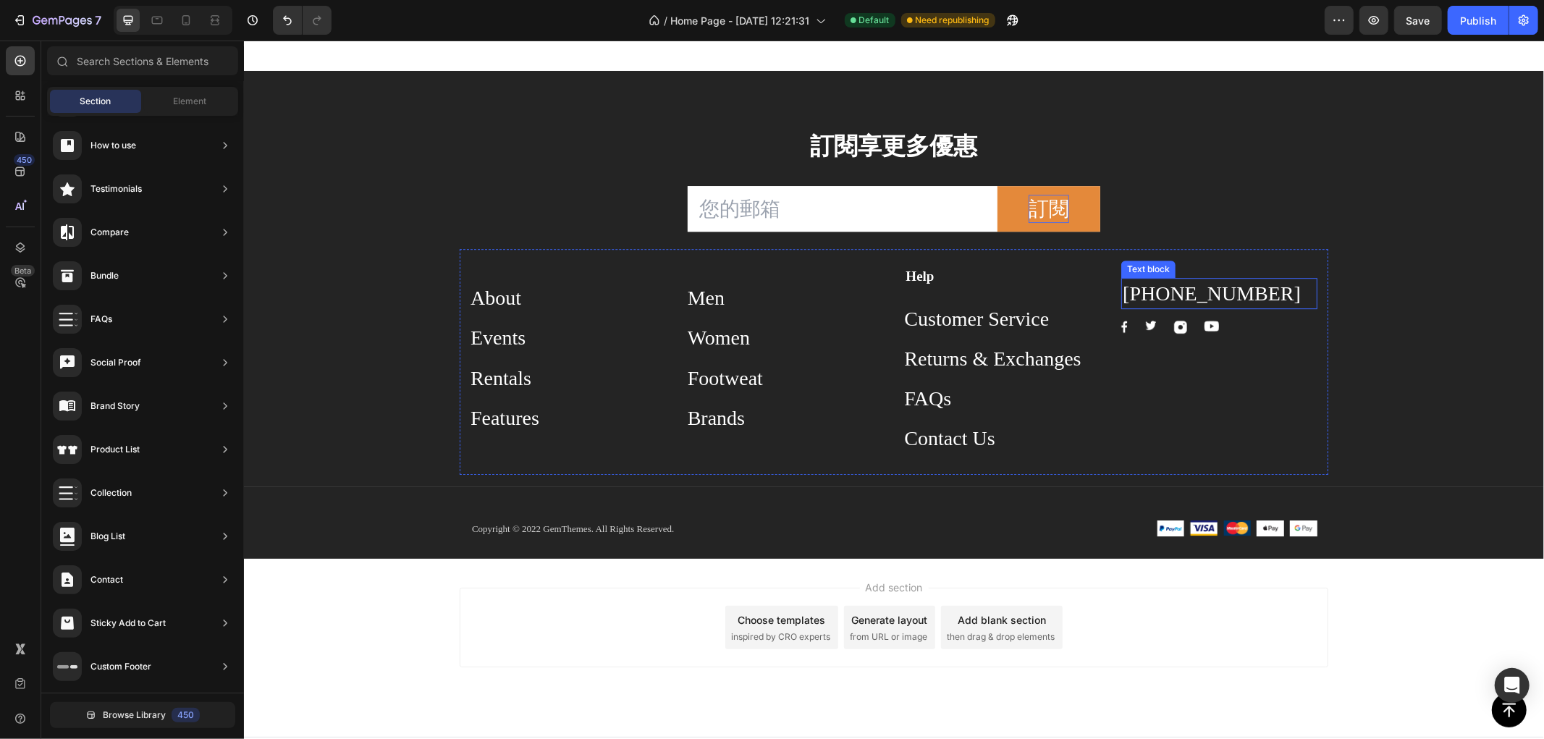
click at [1178, 289] on p "999-999-999" at bounding box center [1218, 293] width 193 height 28
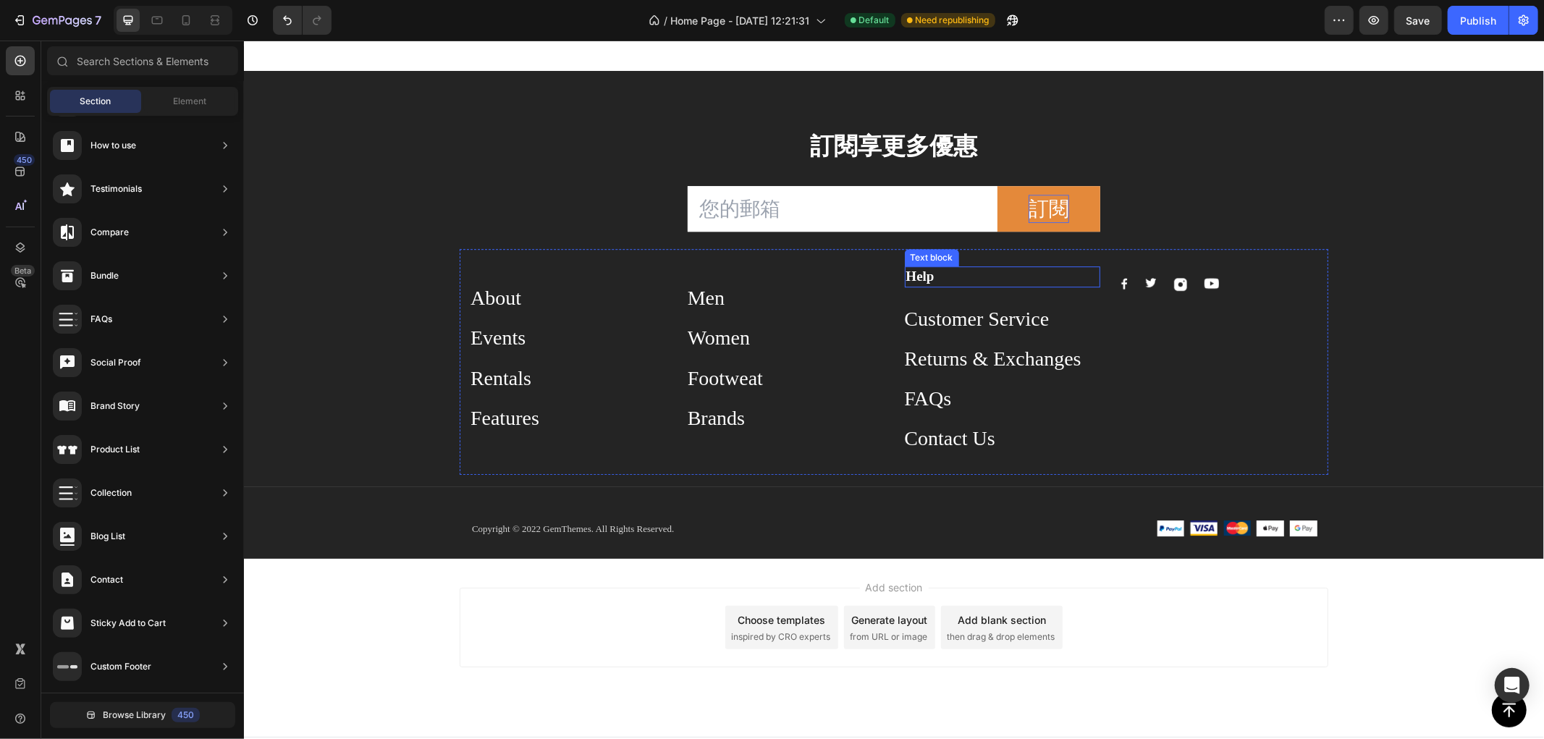
click at [908, 273] on strong "Help" at bounding box center [920, 275] width 28 height 15
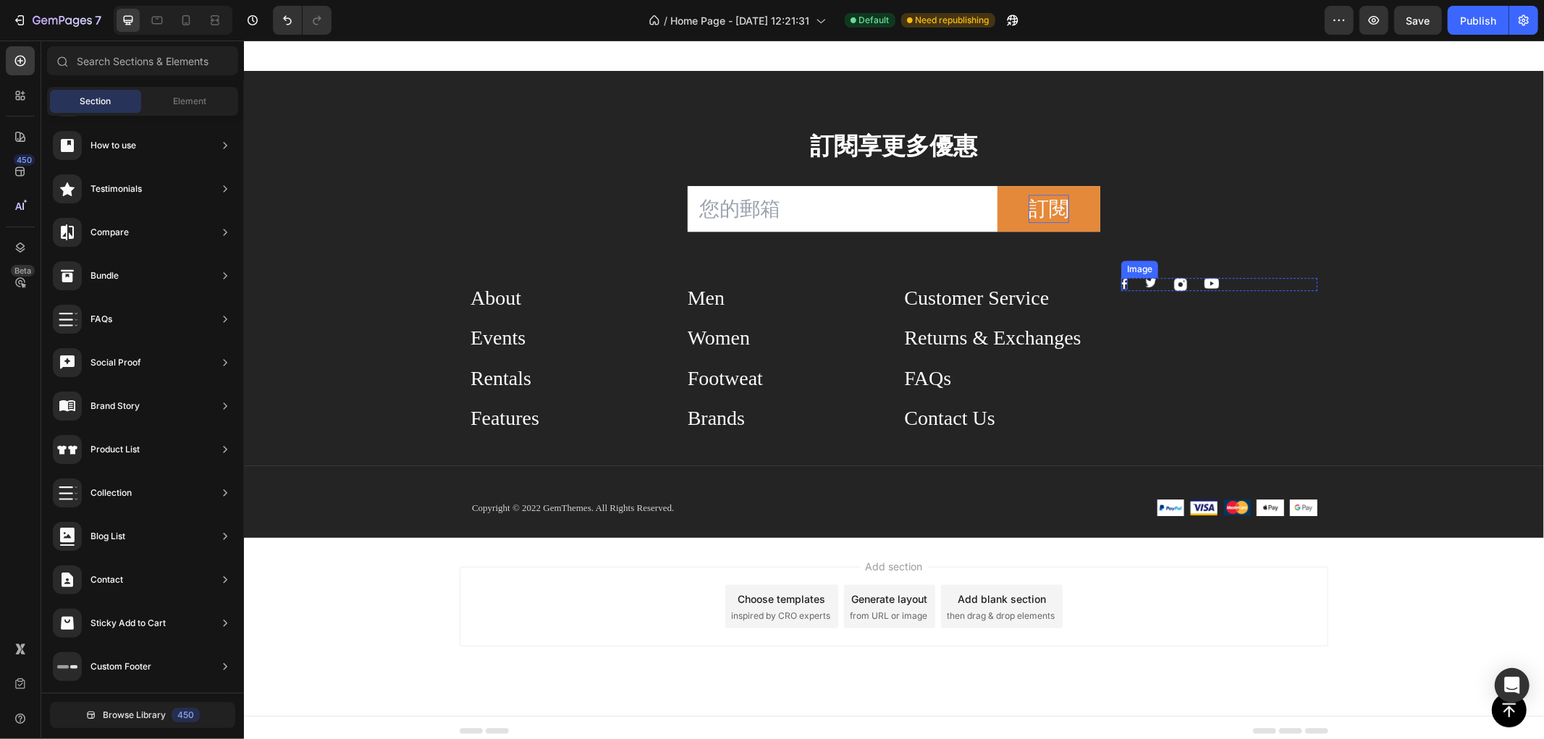
click at [1121, 278] on img at bounding box center [1124, 283] width 7 height 12
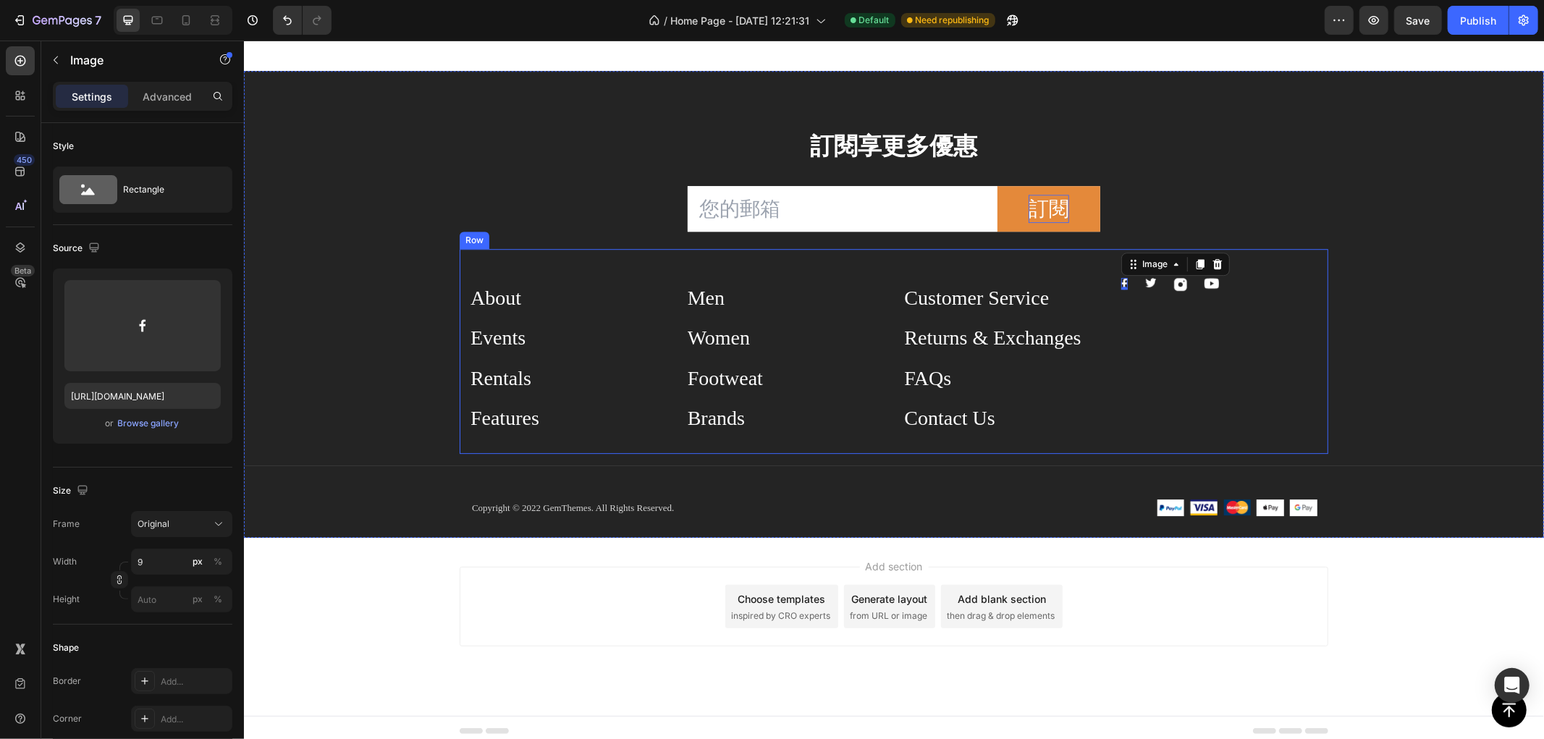
click at [1261, 307] on div "Image 0 Image Image Image Row" at bounding box center [1219, 349] width 196 height 166
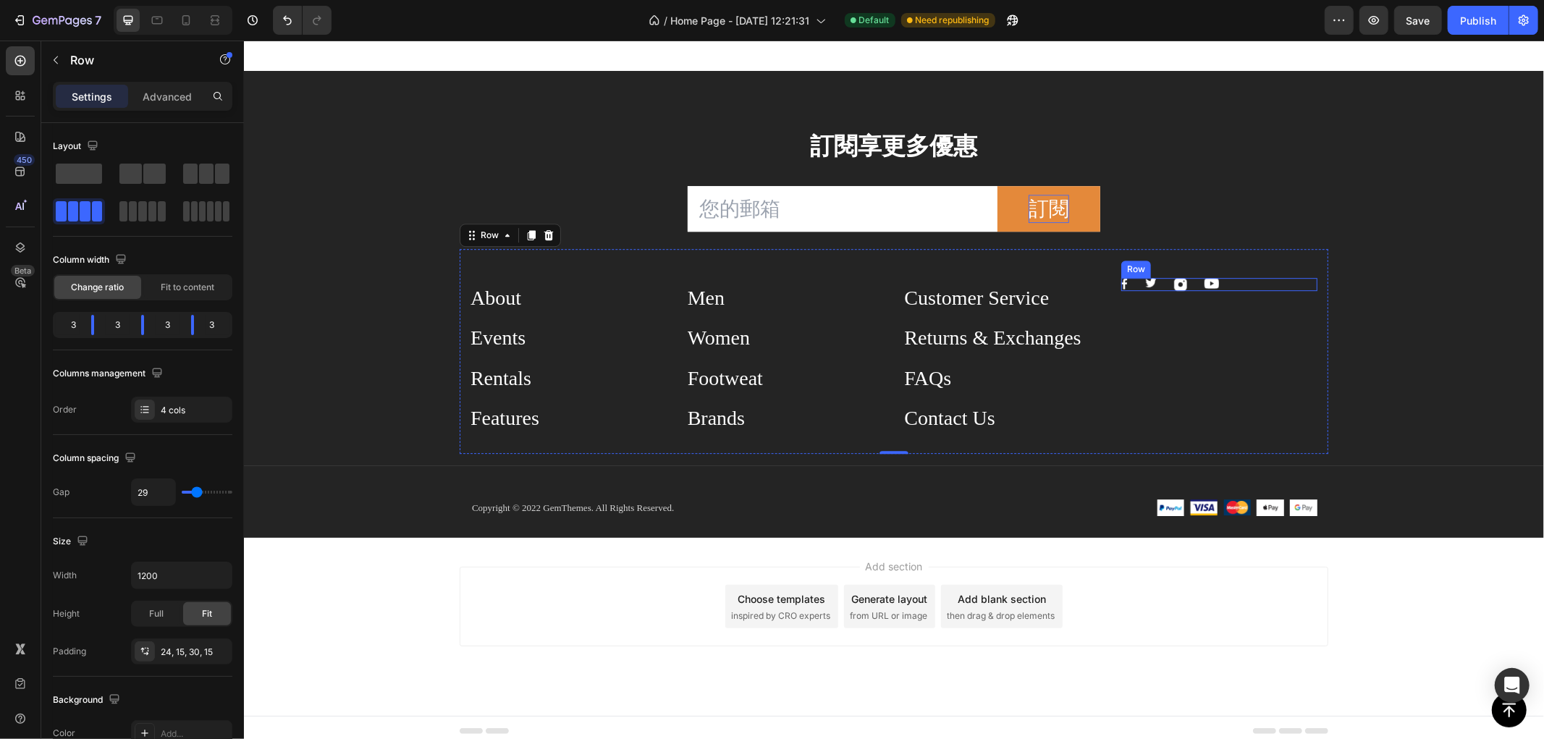
click at [1266, 279] on div "Image Image Image Image Row" at bounding box center [1219, 283] width 196 height 13
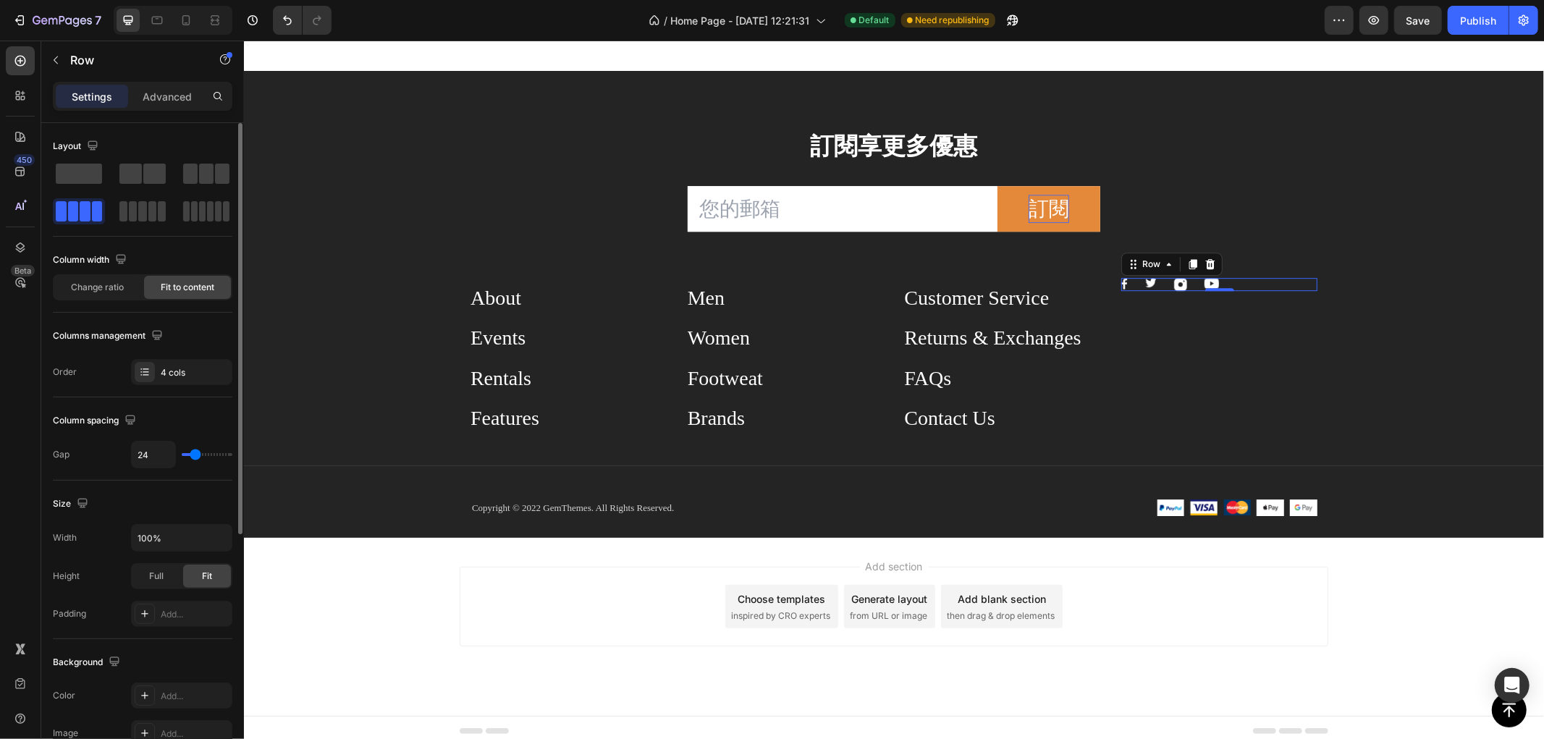
scroll to position [392, 0]
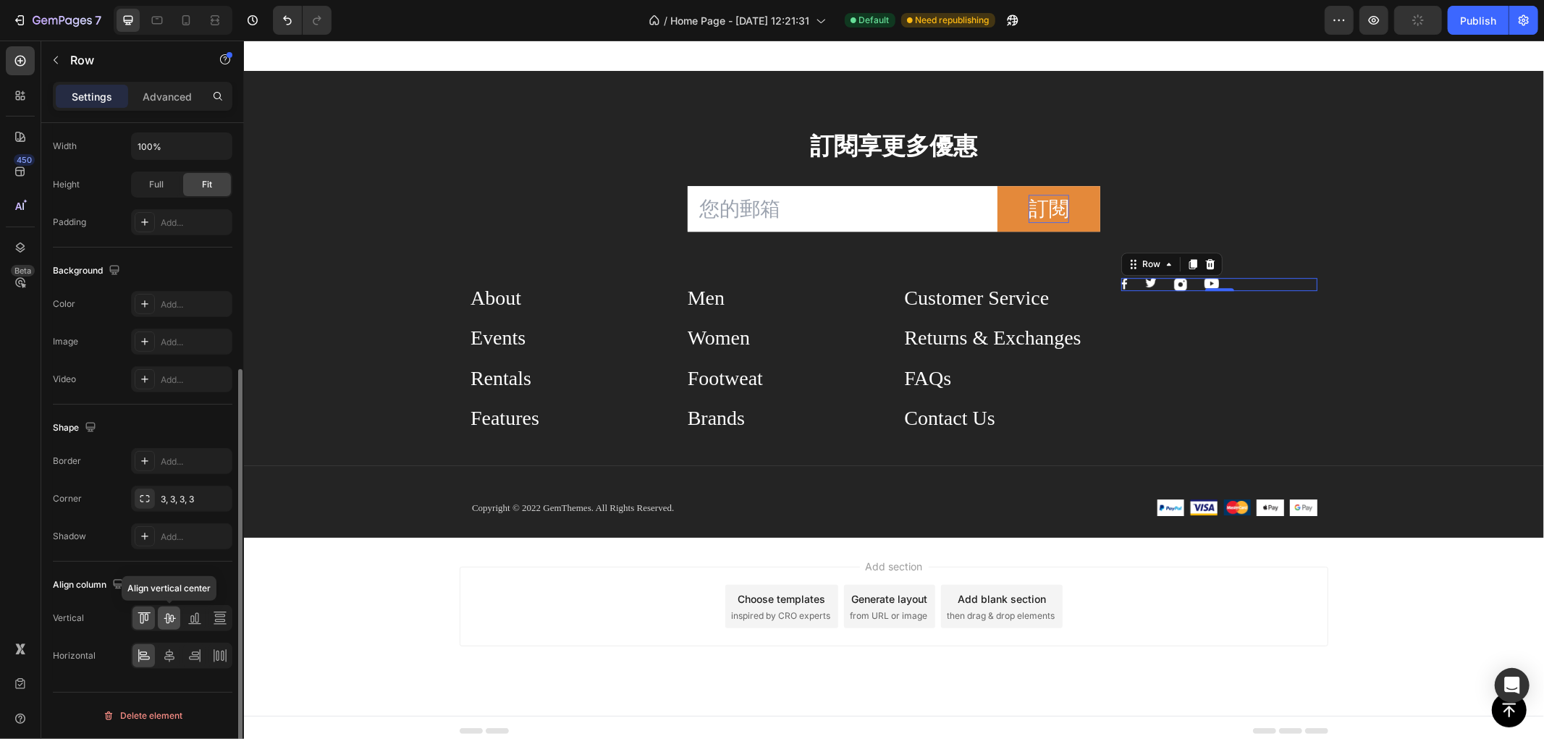
click at [162, 608] on div at bounding box center [169, 618] width 22 height 23
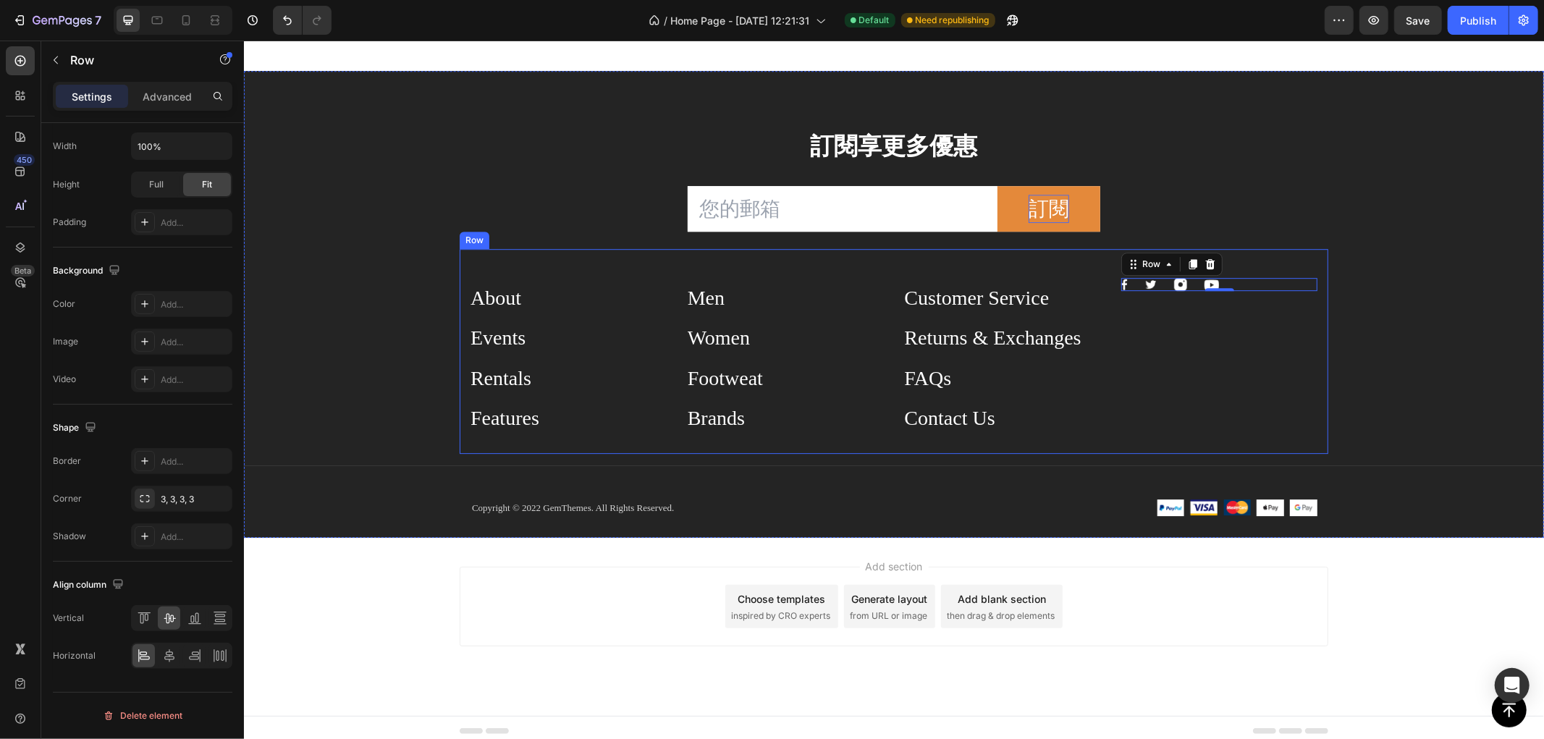
click at [1282, 309] on div "Image Image Image Image Row 0" at bounding box center [1219, 349] width 196 height 166
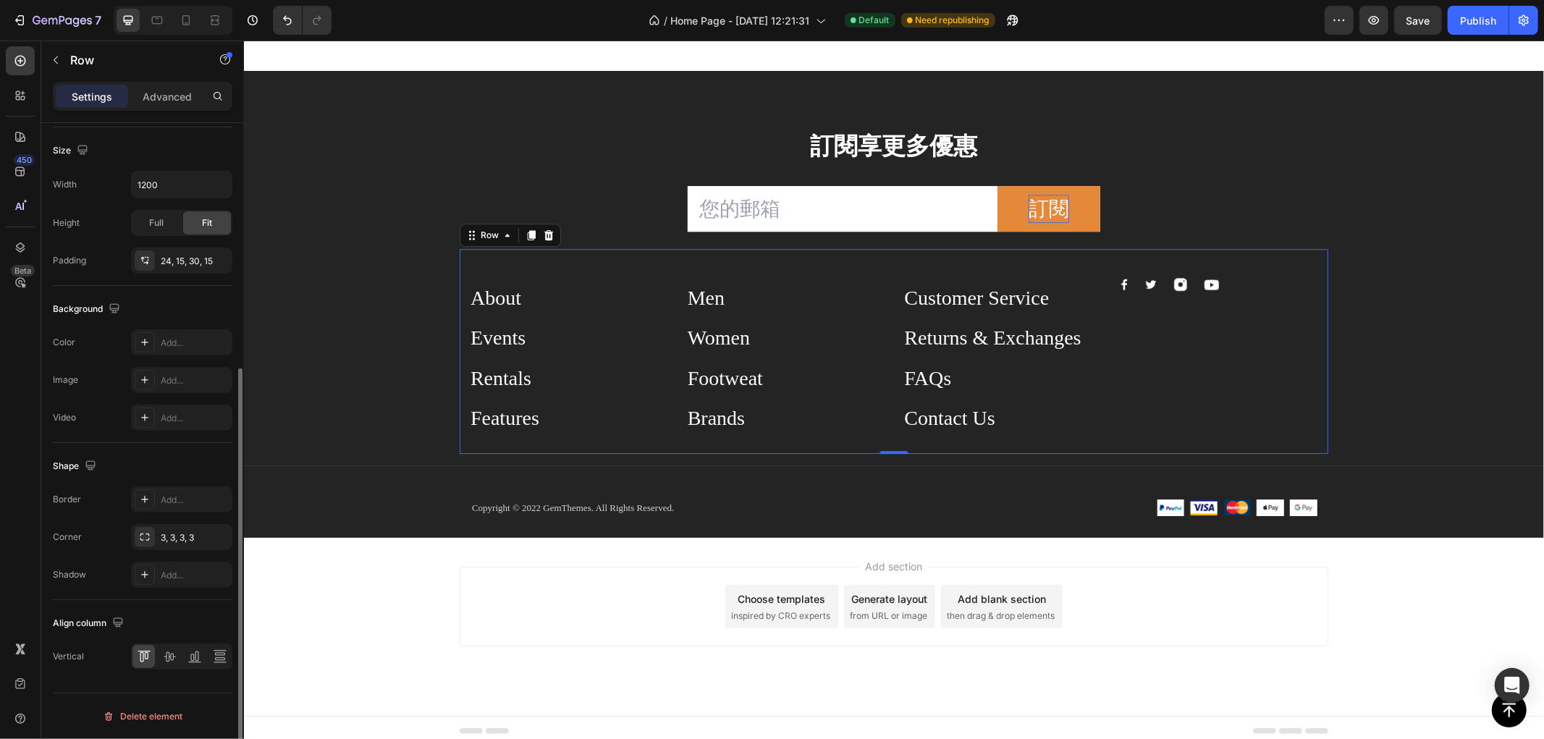
scroll to position [391, 0]
click at [1281, 284] on div "Image Image Image Image Row" at bounding box center [1219, 283] width 196 height 13
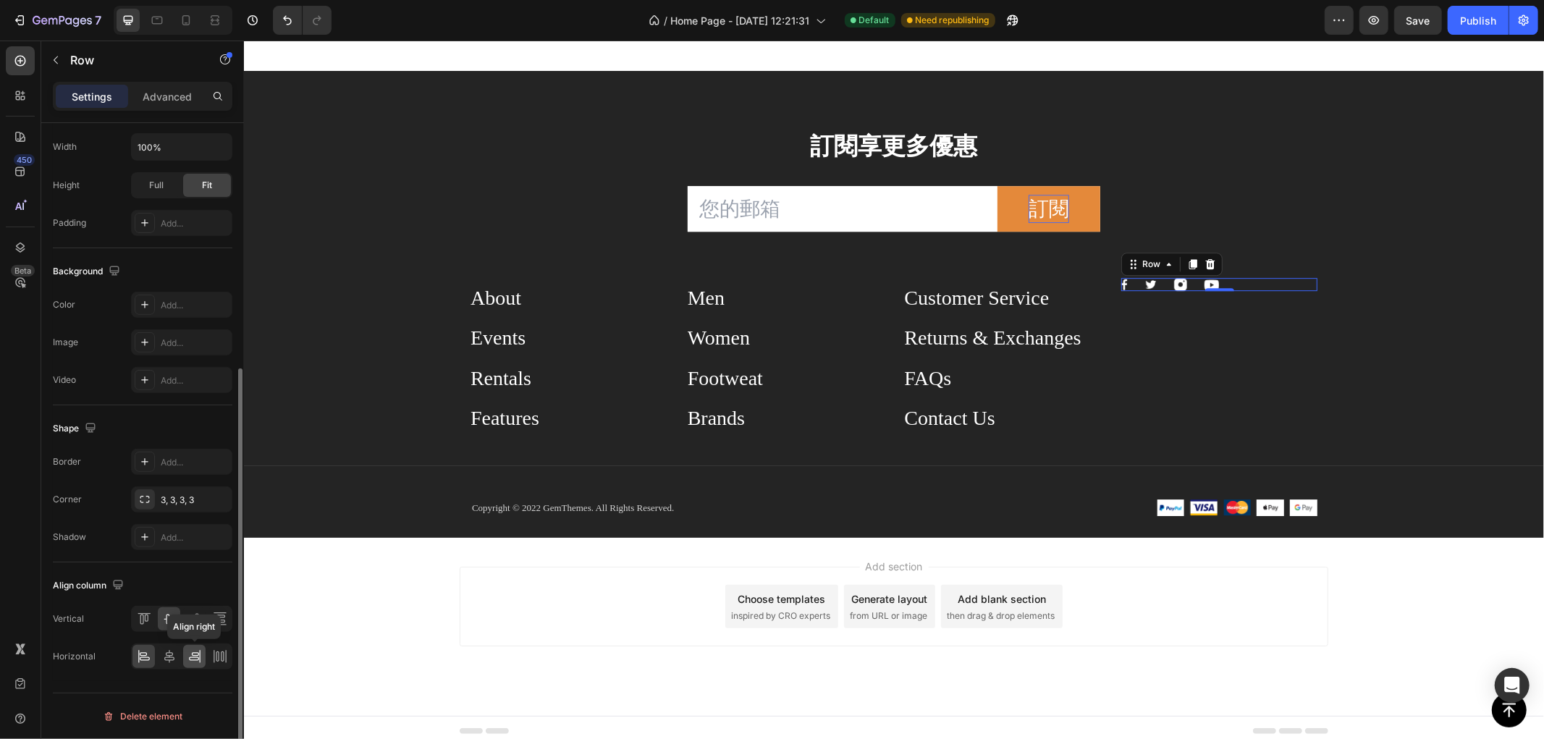
click at [199, 656] on icon at bounding box center [199, 656] width 1 height 13
click at [215, 623] on icon at bounding box center [219, 621] width 10 height 3
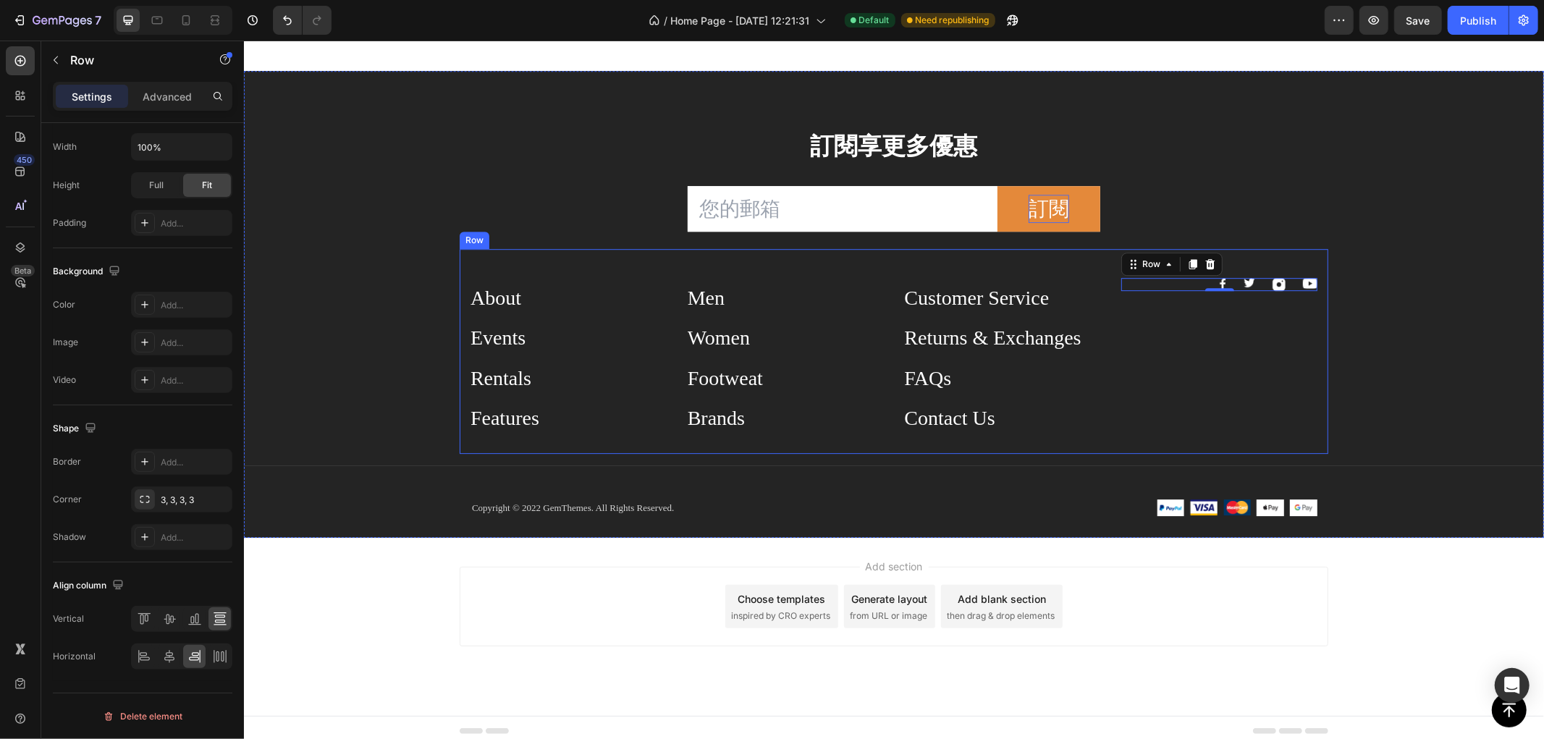
click at [1348, 372] on div "訂閱享更多優惠 Heading Email Field 訂閱 Submit Button Row Newsletter Row About Button Ev…" at bounding box center [893, 332] width 1300 height 409
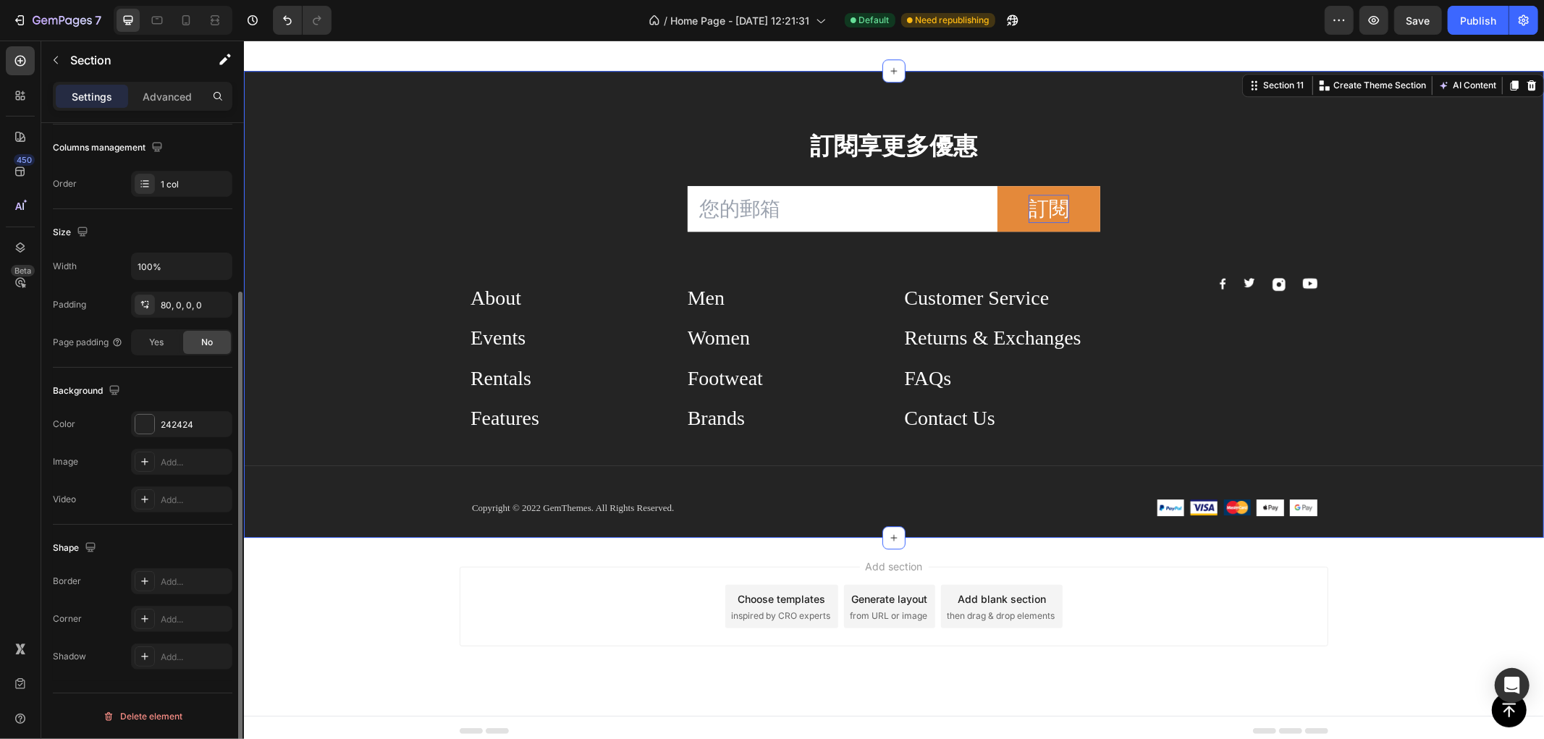
scroll to position [0, 0]
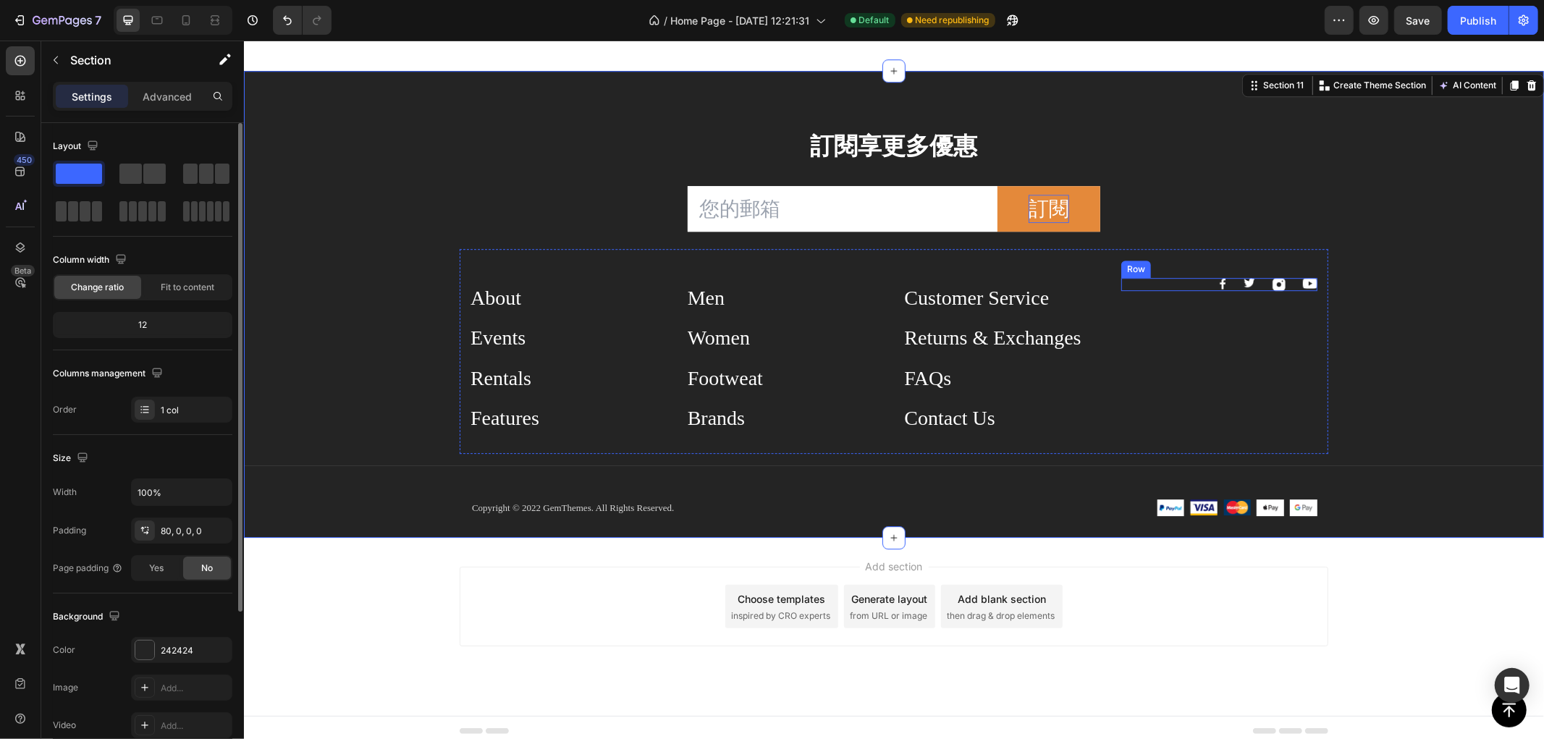
click at [1164, 286] on div "Image Image Image Image Row" at bounding box center [1219, 283] width 196 height 13
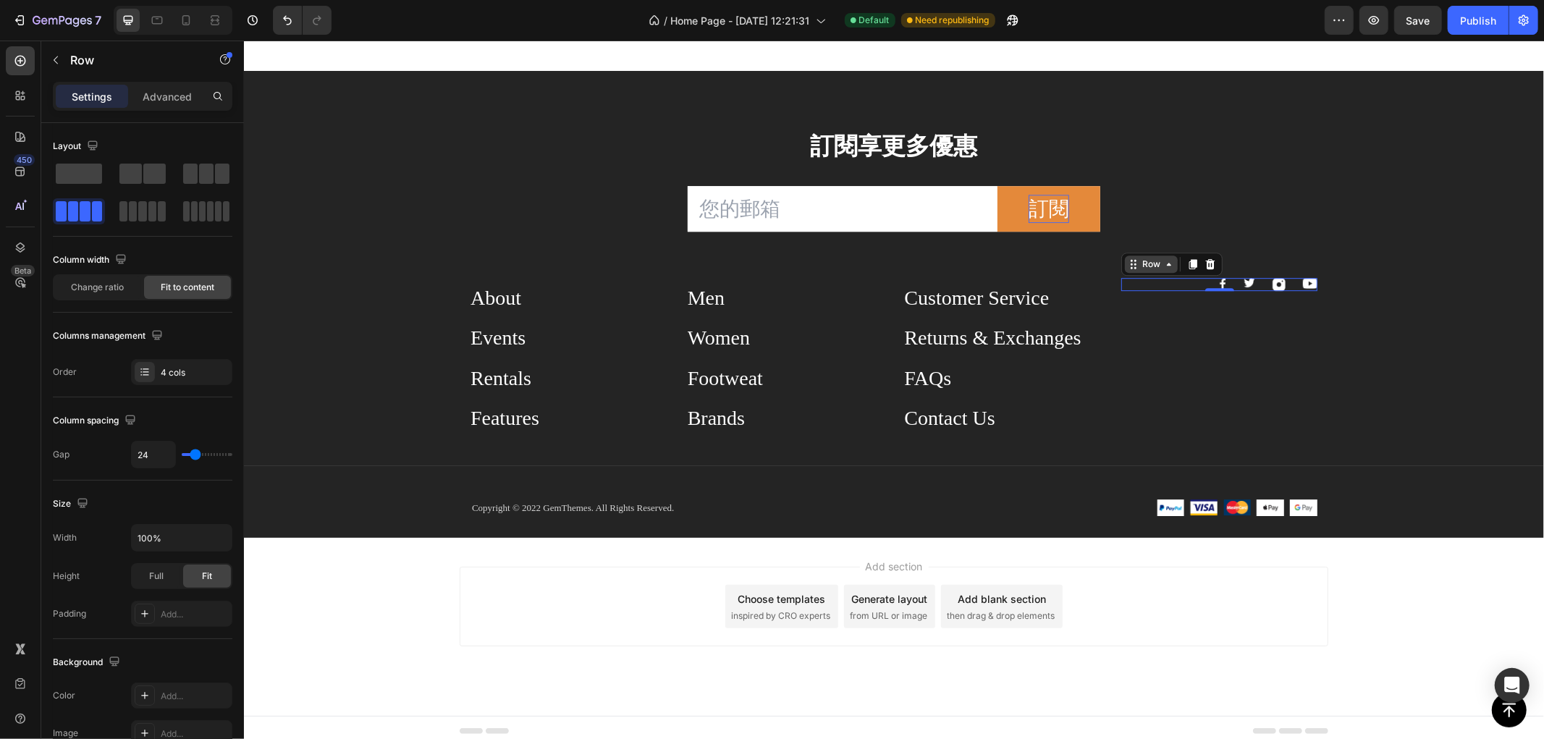
click at [1142, 263] on div "Row" at bounding box center [1151, 263] width 24 height 13
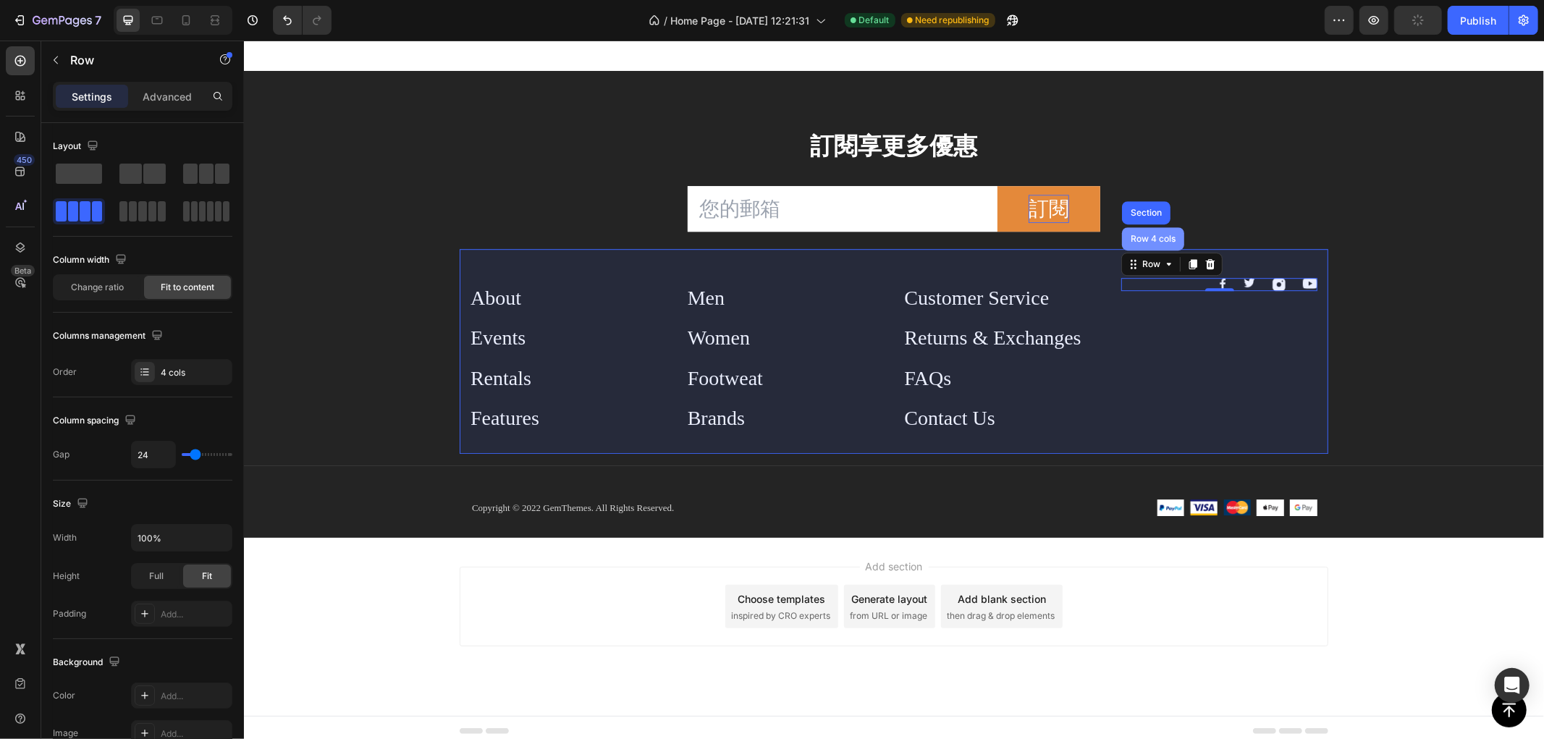
click at [1152, 235] on div "Row 4 cols" at bounding box center [1152, 238] width 51 height 9
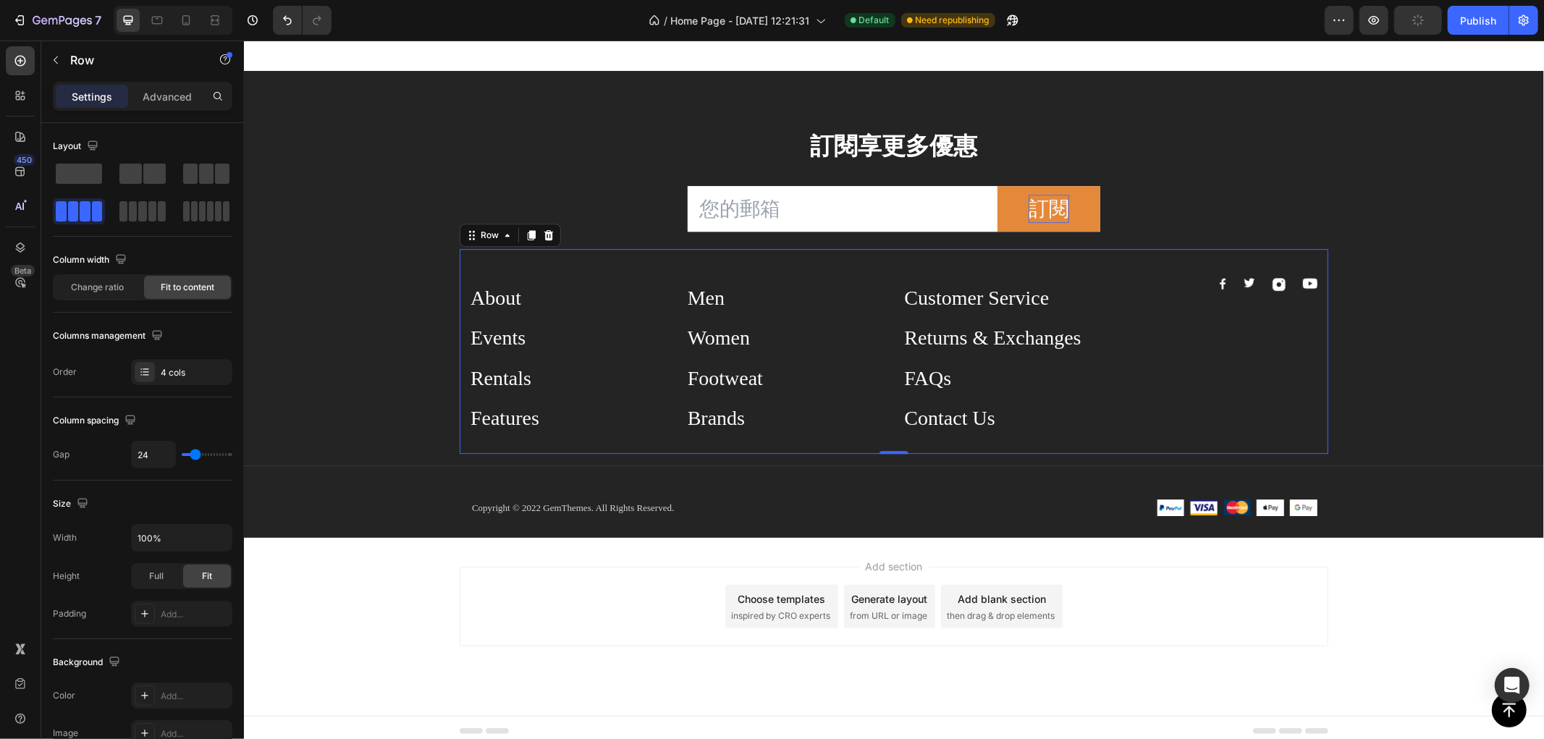
click at [1154, 289] on div "Image Image Image Image Row" at bounding box center [1219, 283] width 196 height 13
click at [943, 308] on div "Customer Service" at bounding box center [976, 297] width 145 height 28
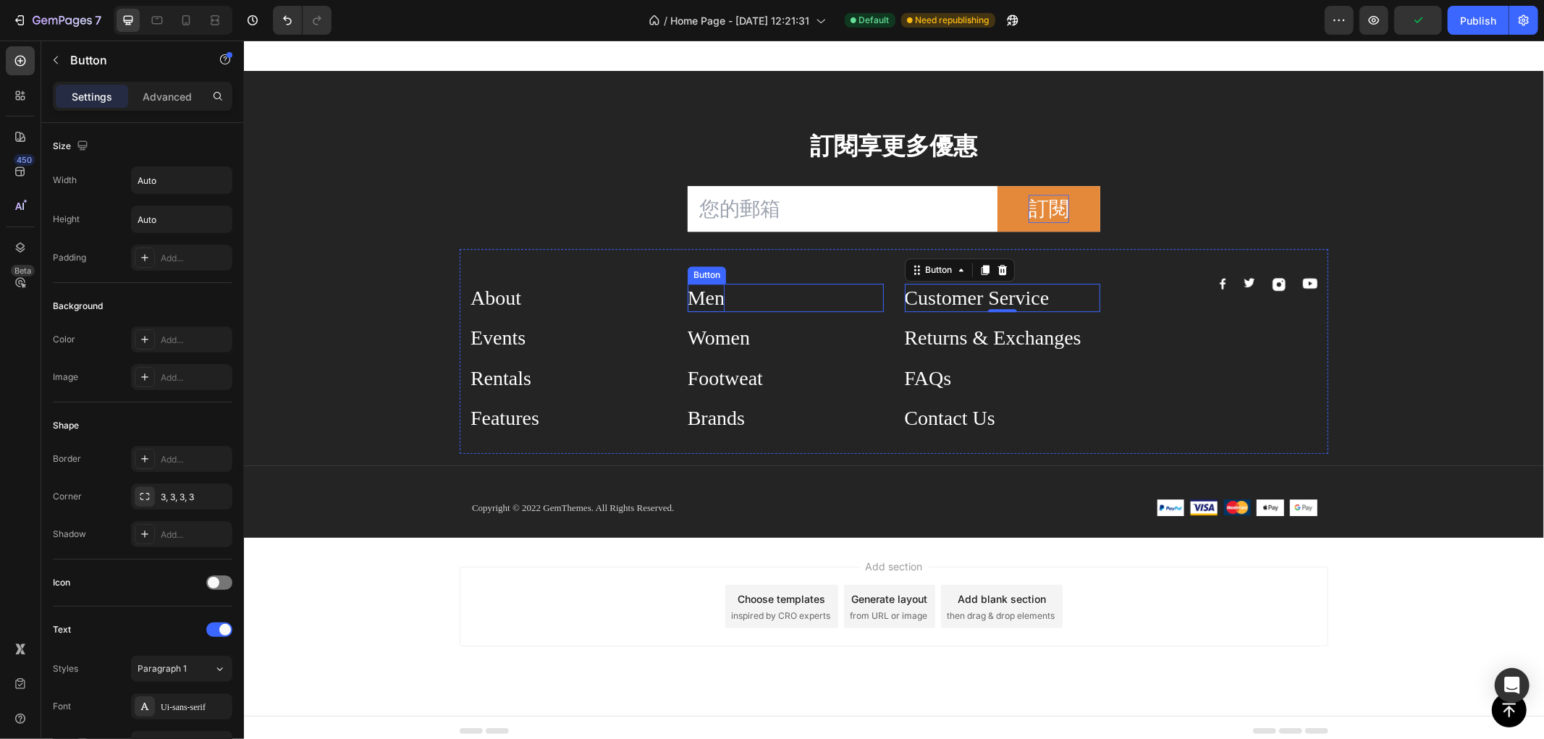
click at [698, 291] on div "Men" at bounding box center [705, 297] width 37 height 28
click at [1174, 290] on div "Image Image Image Image Row" at bounding box center [1219, 283] width 196 height 13
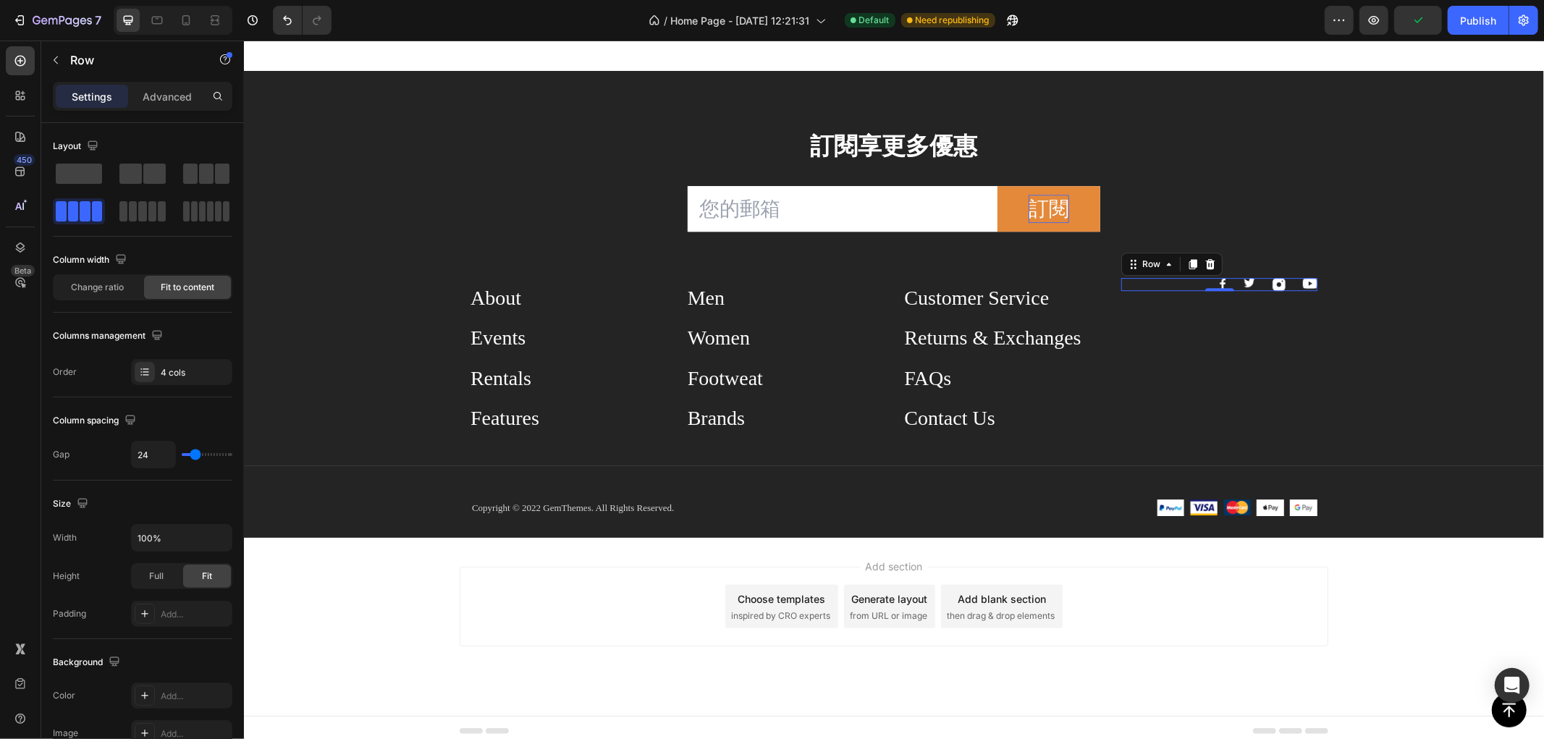
click at [1184, 277] on div "Image Image Image Image Row 0" at bounding box center [1219, 283] width 196 height 13
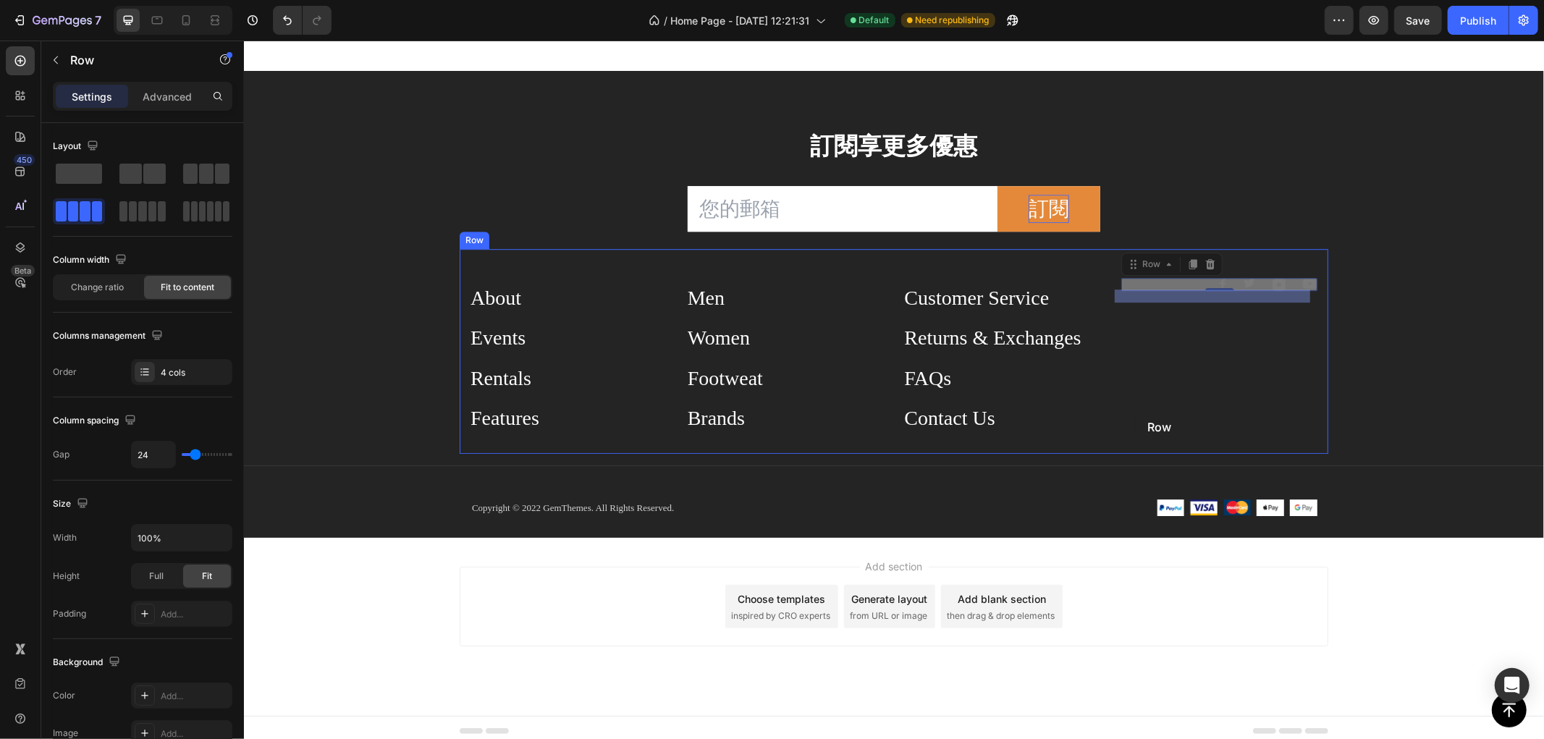
drag, startPoint x: 1123, startPoint y: 263, endPoint x: 1135, endPoint y: 413, distance: 149.6
click at [1218, 333] on div "Image Image Image Image Row 0" at bounding box center [1219, 349] width 196 height 166
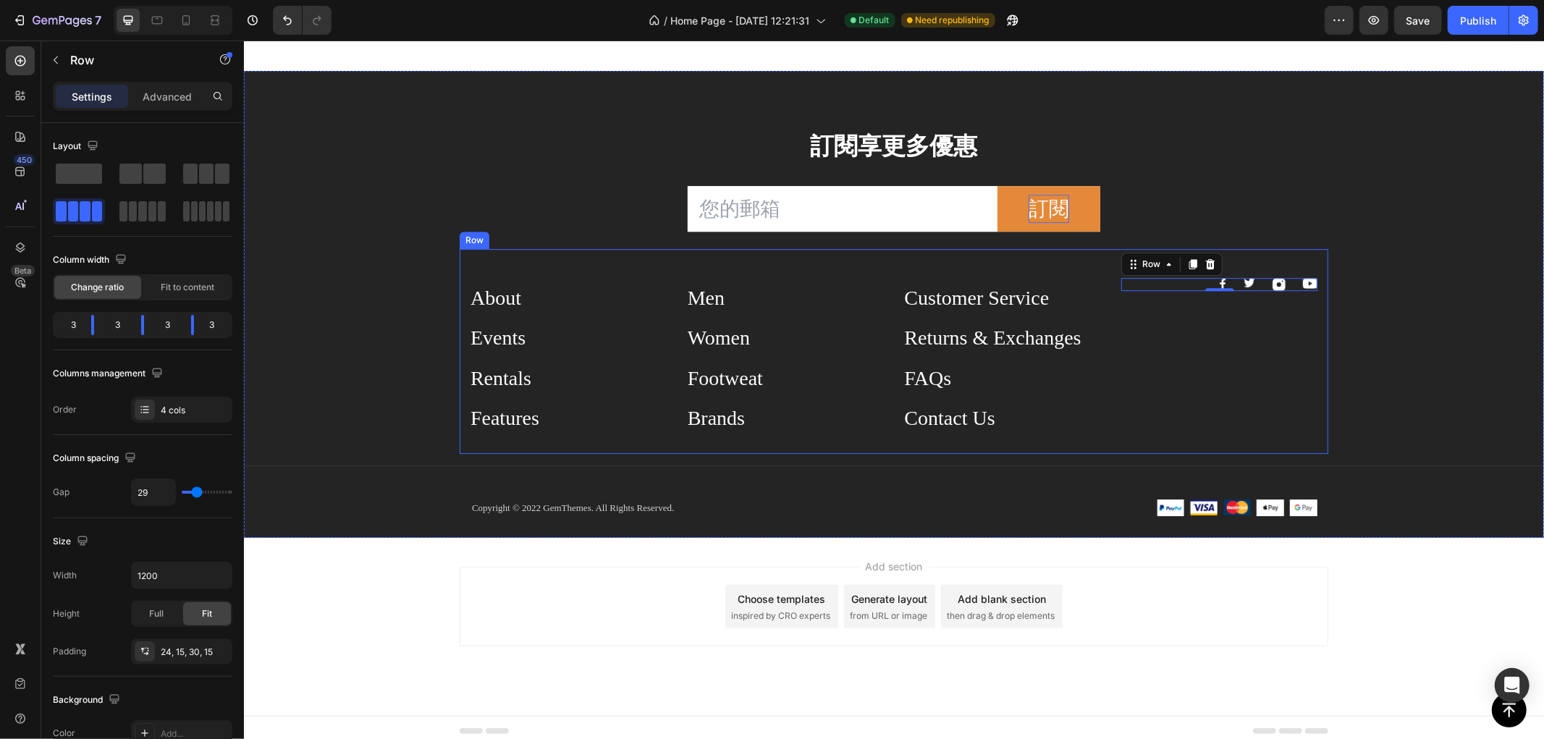
click at [1183, 276] on div "Image Image Image Image Row 0" at bounding box center [1219, 349] width 196 height 166
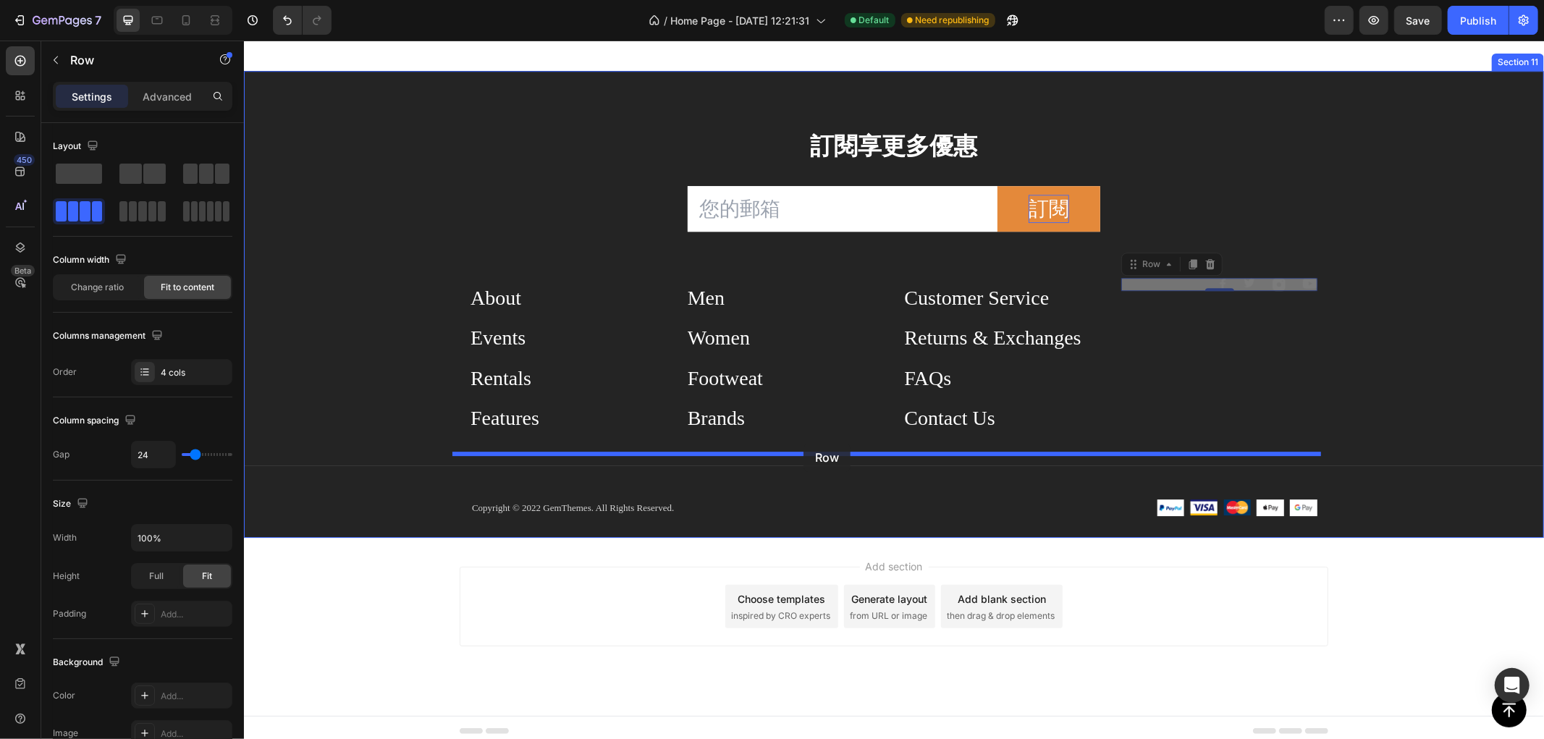
drag, startPoint x: 1131, startPoint y: 262, endPoint x: 804, endPoint y: 443, distance: 373.9
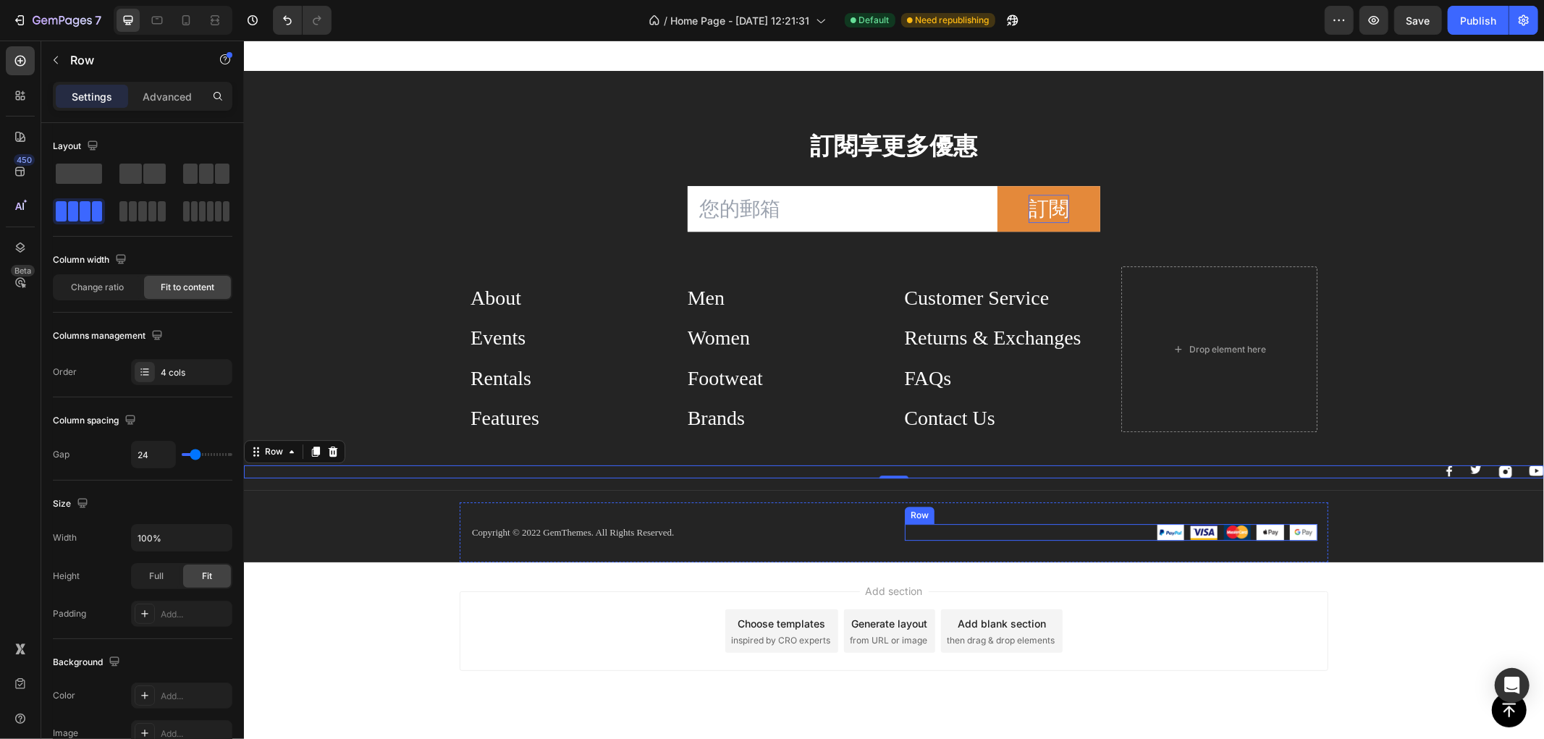
click at [922, 531] on div "Image Image Image Image Image Row" at bounding box center [1110, 531] width 413 height 17
click at [1331, 465] on div "Image Image Image Image Row" at bounding box center [893, 471] width 1300 height 13
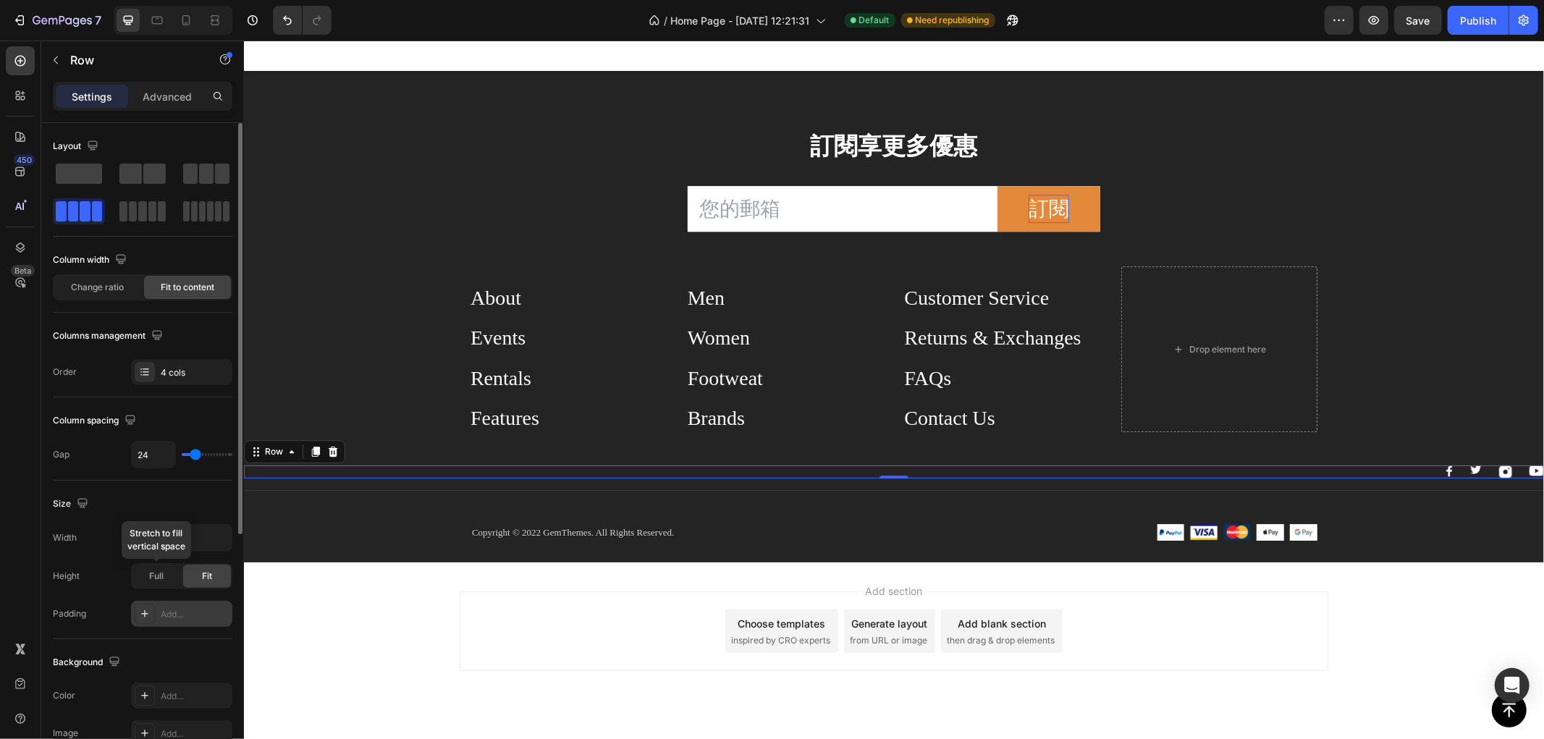
scroll to position [392, 0]
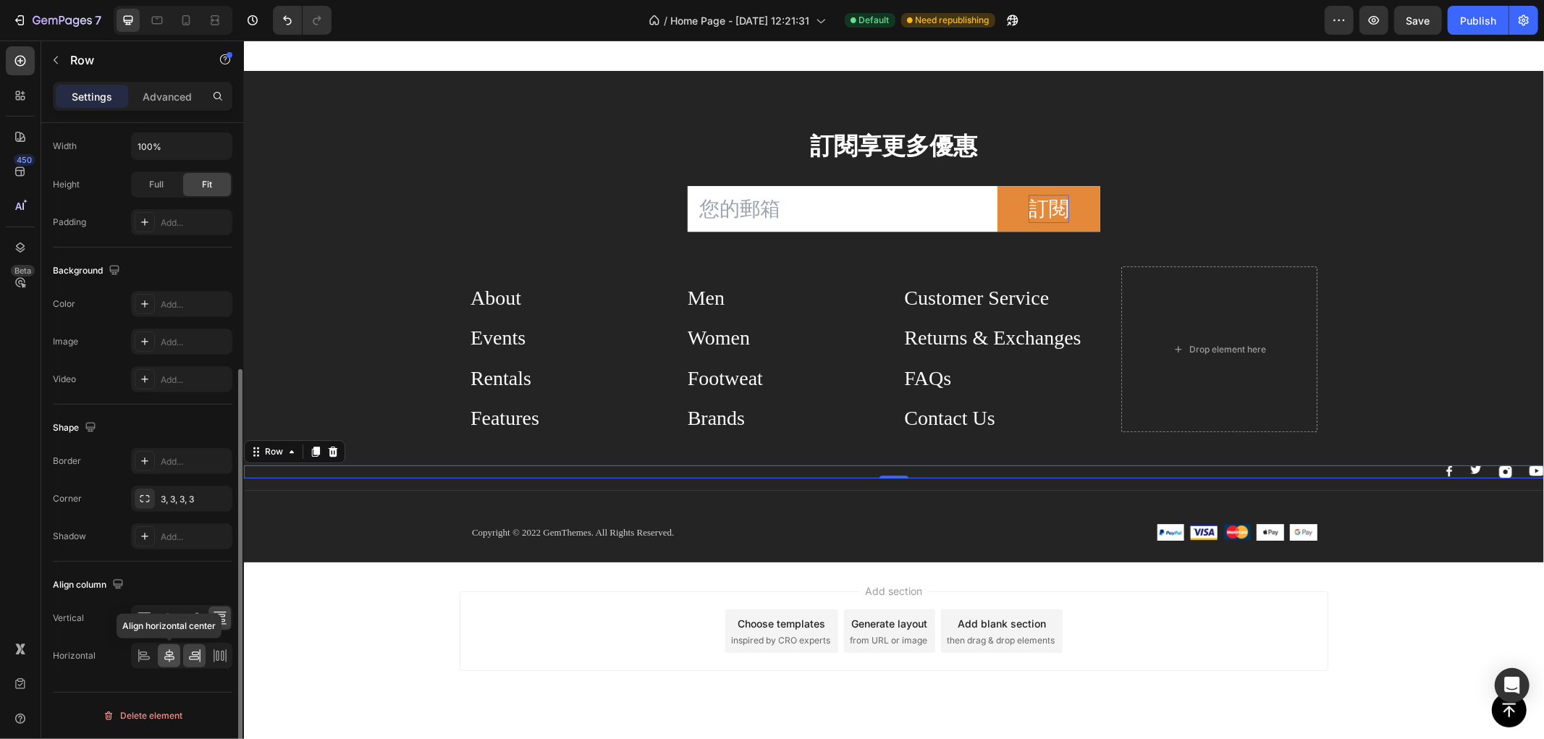
click at [167, 650] on icon at bounding box center [169, 656] width 14 height 14
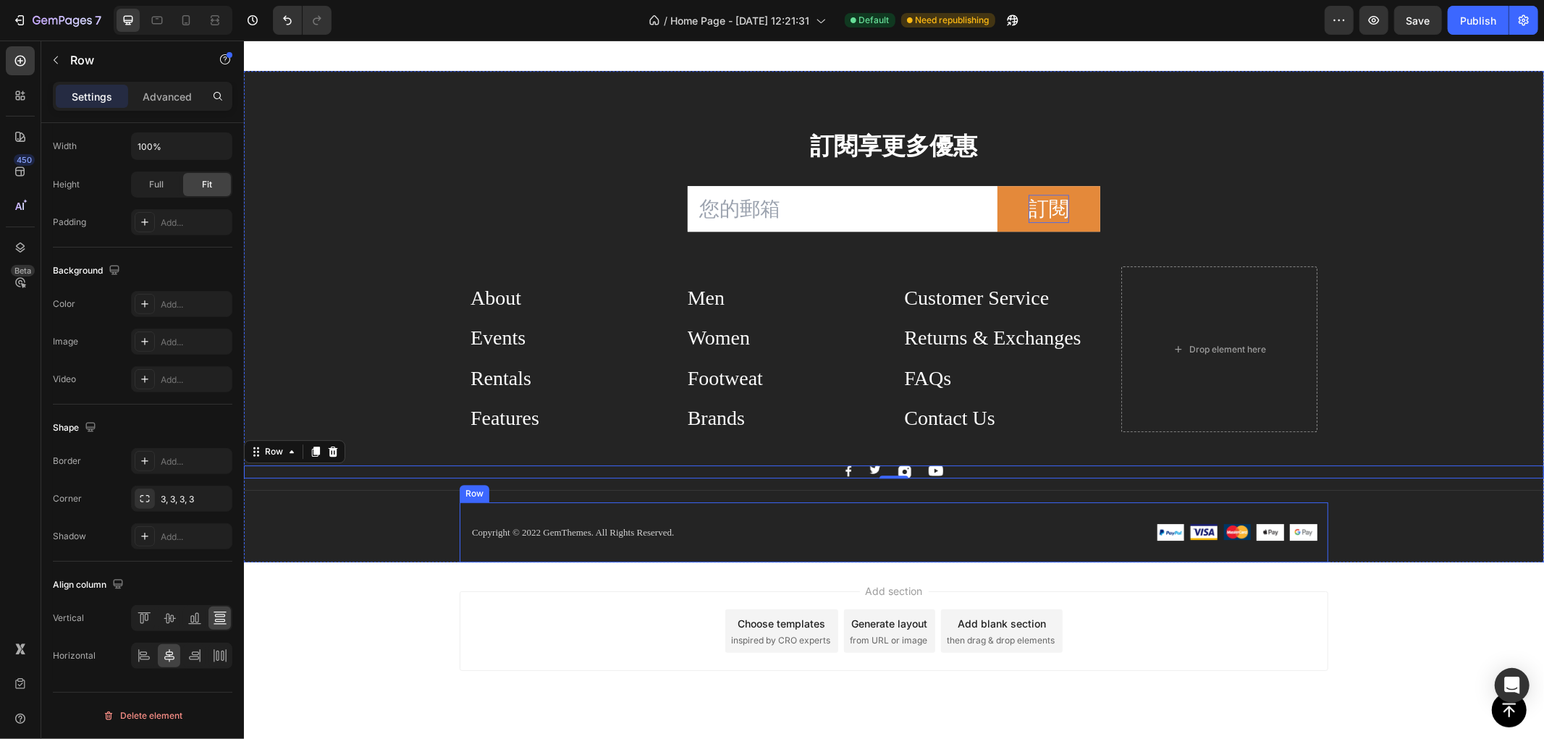
click at [861, 518] on div "Copyright © 2022 GemThemes. All Rights Reserved. Text block Image Image Image I…" at bounding box center [893, 532] width 869 height 61
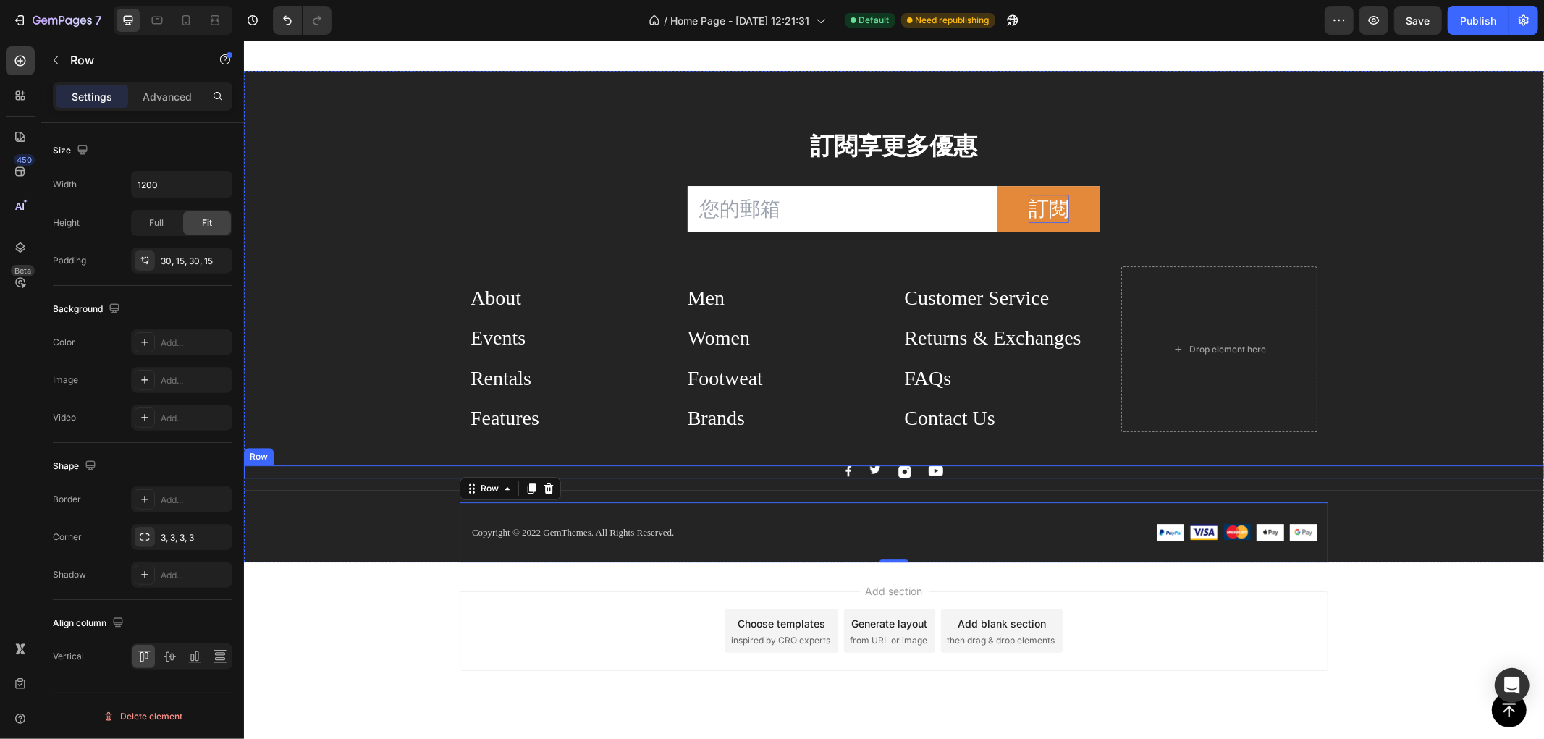
click at [729, 468] on div "Image Image Image Image Row" at bounding box center [893, 471] width 1300 height 13
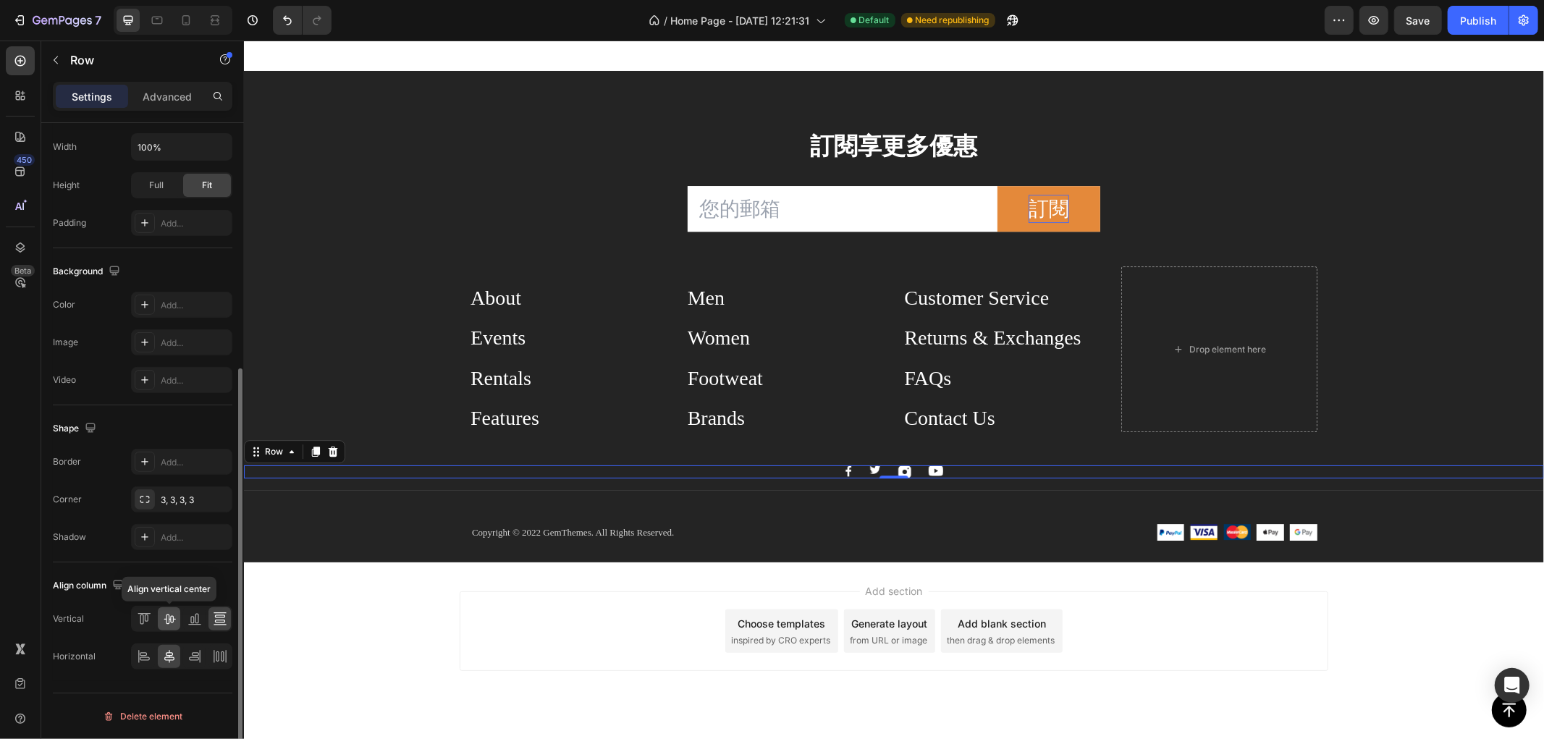
click at [162, 619] on icon at bounding box center [169, 619] width 14 height 14
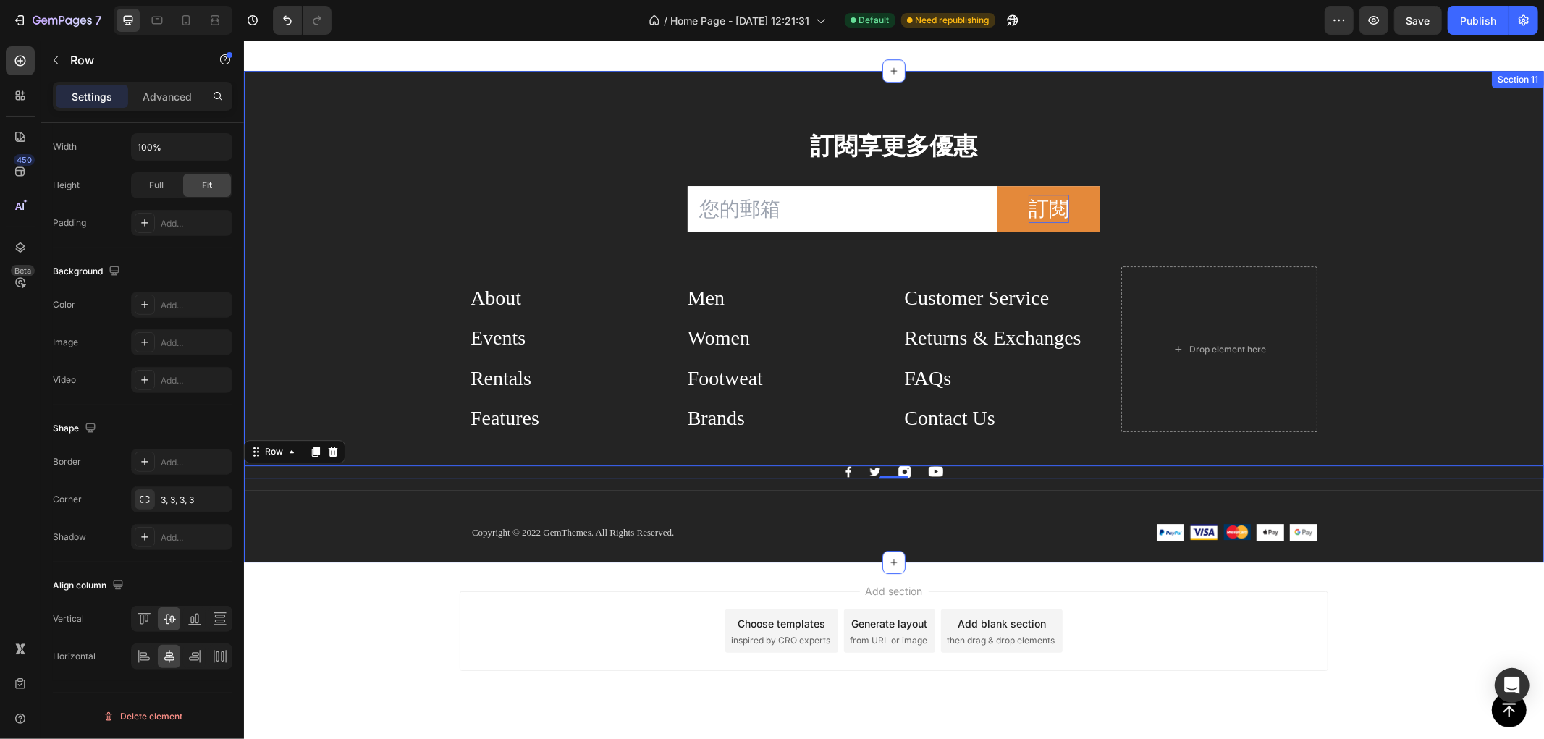
click at [361, 524] on div "訂閱享更多優惠 Heading Email Field 訂閱 Submit Button Row Newsletter Row About Button Ev…" at bounding box center [893, 345] width 1300 height 434
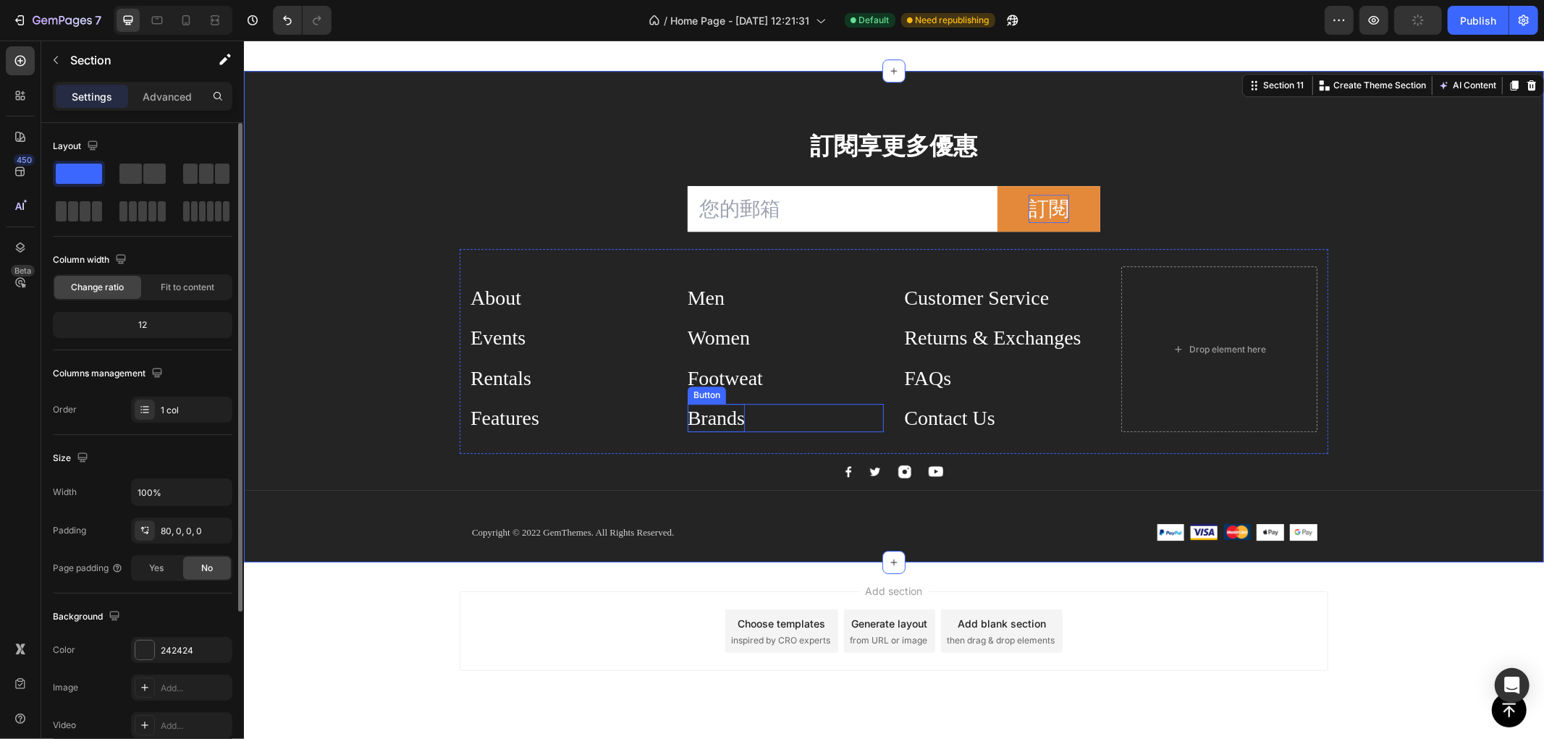
click at [697, 416] on div "Brands" at bounding box center [715, 417] width 57 height 28
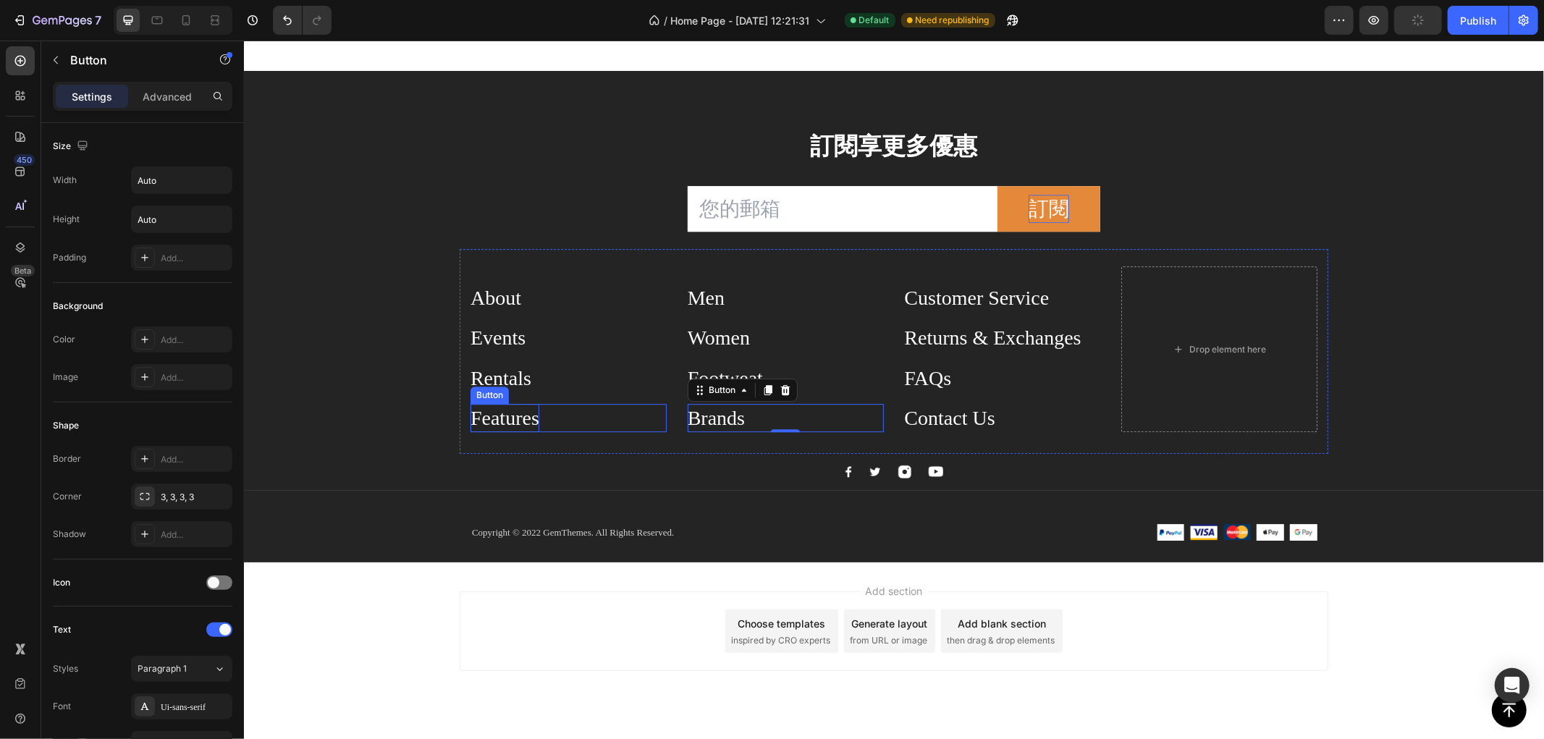
click at [505, 416] on div "Features" at bounding box center [504, 417] width 69 height 28
click at [749, 418] on div "Brands Button" at bounding box center [785, 417] width 196 height 28
click at [493, 346] on div "Button" at bounding box center [489, 354] width 38 height 17
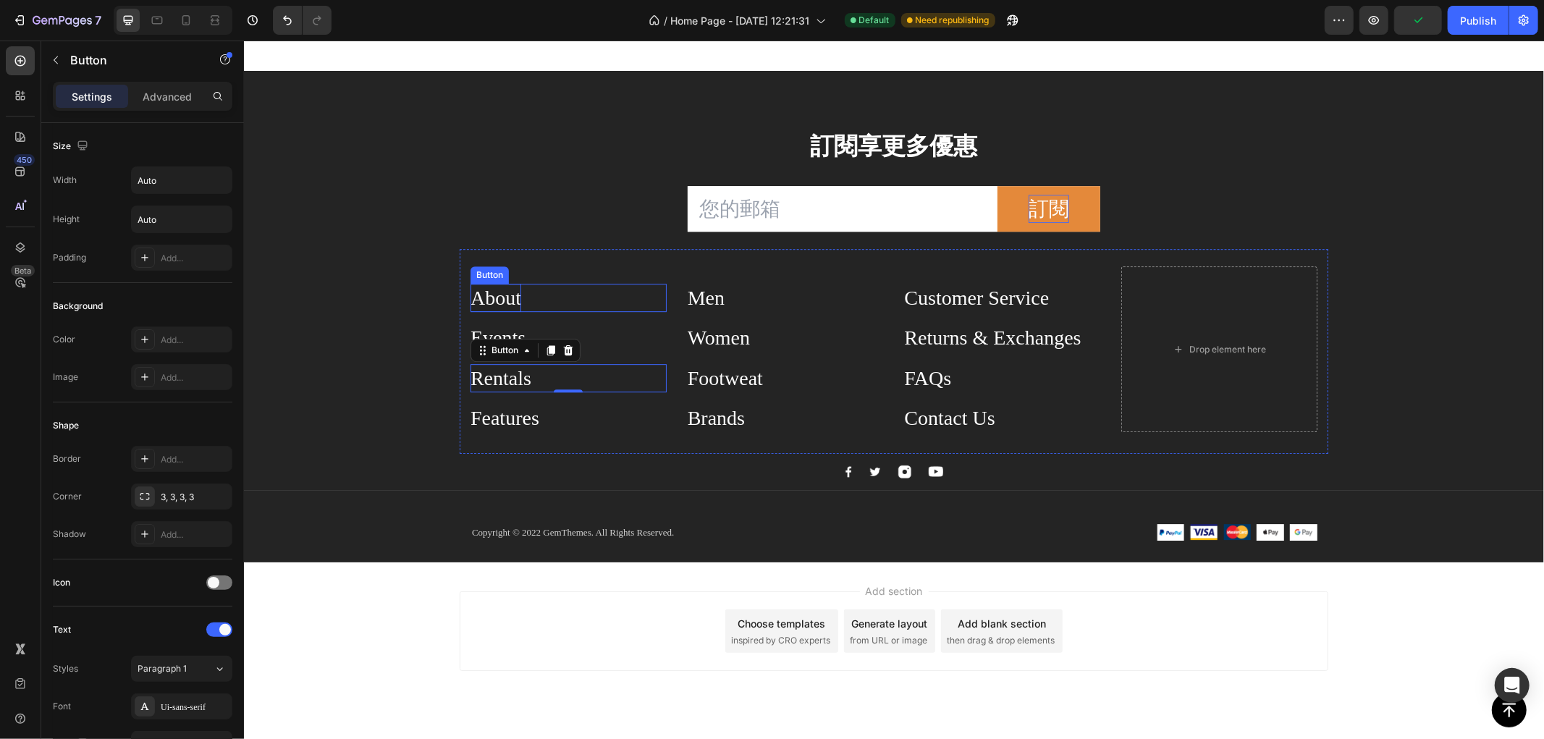
click at [505, 291] on div "About" at bounding box center [495, 297] width 51 height 28
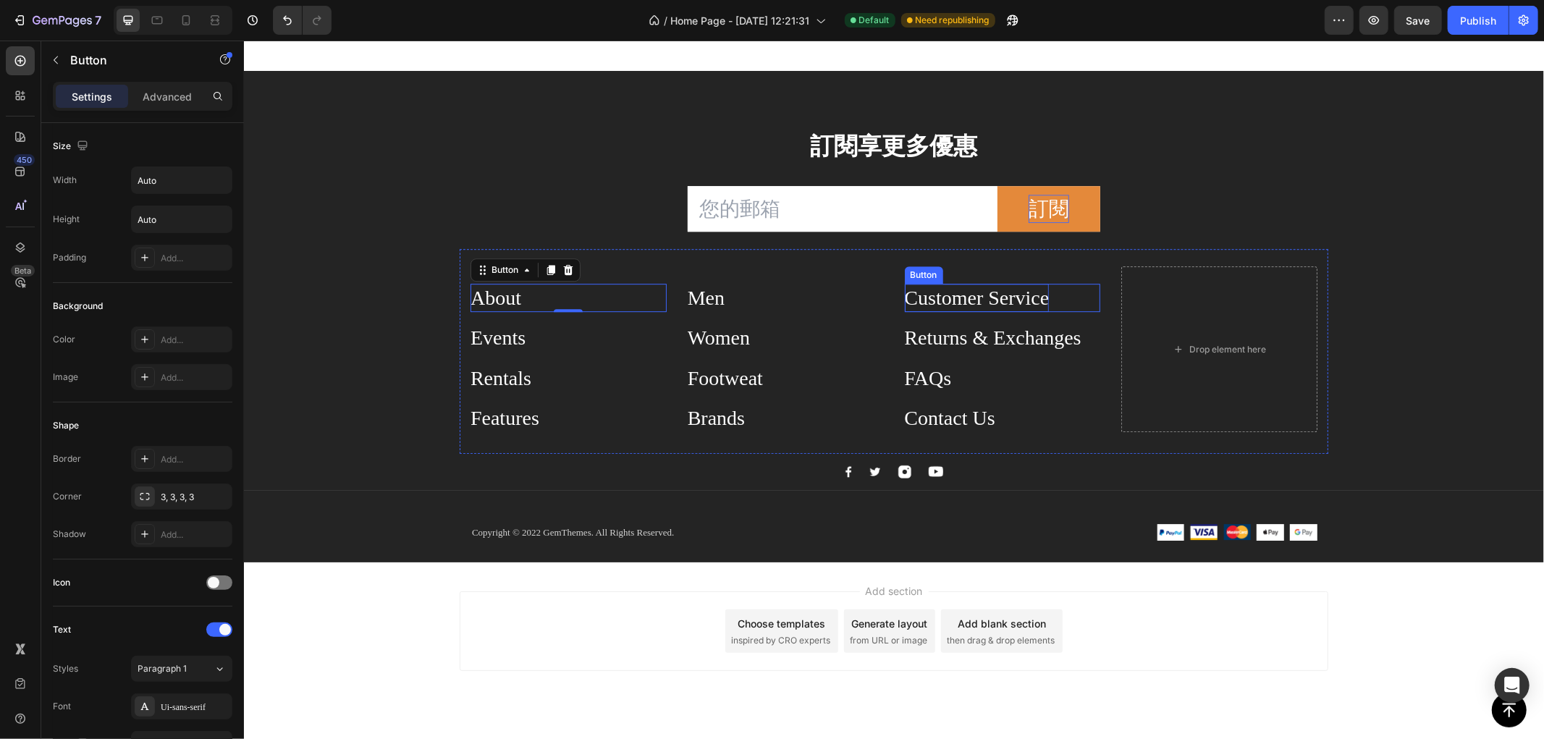
click at [971, 292] on div "Customer Service" at bounding box center [976, 297] width 145 height 28
click at [937, 342] on div "Returns & Exchanges" at bounding box center [992, 337] width 177 height 28
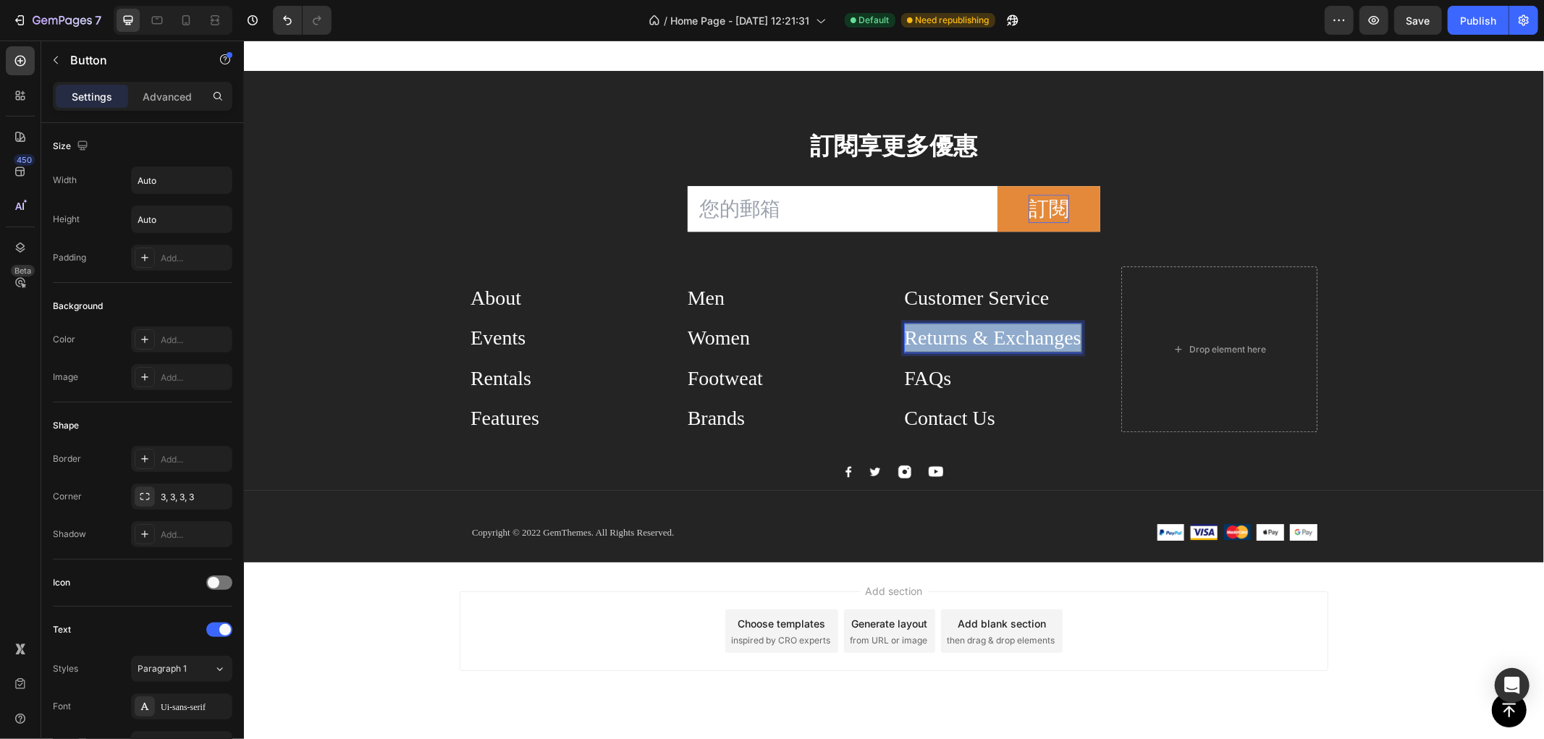
click at [937, 342] on p "Returns & Exchanges" at bounding box center [992, 337] width 177 height 28
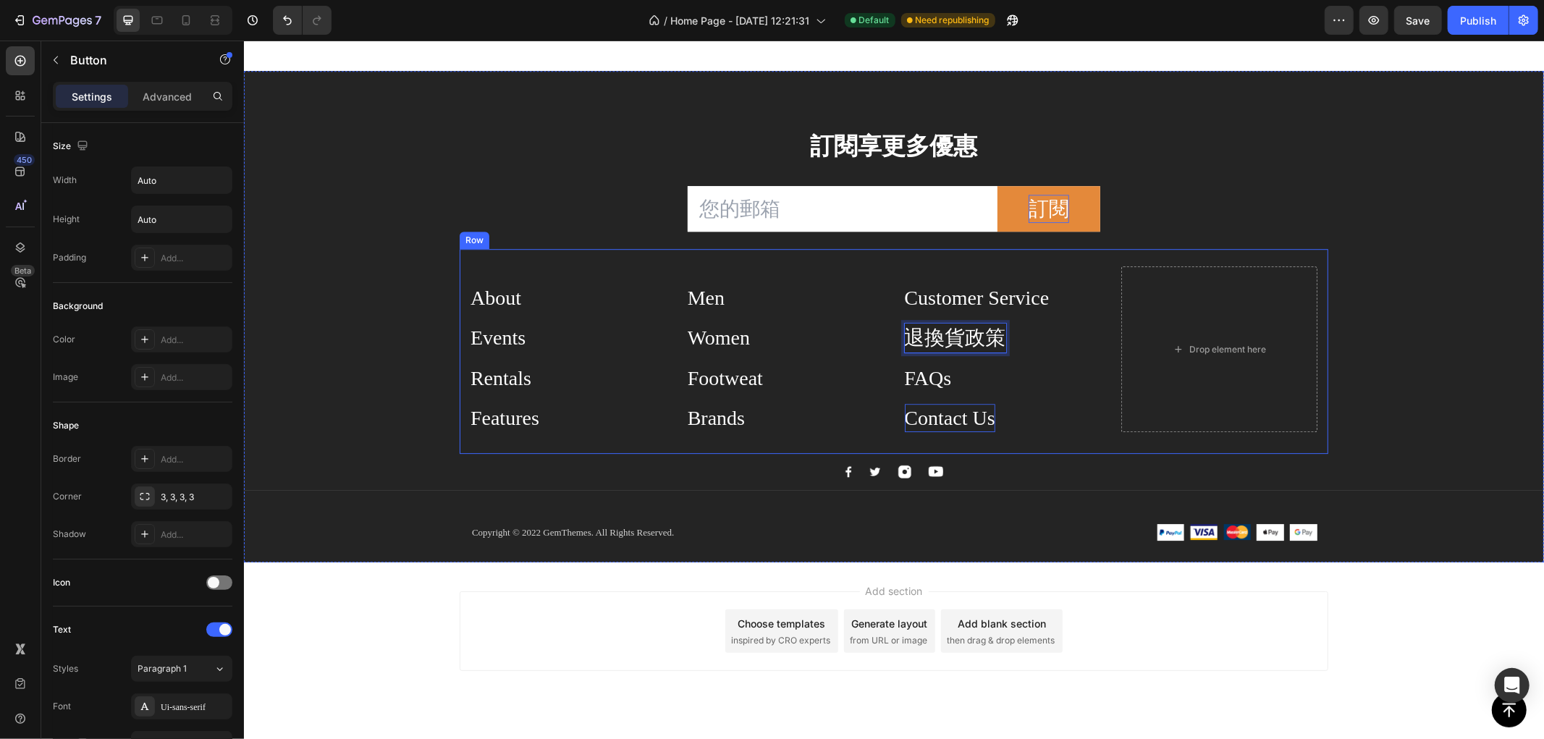
click at [976, 425] on div "Contact Us" at bounding box center [949, 417] width 90 height 28
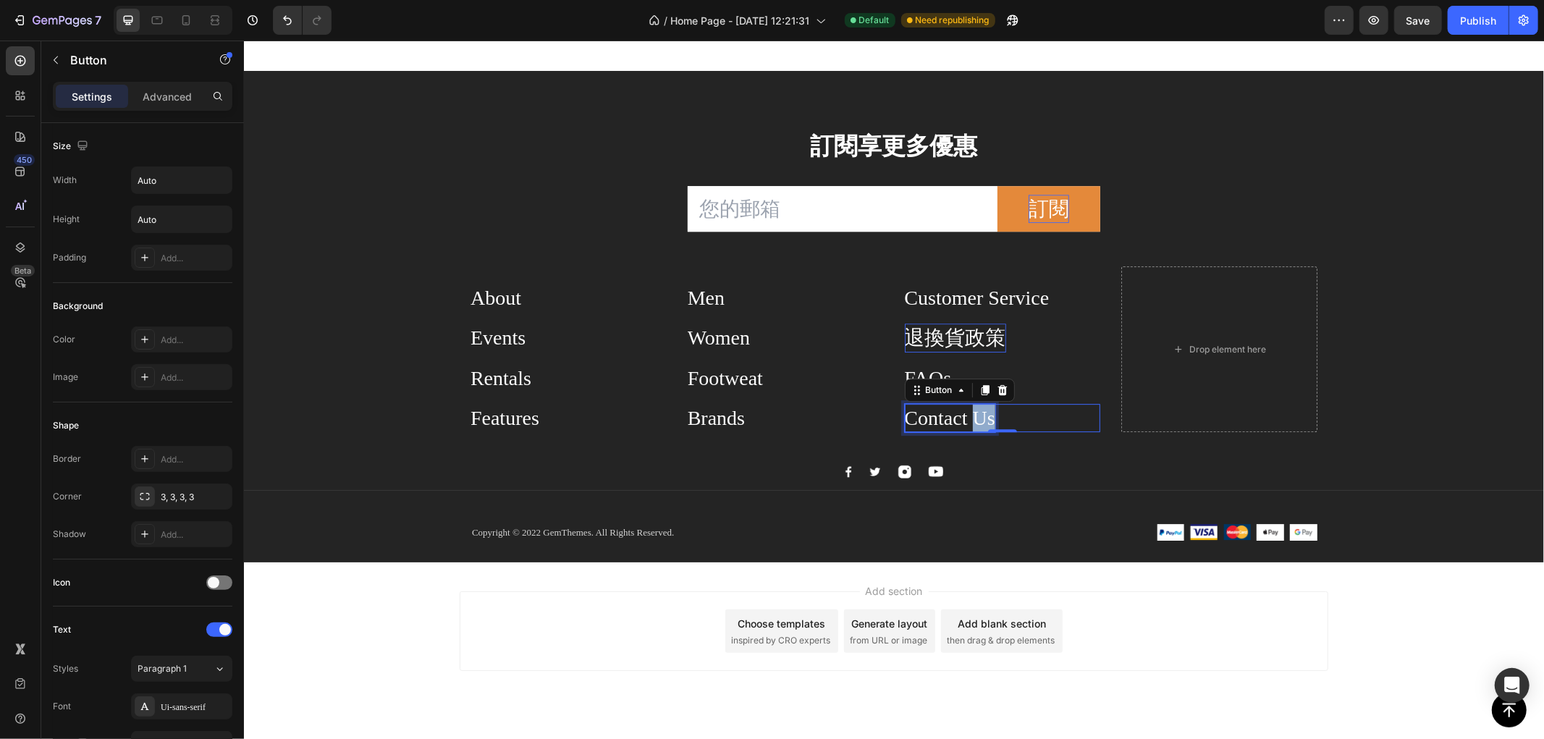
click at [976, 425] on div "Contact Us" at bounding box center [949, 417] width 90 height 28
click at [832, 313] on div "Women Button" at bounding box center [785, 331] width 196 height 40
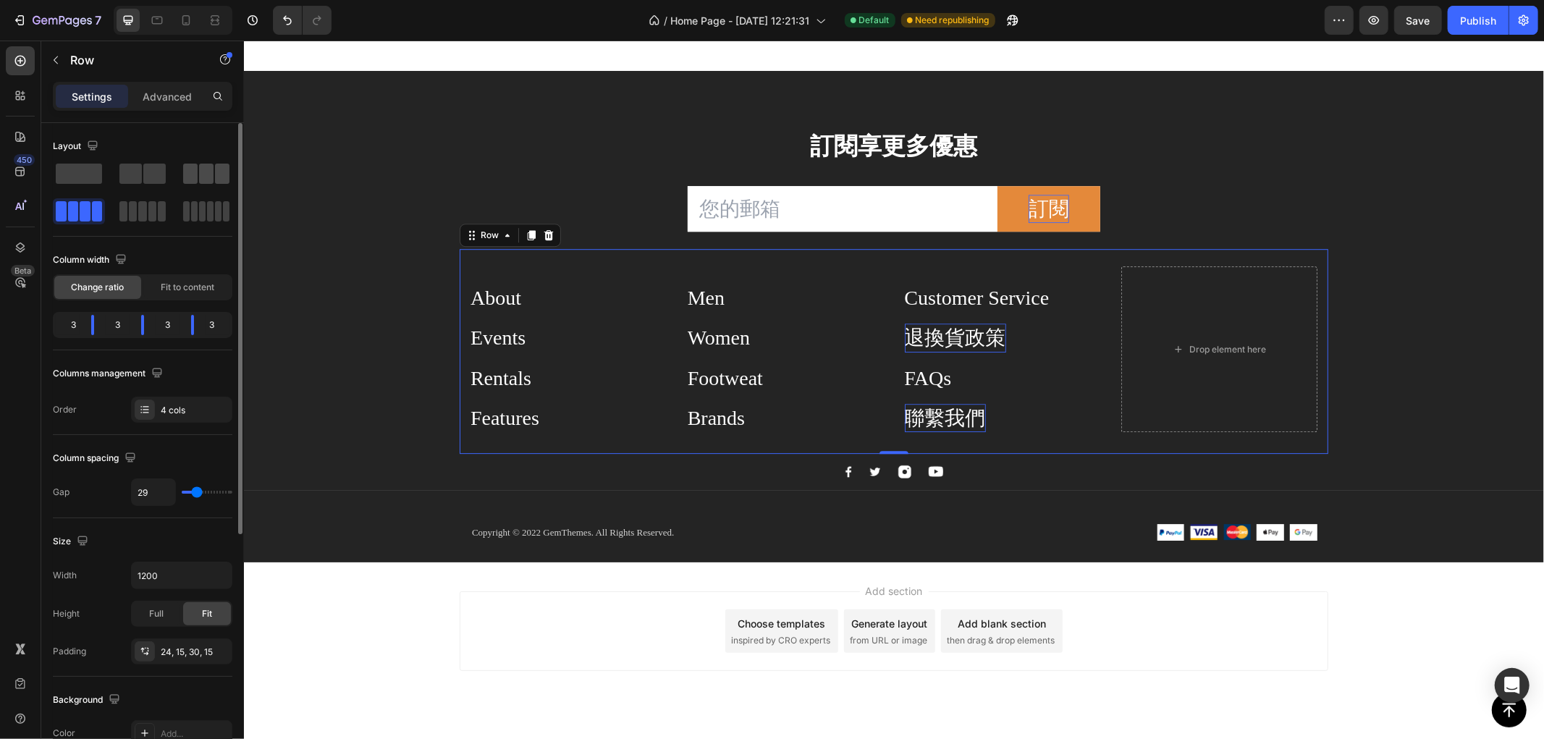
click at [192, 170] on span at bounding box center [190, 174] width 14 height 20
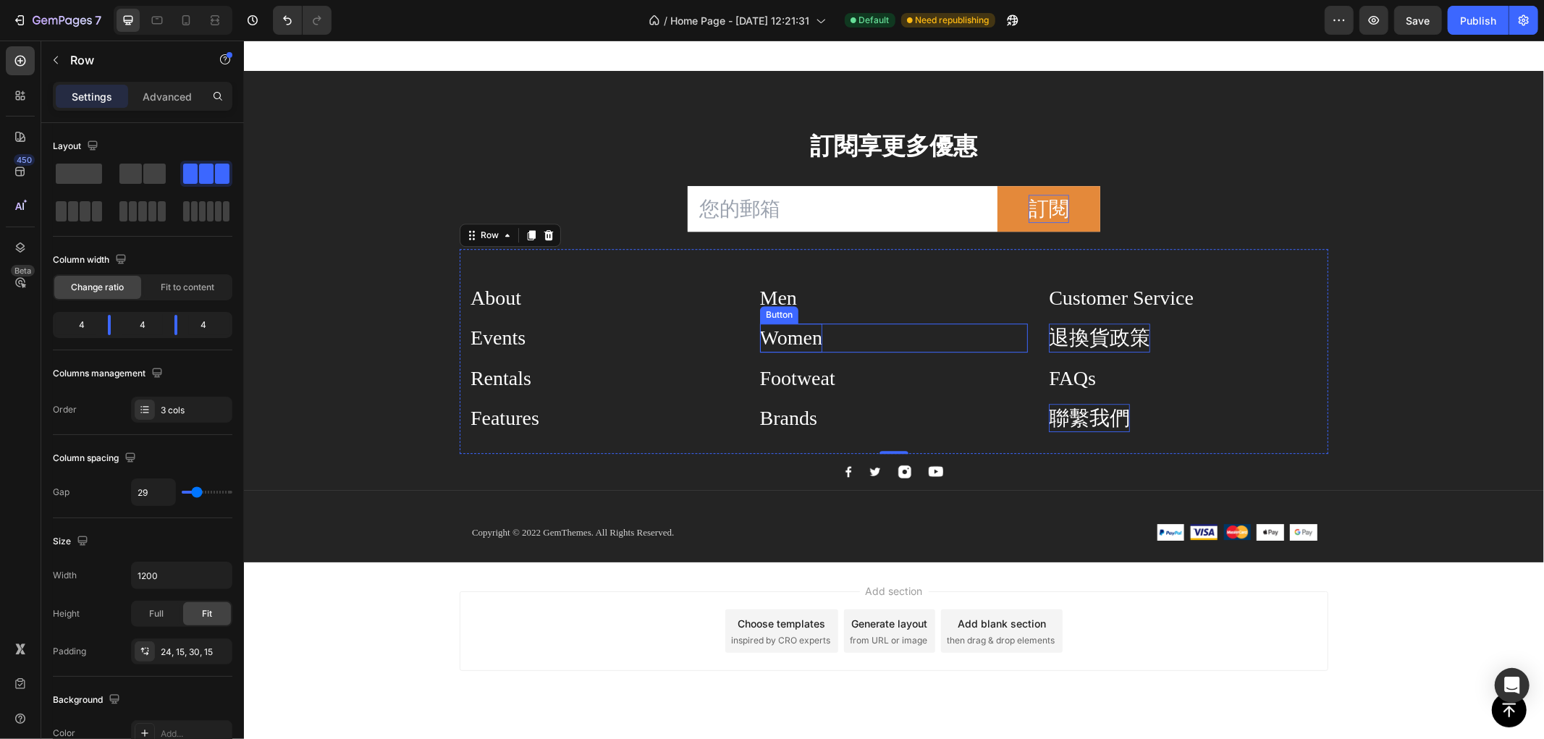
click at [801, 337] on div "Women" at bounding box center [790, 337] width 62 height 28
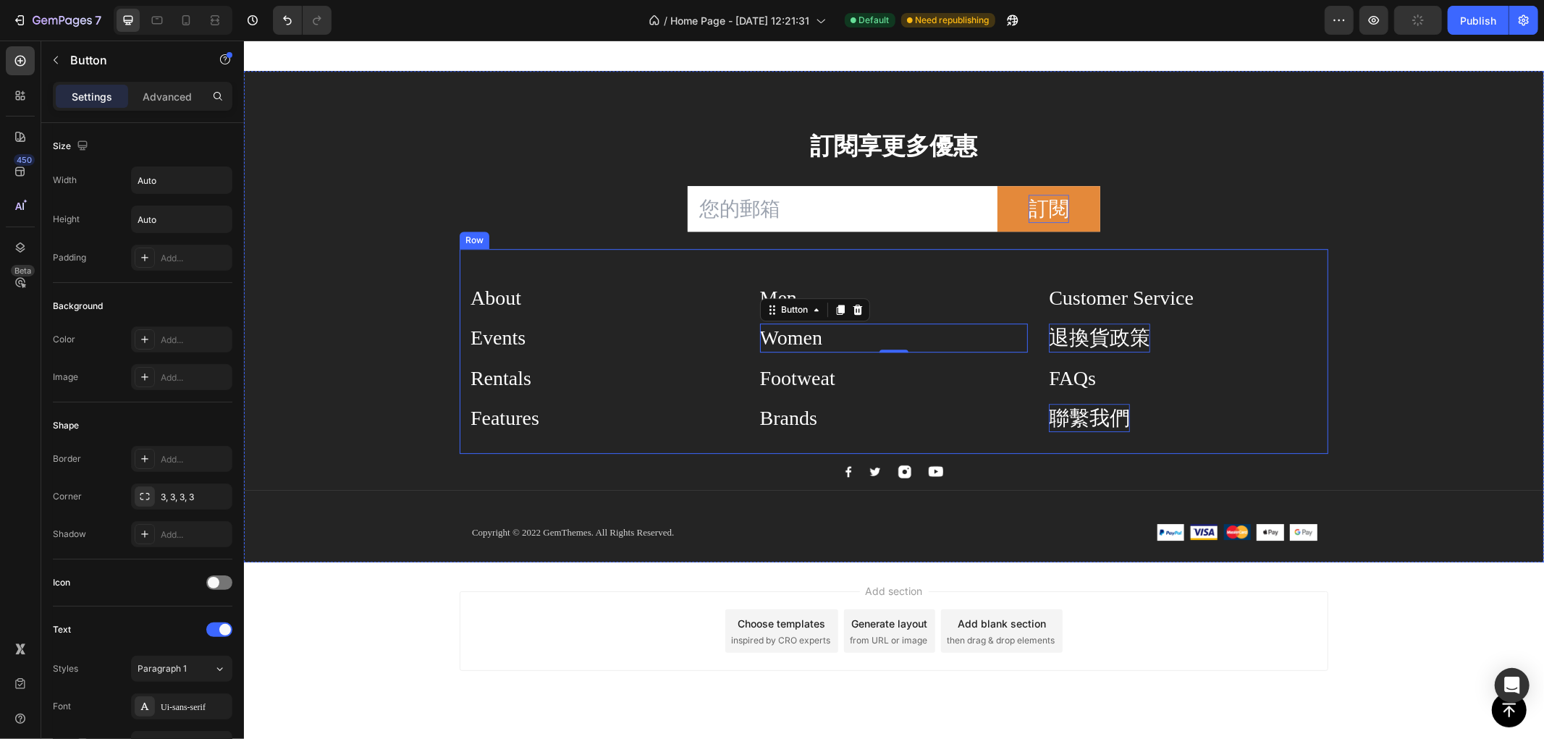
click at [609, 312] on div "Events Button" at bounding box center [604, 331] width 269 height 40
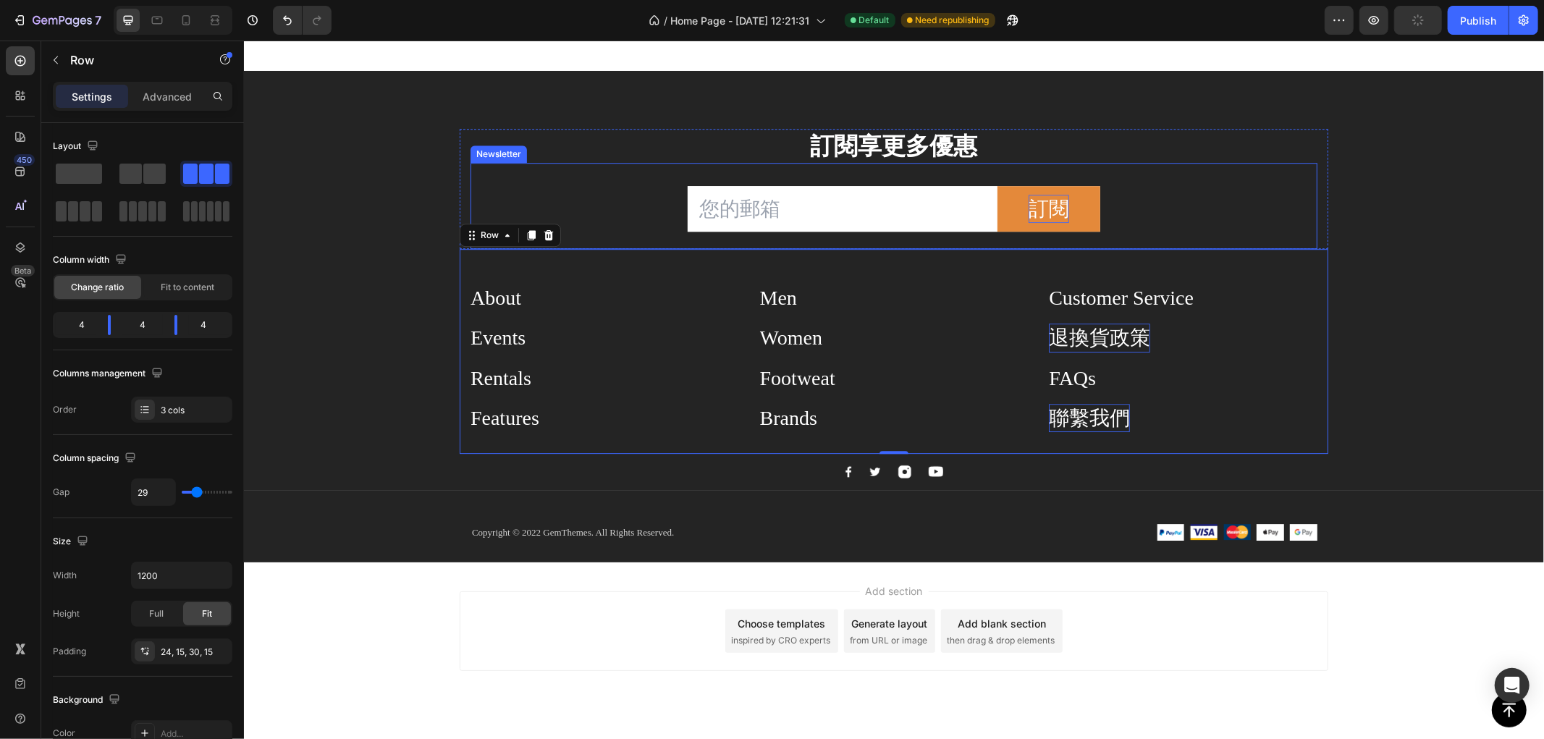
click at [618, 169] on div "Email Field 訂閱 Submit Button Row Newsletter" at bounding box center [893, 205] width 847 height 86
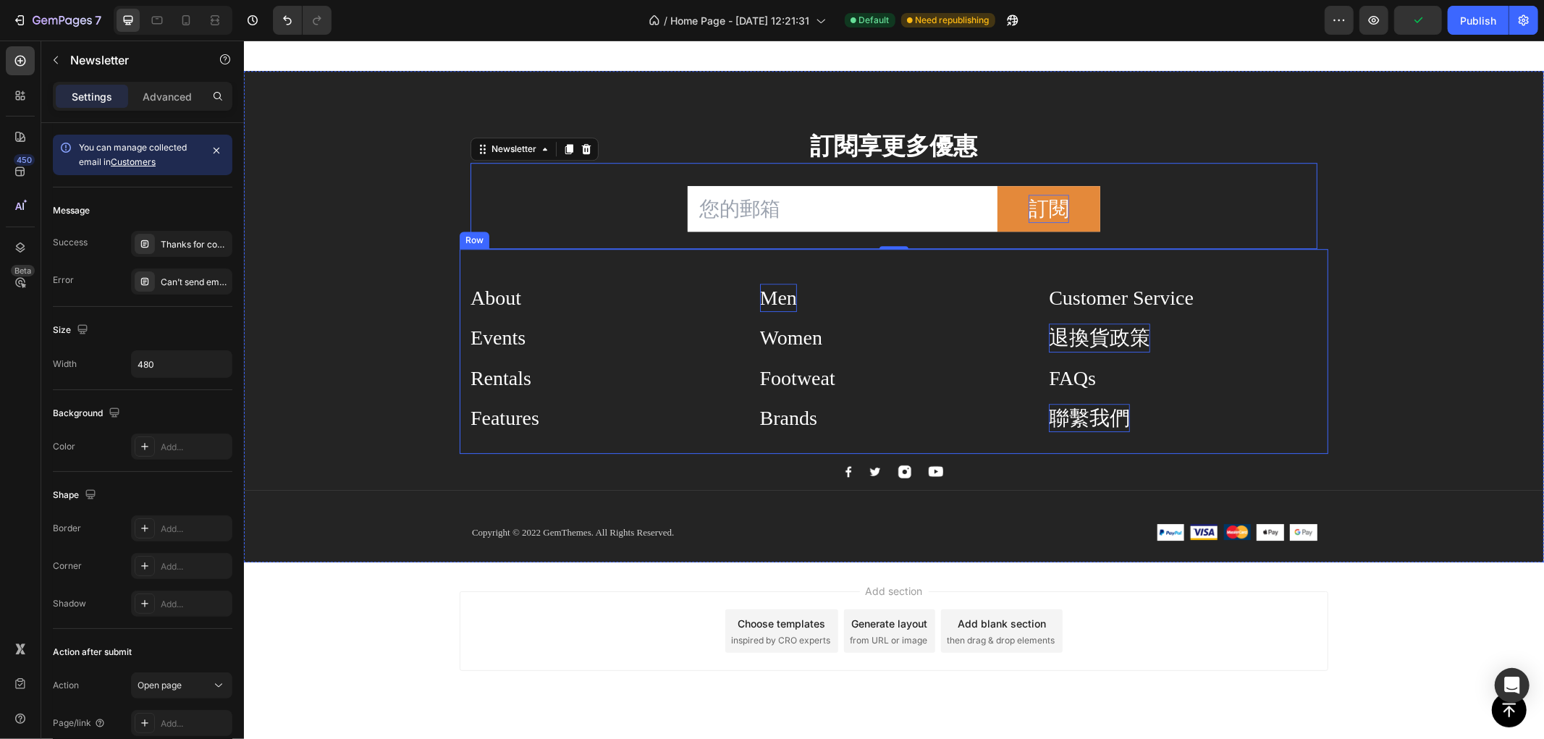
click at [769, 294] on div "Men" at bounding box center [777, 297] width 37 height 28
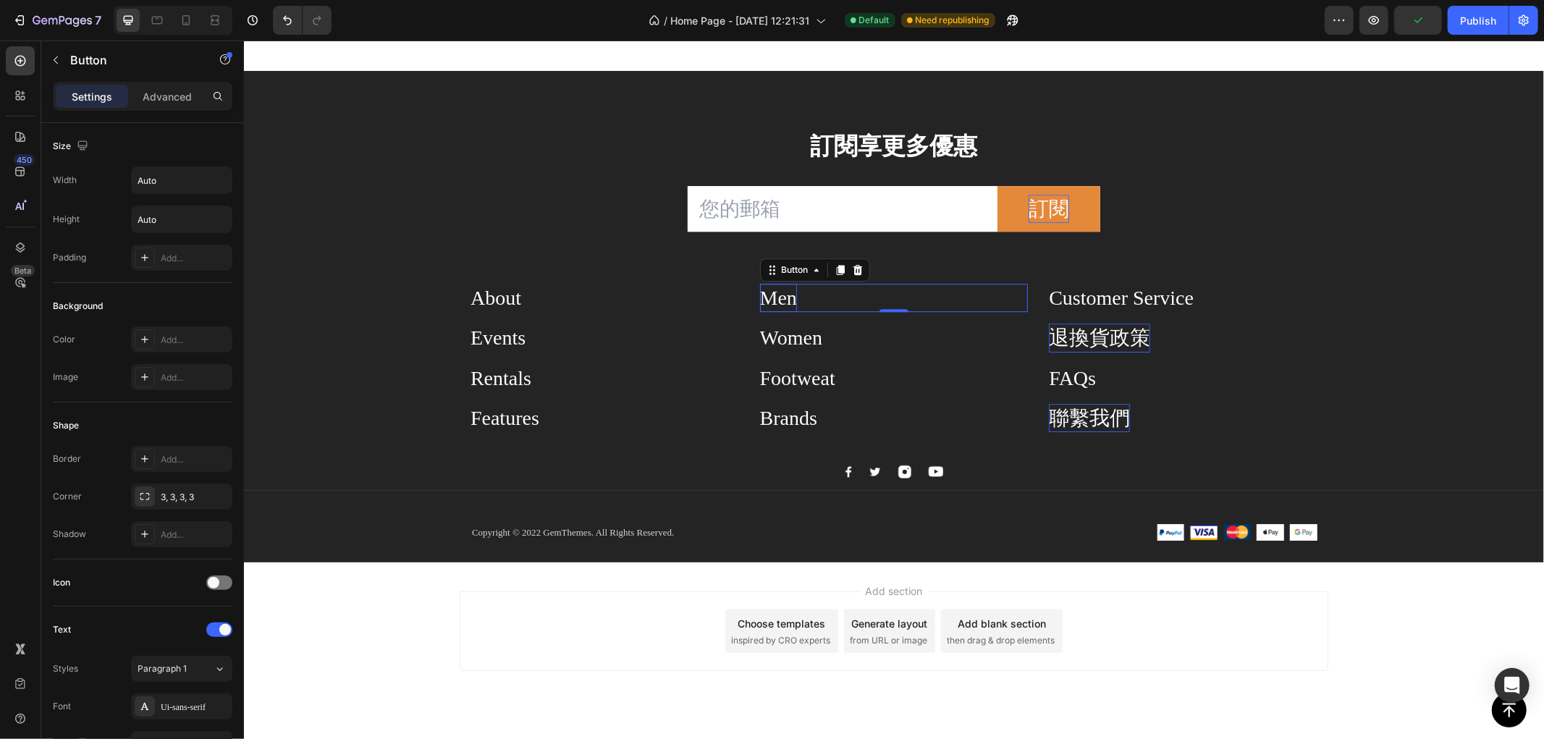
click at [780, 299] on div "Men" at bounding box center [777, 297] width 37 height 28
click at [780, 299] on p "Men" at bounding box center [777, 297] width 37 height 28
click at [783, 341] on div "Women" at bounding box center [790, 337] width 62 height 28
click at [783, 340] on div "Women" at bounding box center [790, 337] width 62 height 28
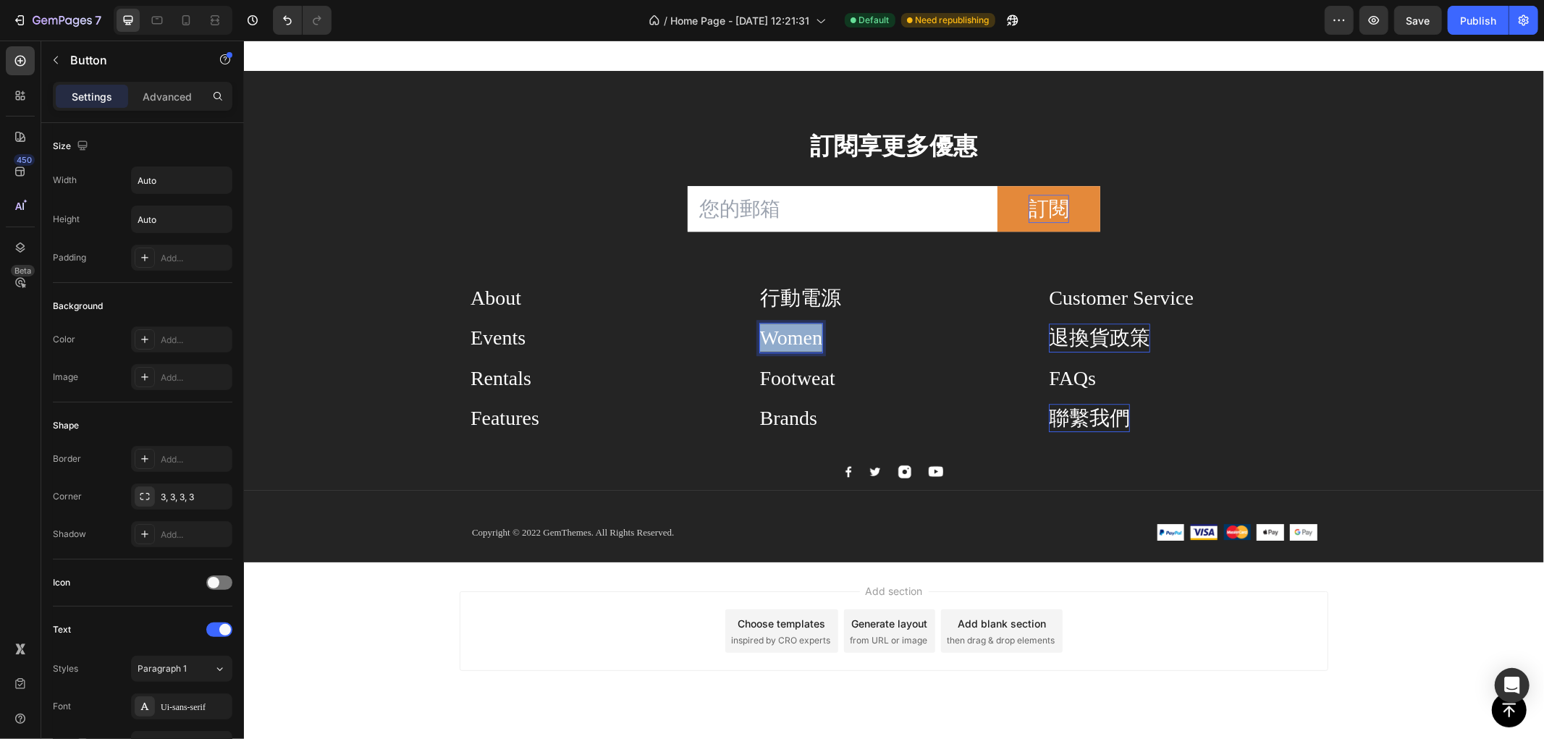
click at [783, 340] on p "Women" at bounding box center [790, 337] width 62 height 28
click at [795, 385] on div "Footweat" at bounding box center [796, 377] width 75 height 28
click at [795, 385] on p "Footweat" at bounding box center [796, 377] width 75 height 28
click at [788, 418] on div "Brands" at bounding box center [787, 417] width 57 height 28
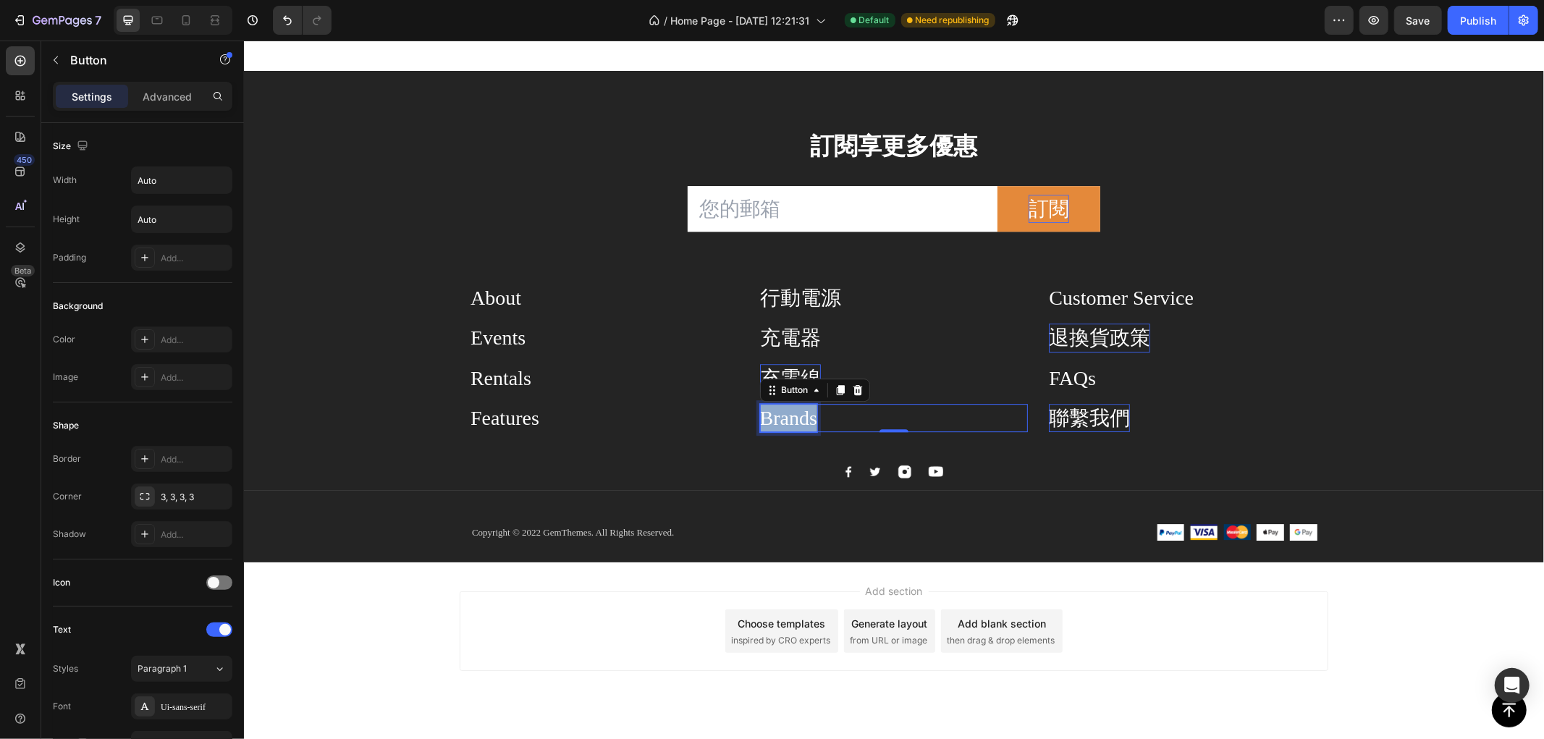
click at [788, 417] on div "Brands" at bounding box center [787, 417] width 57 height 28
click at [788, 417] on p "Brands" at bounding box center [787, 417] width 57 height 28
click at [1050, 376] on div "FAQs" at bounding box center [1071, 377] width 47 height 28
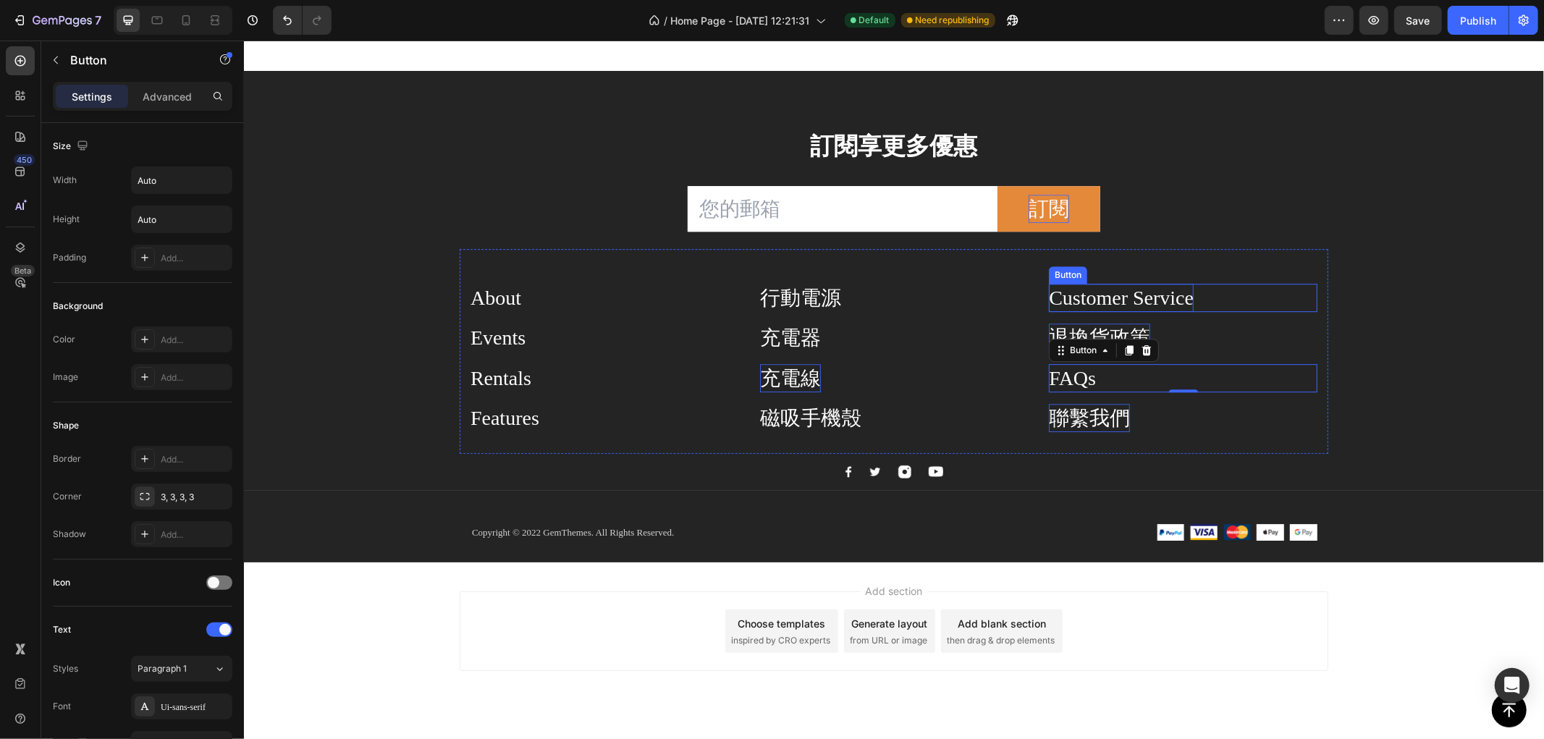
click at [1110, 293] on div "Customer Service" at bounding box center [1120, 297] width 145 height 28
click at [1116, 295] on div "Customer Service" at bounding box center [1120, 297] width 145 height 28
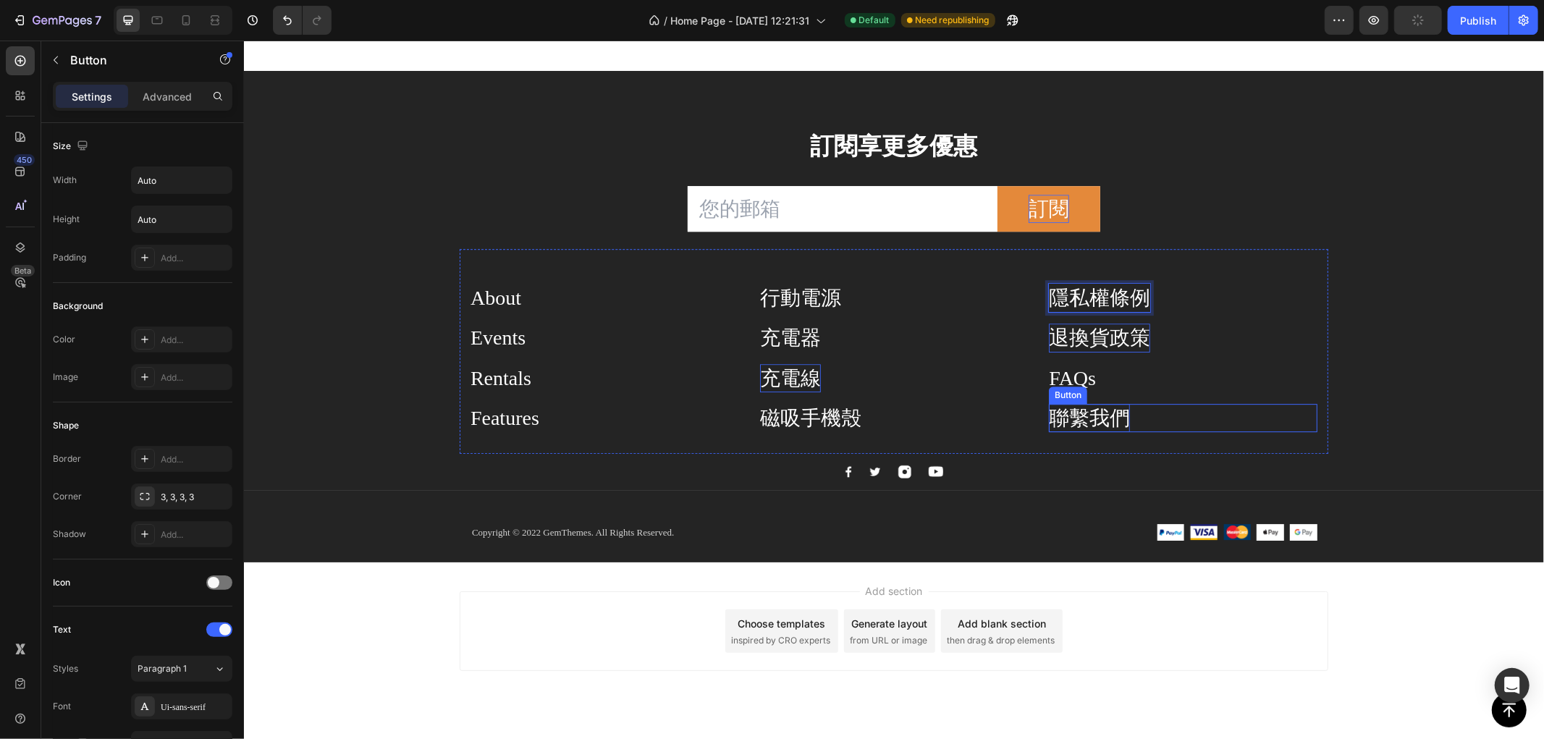
click at [1091, 418] on p "聯繫我們" at bounding box center [1088, 417] width 81 height 28
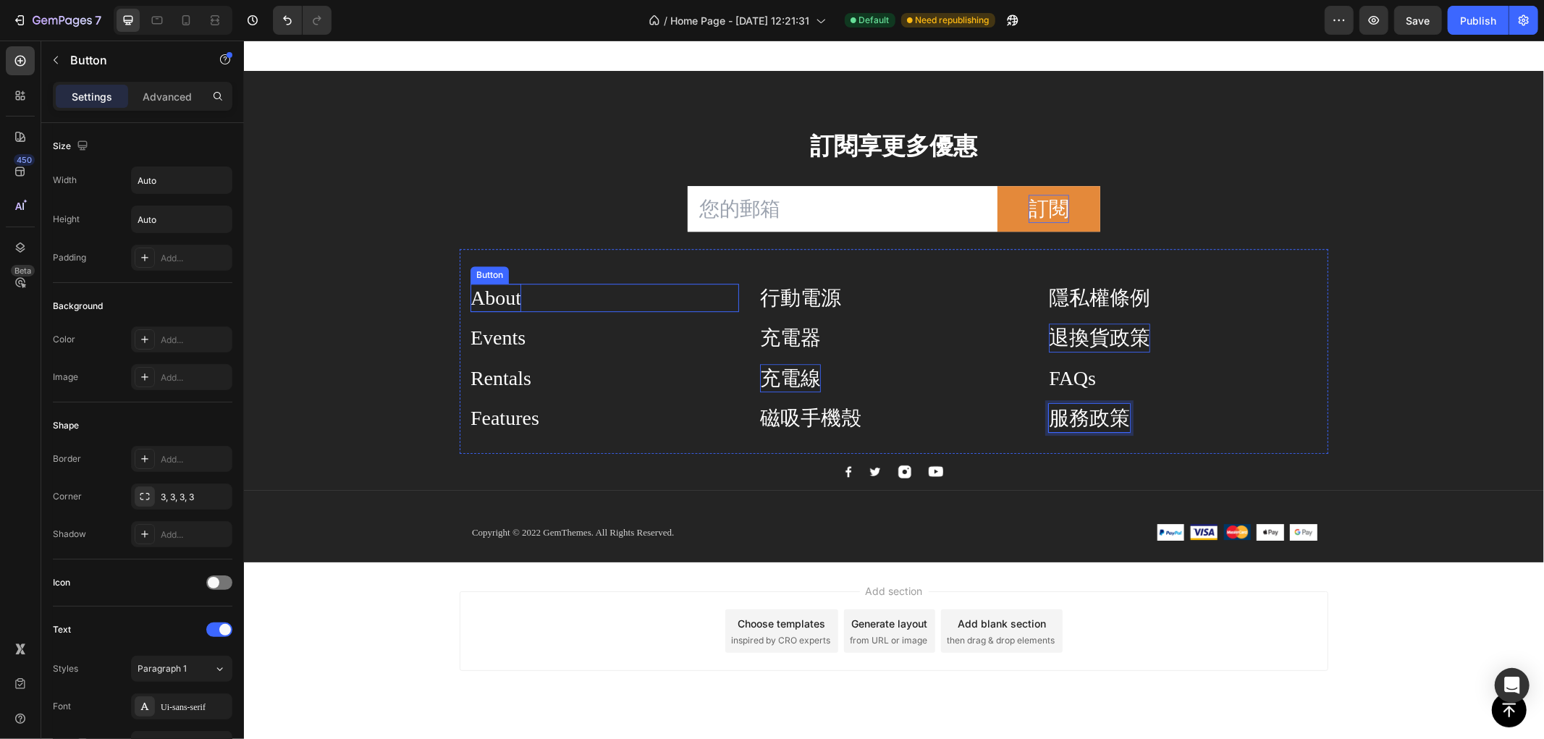
click at [494, 298] on div "About" at bounding box center [495, 297] width 51 height 28
click at [494, 298] on p "About" at bounding box center [495, 297] width 51 height 28
click at [500, 333] on div "Events" at bounding box center [497, 337] width 55 height 28
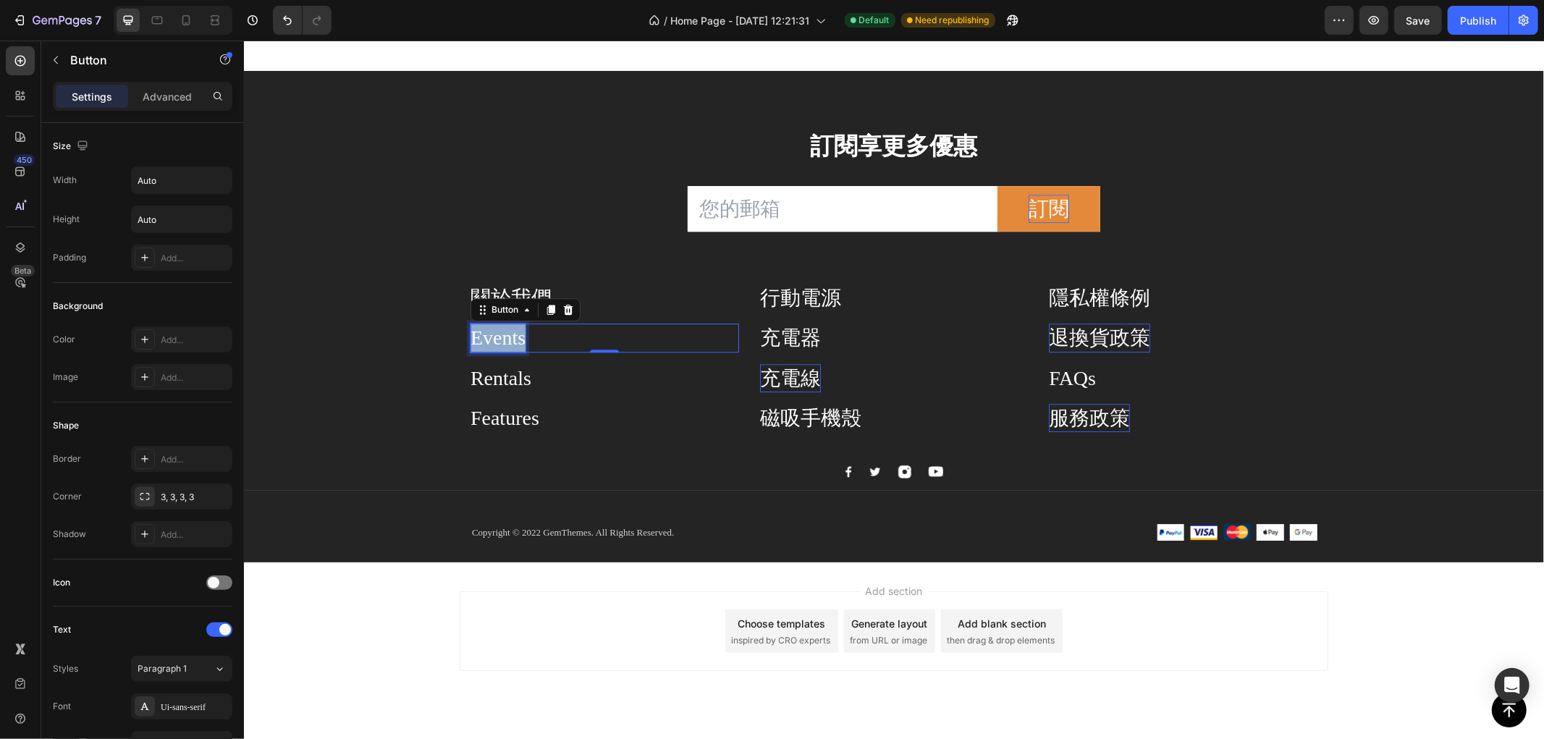
click at [500, 333] on p "Events" at bounding box center [497, 337] width 55 height 28
click at [508, 371] on div "Rentals" at bounding box center [500, 377] width 61 height 28
click at [508, 371] on p "Rentals" at bounding box center [500, 377] width 61 height 28
click at [520, 360] on div "B Button 0" at bounding box center [604, 372] width 269 height 40
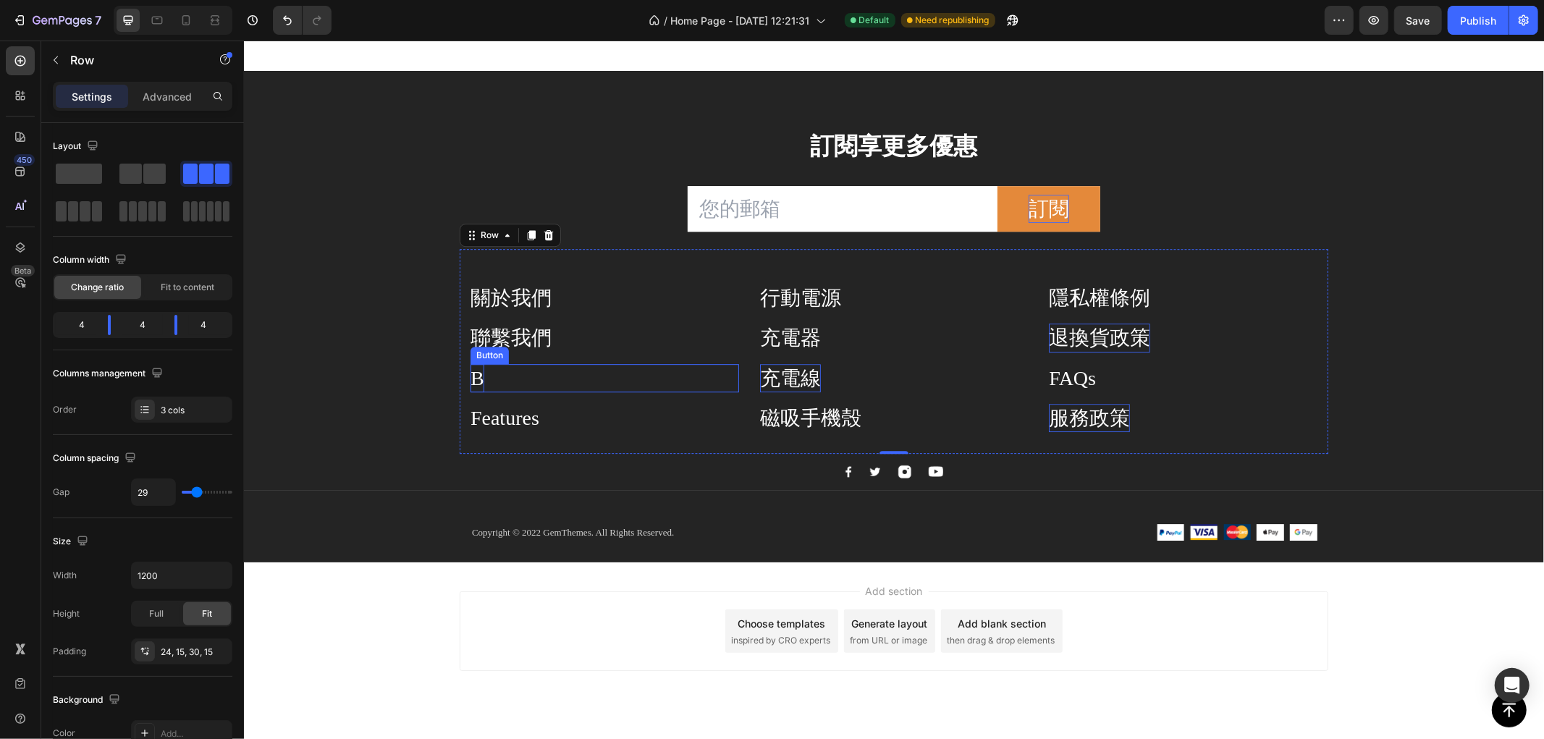
click at [470, 366] on p "B" at bounding box center [477, 377] width 14 height 28
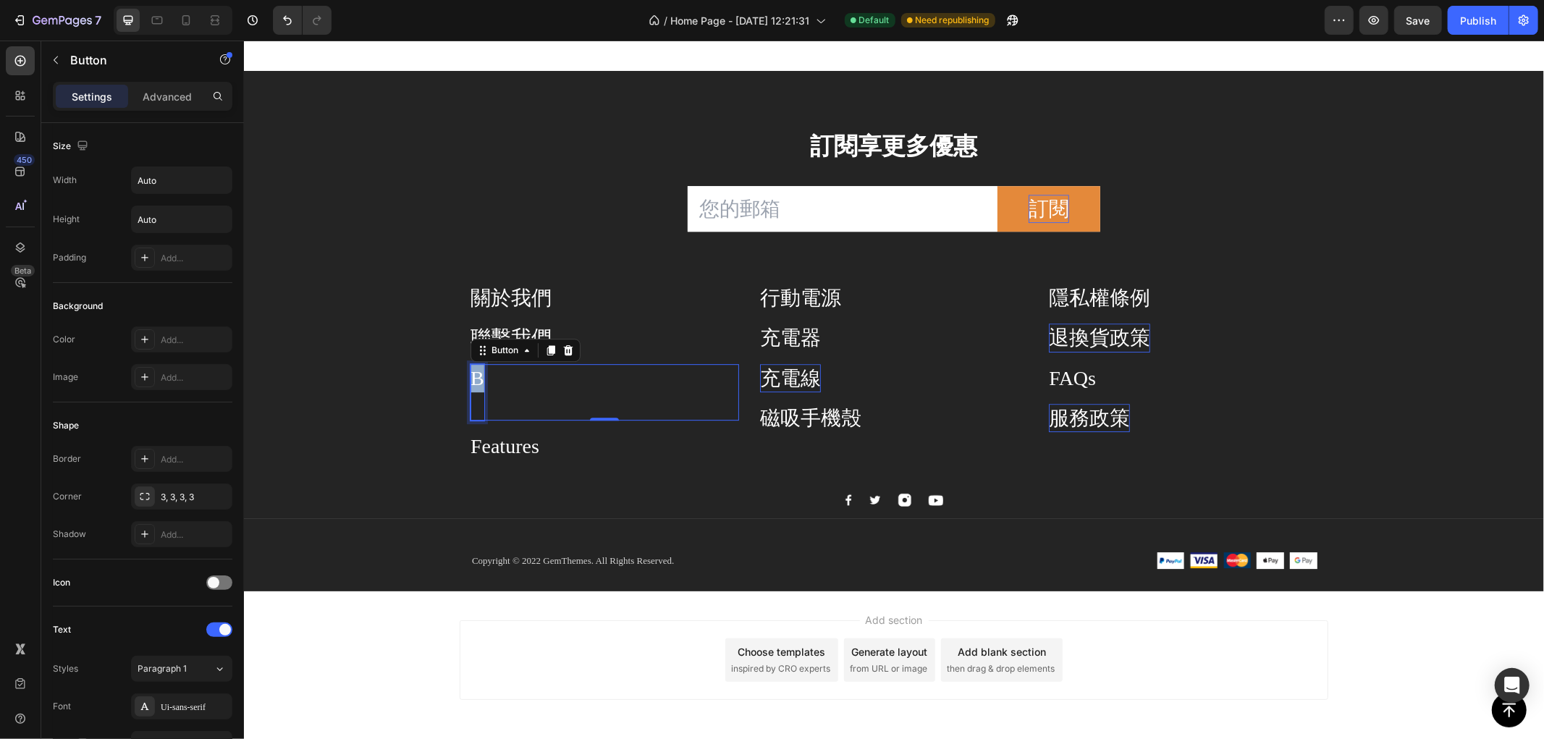
click at [472, 372] on p "B" at bounding box center [477, 391] width 14 height 56
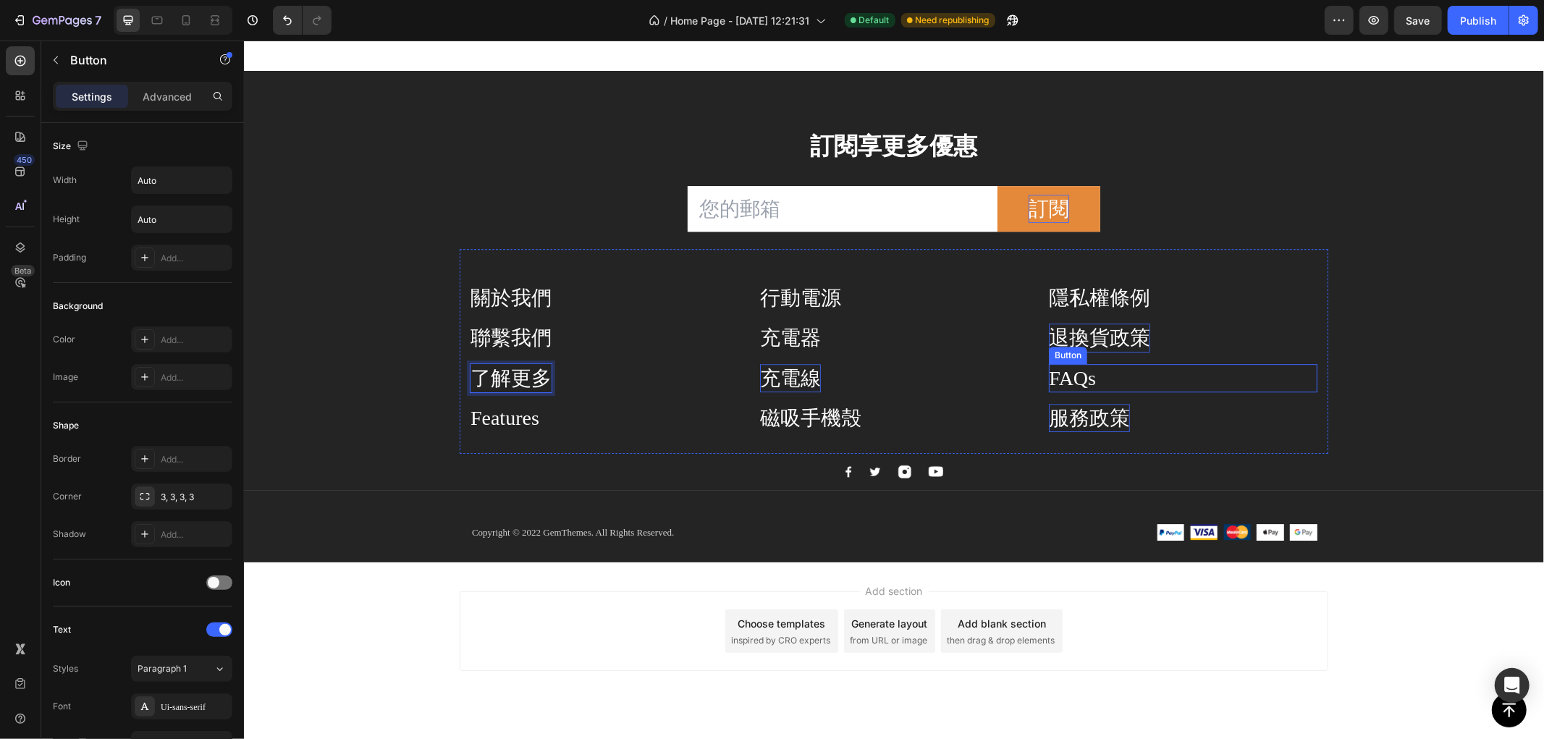
click at [1089, 381] on div "FAQs Button" at bounding box center [1182, 377] width 269 height 28
click at [1031, 371] on div "關於我們 Button 聯繫我們 Button 了解更多 Button Features Button 行動電源 Button 充電器 Button 充電線 …" at bounding box center [893, 350] width 869 height 205
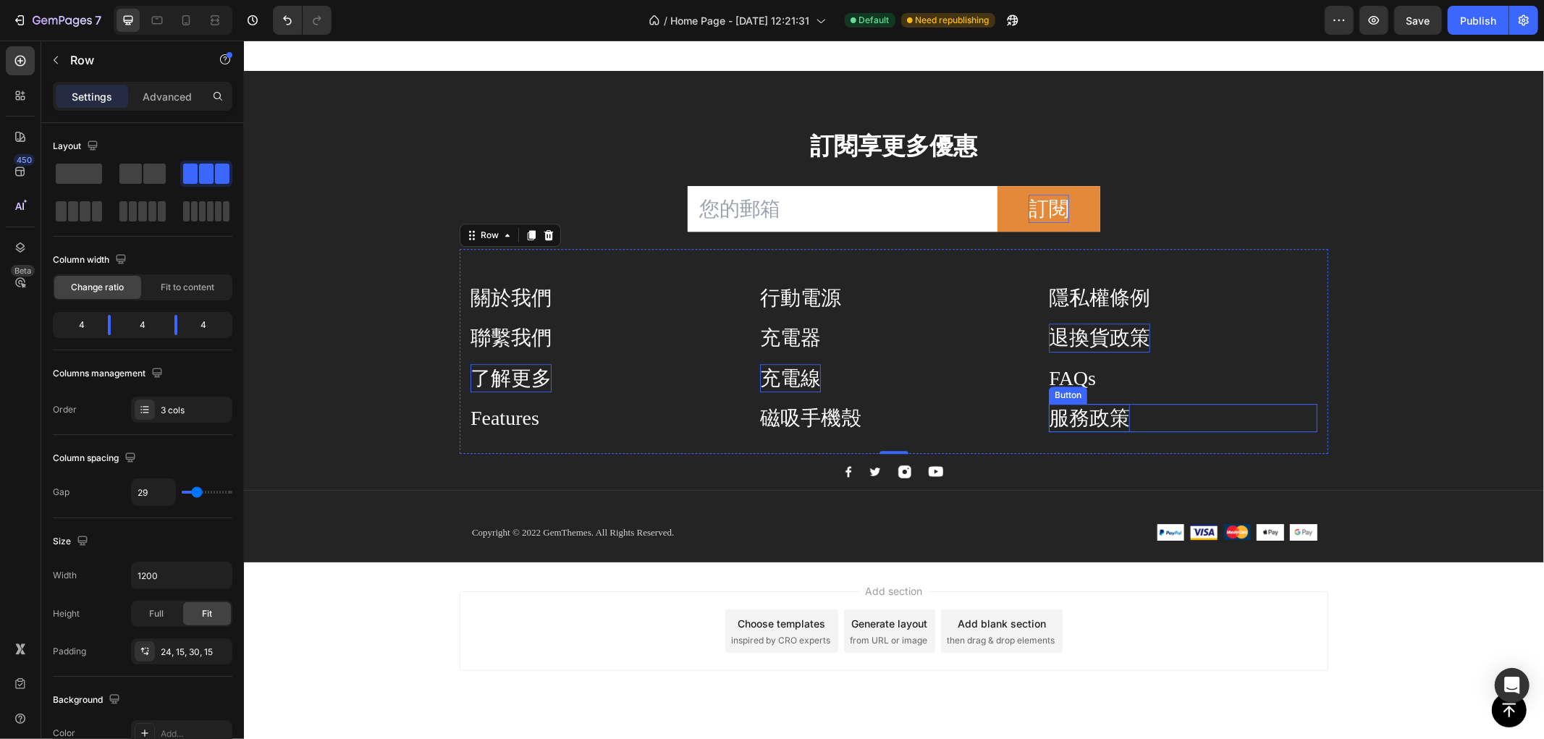
click at [1076, 406] on p "服務政策" at bounding box center [1088, 417] width 81 height 28
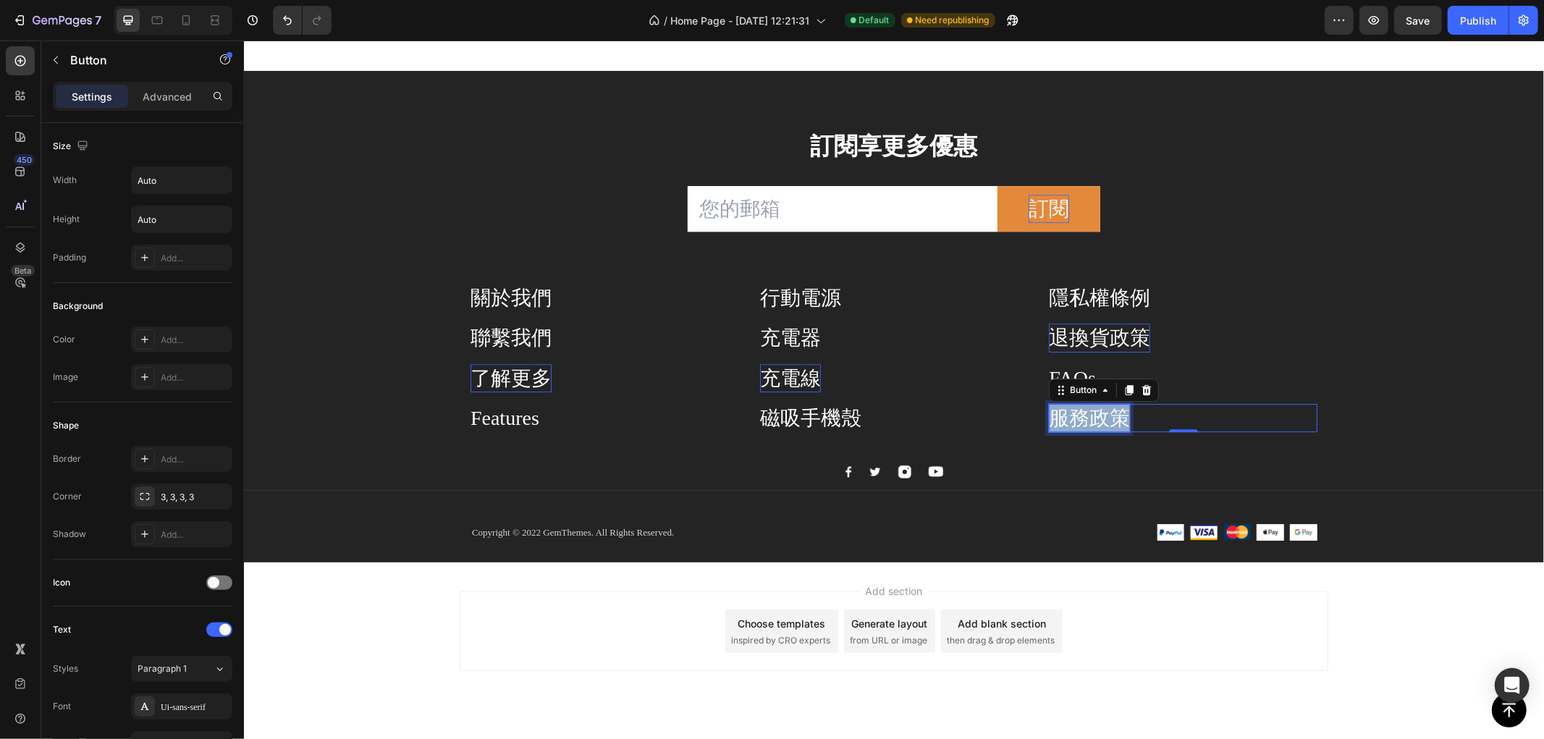
click at [1076, 406] on p "服務政策" at bounding box center [1088, 417] width 81 height 28
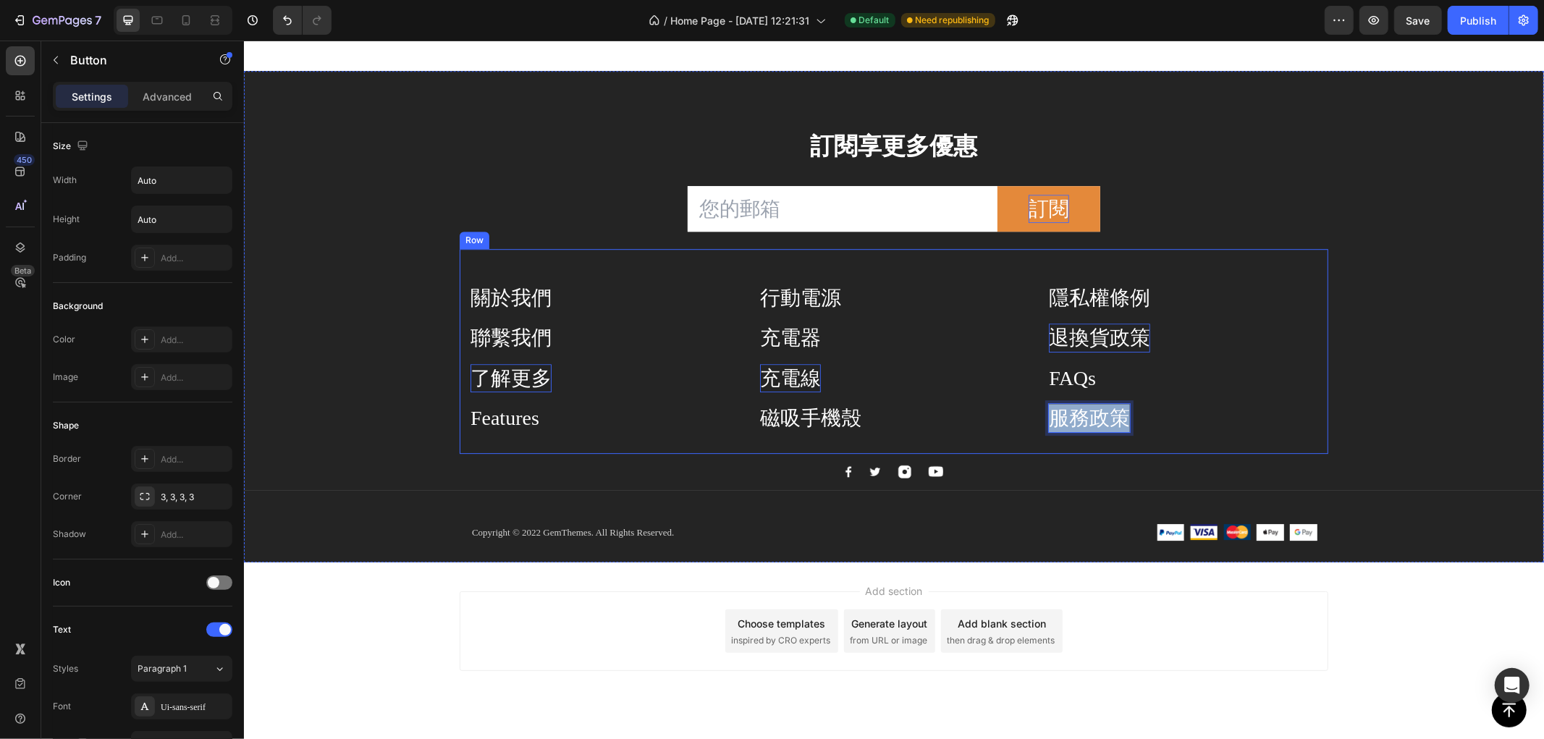
copy p "服務政策"
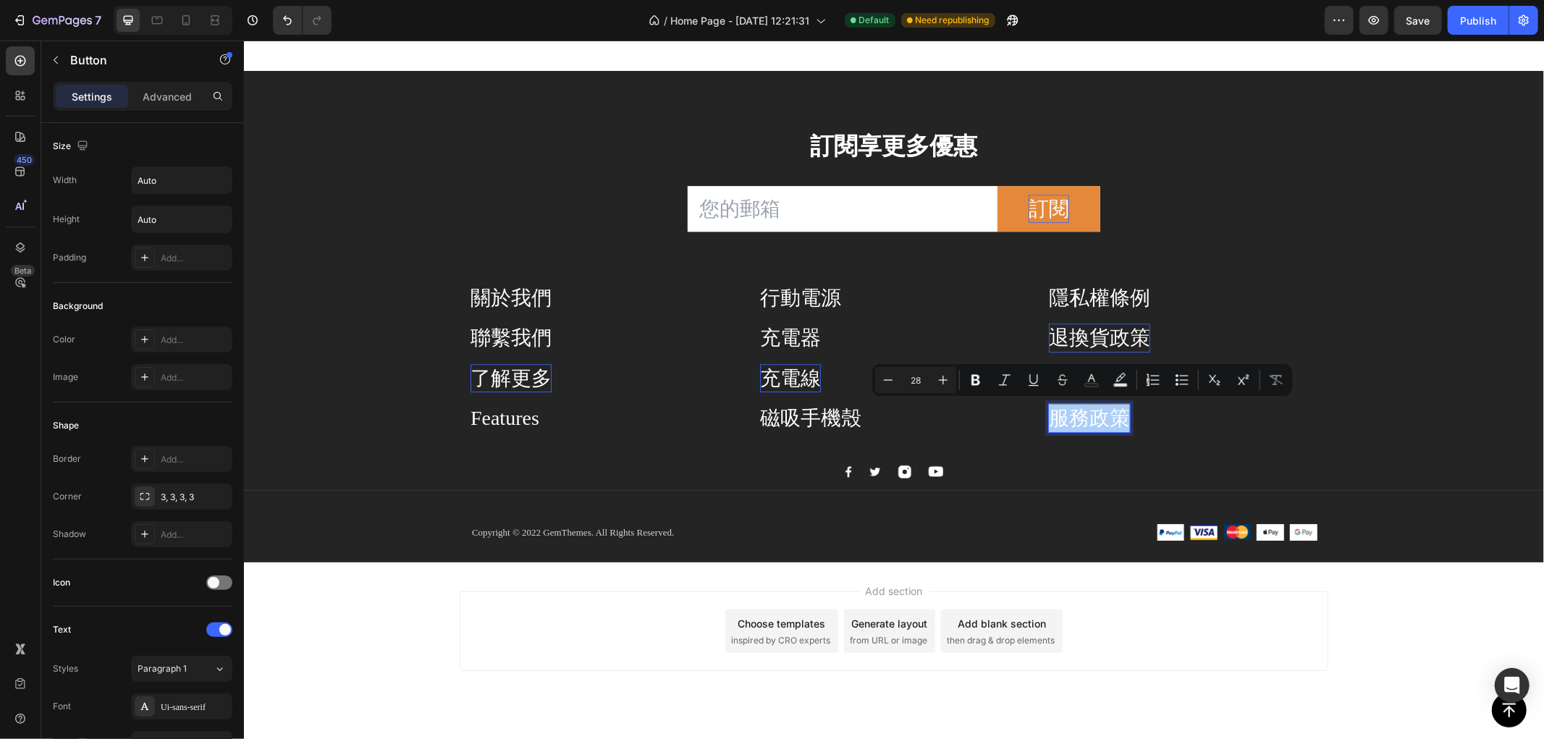
click at [1076, 382] on div "Minus 28 Plus Bold Italic Underline Strikethrough Text Color Text Background Co…" at bounding box center [1082, 380] width 414 height 26
click at [979, 329] on div "充電器 Button" at bounding box center [893, 337] width 269 height 28
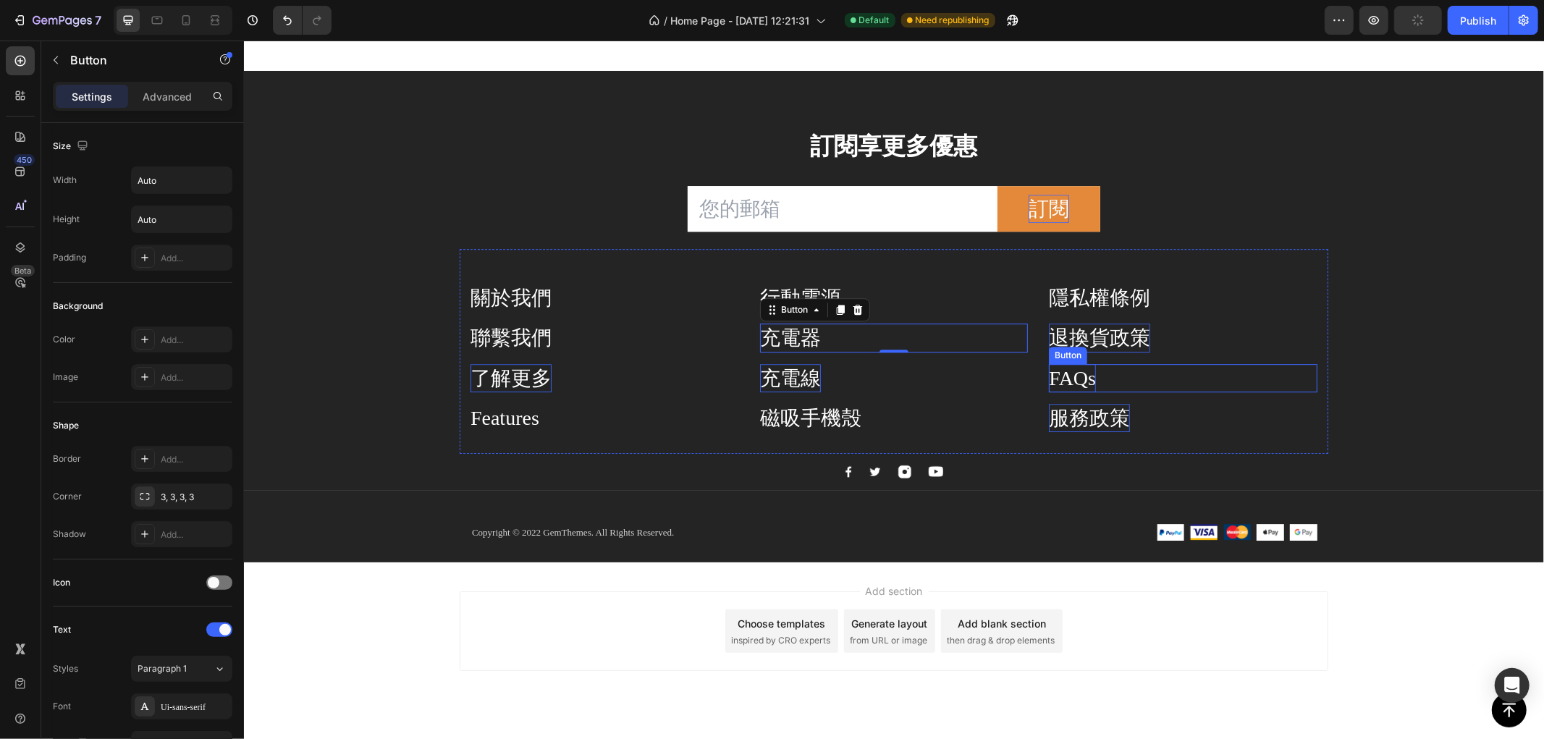
click at [1068, 372] on div "FAQs" at bounding box center [1071, 377] width 47 height 28
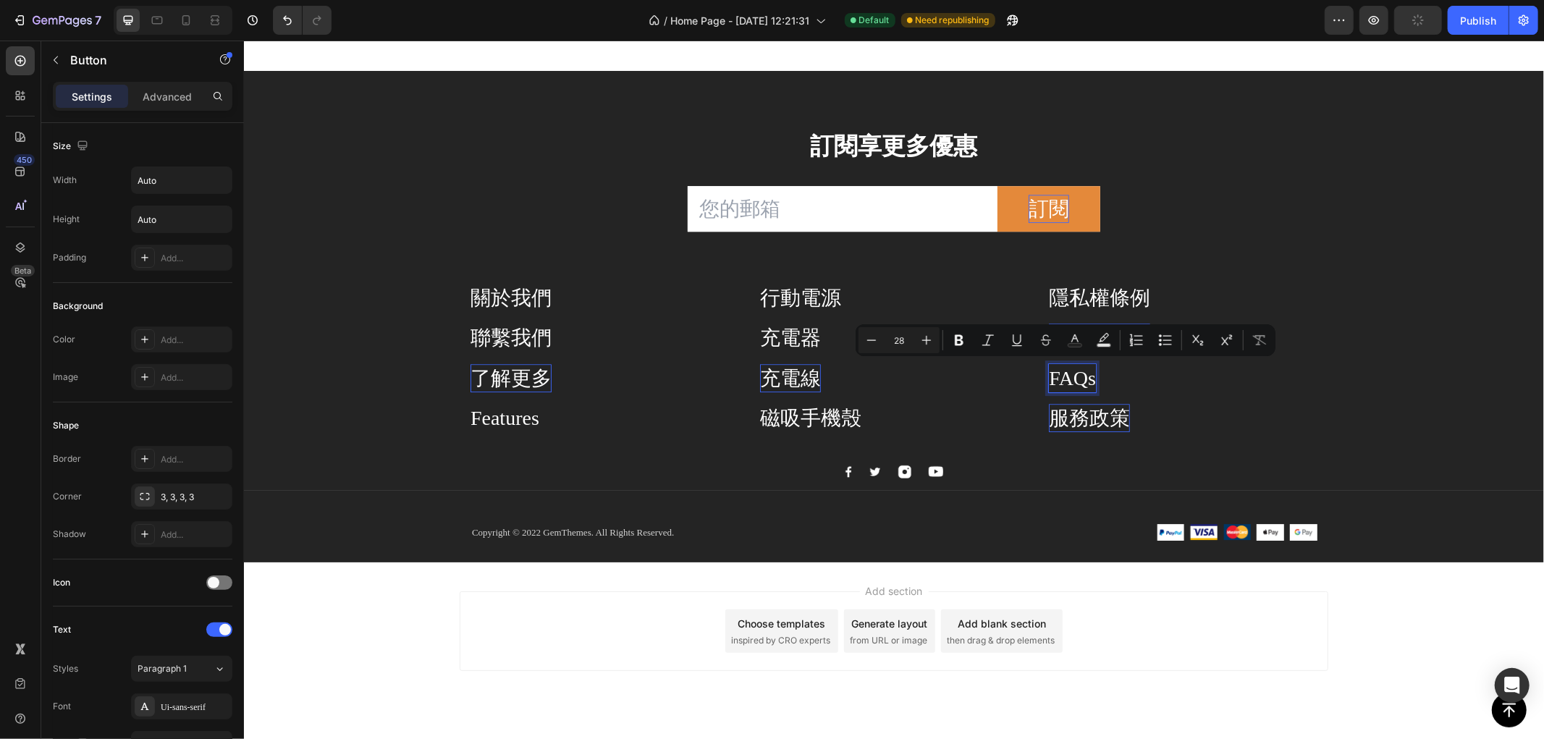
click at [1050, 371] on p "FAQs" at bounding box center [1071, 377] width 47 height 28
click at [1048, 371] on p "FAQs" at bounding box center [1071, 377] width 47 height 28
drag, startPoint x: 1126, startPoint y: 374, endPoint x: 1221, endPoint y: 378, distance: 95.7
click at [1221, 378] on div "服務政策FAQs Button 0" at bounding box center [1182, 377] width 269 height 28
click at [1081, 416] on p "服務政策" at bounding box center [1088, 417] width 81 height 28
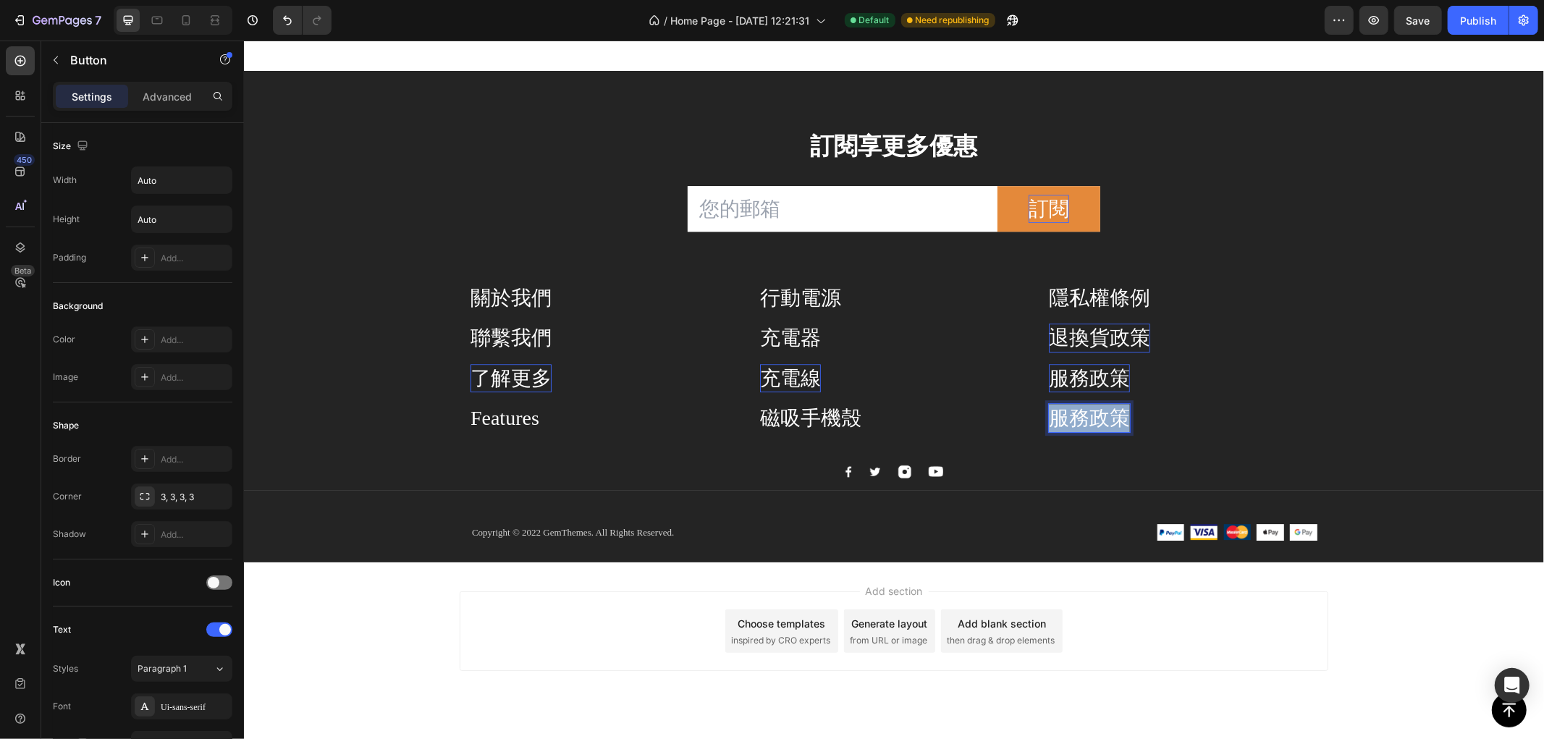
click at [1081, 416] on p "服務政策" at bounding box center [1088, 417] width 81 height 28
click at [1215, 413] on div "Q&A Button 0" at bounding box center [1182, 417] width 269 height 28
click at [513, 418] on div "Features" at bounding box center [504, 417] width 69 height 28
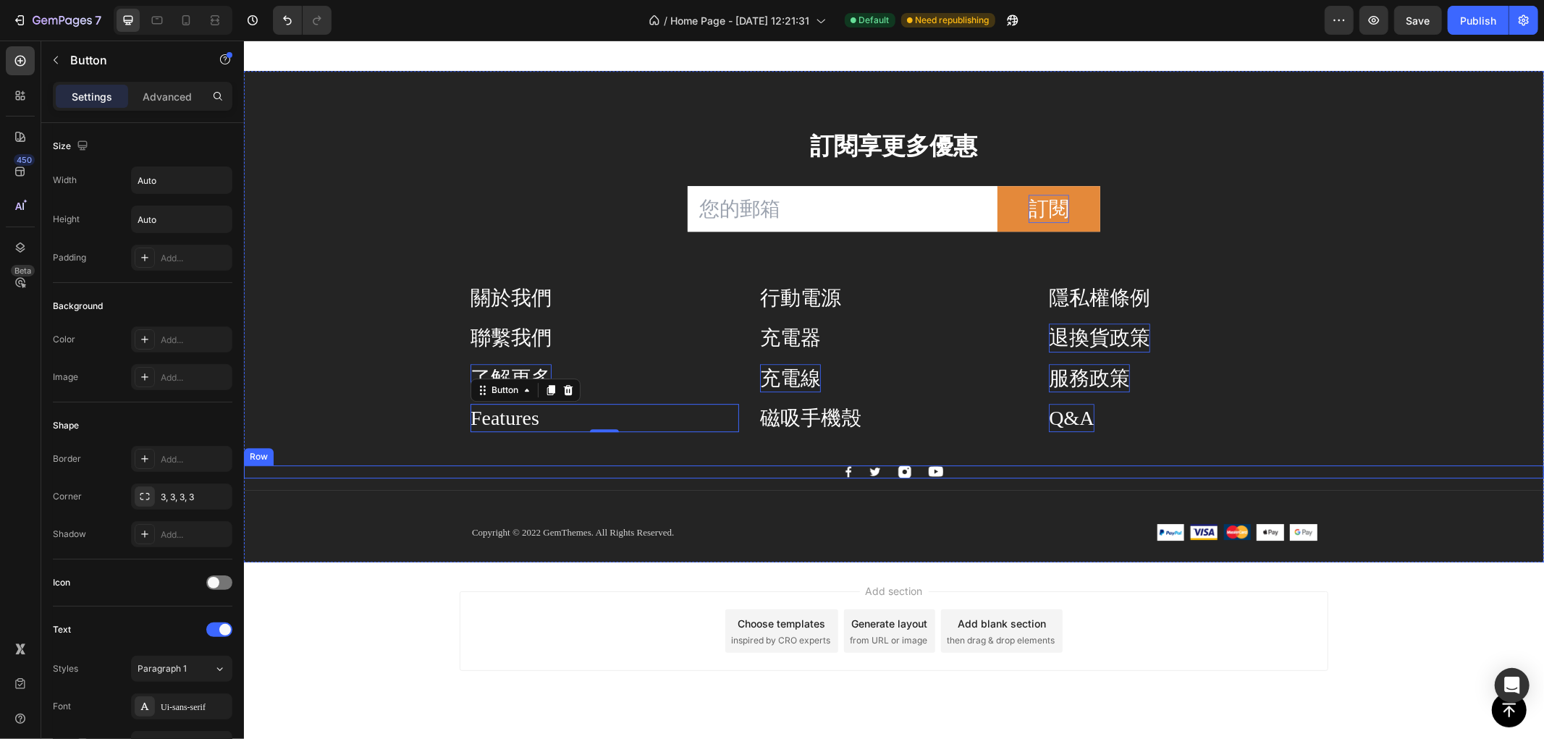
click at [504, 461] on div "訂閱享更多優惠 Heading Email Field 訂閱 Submit Button Row Newsletter Row 關於我們 Button 聯繫我…" at bounding box center [893, 345] width 1300 height 434
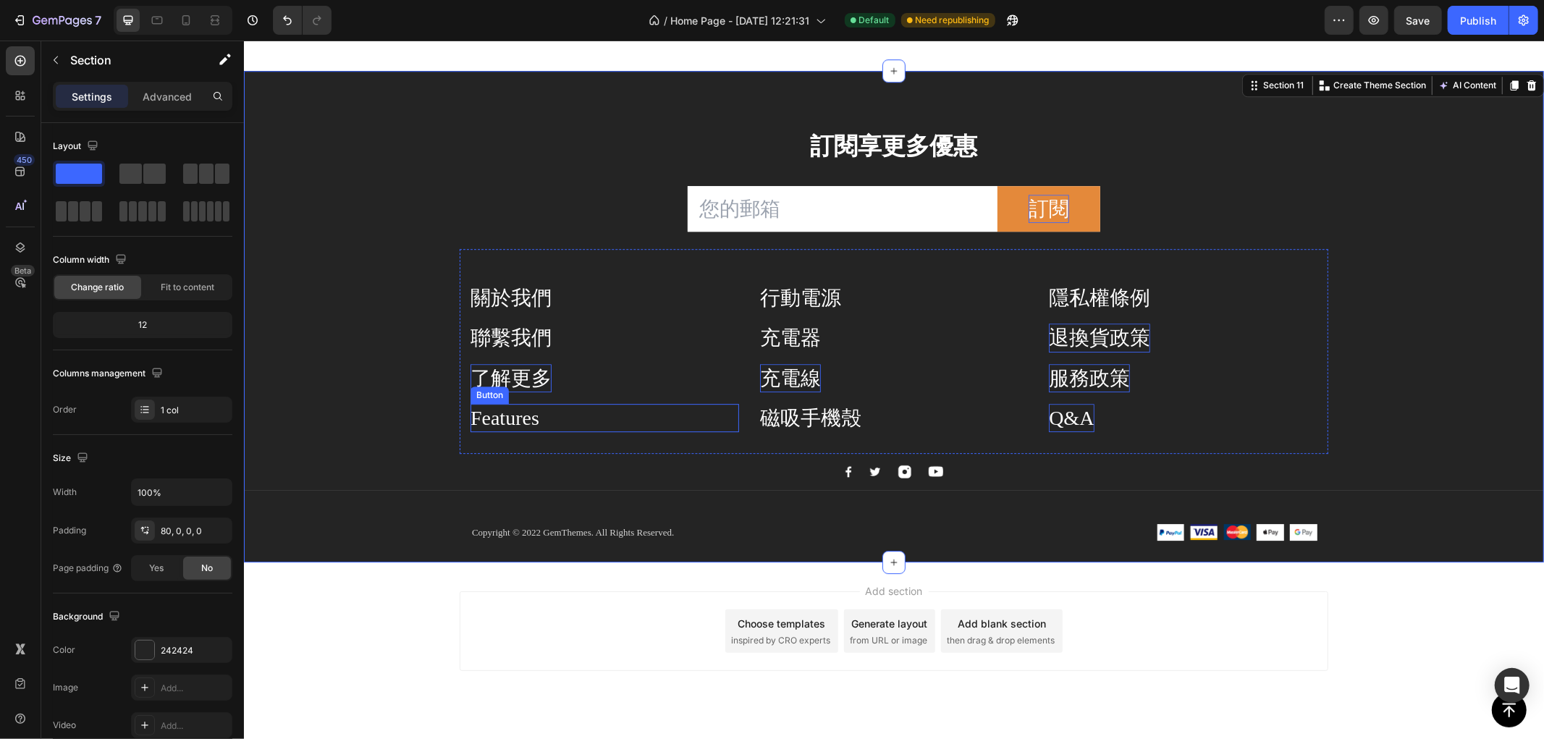
click at [562, 419] on div "Features Button" at bounding box center [604, 417] width 269 height 28
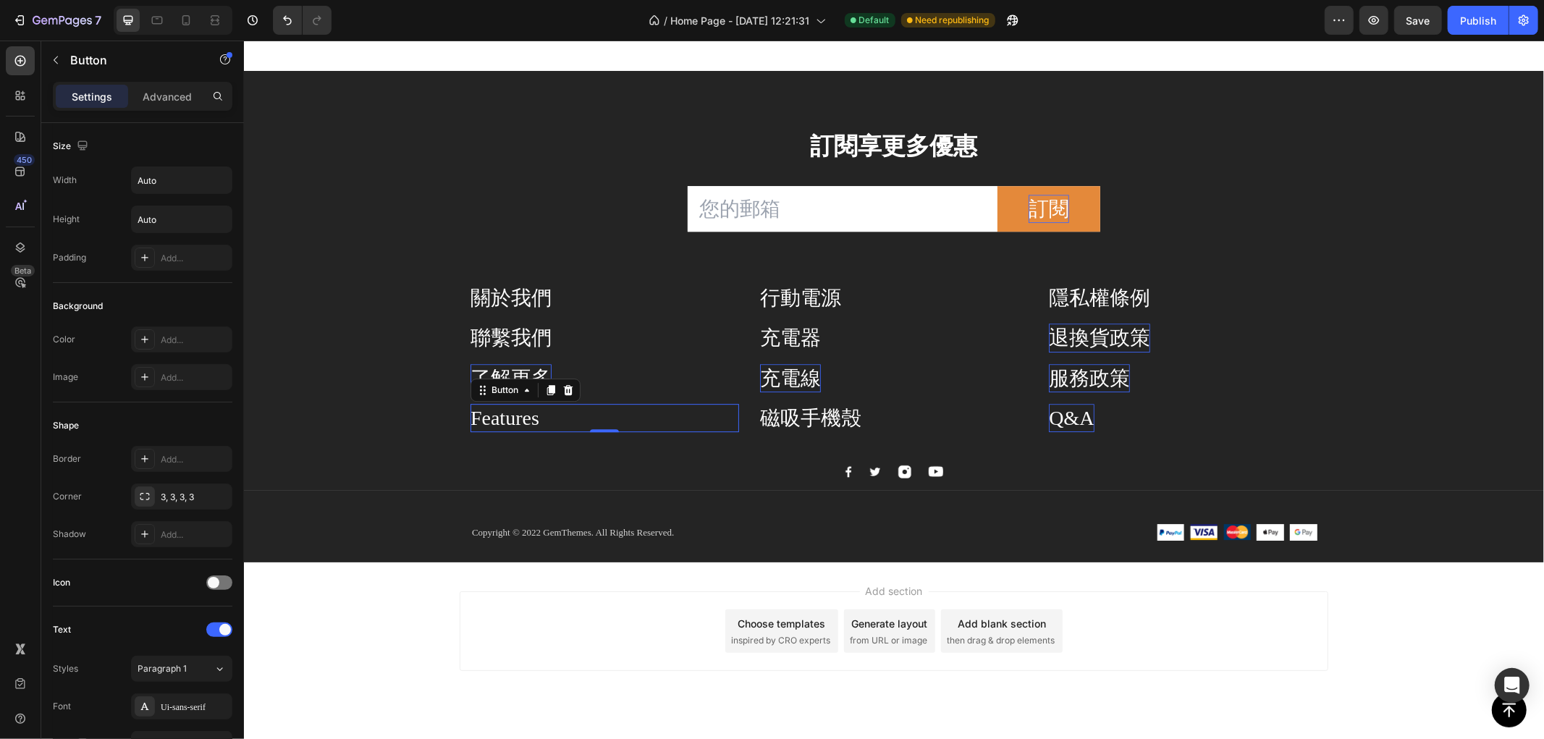
click at [563, 385] on icon at bounding box center [567, 389] width 9 height 10
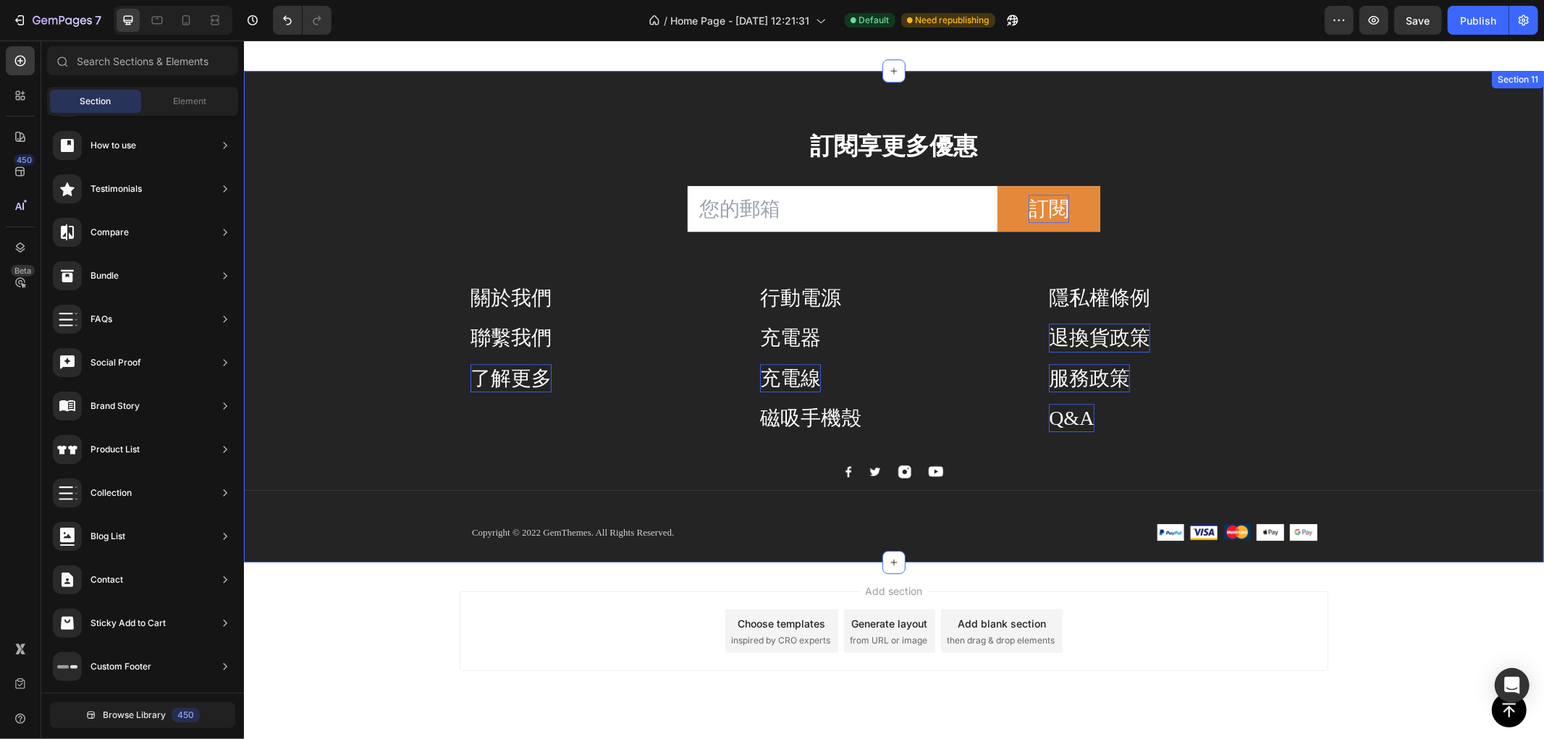
click at [377, 405] on div "訂閱享更多優惠 Heading Email Field 訂閱 Submit Button Row Newsletter Row 關於我們 Button 聯繫我…" at bounding box center [893, 345] width 1300 height 434
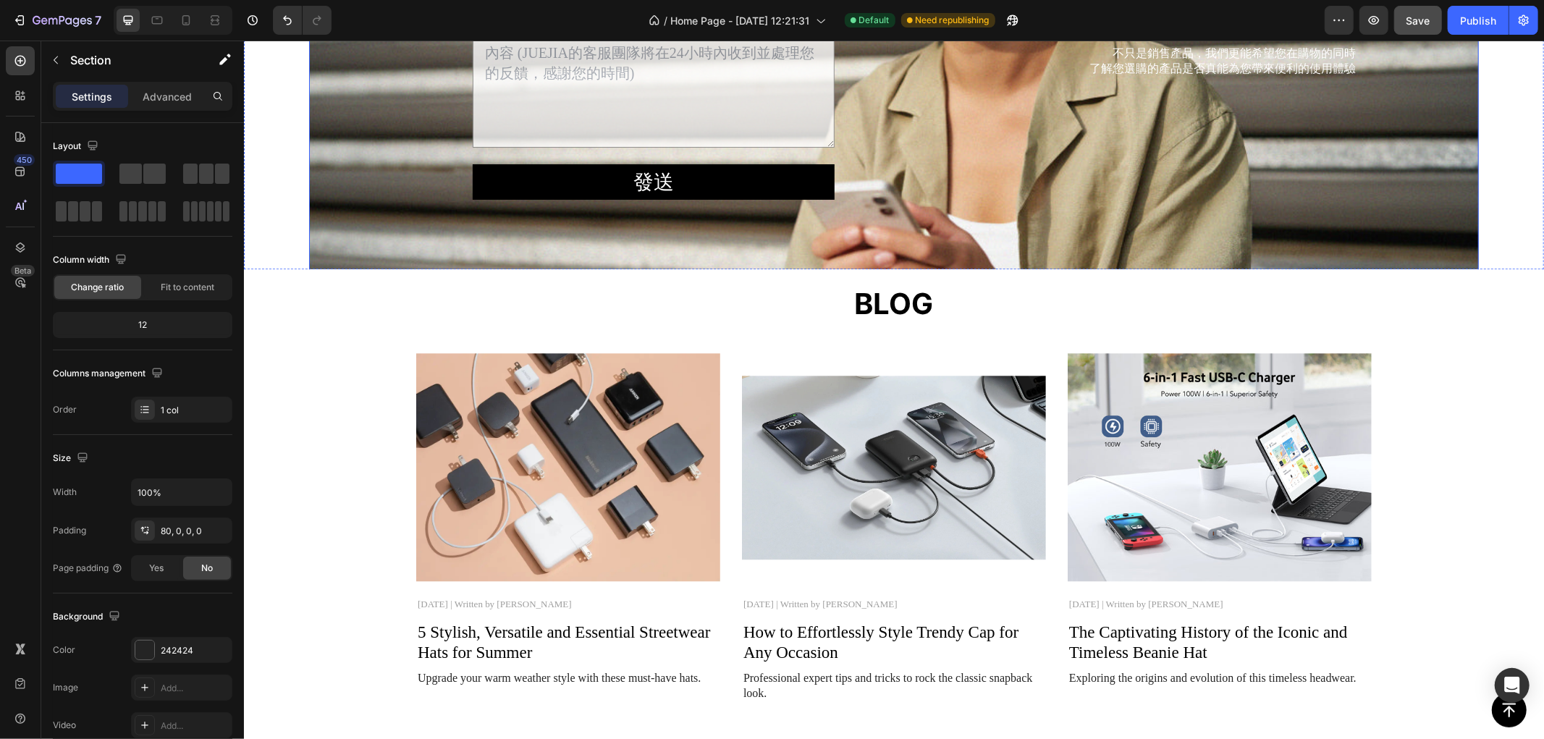
scroll to position [2780, 0]
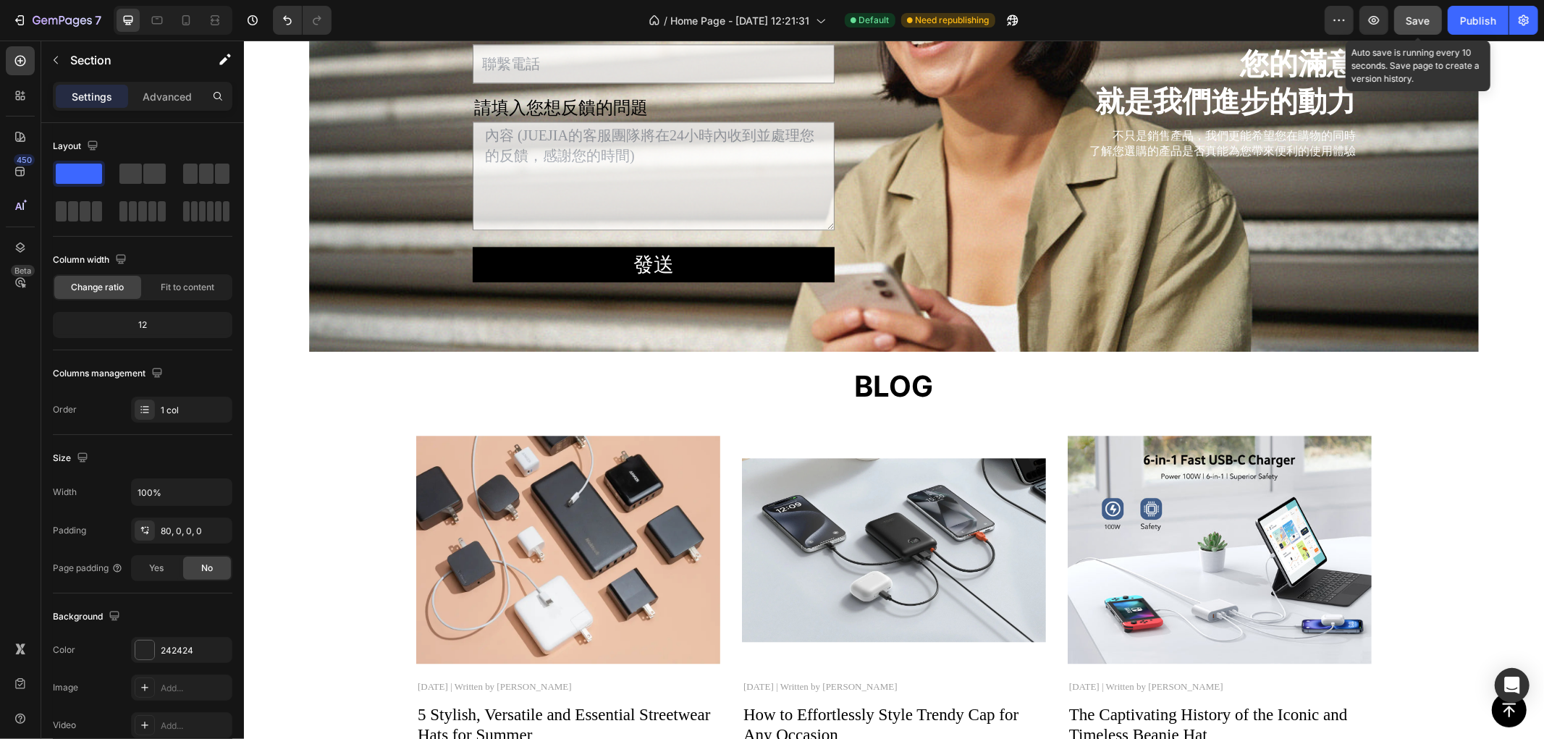
click at [1426, 13] on div "Save" at bounding box center [1419, 20] width 24 height 15
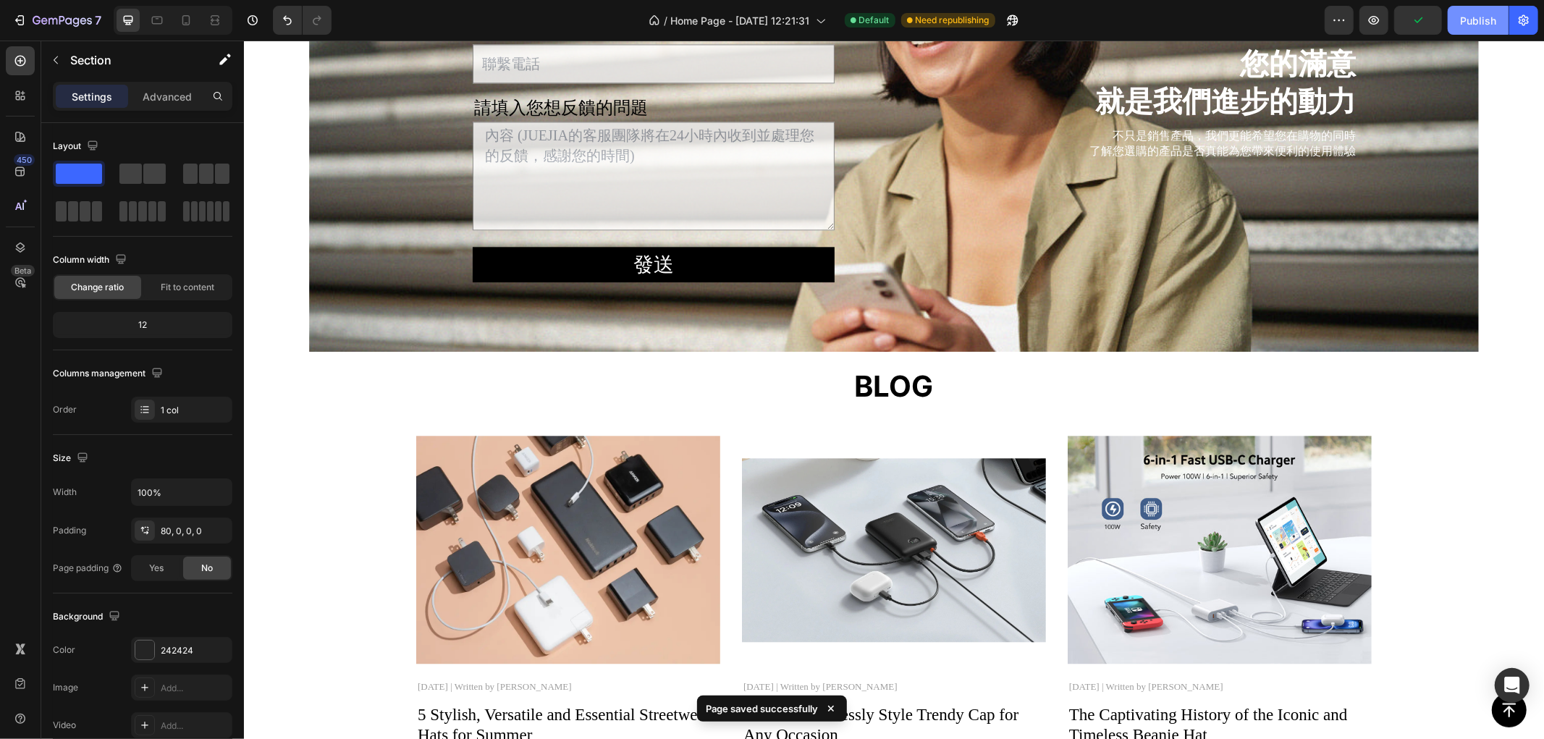
click at [1483, 13] on div "Publish" at bounding box center [1478, 20] width 36 height 15
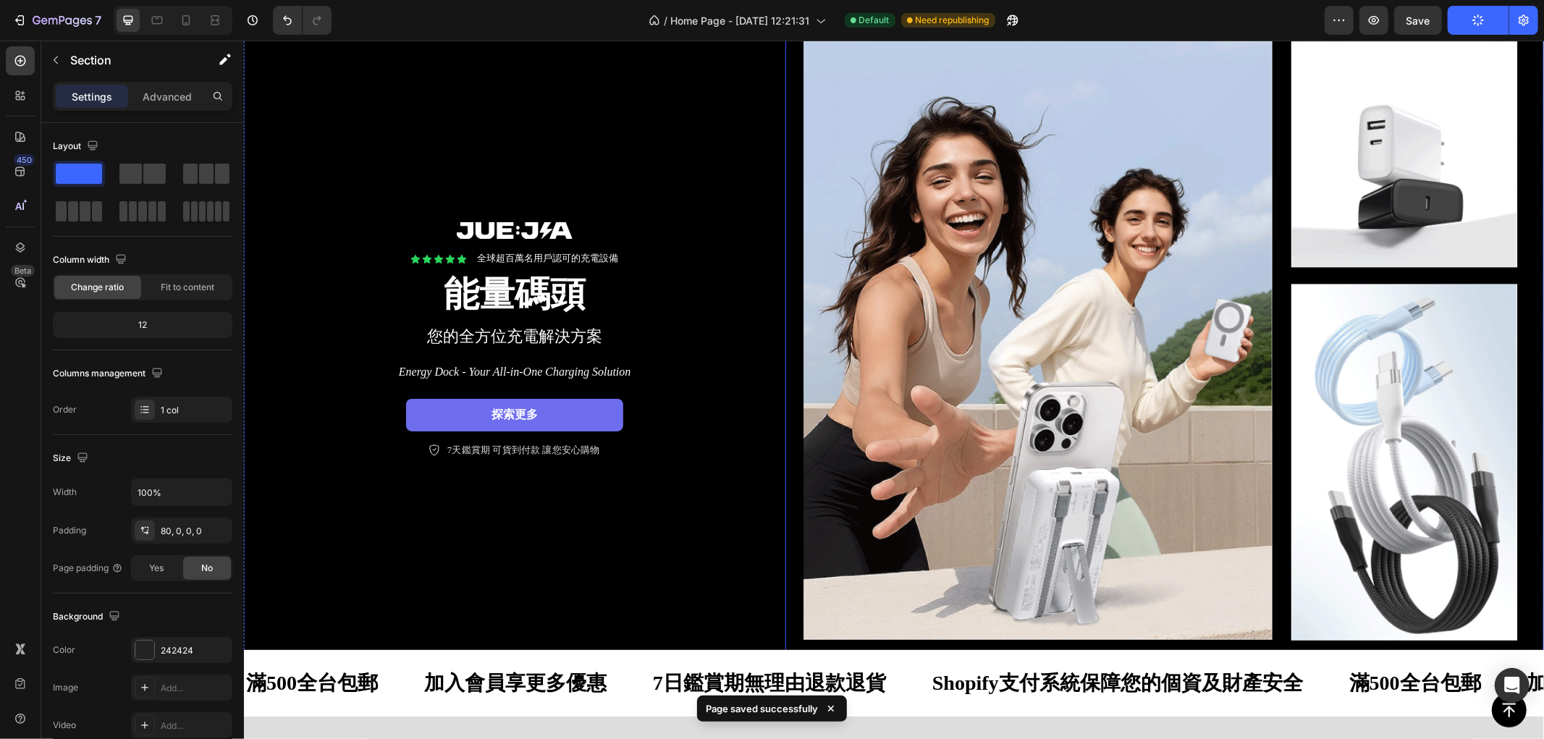
scroll to position [0, 0]
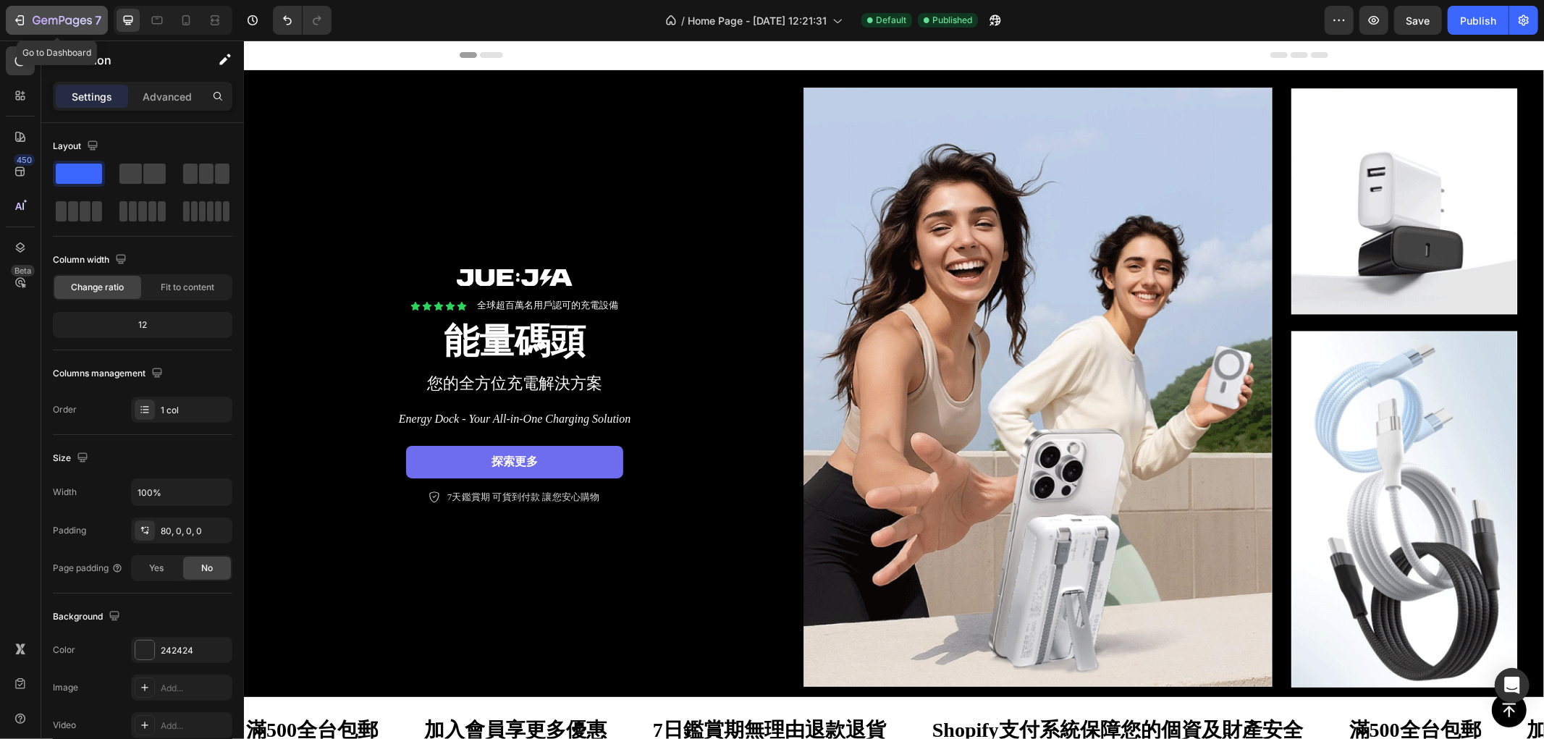
click at [30, 12] on div "7" at bounding box center [56, 20] width 89 height 17
